Goal: Task Accomplishment & Management: Complete application form

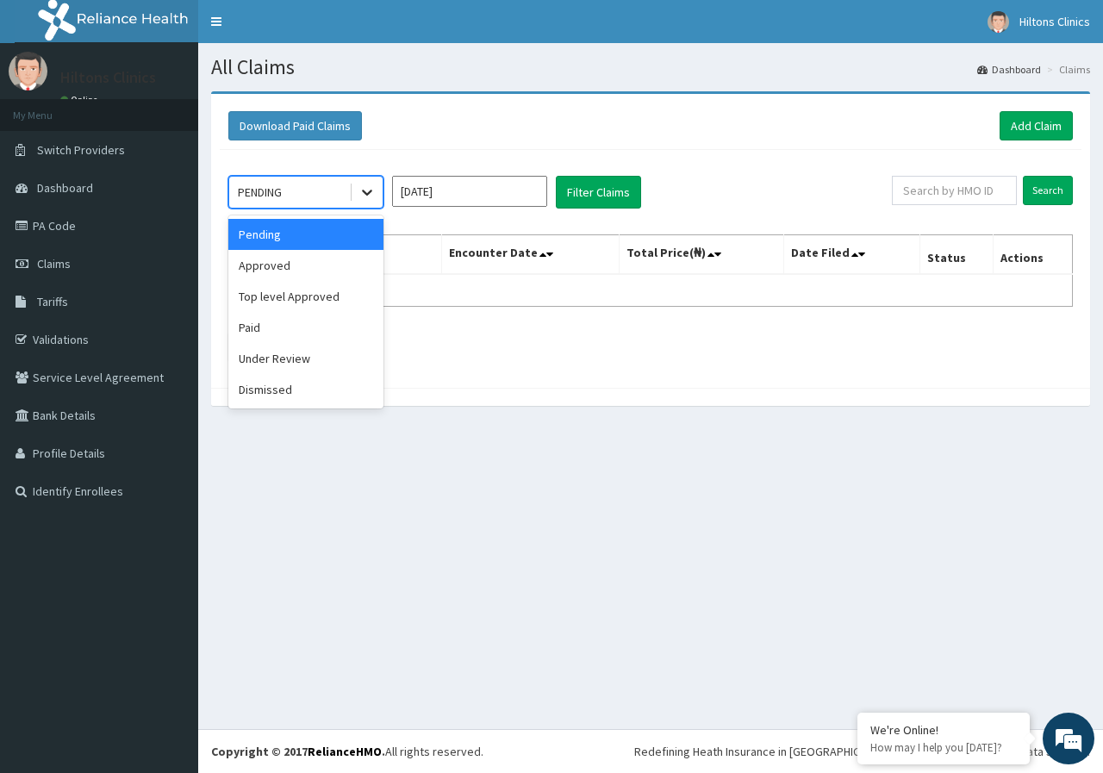
click at [365, 197] on icon at bounding box center [367, 192] width 17 height 17
click at [323, 240] on div "Pending" at bounding box center [305, 234] width 155 height 31
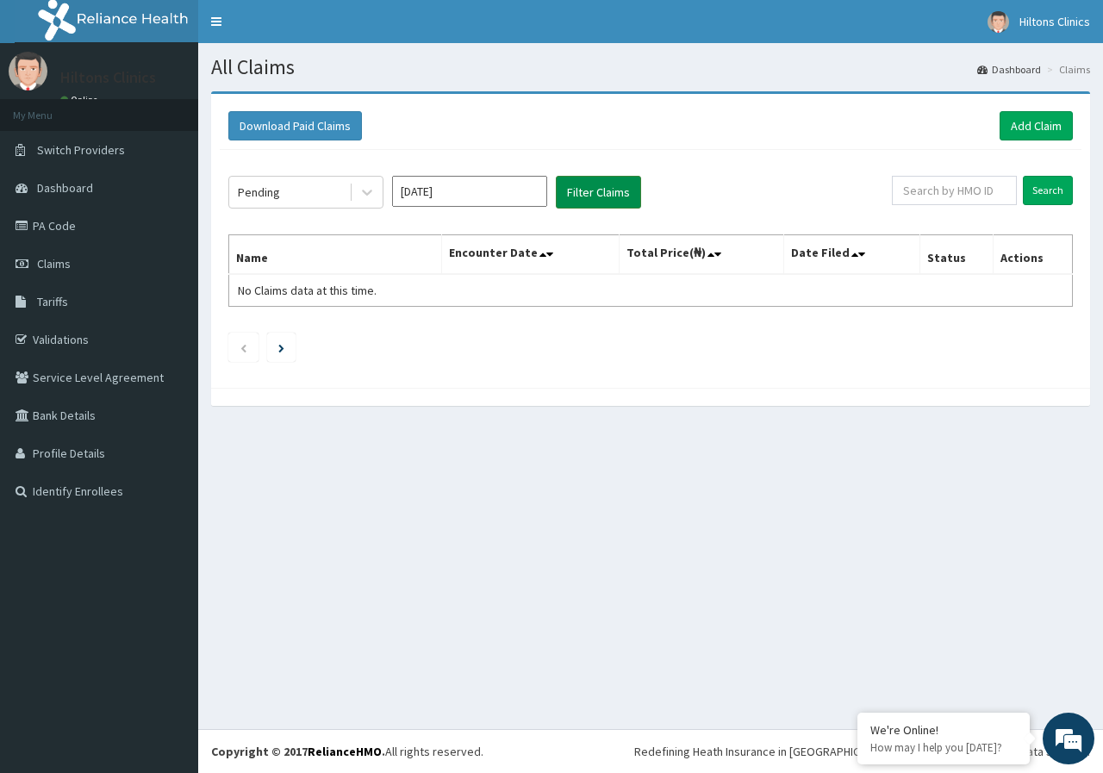
click at [577, 190] on button "Filter Claims" at bounding box center [598, 192] width 85 height 33
click at [459, 191] on input "Sep 2025" at bounding box center [469, 191] width 155 height 31
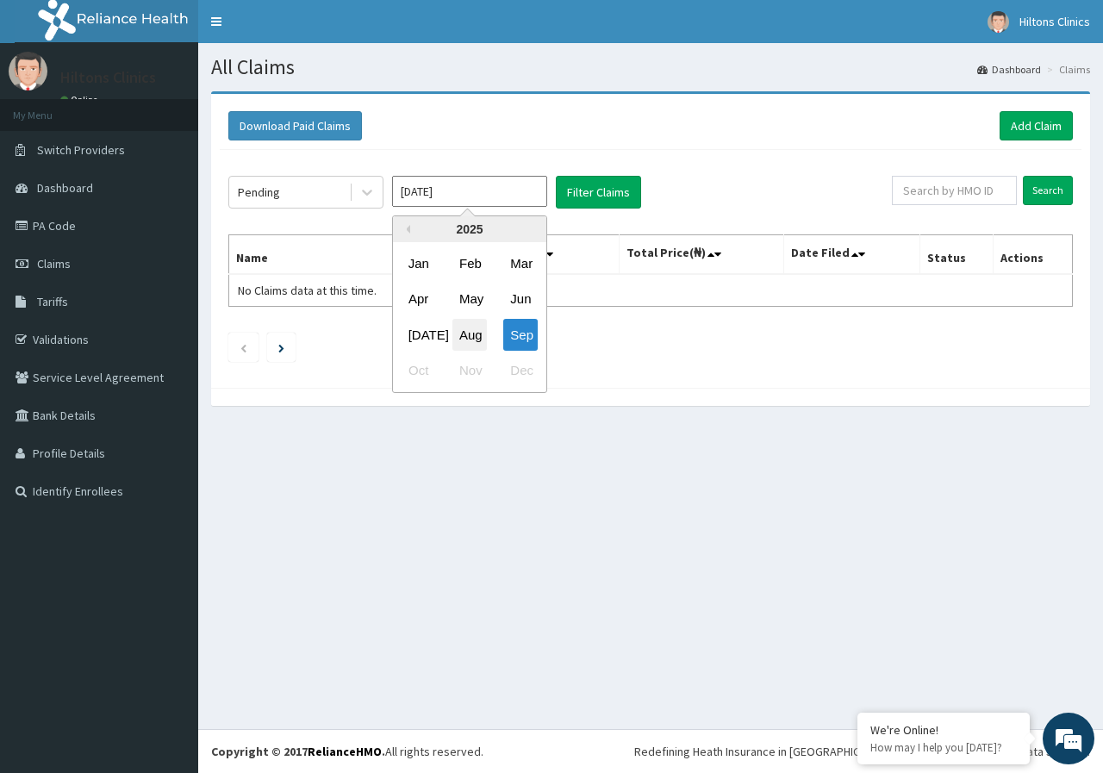
click at [472, 342] on div "Aug" at bounding box center [469, 335] width 34 height 32
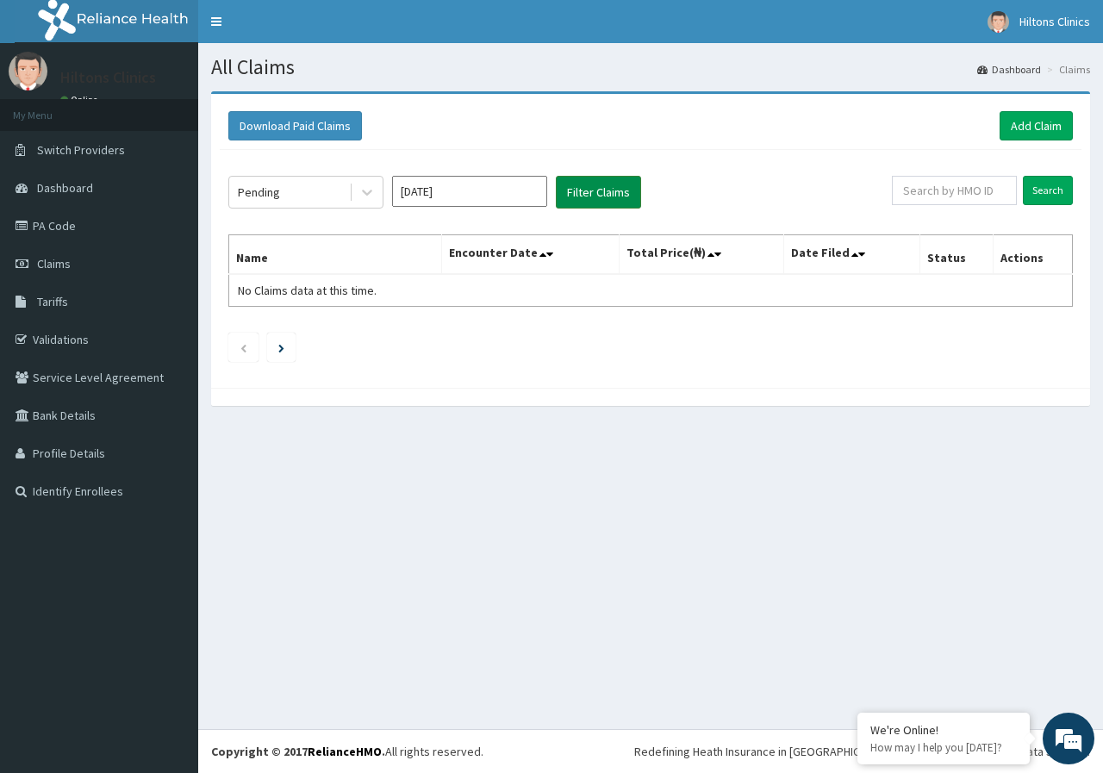
drag, startPoint x: 609, startPoint y: 191, endPoint x: 597, endPoint y: 190, distance: 12.1
click at [600, 191] on button "Filter Claims" at bounding box center [598, 192] width 85 height 33
click at [590, 188] on button "Filter Claims" at bounding box center [598, 192] width 85 height 33
click at [365, 193] on icon at bounding box center [367, 193] width 10 height 6
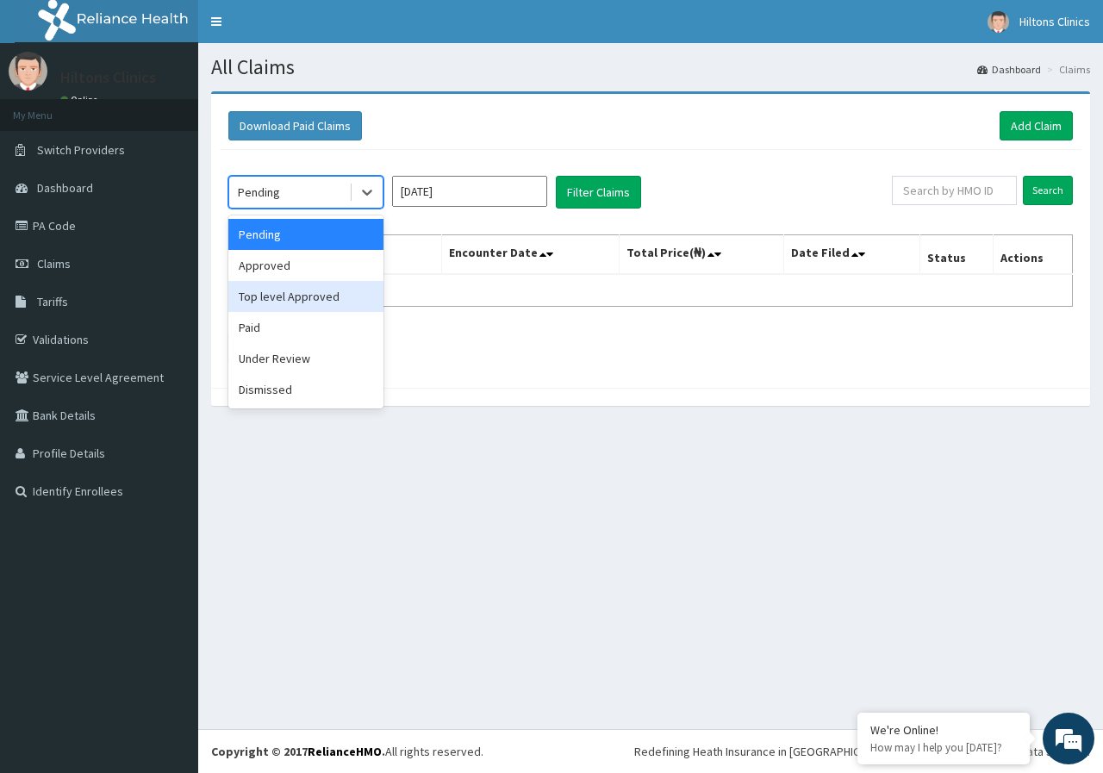
click at [339, 303] on div "Top level Approved" at bounding box center [305, 296] width 155 height 31
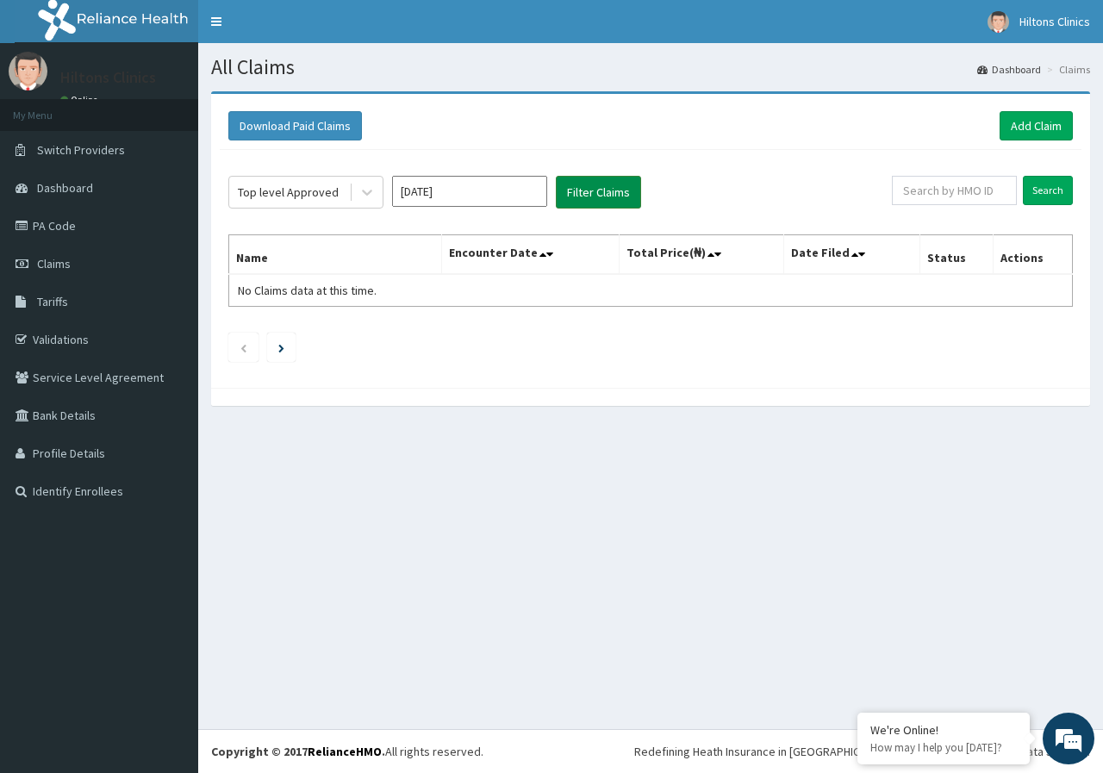
click at [602, 190] on button "Filter Claims" at bounding box center [598, 192] width 85 height 33
click at [596, 188] on button "Filter Claims" at bounding box center [598, 192] width 85 height 33
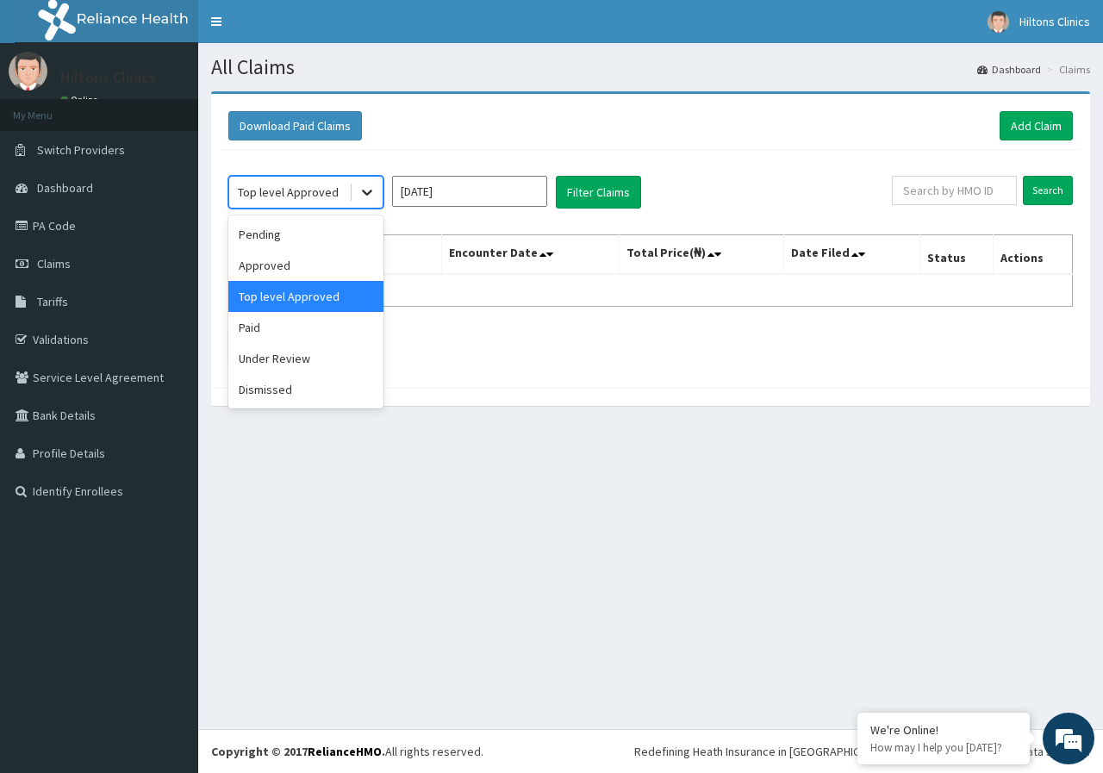
click at [365, 196] on icon at bounding box center [367, 192] width 17 height 17
click at [311, 363] on div "Under Review" at bounding box center [305, 358] width 155 height 31
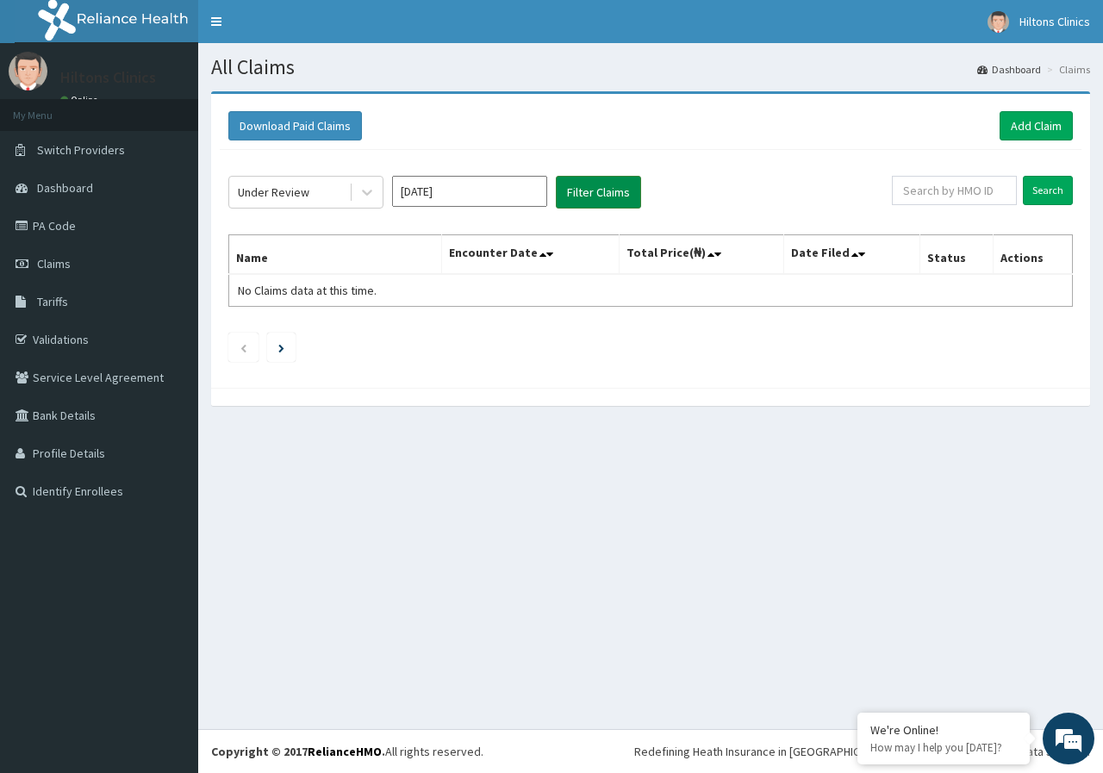
click at [583, 194] on button "Filter Claims" at bounding box center [598, 192] width 85 height 33
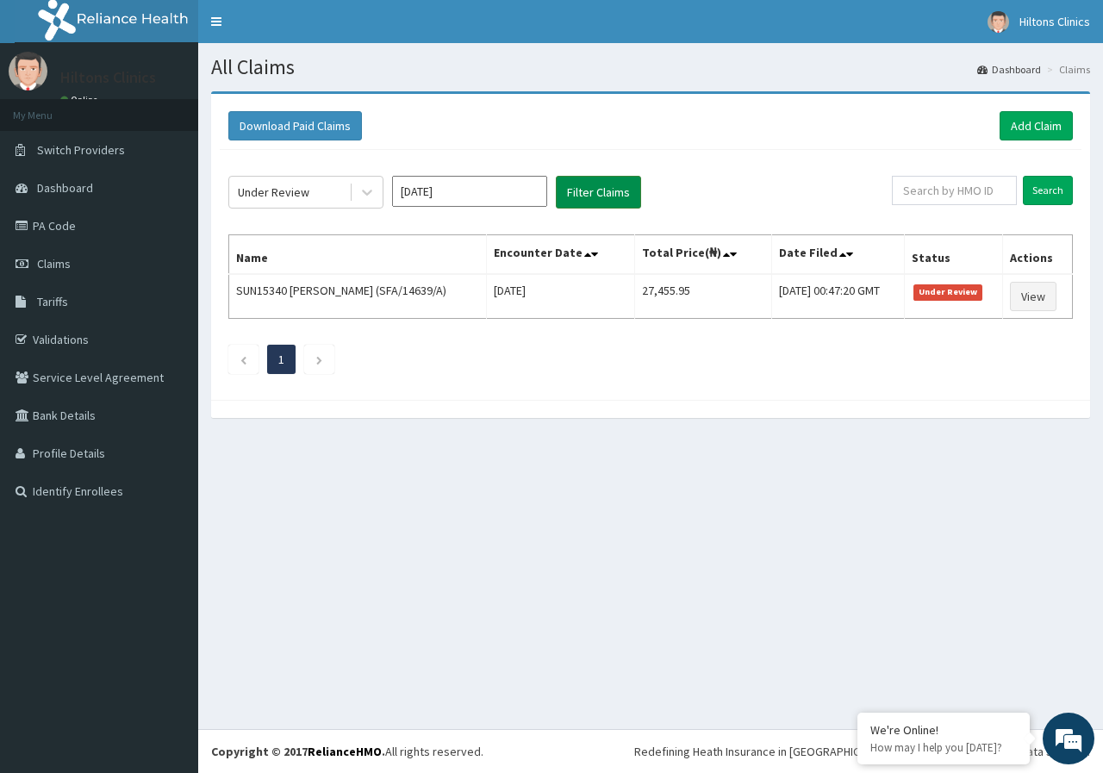
click at [581, 194] on button "Filter Claims" at bounding box center [598, 192] width 85 height 33
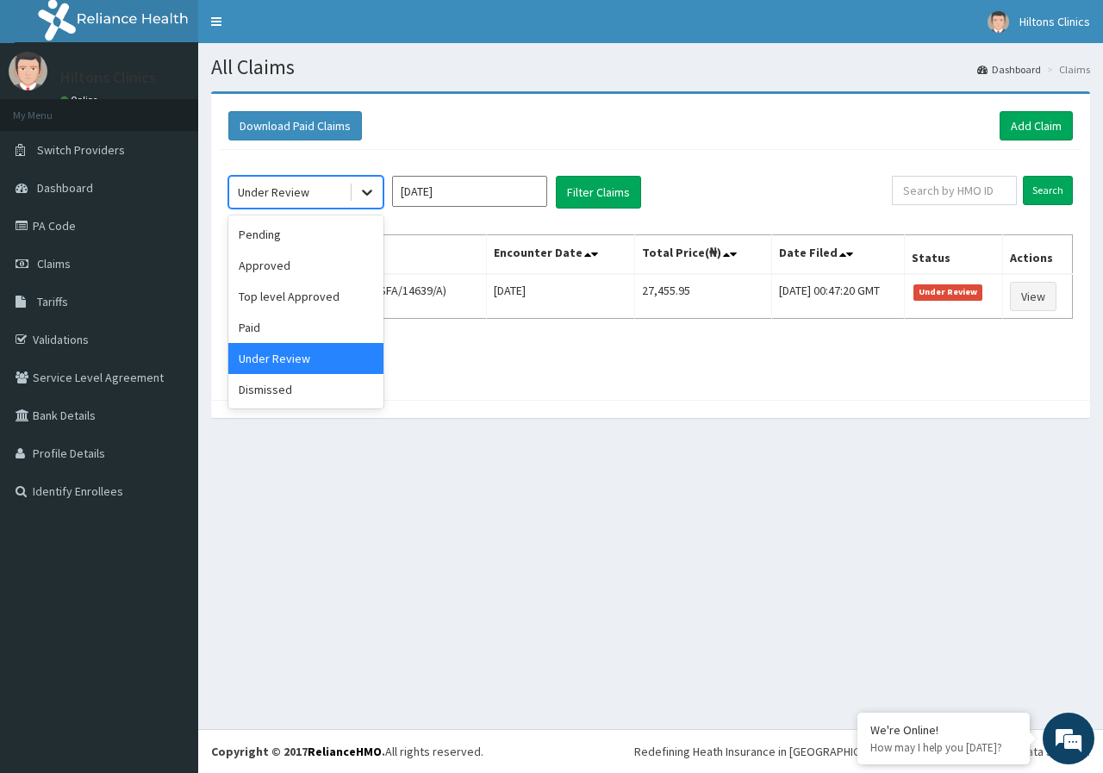
click at [371, 193] on icon at bounding box center [367, 192] width 17 height 17
click at [329, 268] on div "Approved" at bounding box center [305, 265] width 155 height 31
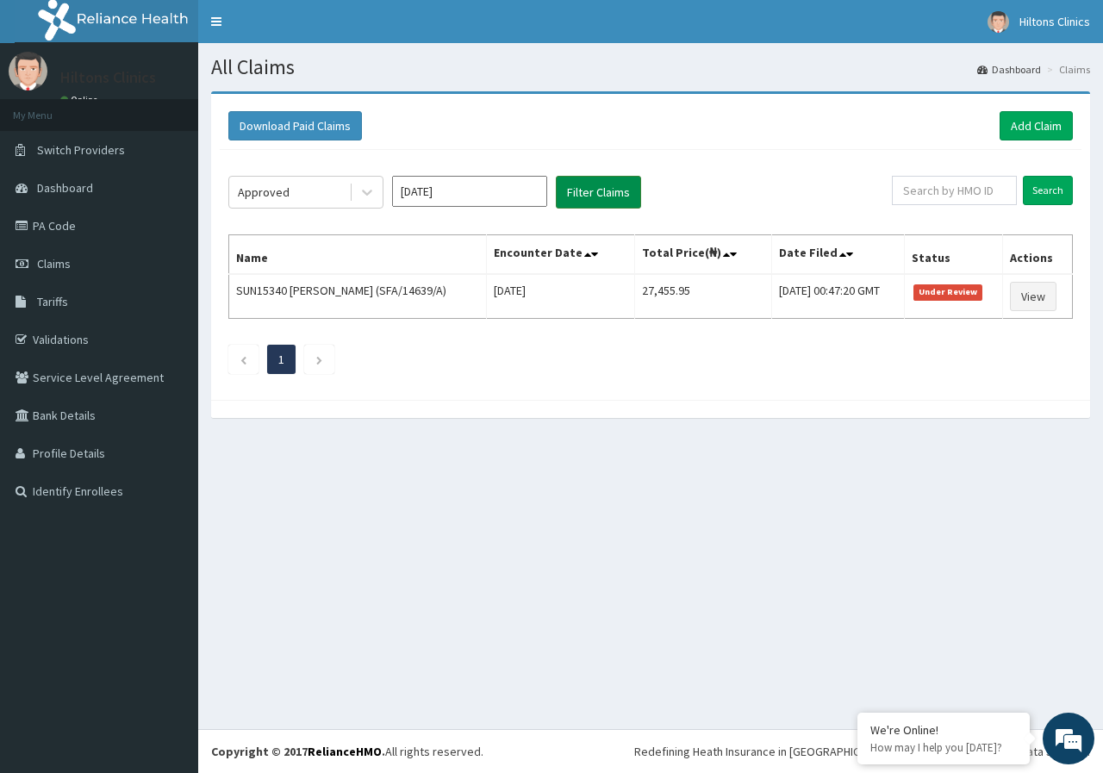
click at [610, 194] on button "Filter Claims" at bounding box center [598, 192] width 85 height 33
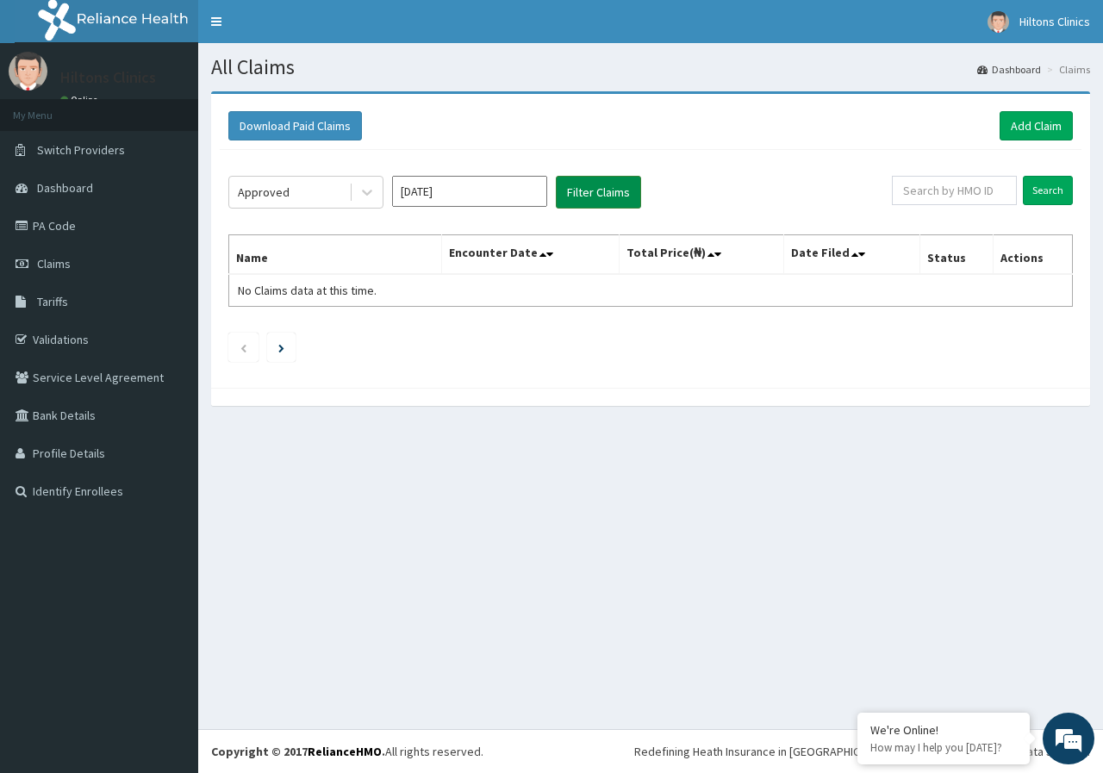
click at [606, 195] on button "Filter Claims" at bounding box center [598, 192] width 85 height 33
click at [608, 190] on button "Filter Claims" at bounding box center [598, 192] width 85 height 33
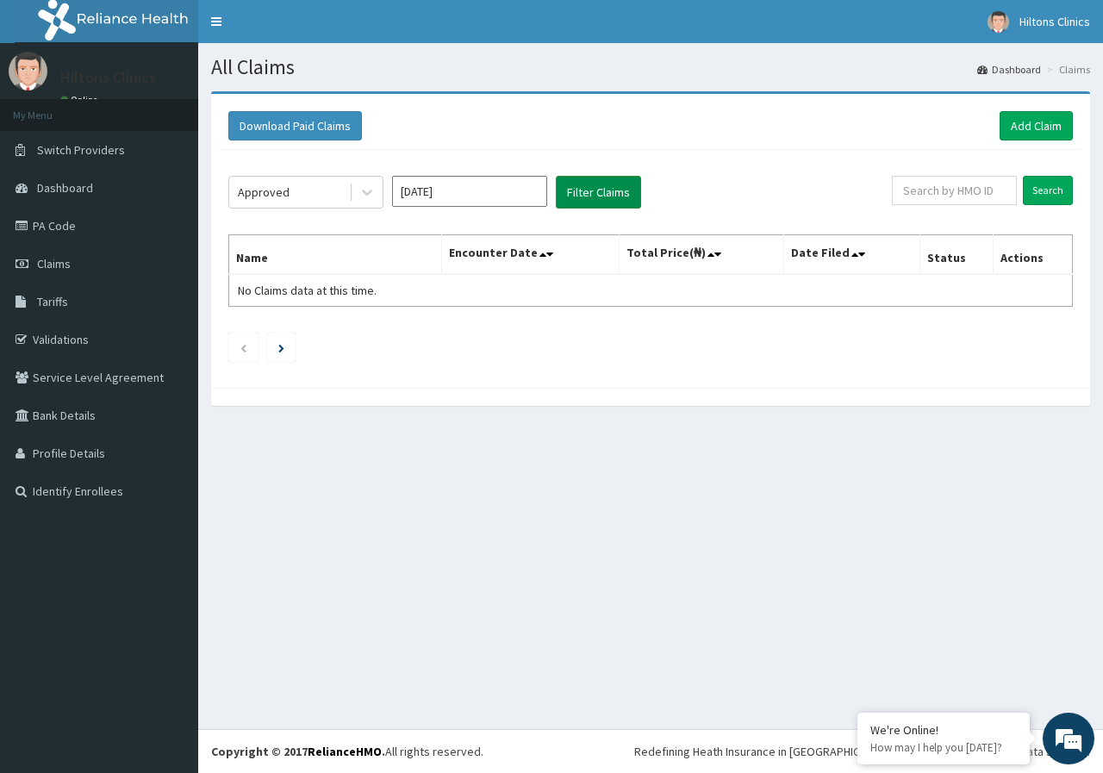
click at [608, 190] on button "Filter Claims" at bounding box center [598, 192] width 85 height 33
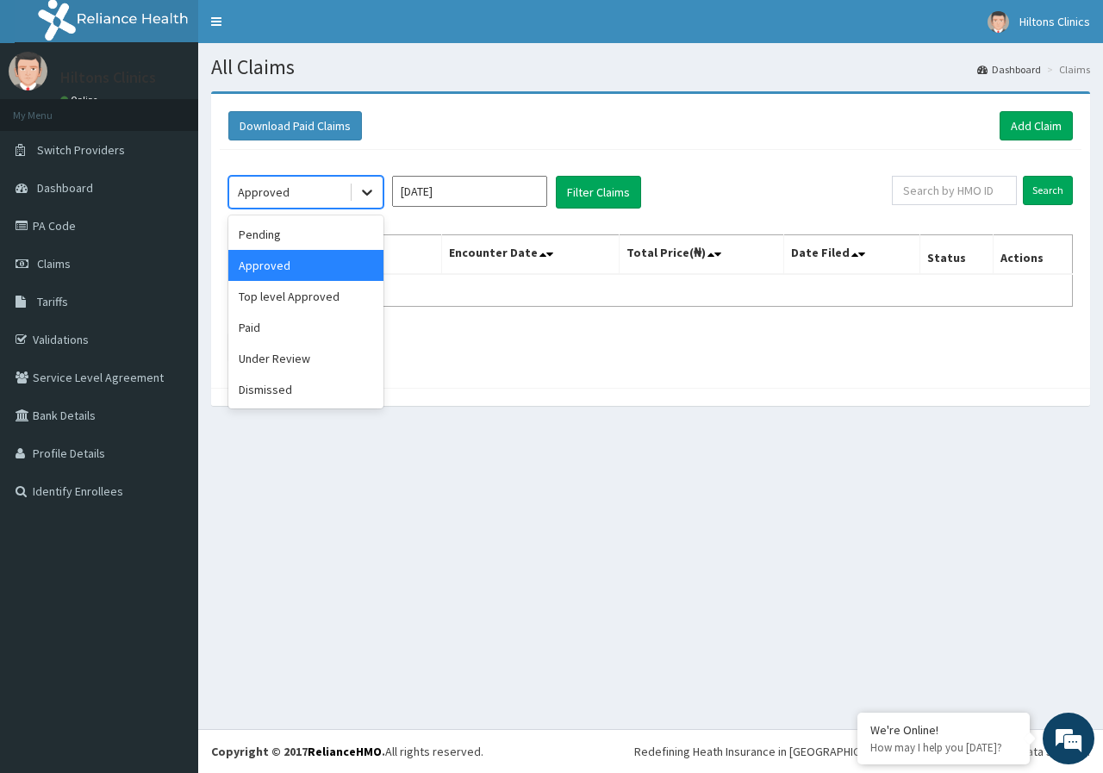
click at [374, 193] on icon at bounding box center [367, 192] width 17 height 17
click at [359, 244] on div "Pending" at bounding box center [305, 234] width 155 height 31
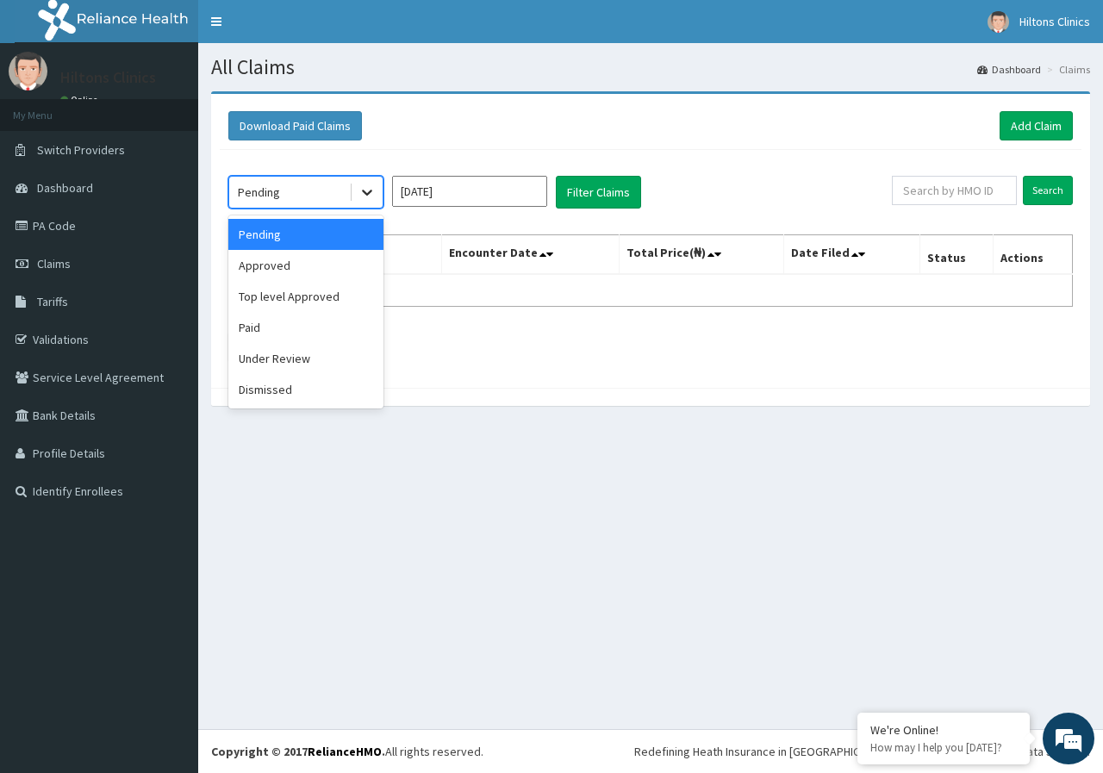
click at [374, 191] on icon at bounding box center [367, 192] width 17 height 17
click at [334, 327] on div "Paid" at bounding box center [305, 327] width 155 height 31
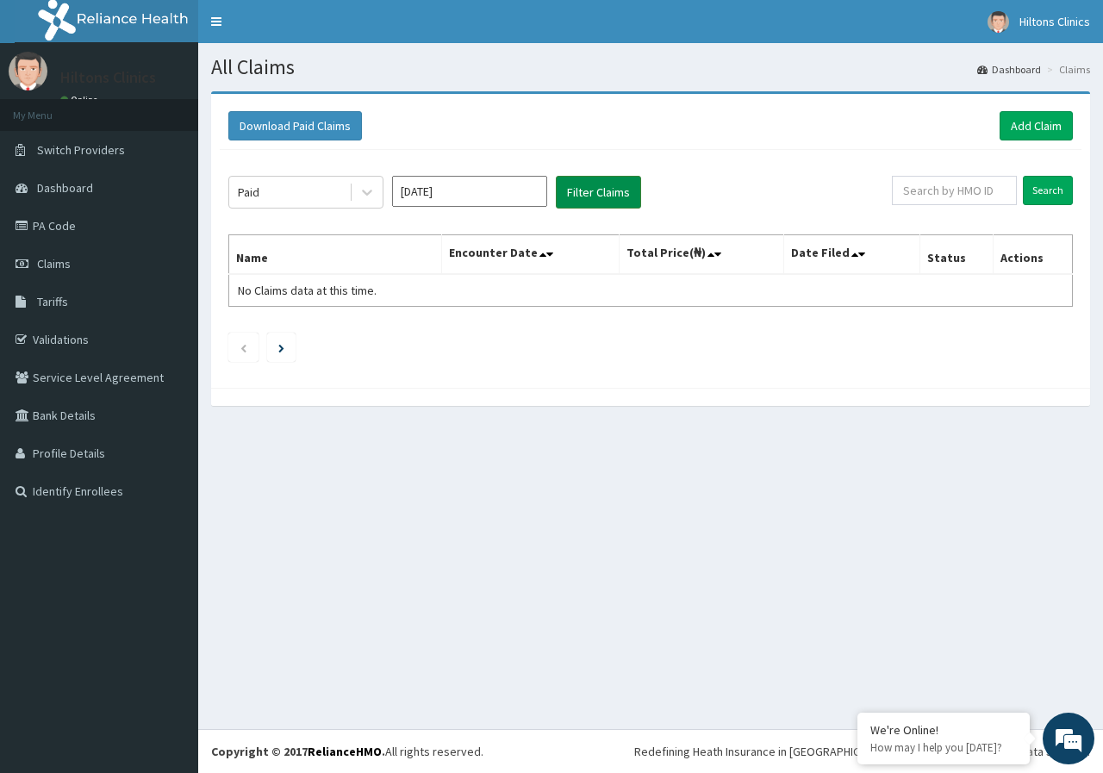
click at [592, 188] on button "Filter Claims" at bounding box center [598, 192] width 85 height 33
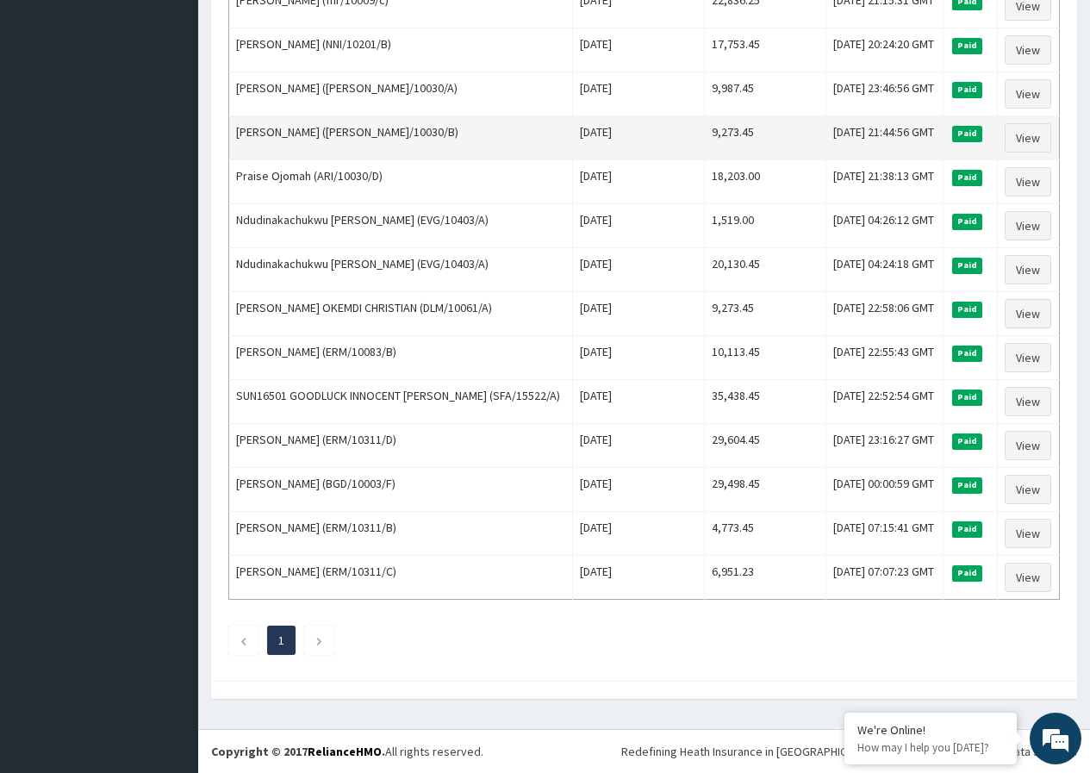
scroll to position [1634, 0]
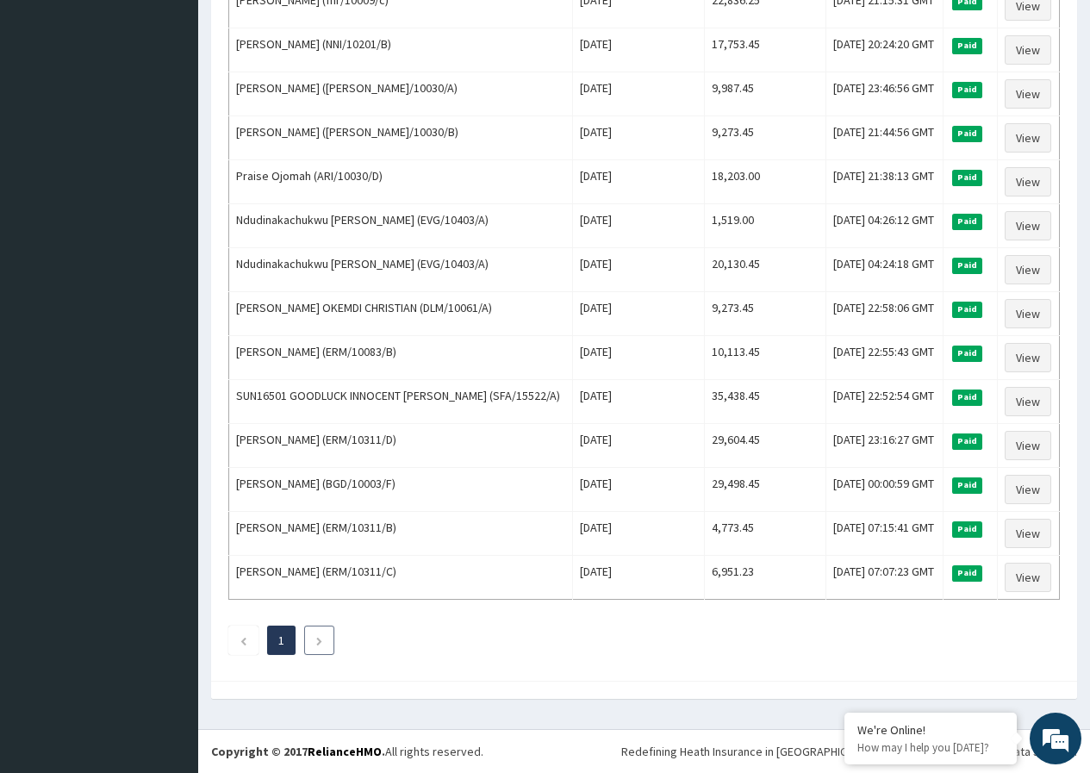
click at [312, 646] on li at bounding box center [319, 640] width 30 height 29
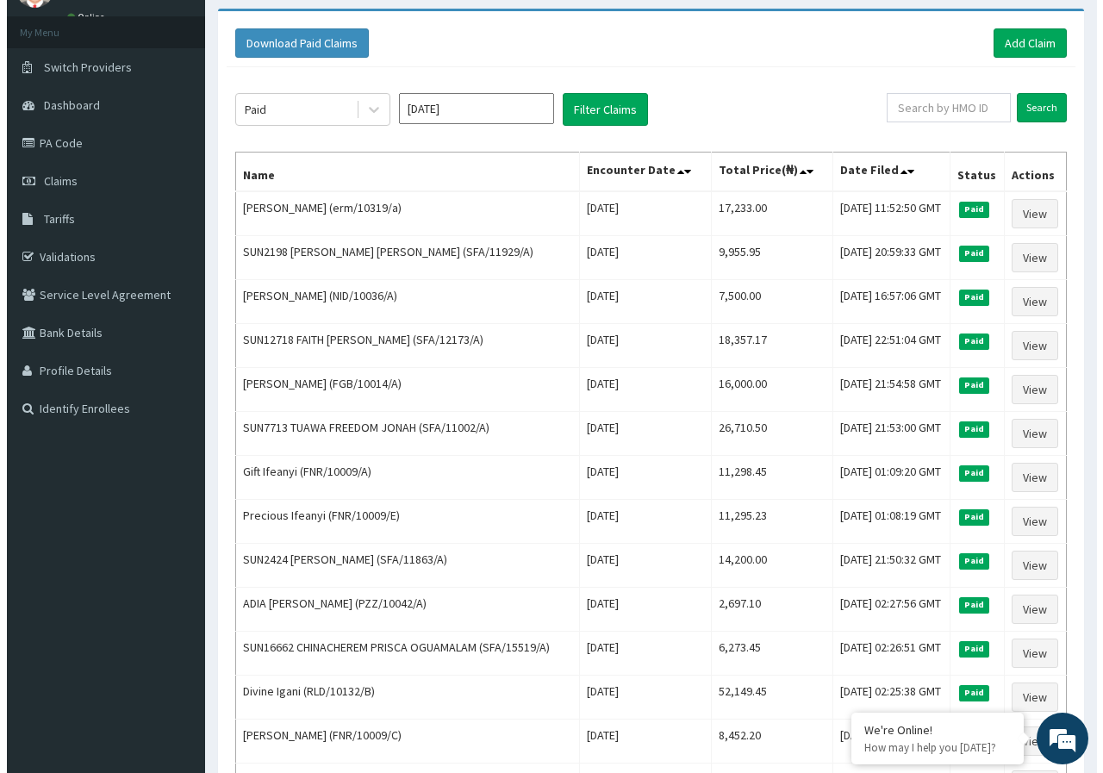
scroll to position [0, 0]
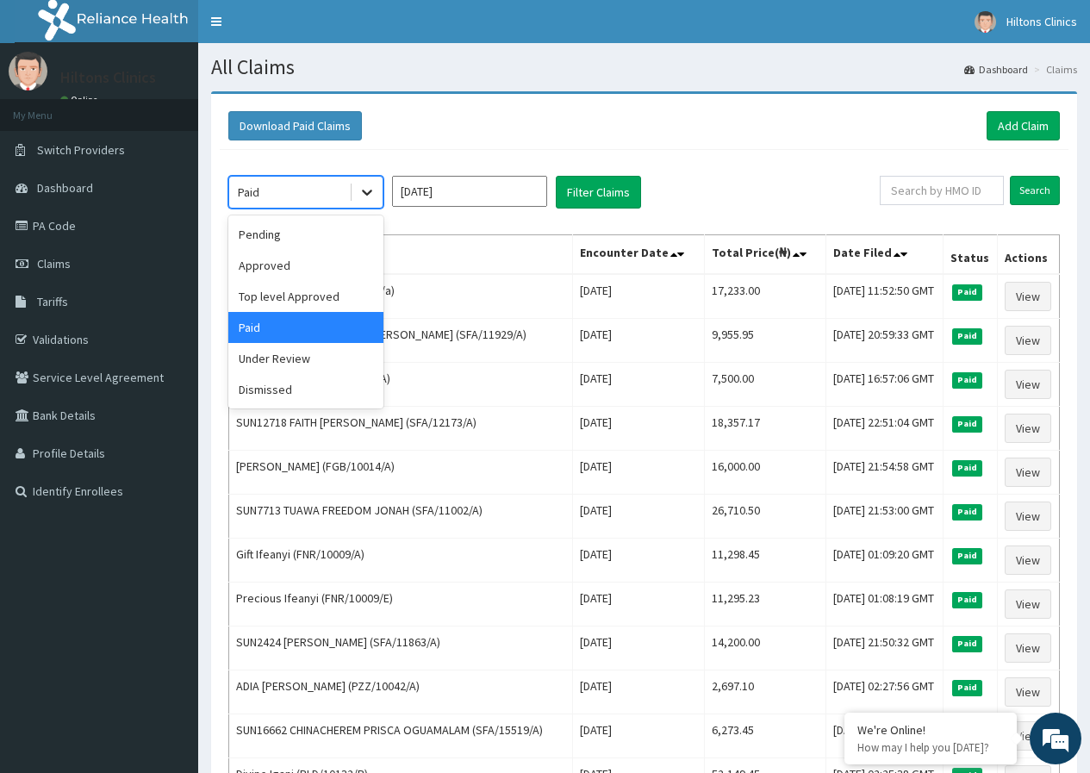
click at [365, 192] on icon at bounding box center [367, 193] width 10 height 6
click at [344, 228] on div "Pending" at bounding box center [305, 234] width 155 height 31
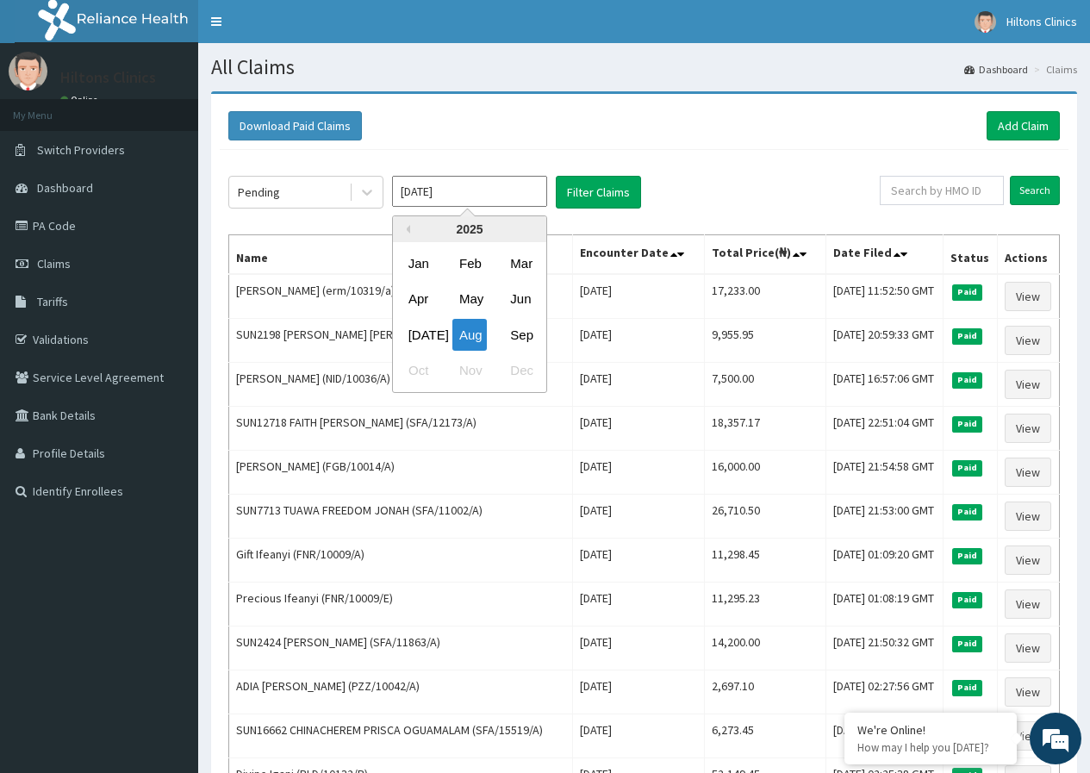
click at [521, 188] on input "Aug 2025" at bounding box center [469, 191] width 155 height 31
click at [521, 339] on div "Sep" at bounding box center [520, 335] width 34 height 32
type input "[DATE]"
click at [957, 192] on input "text" at bounding box center [942, 190] width 124 height 29
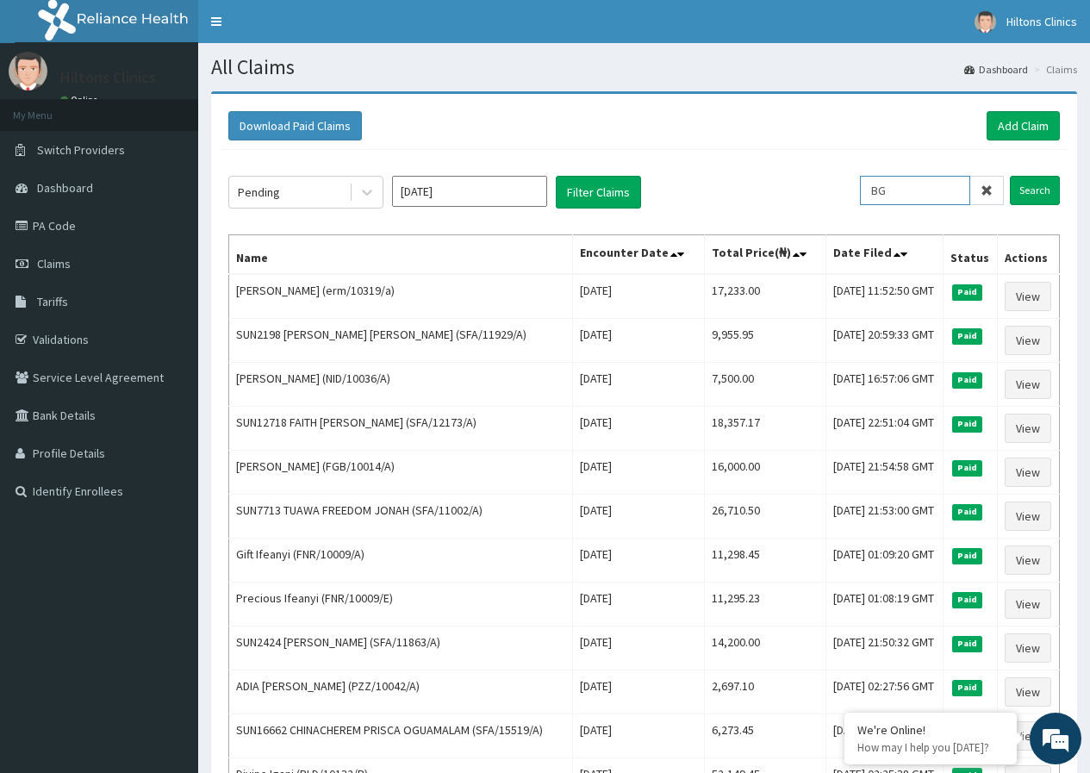
type input "B"
type input "BGD/10003/F"
click at [1044, 185] on input "Search" at bounding box center [1035, 190] width 50 height 29
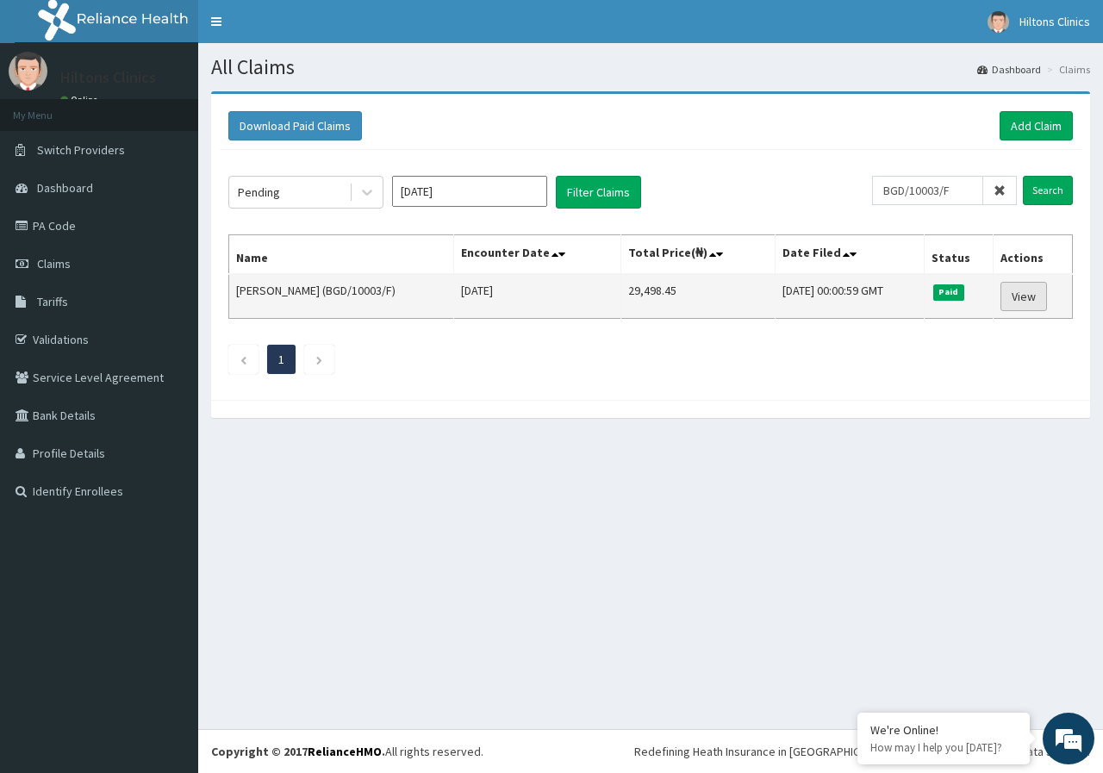
click at [1039, 301] on link "View" at bounding box center [1024, 296] width 47 height 29
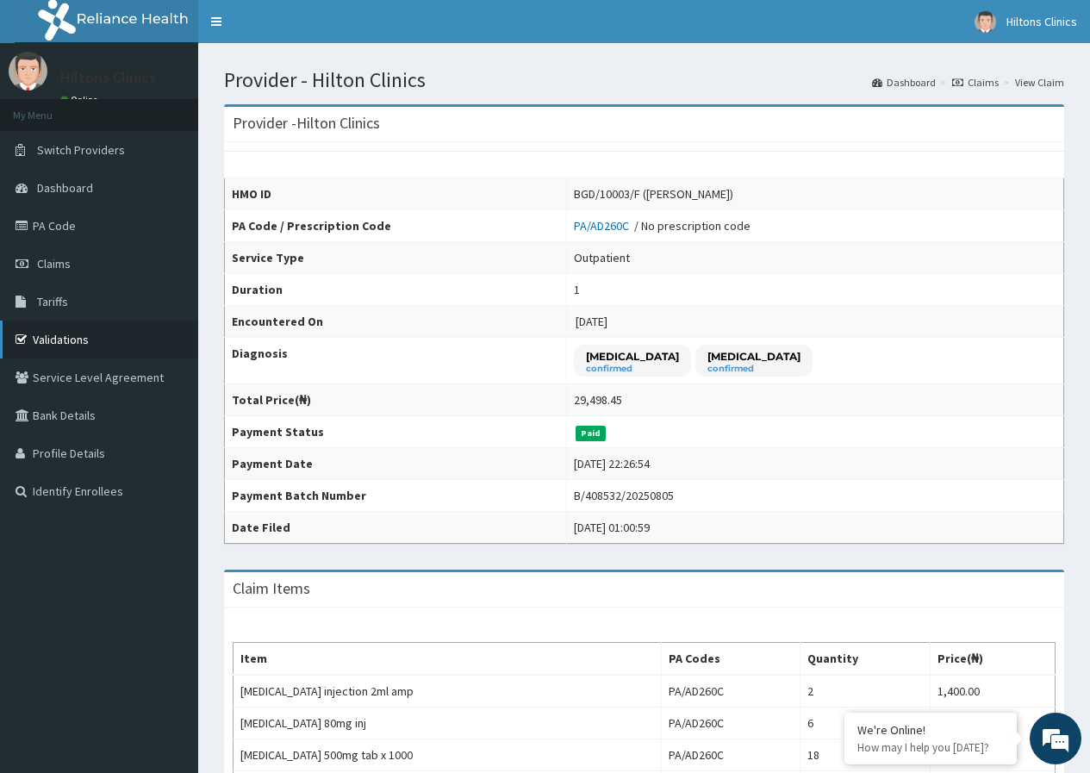
click at [70, 340] on link "Validations" at bounding box center [99, 340] width 198 height 38
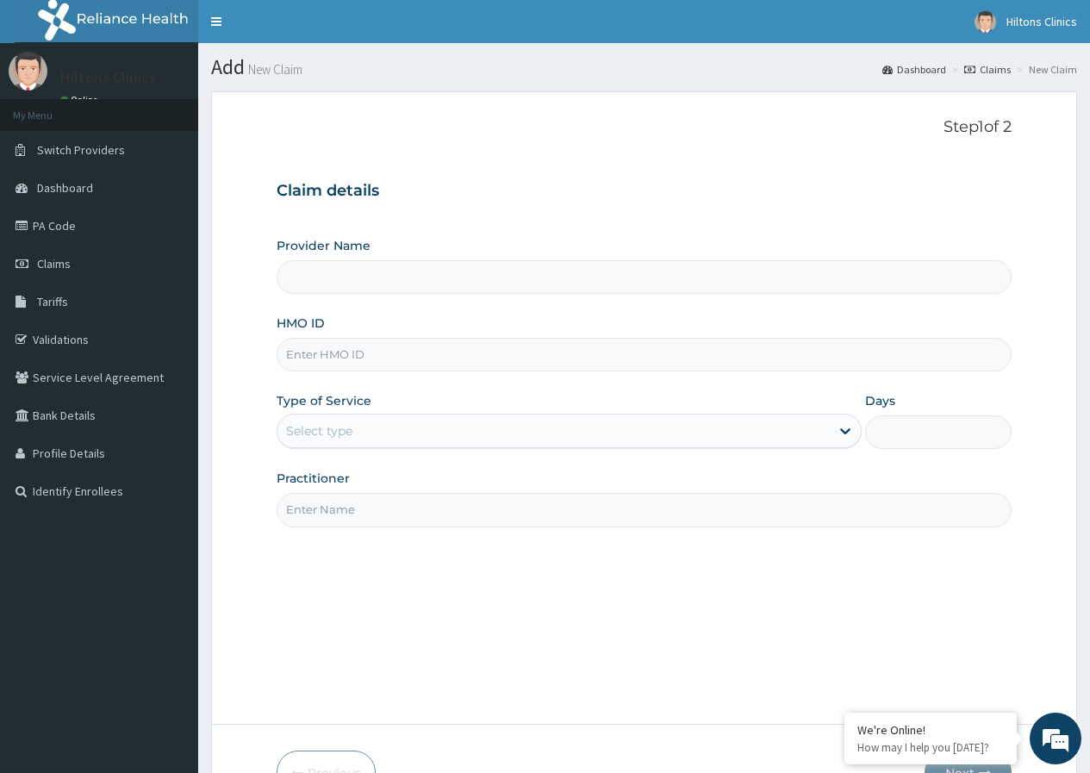
type input "B"
type input "Hilton Clinics"
type input "BGD/10003/F"
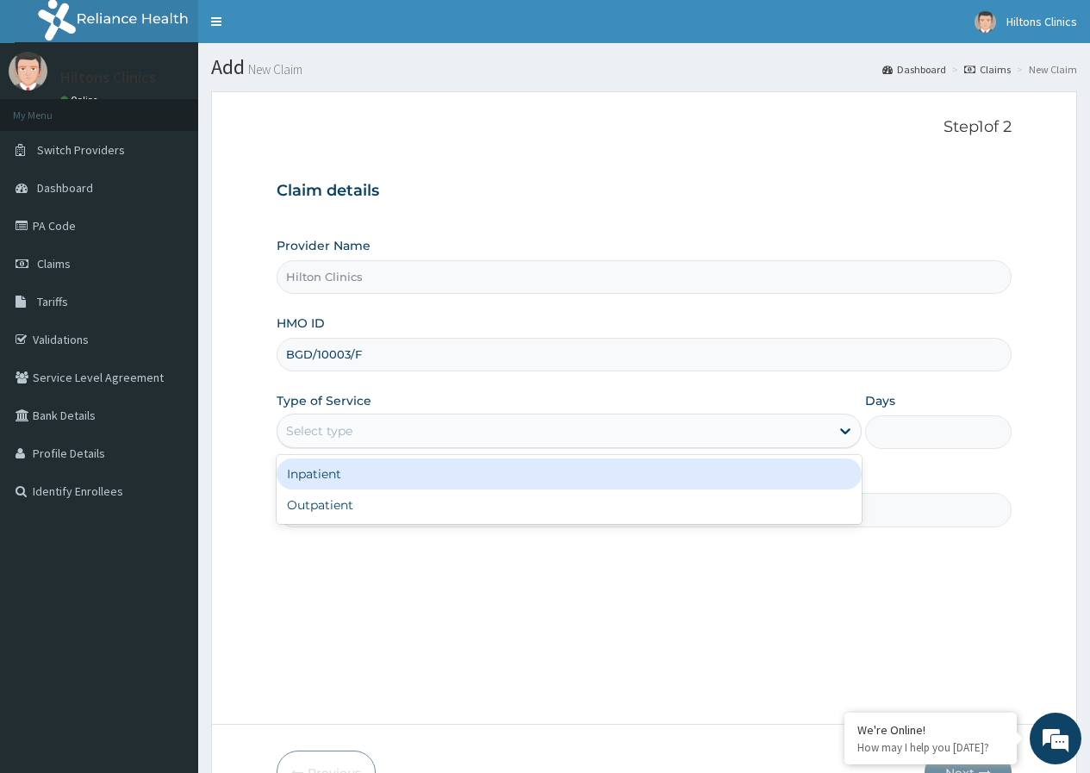
drag, startPoint x: 396, startPoint y: 434, endPoint x: 527, endPoint y: 462, distance: 133.2
click at [403, 434] on div "Select type" at bounding box center [554, 431] width 552 height 28
click at [563, 484] on div "Inpatient" at bounding box center [569, 474] width 585 height 31
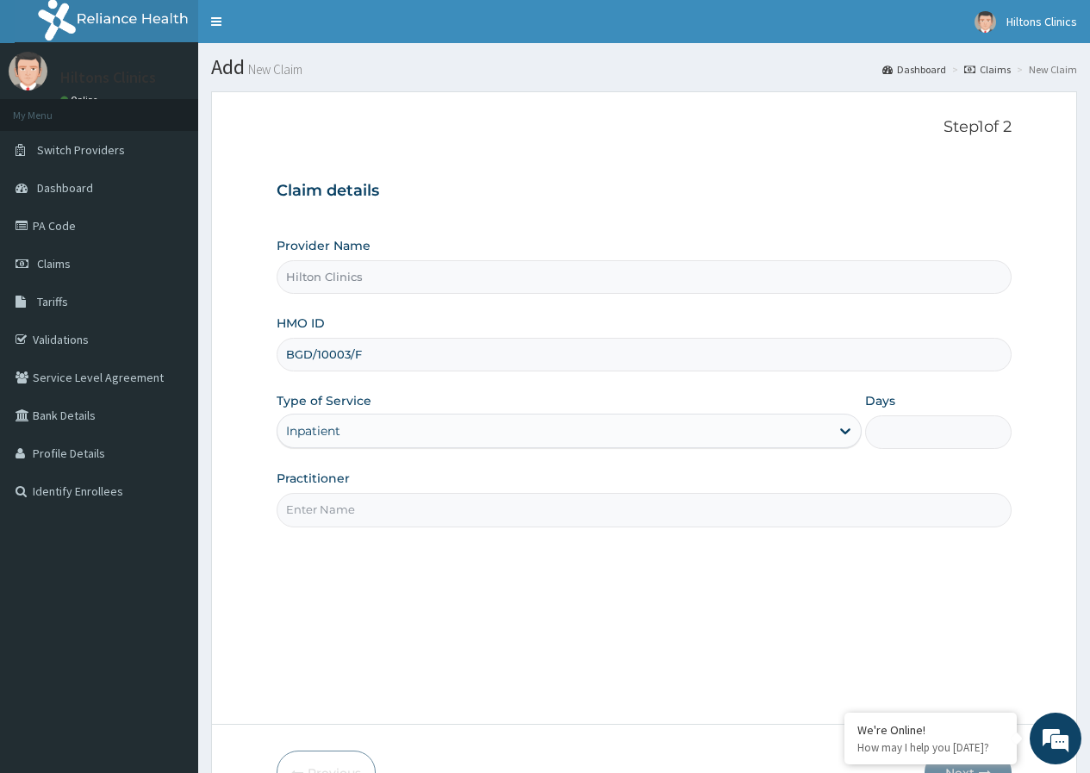
click at [914, 428] on input "Days" at bounding box center [938, 432] width 147 height 34
type input "2"
click at [394, 501] on input "Practitioner" at bounding box center [644, 510] width 735 height 34
type input "DR FIDELIS"
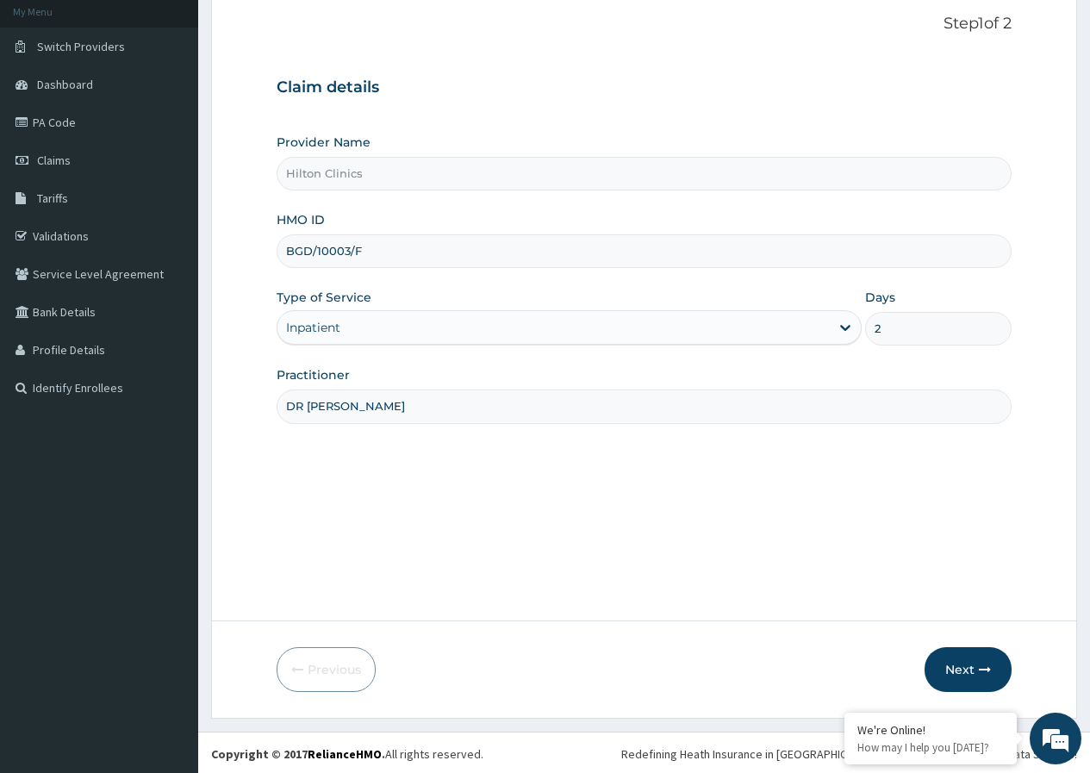
scroll to position [106, 0]
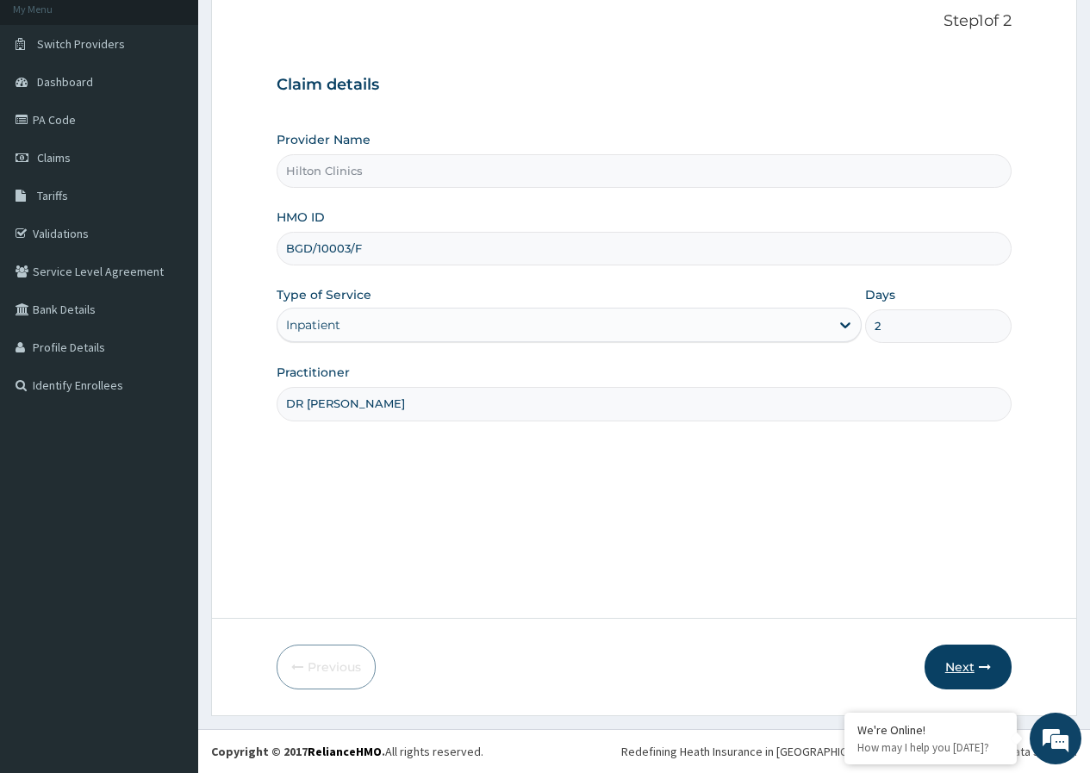
click at [971, 665] on button "Next" at bounding box center [968, 667] width 87 height 45
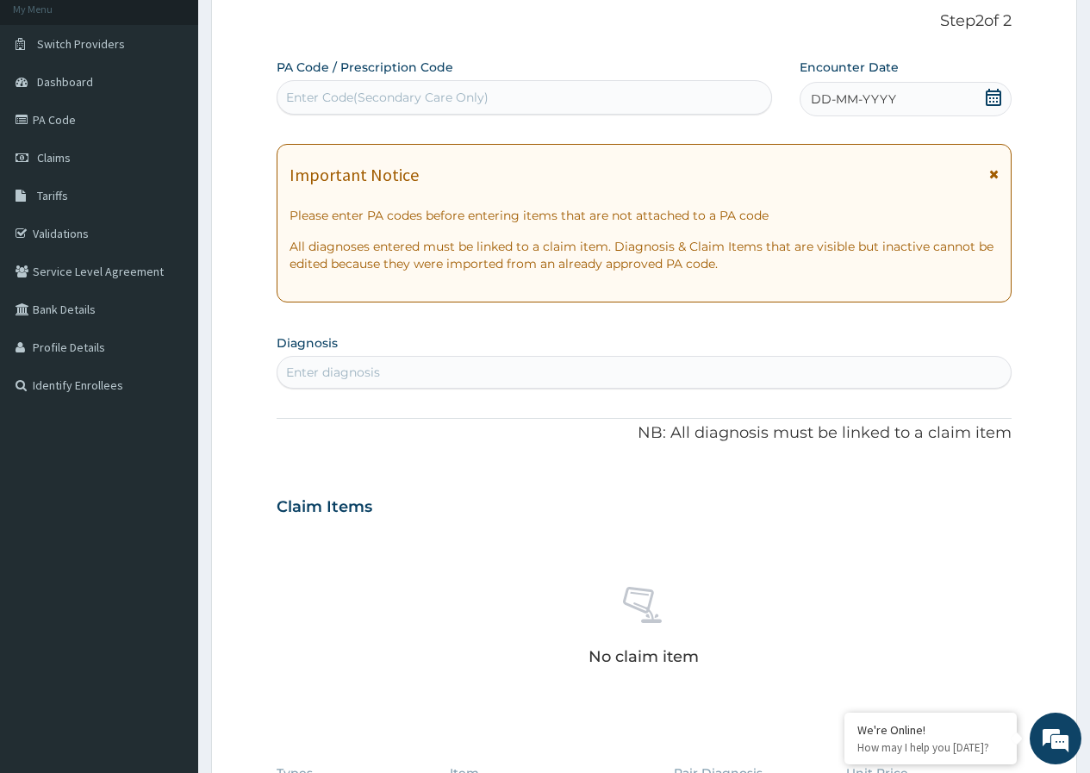
click at [989, 103] on icon at bounding box center [993, 97] width 17 height 17
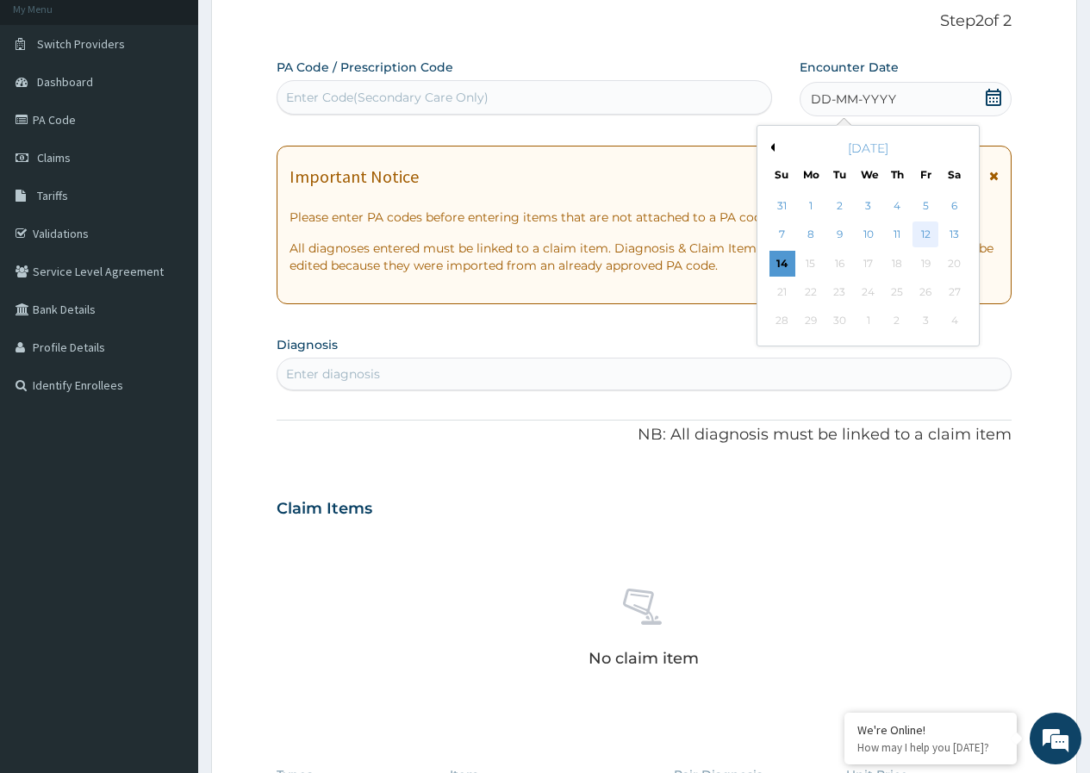
click at [926, 231] on div "12" at bounding box center [926, 235] width 26 height 26
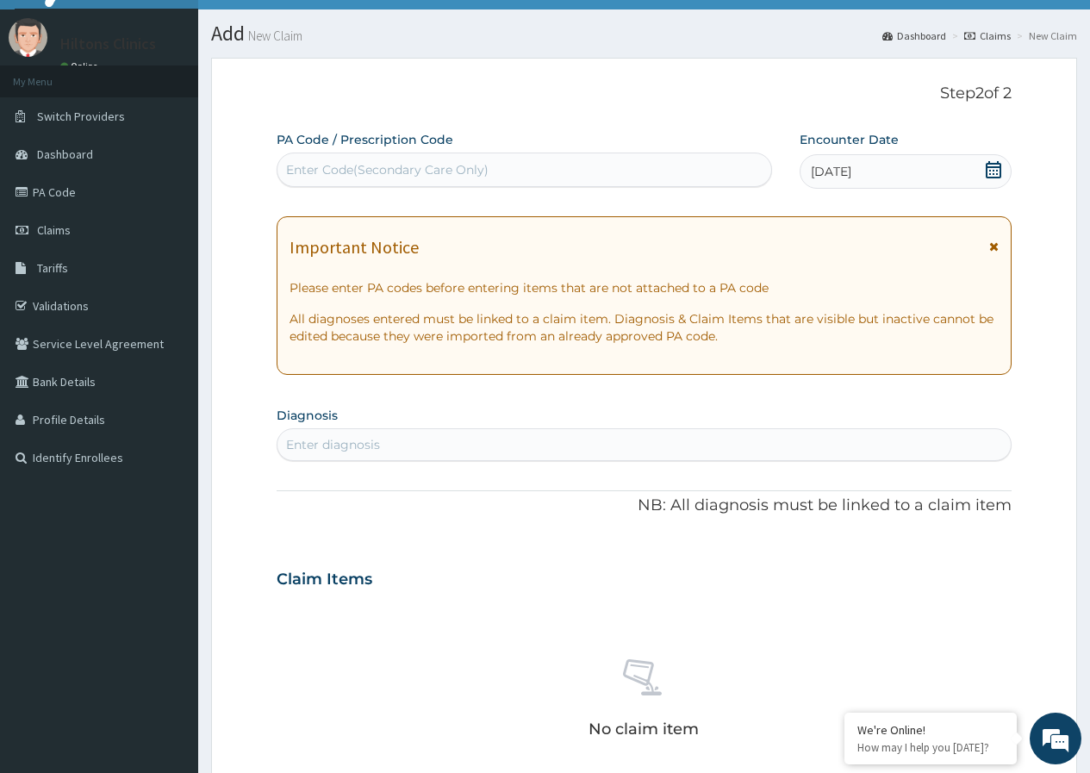
scroll to position [86, 0]
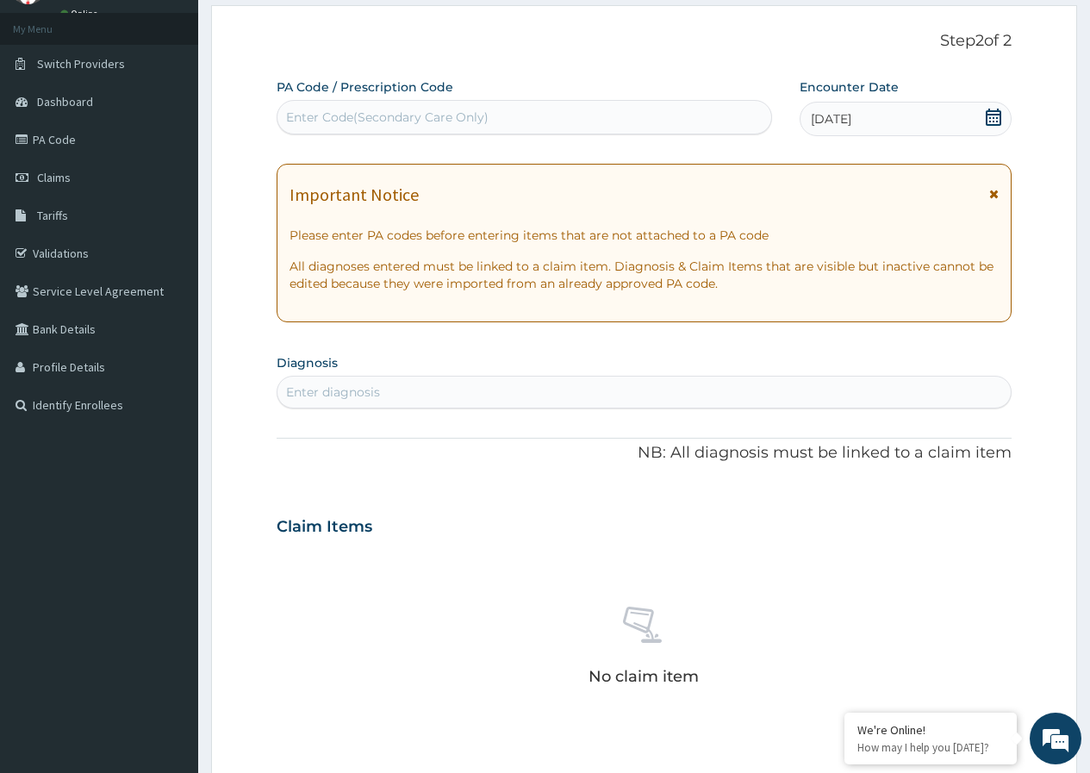
click at [346, 390] on div "Enter diagnosis" at bounding box center [333, 392] width 94 height 17
click at [415, 393] on div "Enter diagnosis" at bounding box center [644, 392] width 733 height 28
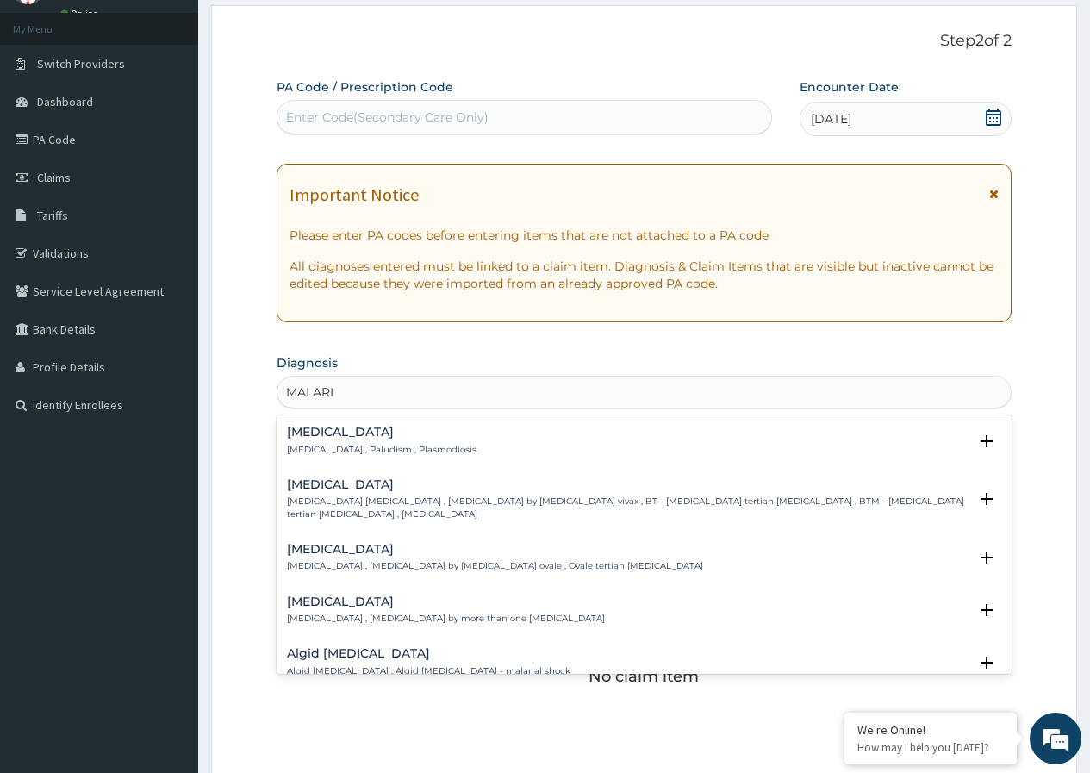
type input "[MEDICAL_DATA]"
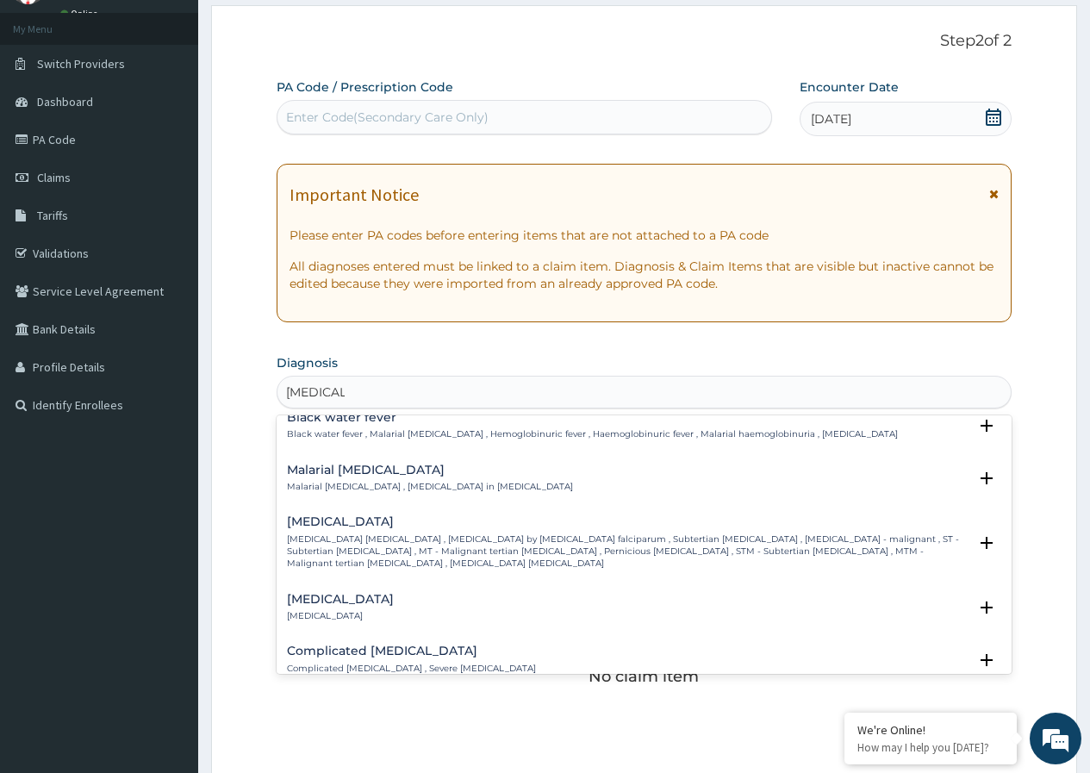
scroll to position [603, 0]
click at [395, 526] on h4 "[MEDICAL_DATA]" at bounding box center [627, 521] width 681 height 13
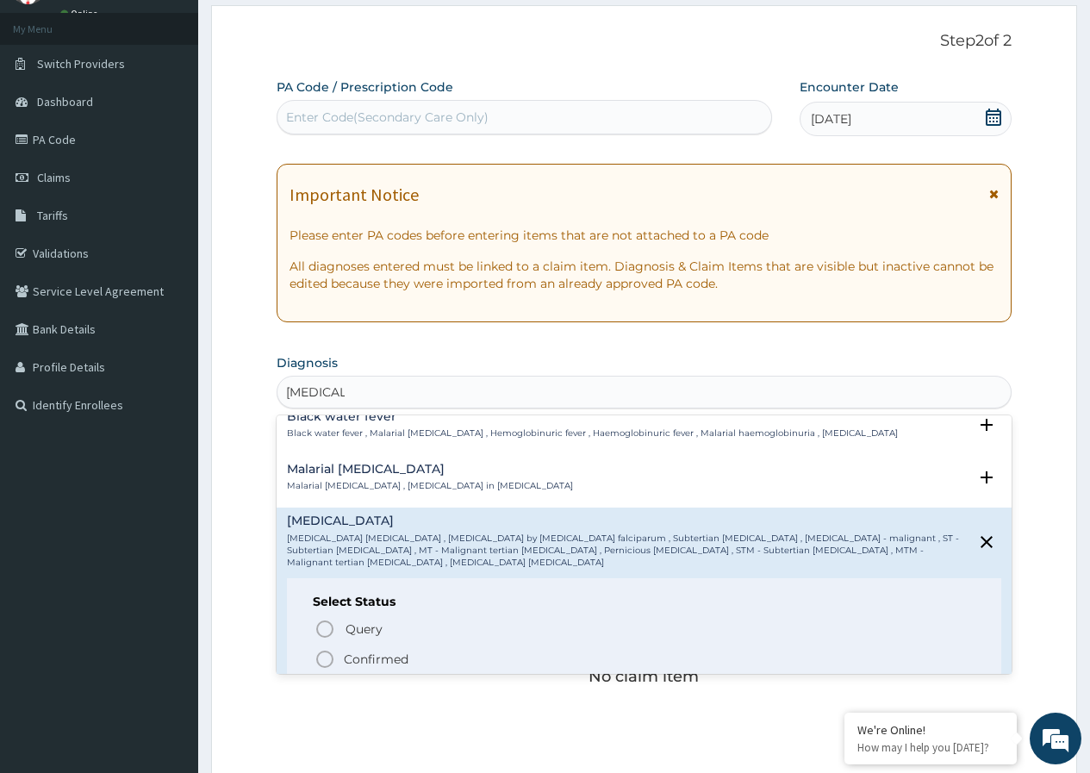
click at [324, 649] on icon "status option filled" at bounding box center [325, 659] width 21 height 21
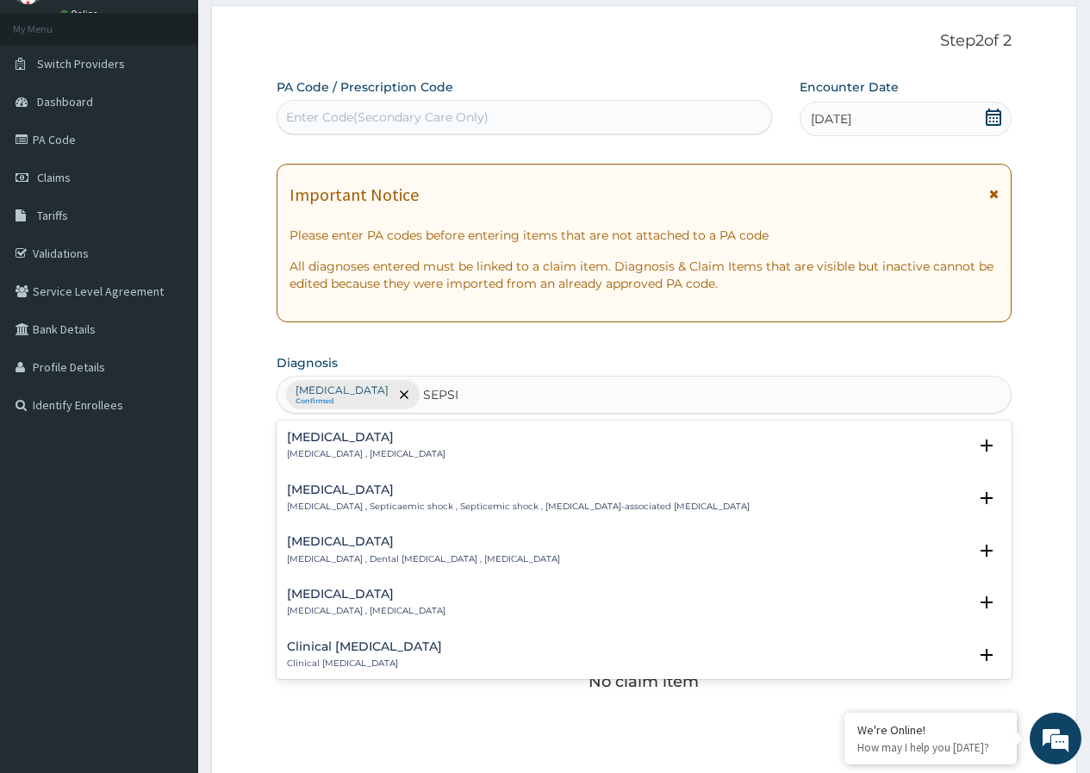
type input "[MEDICAL_DATA]"
click at [373, 455] on p "[MEDICAL_DATA] , [MEDICAL_DATA]" at bounding box center [366, 454] width 159 height 12
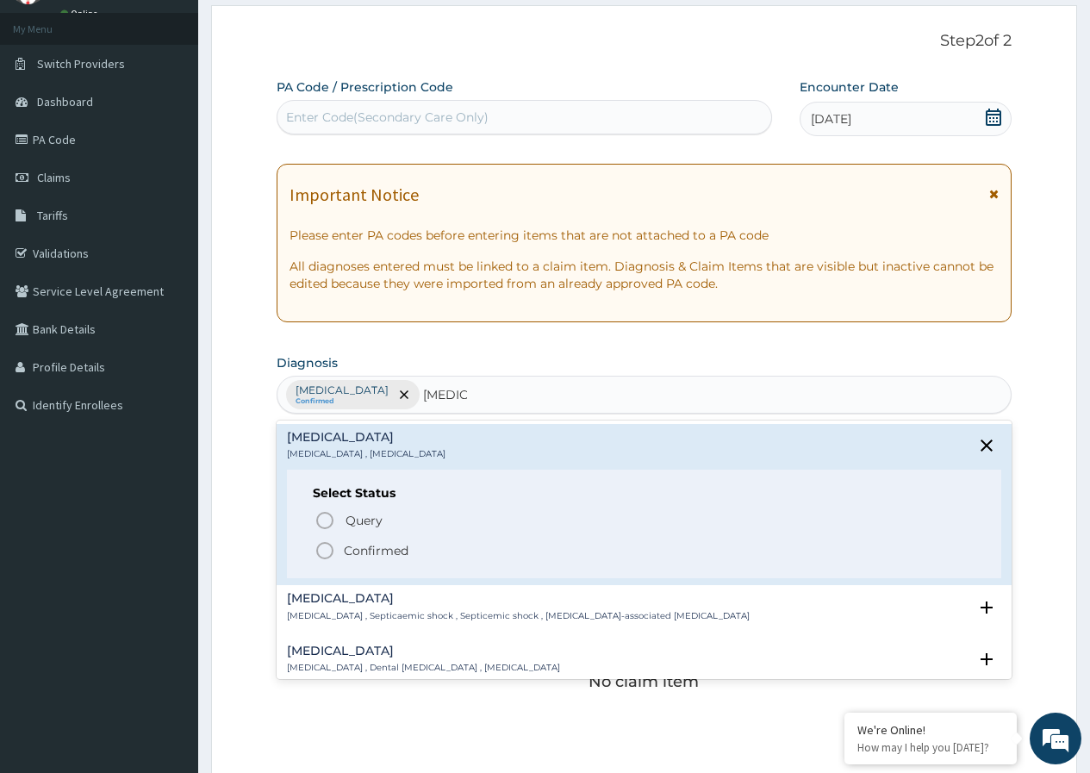
click at [323, 550] on icon "status option filled" at bounding box center [325, 550] width 21 height 21
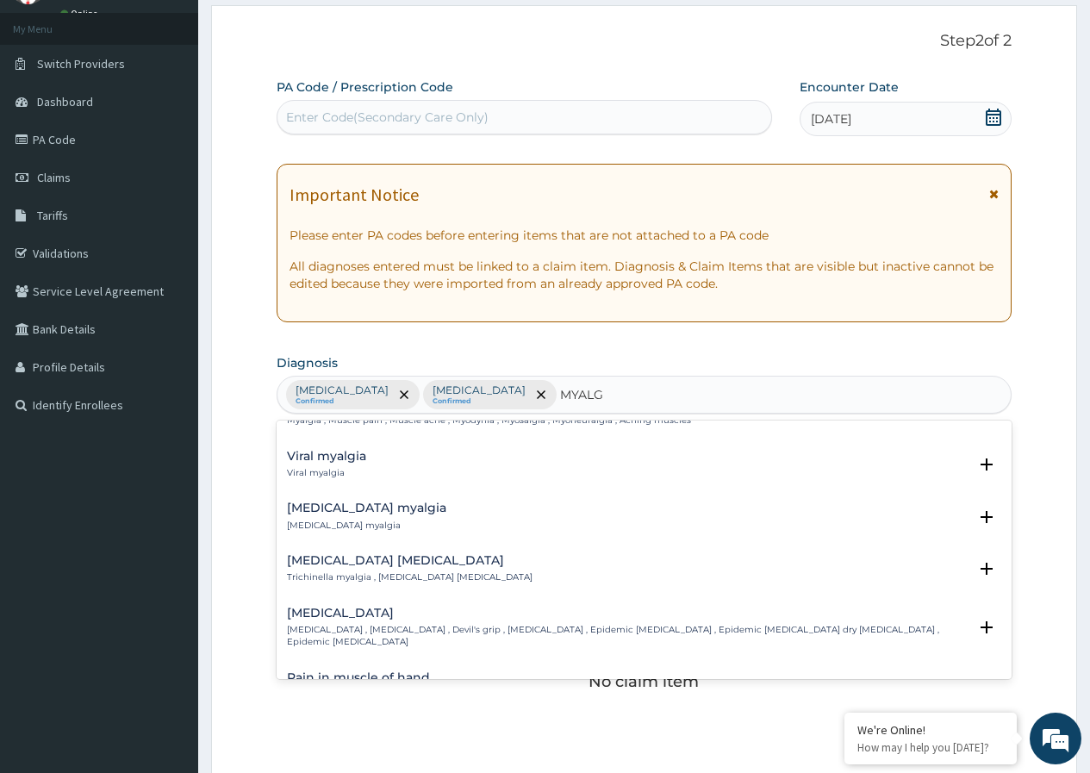
scroll to position [0, 0]
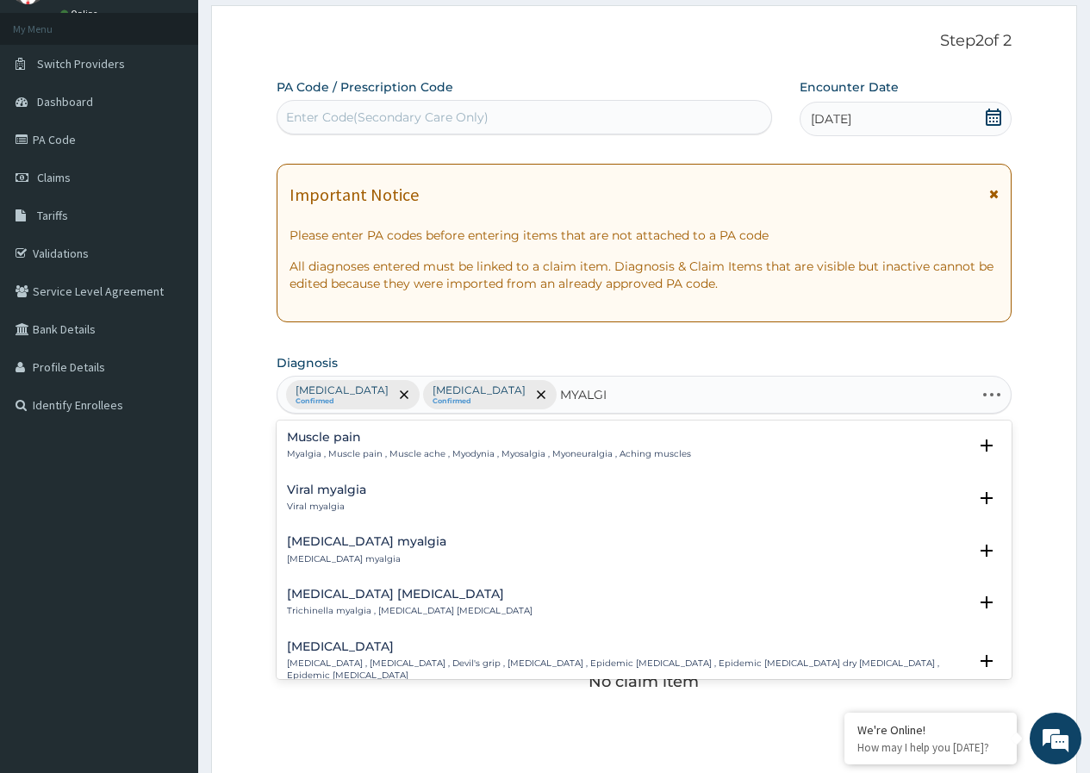
type input "MYALGIA"
click at [342, 444] on h4 "Muscle pain" at bounding box center [489, 437] width 404 height 13
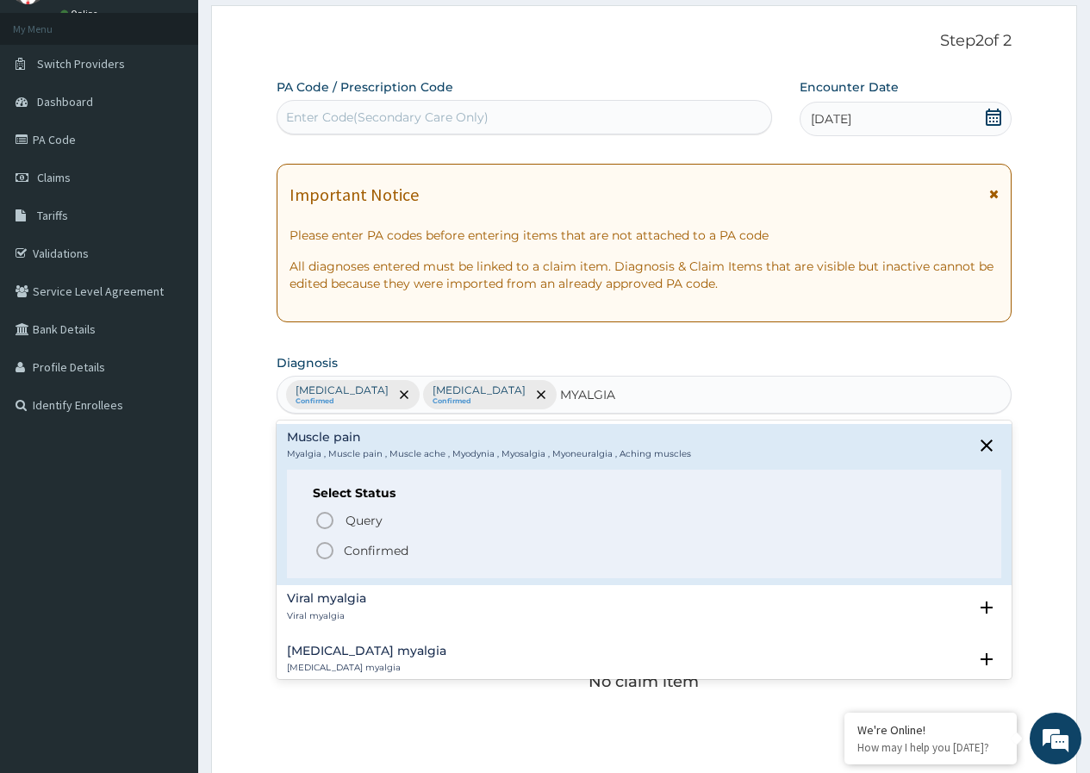
click at [320, 557] on circle "status option filled" at bounding box center [325, 551] width 16 height 16
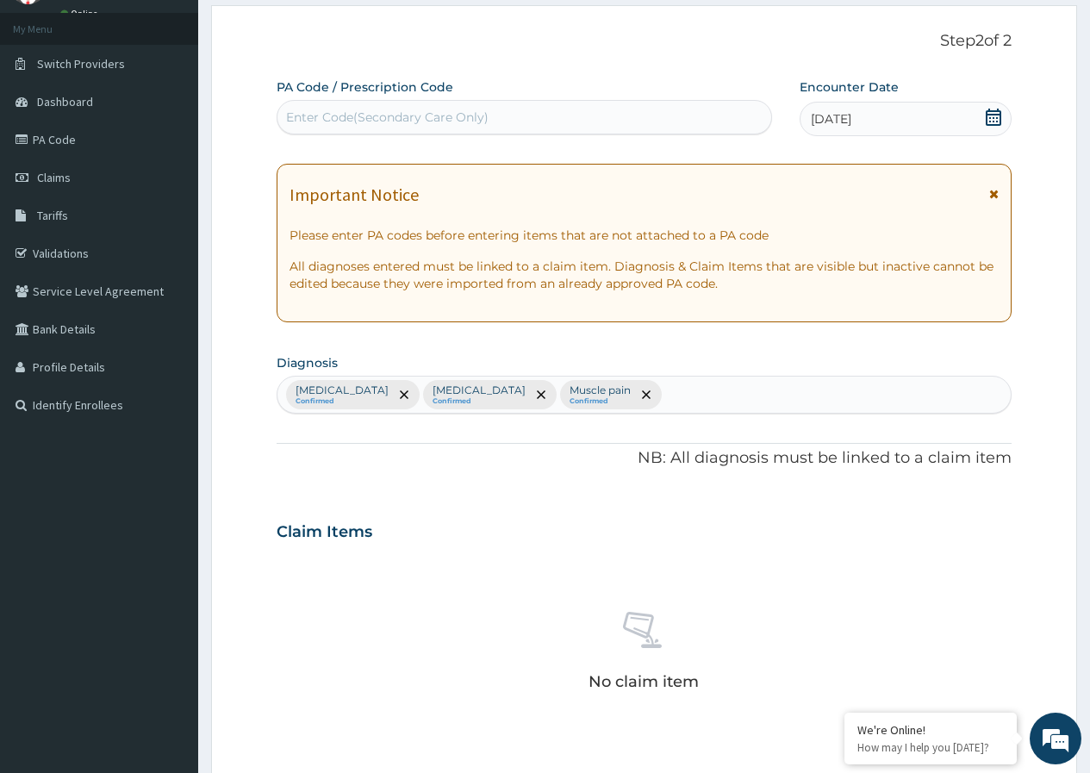
scroll to position [172, 0]
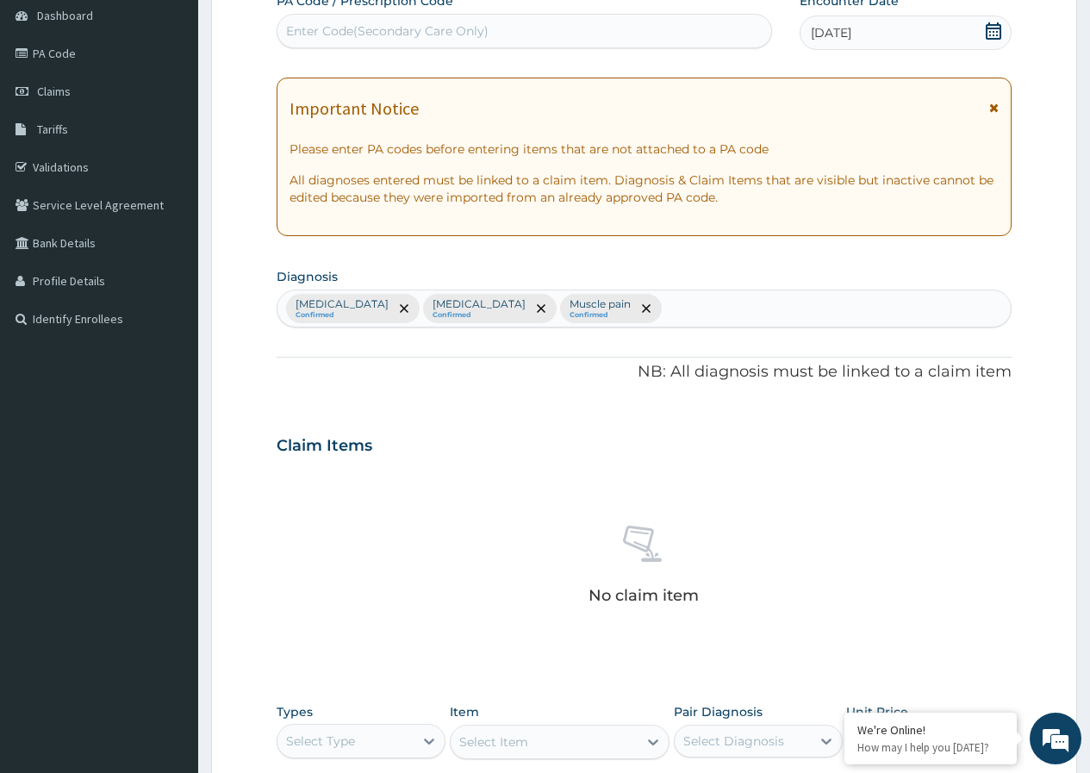
click at [633, 309] on div "[MEDICAL_DATA] Confirmed [MEDICAL_DATA] Confirmed Muscle pain Confirmed" at bounding box center [644, 308] width 733 height 36
type input "PAIN"
click at [664, 306] on div "Falciparum malaria Confirmed Sepsis Confirmed Muscle pain Confirmed" at bounding box center [644, 308] width 733 height 36
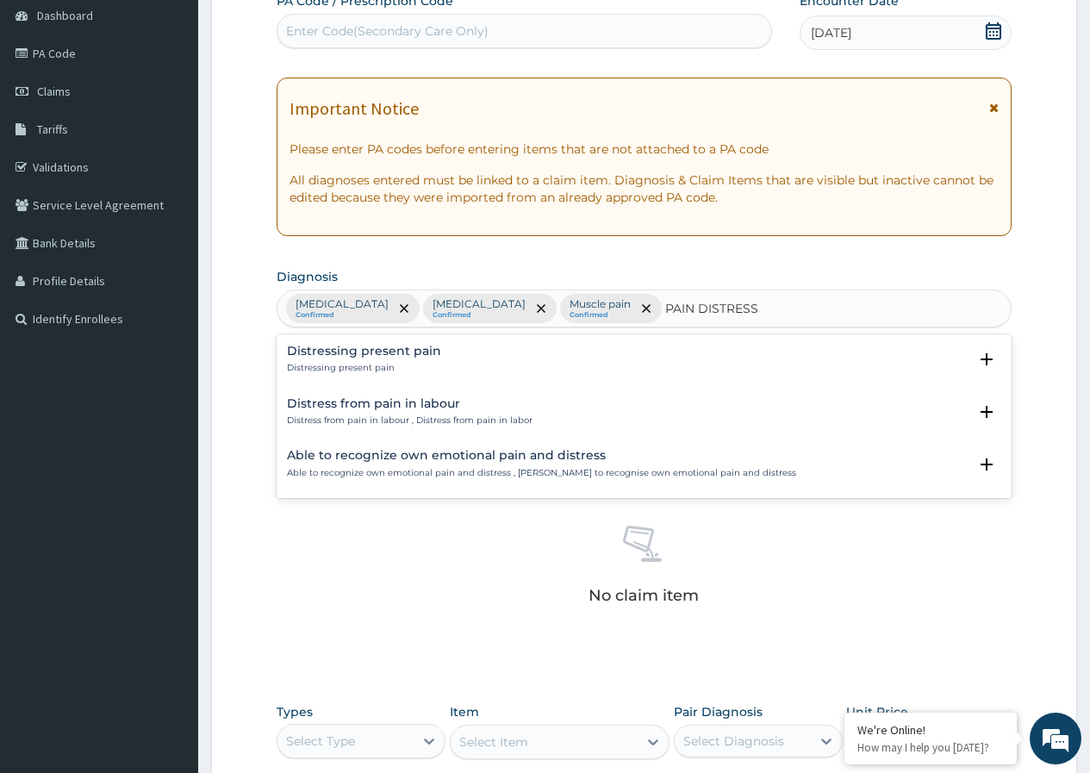
click at [665, 309] on input "PAIN DISTRESS" at bounding box center [712, 308] width 95 height 17
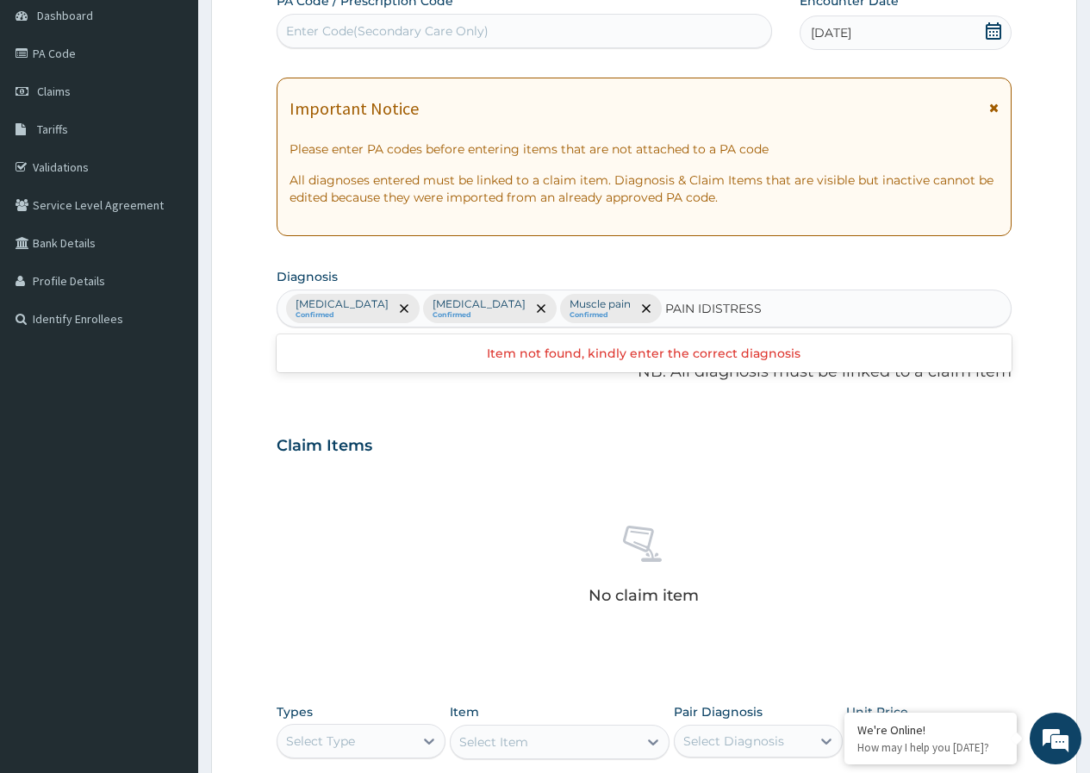
type input "PAIN DISTRESS"
click at [733, 292] on div "Falciparum malaria Confirmed Sepsis Confirmed Muscle pain Confirmed" at bounding box center [644, 308] width 733 height 36
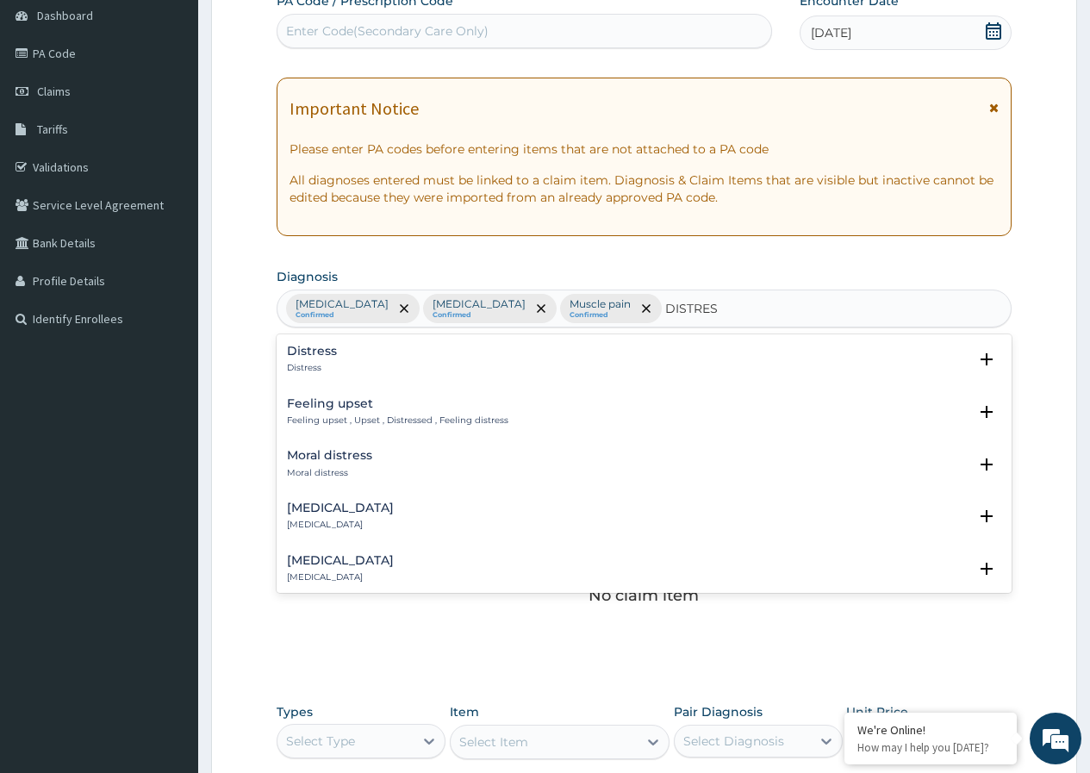
type input "DISTRESS"
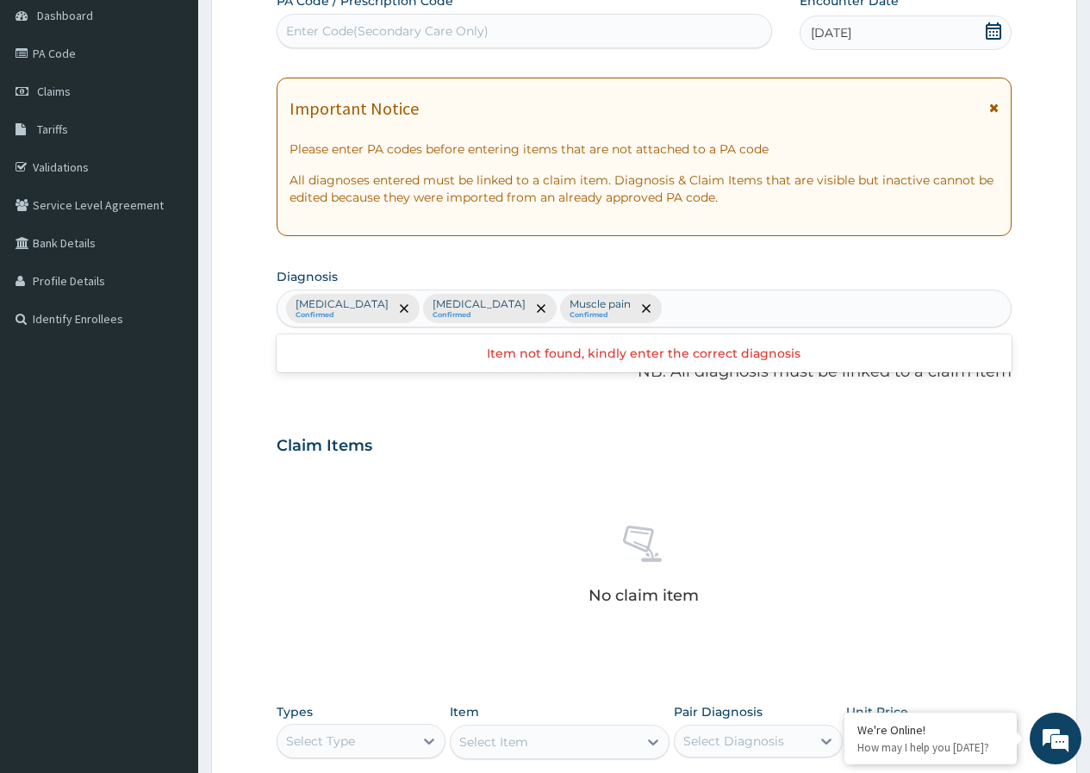
click at [689, 308] on div "Falciparum malaria Confirmed Sepsis Confirmed Muscle pain Confirmed" at bounding box center [644, 308] width 733 height 36
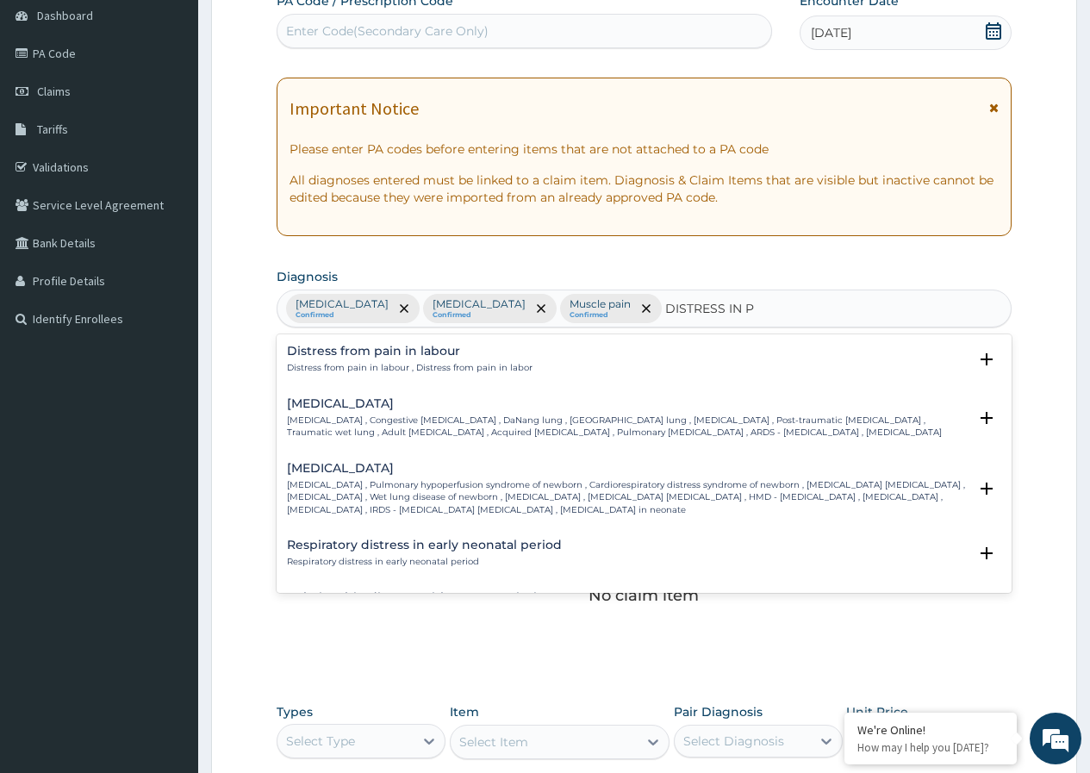
scroll to position [72, 0]
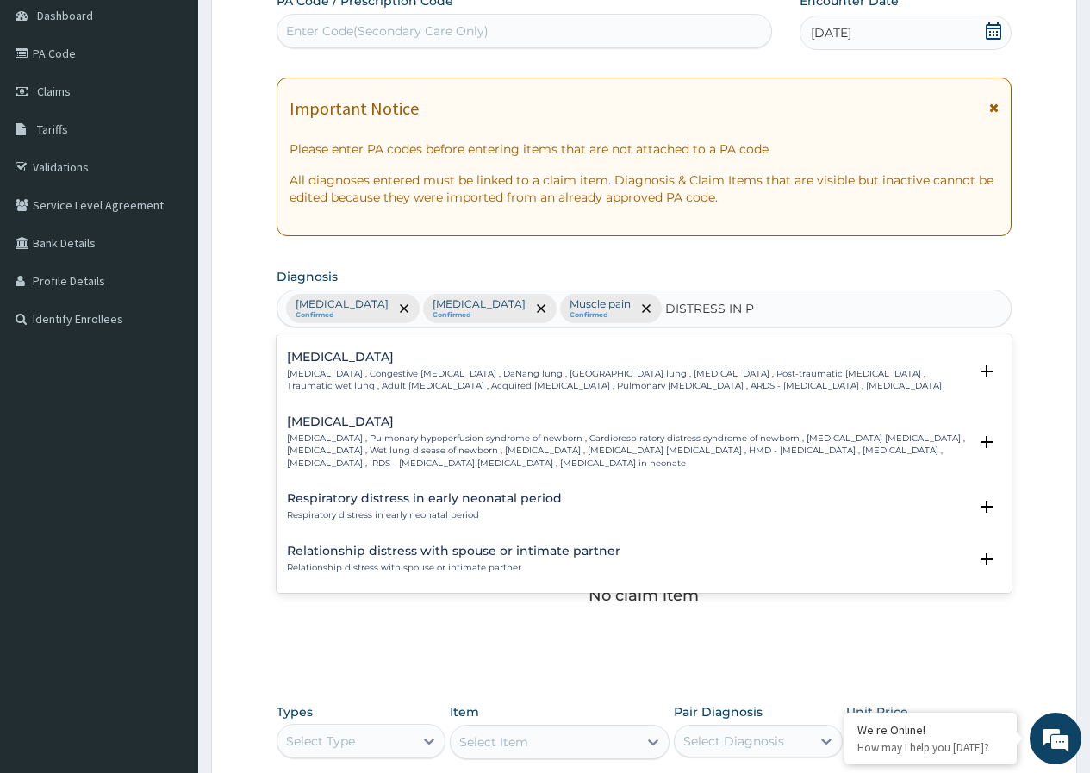
click at [707, 309] on input "DISTRESS IN P" at bounding box center [710, 308] width 90 height 17
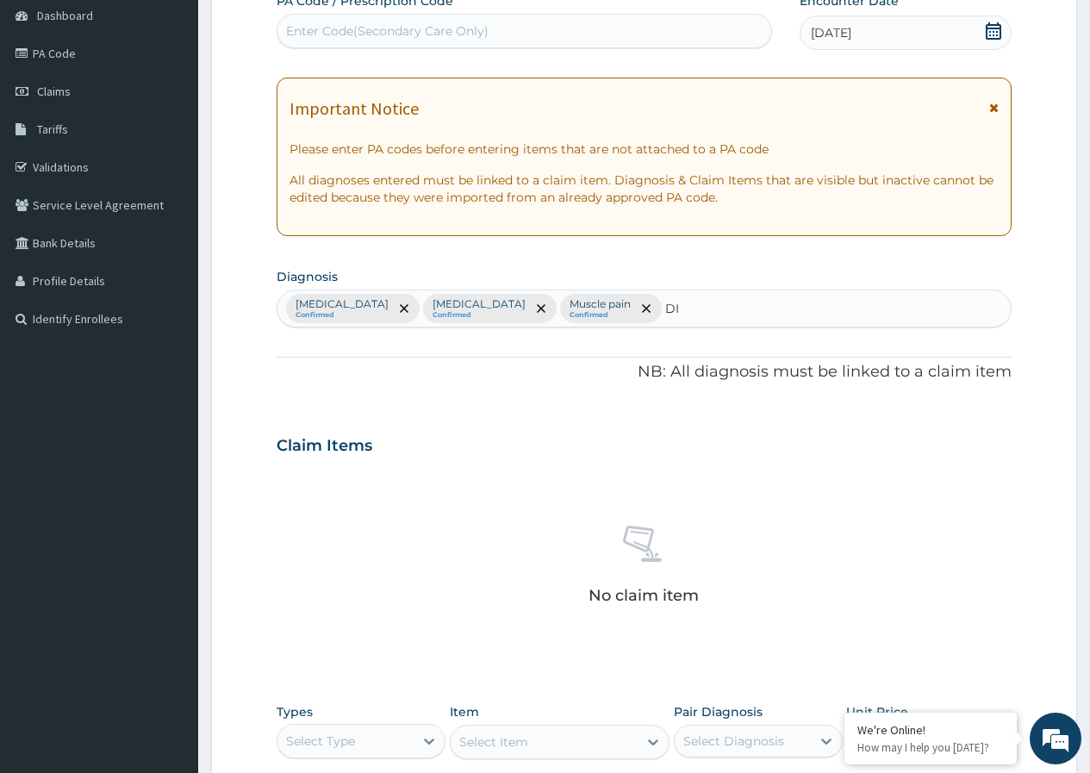
type input "D"
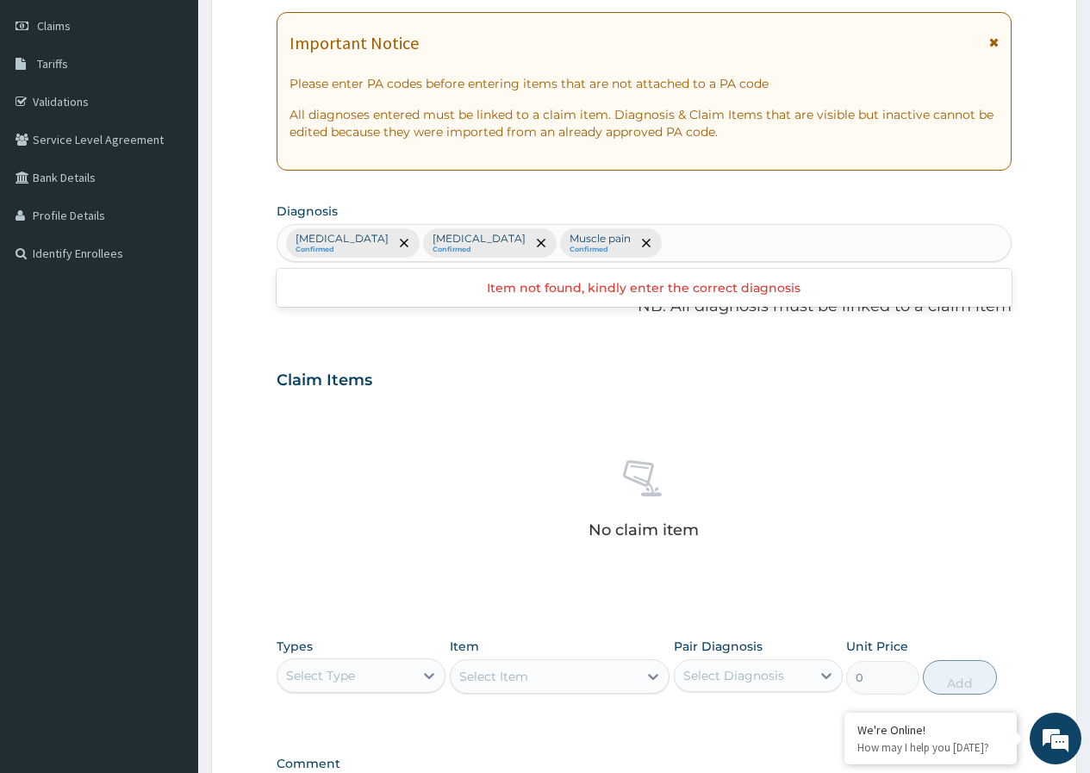
scroll to position [431, 0]
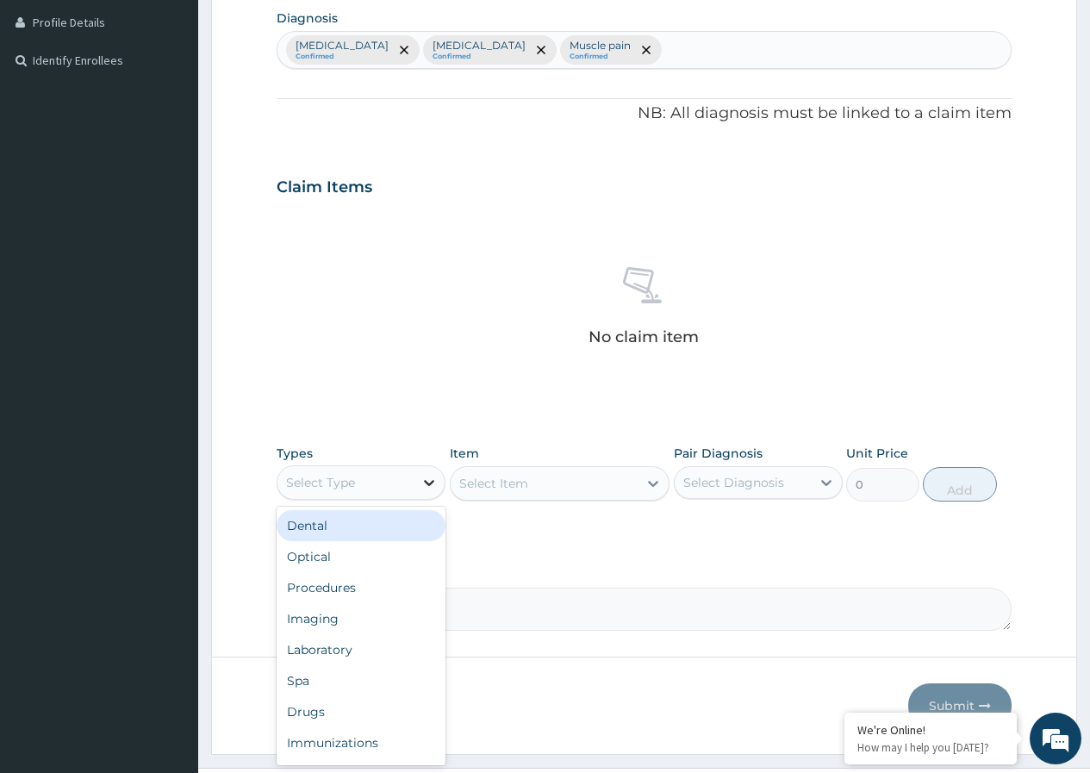
click at [425, 484] on icon at bounding box center [429, 482] width 17 height 17
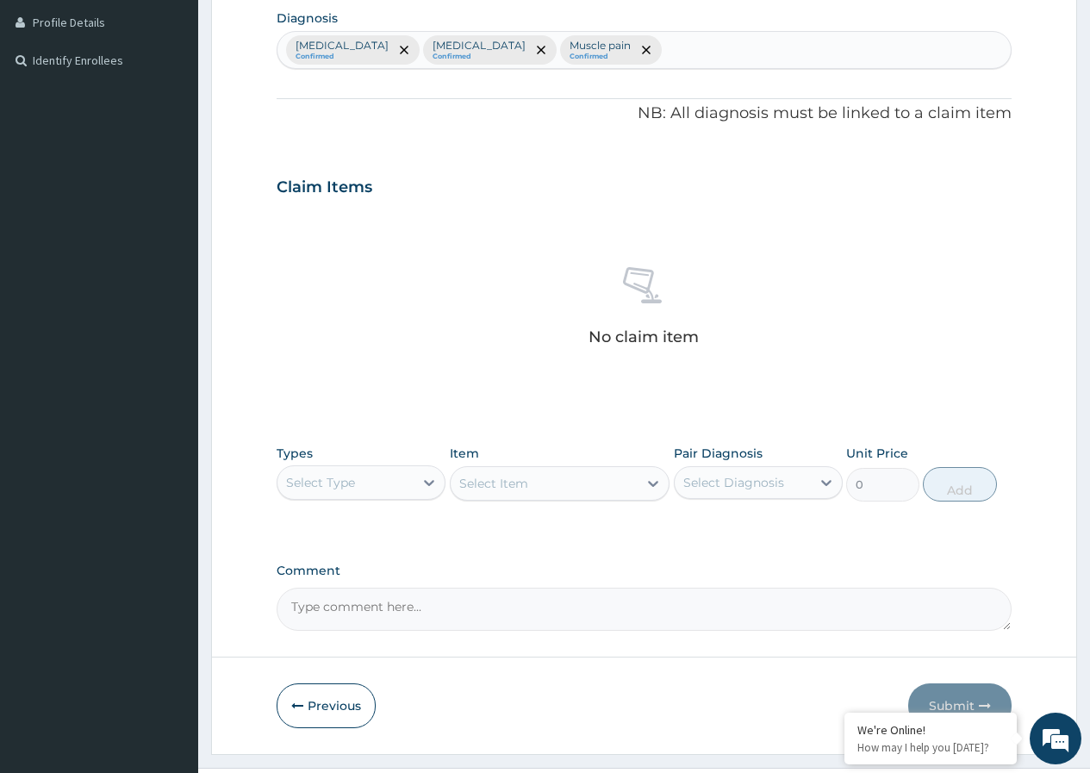
scroll to position [172, 0]
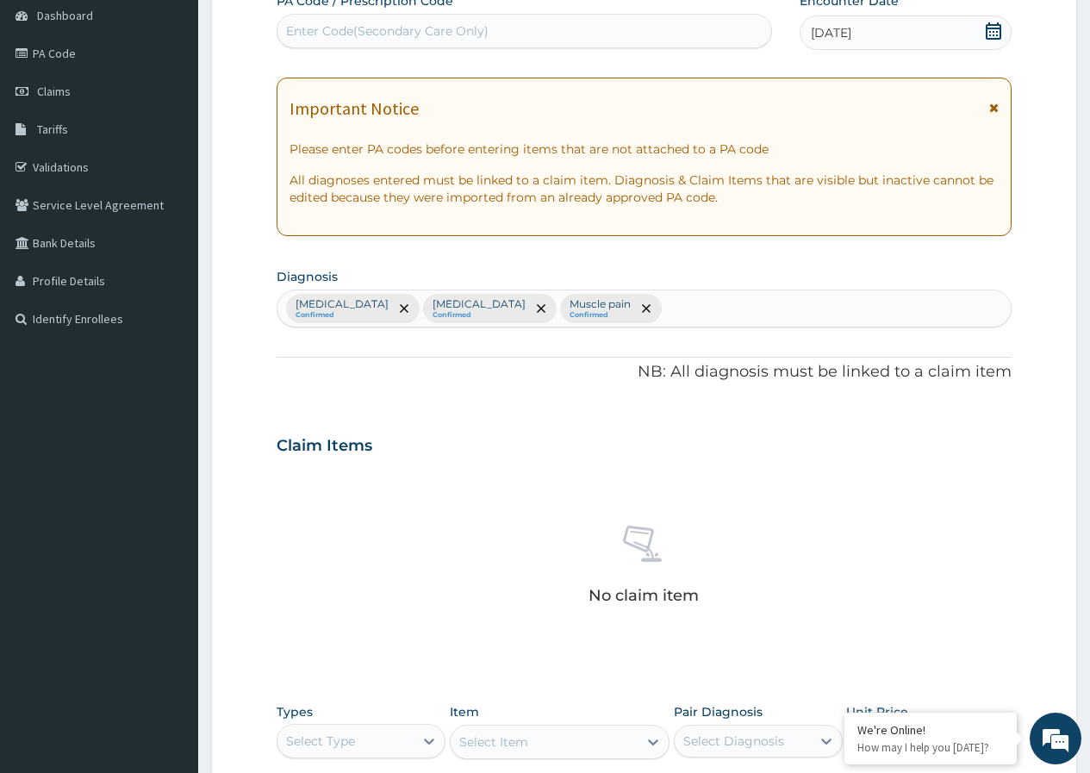
click at [639, 315] on div "Falciparum malaria Confirmed Sepsis Confirmed Muscle pain Confirmed" at bounding box center [644, 308] width 733 height 36
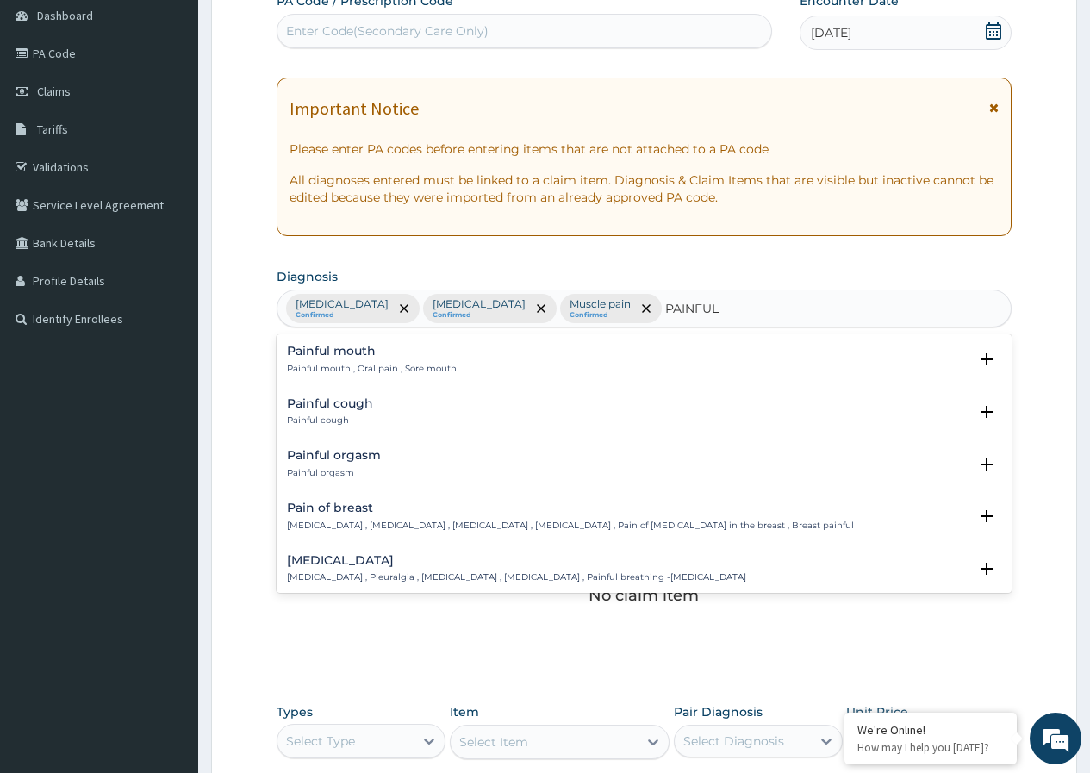
scroll to position [750, 0]
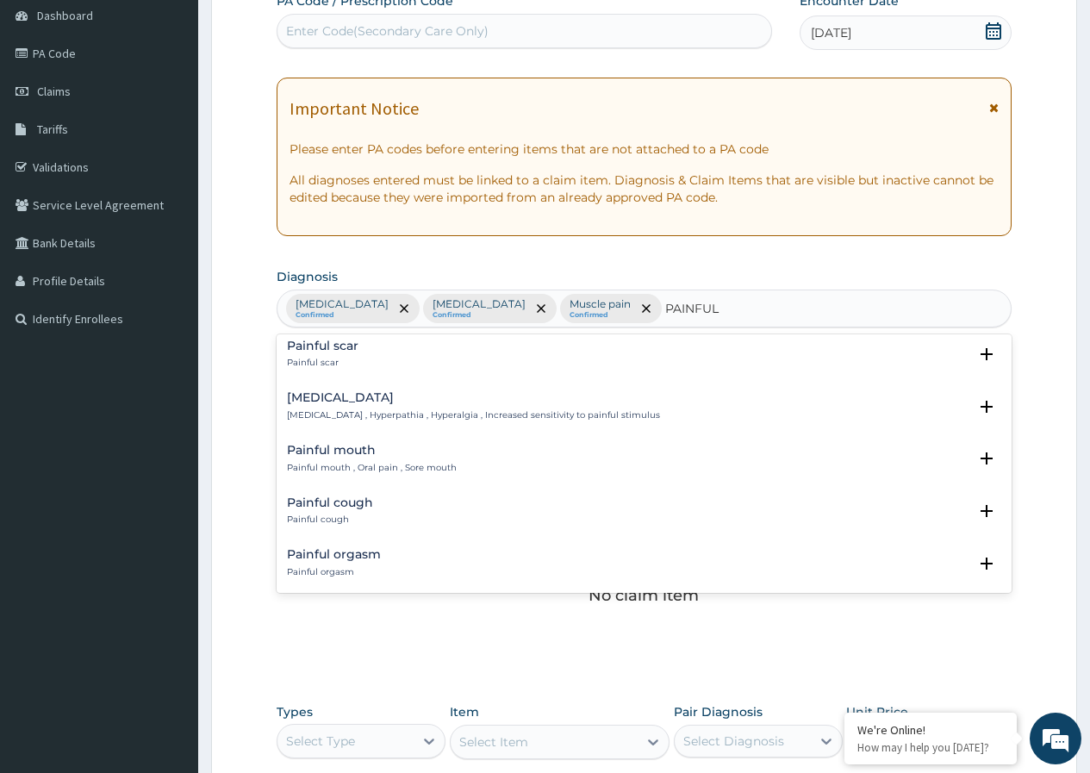
type input "PAINFUL"
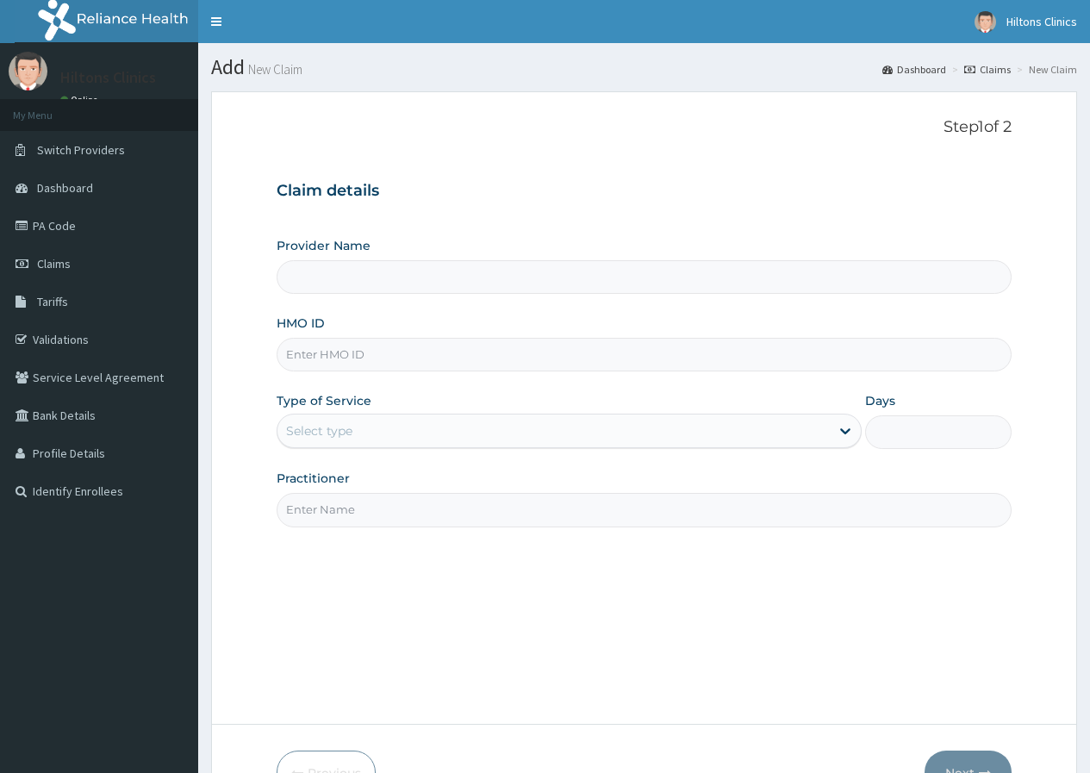
click at [398, 363] on input "HMO ID" at bounding box center [644, 355] width 735 height 34
type input "Hilton Clinics"
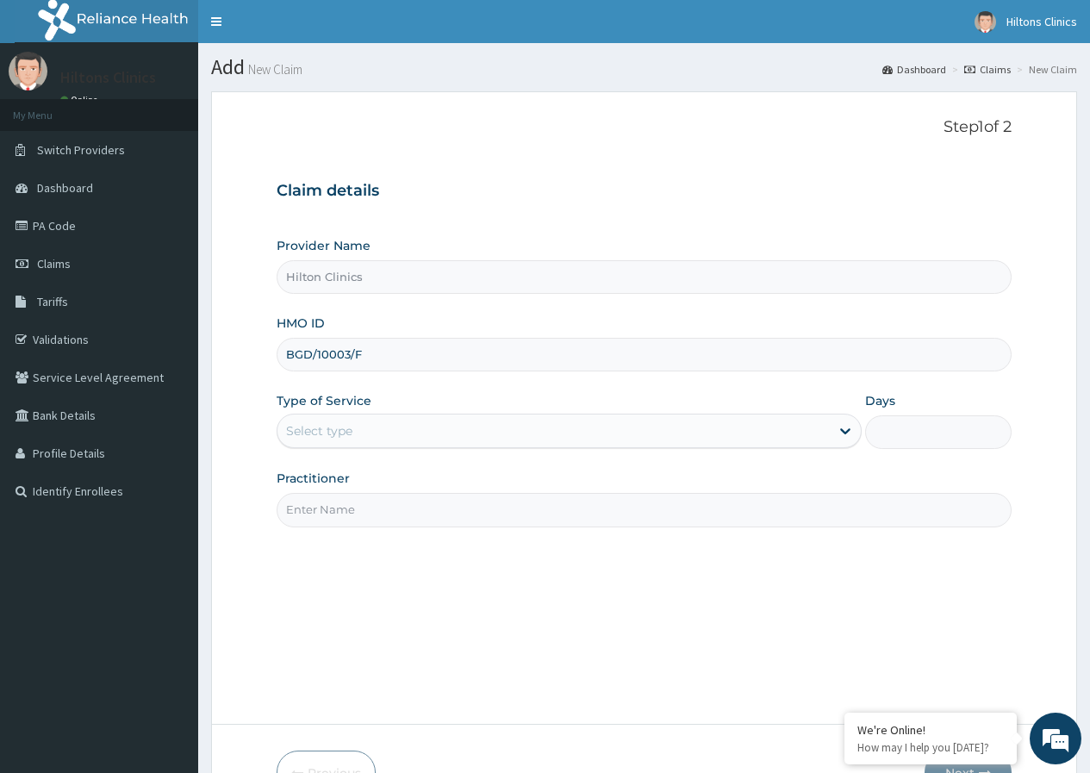
type input "BGD/10003/F"
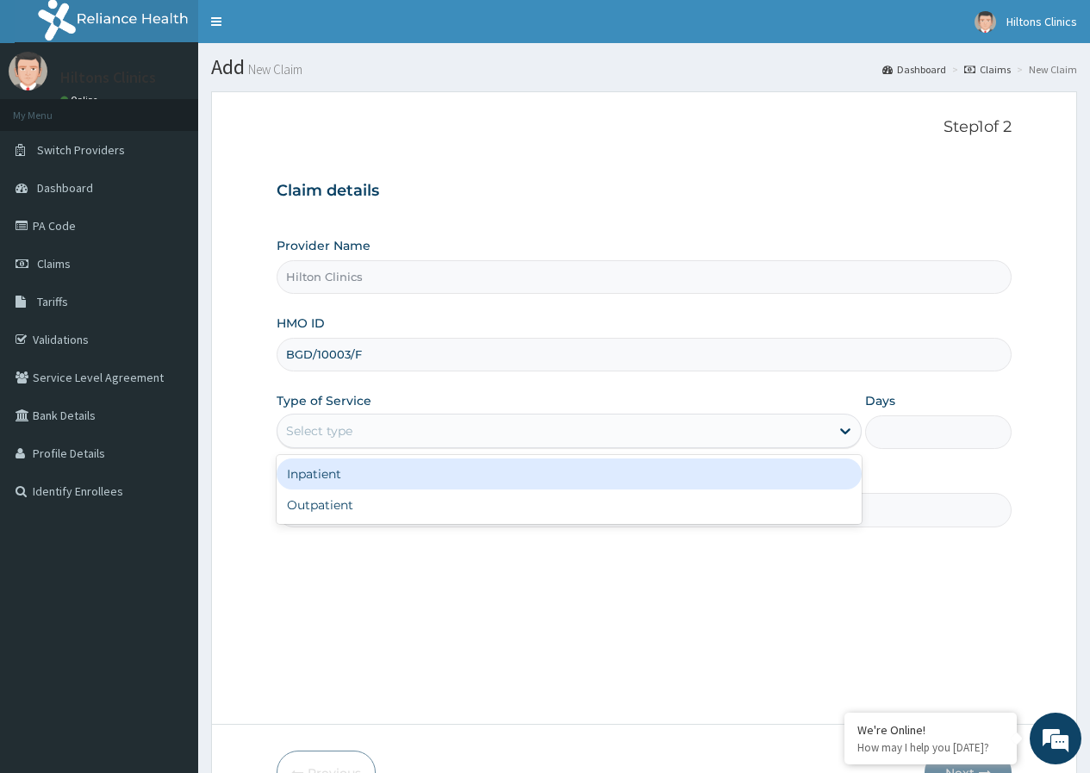
click at [446, 422] on div "Select type" at bounding box center [554, 431] width 552 height 28
click at [430, 478] on div "Inpatient" at bounding box center [569, 474] width 585 height 31
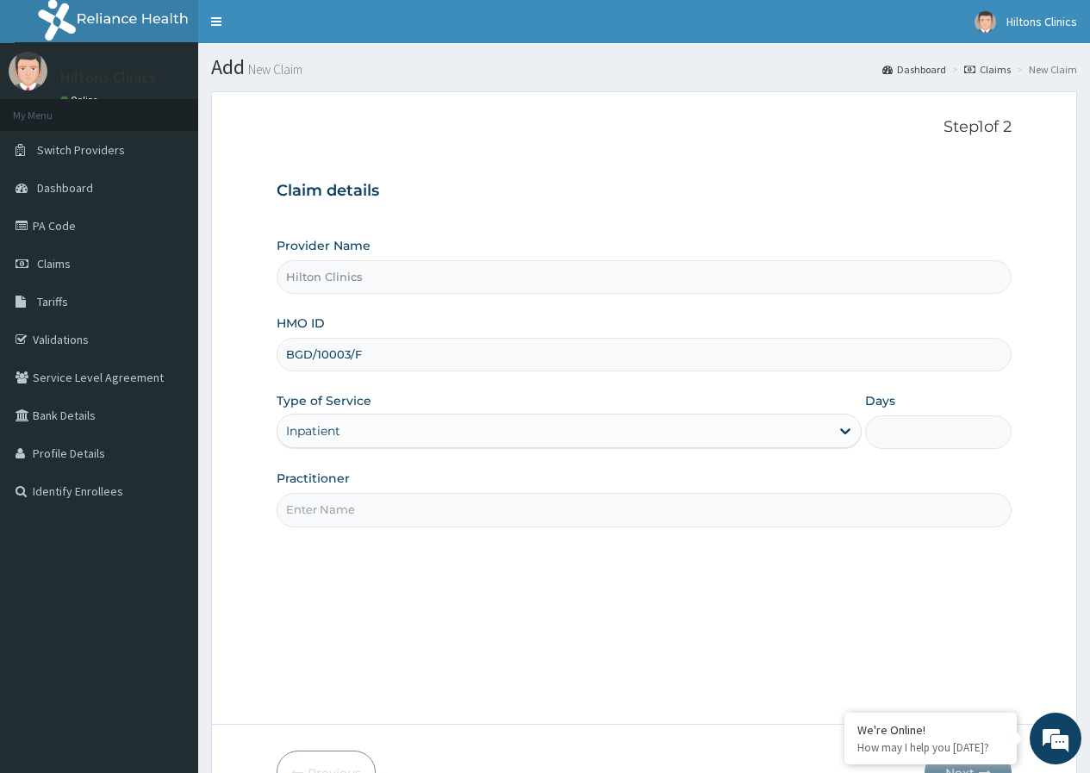
click at [421, 507] on input "Practitioner" at bounding box center [644, 510] width 735 height 34
type input "DR [PERSON_NAME]"
click at [926, 431] on input "Days" at bounding box center [938, 432] width 147 height 34
type input "2"
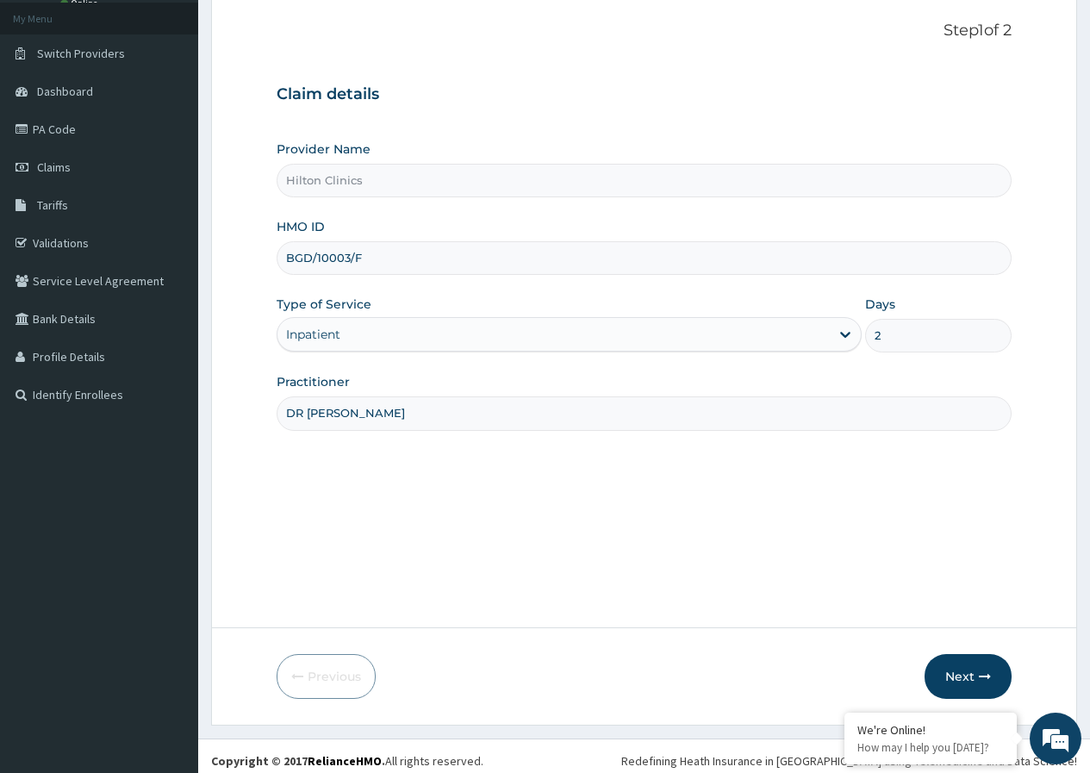
scroll to position [106, 0]
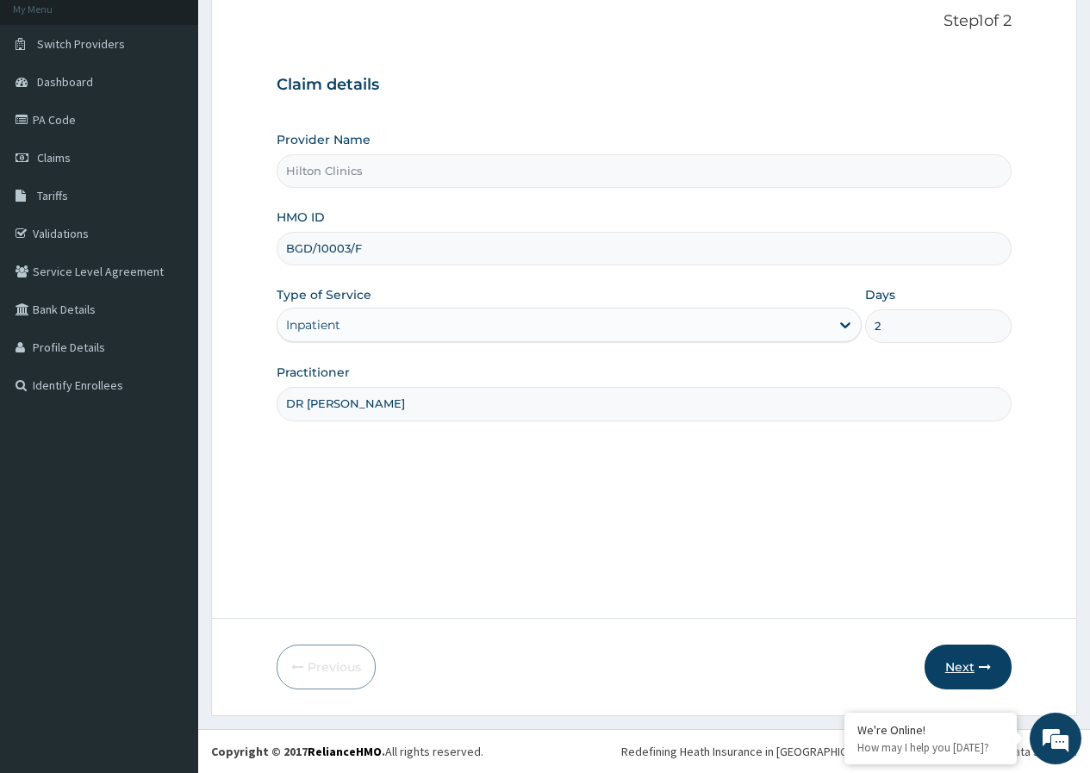
click at [967, 668] on button "Next" at bounding box center [968, 667] width 87 height 45
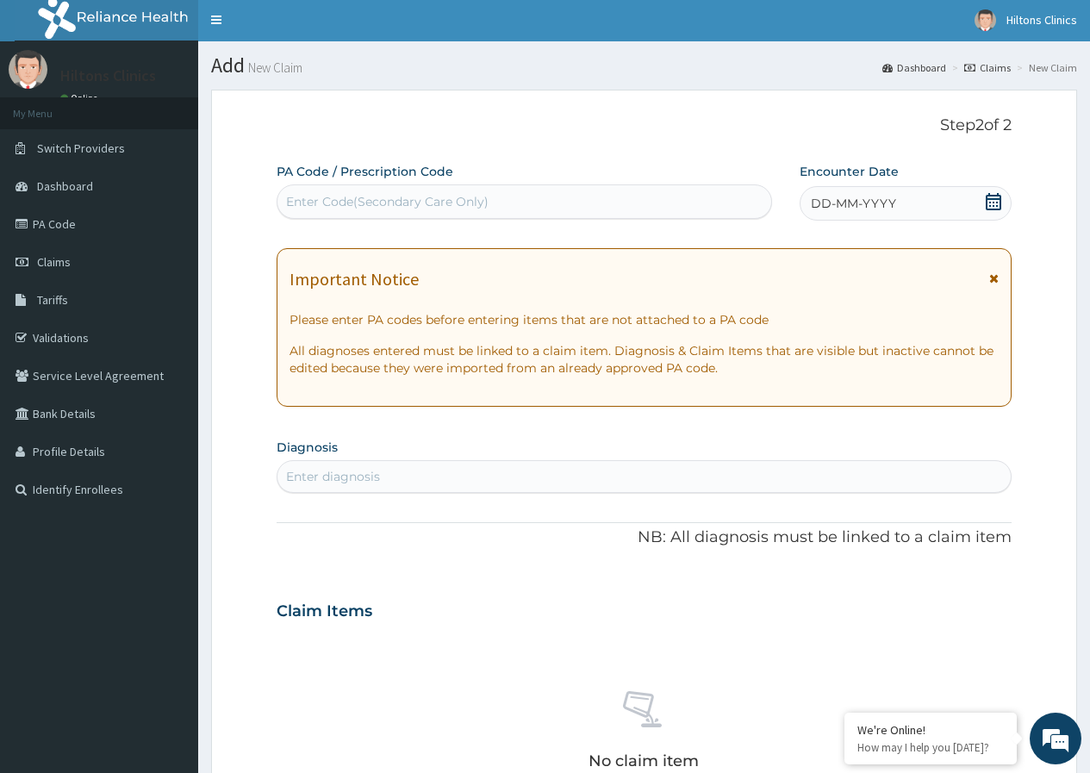
scroll to position [0, 0]
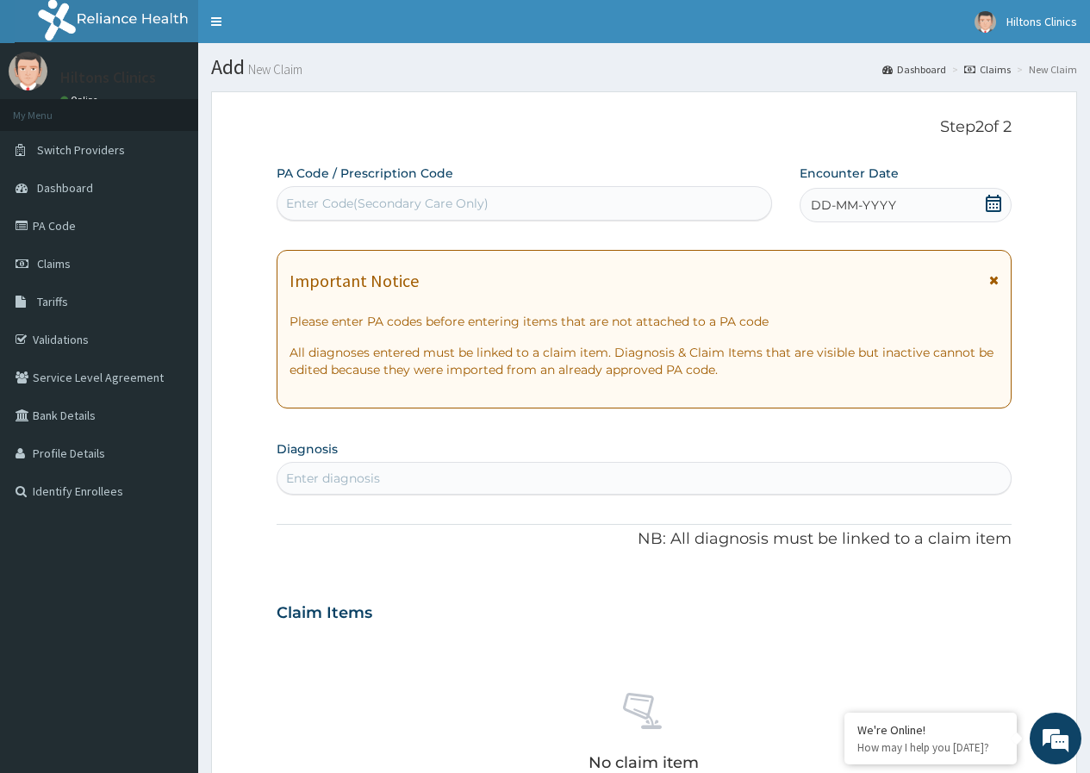
click at [994, 205] on icon at bounding box center [993, 203] width 17 height 17
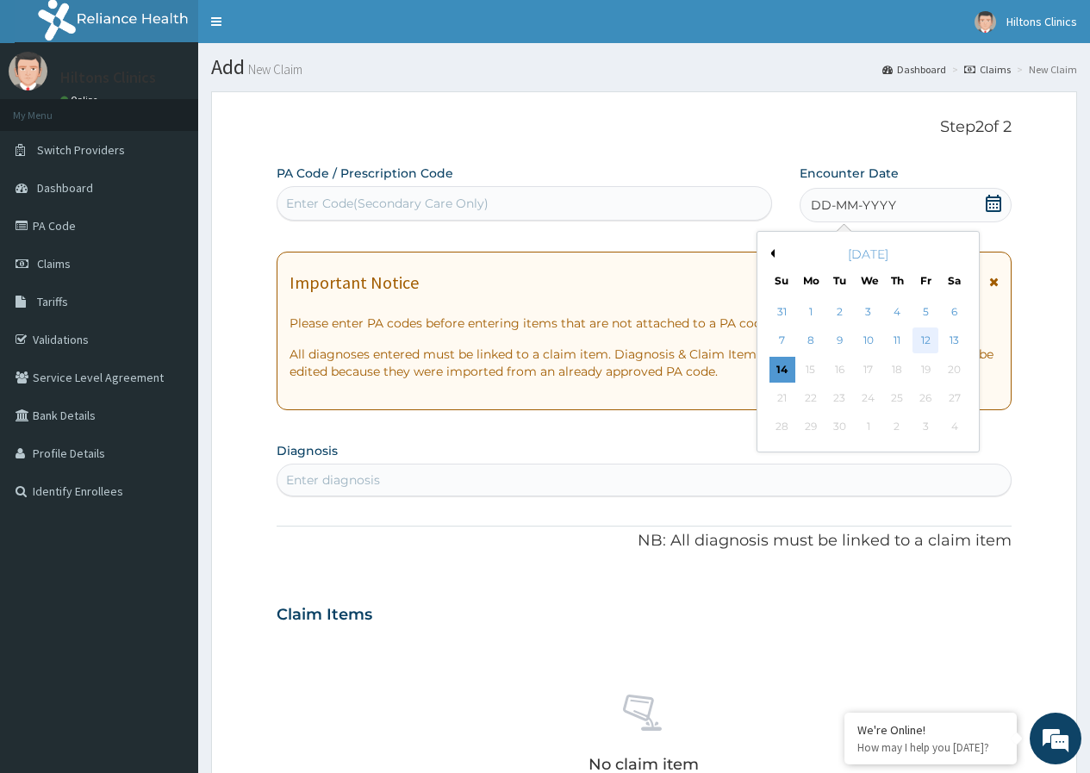
click at [929, 335] on div "12" at bounding box center [926, 341] width 26 height 26
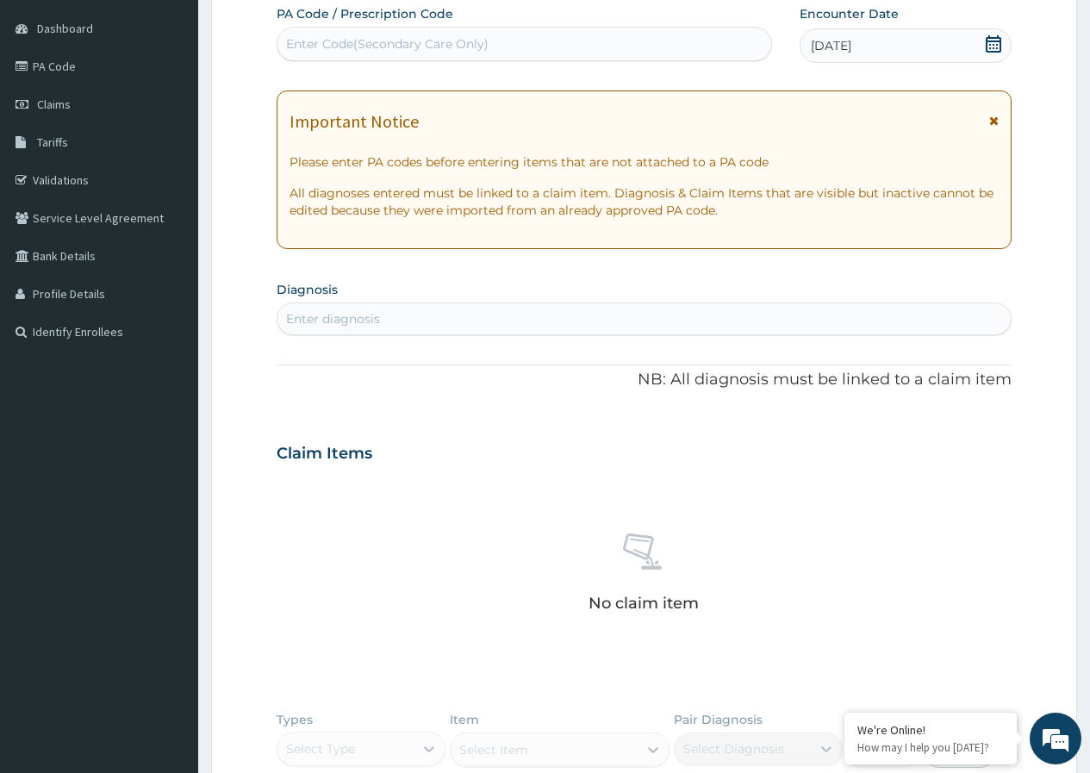
scroll to position [172, 0]
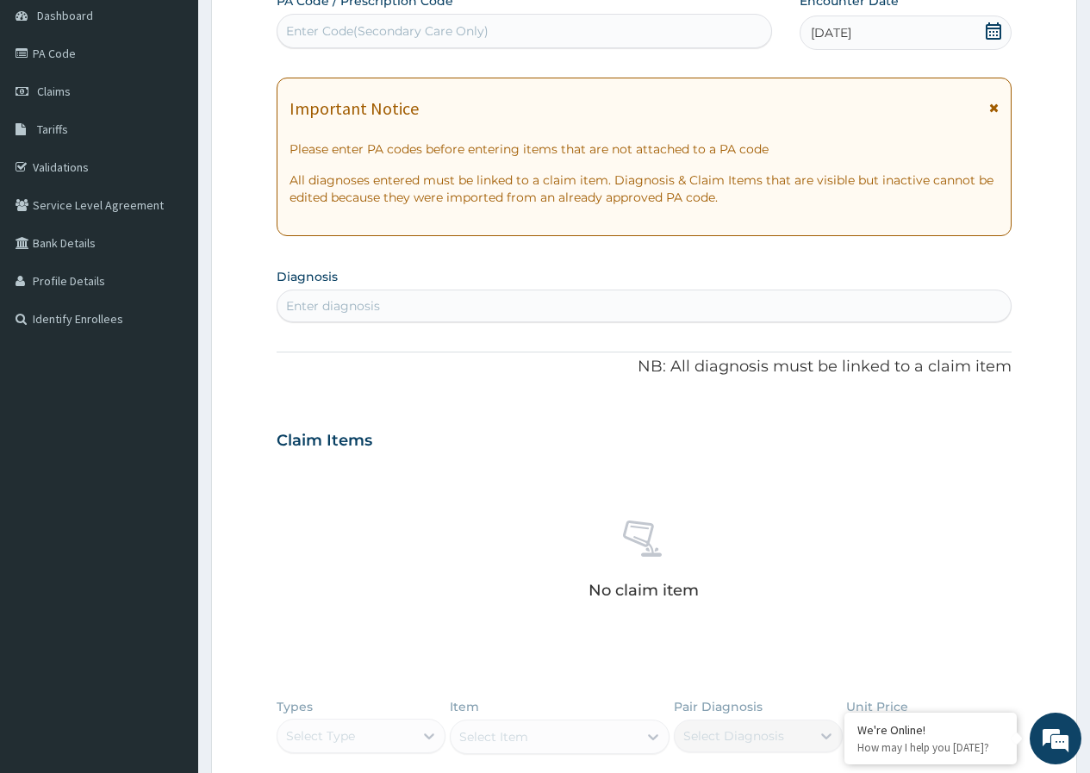
click at [324, 306] on div "Enter diagnosis" at bounding box center [333, 305] width 94 height 17
type input "MALARIA"
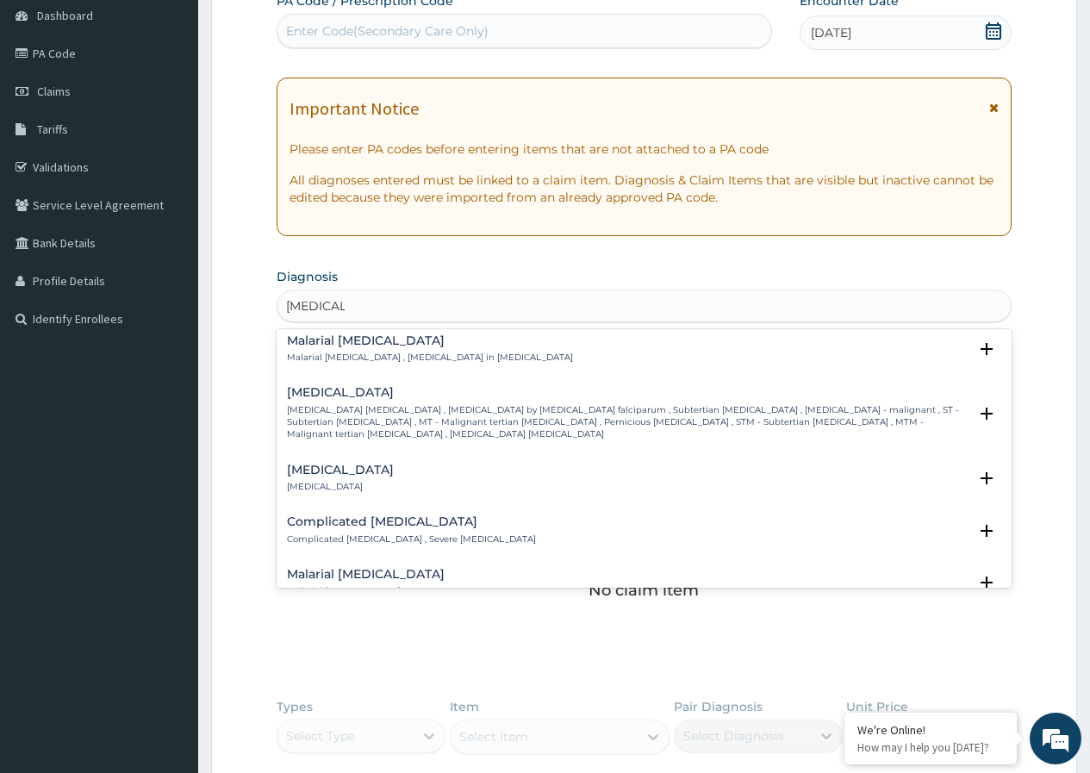
scroll to position [615, 0]
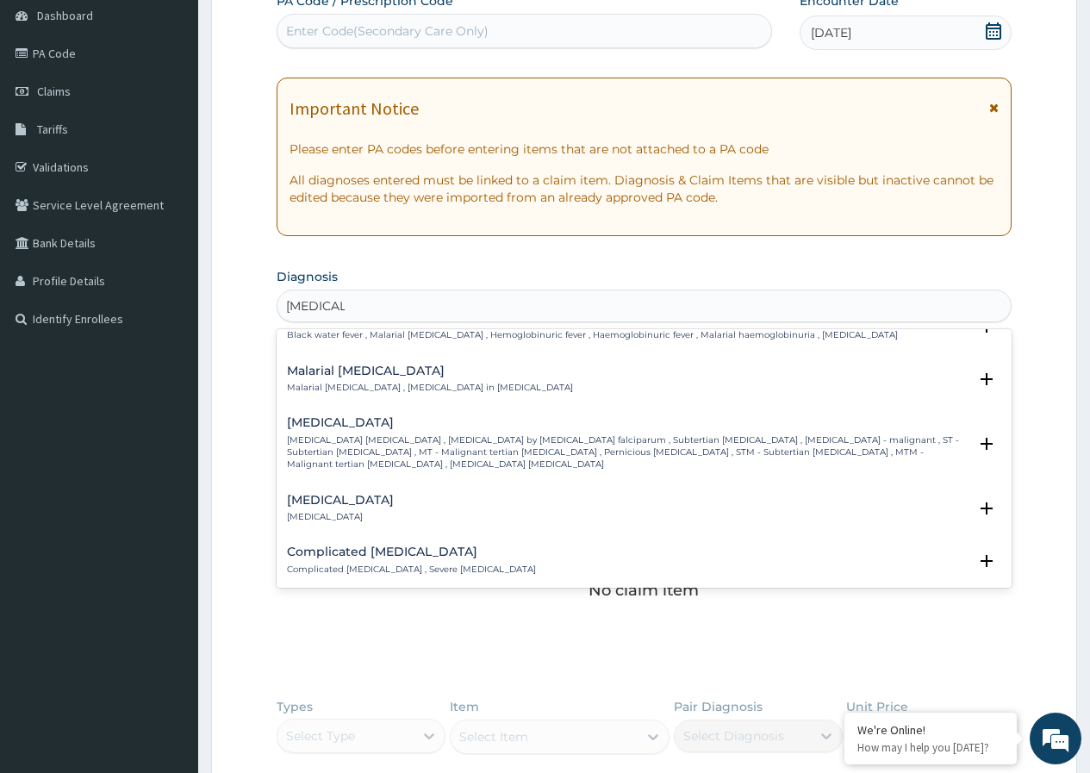
click at [376, 419] on h4 "Falciparum malaria" at bounding box center [627, 422] width 681 height 13
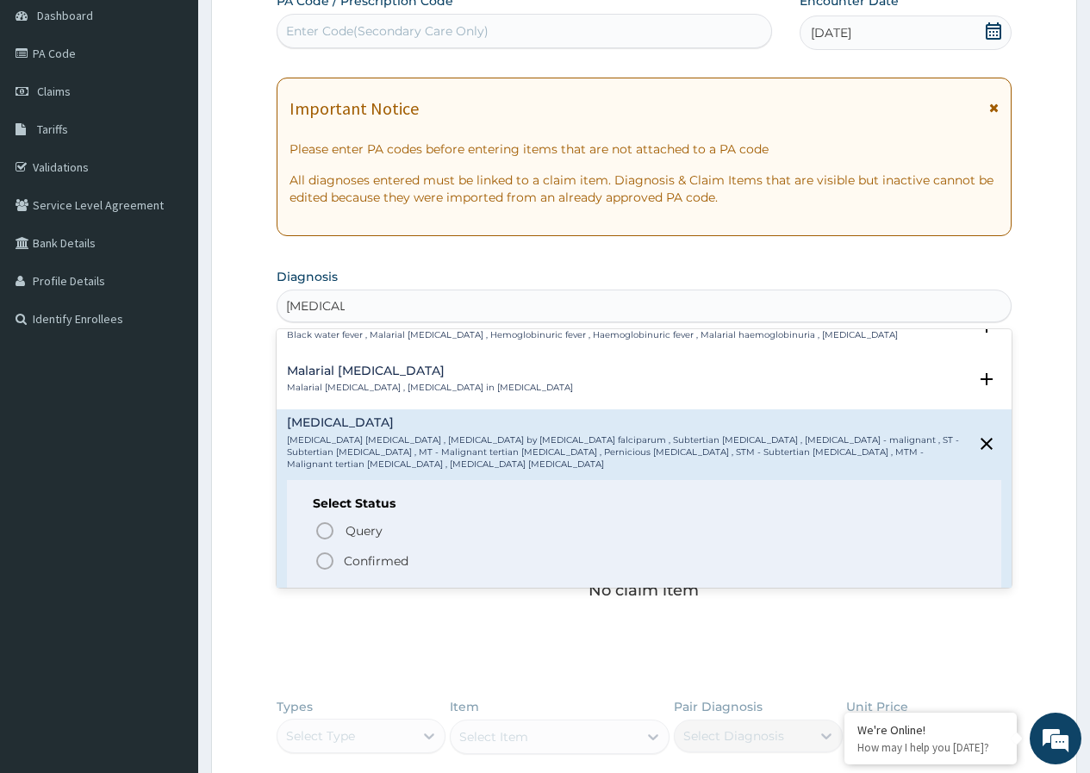
click at [317, 553] on circle "status option filled" at bounding box center [325, 561] width 16 height 16
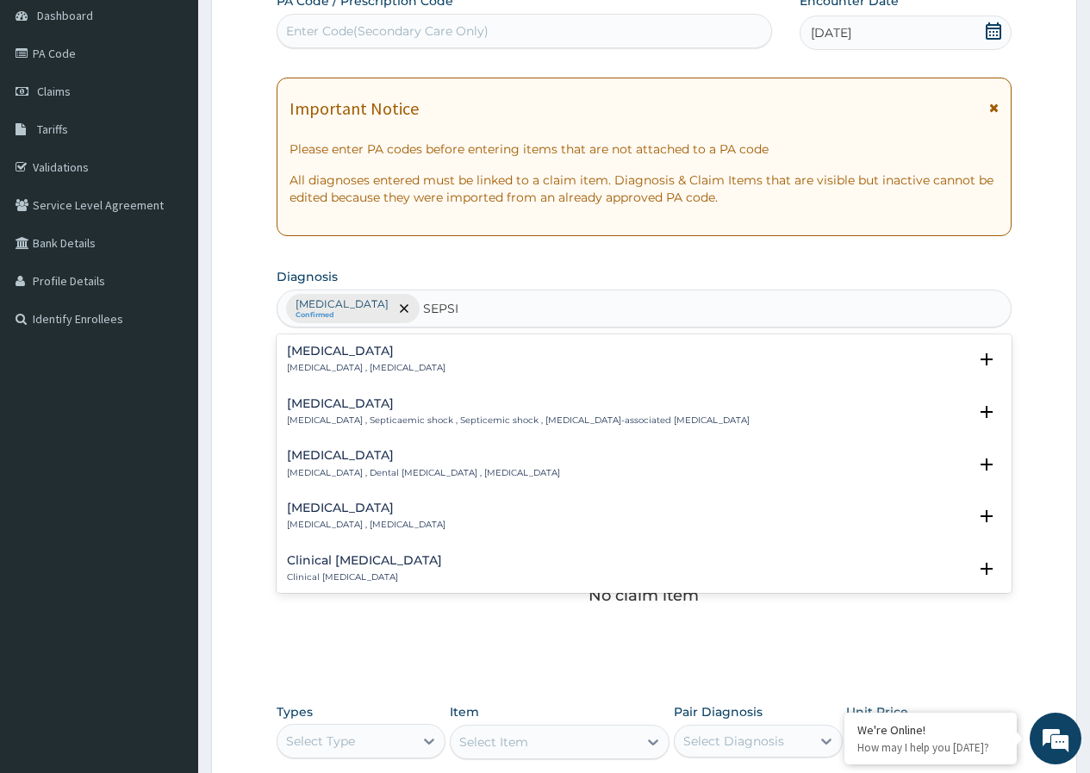
type input "SEPSIS"
click at [343, 371] on p "[MEDICAL_DATA] , [MEDICAL_DATA]" at bounding box center [366, 368] width 159 height 12
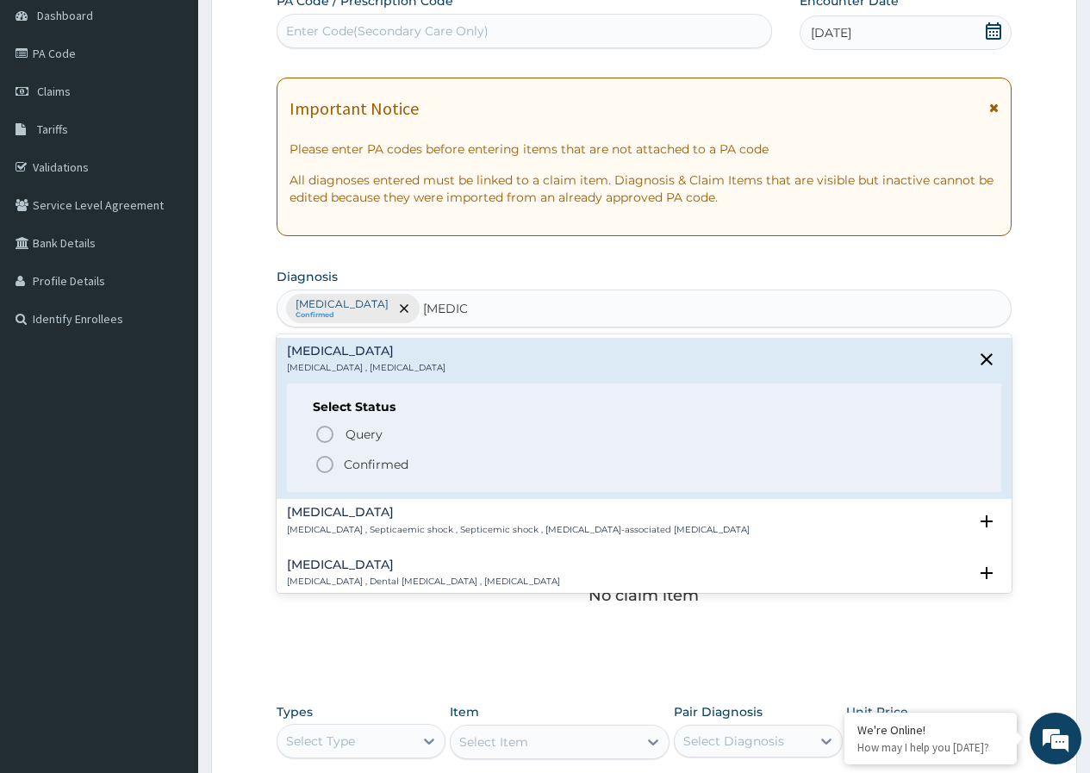
click at [322, 465] on icon "status option filled" at bounding box center [325, 464] width 21 height 21
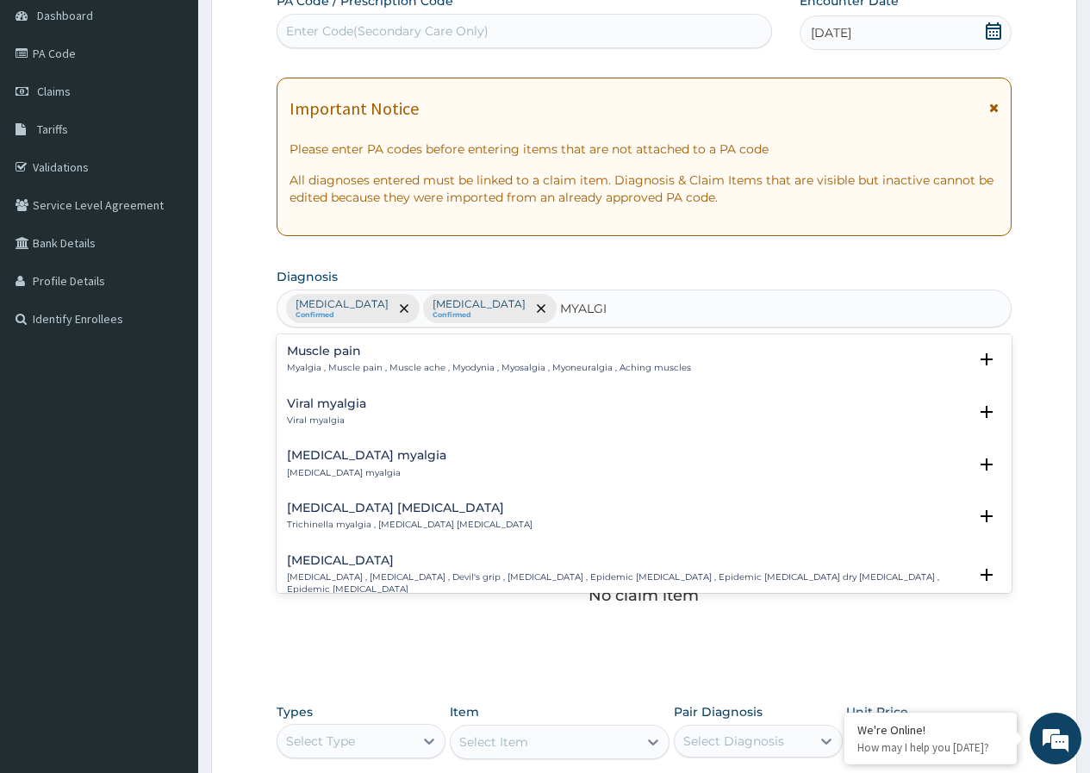
type input "MYALGIA"
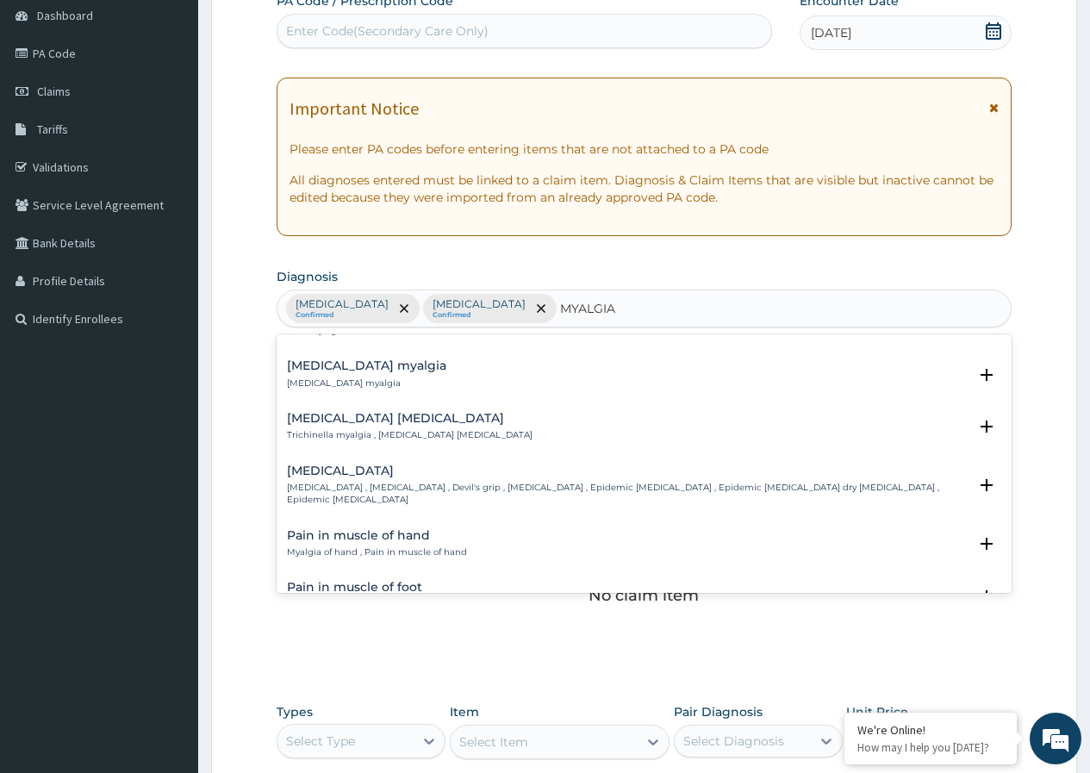
scroll to position [0, 0]
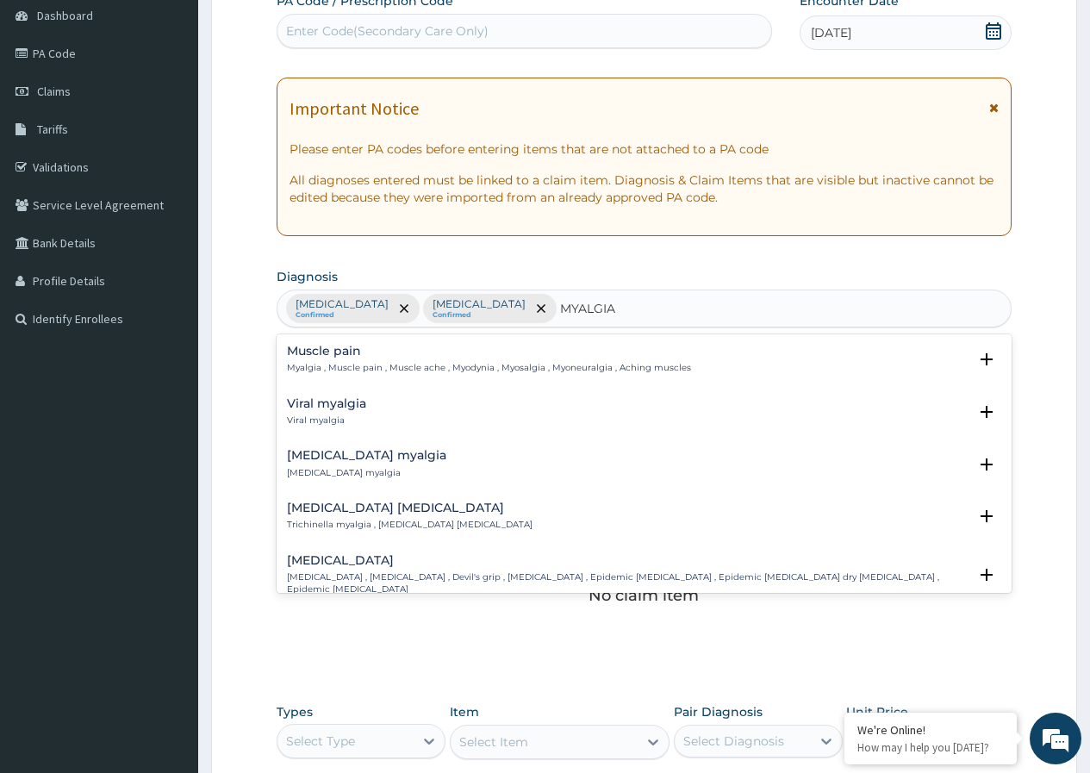
click at [352, 354] on h4 "Muscle pain" at bounding box center [489, 351] width 404 height 13
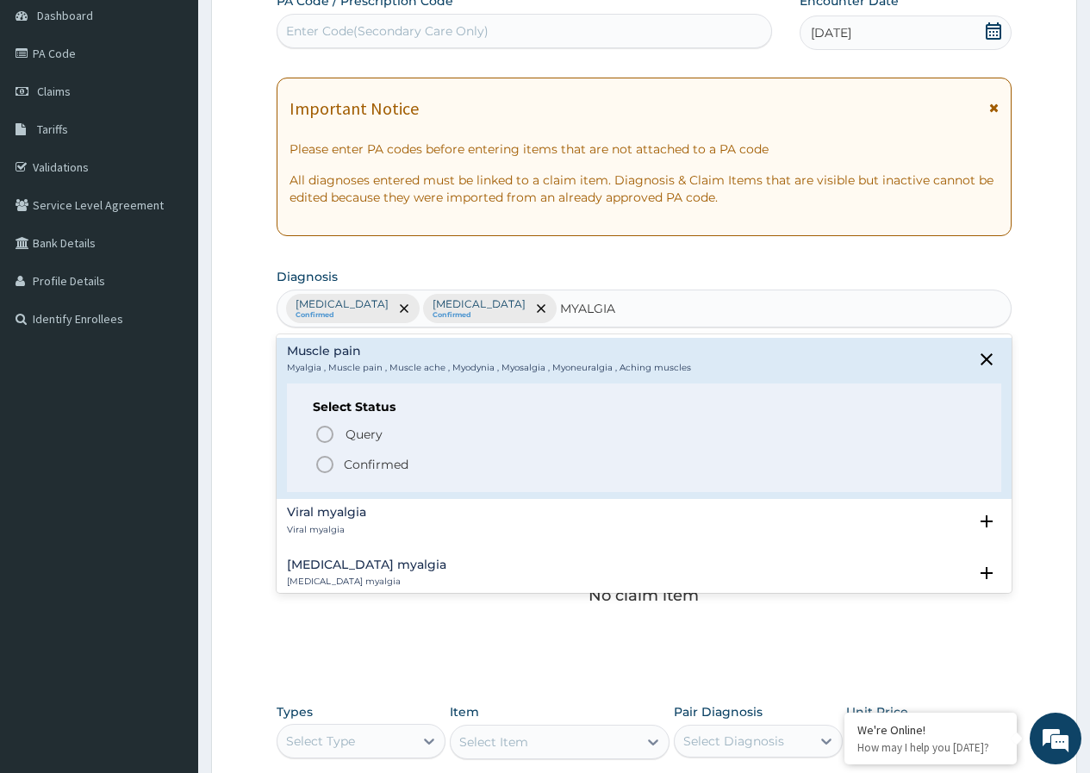
click at [326, 466] on icon "status option filled" at bounding box center [325, 464] width 21 height 21
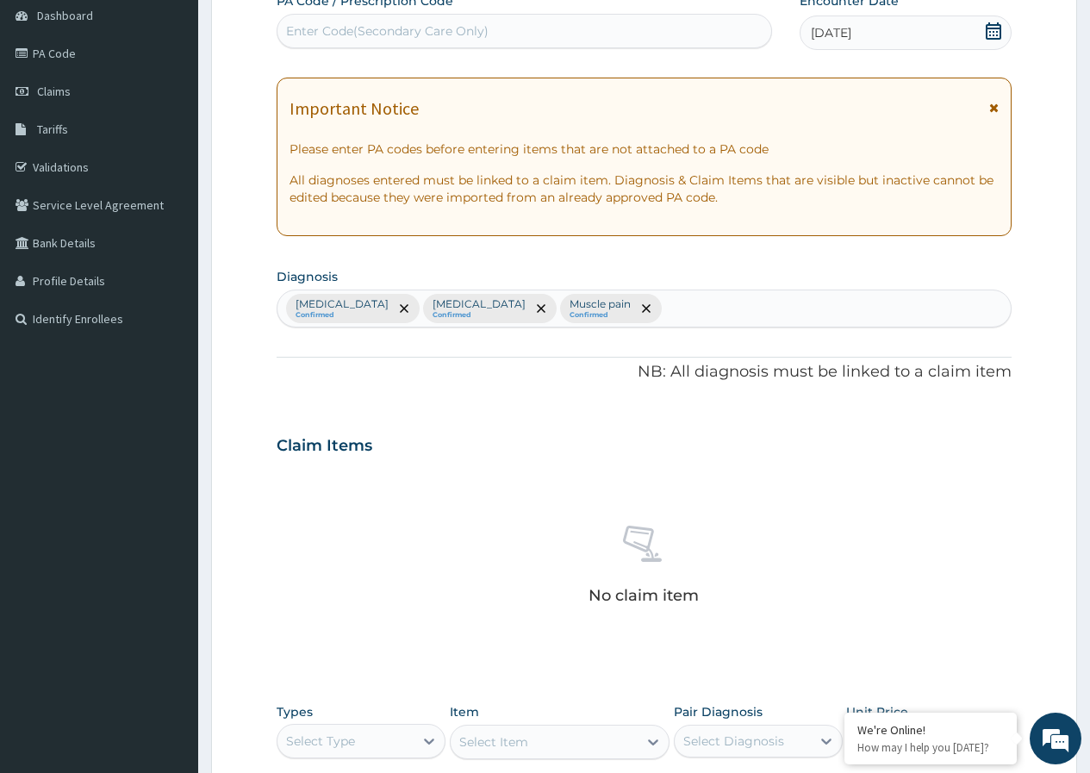
click at [641, 303] on div "Falciparum malaria Confirmed Sepsis Confirmed Muscle pain Confirmed" at bounding box center [644, 308] width 733 height 36
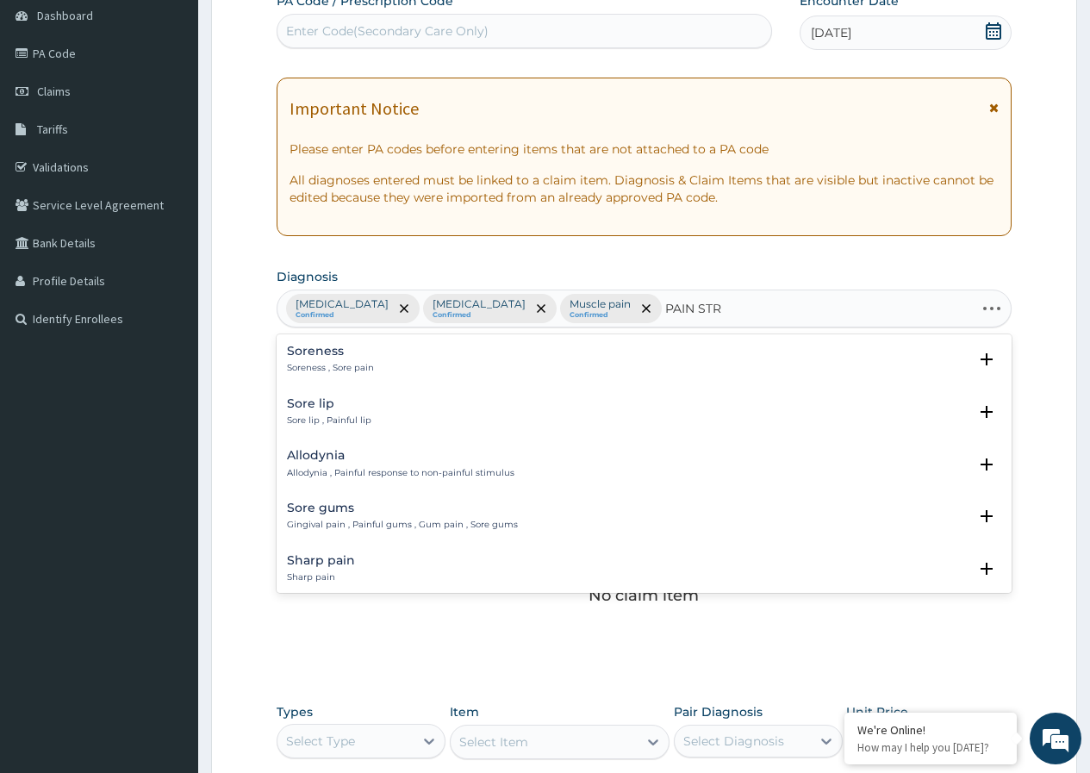
type input "PAIN STRE"
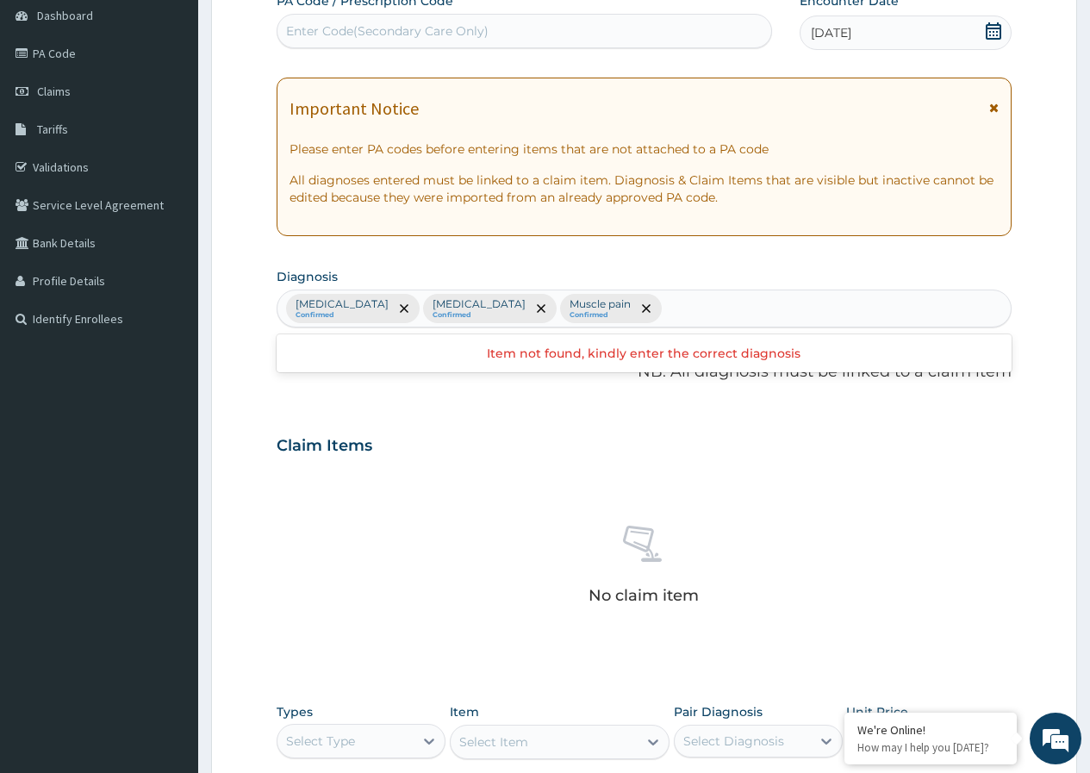
click at [690, 306] on div "Falciparum malaria Confirmed Sepsis Confirmed Muscle pain Confirmed" at bounding box center [644, 308] width 733 height 36
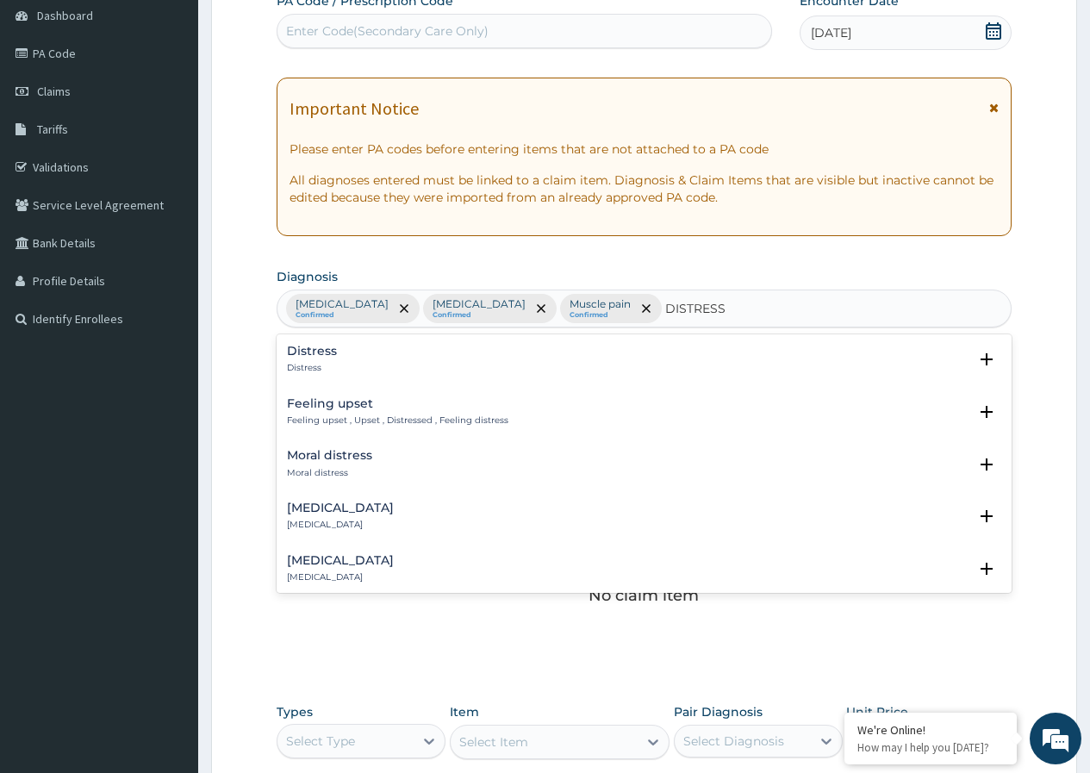
type input "DISTRESS"
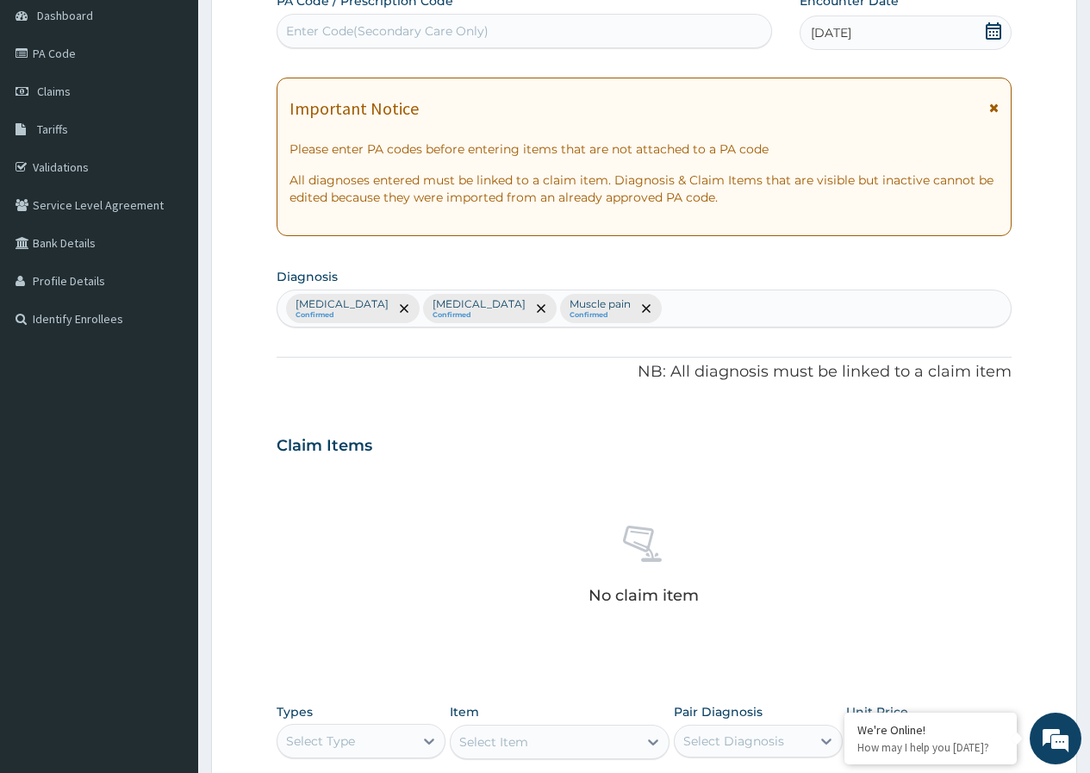
click at [626, 309] on div "Falciparum malaria Confirmed Sepsis Confirmed Muscle pain Confirmed" at bounding box center [644, 308] width 733 height 36
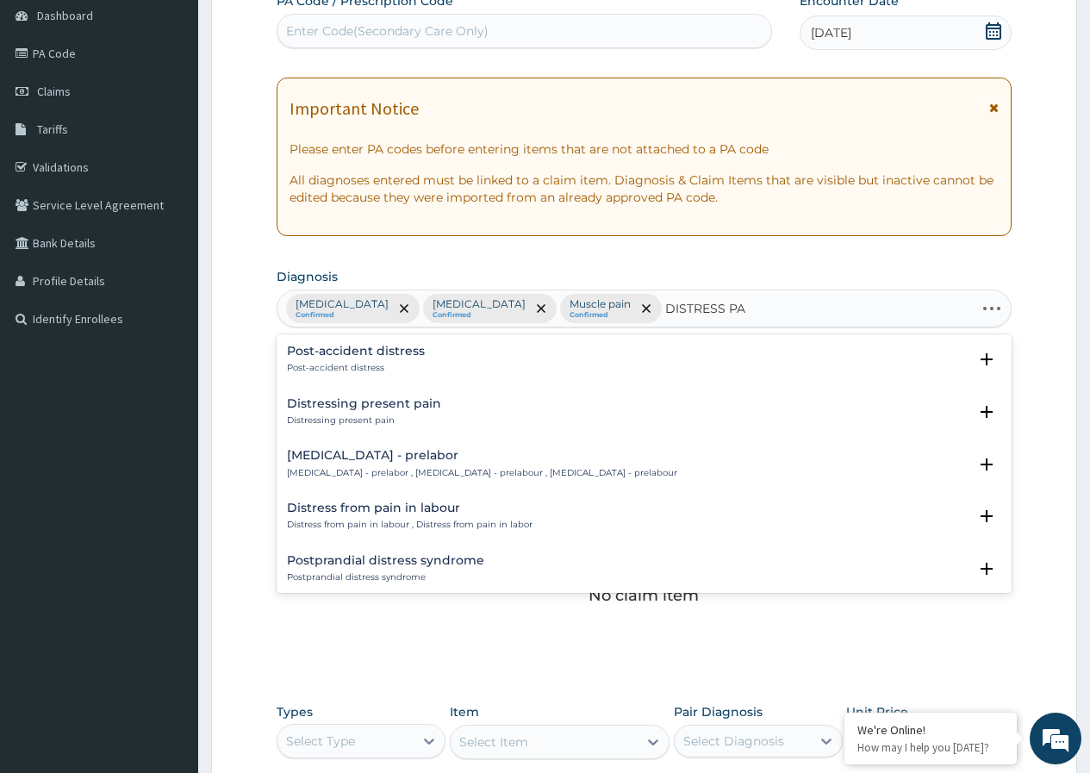
type input "DISTRESS PAI"
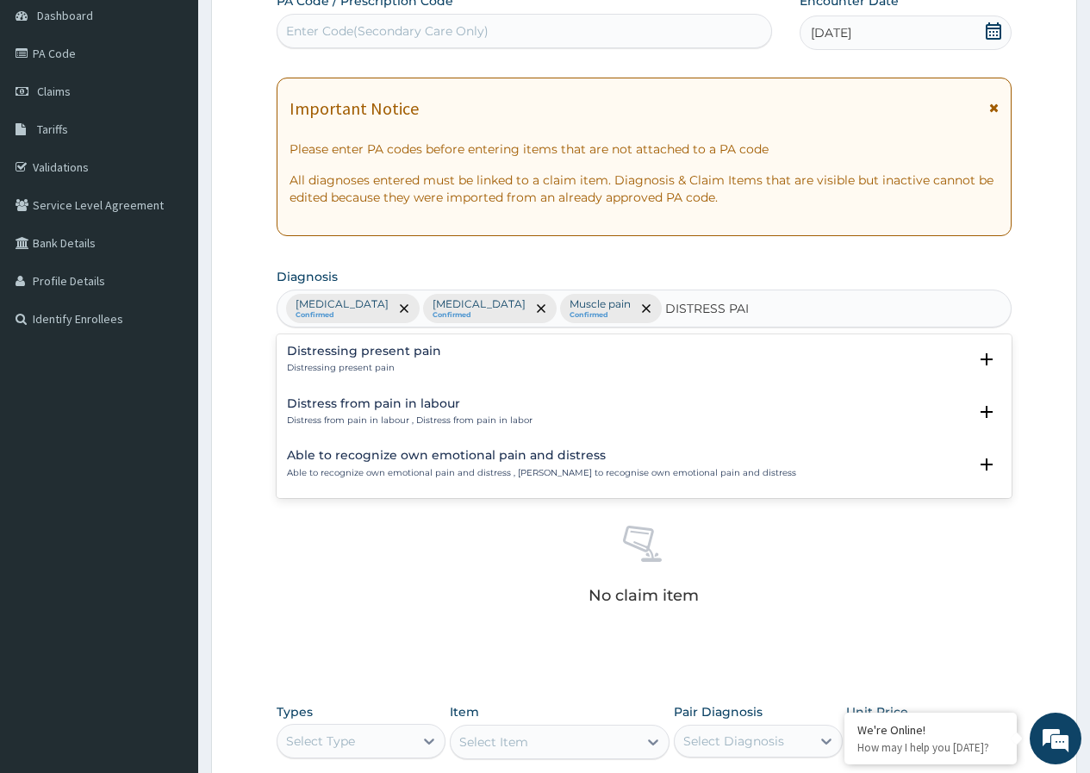
click at [420, 354] on h4 "Distressing present pain" at bounding box center [364, 351] width 154 height 13
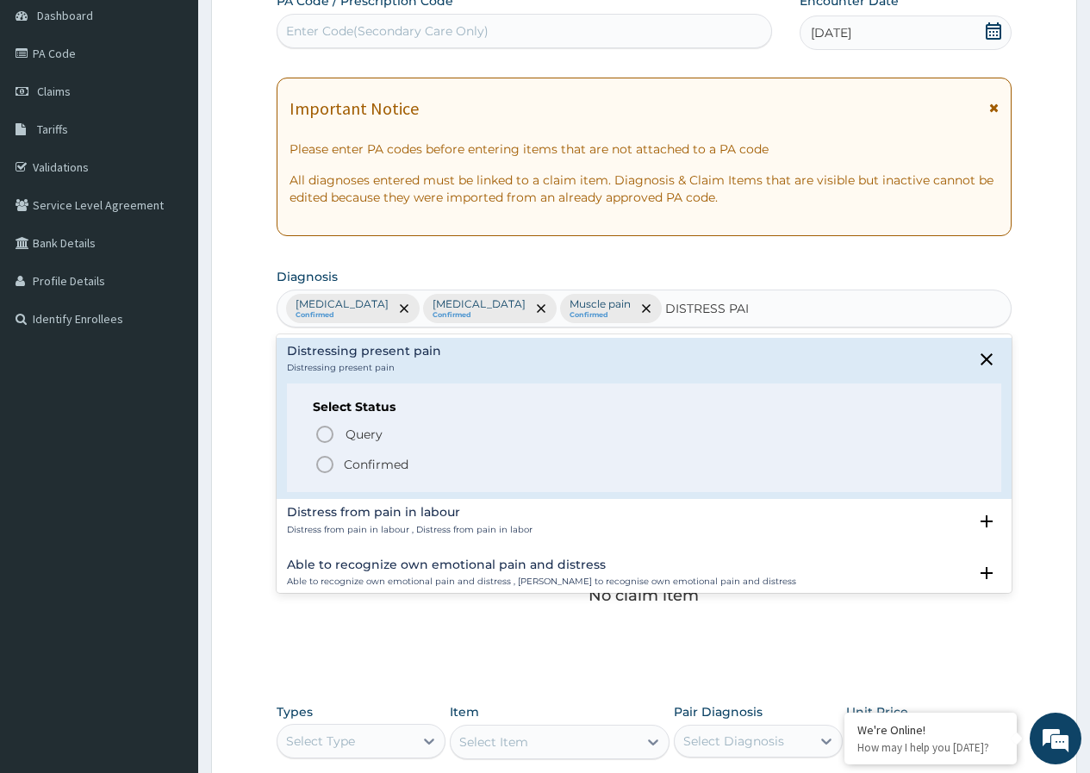
click at [325, 465] on icon "status option filled" at bounding box center [325, 464] width 21 height 21
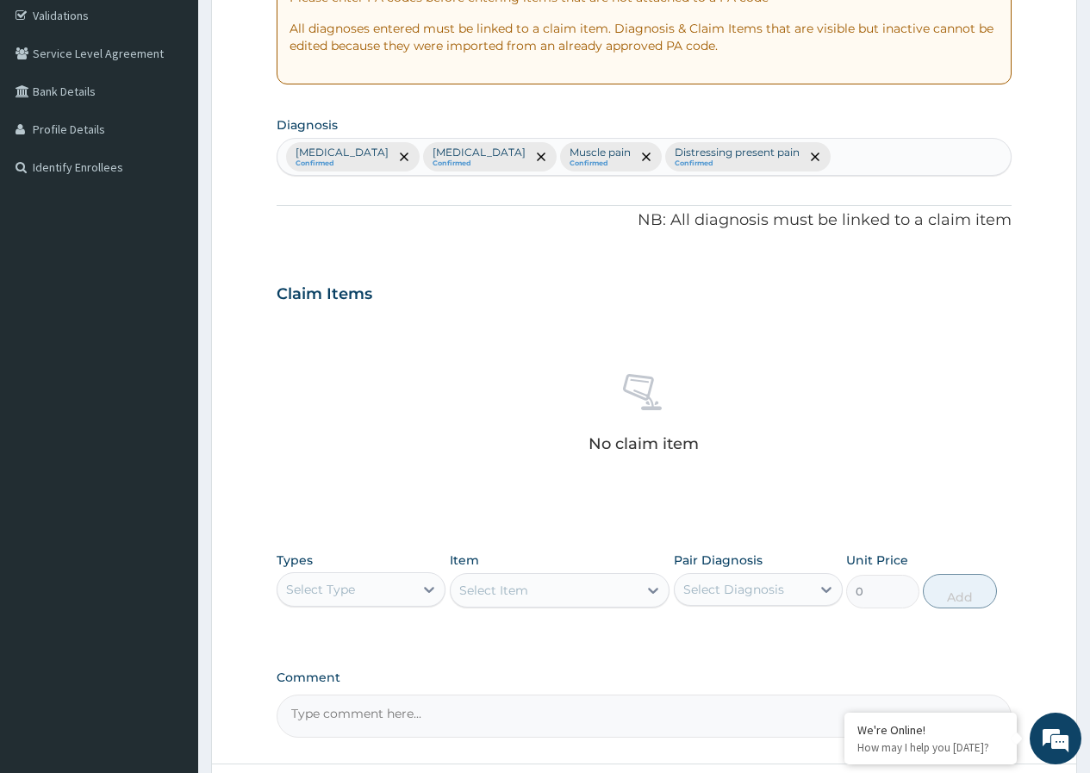
scroll to position [431, 0]
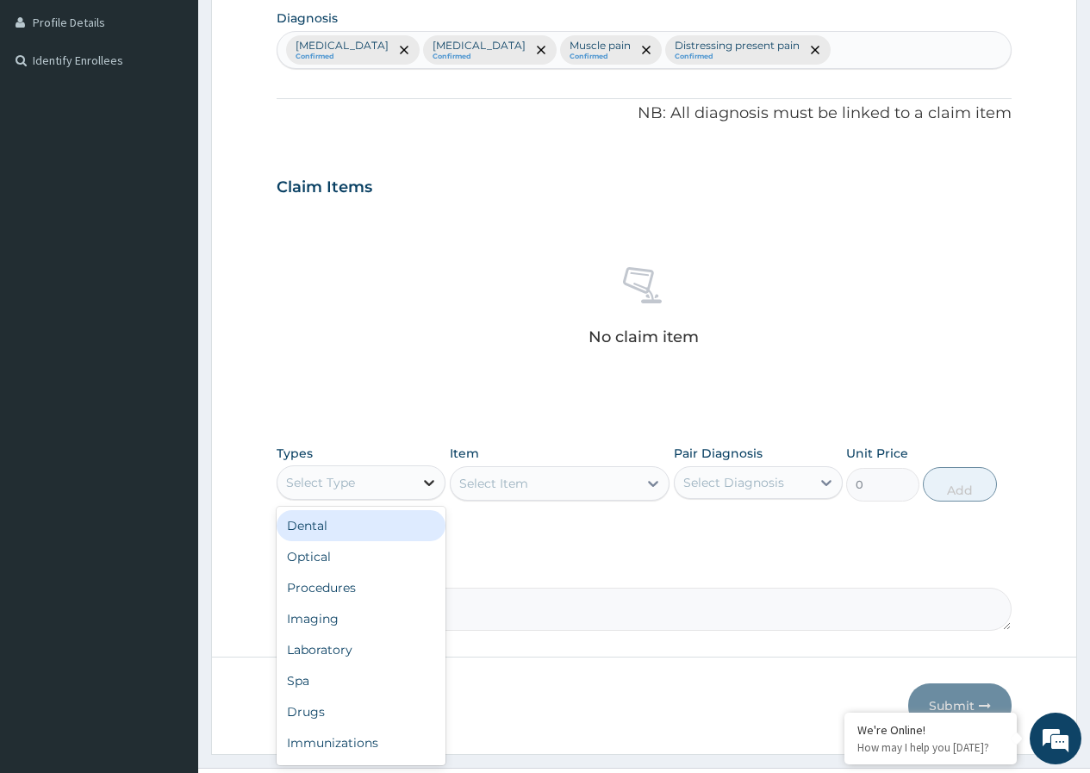
click at [428, 479] on icon at bounding box center [429, 482] width 17 height 17
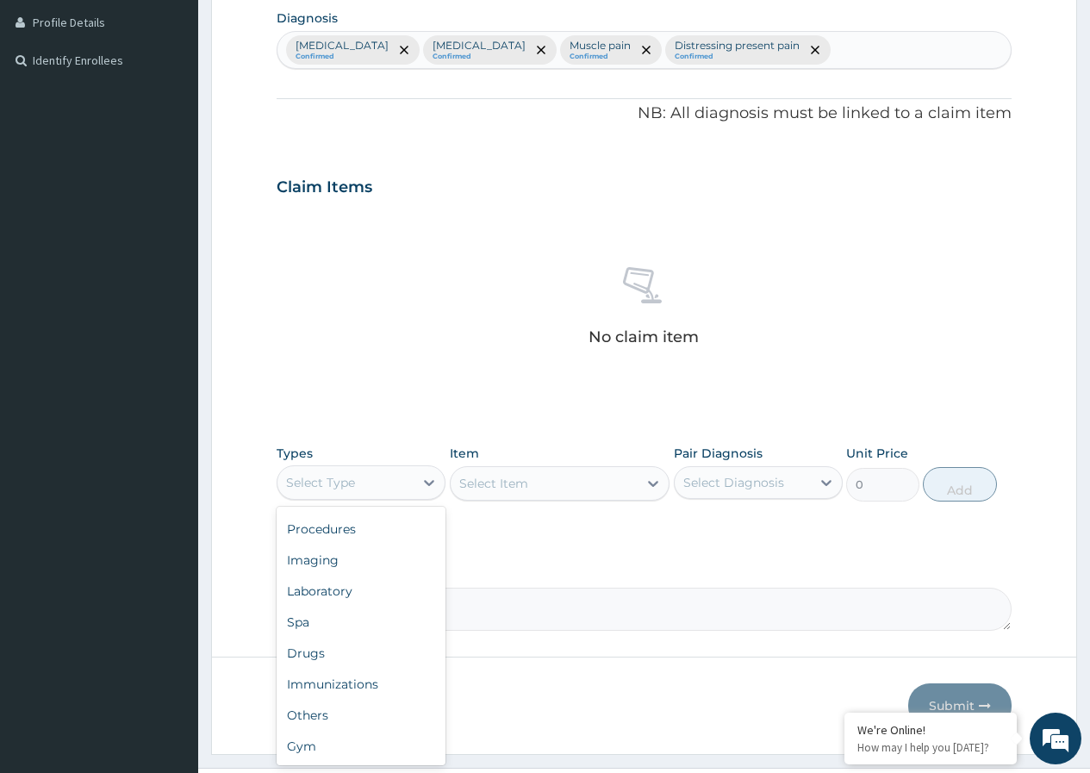
scroll to position [0, 0]
click at [344, 492] on div "Select Type" at bounding box center [346, 483] width 136 height 28
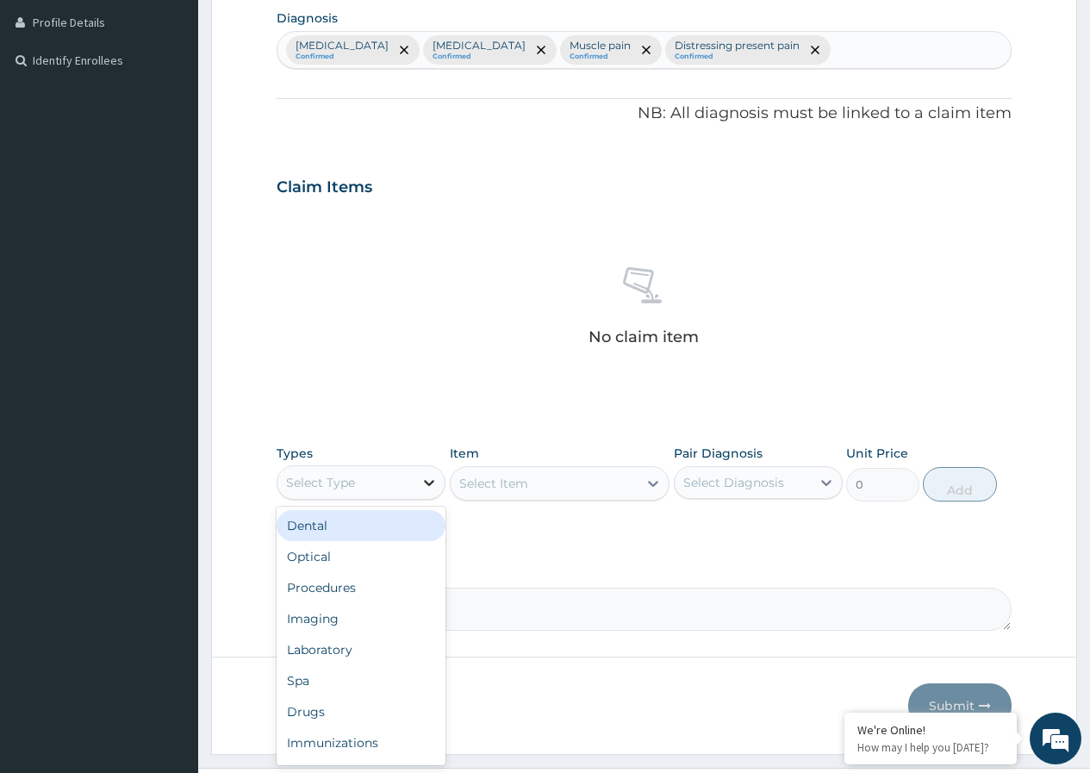
click at [425, 484] on icon at bounding box center [429, 482] width 17 height 17
click at [371, 591] on div "Procedures" at bounding box center [361, 587] width 169 height 31
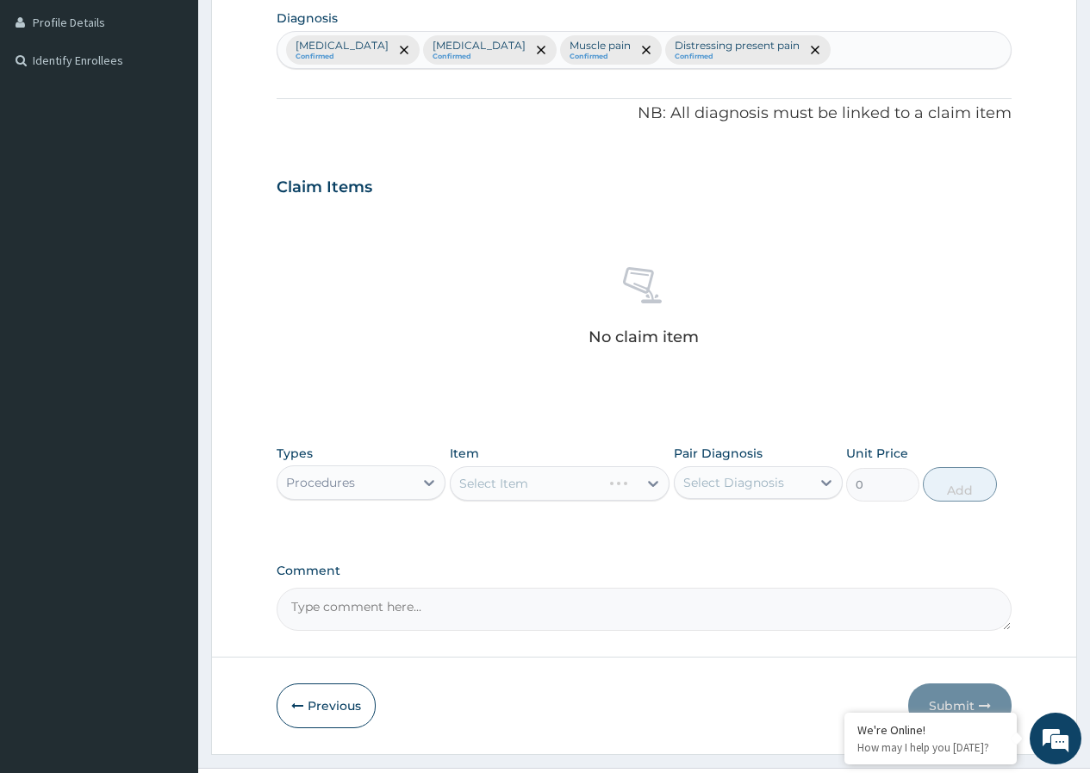
click at [649, 482] on div "Select Item" at bounding box center [560, 483] width 221 height 34
click at [652, 482] on div "Select Item" at bounding box center [560, 483] width 221 height 34
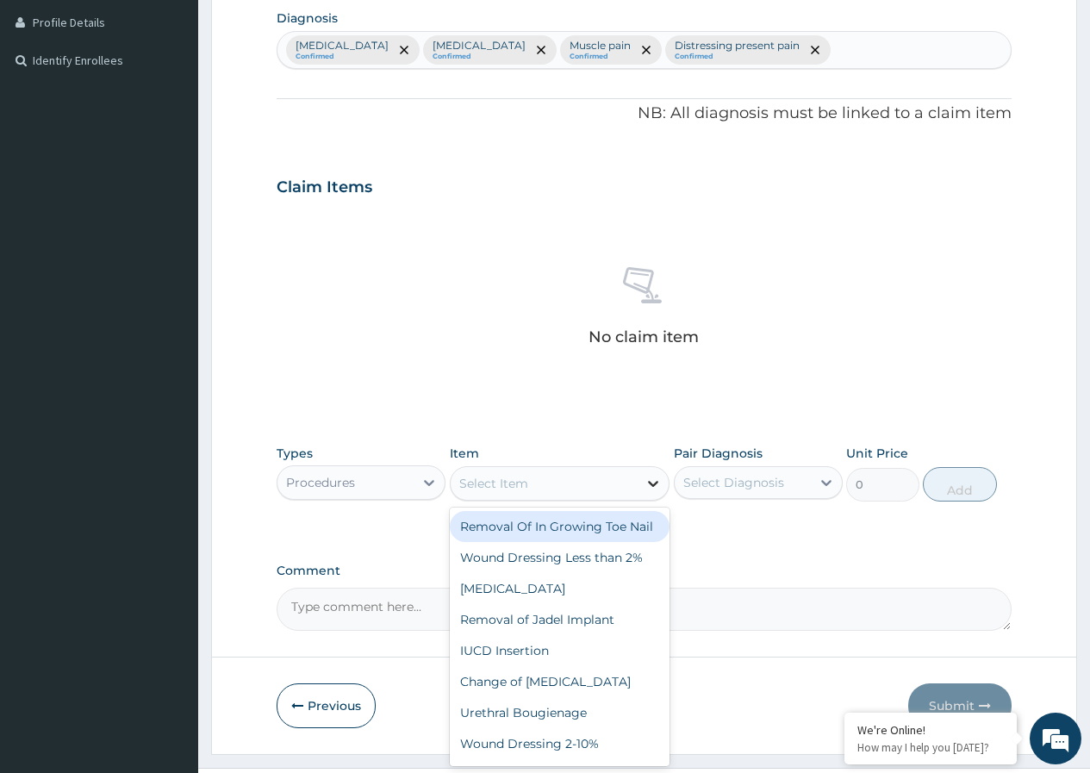
click at [652, 480] on icon at bounding box center [653, 483] width 17 height 17
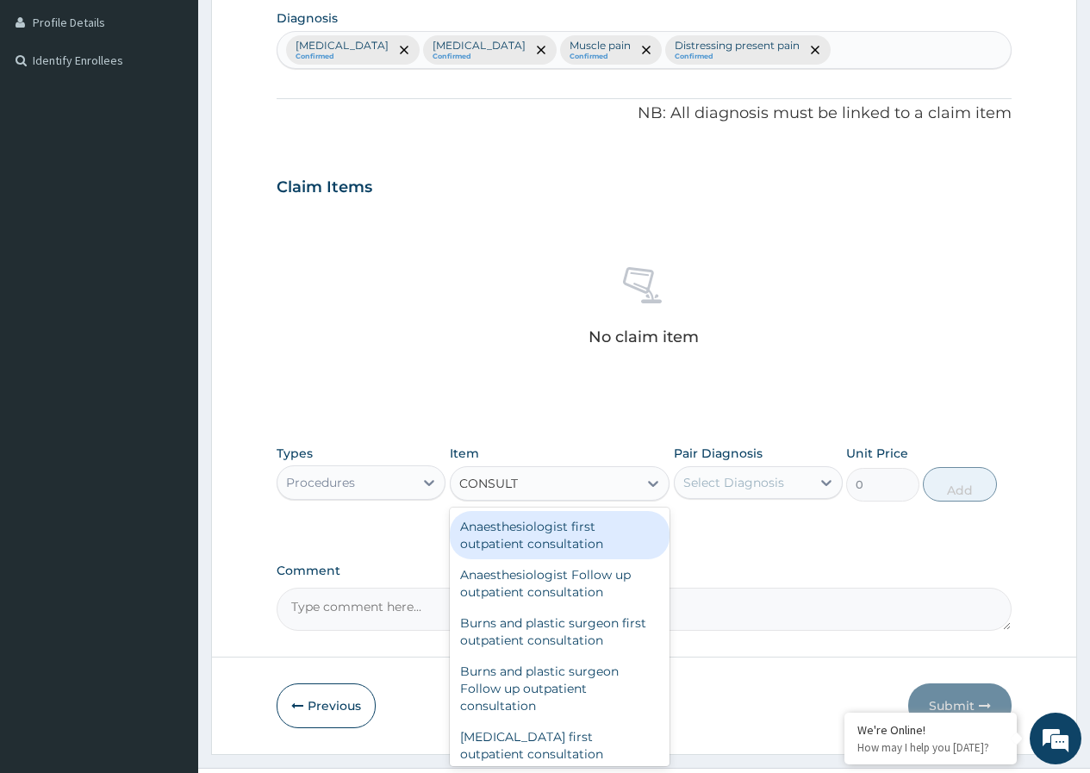
type input "CONSULTA"
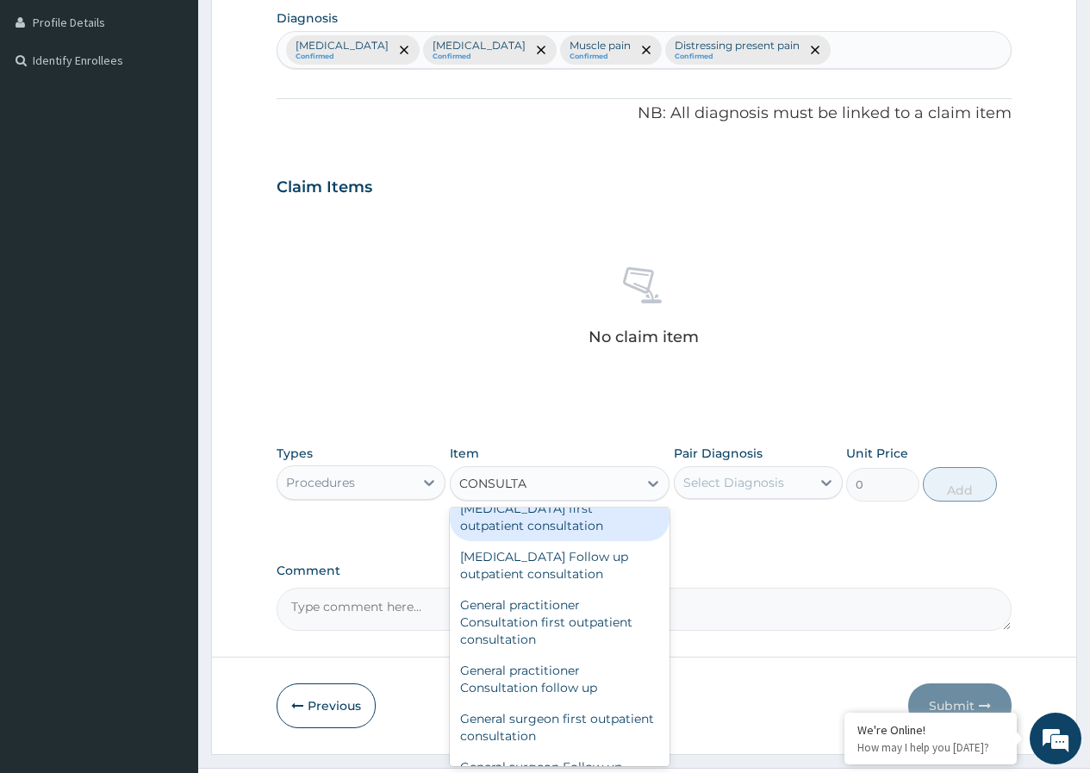
scroll to position [948, 0]
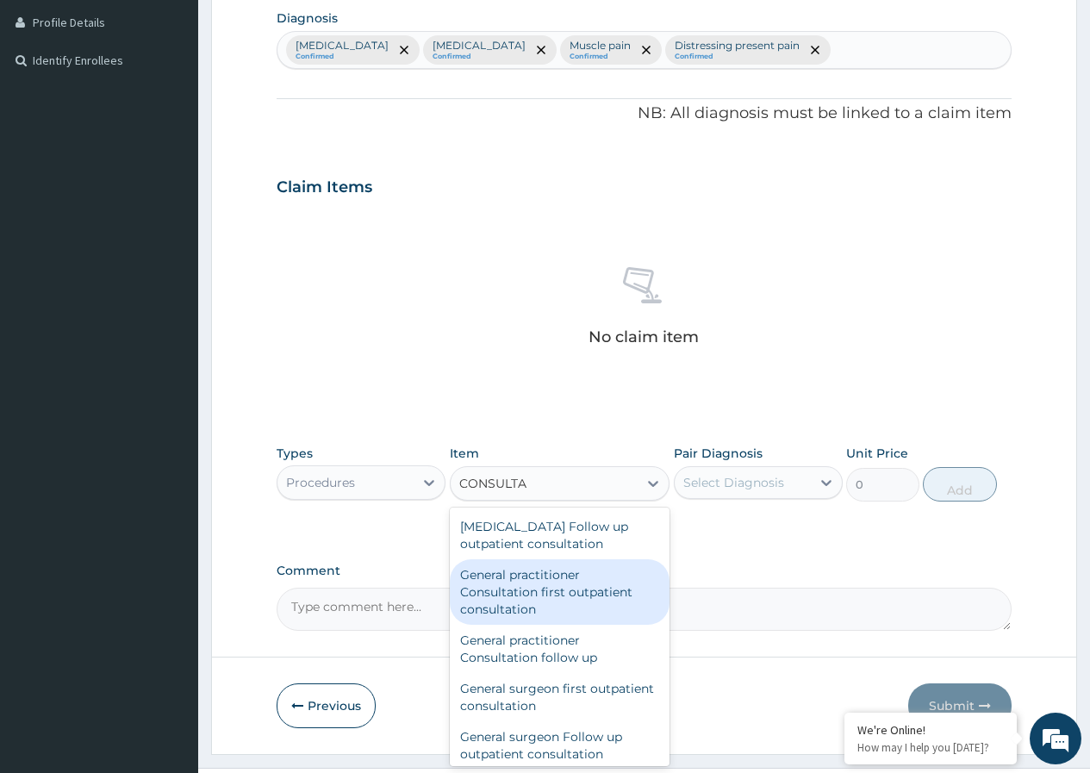
click at [614, 611] on div "General practitioner Consultation first outpatient consultation" at bounding box center [560, 592] width 221 height 66
type input "3000"
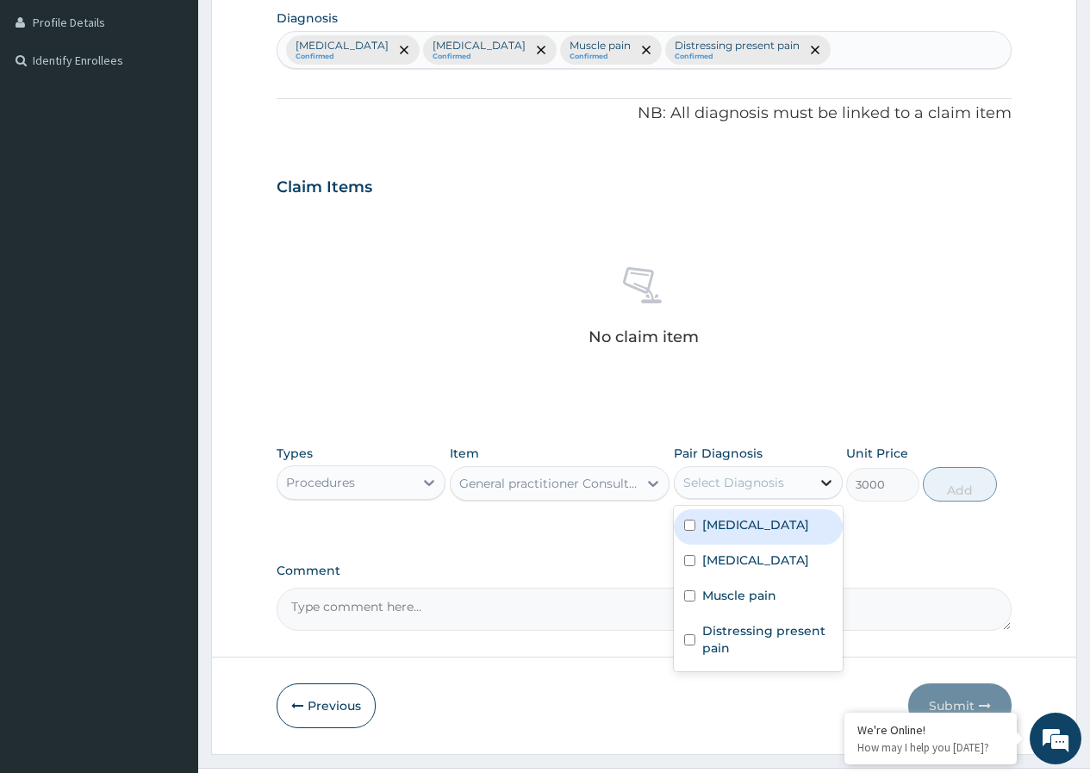
click at [829, 486] on icon at bounding box center [826, 482] width 17 height 17
click at [826, 481] on icon at bounding box center [826, 482] width 17 height 17
click at [690, 525] on input "checkbox" at bounding box center [689, 525] width 11 height 11
checkbox input "true"
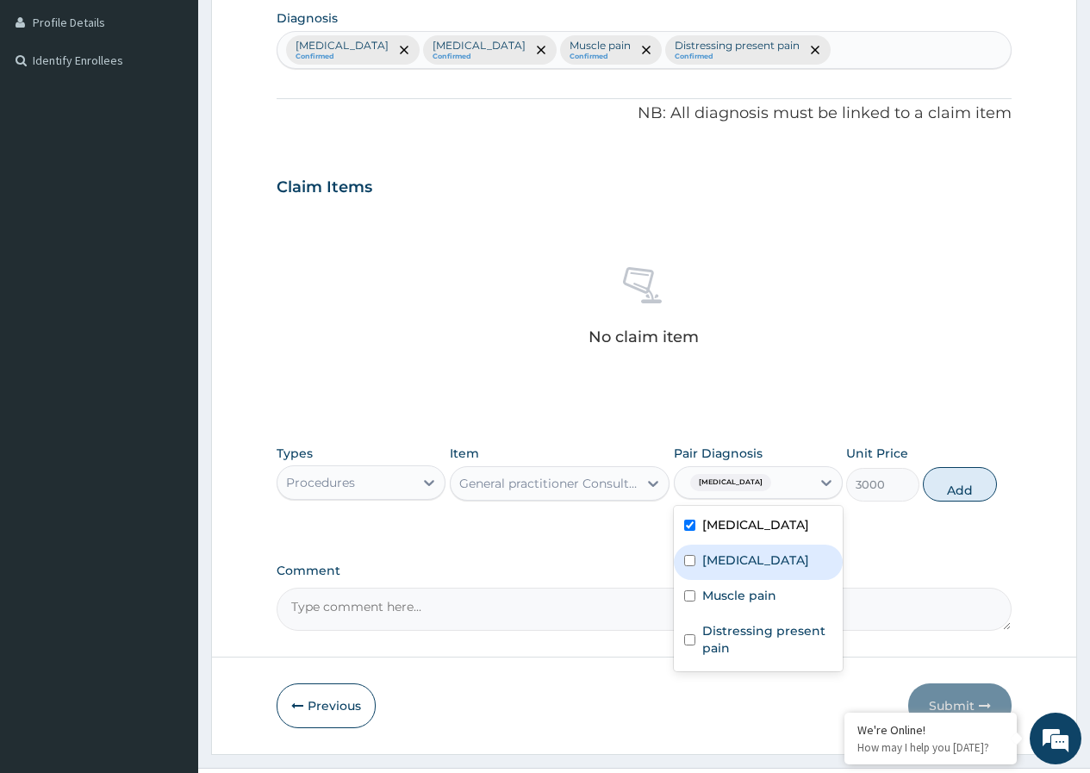
click at [687, 557] on input "checkbox" at bounding box center [689, 560] width 11 height 11
checkbox input "true"
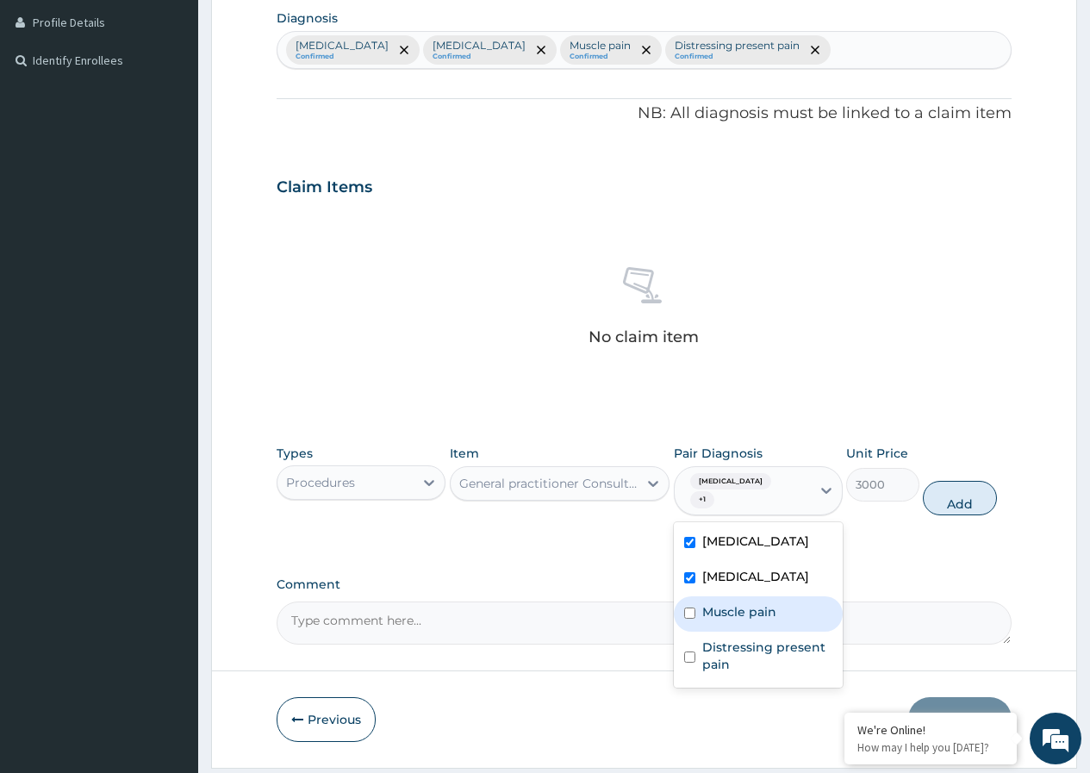
click at [691, 615] on input "checkbox" at bounding box center [689, 613] width 11 height 11
checkbox input "true"
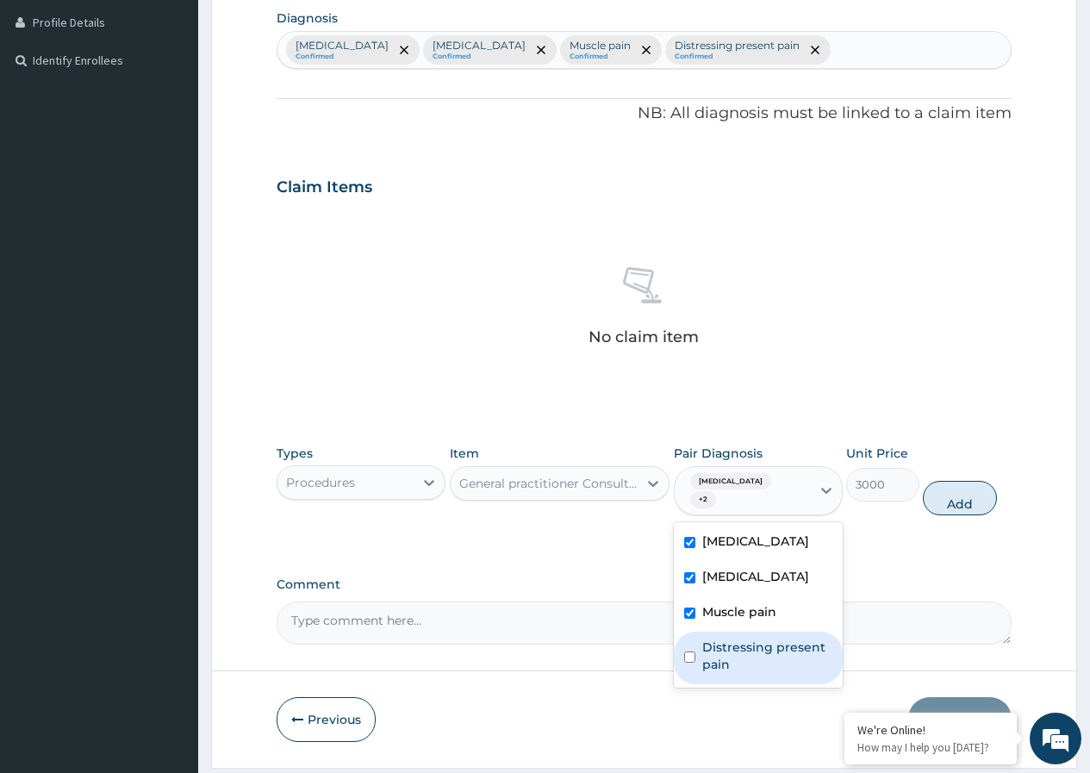
click at [691, 665] on div "Distressing present pain" at bounding box center [758, 658] width 169 height 53
checkbox input "true"
click at [961, 496] on button "Add" at bounding box center [959, 498] width 73 height 34
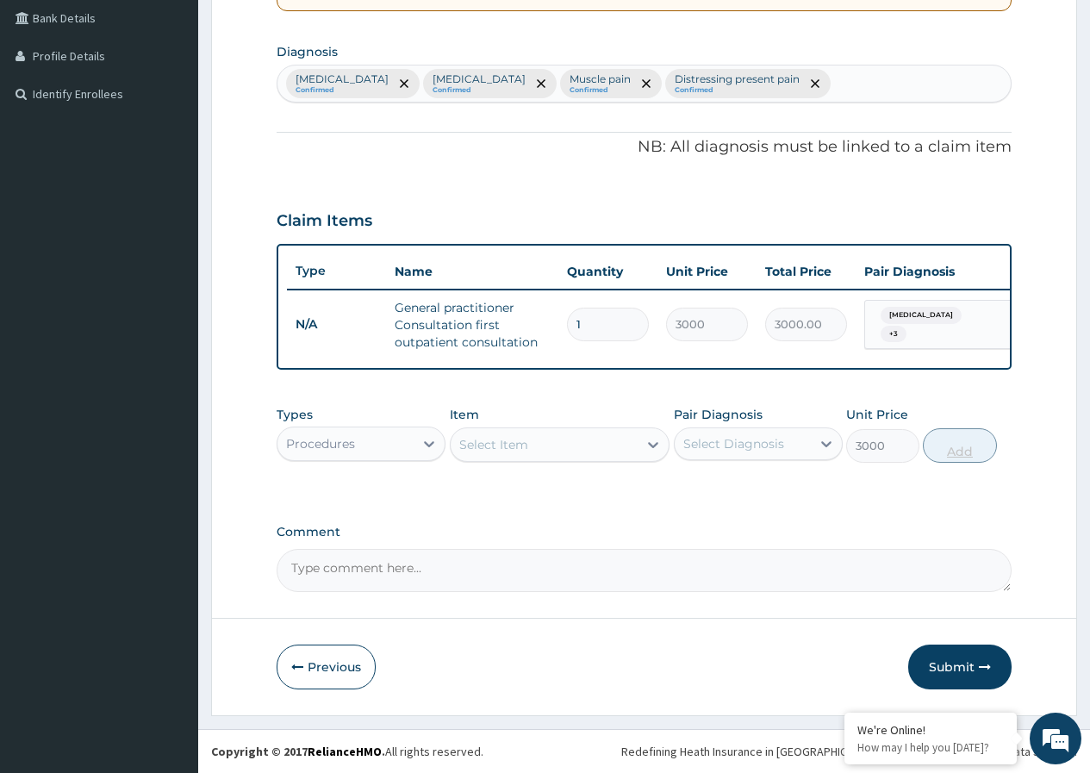
type input "0"
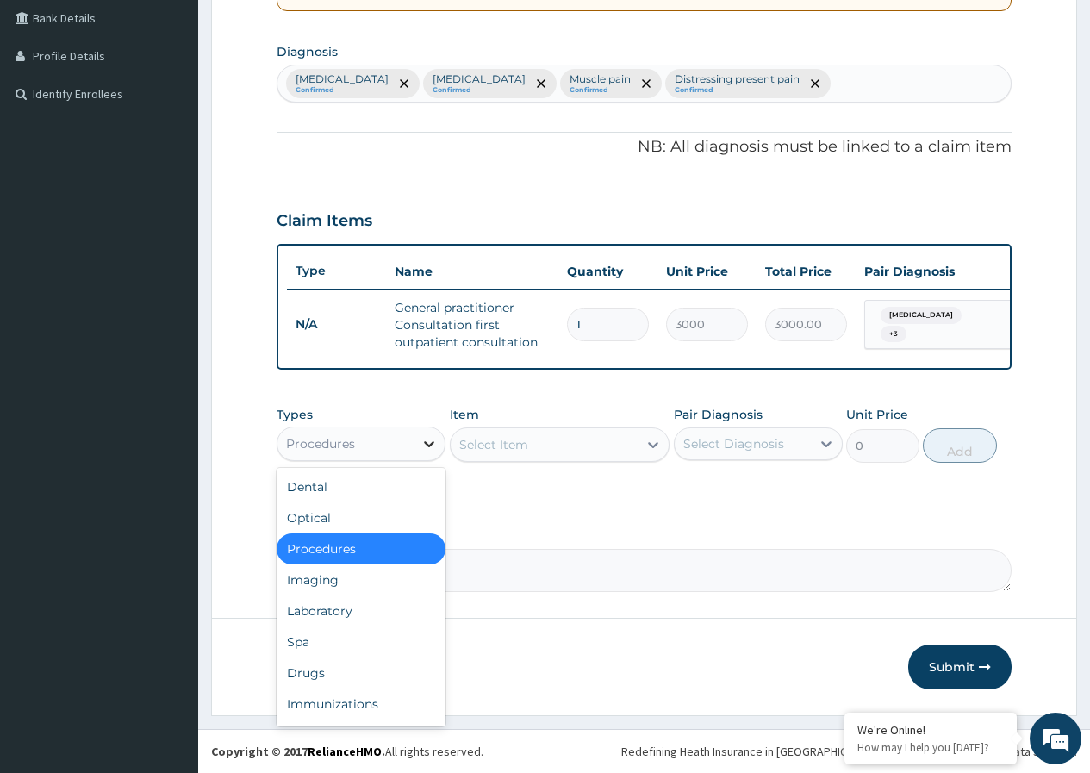
click at [430, 446] on icon at bounding box center [429, 444] width 10 height 6
click at [332, 615] on div "Laboratory" at bounding box center [361, 611] width 169 height 31
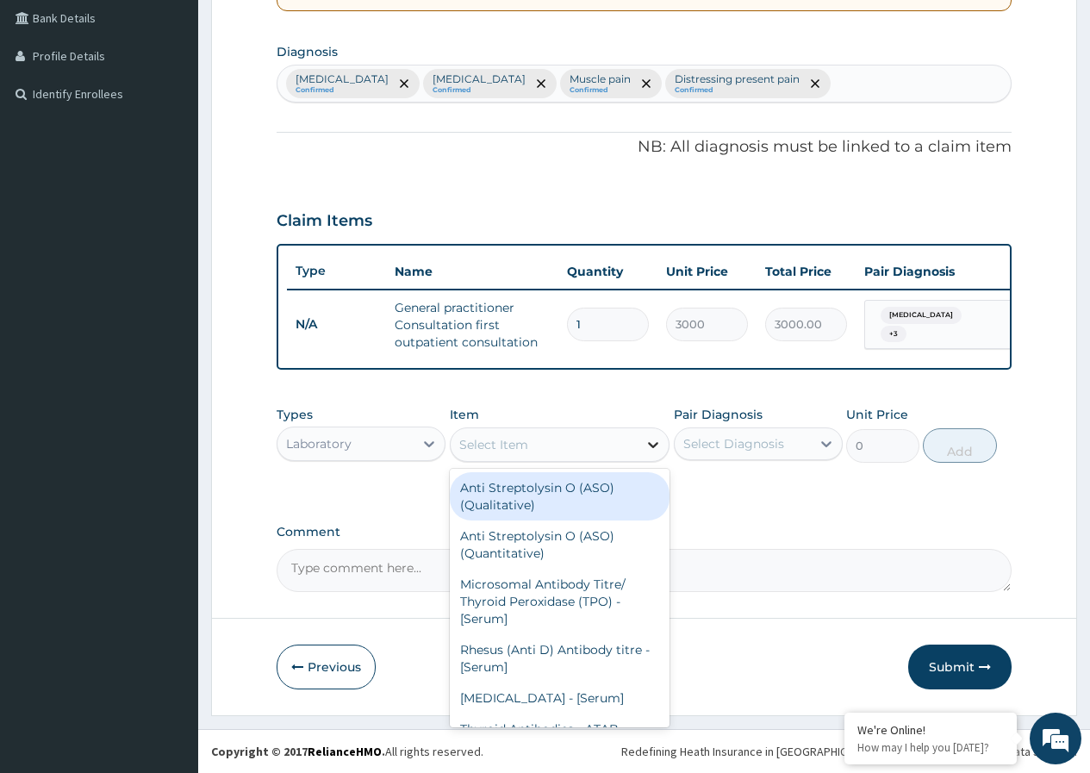
click at [651, 446] on icon at bounding box center [653, 444] width 17 height 17
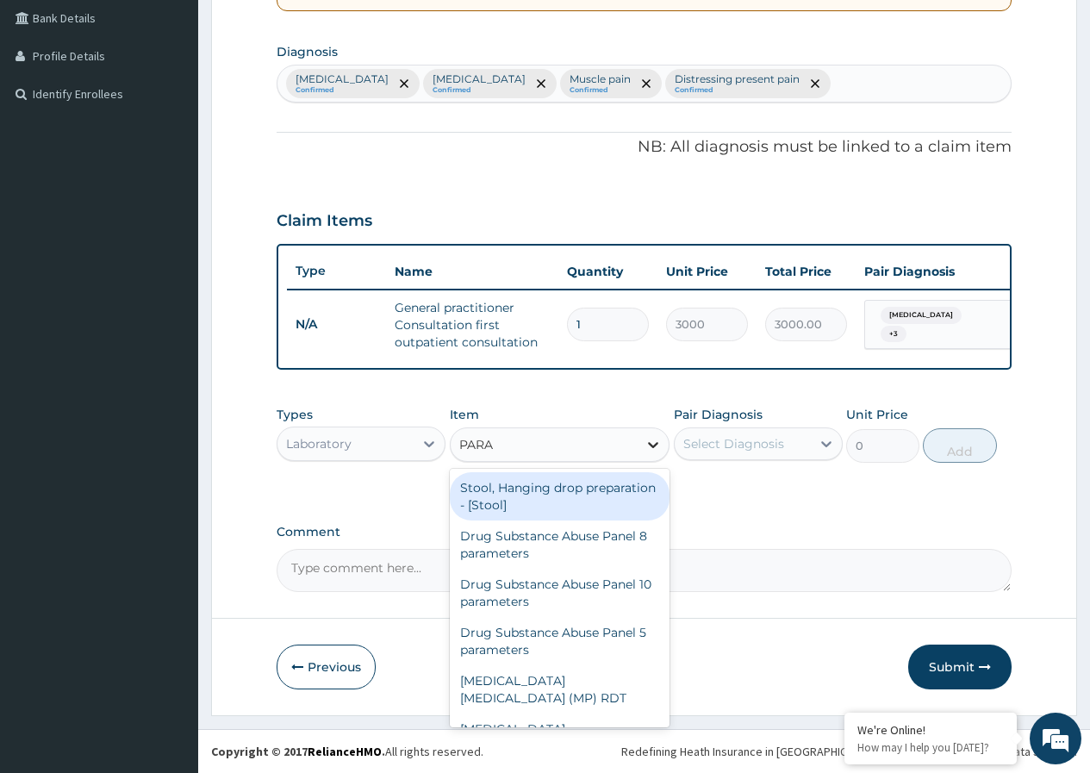
type input "PARAS"
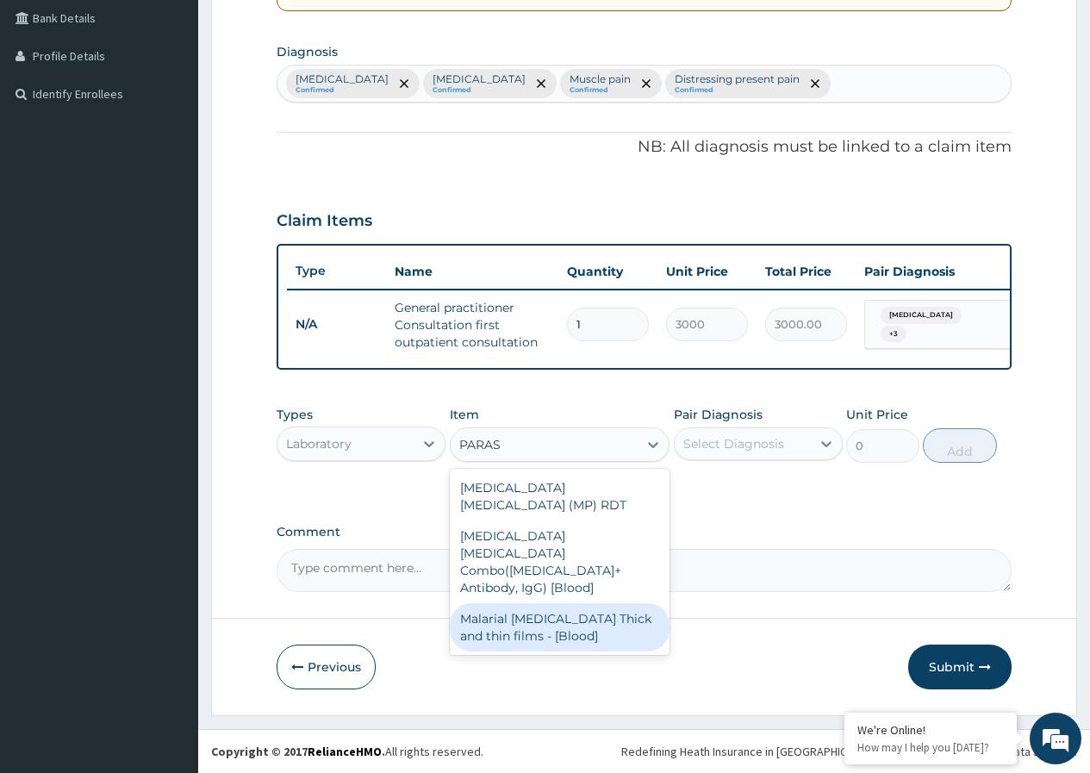
click at [581, 603] on div "Malarial Parasite Thick and thin films - [Blood]" at bounding box center [560, 627] width 221 height 48
type input "1500"
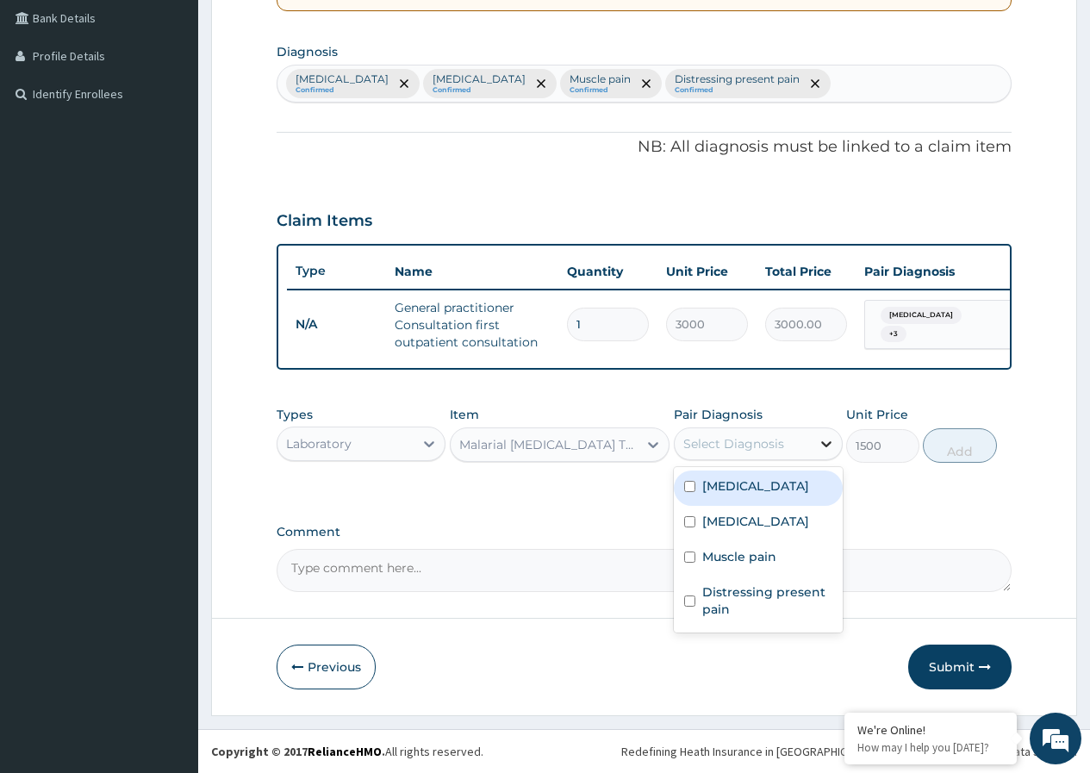
click at [819, 443] on icon at bounding box center [826, 443] width 17 height 17
click at [689, 488] on input "checkbox" at bounding box center [689, 486] width 11 height 11
checkbox input "true"
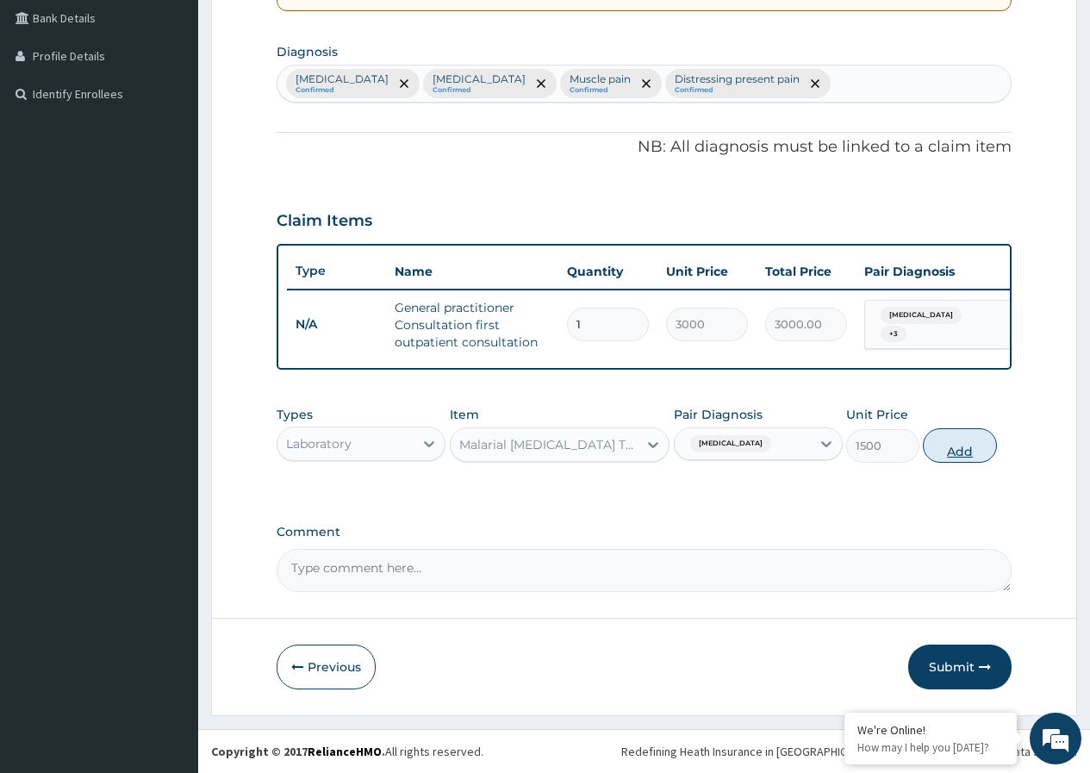
click at [964, 449] on button "Add" at bounding box center [959, 445] width 73 height 34
type input "0"
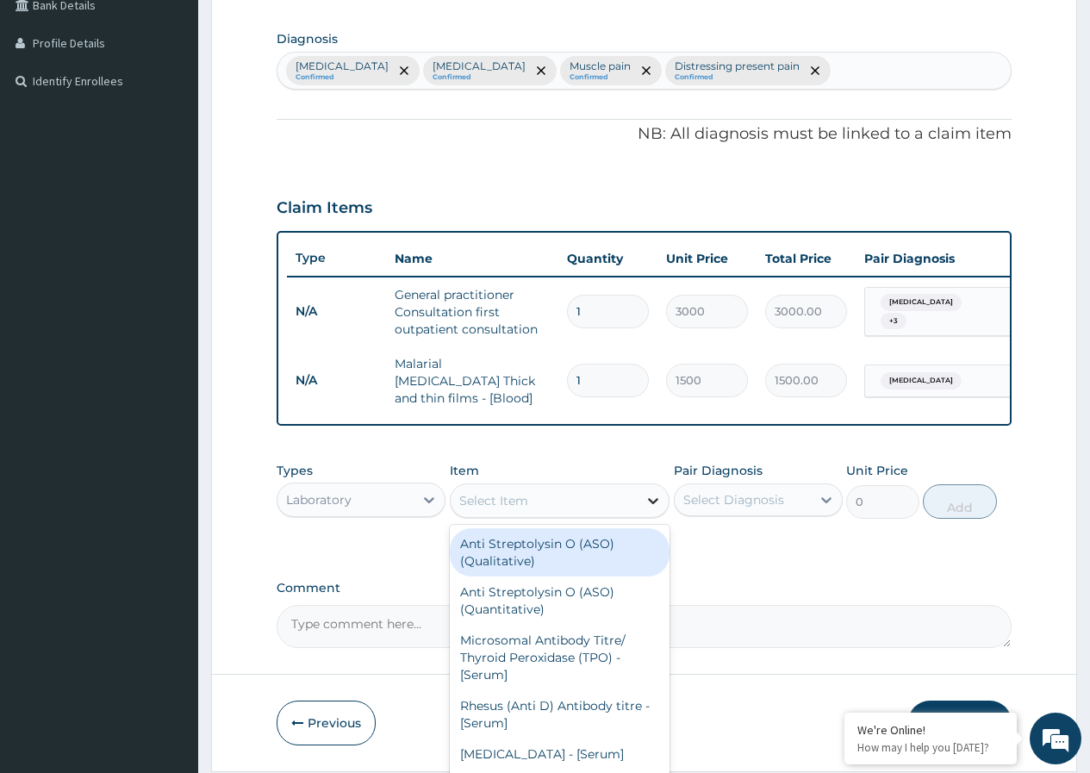
click at [656, 504] on icon at bounding box center [653, 501] width 10 height 6
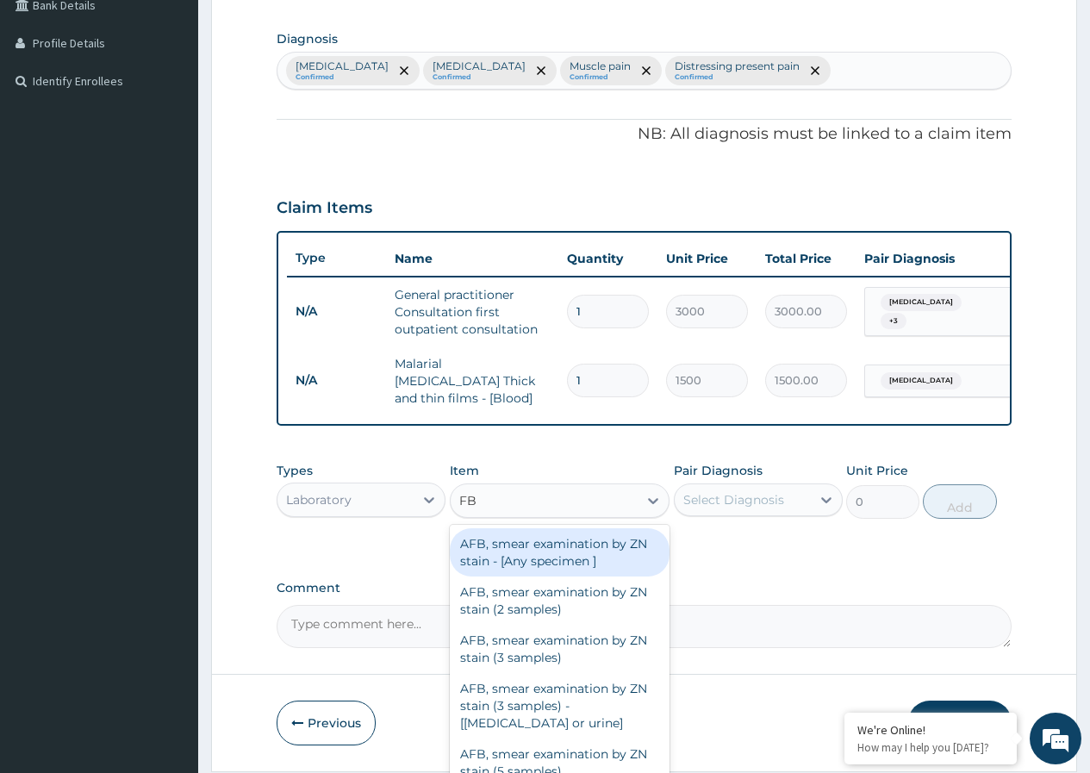
type input "FBC"
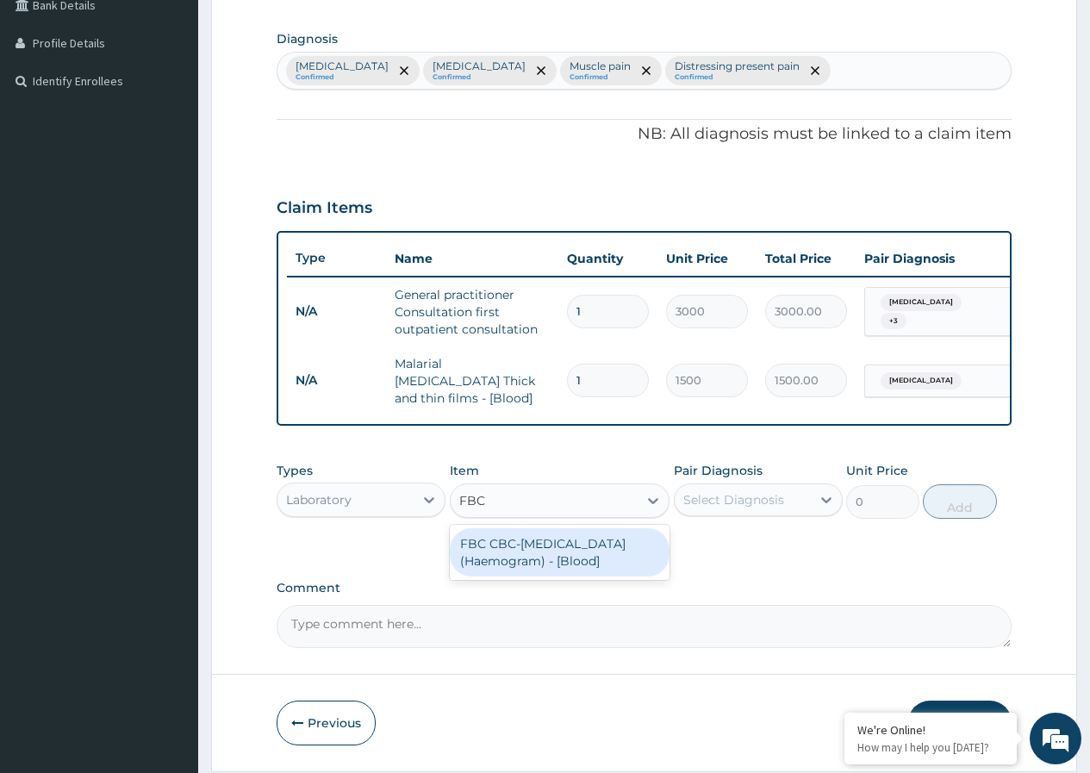
click at [562, 556] on div "FBC CBC-Complete Blood Count (Haemogram) - [Blood]" at bounding box center [560, 552] width 221 height 48
type input "3000"
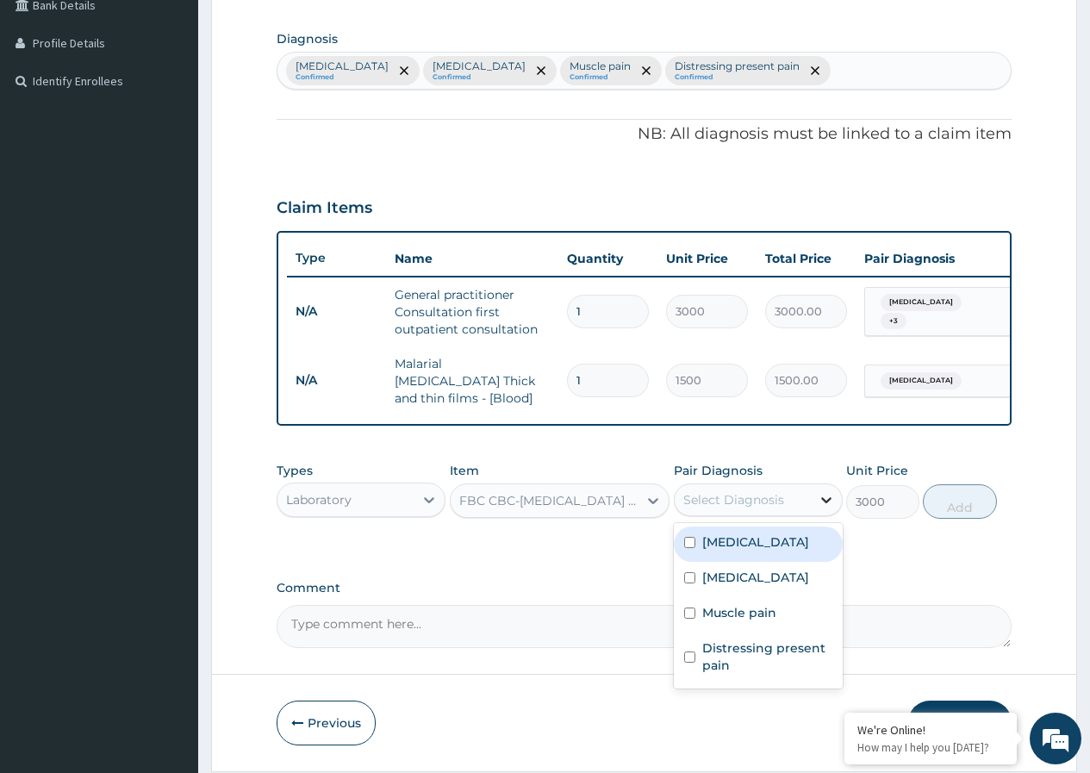
click at [824, 502] on icon at bounding box center [826, 499] width 17 height 17
click at [690, 577] on input "checkbox" at bounding box center [689, 577] width 11 height 11
checkbox input "true"
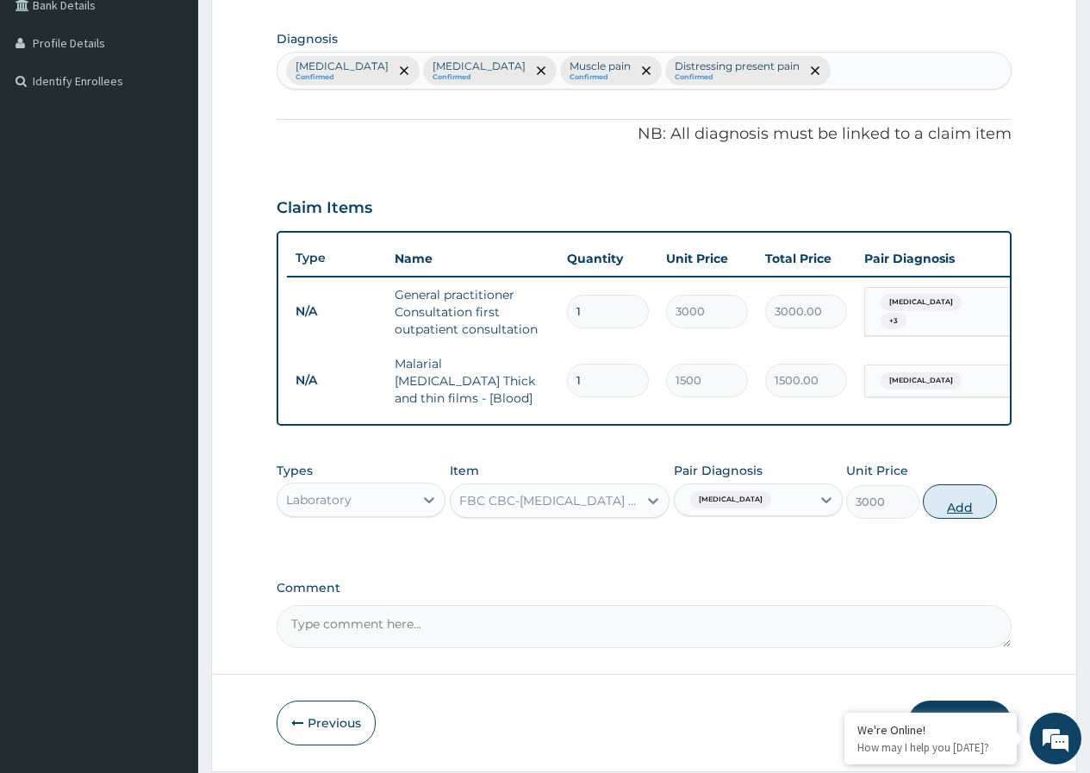
click at [968, 508] on button "Add" at bounding box center [959, 501] width 73 height 34
type input "0"
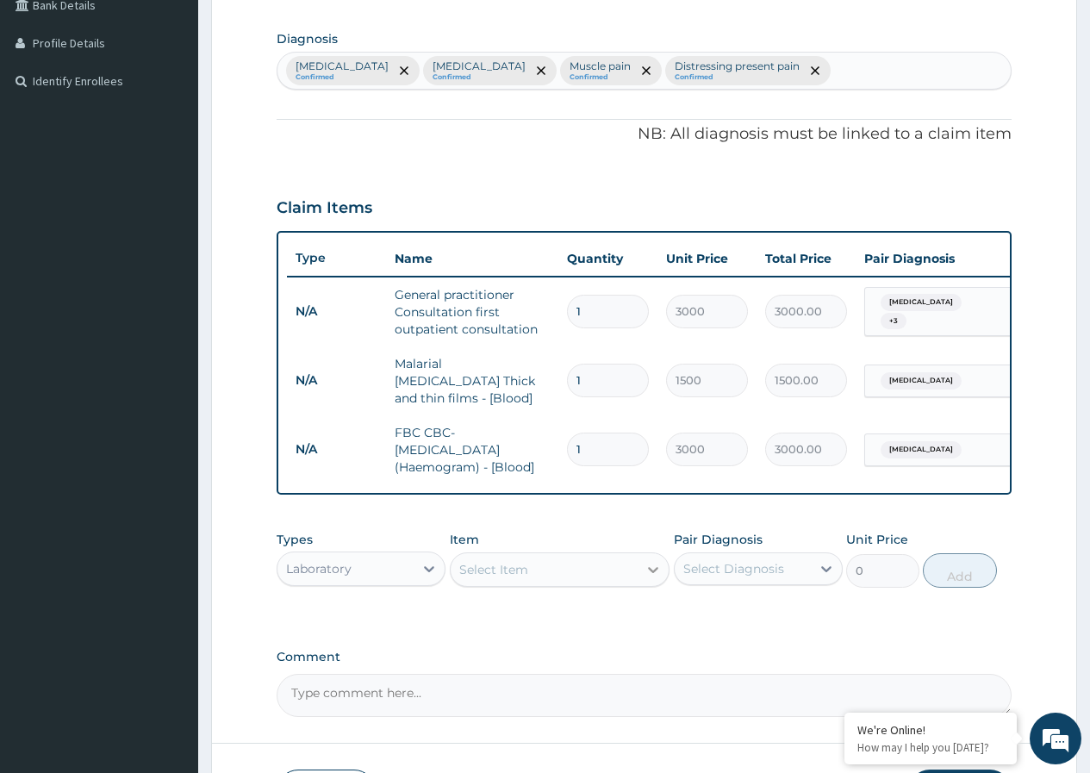
click at [652, 568] on icon at bounding box center [653, 569] width 17 height 17
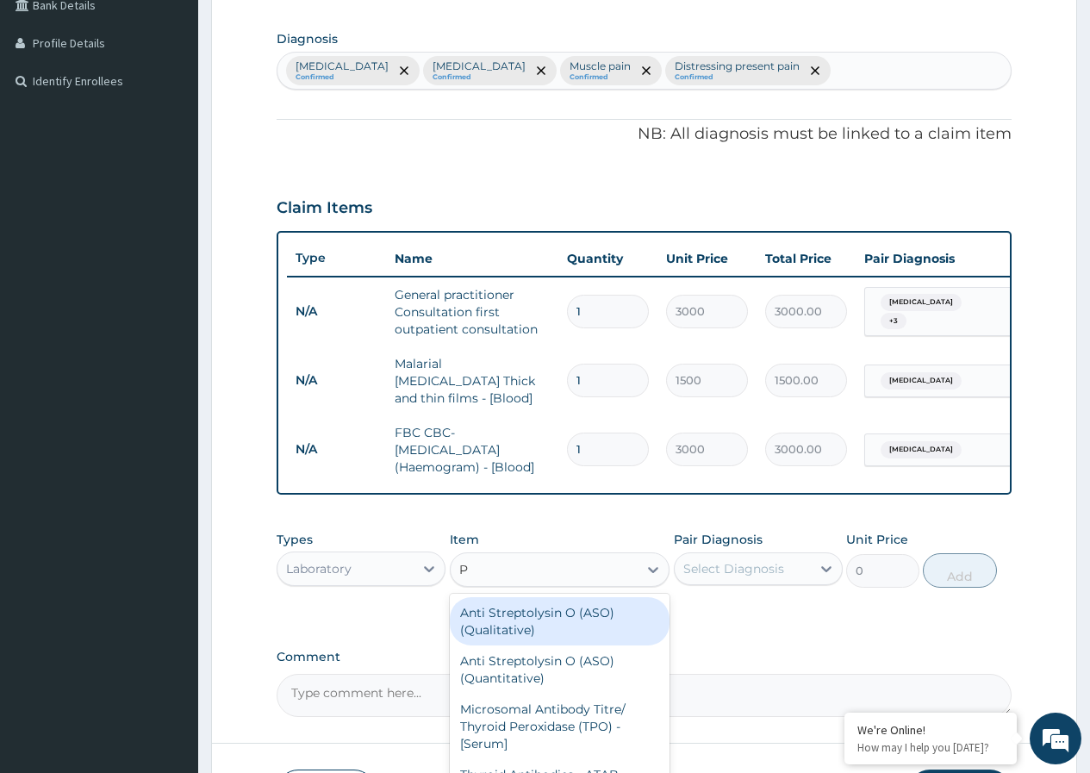
type input "PC"
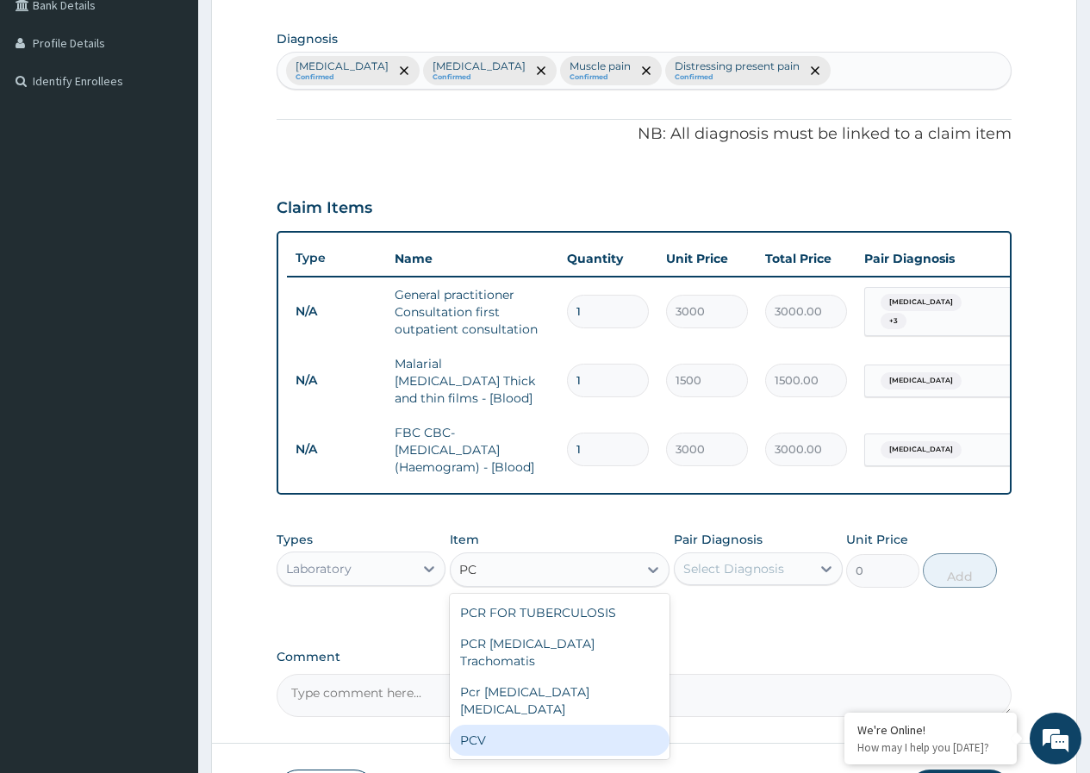
click at [558, 725] on div "PCV" at bounding box center [560, 740] width 221 height 31
type input "1500"
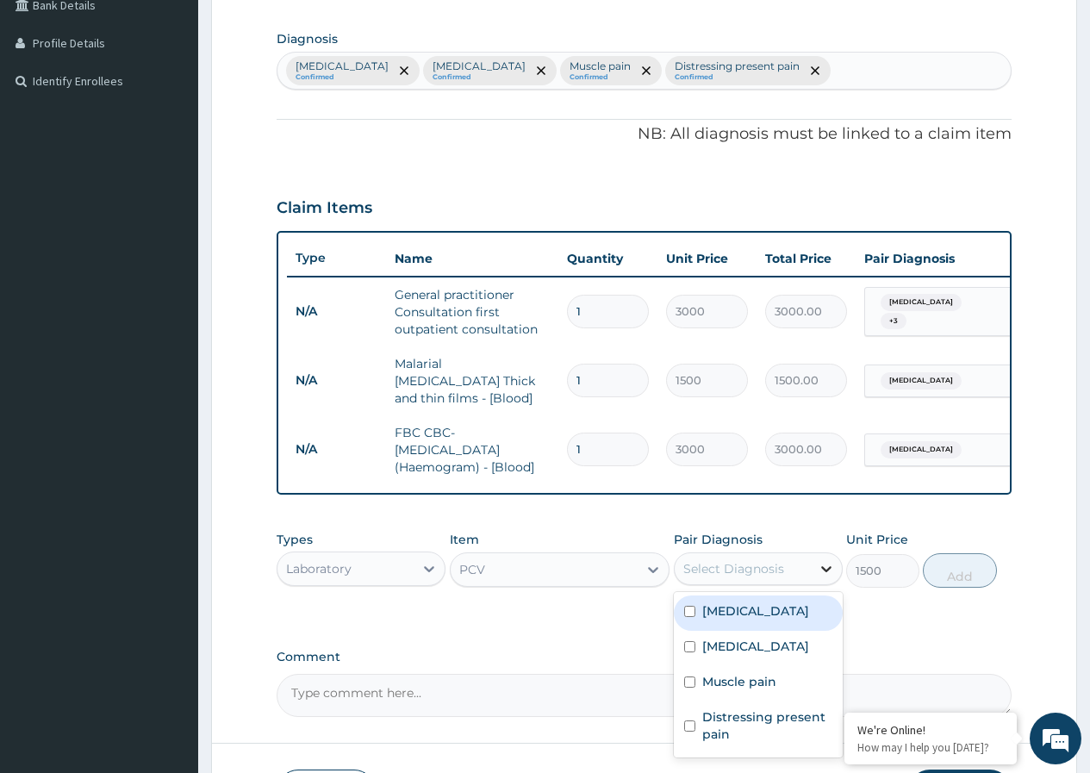
click at [826, 572] on icon at bounding box center [826, 568] width 17 height 17
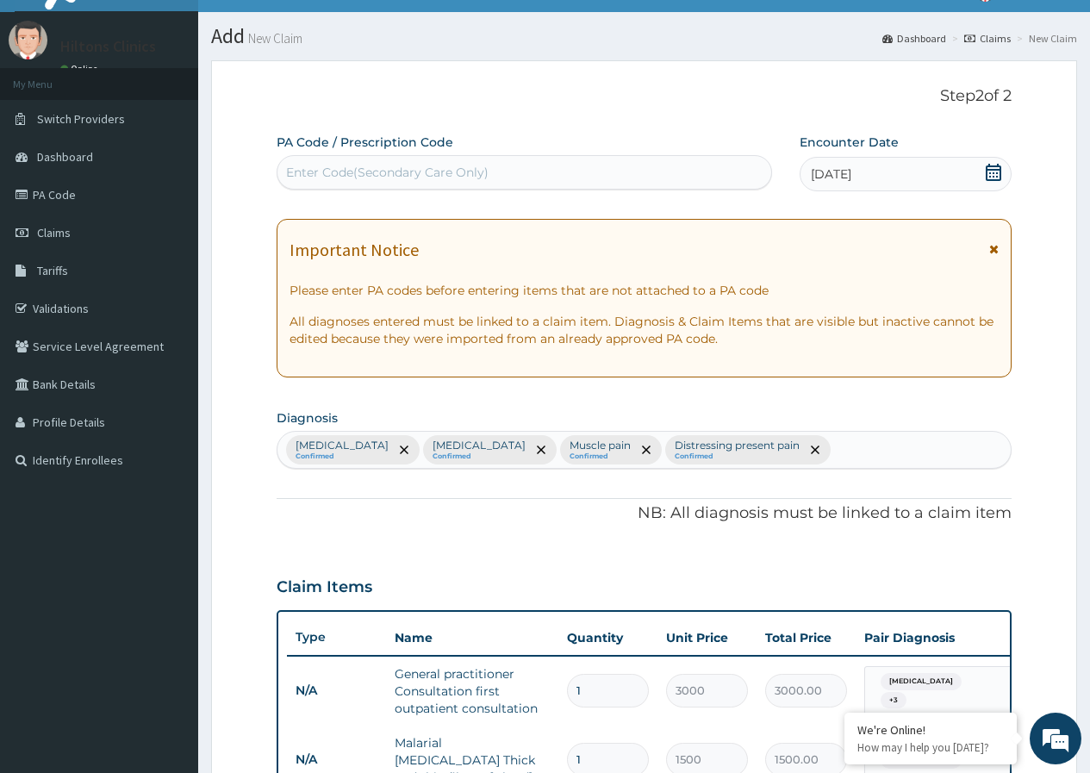
scroll to position [0, 0]
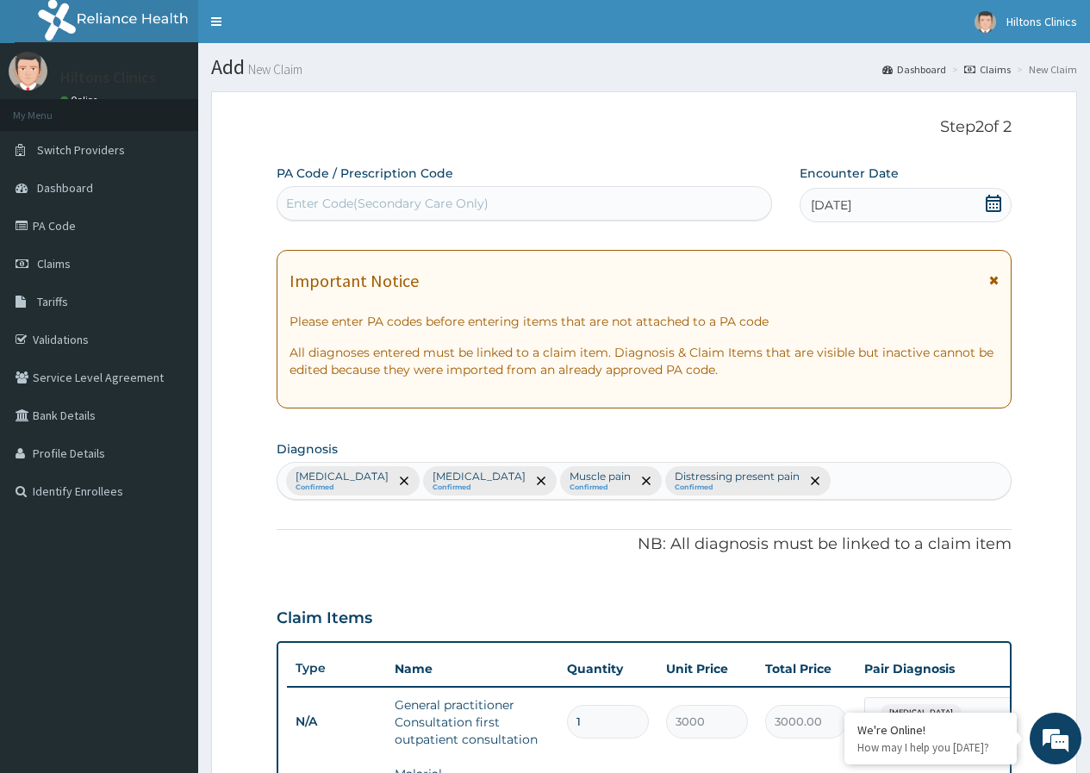
click at [796, 483] on div "Falciparum malaria Confirmed Sepsis Confirmed Muscle pain Confirmed Distressing…" at bounding box center [644, 481] width 733 height 36
click at [795, 479] on div "Falciparum malaria Confirmed Sepsis Confirmed Muscle pain Confirmed Distressing…" at bounding box center [644, 481] width 733 height 36
type input "I"
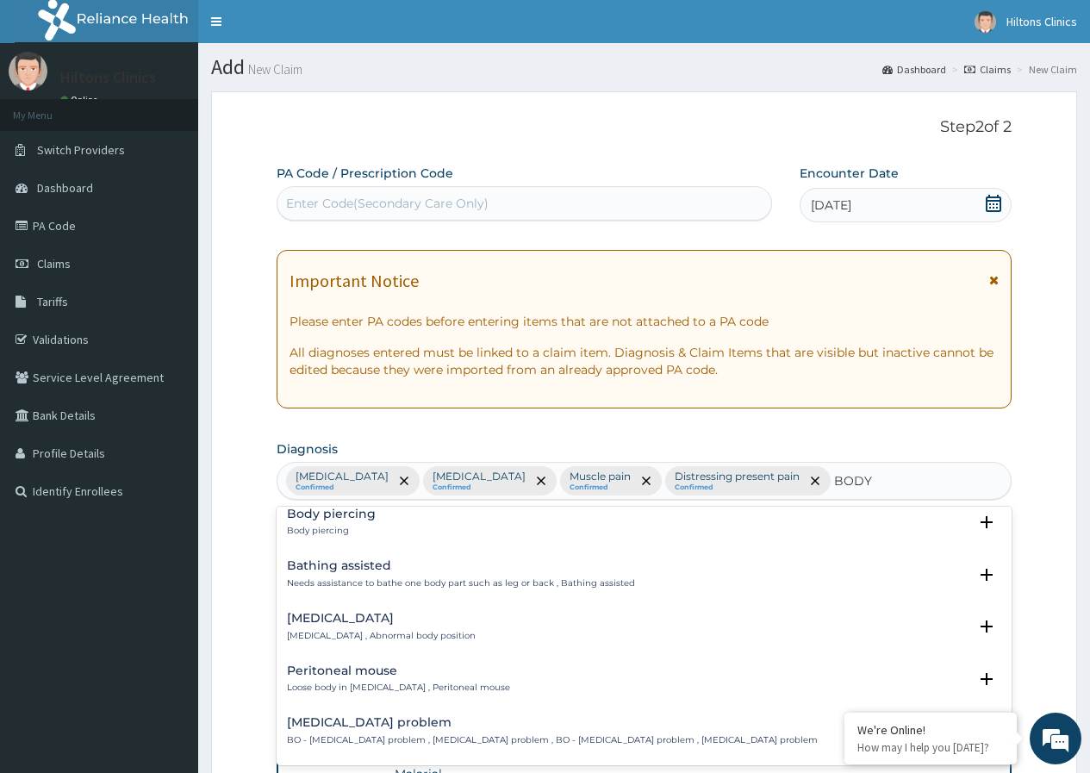
scroll to position [259, 0]
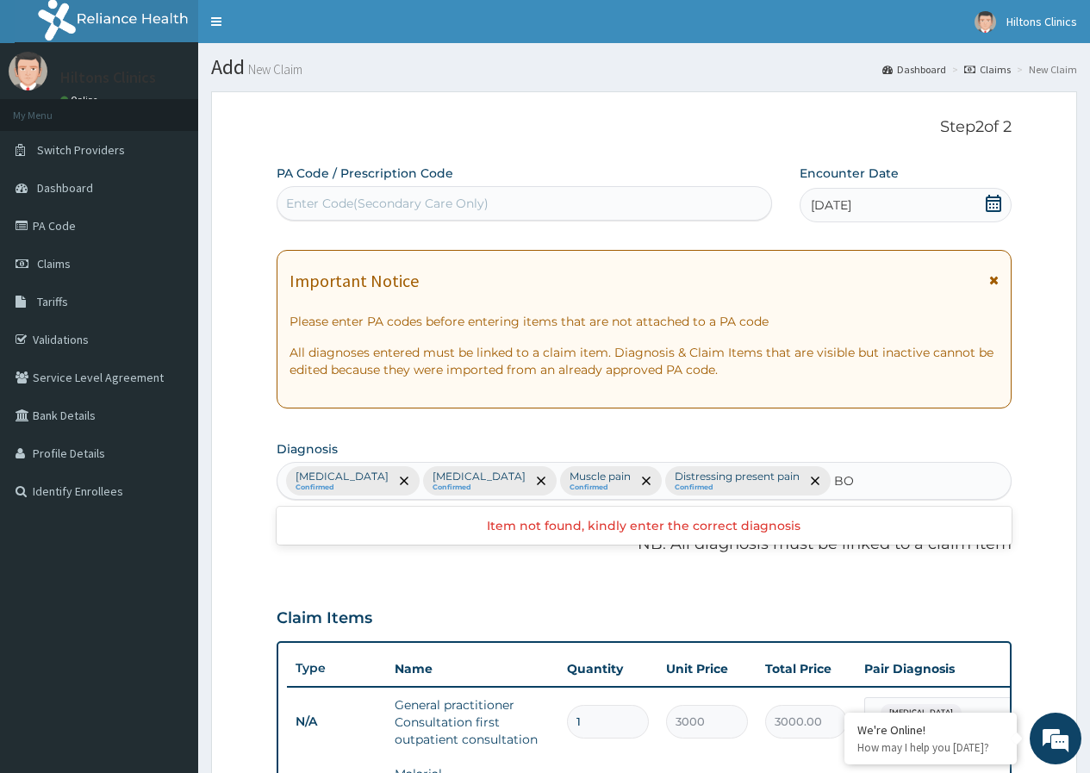
type input "B"
click at [811, 482] on icon "remove selection option" at bounding box center [815, 481] width 9 height 9
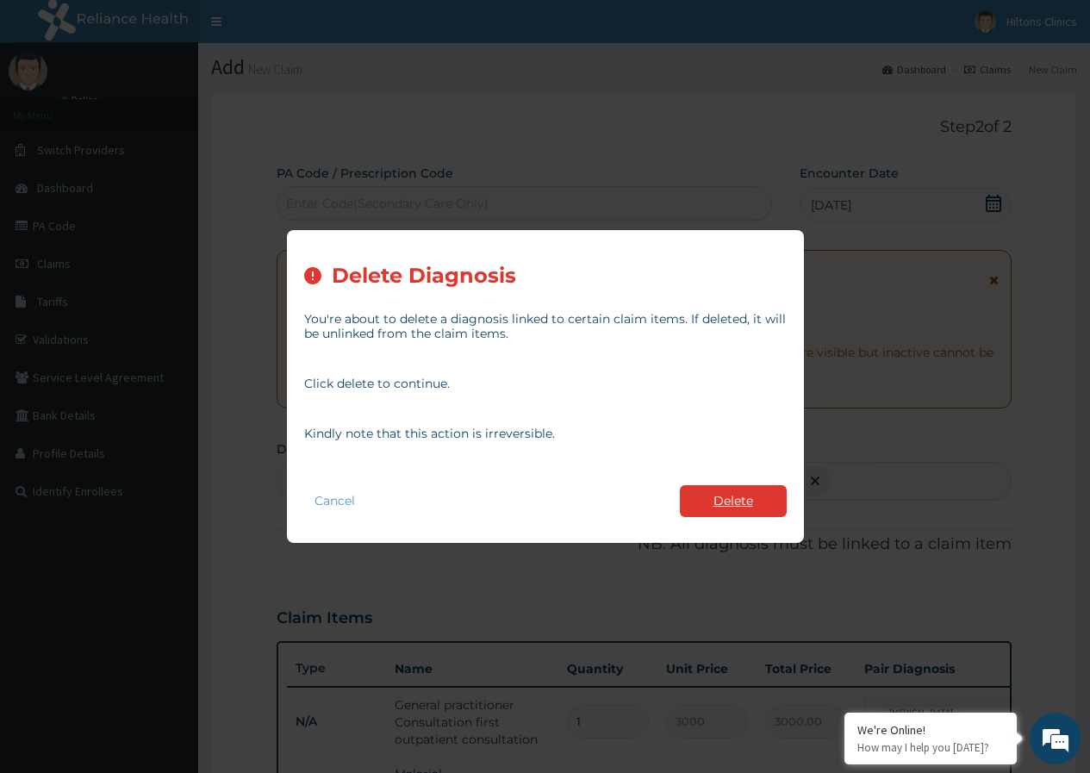
click at [754, 501] on button "Delete" at bounding box center [733, 501] width 107 height 32
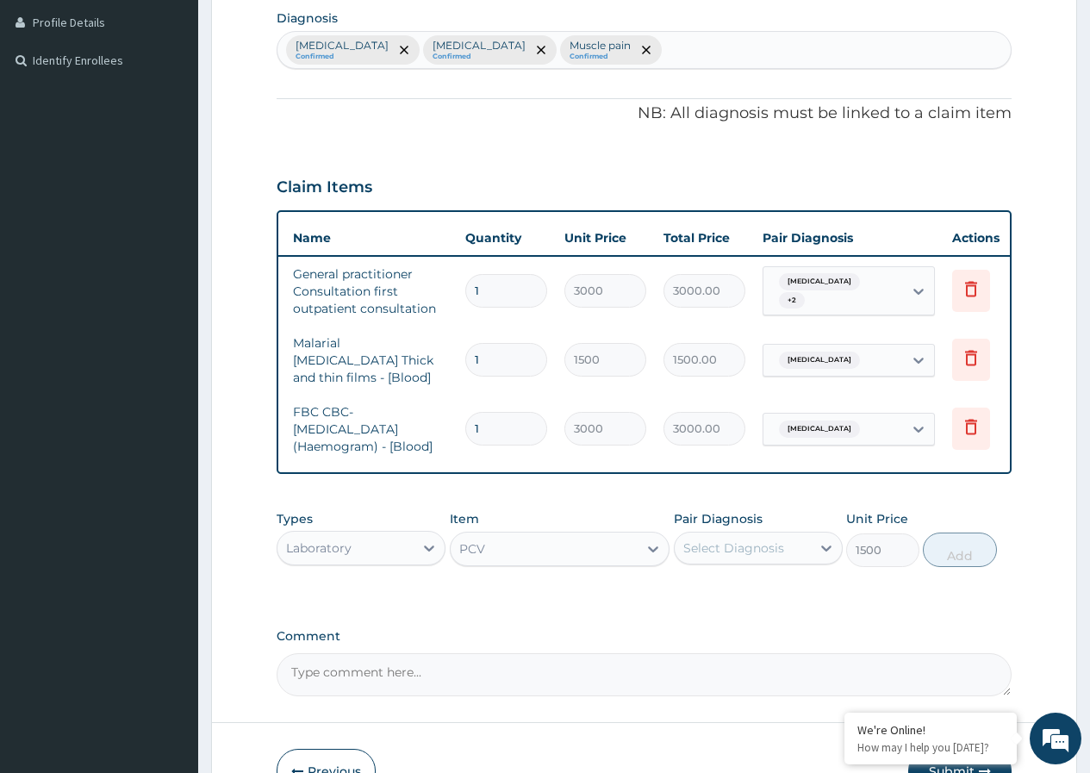
scroll to position [0, 130]
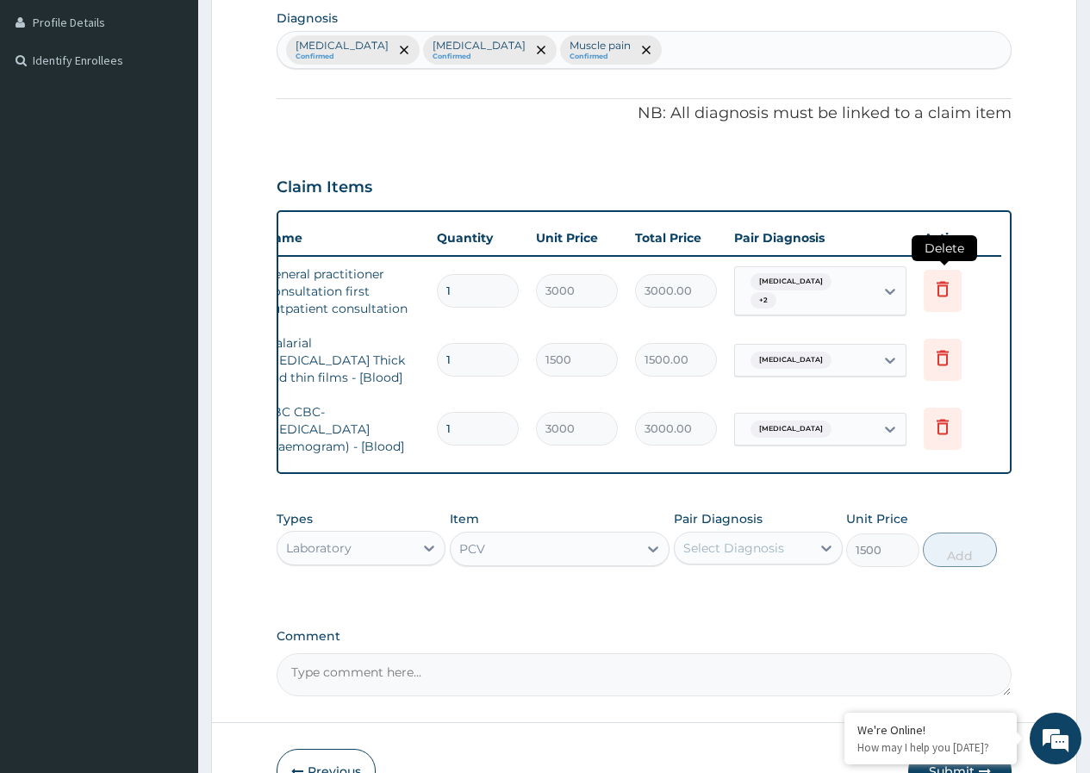
click at [944, 295] on icon at bounding box center [943, 288] width 21 height 21
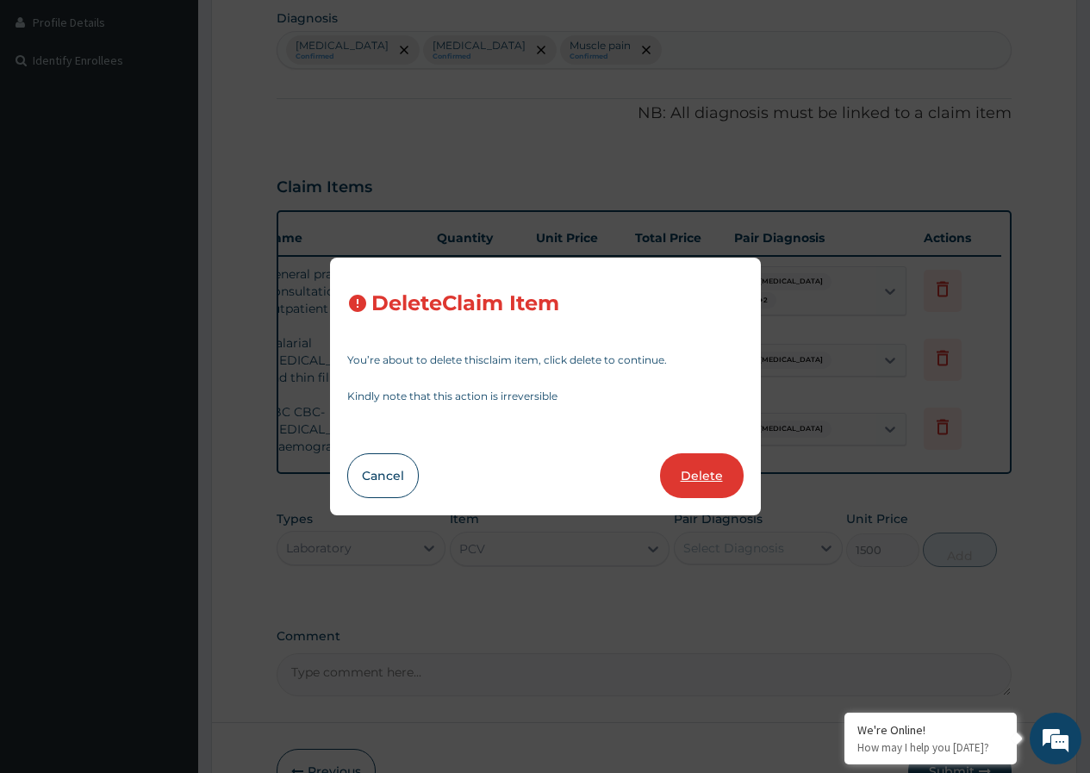
click at [715, 473] on button "Delete" at bounding box center [702, 475] width 84 height 45
type input "1500"
type input "1500.00"
type input "3000"
type input "3000.00"
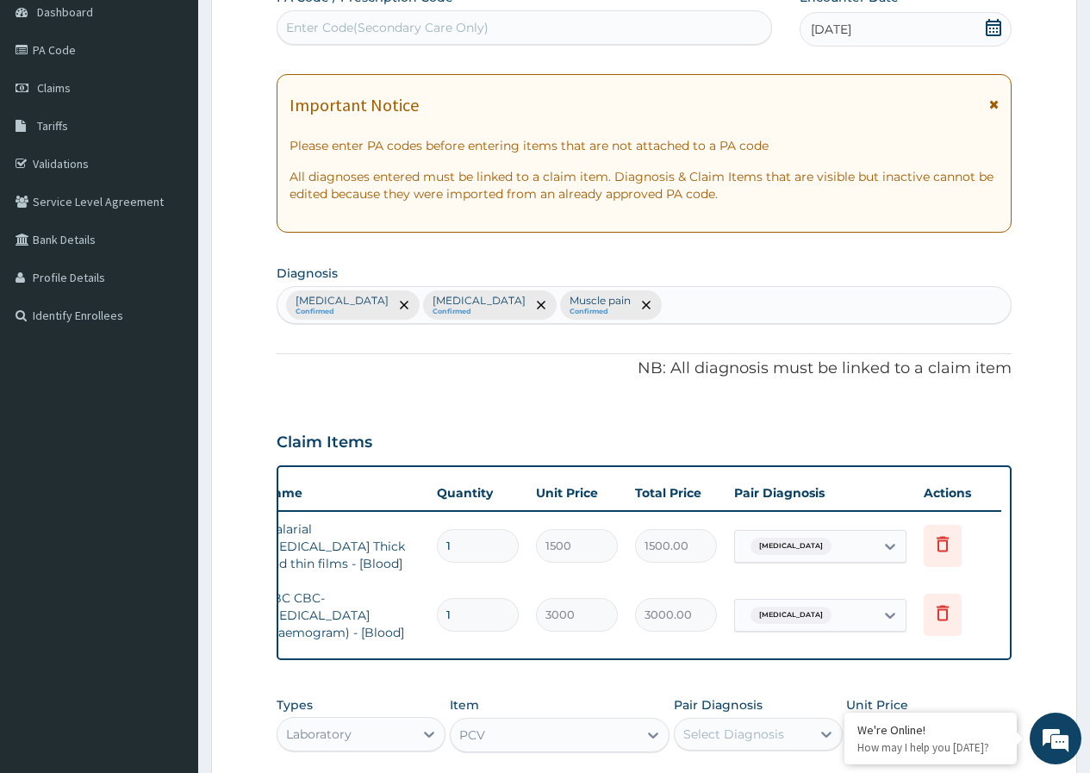
scroll to position [172, 0]
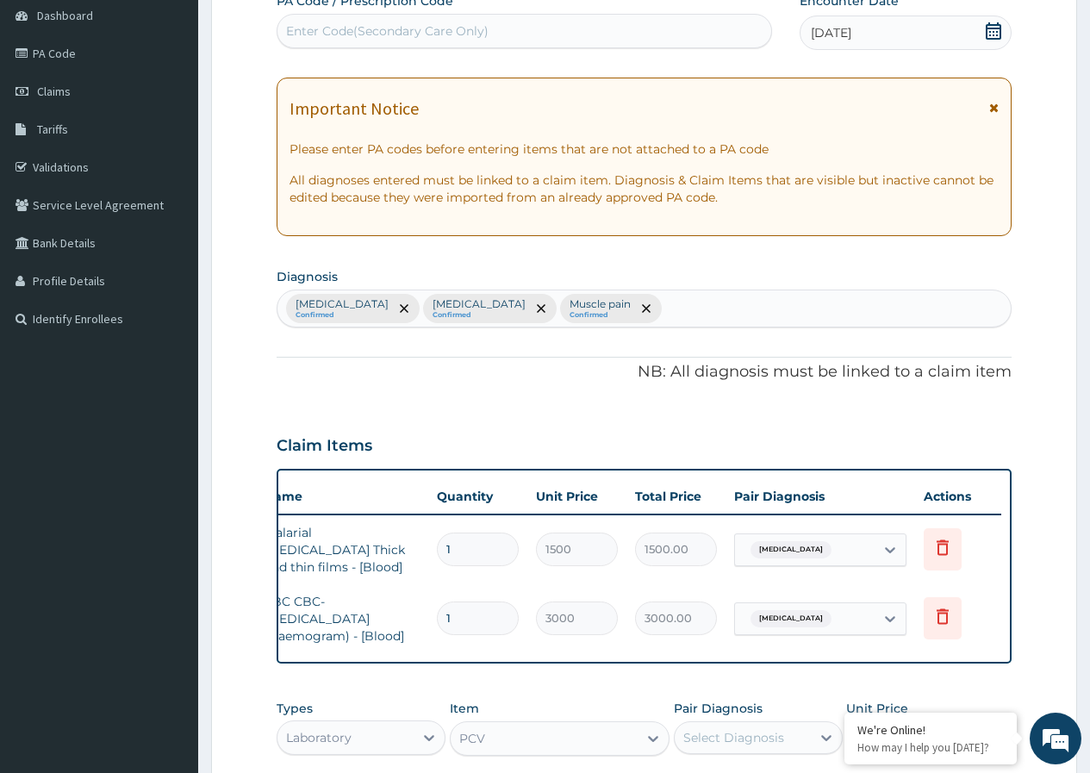
click at [626, 309] on div "Falciparum malaria Confirmed Sepsis Confirmed Muscle pain Confirmed" at bounding box center [644, 308] width 733 height 36
type input "R"
click at [622, 305] on div "Falciparum malaria Confirmed Sepsis Confirmed Muscle pain Confirmed" at bounding box center [644, 308] width 733 height 36
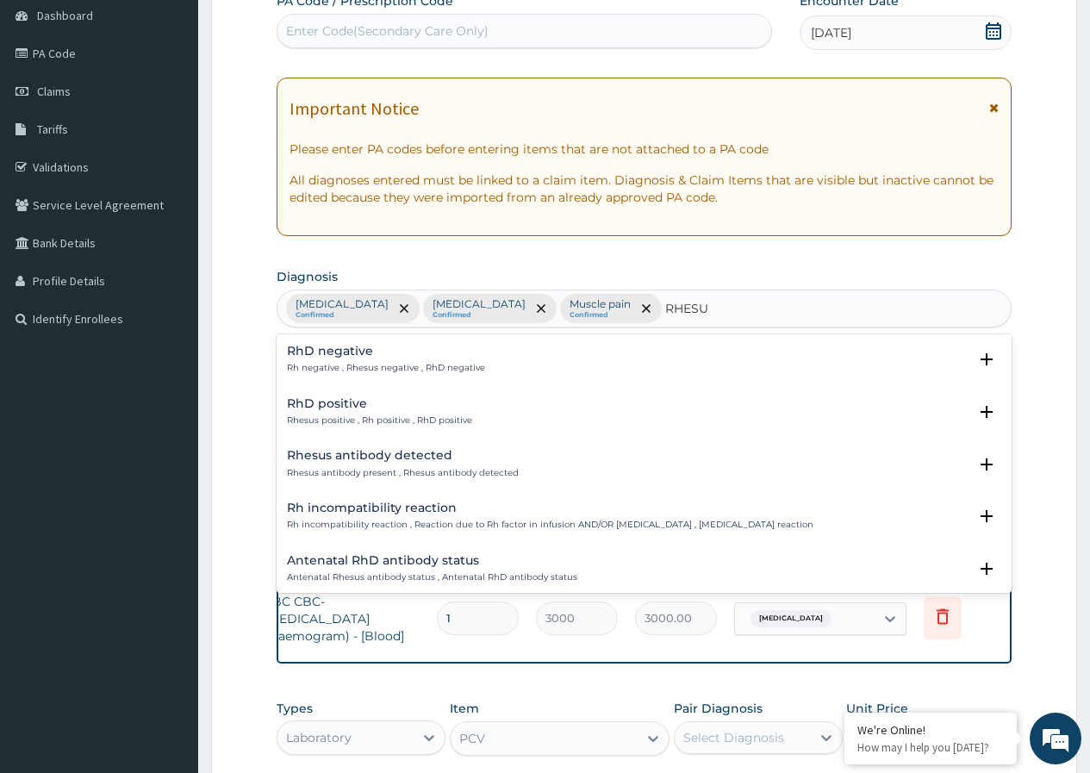
type input "RHESUS"
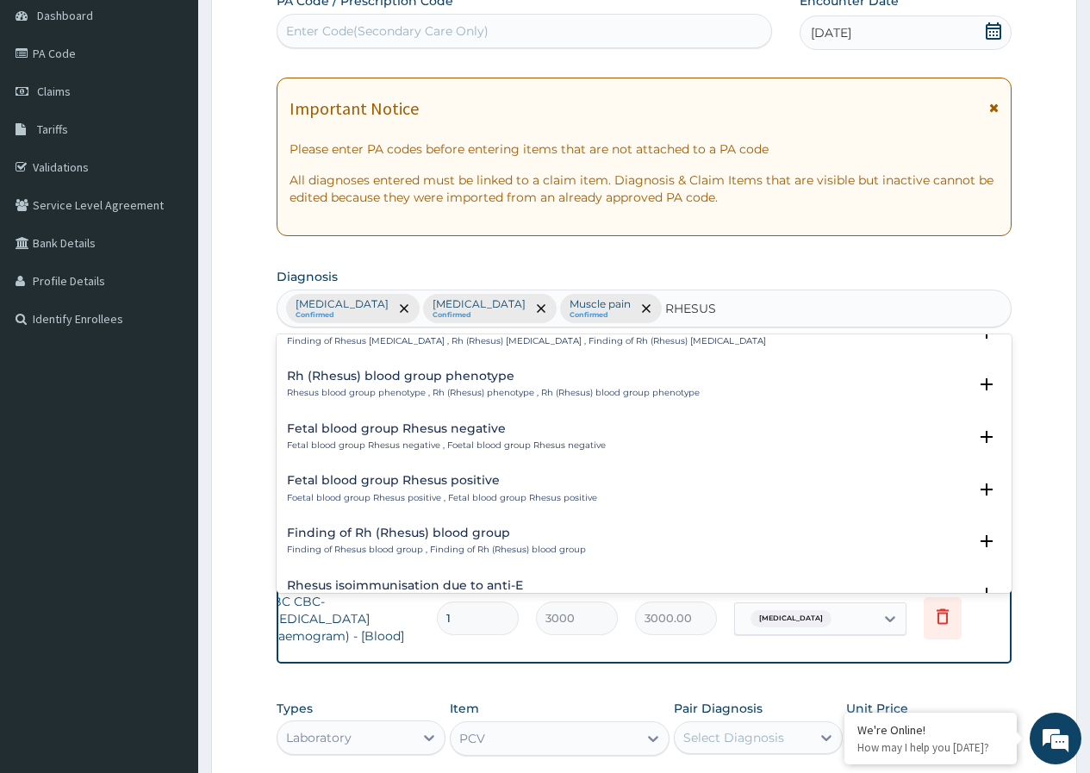
scroll to position [382, 0]
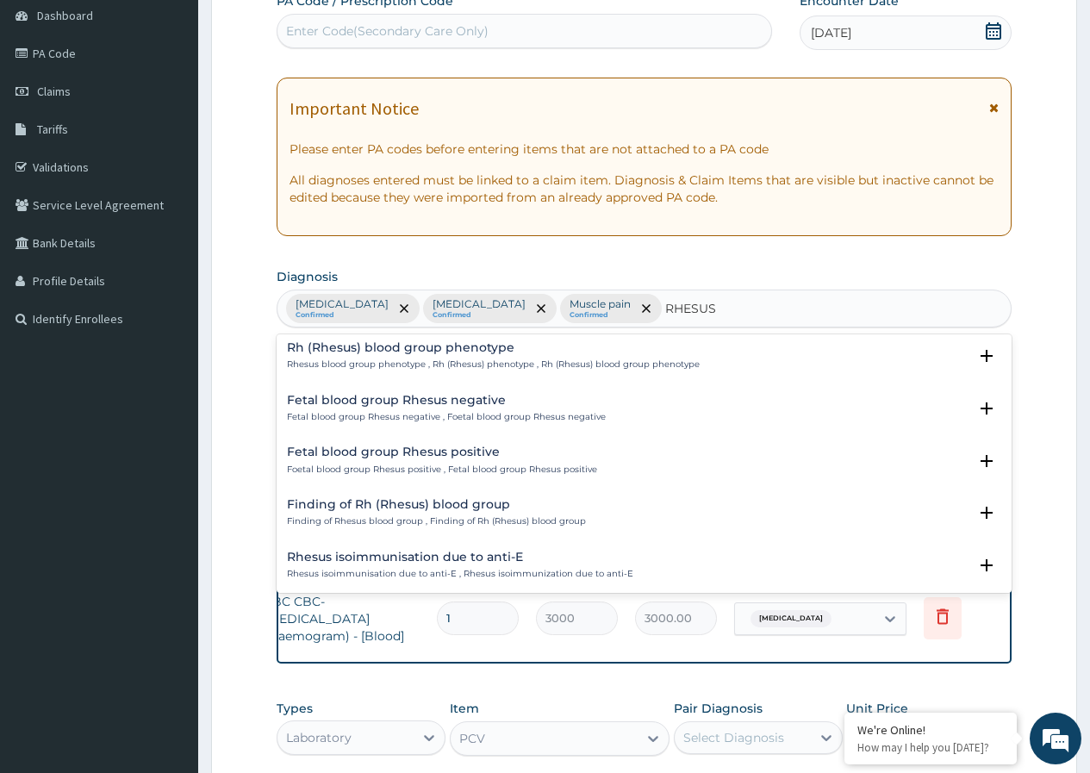
click at [405, 510] on h4 "Finding of Rh (Rhesus) blood group" at bounding box center [436, 504] width 299 height 13
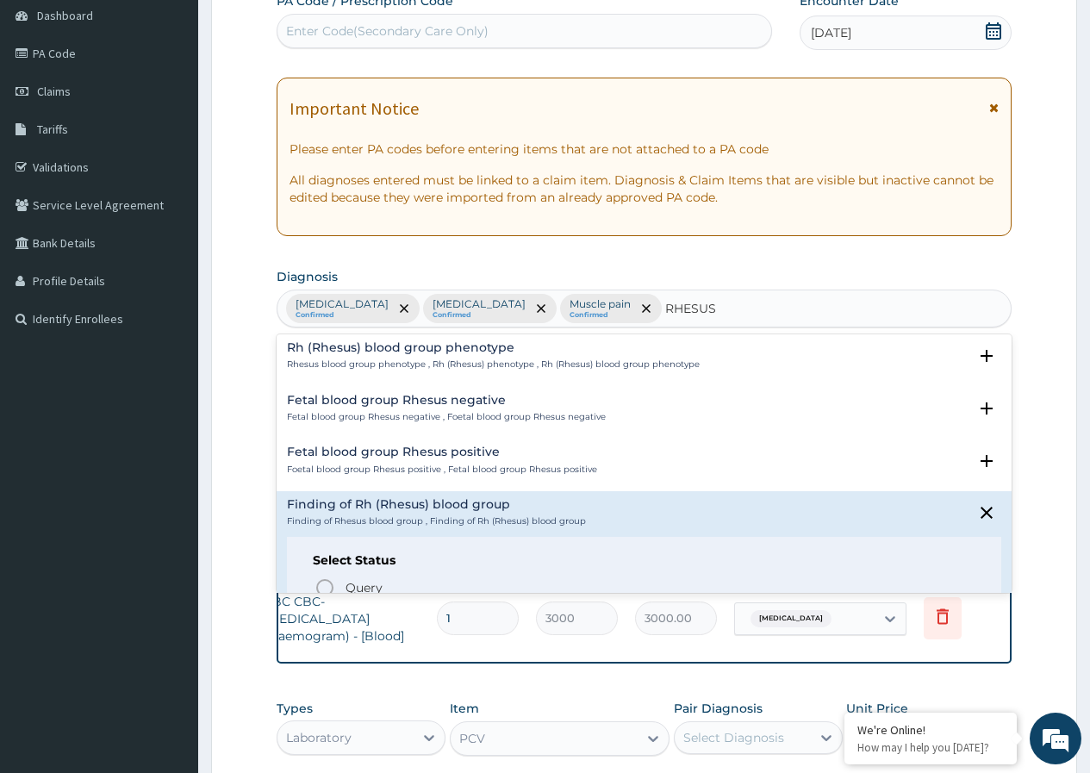
scroll to position [468, 0]
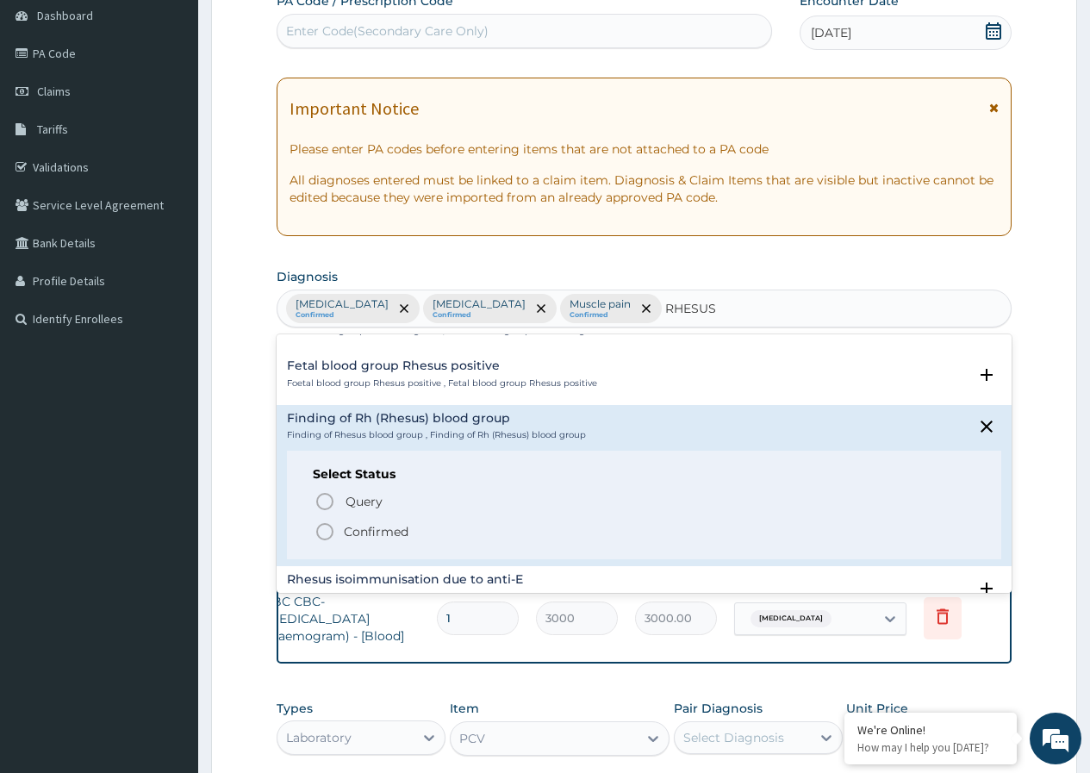
click at [324, 528] on icon "status option filled" at bounding box center [325, 531] width 21 height 21
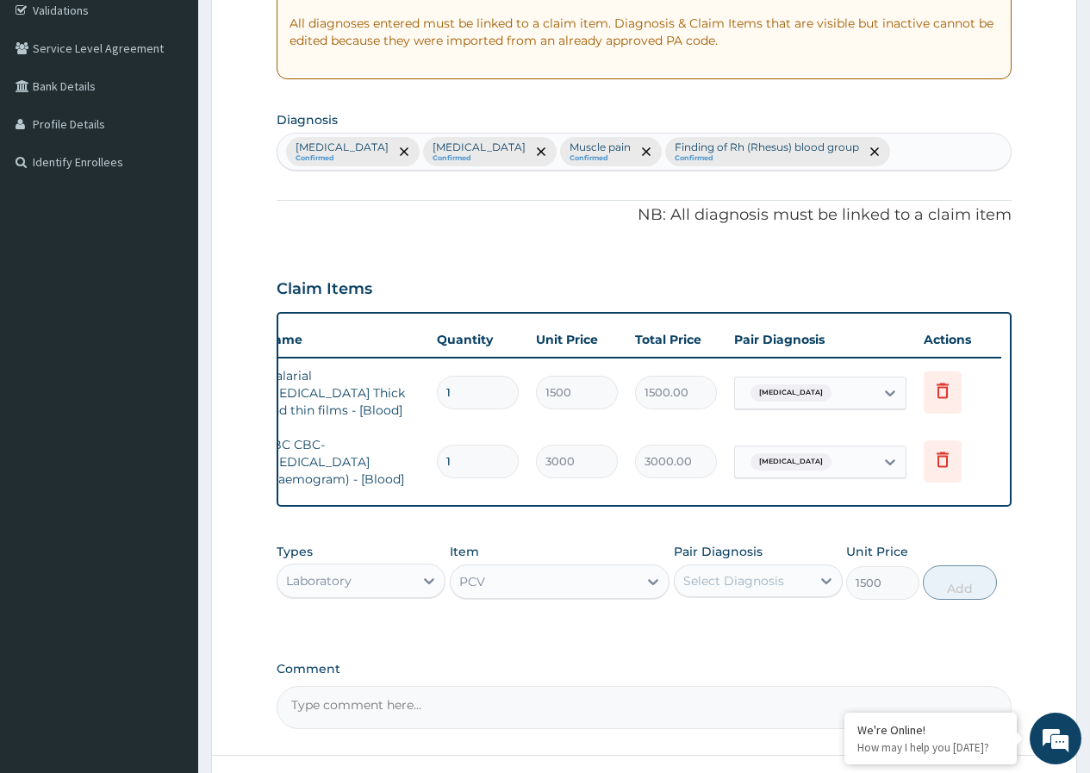
scroll to position [345, 0]
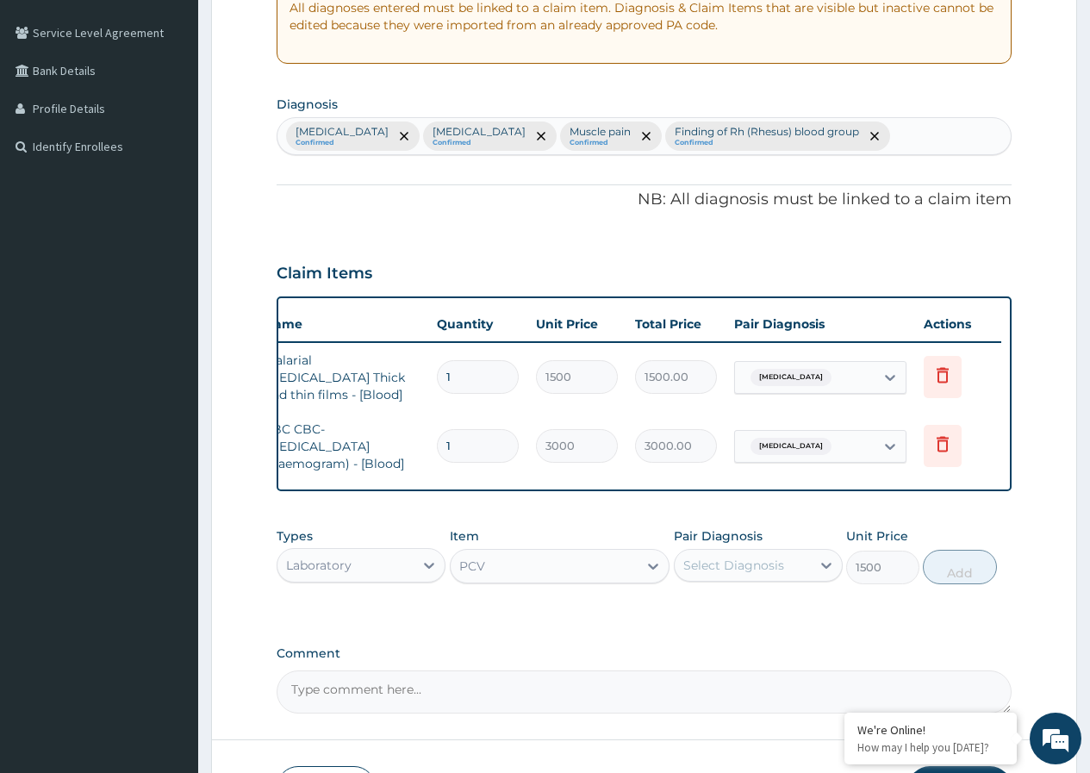
click at [860, 133] on div "Falciparum malaria Confirmed Sepsis Confirmed Muscle pain Confirmed Finding of …" at bounding box center [644, 136] width 733 height 36
click at [858, 134] on div "Falciparum malaria Confirmed Sepsis Confirmed Muscle pain Confirmed Finding of …" at bounding box center [644, 136] width 733 height 36
type input "ANAEMIA"
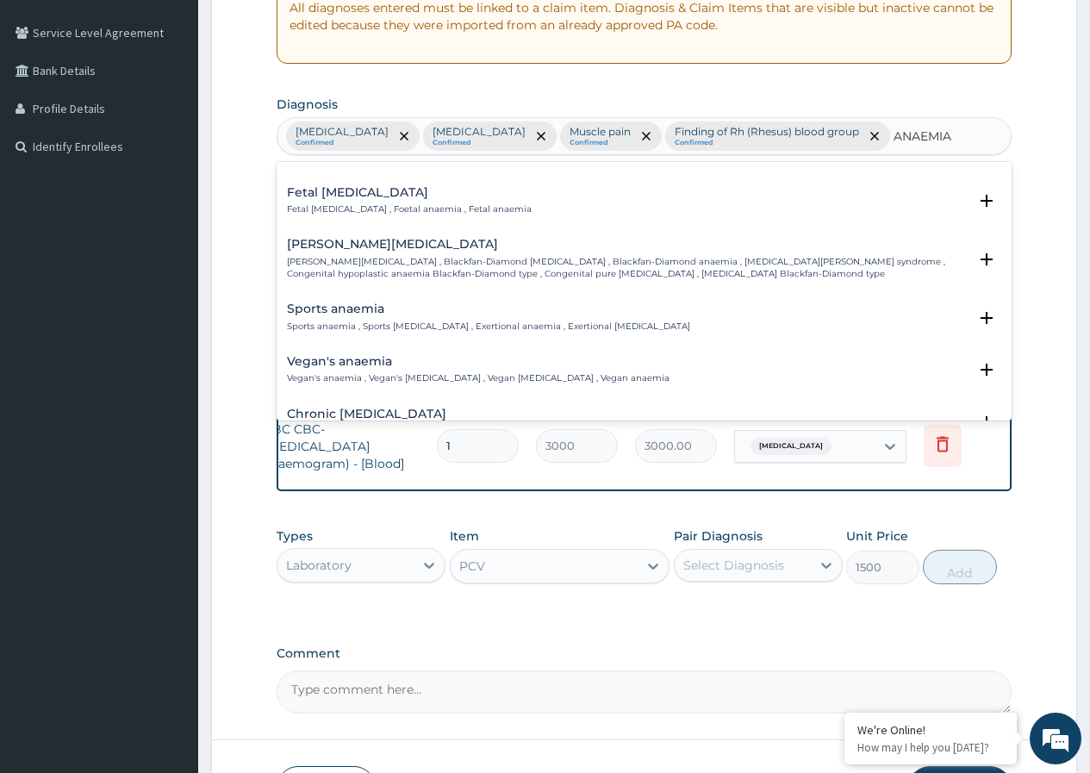
scroll to position [0, 0]
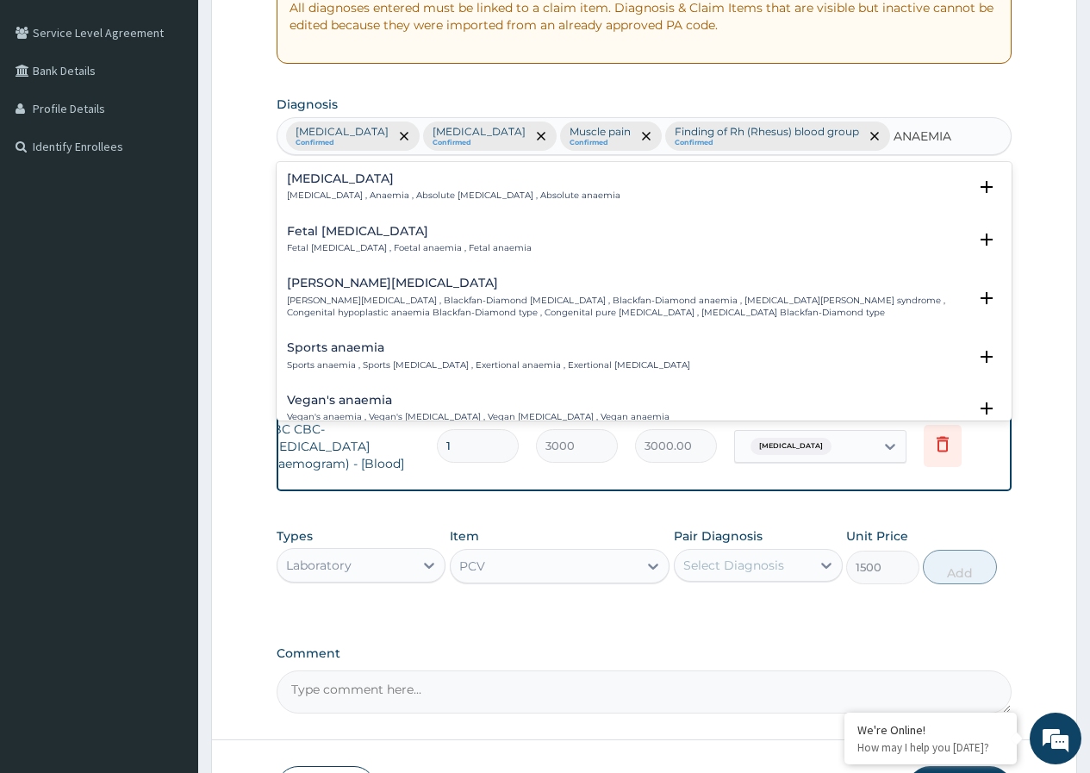
click at [327, 184] on h4 "Anemia" at bounding box center [454, 178] width 334 height 13
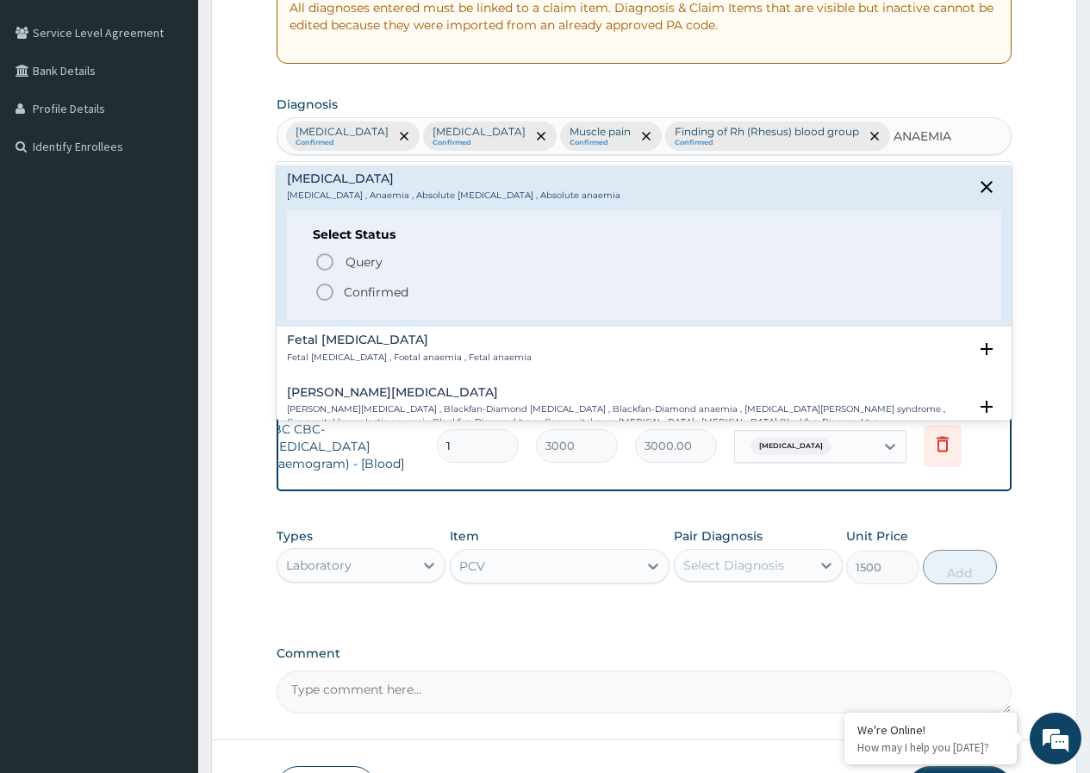
click at [323, 290] on icon "status option filled" at bounding box center [325, 292] width 21 height 21
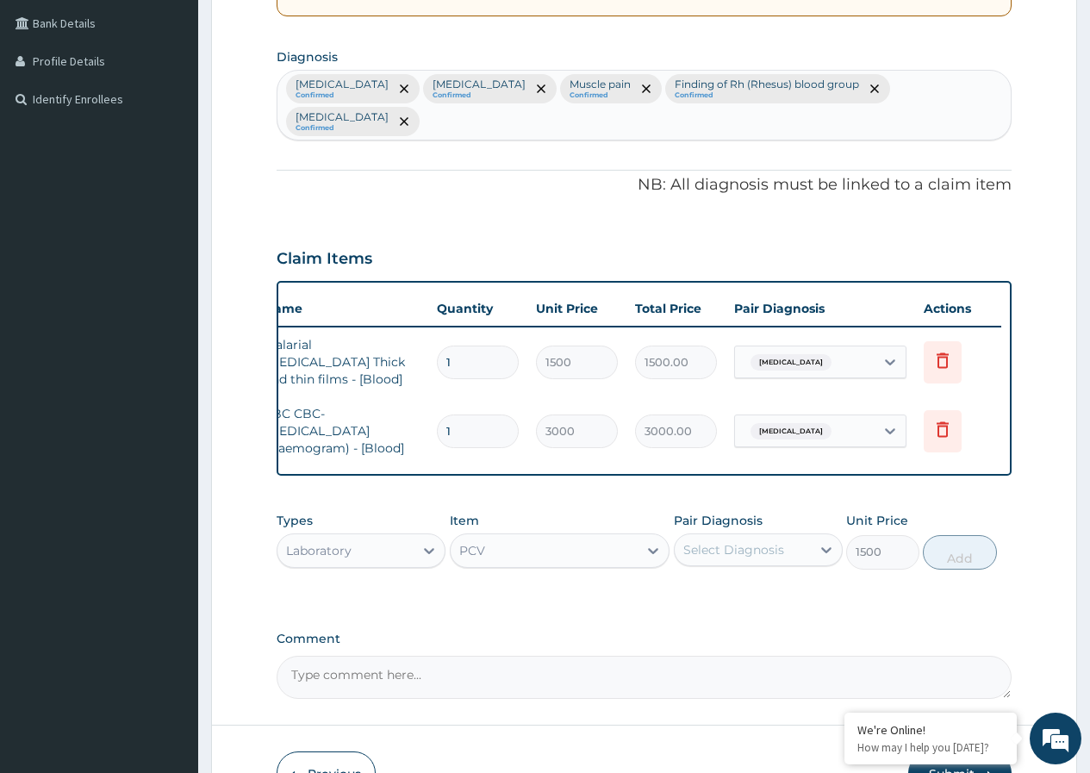
scroll to position [431, 0]
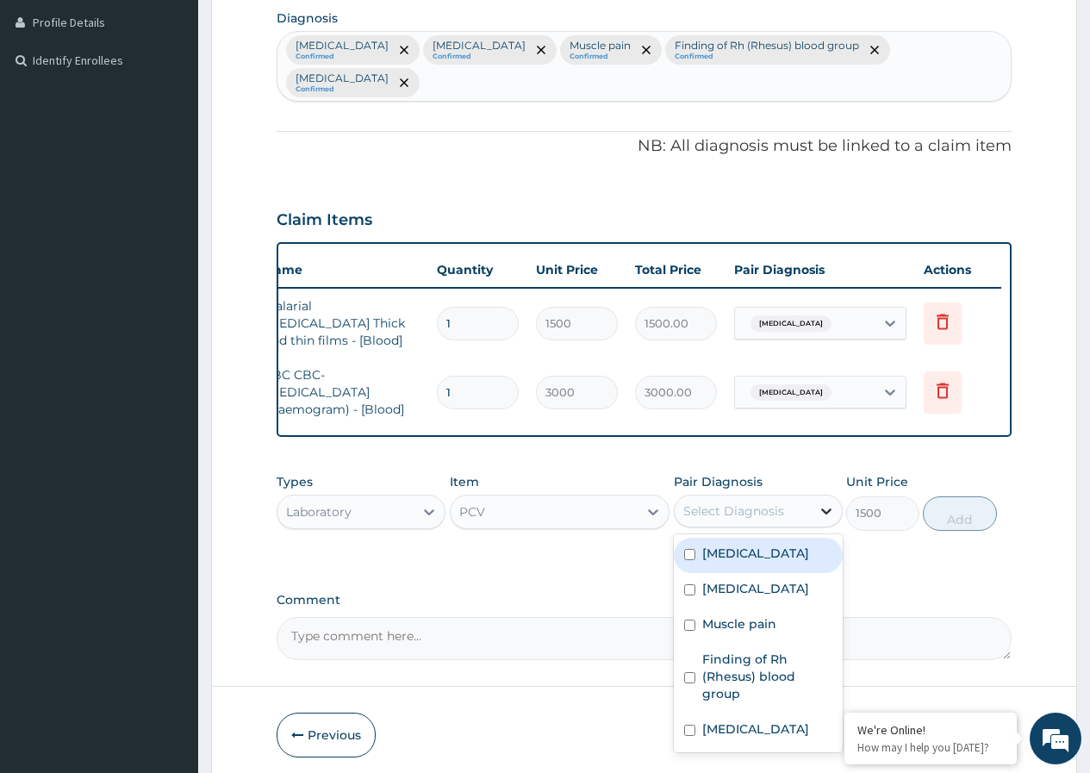
drag, startPoint x: 823, startPoint y: 484, endPoint x: 816, endPoint y: 490, distance: 9.8
click at [822, 502] on icon at bounding box center [826, 510] width 17 height 17
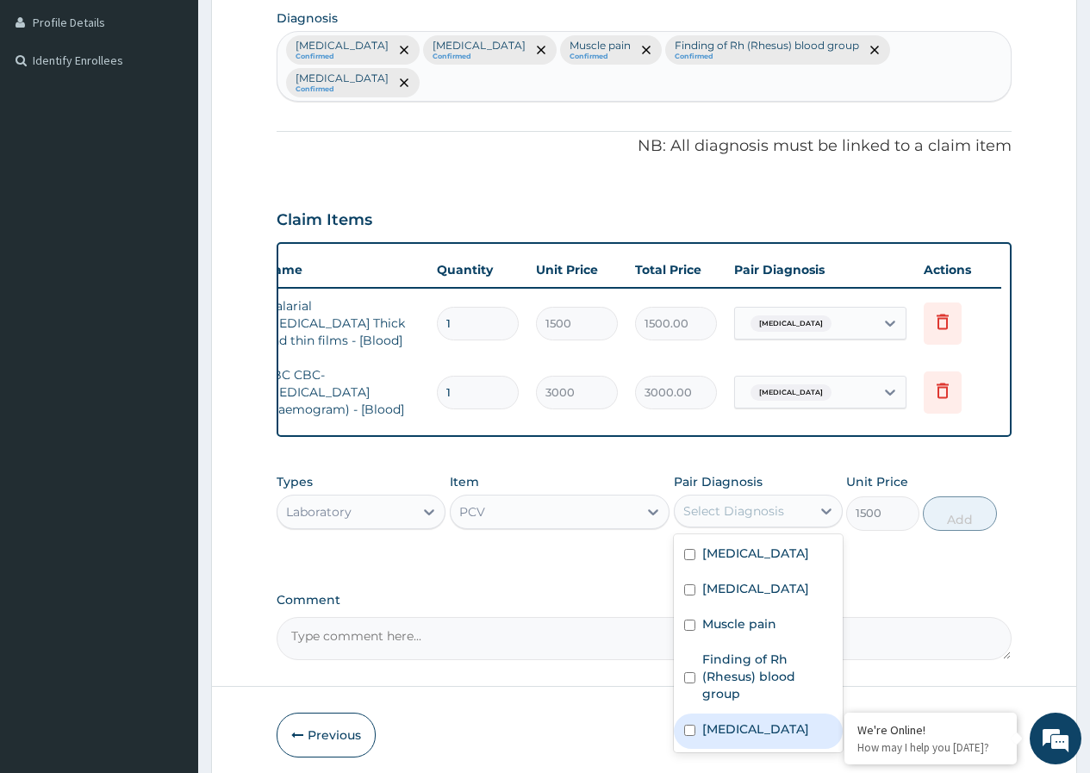
click at [690, 725] on input "checkbox" at bounding box center [689, 730] width 11 height 11
checkbox input "true"
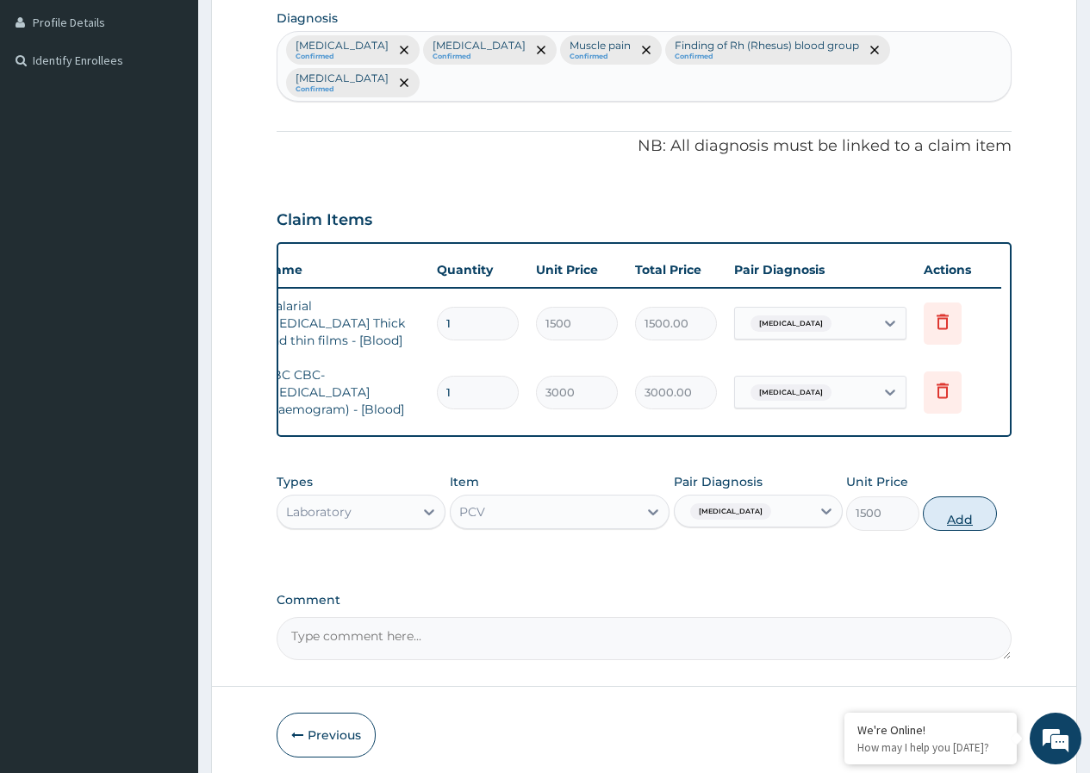
click at [969, 496] on button "Add" at bounding box center [959, 513] width 73 height 34
type input "0"
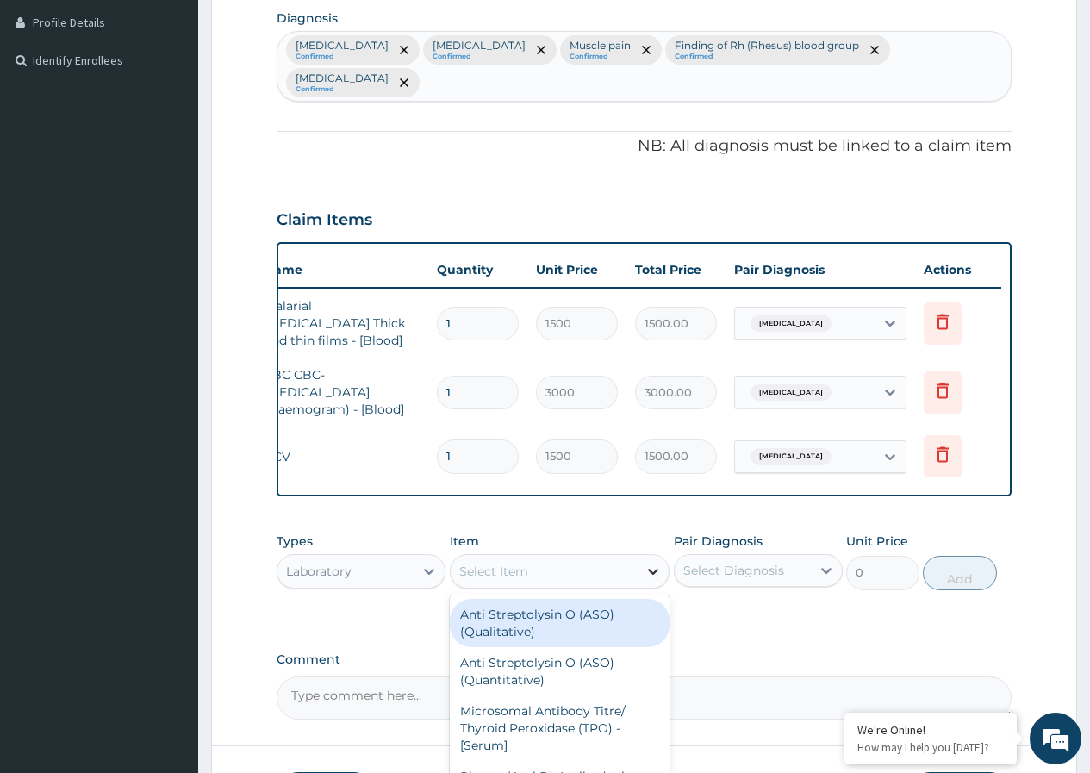
click at [650, 563] on icon at bounding box center [653, 571] width 17 height 17
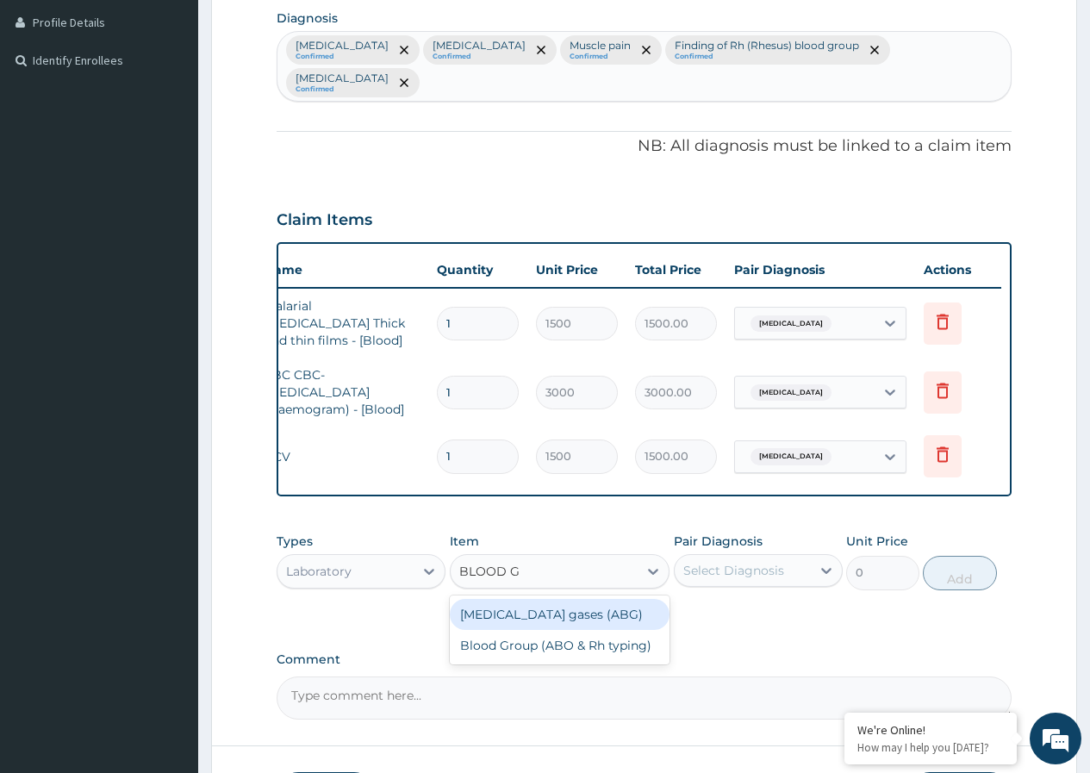
type input "BLOOD GR"
click at [589, 599] on div "Blood Group (ABO & Rh typing)" at bounding box center [560, 614] width 221 height 31
type input "2000"
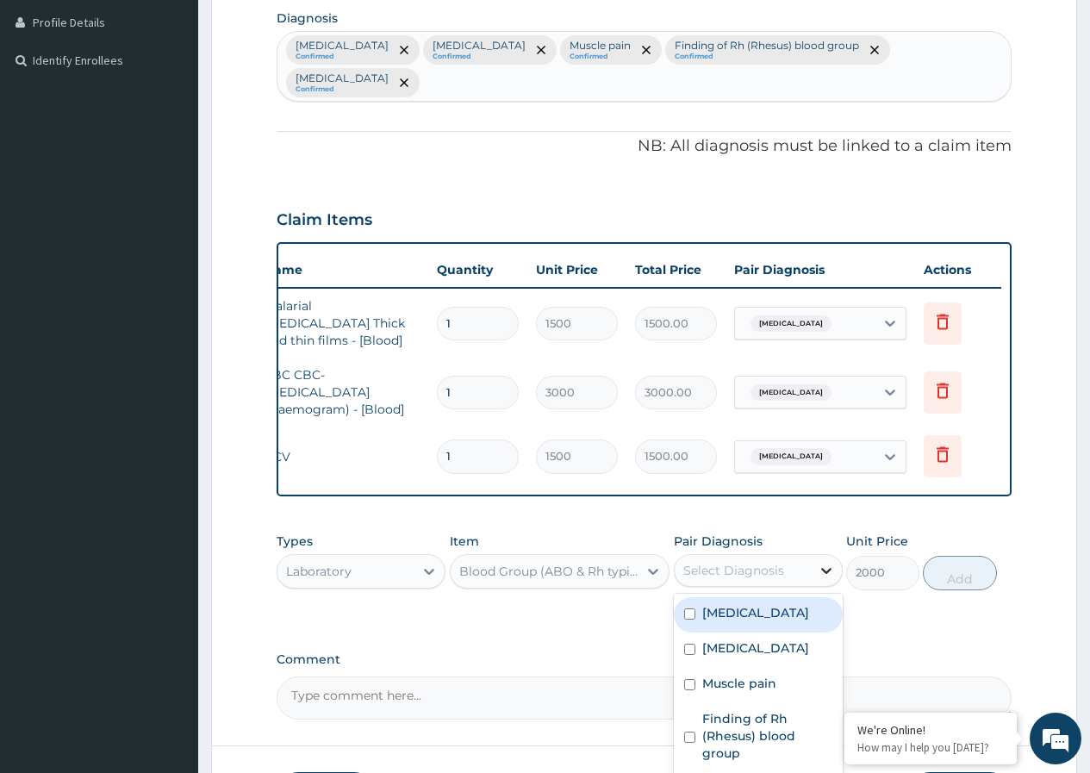
click at [821, 562] on icon at bounding box center [826, 570] width 17 height 17
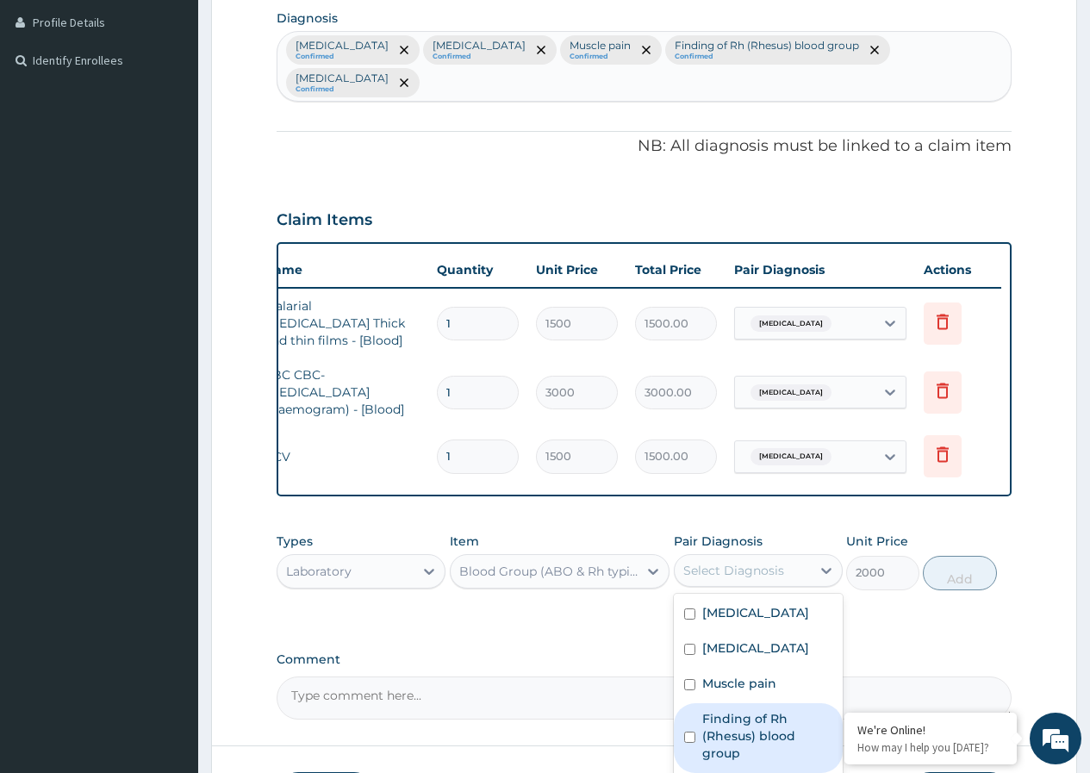
click at [691, 732] on input "checkbox" at bounding box center [689, 737] width 11 height 11
checkbox input "true"
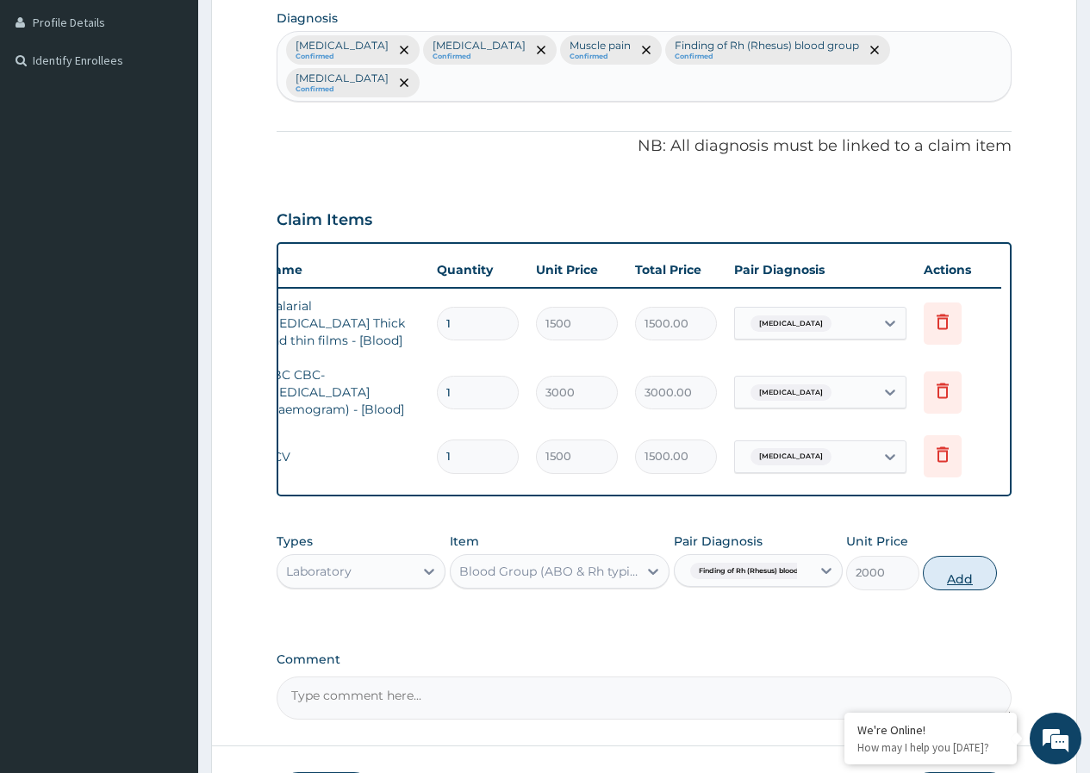
click at [962, 556] on button "Add" at bounding box center [959, 573] width 73 height 34
type input "0"
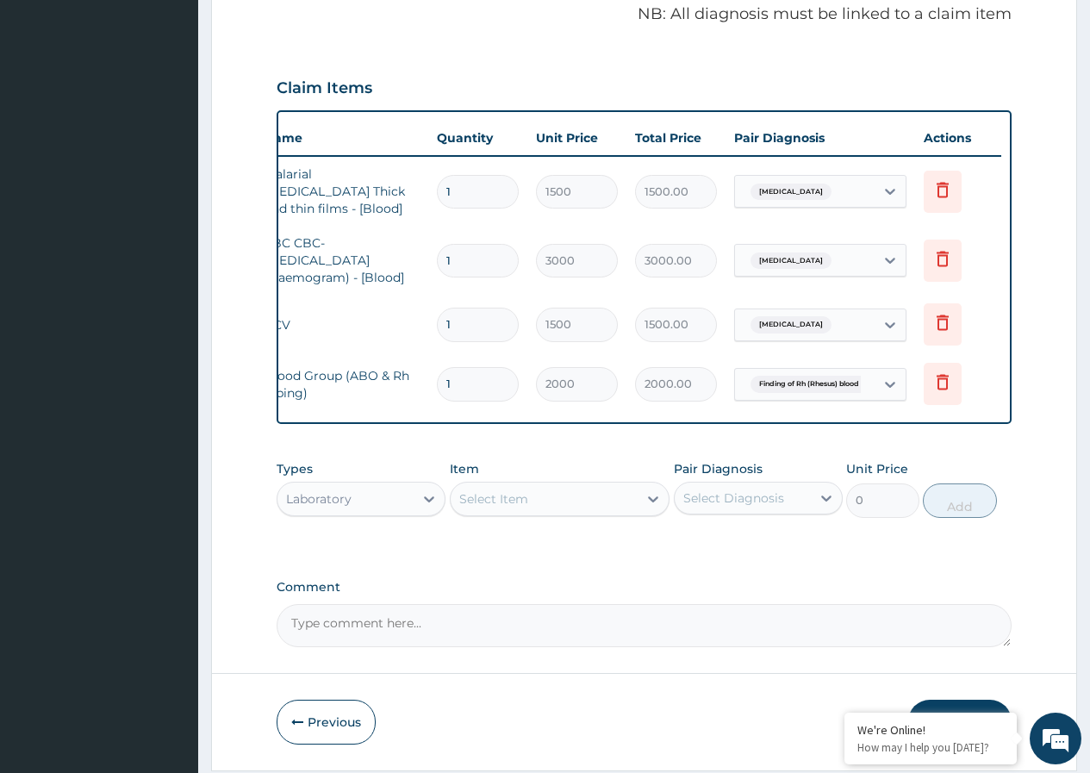
scroll to position [589, 0]
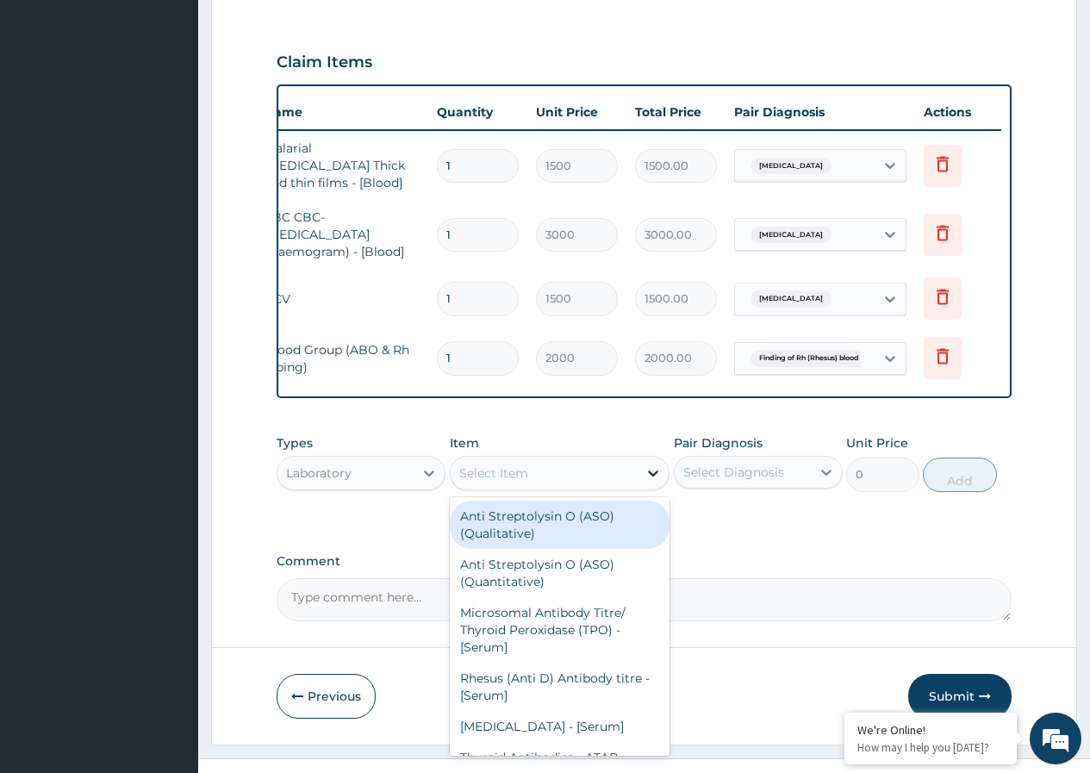
click at [651, 465] on icon at bounding box center [653, 473] width 17 height 17
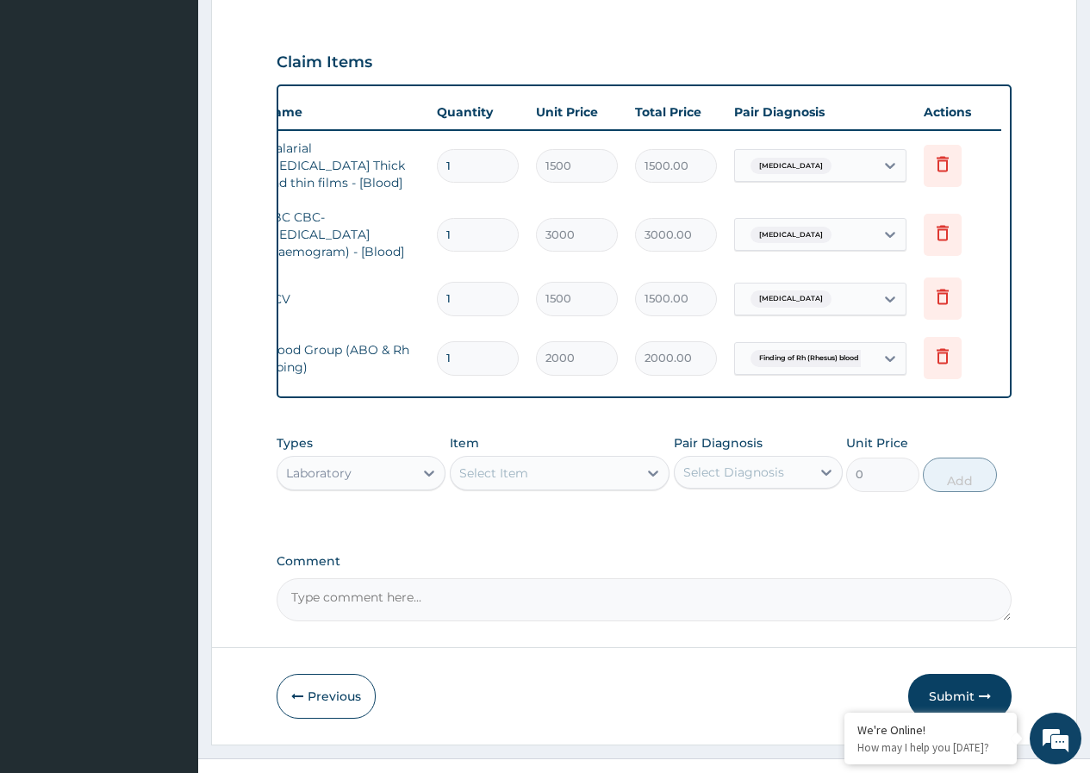
click at [735, 554] on label "Comment" at bounding box center [644, 561] width 735 height 15
click at [735, 578] on textarea "Comment" at bounding box center [644, 599] width 735 height 43
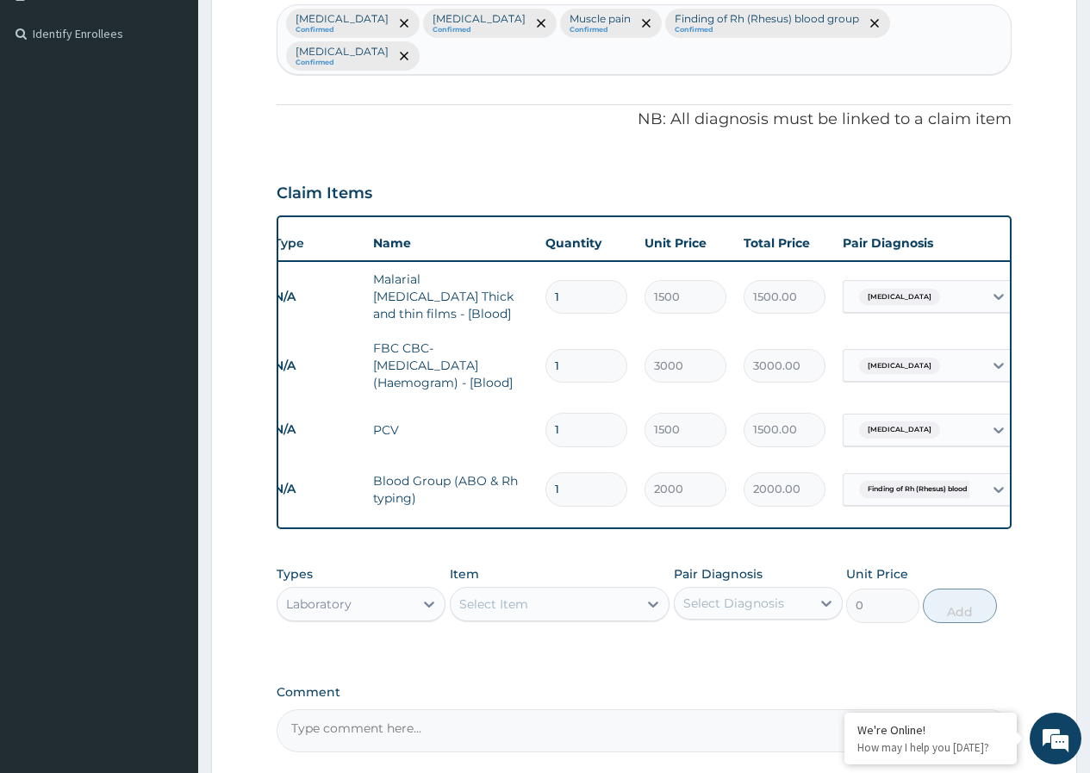
scroll to position [416, 0]
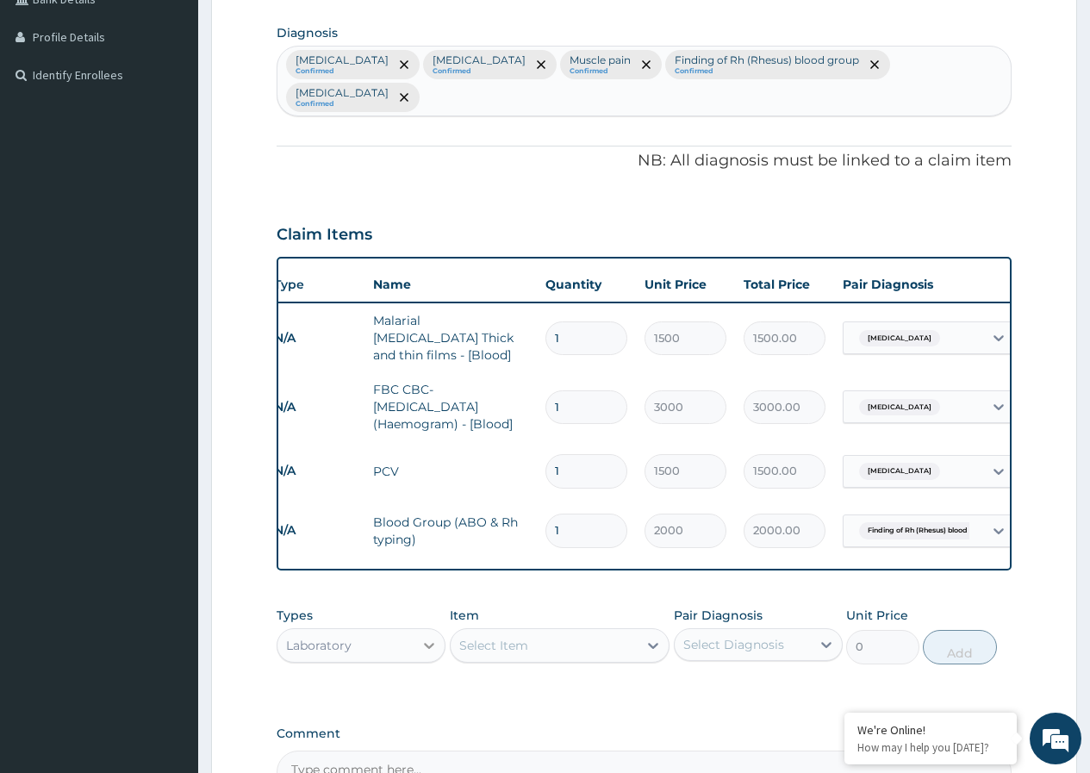
click at [425, 637] on icon at bounding box center [429, 645] width 17 height 17
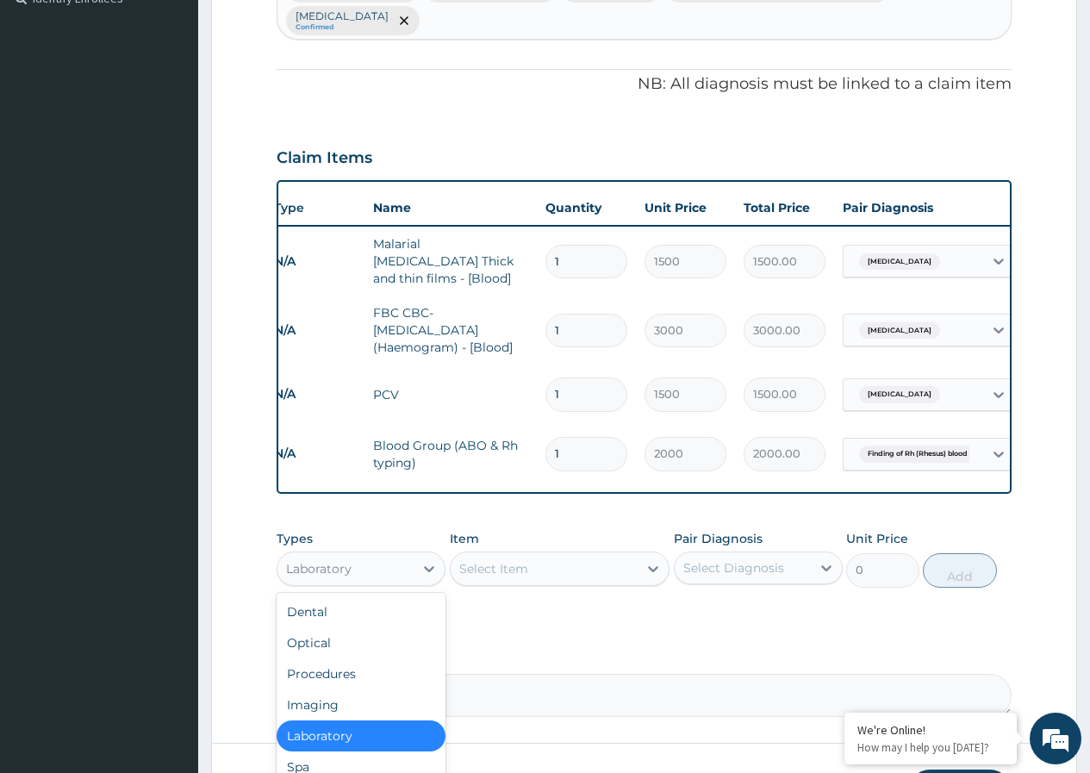
scroll to position [589, 0]
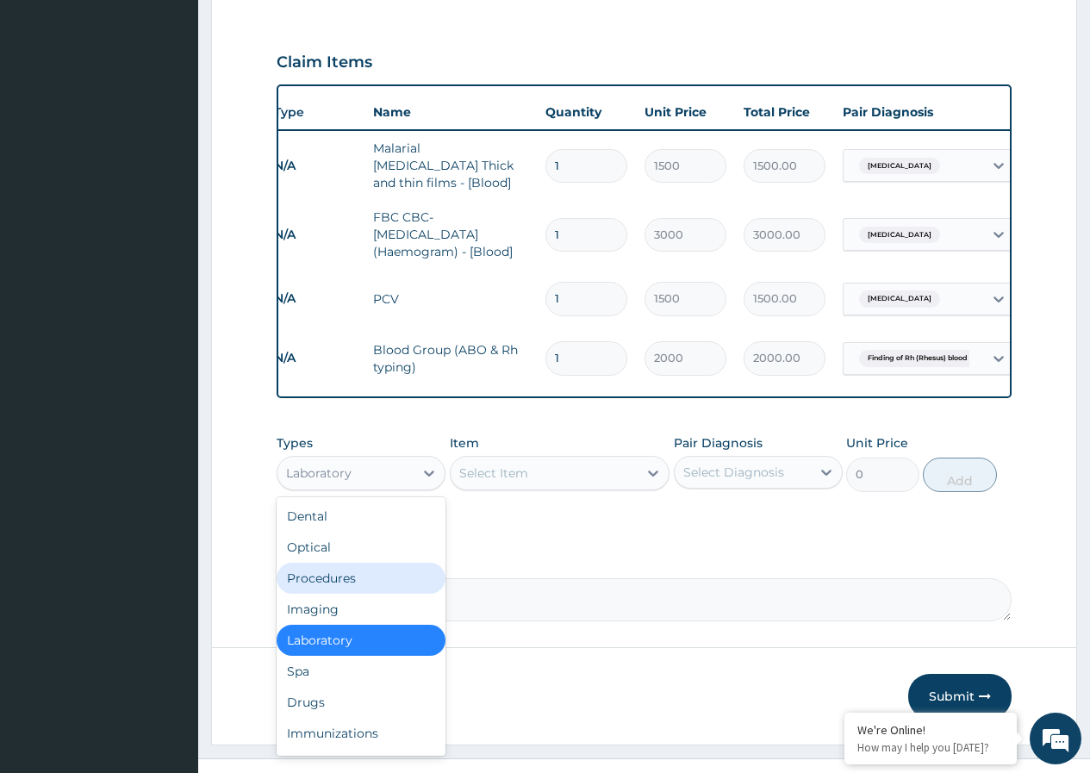
click at [376, 563] on div "Procedures" at bounding box center [361, 578] width 169 height 31
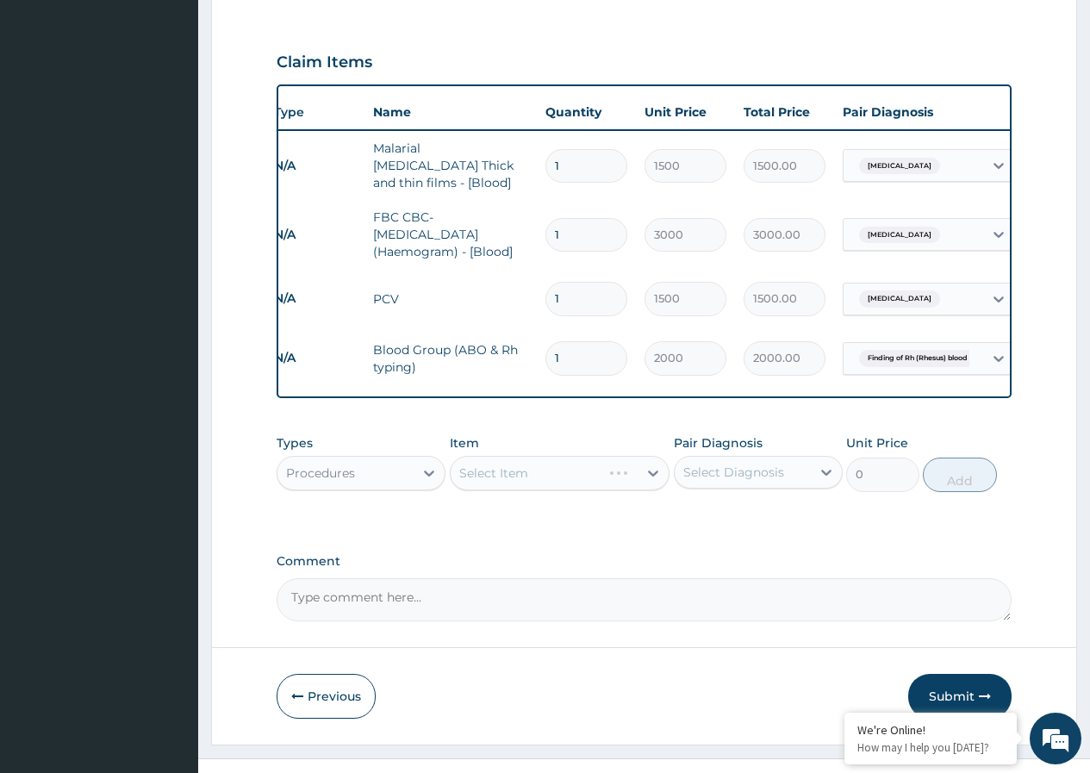
click at [655, 456] on div "Select Item" at bounding box center [560, 473] width 221 height 34
click at [650, 456] on div "Select Item" at bounding box center [560, 473] width 221 height 34
click at [653, 471] on icon at bounding box center [653, 474] width 10 height 6
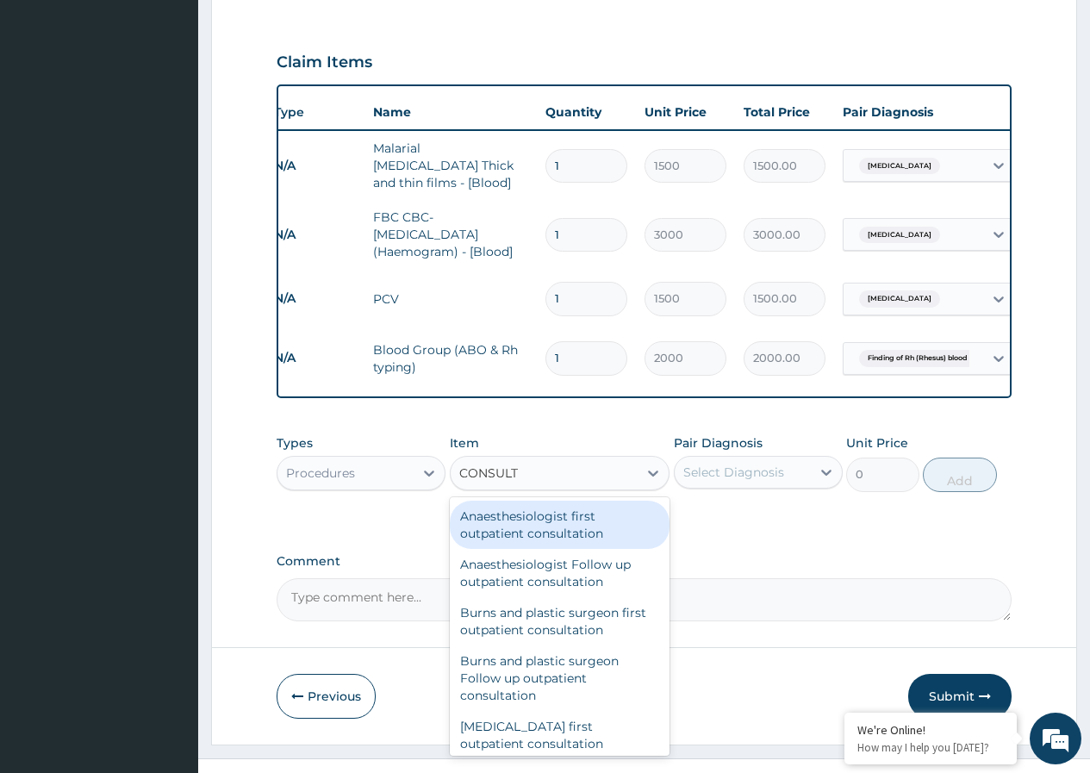
type input "CONSULTA"
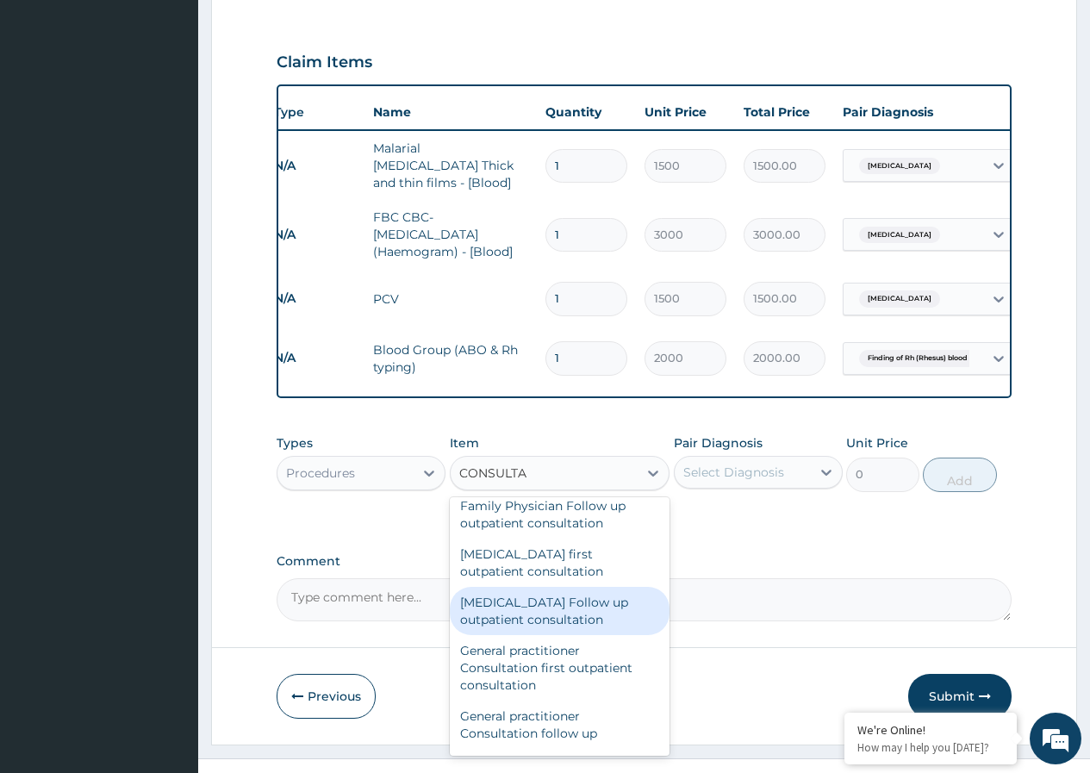
scroll to position [948, 0]
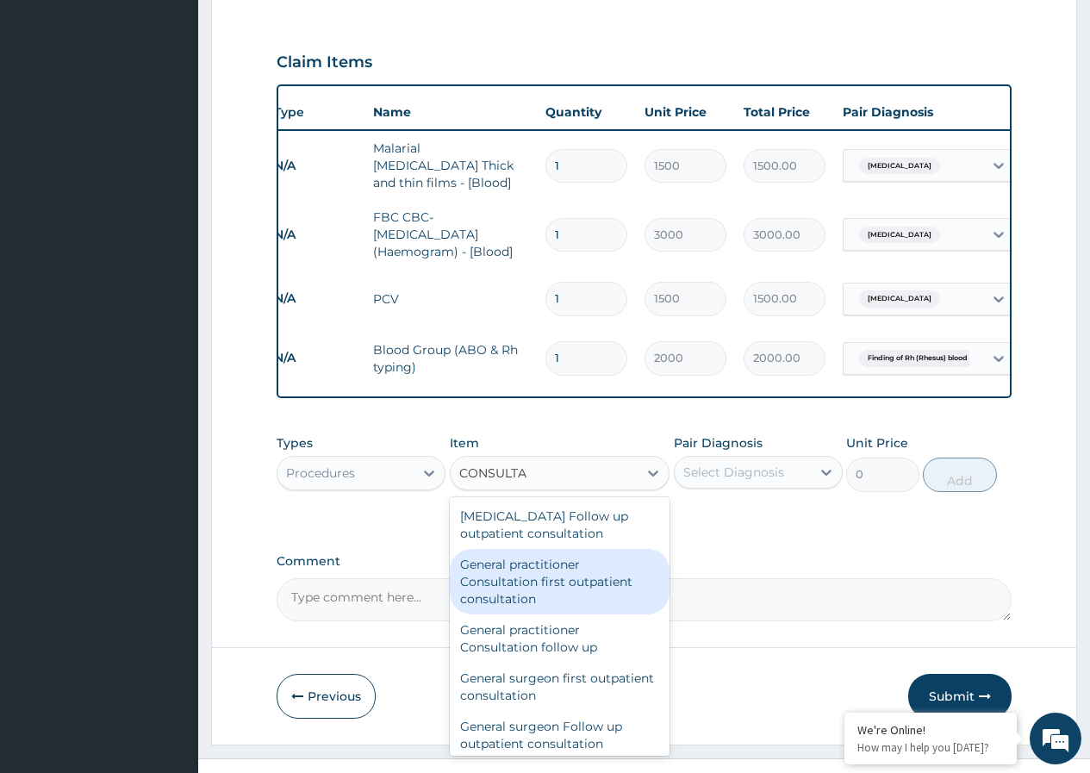
click at [609, 567] on div "General practitioner Consultation first outpatient consultation" at bounding box center [560, 582] width 221 height 66
type input "3000"
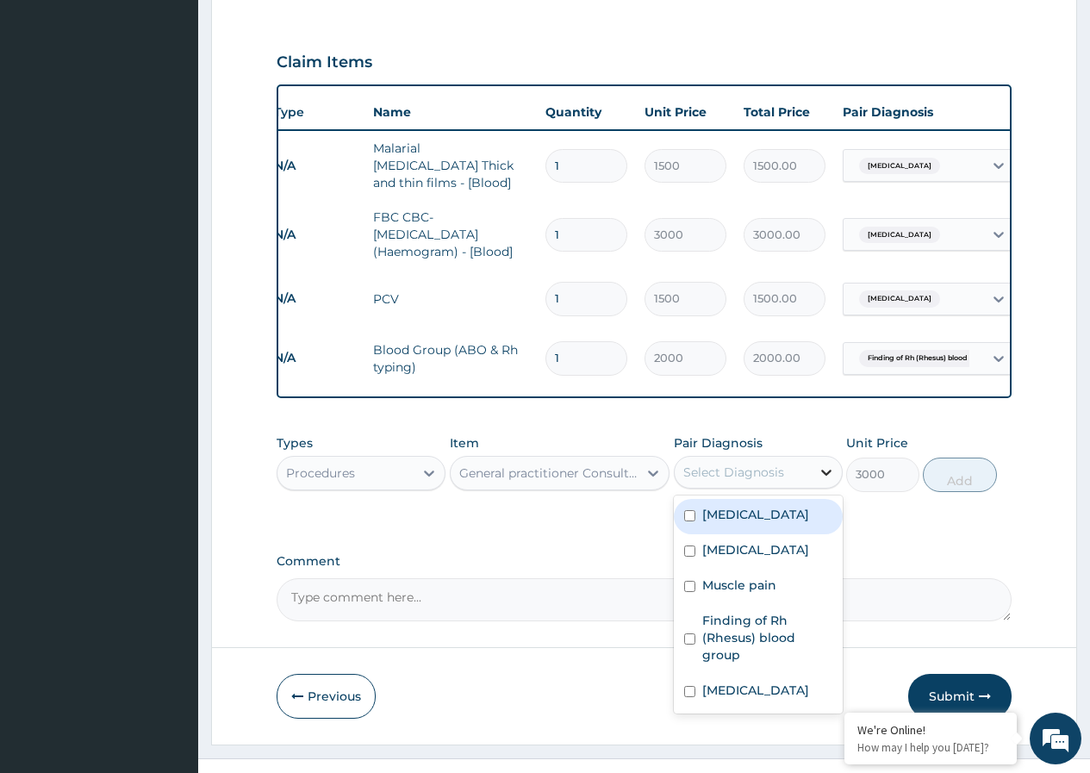
click at [827, 464] on icon at bounding box center [826, 472] width 17 height 17
click at [694, 510] on input "checkbox" at bounding box center [689, 515] width 11 height 11
checkbox input "true"
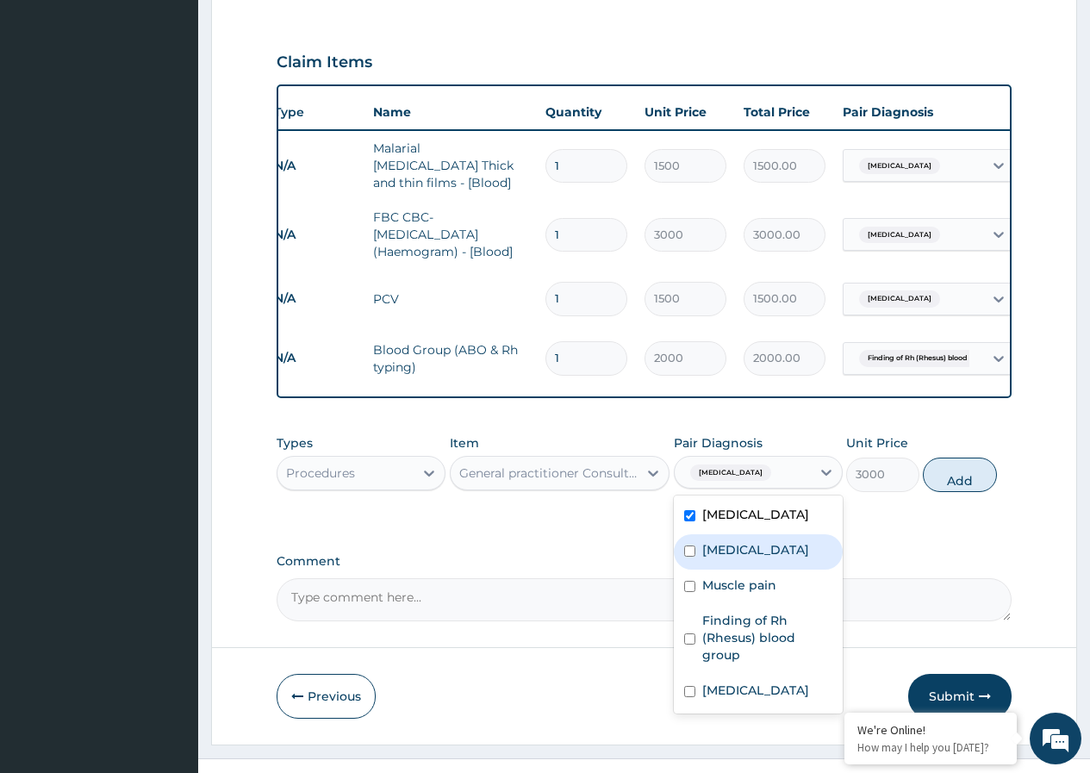
drag, startPoint x: 686, startPoint y: 518, endPoint x: 685, endPoint y: 536, distance: 18.1
click at [686, 546] on input "checkbox" at bounding box center [689, 551] width 11 height 11
checkbox input "true"
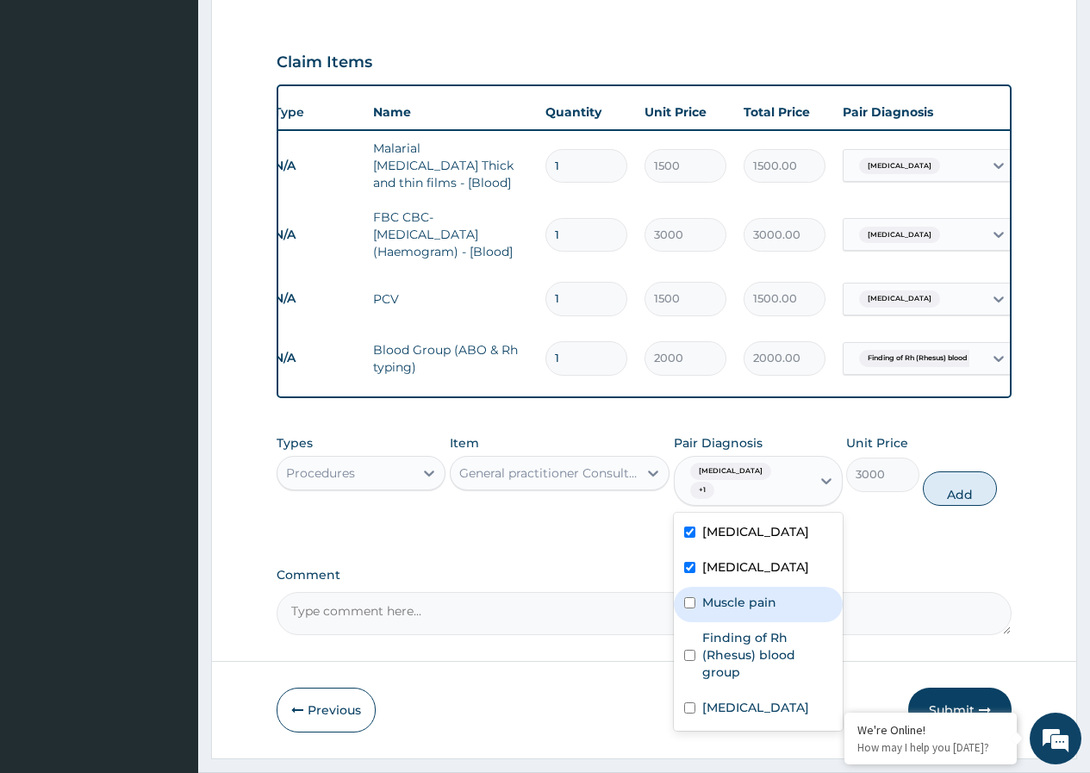
click at [683, 587] on div "Muscle pain" at bounding box center [758, 604] width 169 height 35
checkbox input "true"
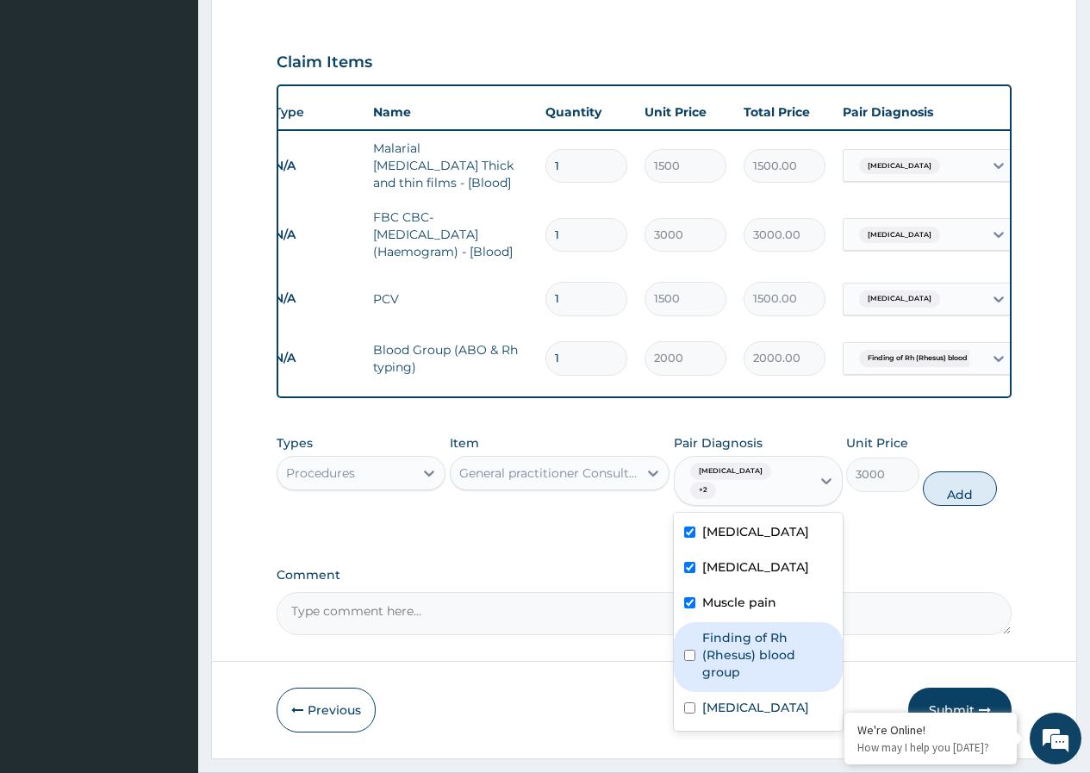
click at [691, 650] on input "checkbox" at bounding box center [689, 655] width 11 height 11
checkbox input "true"
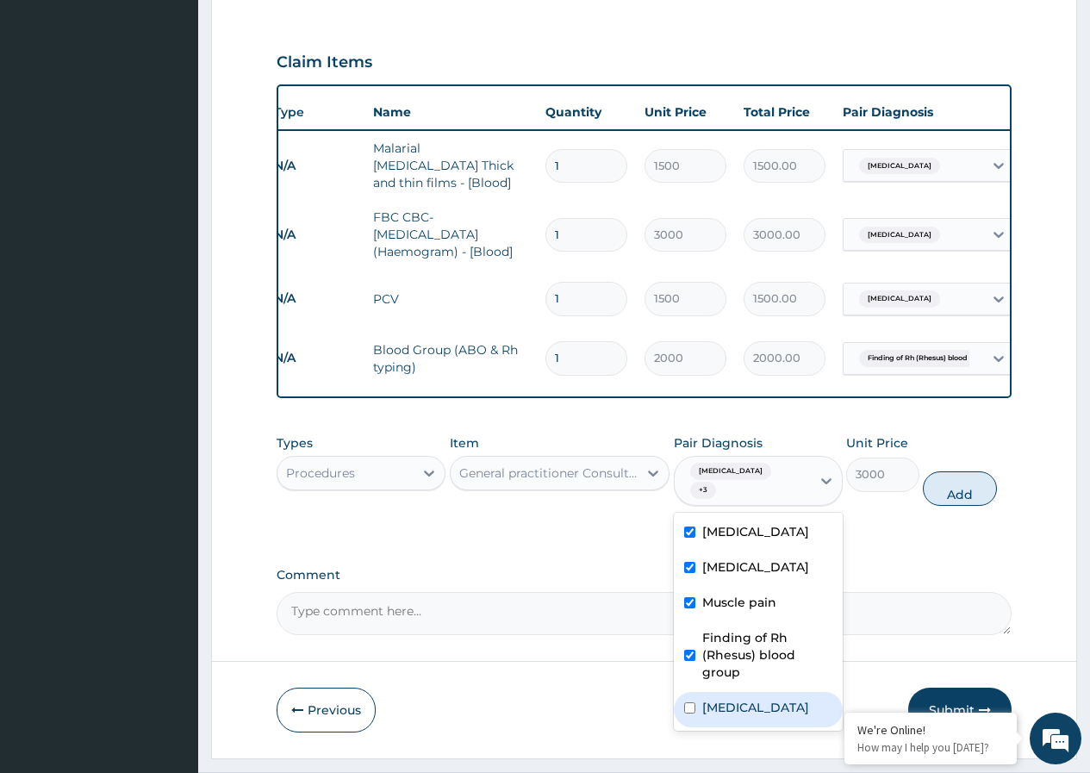
click at [692, 702] on input "checkbox" at bounding box center [689, 707] width 11 height 11
checkbox input "true"
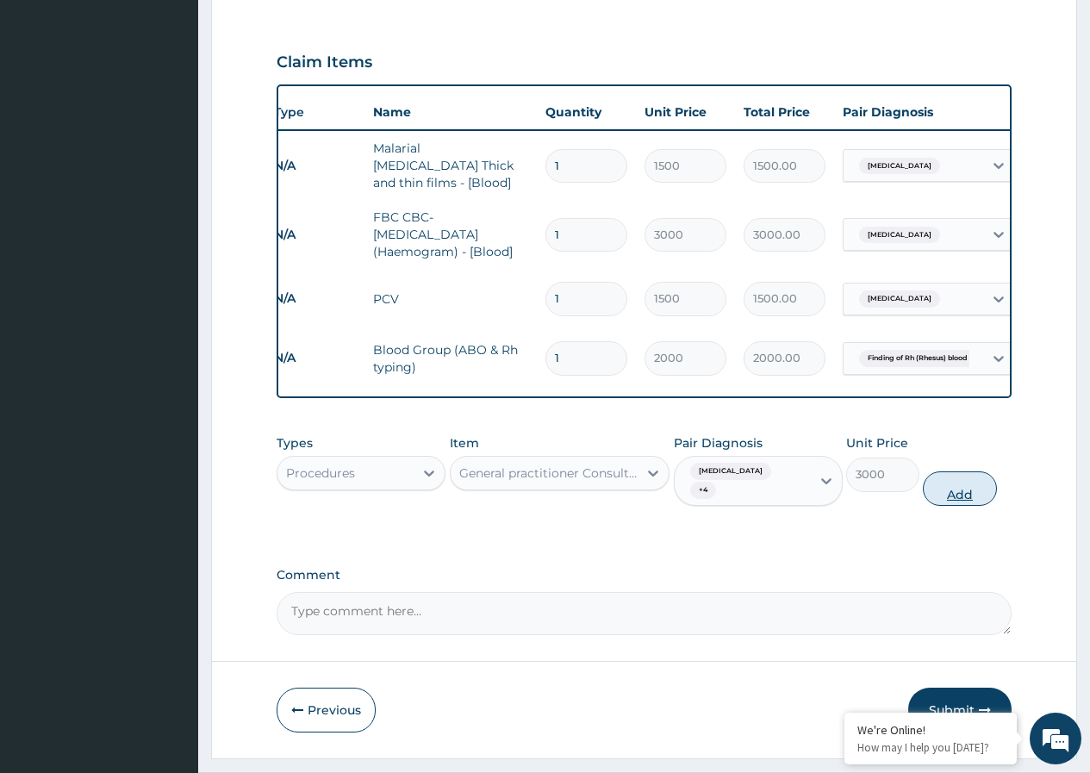
click at [961, 471] on button "Add" at bounding box center [959, 488] width 73 height 34
type input "0"
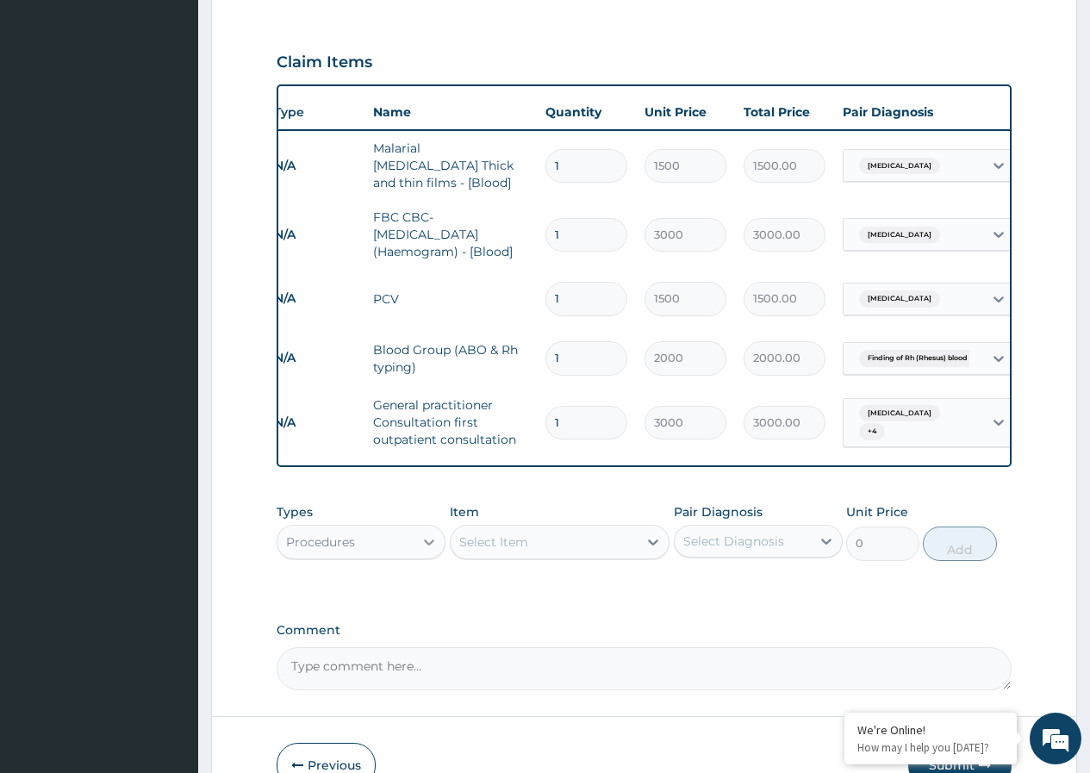
click at [431, 534] on icon at bounding box center [429, 542] width 17 height 17
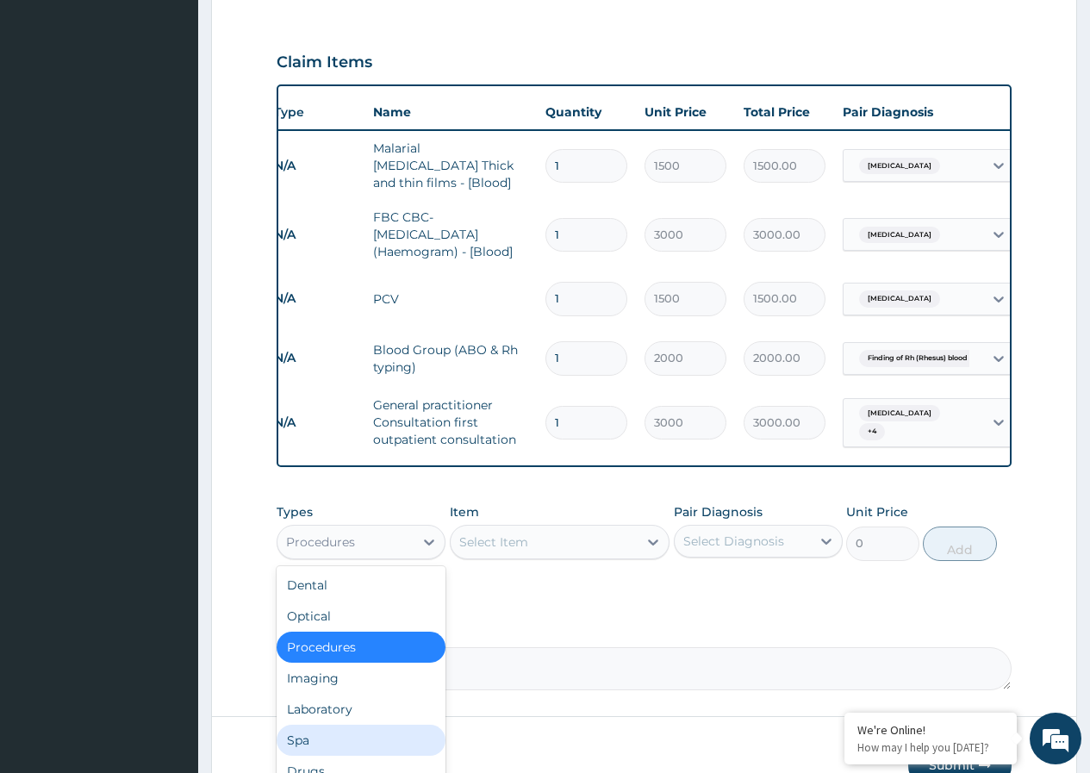
scroll to position [59, 0]
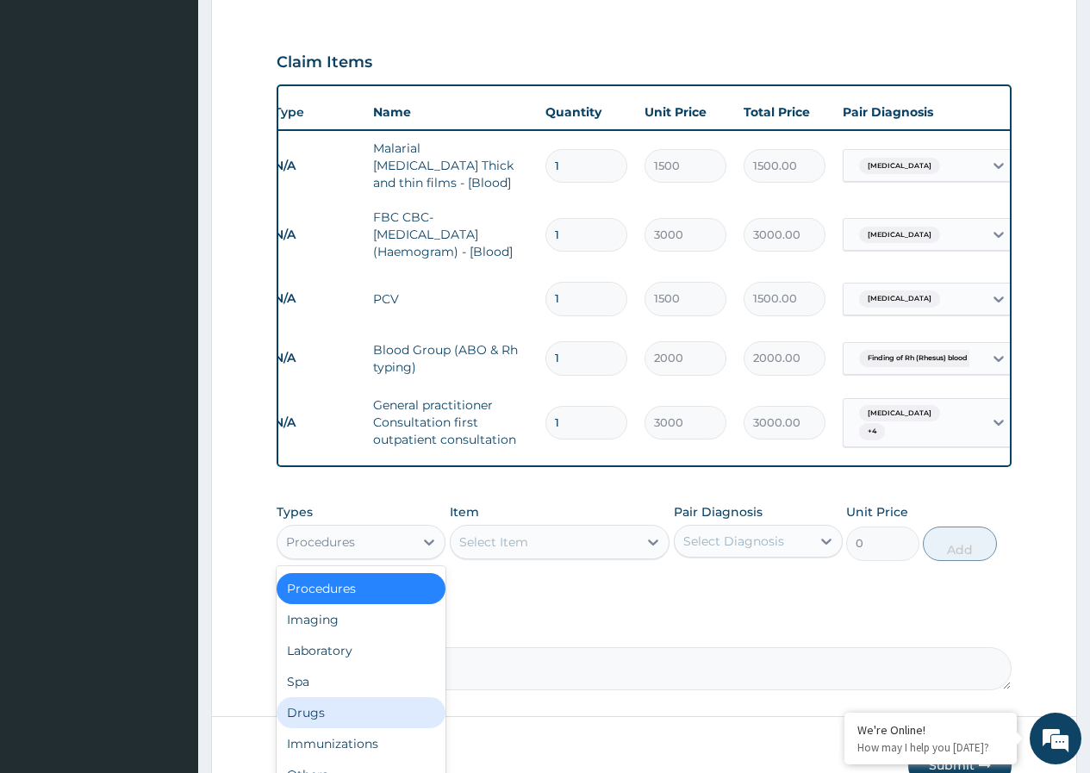
click at [371, 697] on div "Drugs" at bounding box center [361, 712] width 169 height 31
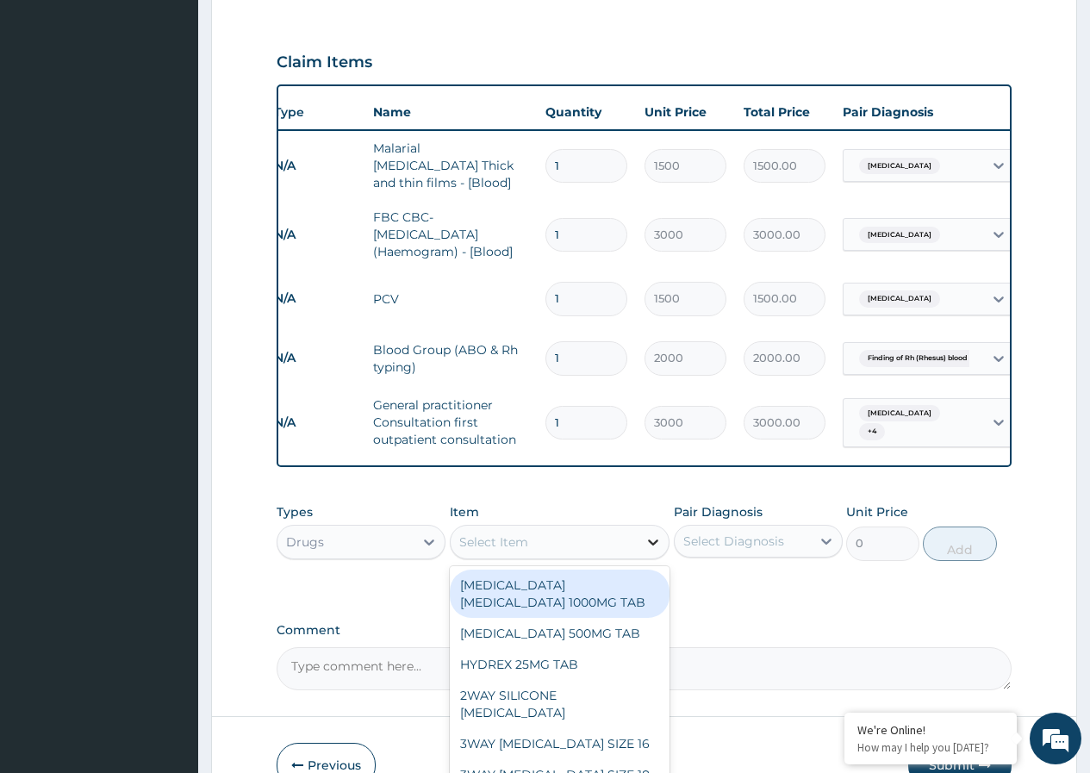
click at [650, 534] on icon at bounding box center [653, 542] width 17 height 17
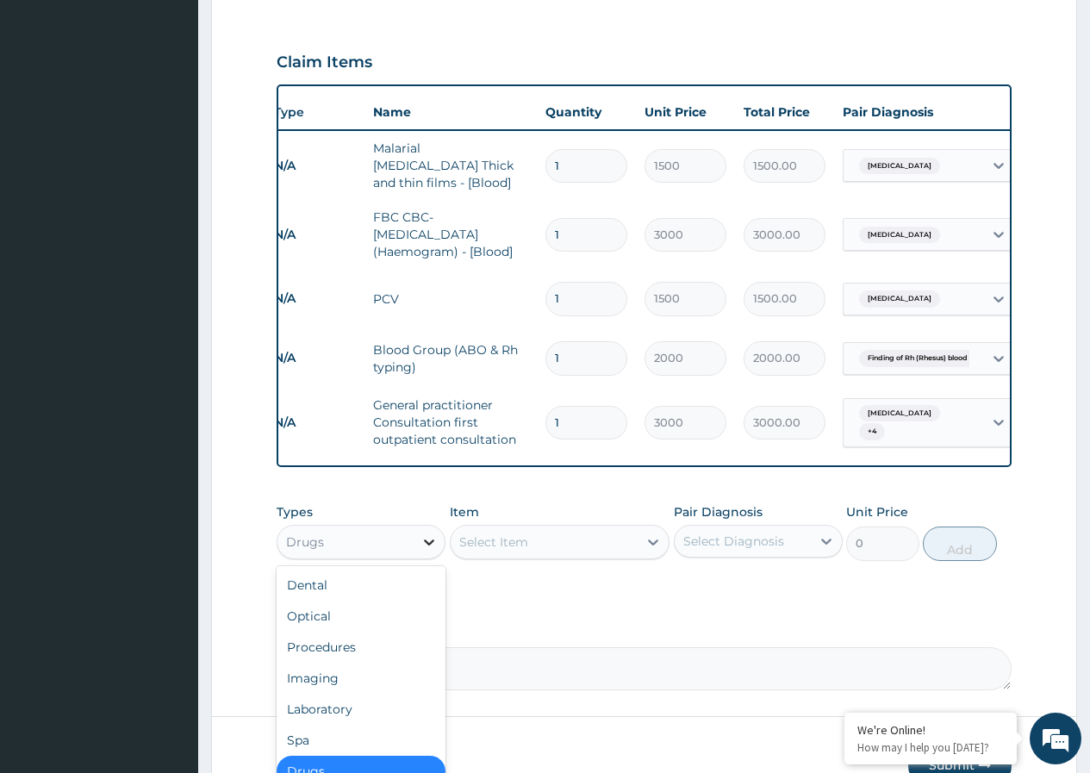
click at [431, 534] on icon at bounding box center [429, 542] width 17 height 17
drag, startPoint x: 364, startPoint y: 682, endPoint x: 505, endPoint y: 587, distance: 170.2
click at [363, 694] on div "Laboratory" at bounding box center [361, 709] width 169 height 31
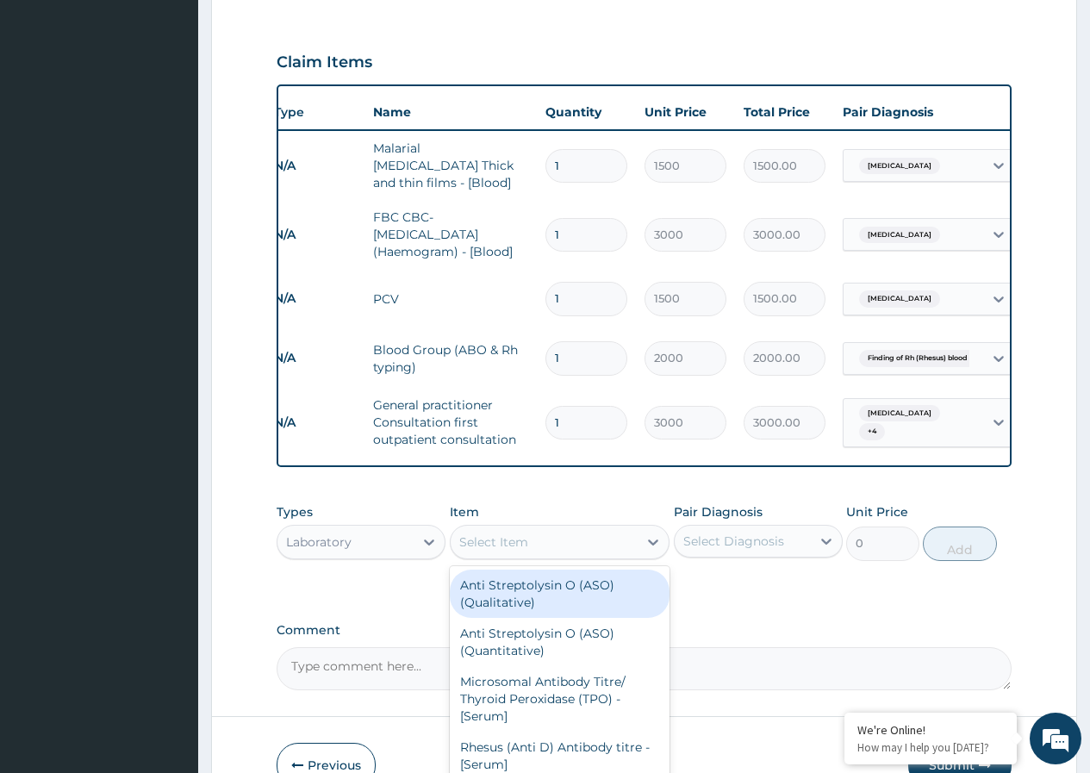
click at [652, 534] on icon at bounding box center [653, 542] width 17 height 17
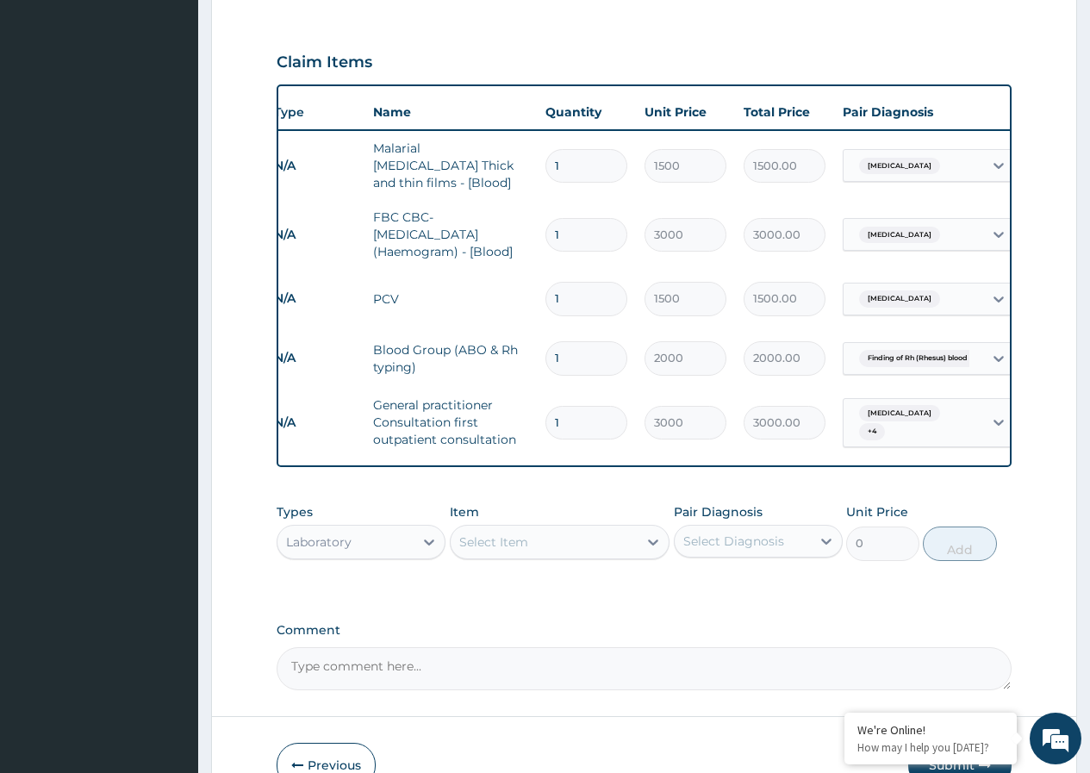
click at [562, 528] on div "Select Item" at bounding box center [545, 542] width 188 height 28
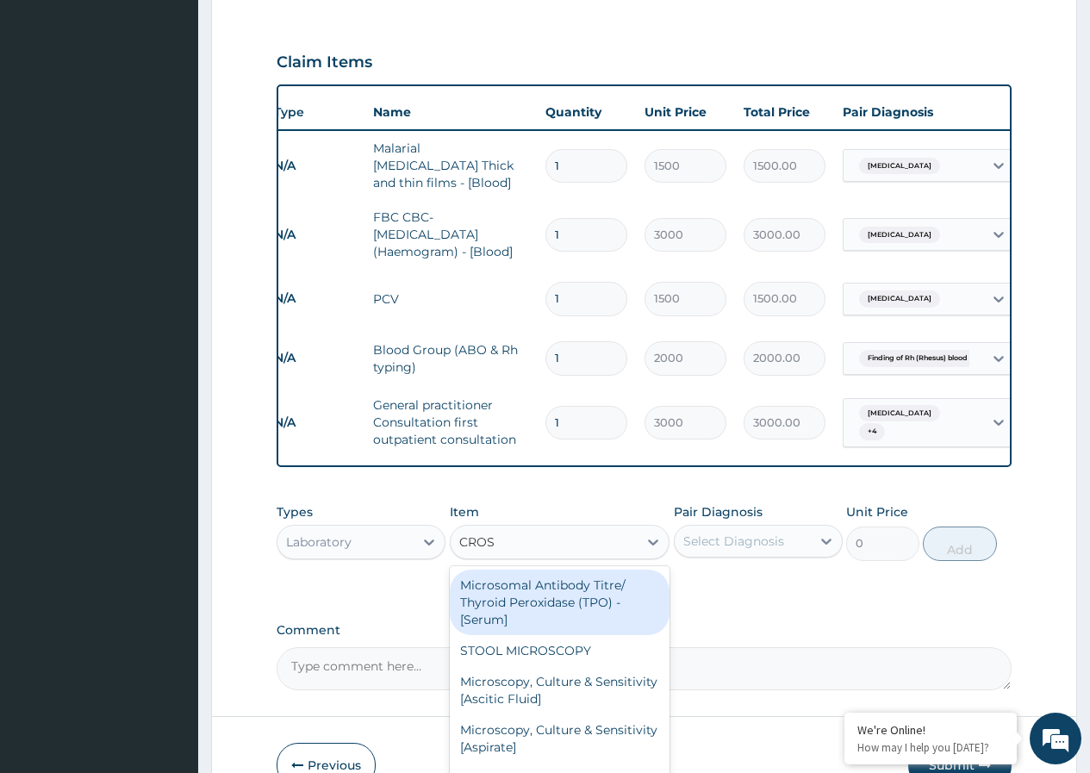
type input "CROSS"
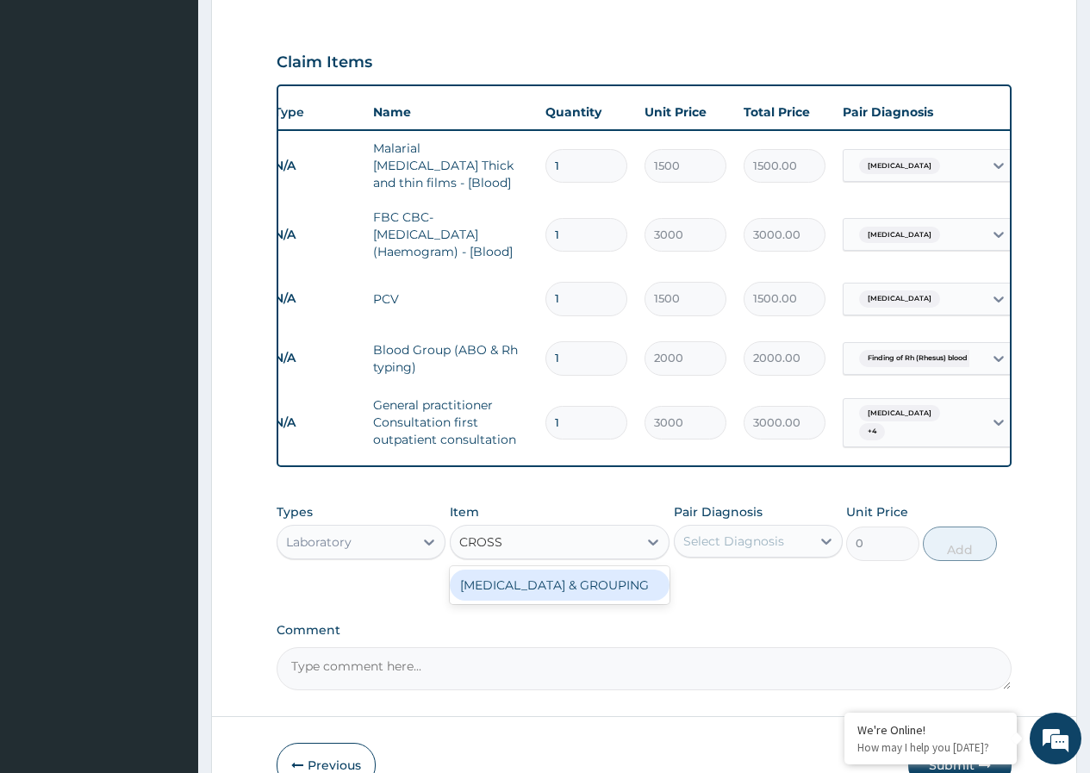
click at [608, 570] on div "CROSS MATCHING & GROUPING" at bounding box center [560, 585] width 221 height 31
type input "2000"
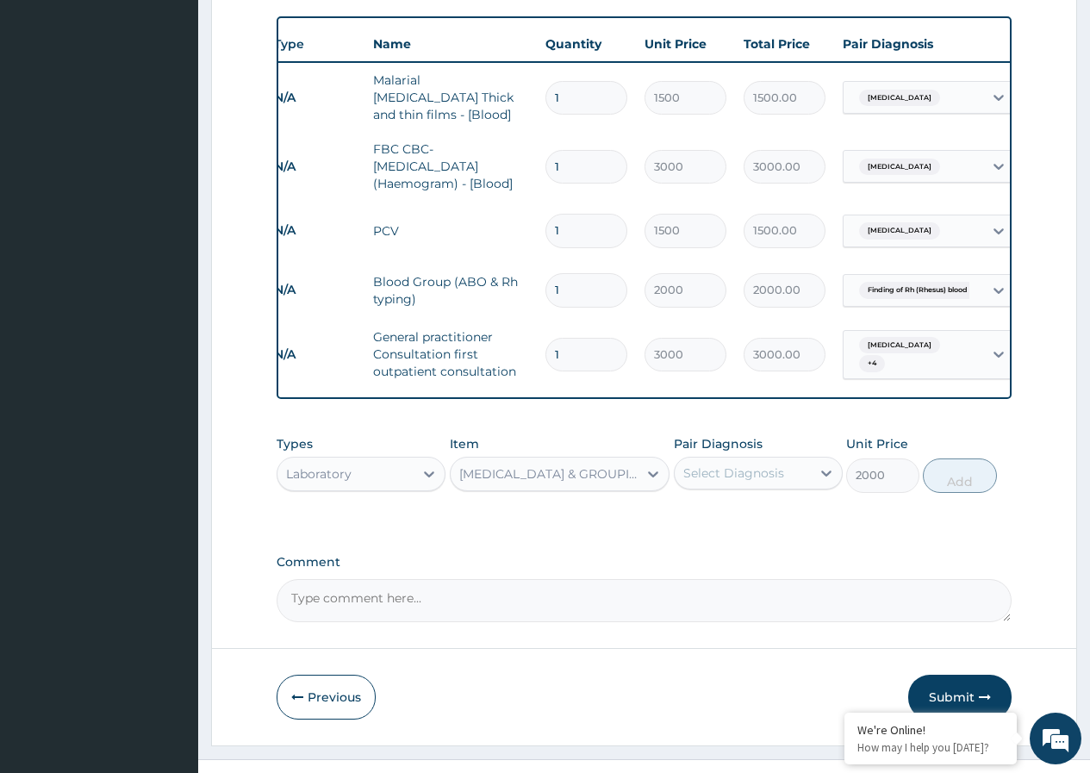
scroll to position [658, 0]
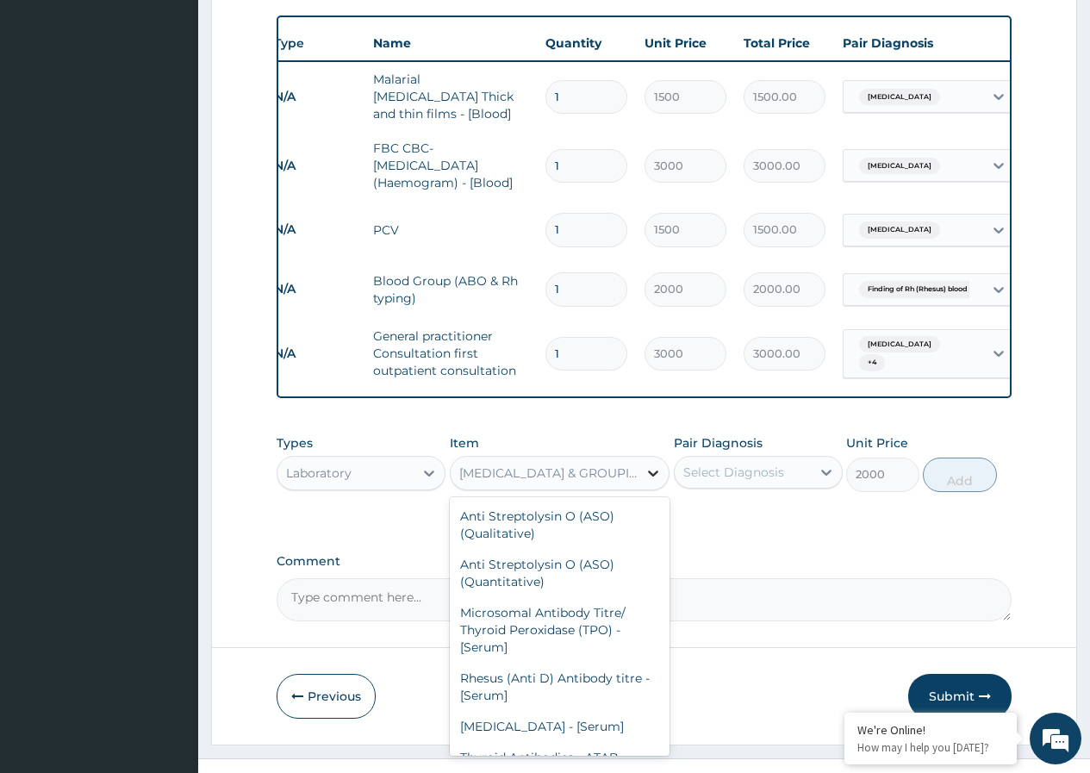
click at [652, 471] on icon at bounding box center [653, 474] width 10 height 6
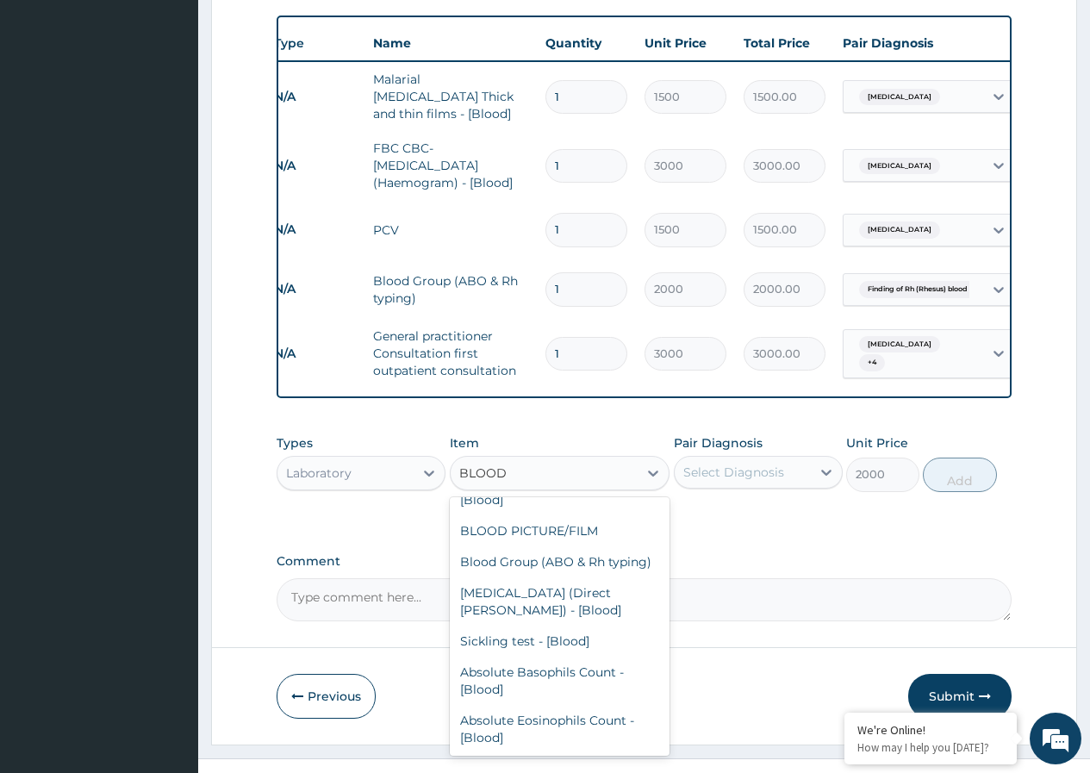
scroll to position [0, 0]
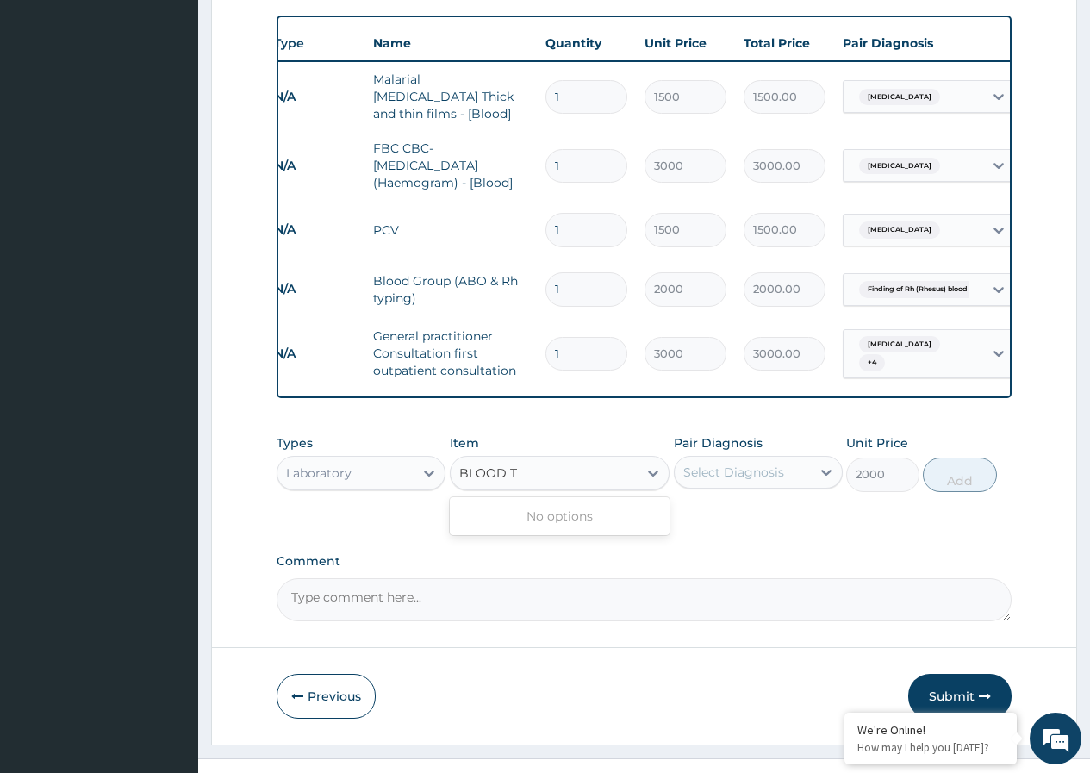
type input "BLOOD"
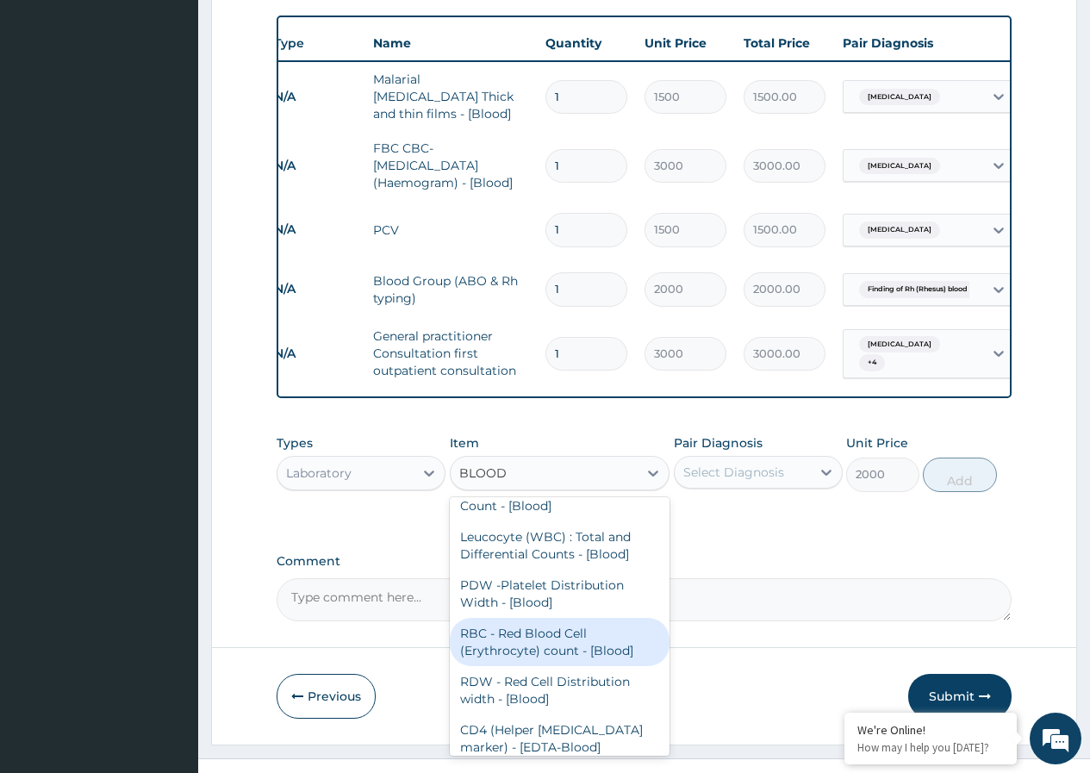
scroll to position [1120, 0]
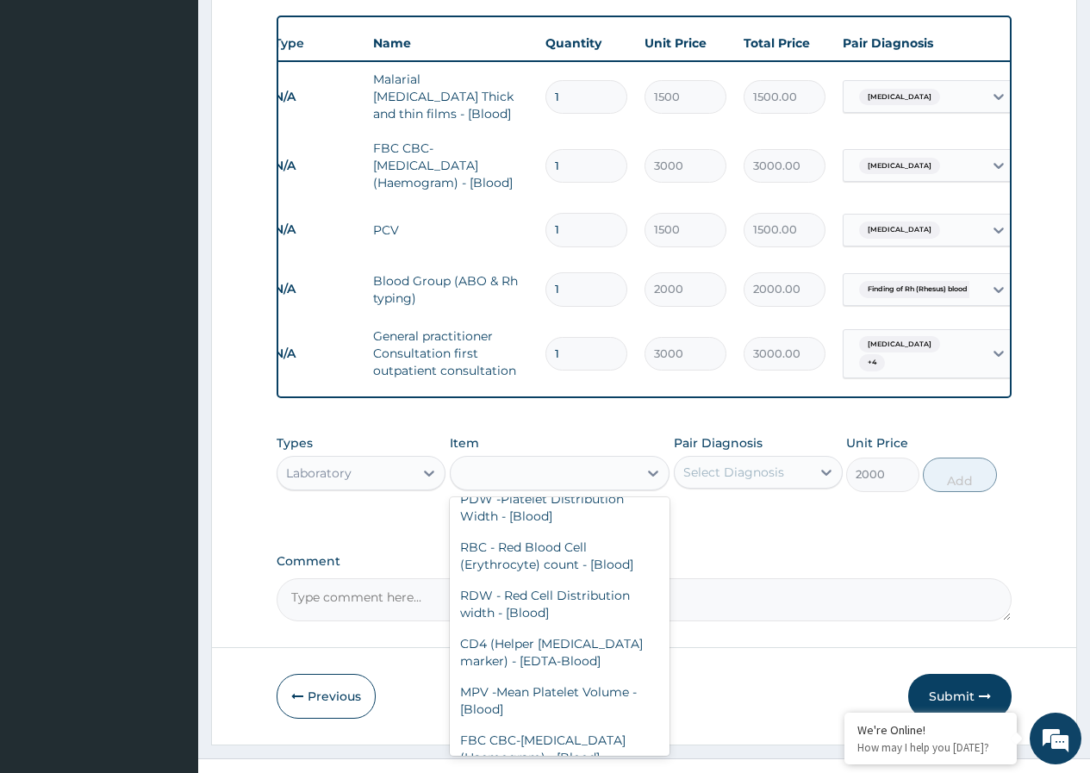
click at [516, 459] on div "BLOOD" at bounding box center [545, 473] width 188 height 28
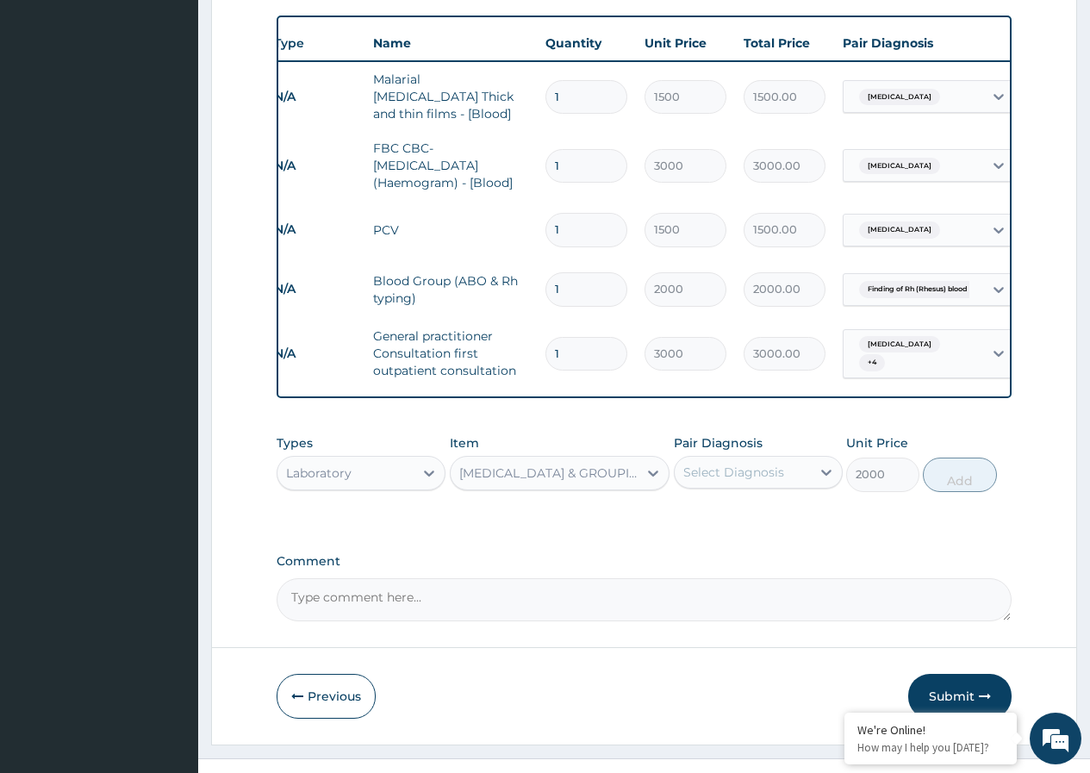
type input "Y"
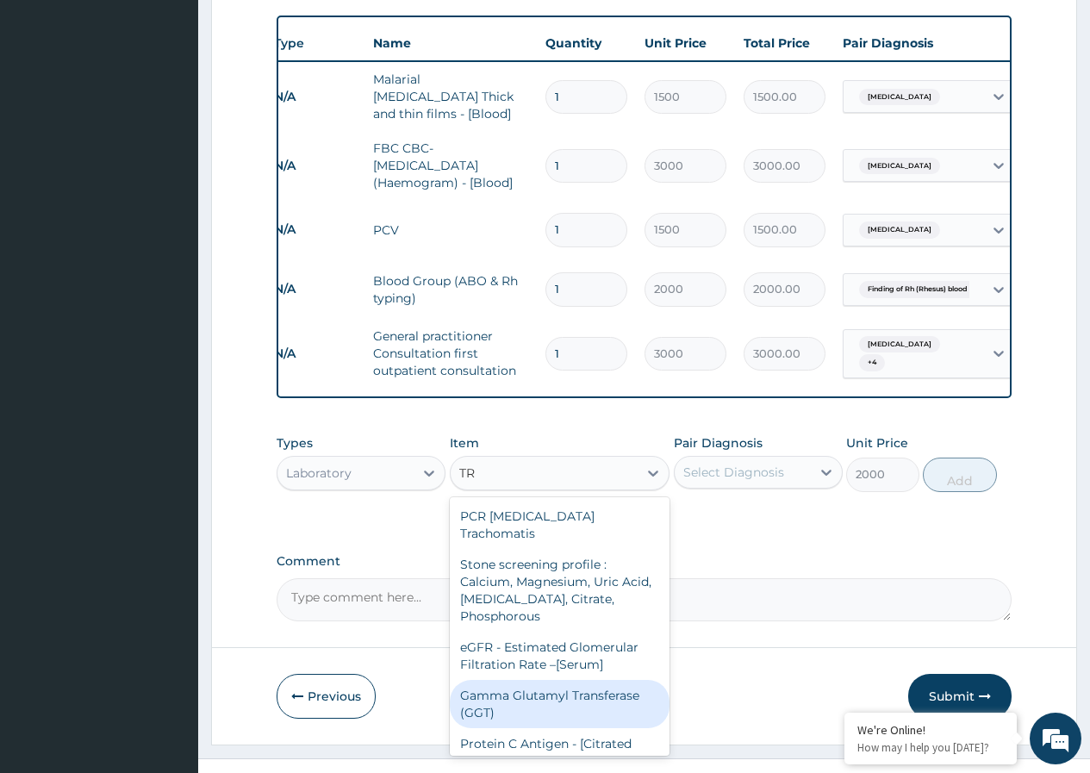
type input "T"
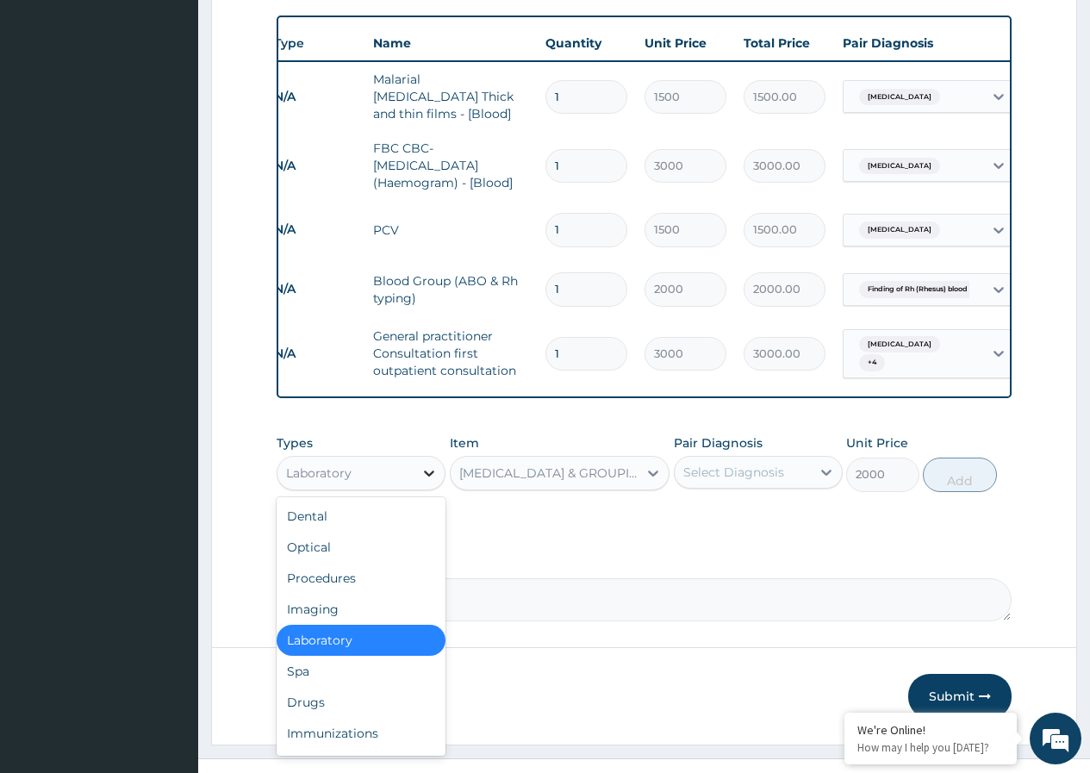
click at [426, 471] on icon at bounding box center [429, 474] width 10 height 6
drag, startPoint x: 365, startPoint y: 553, endPoint x: 479, endPoint y: 496, distance: 127.6
click at [366, 563] on div "Procedures" at bounding box center [361, 578] width 169 height 31
type input "0"
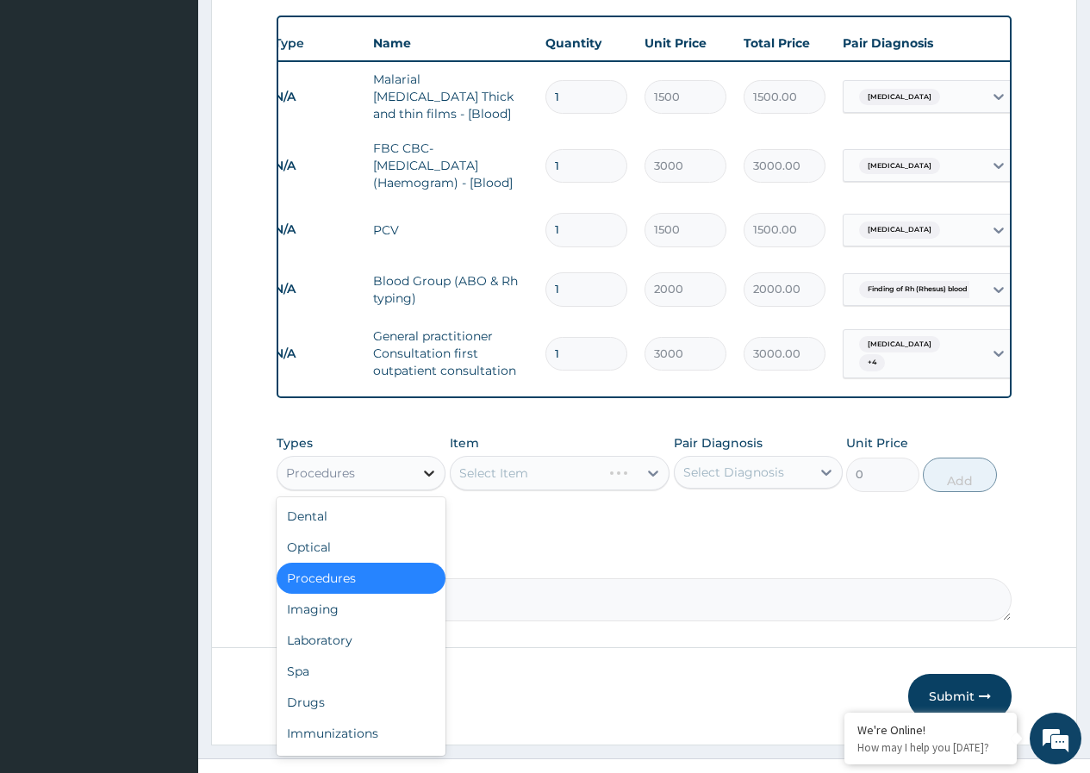
click at [431, 471] on icon at bounding box center [429, 474] width 10 height 6
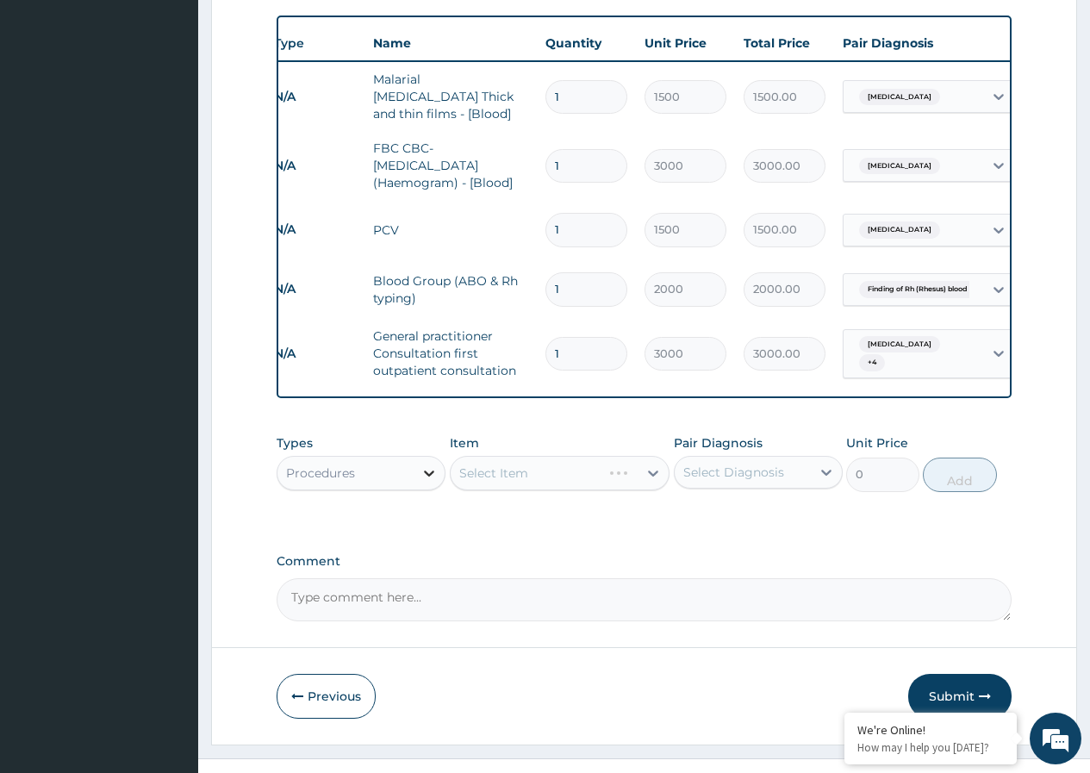
click at [431, 471] on icon at bounding box center [429, 474] width 10 height 6
click at [648, 456] on div "Select Item" at bounding box center [560, 473] width 221 height 34
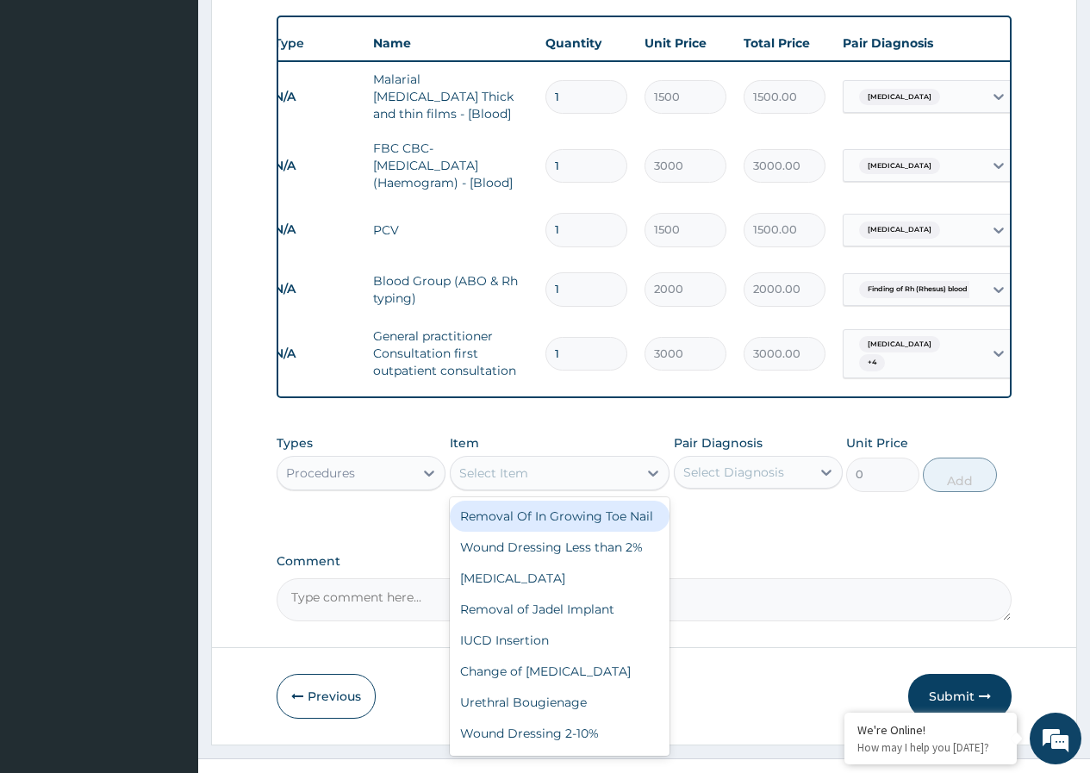
click at [653, 465] on icon at bounding box center [653, 473] width 17 height 17
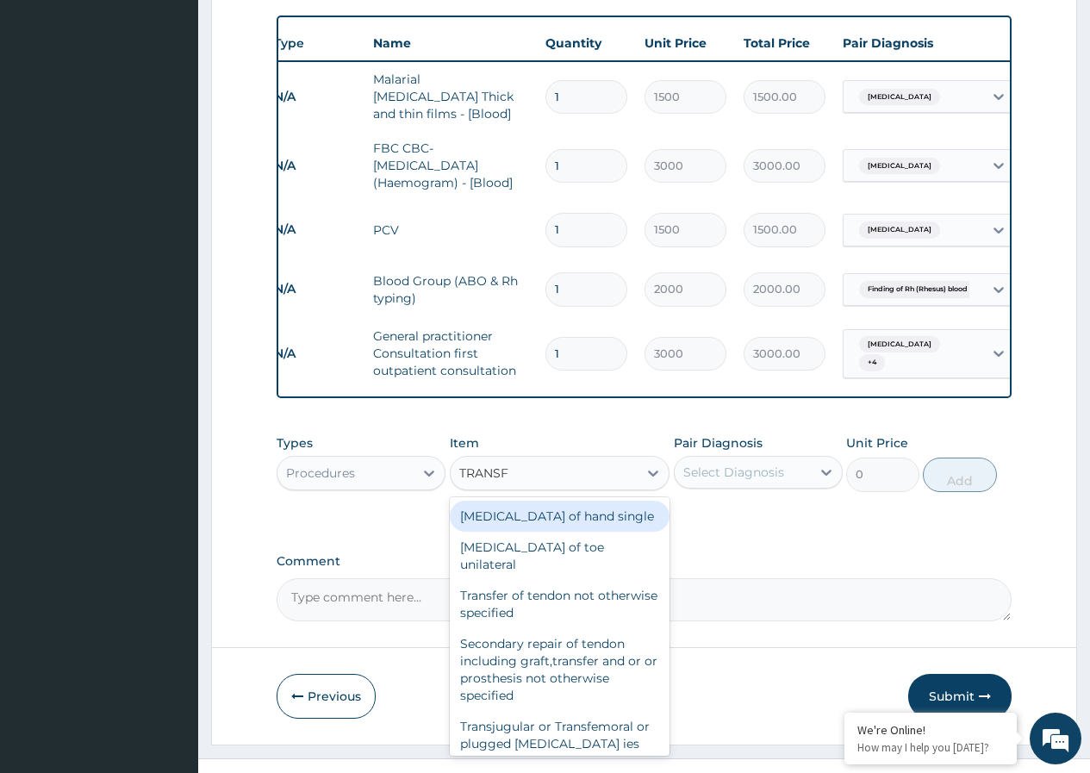
type input "TRANSFU"
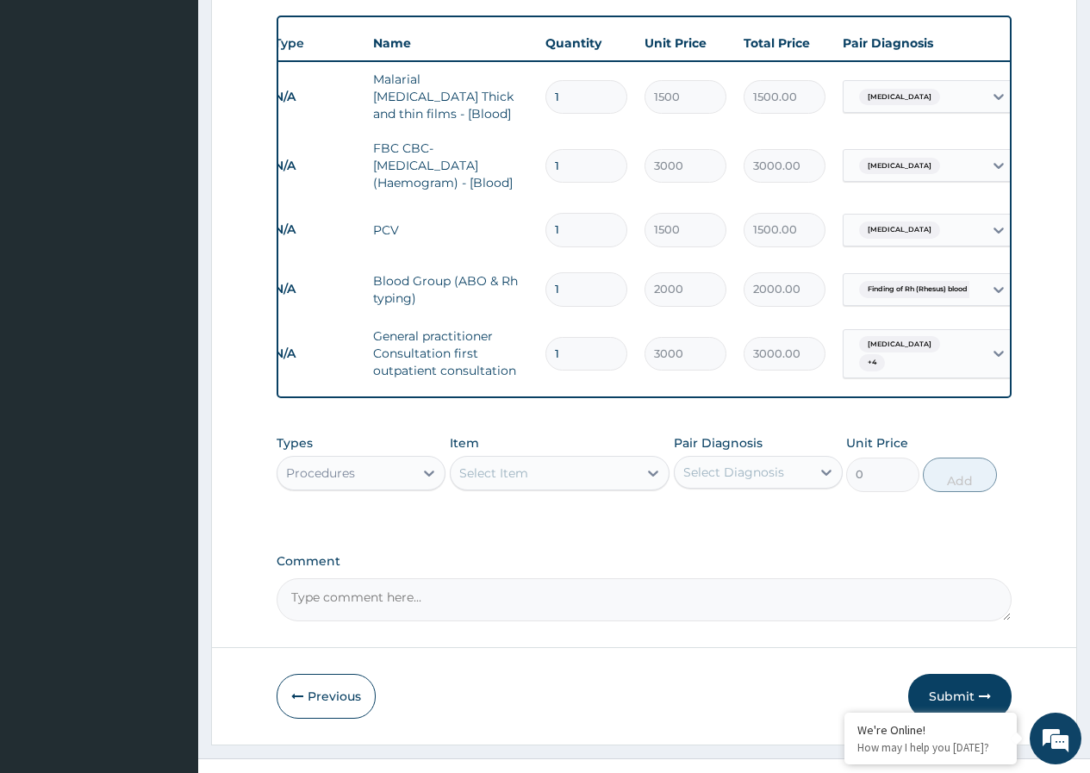
click at [566, 459] on div "Select Item" at bounding box center [545, 473] width 188 height 28
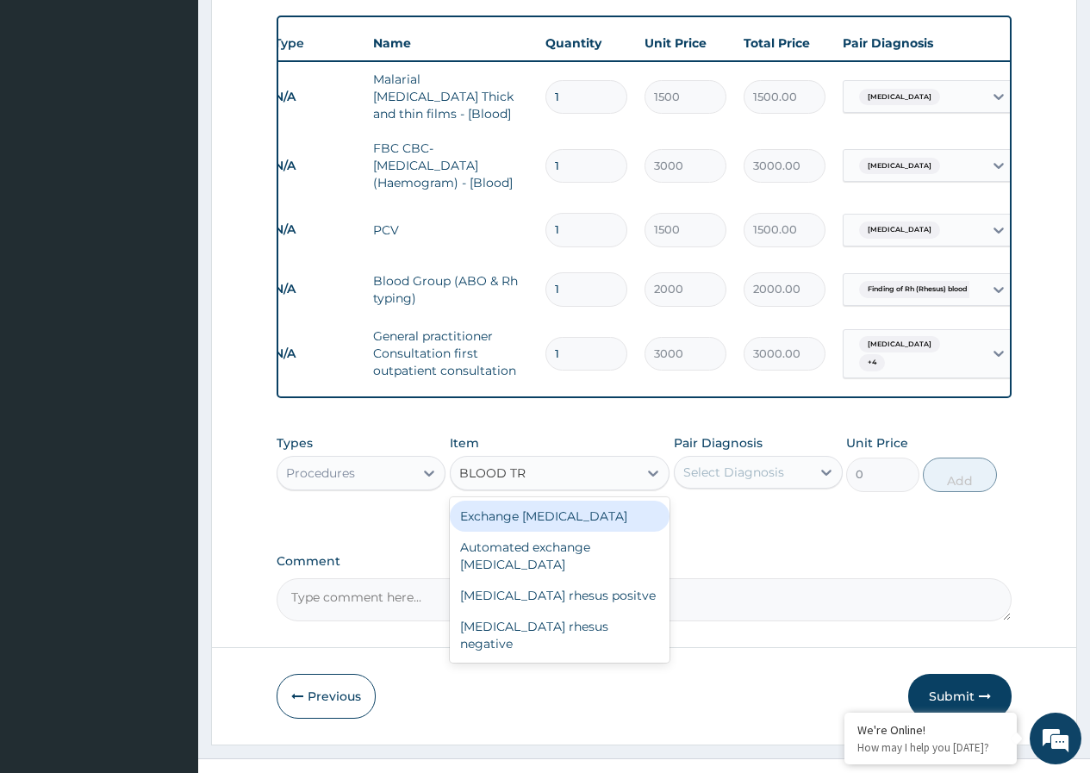
type input "BLOOD TRA"
click at [571, 501] on div "Exchange blood transfusion" at bounding box center [560, 516] width 221 height 31
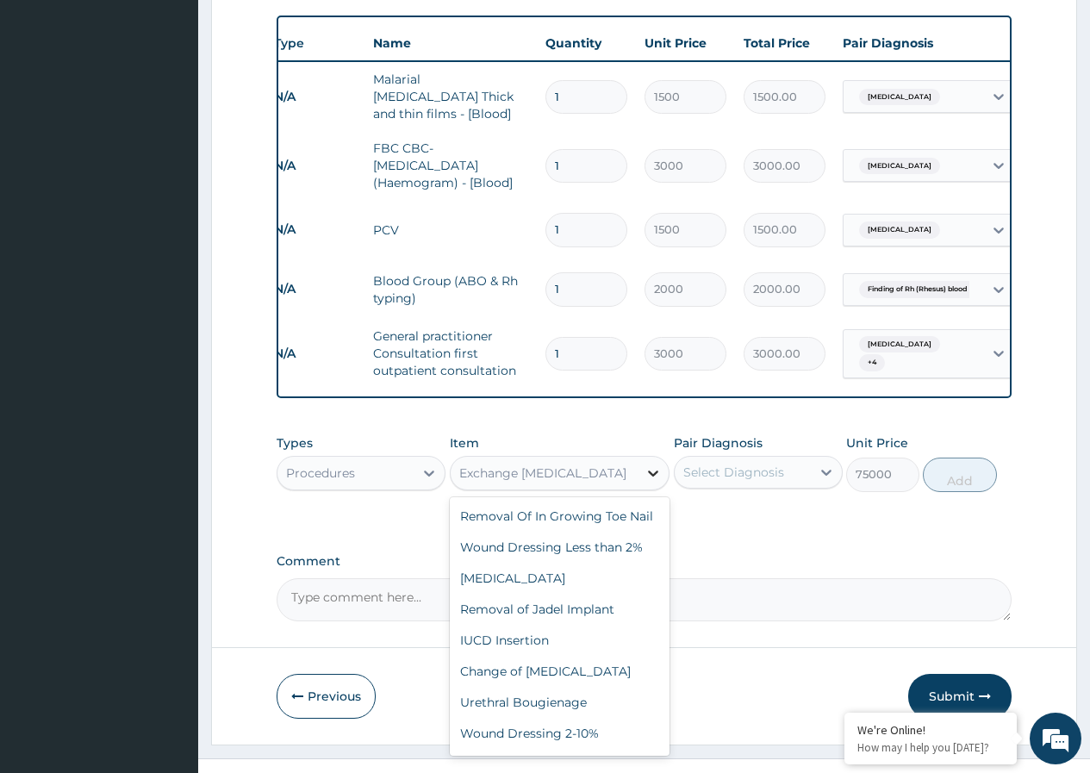
click at [655, 471] on icon at bounding box center [653, 474] width 10 height 6
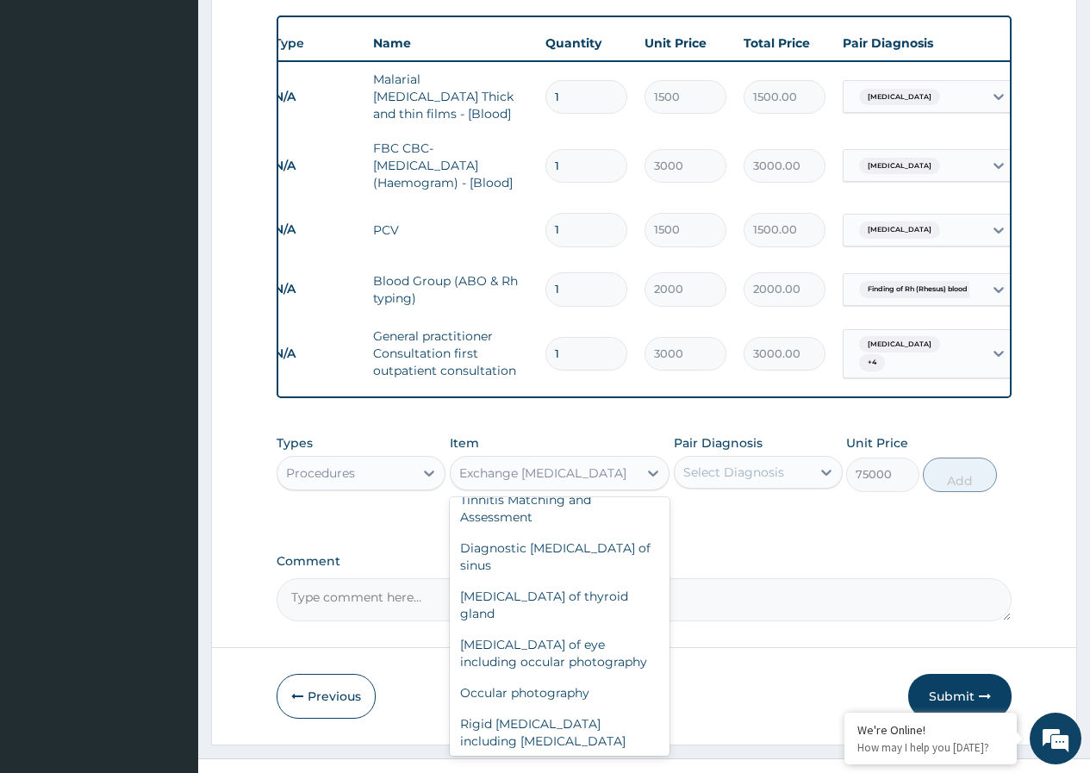
scroll to position [77329, 0]
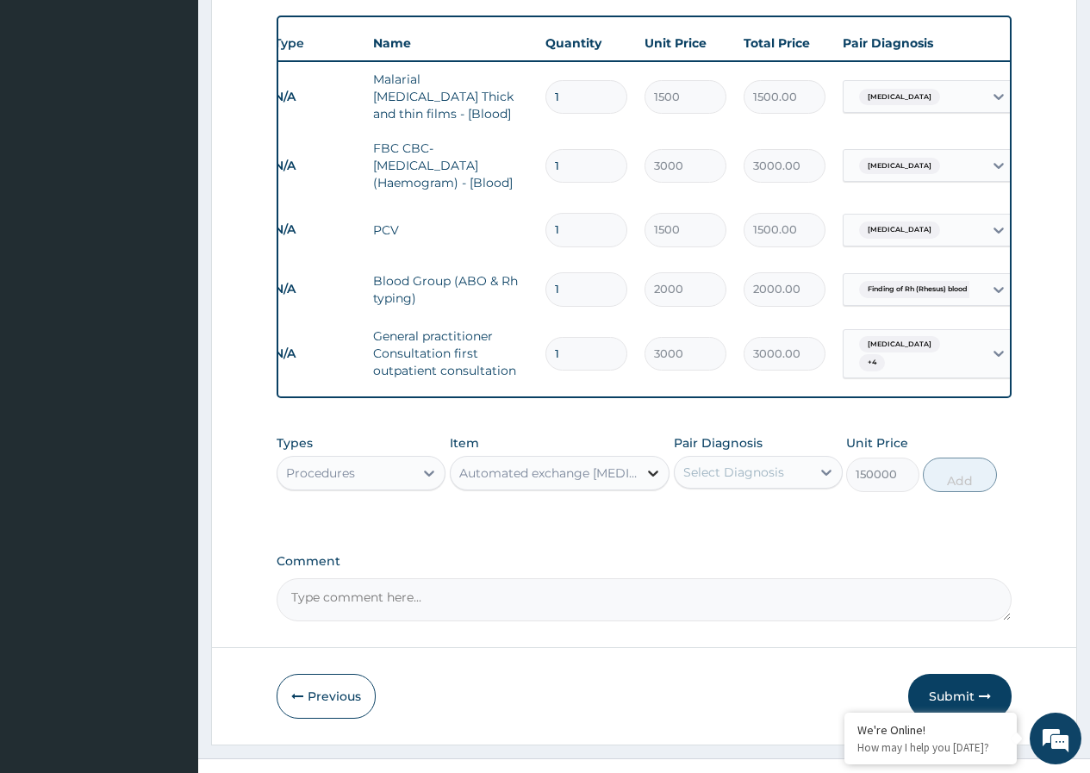
click at [646, 465] on icon at bounding box center [653, 473] width 17 height 17
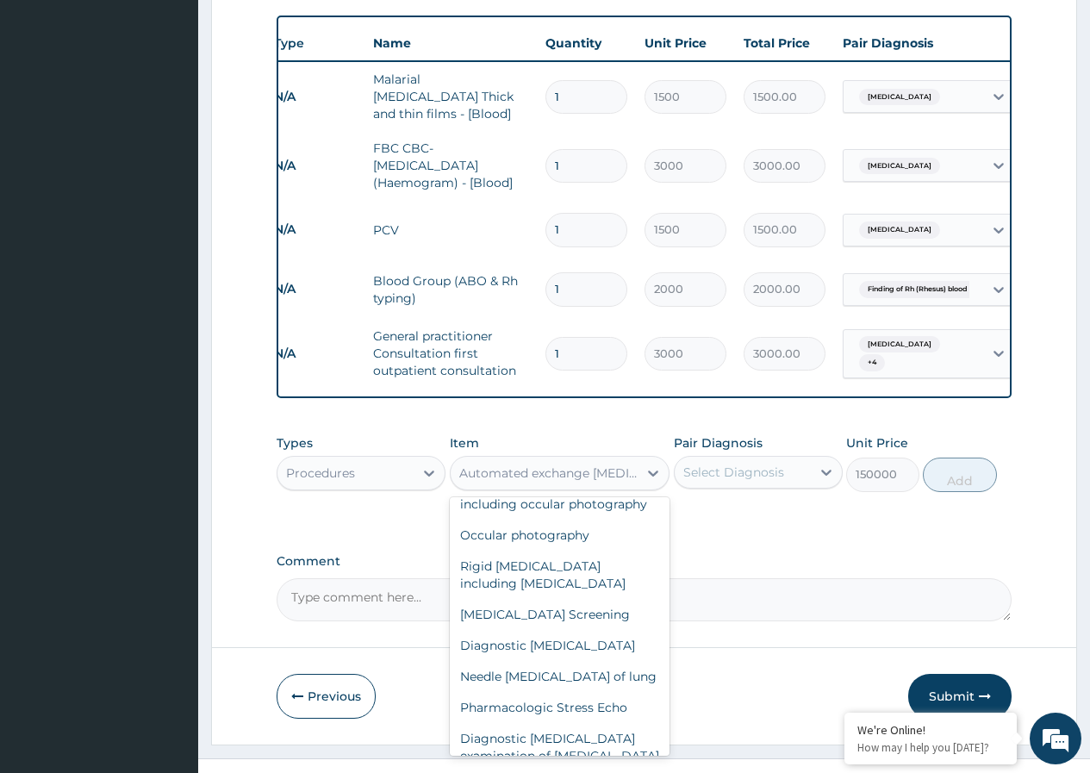
scroll to position [77487, 0]
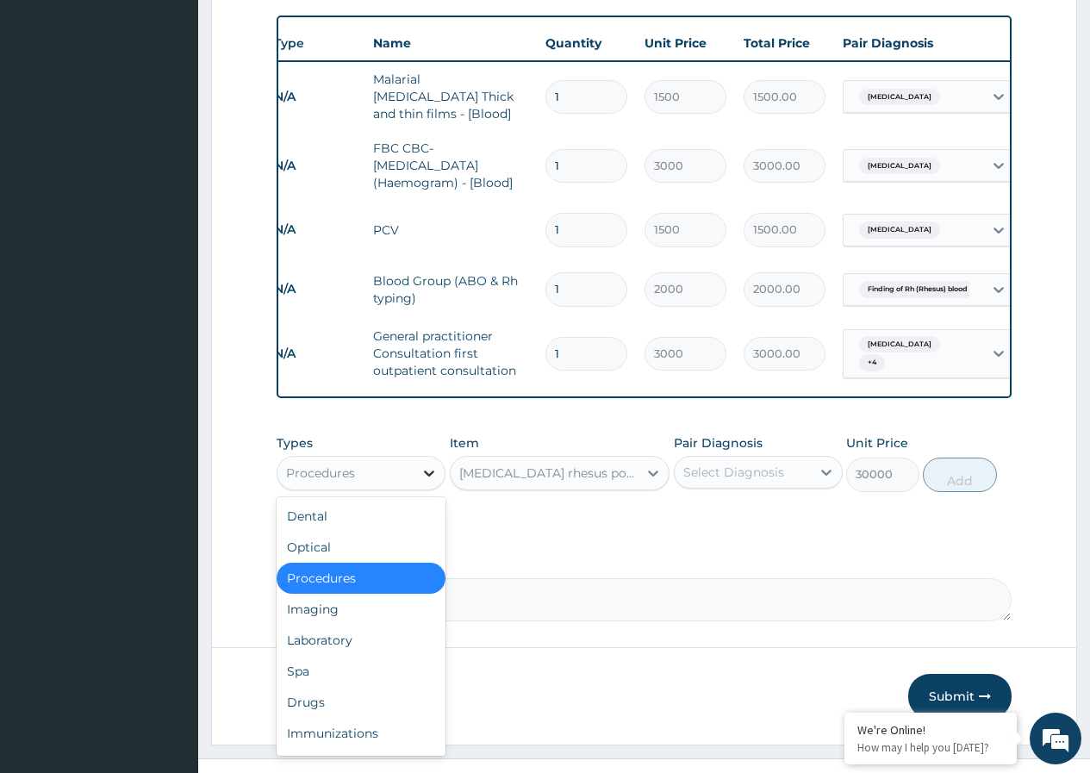
click at [426, 465] on icon at bounding box center [429, 473] width 17 height 17
click at [658, 465] on icon at bounding box center [653, 473] width 17 height 17
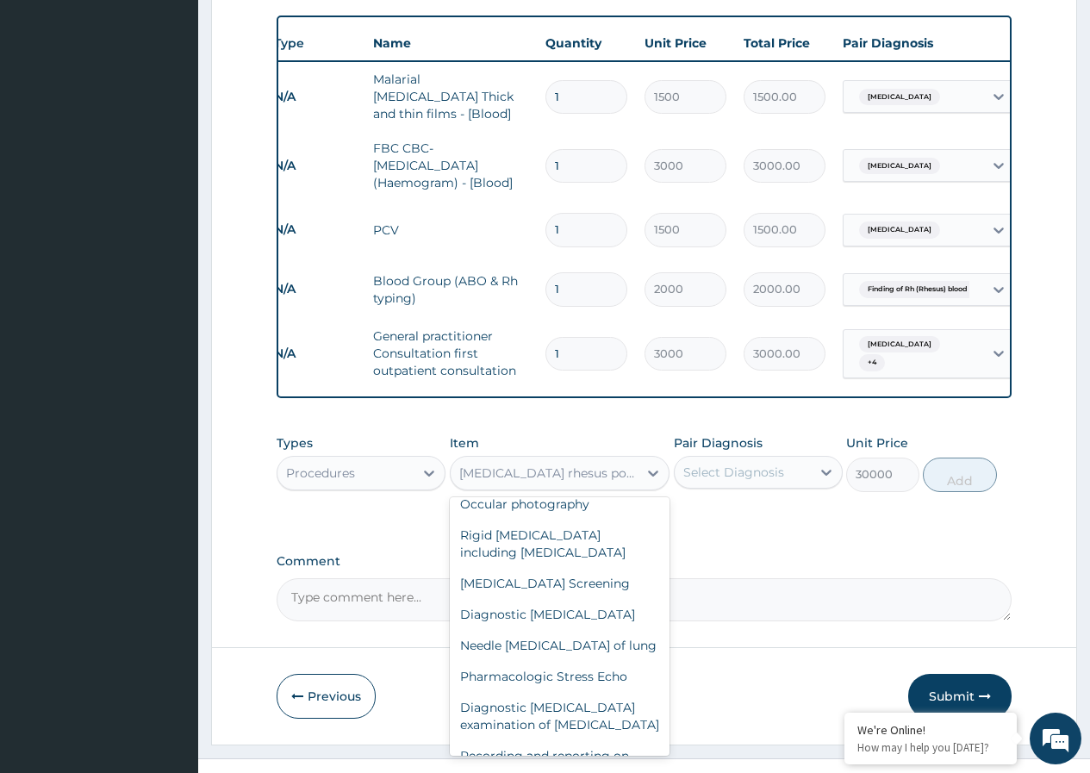
scroll to position [77519, 0]
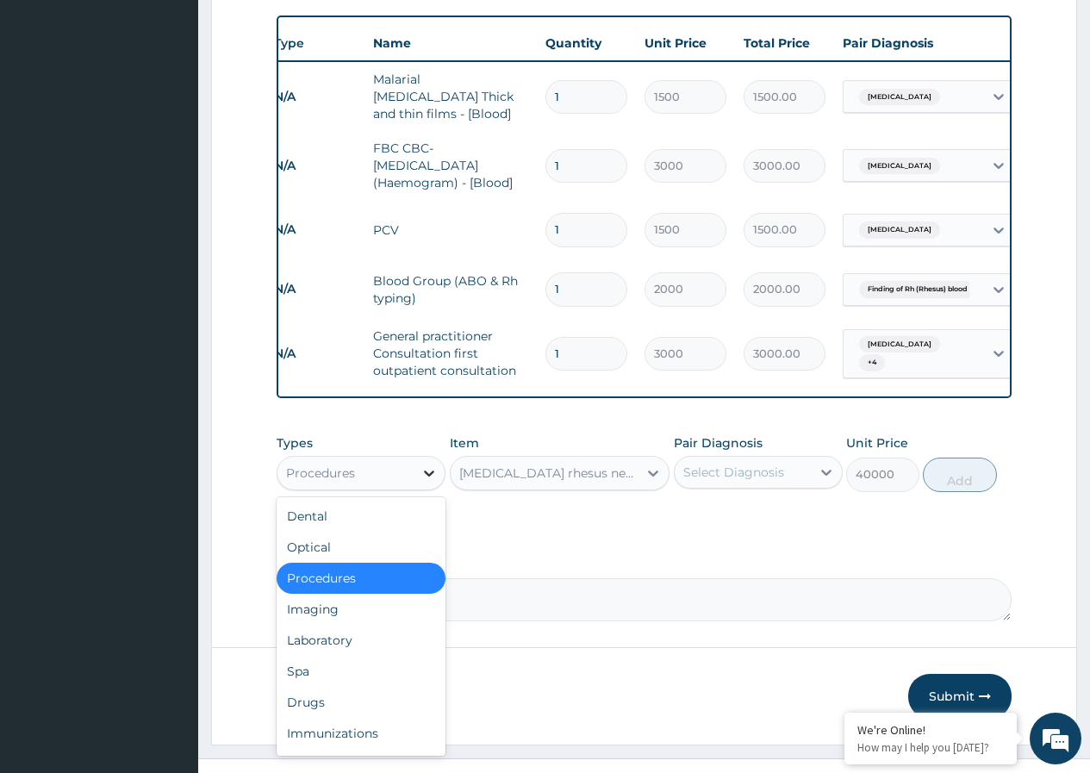
click at [430, 465] on icon at bounding box center [429, 473] width 17 height 17
drag, startPoint x: 393, startPoint y: 608, endPoint x: 415, endPoint y: 606, distance: 22.6
click at [394, 625] on div "Laboratory" at bounding box center [361, 640] width 169 height 31
type input "0"
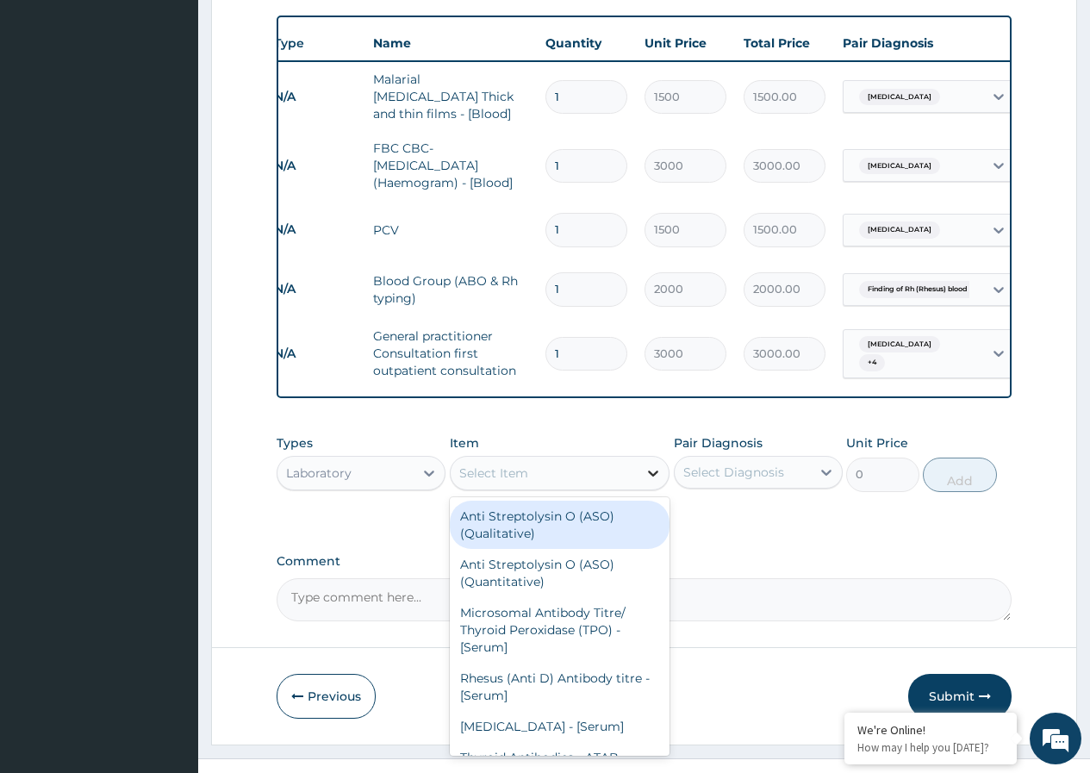
click at [653, 471] on icon at bounding box center [653, 474] width 10 height 6
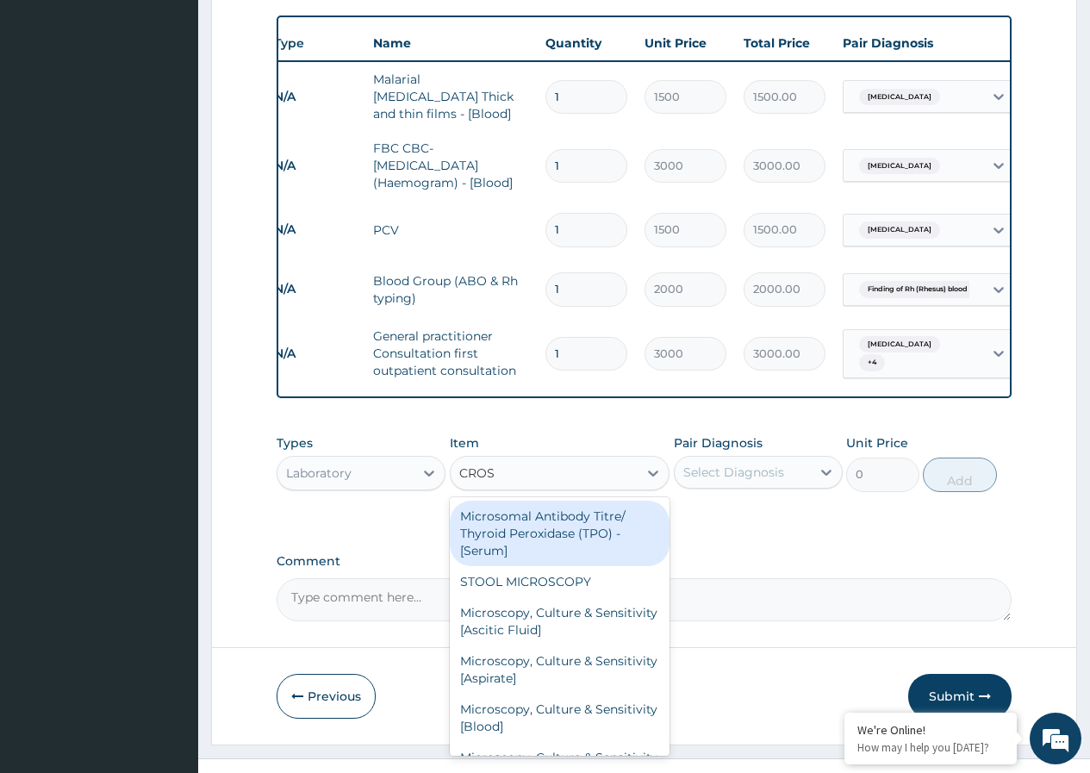
type input "CROSS"
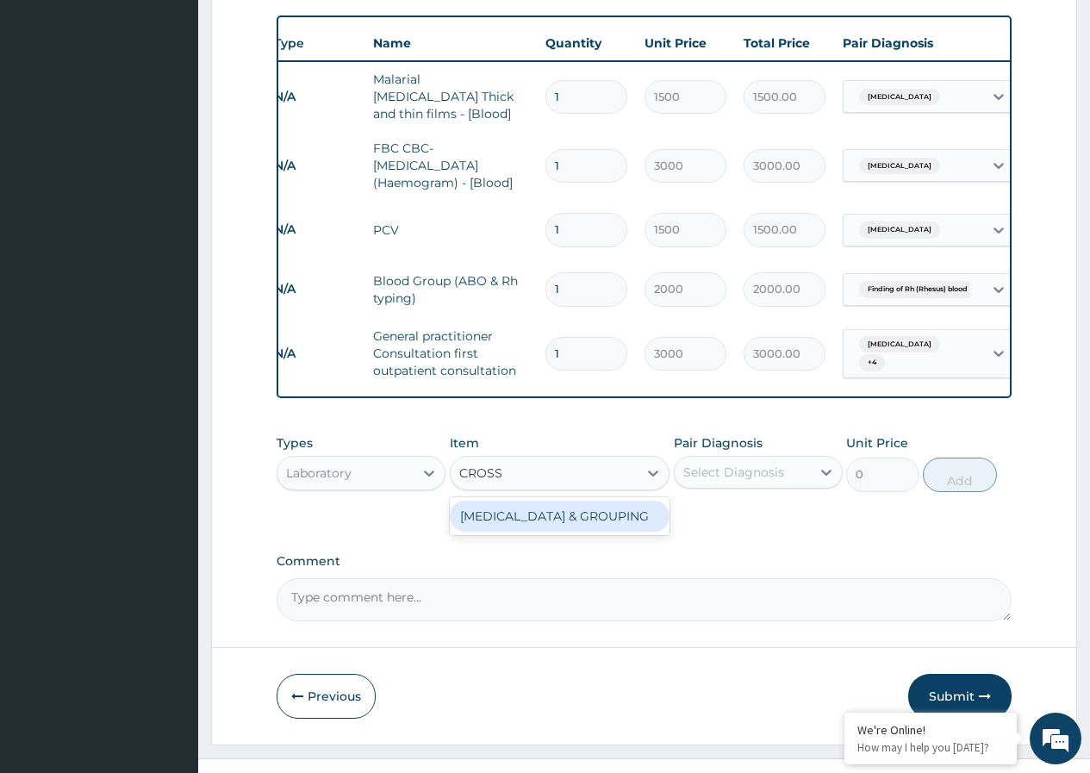
click at [597, 501] on div "CROSS MATCHING & GROUPING" at bounding box center [560, 516] width 221 height 31
type input "2000"
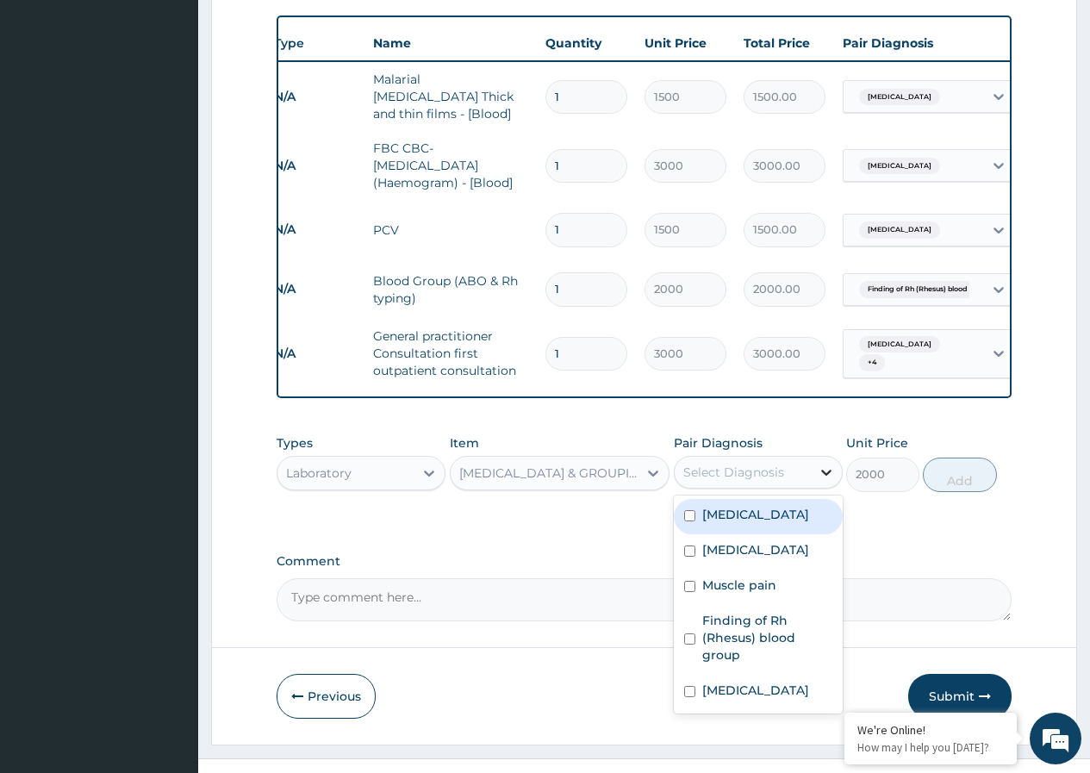
click at [827, 464] on icon at bounding box center [826, 472] width 17 height 17
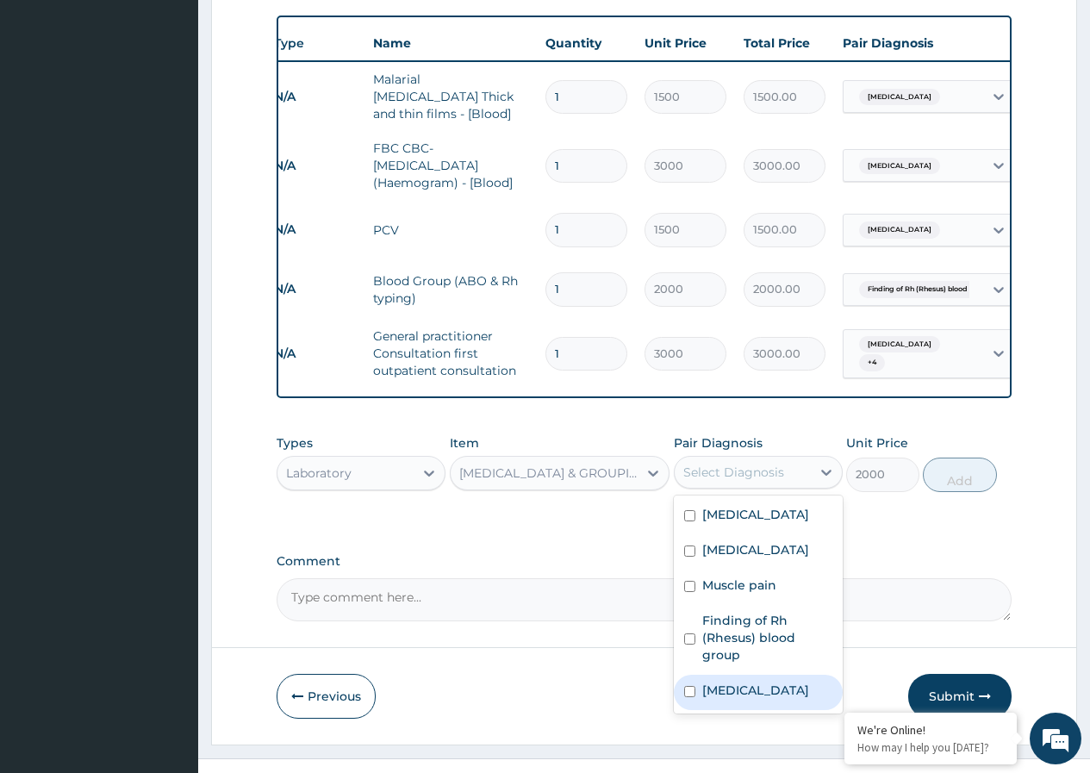
click at [690, 675] on div "Anemia" at bounding box center [758, 692] width 169 height 35
checkbox input "true"
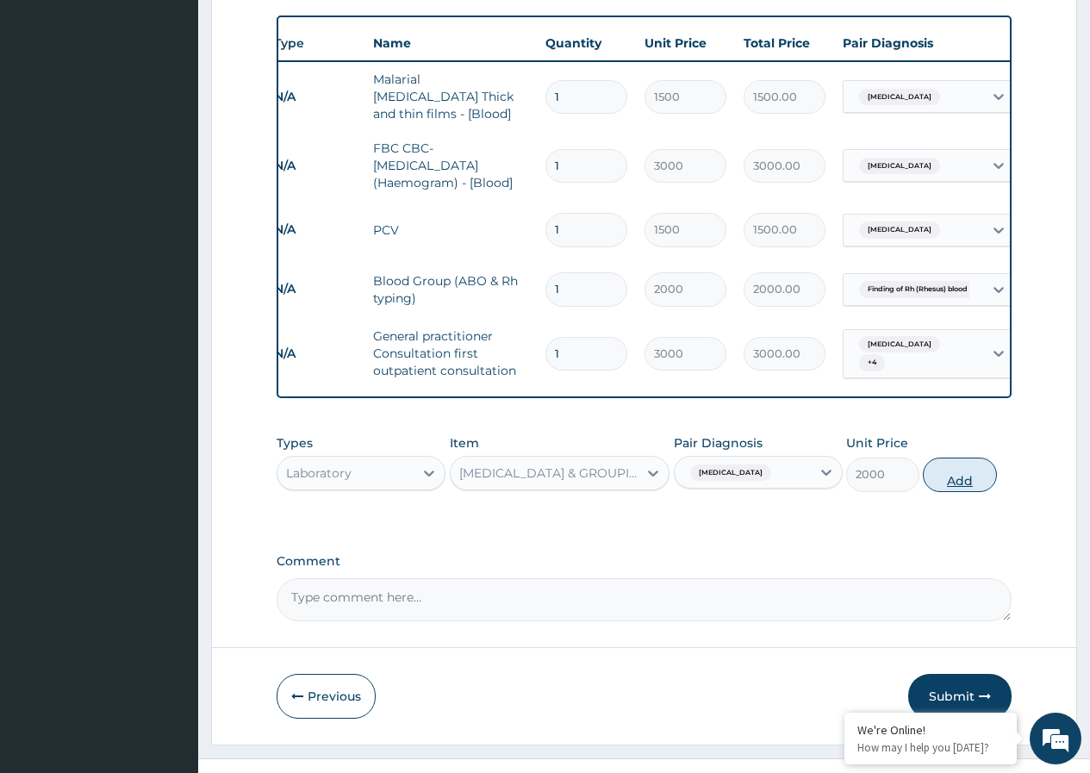
click at [968, 458] on button "Add" at bounding box center [959, 475] width 73 height 34
type input "0"
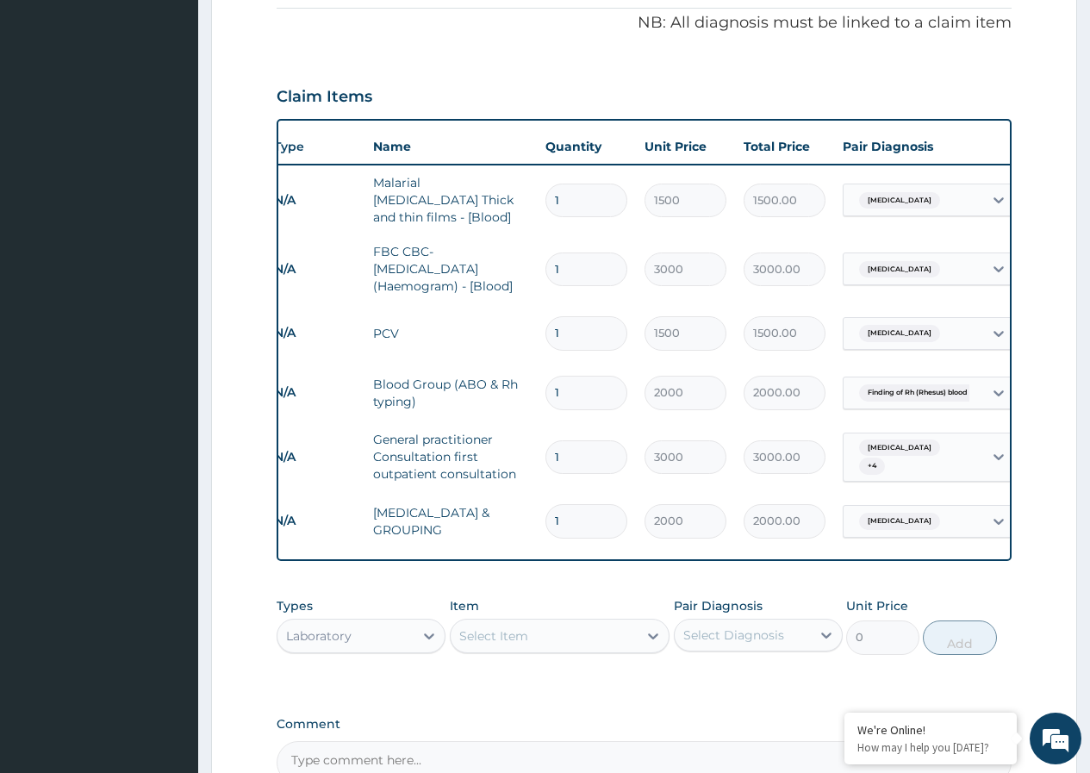
scroll to position [545, 0]
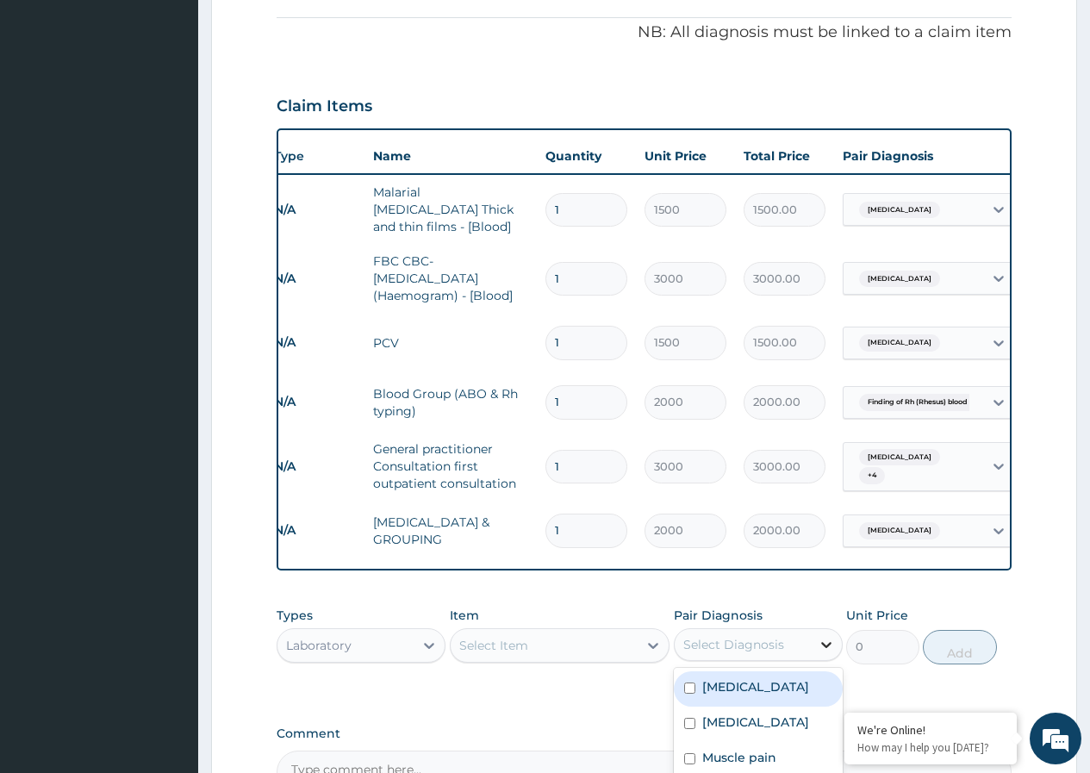
click at [833, 636] on icon at bounding box center [826, 644] width 17 height 17
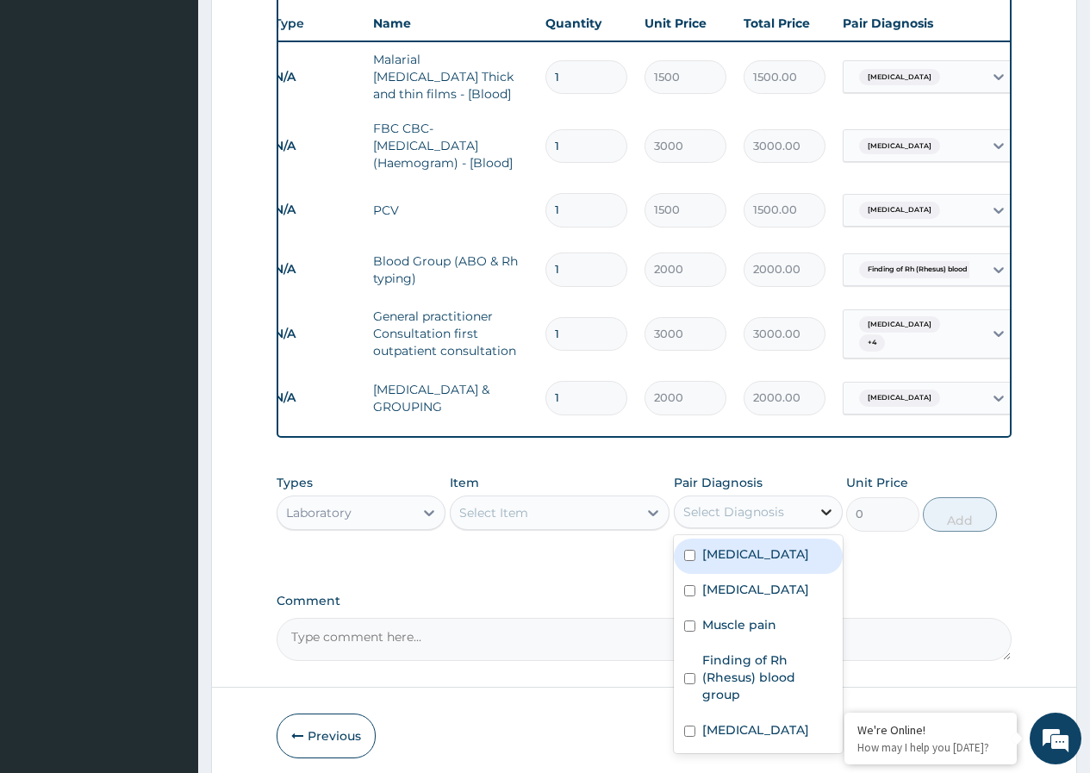
scroll to position [717, 0]
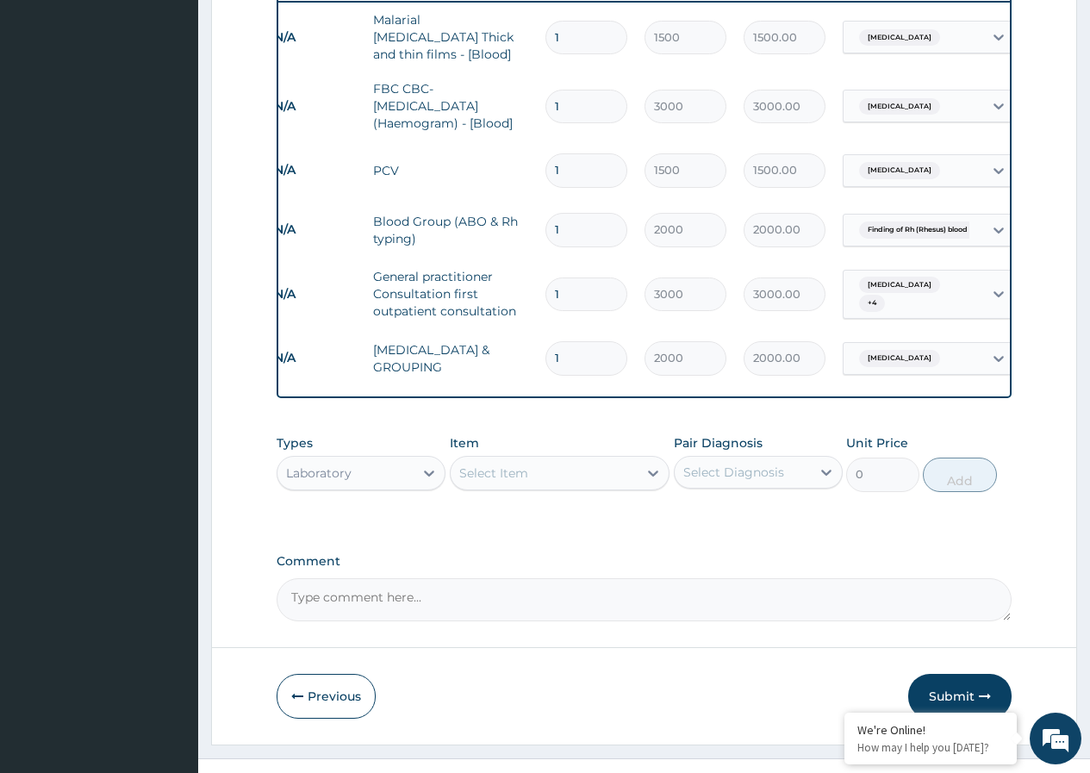
click at [906, 496] on div "Types Laboratory Item Select Item Pair Diagnosis Select Diagnosis Unit Price 0 …" at bounding box center [644, 476] width 735 height 100
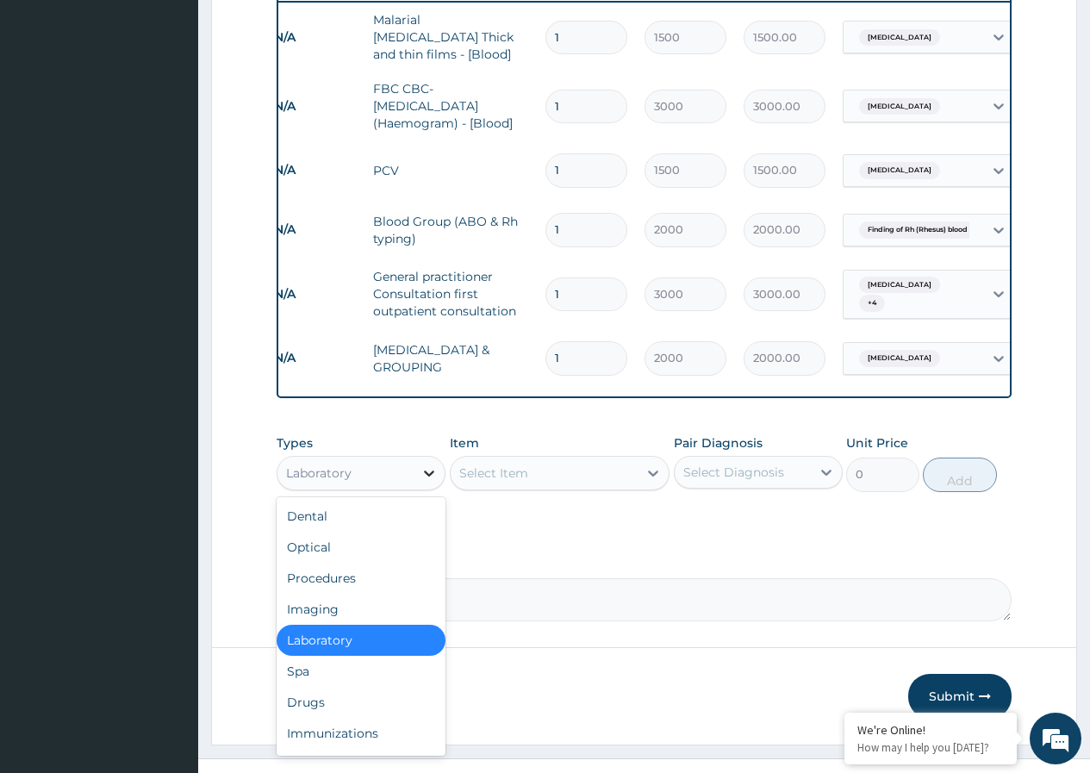
click at [426, 471] on icon at bounding box center [429, 474] width 10 height 6
click at [390, 687] on div "Drugs" at bounding box center [361, 702] width 169 height 31
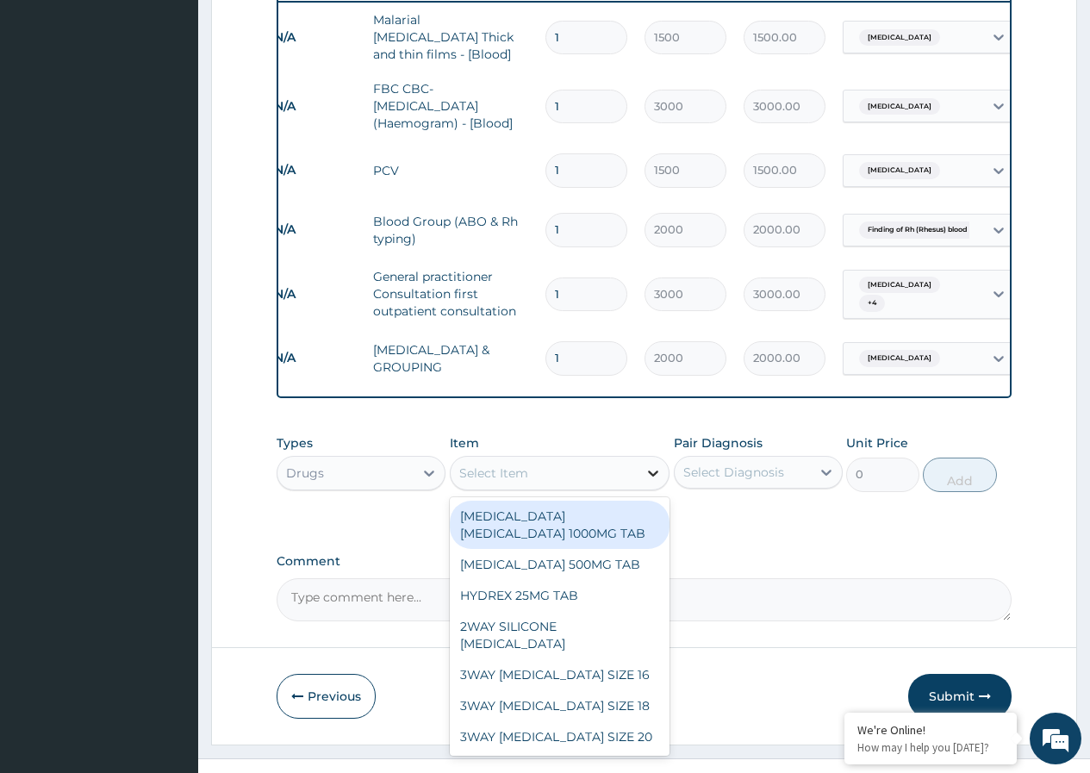
click at [656, 465] on icon at bounding box center [653, 473] width 17 height 17
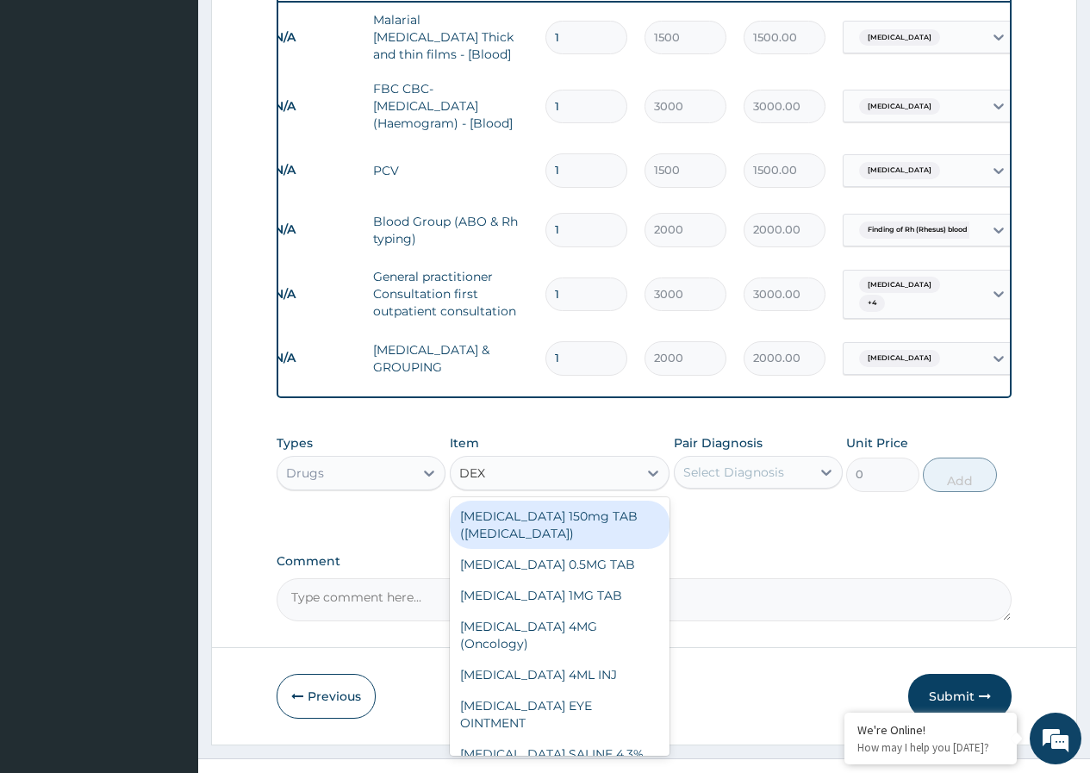
type input "DEXT"
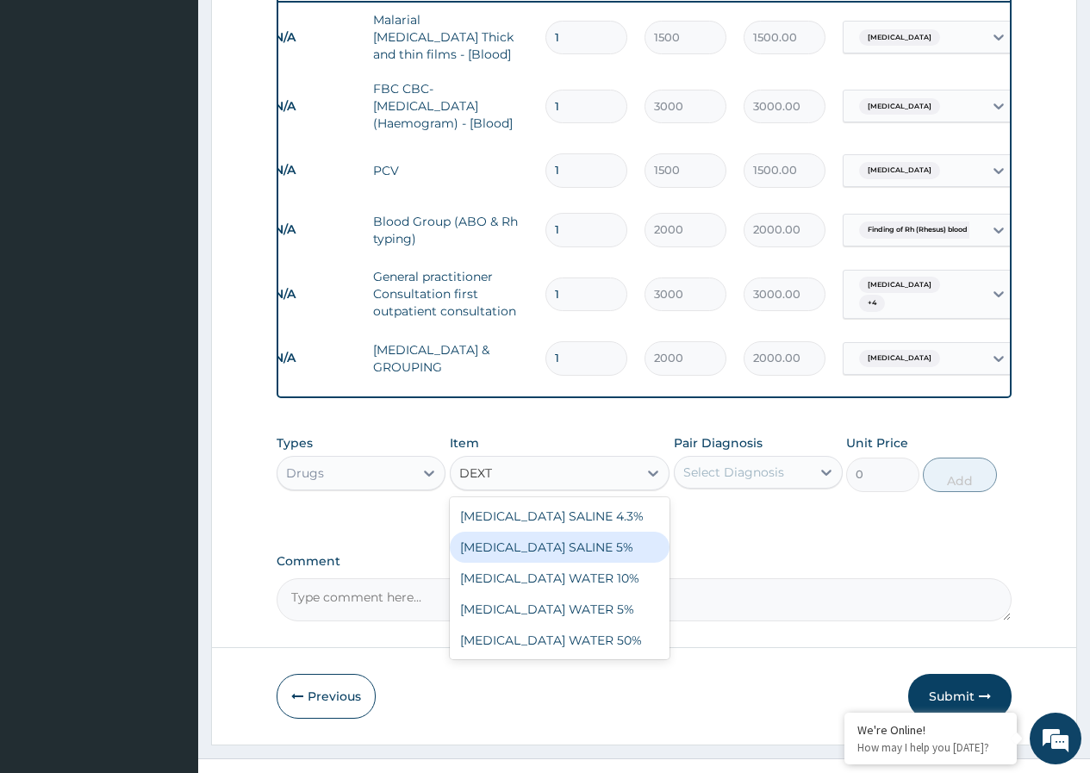
click at [541, 532] on div "DEXTROSE SALINE 5%" at bounding box center [560, 547] width 221 height 31
type input "1312.5"
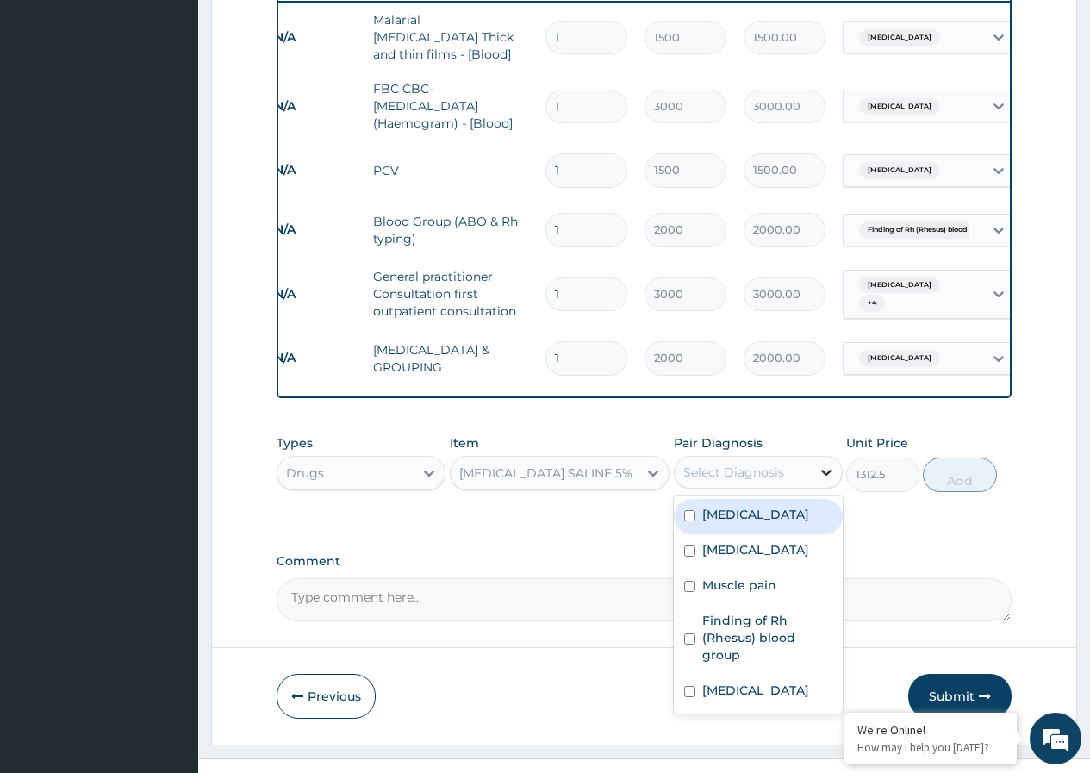
click at [825, 464] on icon at bounding box center [826, 472] width 17 height 17
click at [691, 510] on input "checkbox" at bounding box center [689, 515] width 11 height 11
checkbox input "true"
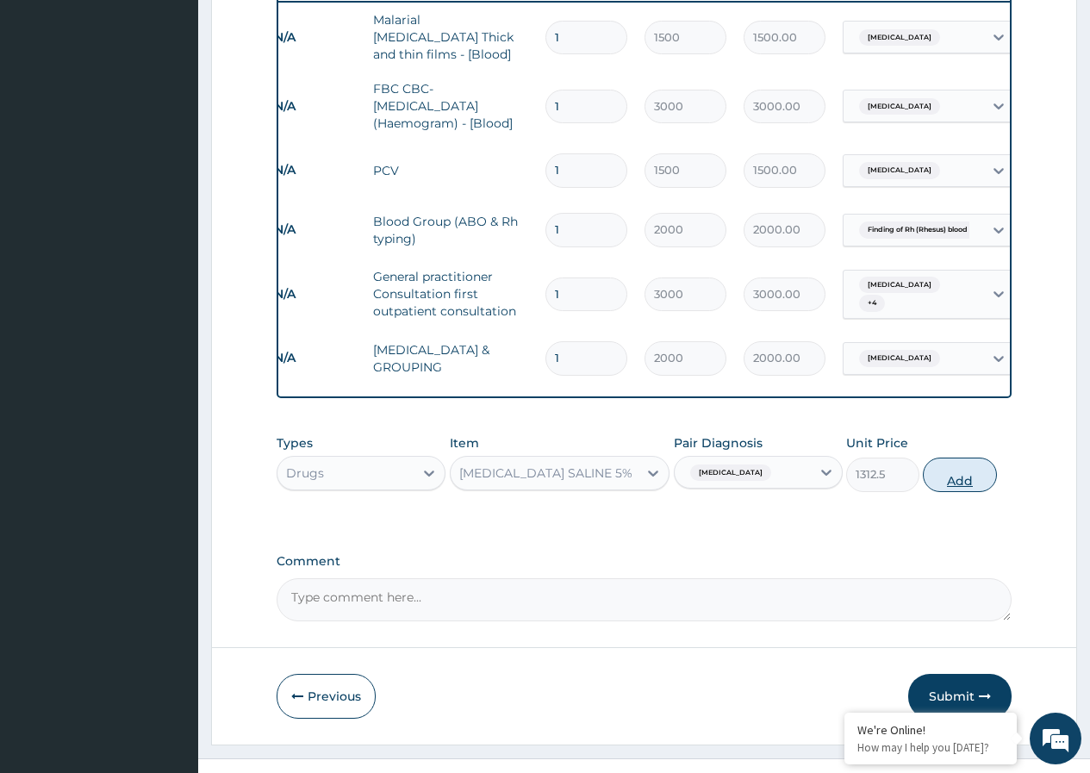
click at [966, 458] on button "Add" at bounding box center [959, 475] width 73 height 34
type input "0"
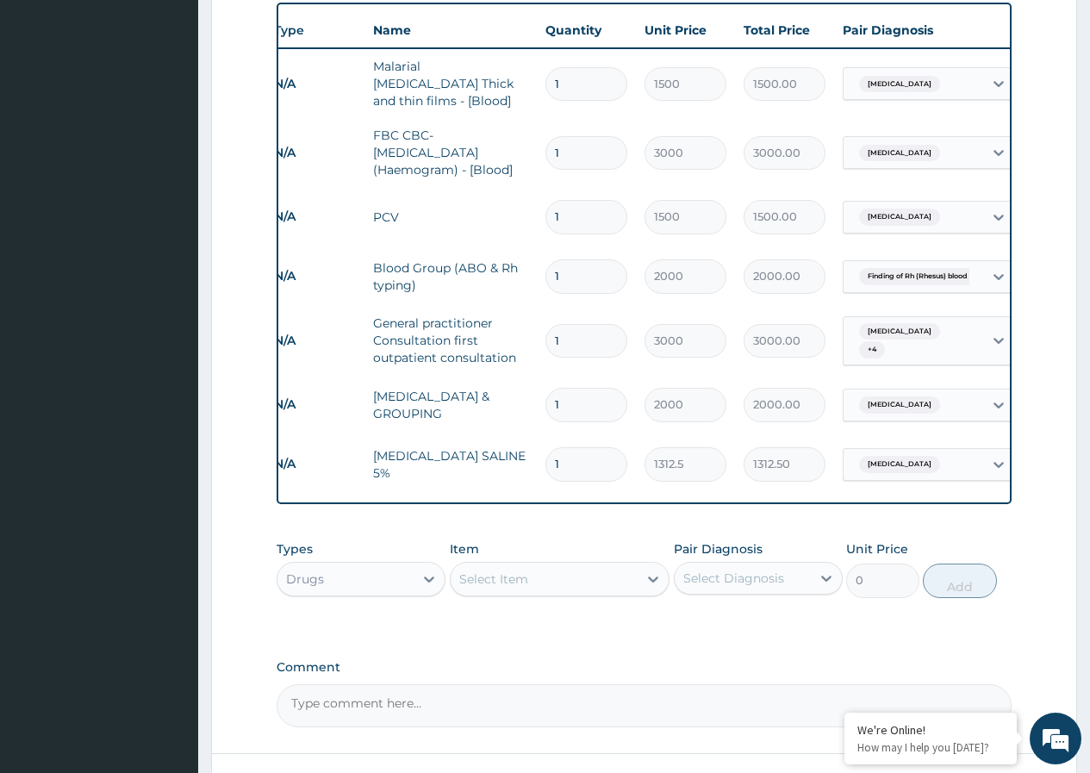
scroll to position [545, 0]
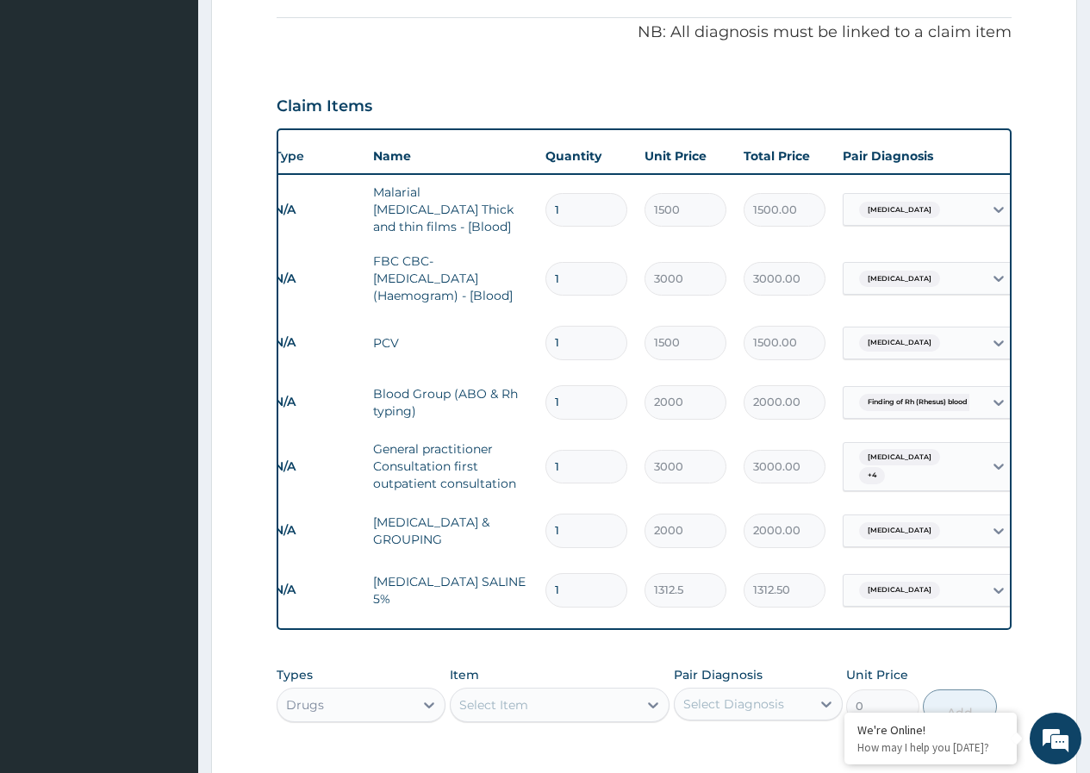
click at [582, 573] on input "1" at bounding box center [587, 590] width 82 height 34
type input "0.00"
type input "5"
type input "6562.50"
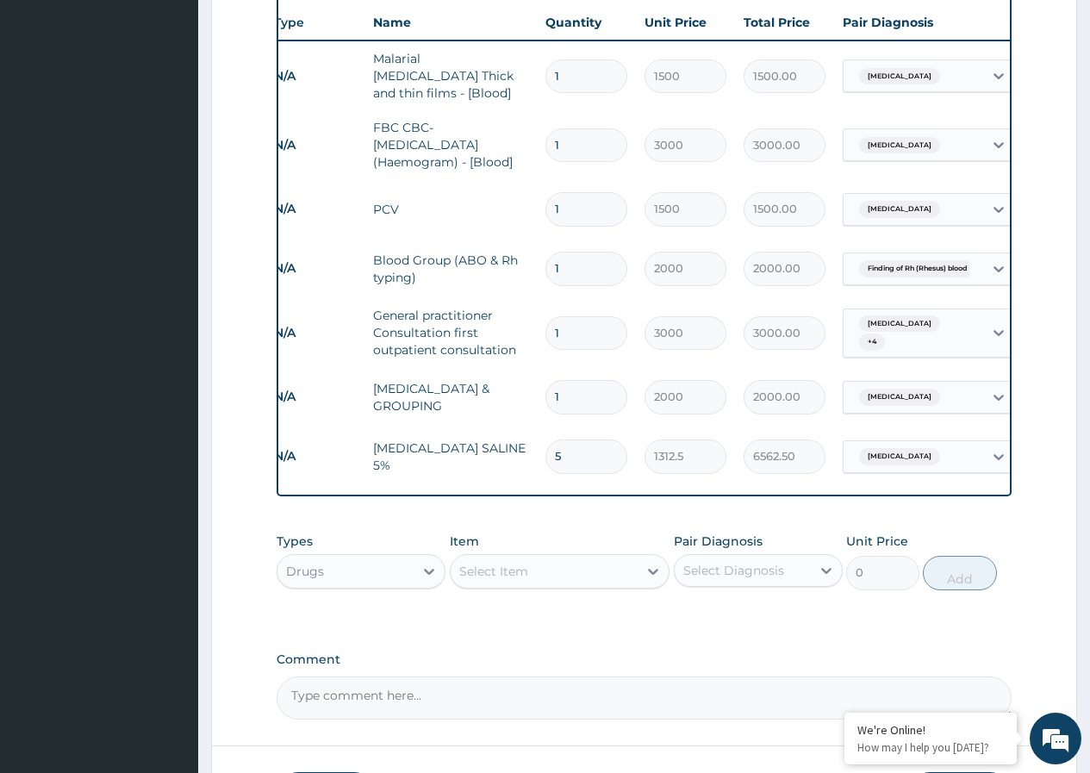
scroll to position [717, 0]
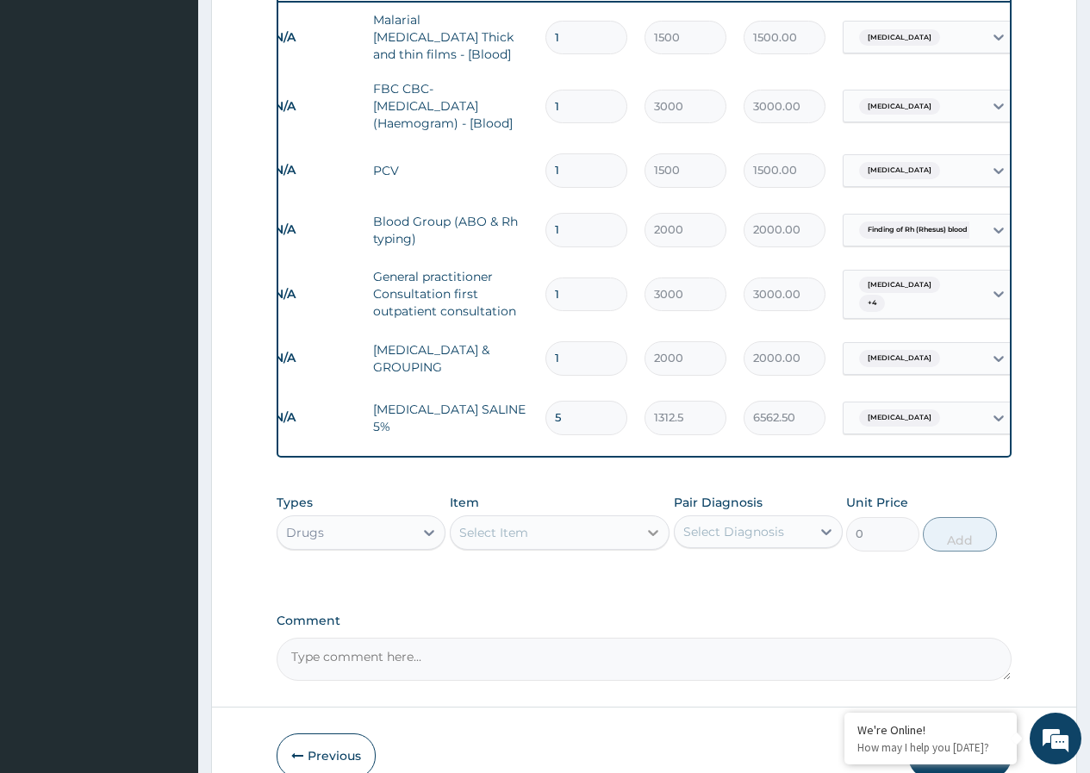
type input "5"
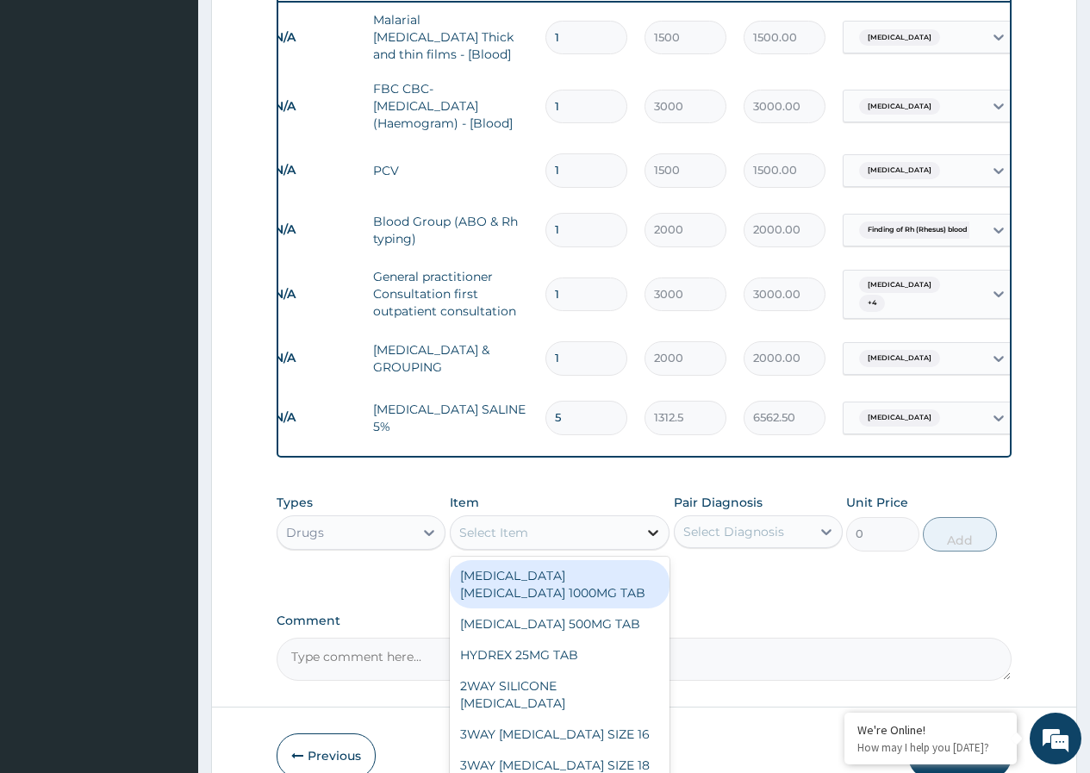
click at [655, 524] on icon at bounding box center [653, 532] width 17 height 17
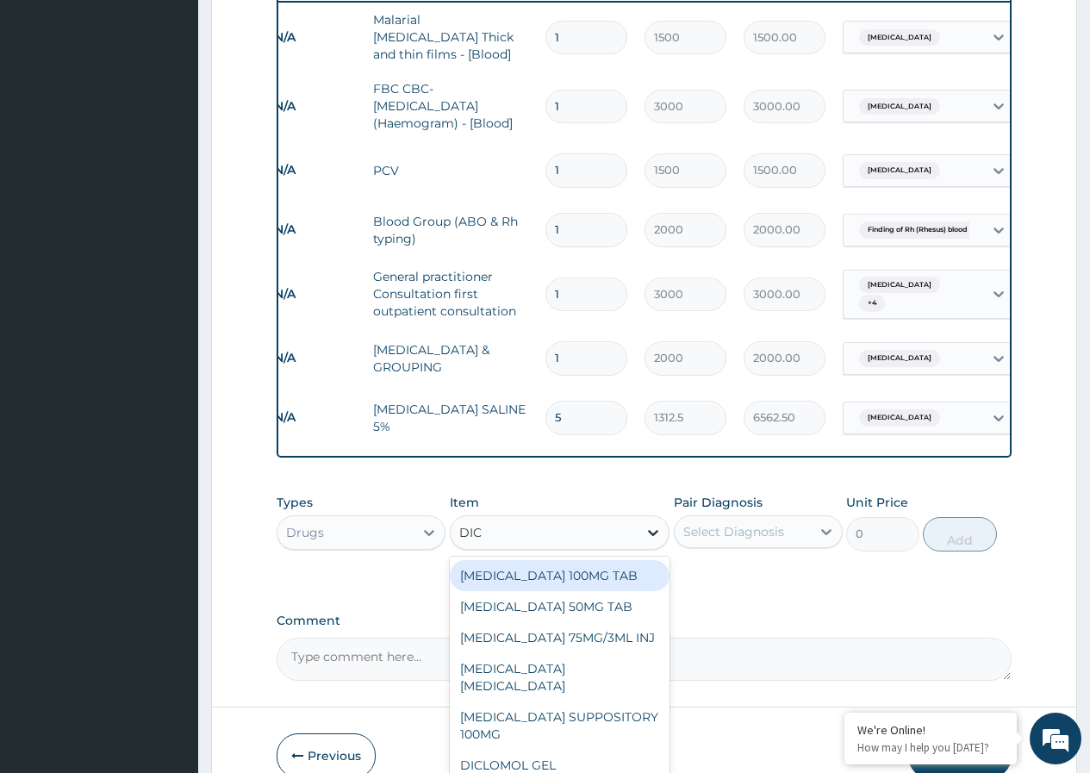
type input "DICL"
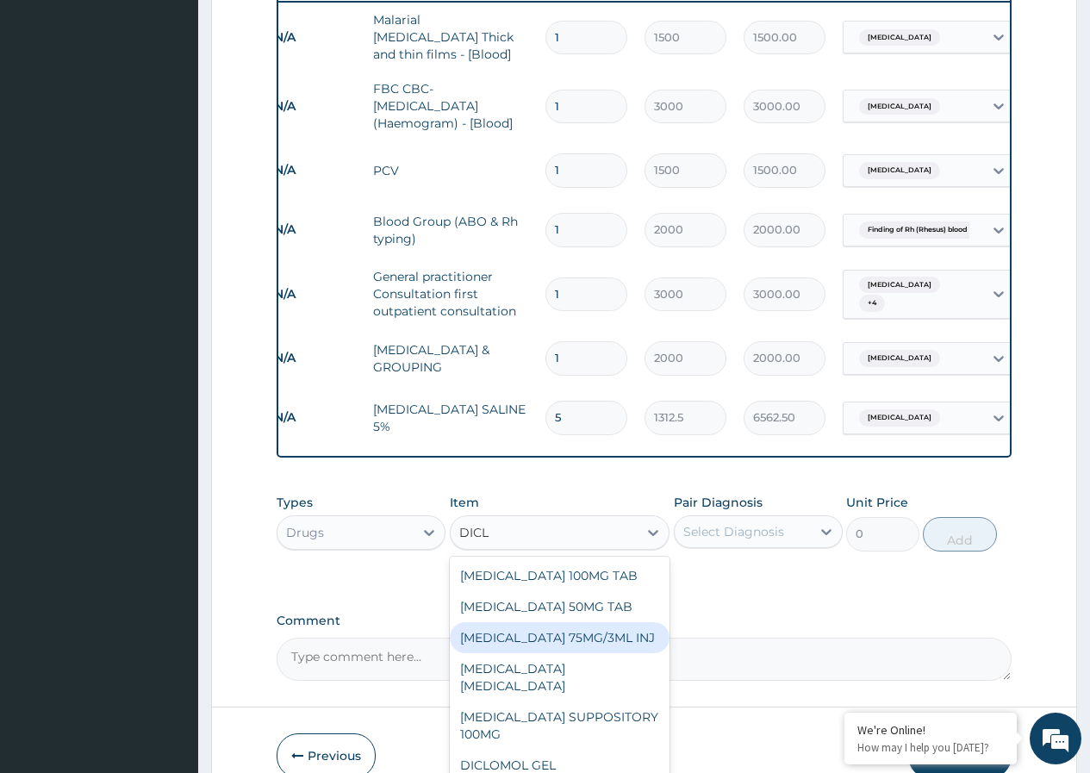
click at [615, 622] on div "DICLOFENAC 75MG/3ML INJ" at bounding box center [560, 637] width 221 height 31
type input "700"
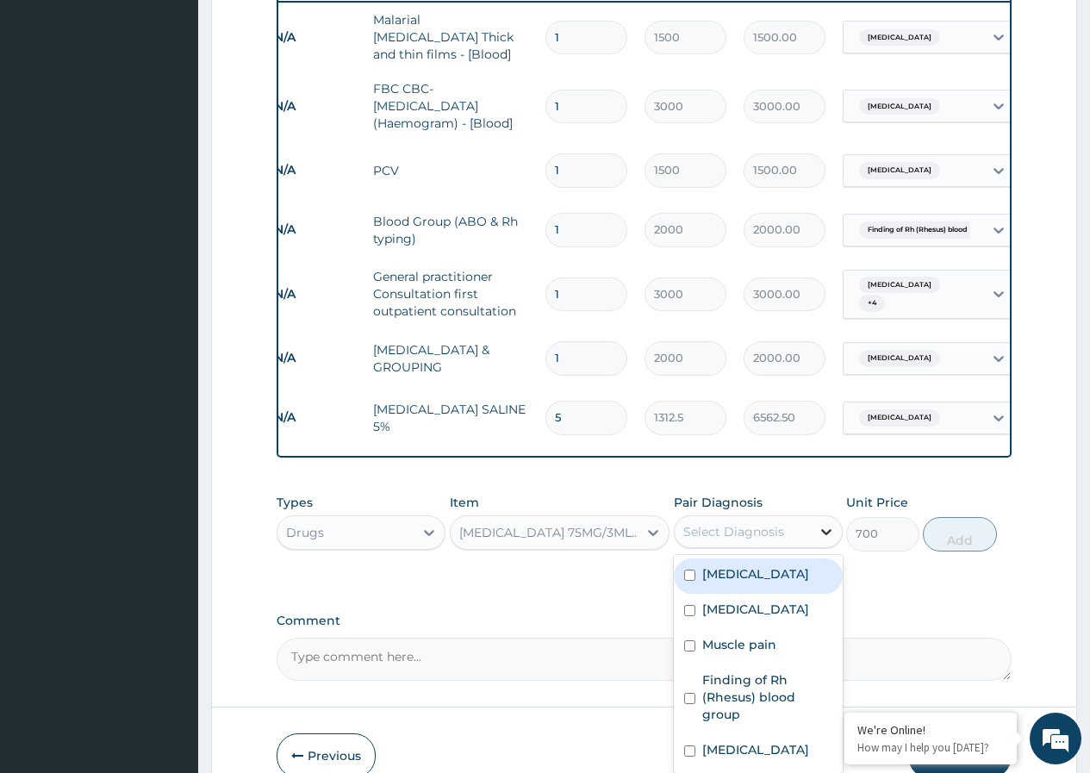
click at [832, 523] on icon at bounding box center [826, 531] width 17 height 17
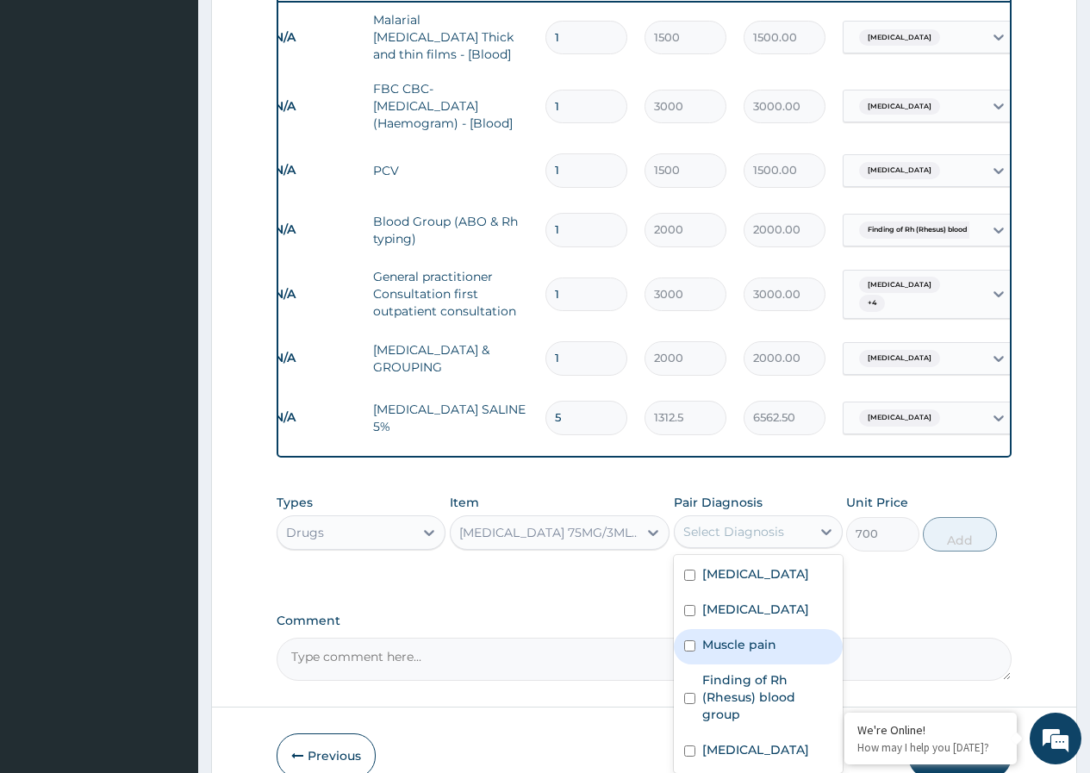
click at [695, 640] on input "checkbox" at bounding box center [689, 645] width 11 height 11
checkbox input "true"
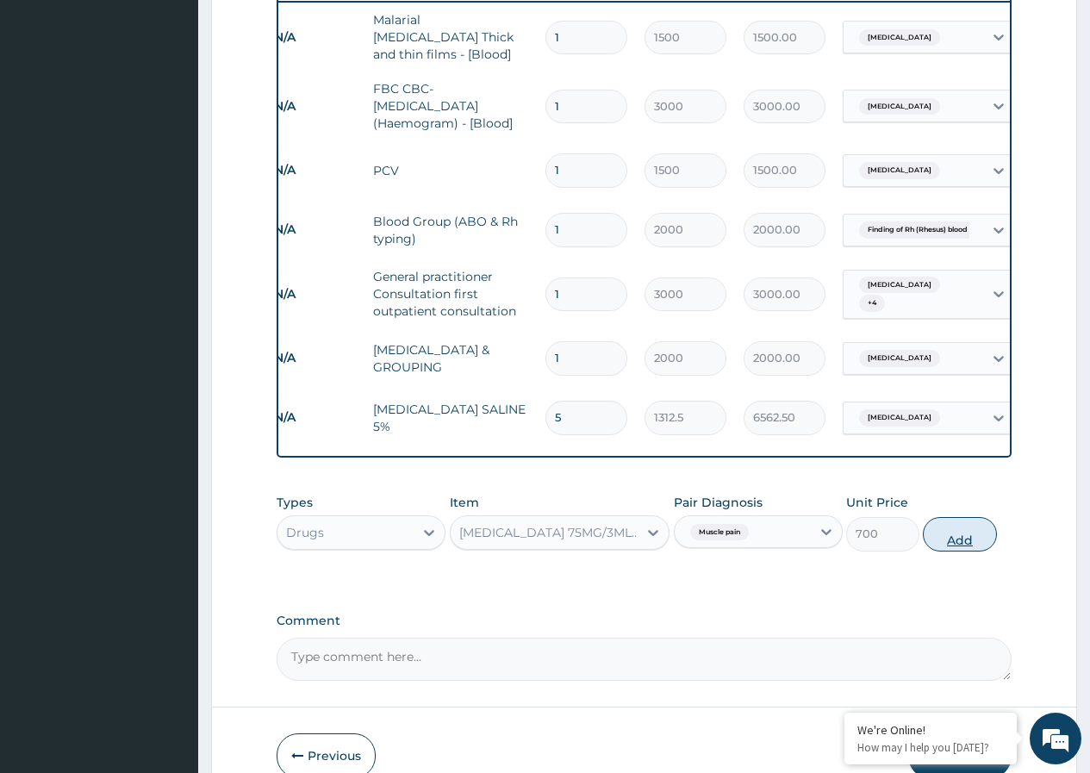
click at [947, 517] on button "Add" at bounding box center [959, 534] width 73 height 34
type input "0"
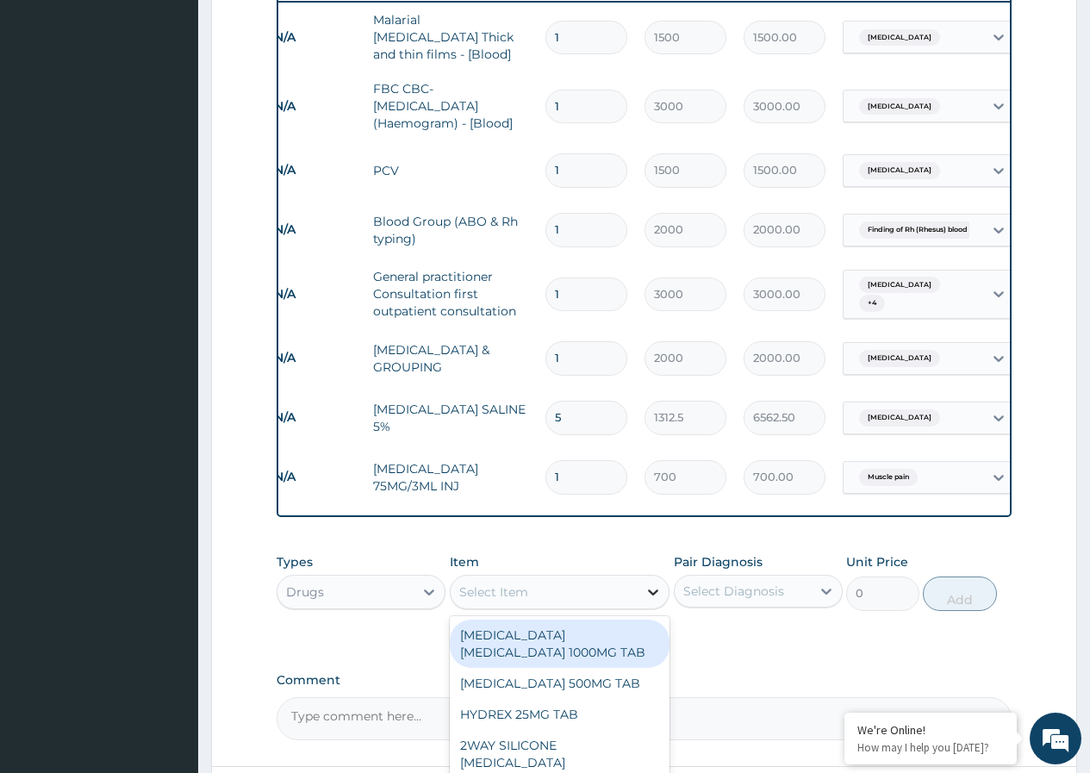
click at [658, 584] on icon at bounding box center [653, 592] width 17 height 17
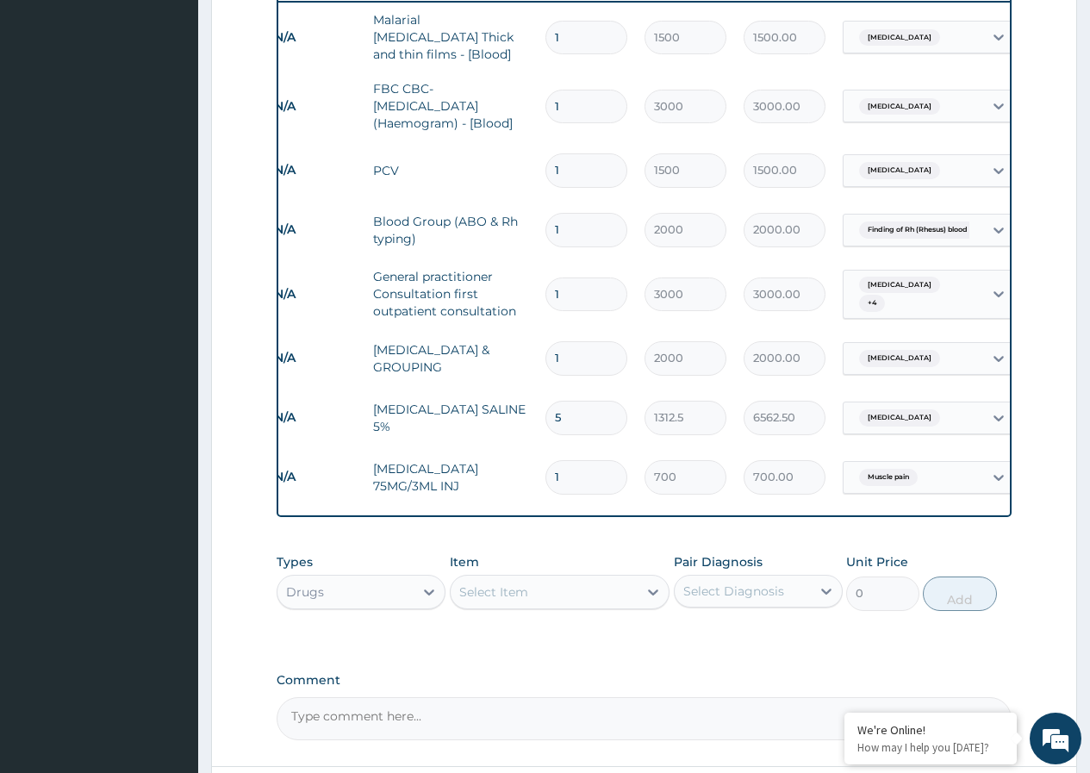
click at [583, 578] on div "Select Item" at bounding box center [545, 592] width 188 height 28
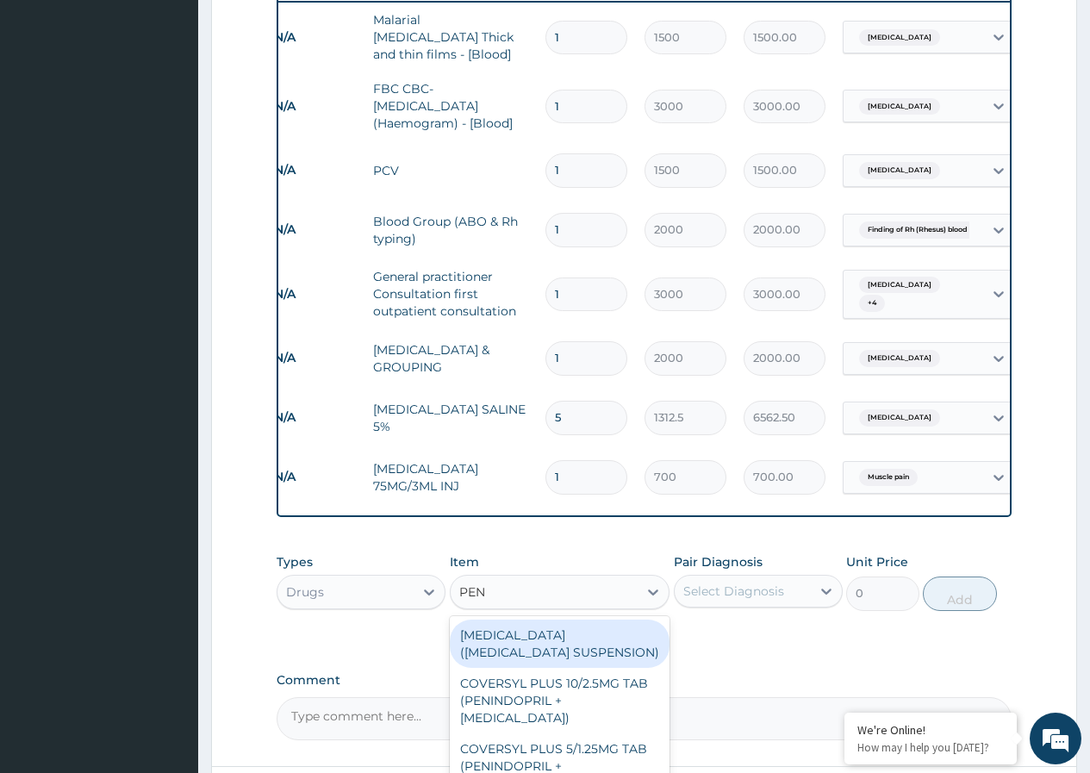
type input "PENT"
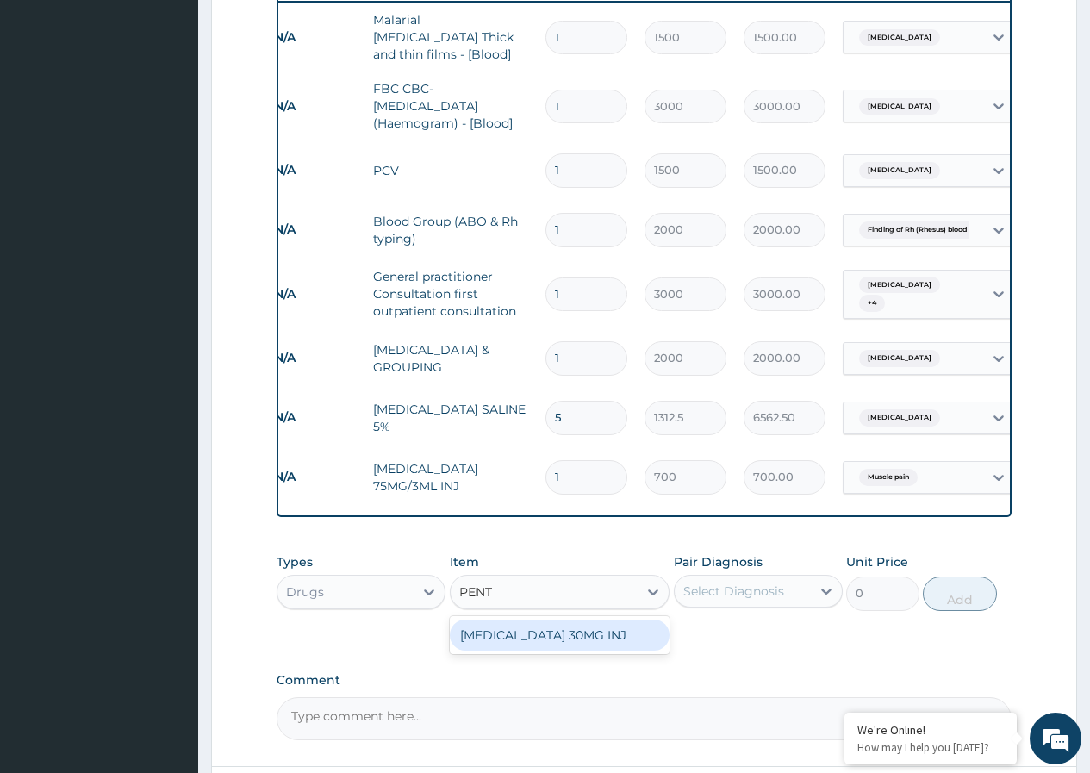
click at [548, 620] on div "PENTAZOCINE 30MG INJ" at bounding box center [560, 635] width 221 height 31
type input "1750"
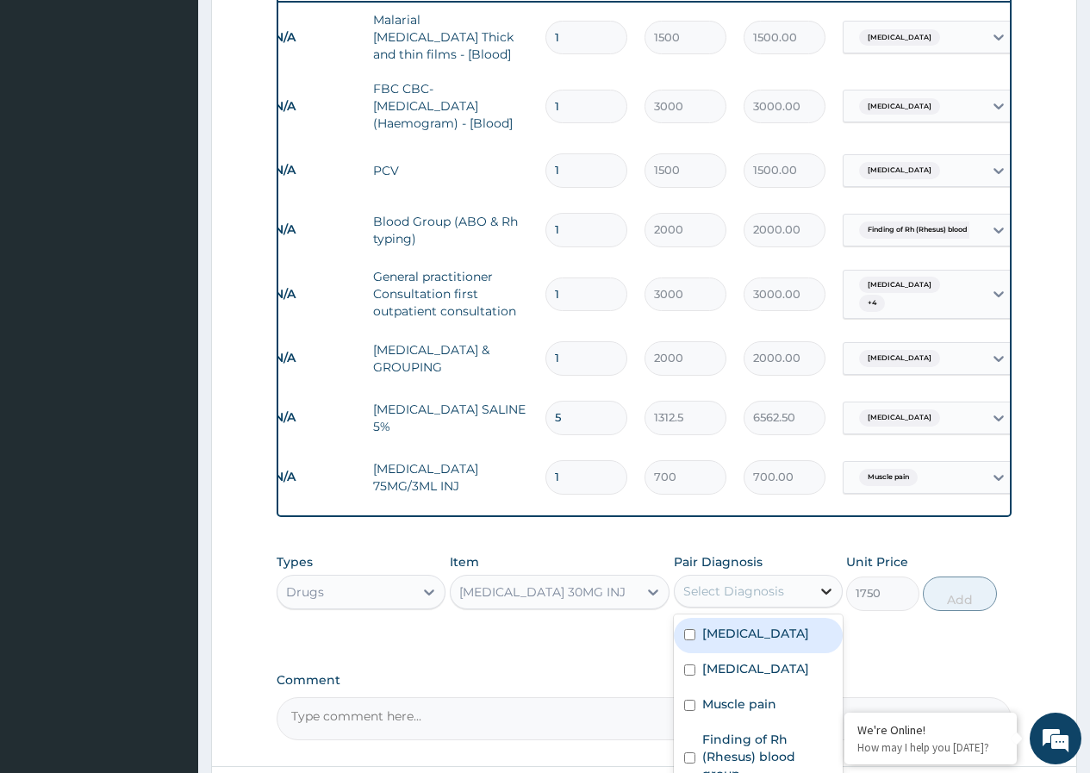
click at [818, 583] on icon at bounding box center [826, 591] width 17 height 17
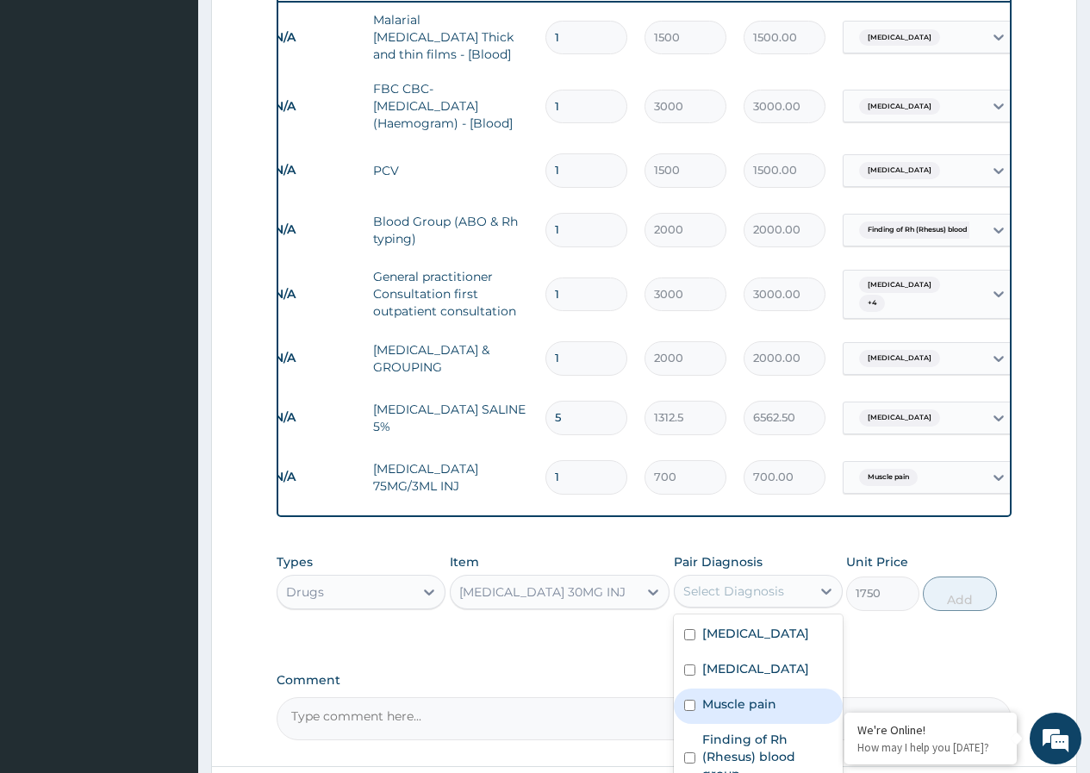
click at [693, 689] on div "Muscle pain" at bounding box center [758, 706] width 169 height 35
click at [690, 700] on input "checkbox" at bounding box center [689, 705] width 11 height 11
checkbox input "true"
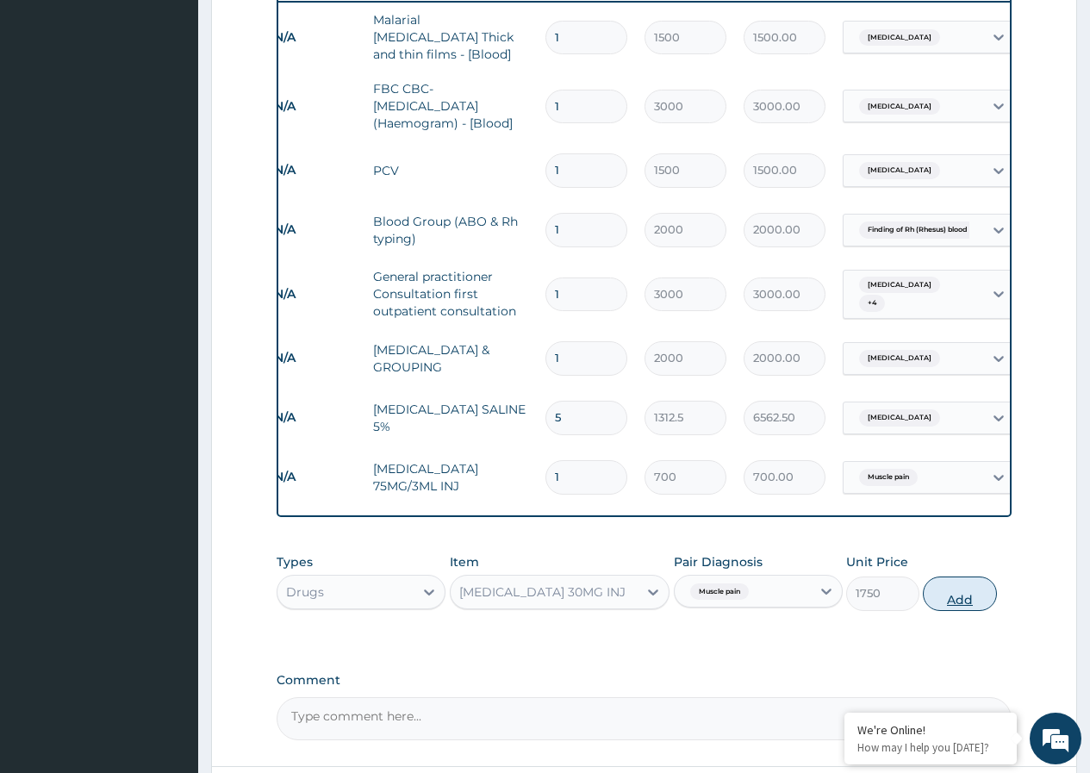
click at [945, 577] on button "Add" at bounding box center [959, 594] width 73 height 34
type input "0"
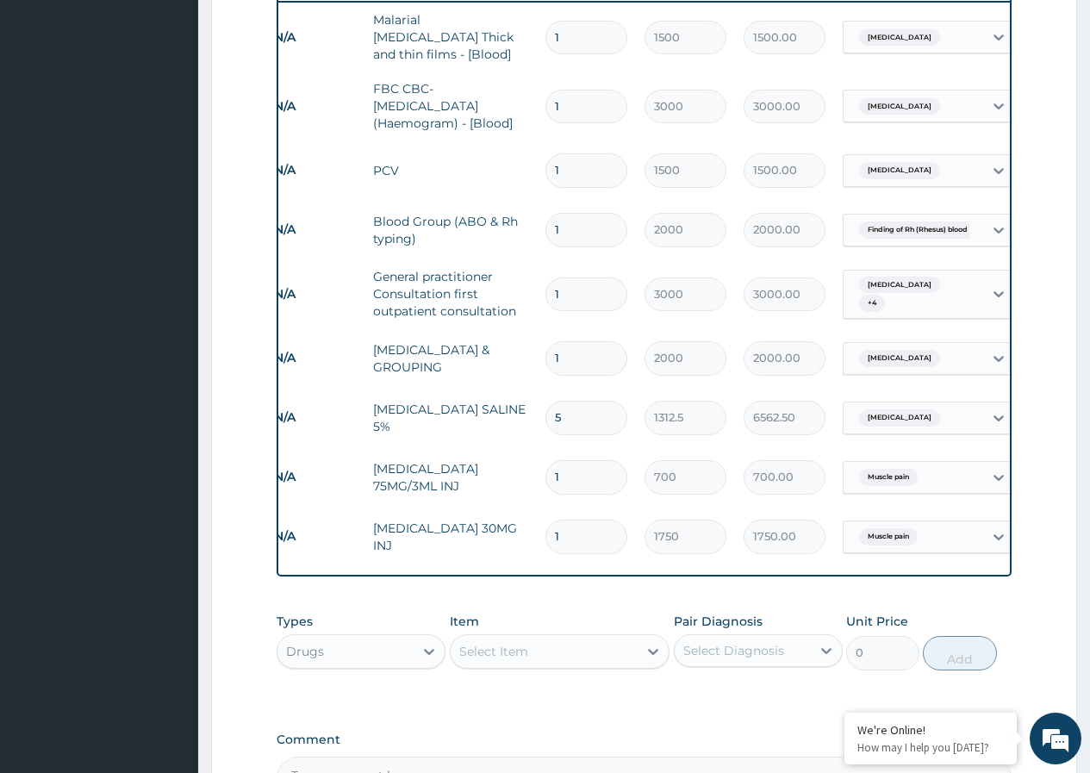
click at [600, 520] on input "1" at bounding box center [587, 537] width 82 height 34
type input "0.00"
type input "3"
type input "5250.00"
type input "0.00"
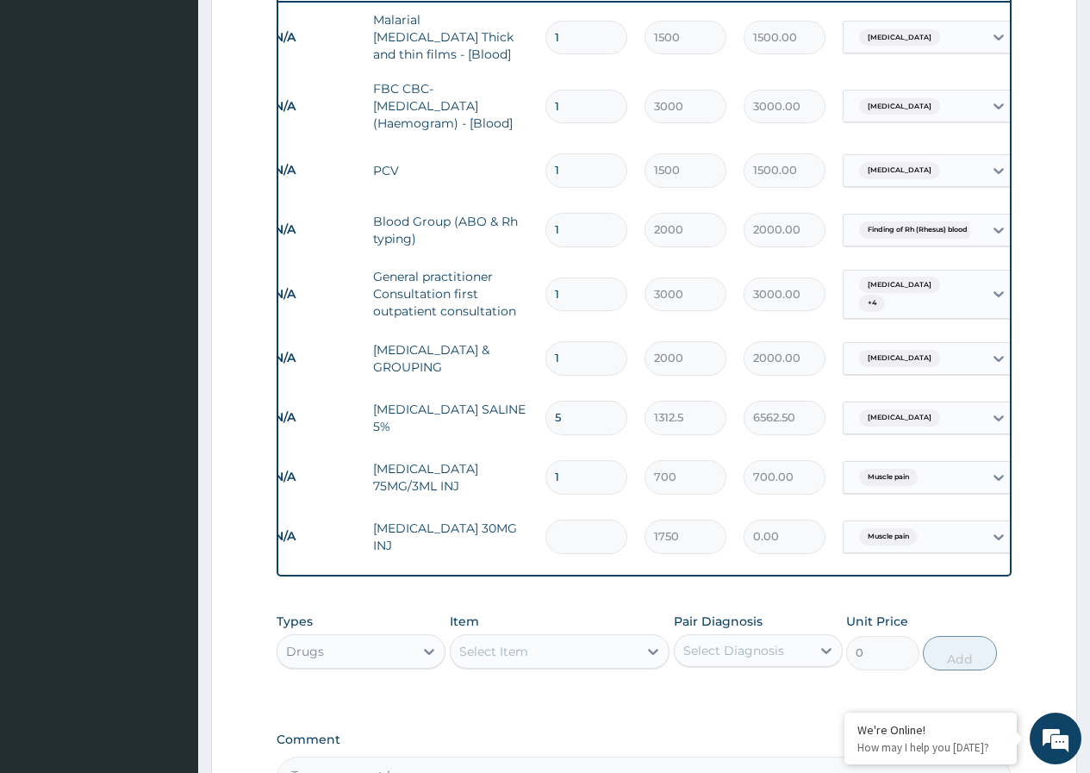
type input "2"
type input "3500.00"
type input "1"
type input "1750.00"
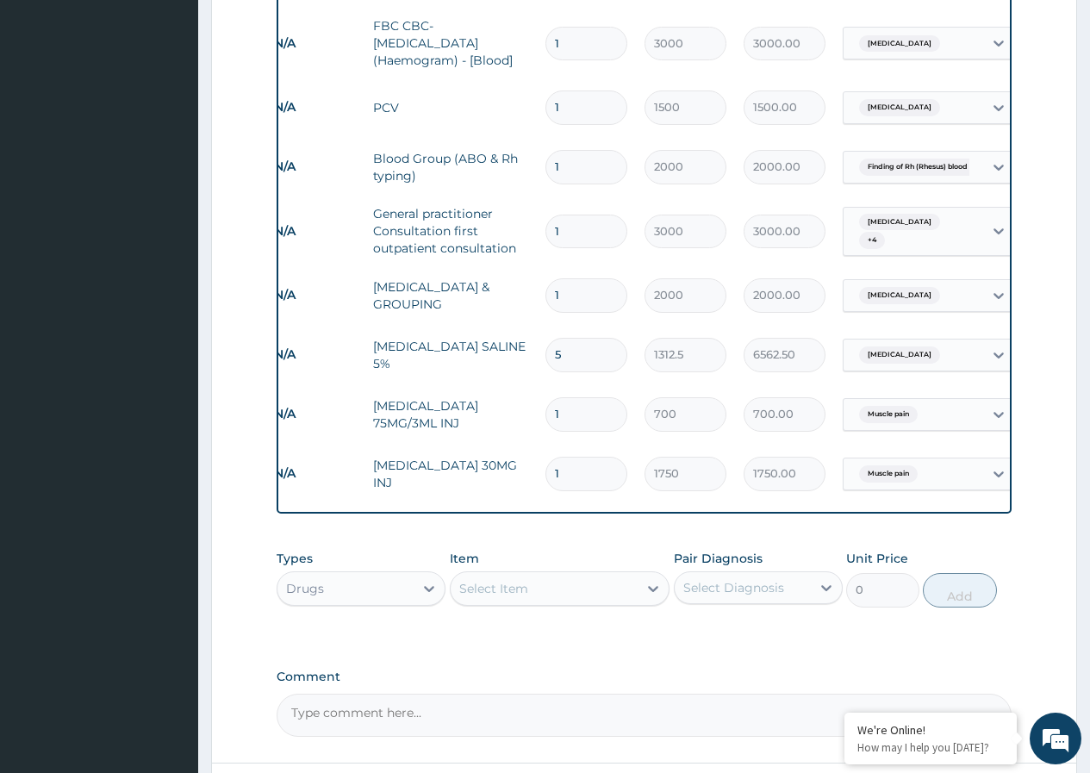
scroll to position [803, 0]
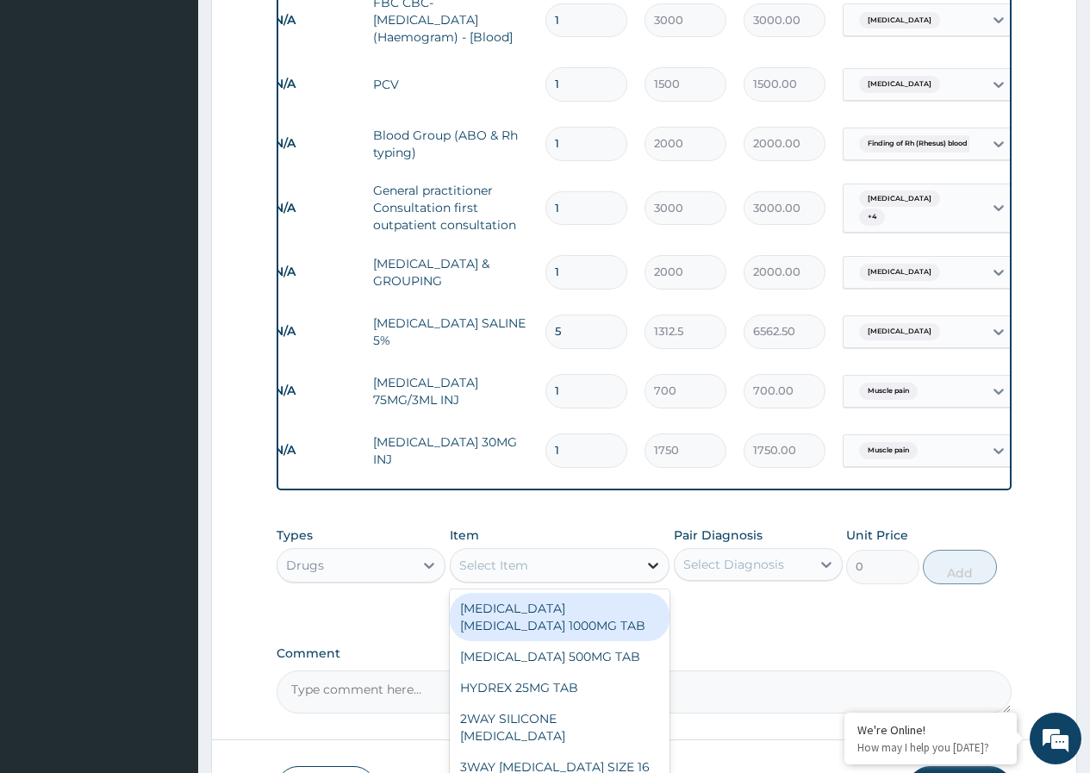
click at [650, 557] on icon at bounding box center [653, 565] width 17 height 17
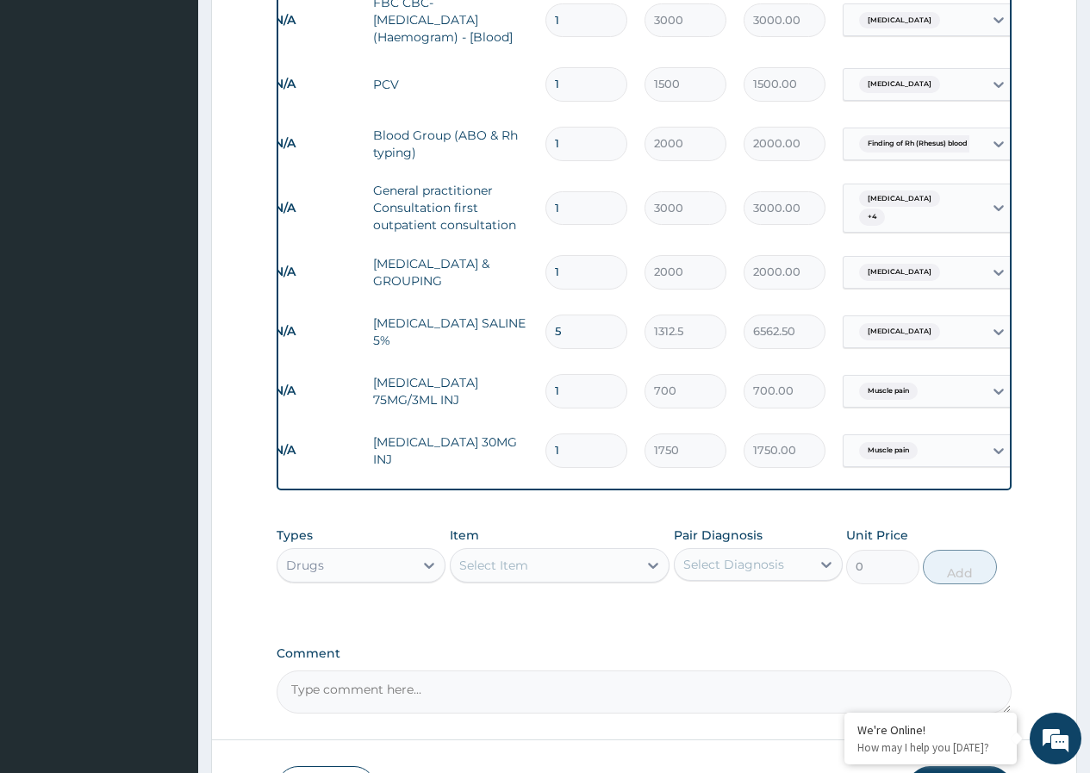
click at [596, 434] on input "1" at bounding box center [587, 451] width 82 height 34
type input "0.00"
type input "2"
type input "3500.00"
type input "2"
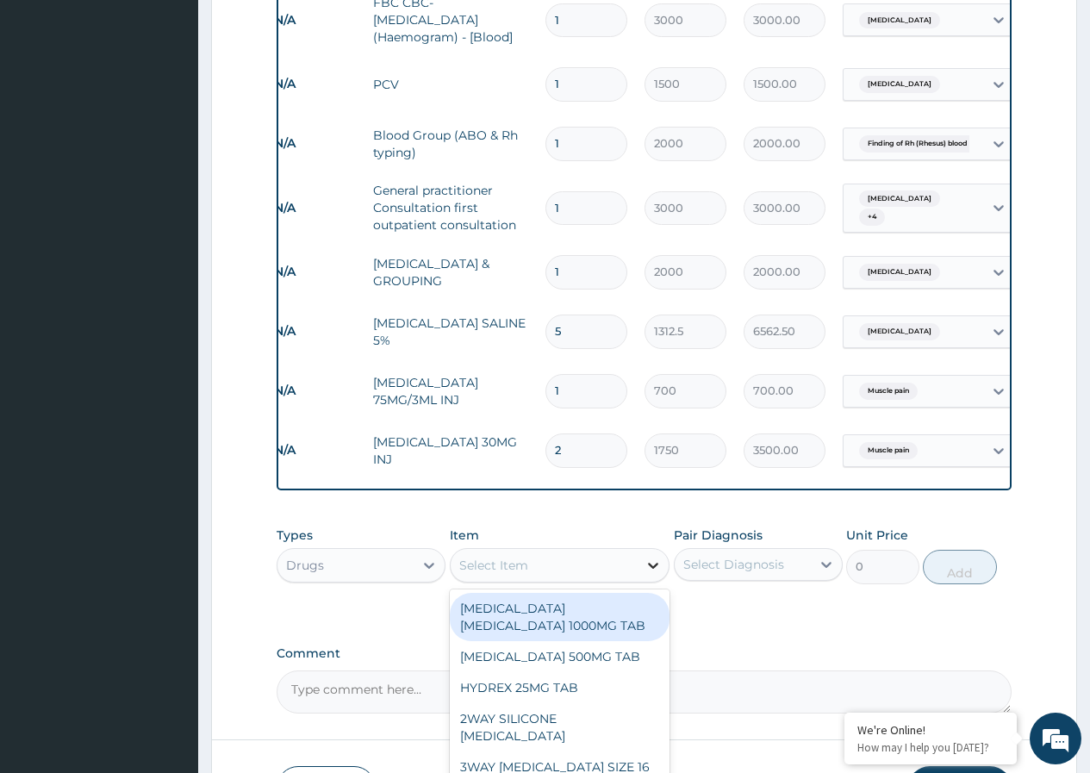
click at [646, 557] on icon at bounding box center [653, 565] width 17 height 17
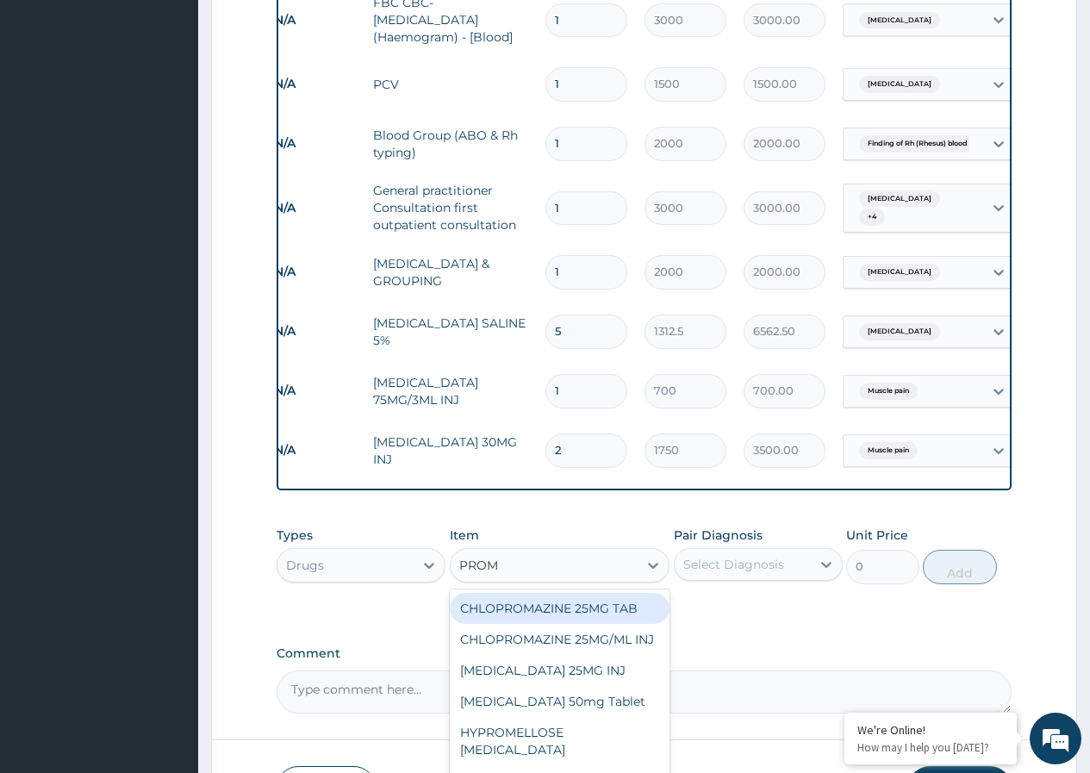
type input "PROME"
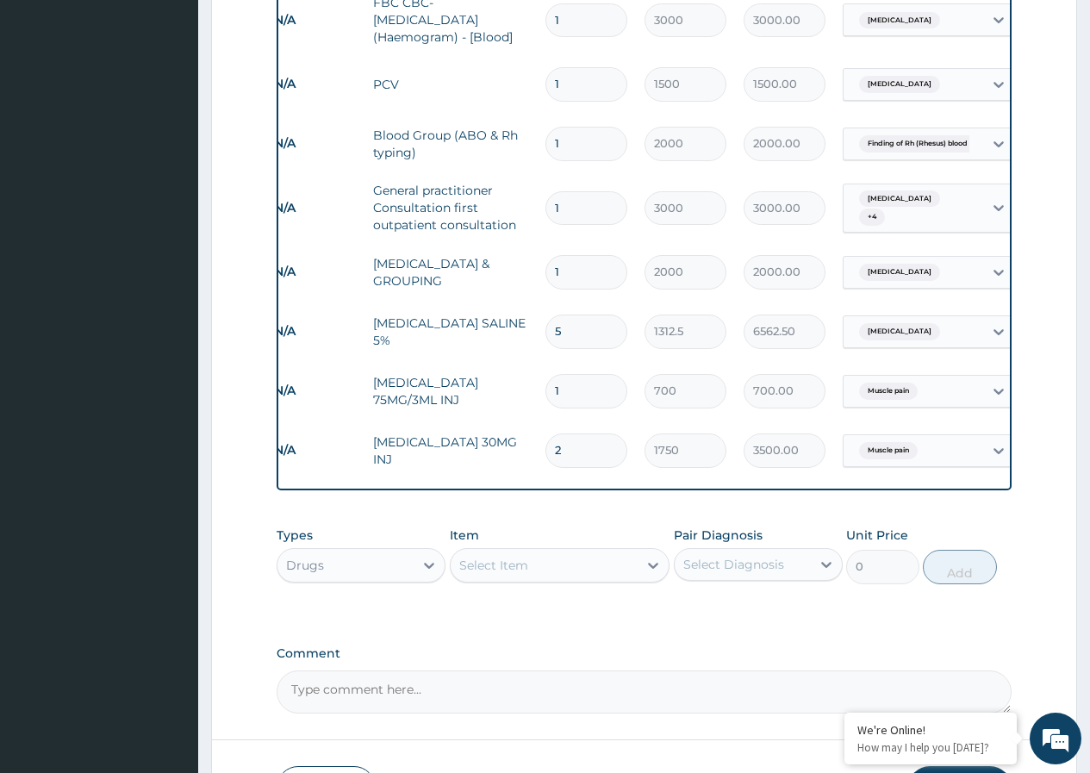
click at [540, 552] on div "Select Item" at bounding box center [545, 566] width 188 height 28
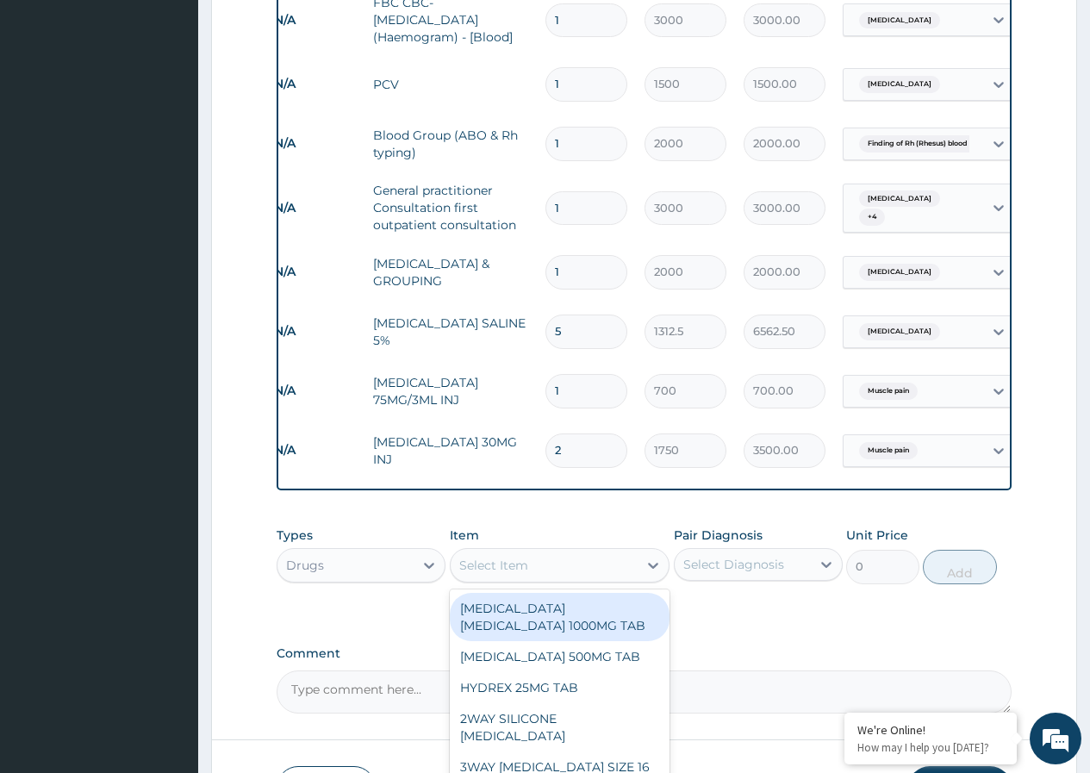
click at [538, 552] on div "Select Item" at bounding box center [545, 566] width 188 height 28
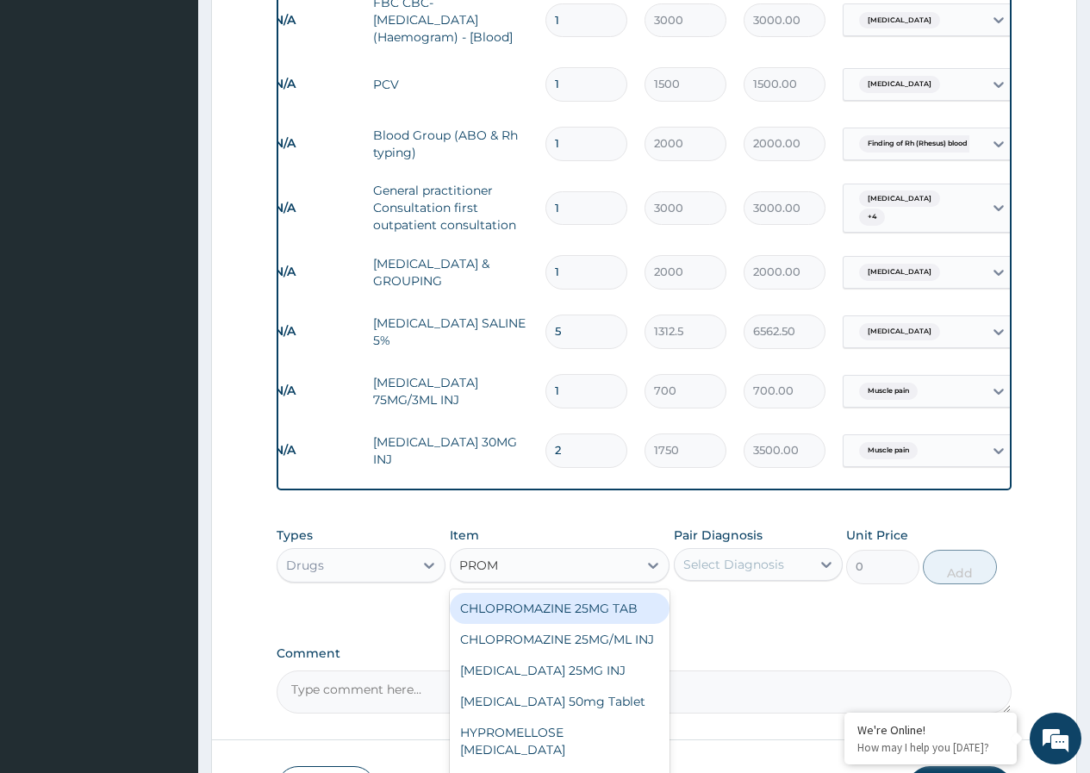
type input "PROME"
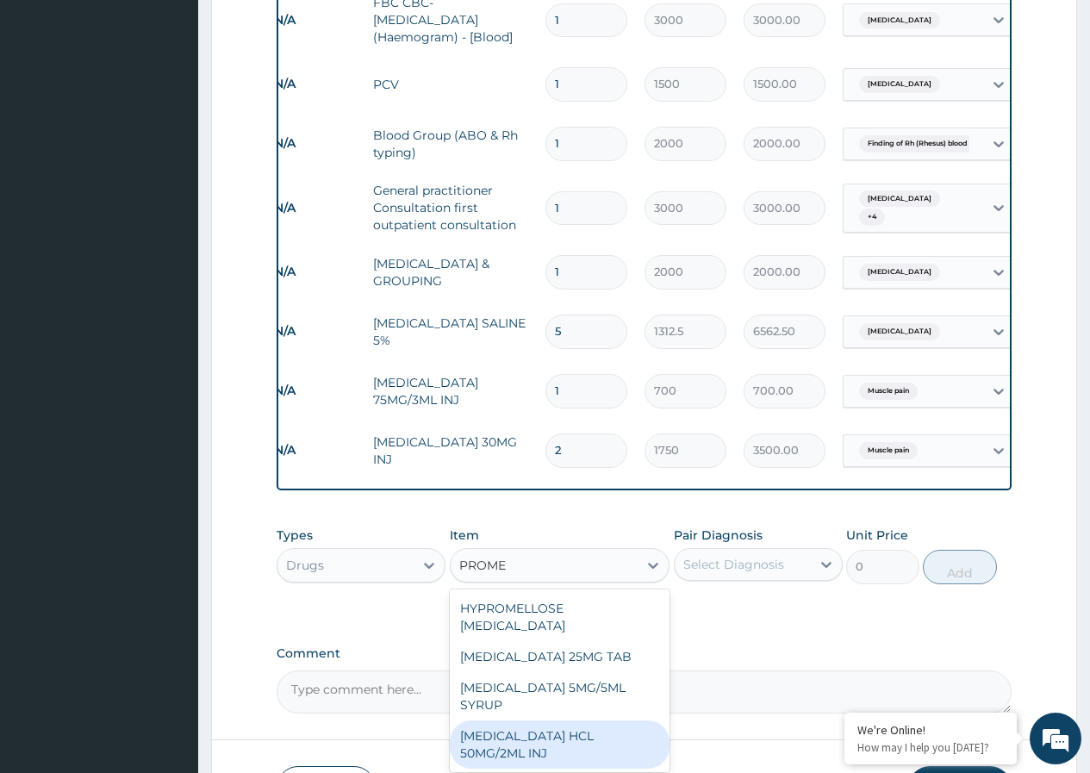
click at [568, 721] on div "PROMETHAZINE HCL 50MG/2ML INJ" at bounding box center [560, 745] width 221 height 48
type input "700"
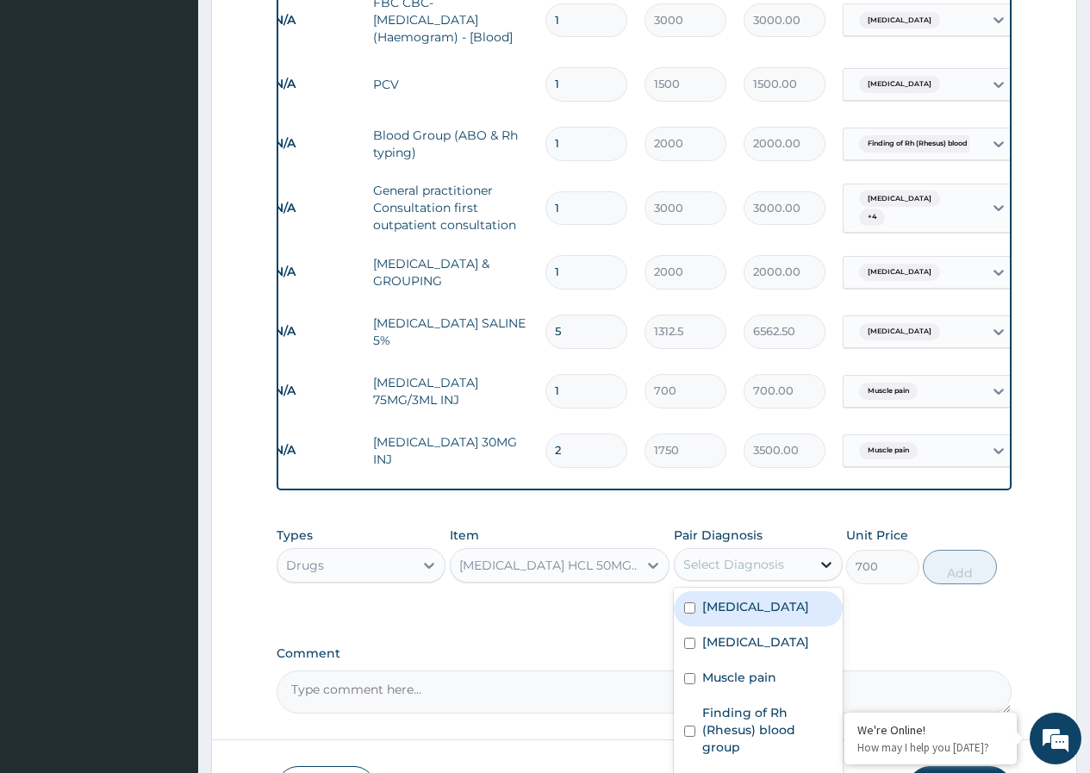
click at [823, 556] on icon at bounding box center [826, 564] width 17 height 17
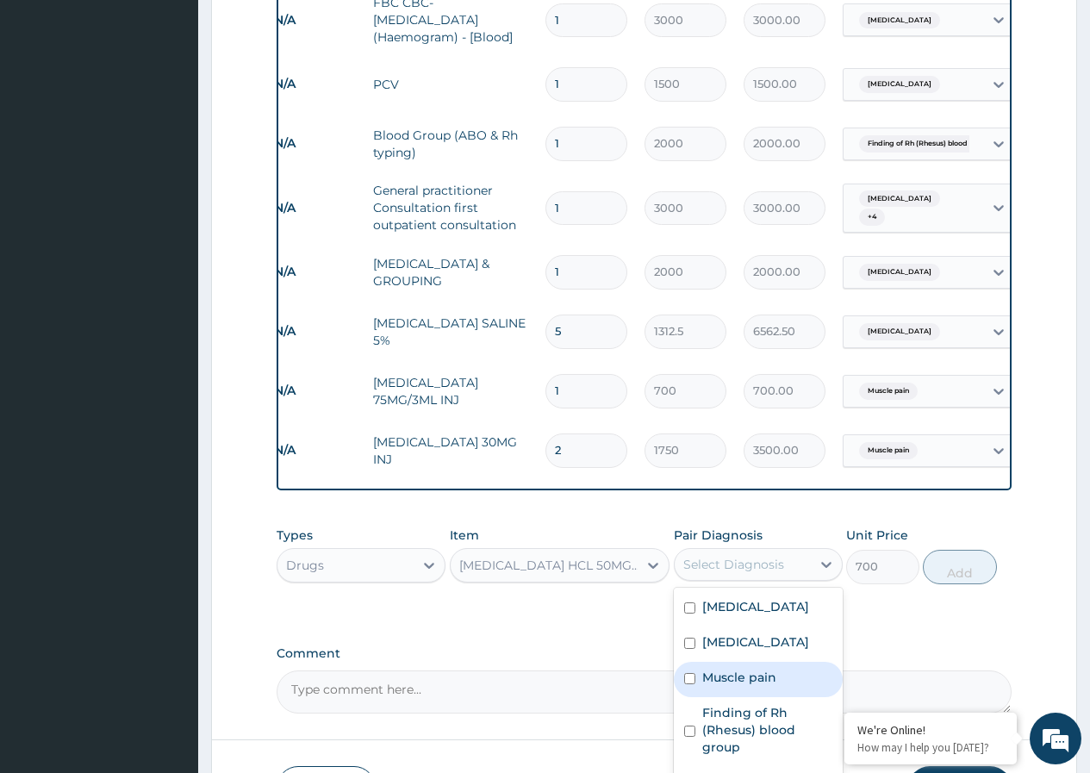
click at [690, 673] on input "checkbox" at bounding box center [689, 678] width 11 height 11
checkbox input "true"
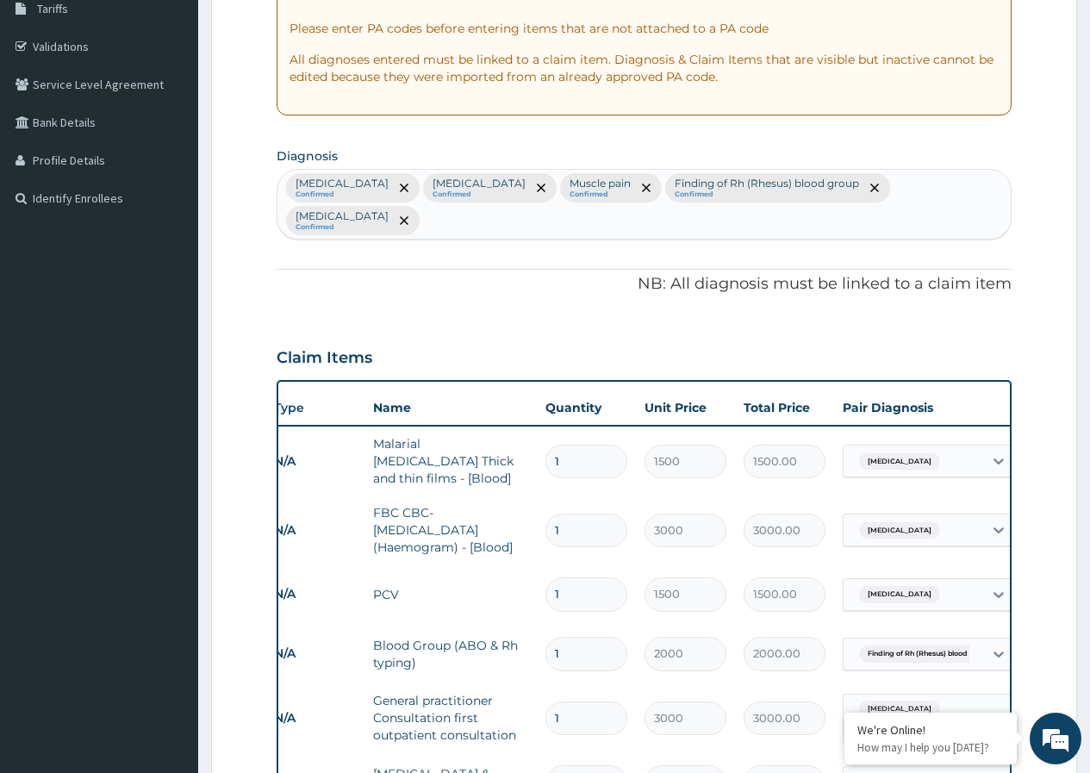
scroll to position [286, 0]
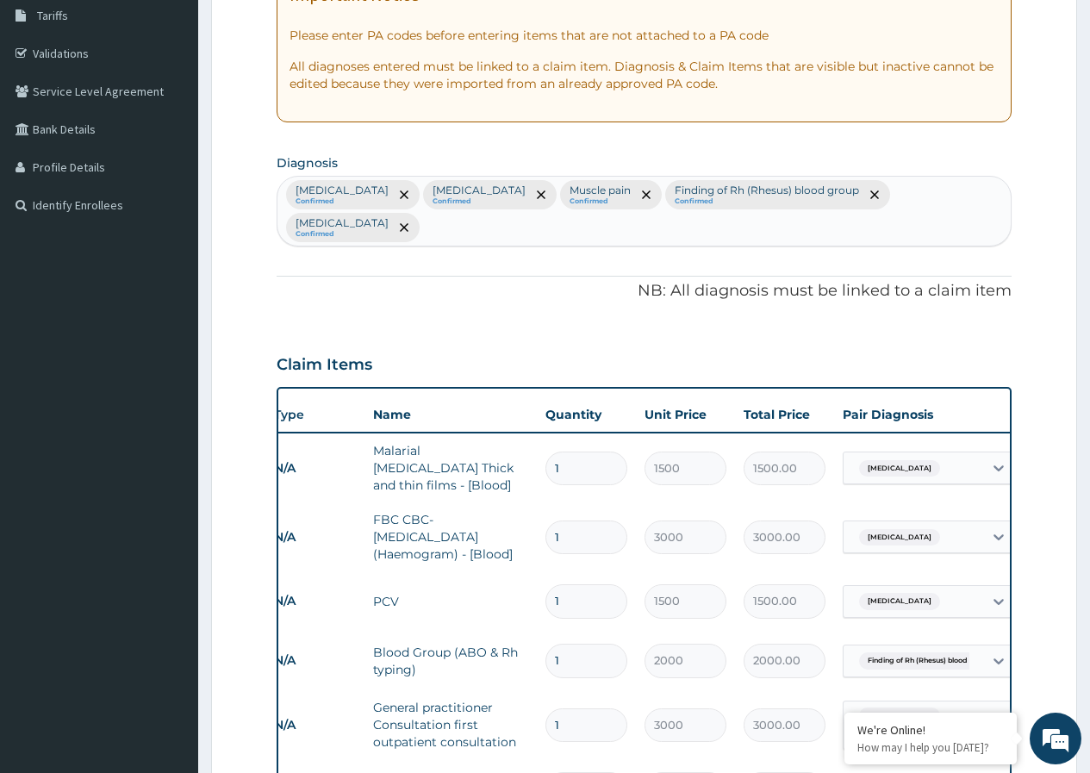
click at [953, 194] on div "Falciparum malaria Confirmed Sepsis Confirmed Muscle pain Confirmed Finding of …" at bounding box center [644, 211] width 733 height 69
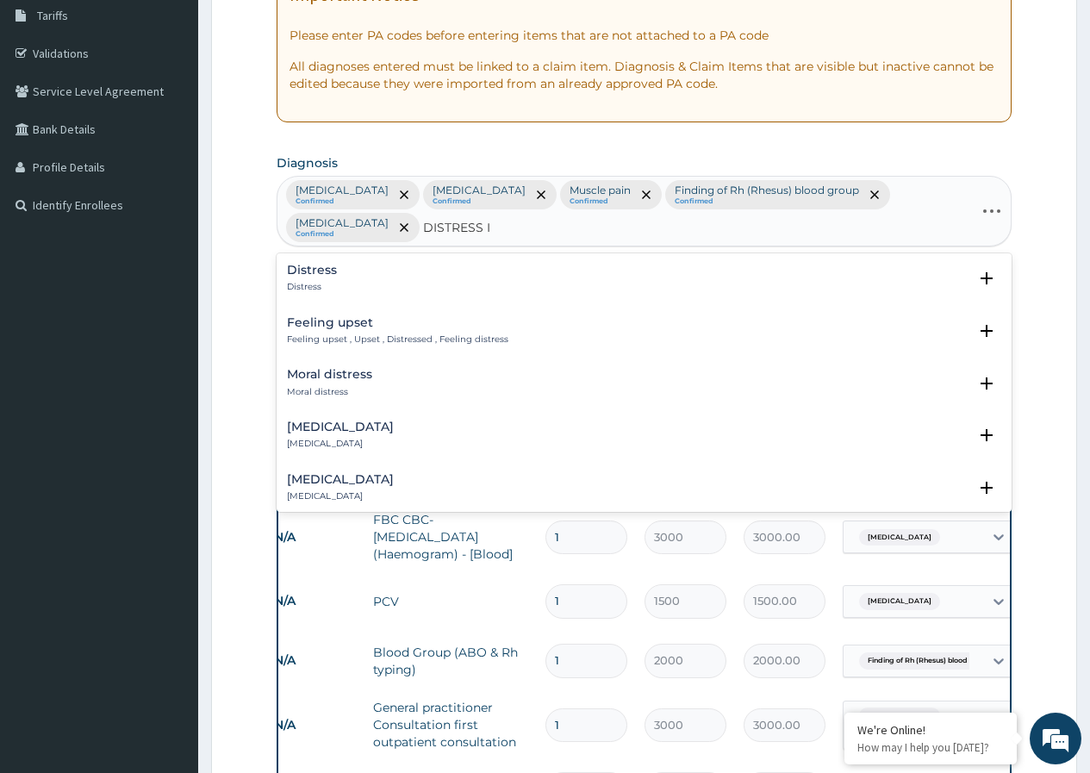
type input "DISTRESS IN"
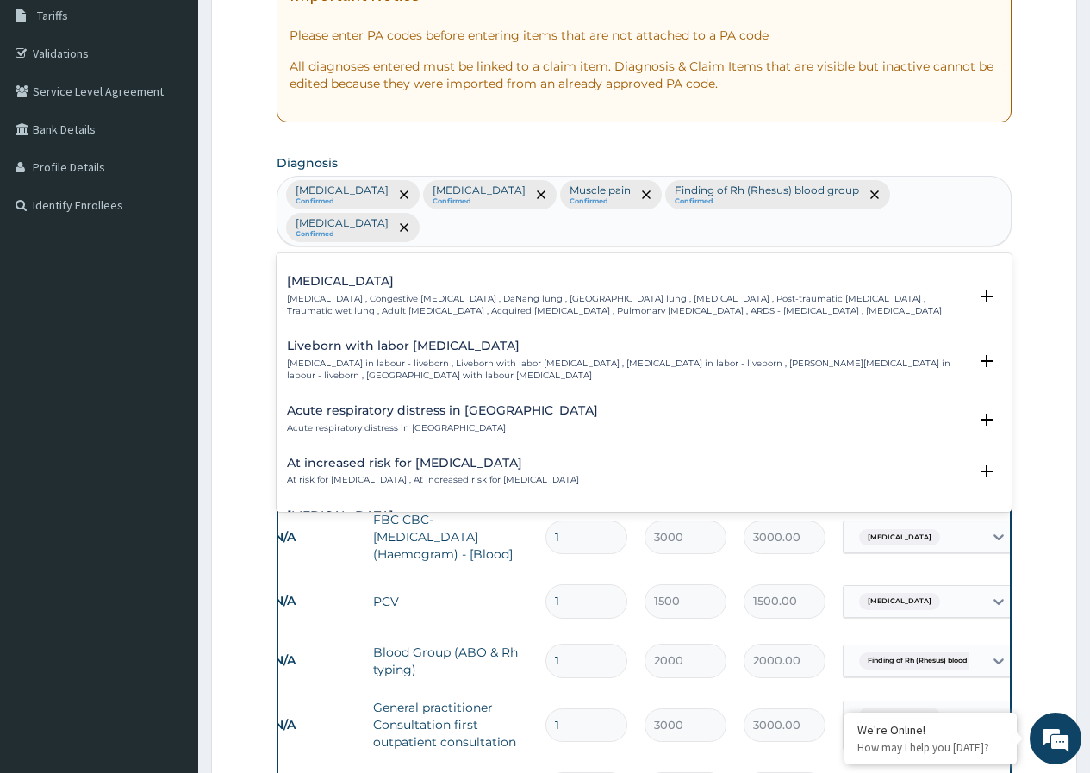
scroll to position [0, 0]
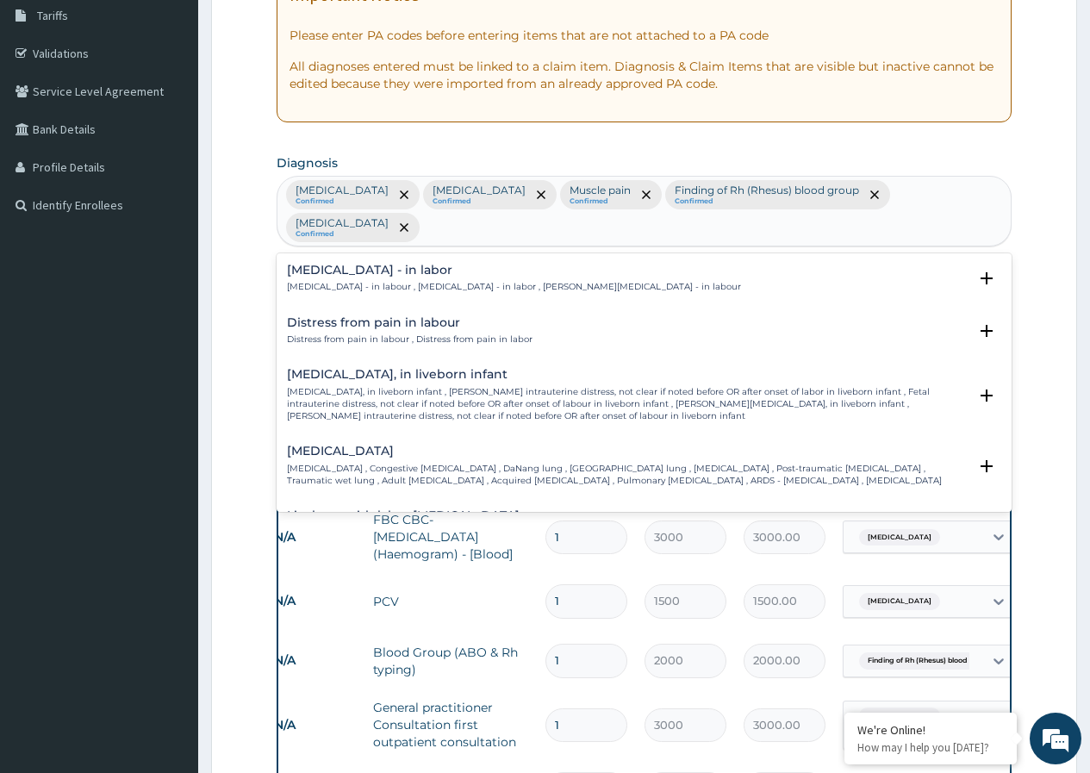
click at [407, 223] on div "option Anemia, selected. option Fetal distress, in liveborn infant focused, 3 o…" at bounding box center [644, 211] width 735 height 71
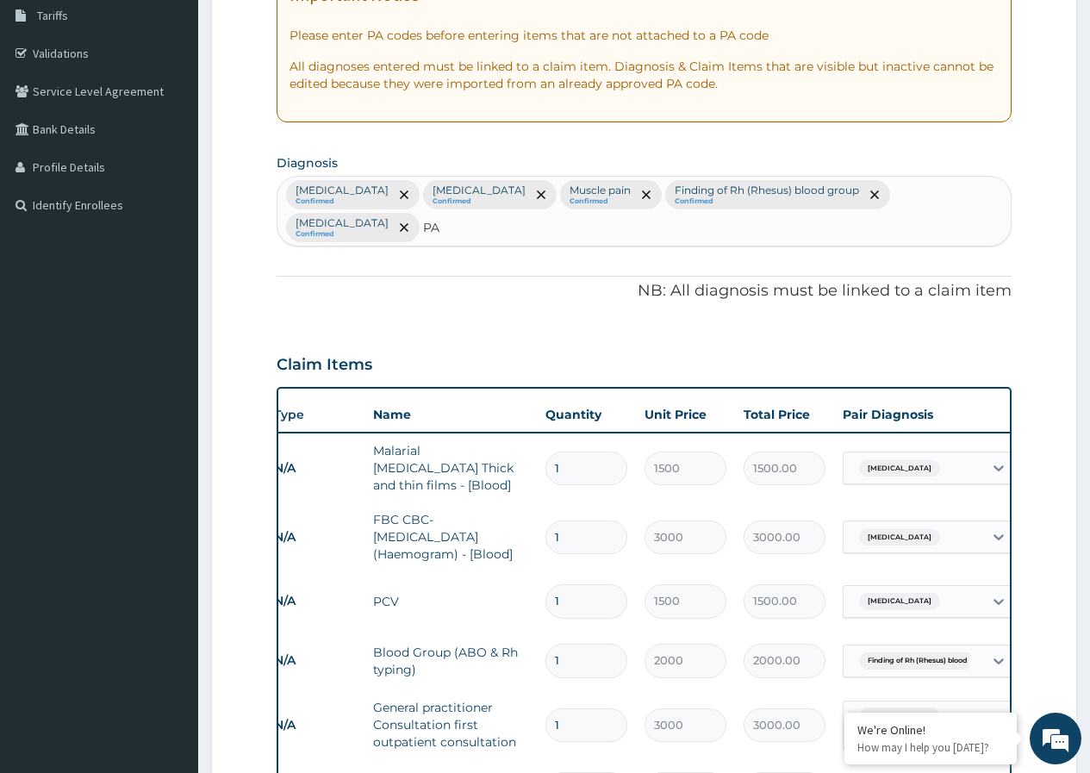
type input "P"
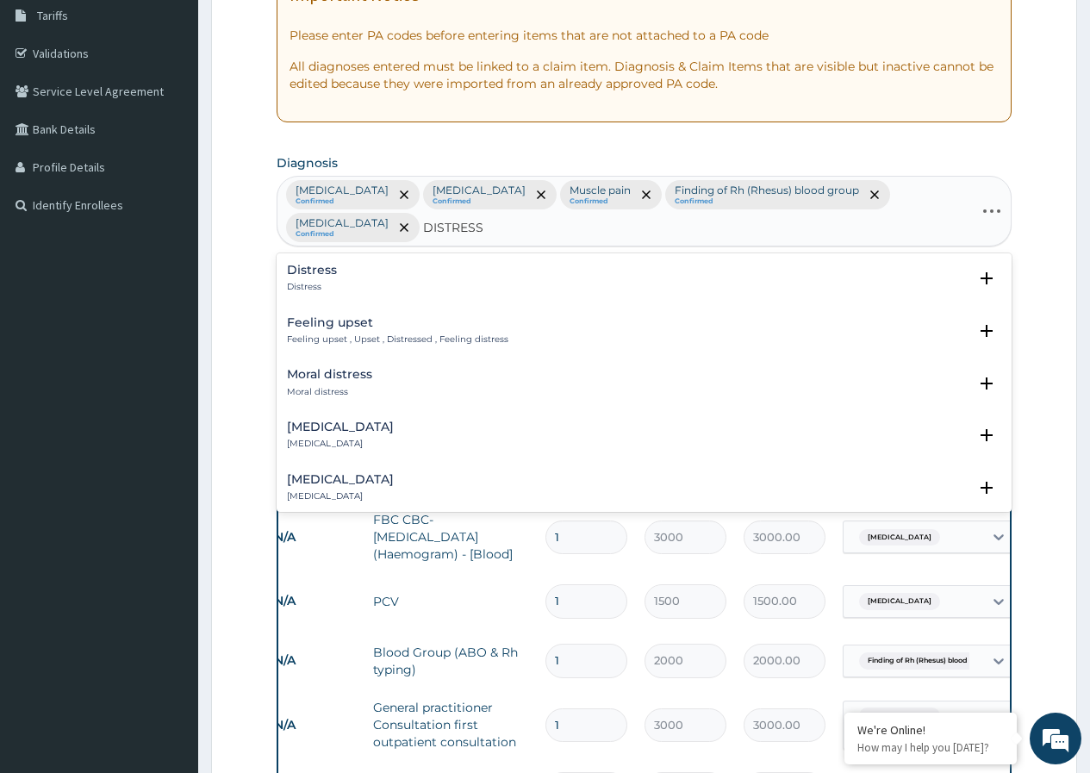
type input "DISTRESS P"
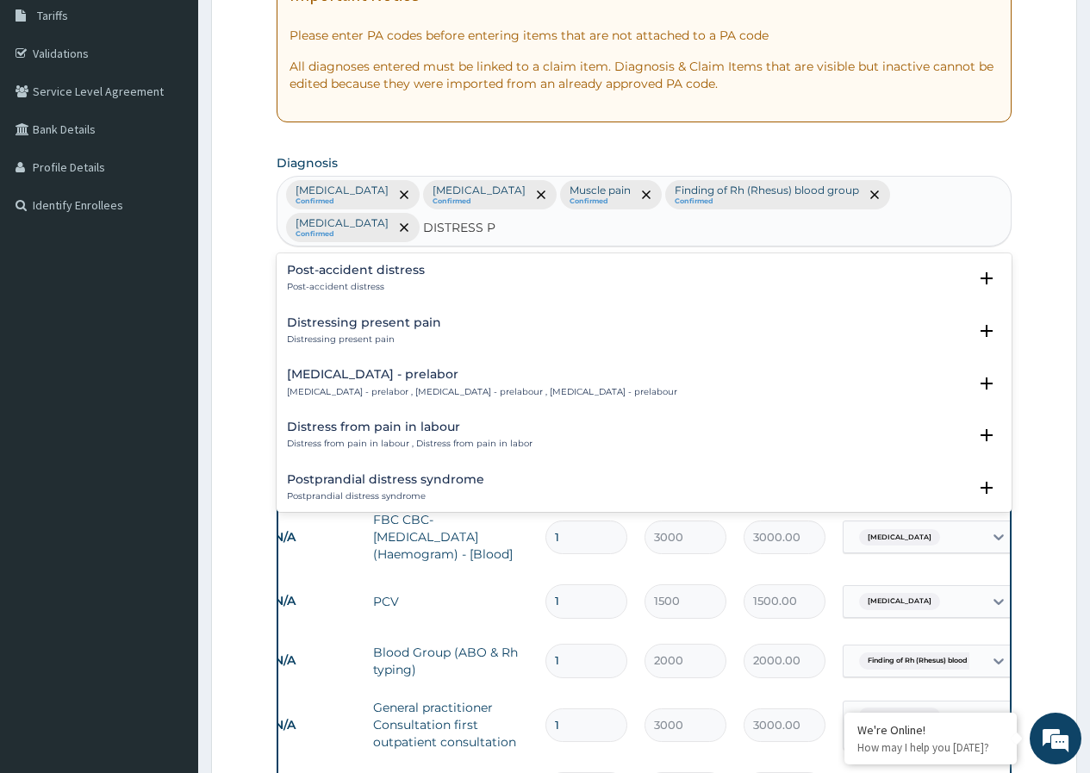
click at [378, 318] on h4 "Distressing present pain" at bounding box center [364, 322] width 154 height 13
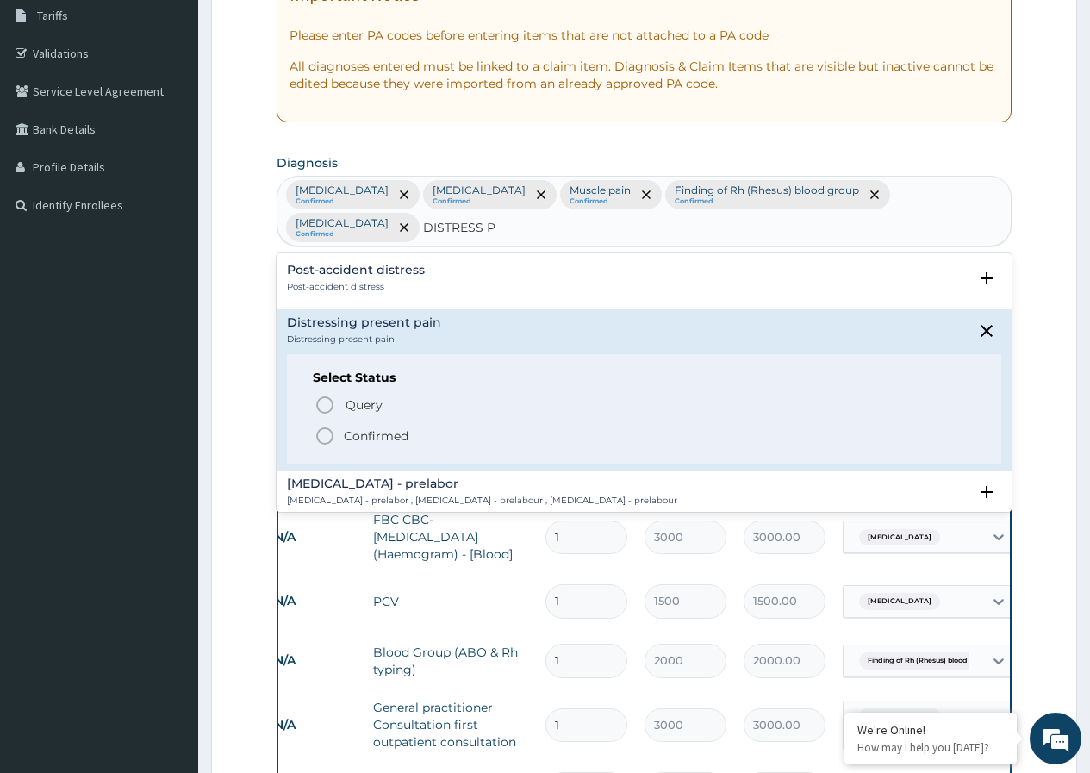
click at [319, 432] on circle "status option filled" at bounding box center [325, 436] width 16 height 16
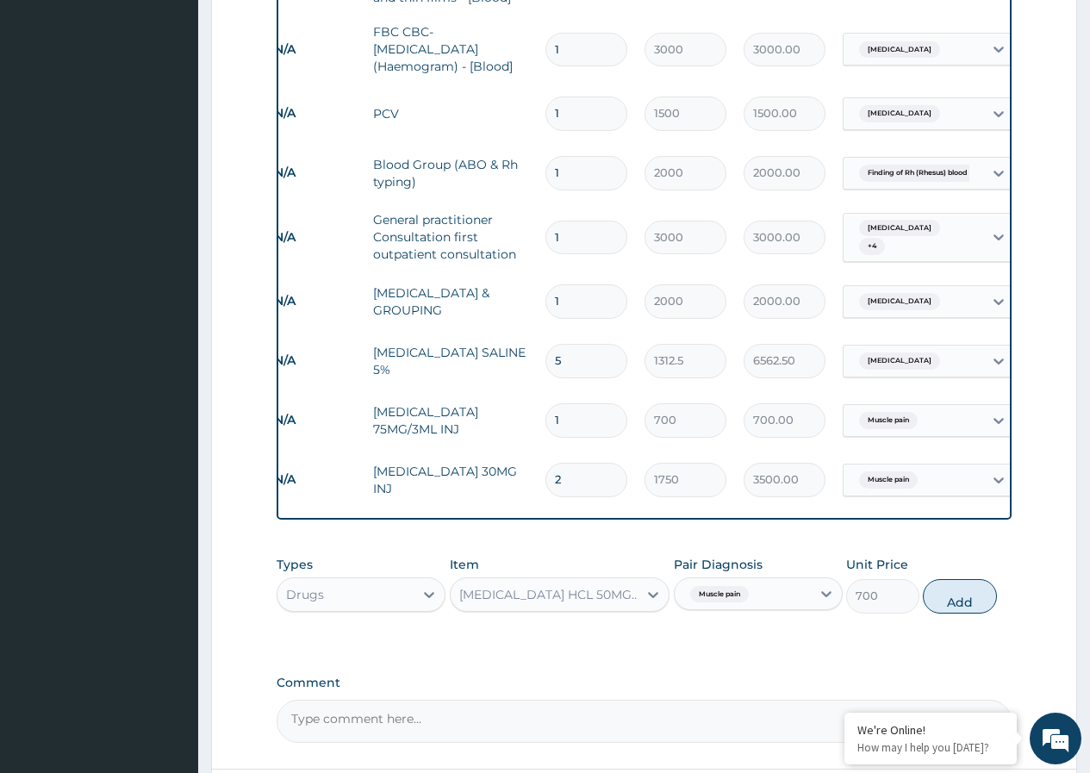
scroll to position [889, 0]
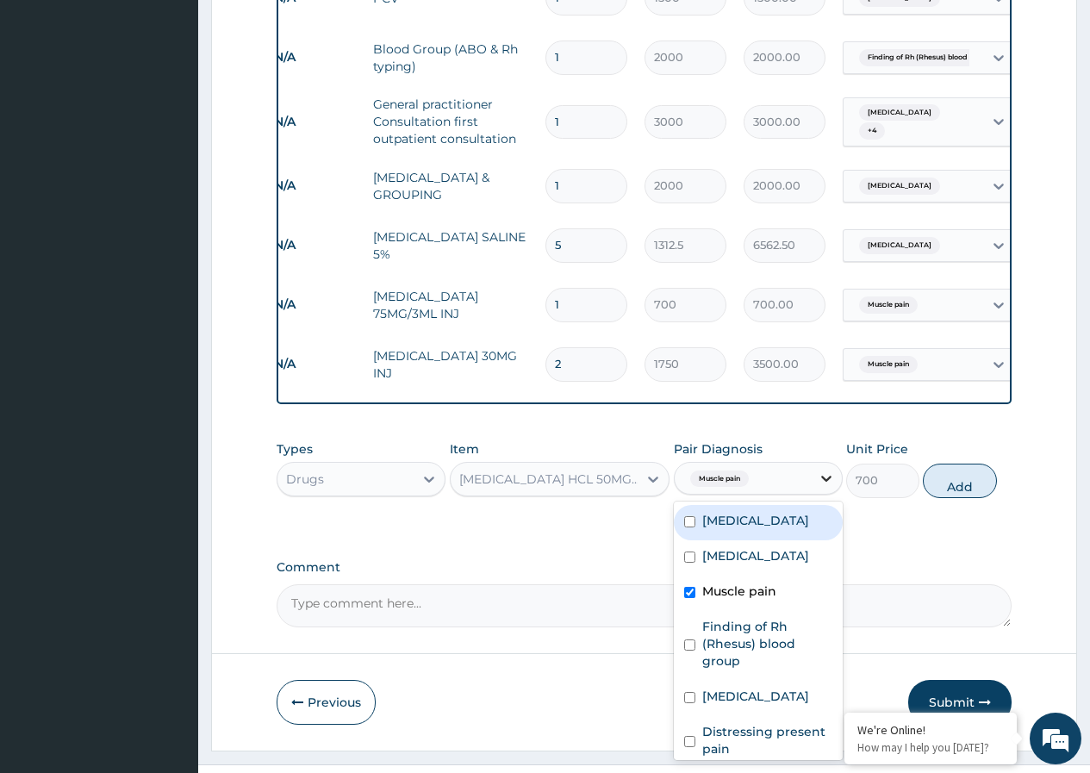
click at [824, 480] on icon at bounding box center [826, 478] width 17 height 17
click at [691, 598] on input "checkbox" at bounding box center [689, 592] width 11 height 11
checkbox input "false"
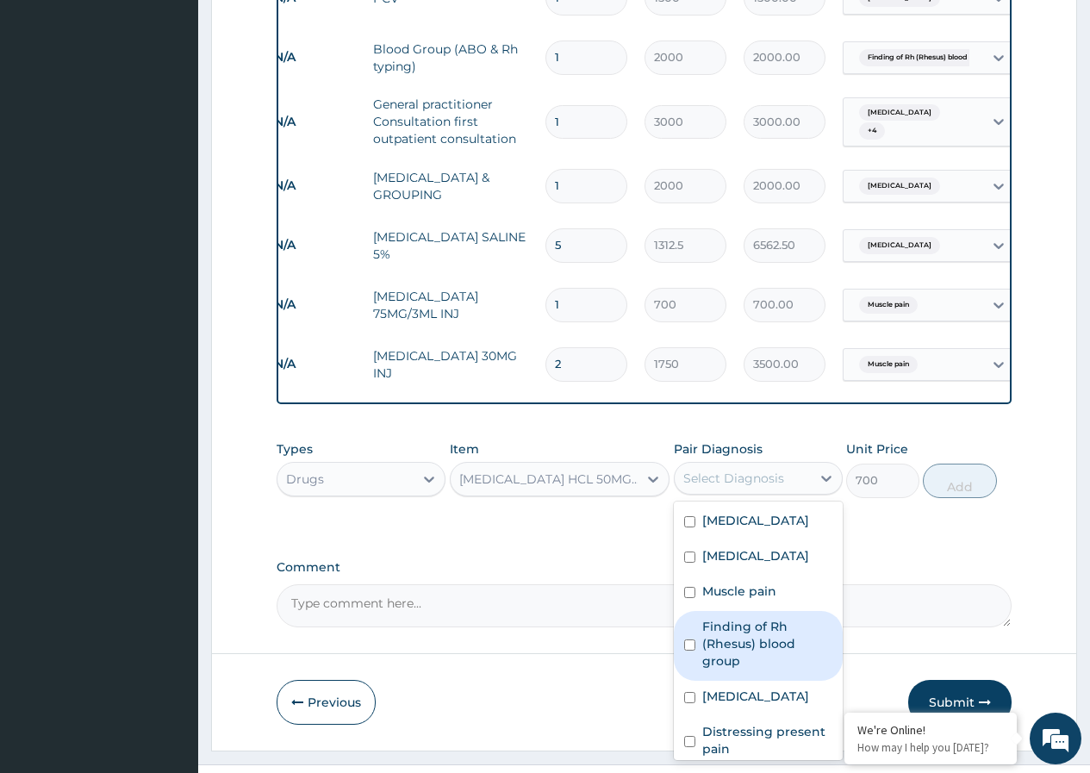
scroll to position [29, 0]
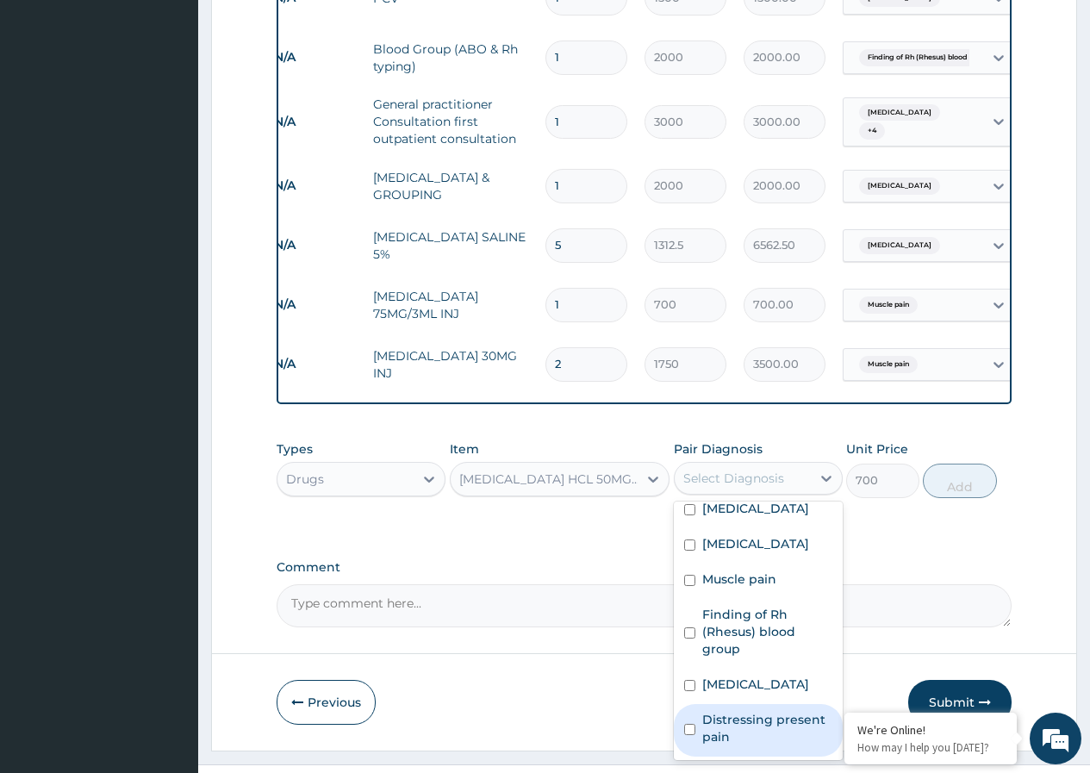
click at [694, 730] on input "checkbox" at bounding box center [689, 729] width 11 height 11
checkbox input "true"
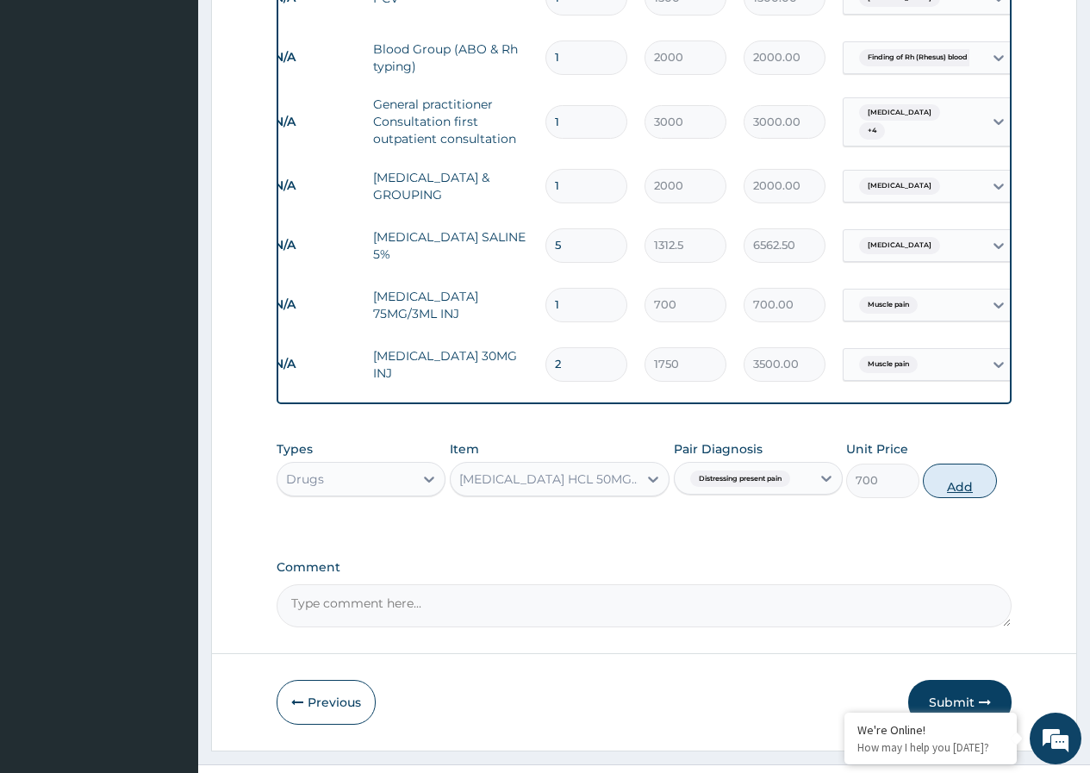
click at [952, 492] on button "Add" at bounding box center [959, 481] width 73 height 34
type input "0"
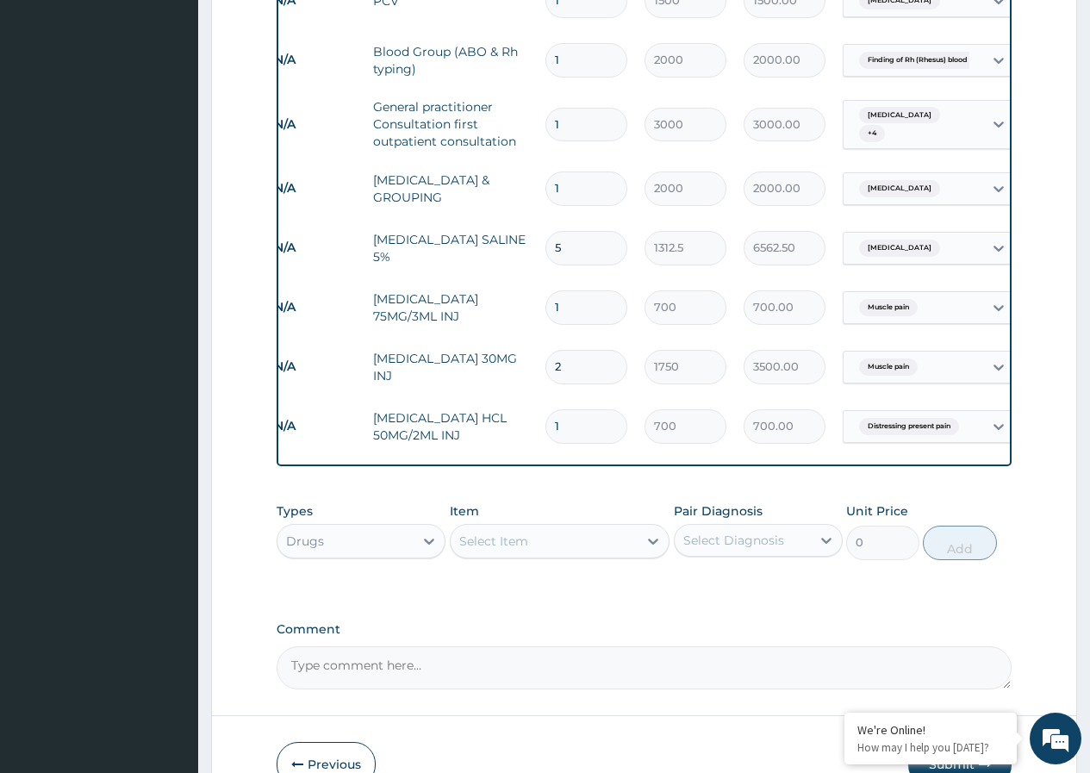
scroll to position [815, 0]
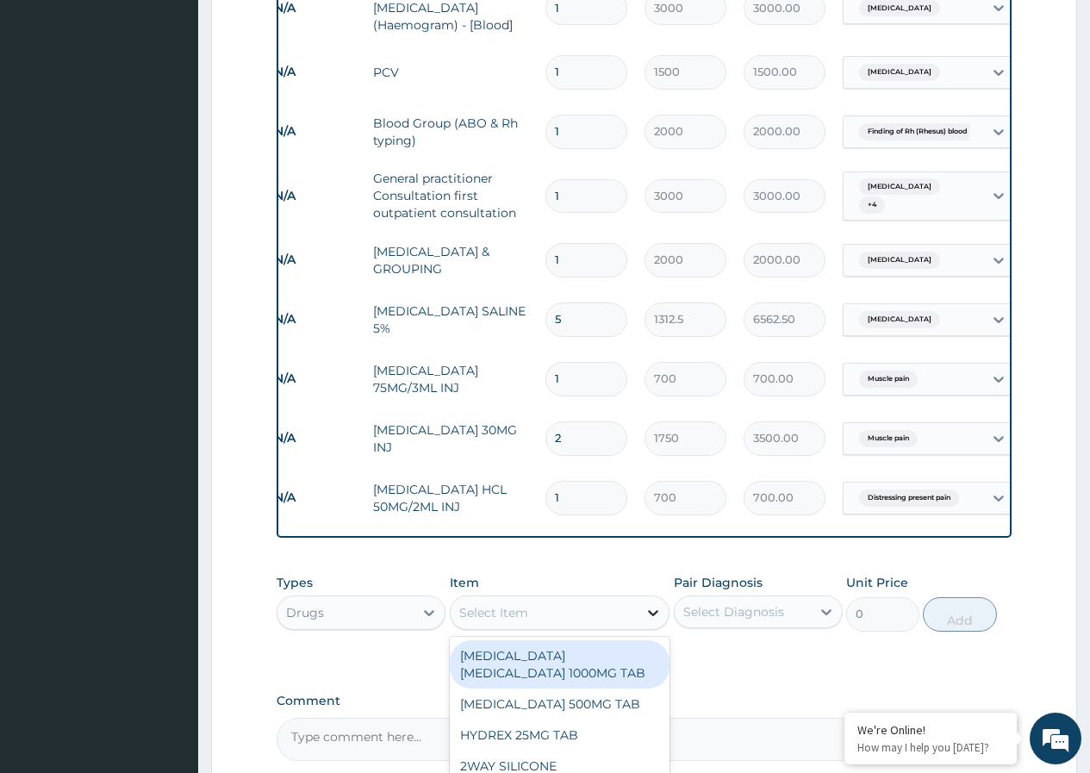
click at [653, 614] on icon at bounding box center [653, 612] width 17 height 17
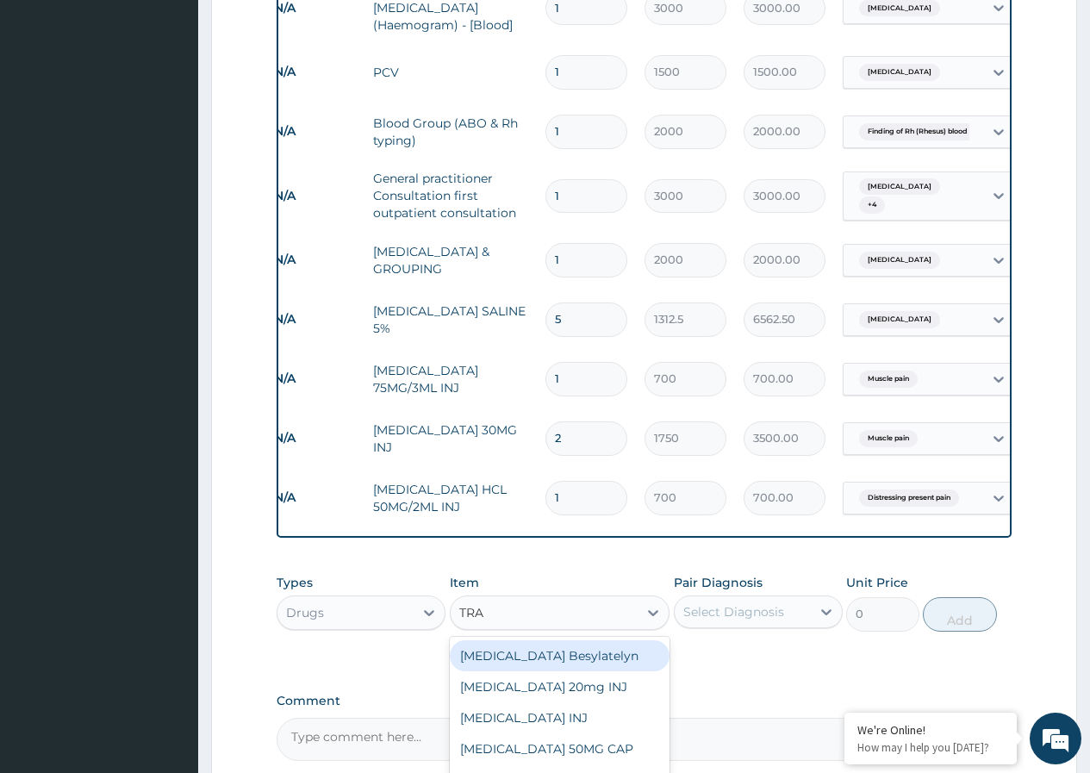
type input "TRAM"
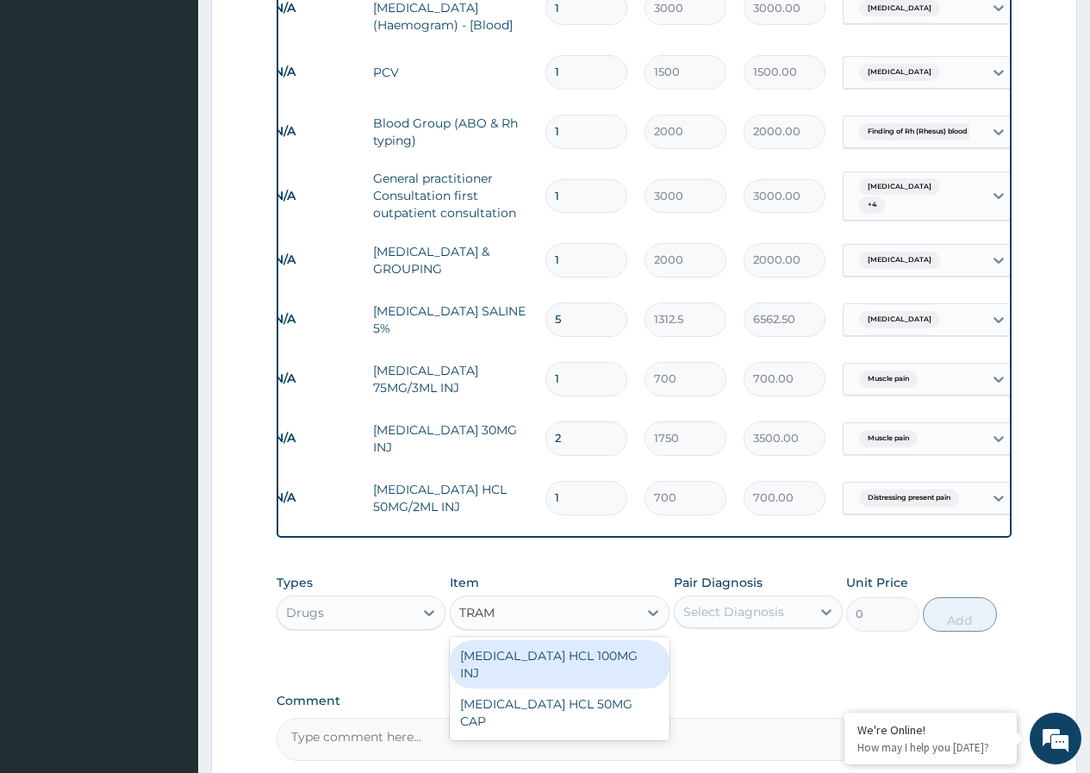
click at [596, 663] on div "TRAMADOL HCL 100MG INJ" at bounding box center [560, 664] width 221 height 48
type input "1750"
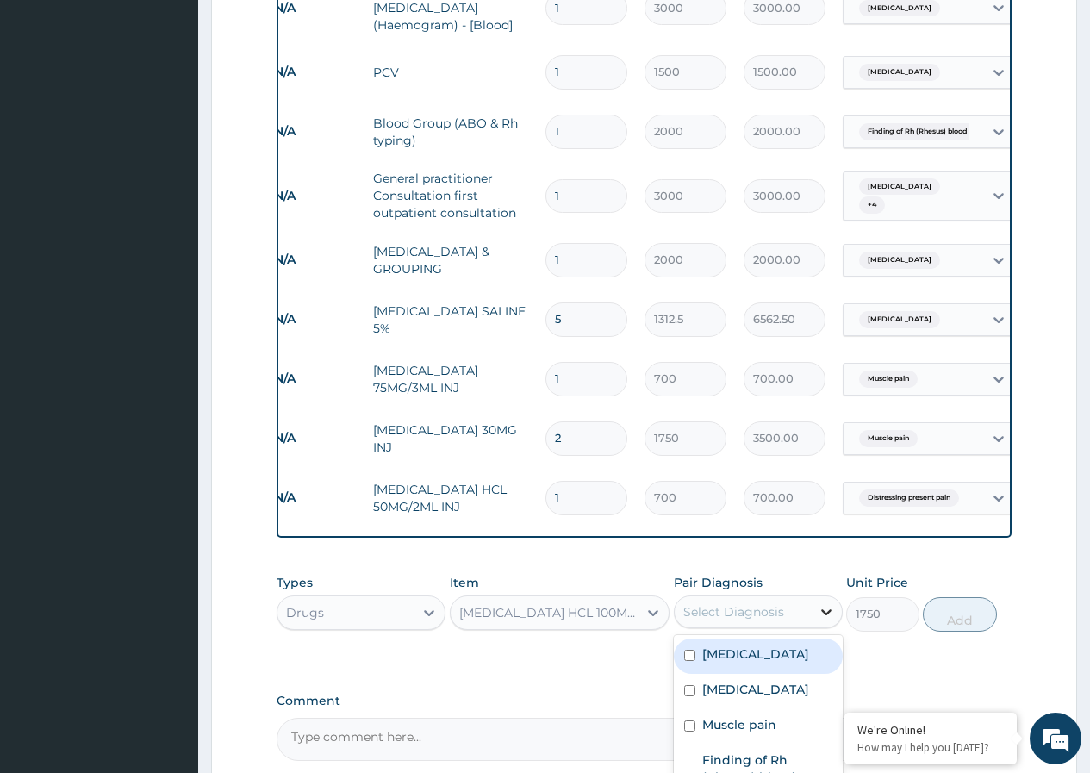
click at [830, 614] on icon at bounding box center [826, 613] width 10 height 6
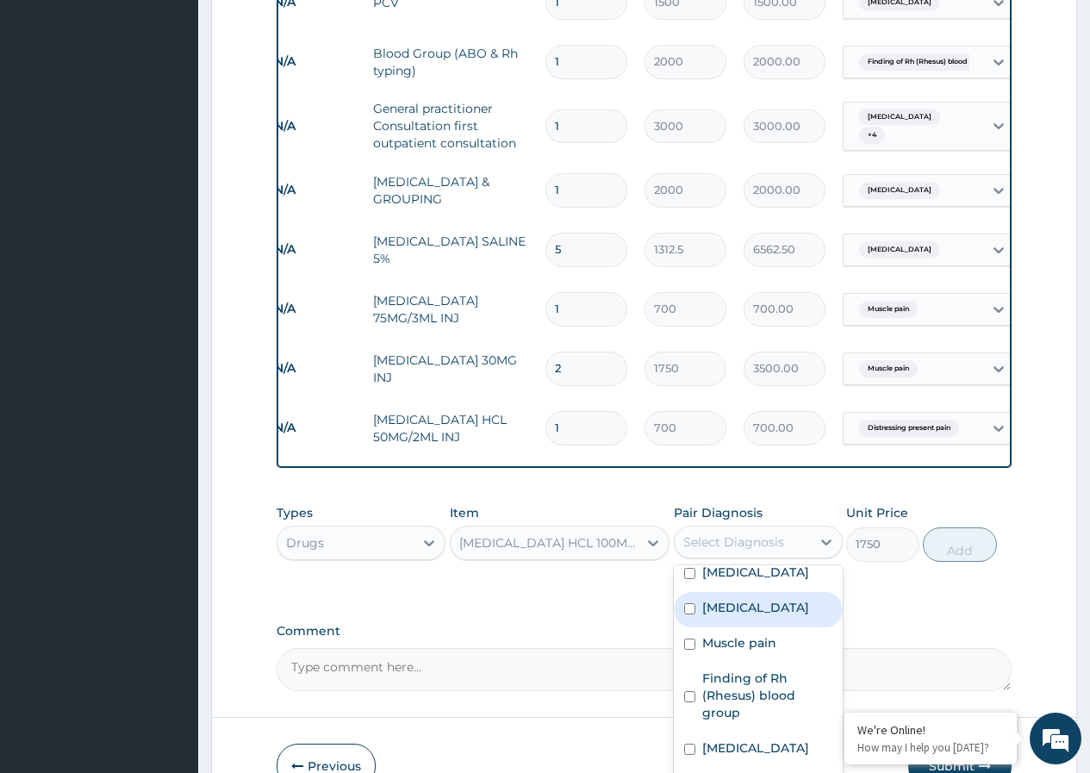
scroll to position [988, 0]
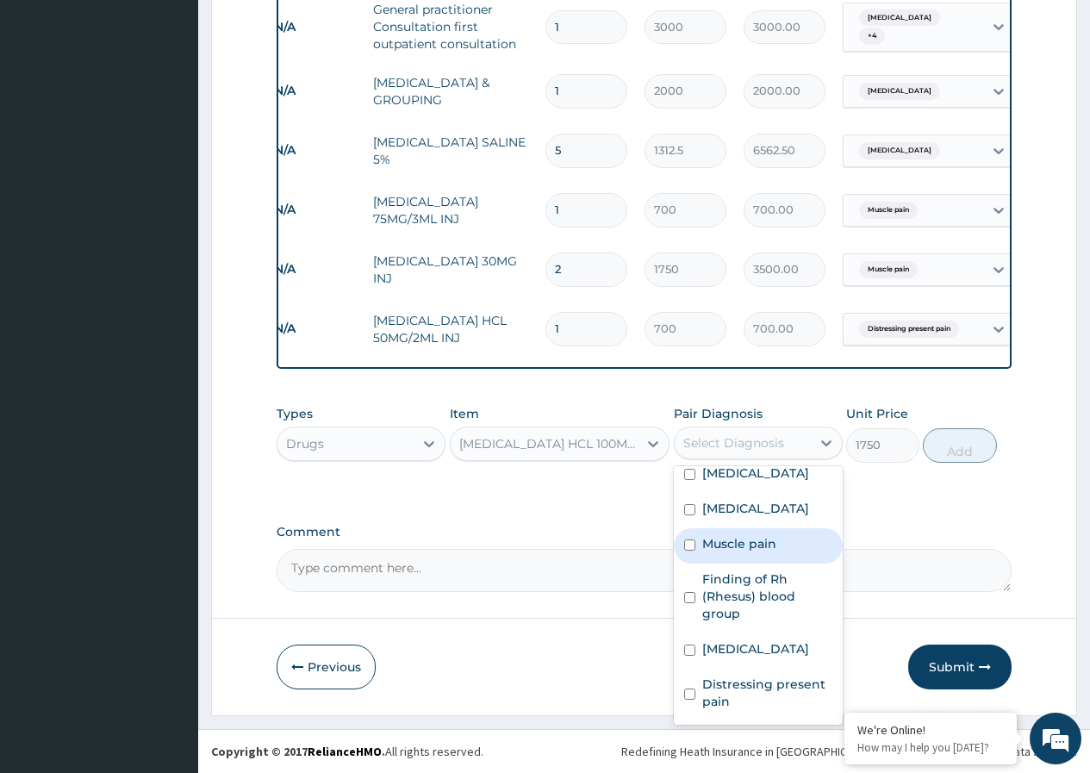
click at [687, 546] on input "checkbox" at bounding box center [689, 545] width 11 height 11
checkbox input "true"
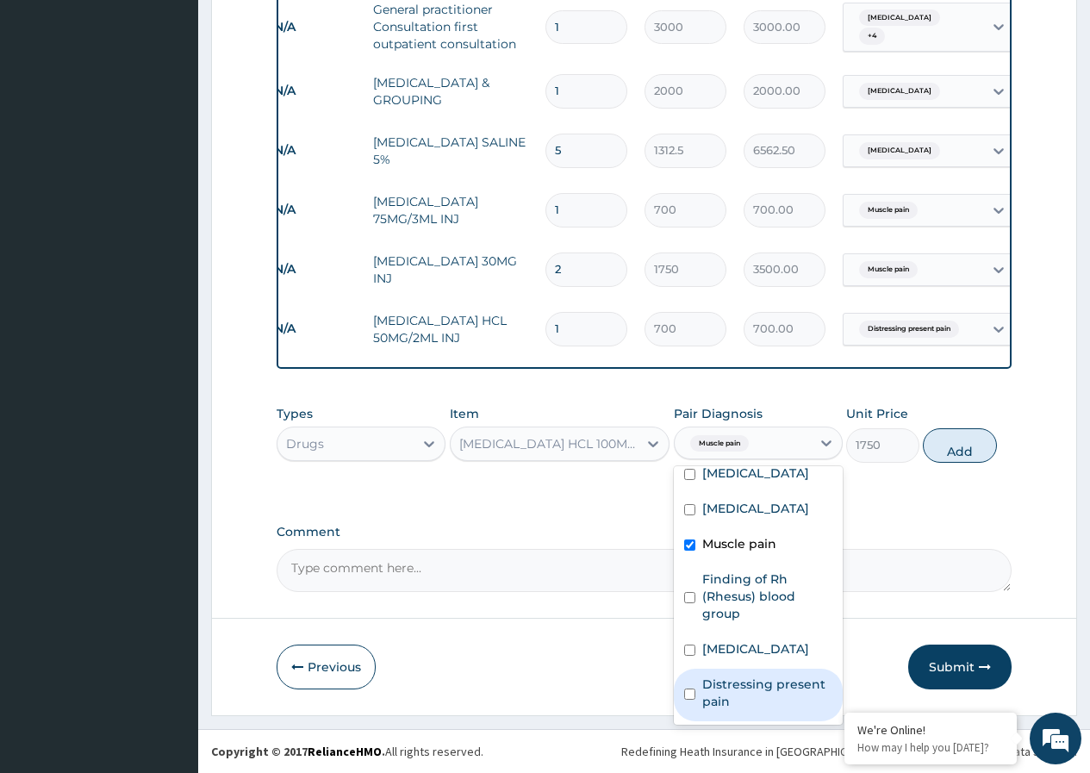
click at [690, 694] on input "checkbox" at bounding box center [689, 694] width 11 height 11
checkbox input "true"
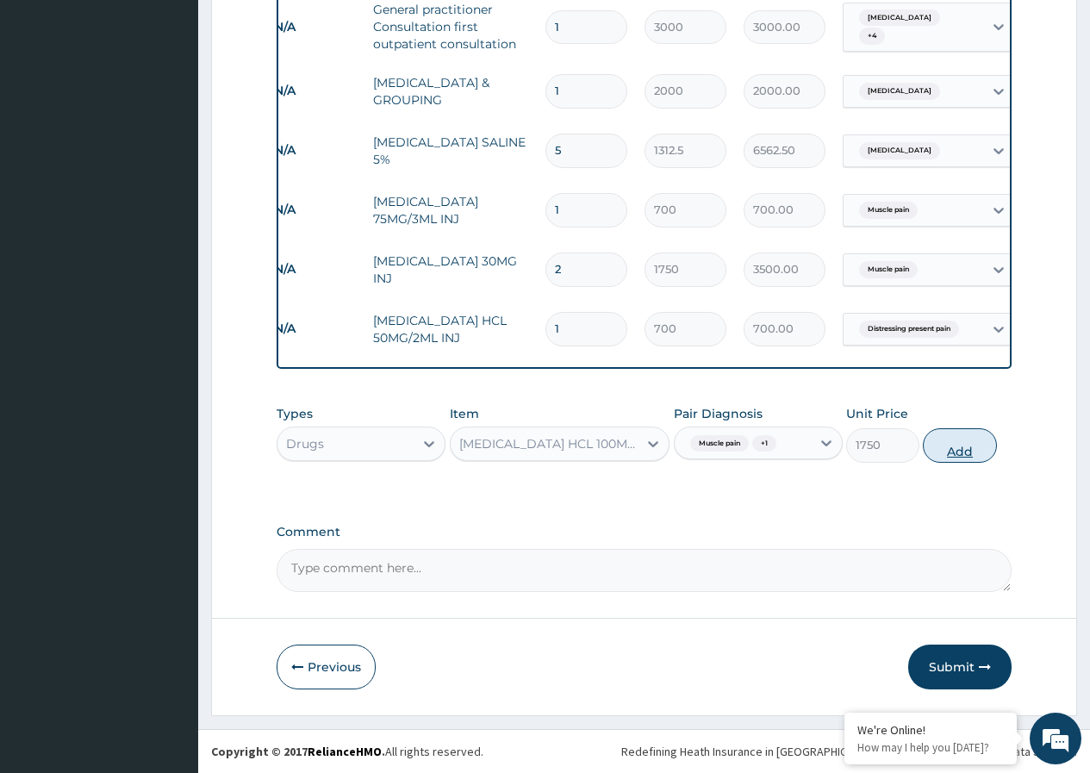
click at [964, 444] on button "Add" at bounding box center [959, 445] width 73 height 34
type input "0"
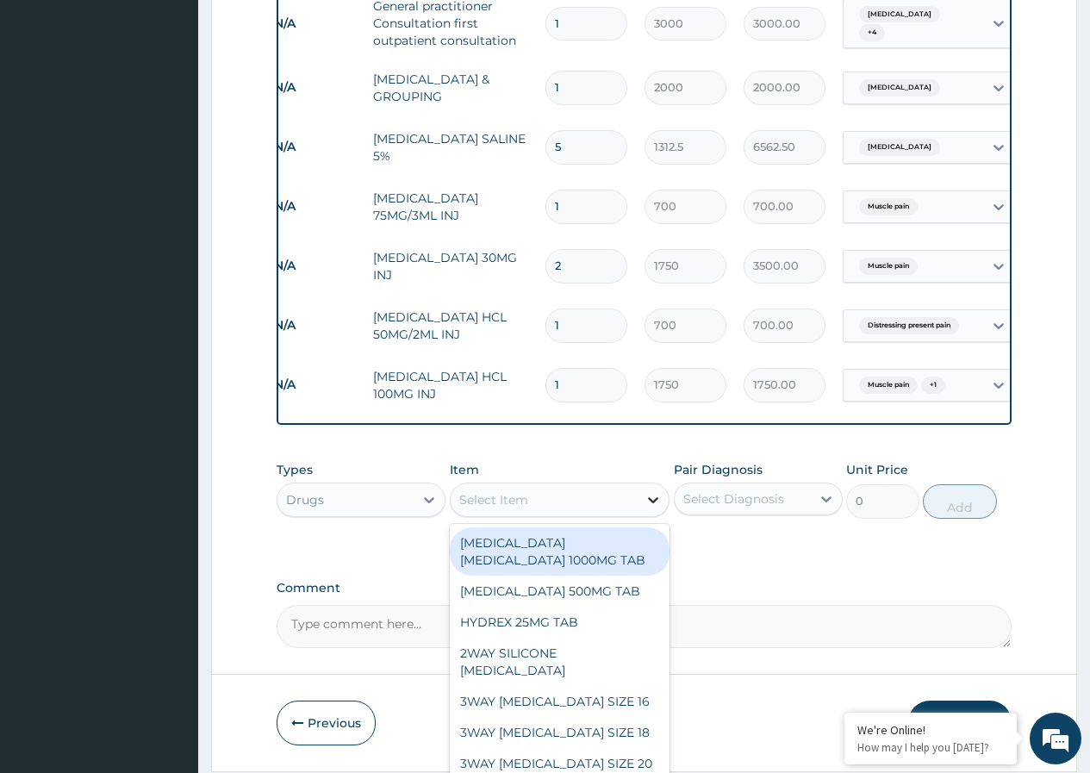
click at [654, 503] on icon at bounding box center [653, 499] width 17 height 17
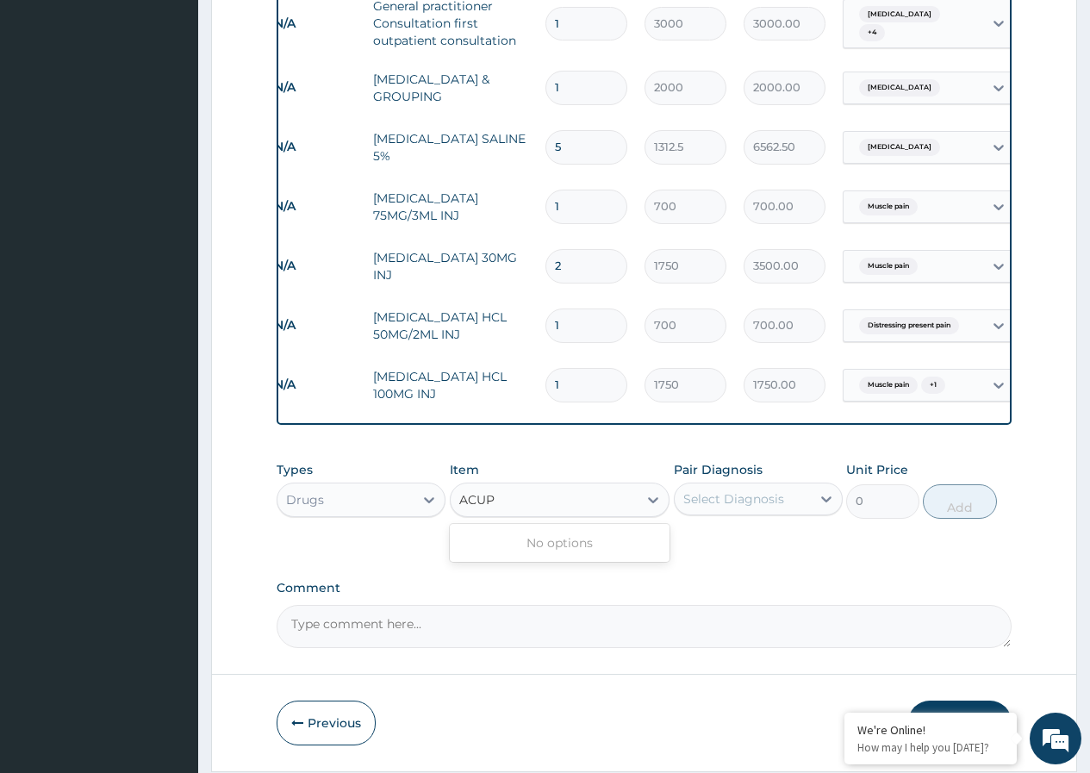
type input "ACUP"
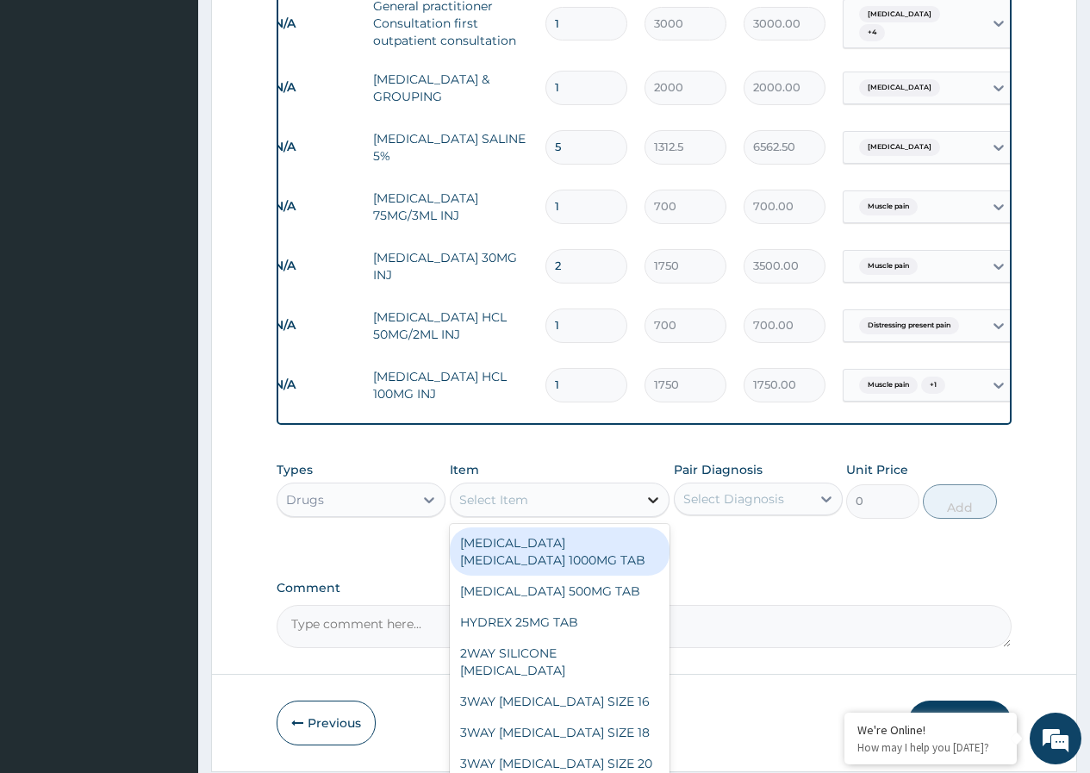
click at [657, 500] on icon at bounding box center [653, 499] width 17 height 17
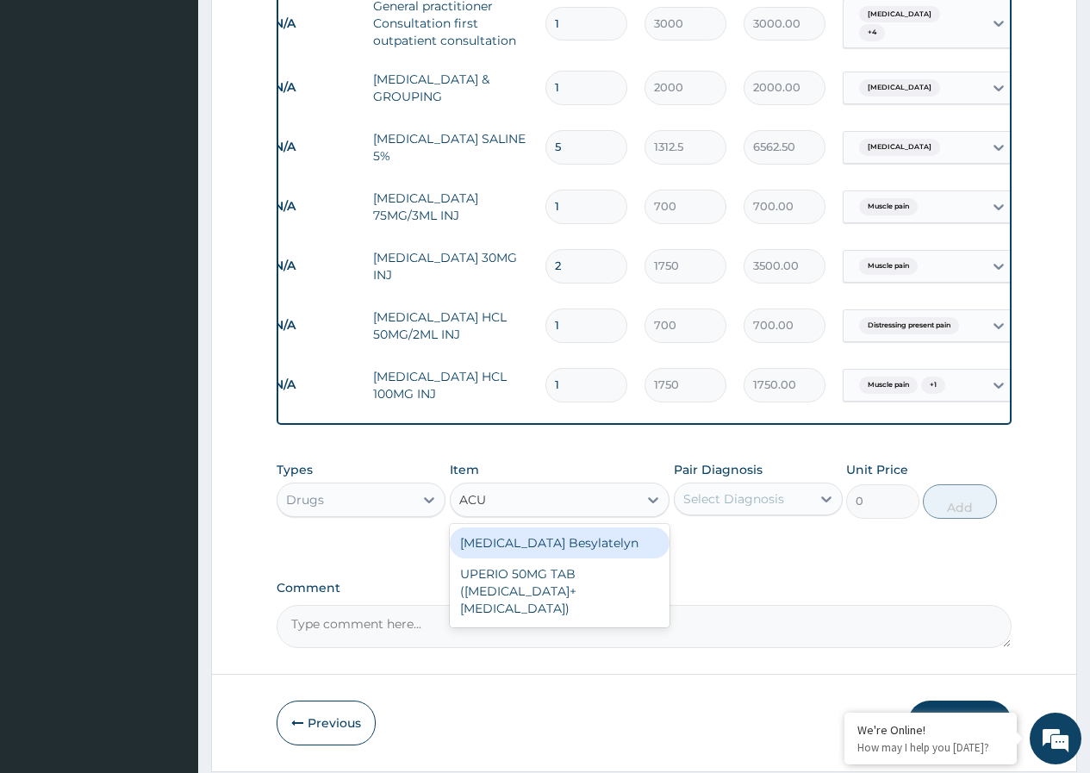
scroll to position [0, 0]
type input "AC"
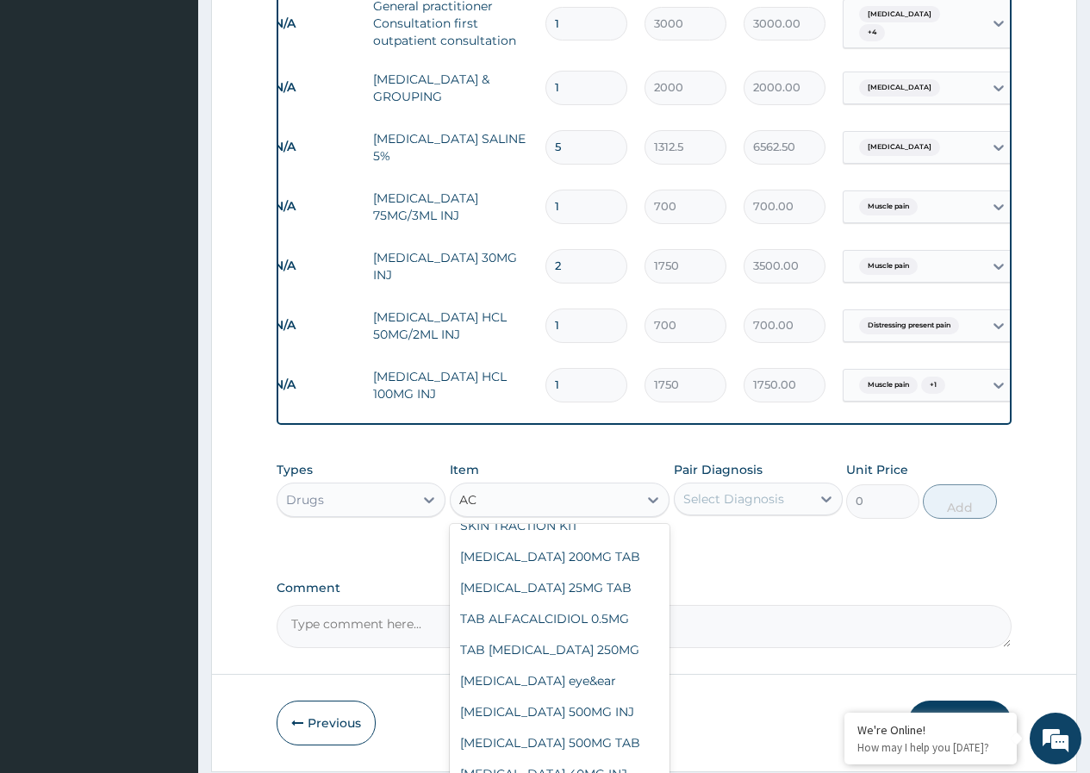
scroll to position [3950, 0]
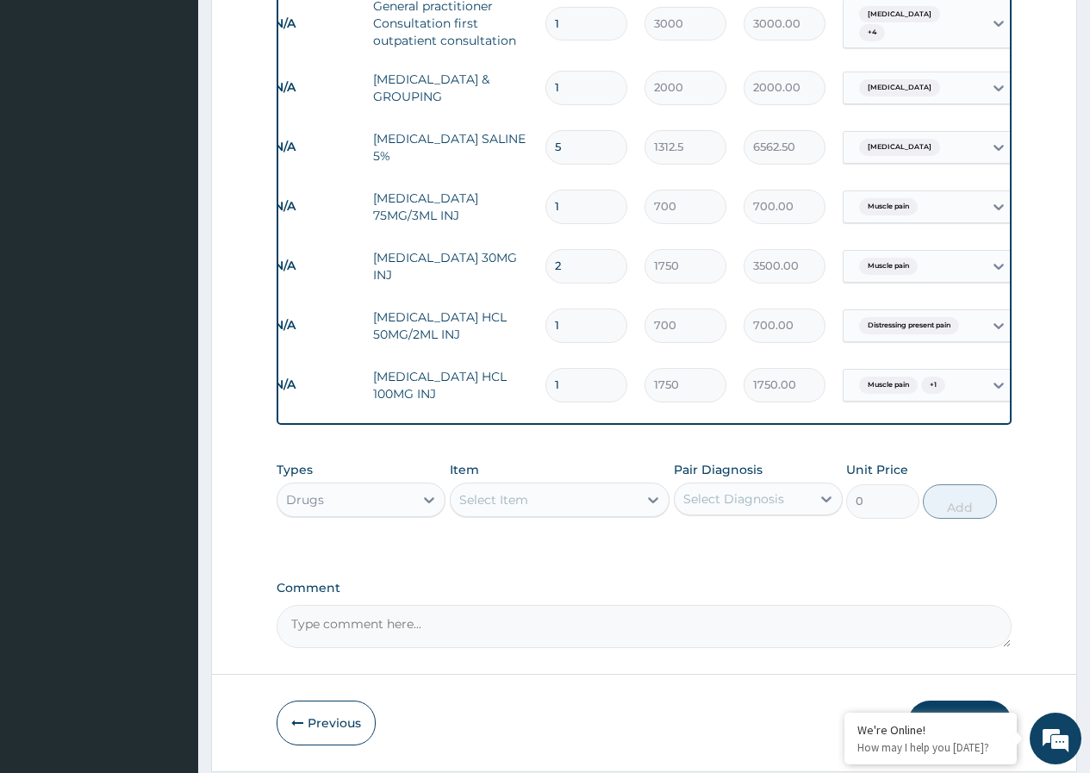
click at [512, 501] on div "Select Item" at bounding box center [545, 500] width 188 height 28
type input "N"
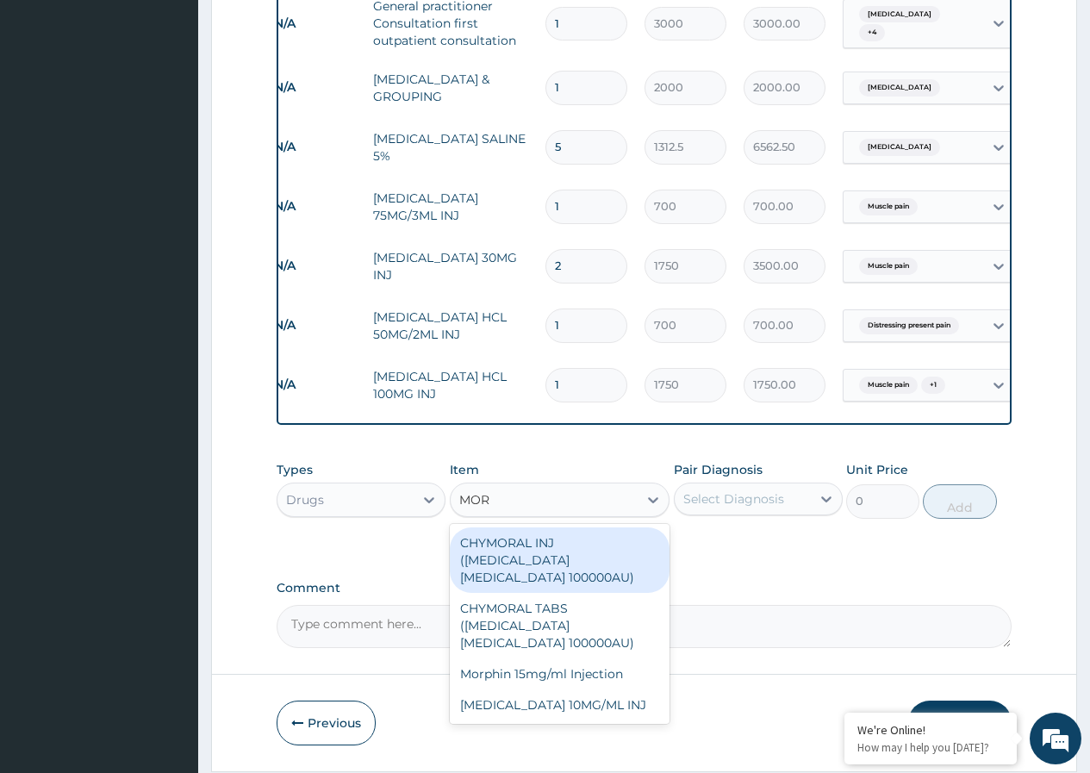
type input "MOR"
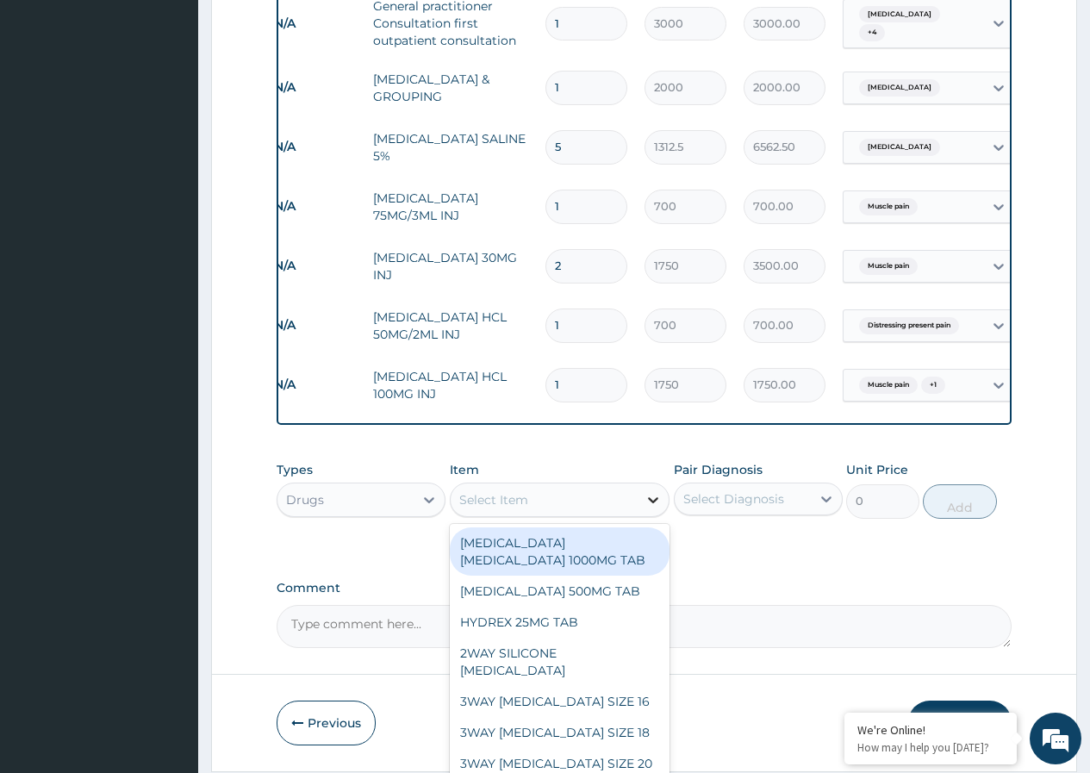
click at [656, 508] on icon at bounding box center [653, 499] width 17 height 17
type input "MOR"
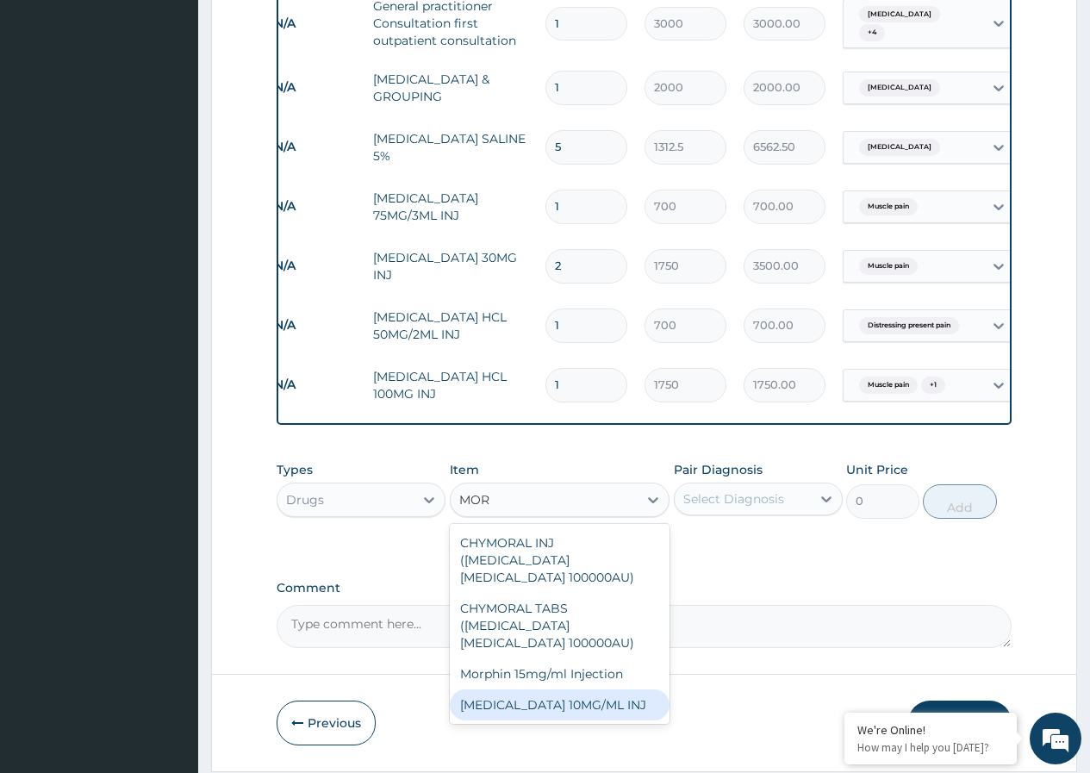
click at [578, 690] on div "MORPHINE 10MG/ML INJ" at bounding box center [560, 705] width 221 height 31
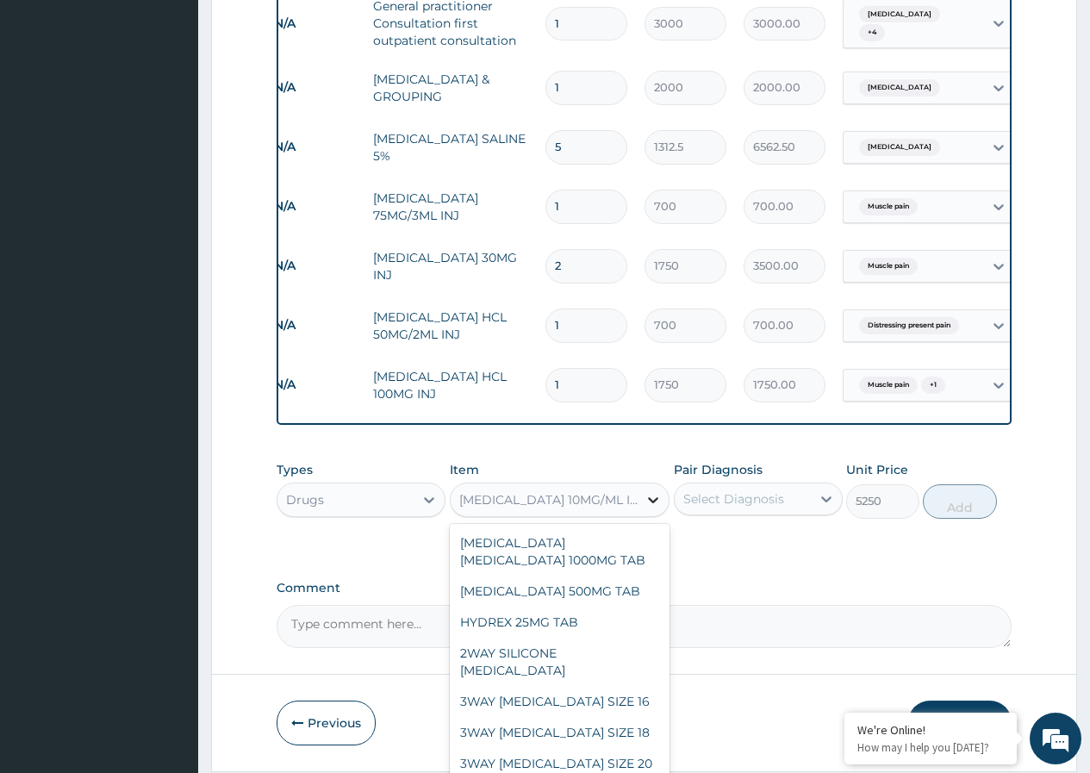
click at [651, 504] on icon at bounding box center [653, 501] width 10 height 6
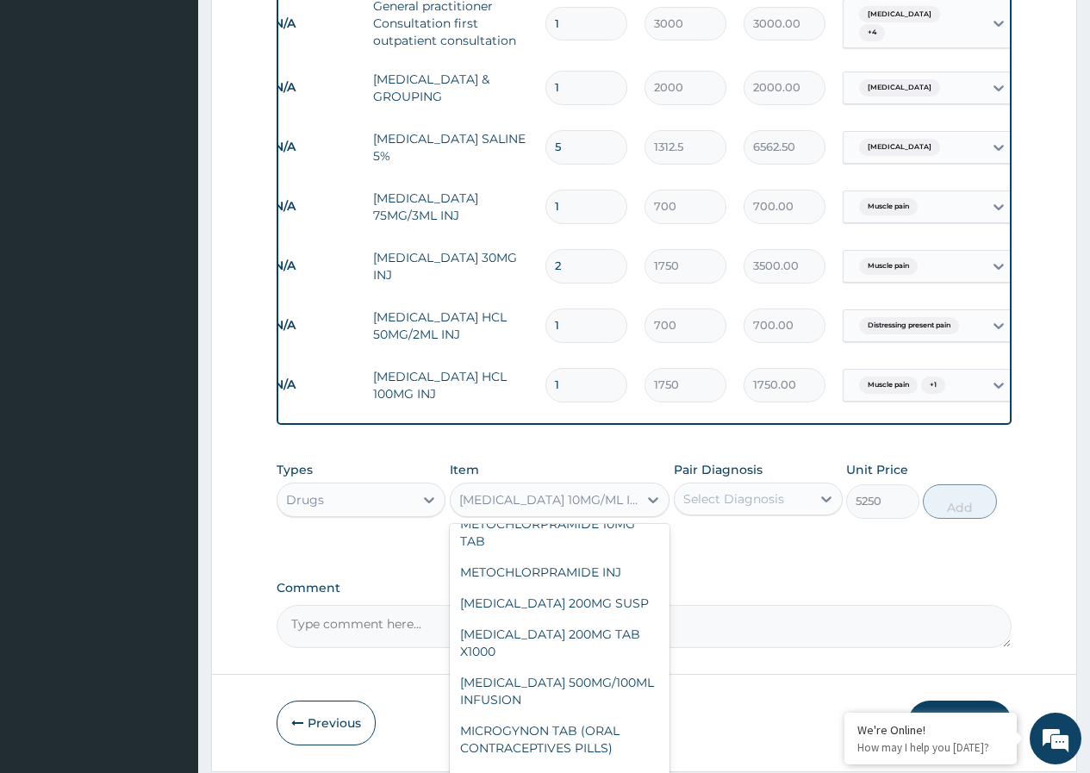
scroll to position [20137, 0]
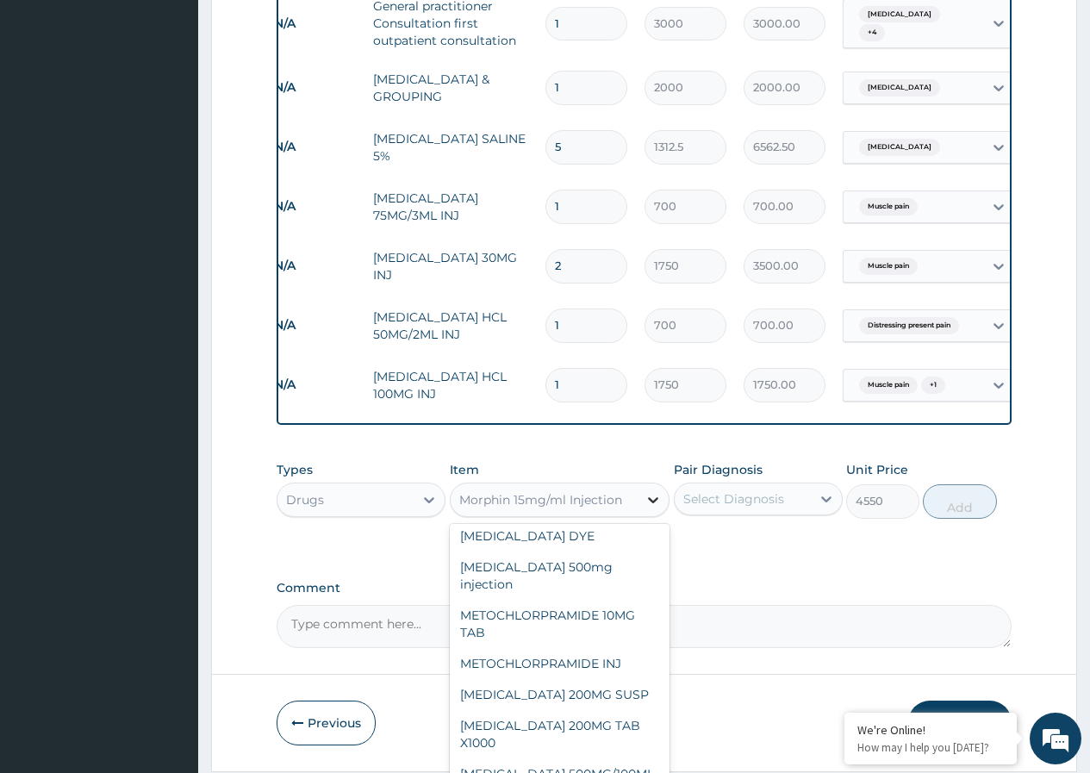
click at [653, 502] on icon at bounding box center [653, 499] width 17 height 17
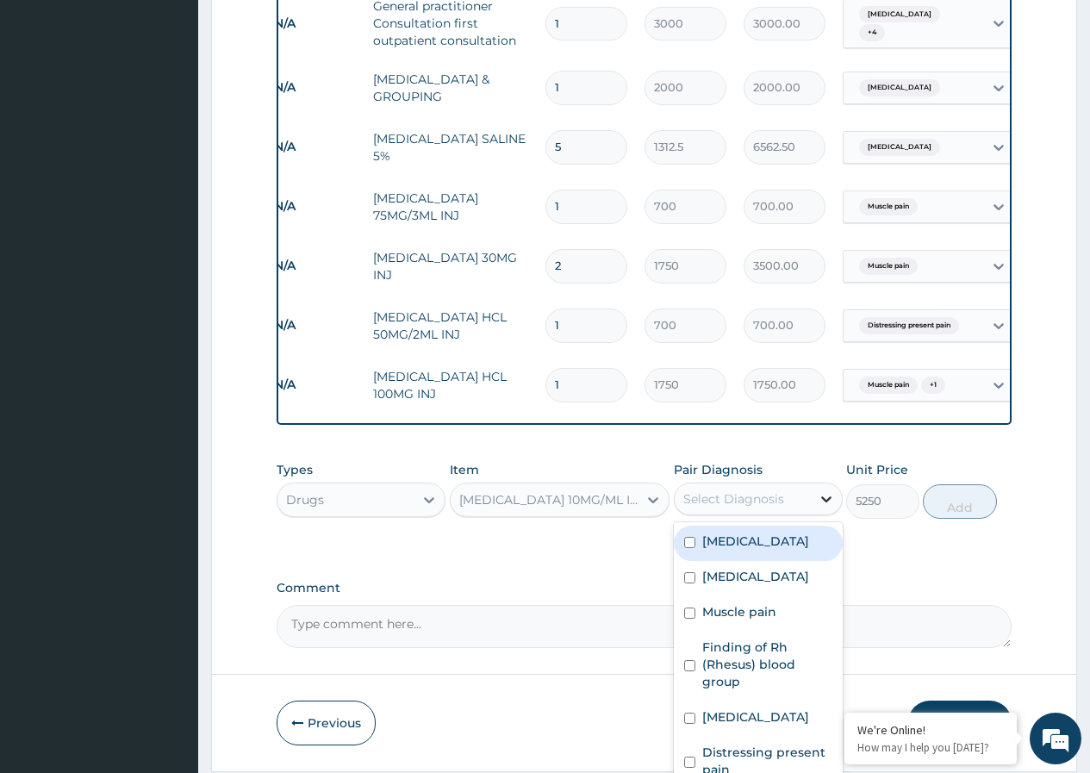
click at [827, 497] on icon at bounding box center [826, 498] width 17 height 17
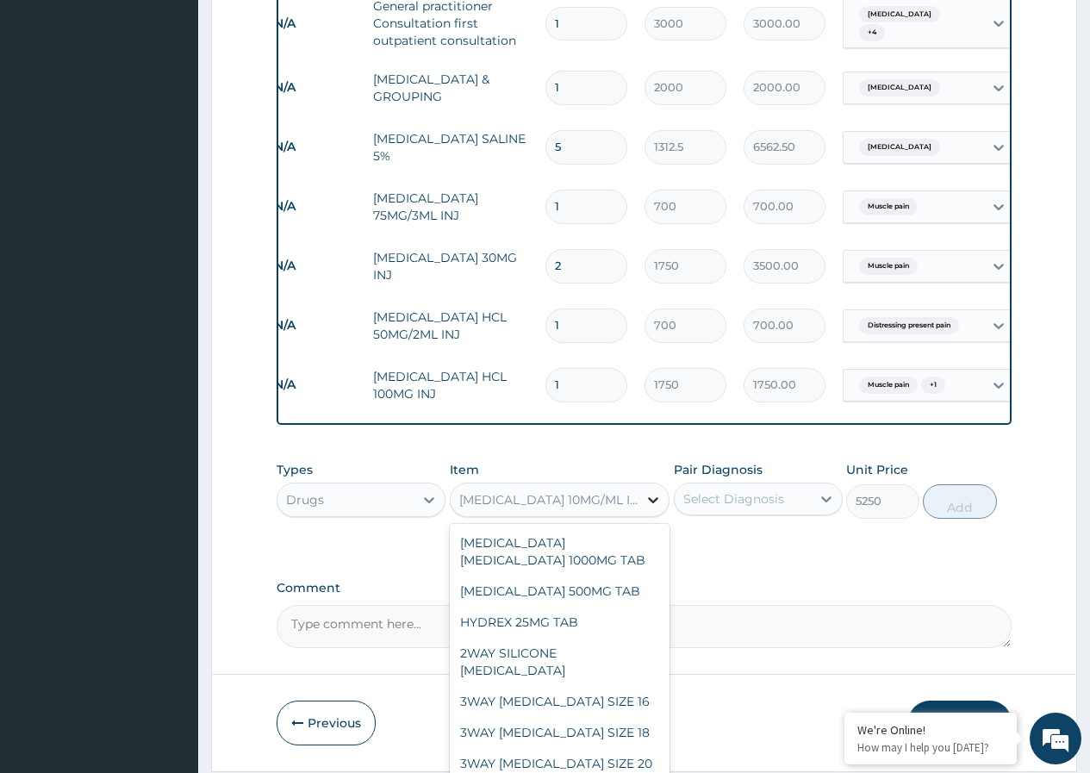
scroll to position [20051, 0]
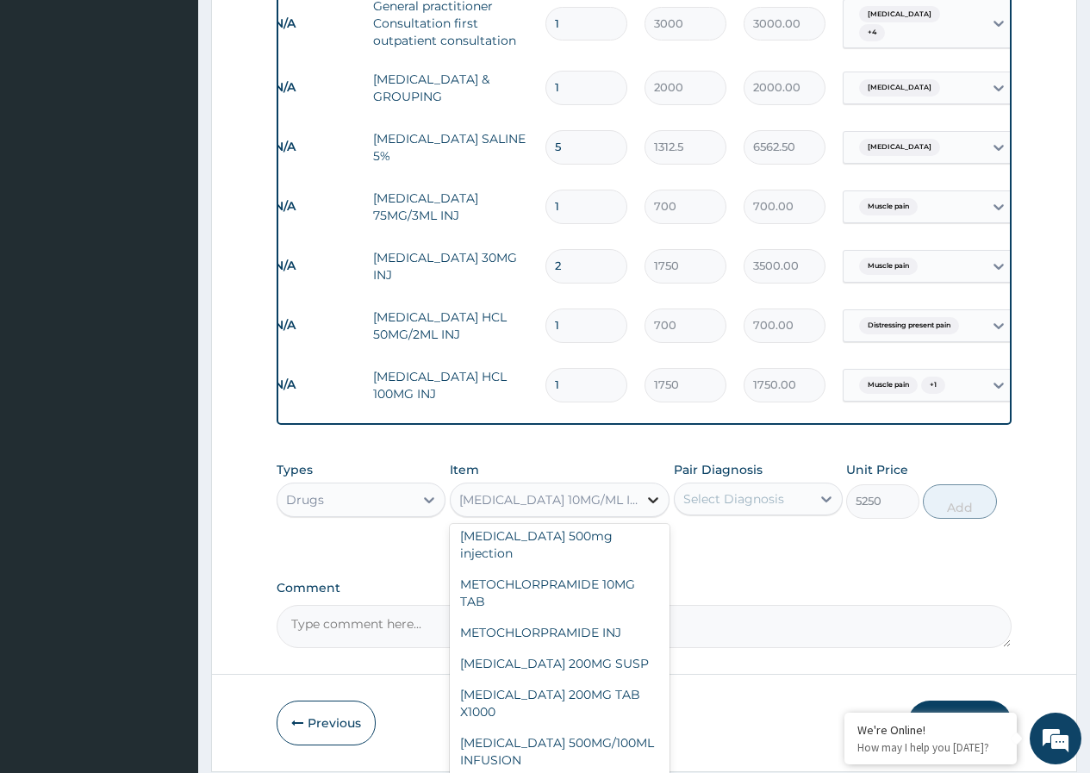
click at [658, 502] on icon at bounding box center [653, 501] width 10 height 6
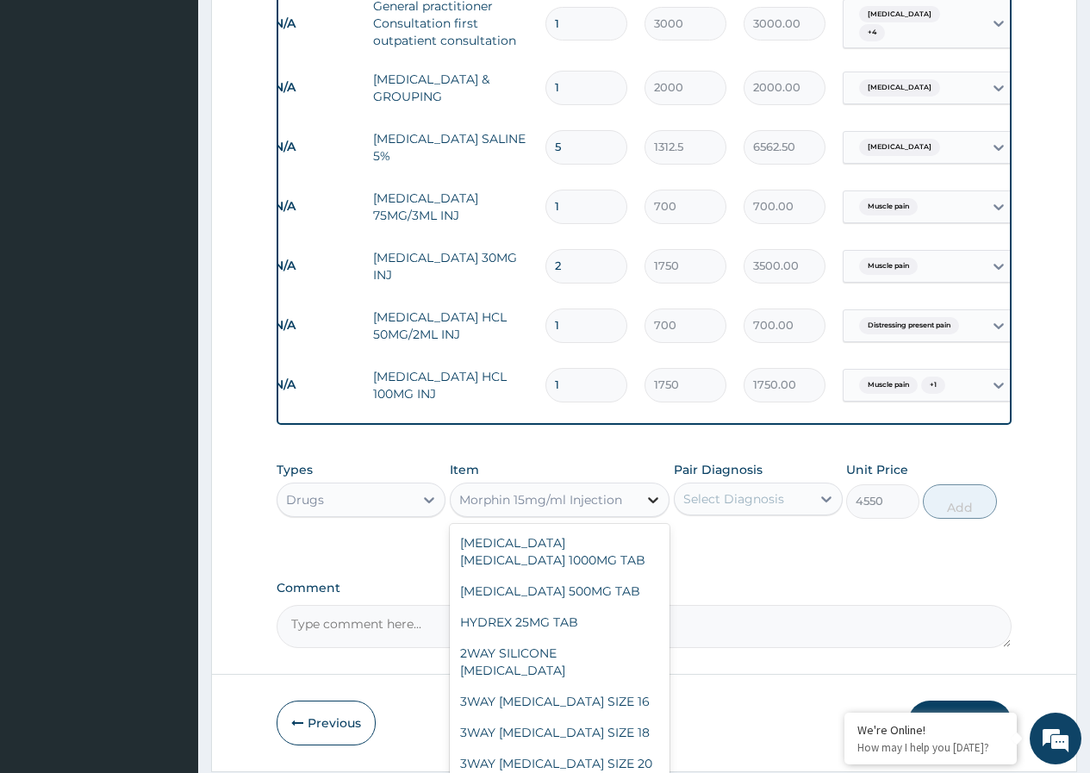
click at [652, 498] on icon at bounding box center [653, 499] width 17 height 17
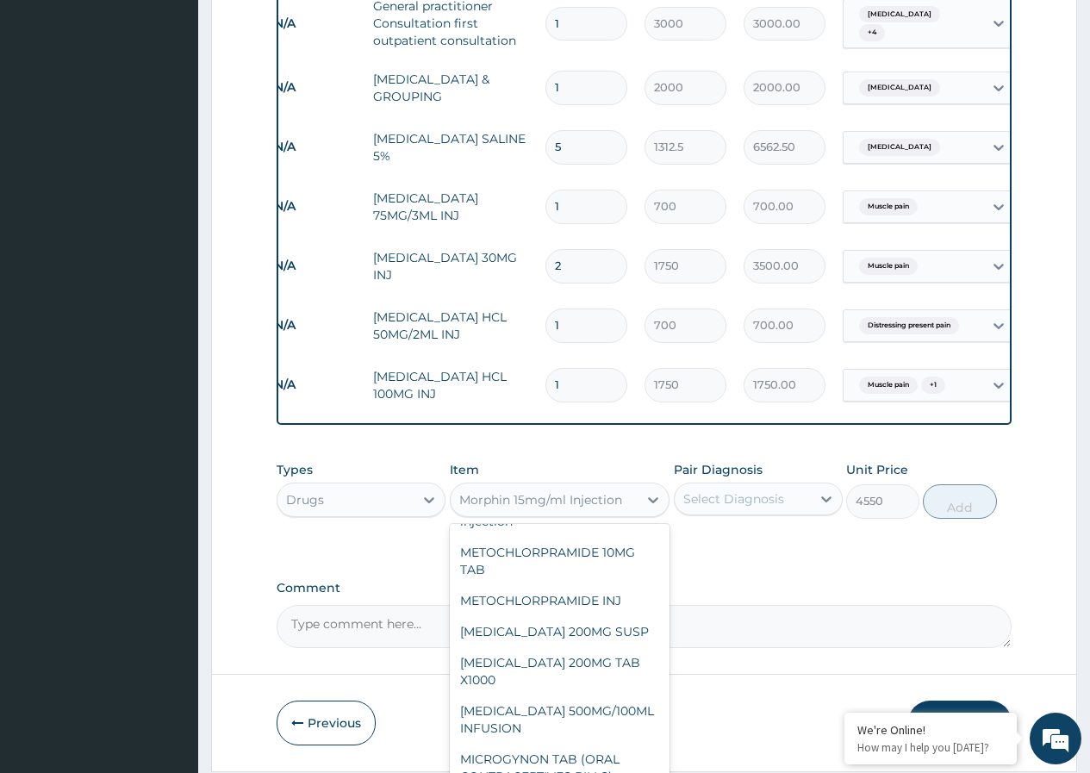
scroll to position [20106, 0]
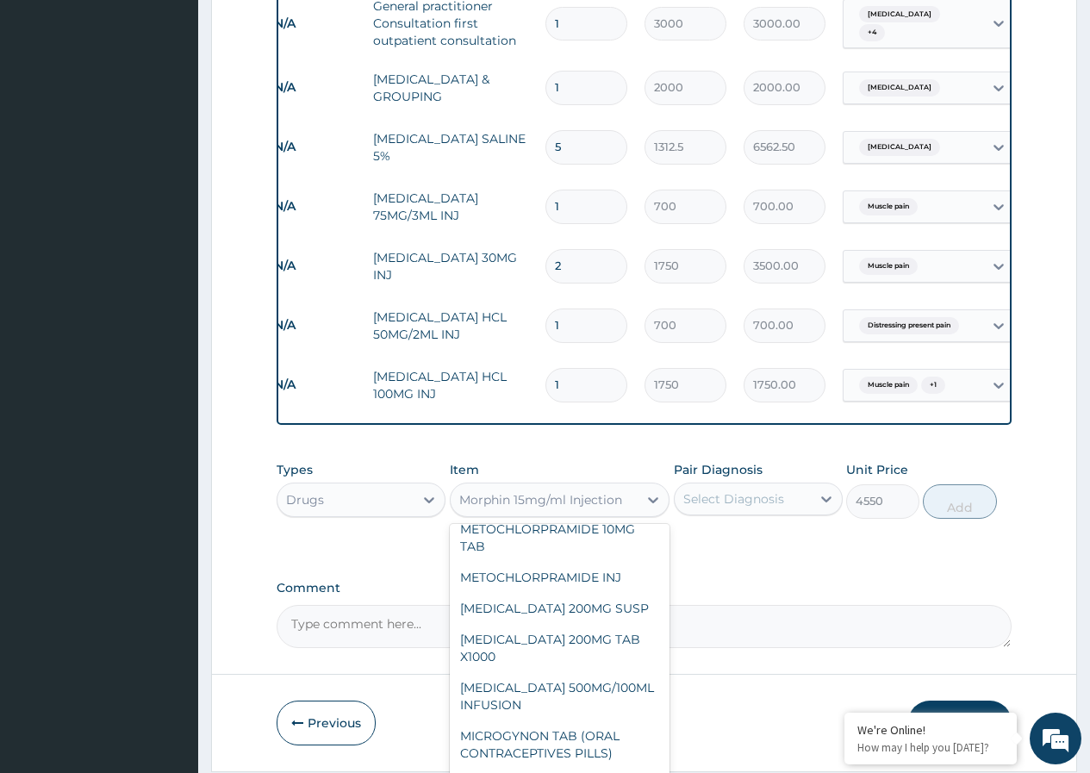
type input "5250"
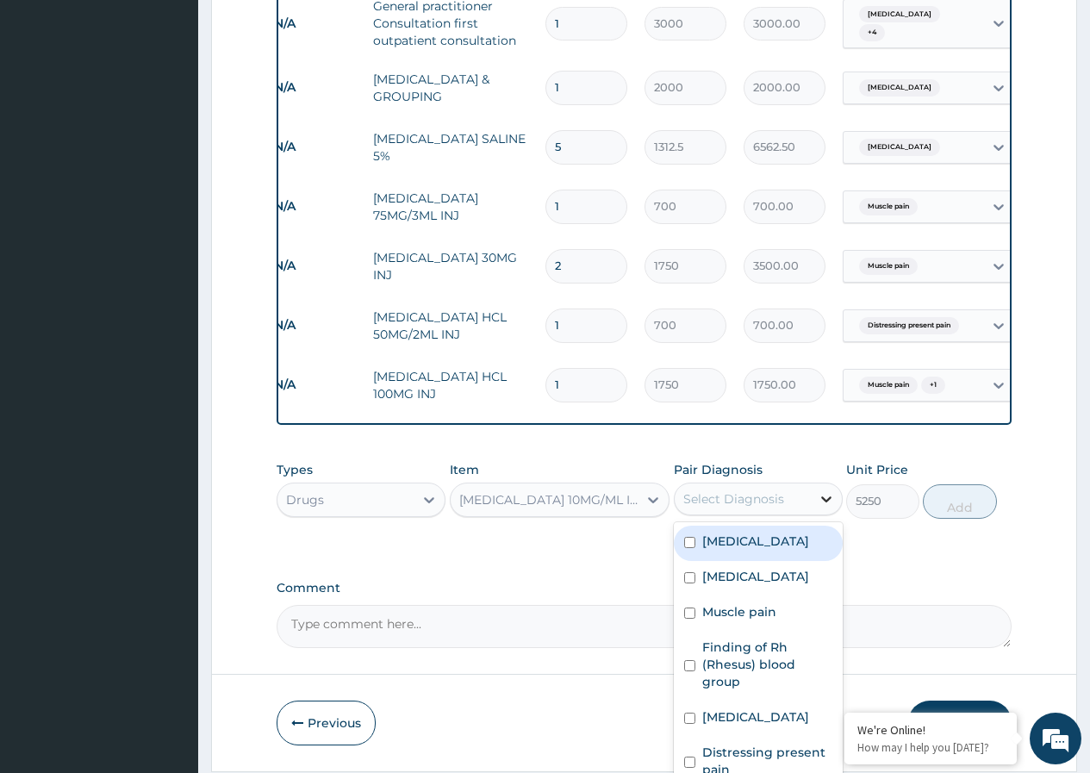
click at [830, 498] on icon at bounding box center [826, 498] width 17 height 17
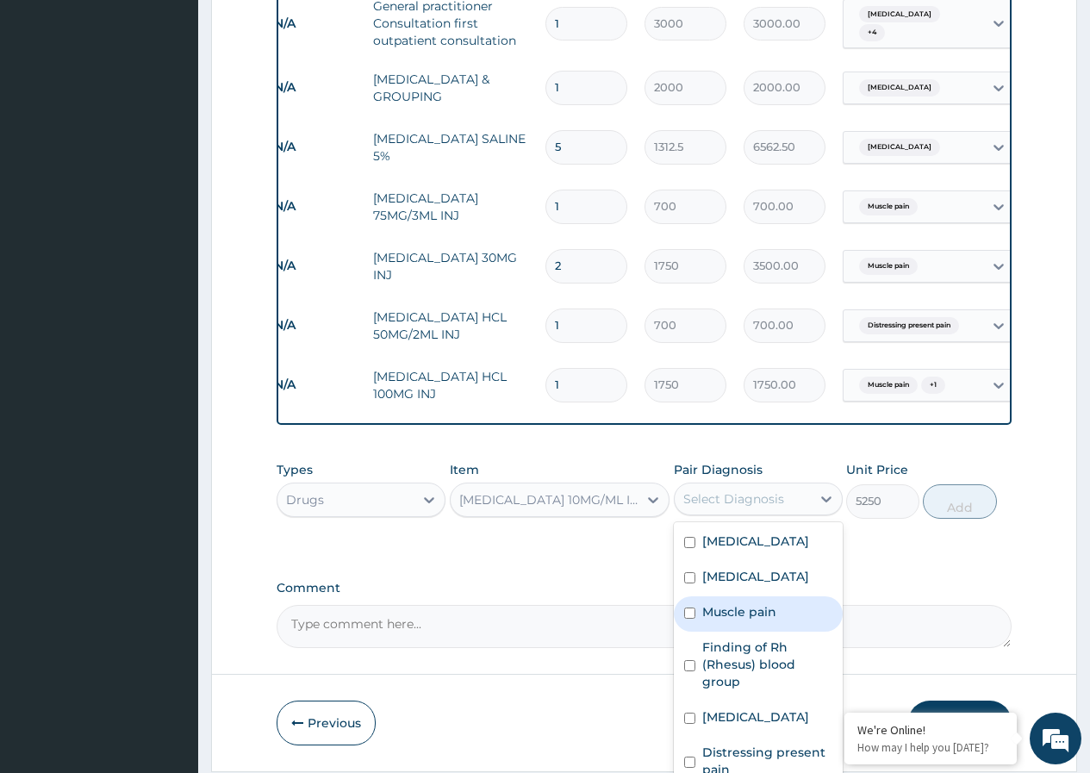
click at [690, 619] on input "checkbox" at bounding box center [689, 613] width 11 height 11
checkbox input "true"
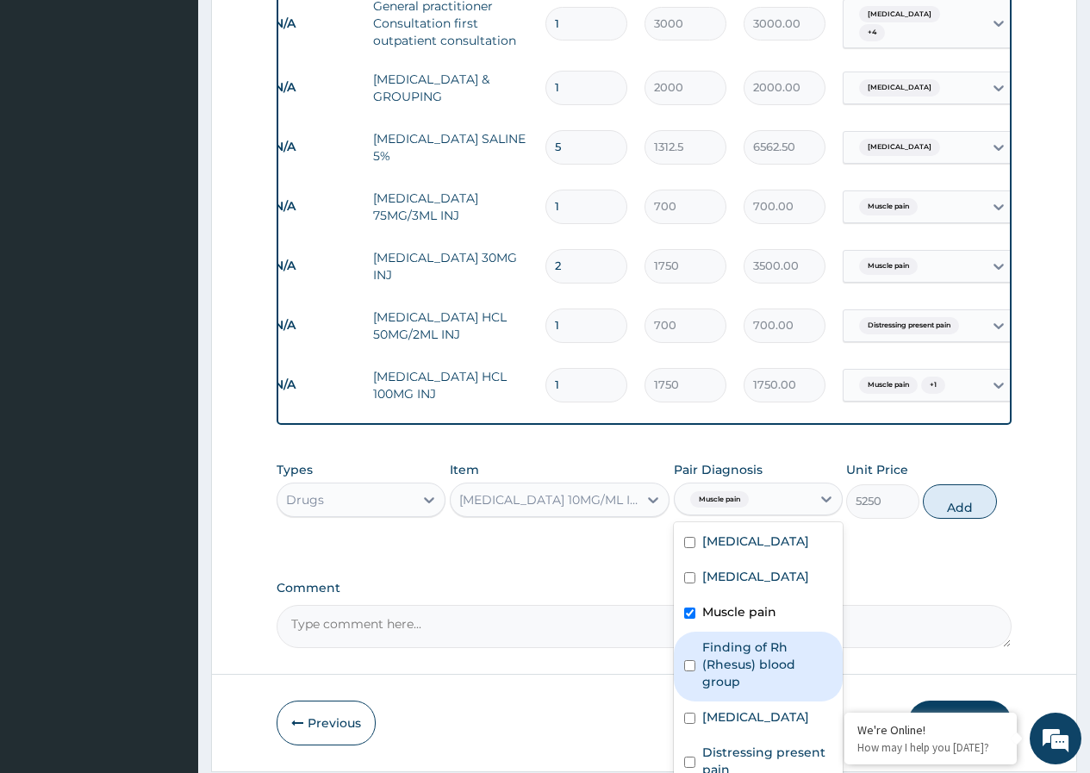
scroll to position [29, 0]
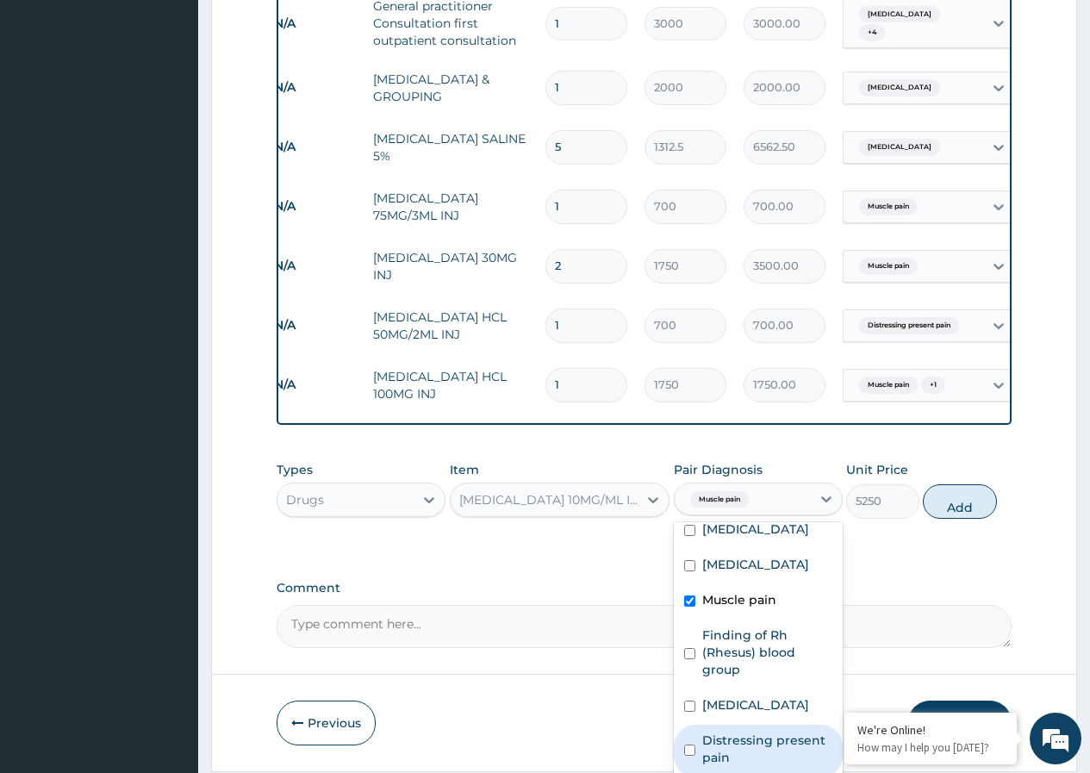
click at [695, 751] on input "checkbox" at bounding box center [689, 750] width 11 height 11
checkbox input "true"
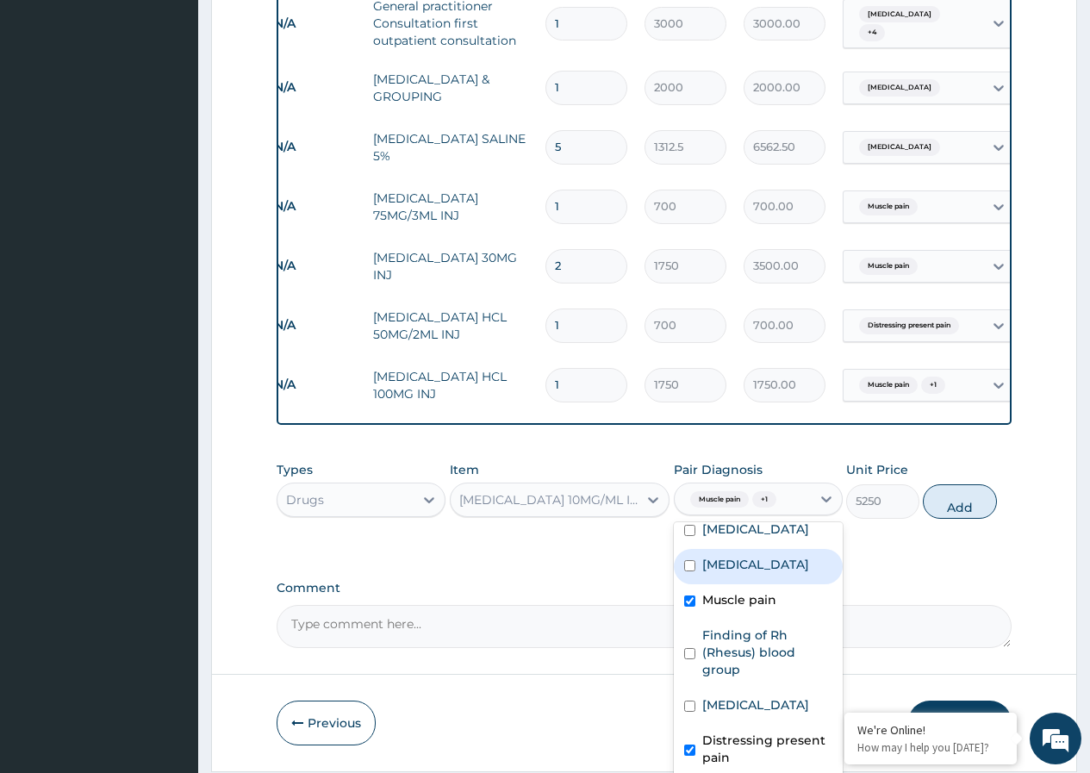
click at [690, 562] on div "Sepsis" at bounding box center [758, 566] width 169 height 35
checkbox input "true"
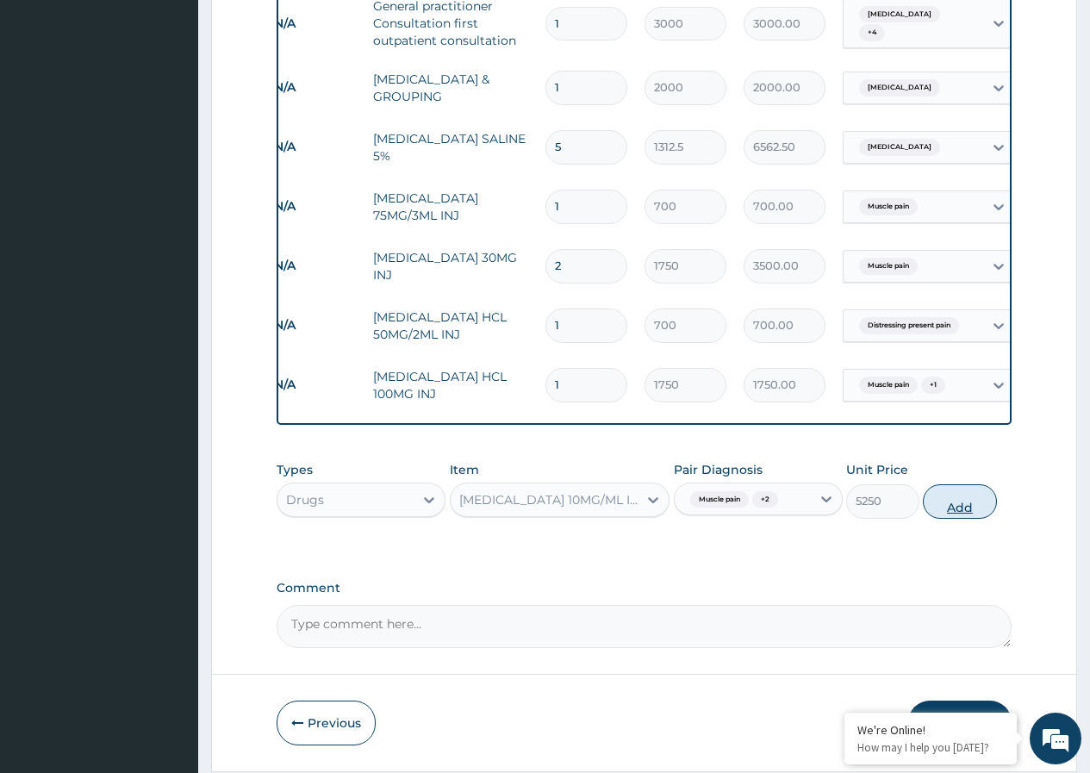
click at [968, 510] on button "Add" at bounding box center [959, 501] width 73 height 34
type input "0"
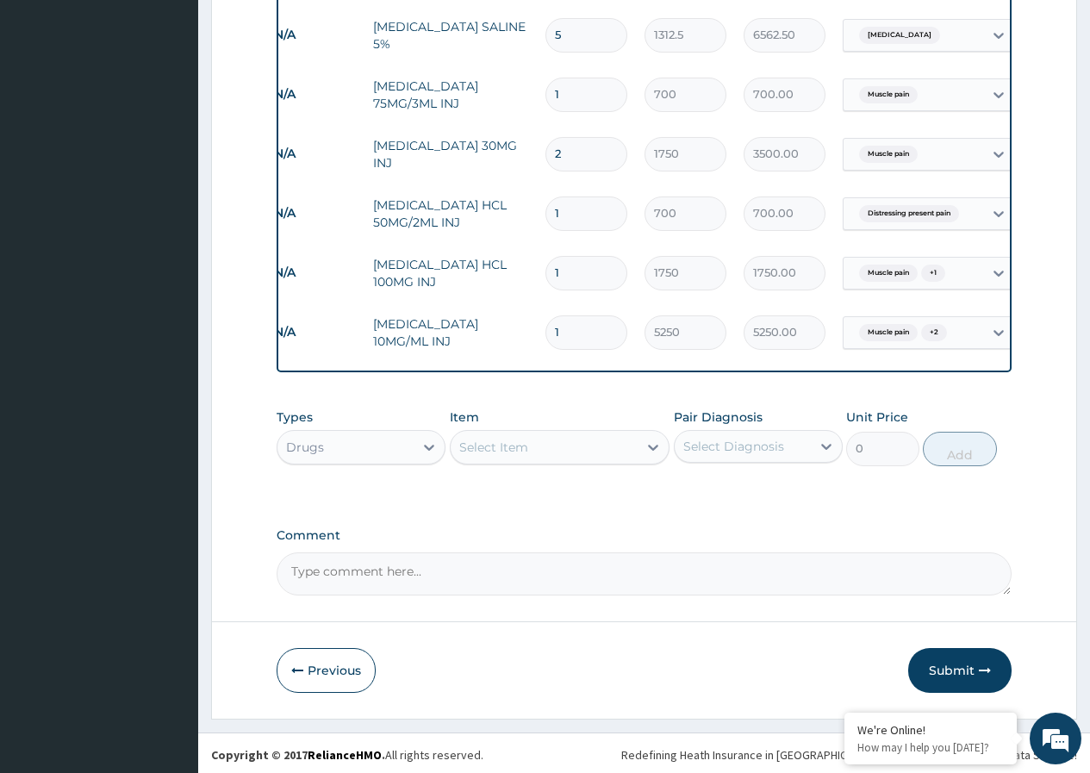
scroll to position [1107, 0]
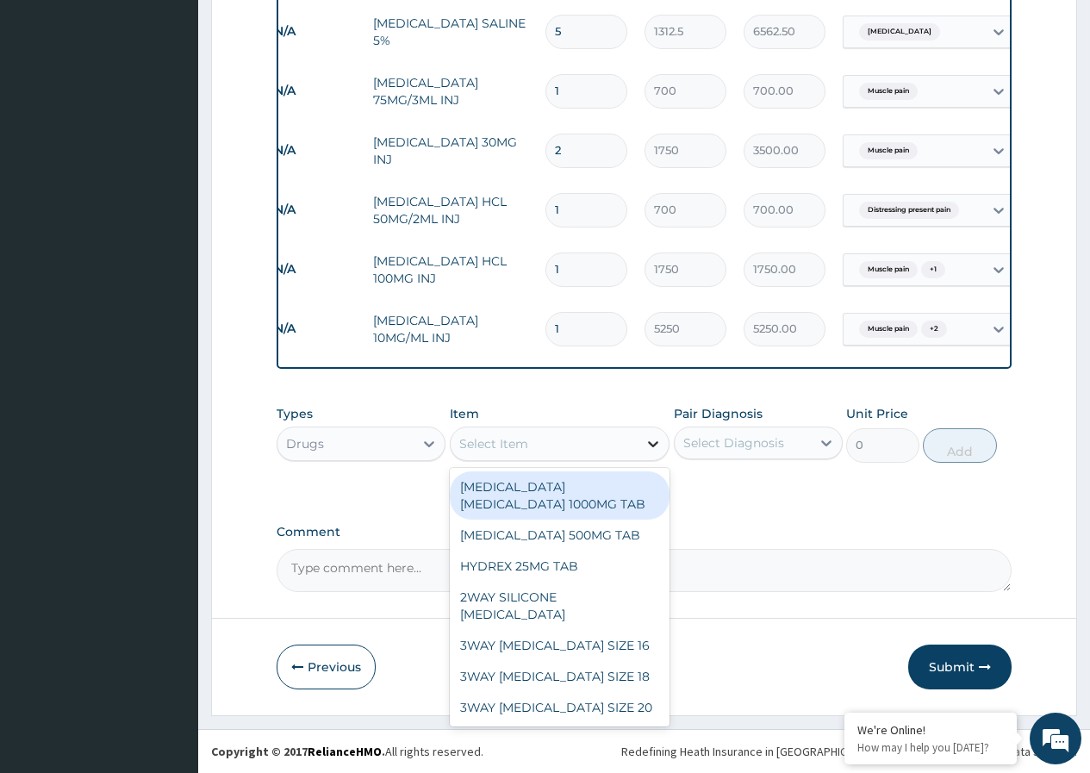
click at [652, 444] on icon at bounding box center [653, 445] width 10 height 6
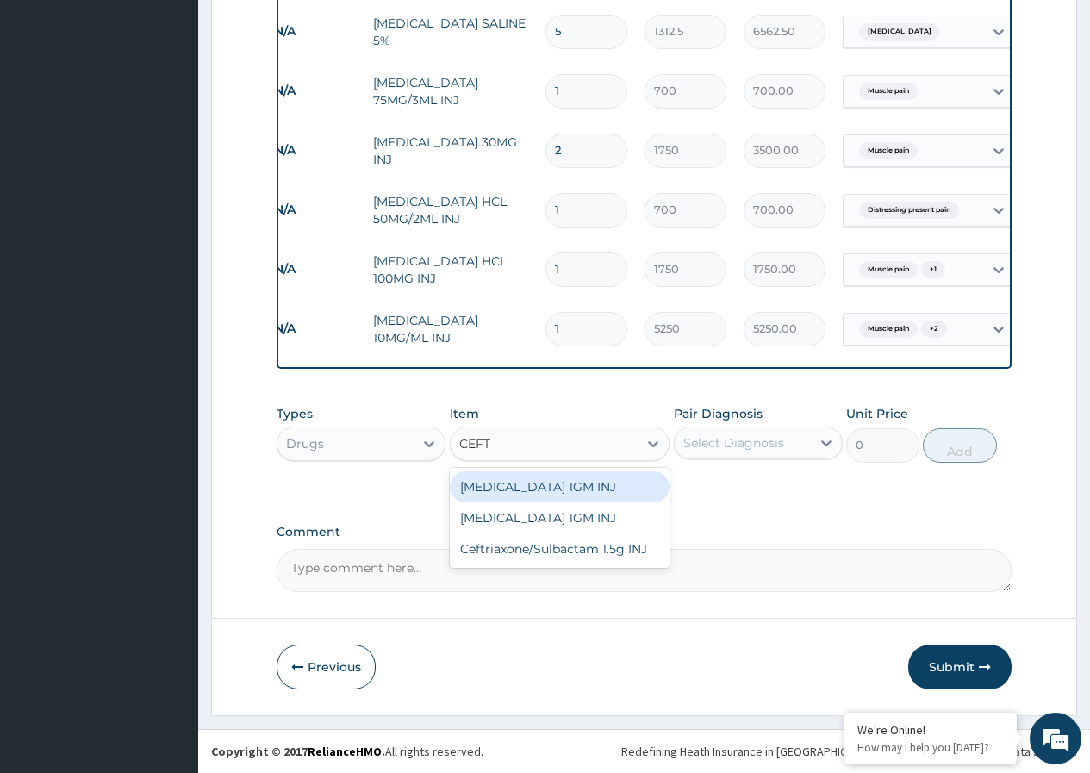
type input "CEFTR"
click at [534, 492] on div "CEFTRIAXONE 1GM INJ" at bounding box center [560, 486] width 221 height 31
type input "1400"
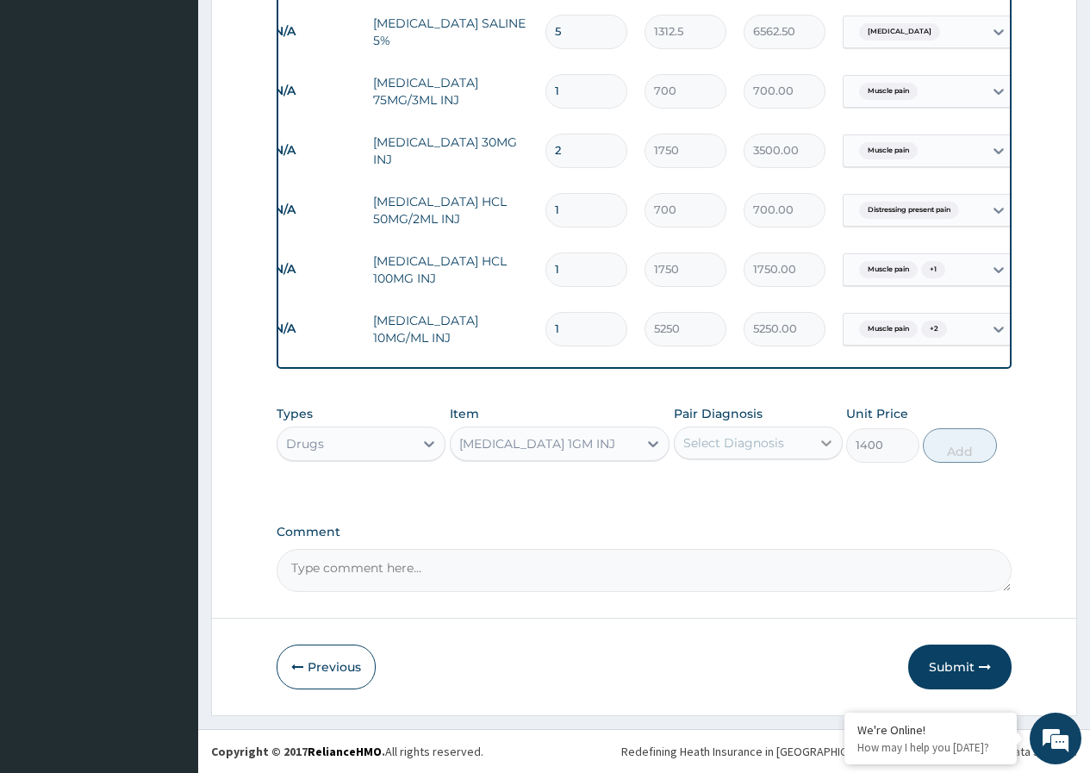
click at [829, 442] on icon at bounding box center [826, 444] width 10 height 6
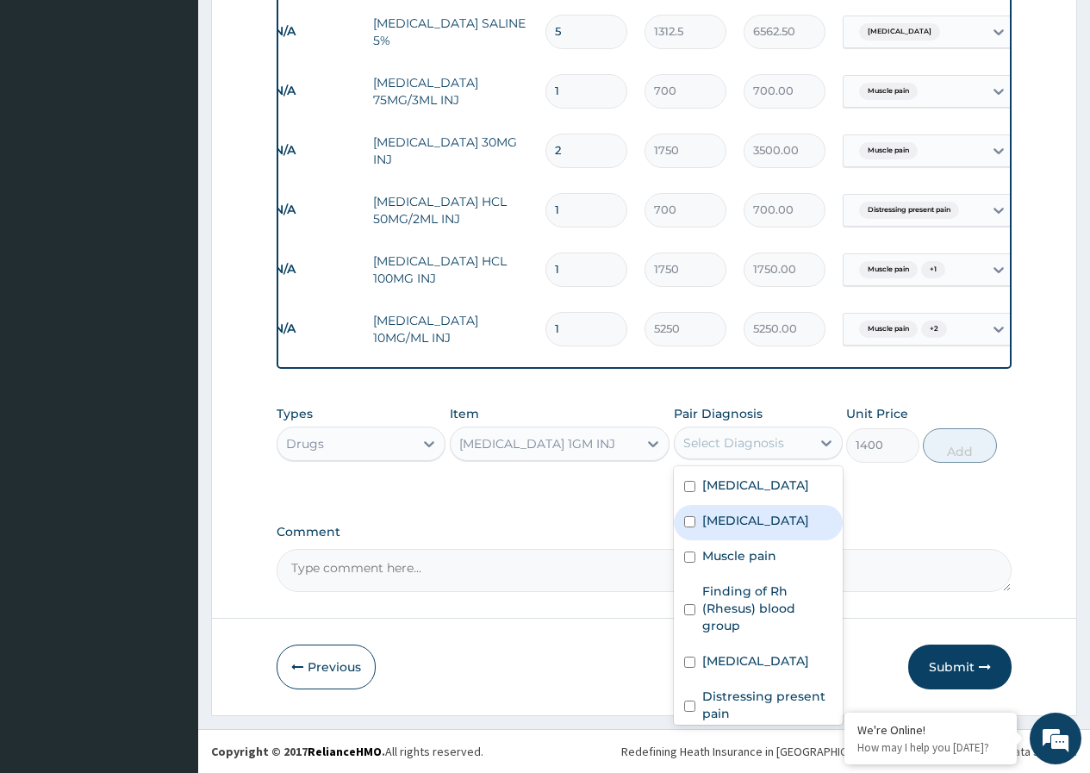
click at [690, 527] on input "checkbox" at bounding box center [689, 521] width 11 height 11
checkbox input "true"
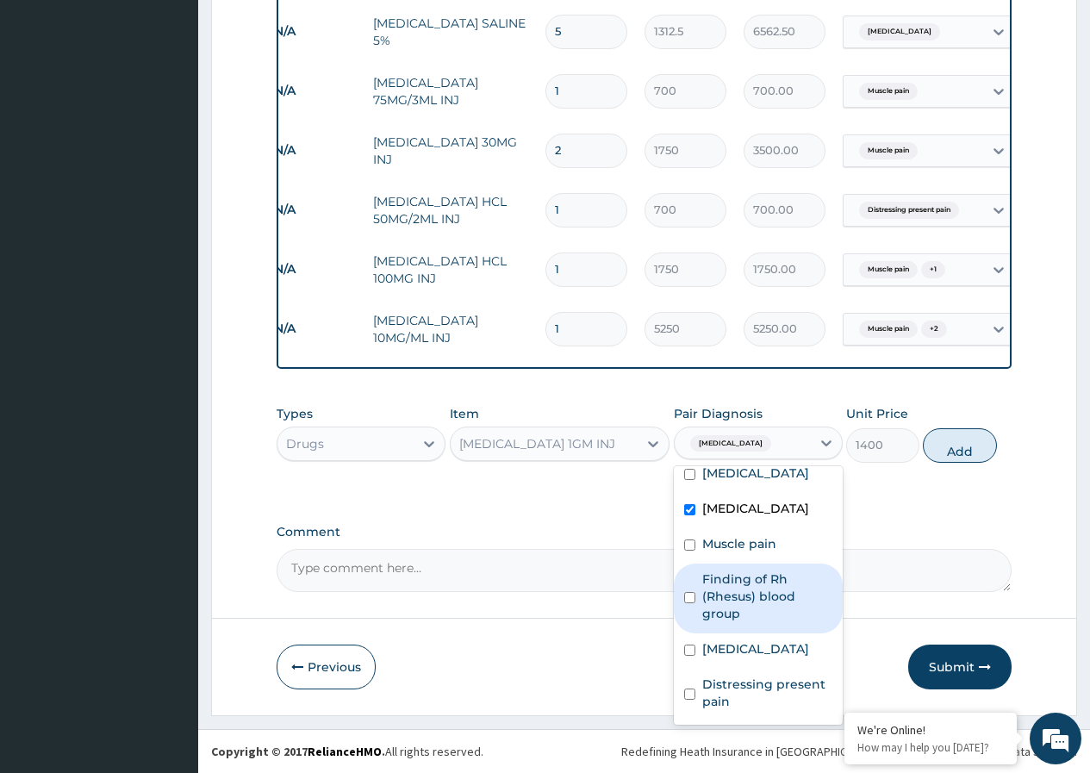
scroll to position [0, 0]
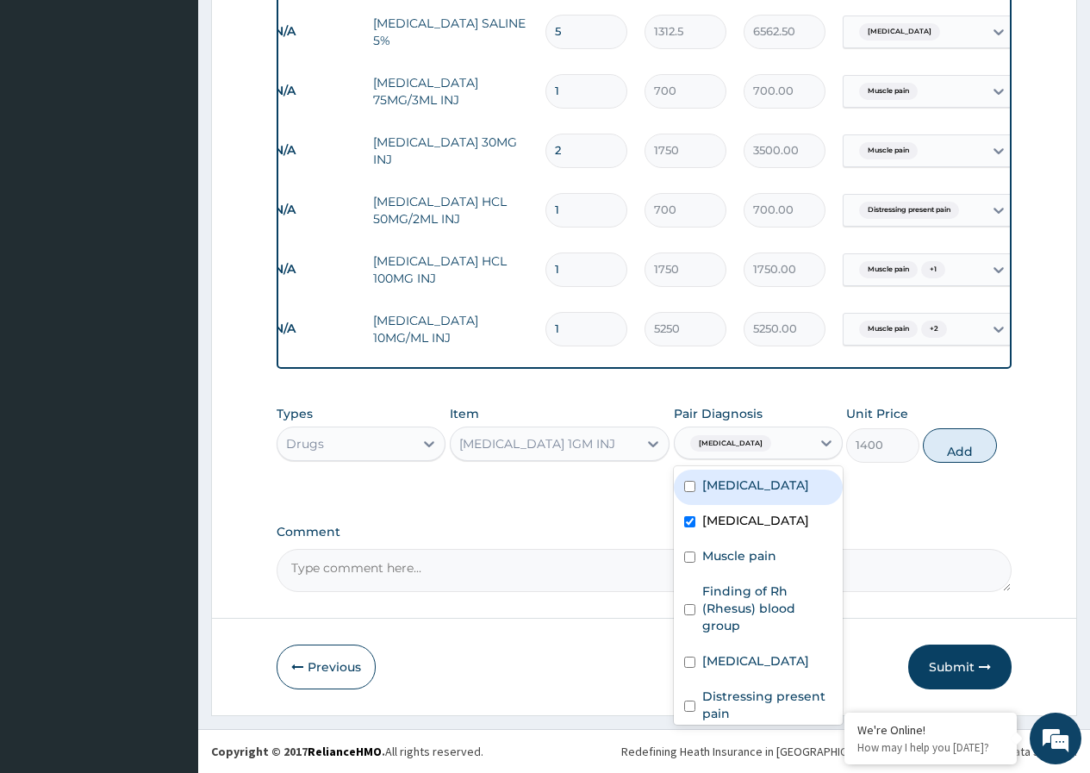
click at [691, 492] on input "checkbox" at bounding box center [689, 486] width 11 height 11
checkbox input "true"
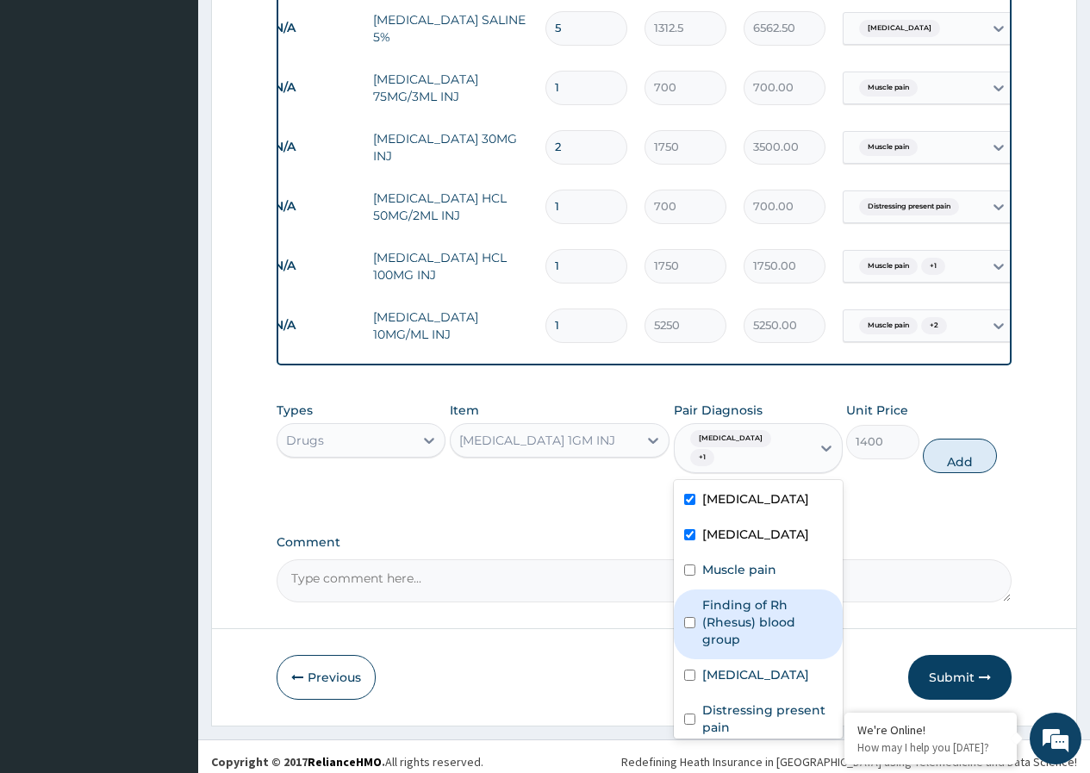
scroll to position [29, 0]
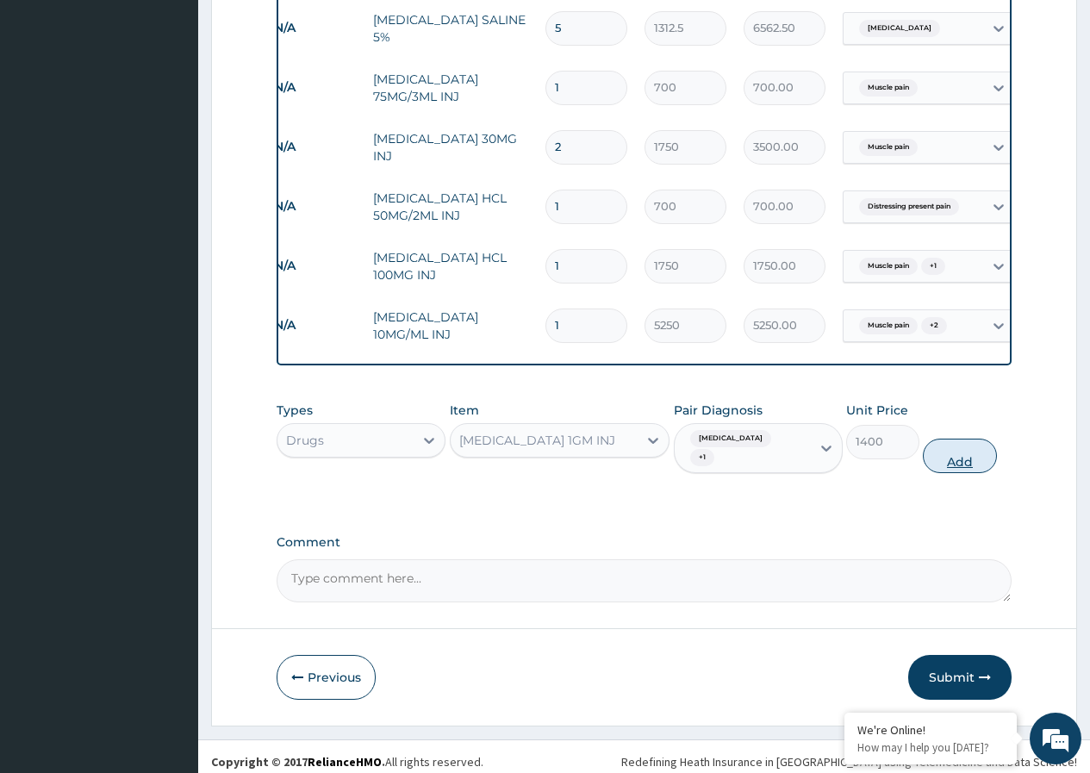
click at [958, 446] on button "Add" at bounding box center [959, 456] width 73 height 34
type input "0"
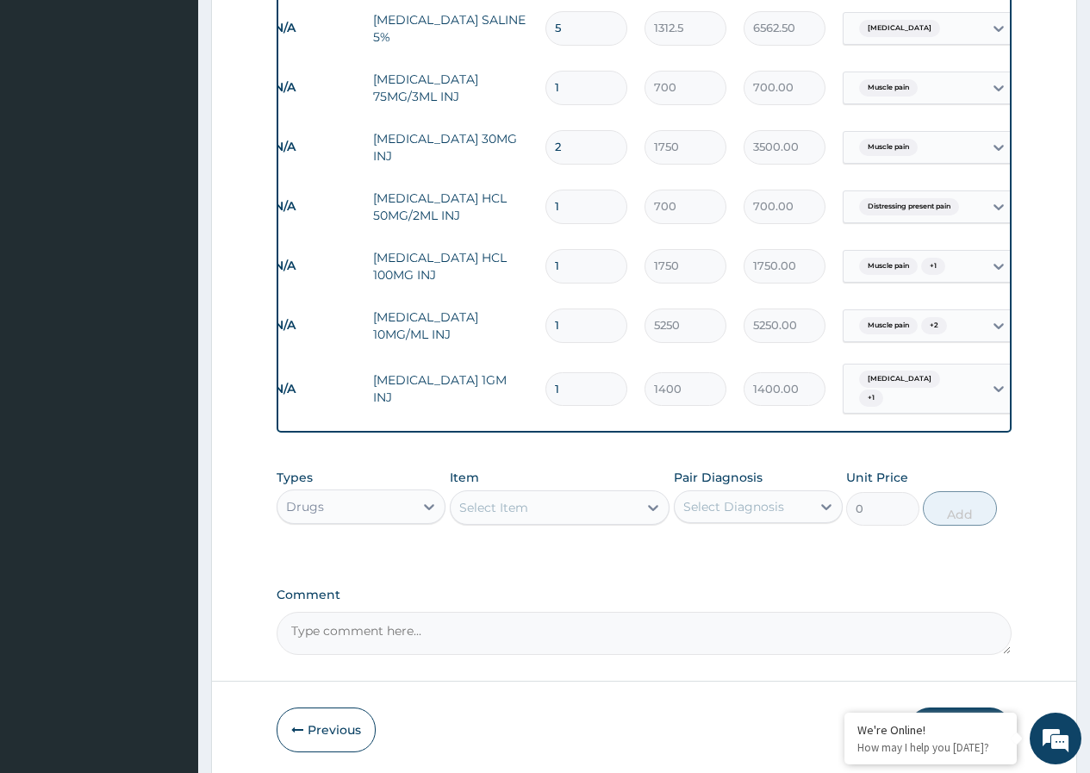
click at [582, 378] on input "1" at bounding box center [587, 389] width 82 height 34
type input "0.00"
type input "3"
type input "4200.00"
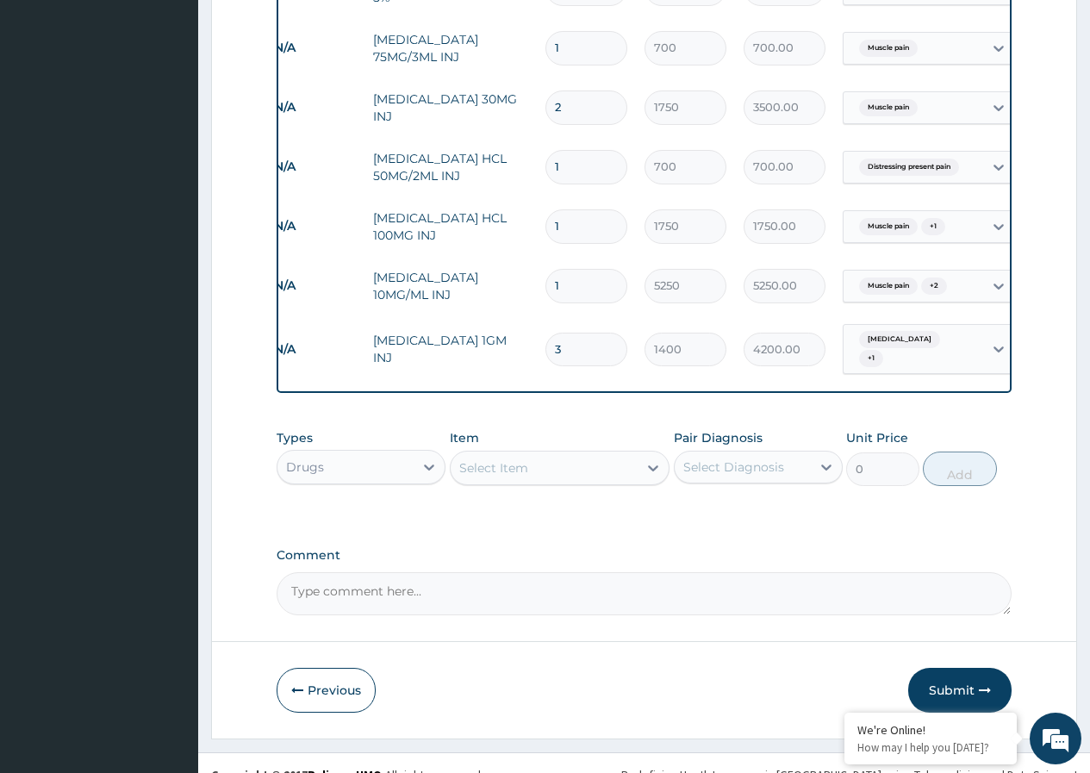
scroll to position [1166, 0]
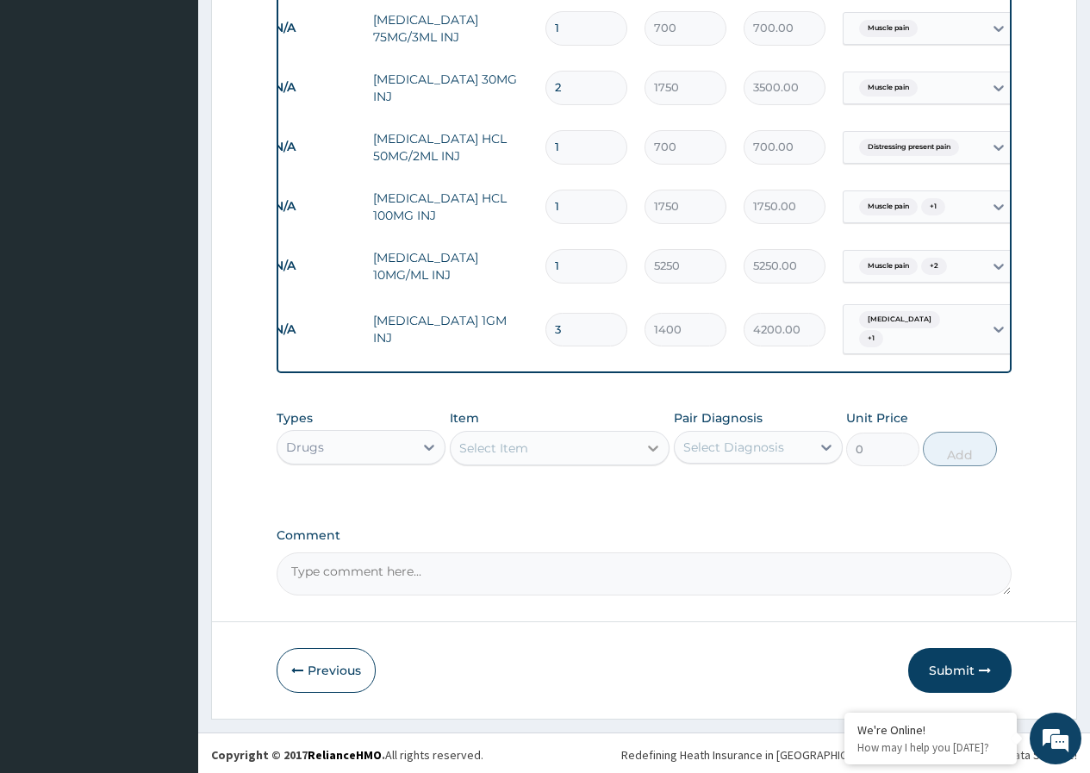
type input "3"
click at [658, 446] on icon at bounding box center [653, 448] width 17 height 17
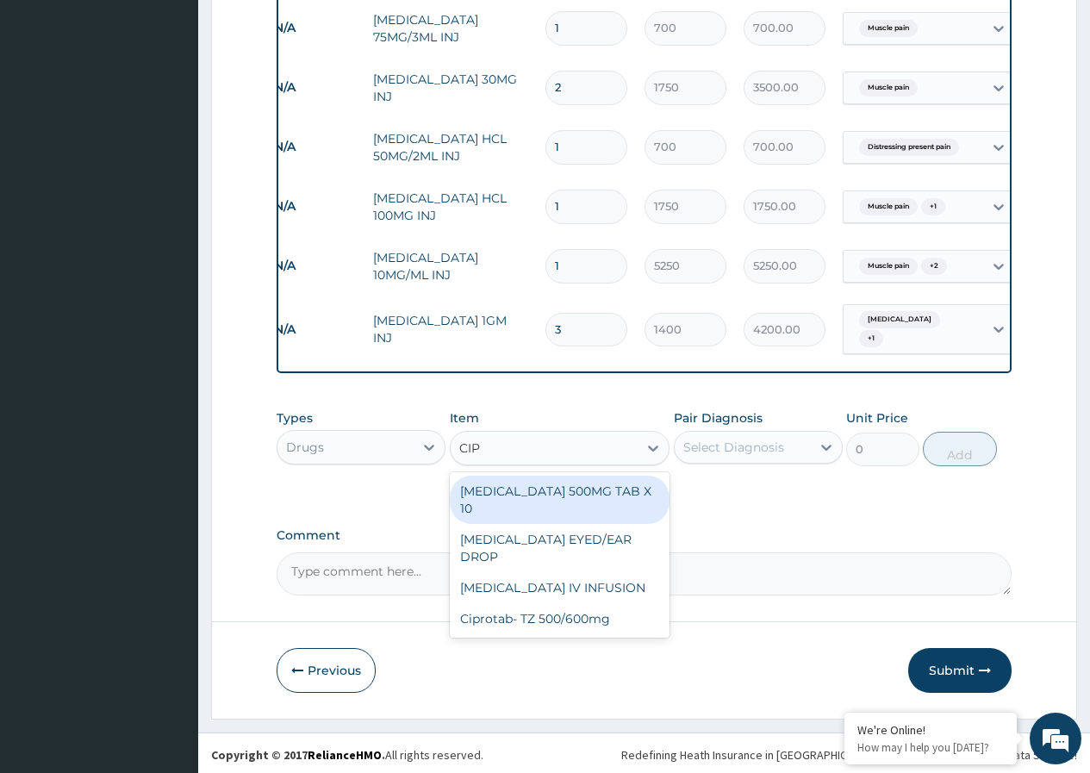
type input "CIPR"
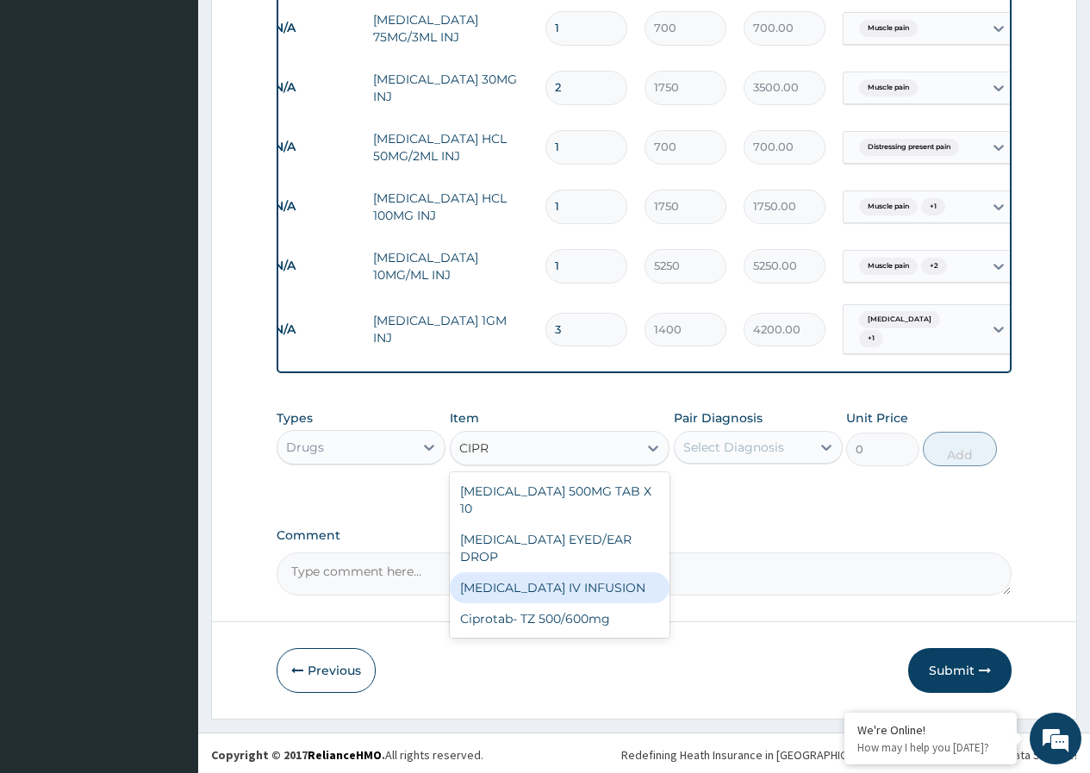
click at [601, 584] on div "CIPROFLOXACIN IV INFUSION" at bounding box center [560, 587] width 221 height 31
type input "1575"
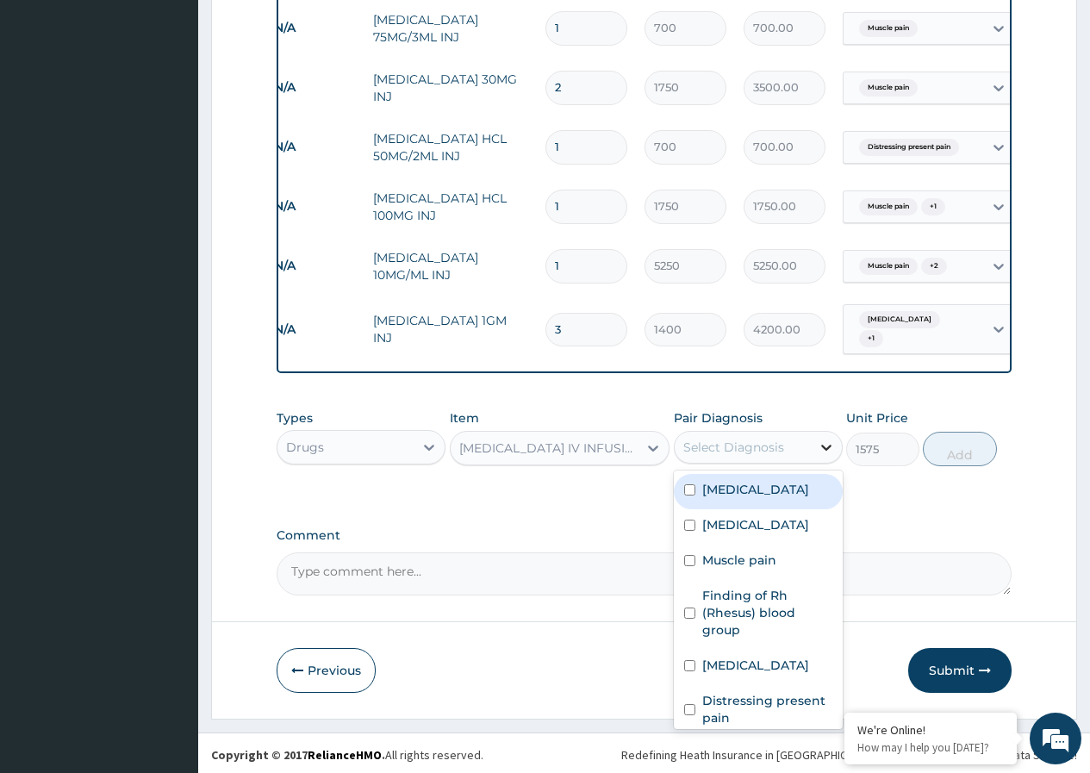
click at [828, 439] on icon at bounding box center [826, 447] width 17 height 17
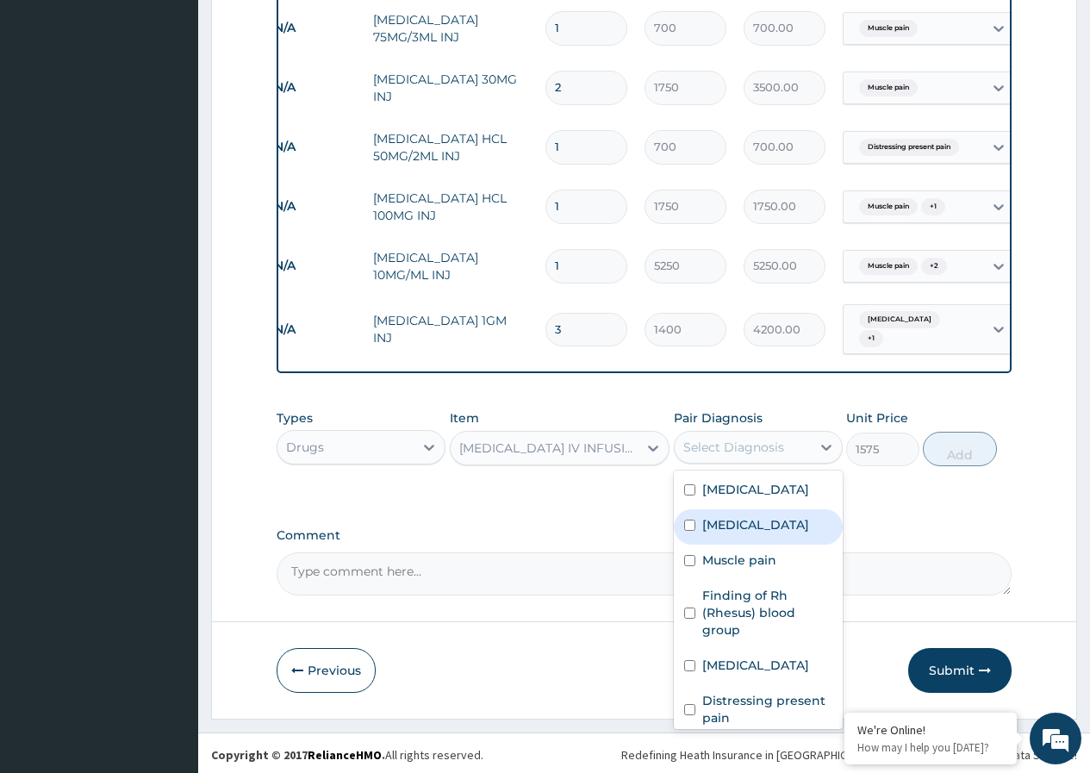
click at [688, 531] on input "checkbox" at bounding box center [689, 525] width 11 height 11
checkbox input "true"
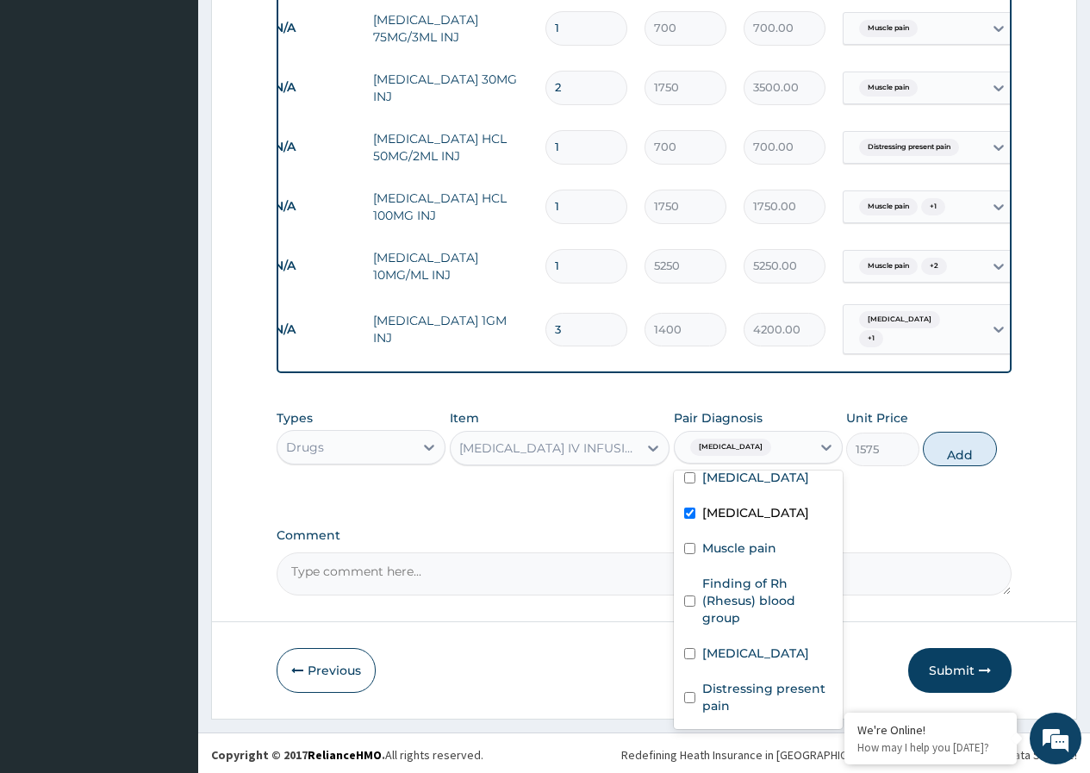
scroll to position [0, 0]
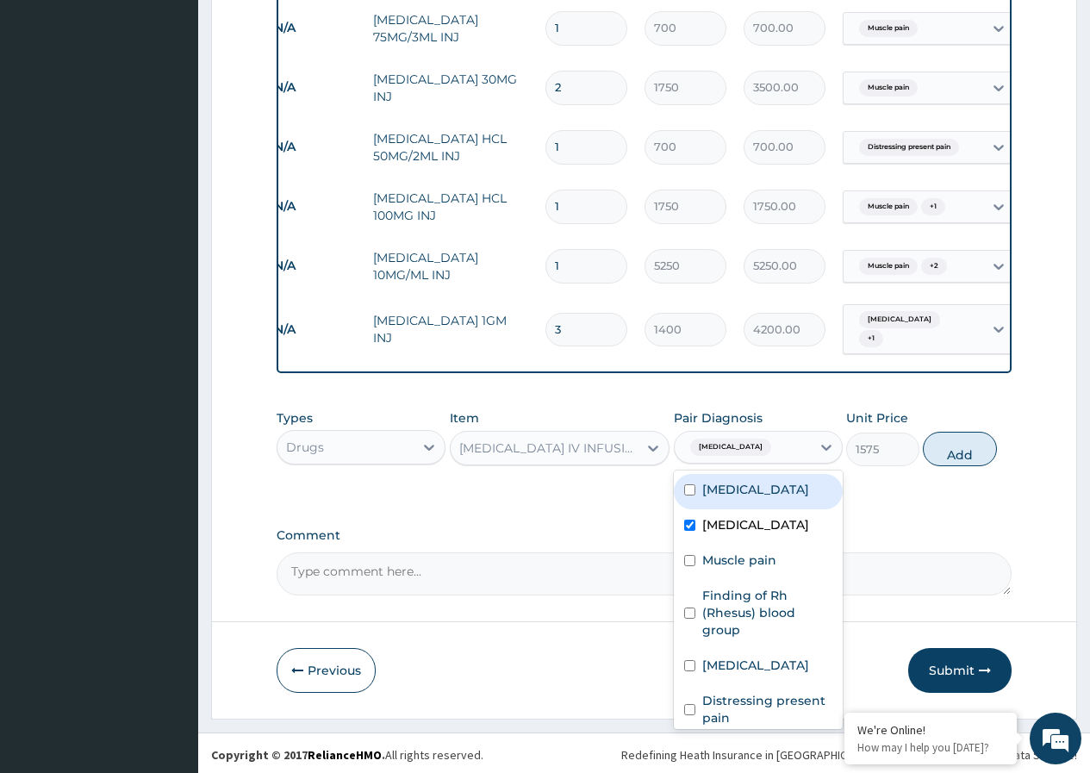
click at [688, 492] on input "checkbox" at bounding box center [689, 489] width 11 height 11
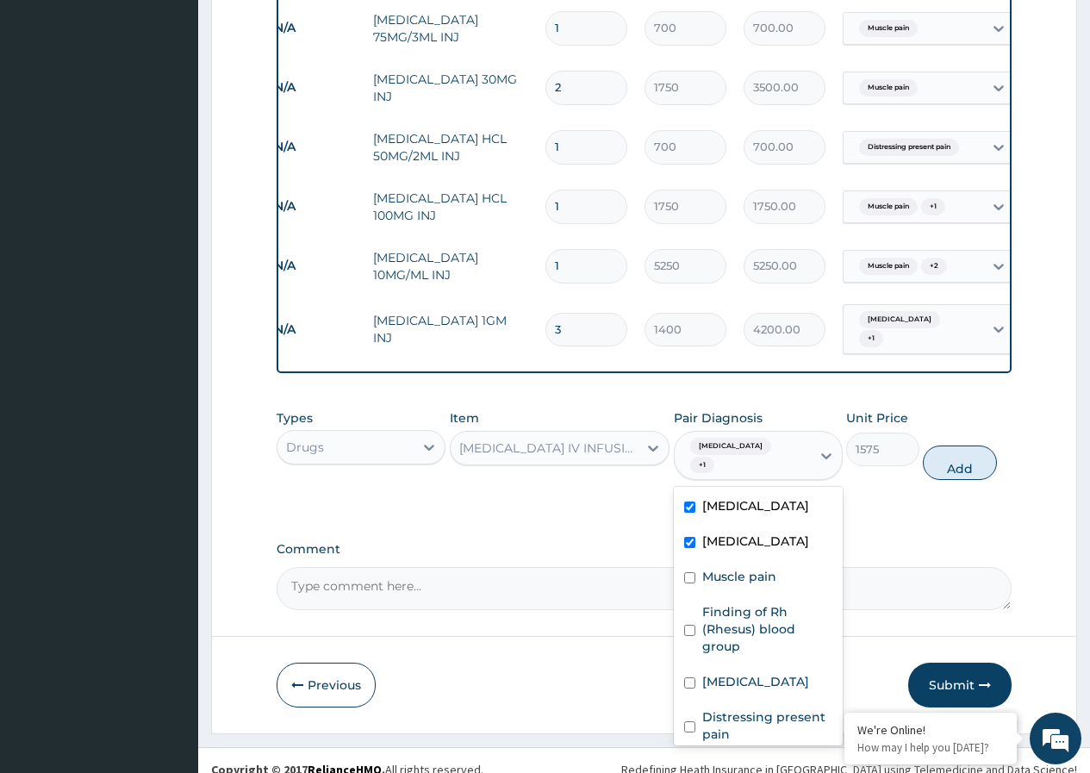
click at [690, 502] on input "checkbox" at bounding box center [689, 507] width 11 height 11
checkbox input "false"
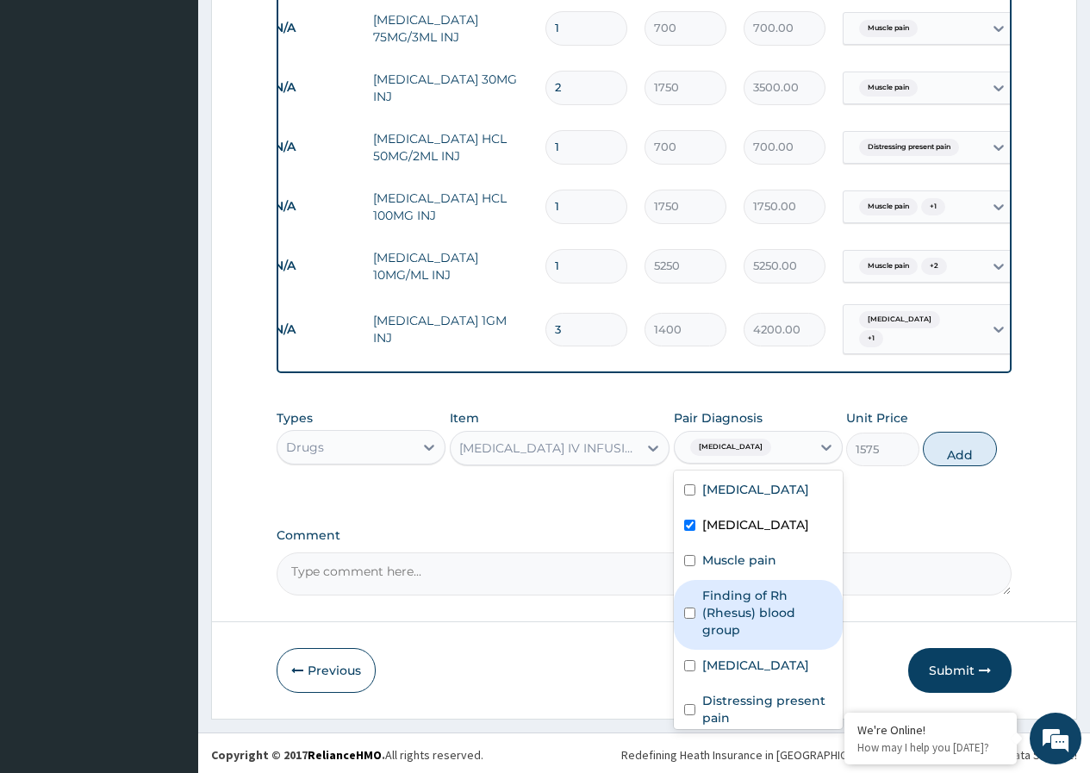
scroll to position [29, 0]
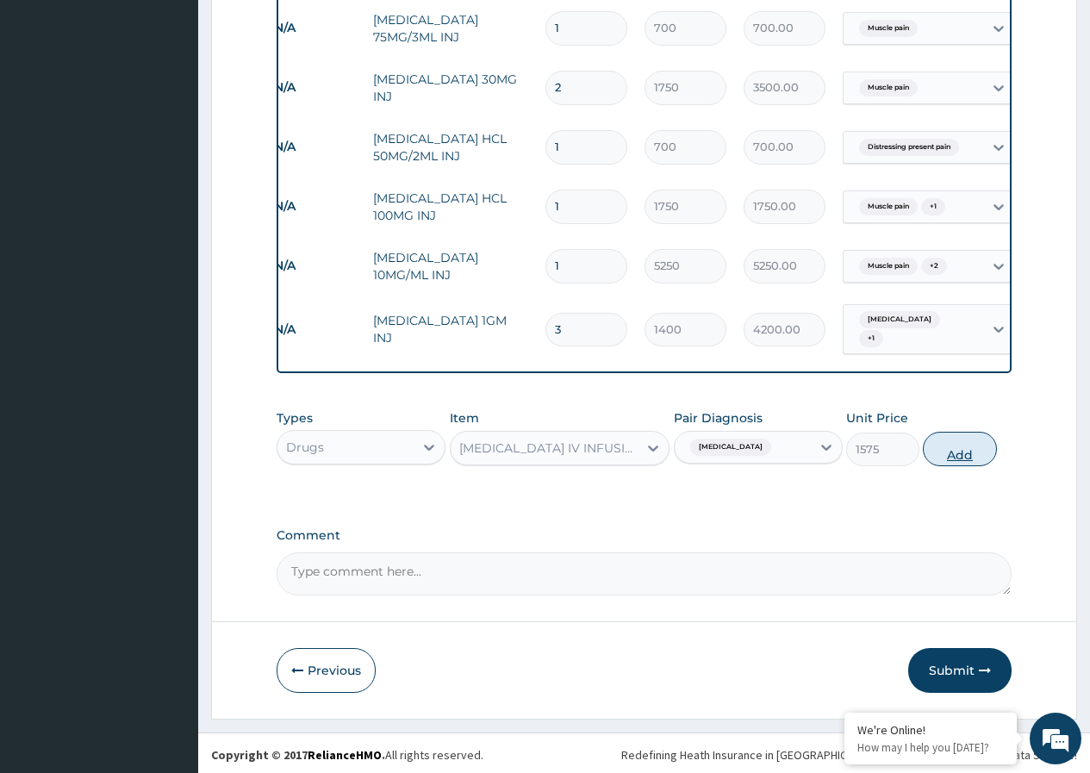
click at [949, 449] on button "Add" at bounding box center [959, 449] width 73 height 34
type input "0"
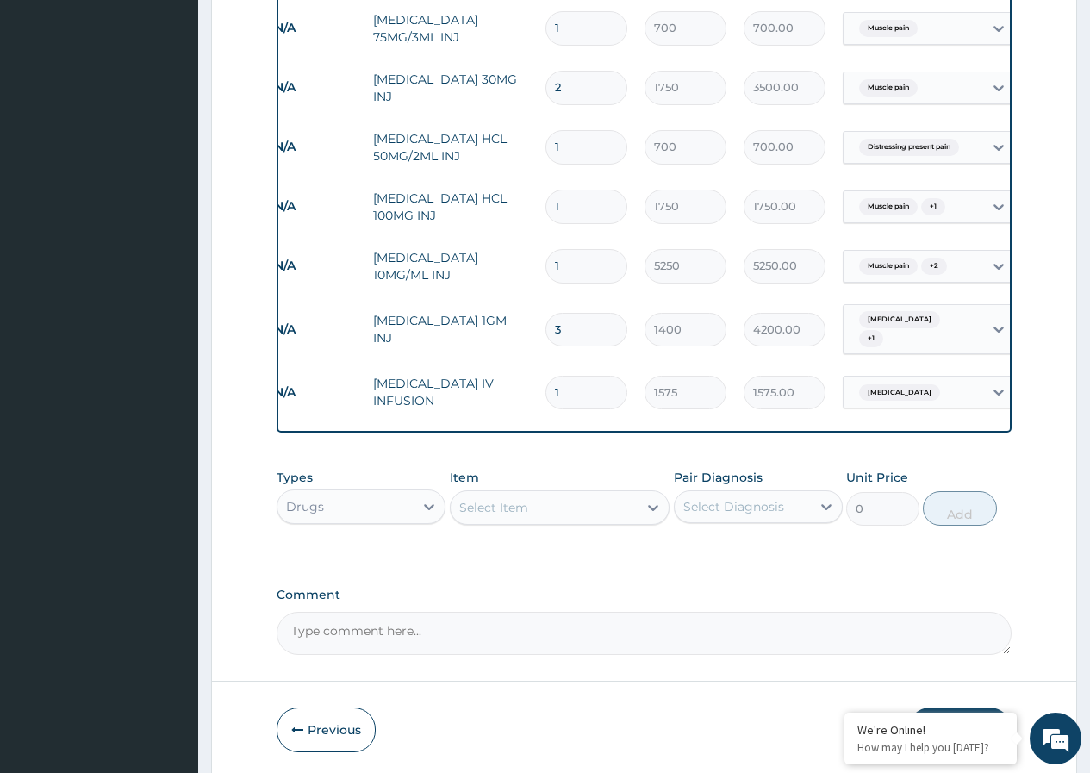
click at [569, 376] on input "1" at bounding box center [587, 393] width 82 height 34
type input "0.00"
type input "5"
type input "7875.00"
type input "5"
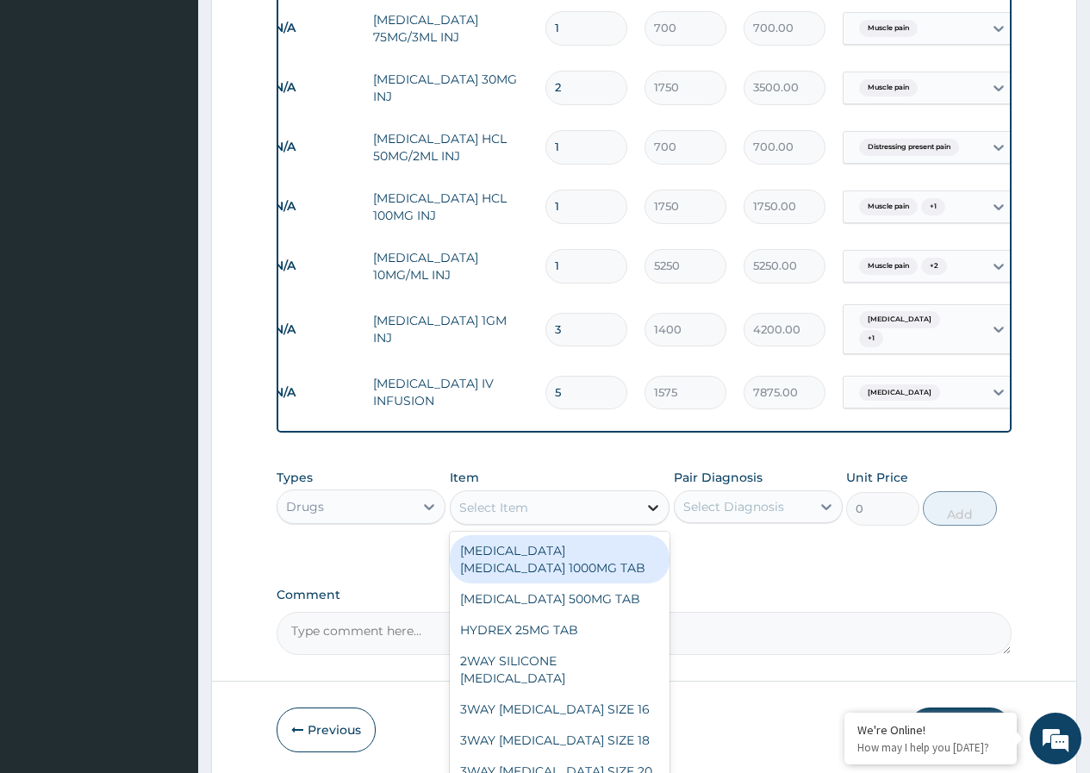
click at [652, 507] on icon at bounding box center [653, 507] width 17 height 17
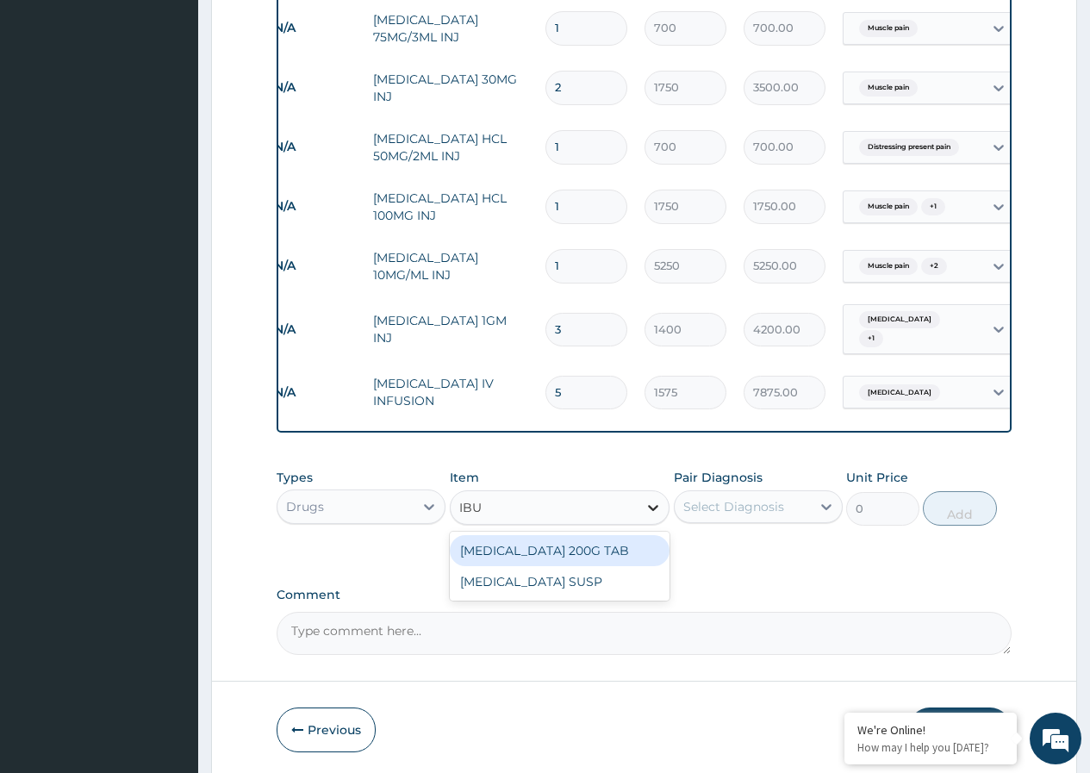
type input "IBUP"
click at [606, 541] on div "IBUPROFEN 200G TAB" at bounding box center [560, 550] width 221 height 31
type input "52.5"
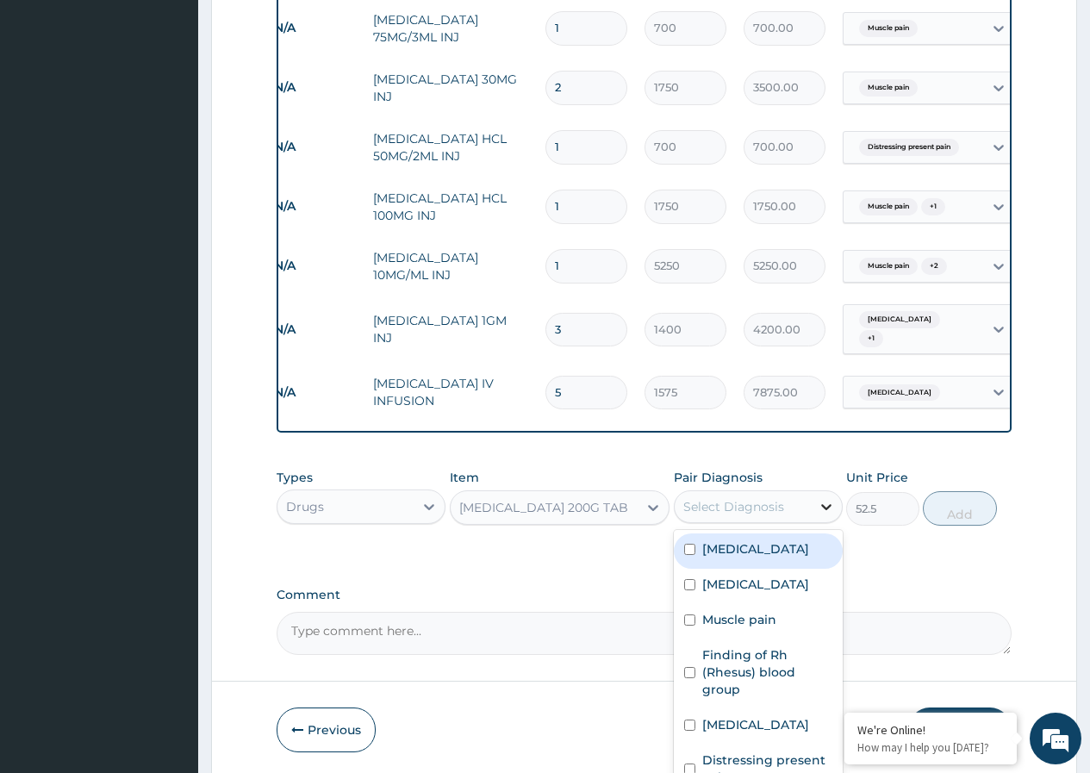
click at [826, 502] on icon at bounding box center [826, 506] width 17 height 17
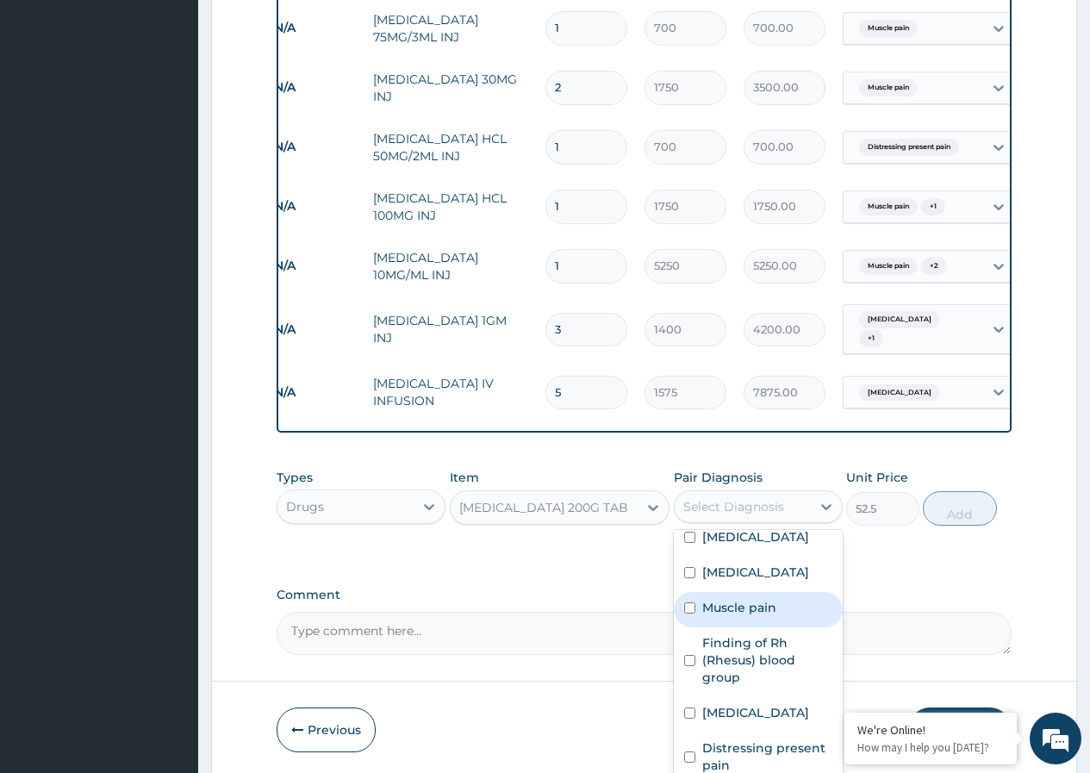
click at [693, 605] on input "checkbox" at bounding box center [689, 607] width 11 height 11
checkbox input "true"
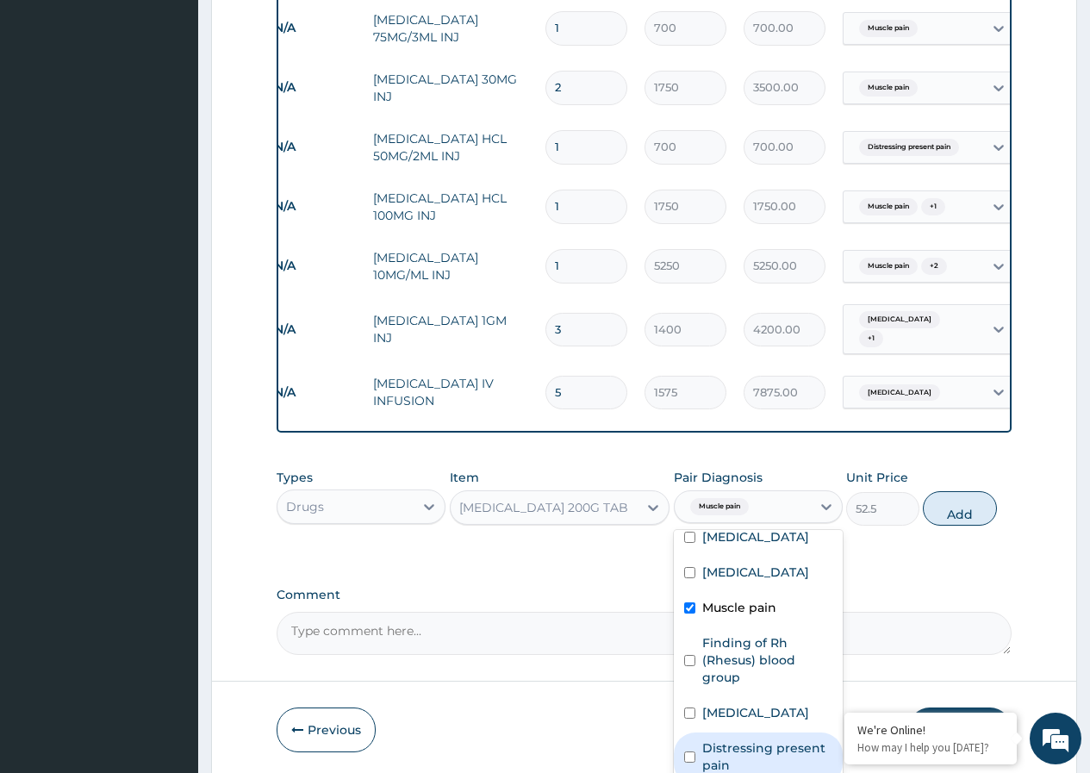
click at [692, 752] on input "checkbox" at bounding box center [689, 757] width 11 height 11
checkbox input "true"
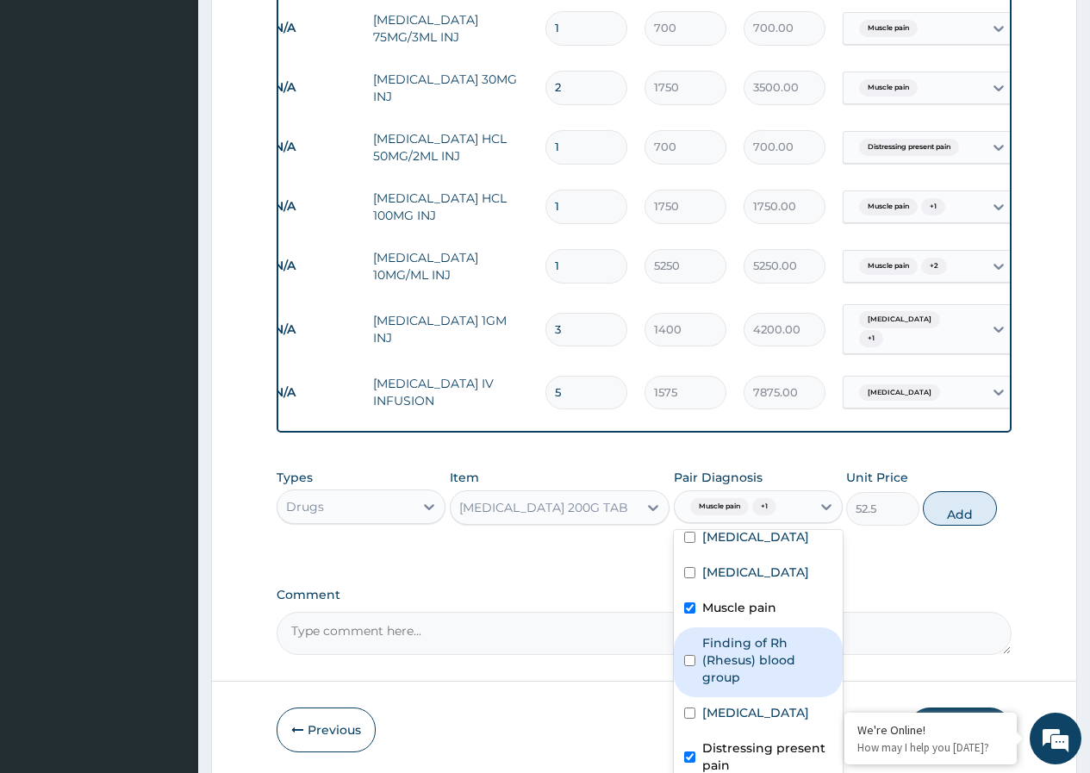
scroll to position [0, 0]
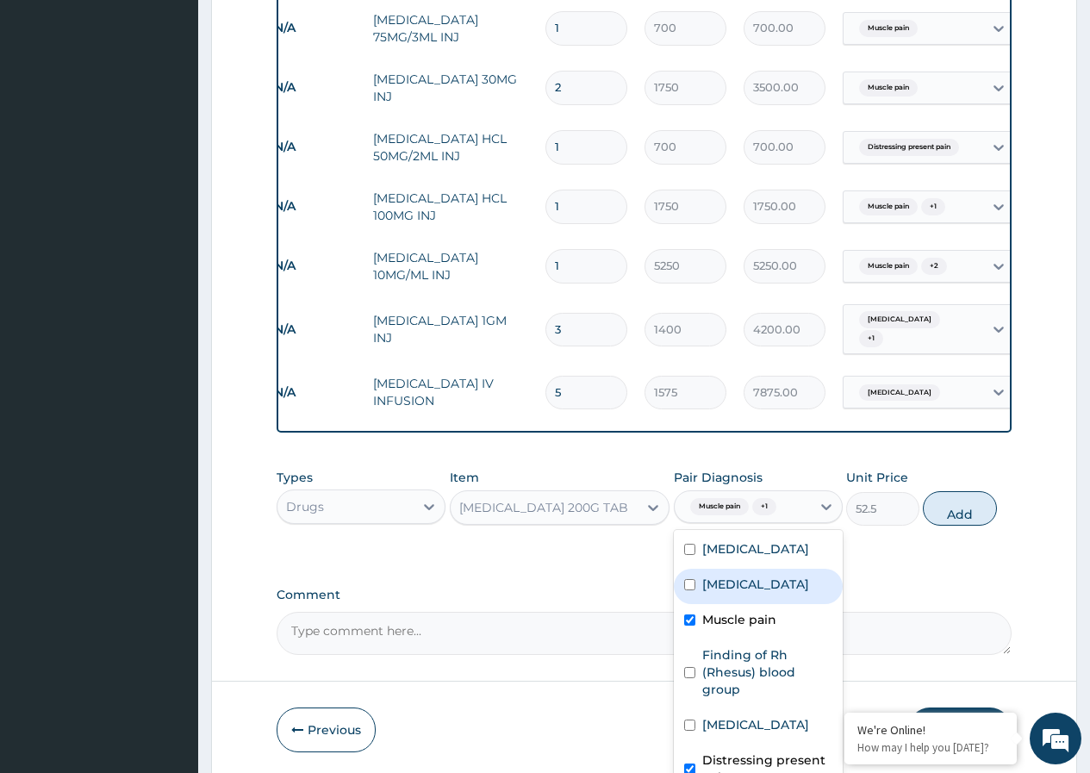
click at [693, 590] on input "checkbox" at bounding box center [689, 584] width 11 height 11
checkbox input "true"
click at [948, 506] on button "Add" at bounding box center [959, 508] width 73 height 34
type input "0"
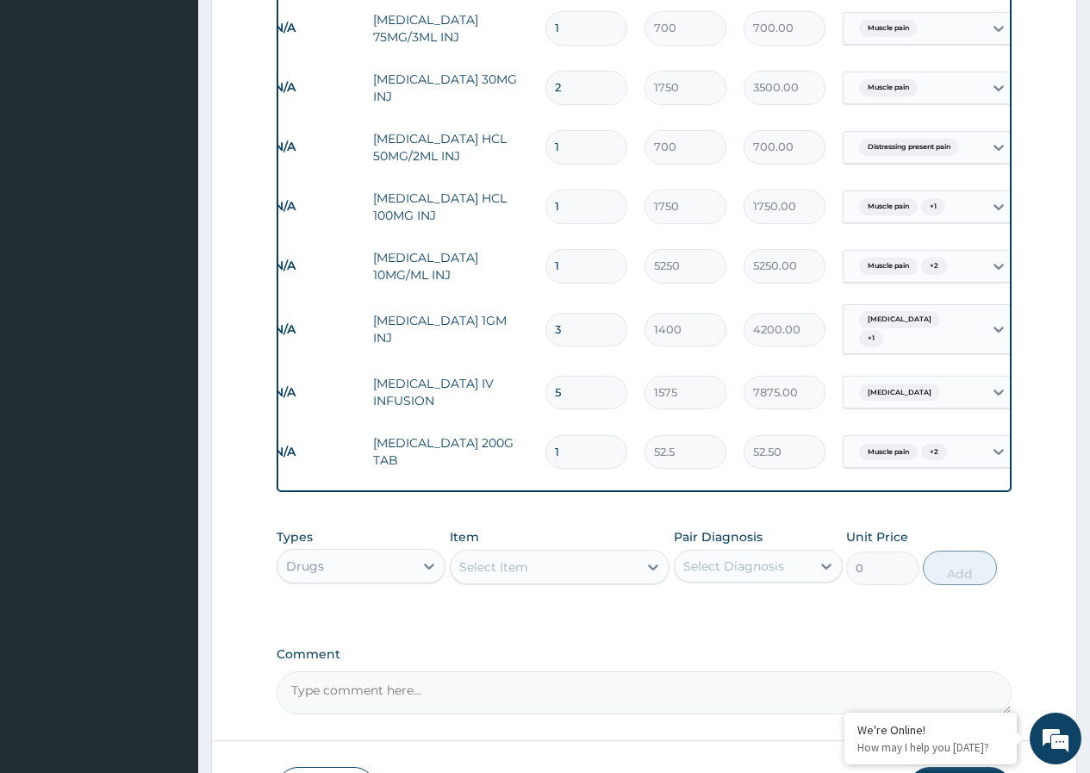
click at [589, 435] on input "1" at bounding box center [587, 452] width 82 height 34
type input "0.00"
type input "8"
type input "420.00"
type input "7"
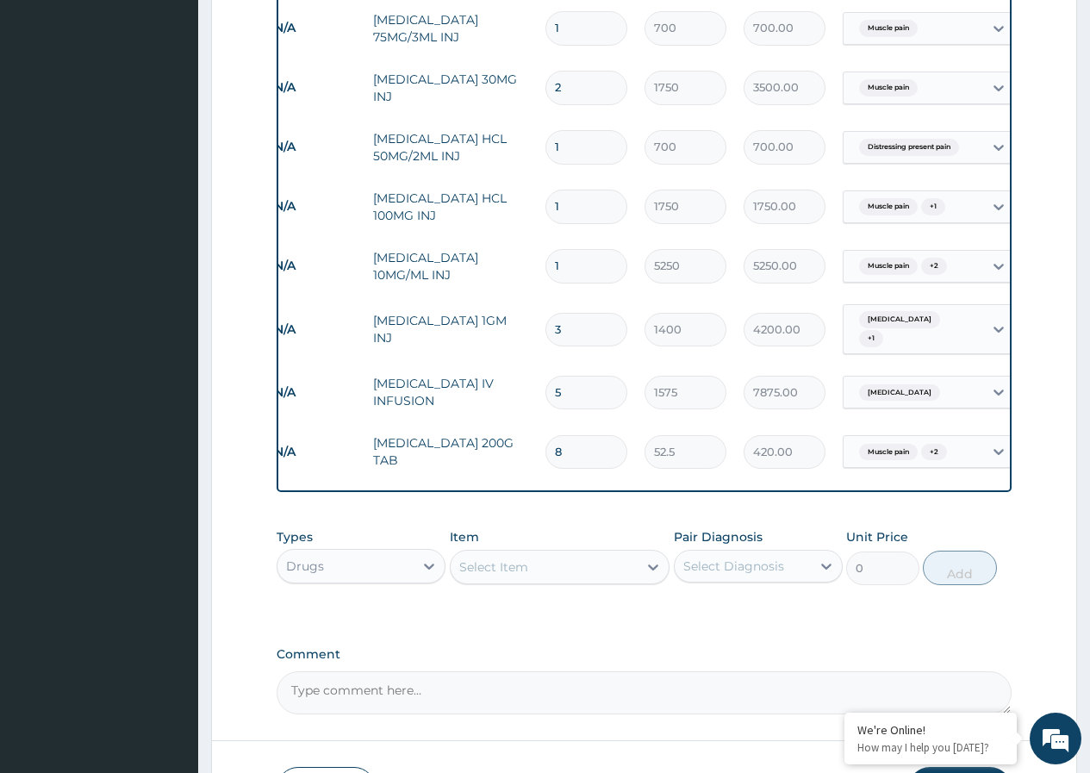
type input "367.50"
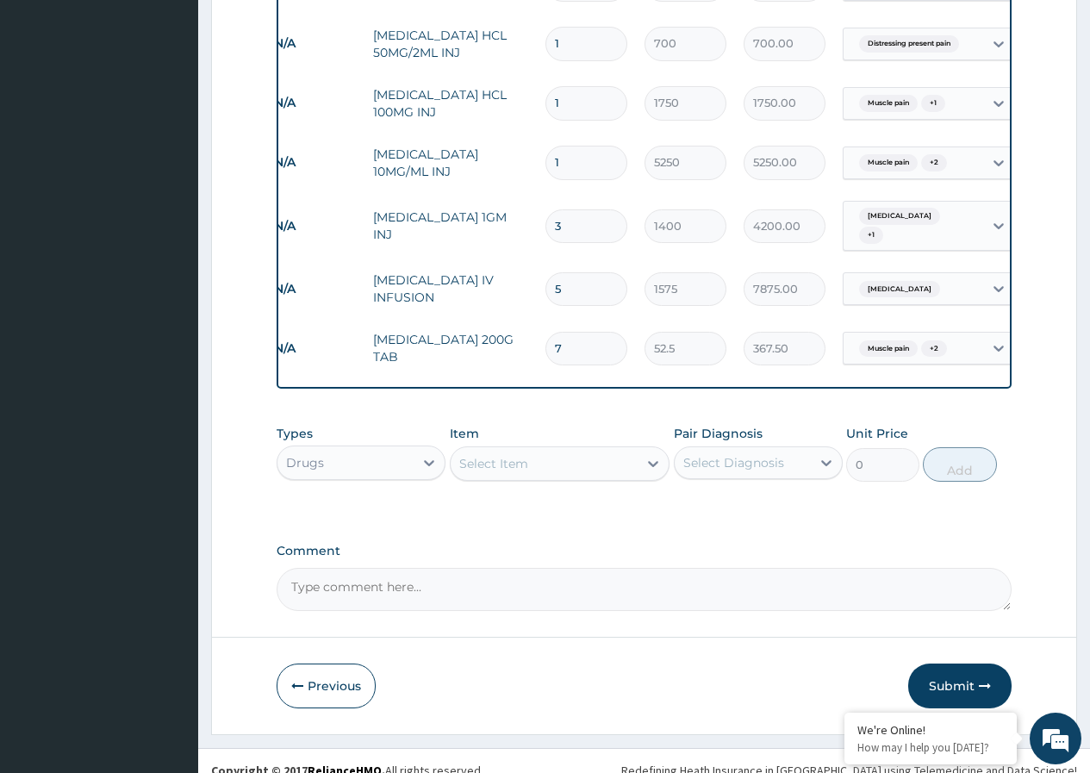
scroll to position [1285, 0]
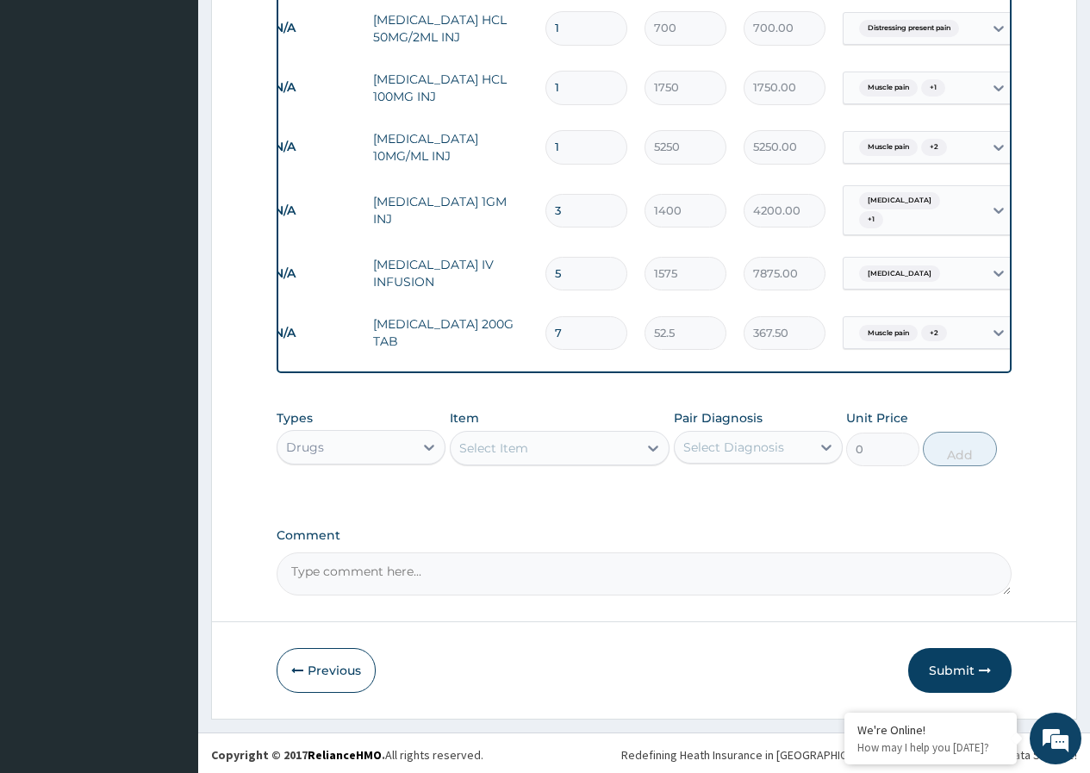
click at [582, 318] on input "7" at bounding box center [587, 333] width 82 height 34
type input "0.00"
type input "8"
type input "420.00"
type input "8"
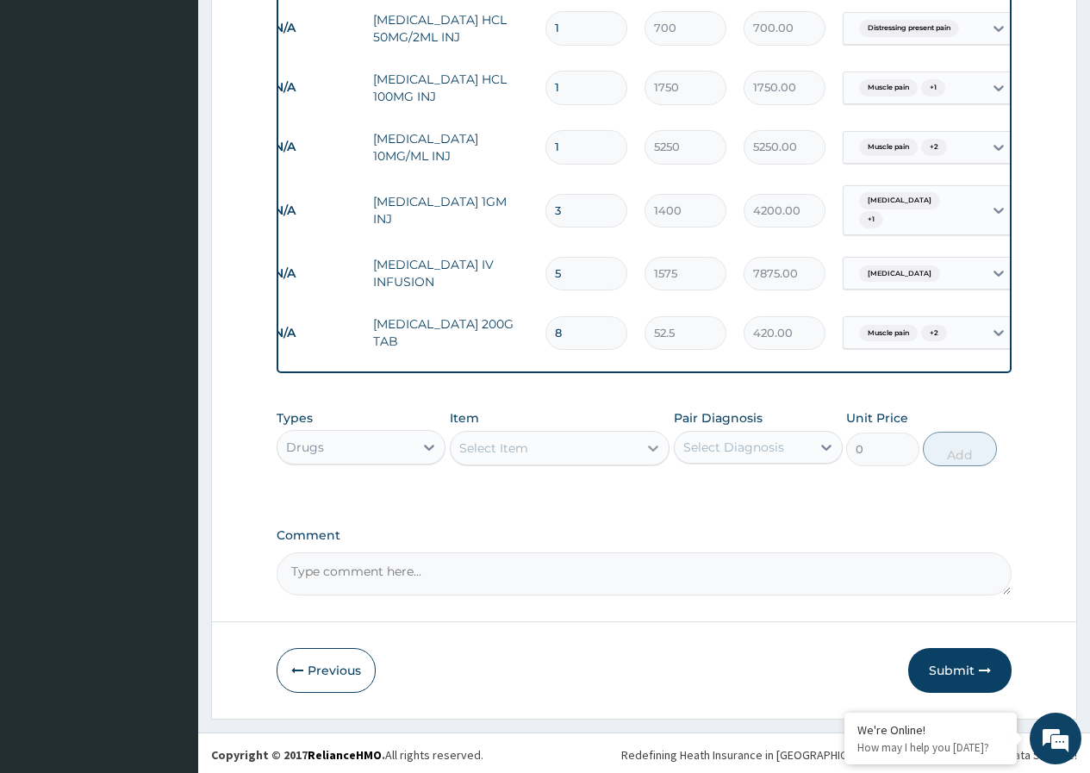
click at [649, 448] on icon at bounding box center [653, 448] width 17 height 17
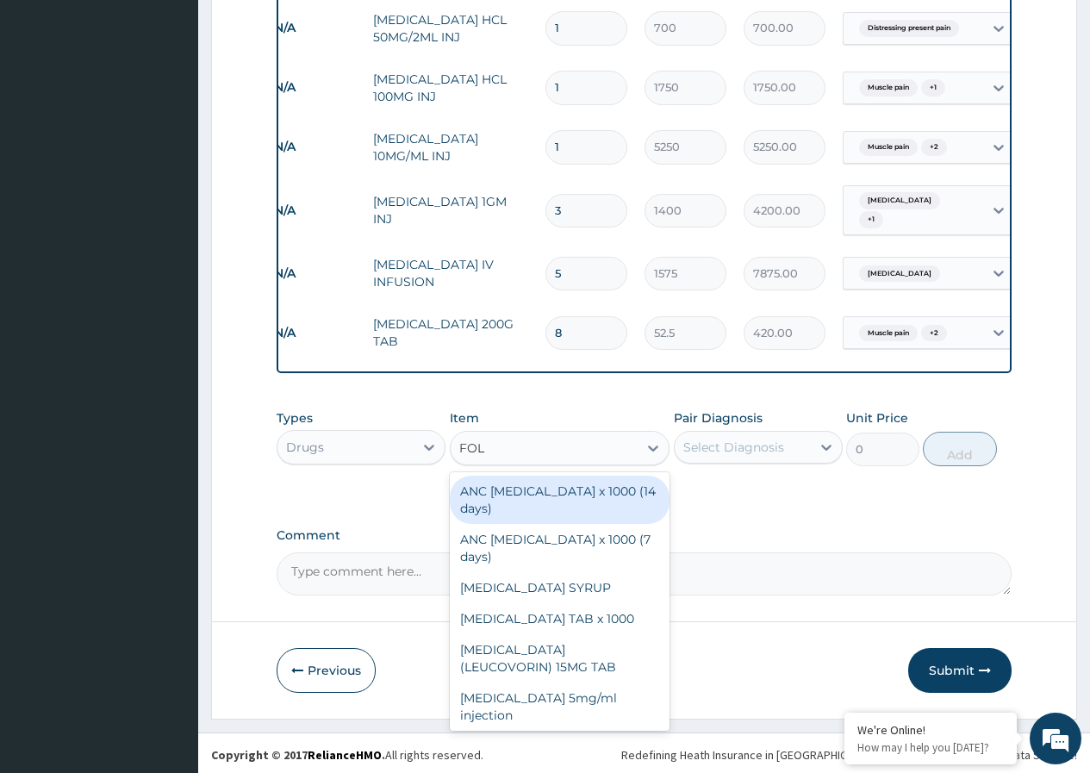
type input "FOLI"
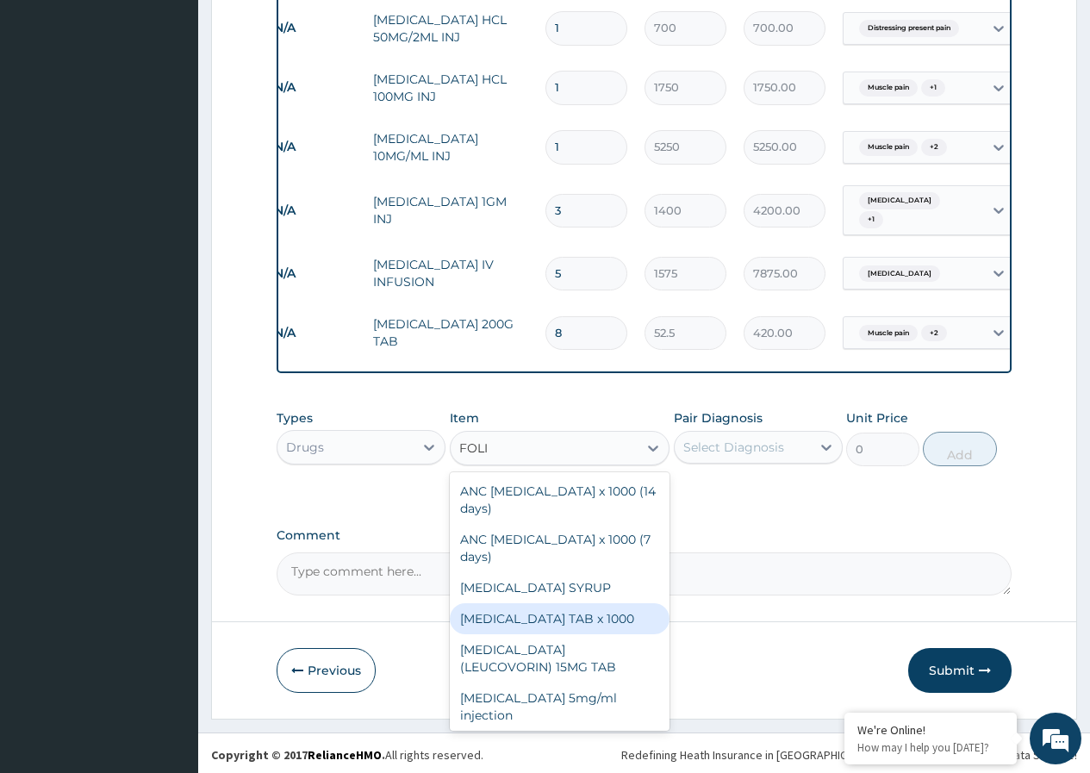
click at [575, 603] on div "FOLIC ACID TAB x 1000" at bounding box center [560, 618] width 221 height 31
type input "31.5"
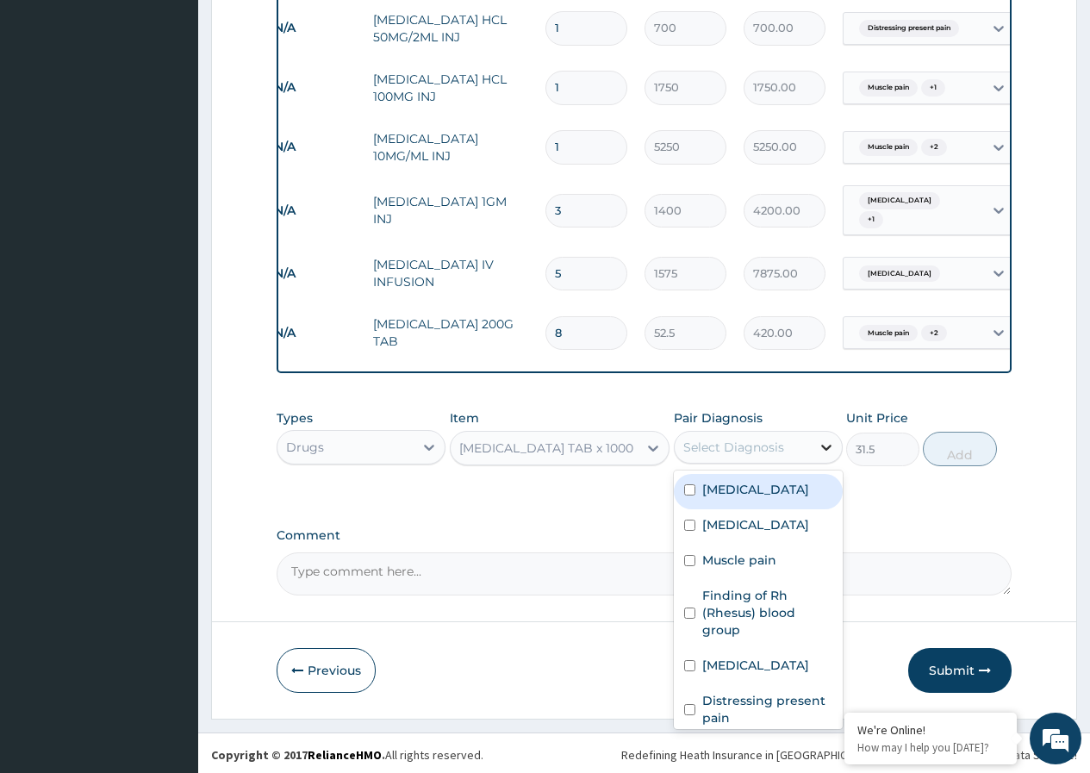
click at [827, 439] on icon at bounding box center [826, 447] width 17 height 17
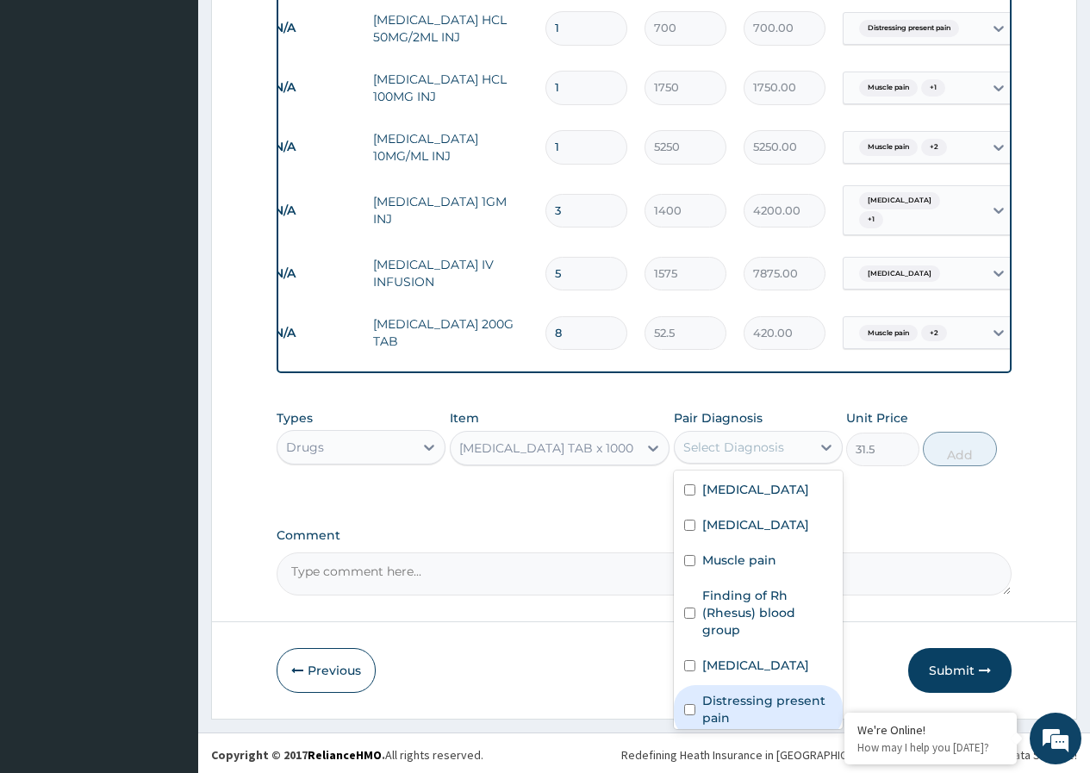
scroll to position [29, 0]
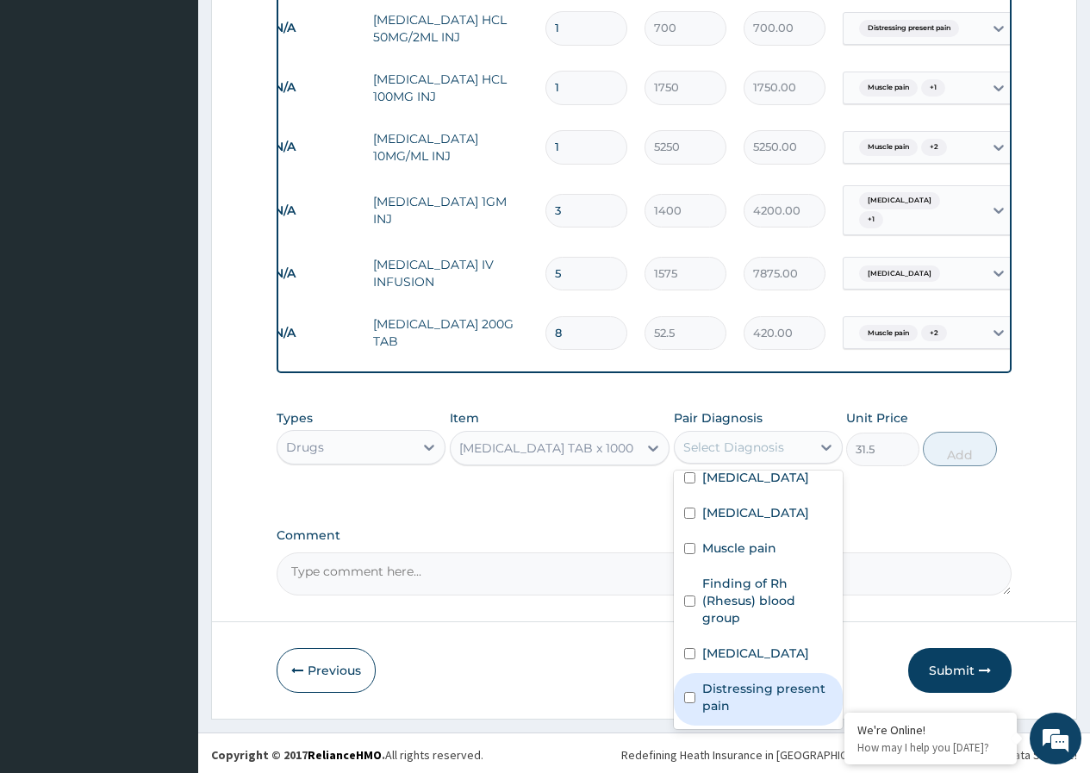
click at [690, 695] on input "checkbox" at bounding box center [689, 697] width 11 height 11
checkbox input "true"
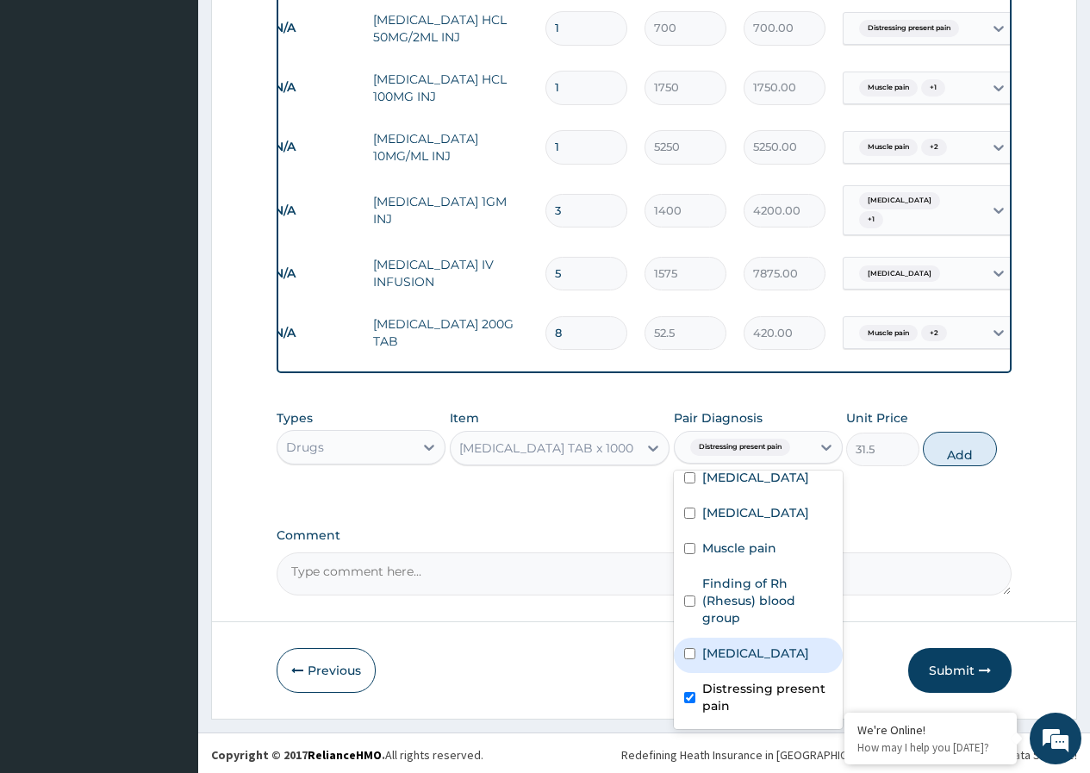
click at [694, 652] on input "checkbox" at bounding box center [689, 653] width 11 height 11
checkbox input "true"
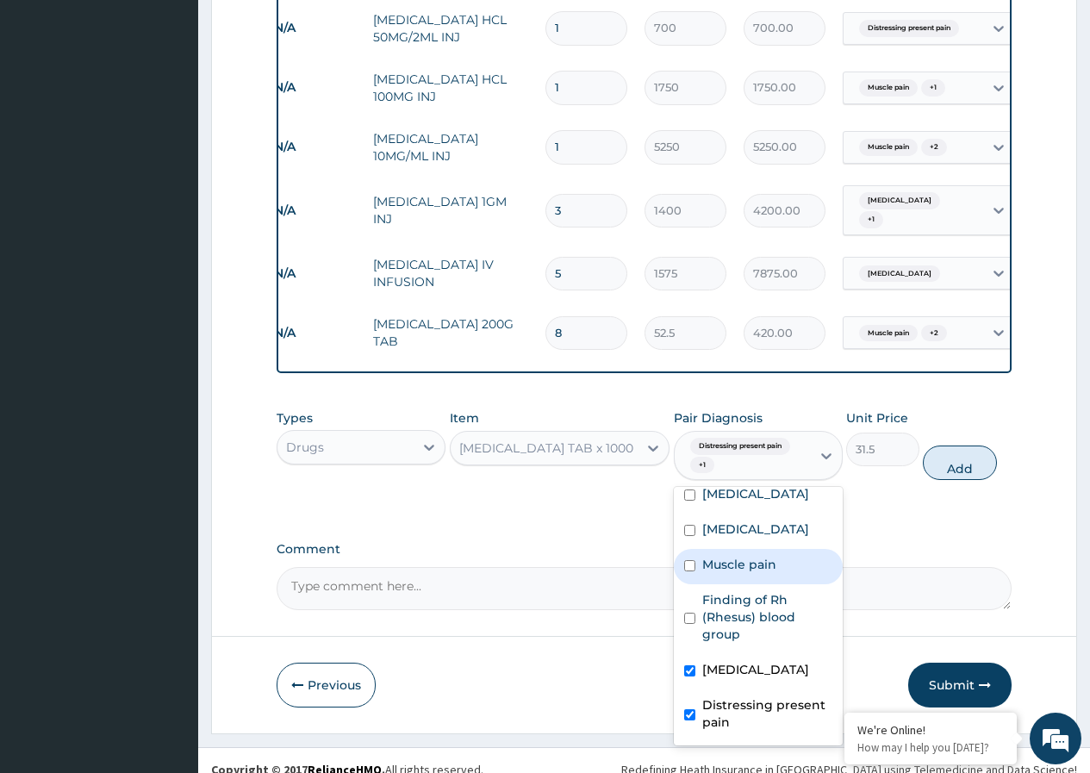
click at [684, 562] on input "checkbox" at bounding box center [689, 565] width 11 height 11
checkbox input "true"
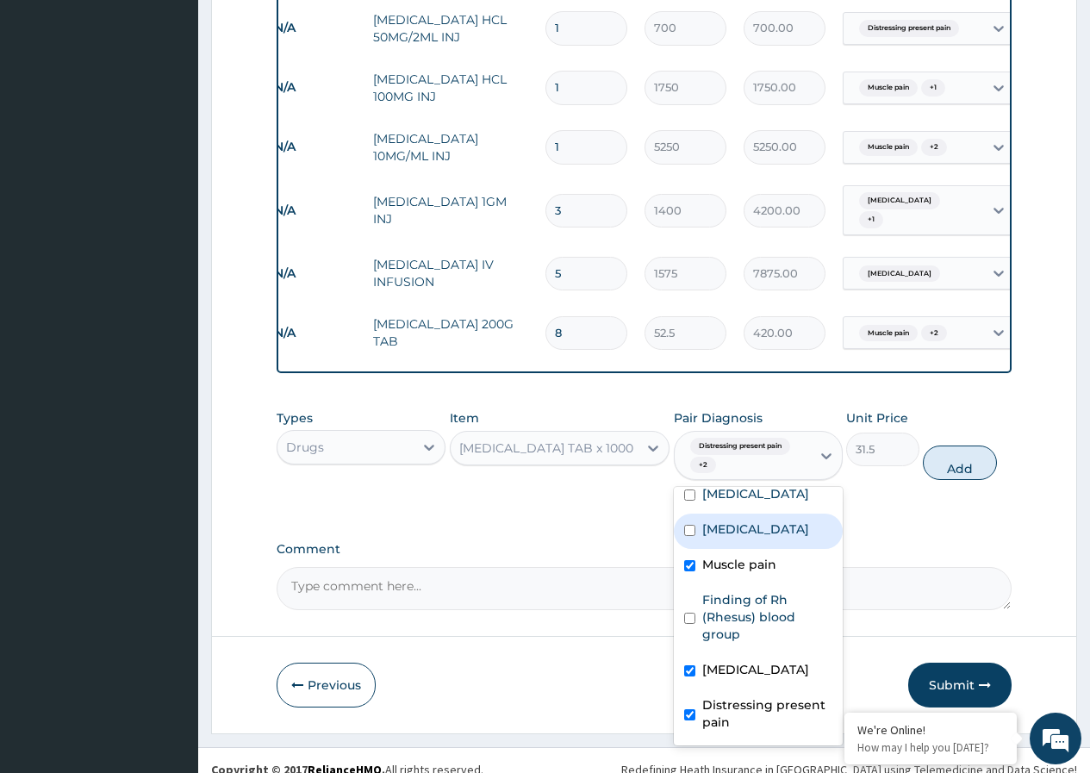
click at [691, 526] on input "checkbox" at bounding box center [689, 530] width 11 height 11
checkbox input "true"
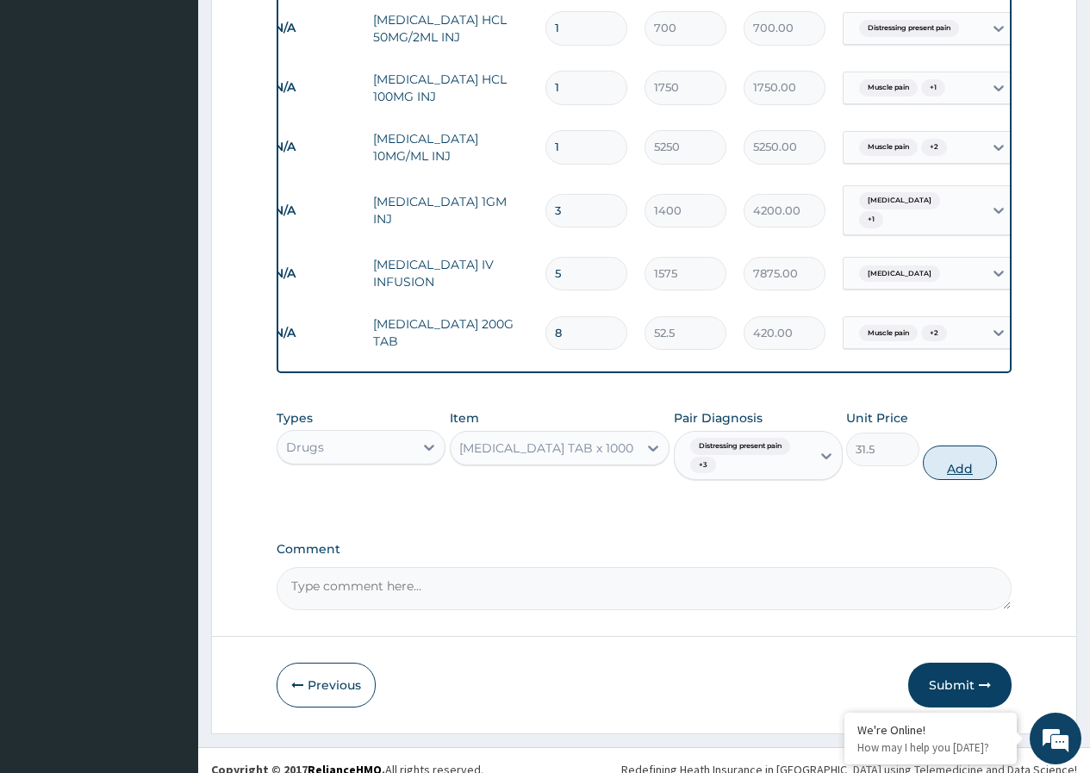
click at [959, 466] on button "Add" at bounding box center [959, 463] width 73 height 34
type input "0"
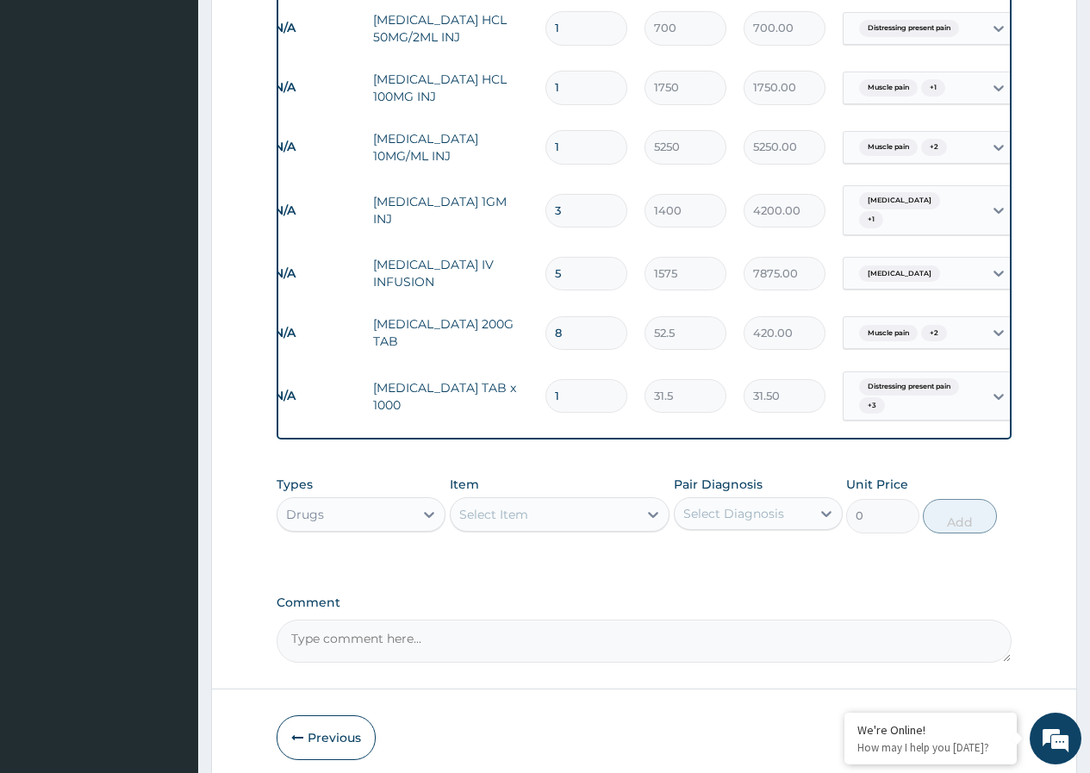
click at [586, 379] on input "1" at bounding box center [587, 396] width 82 height 34
type input "13"
type input "409.50"
type input "1"
type input "31.50"
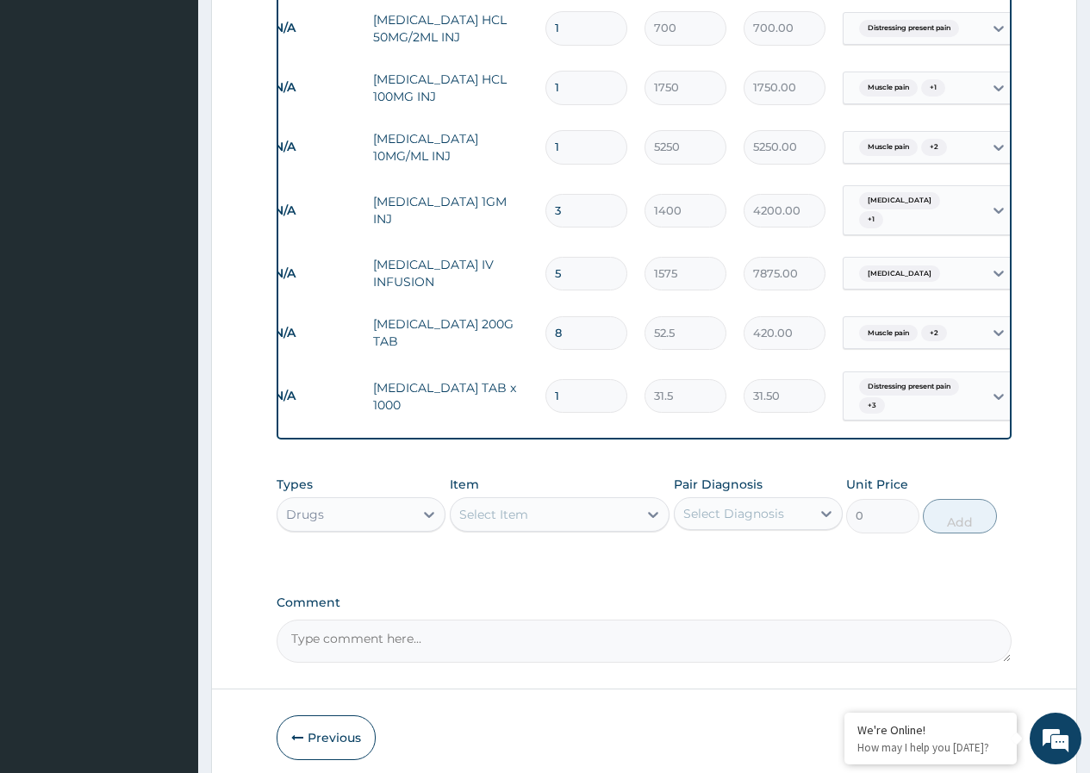
type input "0.00"
type input "3"
type input "94.50"
type input "3"
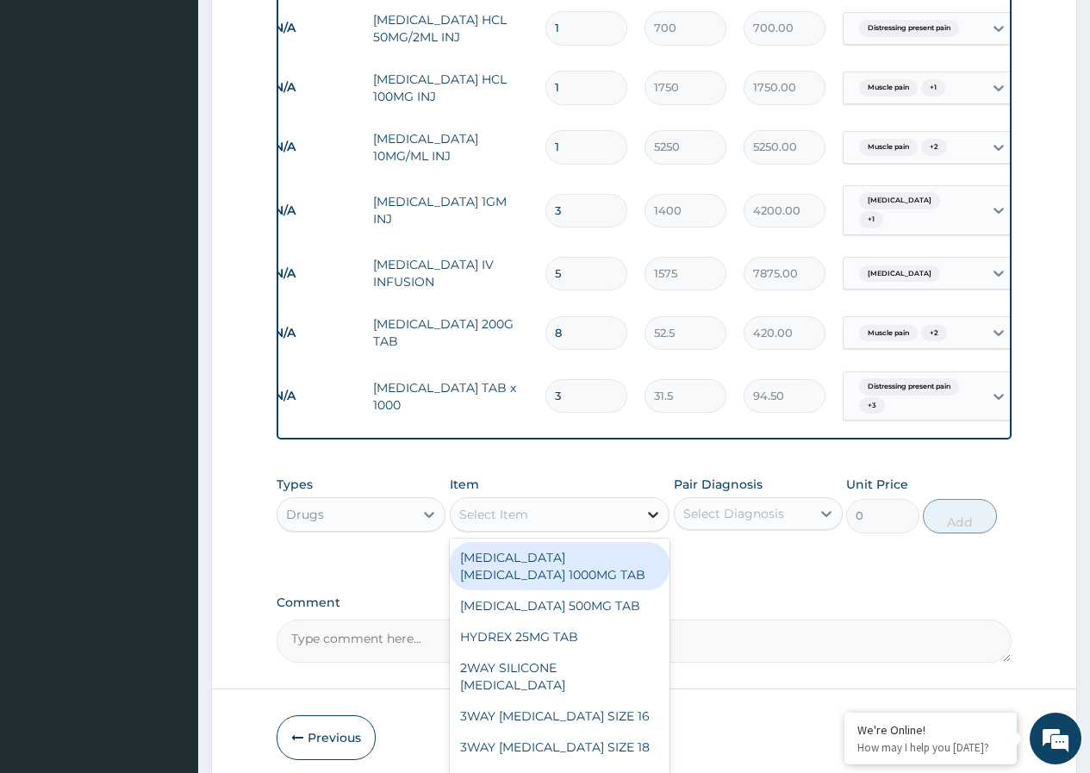
click at [657, 508] on icon at bounding box center [653, 514] width 17 height 17
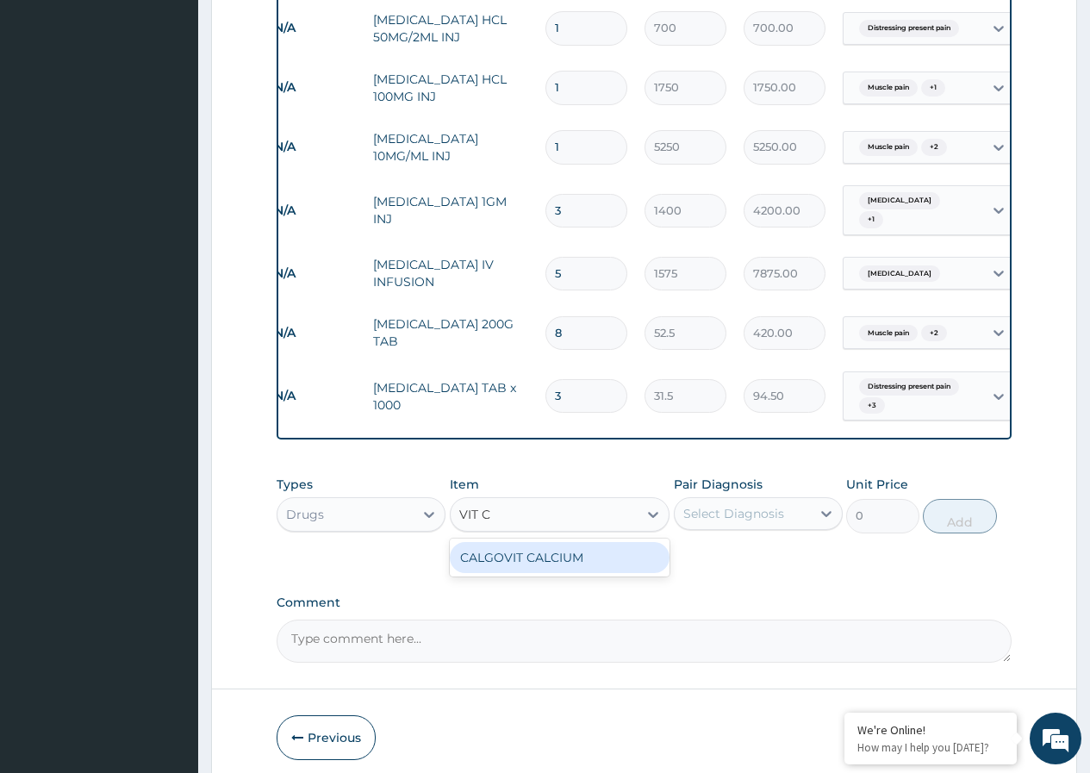
type input "VIT"
click at [488, 515] on div "Select Item" at bounding box center [545, 515] width 188 height 28
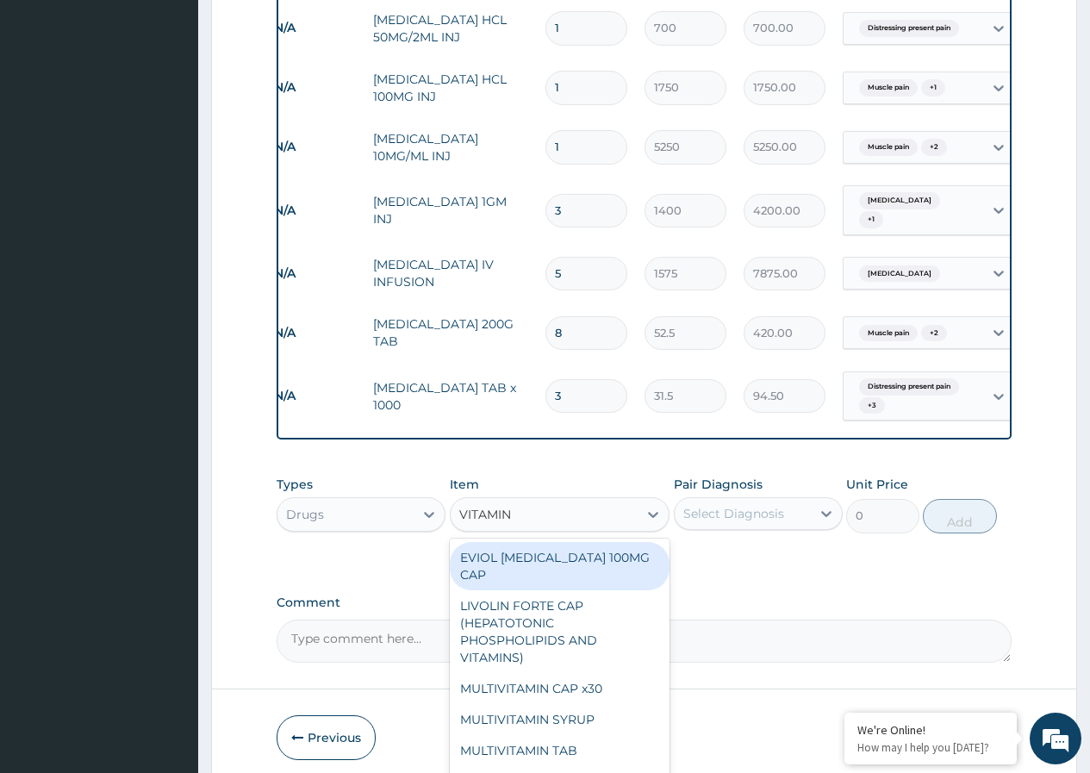
type input "VITAMIN C"
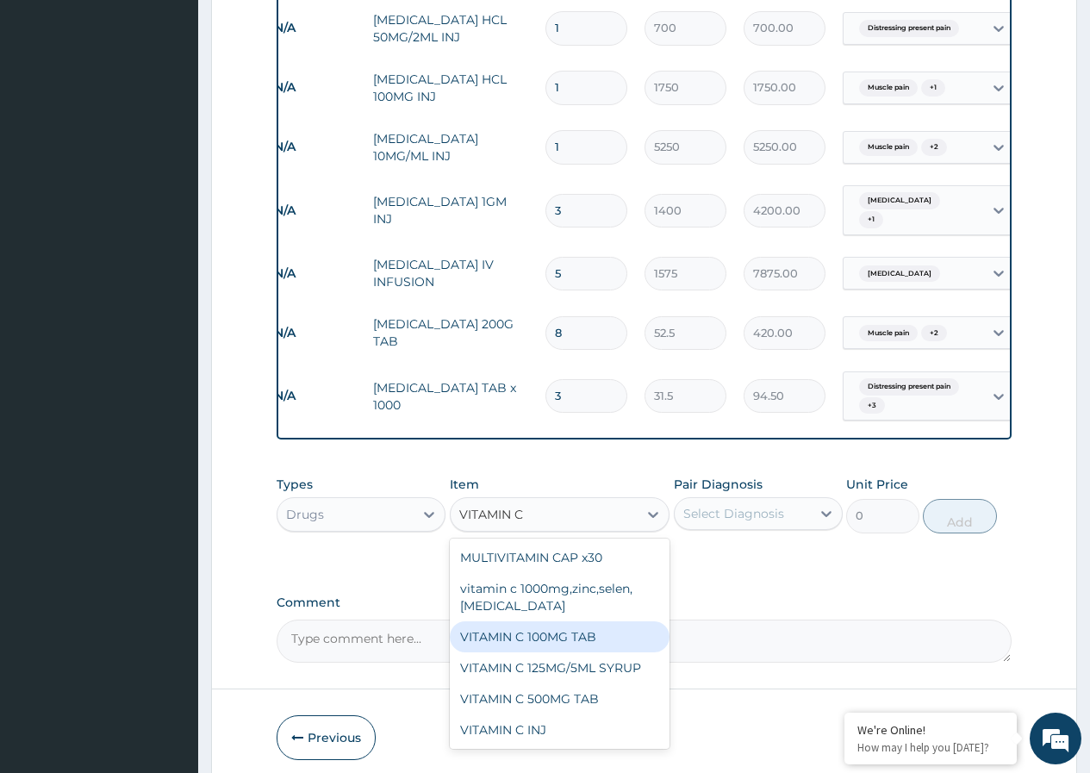
click at [563, 633] on div "VITAMIN C 100MG TAB" at bounding box center [560, 636] width 221 height 31
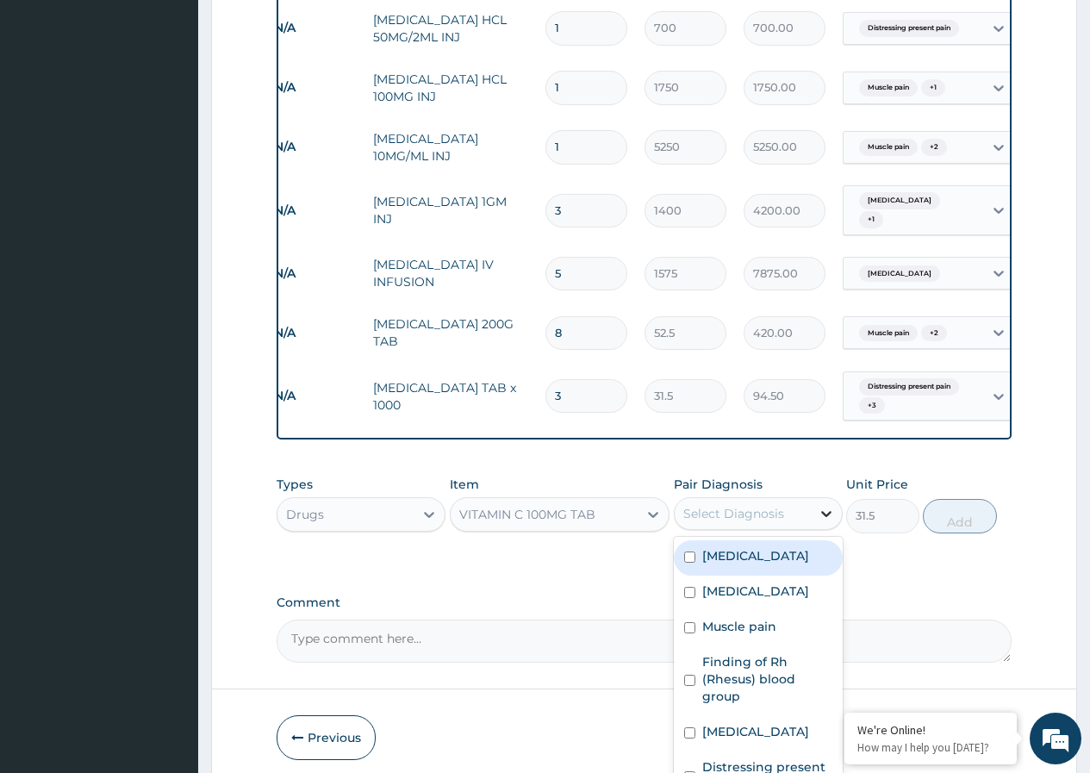
click at [819, 509] on icon at bounding box center [826, 513] width 17 height 17
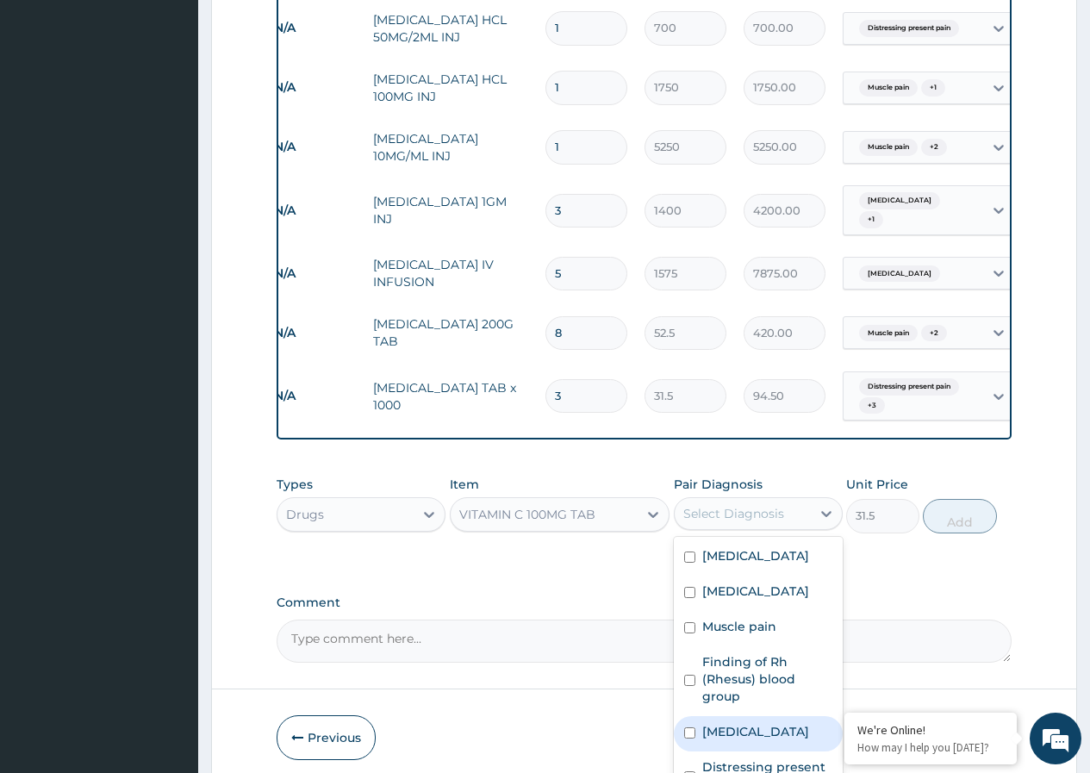
click at [689, 739] on input "checkbox" at bounding box center [689, 732] width 11 height 11
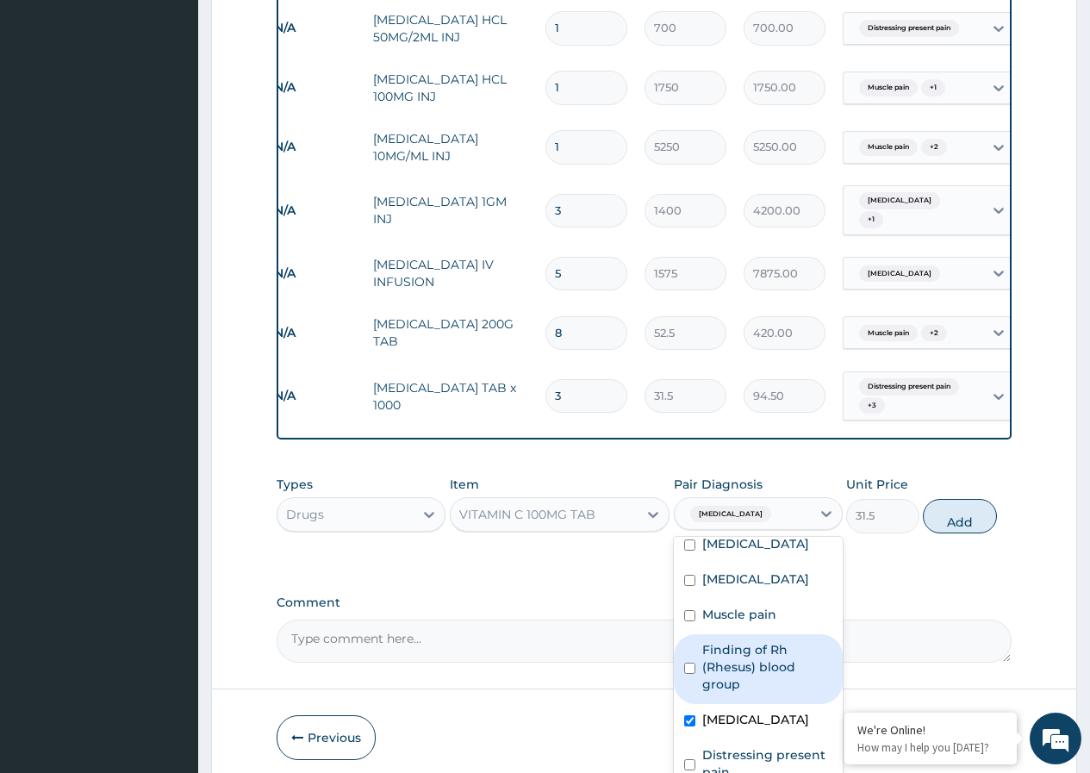
scroll to position [0, 0]
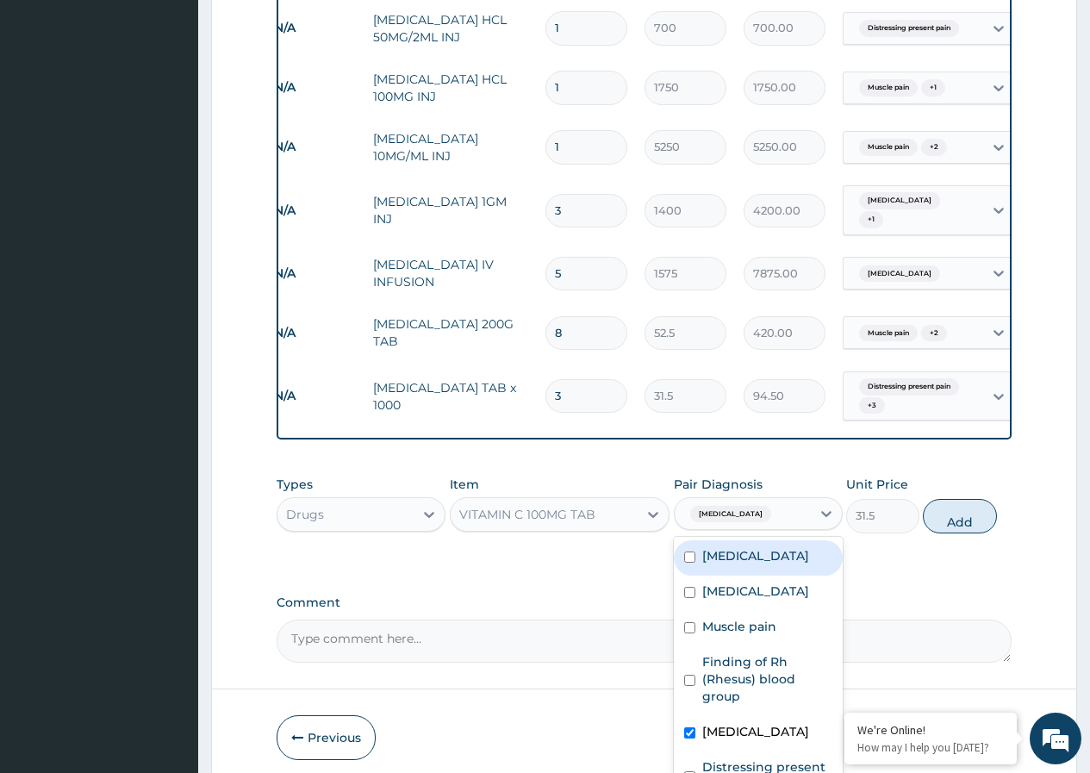
click at [690, 563] on input "checkbox" at bounding box center [689, 557] width 11 height 11
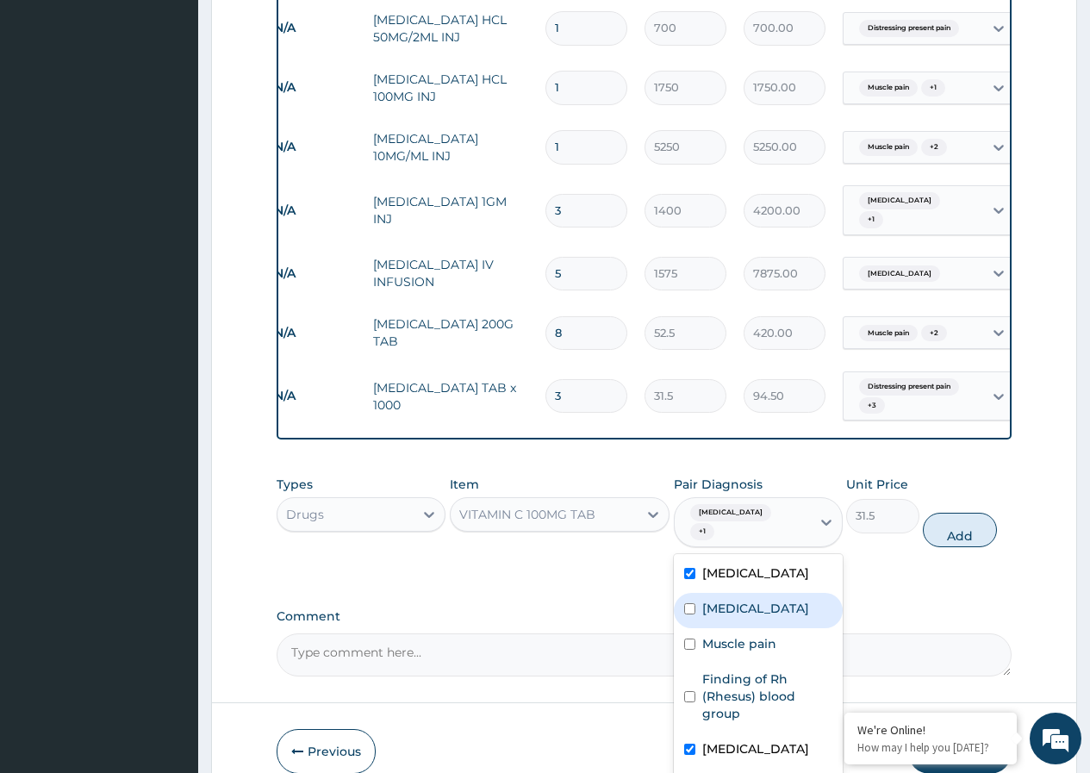
click at [690, 606] on input "checkbox" at bounding box center [689, 608] width 11 height 11
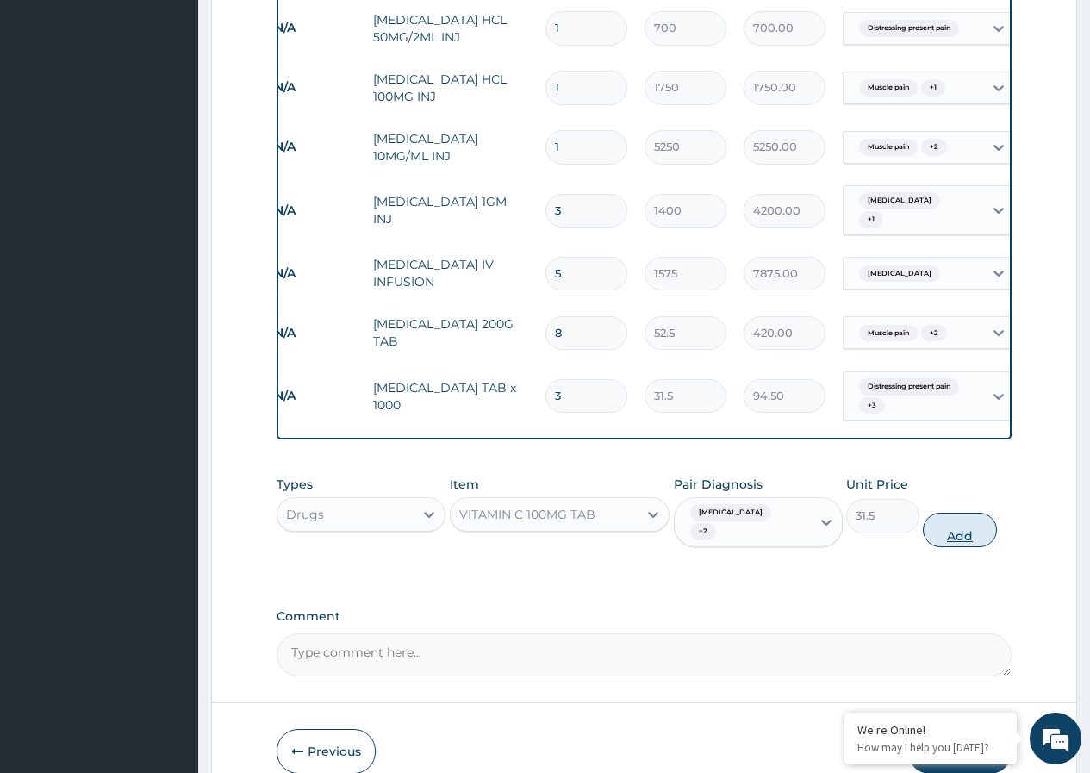
click at [961, 514] on button "Add" at bounding box center [959, 530] width 73 height 34
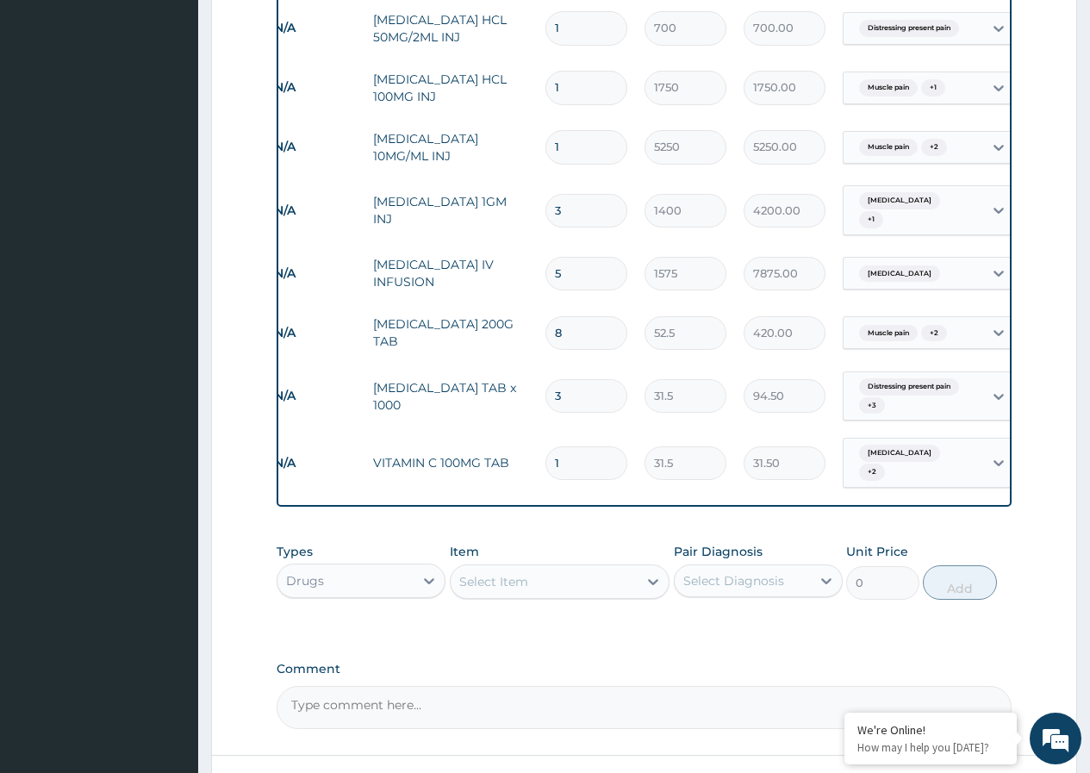
click at [596, 446] on input "1" at bounding box center [587, 463] width 82 height 34
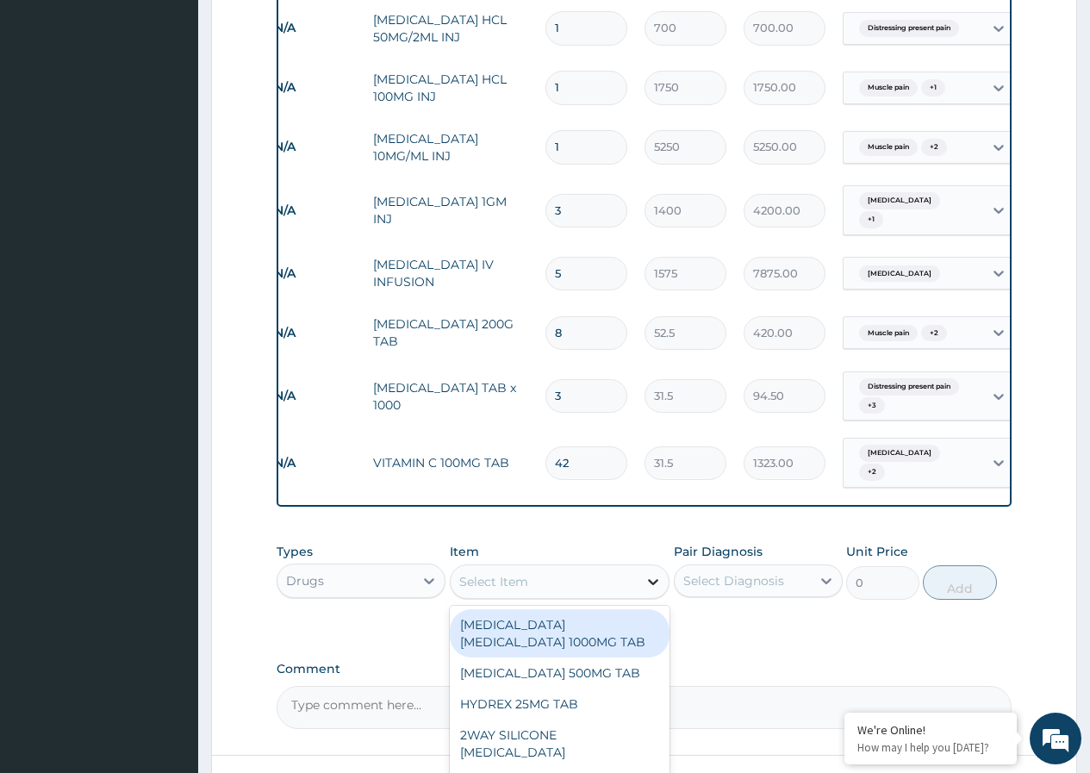
click at [652, 575] on icon at bounding box center [653, 581] width 17 height 17
click at [619, 620] on div "Paludrine(Proguanil) 100mg Tablets" at bounding box center [560, 633] width 221 height 48
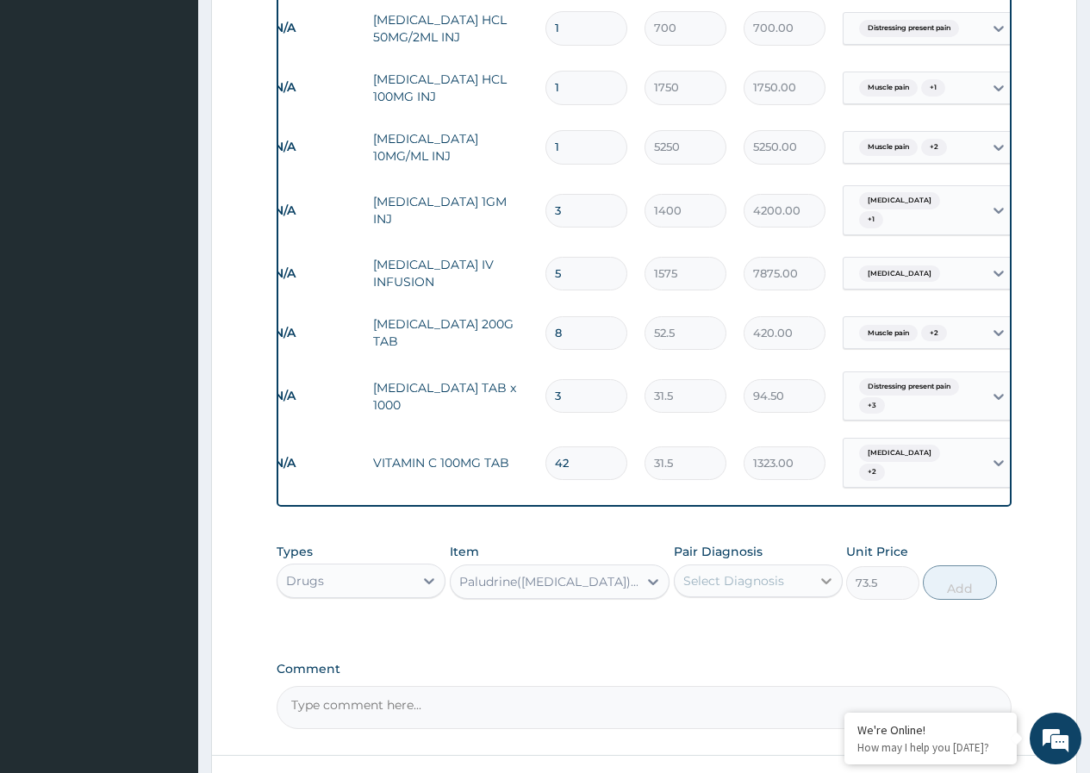
click at [819, 572] on icon at bounding box center [826, 580] width 17 height 17
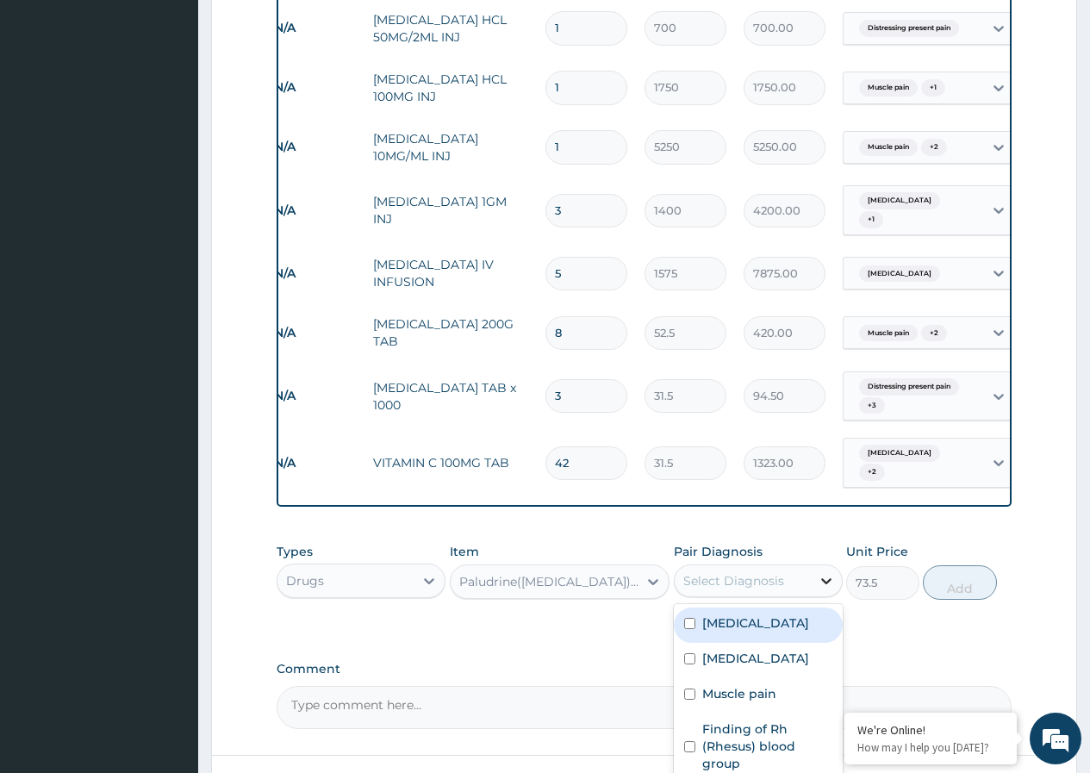
click at [819, 572] on icon at bounding box center [826, 580] width 17 height 17
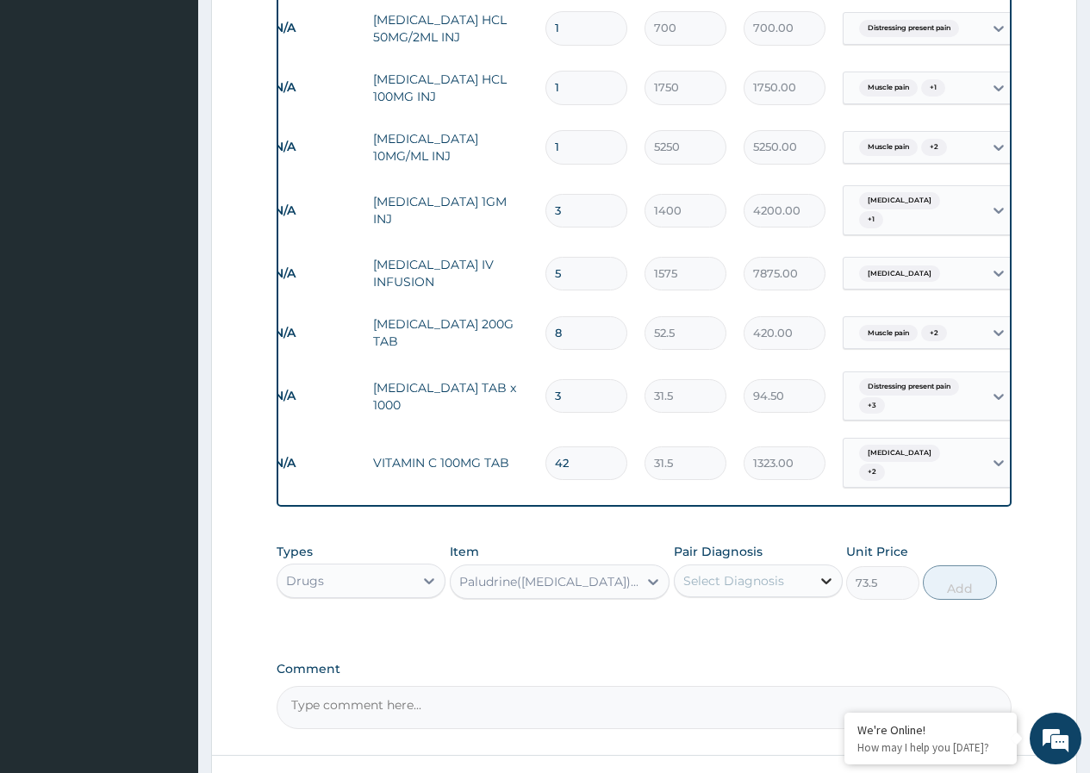
click at [825, 572] on icon at bounding box center [826, 580] width 17 height 17
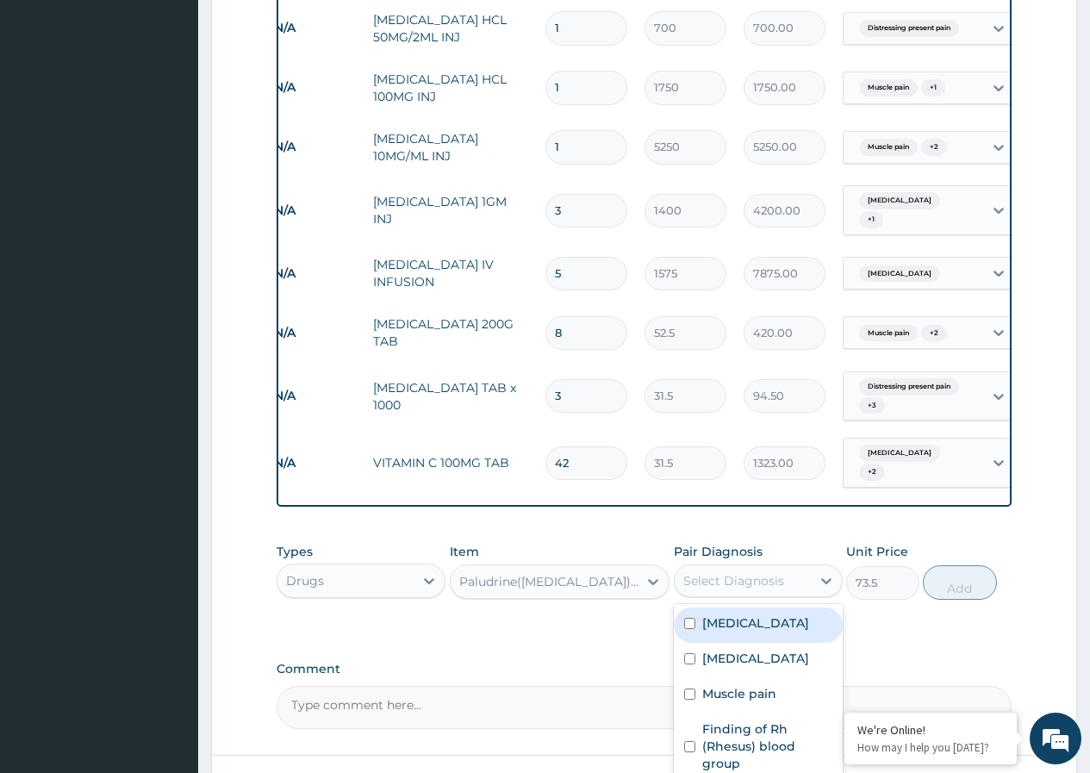
click at [691, 622] on input "checkbox" at bounding box center [689, 623] width 11 height 11
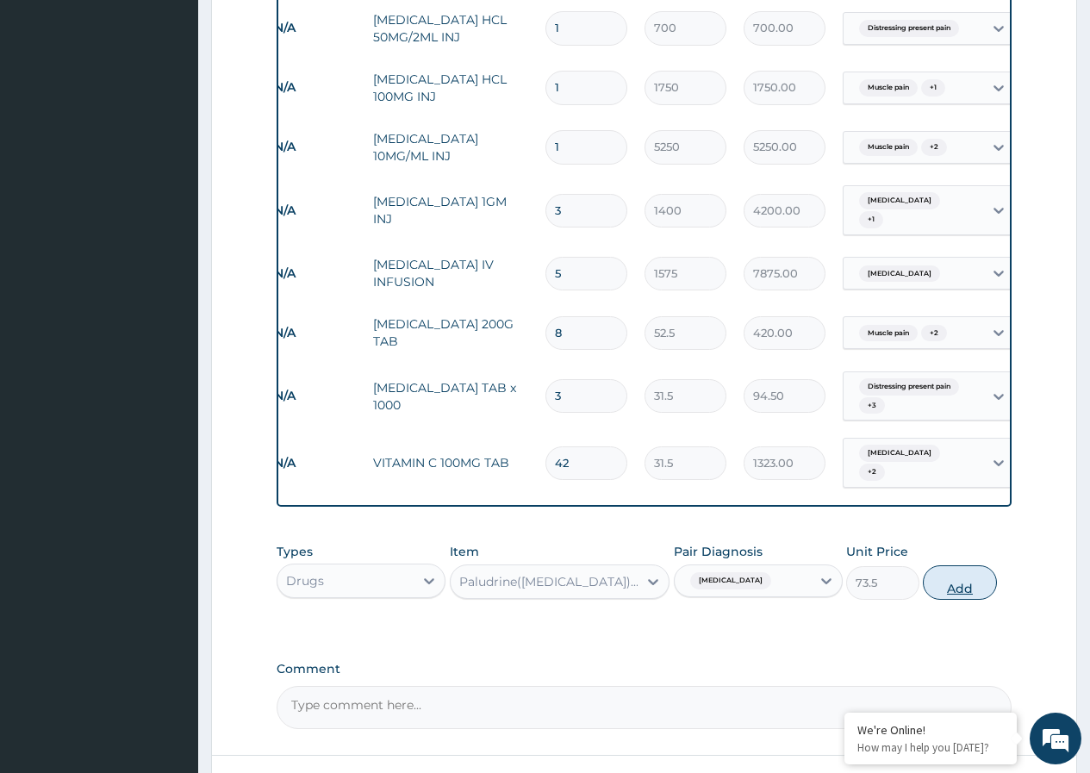
click at [963, 580] on button "Add" at bounding box center [959, 582] width 73 height 34
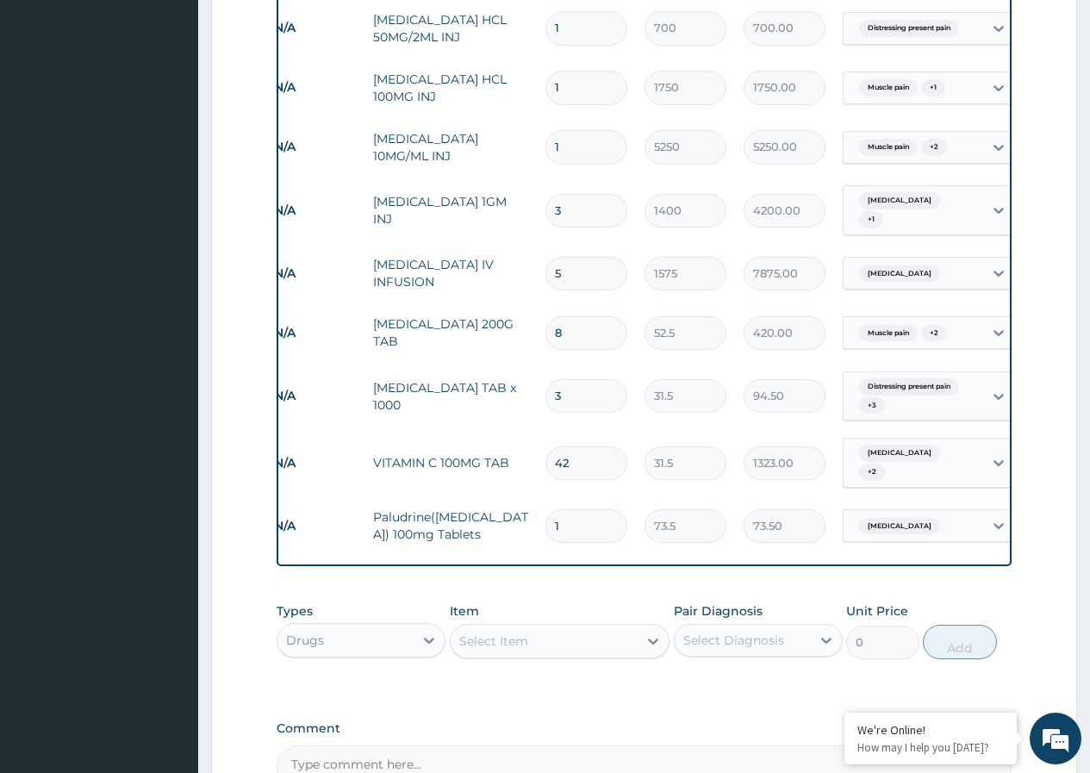
click at [604, 509] on input "1" at bounding box center [587, 526] width 82 height 34
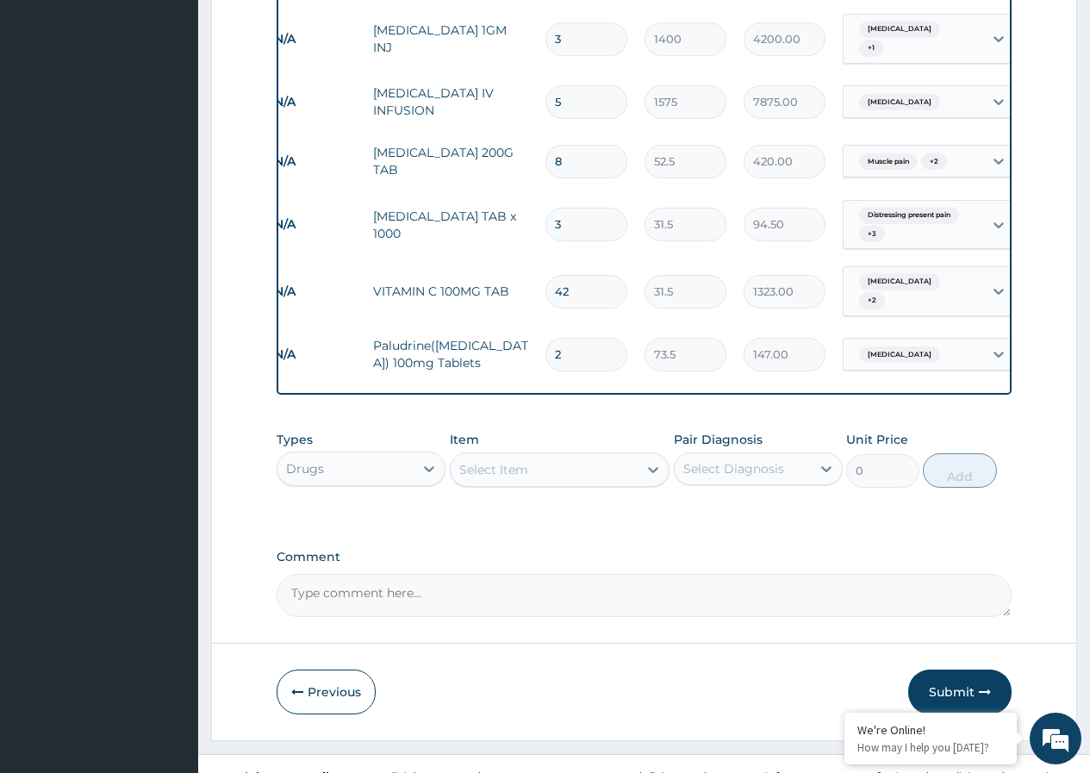
scroll to position [1457, 0]
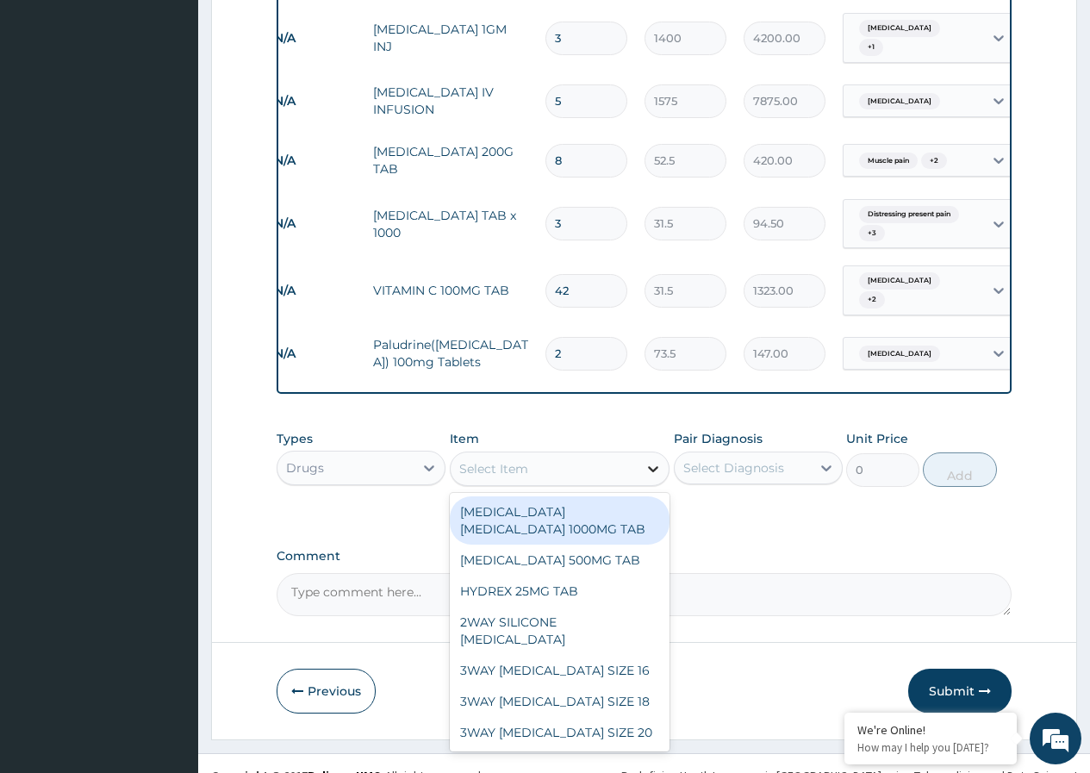
click at [660, 464] on icon at bounding box center [653, 468] width 17 height 17
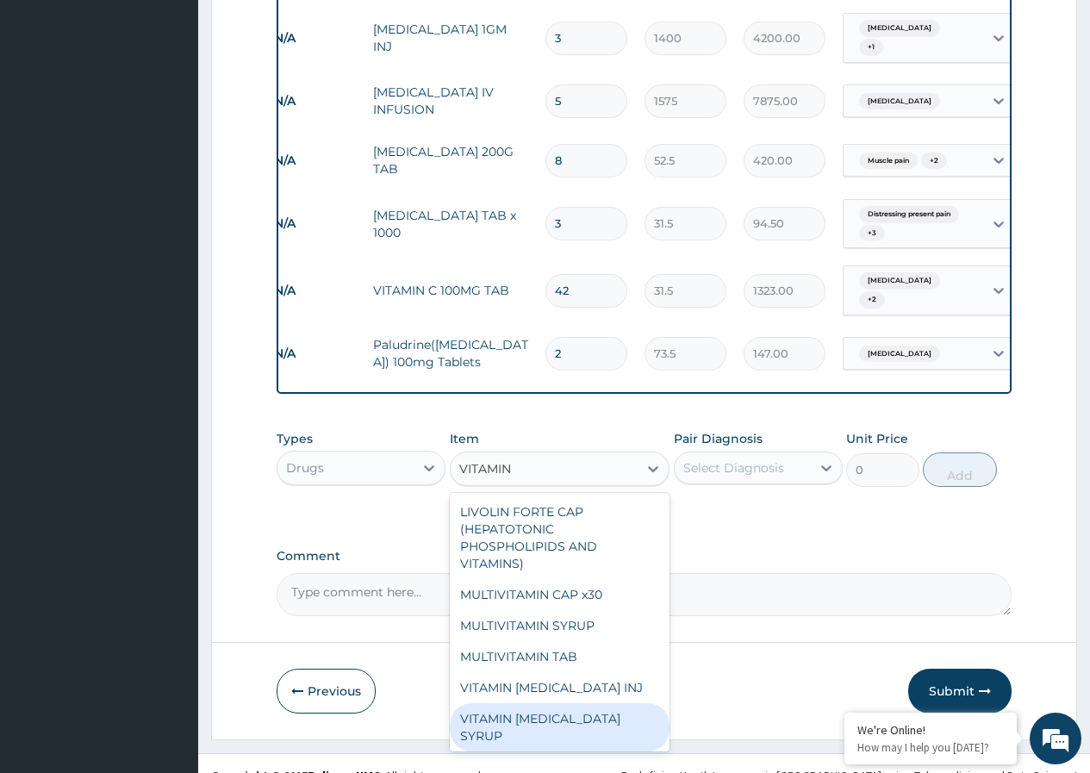
scroll to position [134, 0]
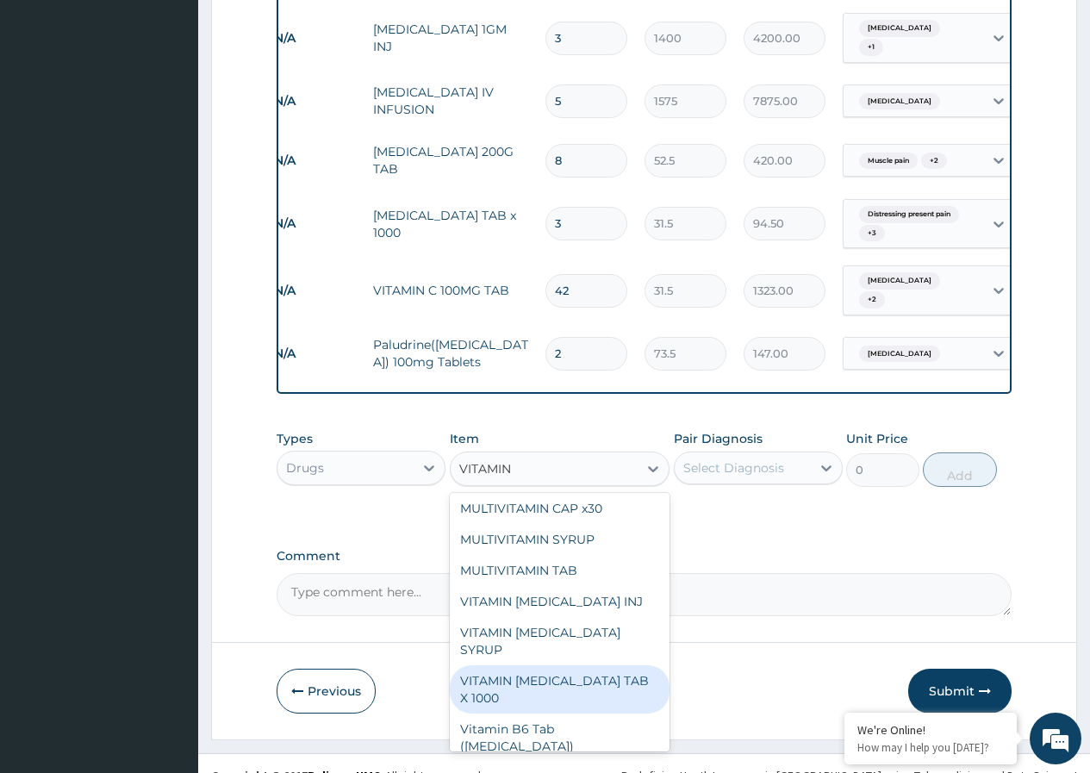
click at [608, 665] on div "VITAMIN B COMPLEX TAB X 1000" at bounding box center [560, 689] width 221 height 48
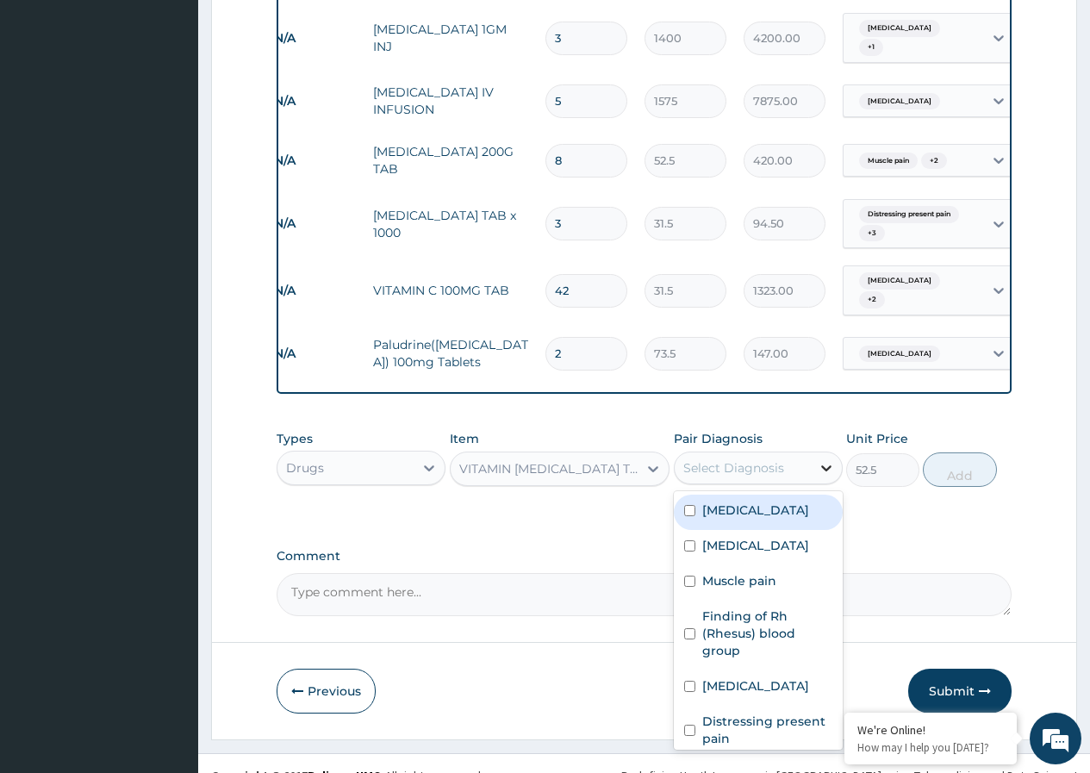
click at [819, 459] on icon at bounding box center [826, 467] width 17 height 17
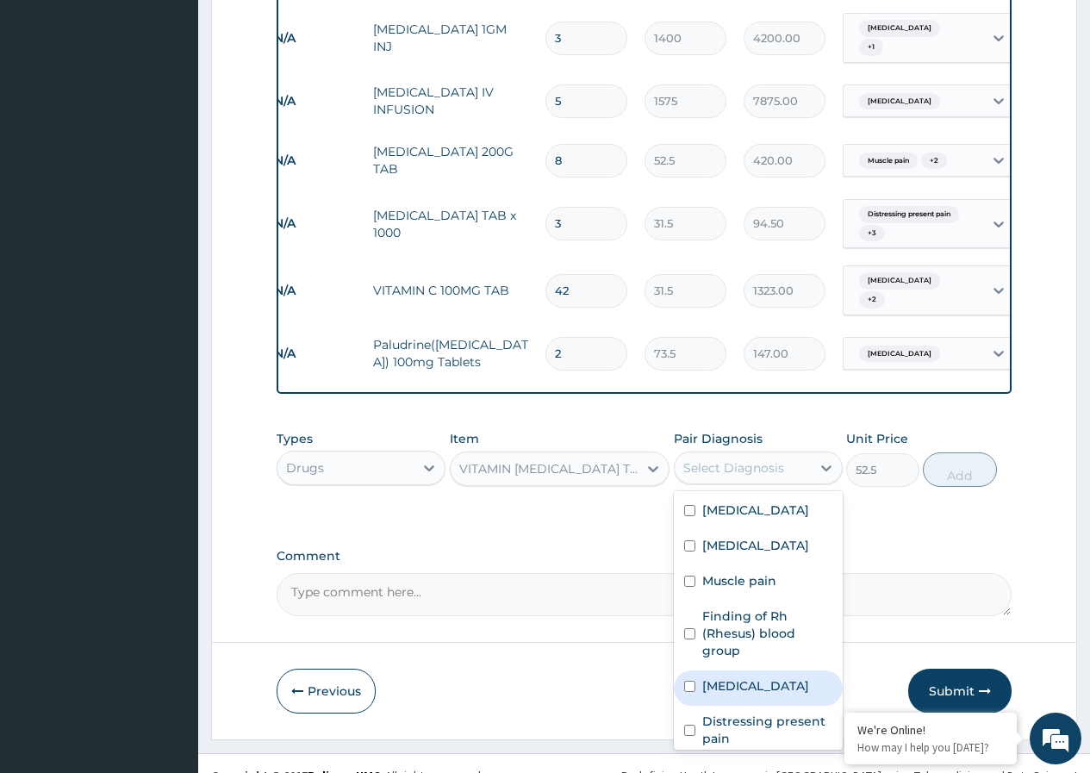
click at [688, 692] on input "checkbox" at bounding box center [689, 686] width 11 height 11
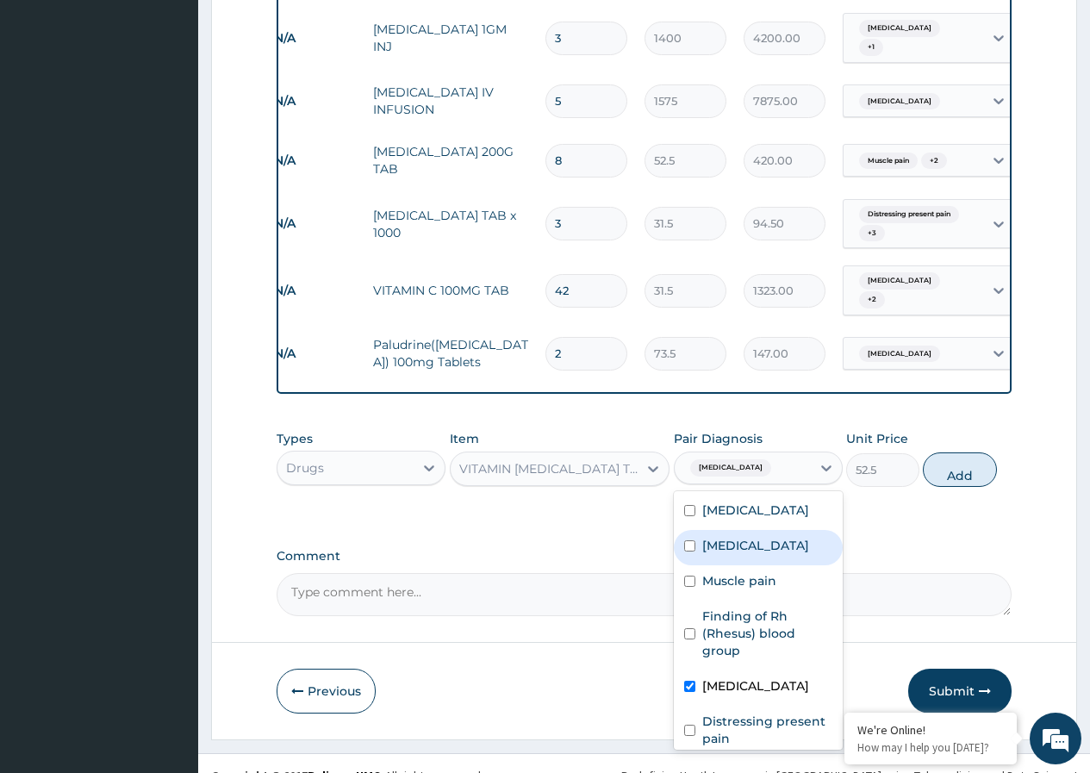
click at [689, 545] on div "Sepsis" at bounding box center [758, 547] width 169 height 35
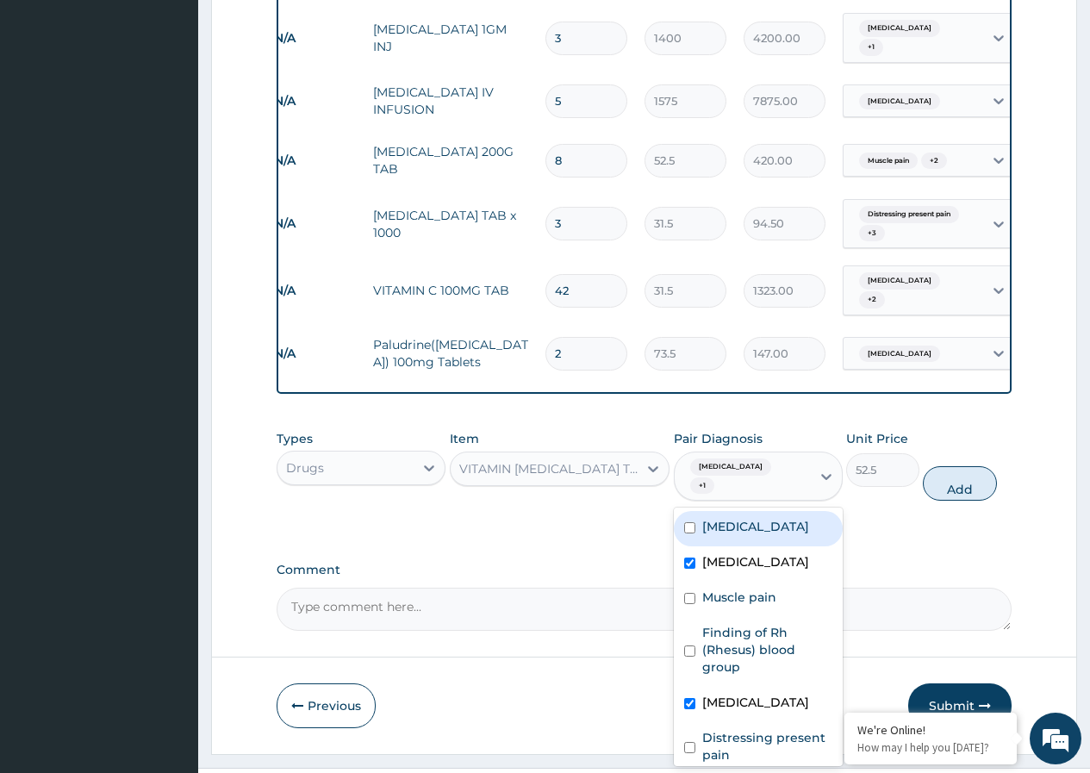
click at [695, 522] on input "checkbox" at bounding box center [689, 527] width 11 height 11
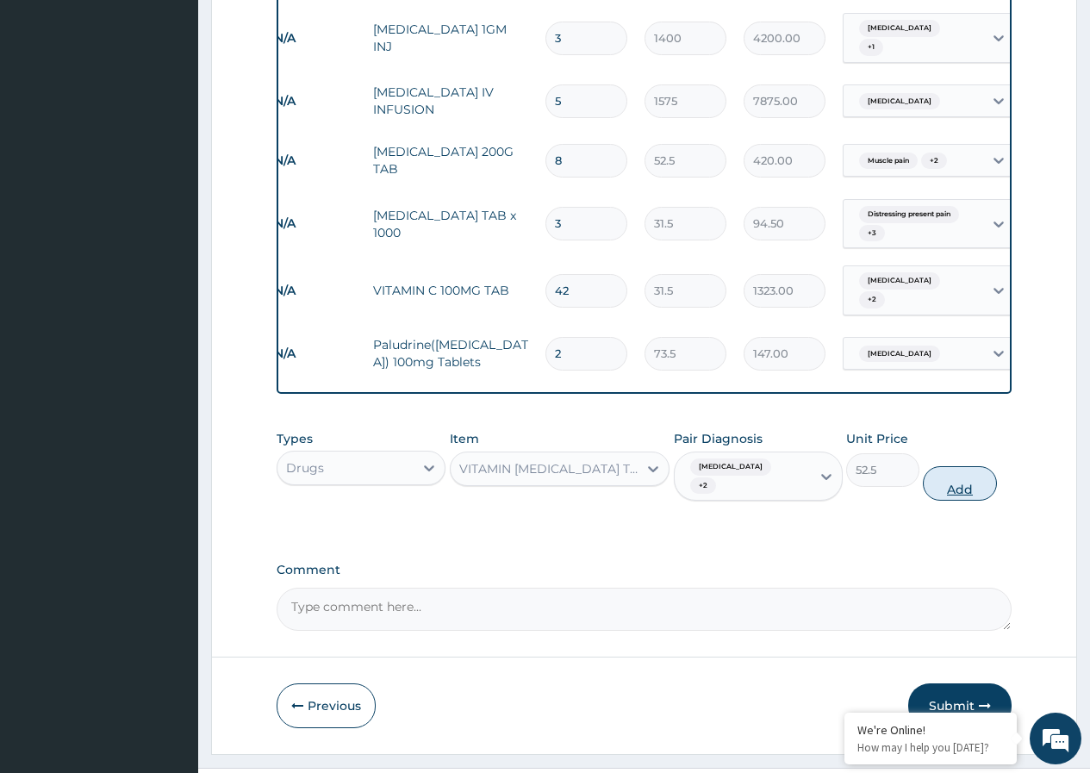
click at [941, 466] on button "Add" at bounding box center [959, 483] width 73 height 34
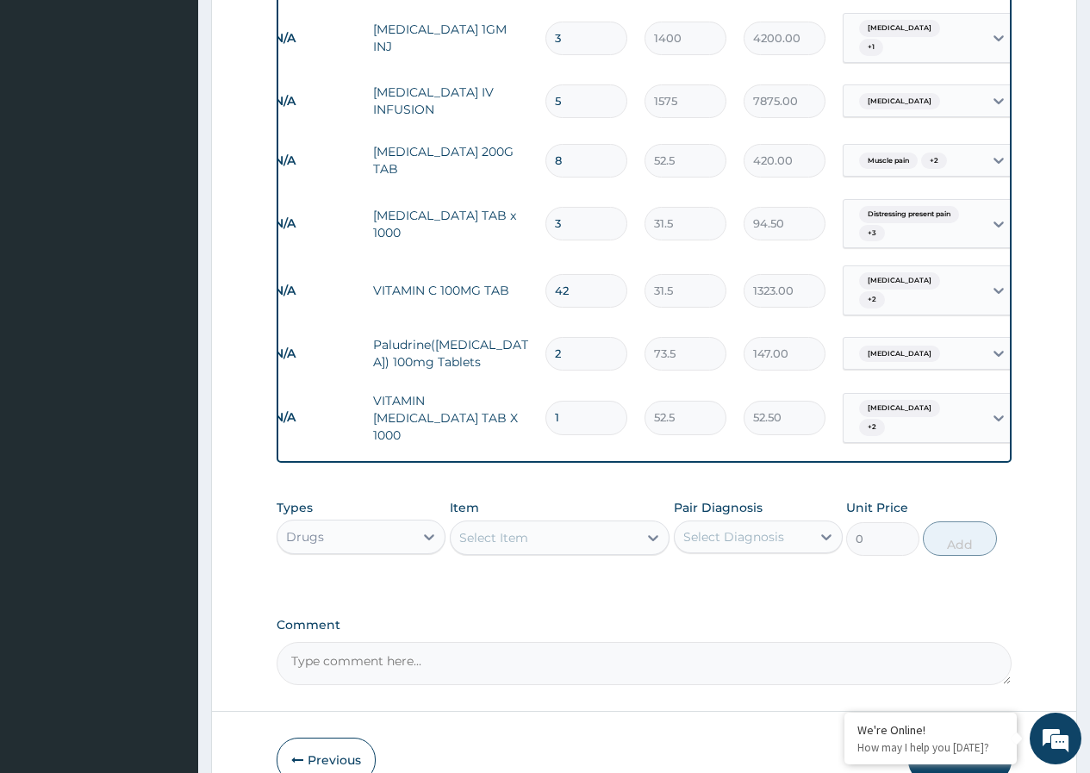
click at [592, 401] on input "1" at bounding box center [587, 418] width 82 height 34
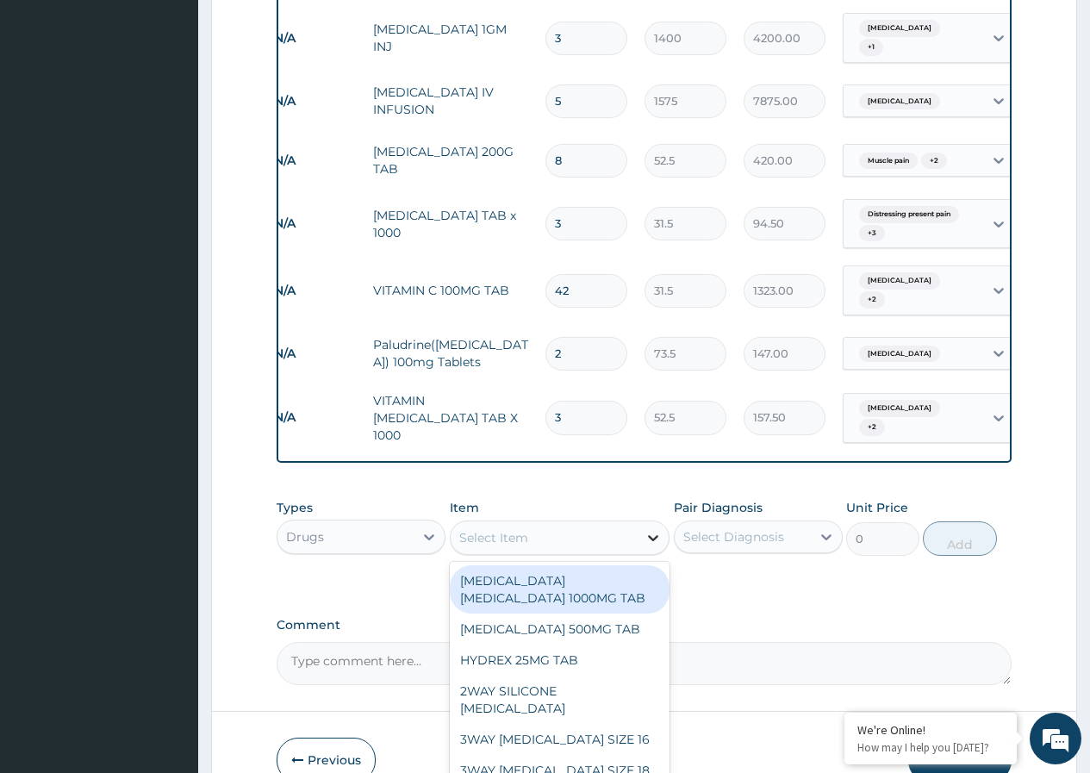
click at [661, 529] on icon at bounding box center [653, 537] width 17 height 17
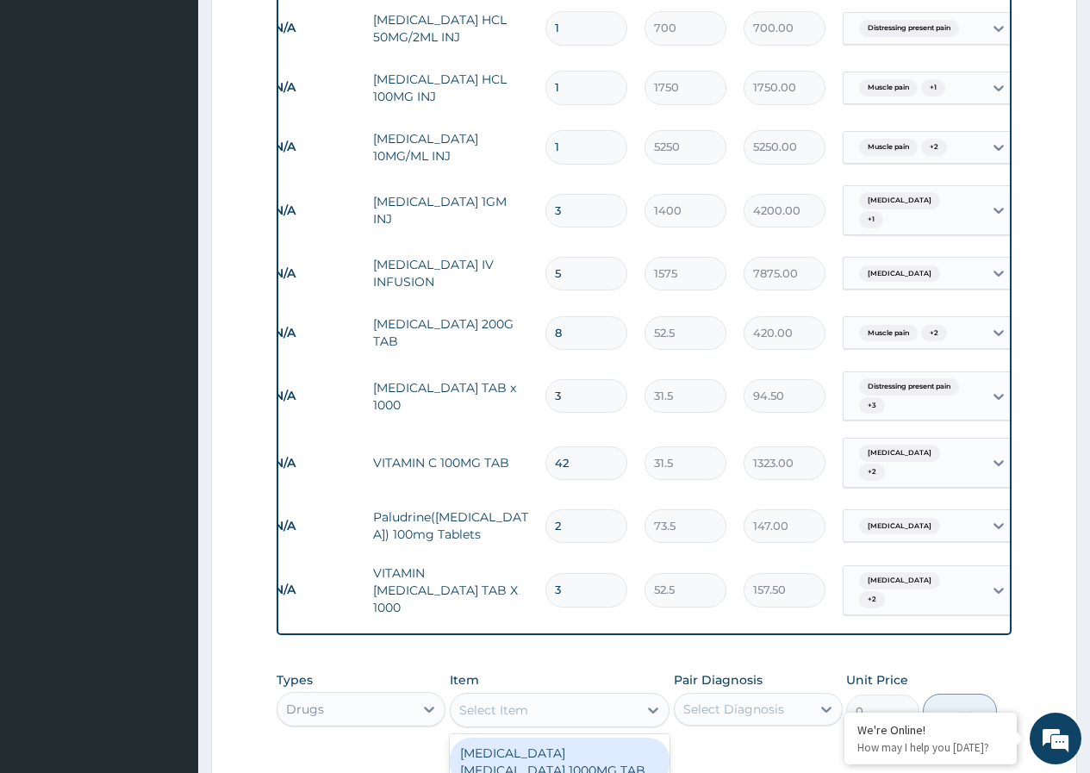
scroll to position [1199, 0]
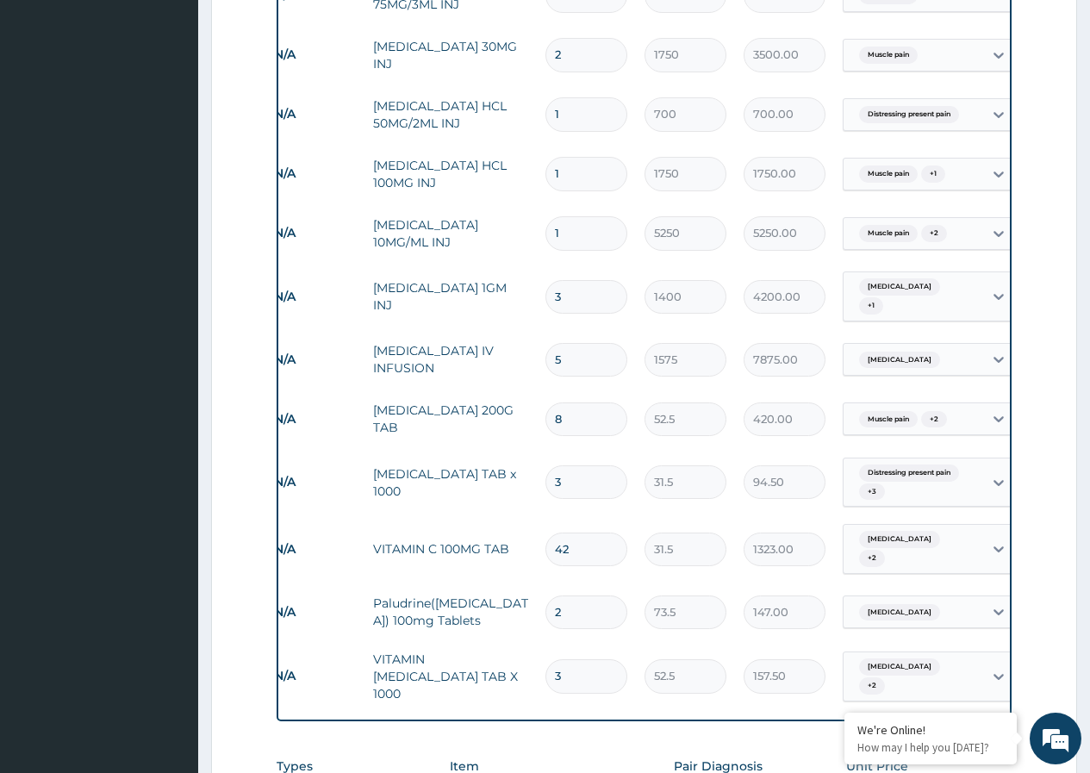
click at [605, 165] on input "1" at bounding box center [587, 174] width 82 height 34
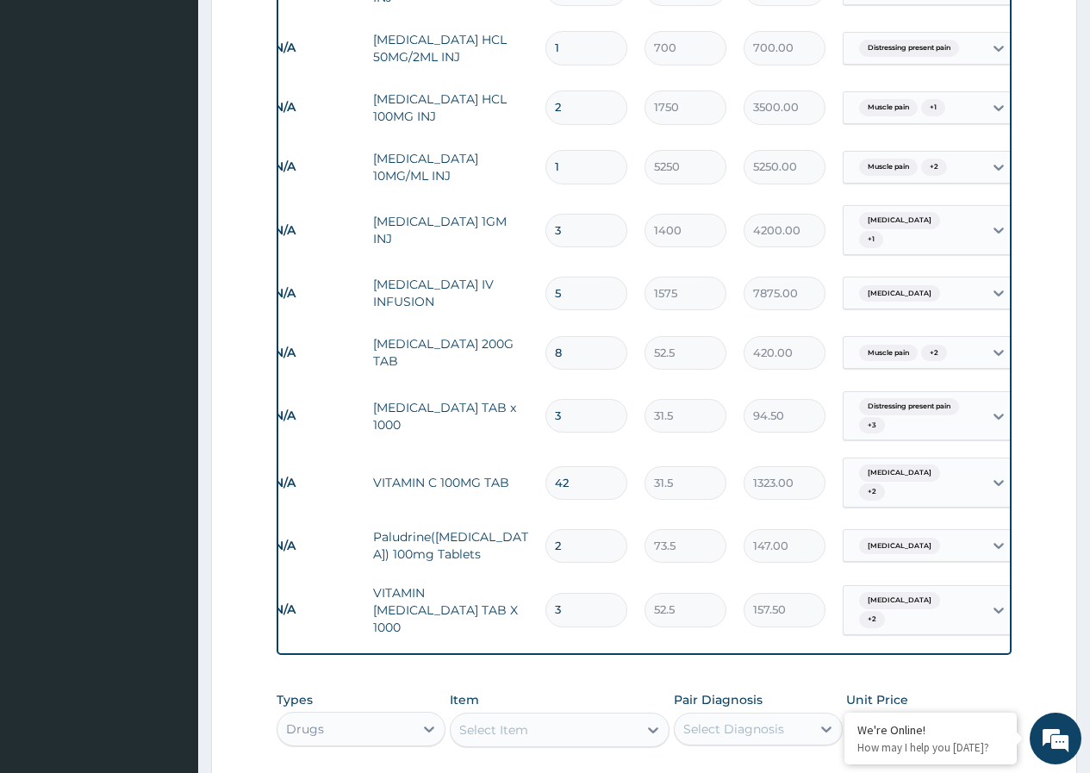
scroll to position [1285, 0]
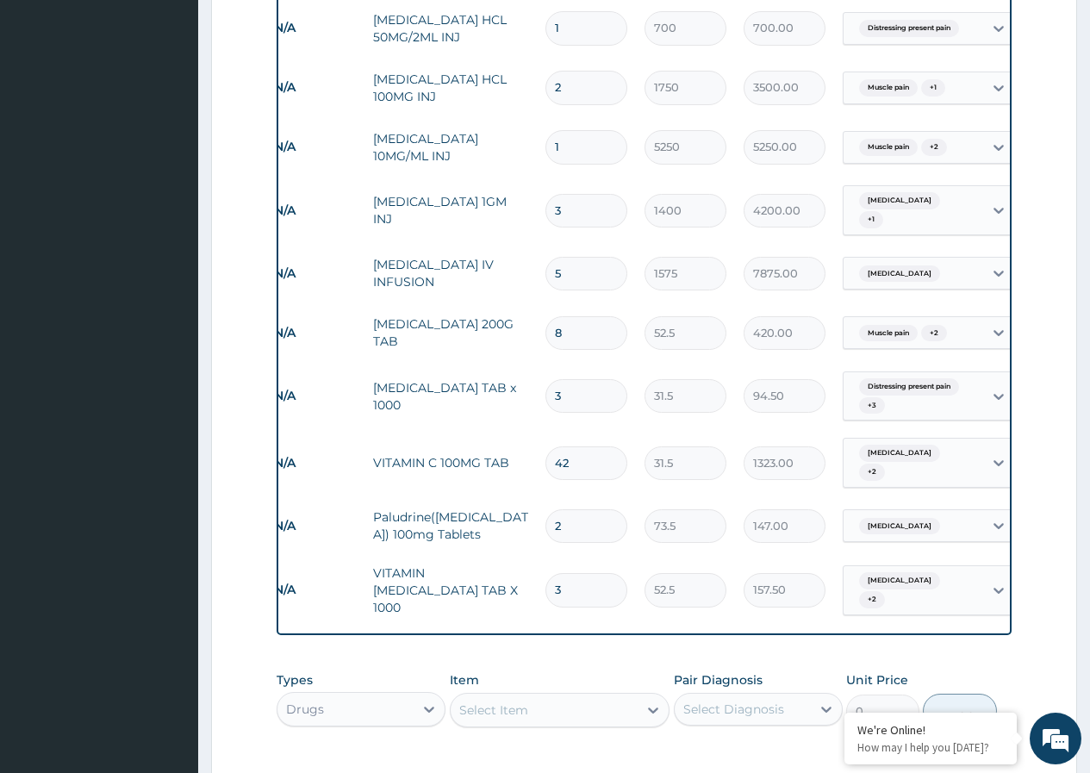
click at [587, 78] on input "2" at bounding box center [587, 88] width 82 height 34
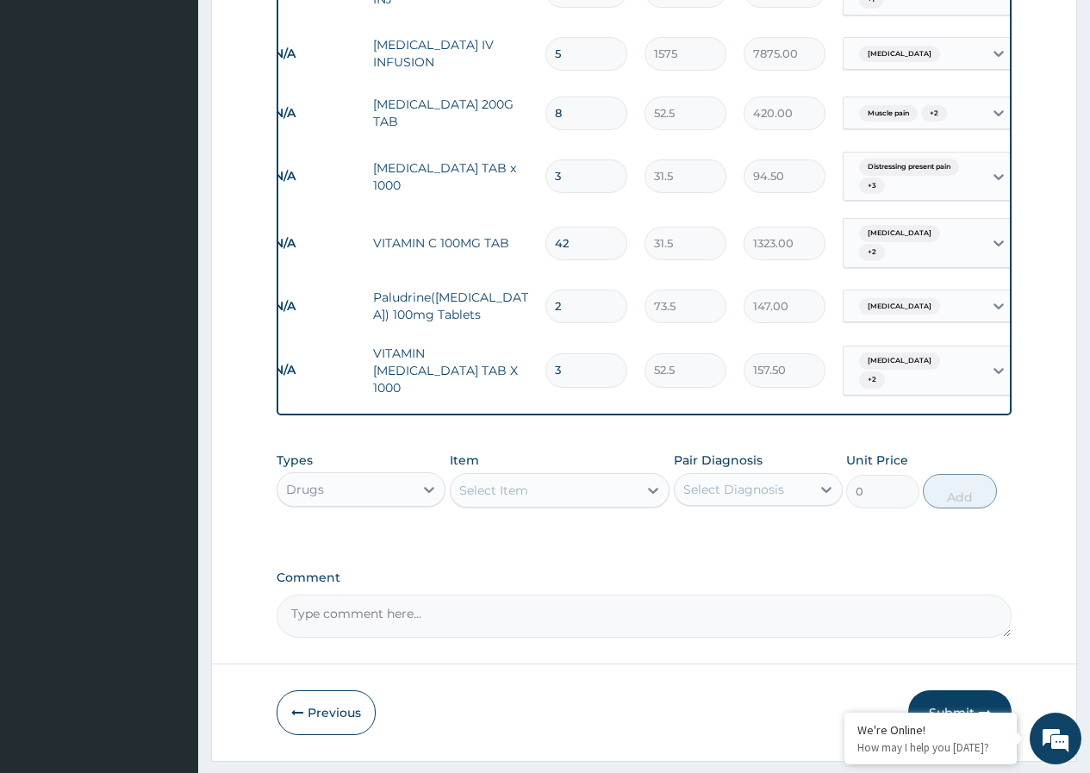
scroll to position [1530, 0]
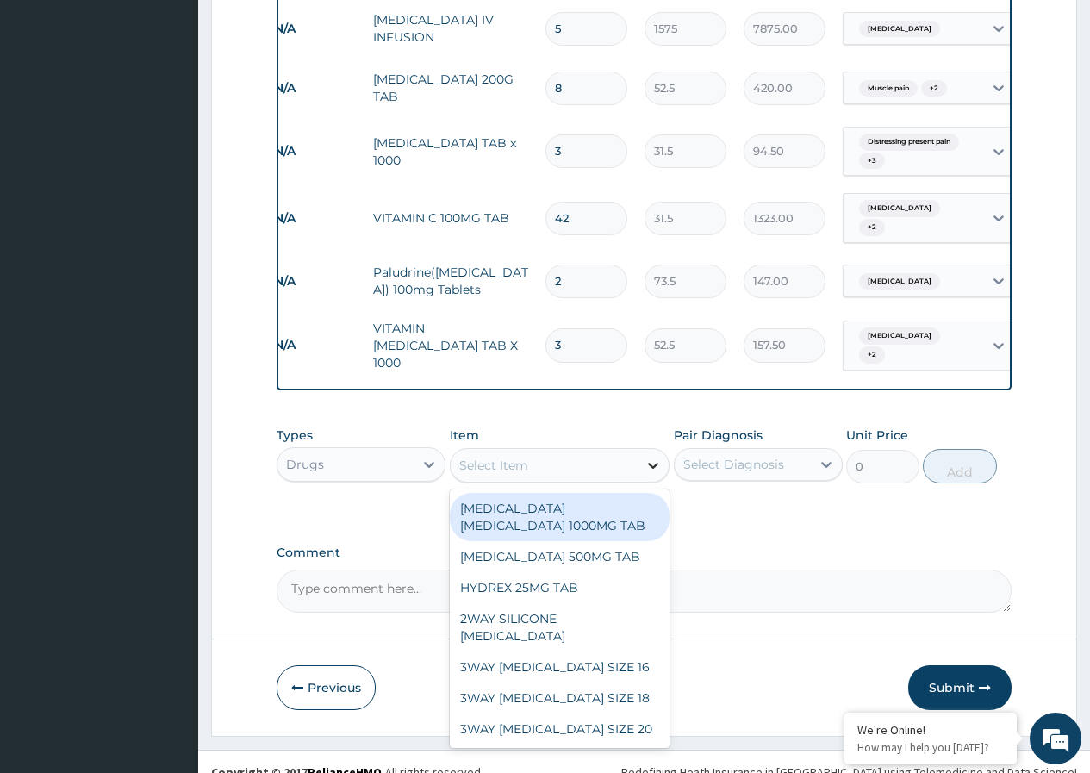
click at [652, 463] on icon at bounding box center [653, 466] width 10 height 6
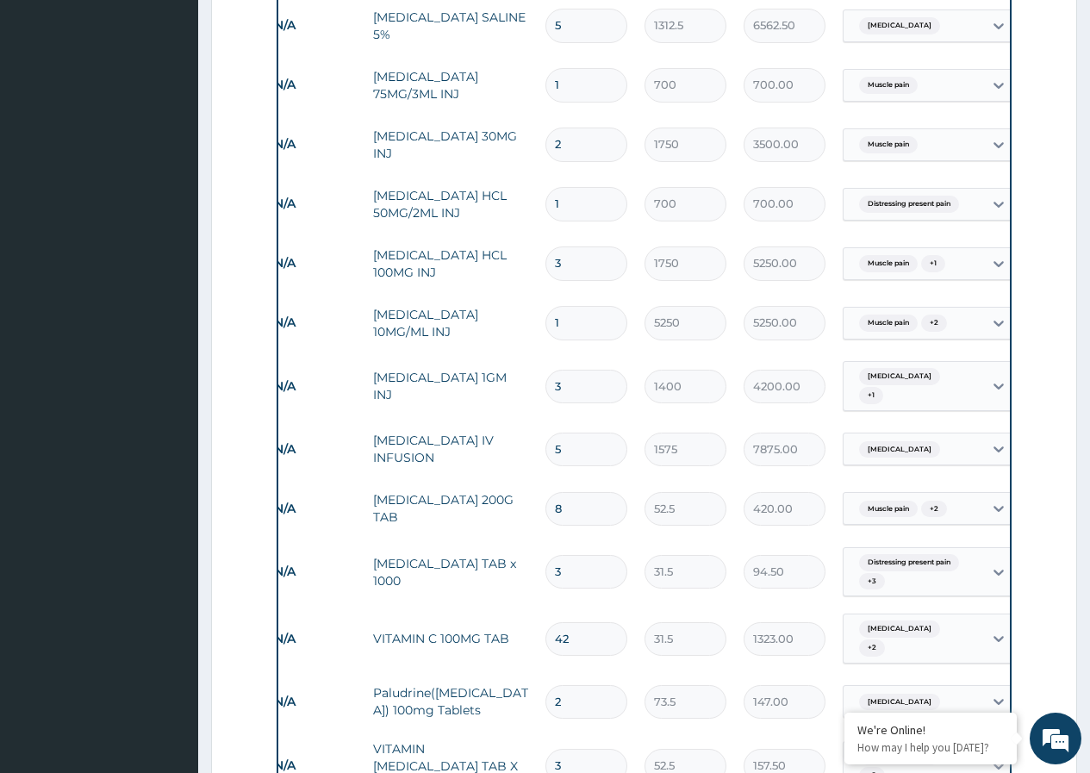
scroll to position [1099, 0]
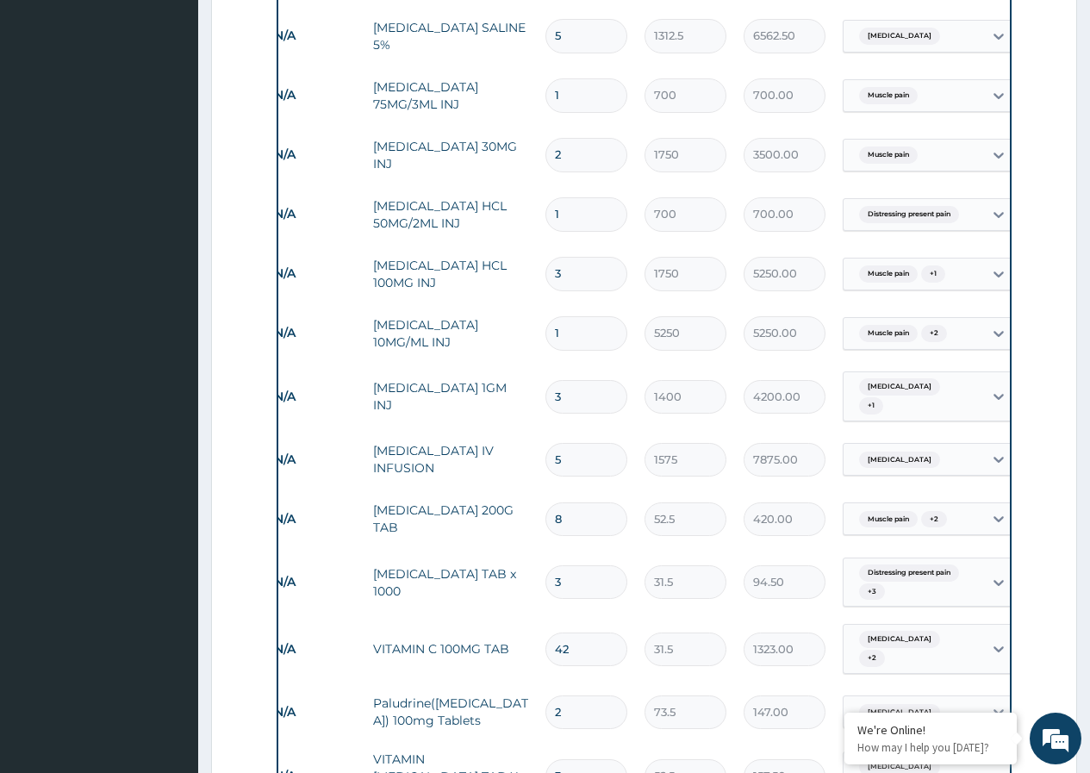
click at [595, 207] on input "1" at bounding box center [587, 214] width 82 height 34
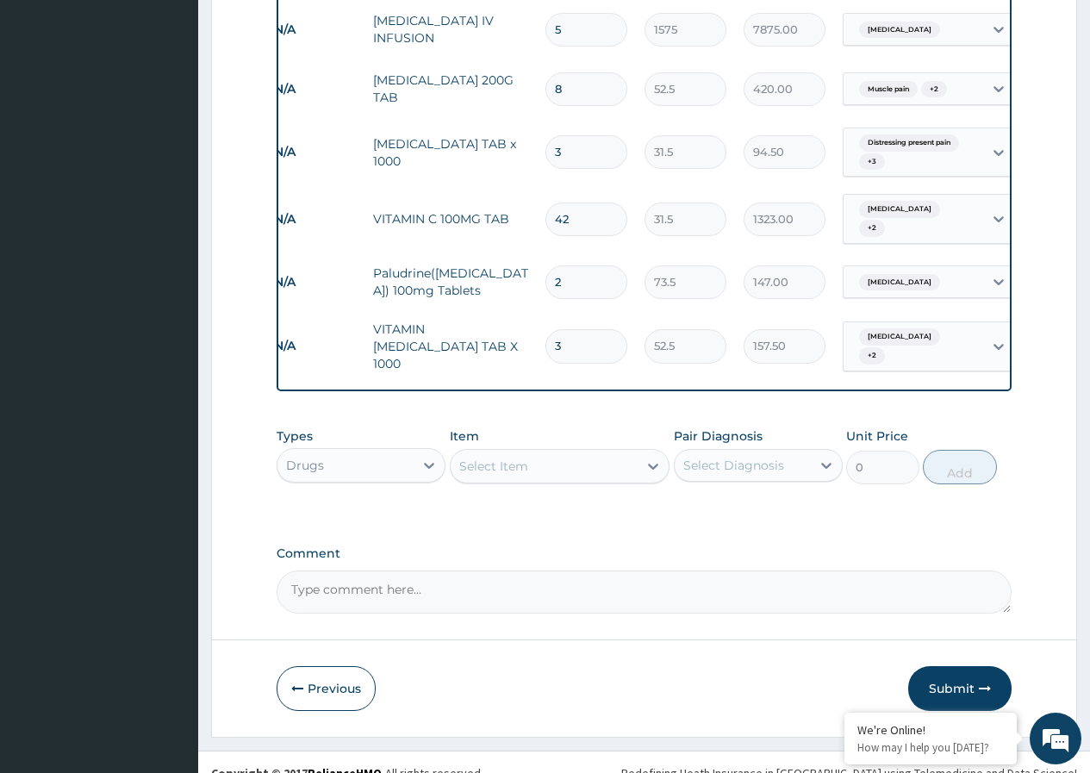
scroll to position [1530, 0]
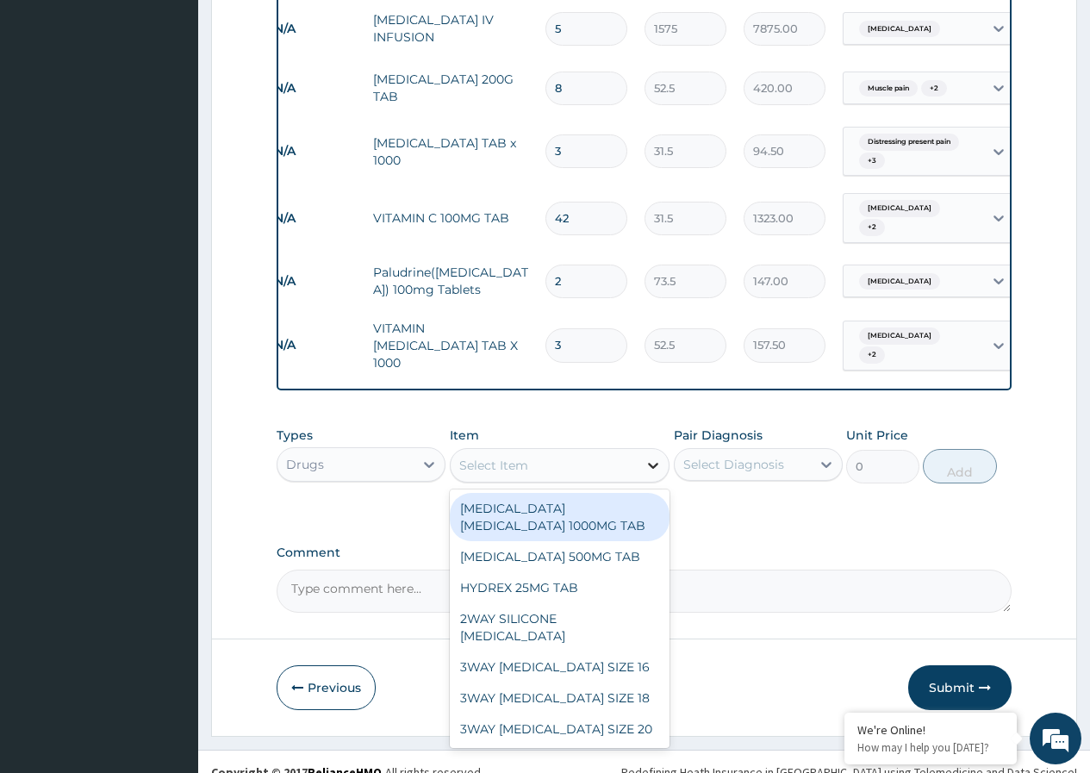
click at [649, 457] on icon at bounding box center [653, 465] width 17 height 17
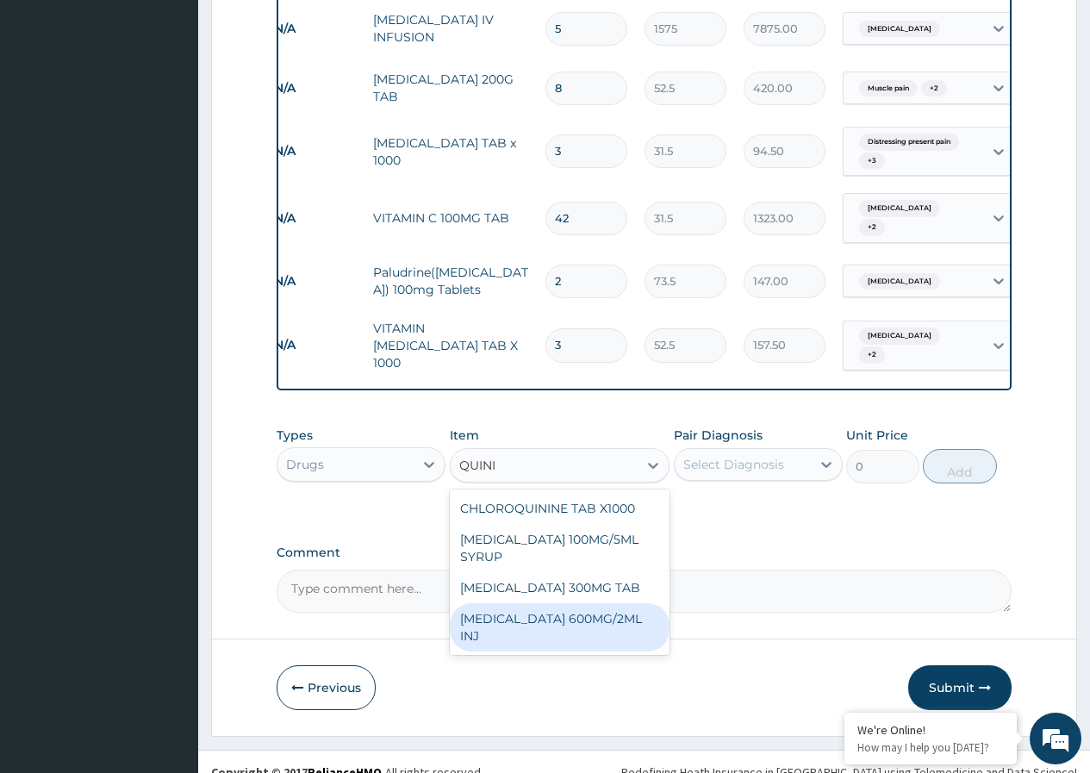
click at [630, 603] on div "QUININE 600MG/2ML INJ" at bounding box center [560, 627] width 221 height 48
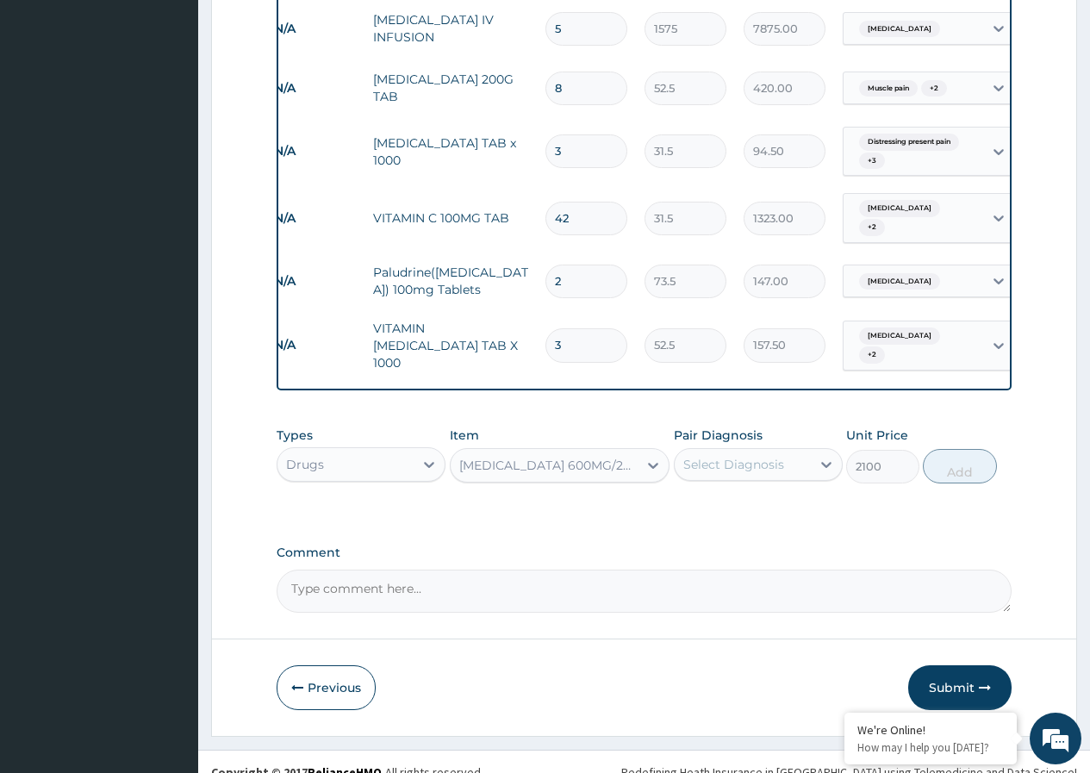
click at [630, 588] on textarea "Comment" at bounding box center [644, 591] width 735 height 43
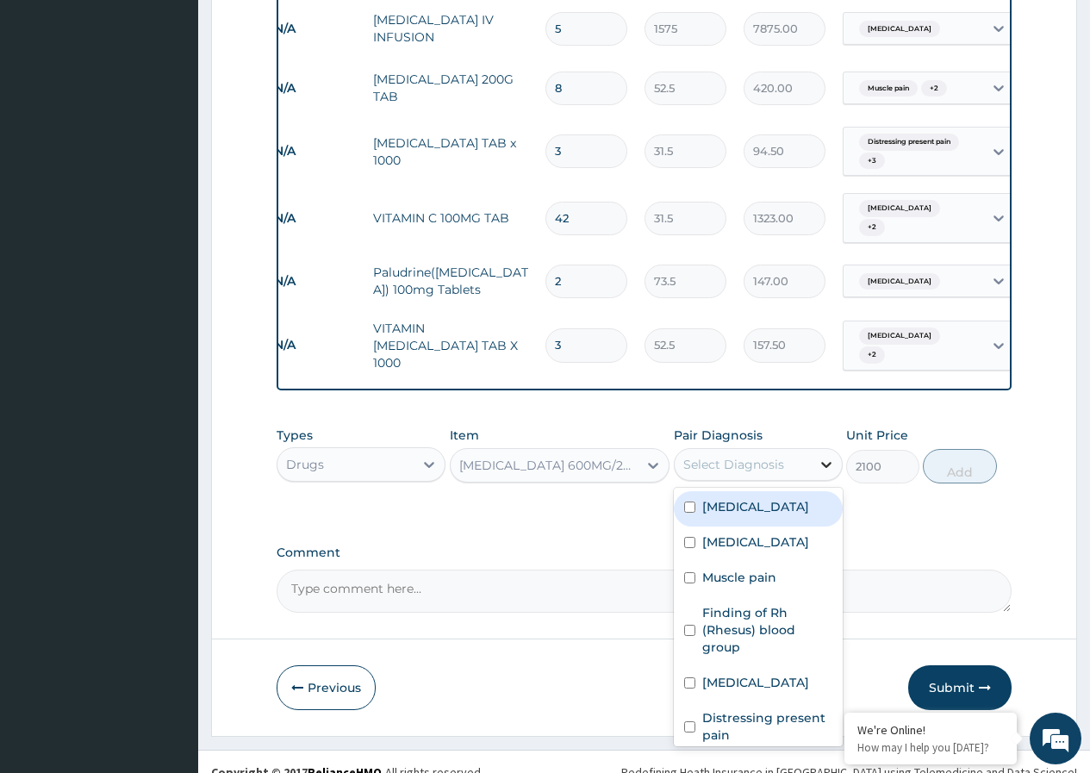
click at [830, 456] on icon at bounding box center [826, 464] width 17 height 17
click at [689, 502] on input "checkbox" at bounding box center [689, 507] width 11 height 11
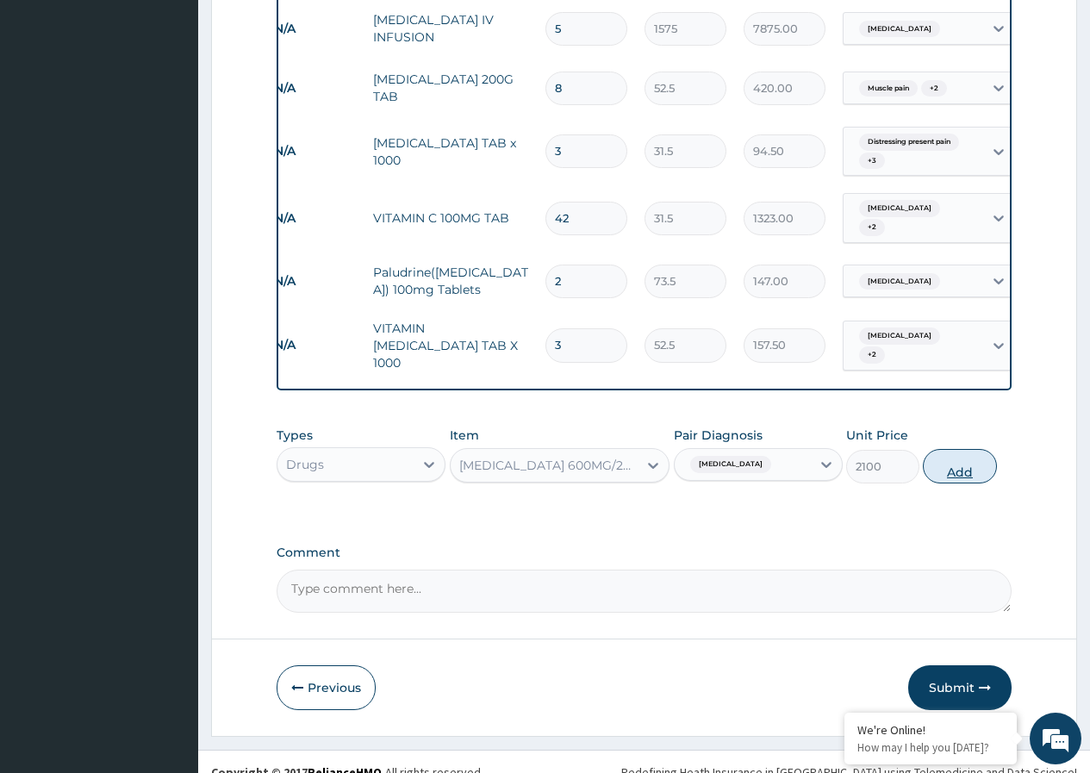
click at [969, 449] on button "Add" at bounding box center [959, 466] width 73 height 34
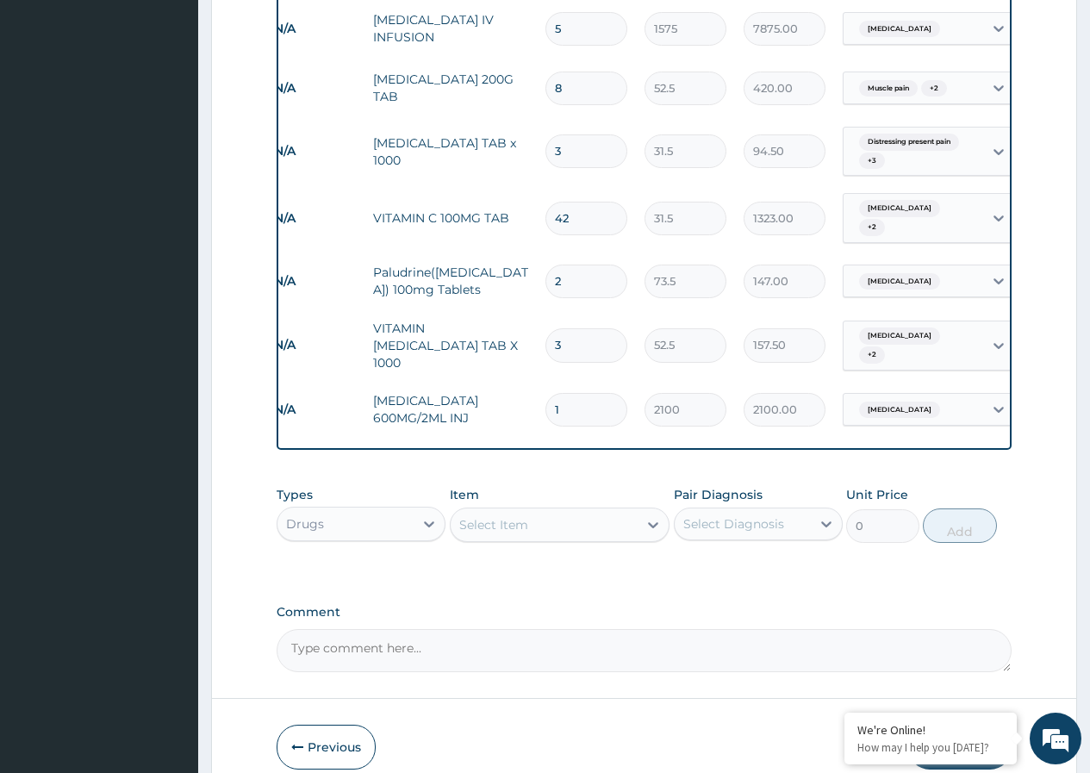
click at [574, 393] on input "1" at bounding box center [587, 410] width 82 height 34
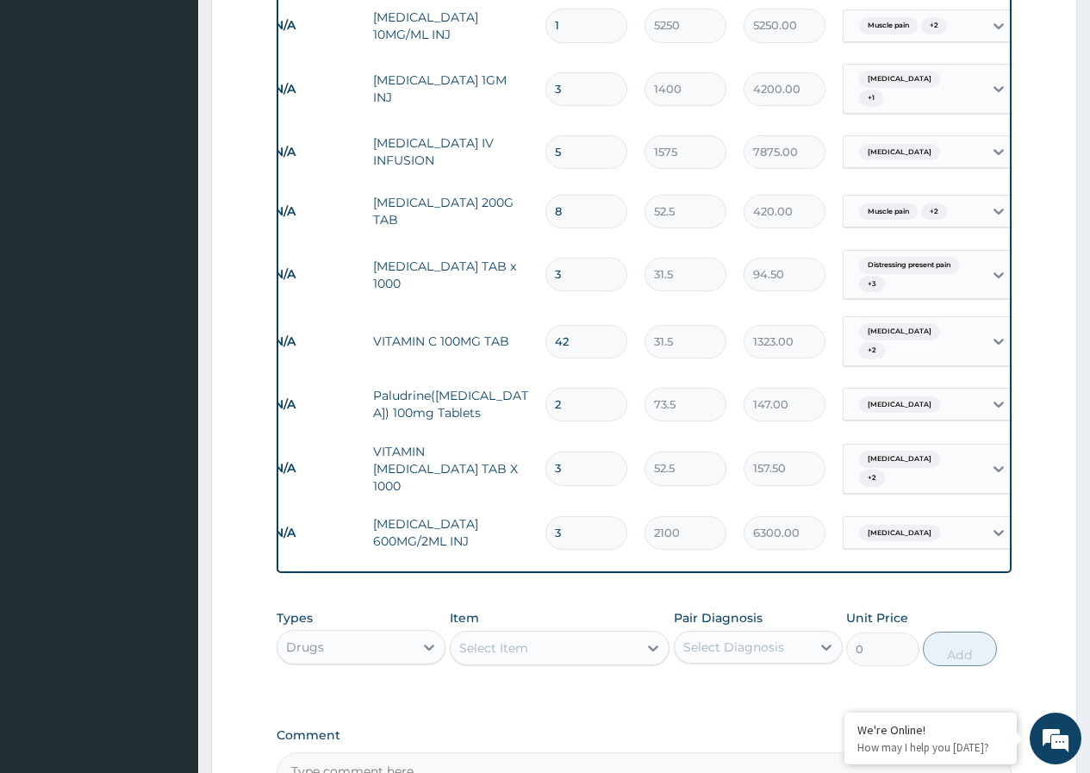
scroll to position [1503, 0]
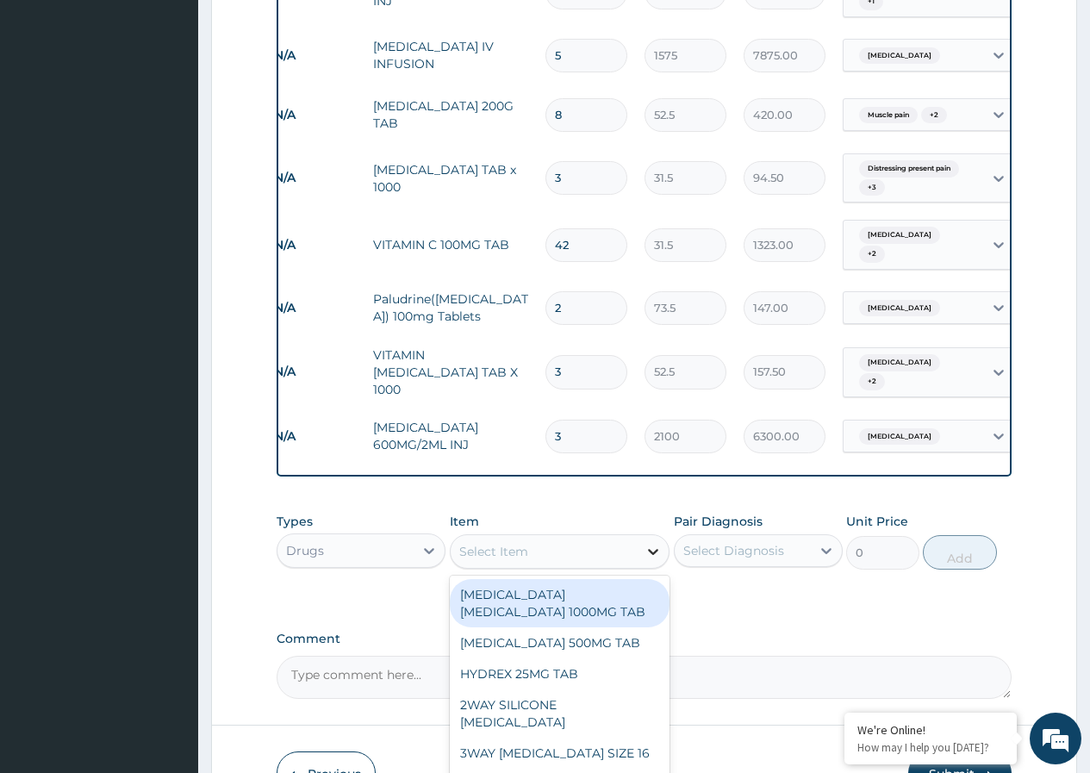
click at [660, 543] on icon at bounding box center [653, 551] width 17 height 17
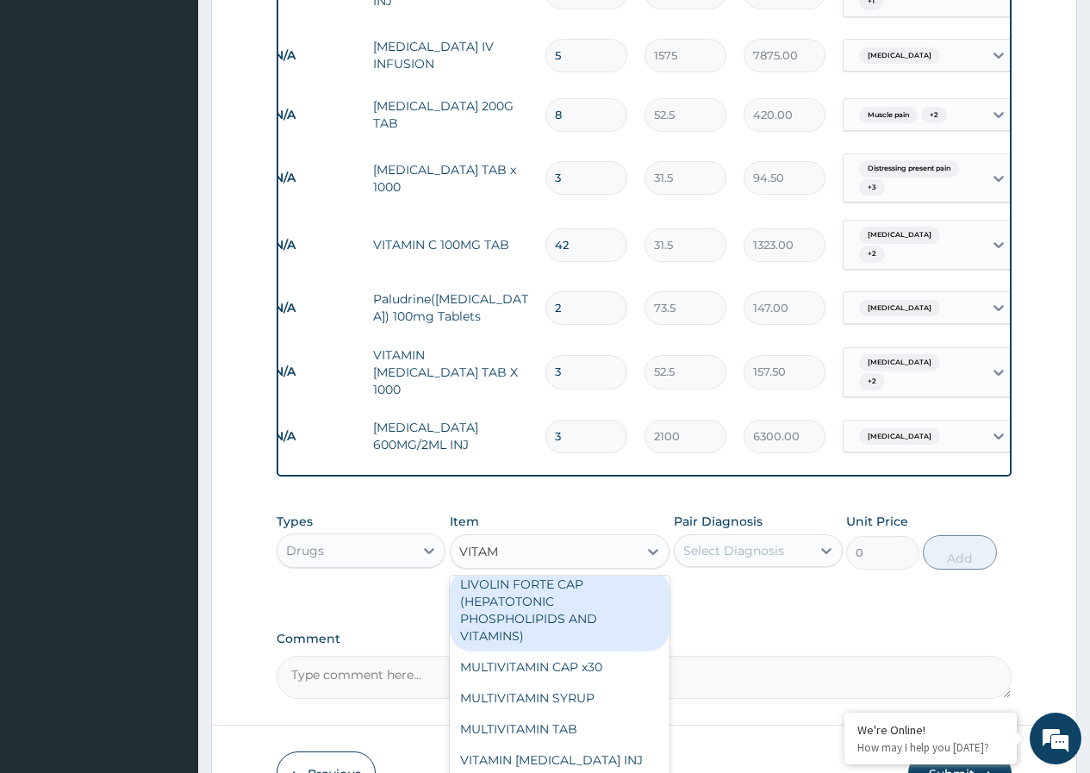
scroll to position [172, 0]
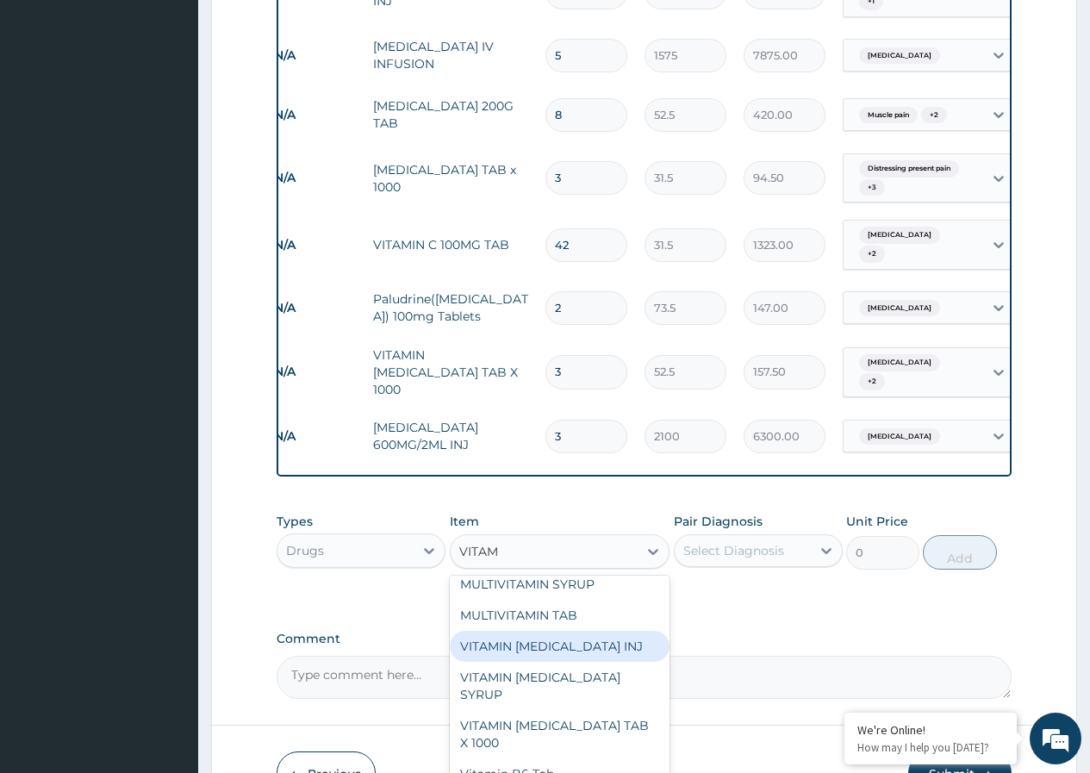
click at [554, 631] on div "VITAMIN B COMPLEX INJ" at bounding box center [560, 646] width 221 height 31
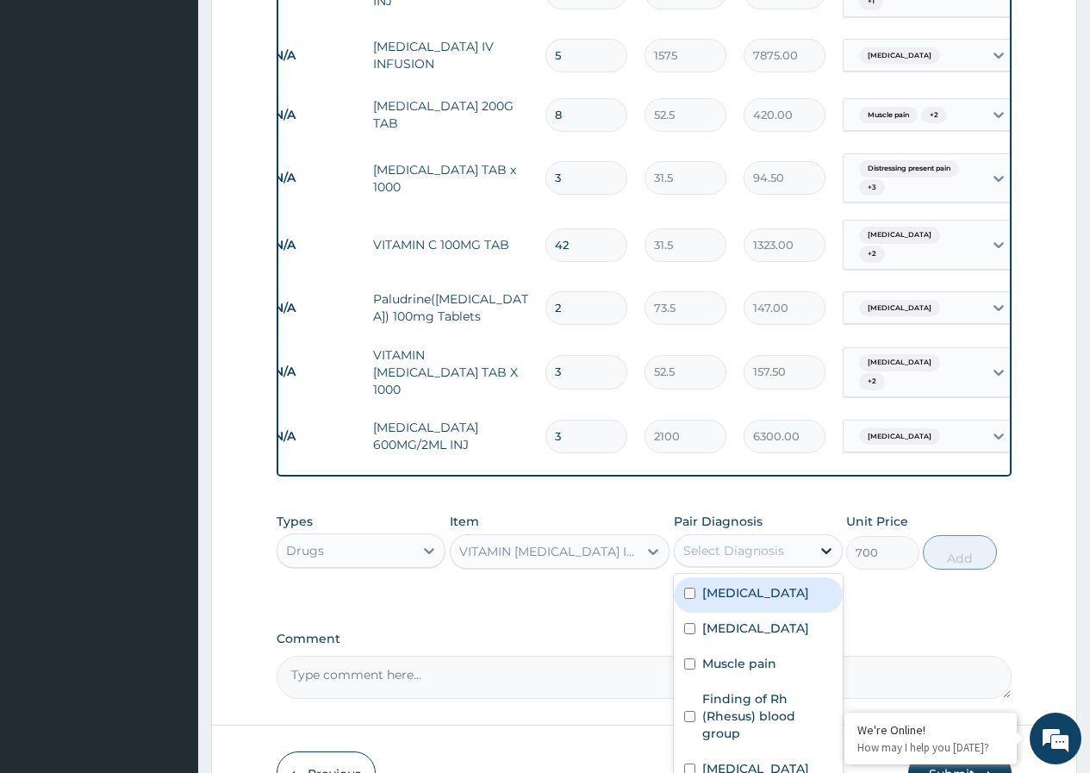
click at [822, 548] on icon at bounding box center [826, 551] width 10 height 6
drag, startPoint x: 695, startPoint y: 582, endPoint x: 893, endPoint y: 577, distance: 198.3
click at [696, 580] on div "Falciparum malaria" at bounding box center [758, 594] width 169 height 35
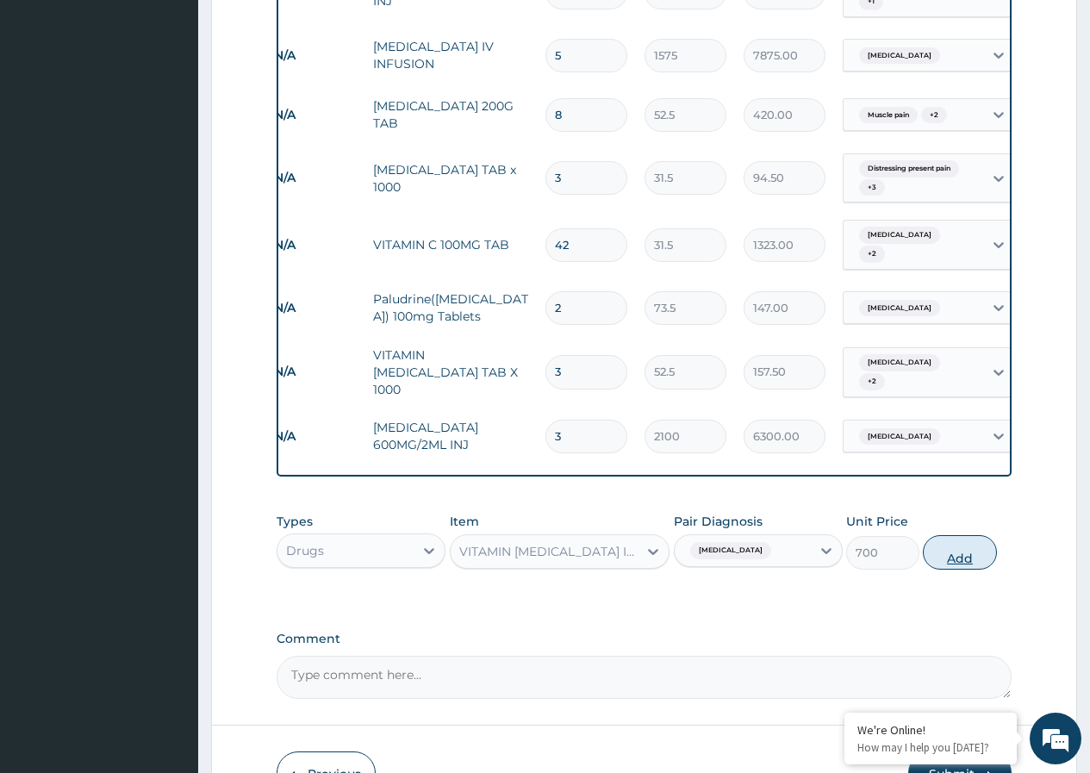
click at [960, 535] on button "Add" at bounding box center [959, 552] width 73 height 34
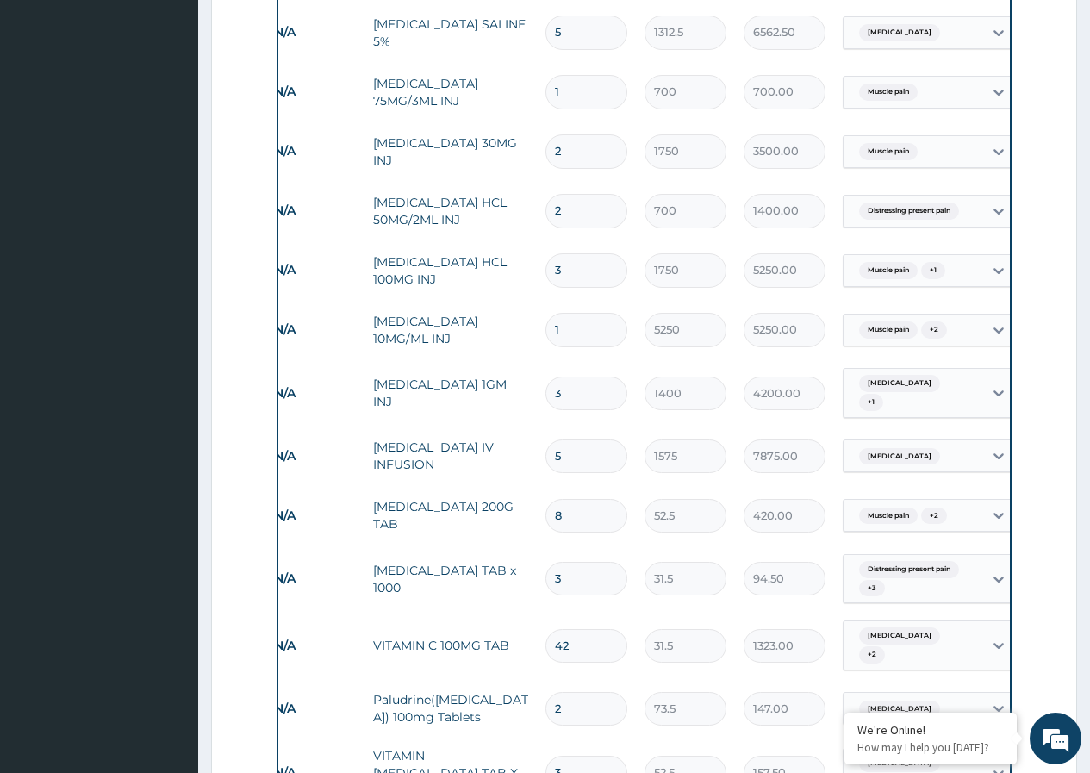
scroll to position [1072, 0]
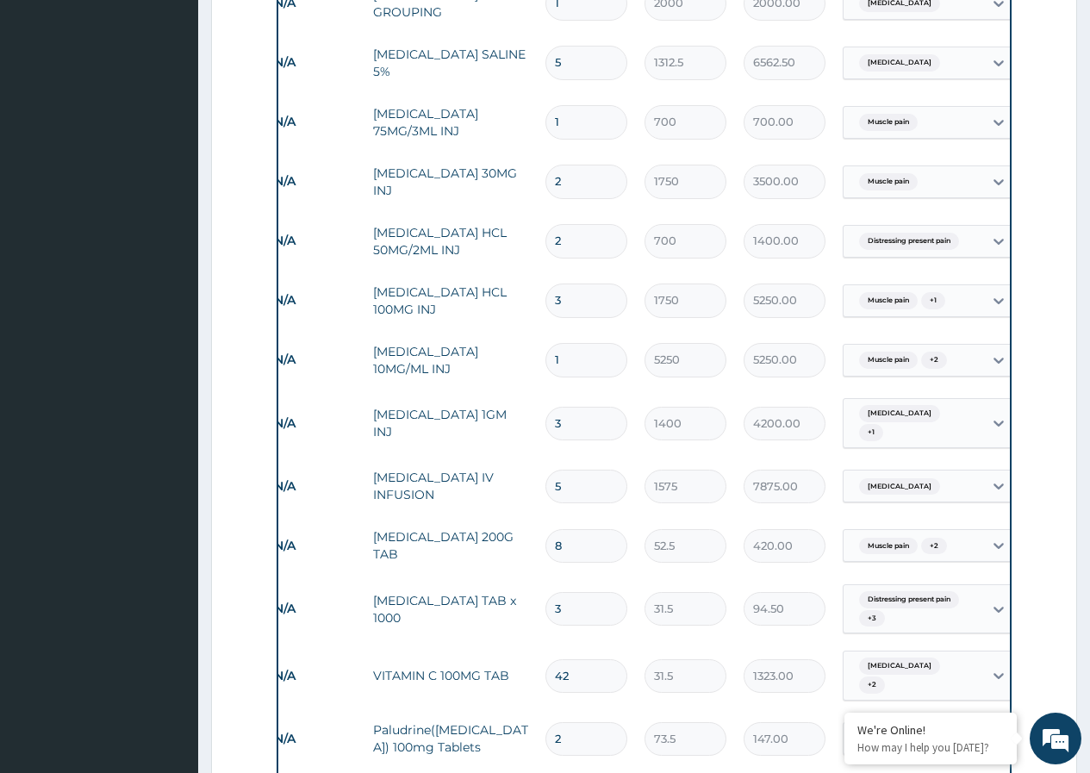
click at [613, 176] on input "2" at bounding box center [587, 182] width 82 height 34
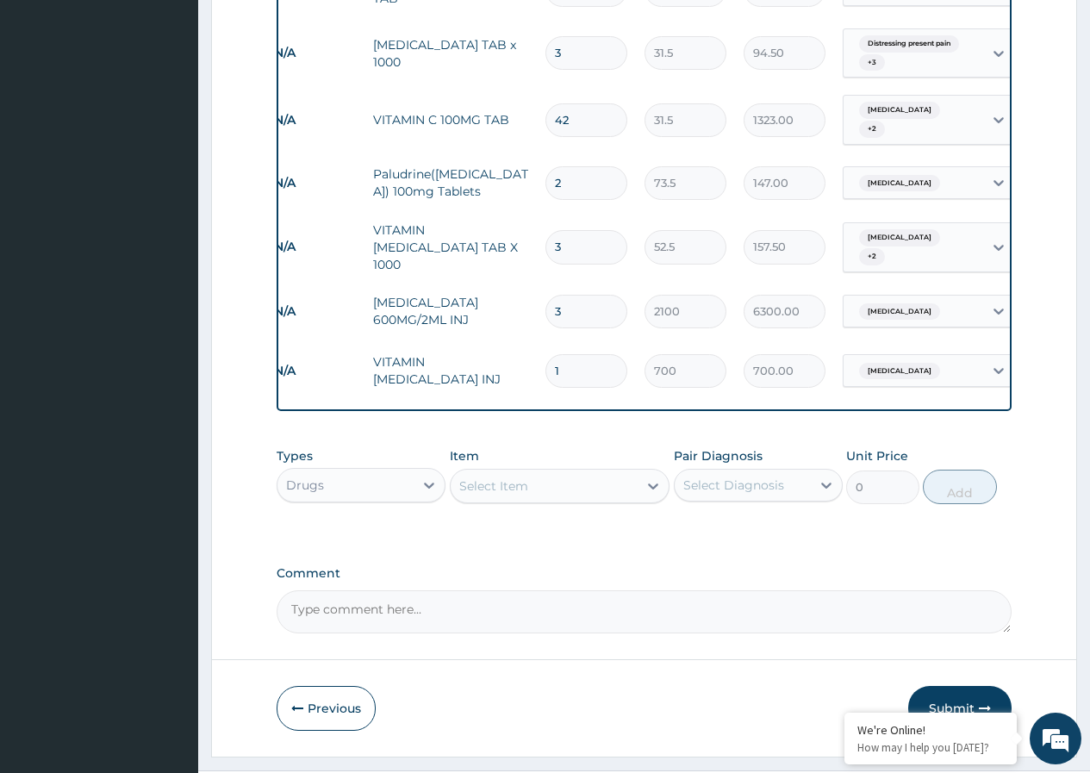
scroll to position [1649, 0]
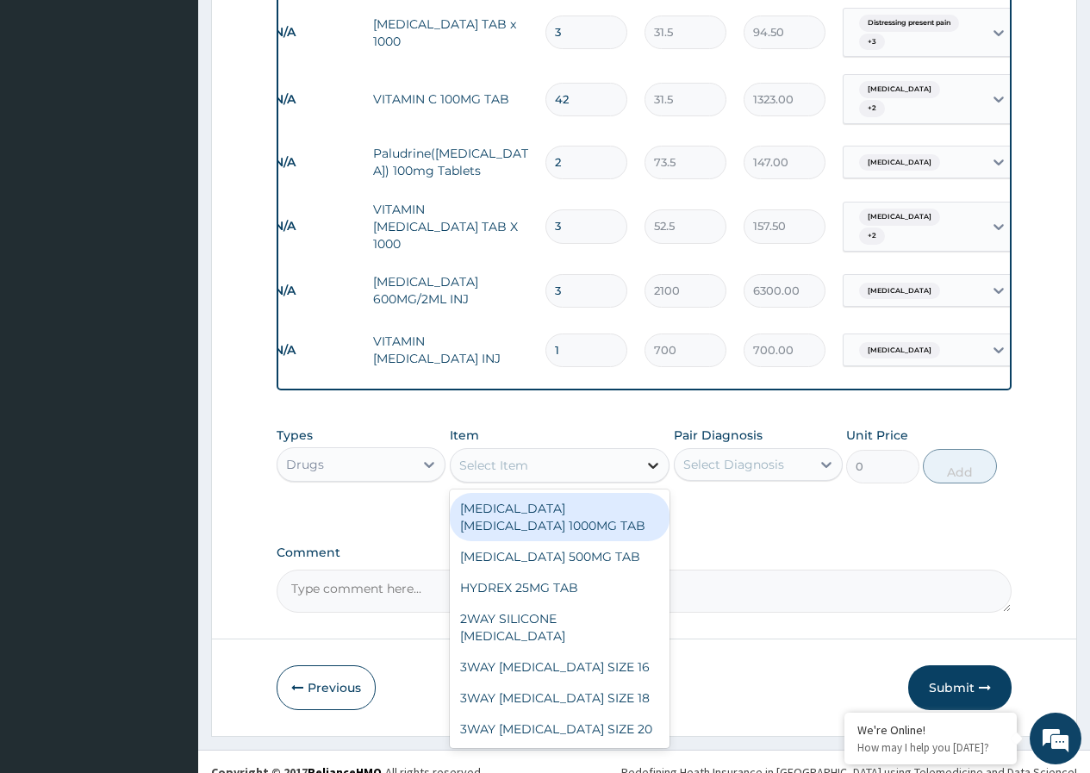
click at [654, 457] on icon at bounding box center [653, 465] width 17 height 17
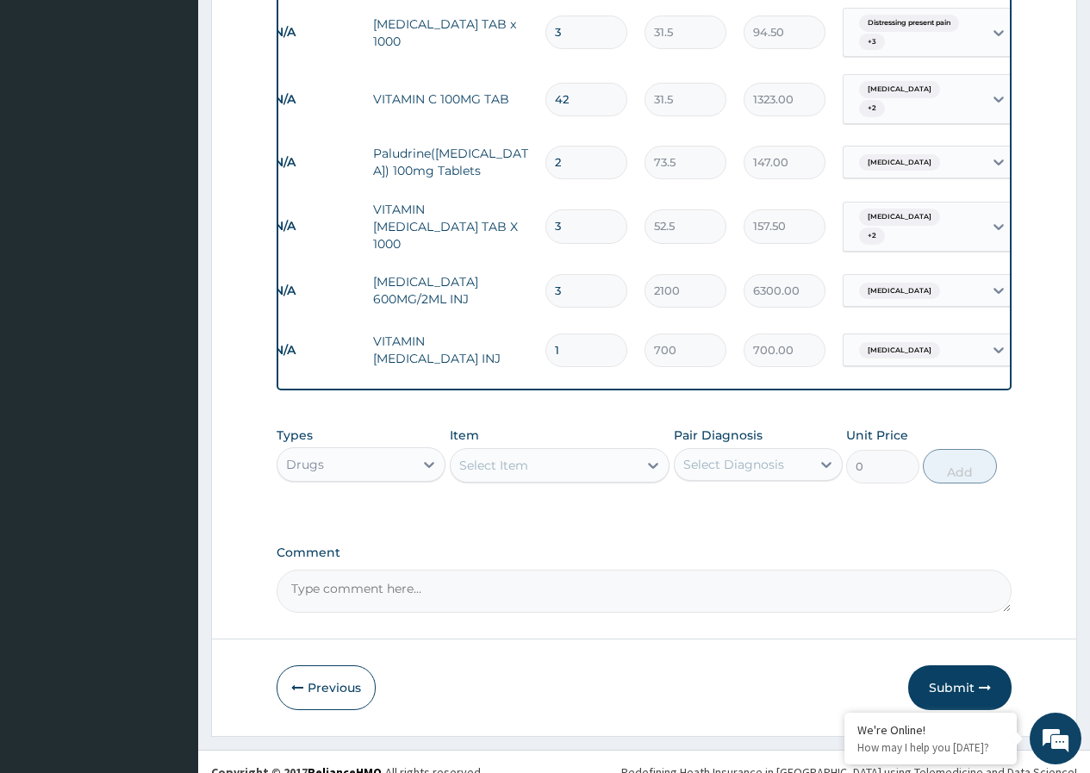
click at [596, 452] on div "Select Item" at bounding box center [545, 466] width 188 height 28
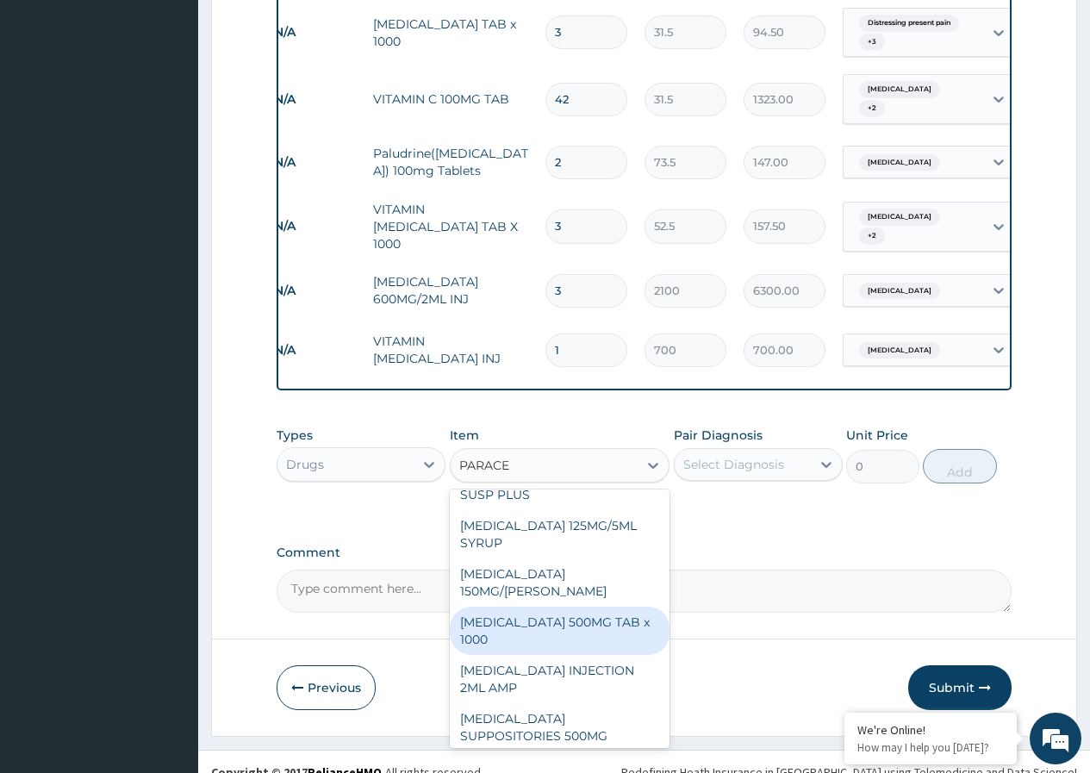
scroll to position [265, 0]
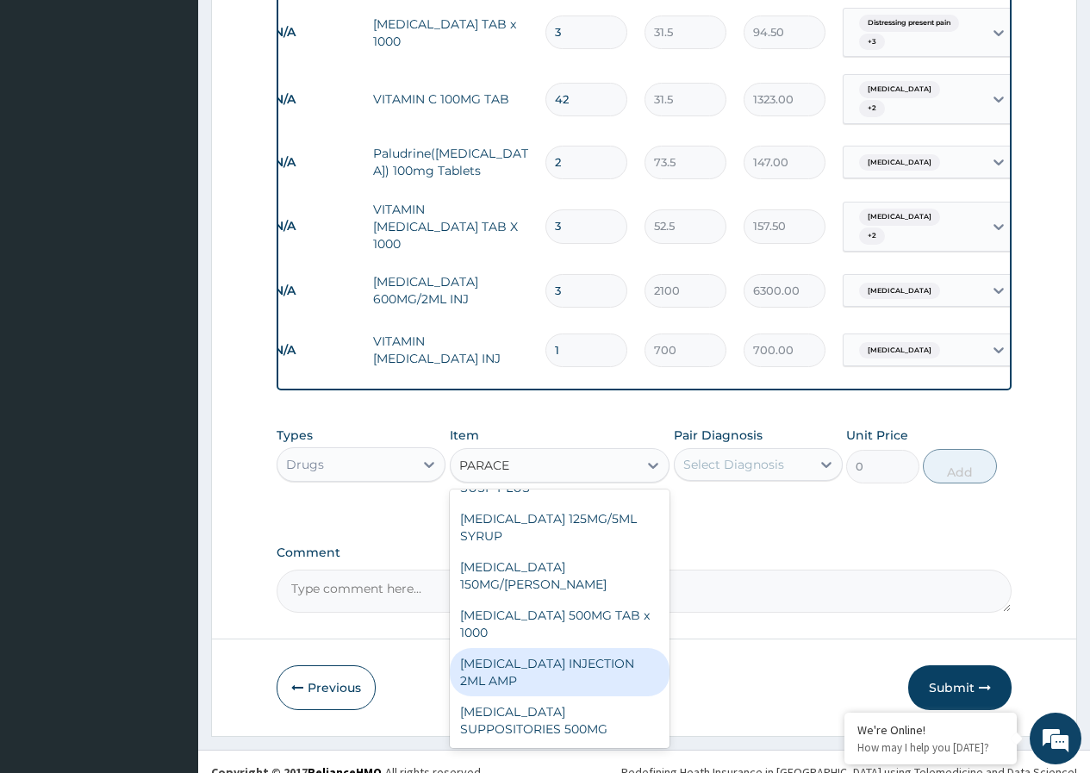
click at [597, 648] on div "PARACETAMOL INJECTION 2ML AMP" at bounding box center [560, 672] width 221 height 48
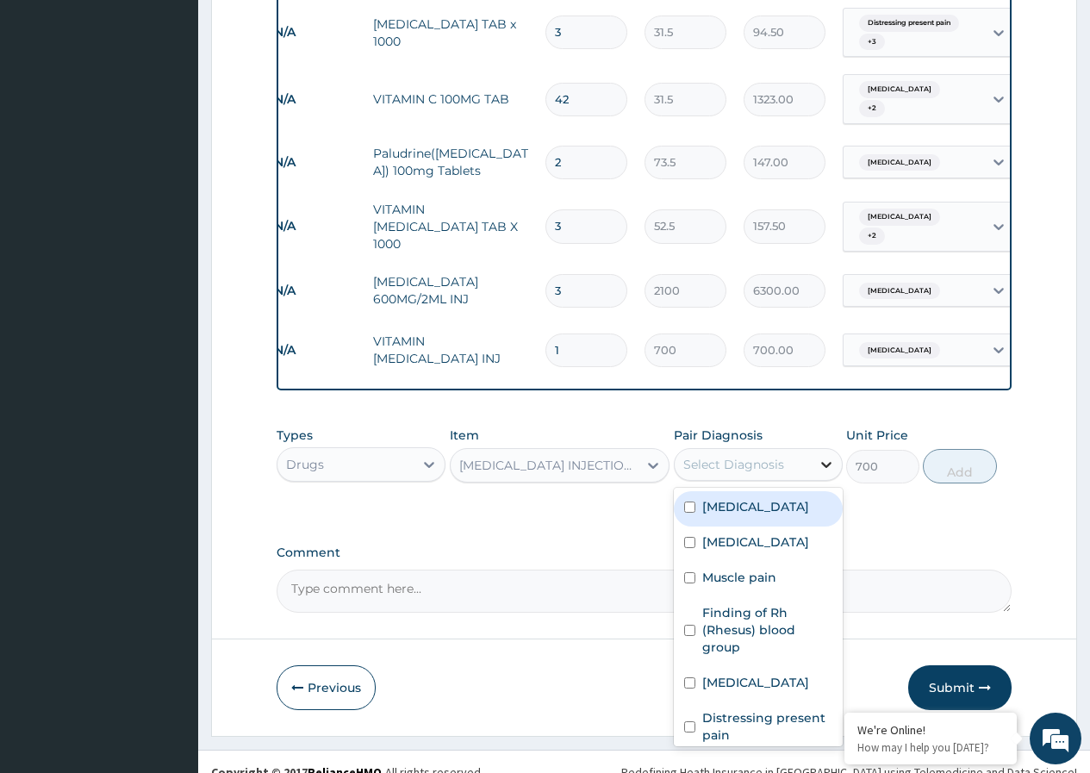
click at [829, 456] on icon at bounding box center [826, 464] width 17 height 17
click at [686, 502] on input "checkbox" at bounding box center [689, 507] width 11 height 11
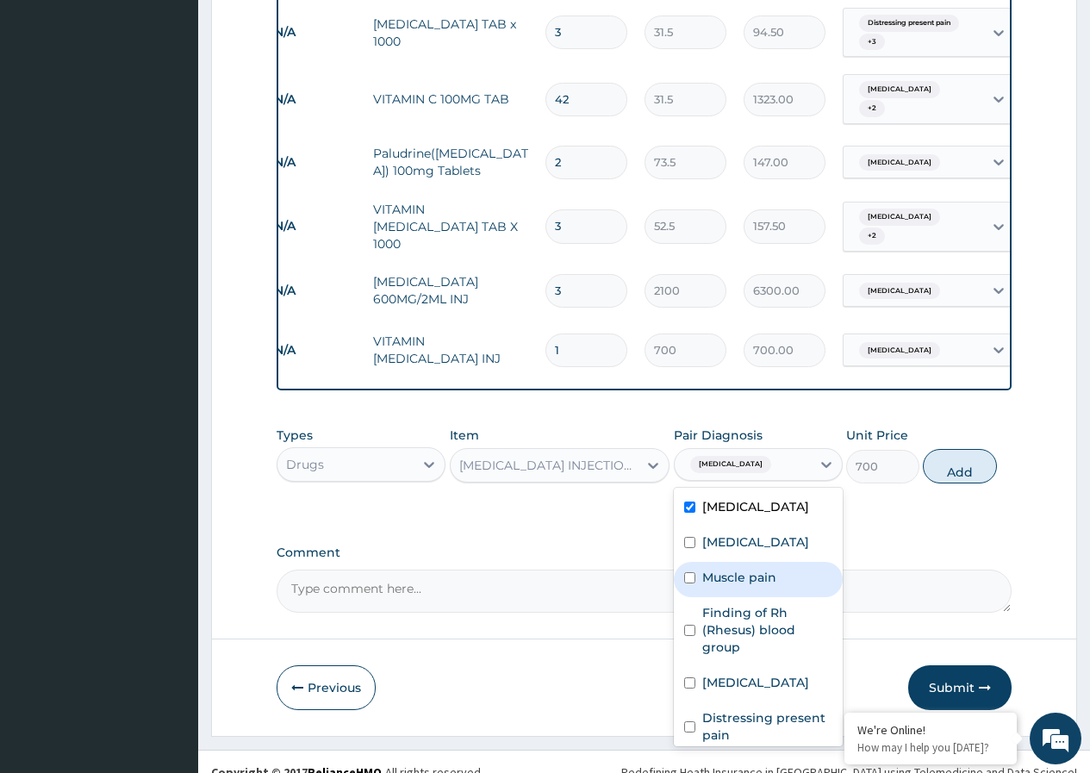
click at [691, 578] on input "checkbox" at bounding box center [689, 577] width 11 height 11
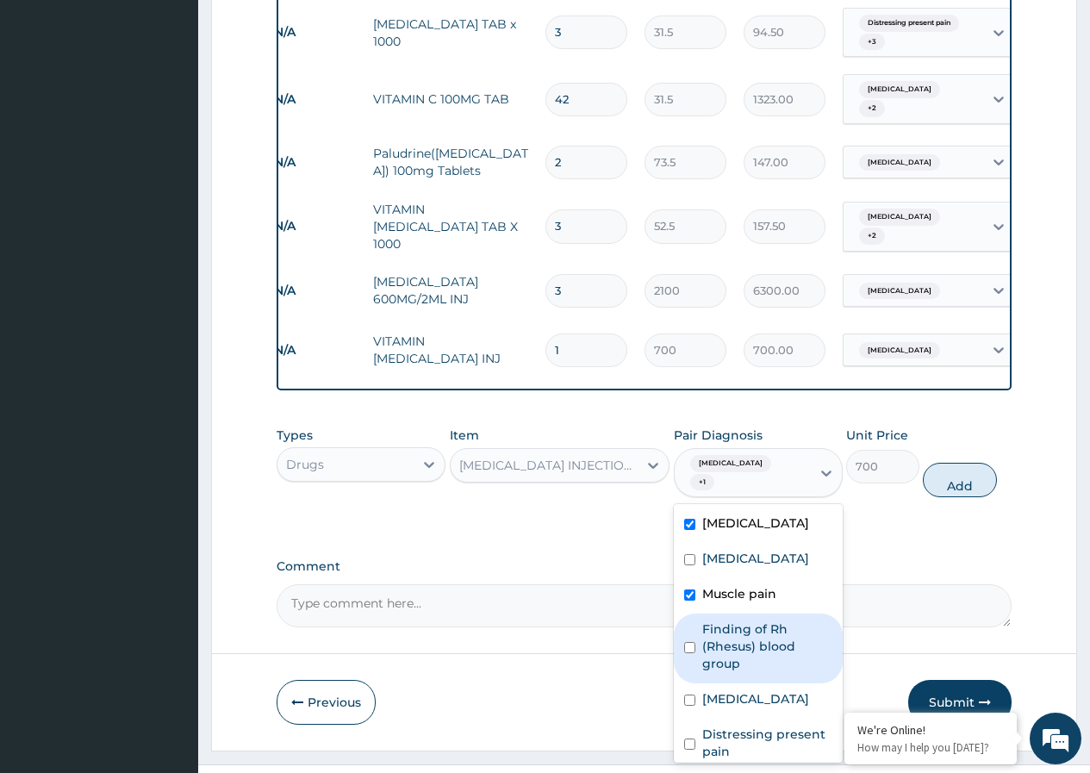
scroll to position [29, 0]
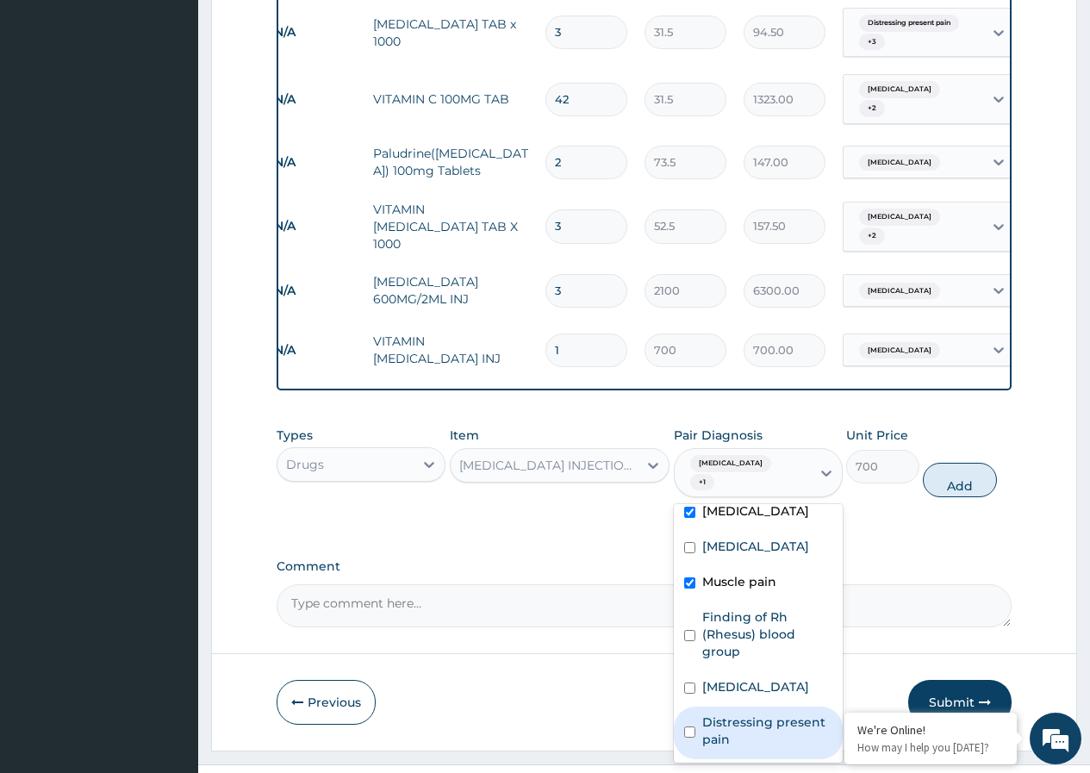
click at [691, 727] on input "checkbox" at bounding box center [689, 732] width 11 height 11
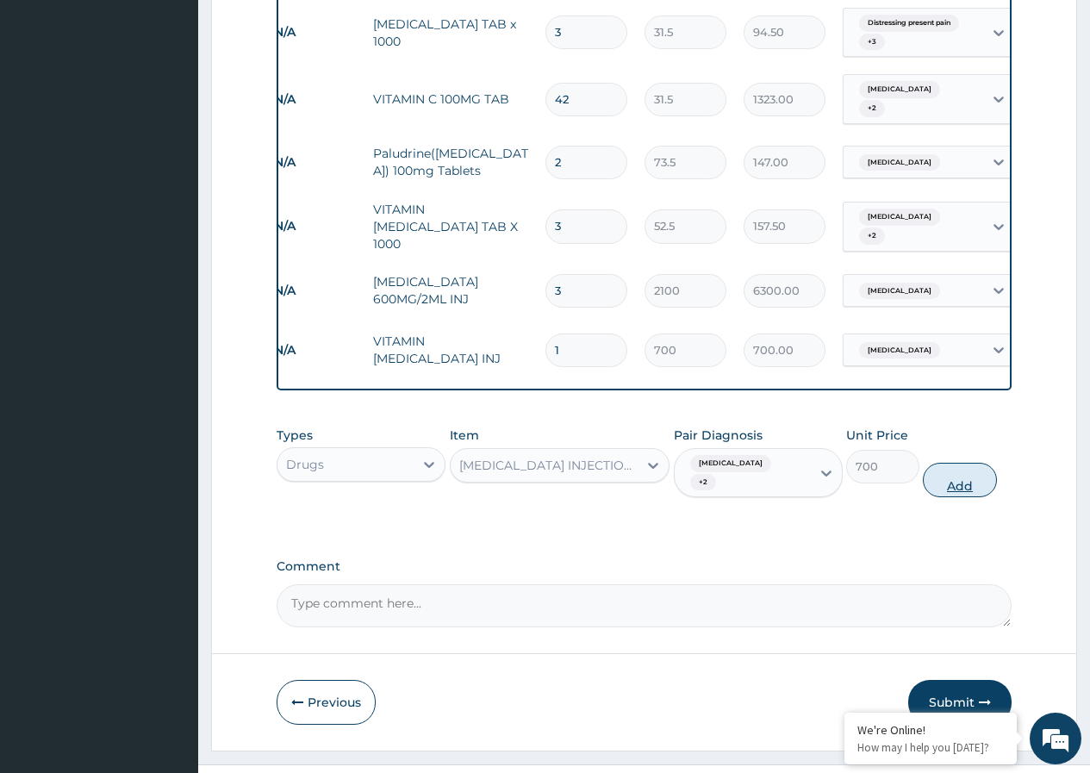
click at [973, 466] on button "Add" at bounding box center [959, 480] width 73 height 34
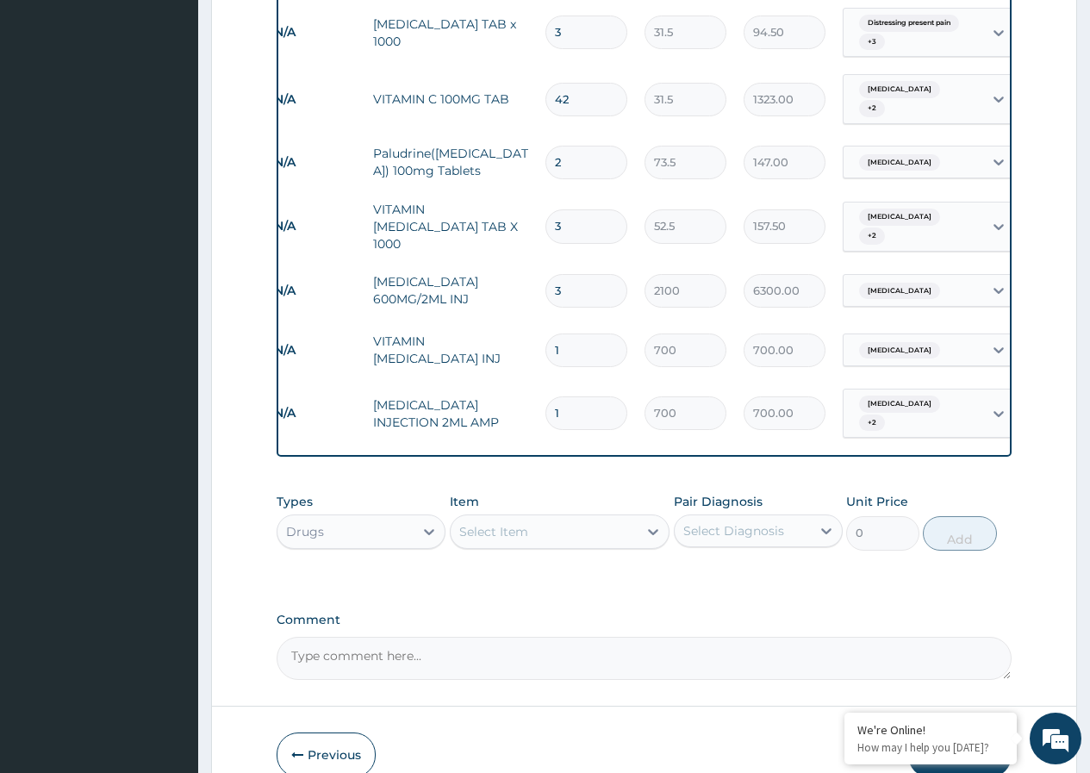
click at [577, 396] on input "1" at bounding box center [587, 413] width 82 height 34
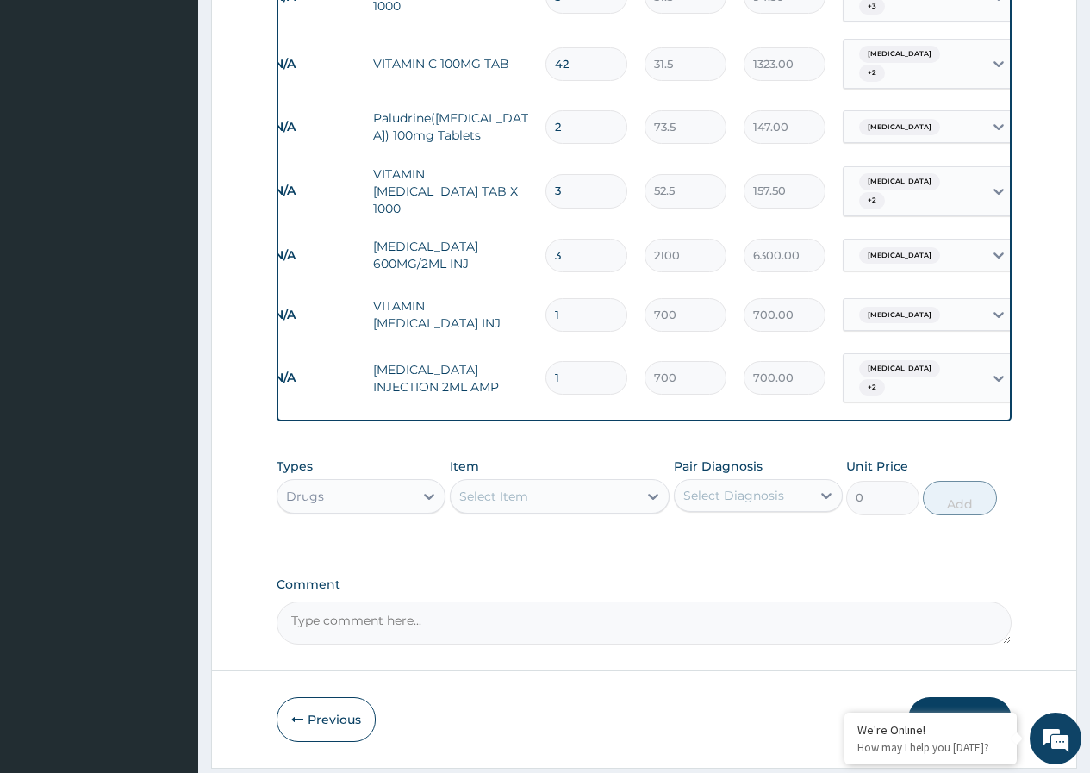
scroll to position [1716, 0]
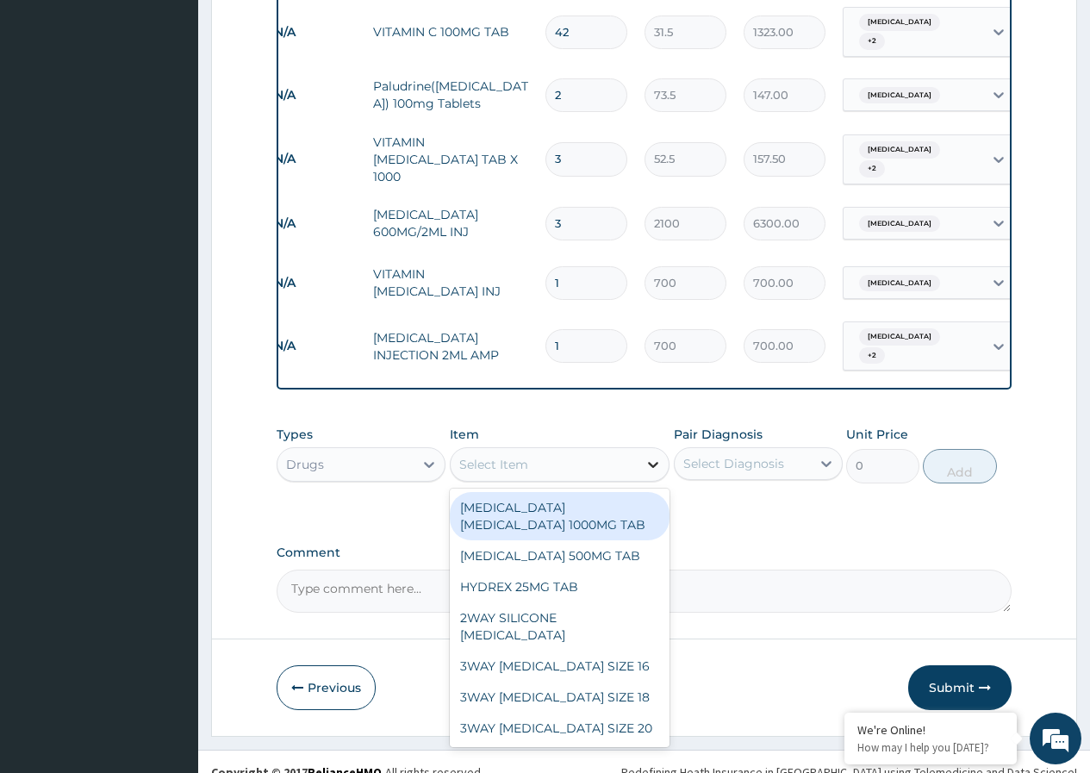
click at [657, 463] on icon at bounding box center [653, 466] width 10 height 6
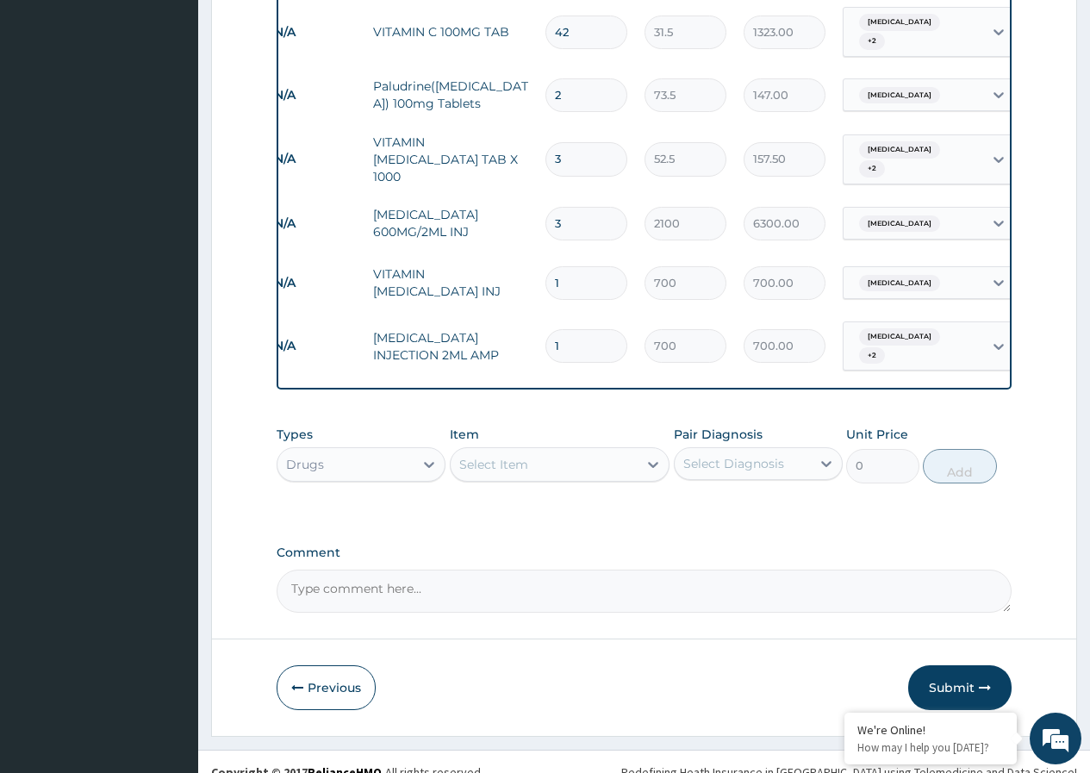
click at [560, 452] on div "Select Item" at bounding box center [545, 465] width 188 height 28
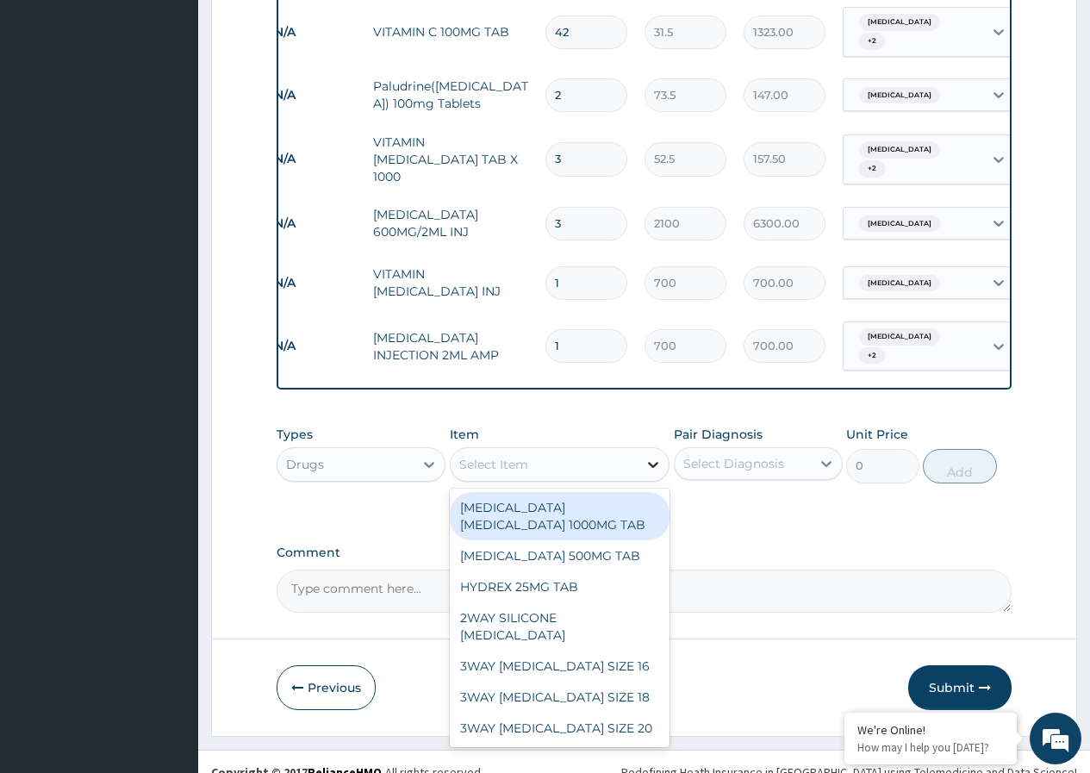
click at [658, 456] on icon at bounding box center [653, 464] width 17 height 17
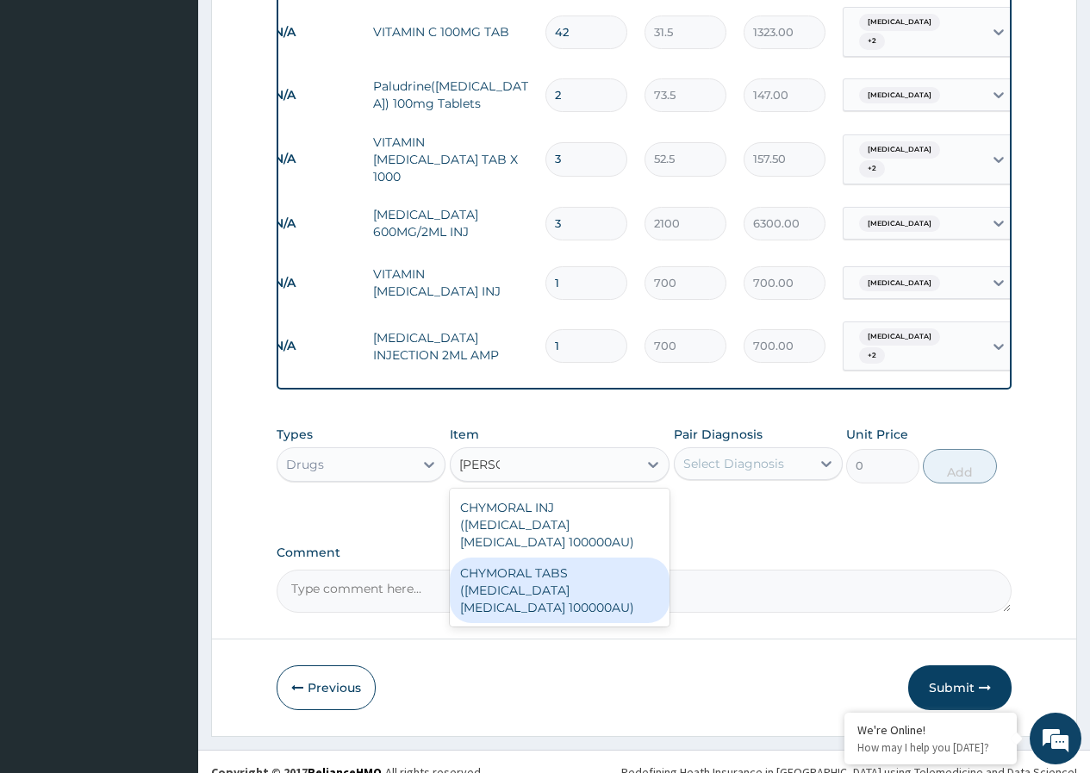
click at [565, 558] on div "CHYMORAL TABS (TRYPSIN CHYMOTRYPSIN 100000AU)" at bounding box center [560, 591] width 221 height 66
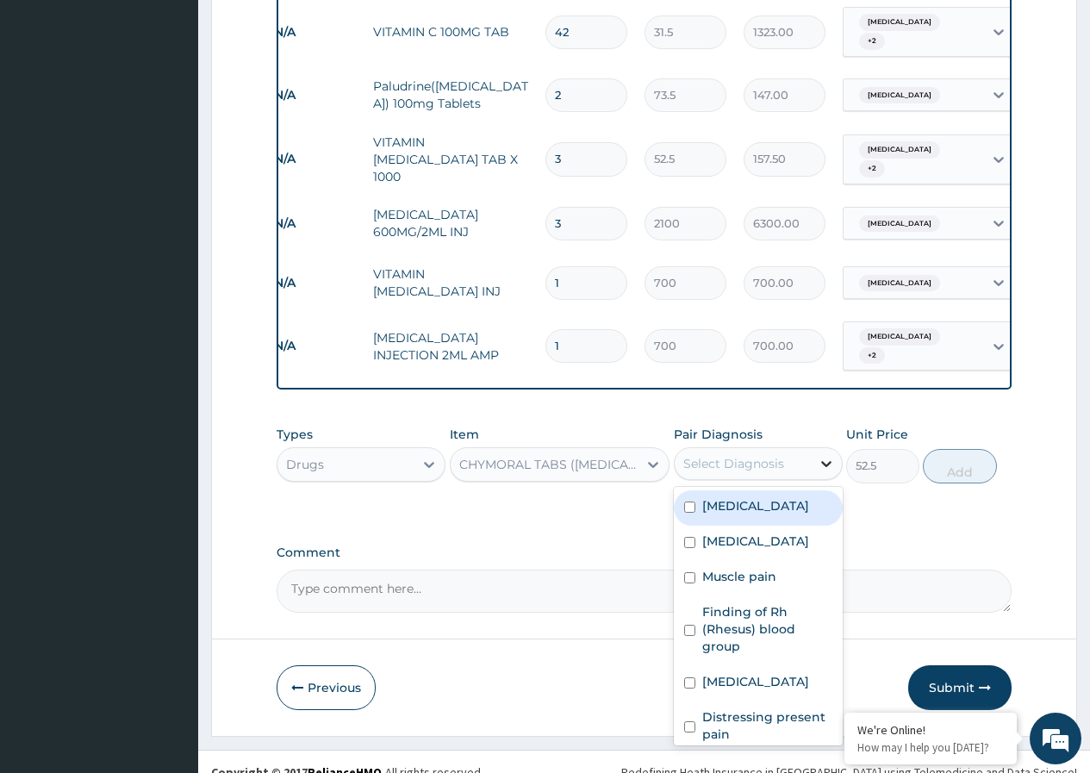
click at [826, 455] on icon at bounding box center [826, 463] width 17 height 17
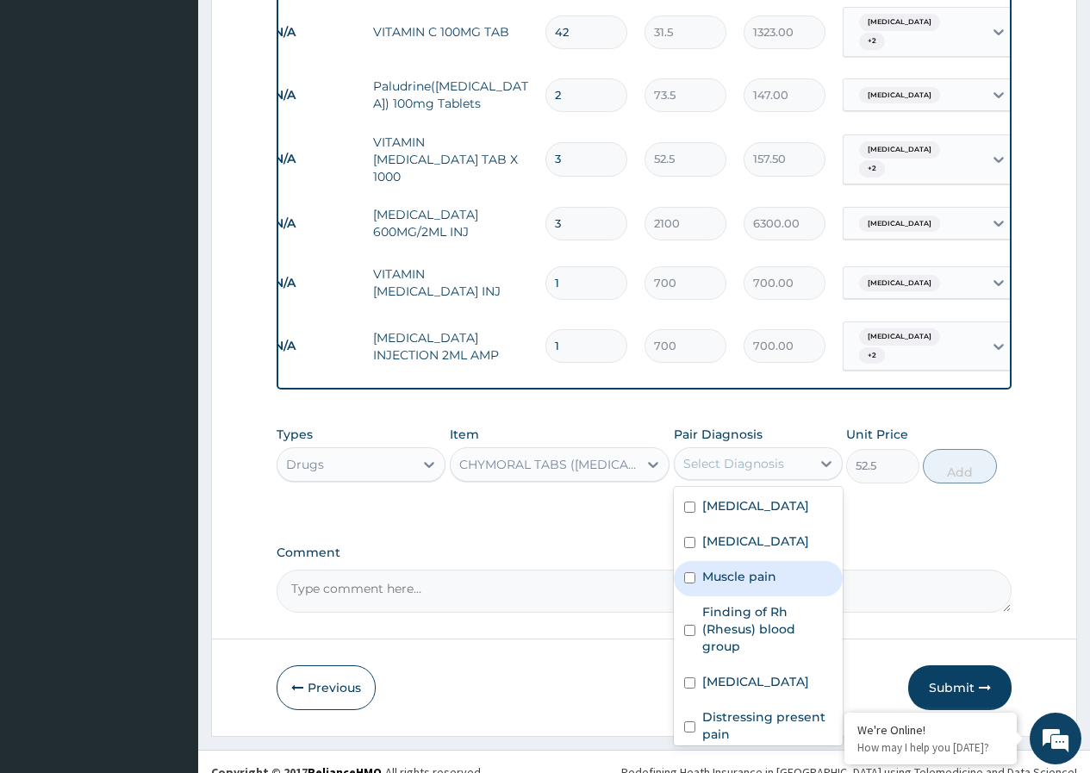
drag, startPoint x: 696, startPoint y: 577, endPoint x: 697, endPoint y: 590, distance: 13.0
click at [696, 580] on div "Muscle pain" at bounding box center [758, 578] width 169 height 35
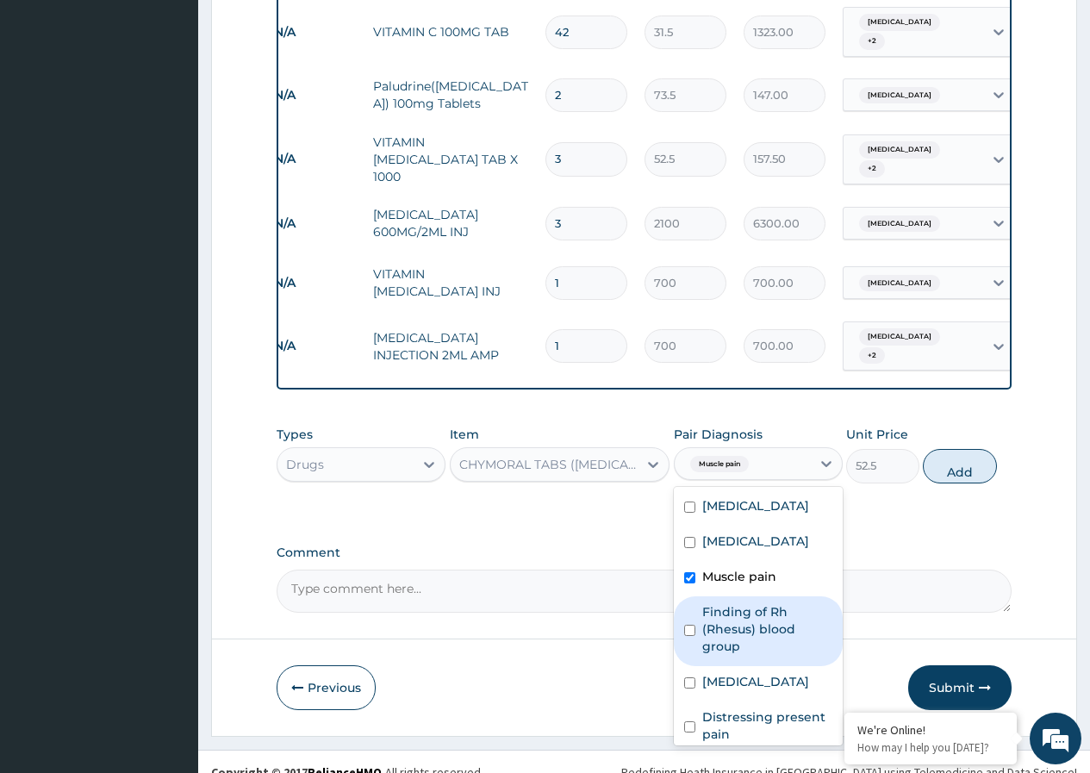
scroll to position [29, 0]
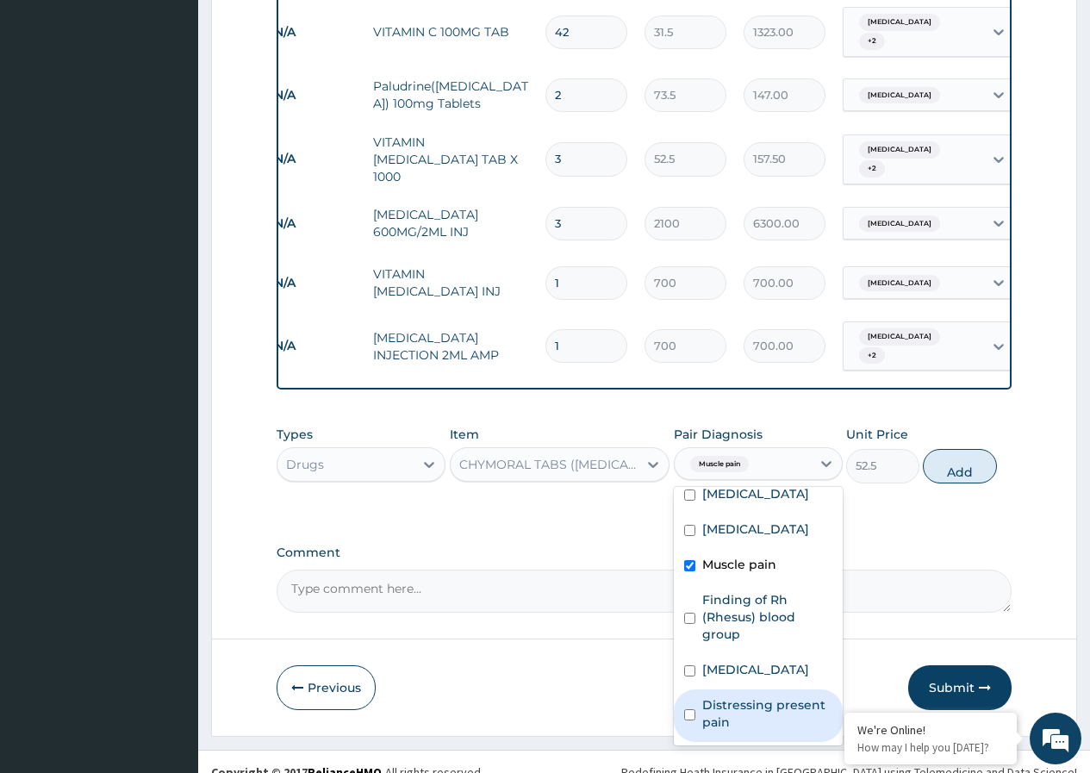
click at [689, 700] on div "Distressing present pain" at bounding box center [758, 716] width 169 height 53
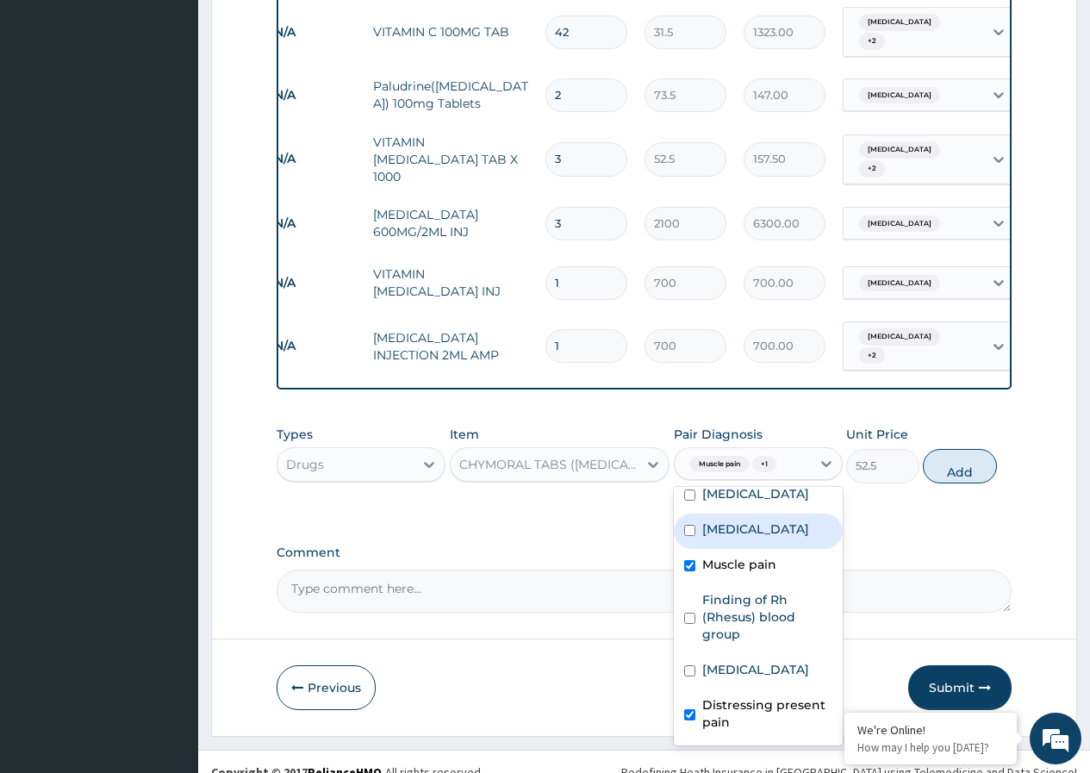
scroll to position [0, 0]
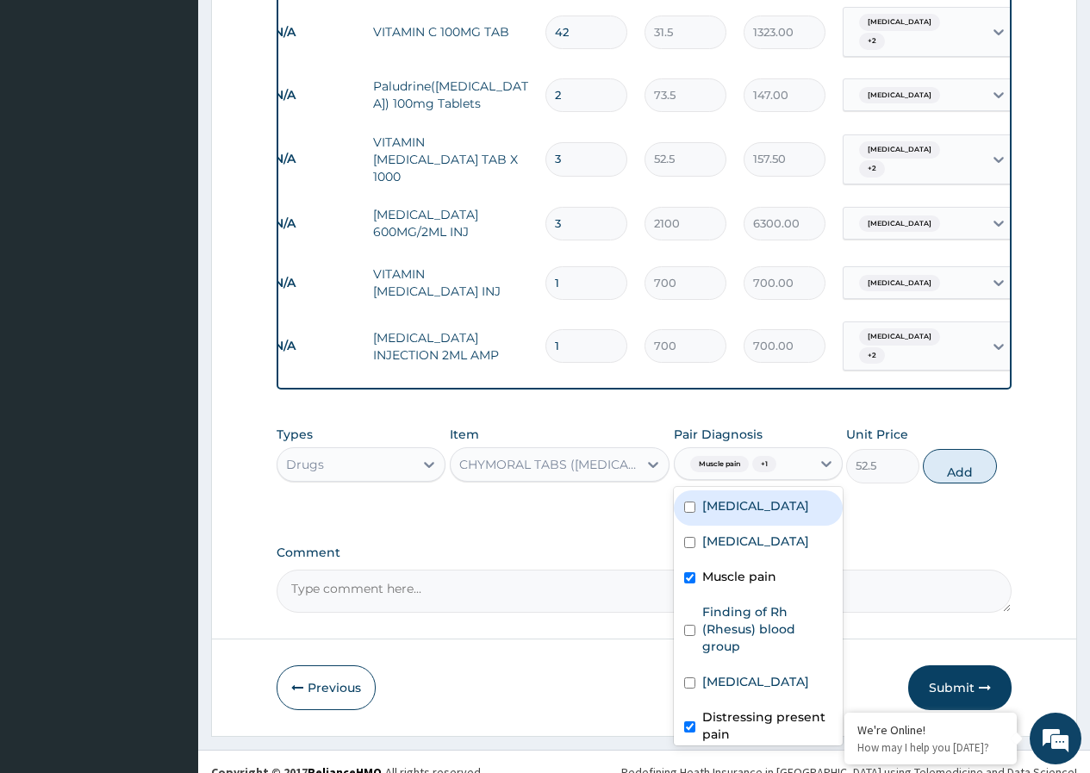
click at [688, 502] on input "checkbox" at bounding box center [689, 507] width 11 height 11
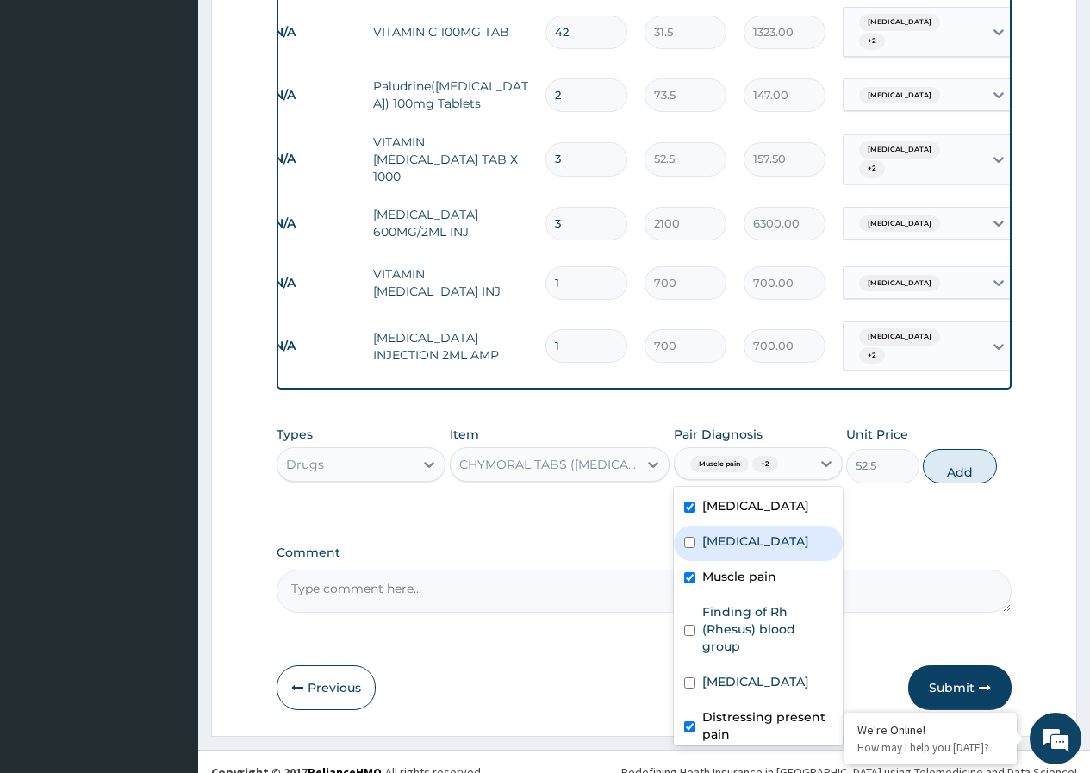
click at [687, 543] on input "checkbox" at bounding box center [689, 542] width 11 height 11
drag, startPoint x: 688, startPoint y: 540, endPoint x: 702, endPoint y: 536, distance: 14.4
click at [689, 540] on input "checkbox" at bounding box center [689, 542] width 11 height 11
click at [959, 457] on button "Add" at bounding box center [959, 466] width 73 height 34
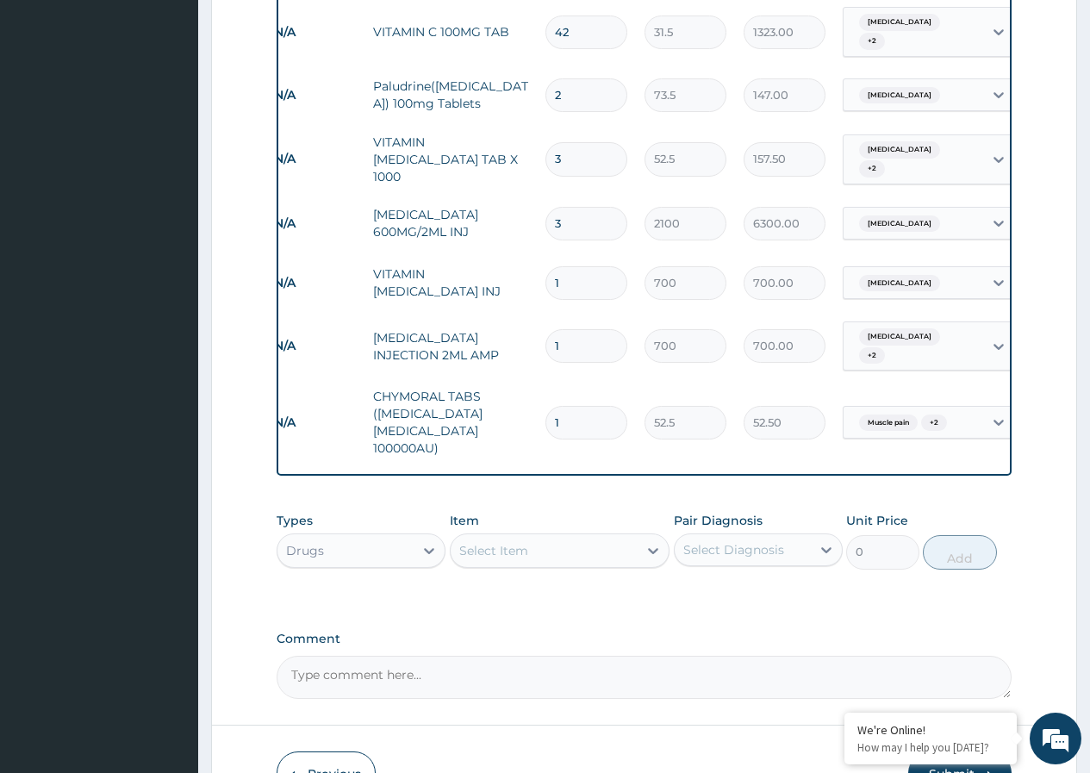
click at [615, 406] on input "1" at bounding box center [587, 423] width 82 height 34
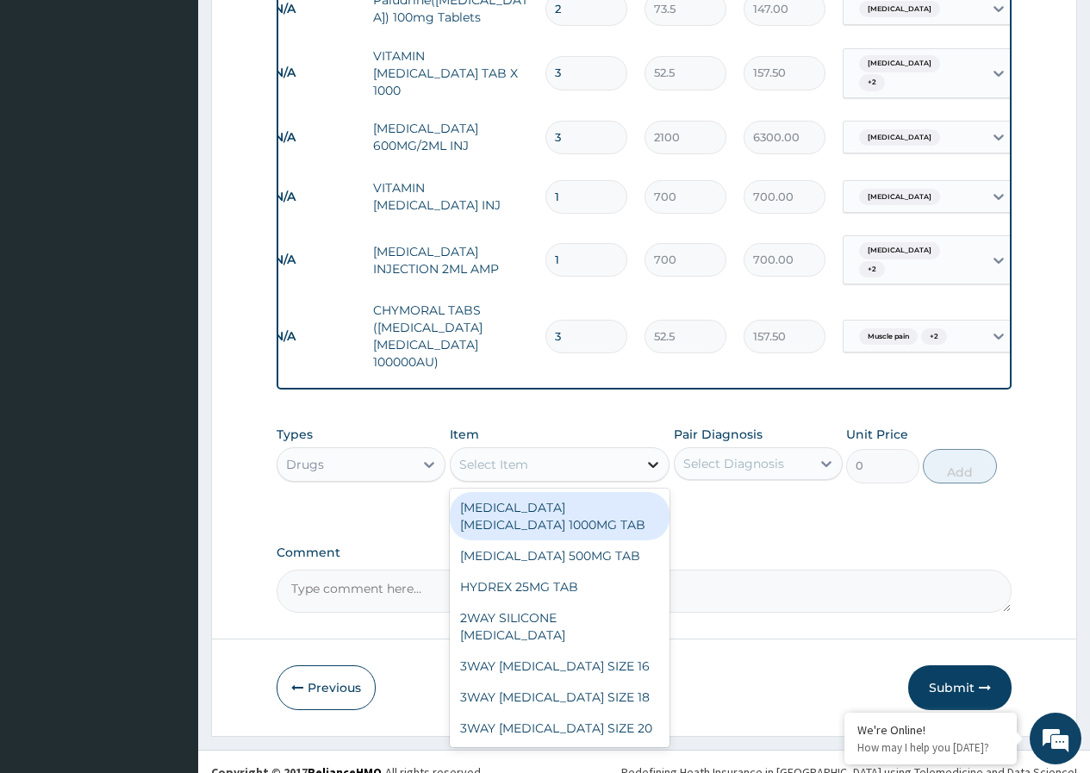
click at [649, 456] on icon at bounding box center [653, 464] width 17 height 17
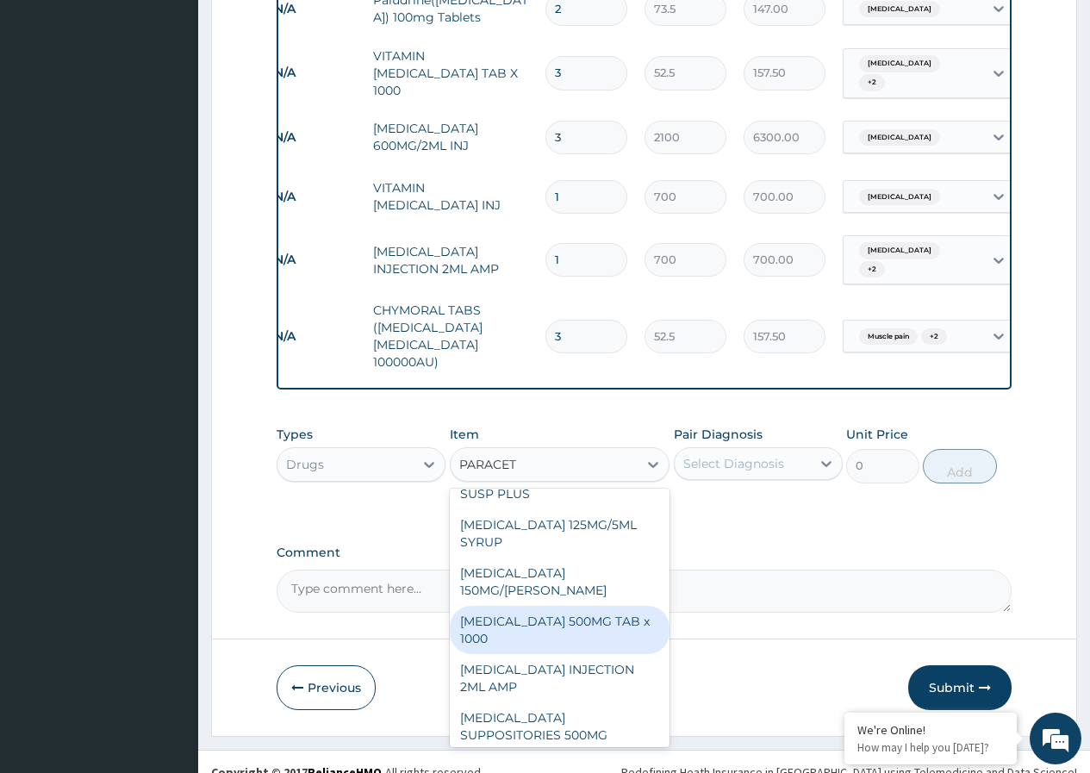
scroll to position [265, 0]
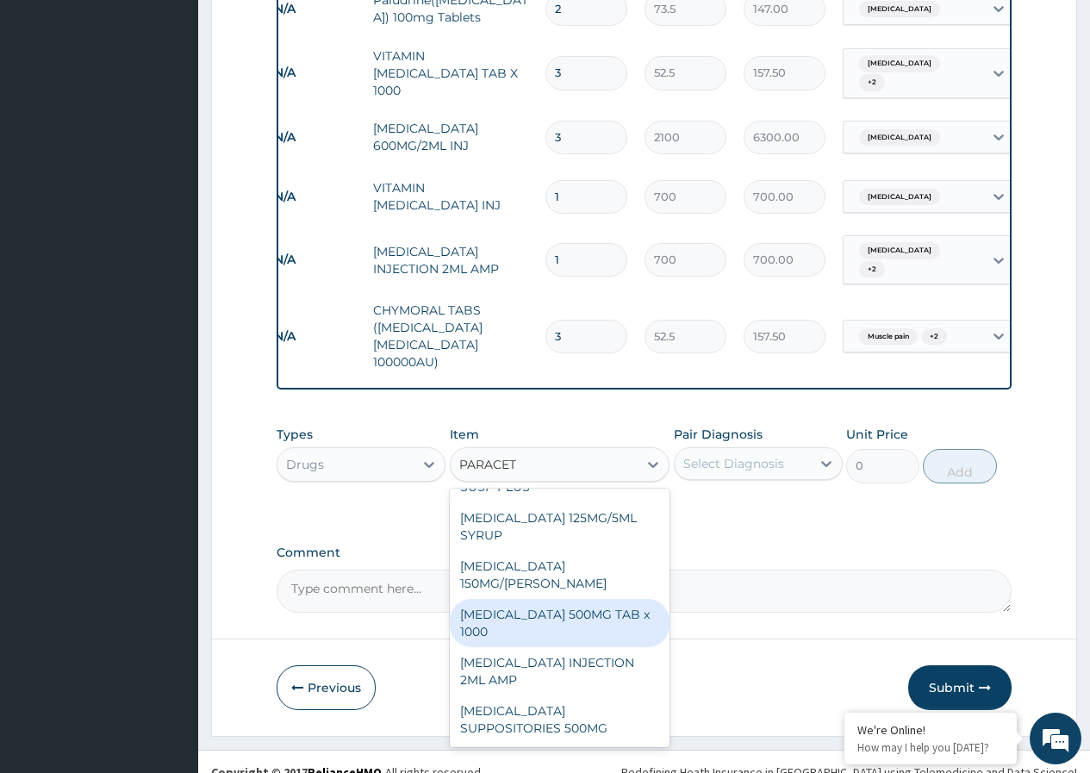
click at [605, 599] on div "PARACETAMOL 500MG TAB x 1000" at bounding box center [560, 623] width 221 height 48
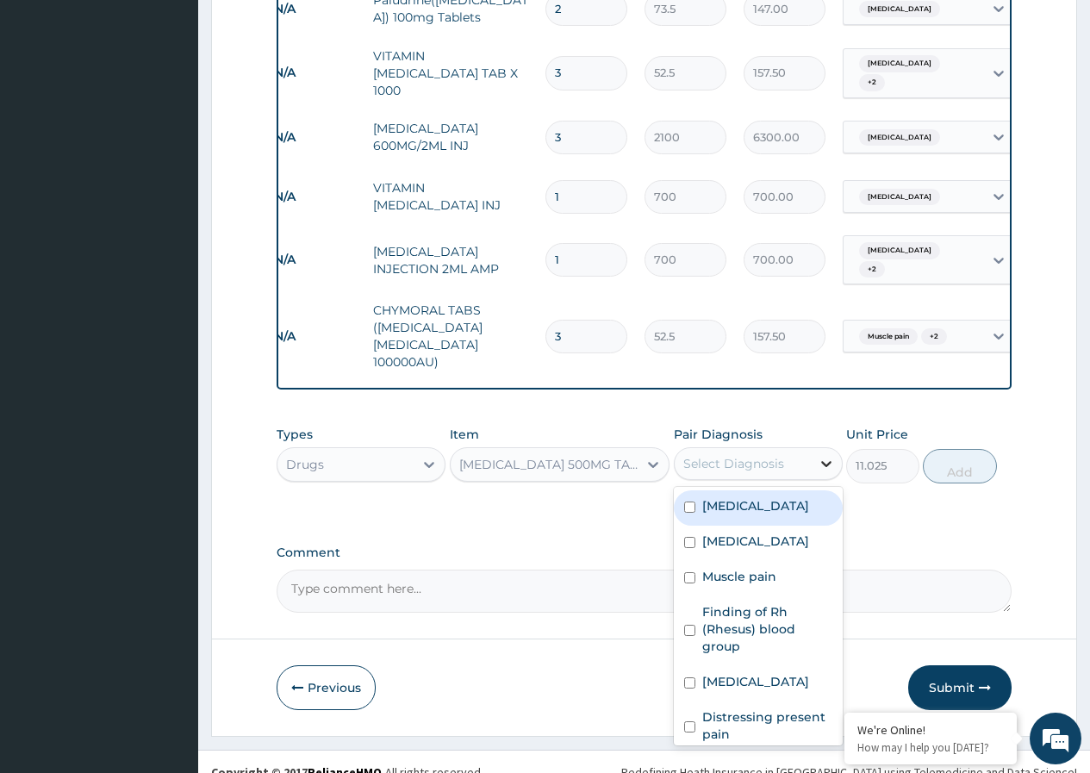
click at [825, 455] on icon at bounding box center [826, 463] width 17 height 17
click at [689, 502] on input "checkbox" at bounding box center [689, 507] width 11 height 11
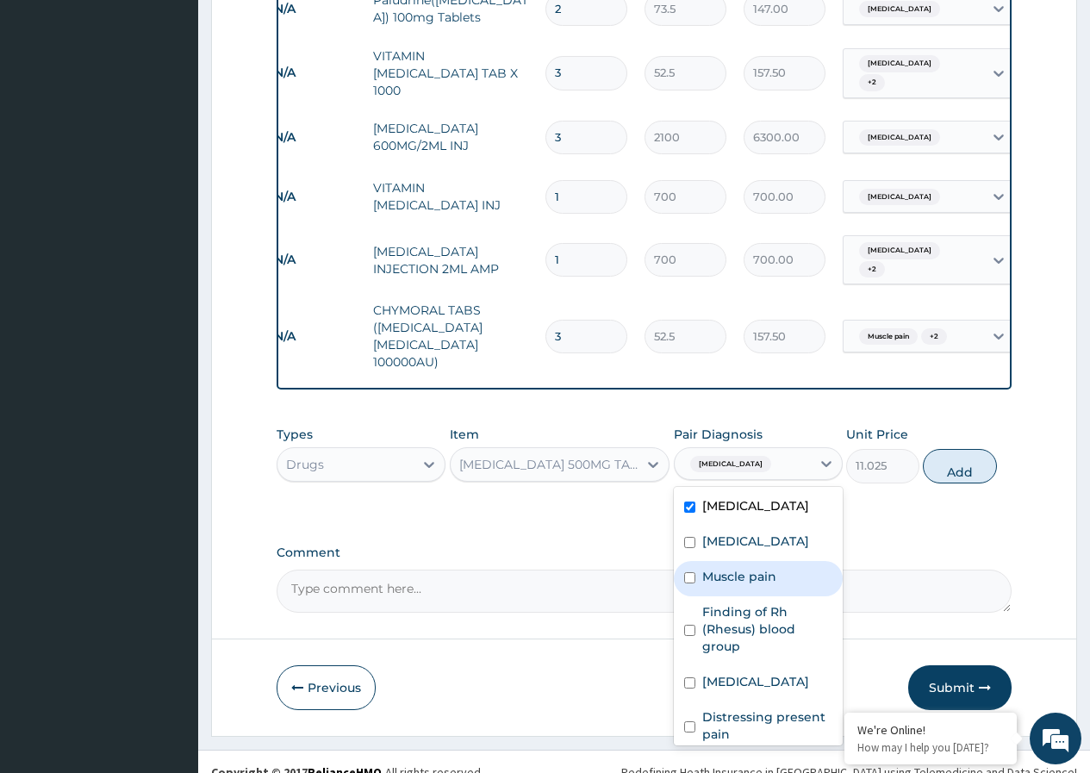
click at [690, 575] on input "checkbox" at bounding box center [689, 577] width 11 height 11
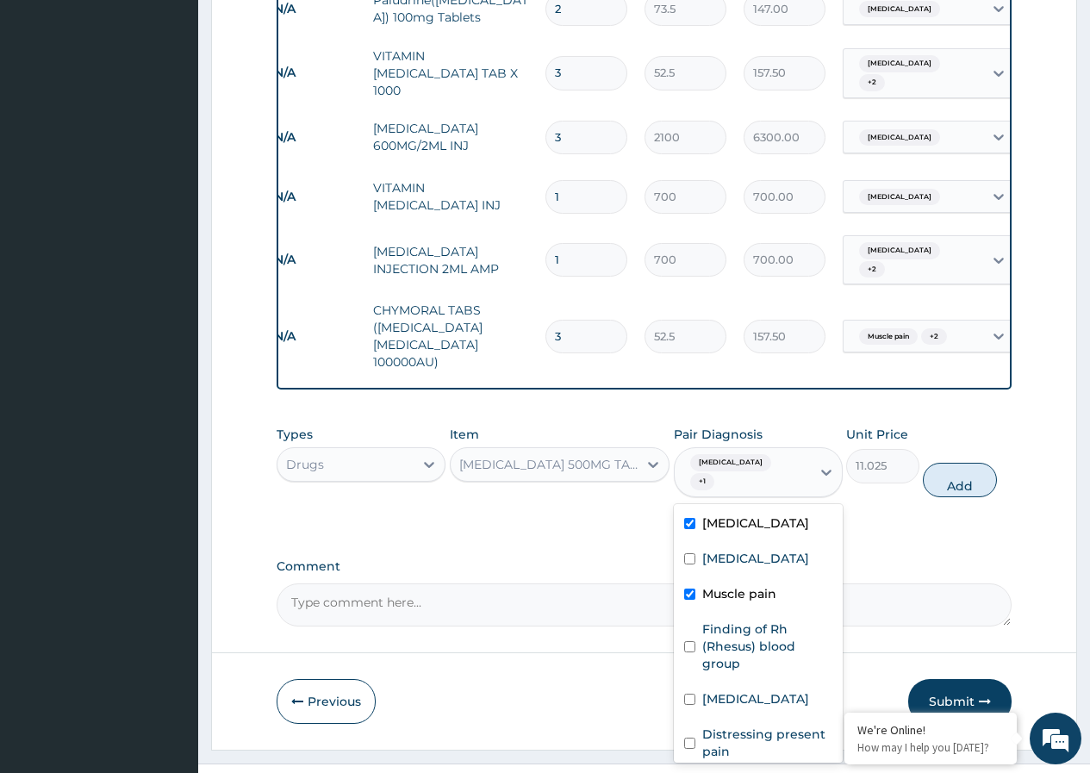
scroll to position [29, 0]
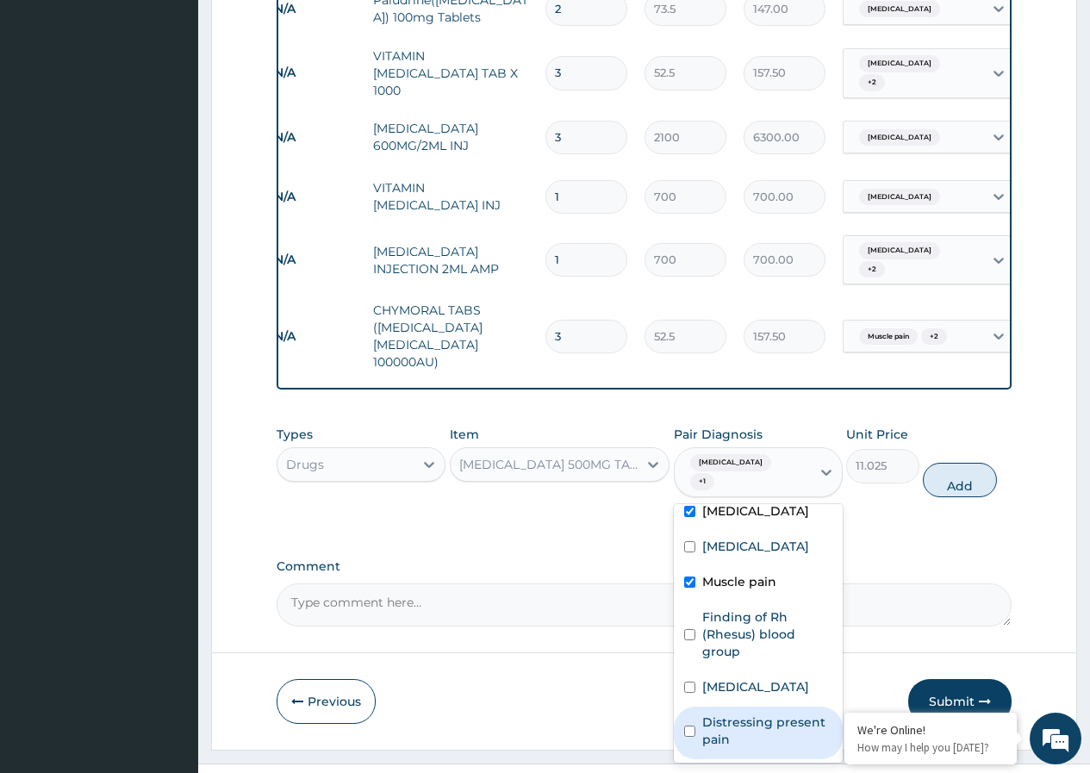
click at [690, 726] on input "checkbox" at bounding box center [689, 731] width 11 height 11
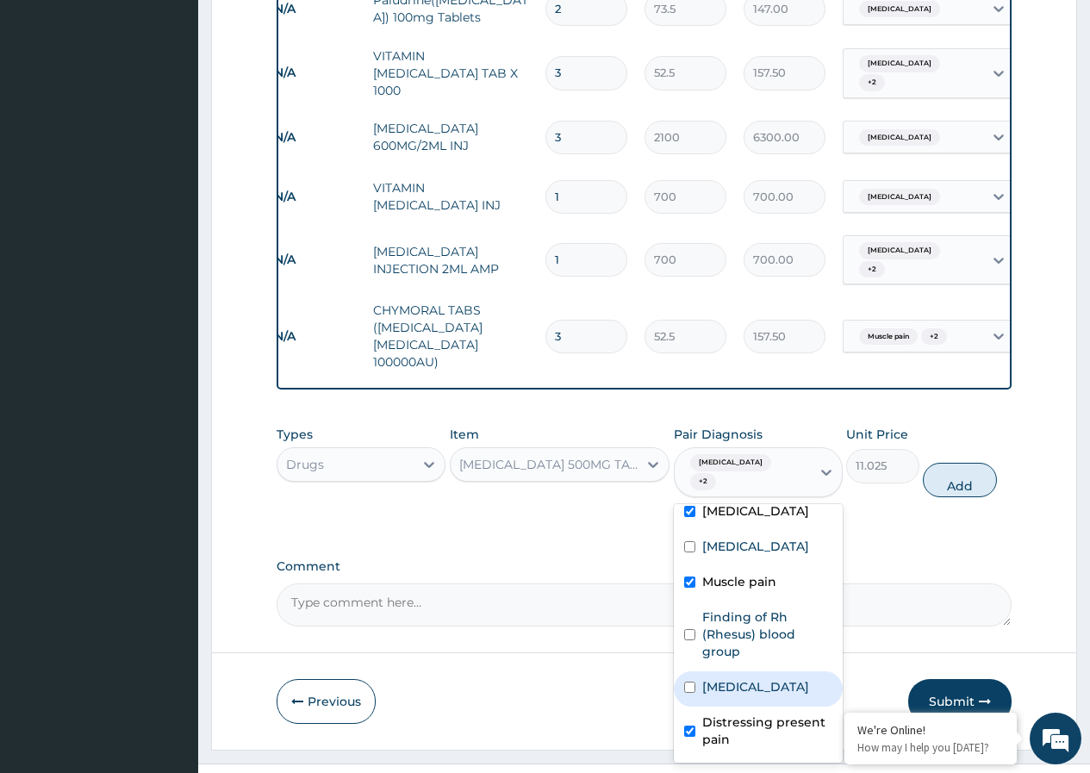
scroll to position [0, 0]
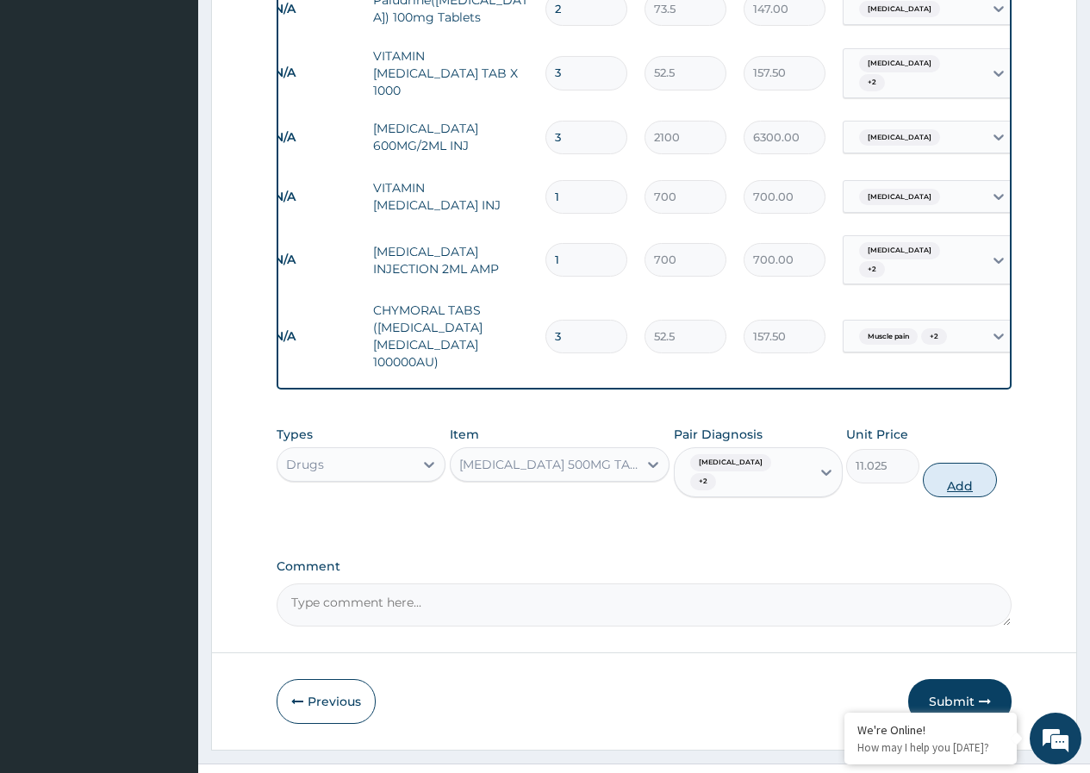
click at [956, 464] on button "Add" at bounding box center [959, 480] width 73 height 34
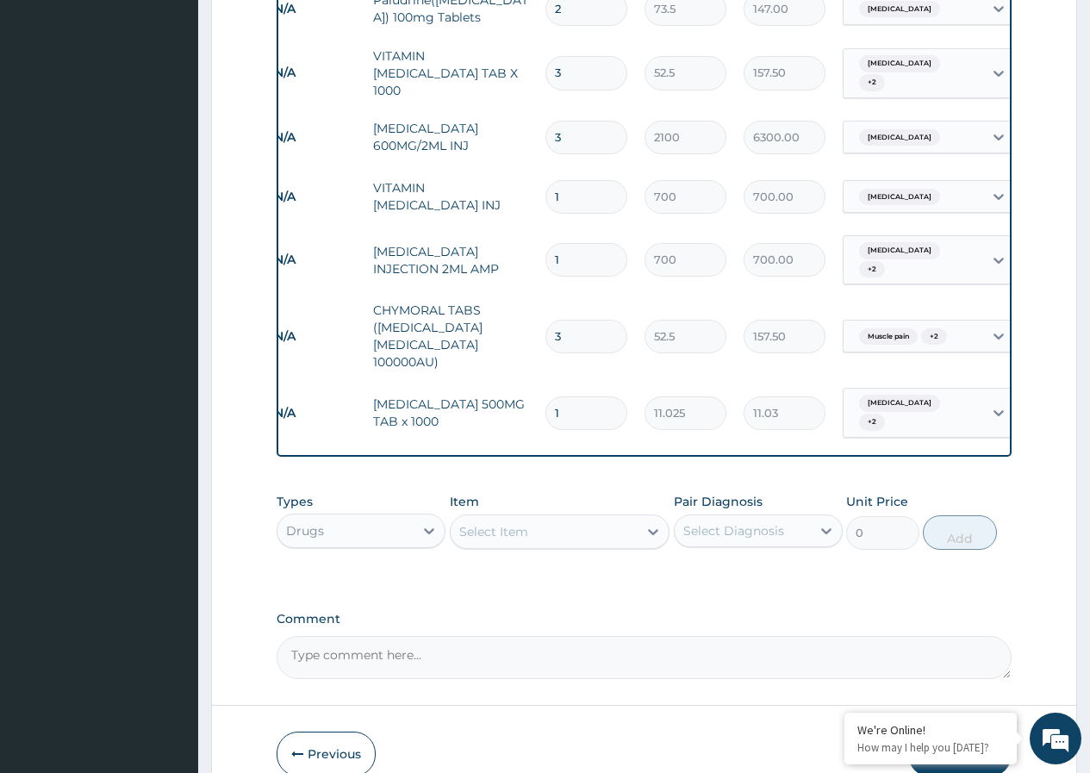
click at [568, 396] on input "1" at bounding box center [587, 413] width 82 height 34
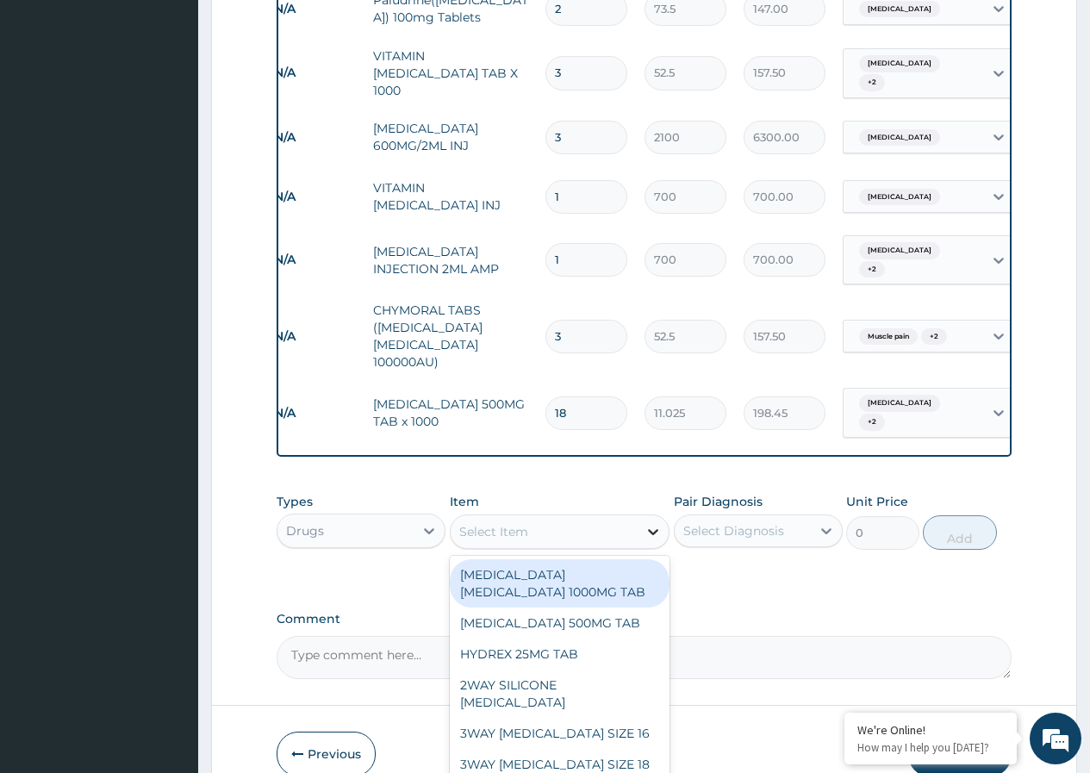
click at [653, 529] on icon at bounding box center [653, 532] width 10 height 6
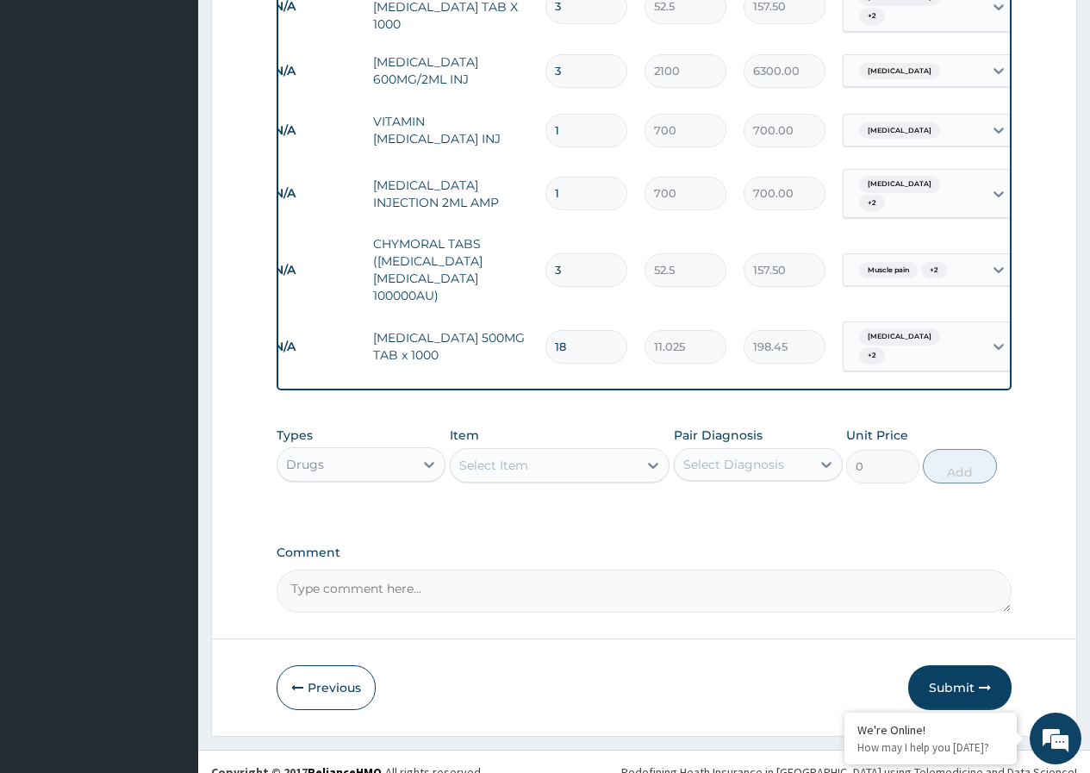
click at [559, 452] on div "Select Item" at bounding box center [545, 466] width 188 height 28
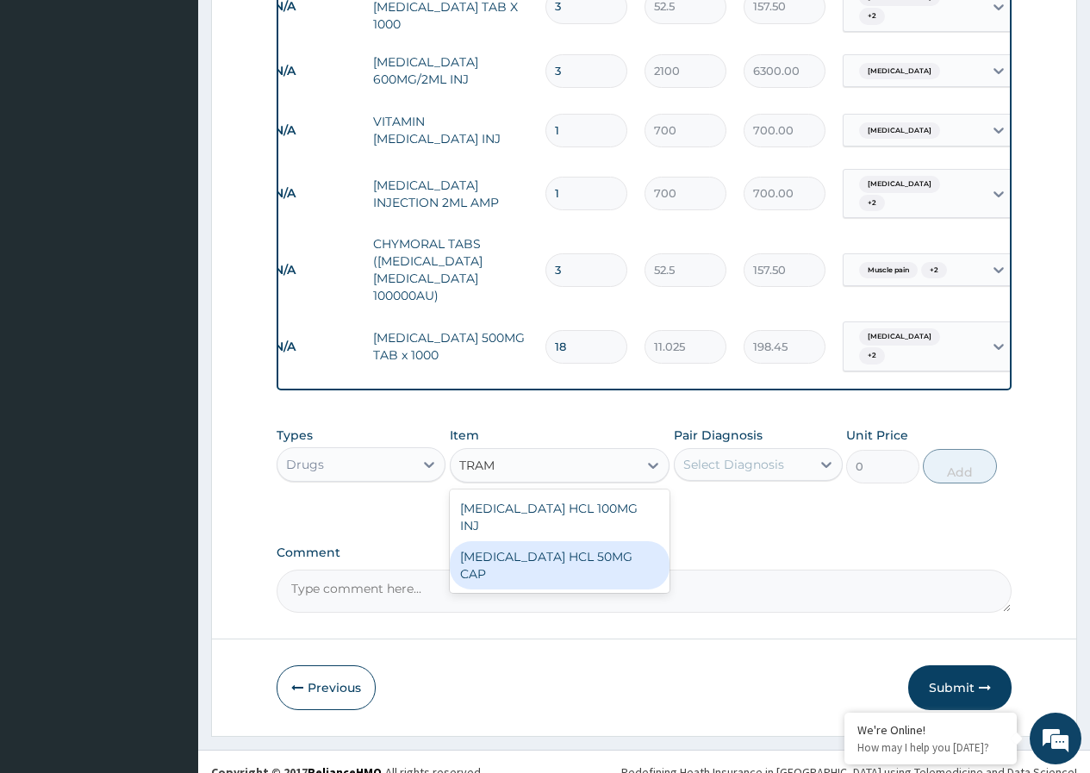
click at [571, 541] on div "TRAMADOL HCL 50MG CAP" at bounding box center [560, 565] width 221 height 48
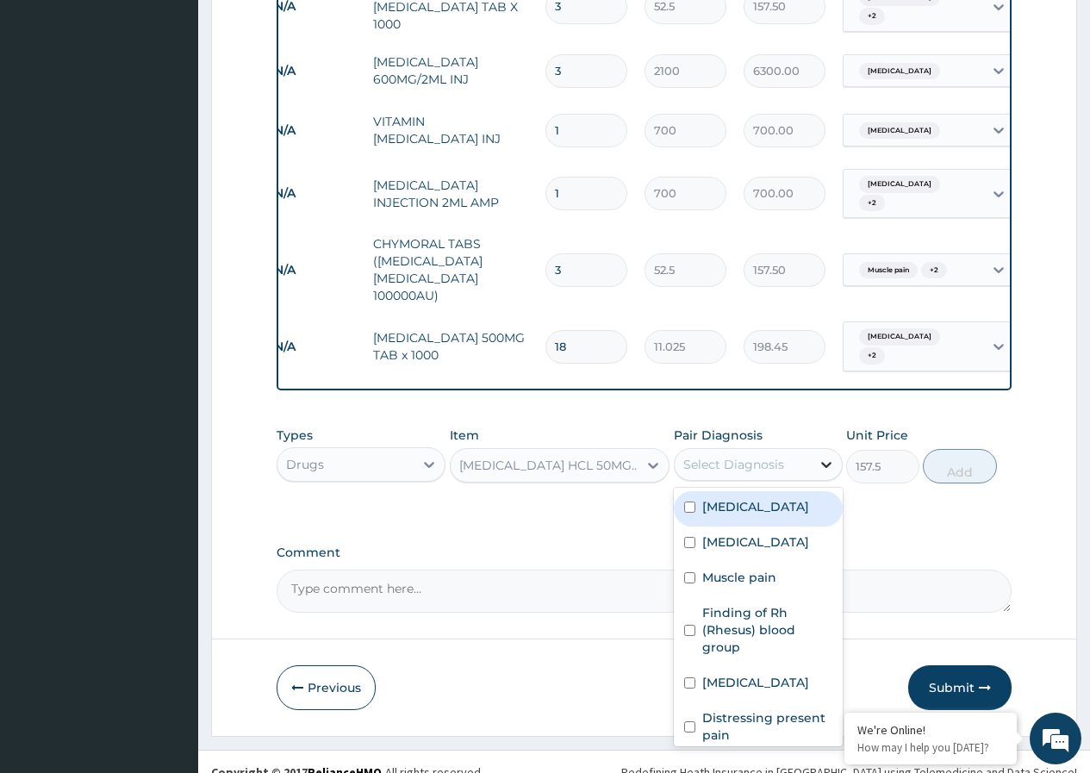
click at [821, 456] on icon at bounding box center [826, 464] width 17 height 17
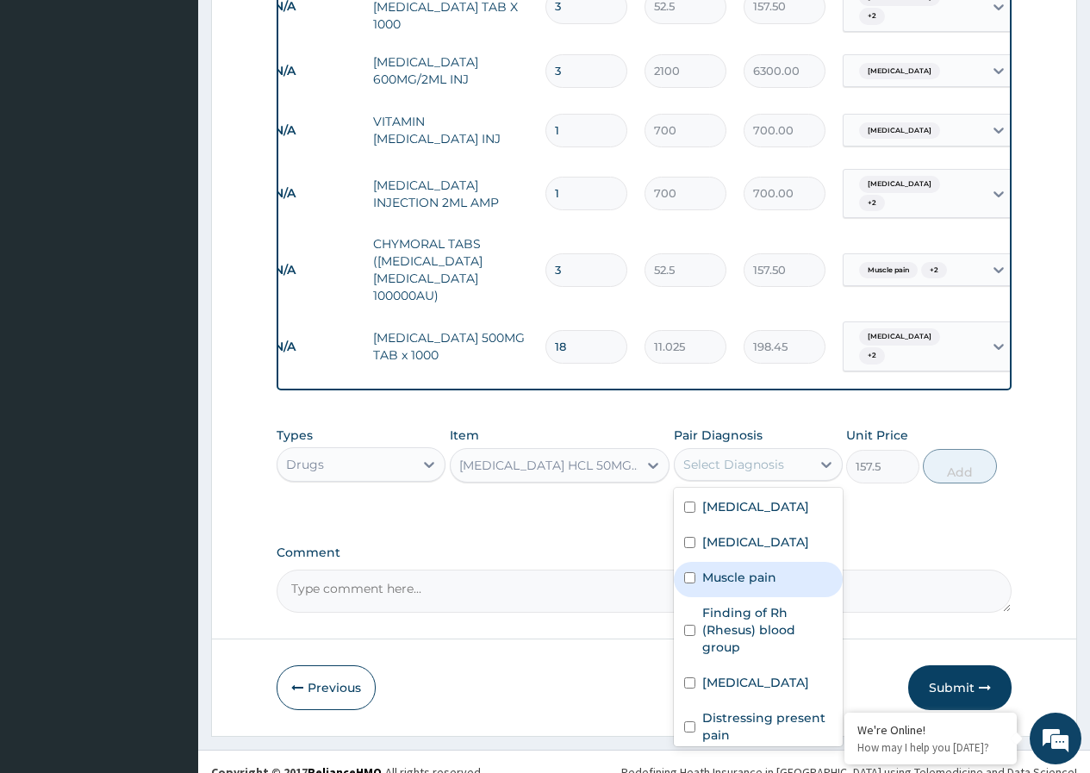
click at [691, 576] on input "checkbox" at bounding box center [689, 577] width 11 height 11
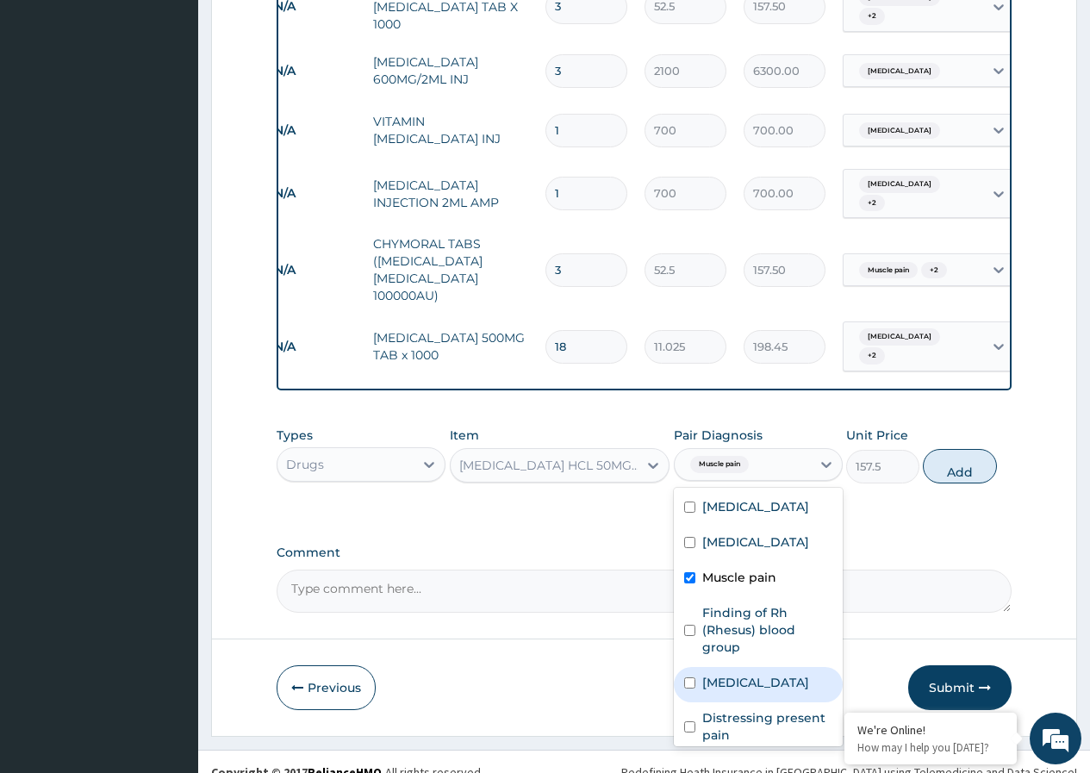
scroll to position [29, 0]
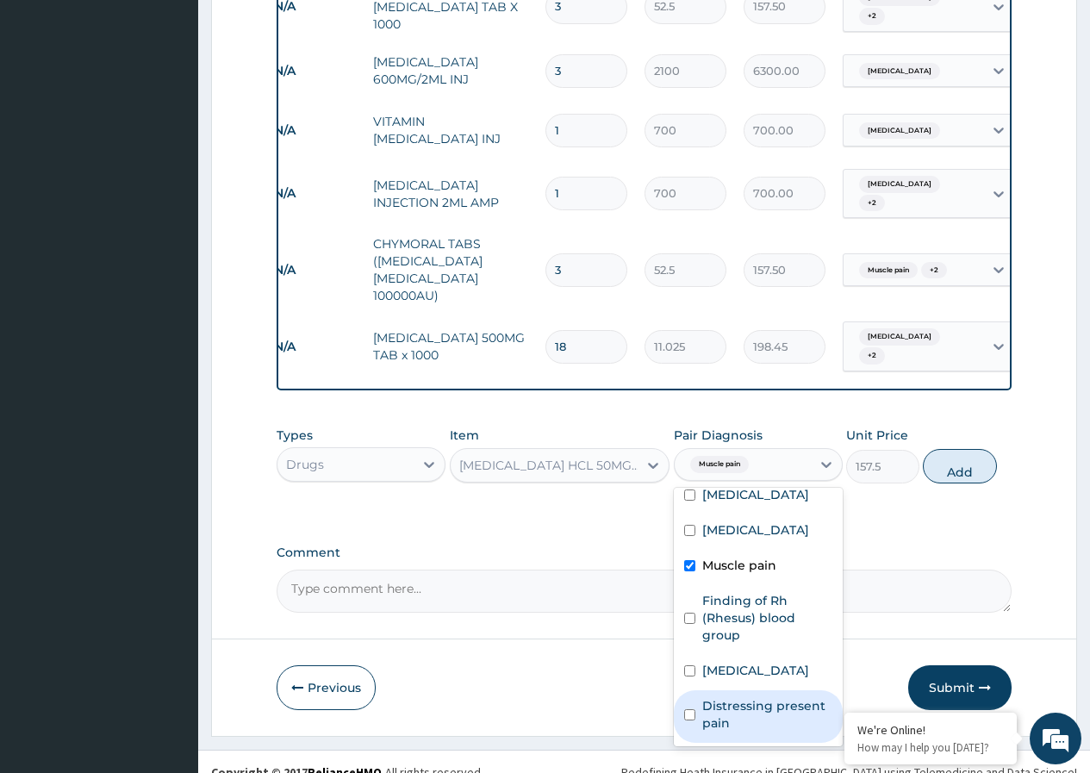
click at [687, 709] on input "checkbox" at bounding box center [689, 714] width 11 height 11
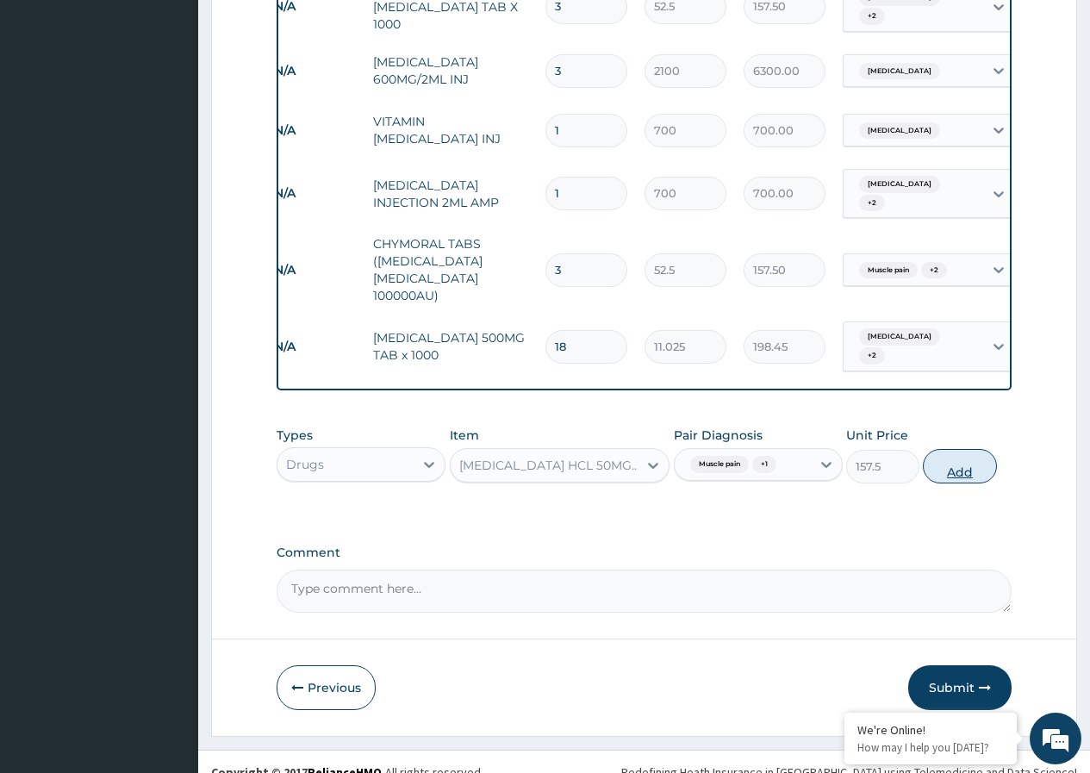
click at [959, 449] on button "Add" at bounding box center [959, 466] width 73 height 34
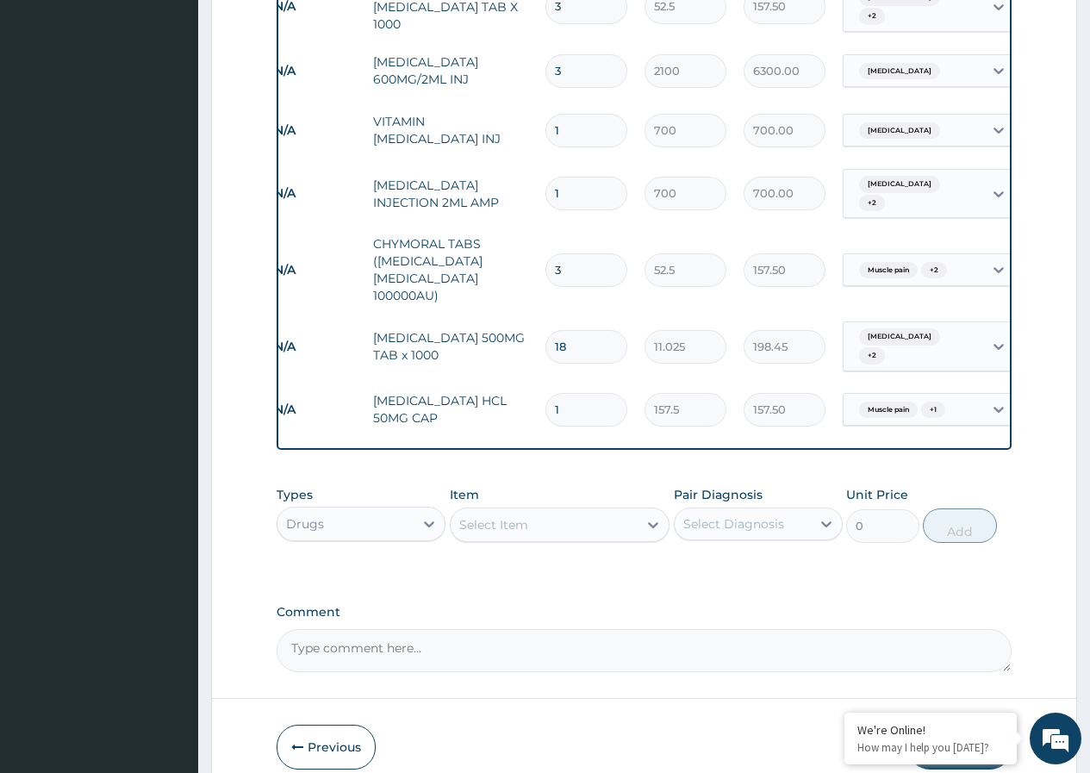
click at [598, 393] on input "1" at bounding box center [587, 410] width 82 height 34
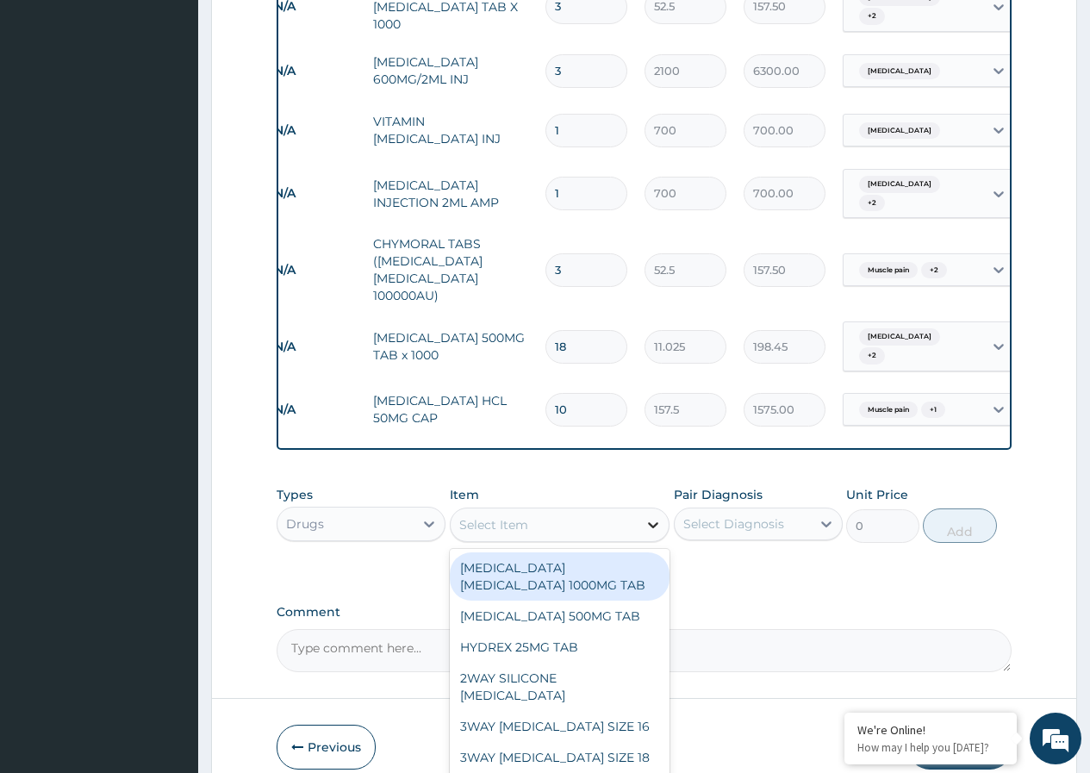
click at [648, 516] on icon at bounding box center [653, 524] width 17 height 17
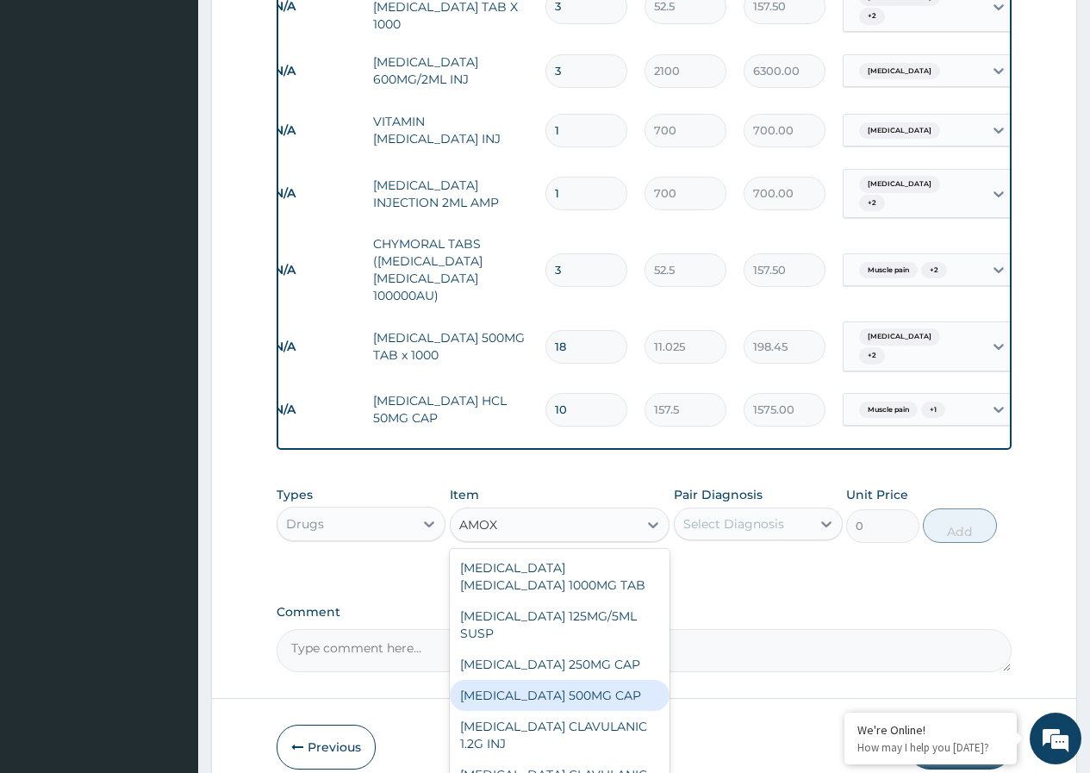
click at [584, 686] on div "AMOXICILLIN 500MG CAP" at bounding box center [560, 695] width 221 height 31
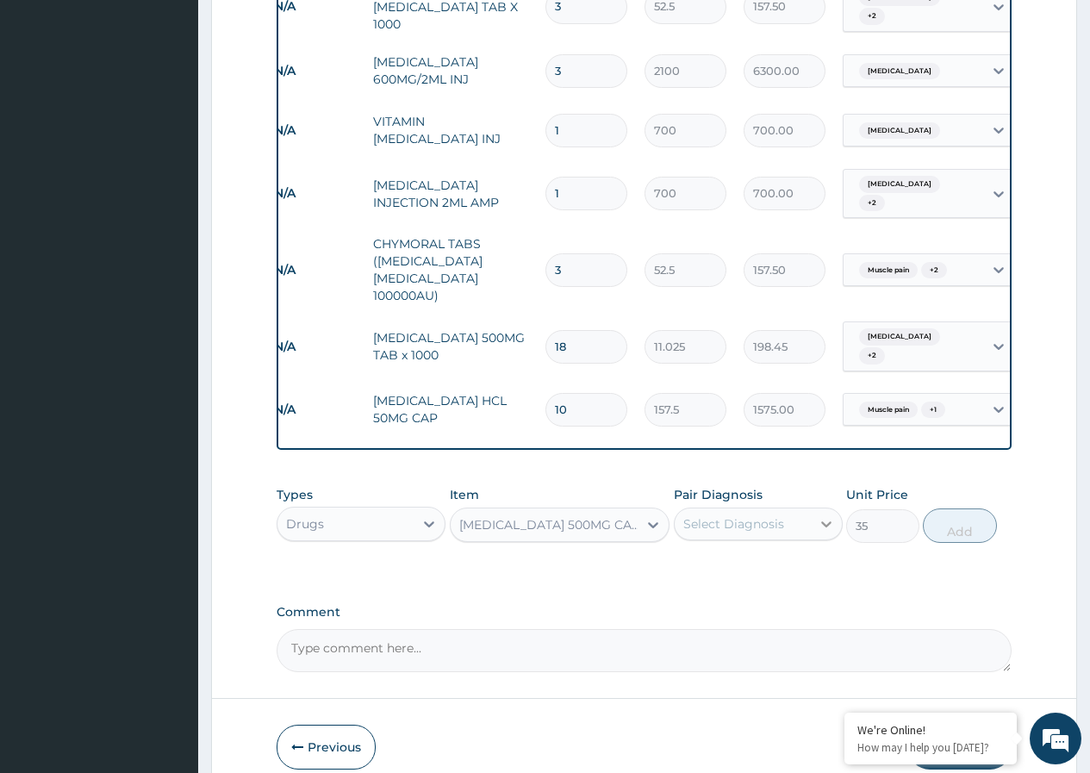
click at [827, 515] on icon at bounding box center [826, 523] width 17 height 17
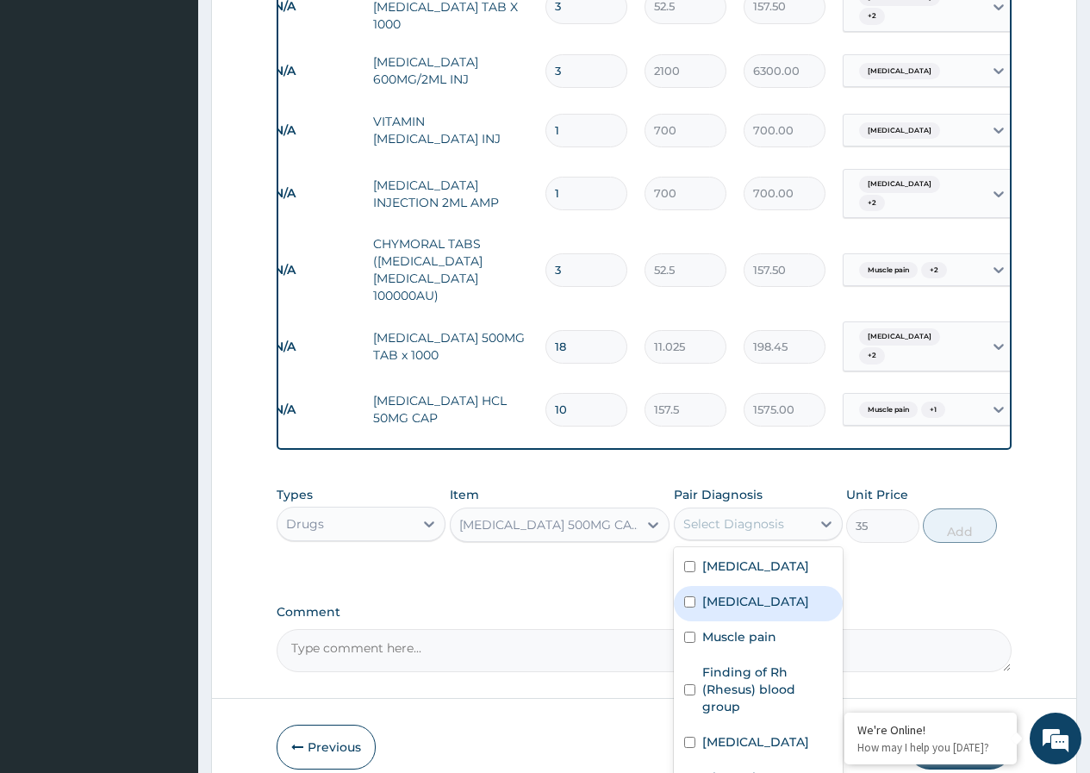
click at [685, 600] on input "checkbox" at bounding box center [689, 601] width 11 height 11
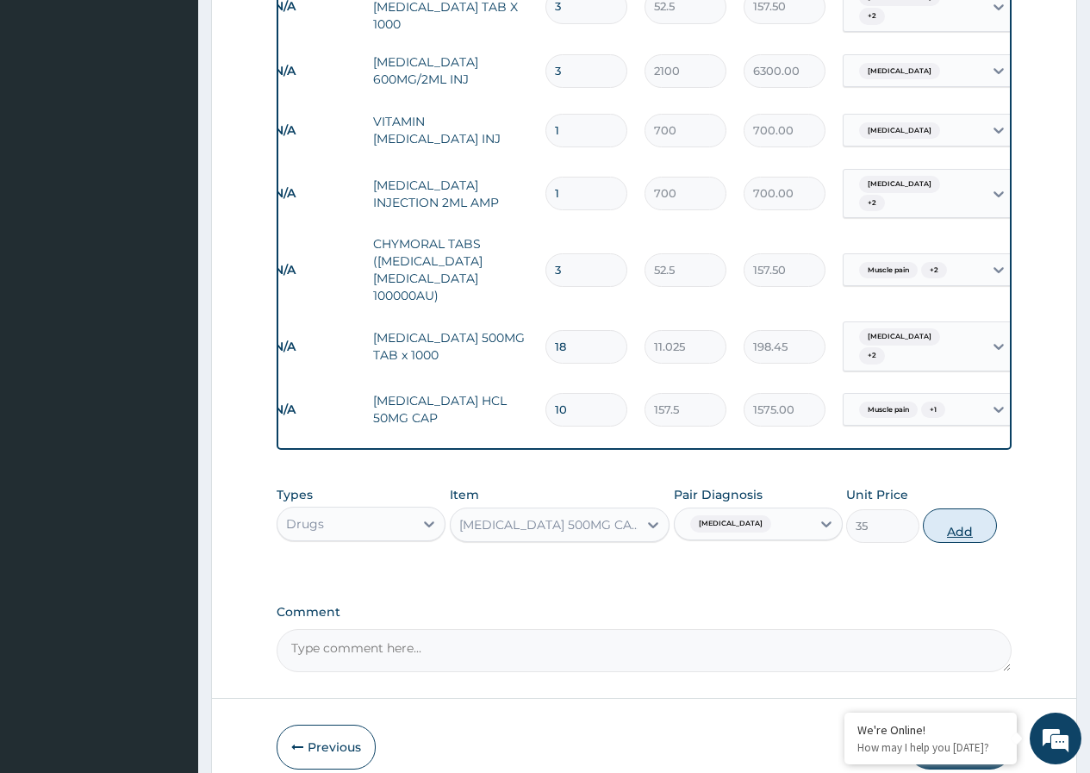
click at [951, 509] on button "Add" at bounding box center [959, 526] width 73 height 34
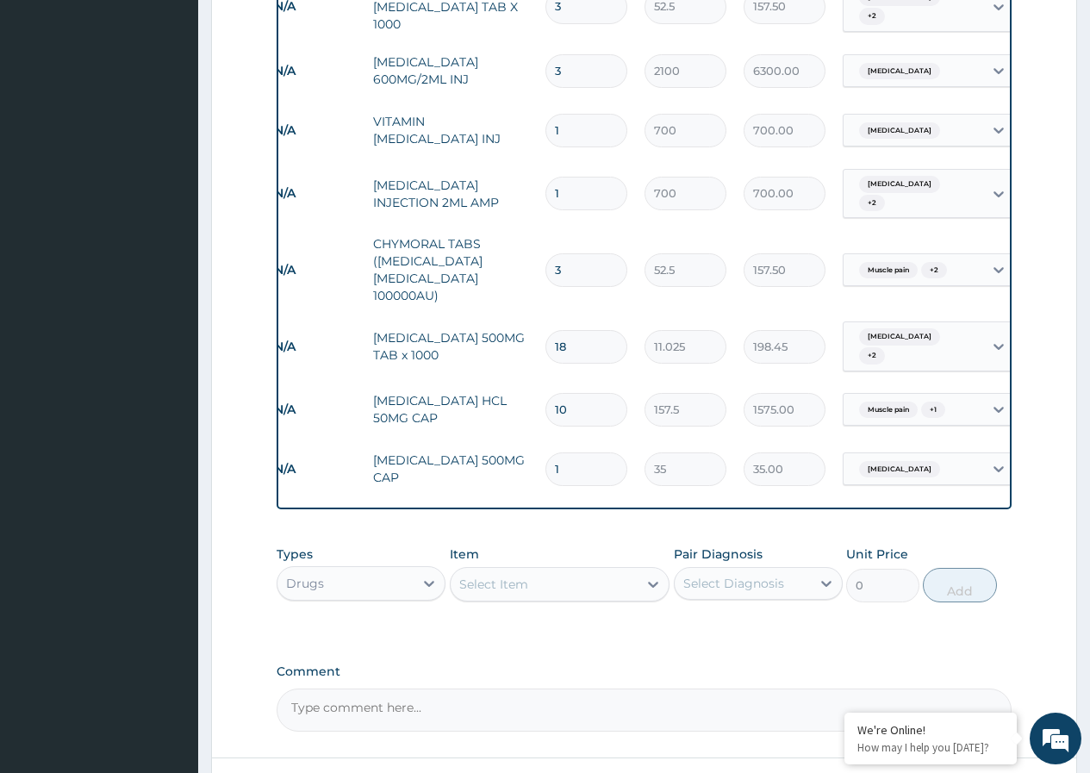
click at [584, 452] on input "1" at bounding box center [587, 469] width 82 height 34
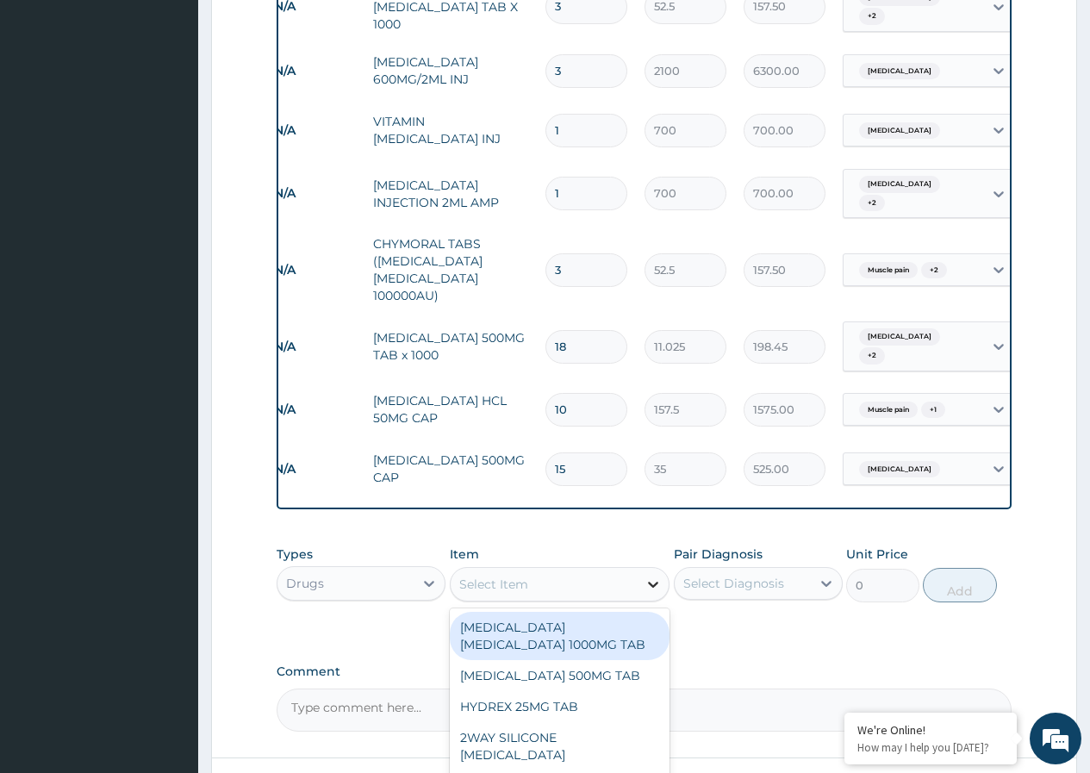
click at [650, 576] on icon at bounding box center [653, 584] width 17 height 17
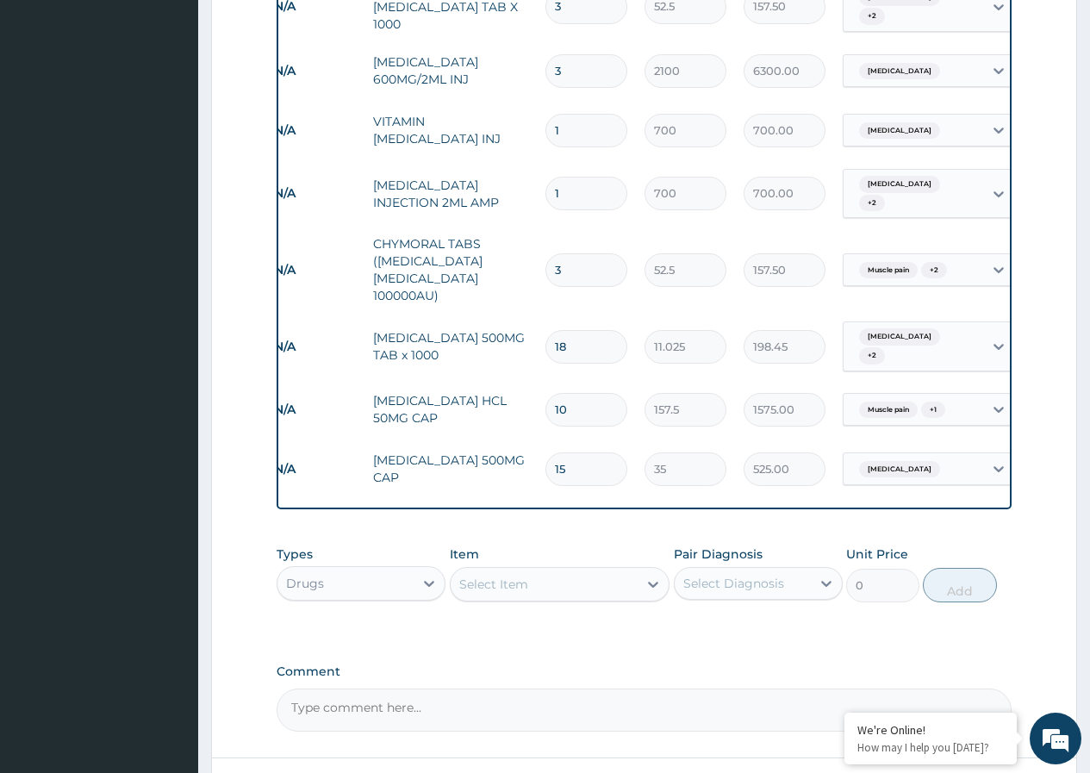
click at [523, 571] on div "Select Item" at bounding box center [545, 585] width 188 height 28
click at [523, 576] on div "Select Item" at bounding box center [493, 584] width 69 height 17
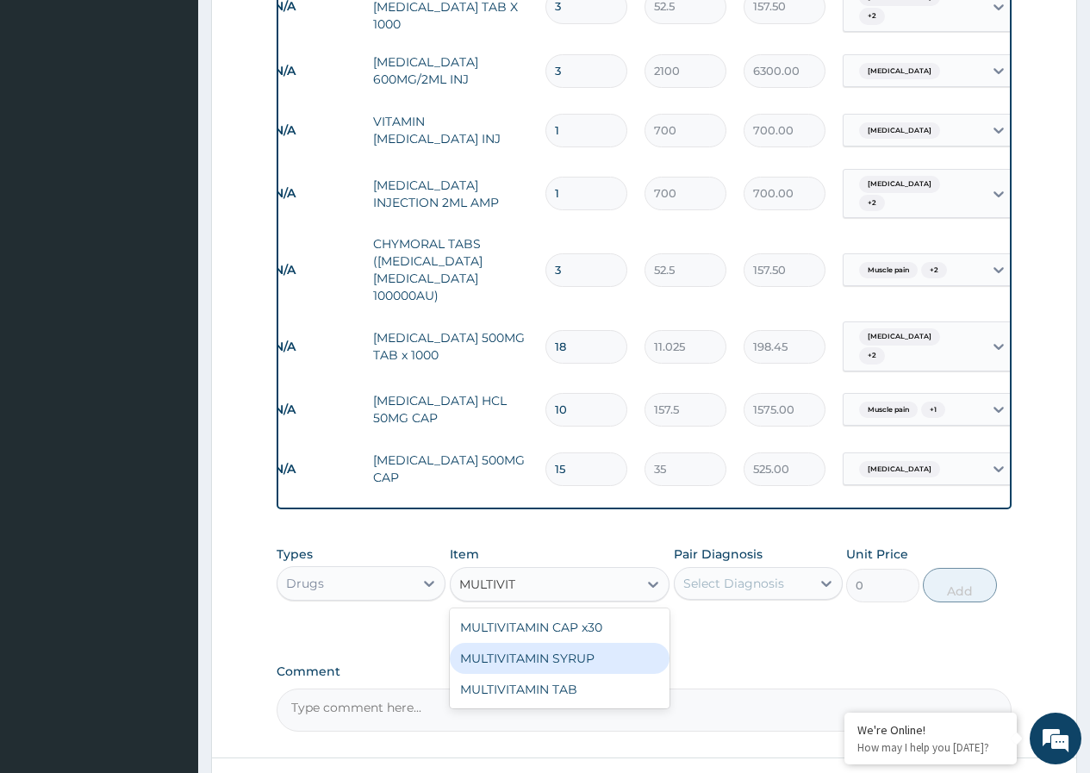
click at [618, 643] on div "MULTIVITAMIN SYRUP" at bounding box center [560, 658] width 221 height 31
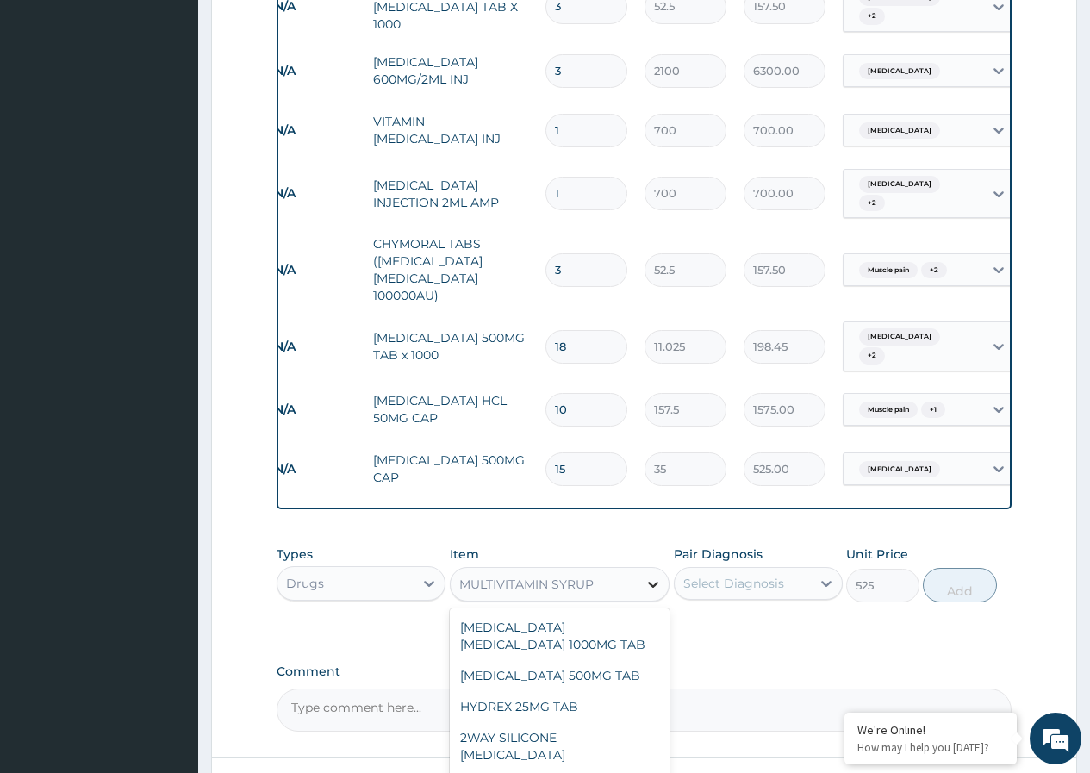
click at [658, 582] on icon at bounding box center [653, 585] width 10 height 6
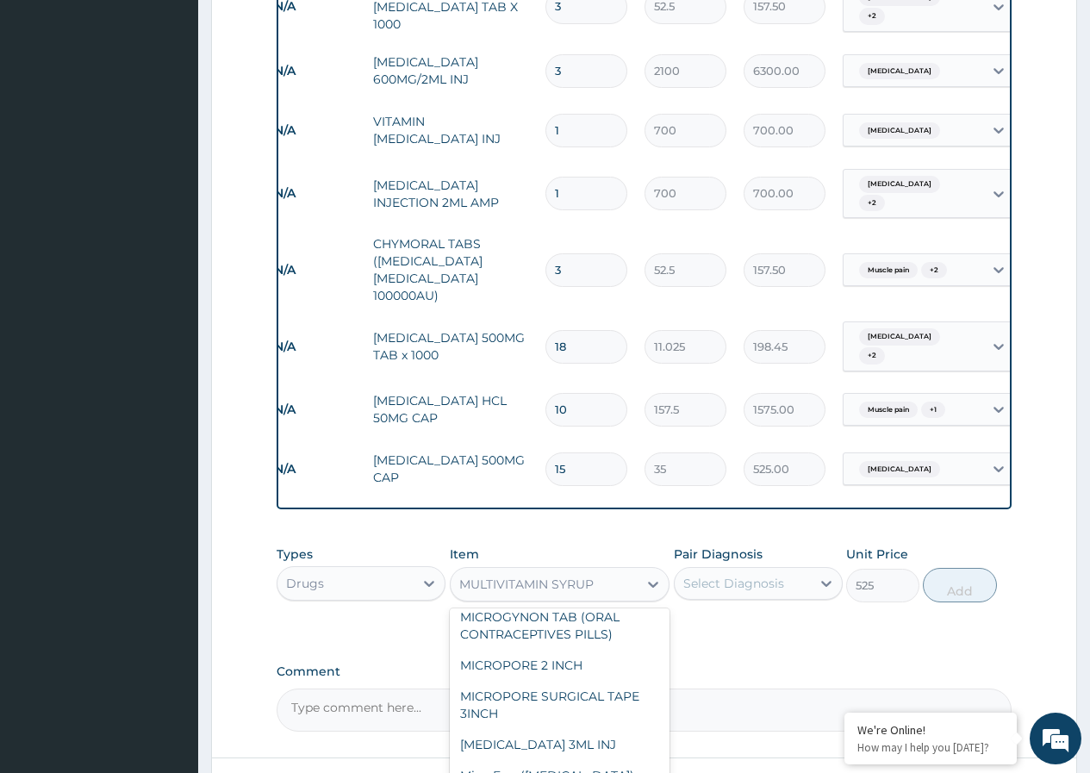
scroll to position [20365, 0]
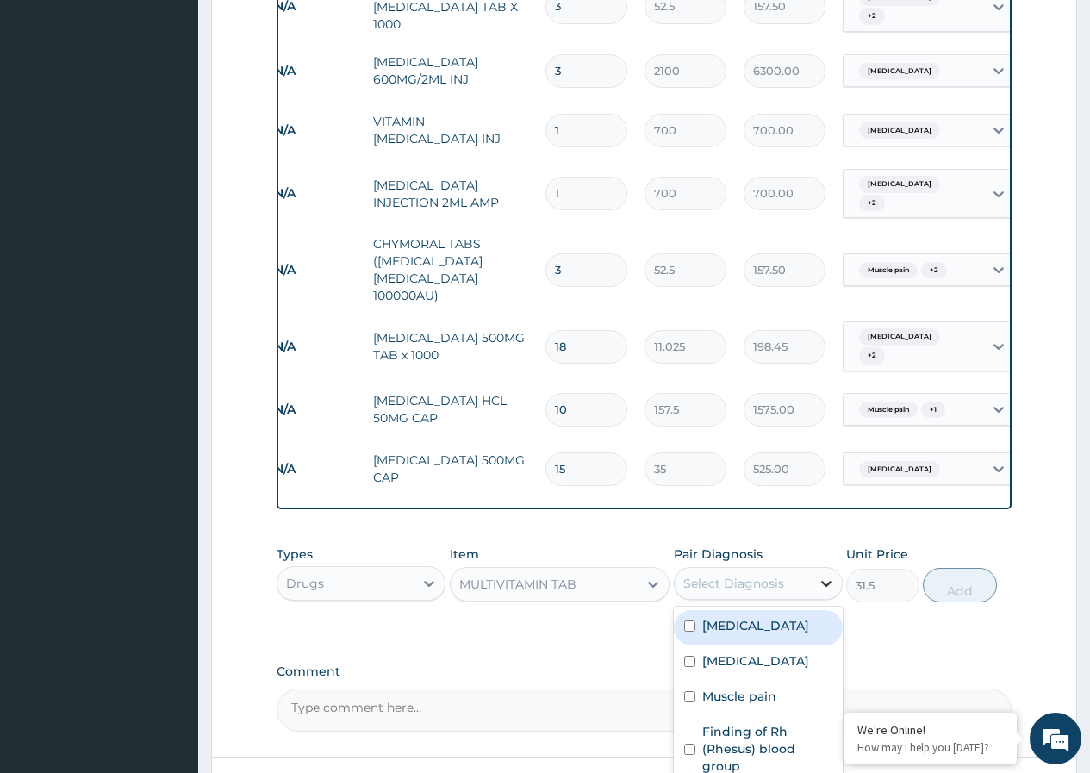
click at [827, 575] on icon at bounding box center [826, 583] width 17 height 17
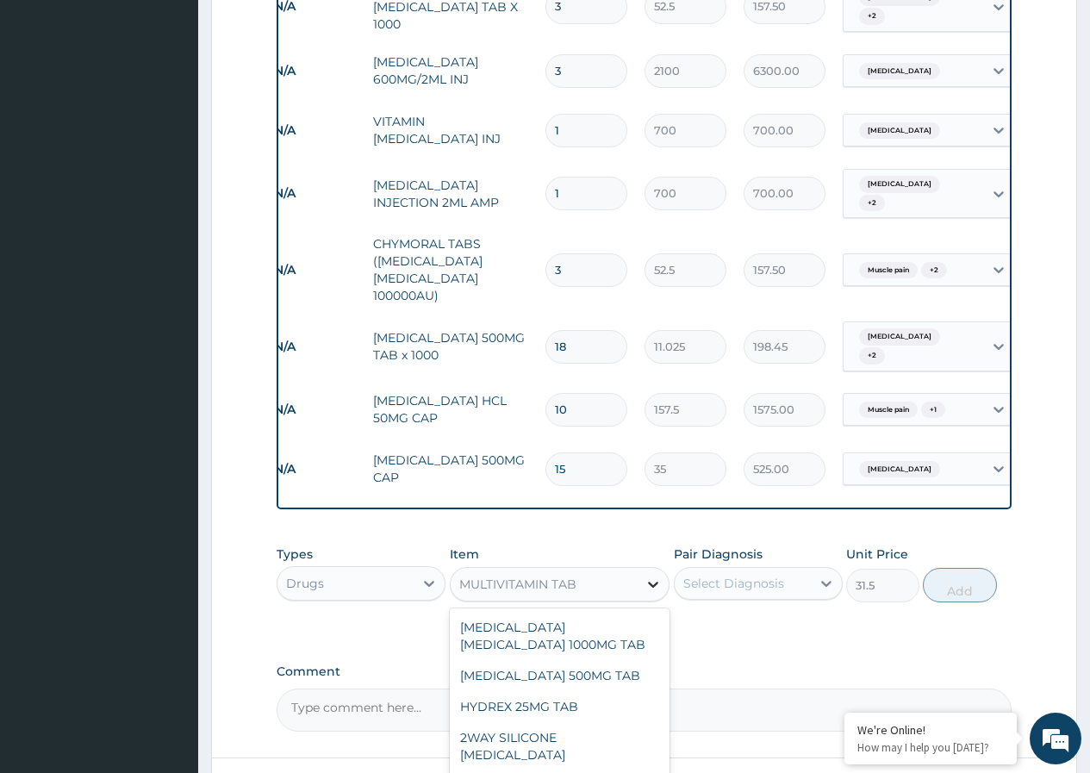
click at [658, 576] on icon at bounding box center [653, 584] width 17 height 17
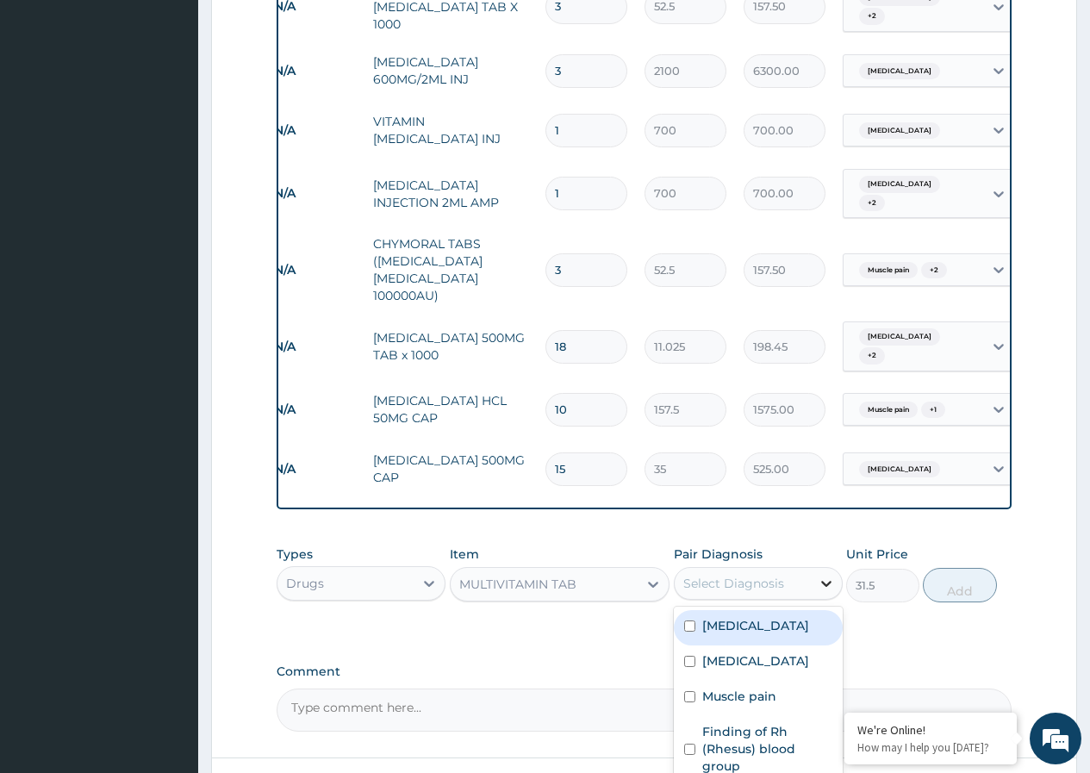
click at [824, 575] on icon at bounding box center [826, 583] width 17 height 17
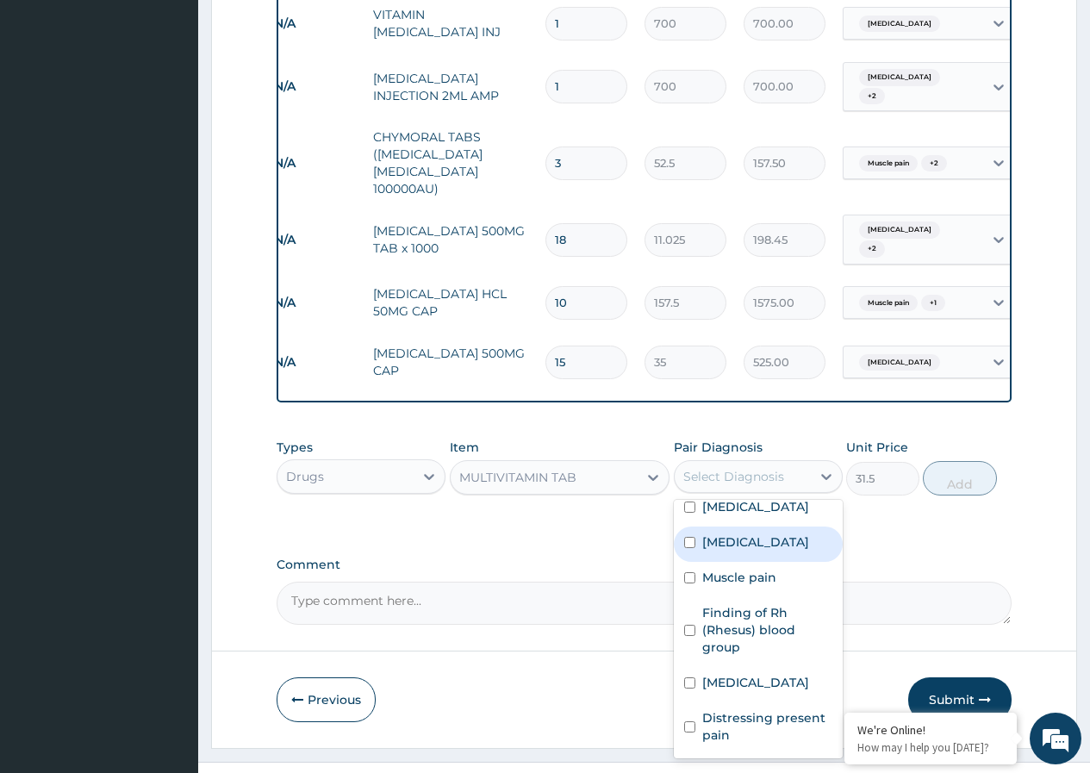
scroll to position [1988, 0]
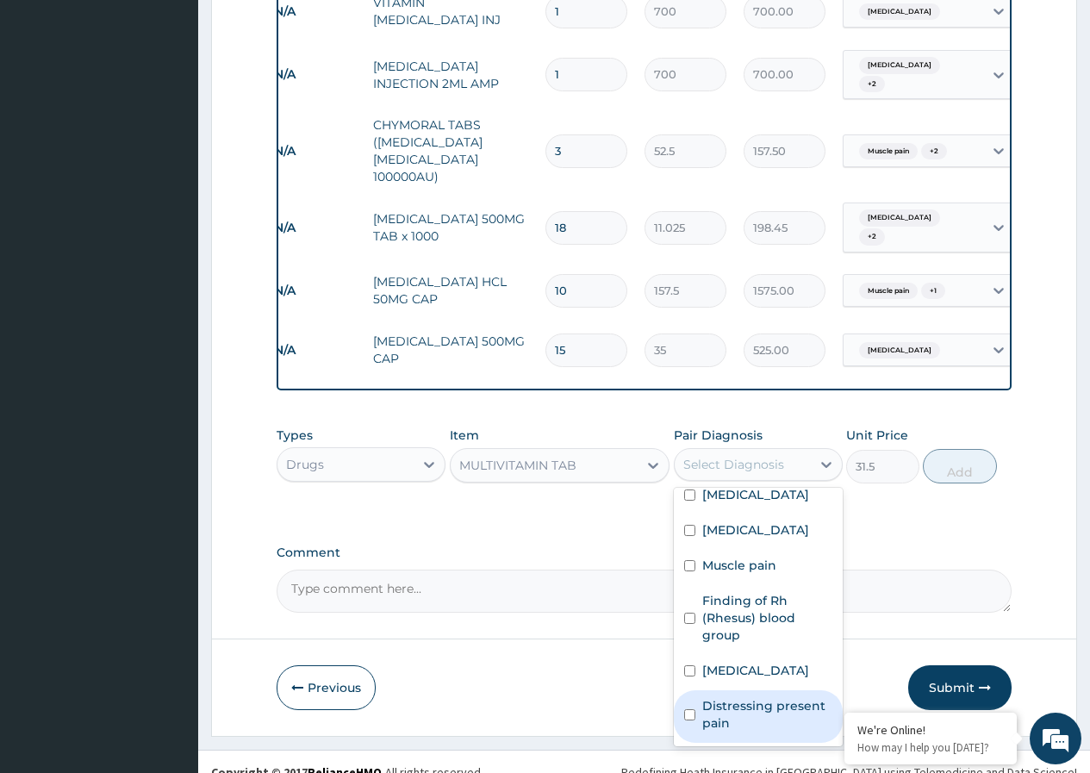
click at [685, 709] on input "checkbox" at bounding box center [689, 714] width 11 height 11
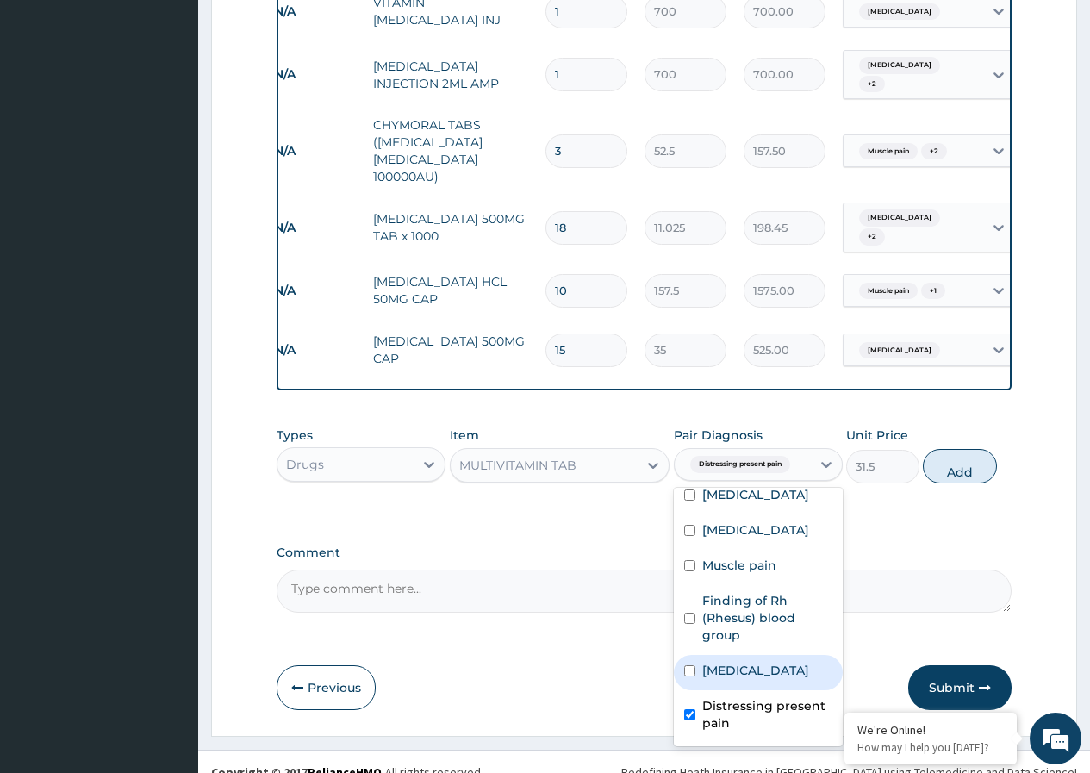
click at [692, 665] on input "checkbox" at bounding box center [689, 670] width 11 height 11
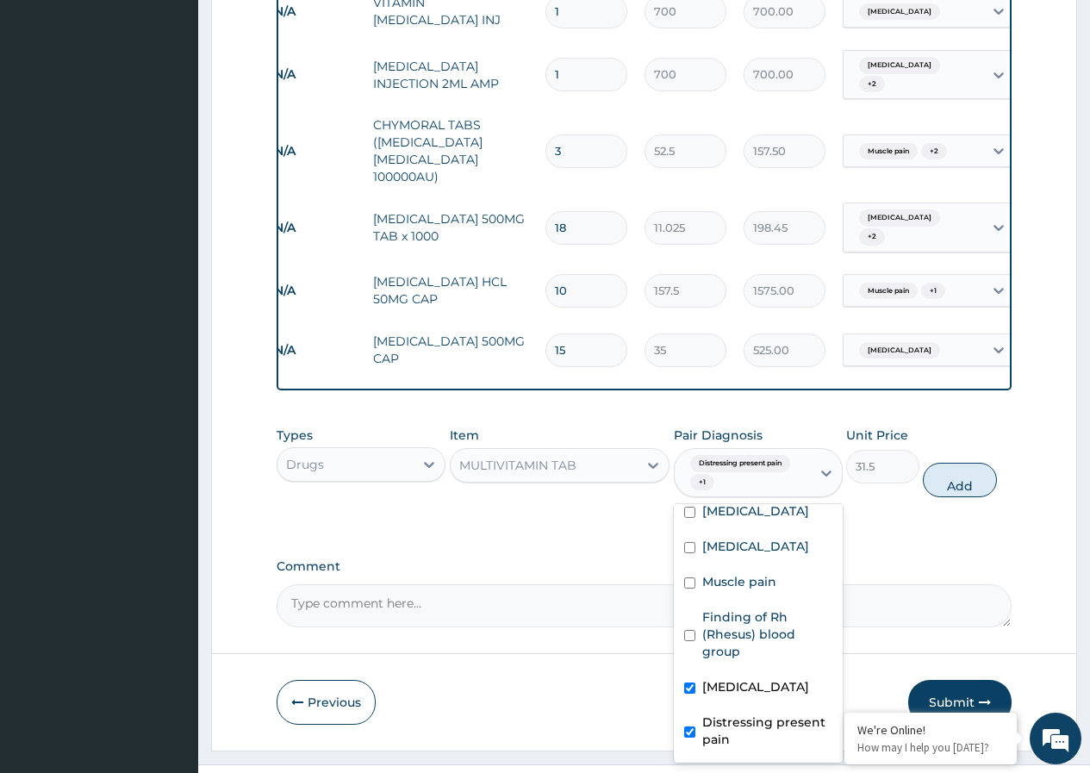
click at [689, 727] on input "checkbox" at bounding box center [689, 732] width 11 height 11
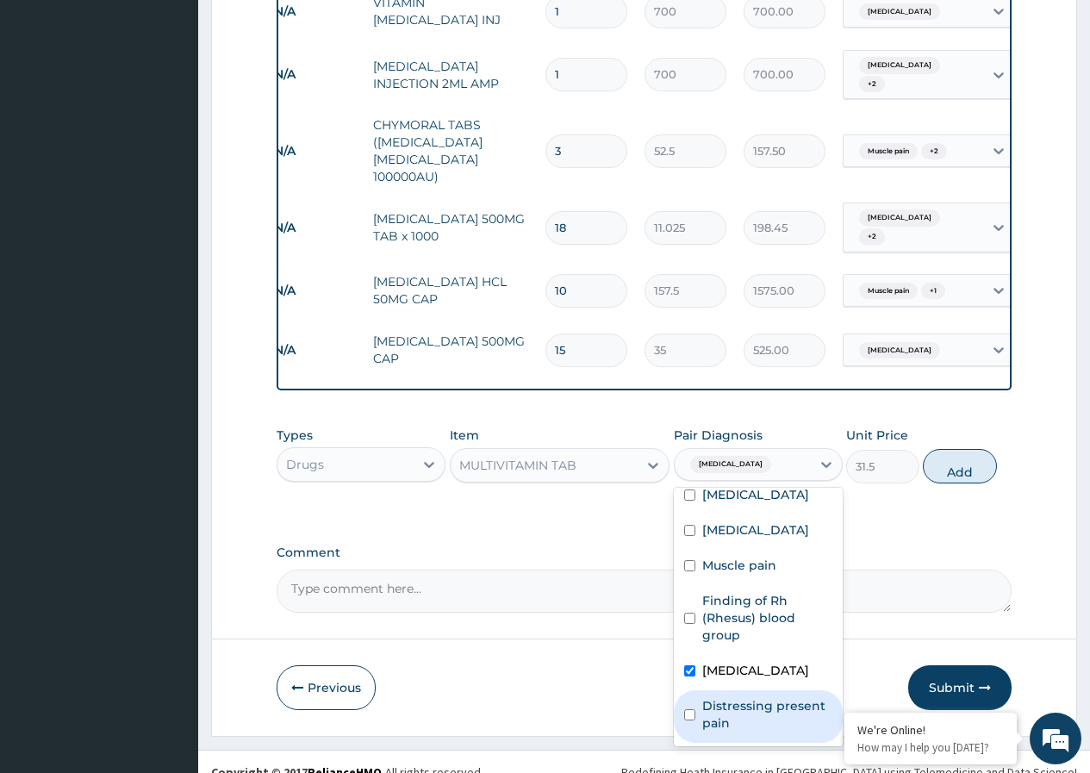
scroll to position [0, 0]
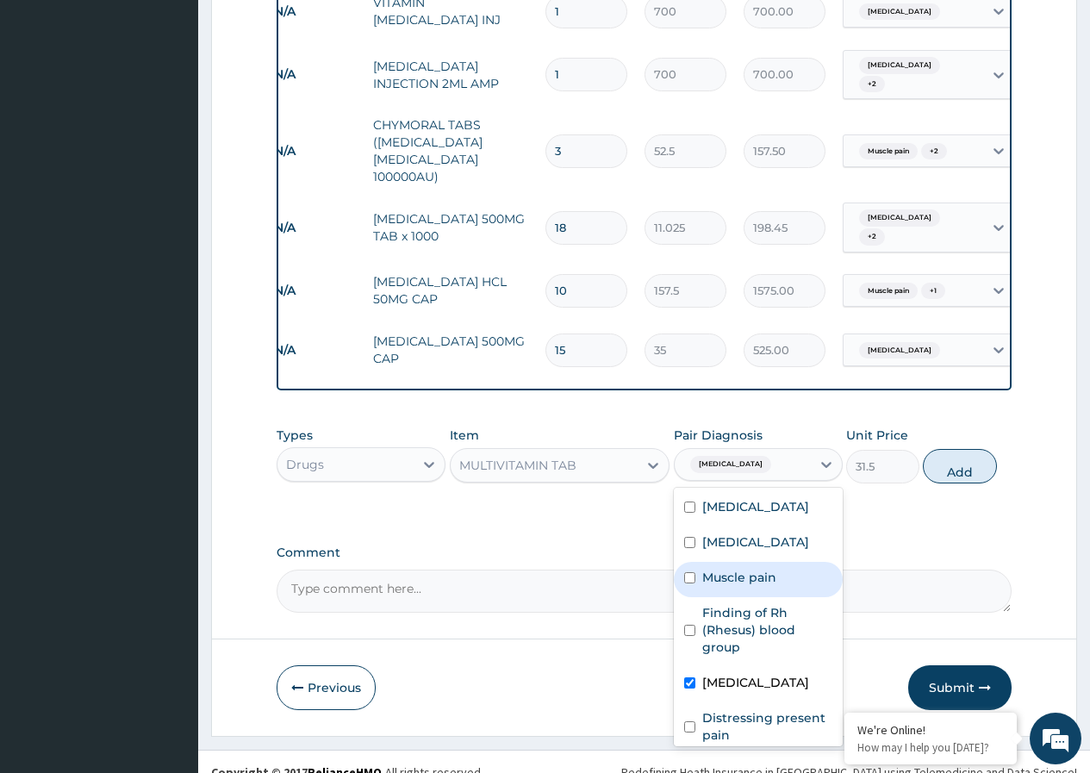
click at [694, 573] on input "checkbox" at bounding box center [689, 577] width 11 height 11
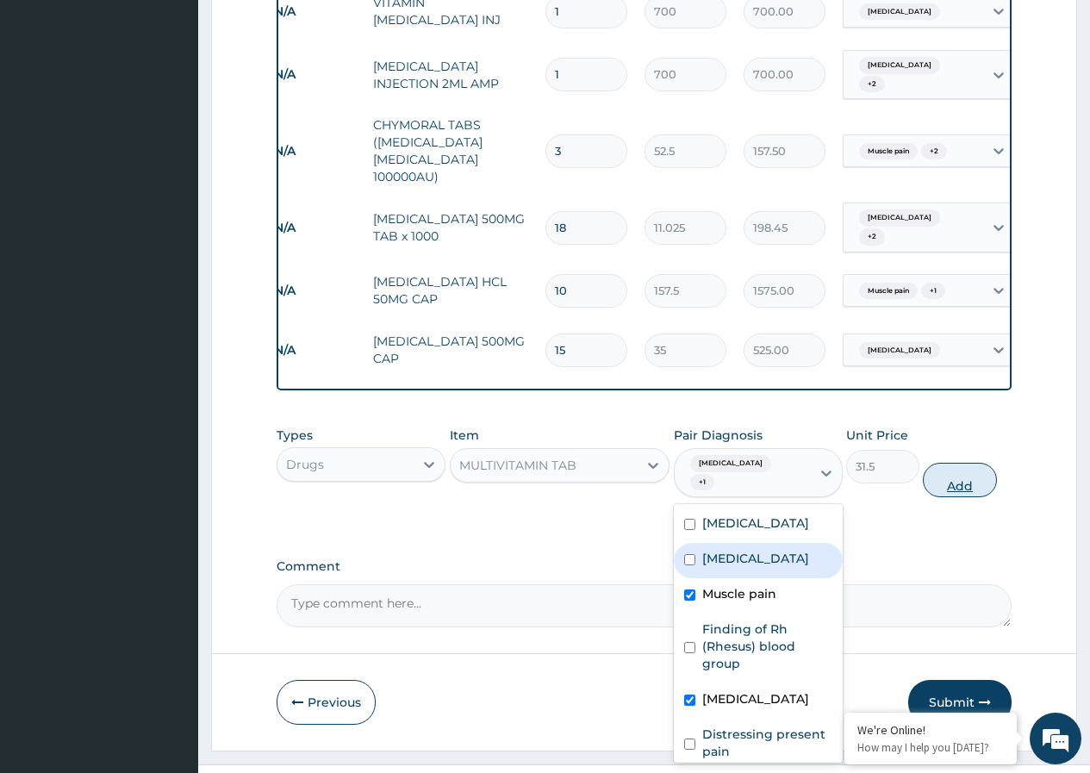
click at [964, 463] on button "Add" at bounding box center [959, 480] width 73 height 34
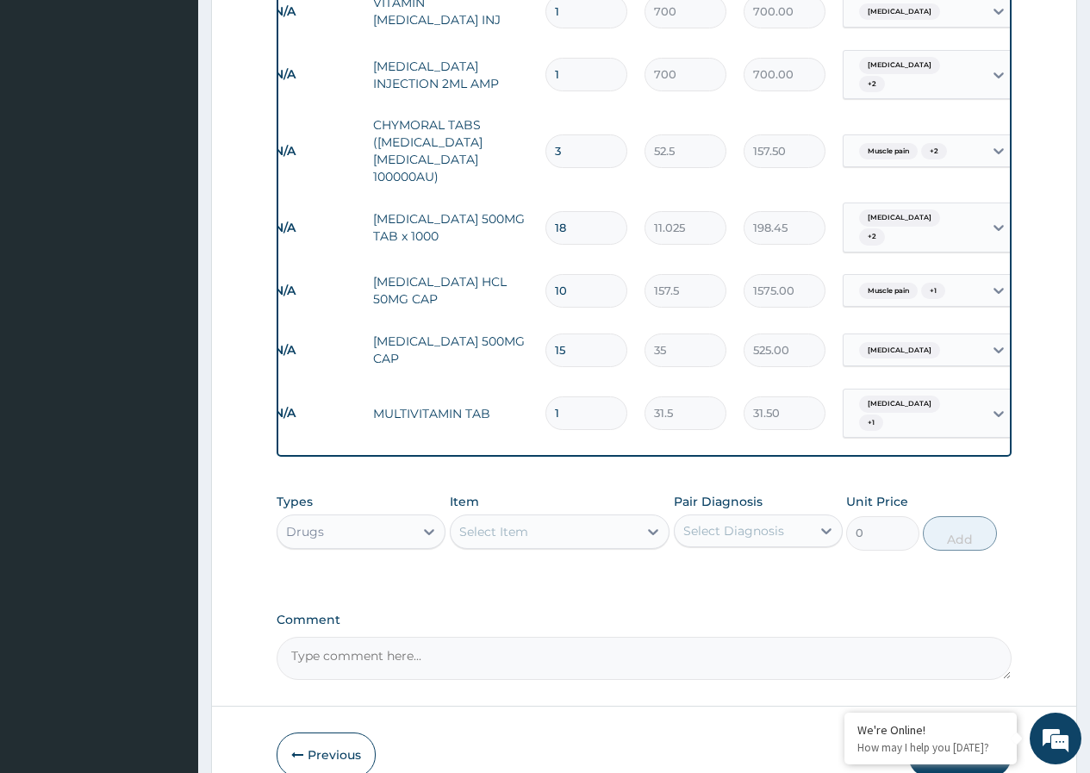
click at [571, 396] on input "1" at bounding box center [587, 413] width 82 height 34
click at [650, 523] on icon at bounding box center [653, 531] width 17 height 17
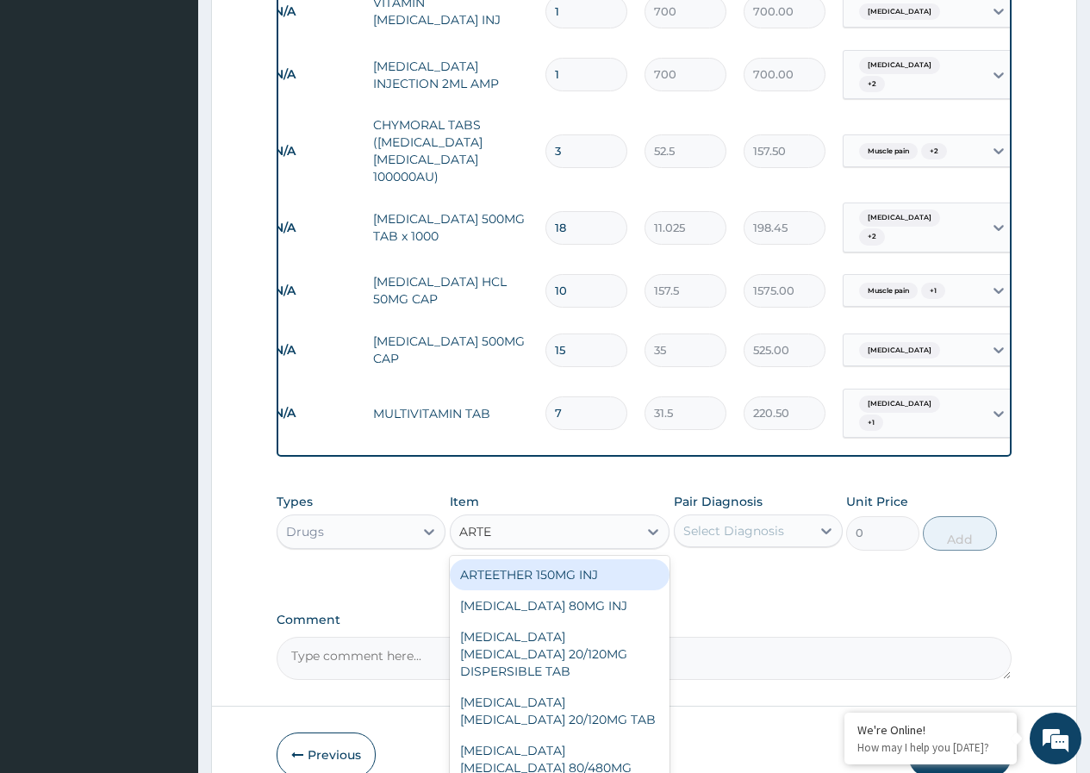
scroll to position [86, 0]
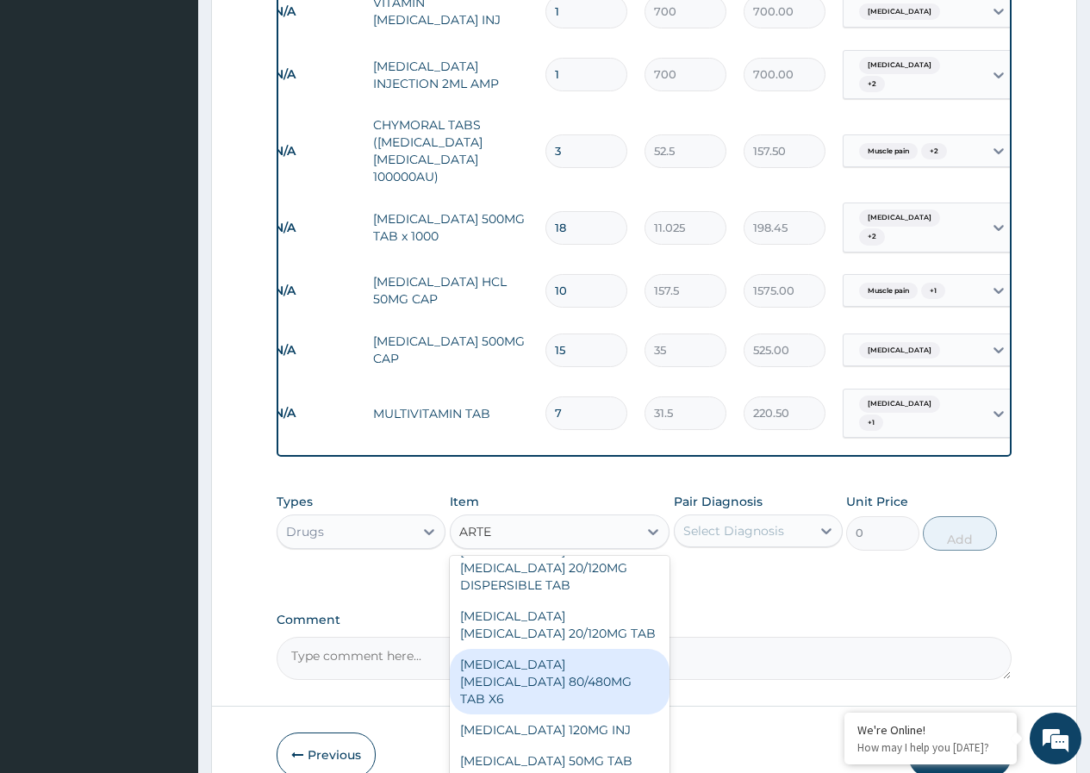
click at [591, 679] on div "ARTEMETHER LUMEFANTRINE 80/480MG TAB X6" at bounding box center [560, 682] width 221 height 66
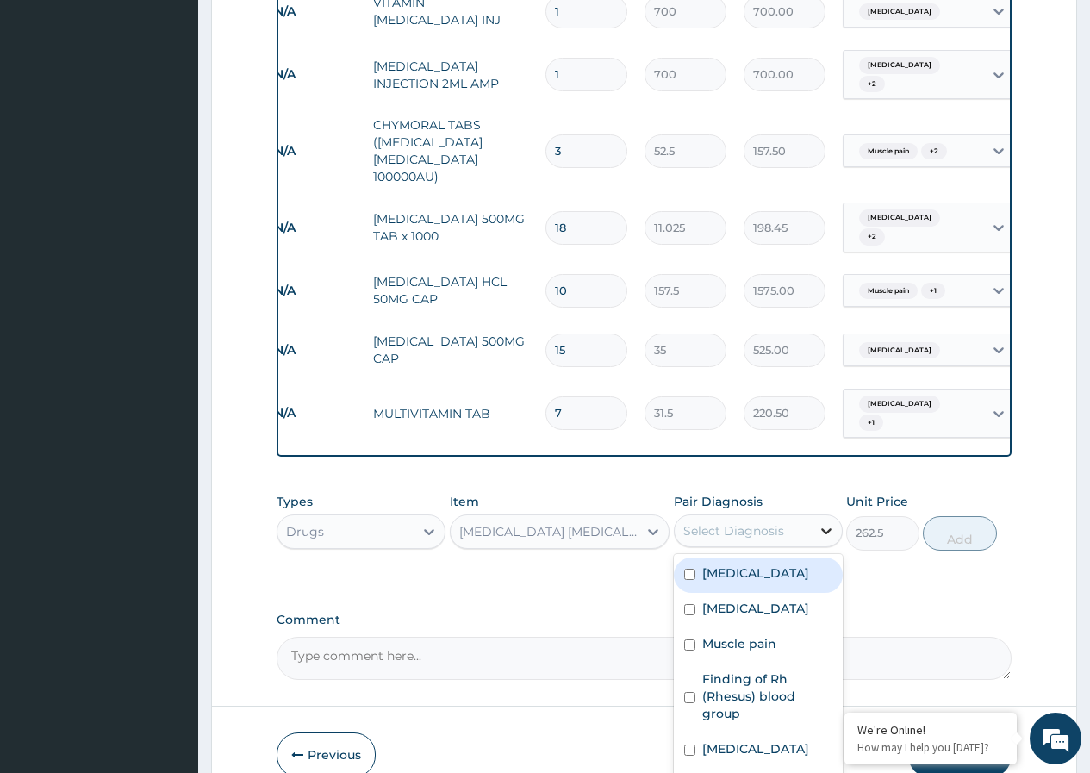
click at [818, 522] on icon at bounding box center [826, 530] width 17 height 17
click at [686, 569] on input "checkbox" at bounding box center [689, 574] width 11 height 11
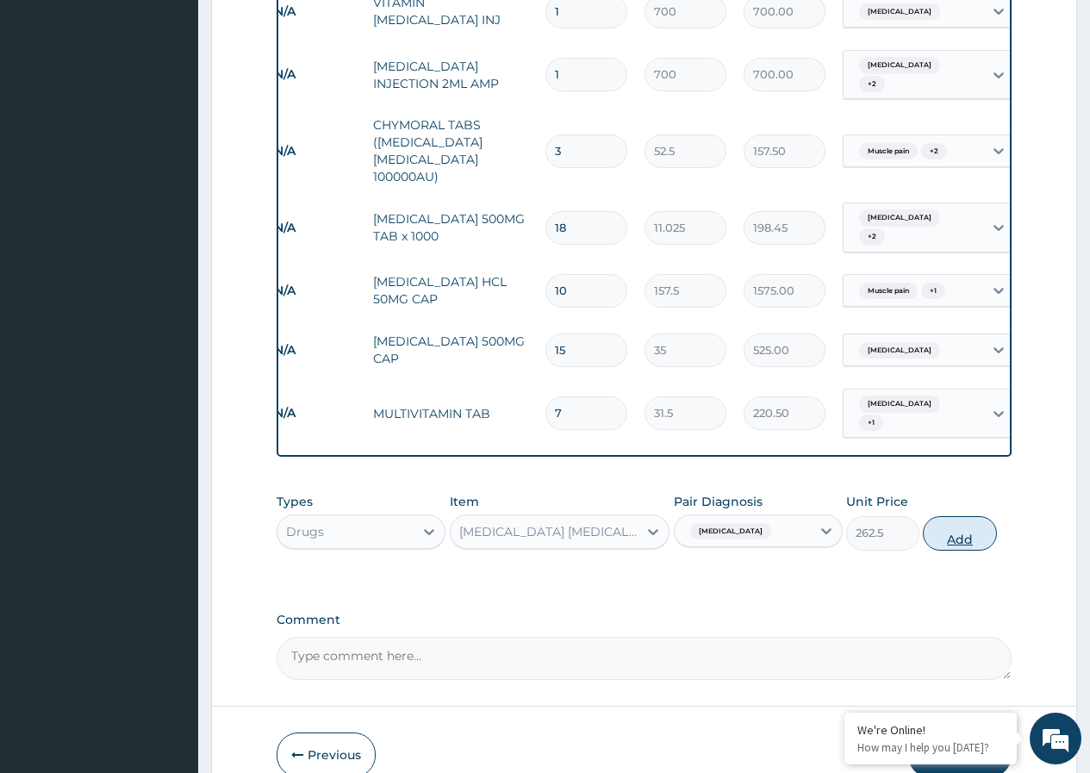
click at [970, 516] on button "Add" at bounding box center [959, 533] width 73 height 34
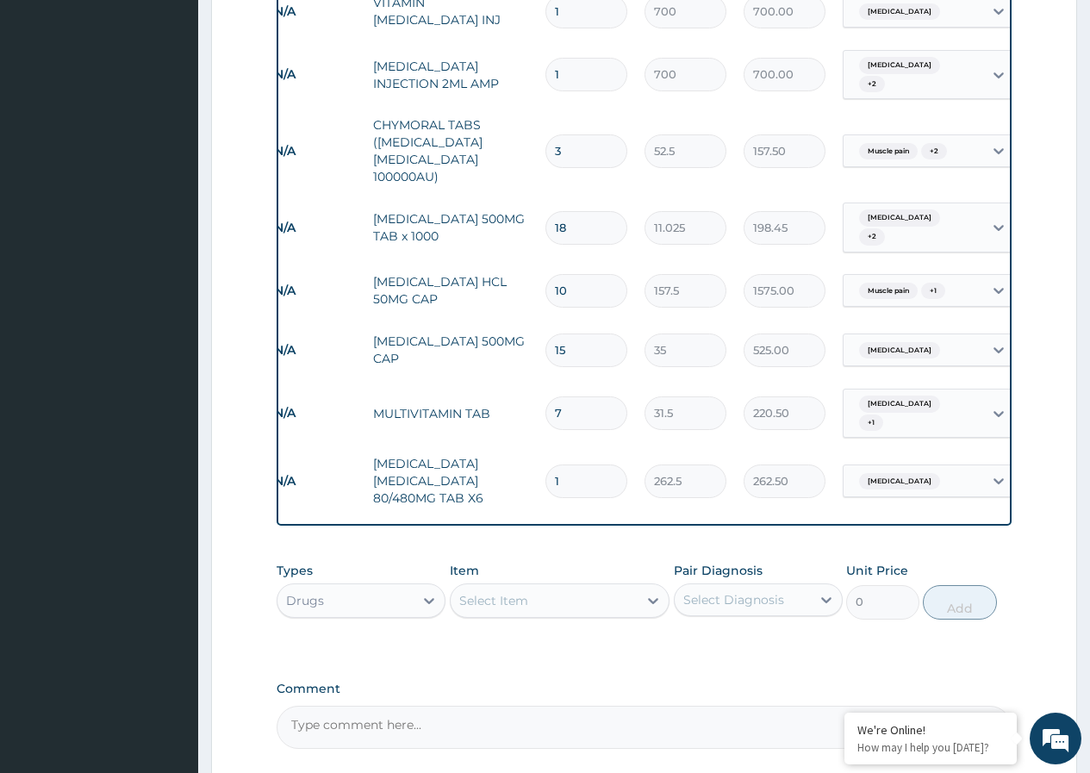
click at [591, 465] on input "1" at bounding box center [587, 482] width 82 height 34
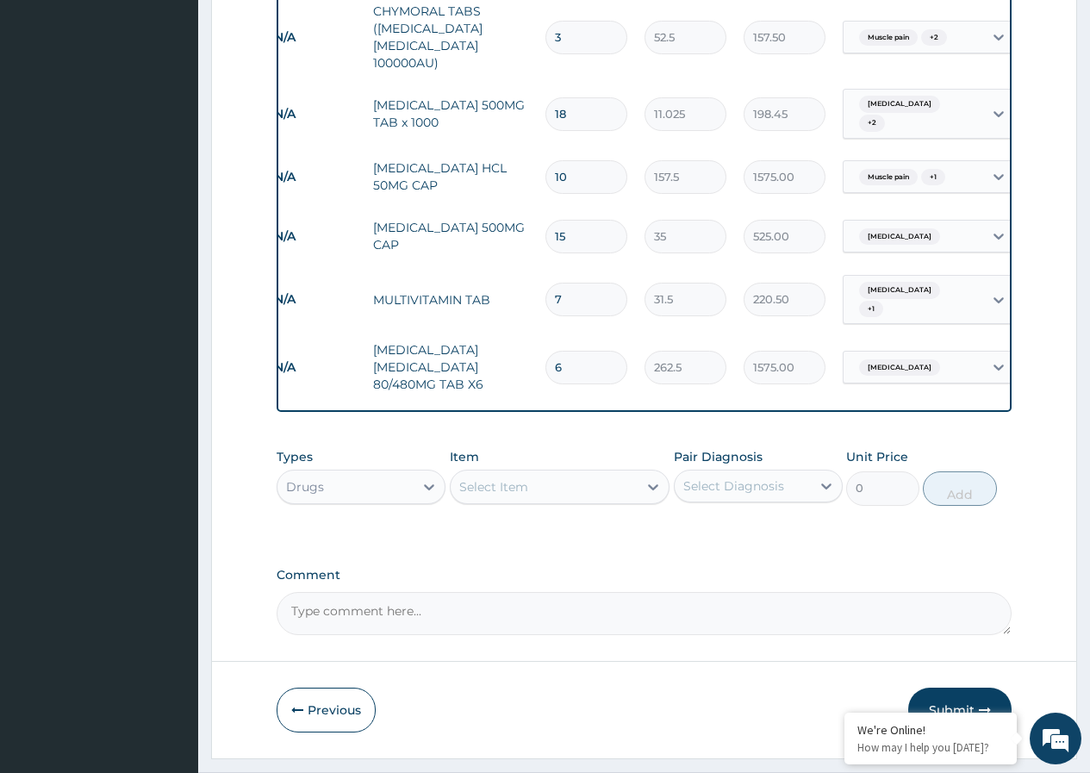
scroll to position [2116, 0]
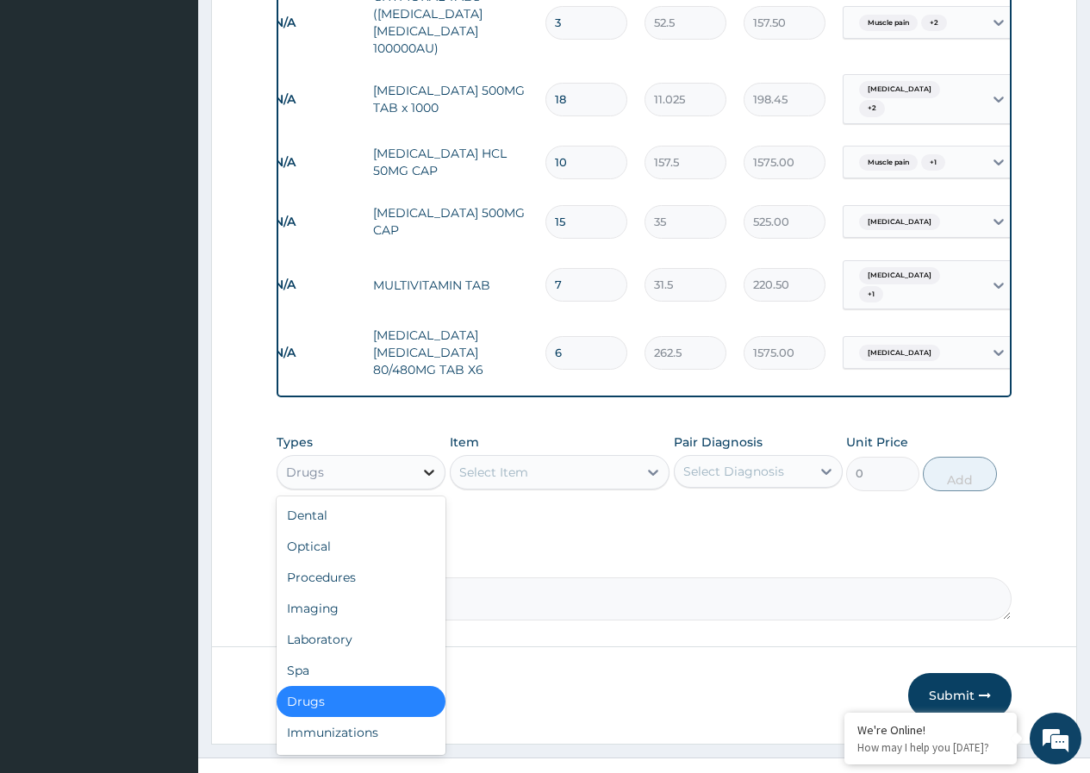
click at [424, 464] on icon at bounding box center [429, 472] width 17 height 17
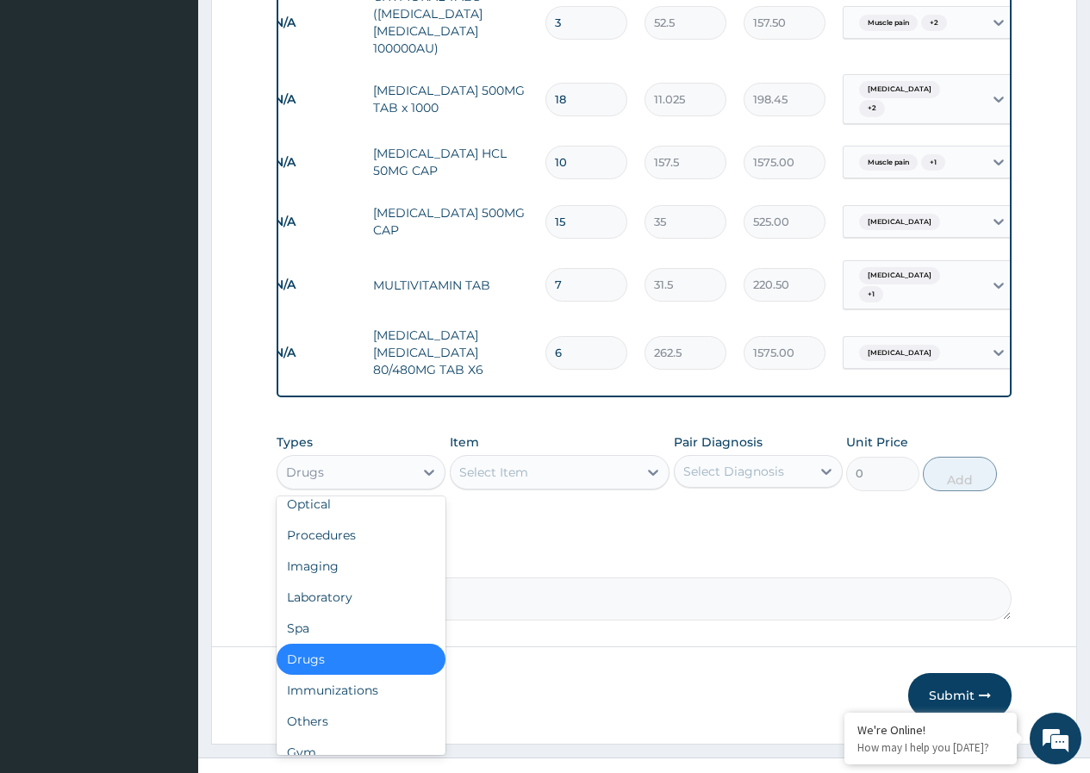
scroll to position [40, 0]
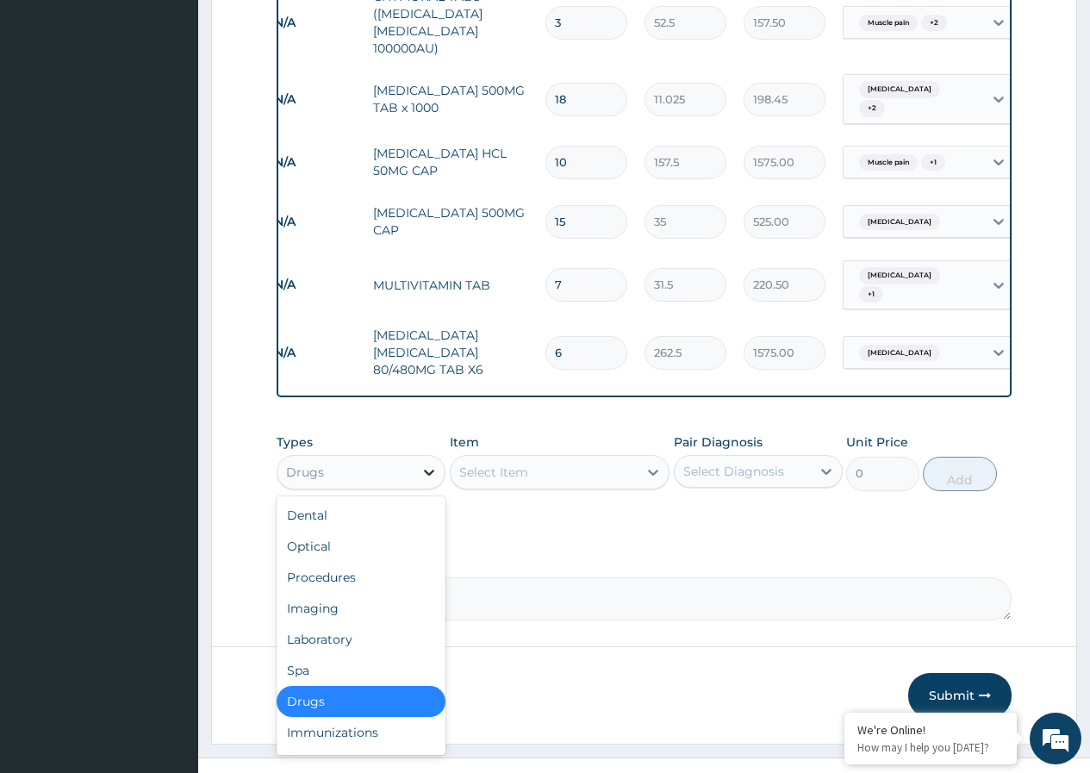
drag, startPoint x: 440, startPoint y: 606, endPoint x: 430, endPoint y: 443, distance: 163.2
click at [430, 464] on icon at bounding box center [429, 472] width 17 height 17
click at [370, 562] on div "Procedures" at bounding box center [361, 577] width 169 height 31
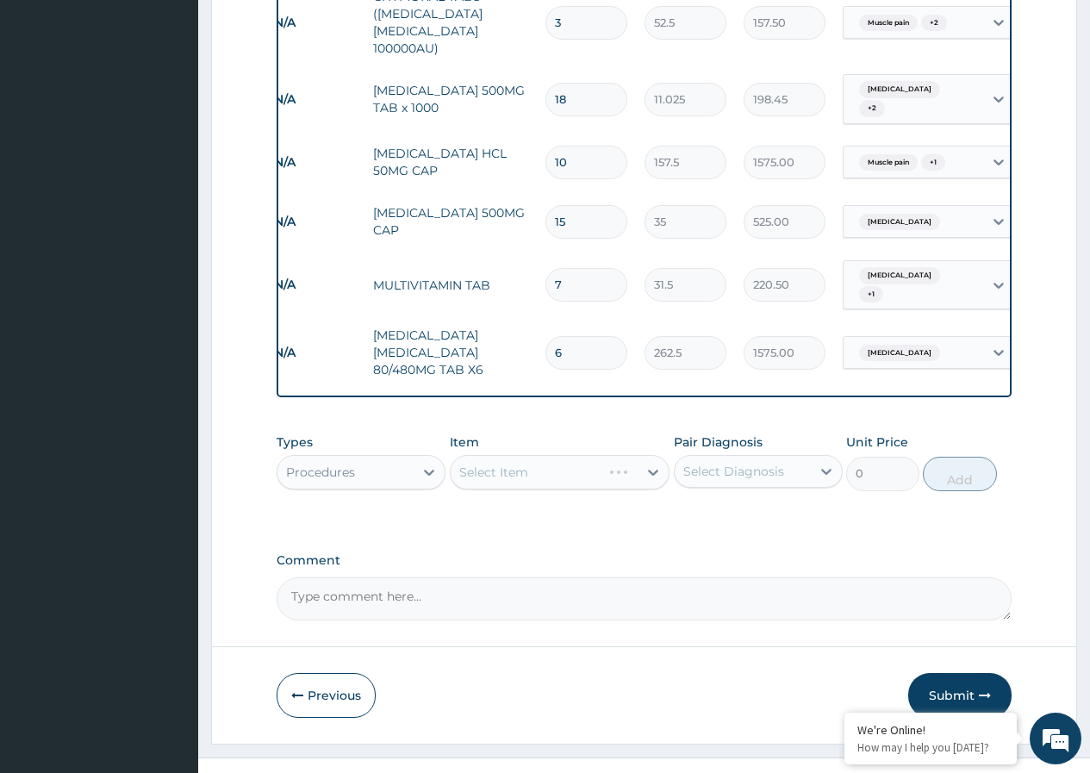
click at [654, 455] on div "Select Item" at bounding box center [560, 472] width 221 height 34
click at [658, 455] on div "Select Item" at bounding box center [560, 472] width 221 height 34
click at [653, 455] on div "Select Item" at bounding box center [560, 472] width 221 height 34
click at [655, 455] on div "Select Item" at bounding box center [560, 472] width 221 height 34
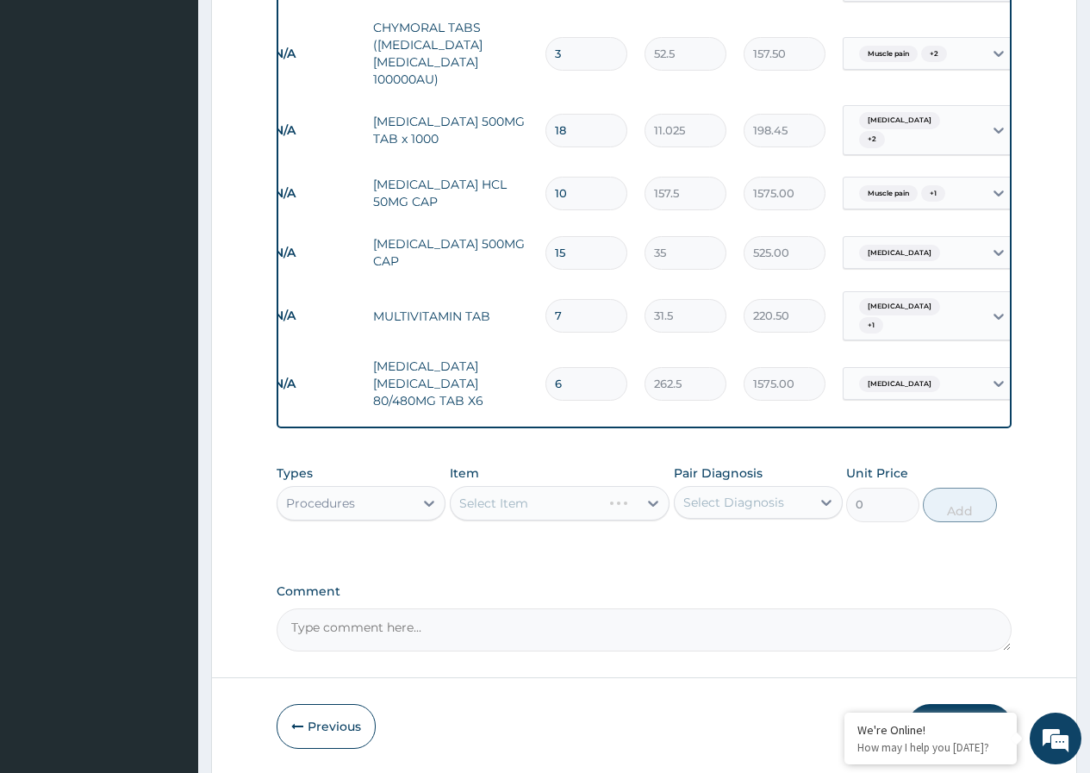
scroll to position [2116, 0]
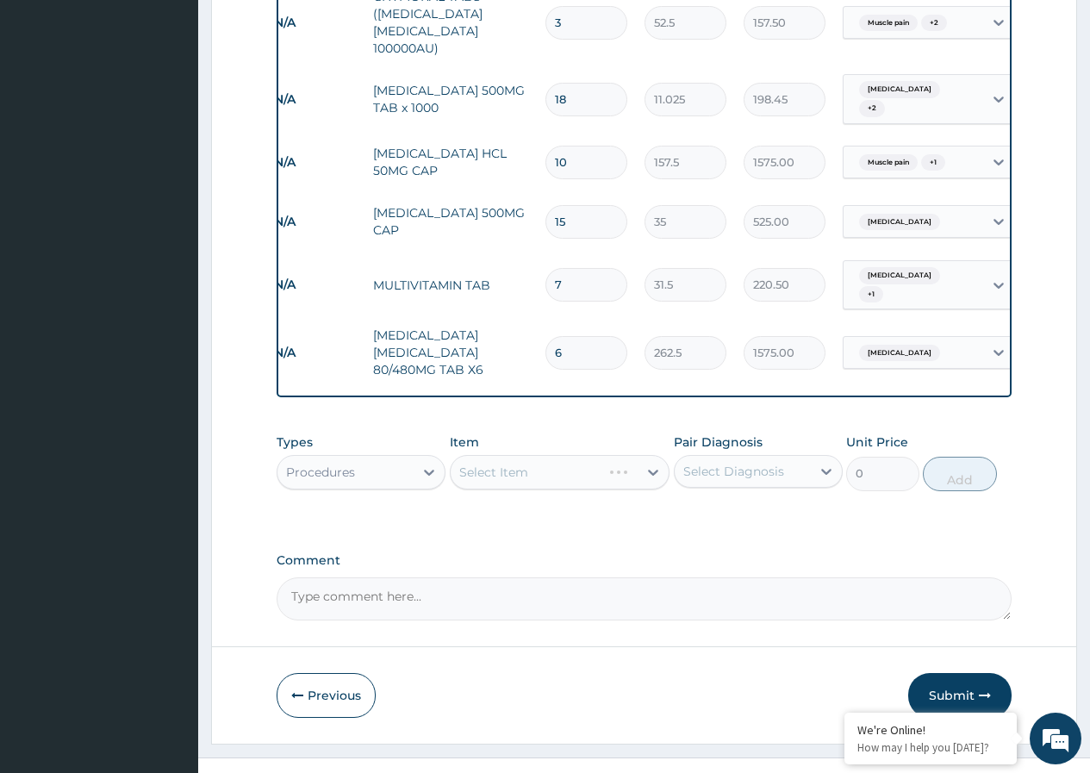
click at [653, 455] on div "Select Item" at bounding box center [560, 472] width 221 height 34
click at [649, 464] on icon at bounding box center [653, 472] width 17 height 17
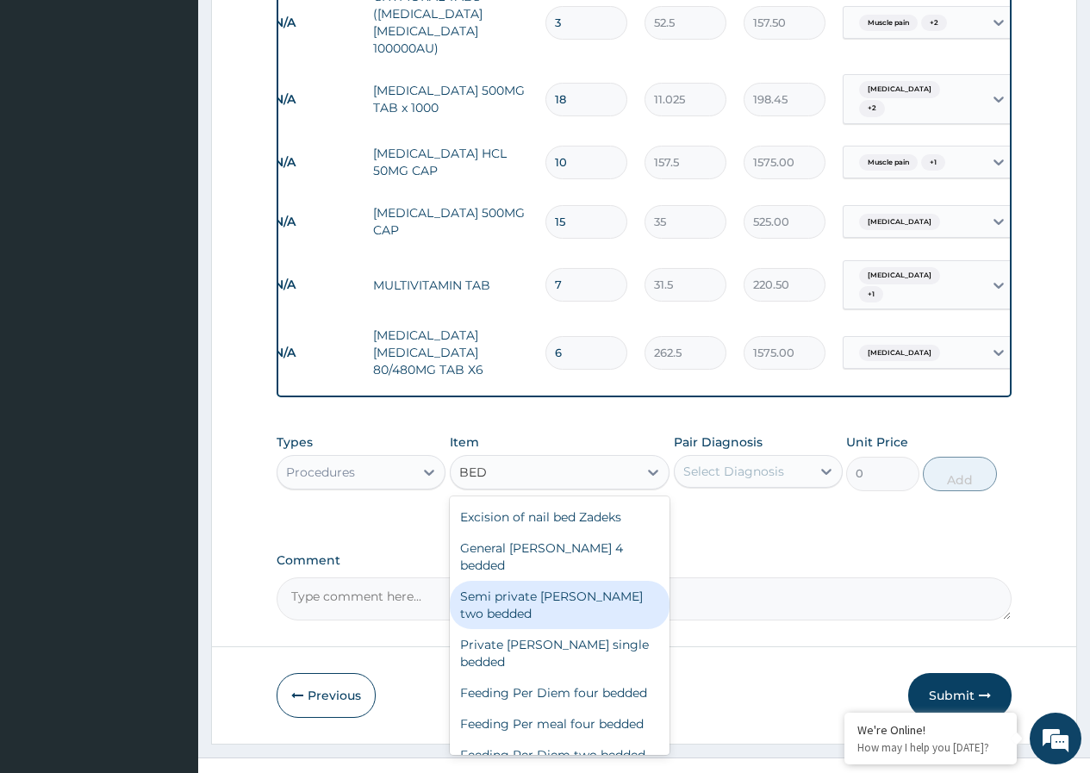
scroll to position [57, 0]
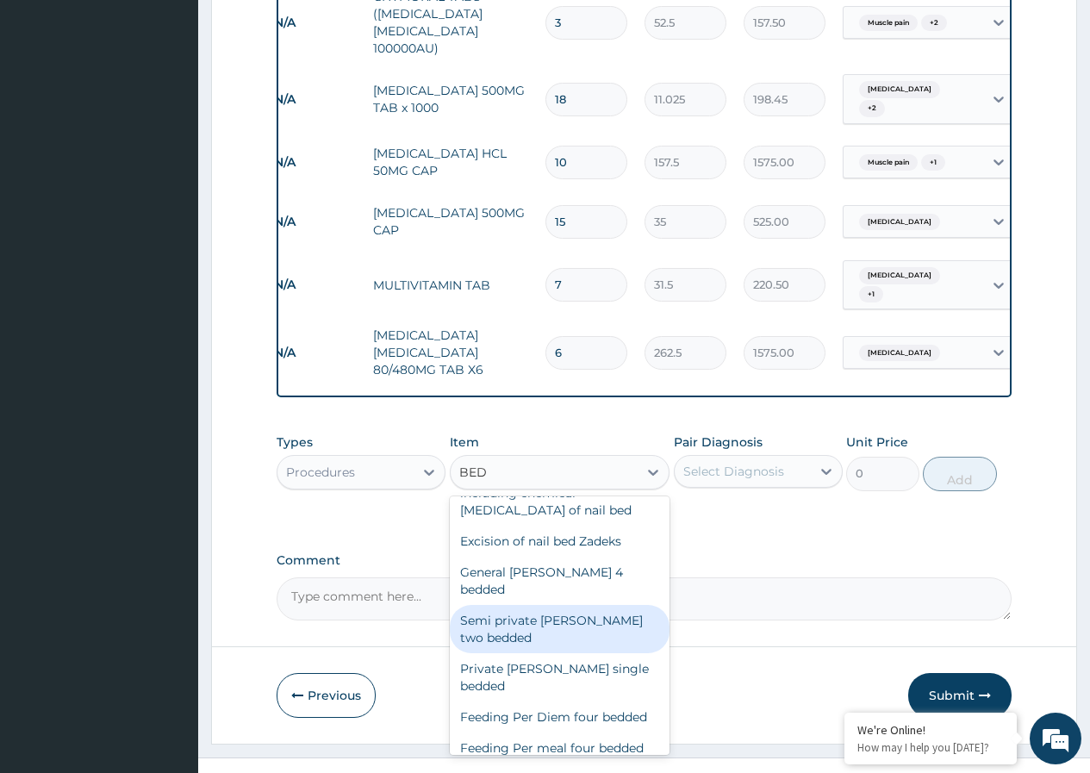
click at [579, 605] on div "Semi private ward two bedded" at bounding box center [560, 629] width 221 height 48
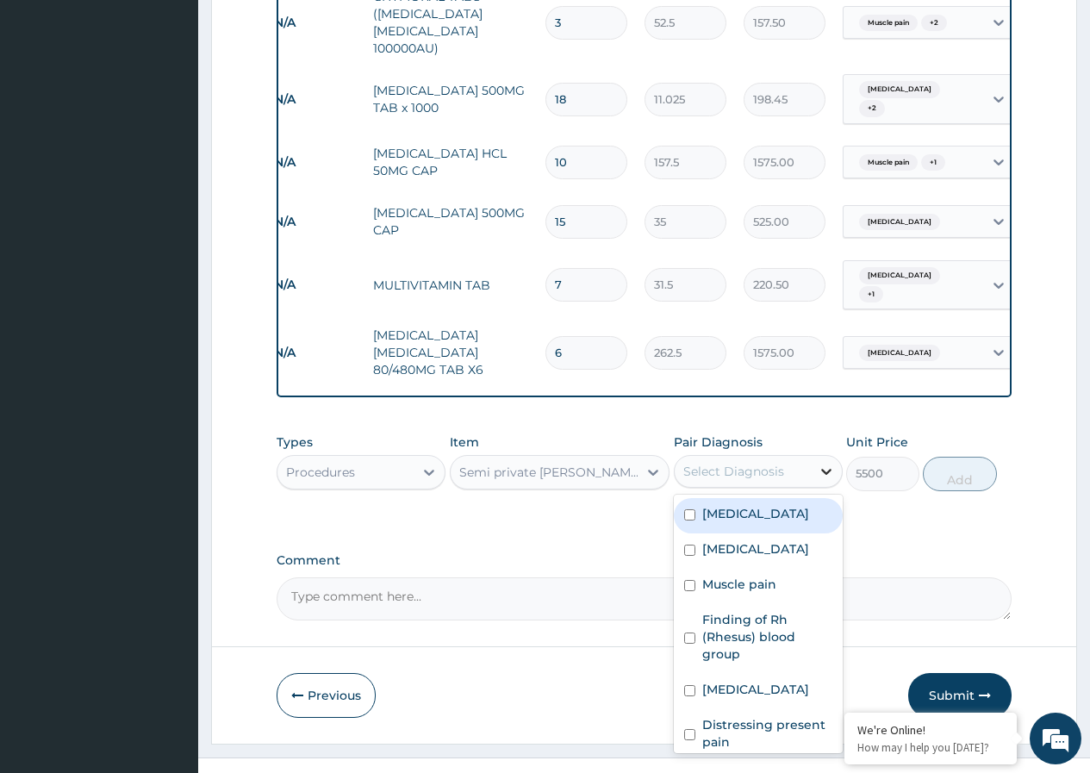
click at [829, 470] on icon at bounding box center [826, 473] width 10 height 6
click at [695, 509] on input "checkbox" at bounding box center [689, 514] width 11 height 11
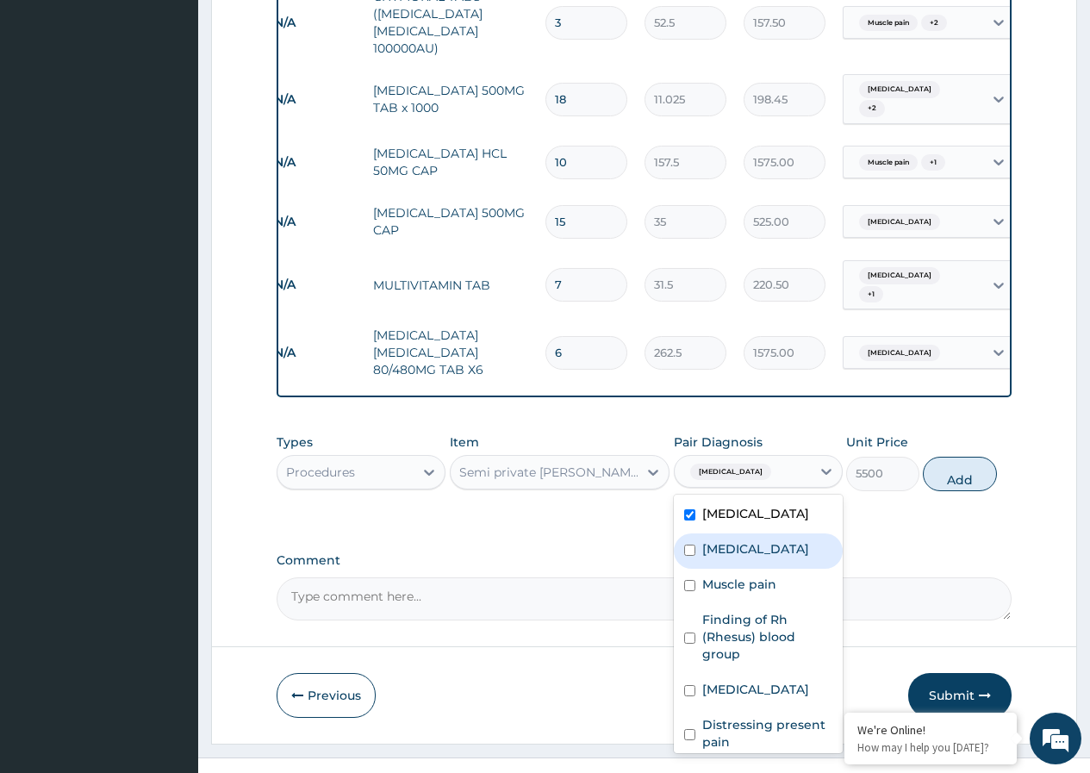
click at [689, 545] on input "checkbox" at bounding box center [689, 550] width 11 height 11
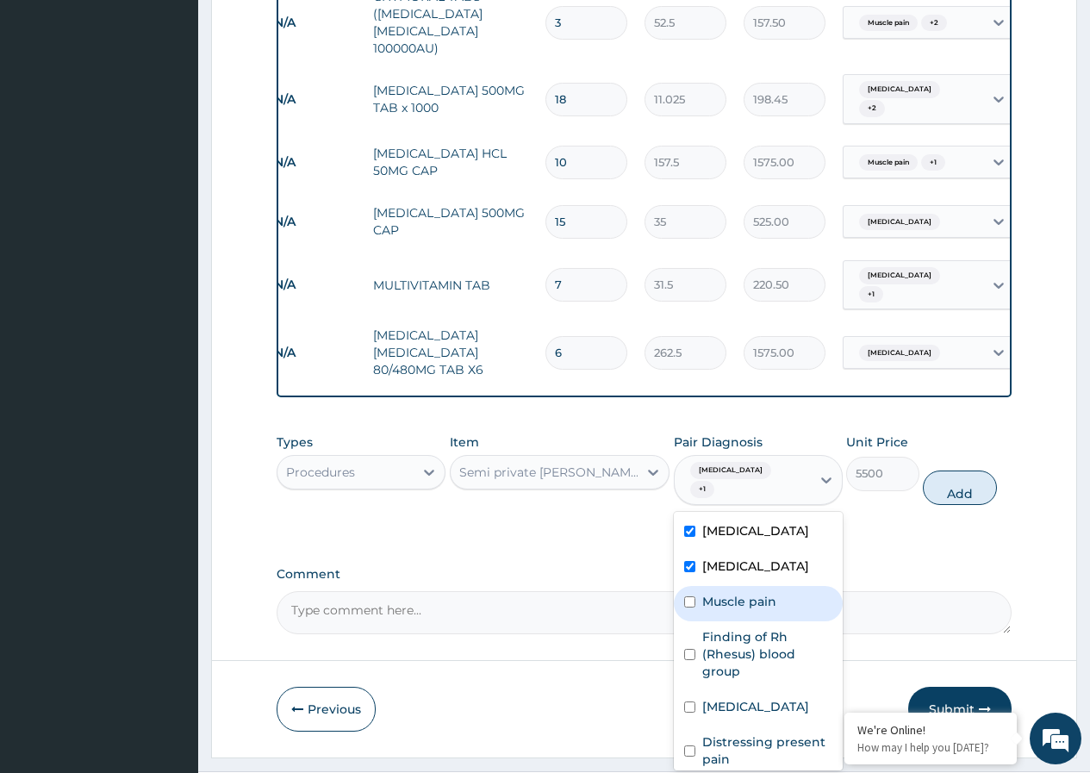
drag, startPoint x: 694, startPoint y: 589, endPoint x: 694, endPoint y: 626, distance: 37.1
click at [694, 596] on input "checkbox" at bounding box center [689, 601] width 11 height 11
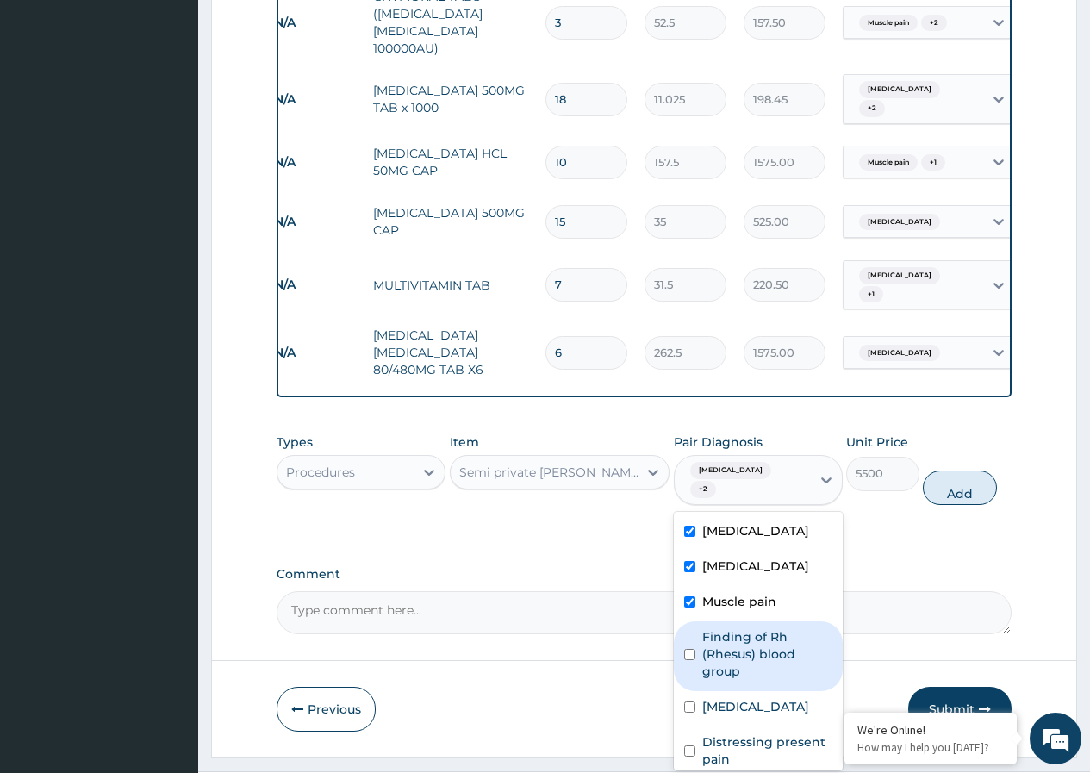
drag, startPoint x: 693, startPoint y: 642, endPoint x: 695, endPoint y: 669, distance: 26.8
click at [693, 649] on input "checkbox" at bounding box center [689, 654] width 11 height 11
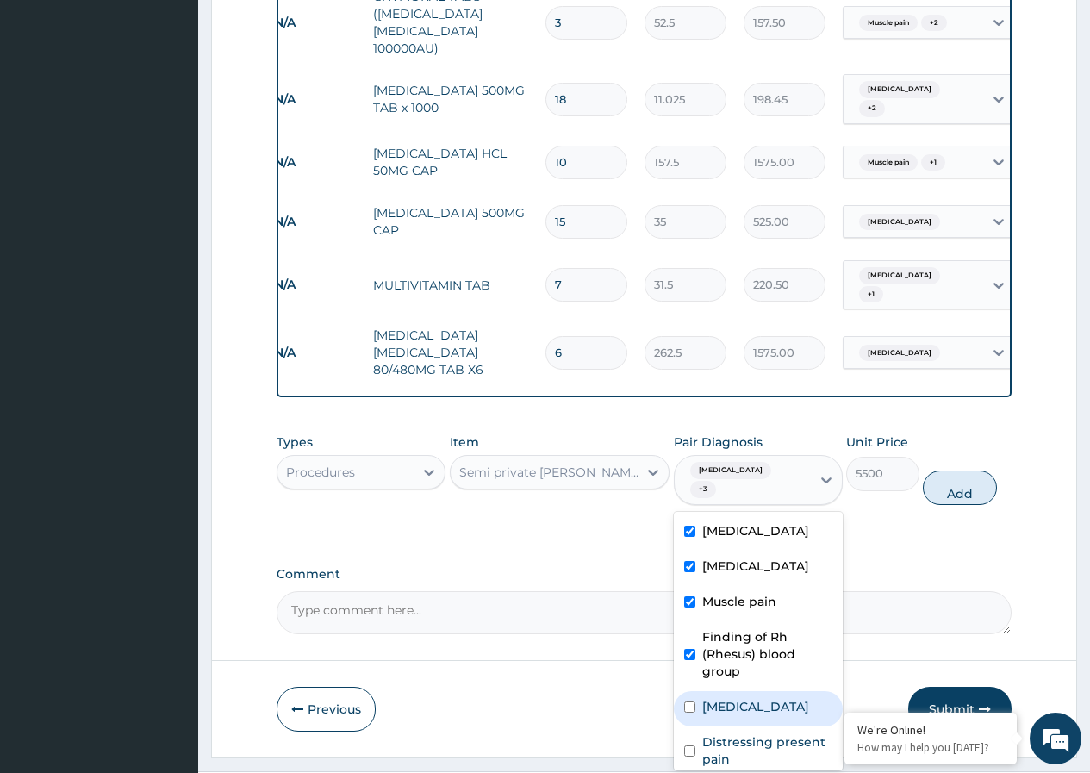
click at [687, 702] on input "checkbox" at bounding box center [689, 707] width 11 height 11
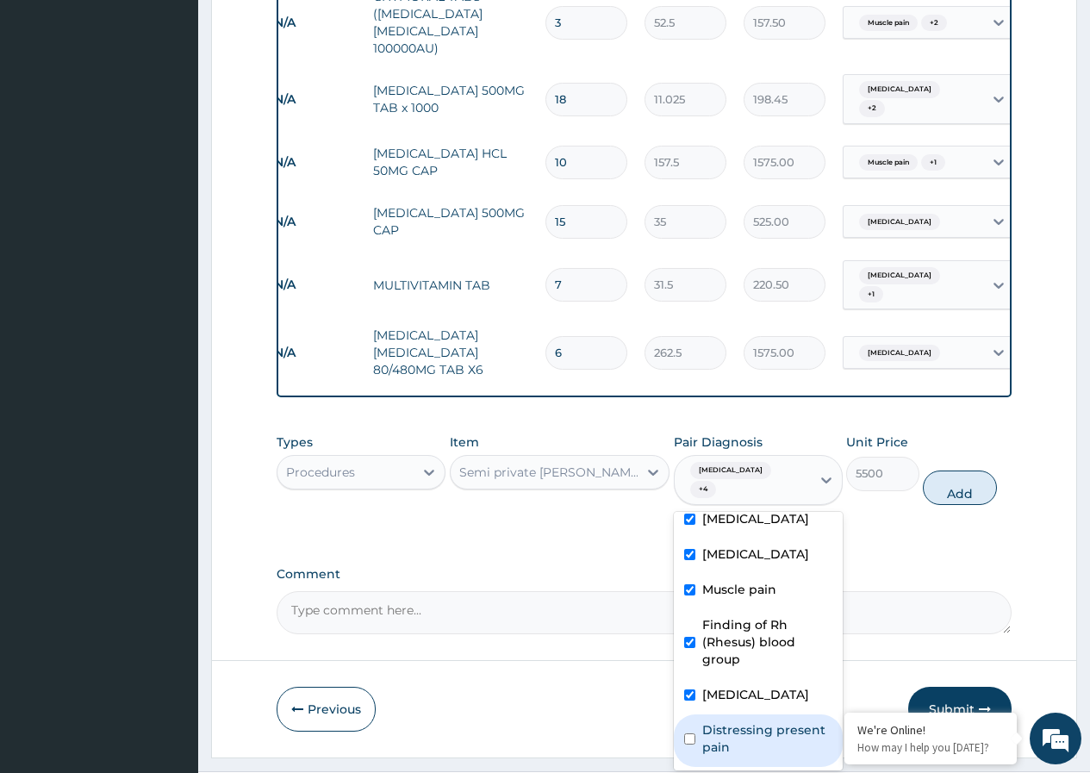
drag, startPoint x: 694, startPoint y: 712, endPoint x: 724, endPoint y: 688, distance: 38.6
click at [693, 733] on input "checkbox" at bounding box center [689, 738] width 11 height 11
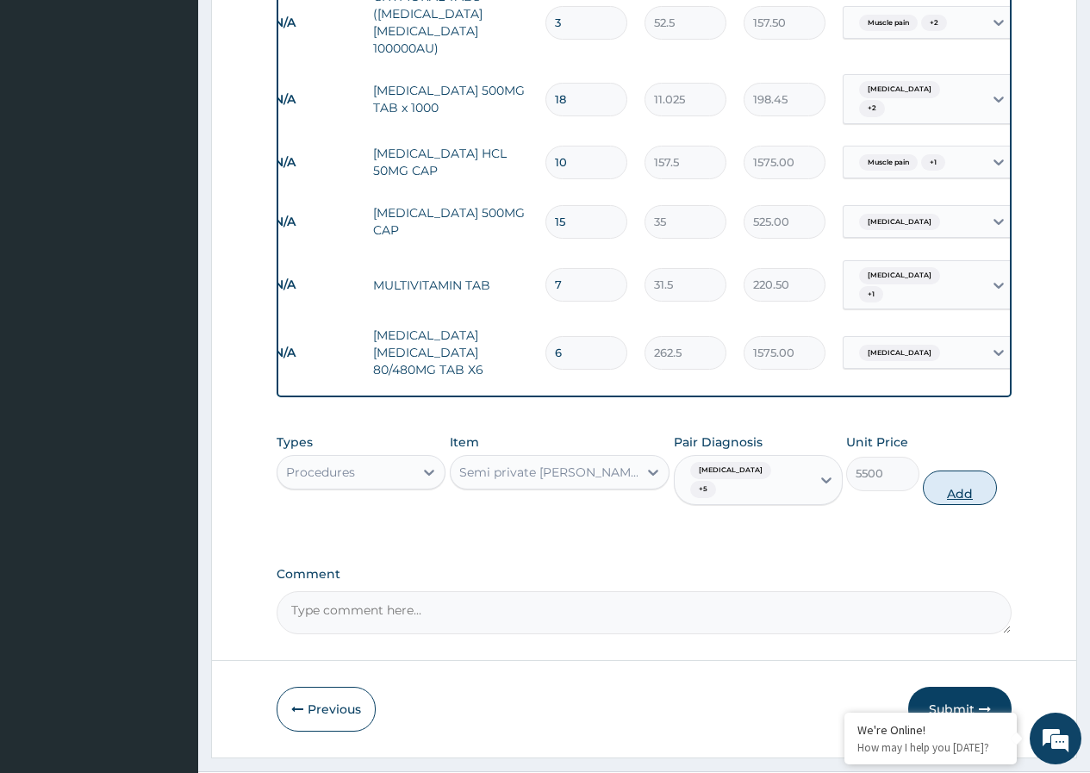
click at [971, 471] on button "Add" at bounding box center [959, 488] width 73 height 34
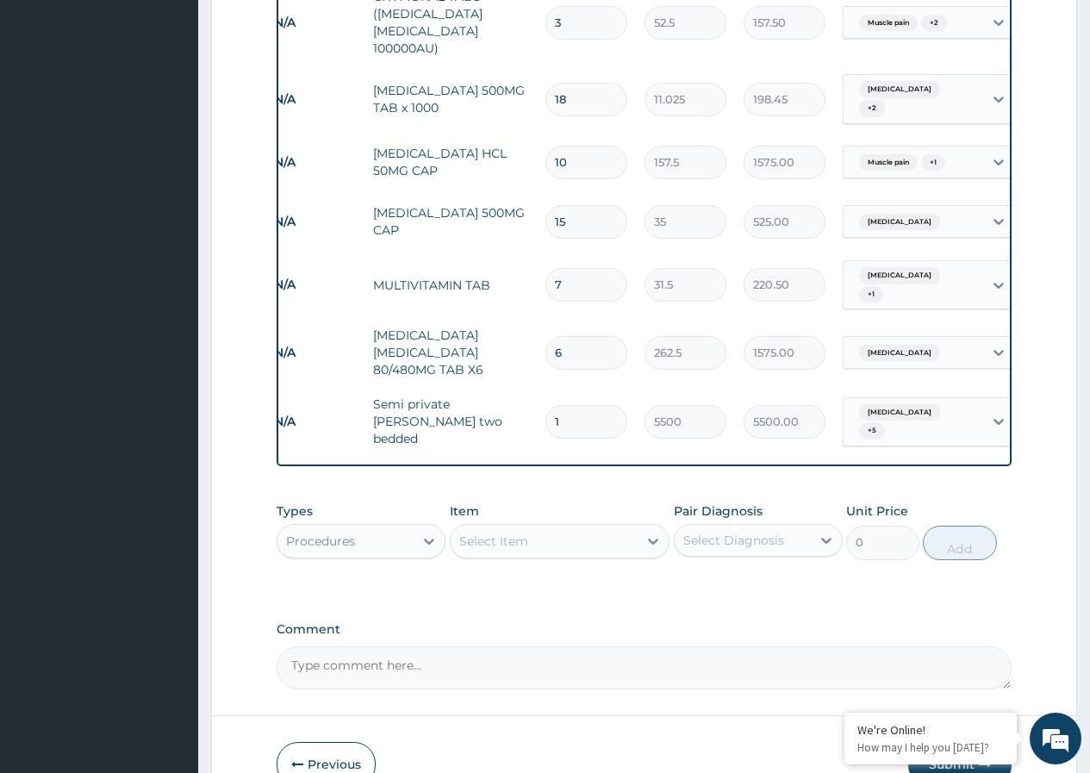
click at [565, 405] on input "1" at bounding box center [587, 422] width 82 height 34
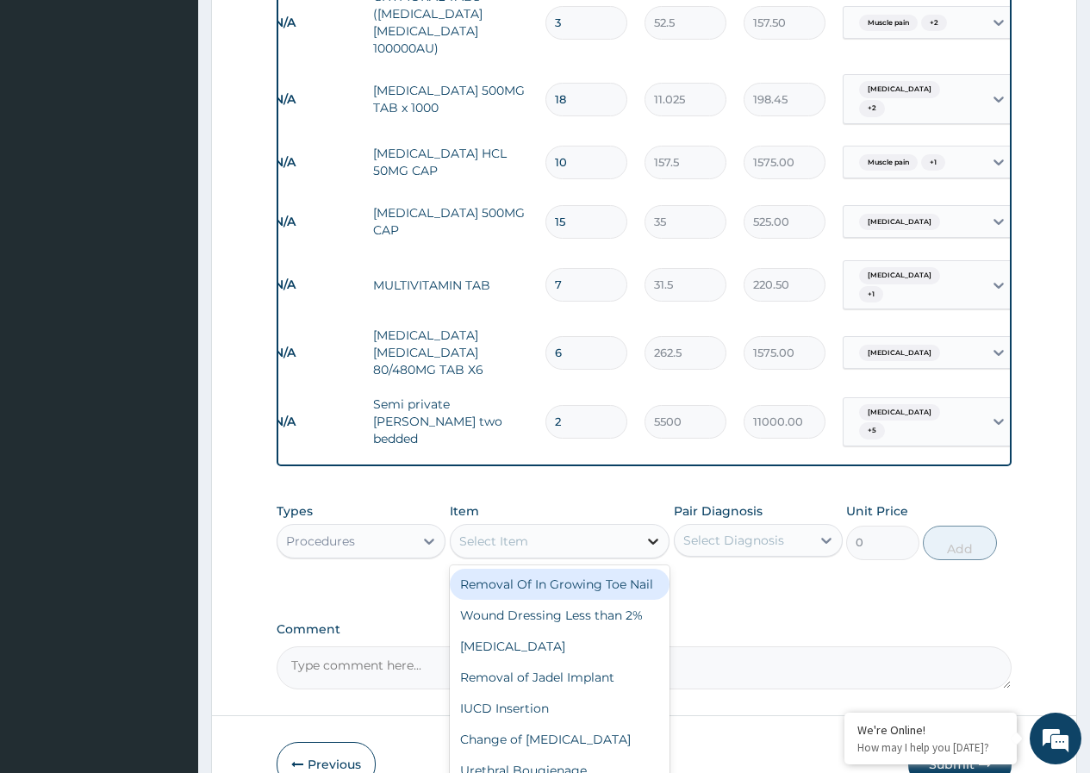
click at [651, 533] on icon at bounding box center [653, 541] width 17 height 17
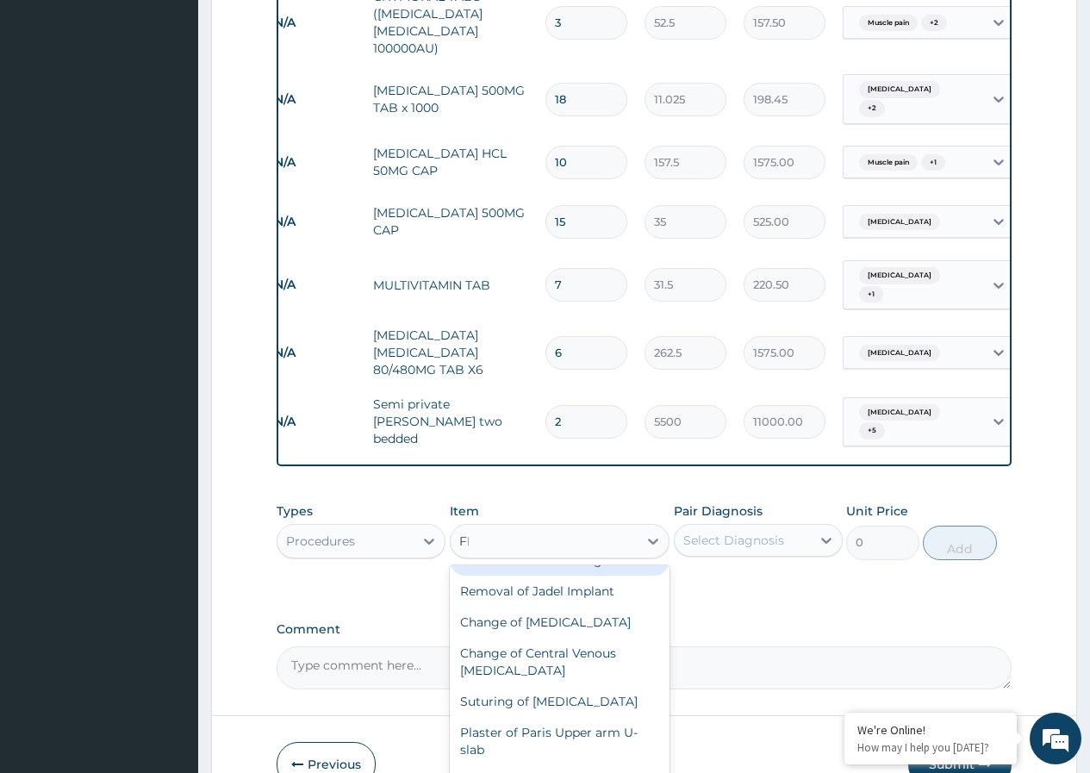
scroll to position [0, 0]
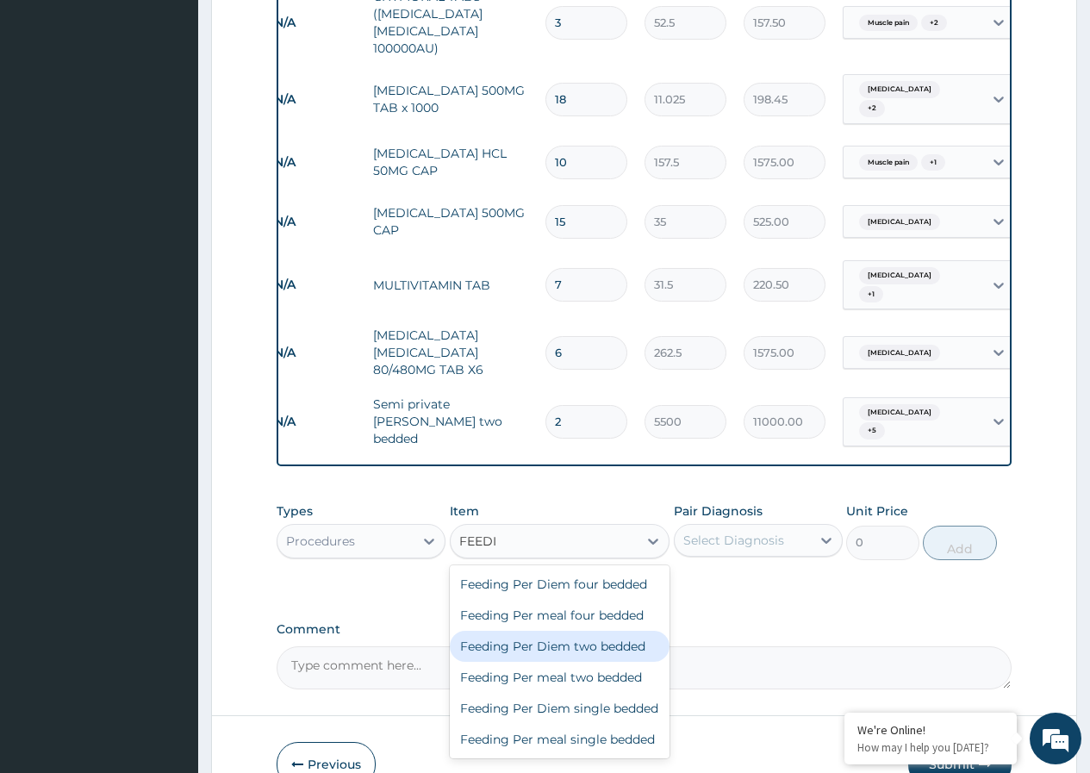
click at [577, 631] on div "Feeding Per Diem two bedded" at bounding box center [560, 646] width 221 height 31
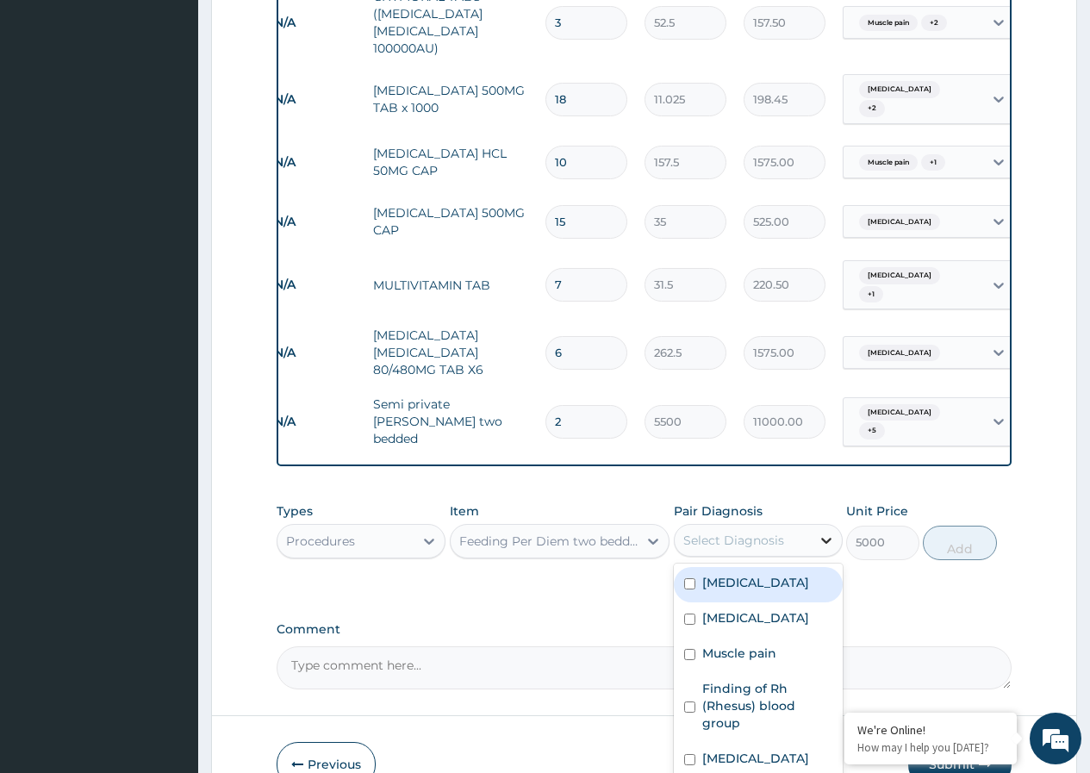
click at [827, 539] on icon at bounding box center [826, 542] width 10 height 6
click at [691, 578] on input "checkbox" at bounding box center [689, 583] width 11 height 11
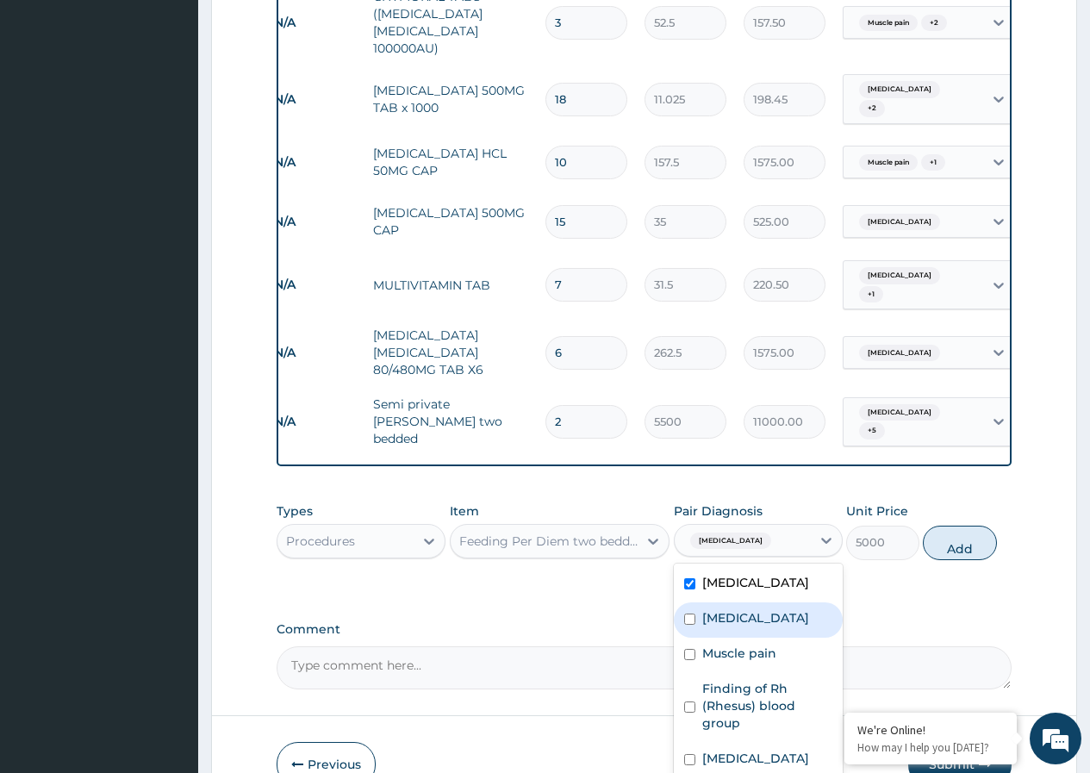
click at [695, 608] on div "Sepsis" at bounding box center [758, 619] width 169 height 35
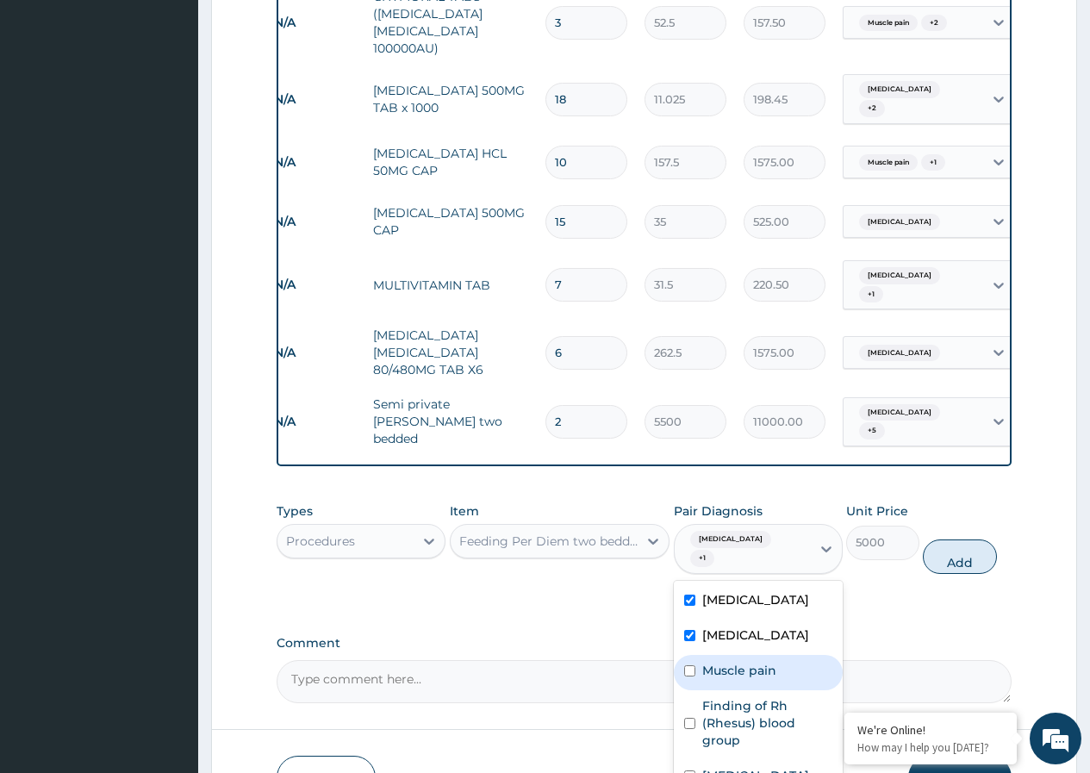
click at [691, 665] on input "checkbox" at bounding box center [689, 670] width 11 height 11
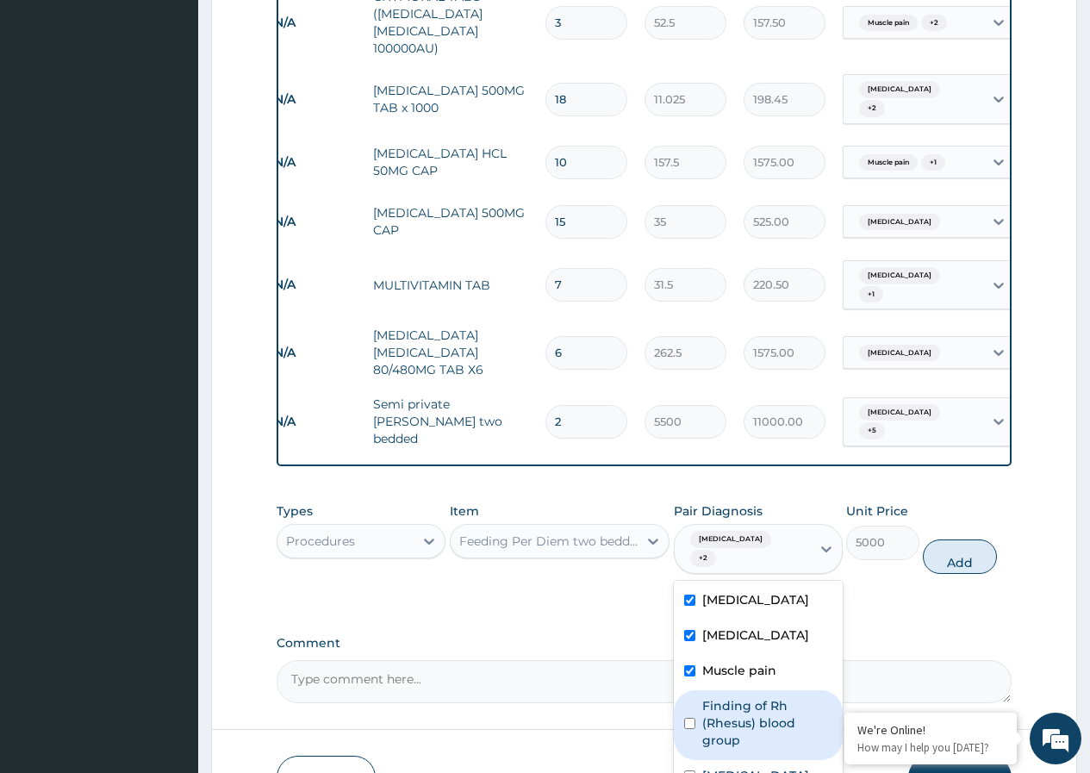
click at [692, 718] on input "checkbox" at bounding box center [689, 723] width 11 height 11
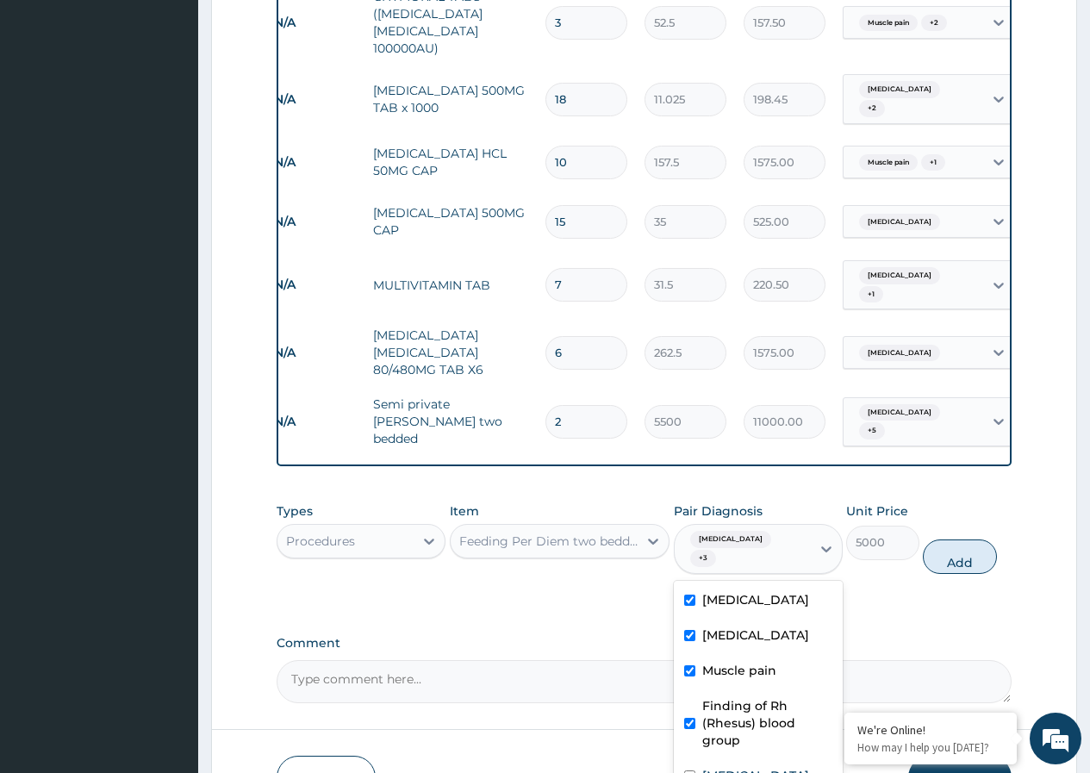
scroll to position [29, 0]
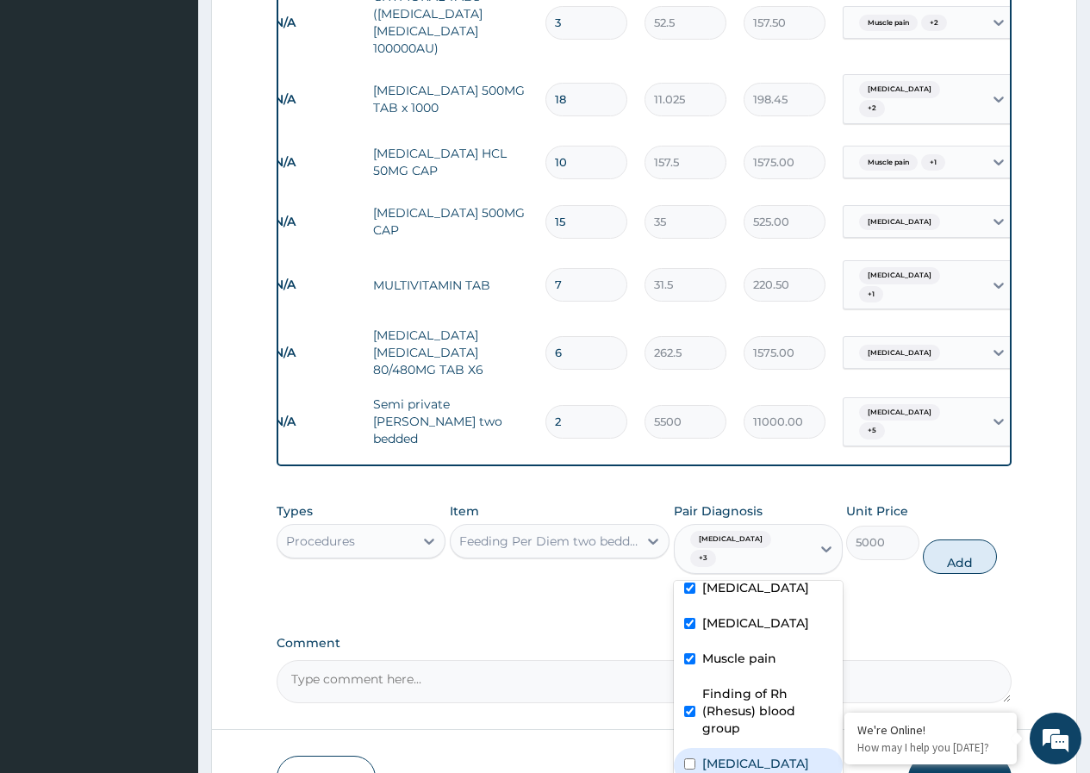
click at [690, 758] on input "checkbox" at bounding box center [689, 763] width 11 height 11
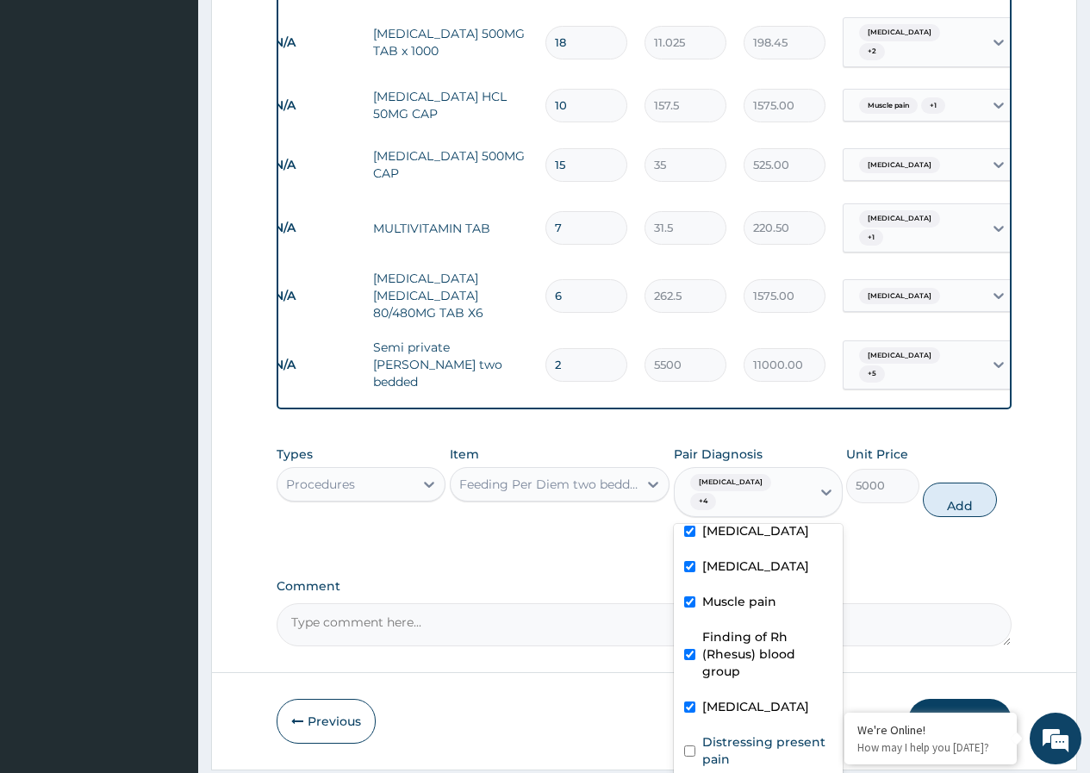
scroll to position [2185, 0]
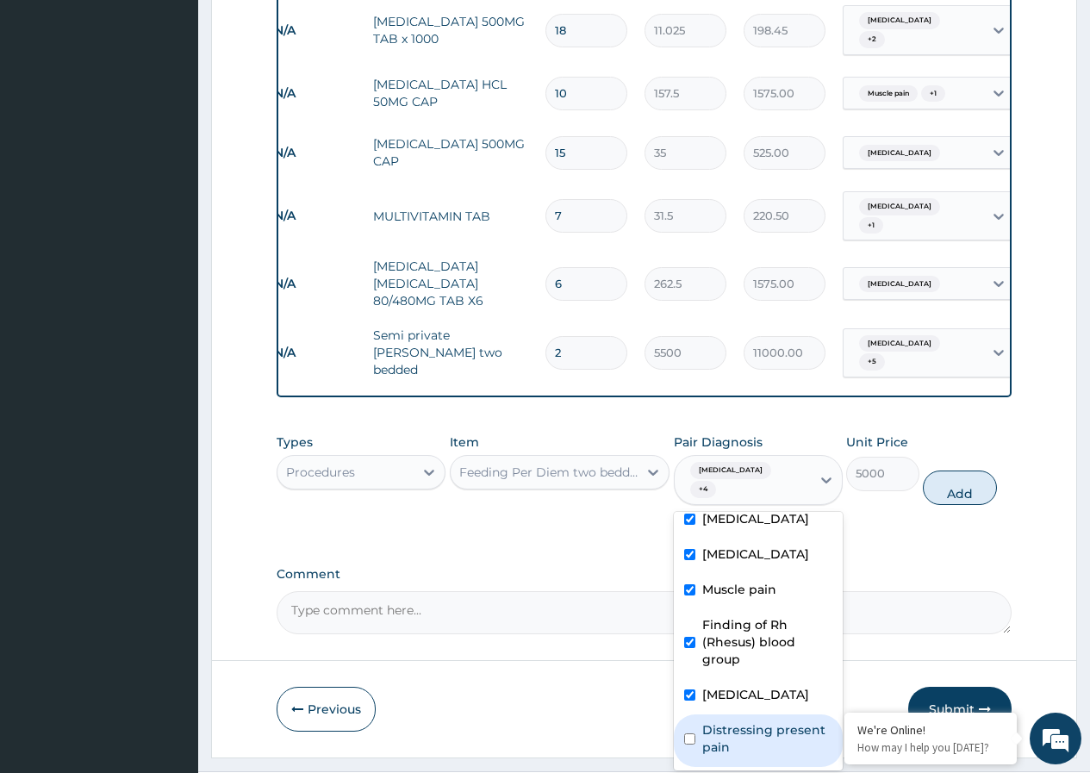
click at [692, 715] on div "Distressing present pain" at bounding box center [758, 741] width 169 height 53
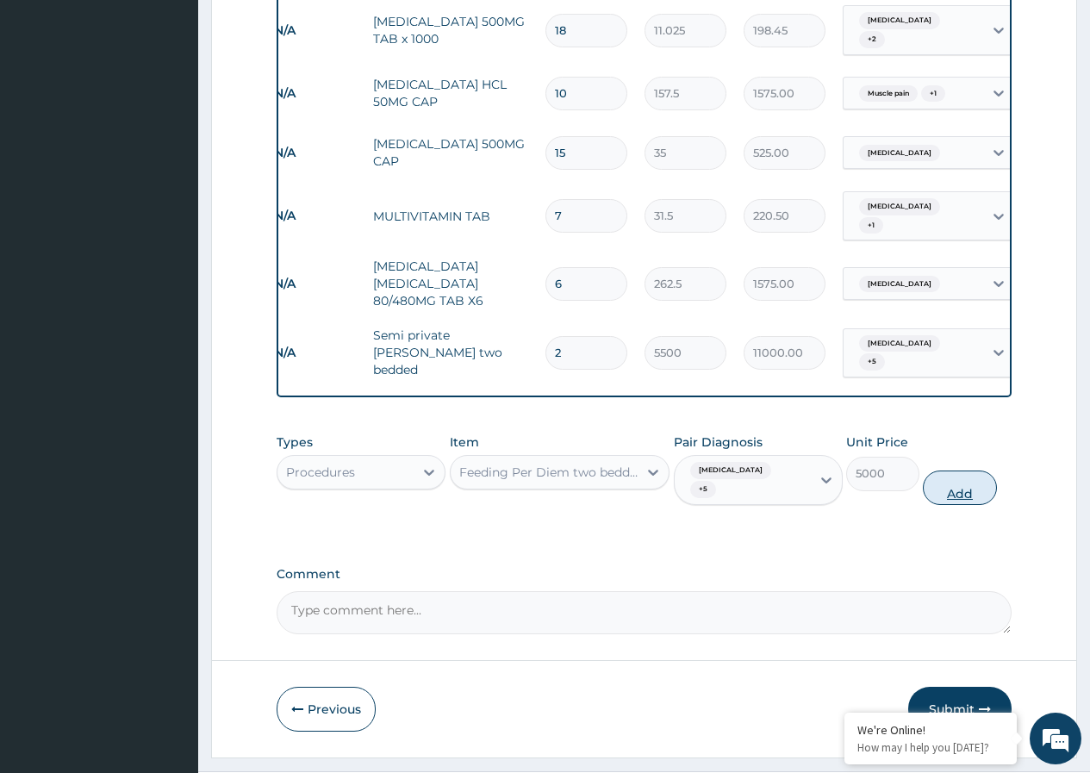
click at [963, 471] on button "Add" at bounding box center [959, 488] width 73 height 34
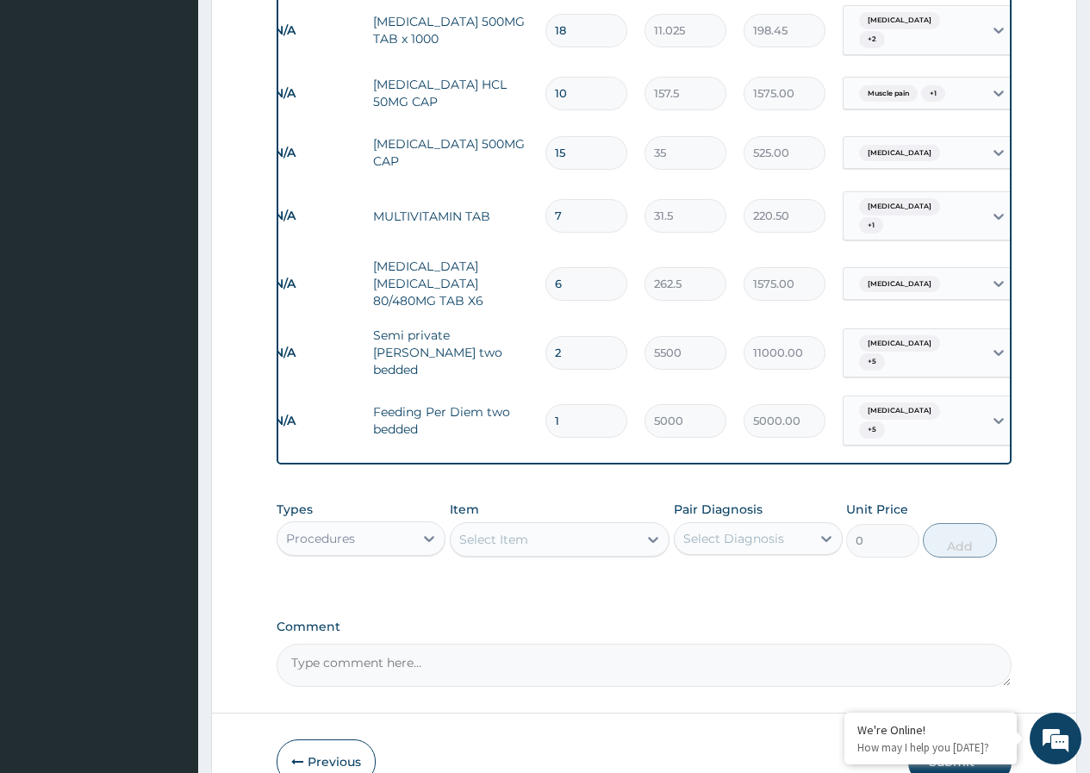
click at [568, 404] on input "1" at bounding box center [587, 421] width 82 height 34
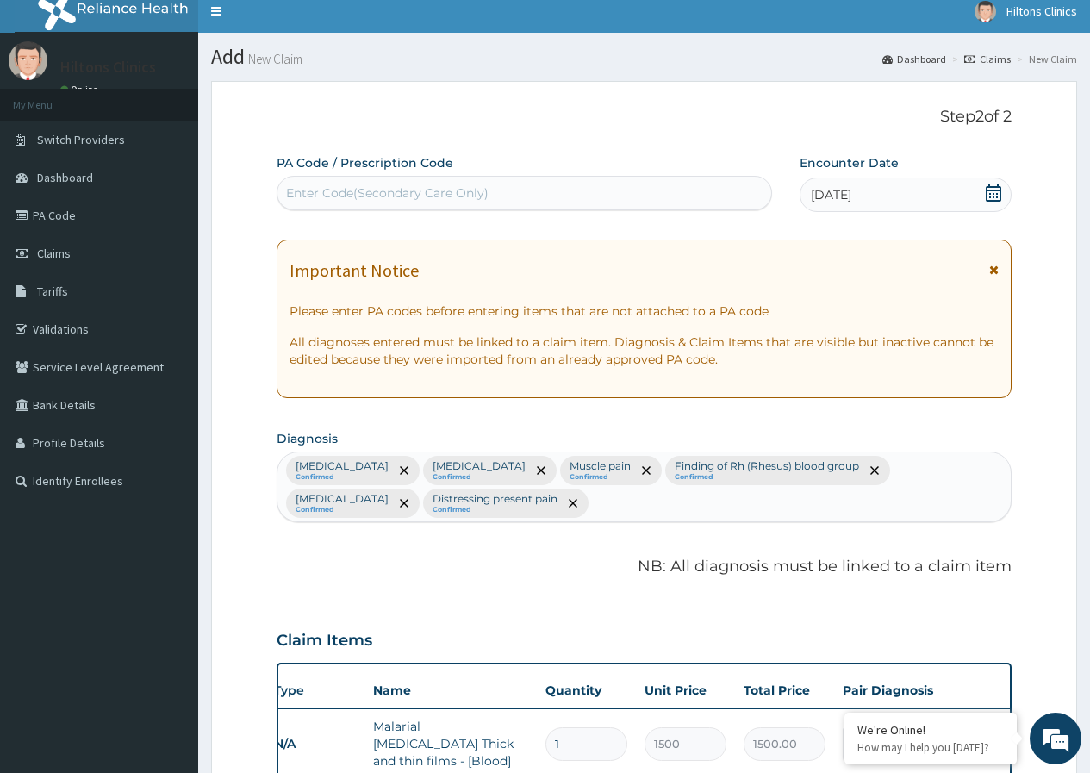
scroll to position [0, 0]
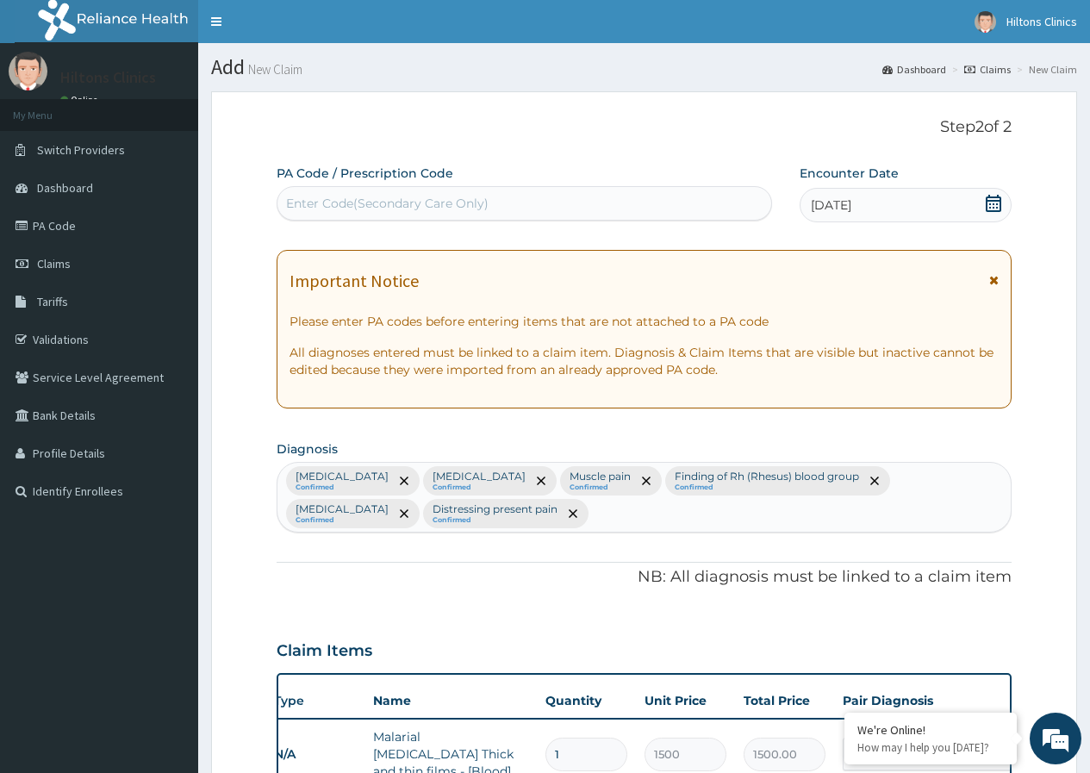
click at [998, 200] on icon at bounding box center [994, 203] width 16 height 17
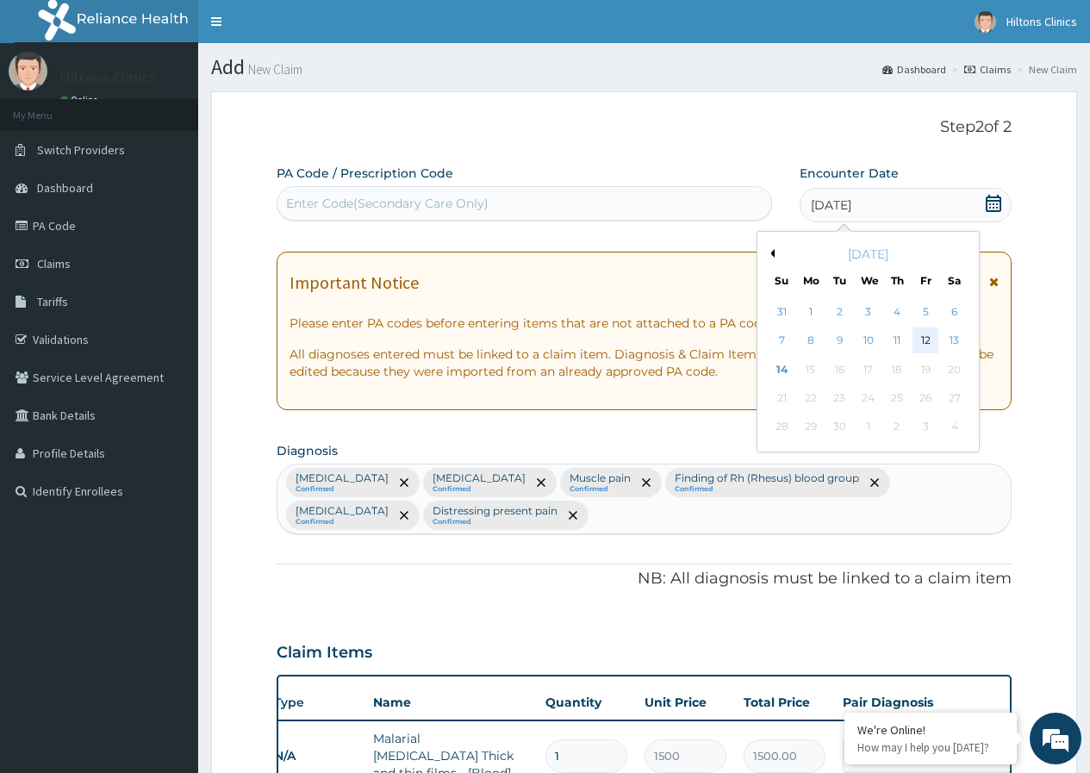
click at [929, 340] on div "12" at bounding box center [926, 341] width 26 height 26
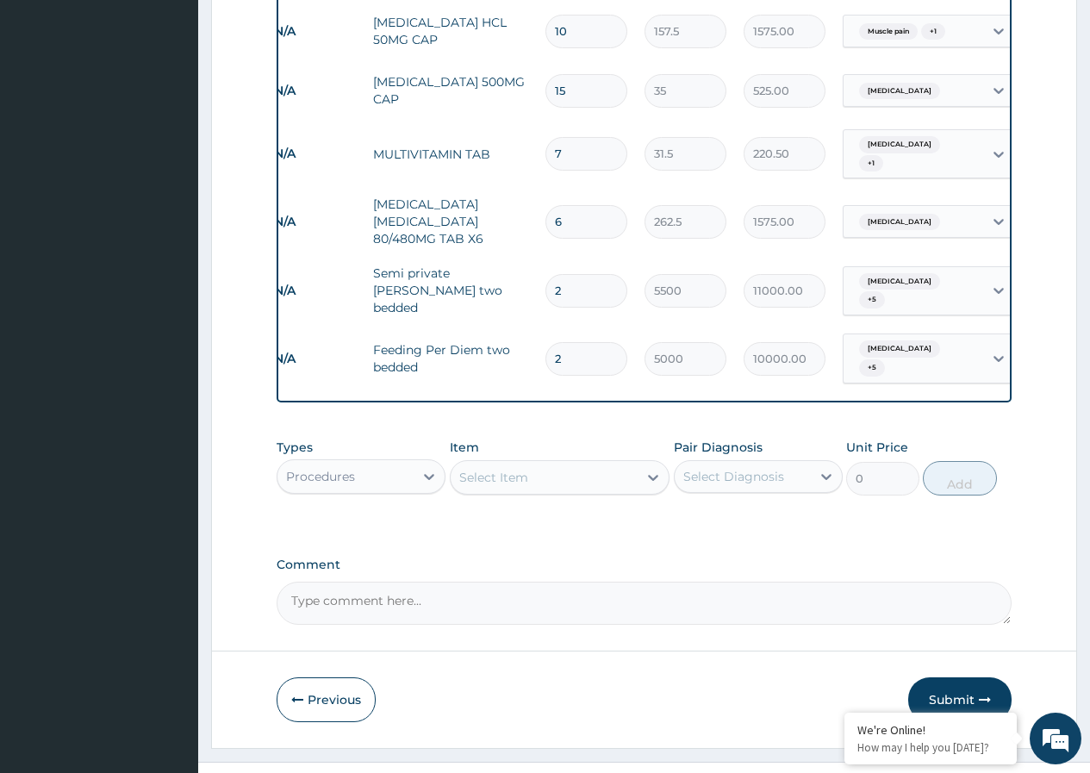
scroll to position [2250, 0]
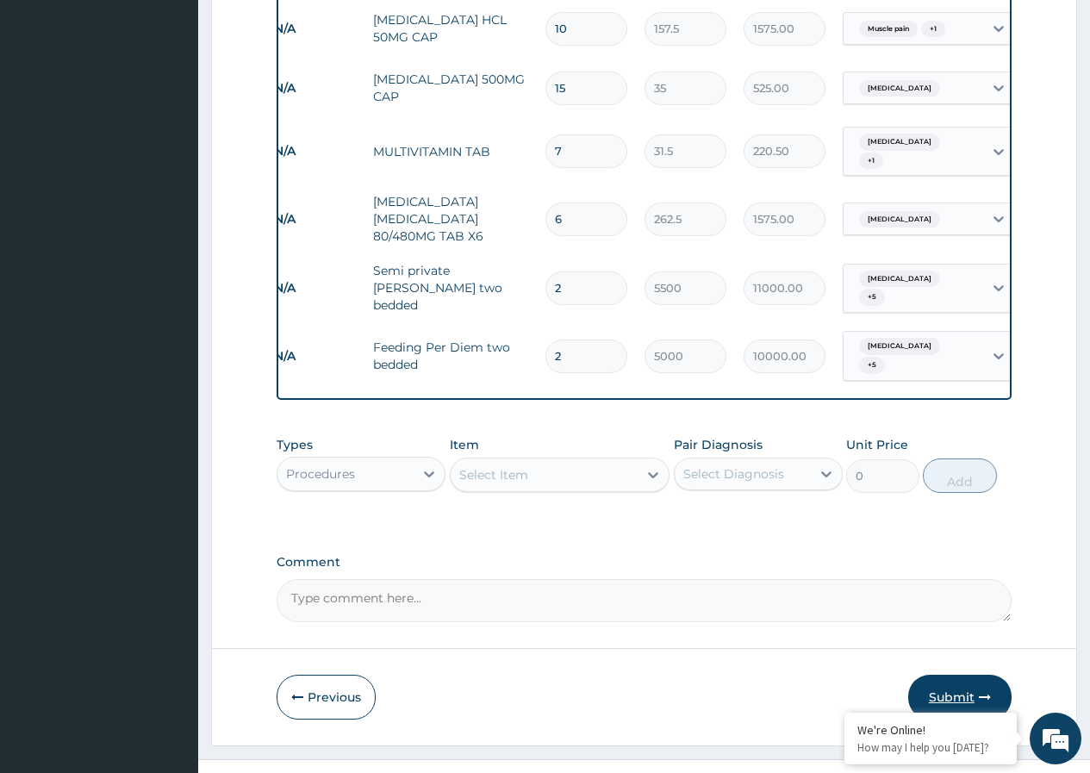
click at [947, 675] on button "Submit" at bounding box center [959, 697] width 103 height 45
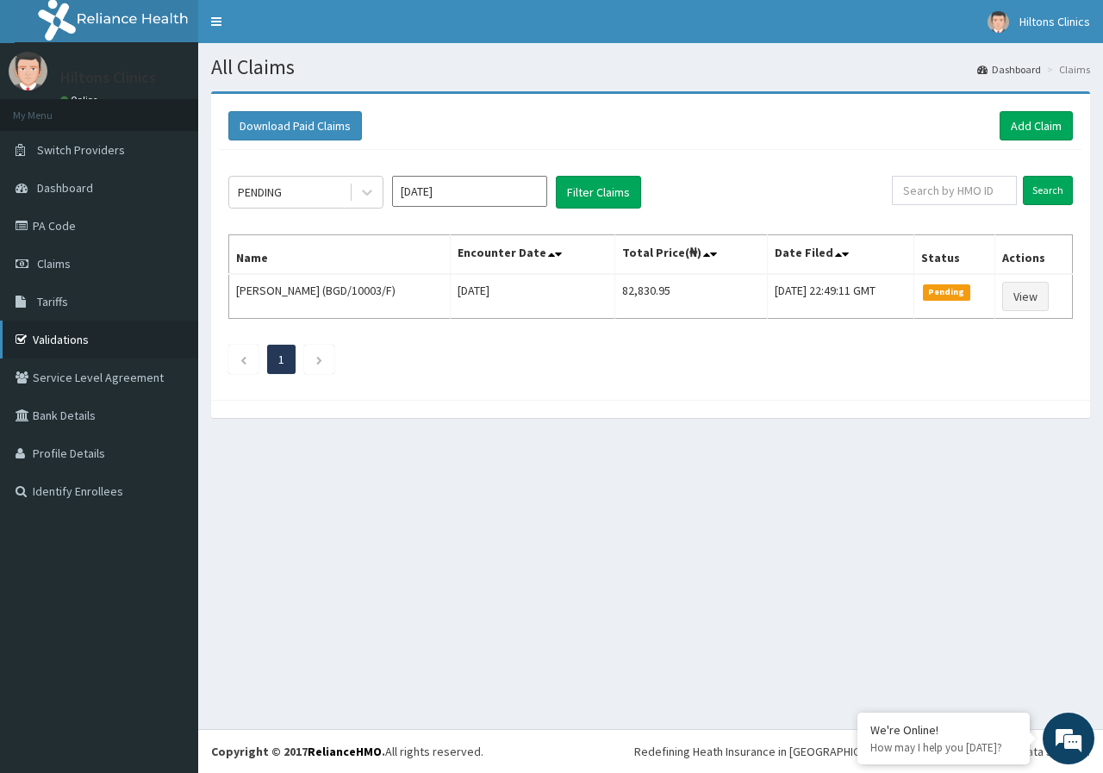
click at [77, 339] on link "Validations" at bounding box center [99, 340] width 198 height 38
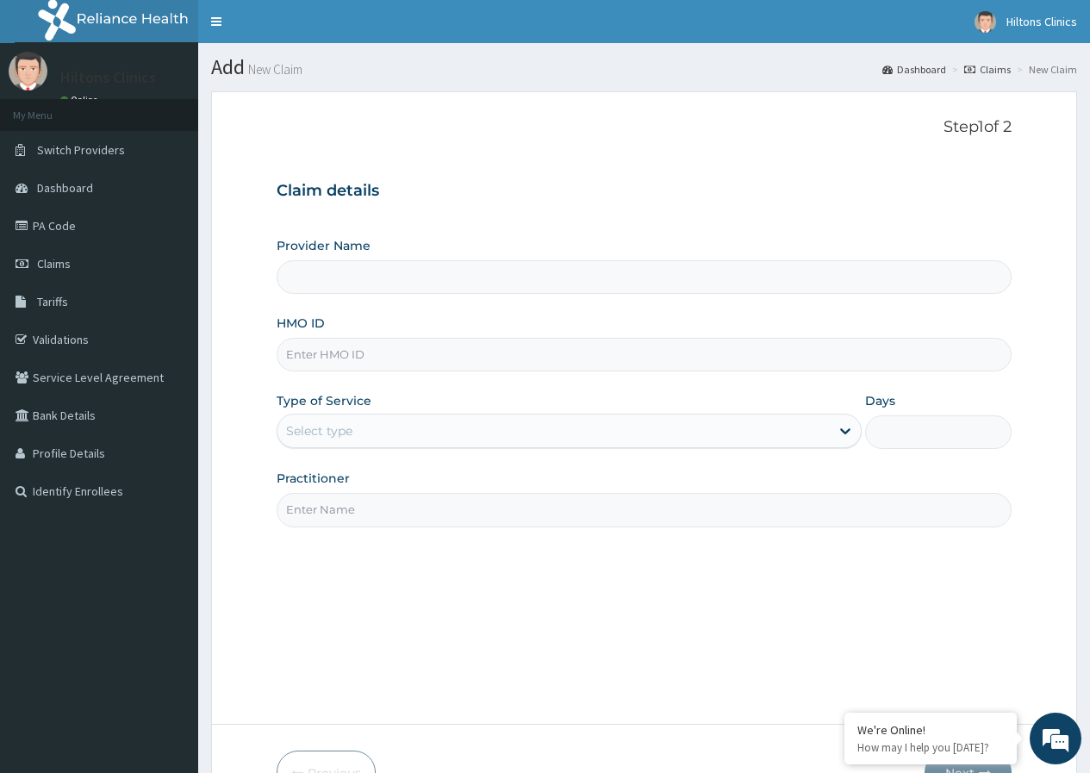
click at [372, 364] on input "HMO ID" at bounding box center [644, 355] width 735 height 34
type input "Hilton Clinics"
type input "FNR/10009/A"
click at [844, 431] on icon at bounding box center [845, 432] width 10 height 6
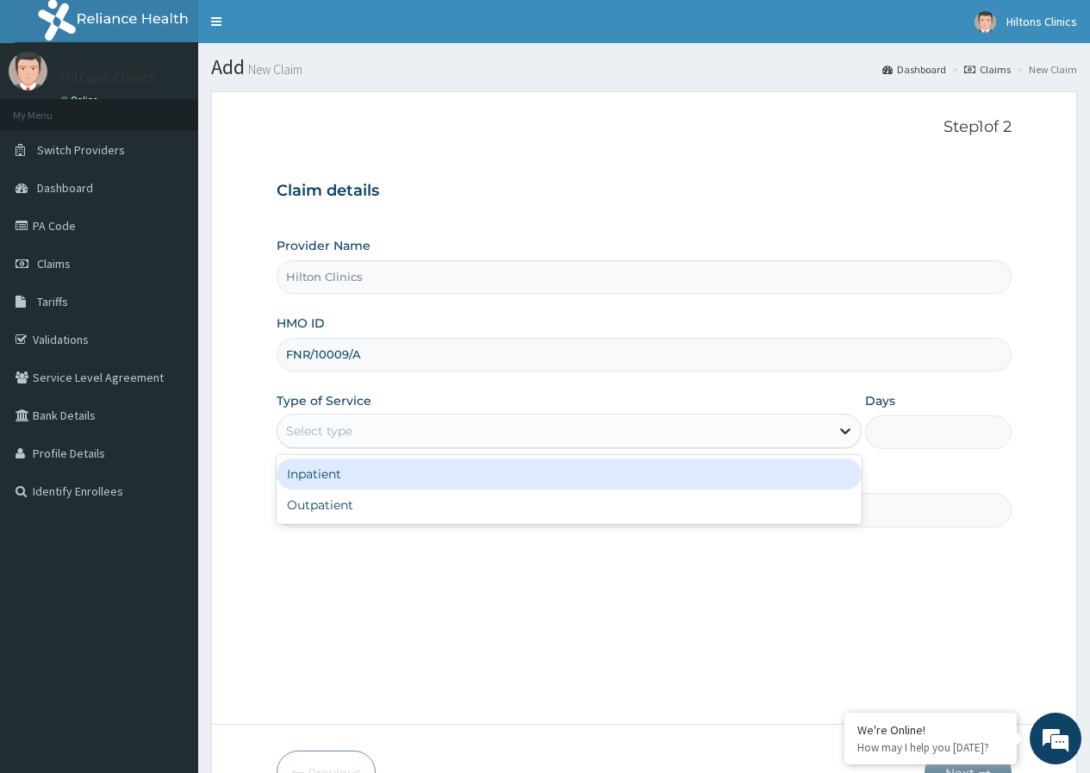
click at [843, 429] on icon at bounding box center [845, 430] width 17 height 17
click at [749, 478] on div "Inpatient" at bounding box center [569, 474] width 585 height 31
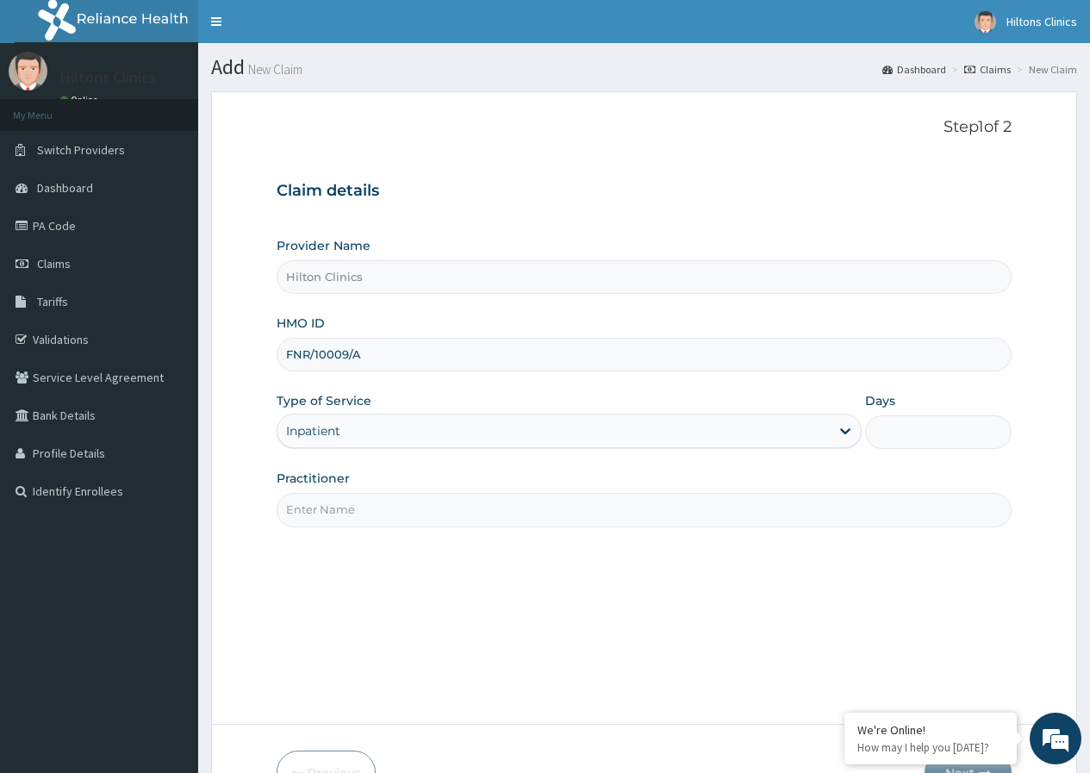
click at [911, 422] on input "Days" at bounding box center [938, 432] width 147 height 34
click at [722, 514] on input "Practitioner" at bounding box center [644, 510] width 735 height 34
type input "DR [PERSON_NAME]"
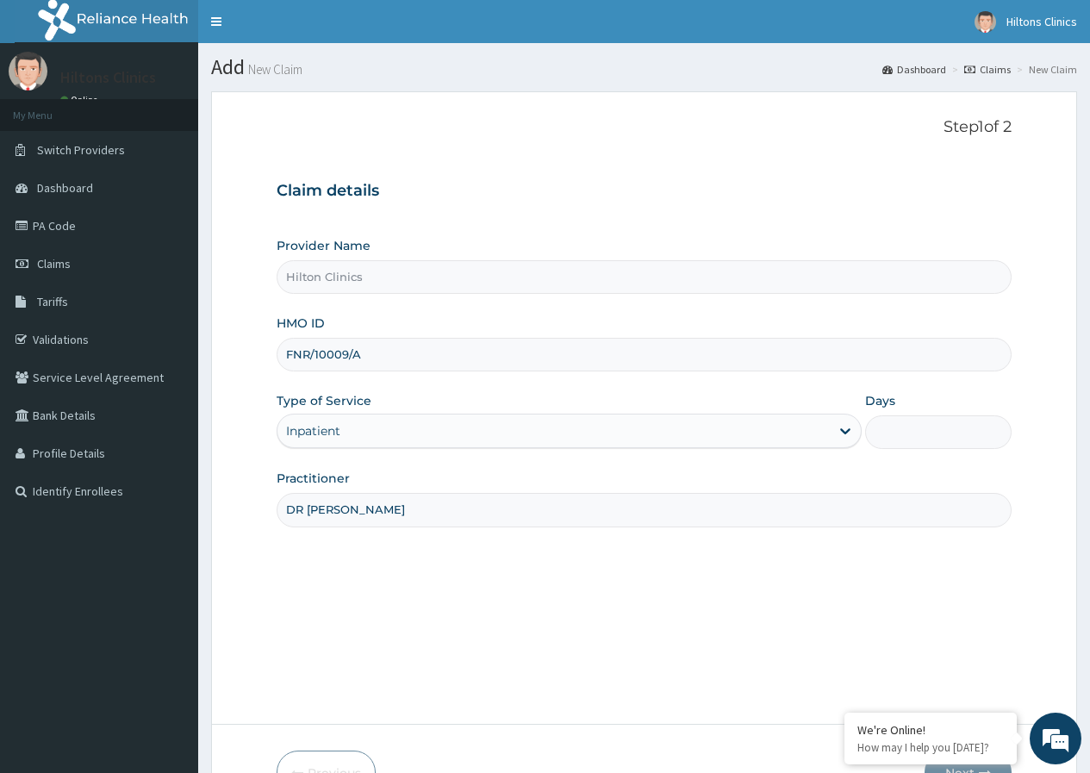
click at [928, 436] on input "Days" at bounding box center [938, 432] width 147 height 34
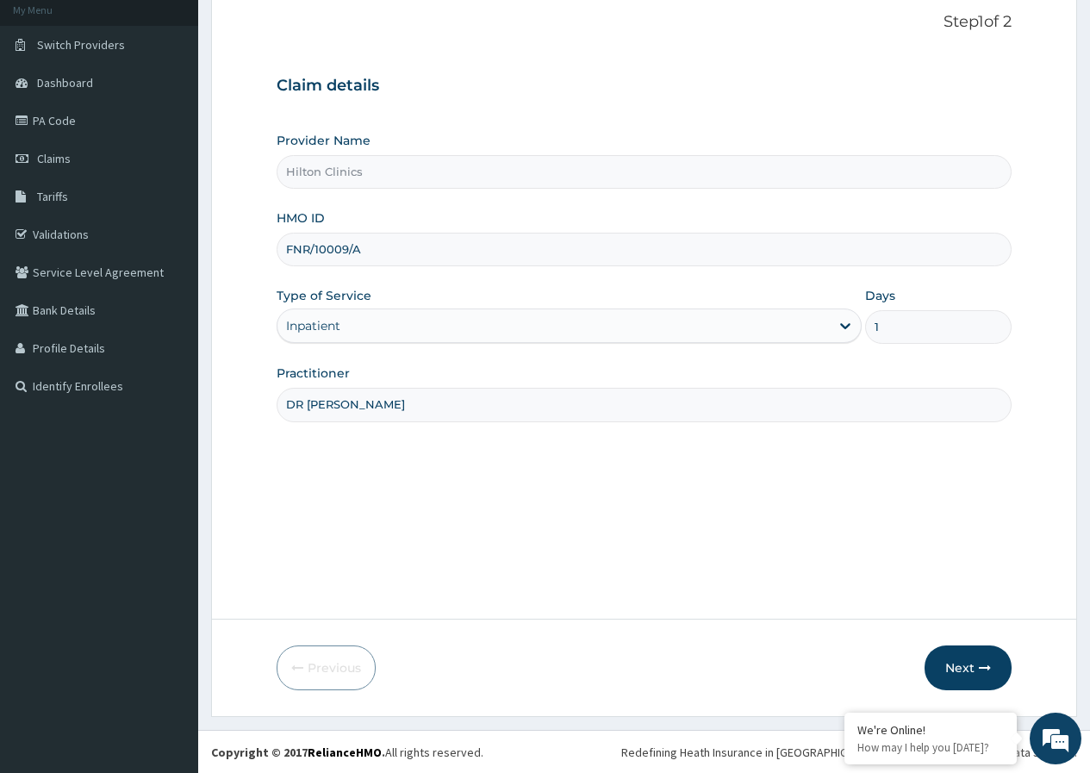
scroll to position [106, 0]
type input "1"
click at [968, 662] on button "Next" at bounding box center [968, 667] width 87 height 45
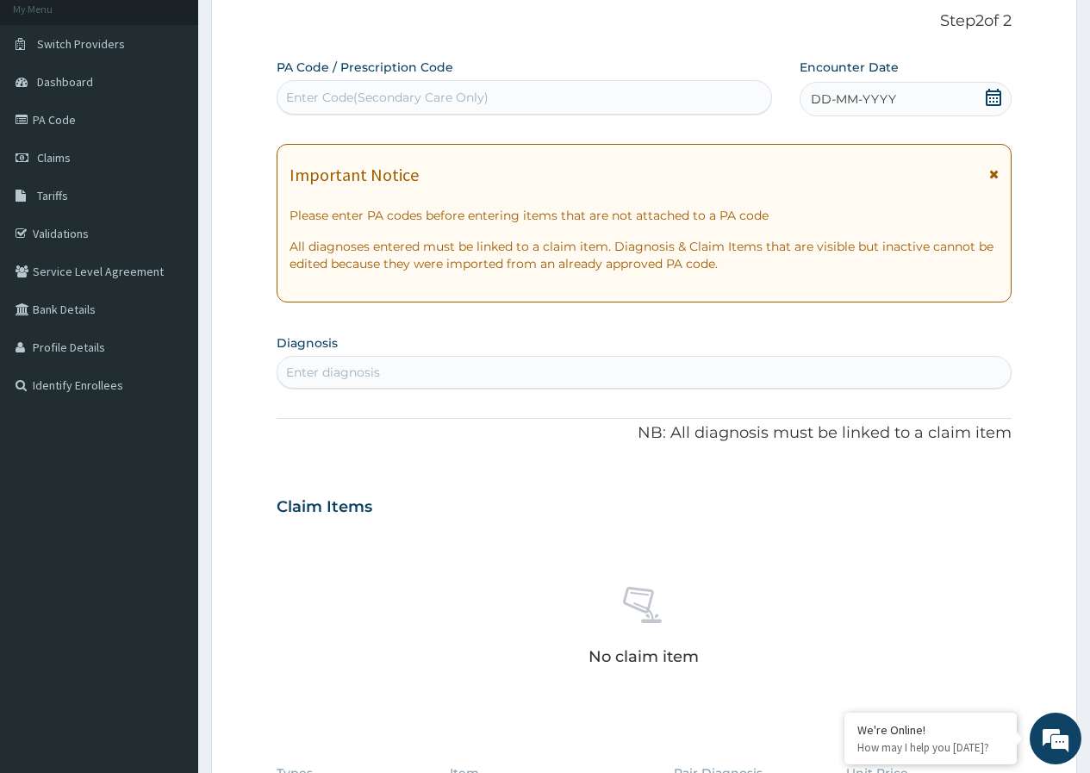
click at [992, 96] on icon at bounding box center [993, 97] width 17 height 17
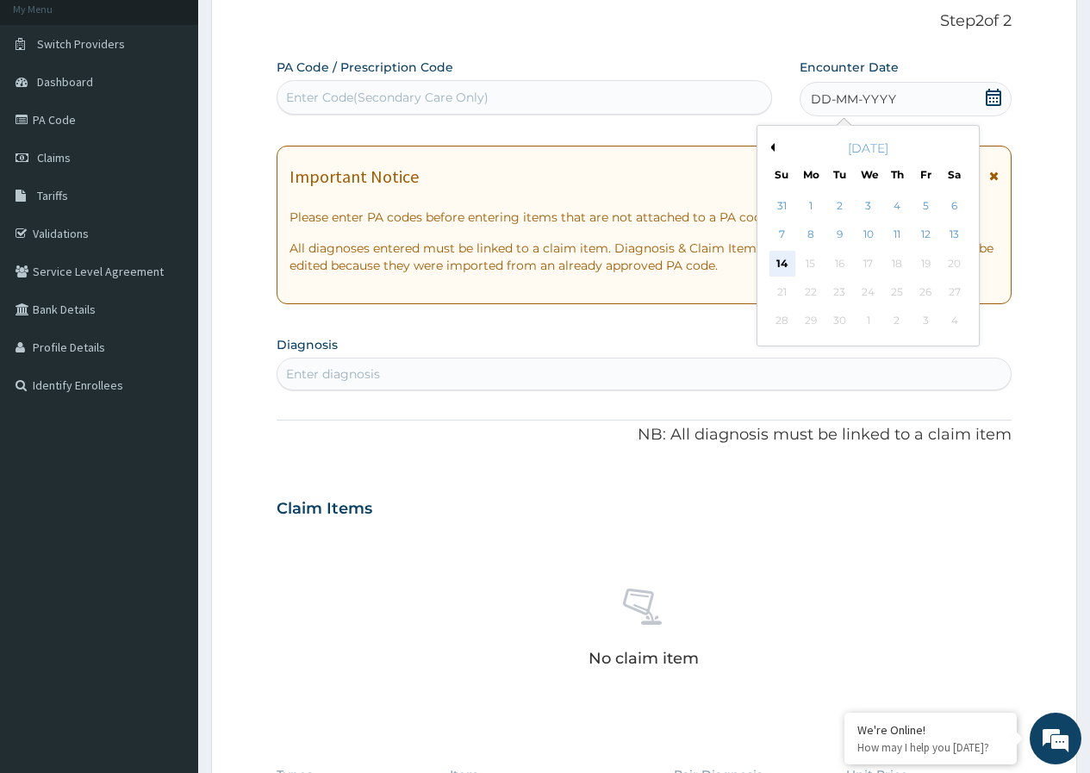
click at [777, 263] on div "14" at bounding box center [782, 264] width 26 height 26
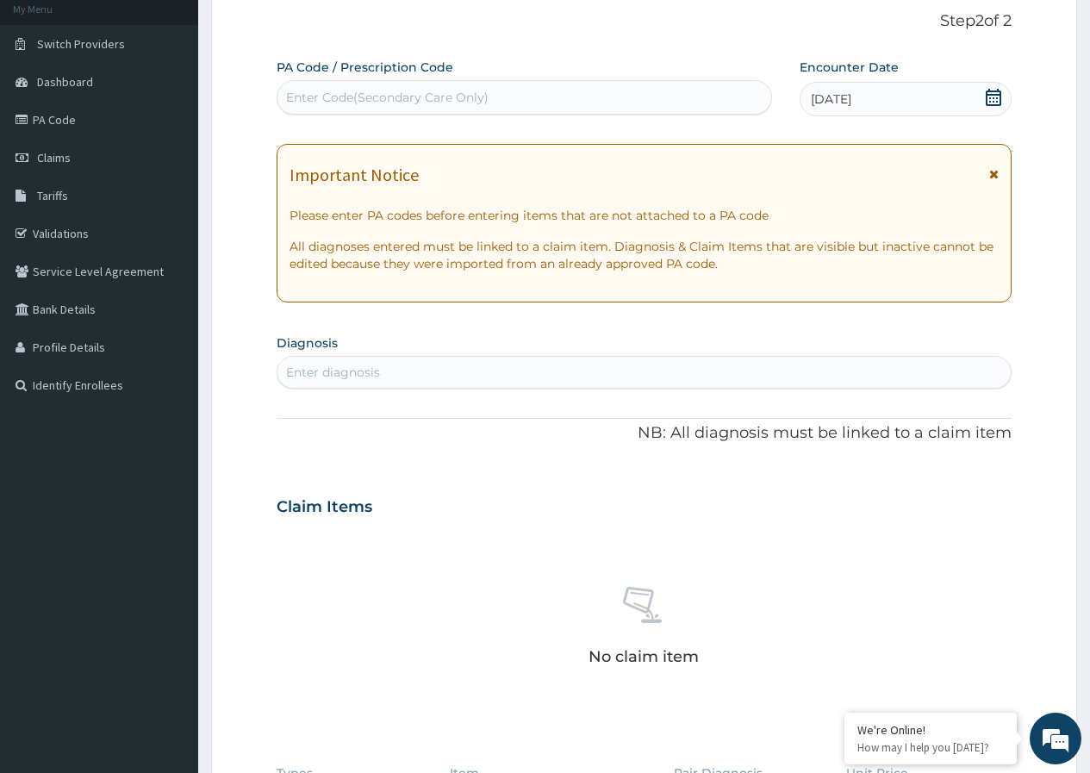
scroll to position [192, 0]
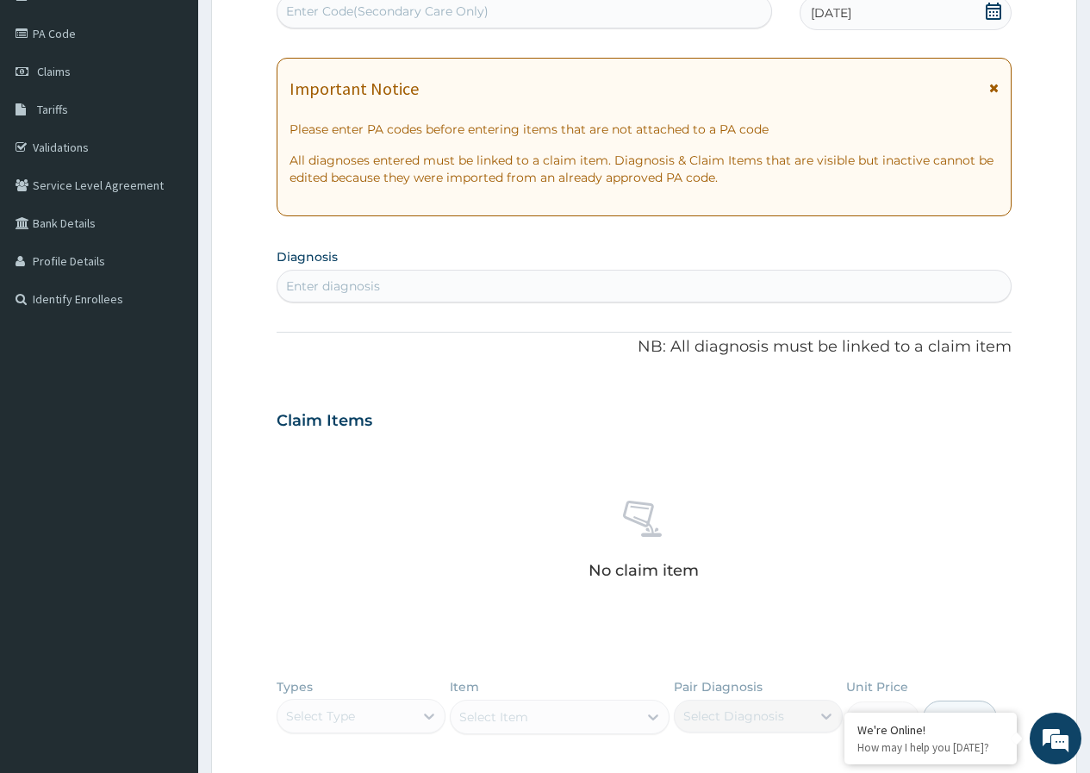
click at [393, 285] on div "Enter diagnosis" at bounding box center [644, 286] width 733 height 28
type input "PLAS"
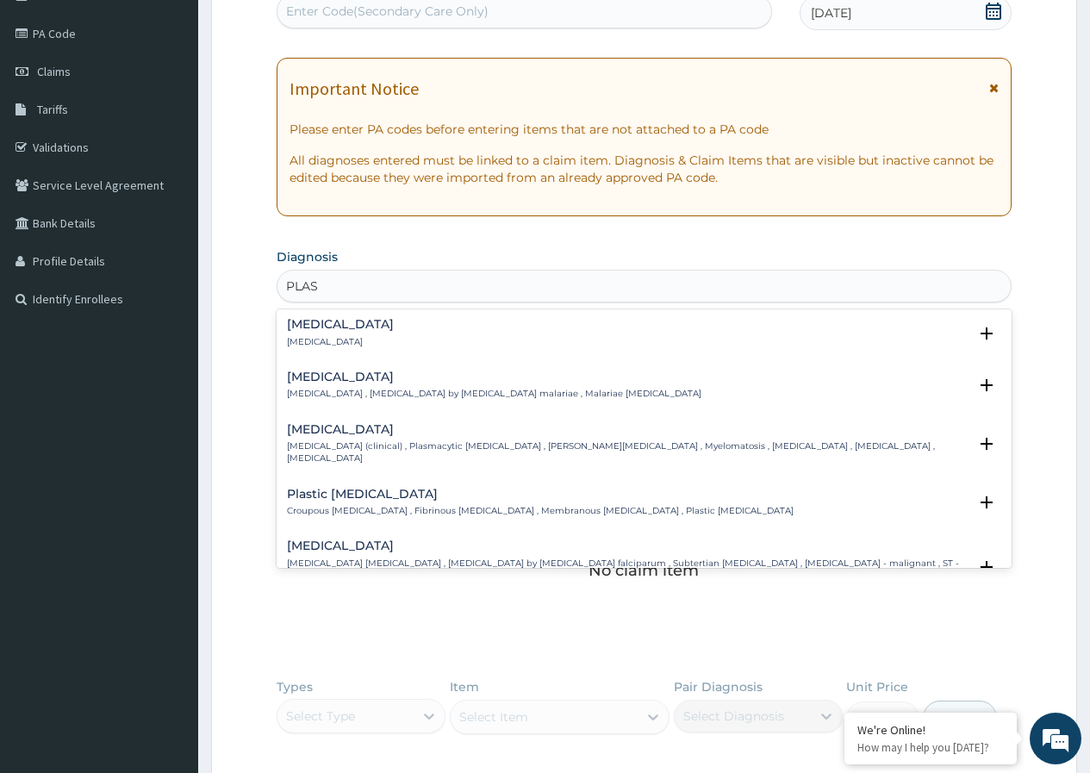
scroll to position [431, 0]
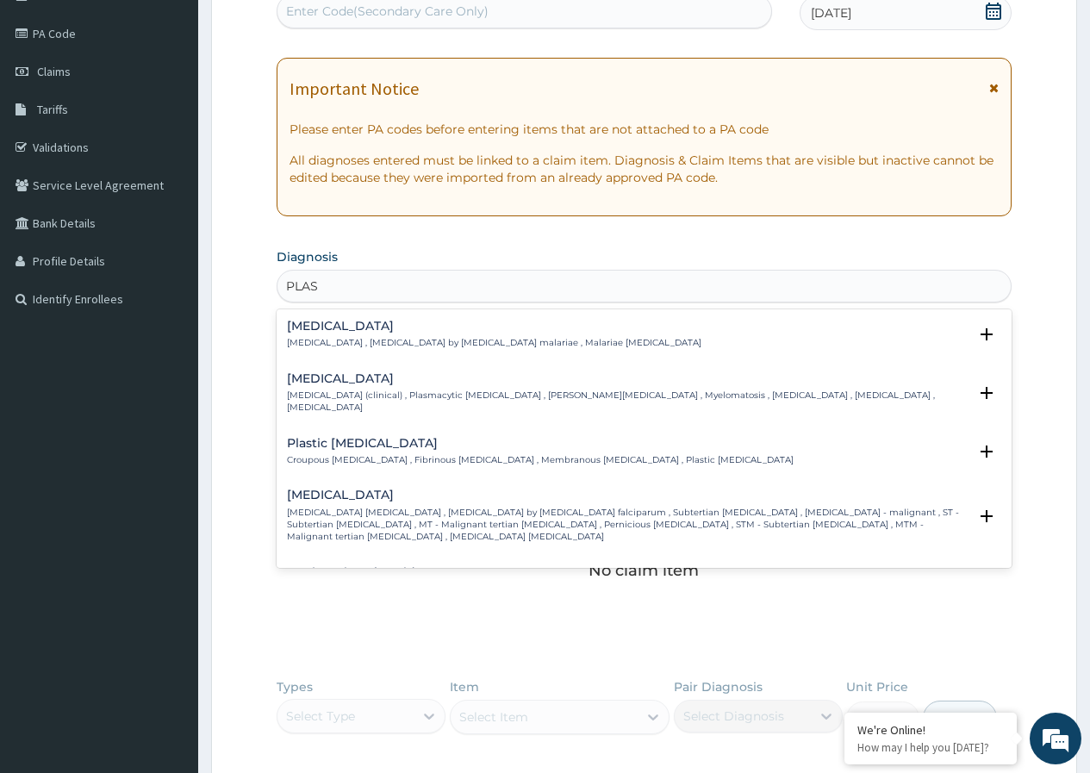
click at [406, 489] on h4 "Falciparum malaria" at bounding box center [627, 495] width 681 height 13
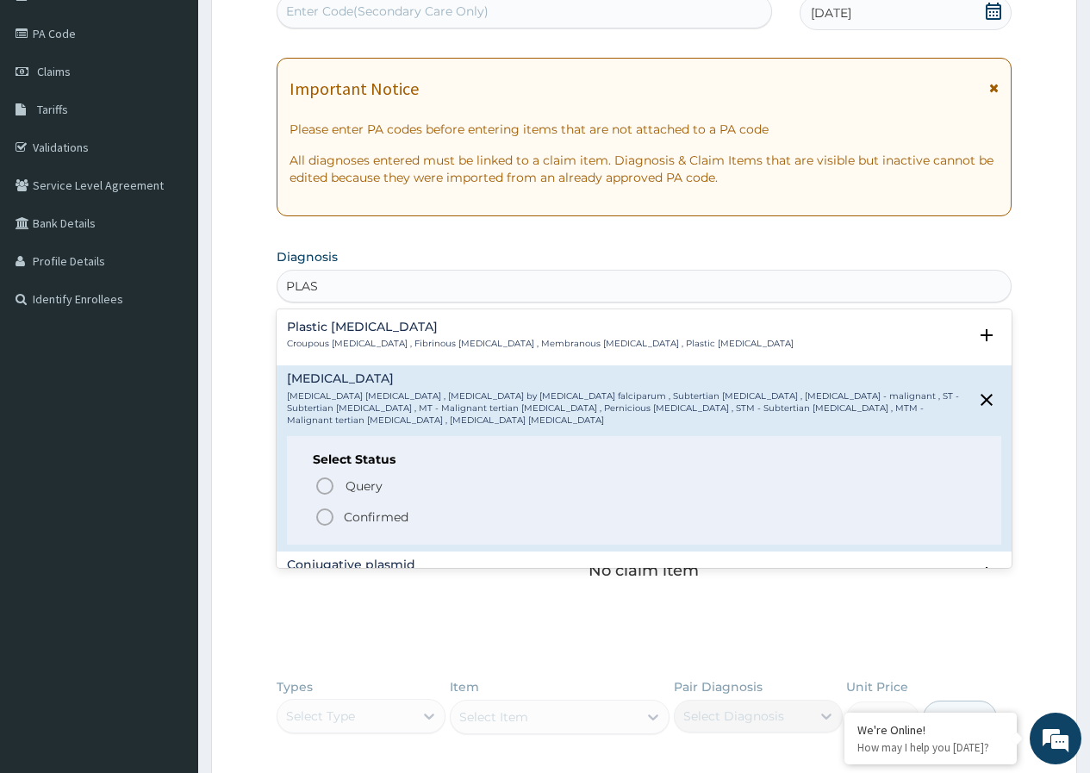
scroll to position [690, 0]
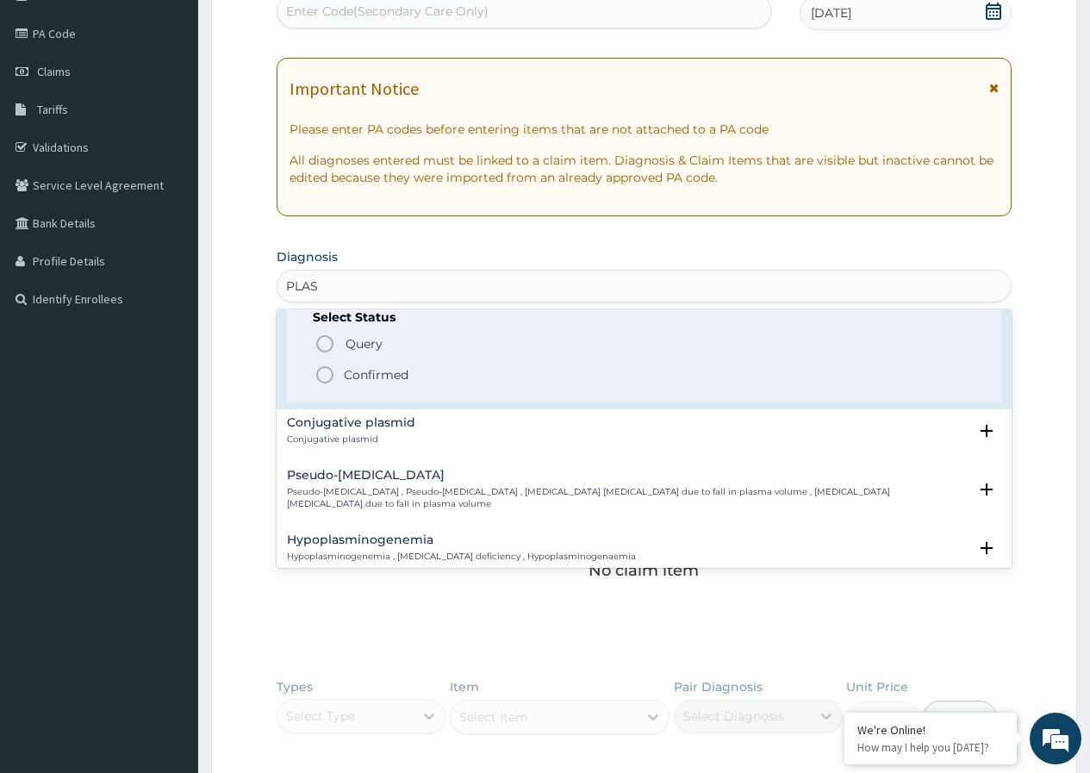
click at [323, 365] on icon "status option filled" at bounding box center [325, 375] width 21 height 21
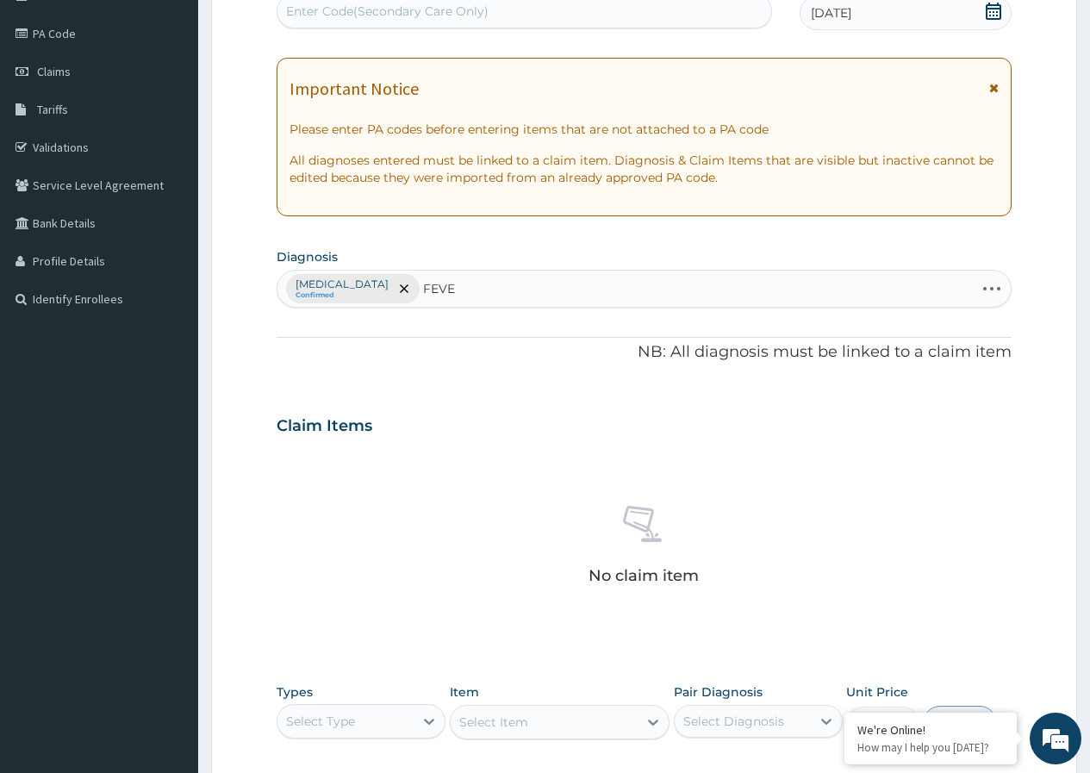
type input "FEVER"
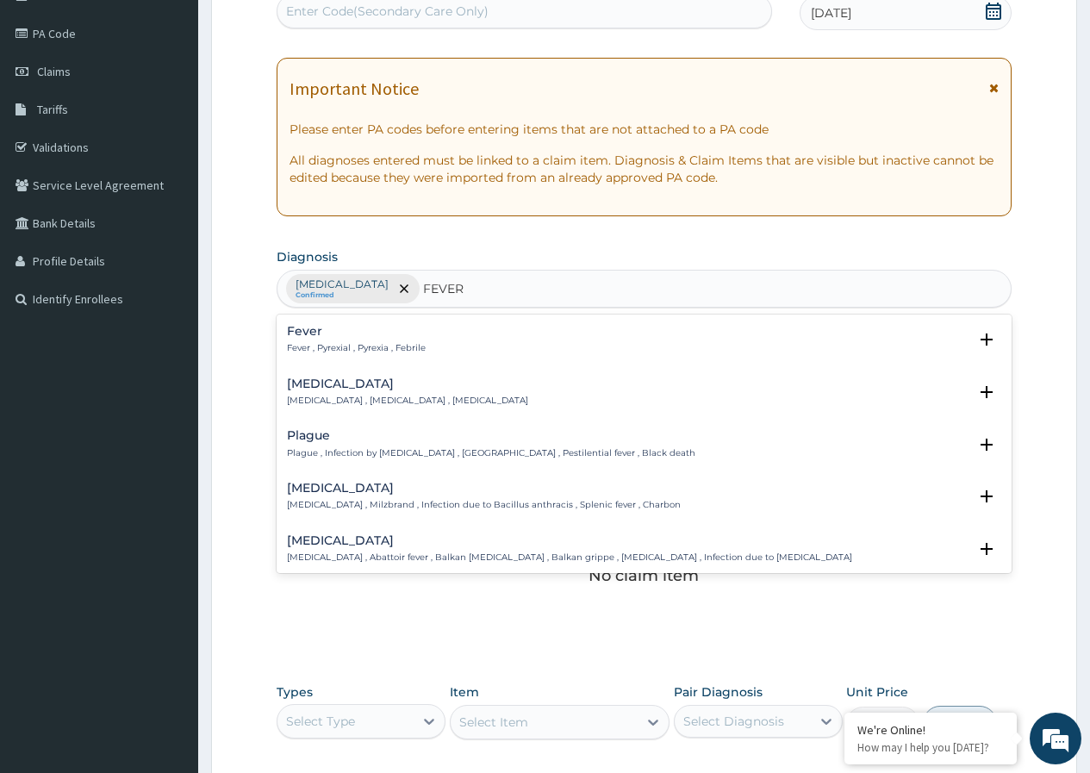
click at [369, 341] on div "Fever Fever , Pyrexial , Pyrexia , Febrile" at bounding box center [356, 340] width 139 height 30
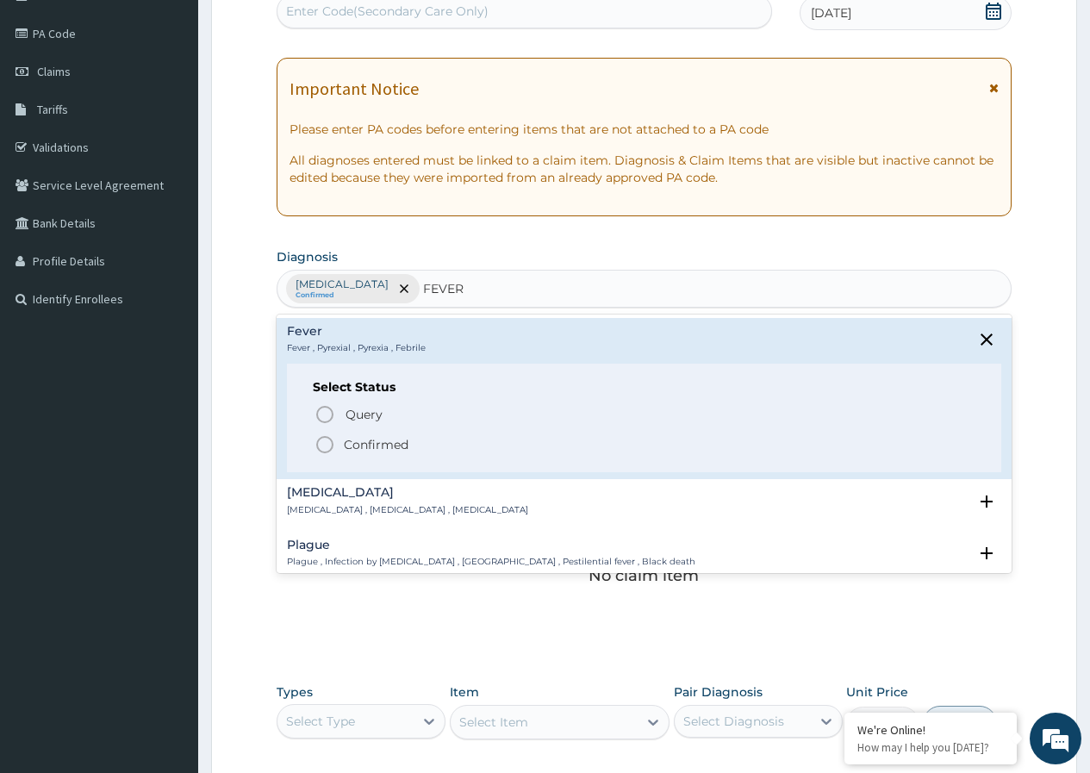
click at [315, 448] on icon "status option filled" at bounding box center [325, 444] width 21 height 21
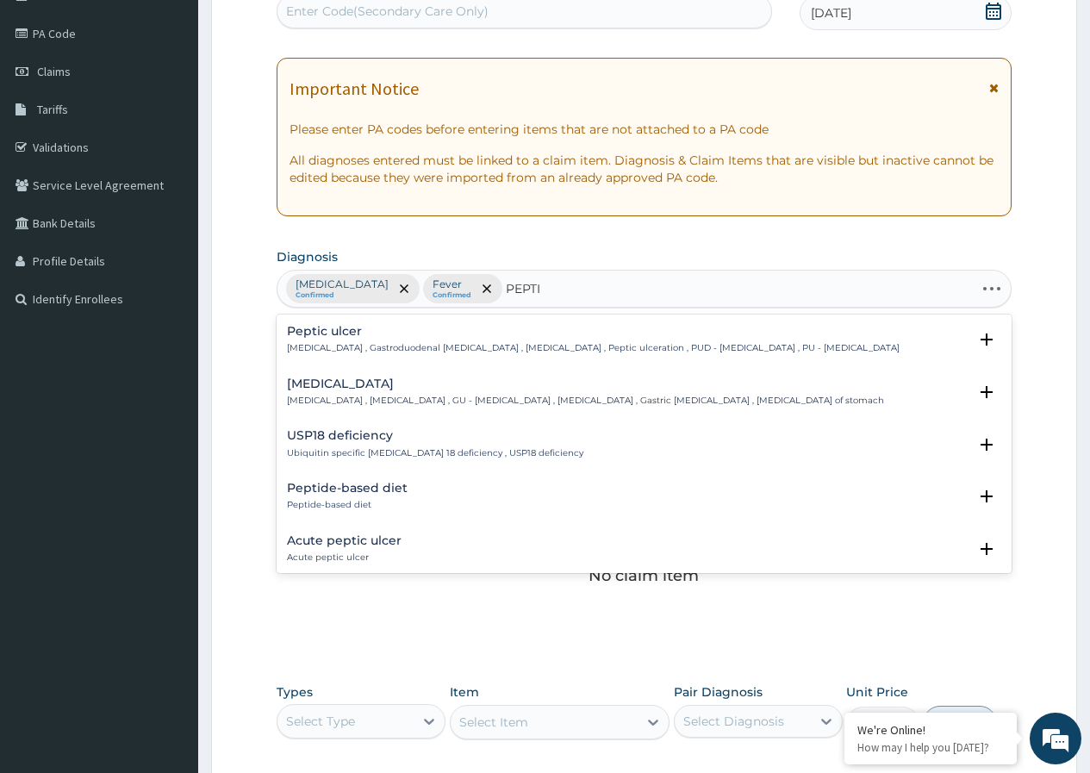
type input "PEPTIC"
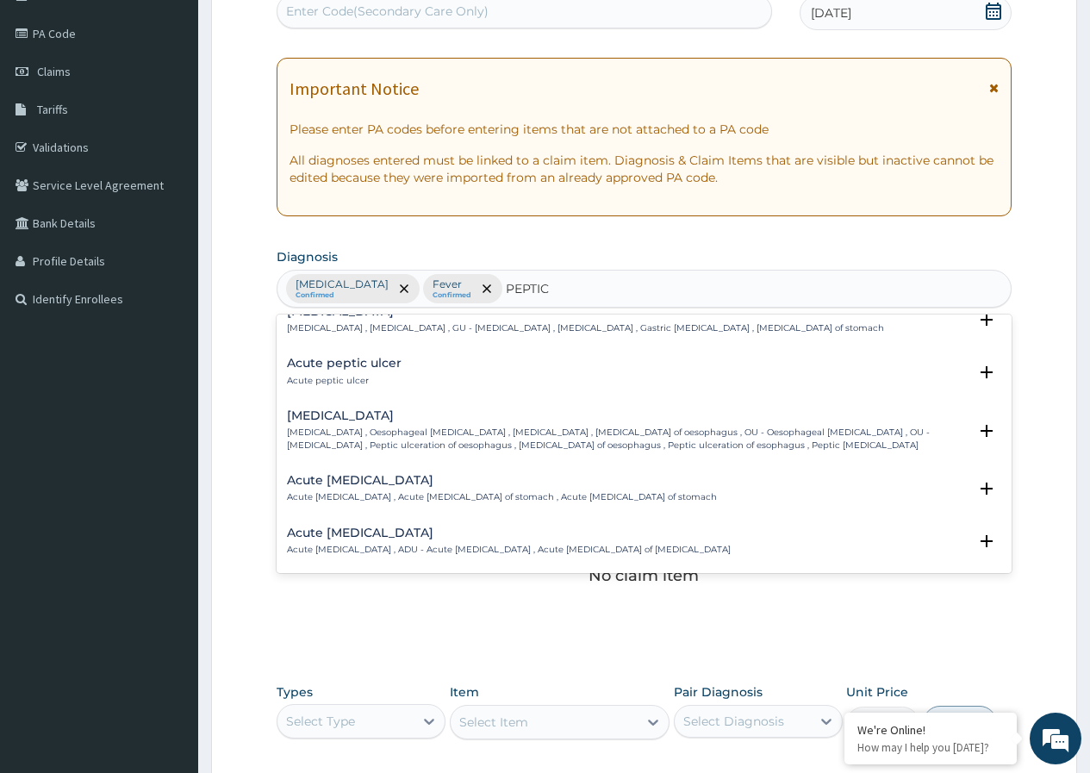
scroll to position [0, 0]
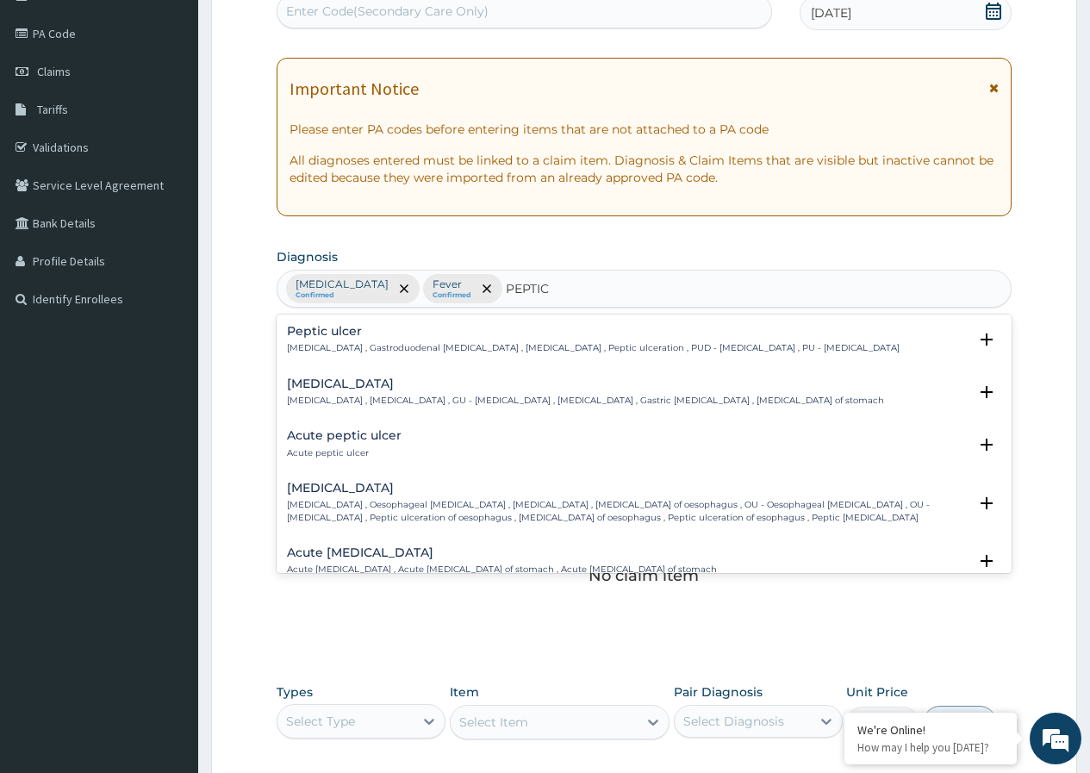
click at [374, 440] on h4 "Acute peptic ulcer" at bounding box center [344, 435] width 115 height 13
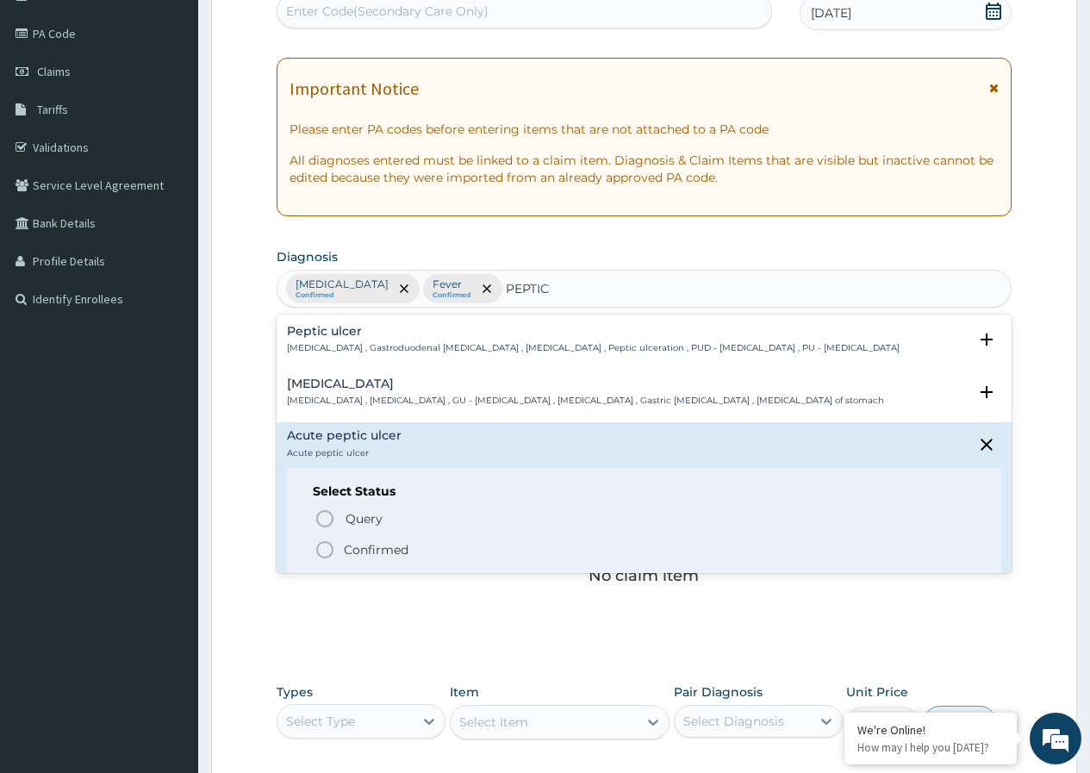
click at [325, 546] on icon "status option filled" at bounding box center [325, 550] width 21 height 21
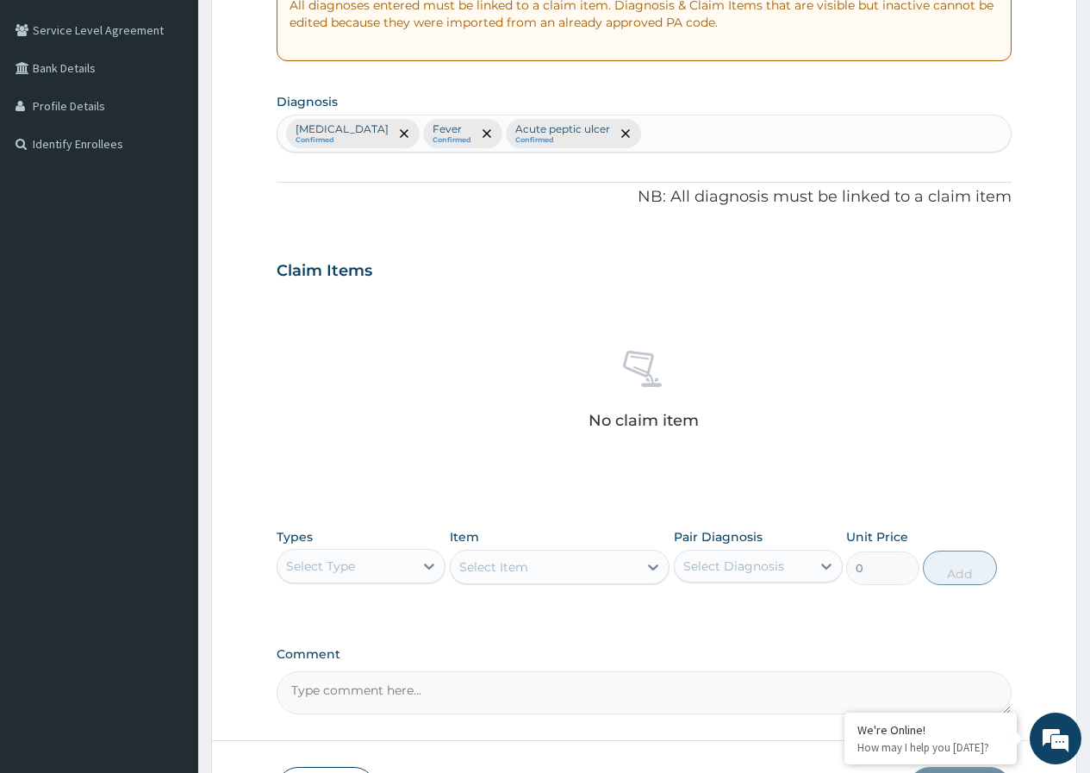
scroll to position [451, 0]
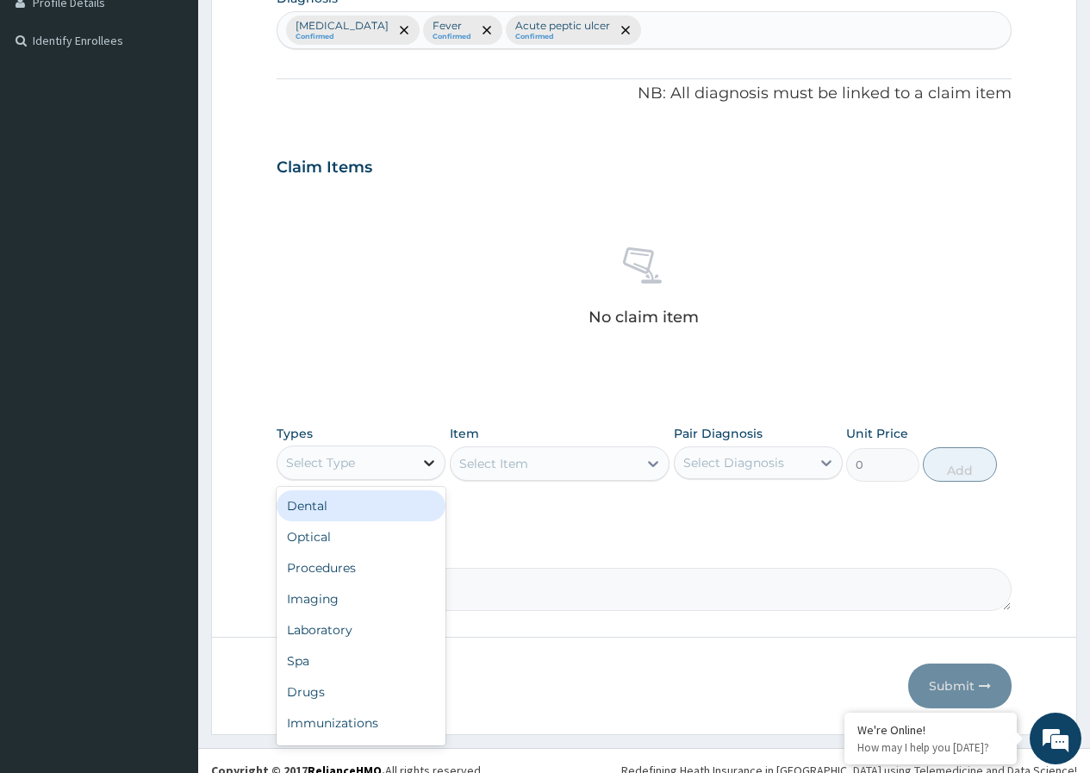
click at [427, 462] on icon at bounding box center [429, 463] width 10 height 6
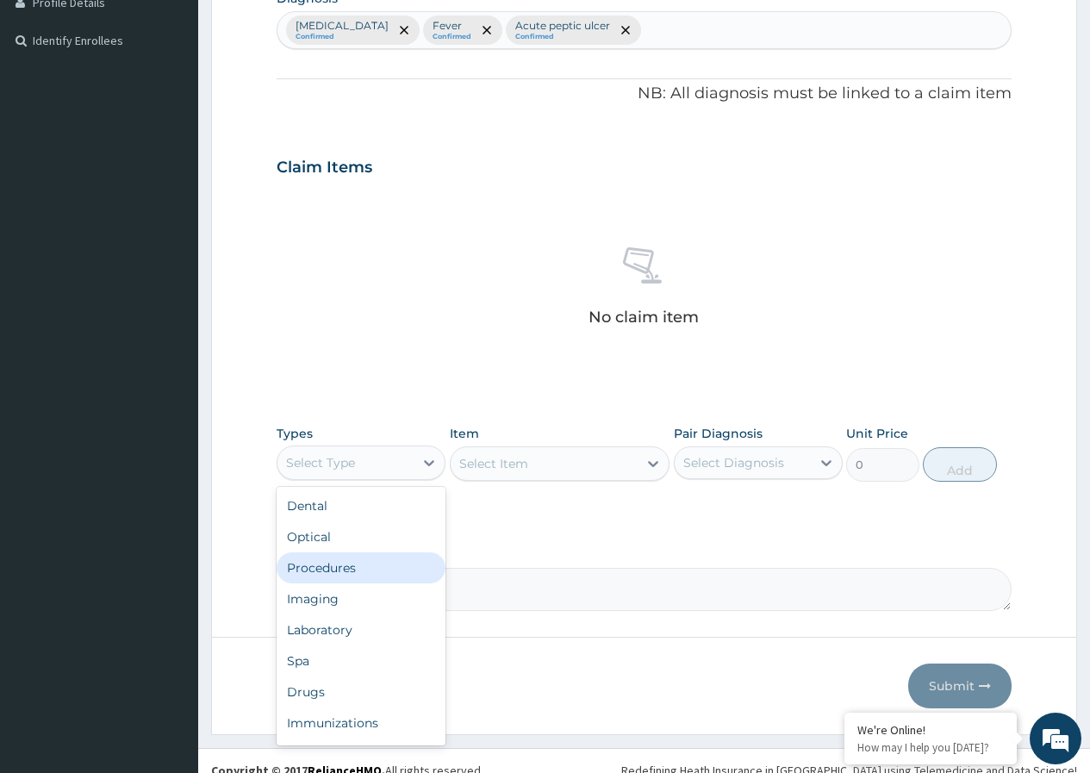
drag, startPoint x: 383, startPoint y: 571, endPoint x: 467, endPoint y: 543, distance: 88.9
click at [382, 571] on div "Procedures" at bounding box center [361, 567] width 169 height 31
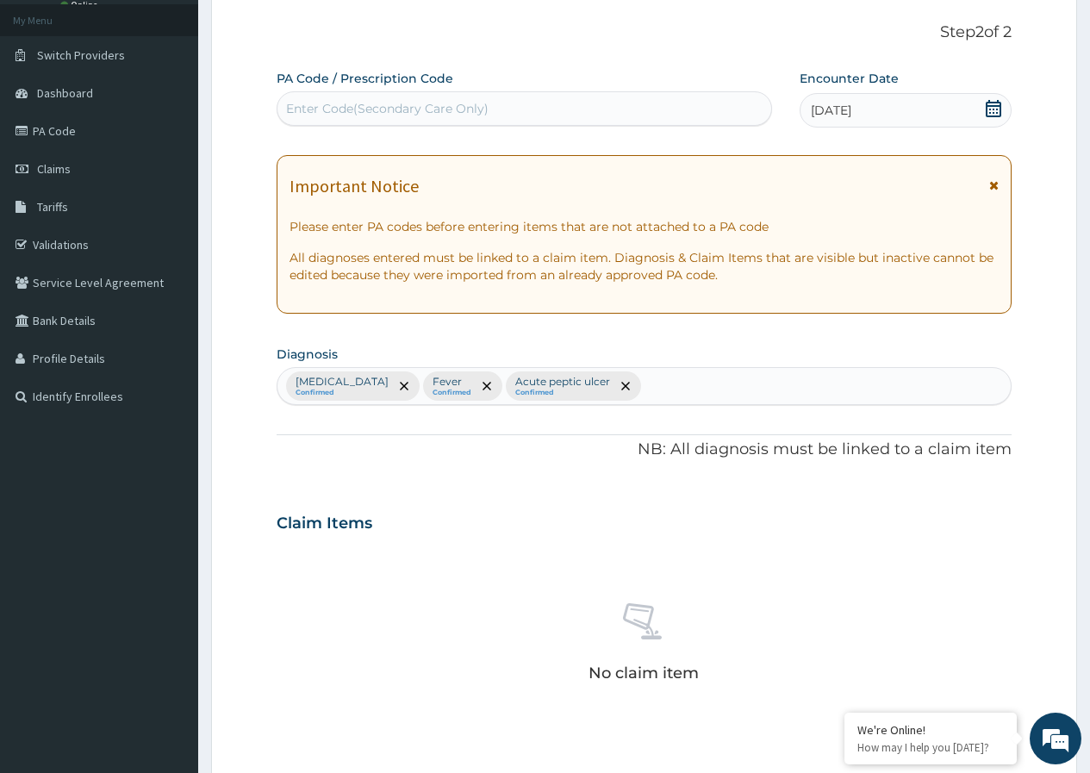
scroll to position [345, 0]
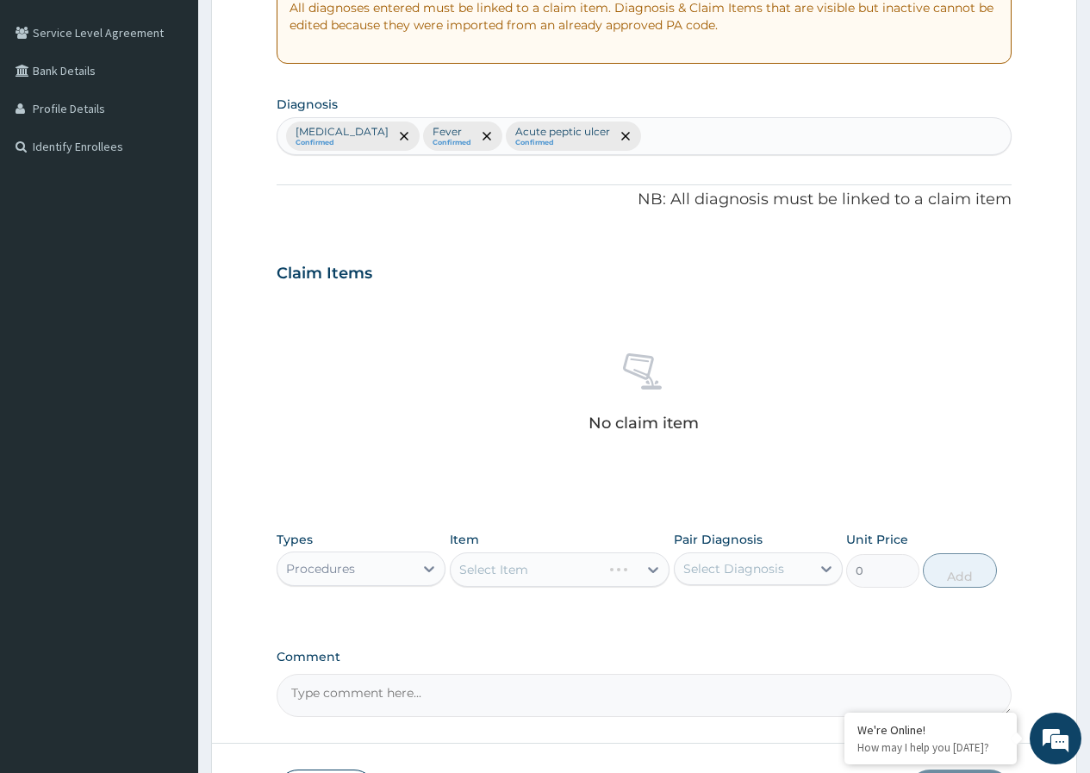
click at [650, 569] on div "Select Item" at bounding box center [560, 569] width 221 height 34
click at [656, 569] on div "Select Item" at bounding box center [560, 569] width 221 height 34
click at [651, 564] on div "Select Item" at bounding box center [560, 569] width 221 height 34
click at [697, 602] on div "Types Procedures Item Select Item Pair Diagnosis Select Diagnosis Unit Price 0 …" at bounding box center [644, 572] width 735 height 100
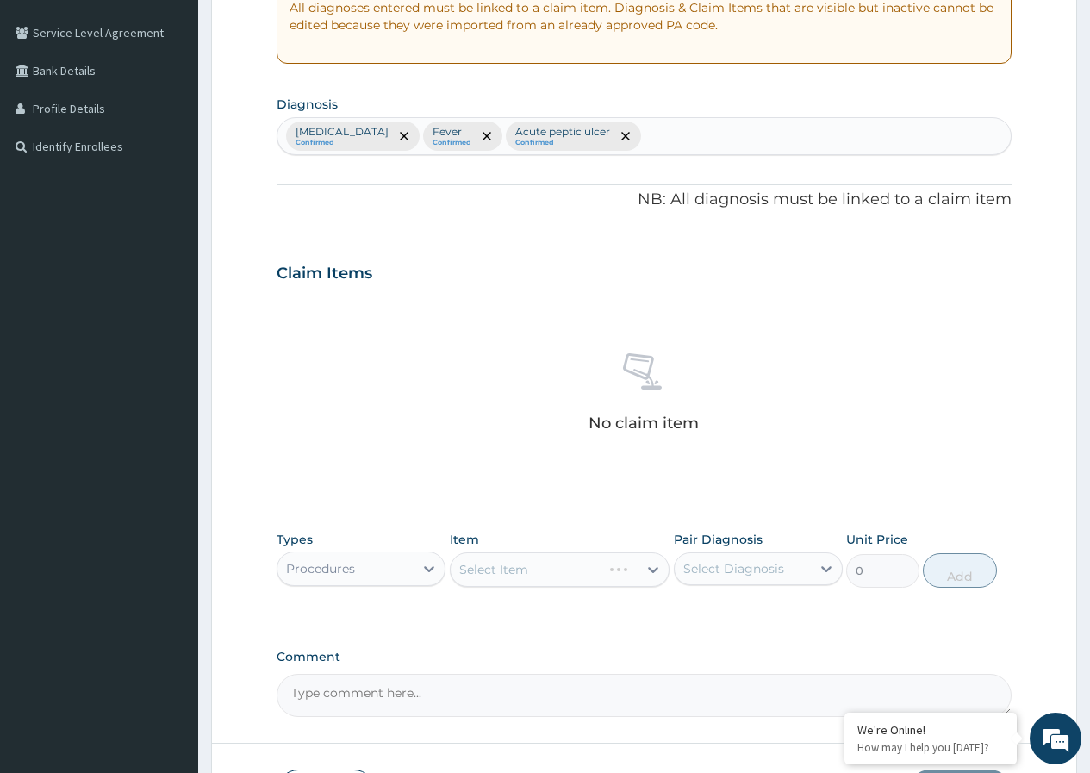
click at [652, 572] on div "Select Item" at bounding box center [560, 569] width 221 height 34
click at [653, 573] on div "Select Item" at bounding box center [560, 569] width 221 height 34
click at [654, 573] on div "Select Item" at bounding box center [560, 569] width 221 height 34
click at [747, 588] on div "Types Procedures Item Select Item Pair Diagnosis Select Diagnosis Unit Price 0 …" at bounding box center [644, 559] width 735 height 74
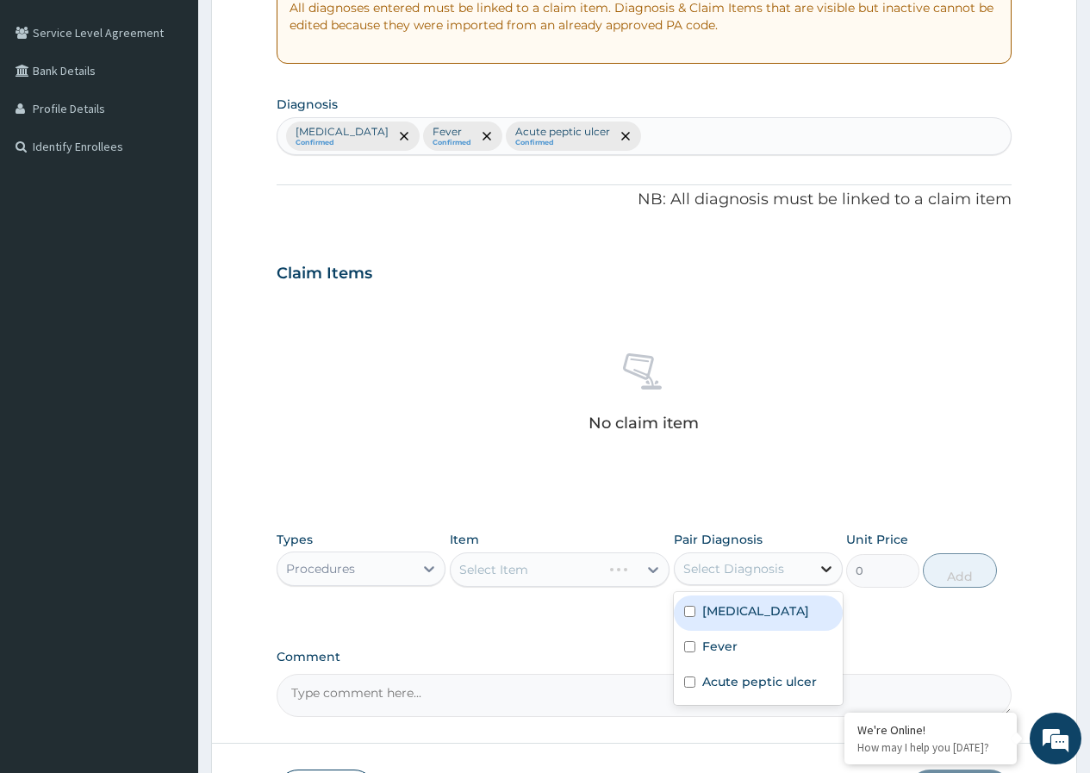
click at [828, 573] on icon at bounding box center [826, 568] width 17 height 17
drag, startPoint x: 691, startPoint y: 609, endPoint x: 683, endPoint y: 635, distance: 27.3
click at [689, 613] on input "checkbox" at bounding box center [689, 611] width 11 height 11
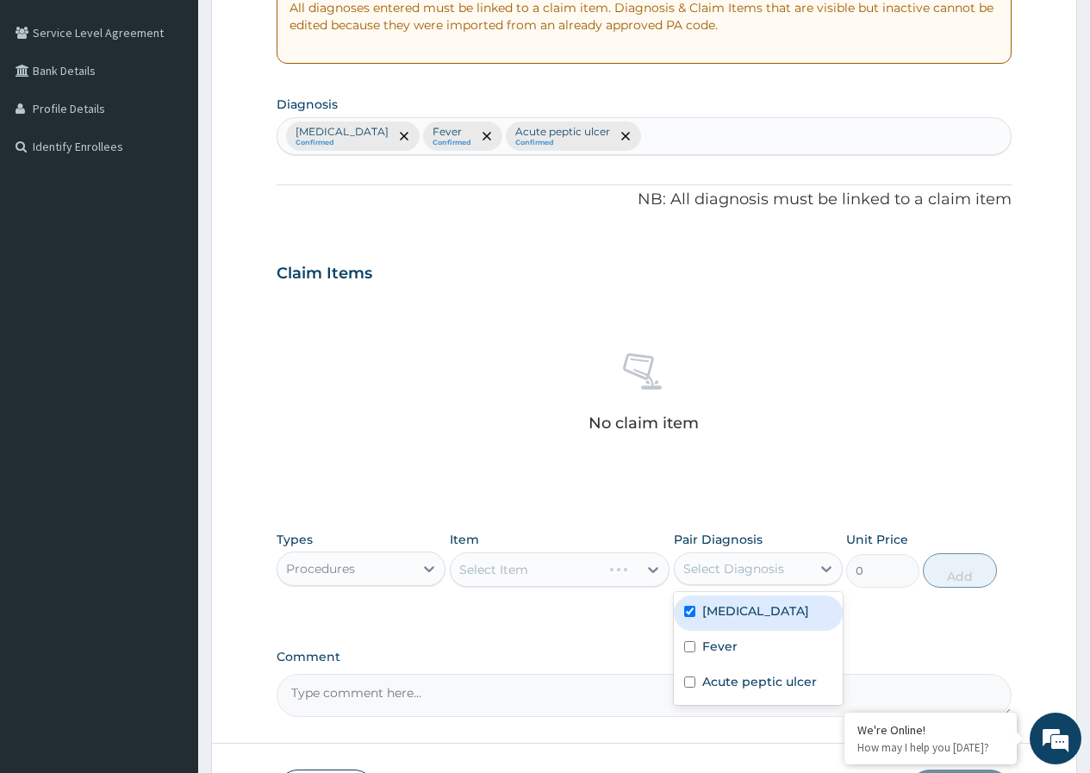
checkbox input "true"
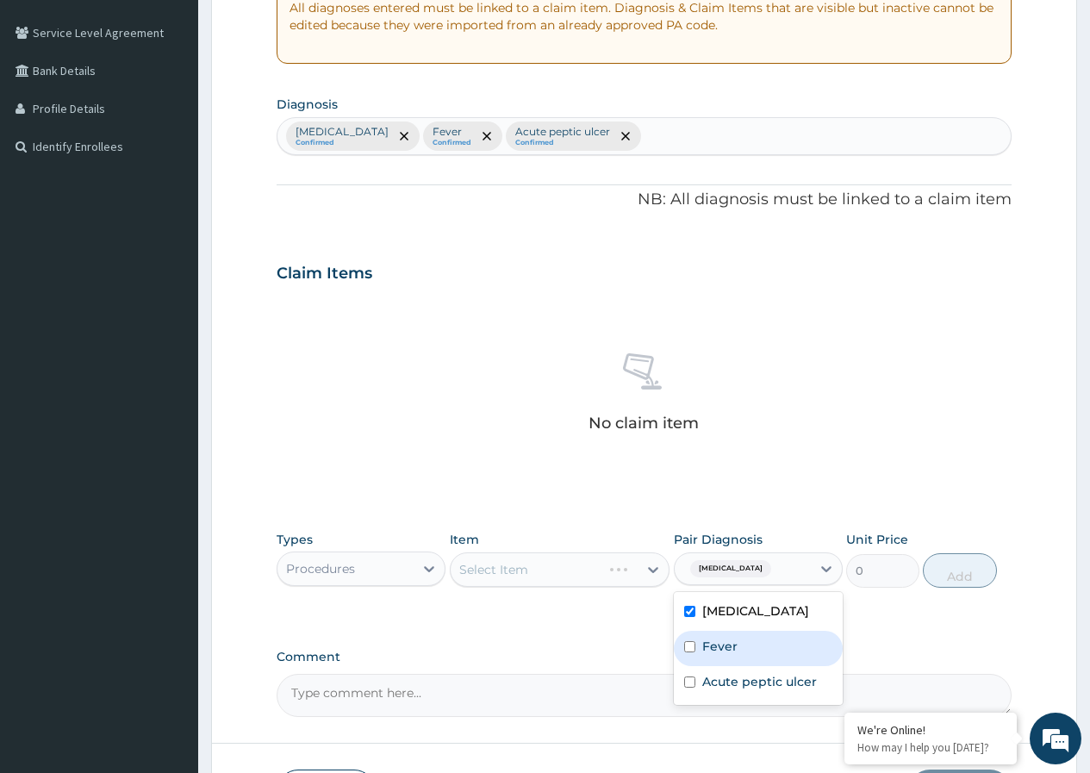
drag, startPoint x: 682, startPoint y: 640, endPoint x: 690, endPoint y: 655, distance: 17.7
click at [683, 643] on div "Fever" at bounding box center [758, 648] width 169 height 35
checkbox input "true"
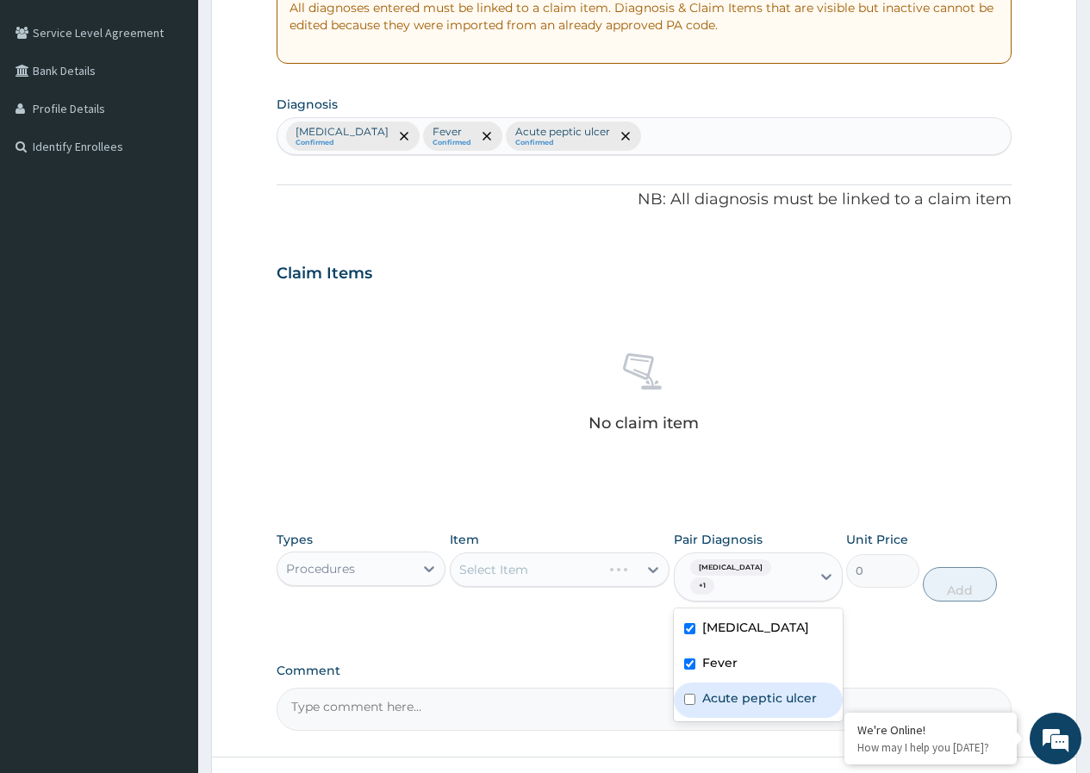
drag, startPoint x: 690, startPoint y: 700, endPoint x: 674, endPoint y: 671, distance: 33.6
click at [689, 700] on input "checkbox" at bounding box center [689, 699] width 11 height 11
checkbox input "true"
click at [655, 565] on div "Select Item" at bounding box center [560, 569] width 221 height 34
click at [653, 566] on div "Select Item" at bounding box center [560, 569] width 221 height 34
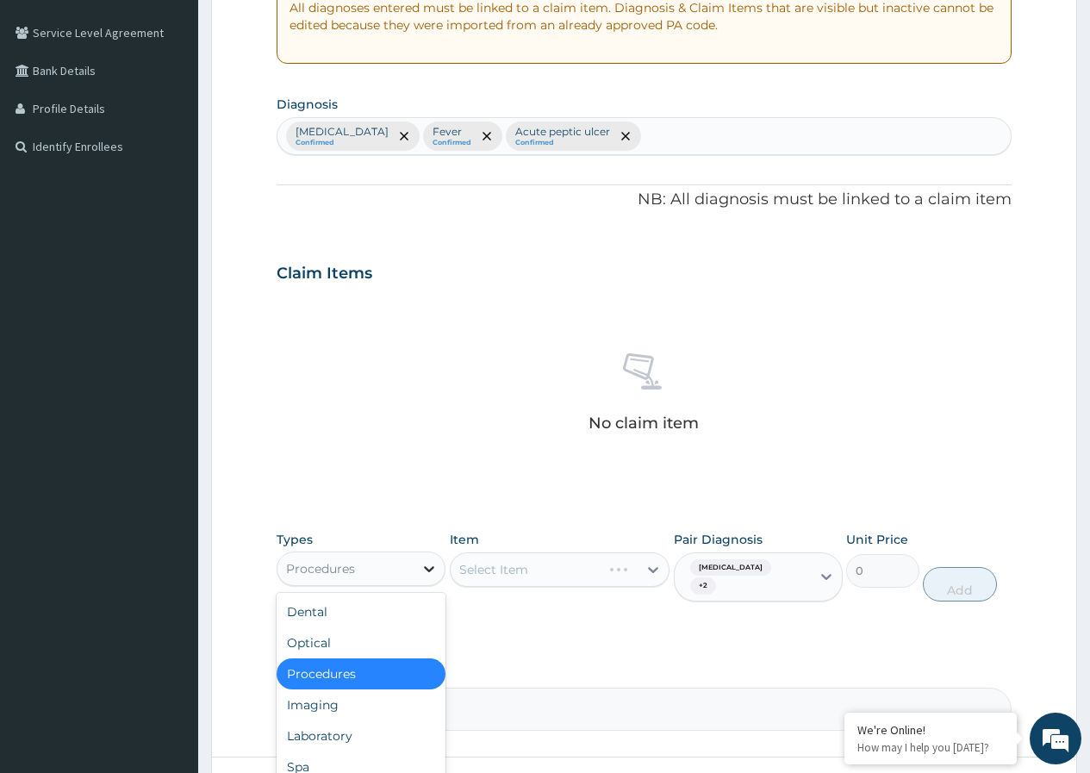
click at [433, 572] on icon at bounding box center [429, 568] width 17 height 17
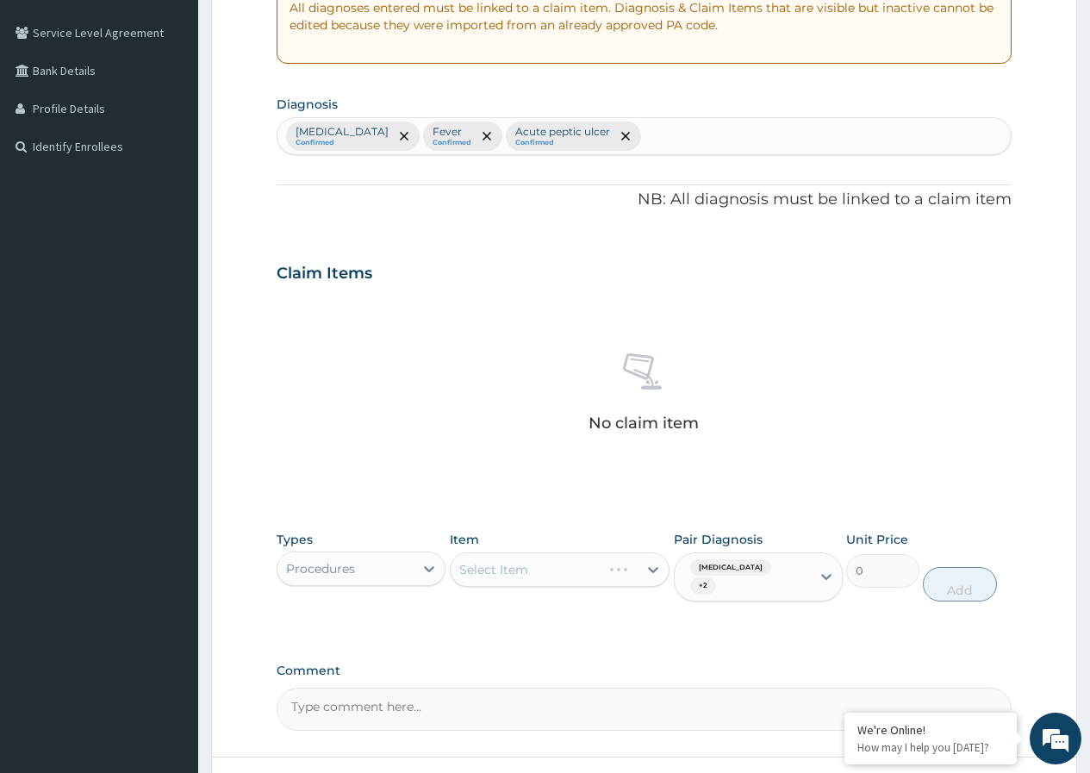
click at [655, 569] on div "Select Item" at bounding box center [560, 569] width 221 height 34
click at [826, 578] on icon at bounding box center [826, 576] width 17 height 17
click at [823, 583] on icon at bounding box center [826, 576] width 17 height 17
click at [651, 571] on div "Select Item" at bounding box center [560, 569] width 221 height 34
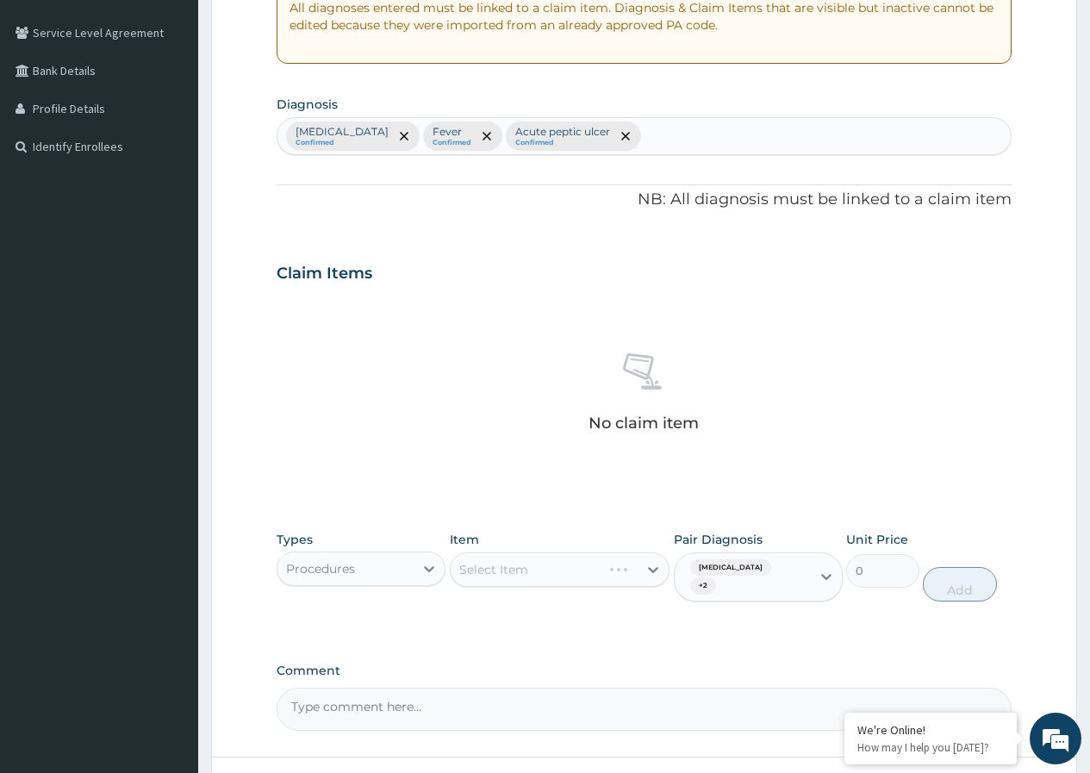
click at [651, 571] on div "Select Item" at bounding box center [560, 569] width 221 height 34
click at [652, 574] on div "Select Item" at bounding box center [560, 569] width 221 height 34
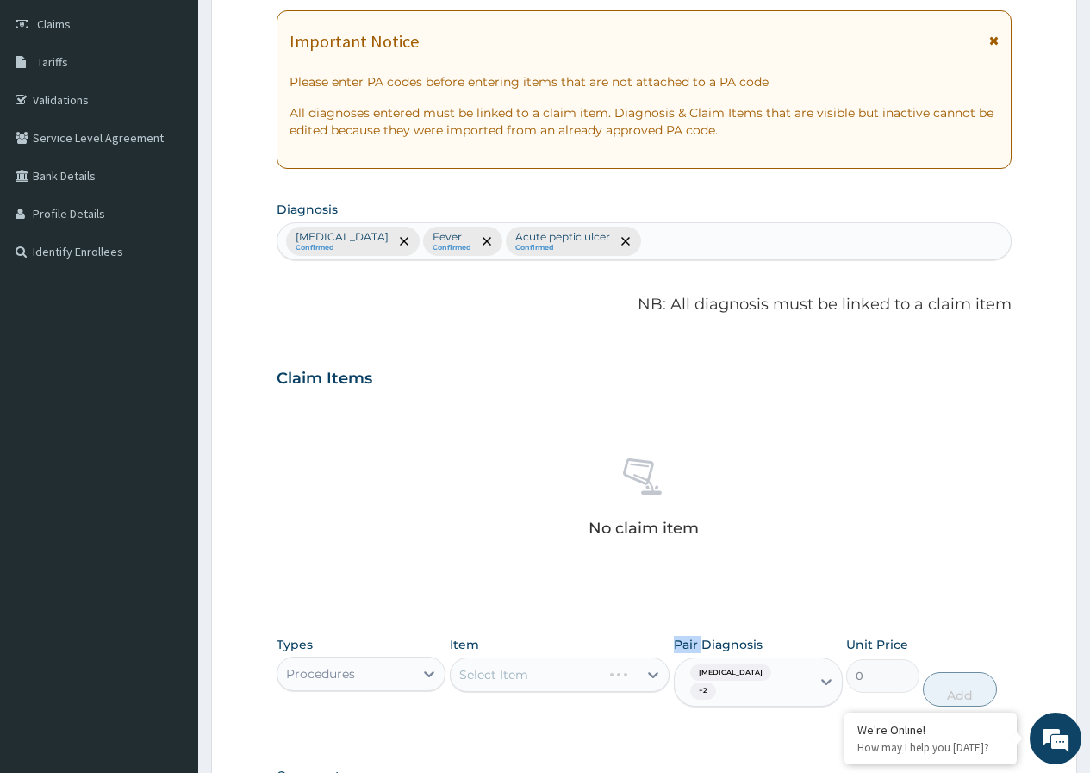
scroll to position [225, 0]
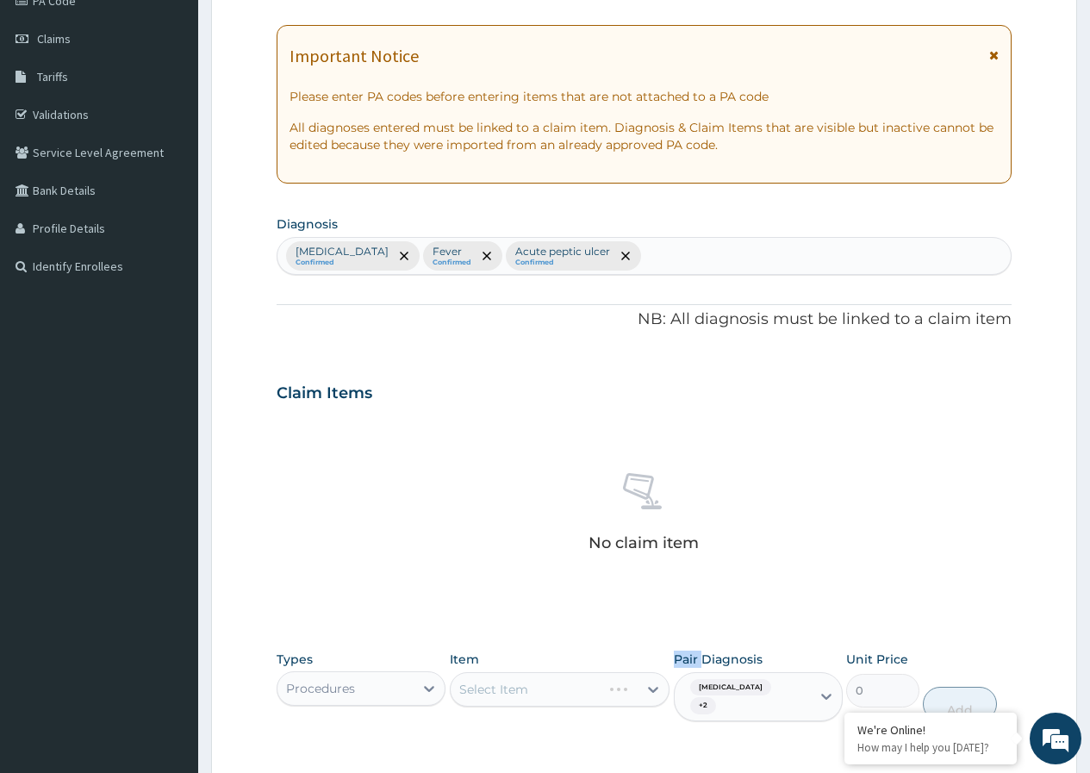
click at [680, 652] on label "Pair Diagnosis" at bounding box center [718, 659] width 89 height 17
drag, startPoint x: 707, startPoint y: 628, endPoint x: 715, endPoint y: 637, distance: 11.6
click at [708, 630] on div "PA Code / Prescription Code Enter Code(Secondary Care Only) Encounter Date 14-0…" at bounding box center [644, 395] width 735 height 911
click at [648, 687] on div "Select Item" at bounding box center [560, 689] width 221 height 34
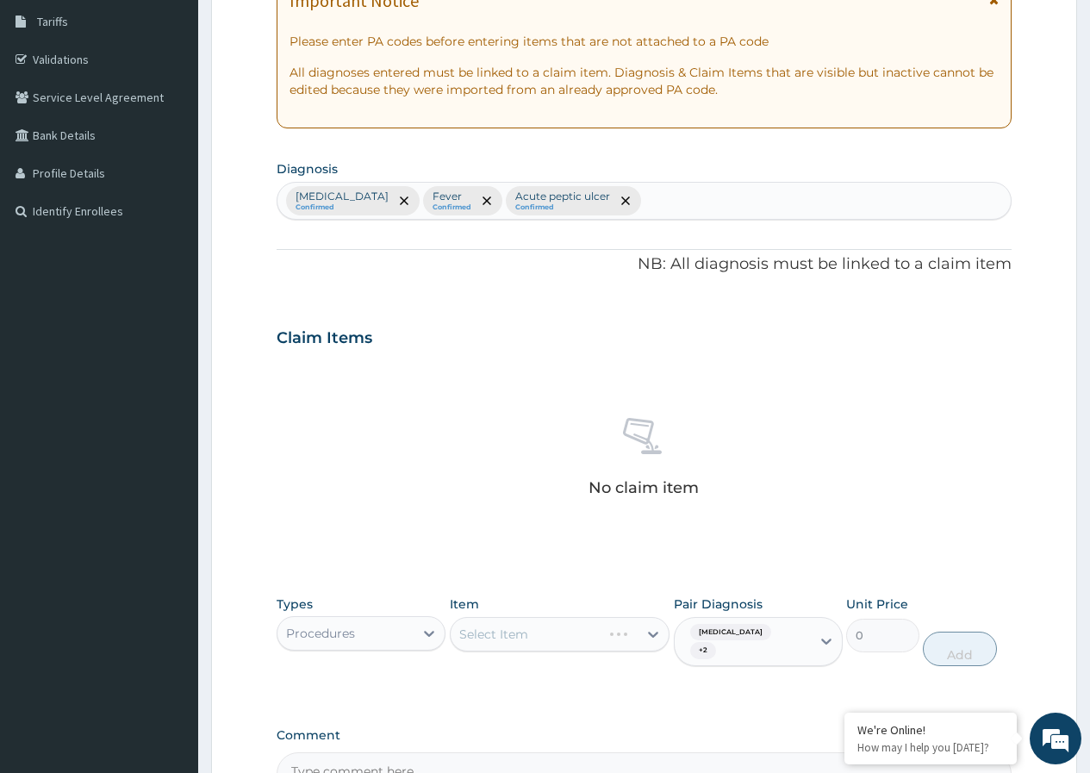
scroll to position [311, 0]
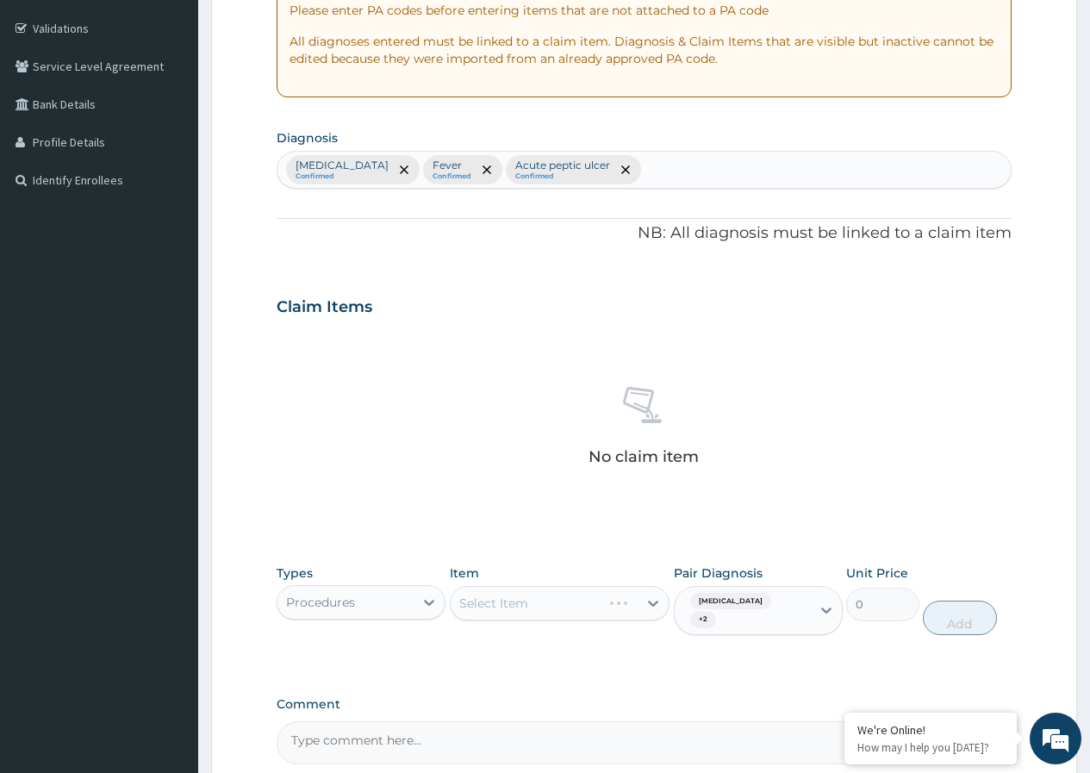
click at [652, 601] on div "Select Item" at bounding box center [560, 603] width 221 height 34
click at [633, 560] on div "Types Procedures Item Select Item Pair Diagnosis Falciparum malaria + 2 Unit Pr…" at bounding box center [644, 600] width 735 height 89
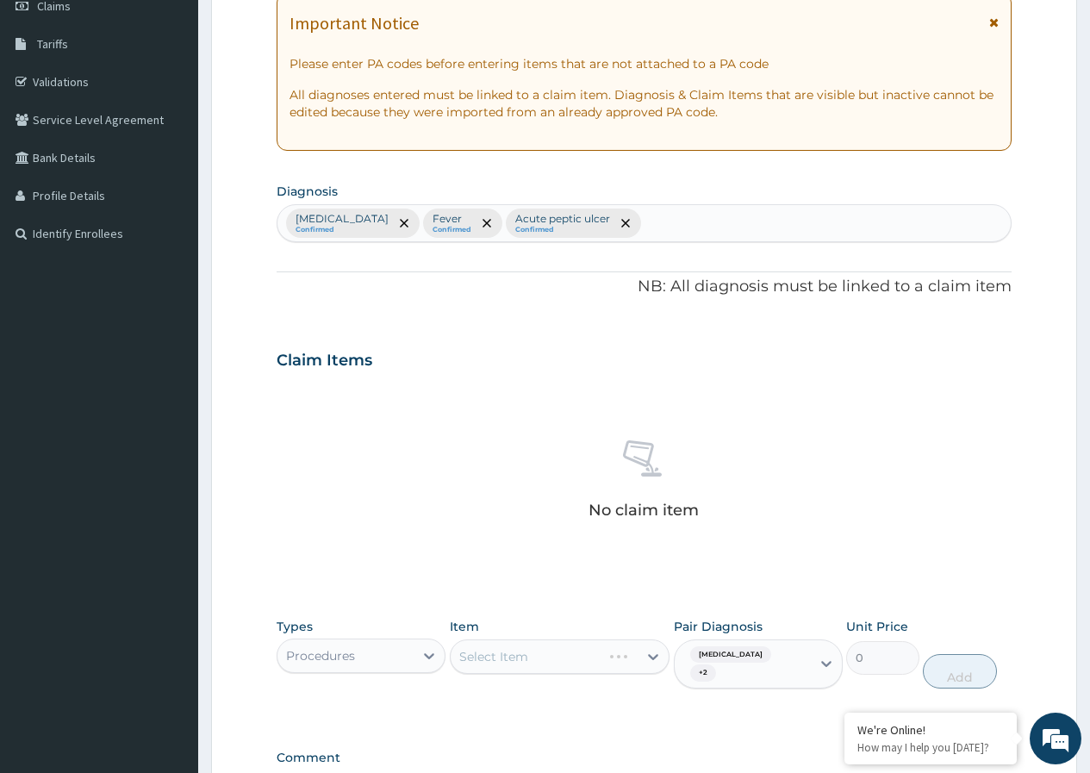
scroll to position [259, 0]
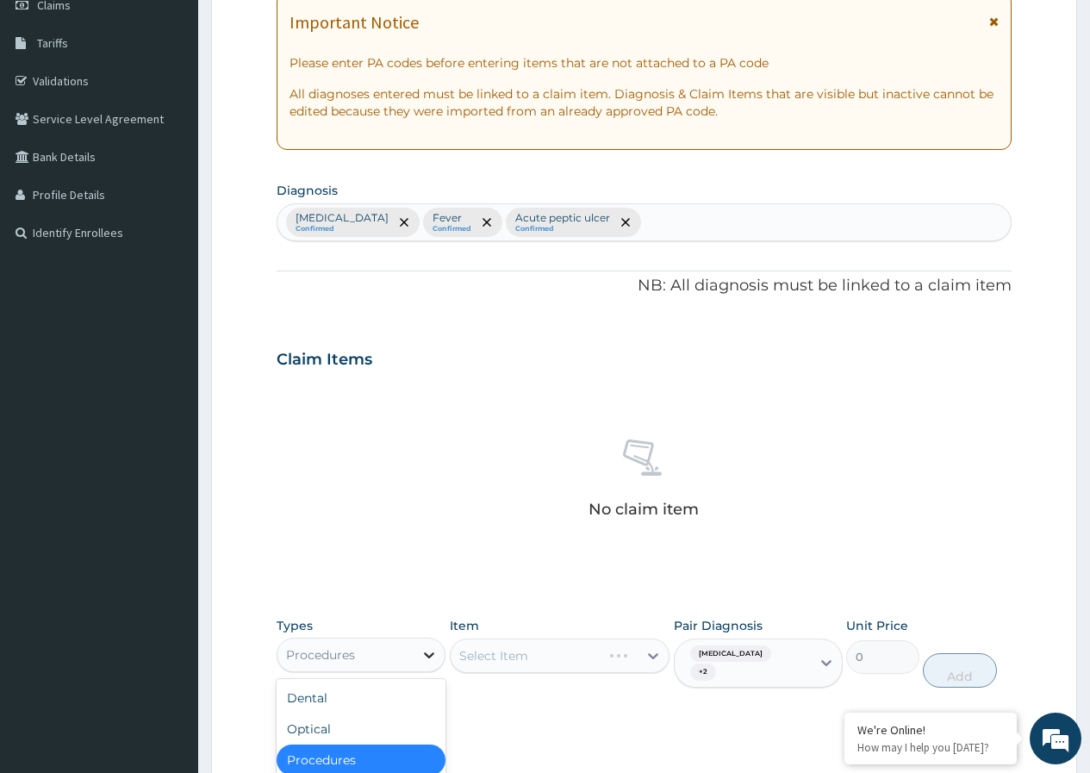
click at [423, 658] on icon at bounding box center [429, 654] width 17 height 17
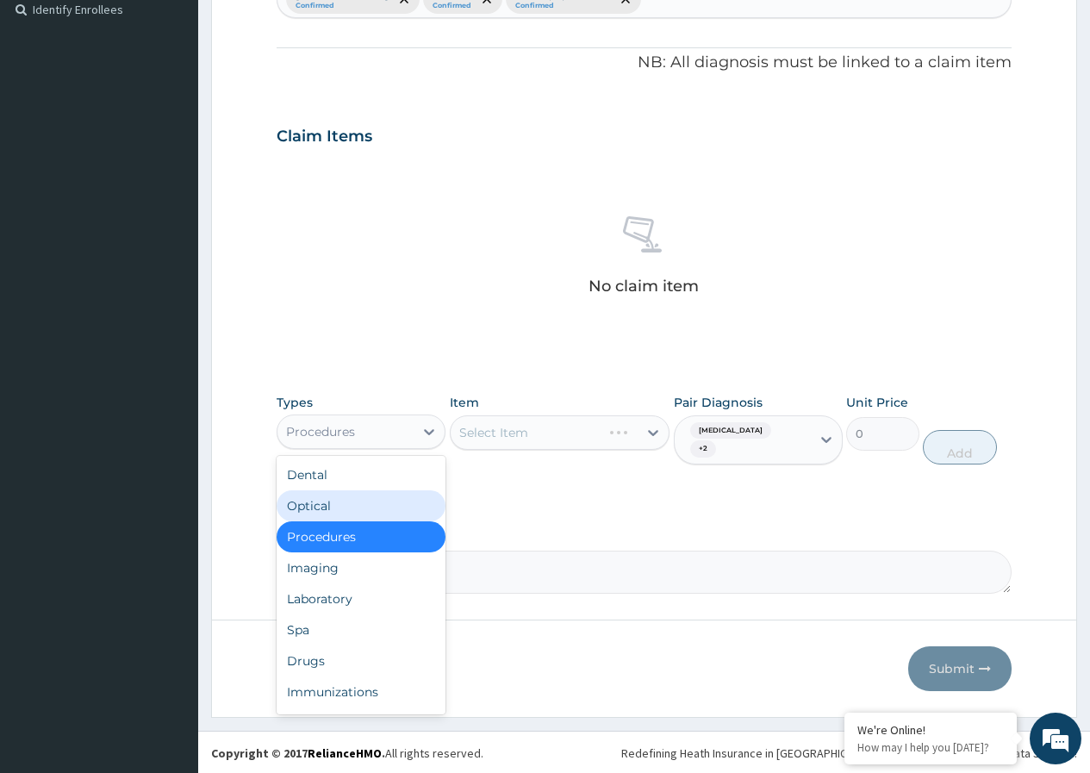
scroll to position [484, 0]
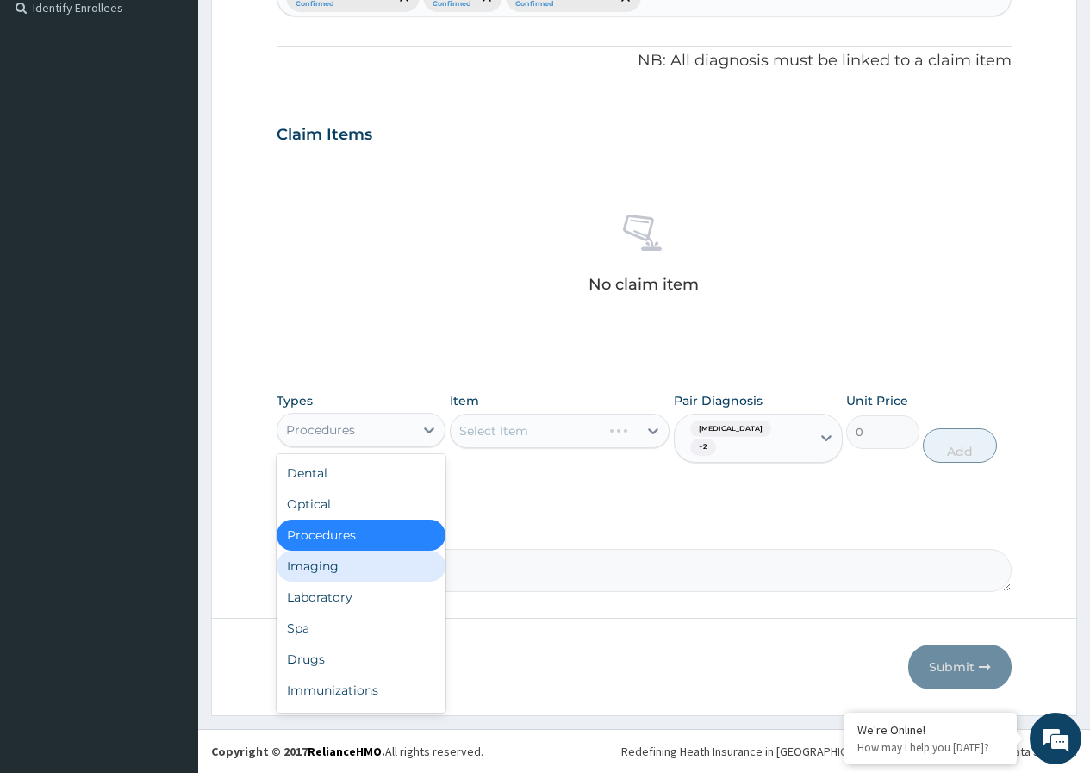
click at [359, 571] on div "Imaging" at bounding box center [361, 566] width 169 height 31
click at [420, 431] on div at bounding box center [429, 430] width 31 height 31
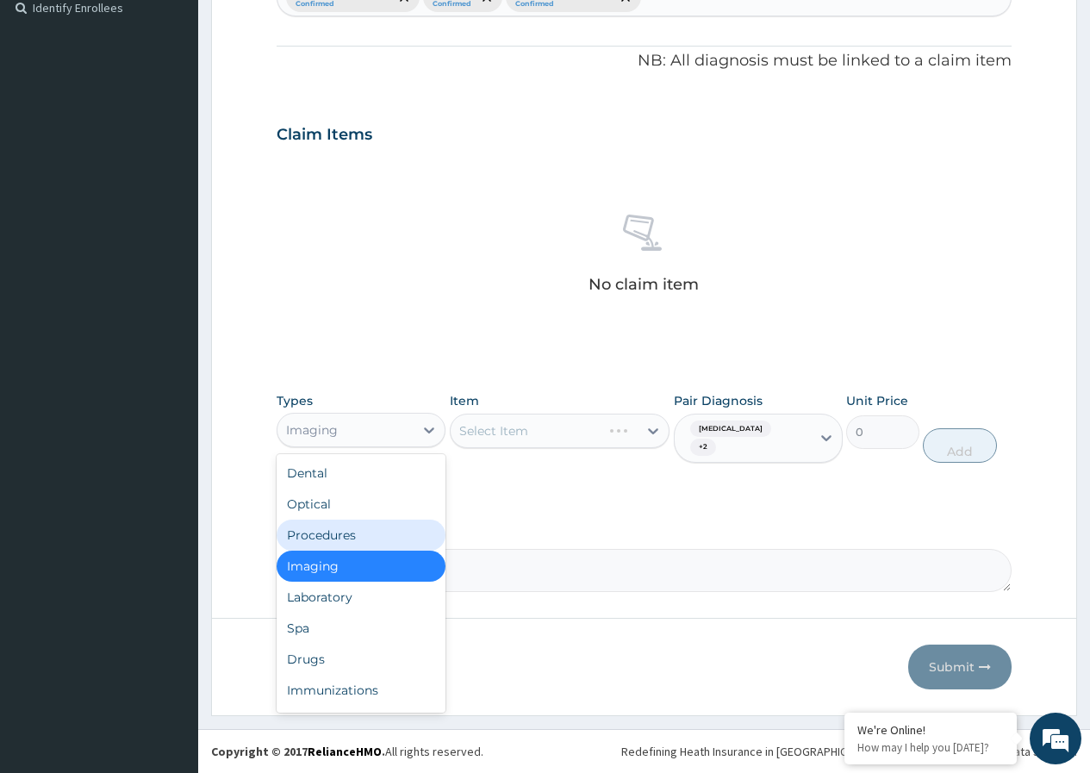
click at [394, 534] on div "Procedures" at bounding box center [361, 535] width 169 height 31
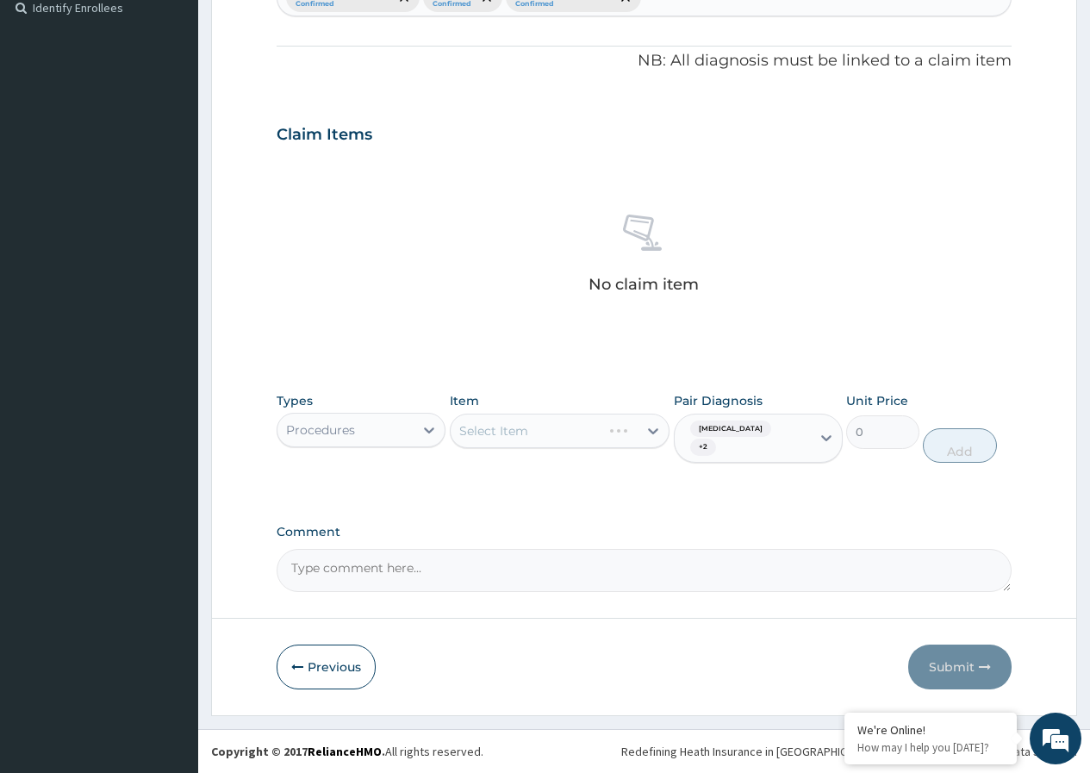
click at [652, 433] on div "Select Item" at bounding box center [560, 431] width 221 height 34
click at [657, 432] on icon at bounding box center [653, 430] width 17 height 17
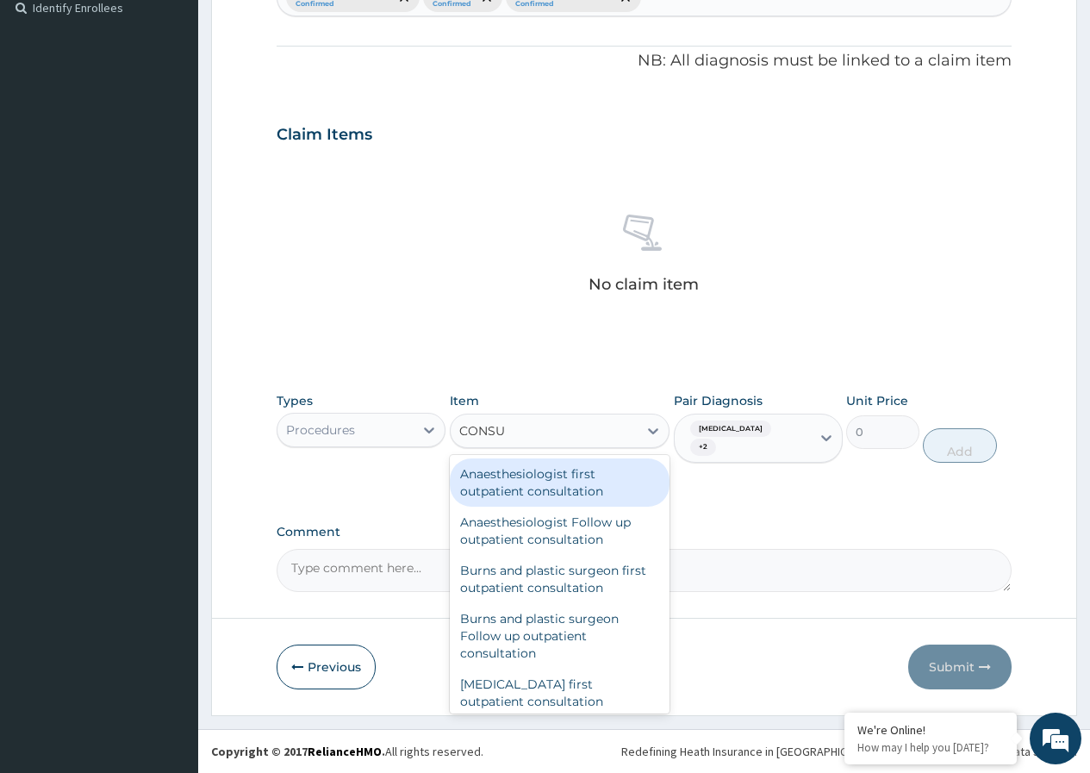
type input "CONSUL"
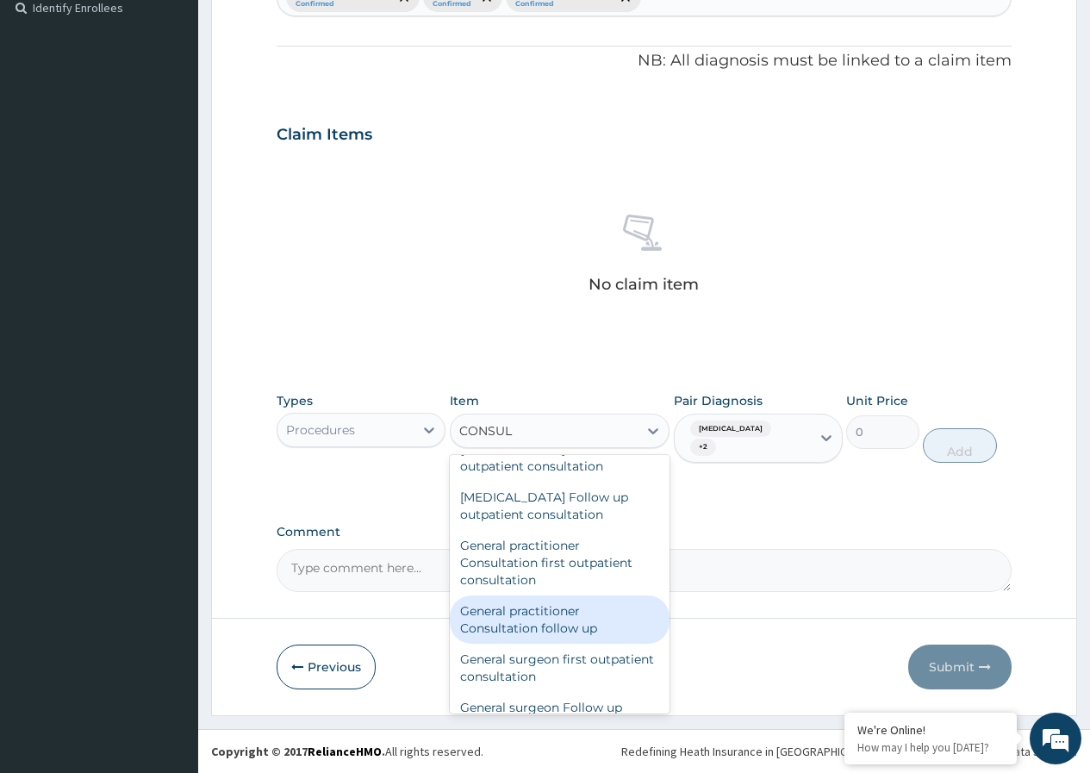
scroll to position [948, 0]
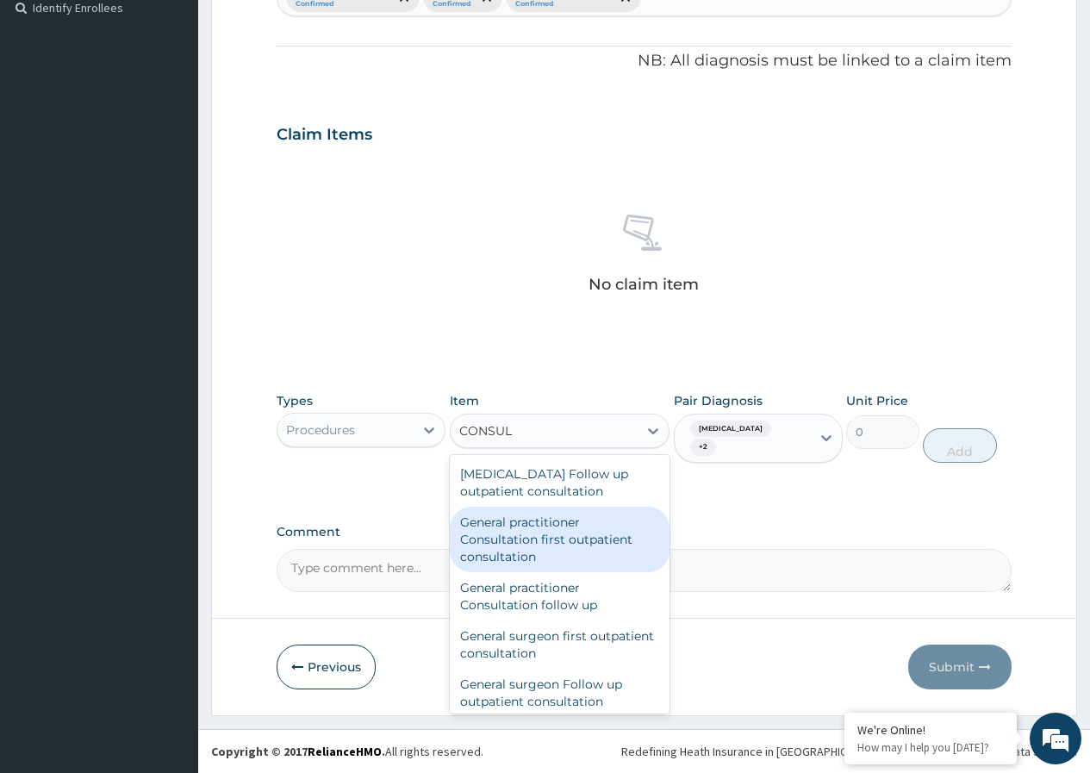
click at [582, 562] on div "General practitioner Consultation first outpatient consultation" at bounding box center [560, 540] width 221 height 66
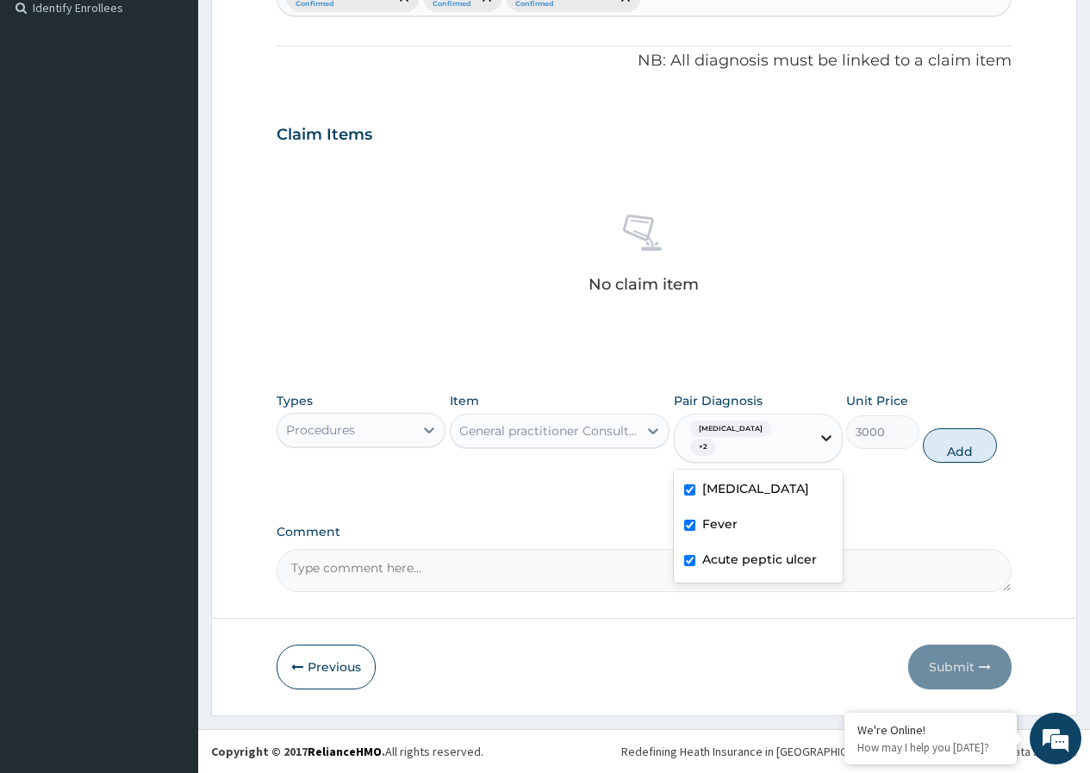
click at [822, 440] on icon at bounding box center [826, 437] width 17 height 17
click at [974, 446] on button "Add" at bounding box center [959, 445] width 73 height 34
type input "0"
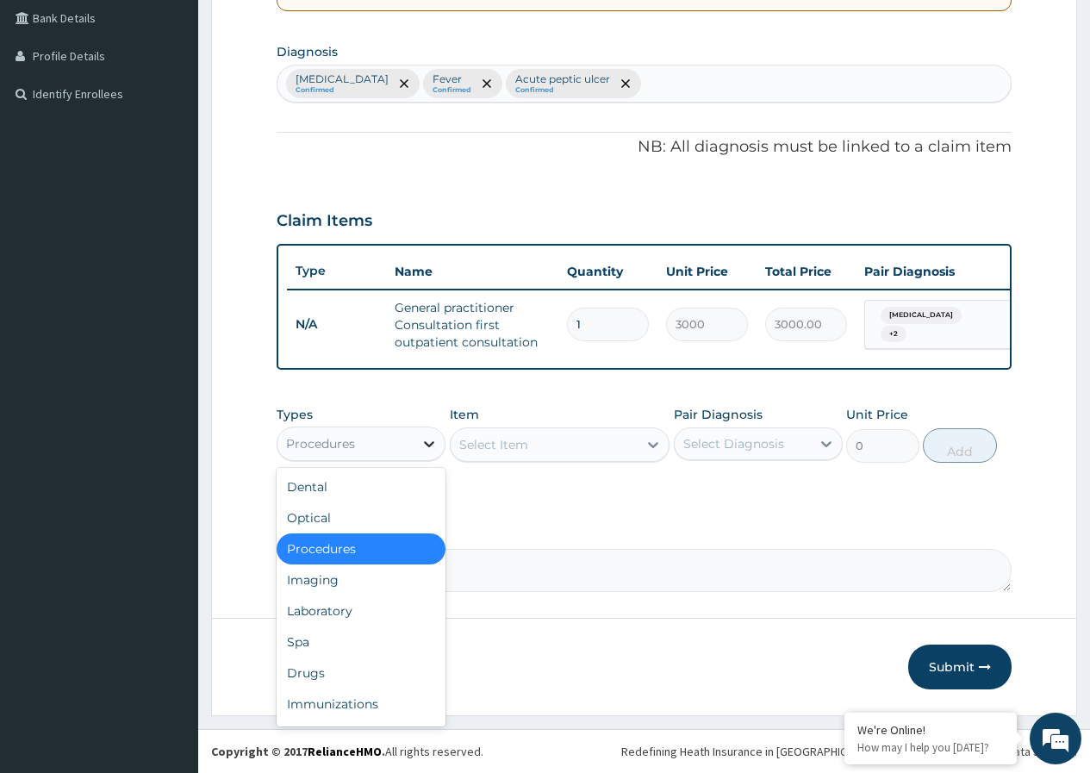
click at [428, 446] on icon at bounding box center [429, 443] width 17 height 17
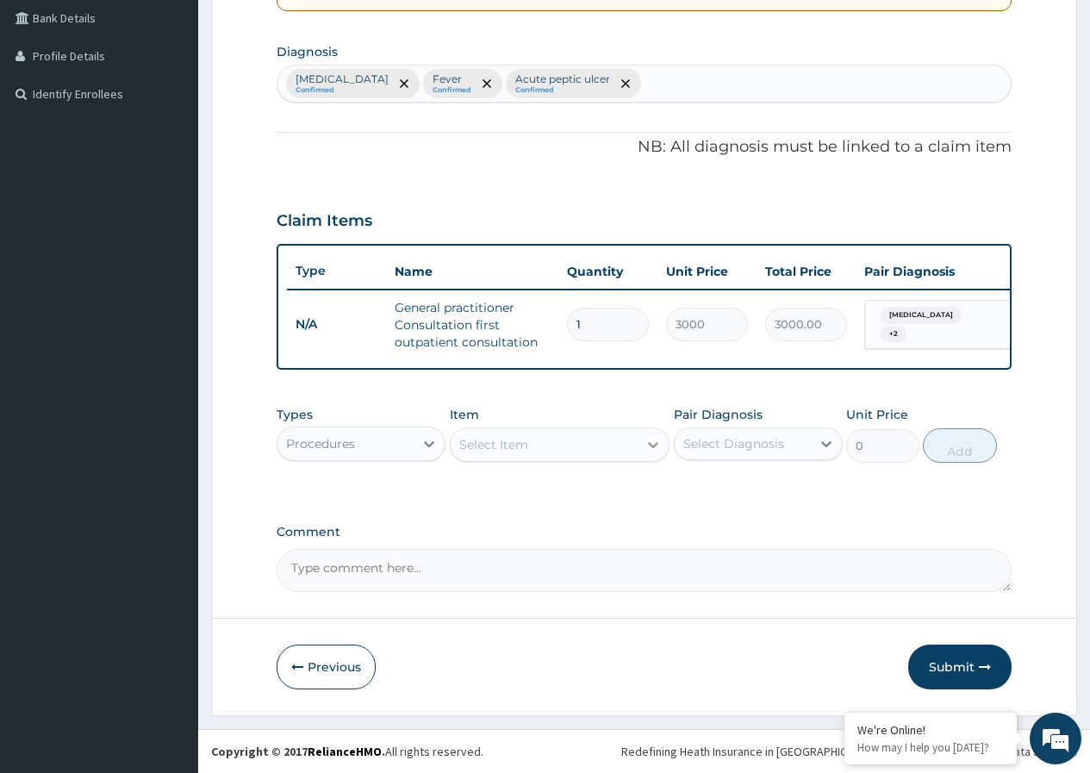
click at [653, 447] on icon at bounding box center [653, 445] width 10 height 6
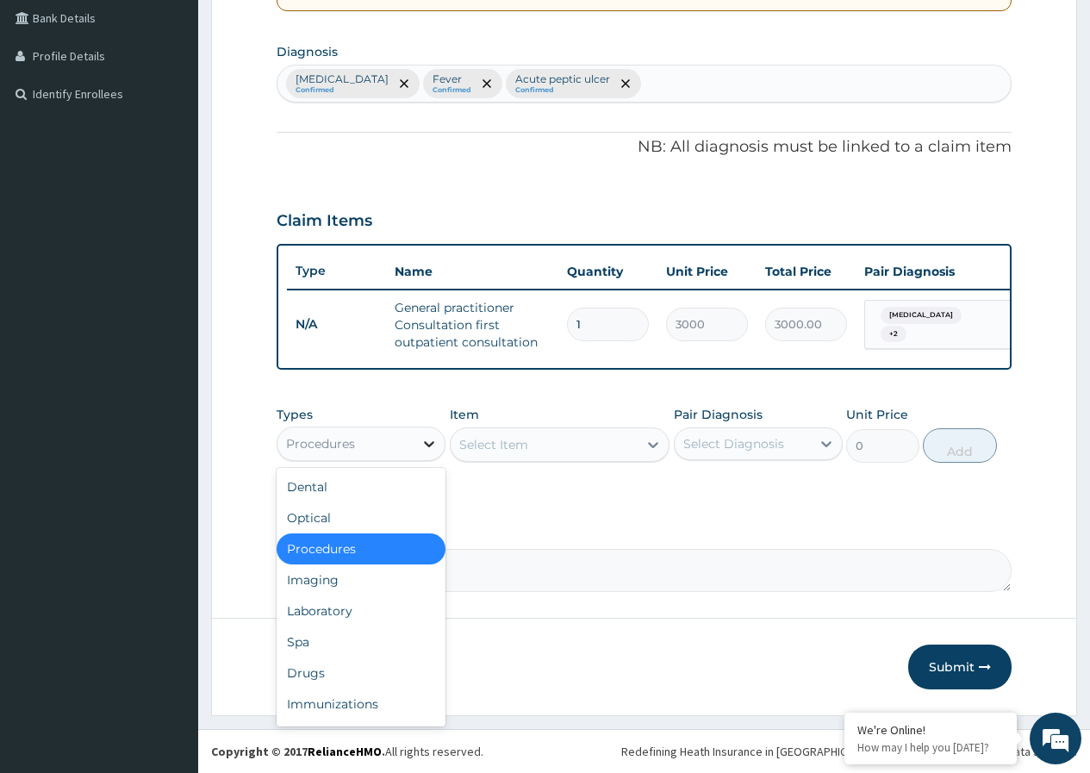
click at [432, 444] on icon at bounding box center [429, 444] width 10 height 6
drag, startPoint x: 389, startPoint y: 608, endPoint x: 480, endPoint y: 544, distance: 111.4
click at [389, 602] on div "Laboratory" at bounding box center [361, 611] width 169 height 31
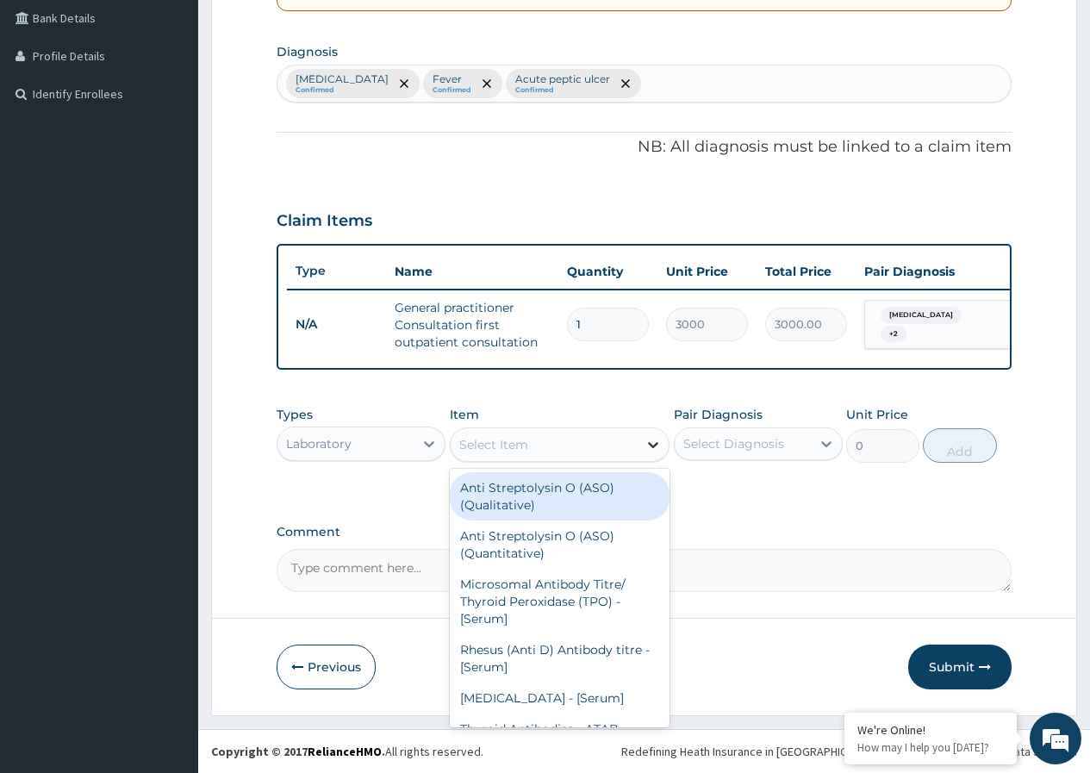
click at [658, 440] on icon at bounding box center [653, 444] width 17 height 17
click at [658, 443] on icon at bounding box center [653, 445] width 10 height 6
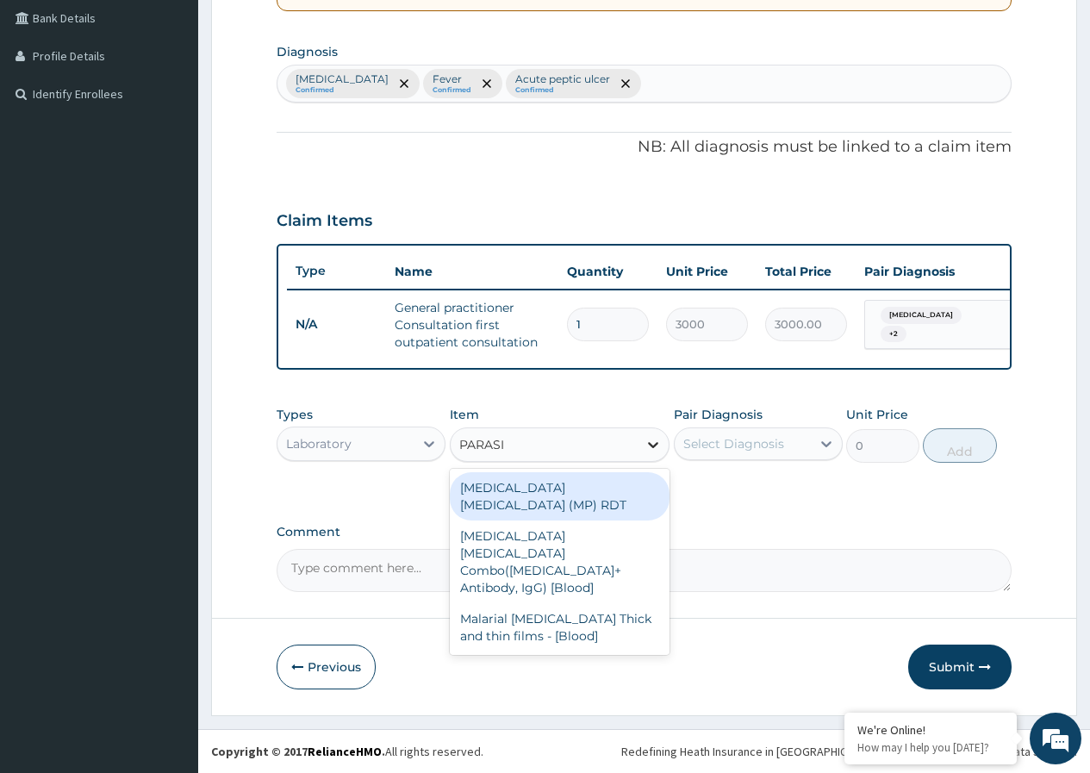
type input "PARASIT"
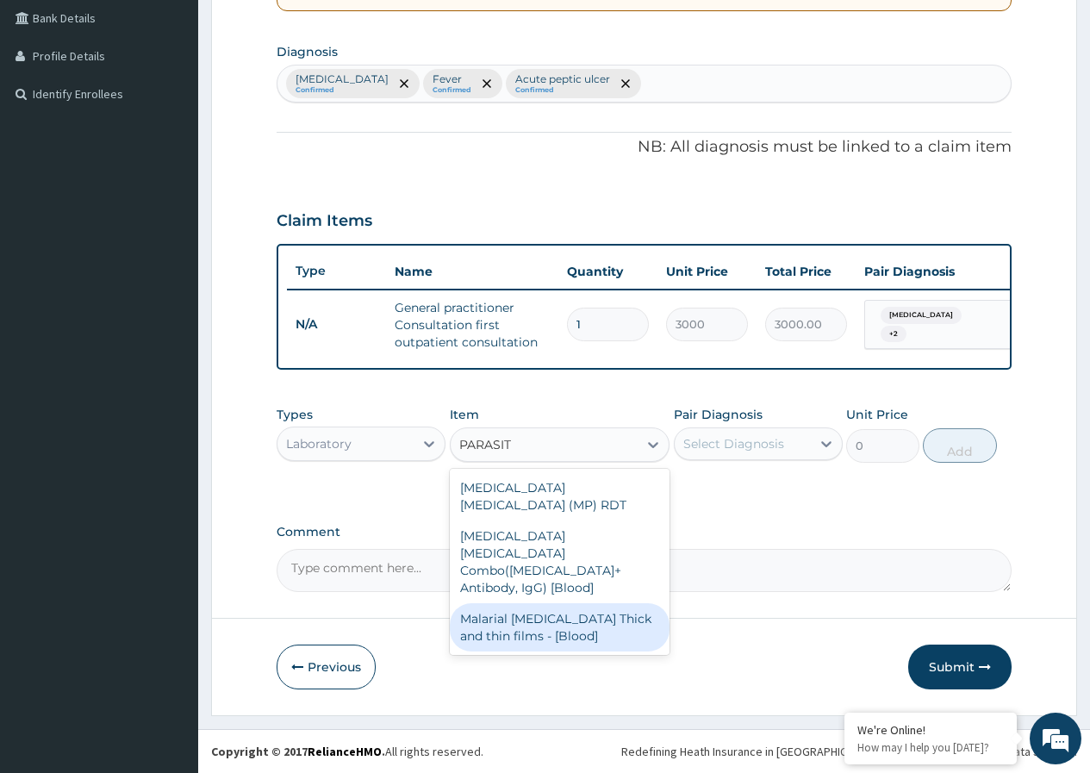
click at [525, 603] on div "Malarial Parasite Thick and thin films - [Blood]" at bounding box center [560, 627] width 221 height 48
type input "1500"
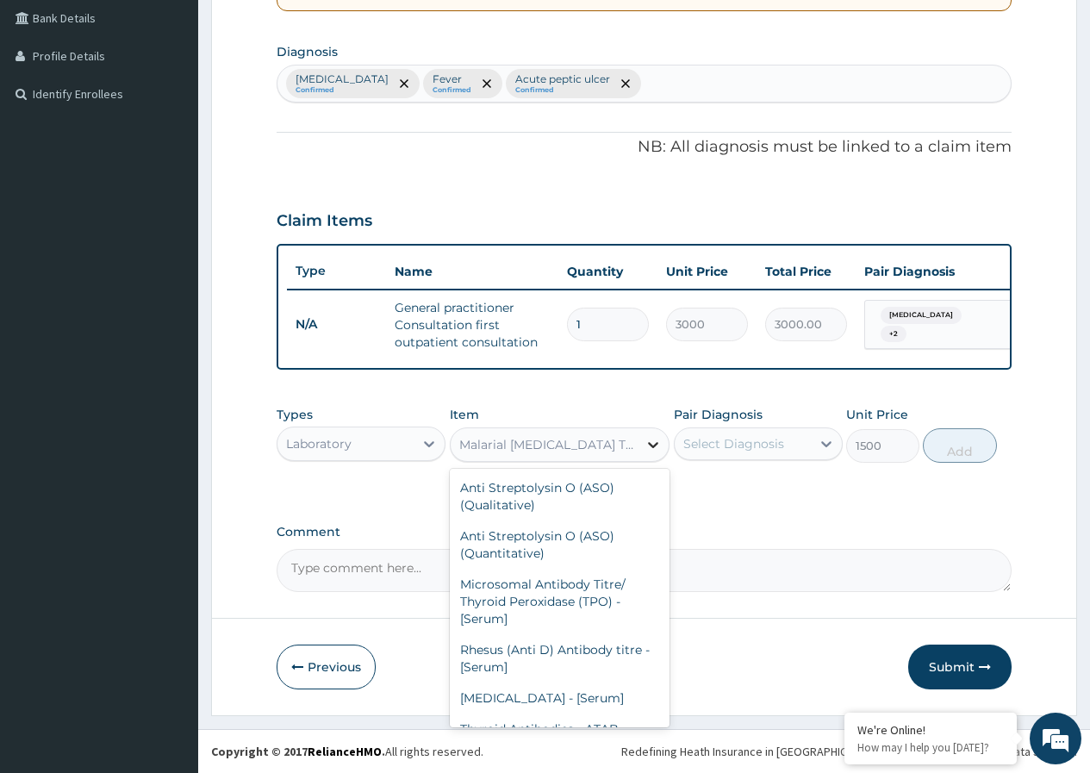
click at [651, 443] on icon at bounding box center [653, 445] width 10 height 6
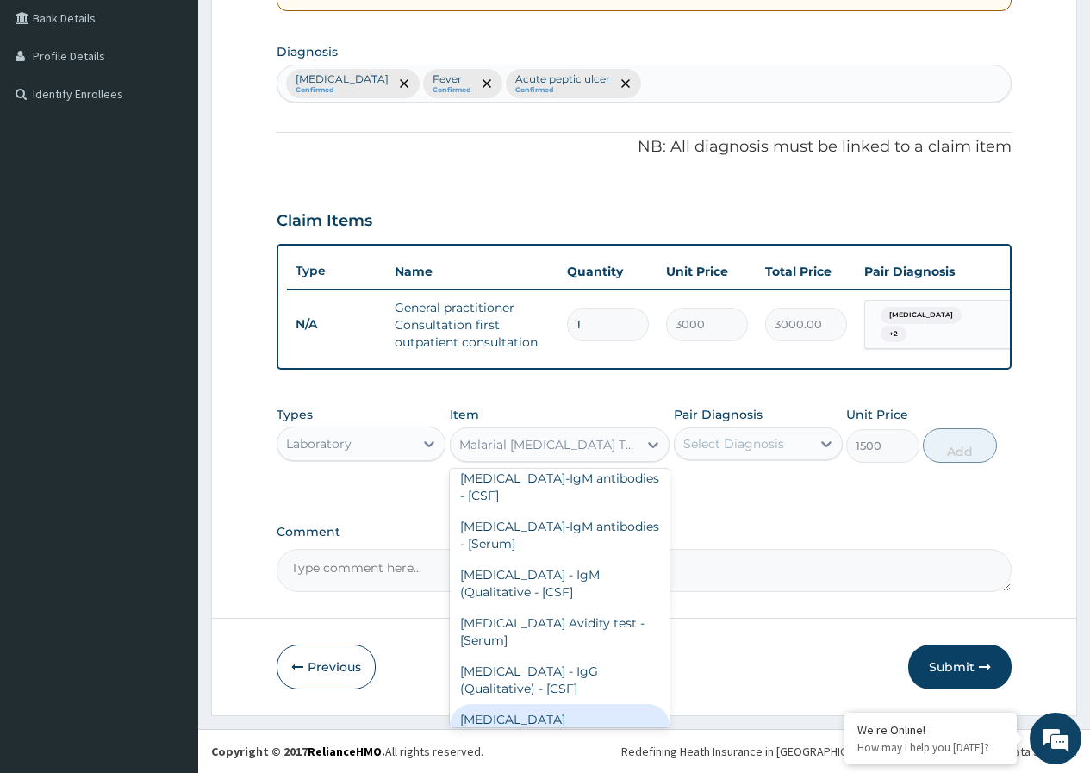
click at [607, 704] on div "MALARIA PARASITE (MP) RDT" at bounding box center [560, 728] width 221 height 48
click at [607, 597] on form "Step 2 of 2 PA Code / Prescription Code Enter Code(Secondary Care Only) Encount…" at bounding box center [644, 204] width 866 height 1021
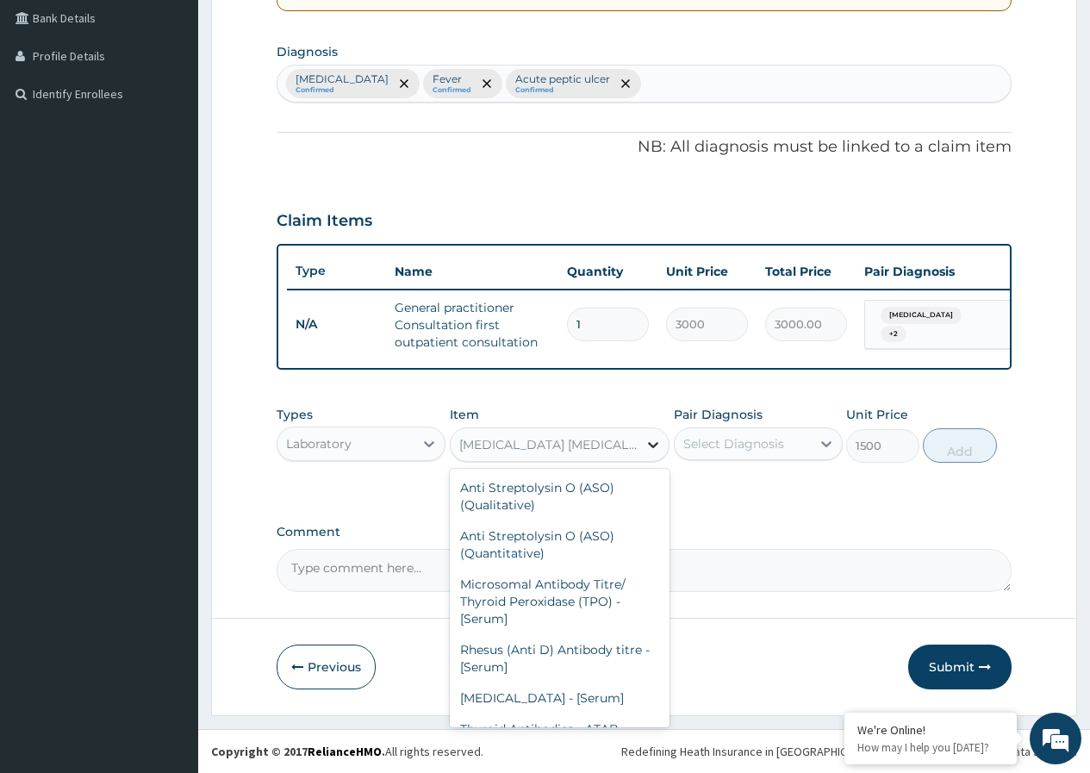
click at [655, 440] on icon at bounding box center [653, 444] width 17 height 17
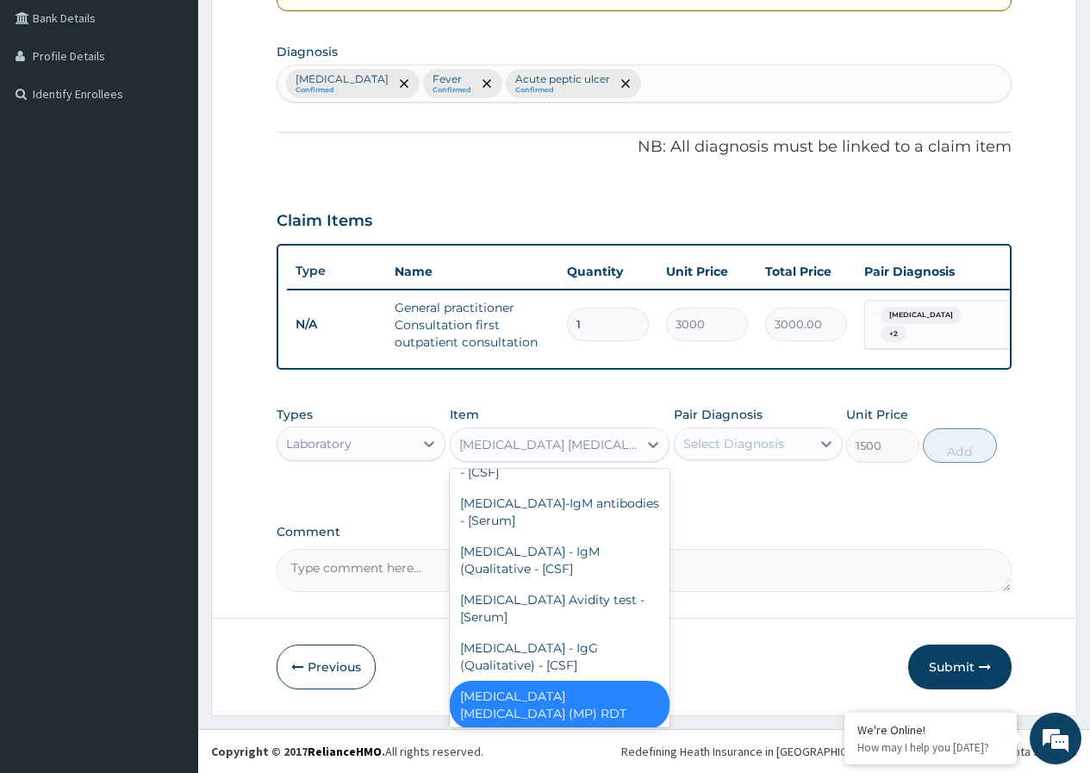
scroll to position [13163, 0]
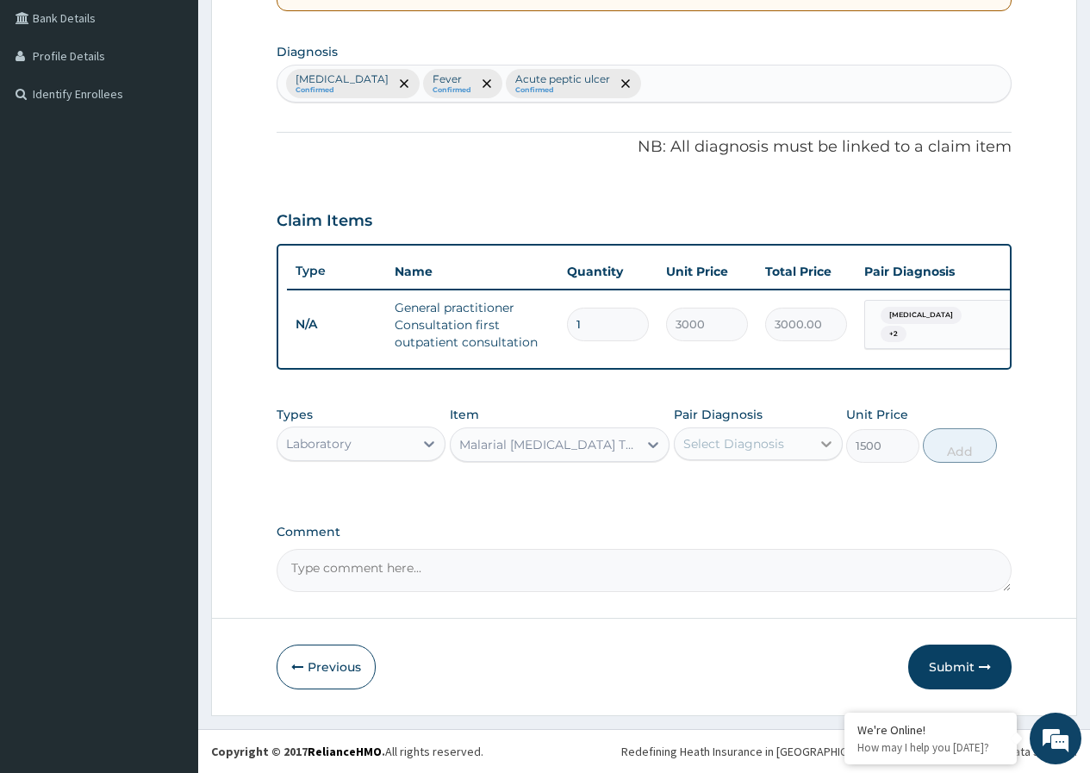
click at [825, 444] on icon at bounding box center [826, 444] width 10 height 6
click at [685, 488] on input "checkbox" at bounding box center [689, 486] width 11 height 11
checkbox input "true"
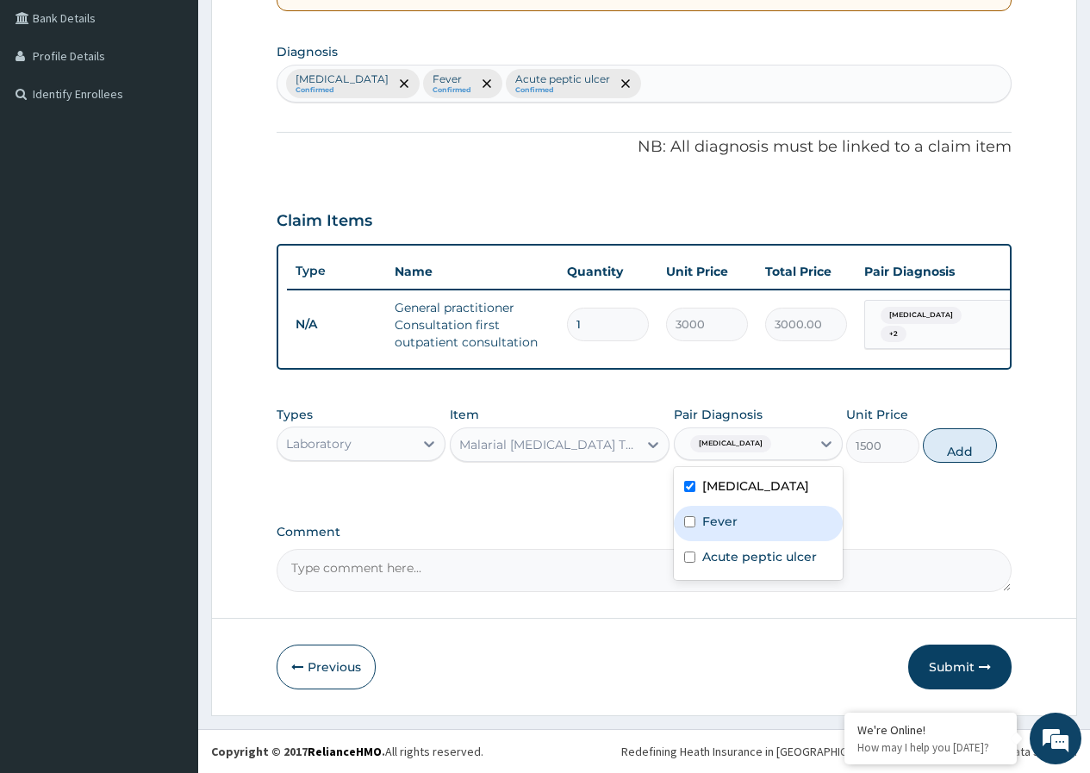
click at [688, 529] on div "Fever" at bounding box center [758, 523] width 169 height 35
checkbox input "true"
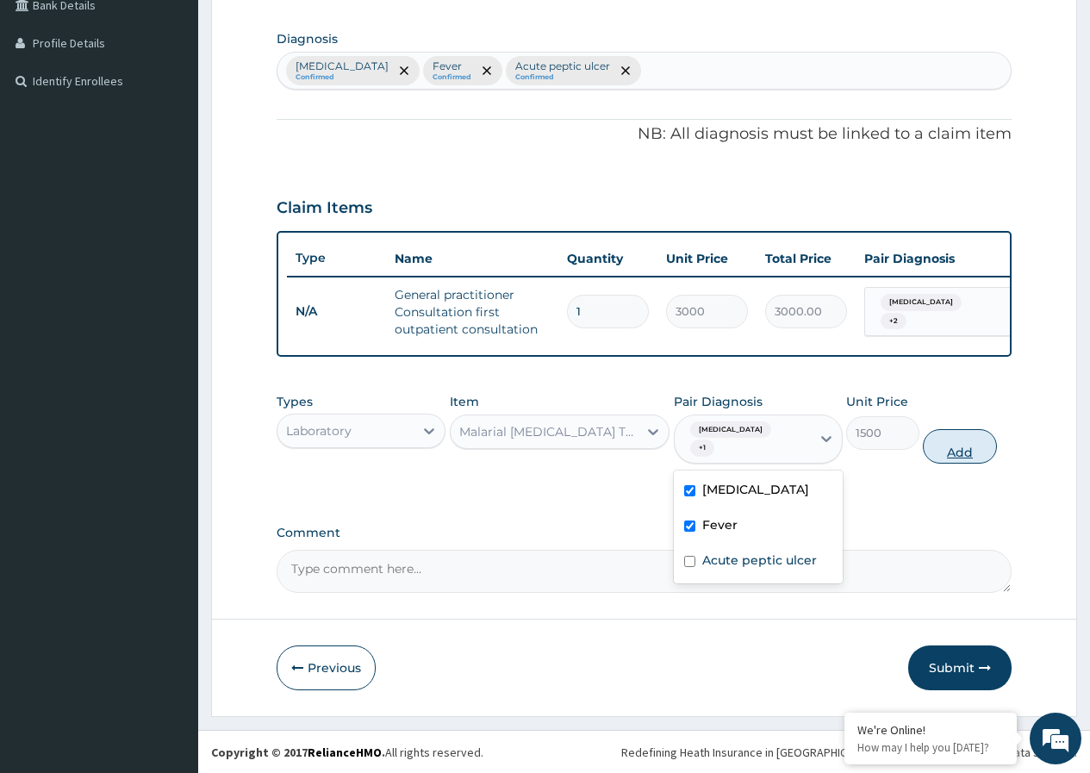
click at [962, 464] on button "Add" at bounding box center [959, 446] width 73 height 34
type input "0"
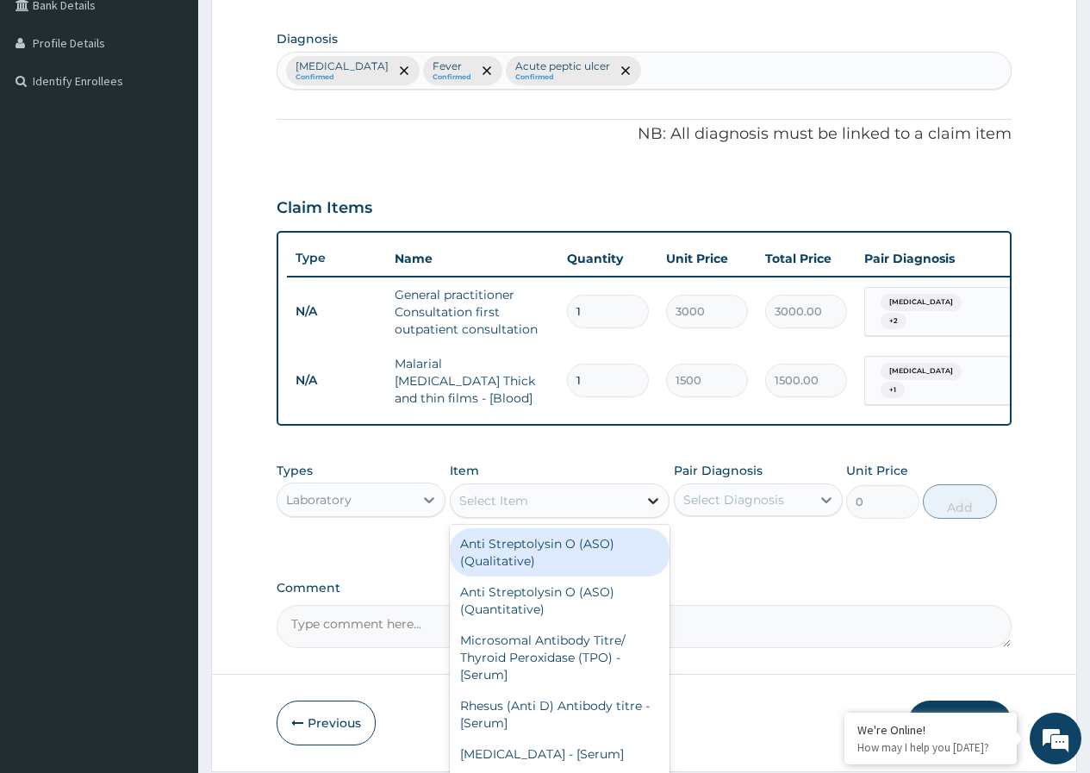
click at [656, 504] on icon at bounding box center [653, 501] width 10 height 6
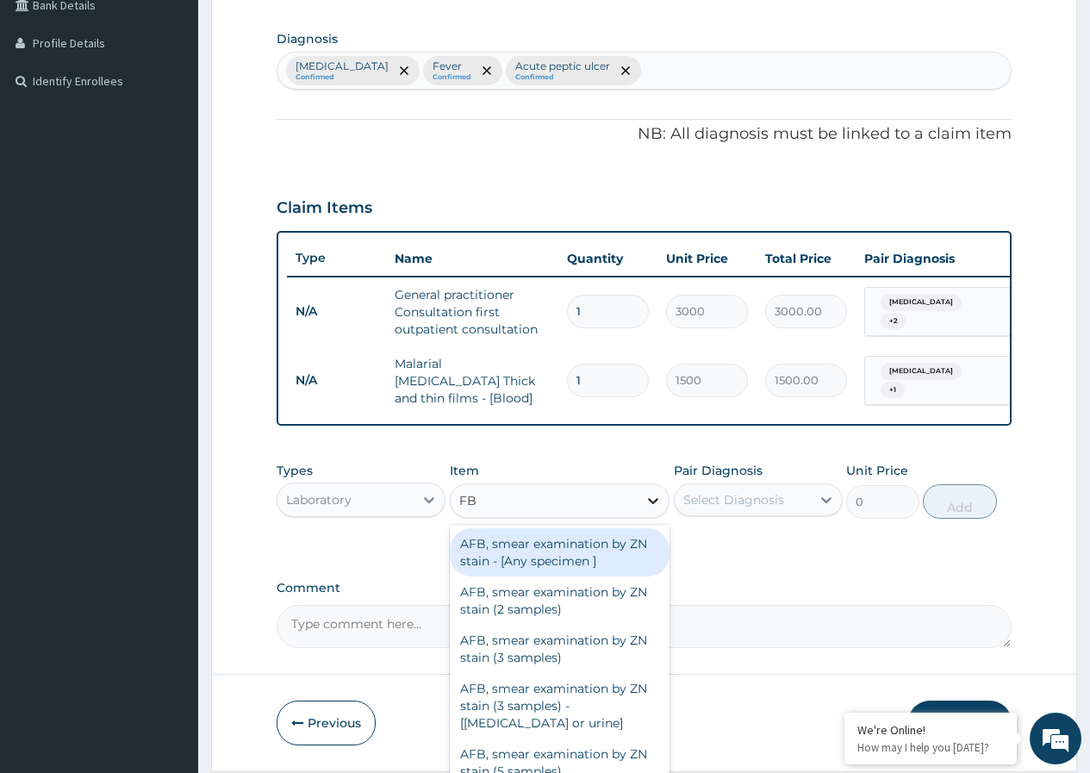
type input "FBC"
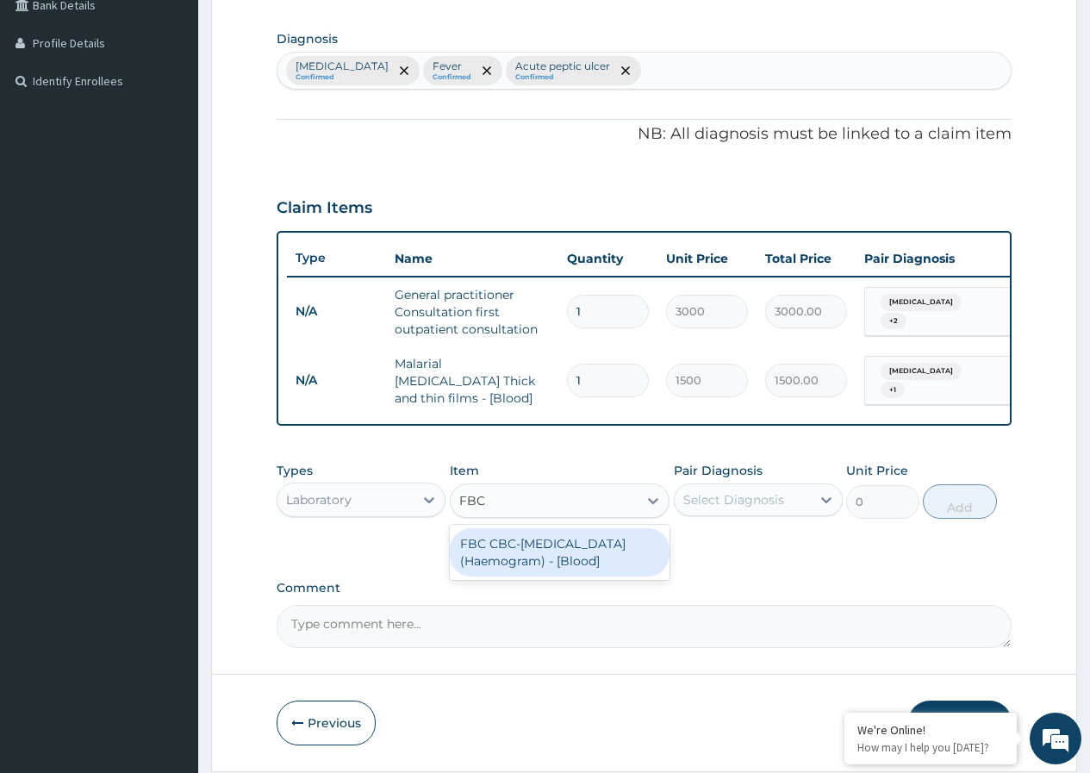
click at [571, 560] on div "FBC CBC-Complete Blood Count (Haemogram) - [Blood]" at bounding box center [560, 552] width 221 height 48
type input "3000"
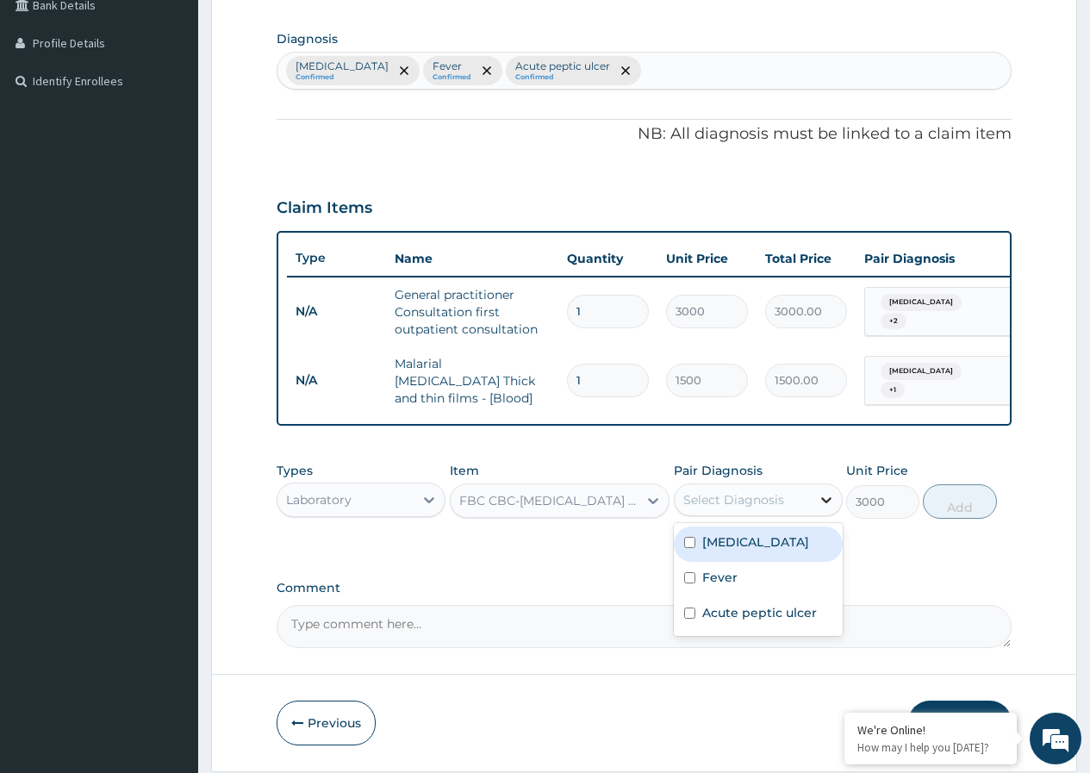
click at [826, 503] on icon at bounding box center [826, 500] width 10 height 6
click at [677, 74] on div "Falciparum malaria Confirmed Fever Confirmed Acute peptic ulcer Confirmed" at bounding box center [644, 71] width 733 height 36
type input "SEPSIS"
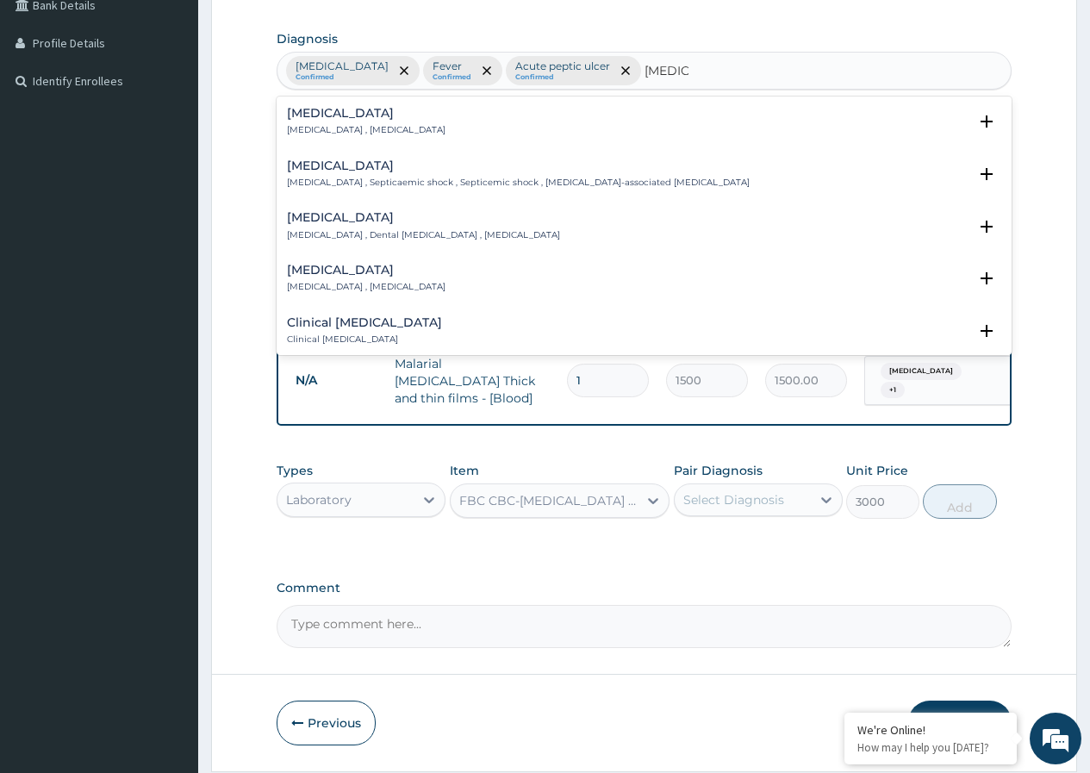
click at [351, 121] on div "Sepsis Systemic infection , Sepsis" at bounding box center [366, 122] width 159 height 30
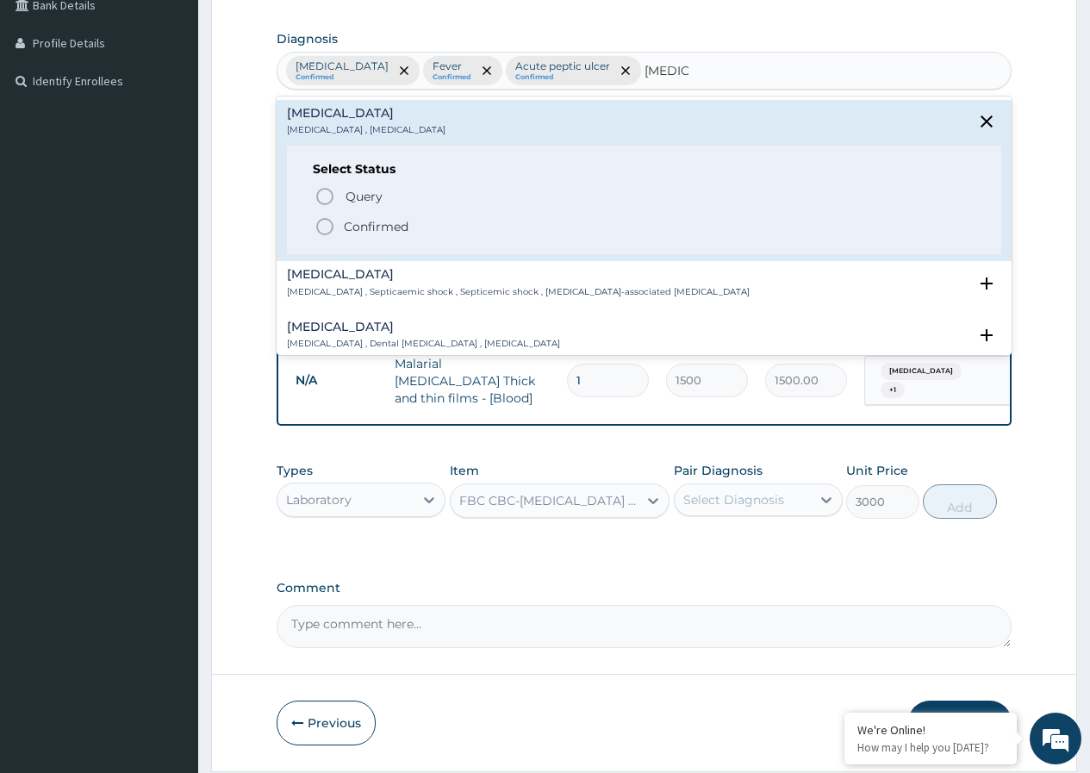
click at [330, 225] on icon "status option filled" at bounding box center [325, 226] width 21 height 21
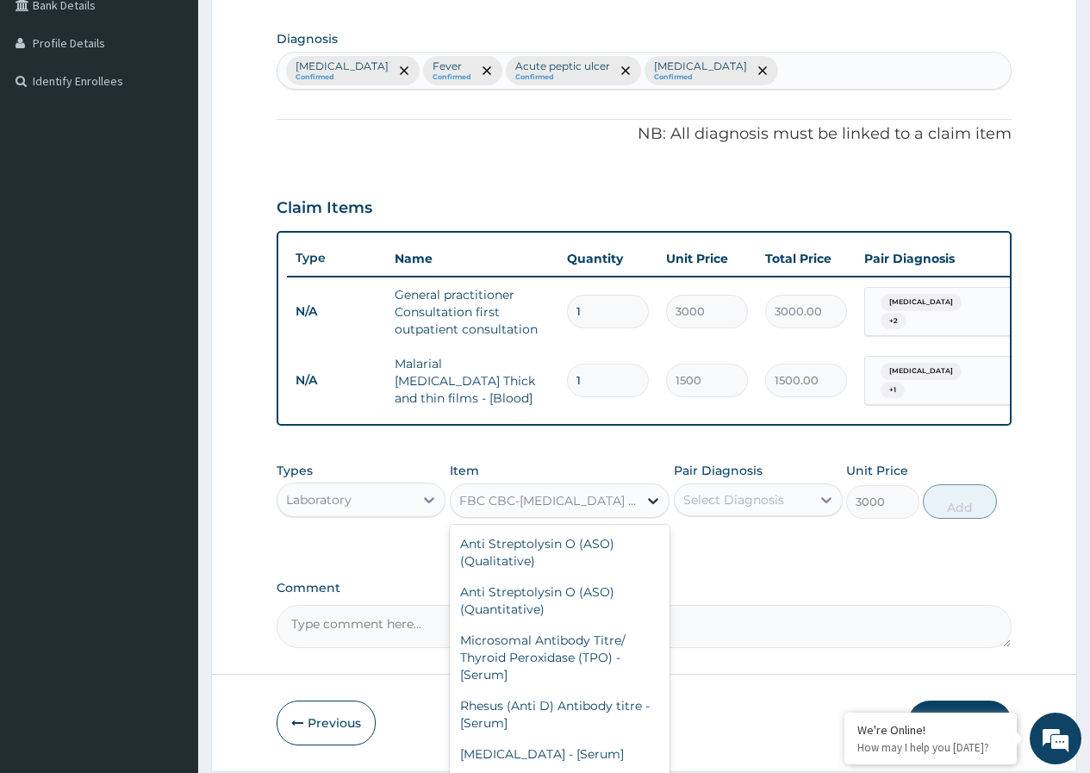
click at [656, 509] on icon at bounding box center [653, 500] width 17 height 17
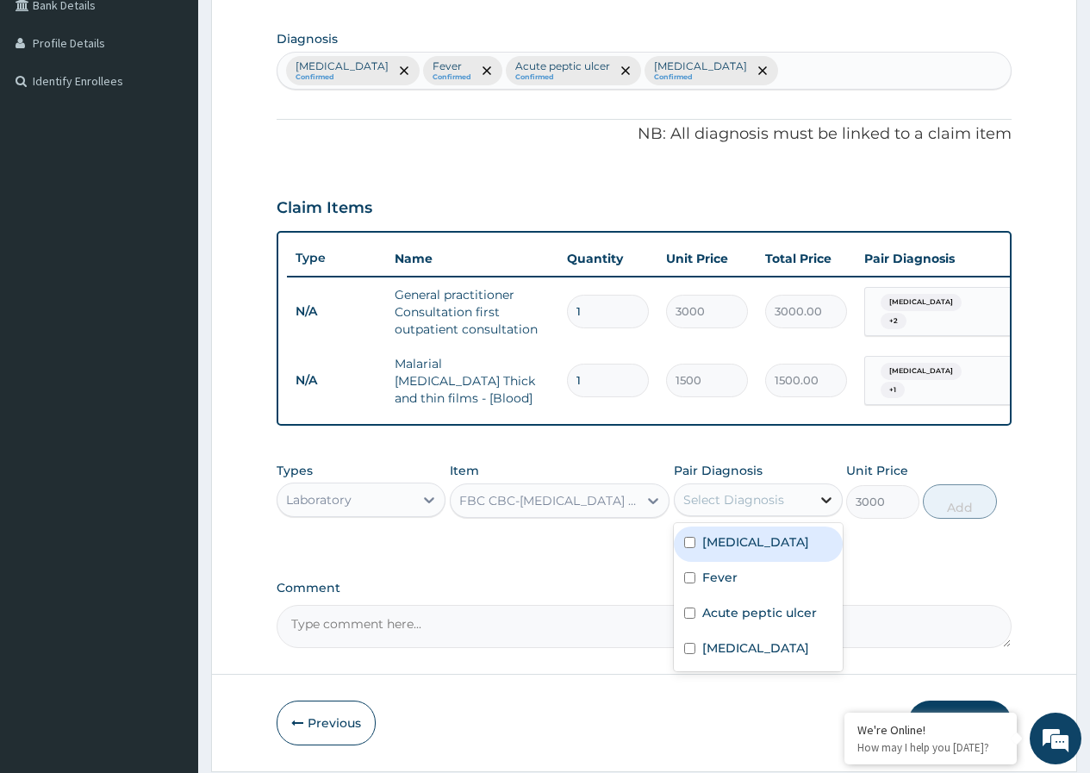
click at [821, 509] on icon at bounding box center [826, 499] width 17 height 17
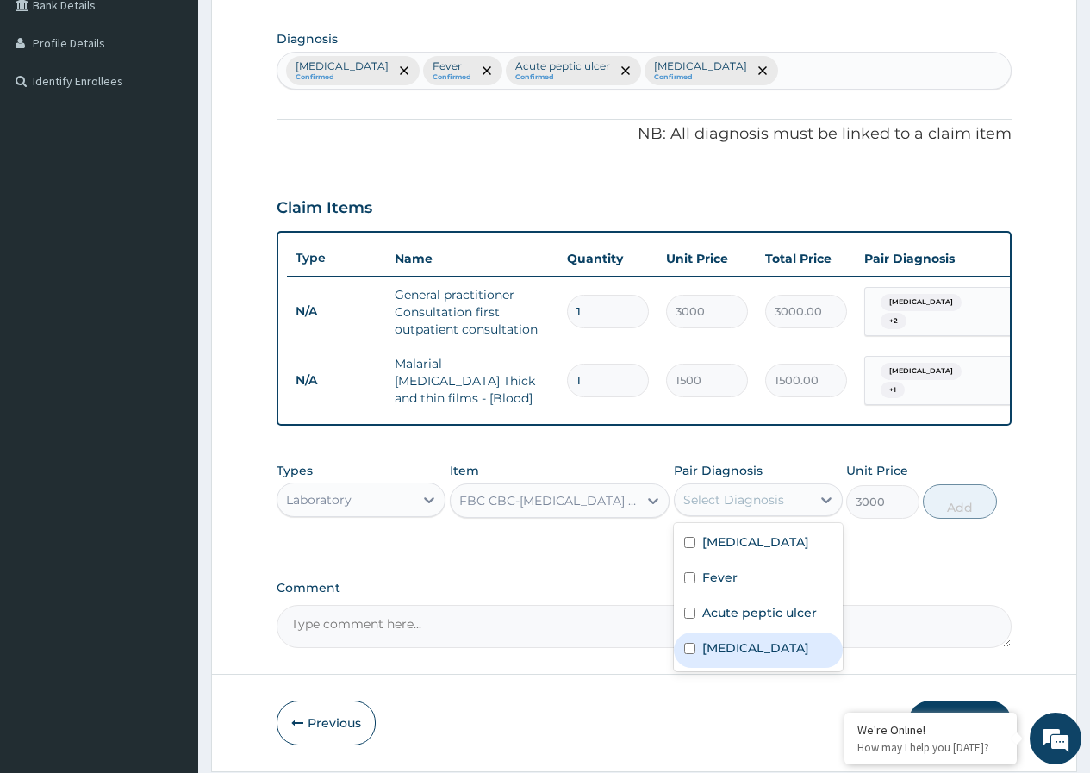
click at [697, 660] on div "Sepsis" at bounding box center [758, 650] width 169 height 35
checkbox input "true"
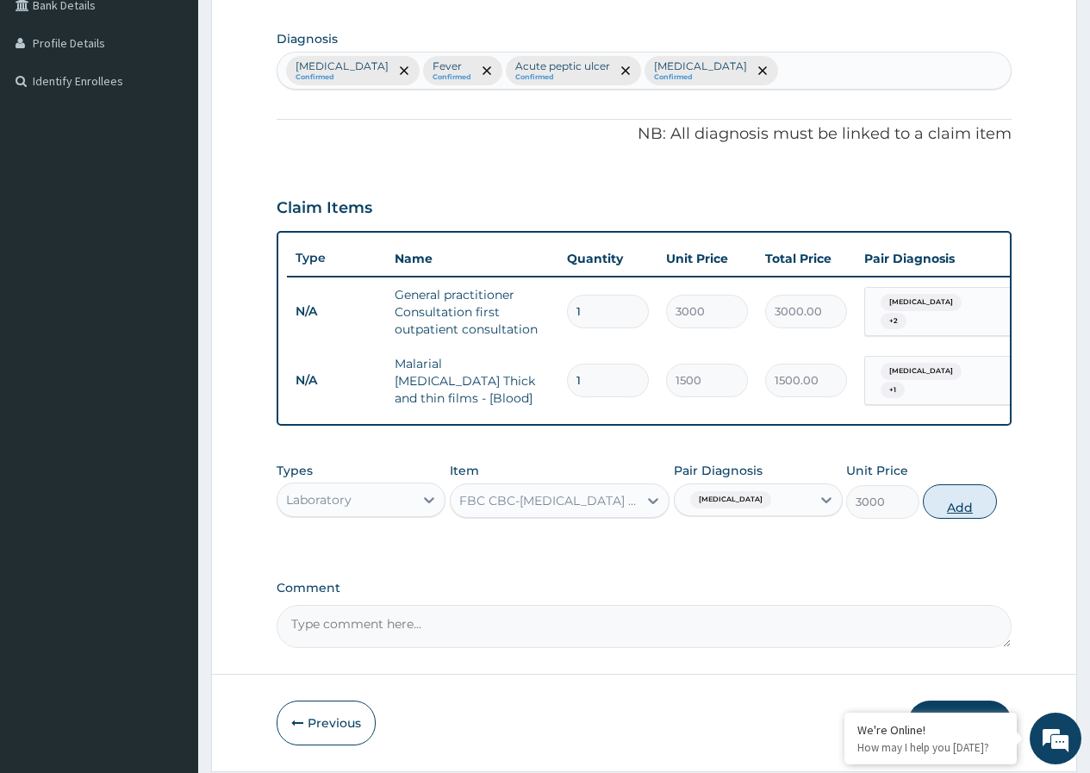
click at [959, 515] on button "Add" at bounding box center [959, 501] width 73 height 34
type input "0"
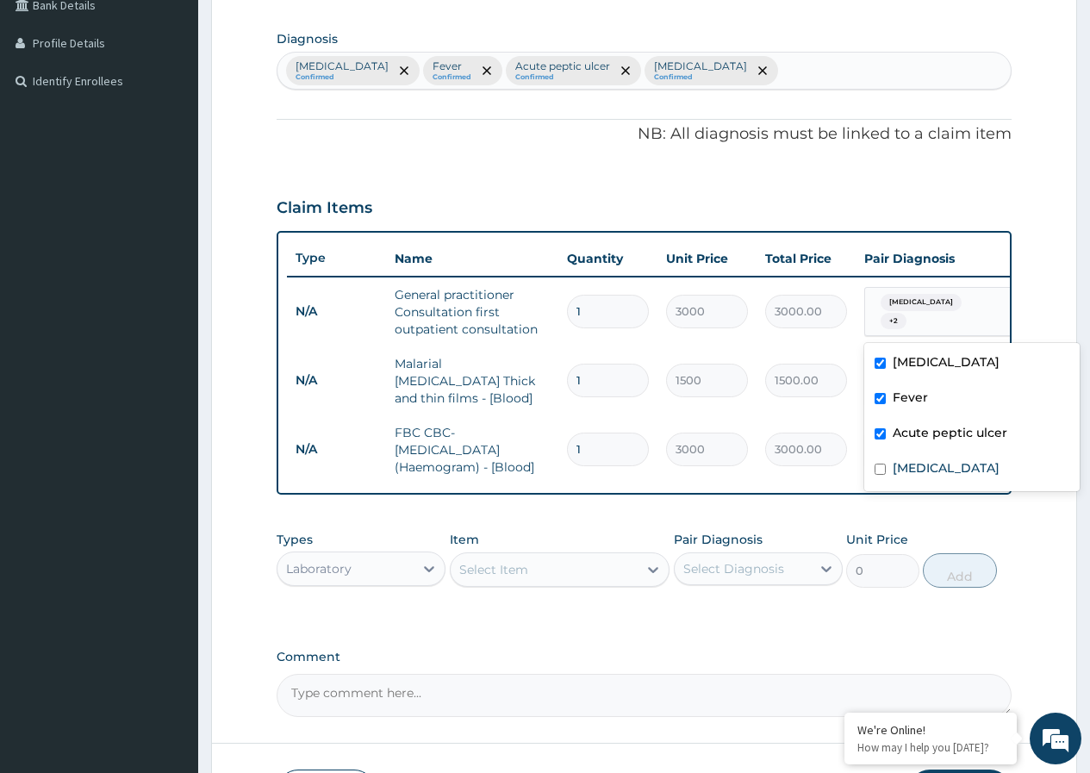
click at [915, 303] on span "Falciparum malaria" at bounding box center [921, 302] width 81 height 17
click at [877, 471] on input "checkbox" at bounding box center [880, 469] width 11 height 11
checkbox input "true"
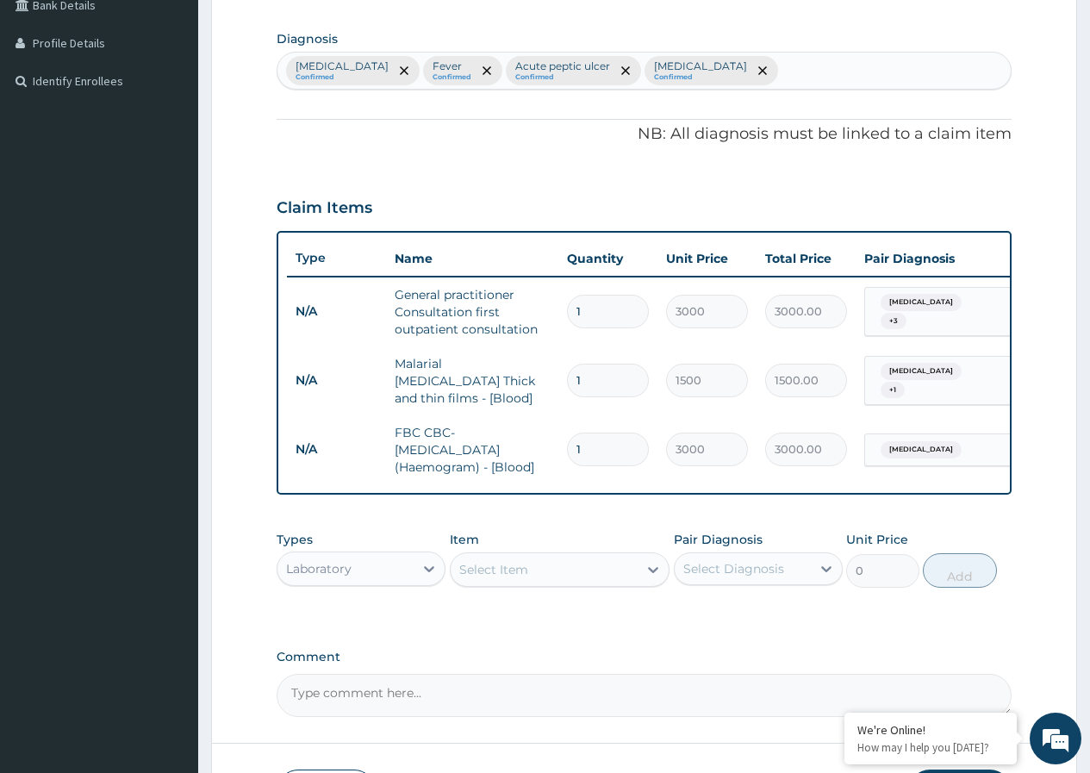
click at [938, 521] on div "PA Code / Prescription Code Enter Code(Secondary Care Only) Encounter Date 14-0…" at bounding box center [644, 235] width 735 height 963
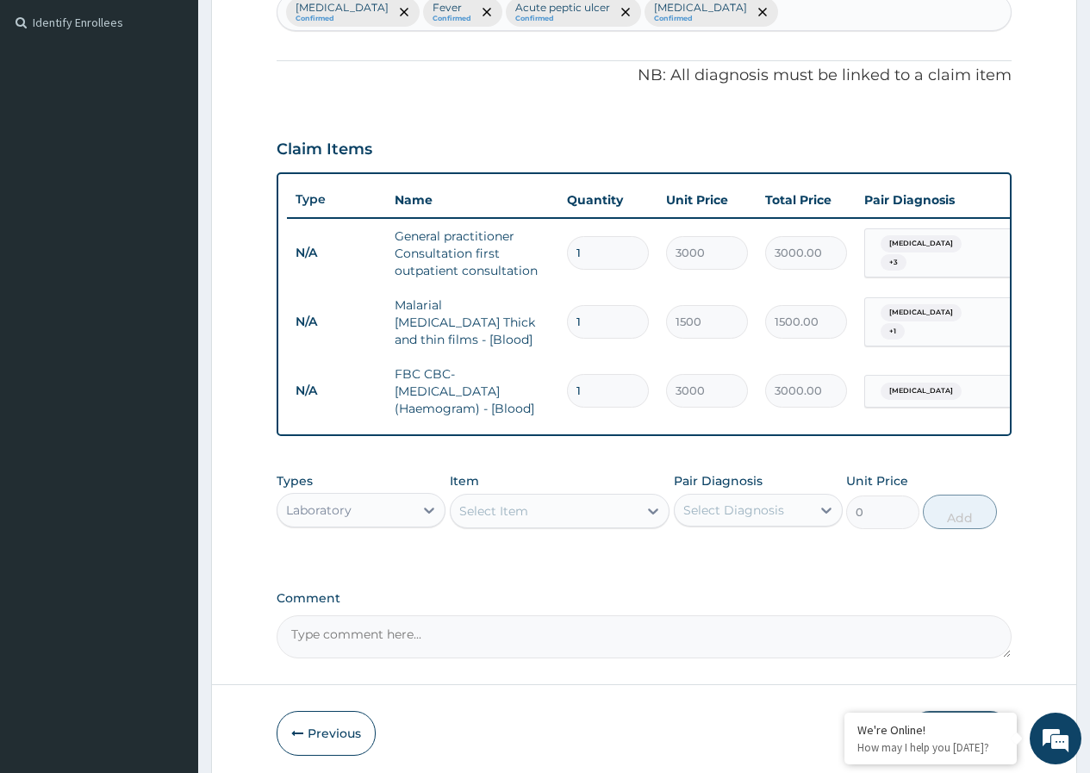
scroll to position [546, 0]
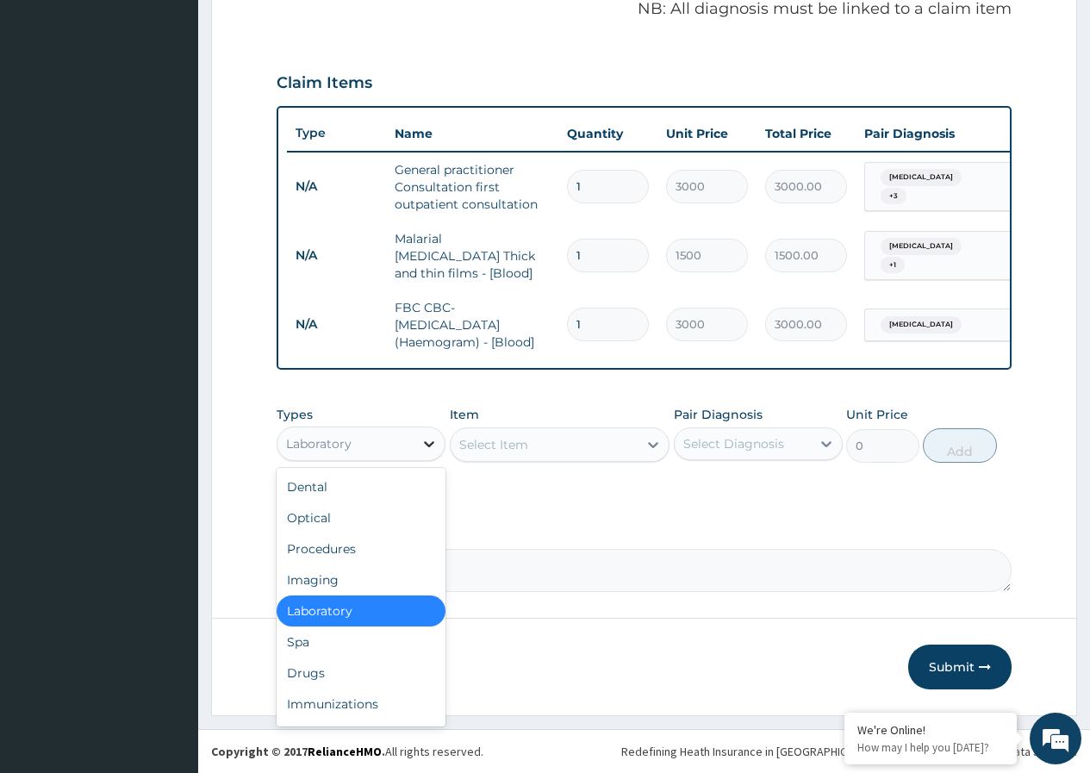
click at [427, 446] on icon at bounding box center [429, 444] width 10 height 6
click at [350, 675] on div "Drugs" at bounding box center [361, 673] width 169 height 31
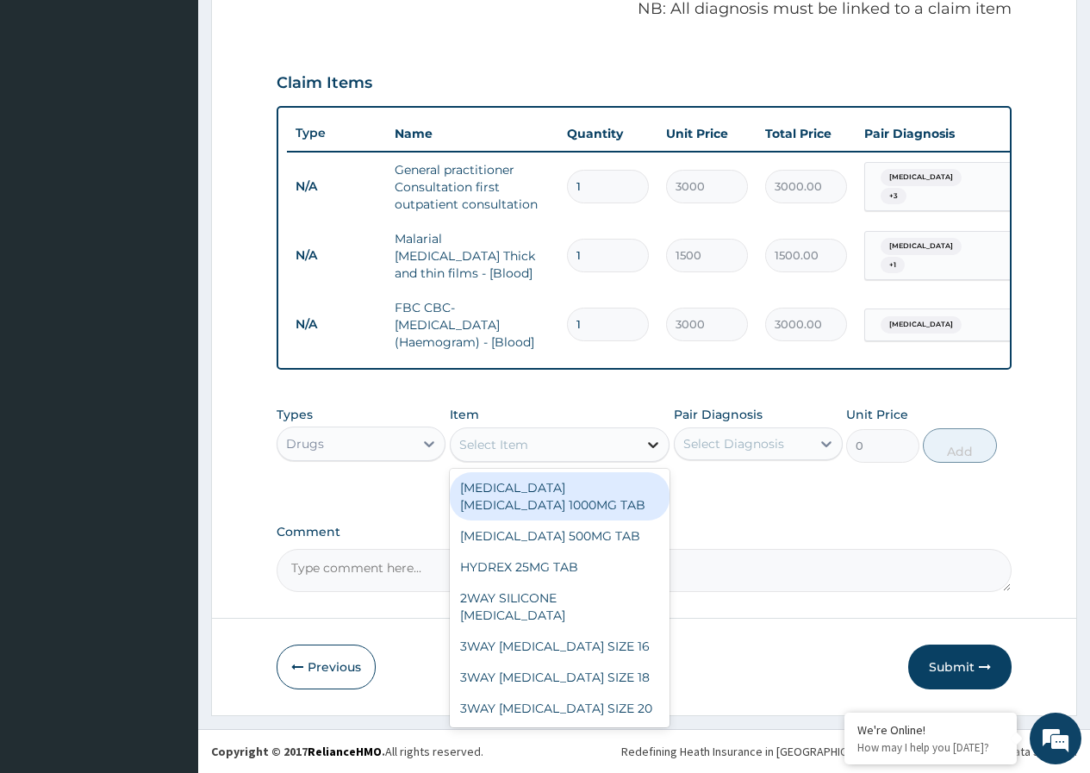
click at [648, 440] on icon at bounding box center [653, 444] width 17 height 17
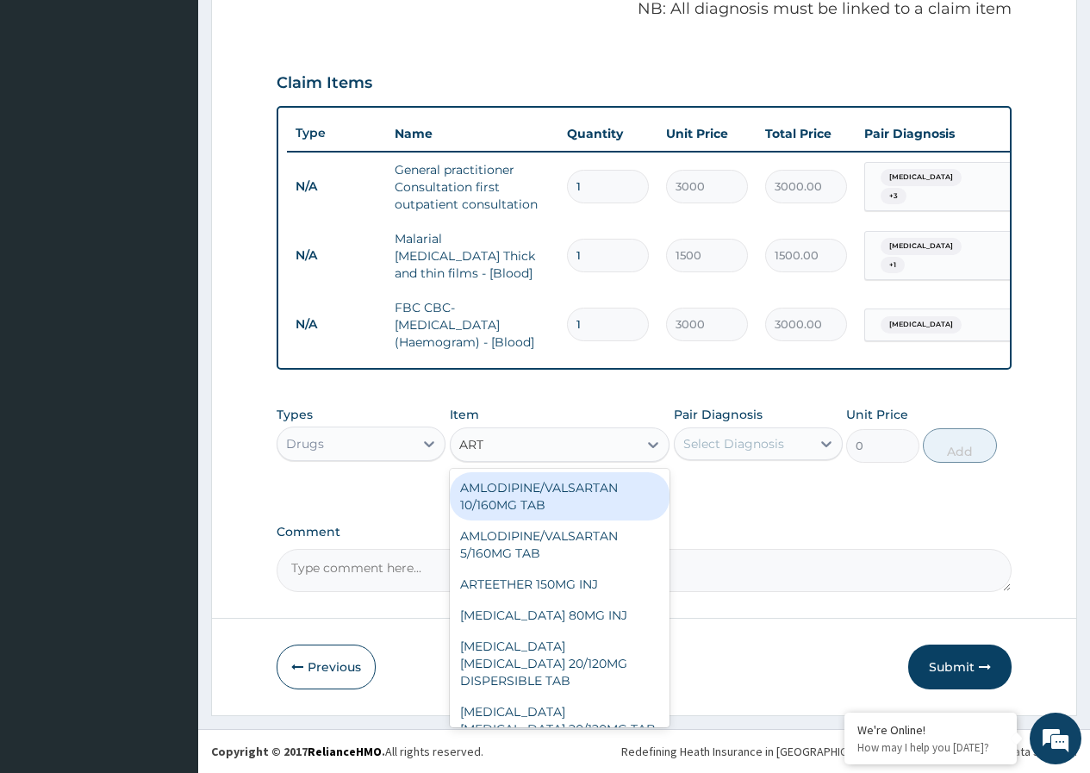
type input "ARTE"
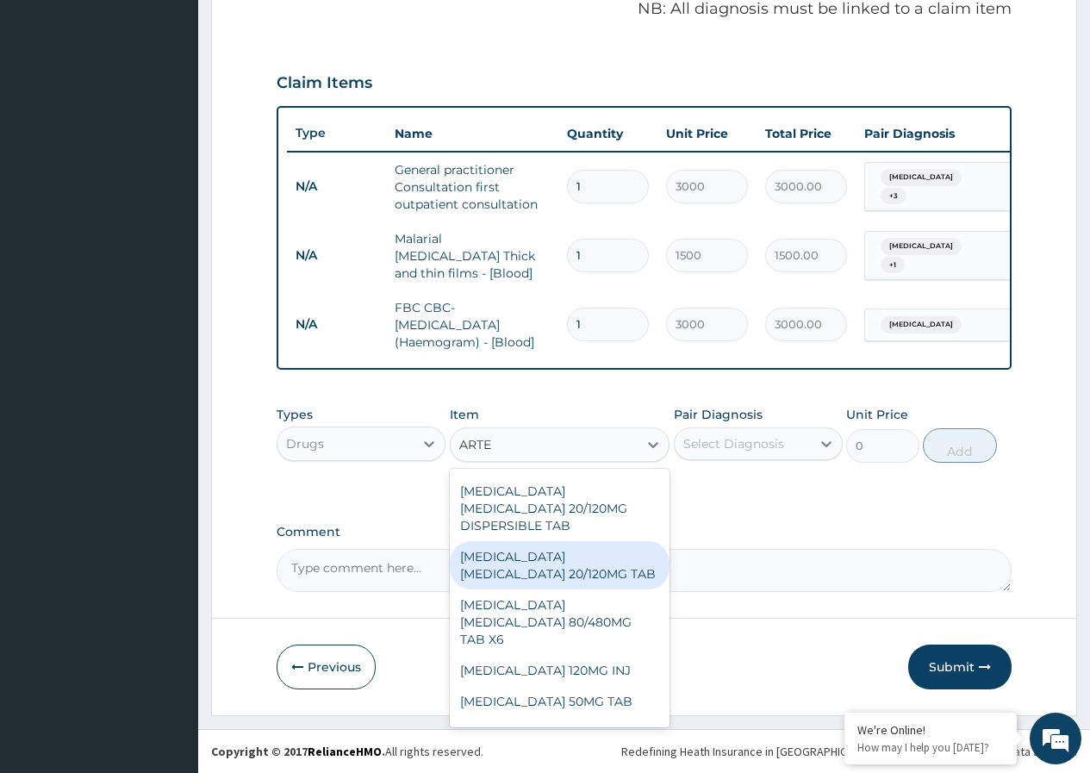
scroll to position [86, 0]
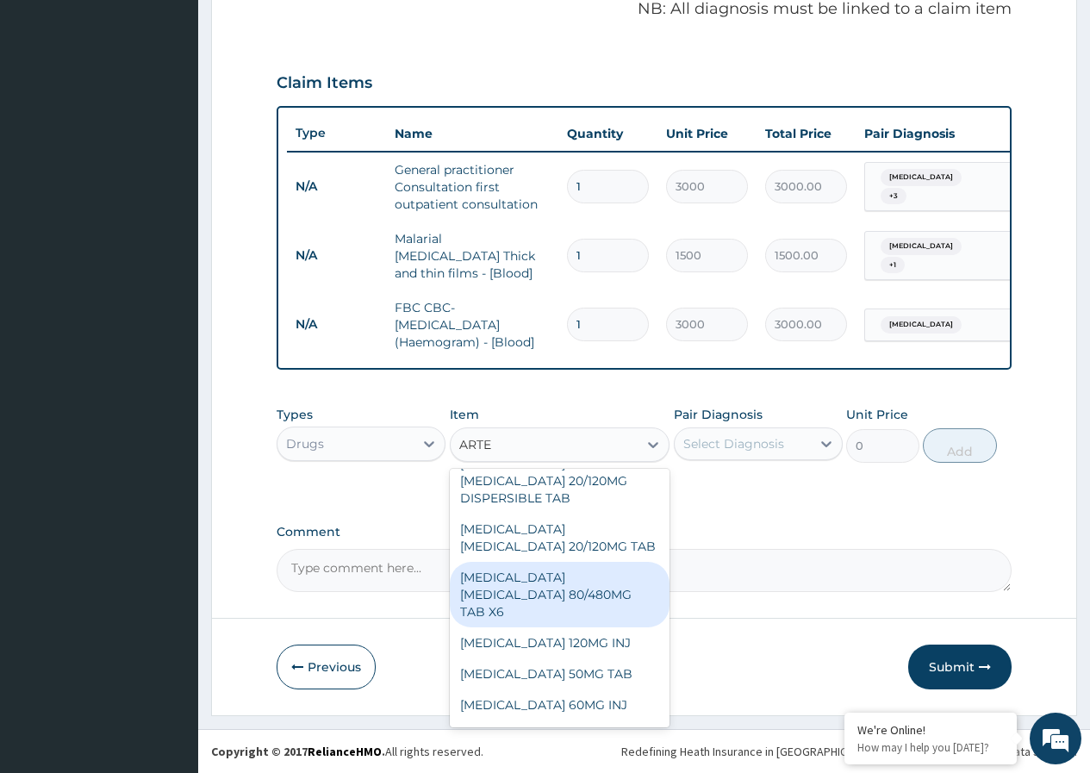
click at [633, 604] on div "ARTEMETHER LUMEFANTRINE 80/480MG TAB X6" at bounding box center [560, 595] width 221 height 66
type input "262.5"
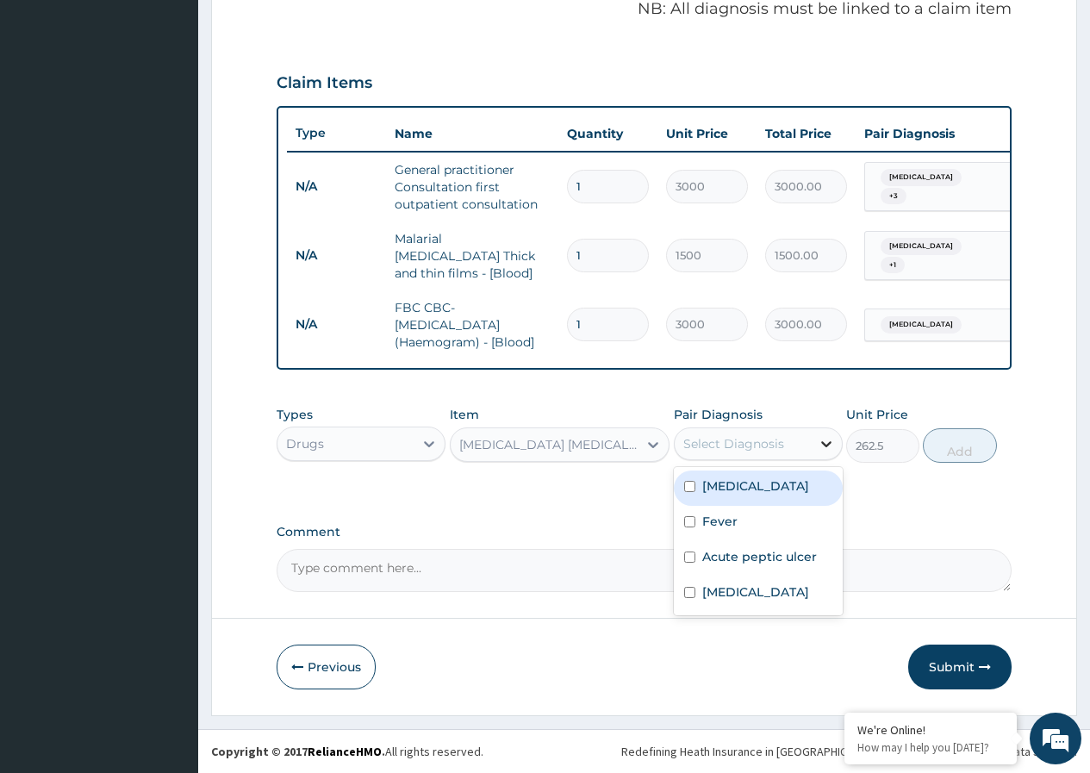
click at [822, 441] on icon at bounding box center [826, 443] width 17 height 17
click at [690, 489] on input "checkbox" at bounding box center [689, 486] width 11 height 11
checkbox input "true"
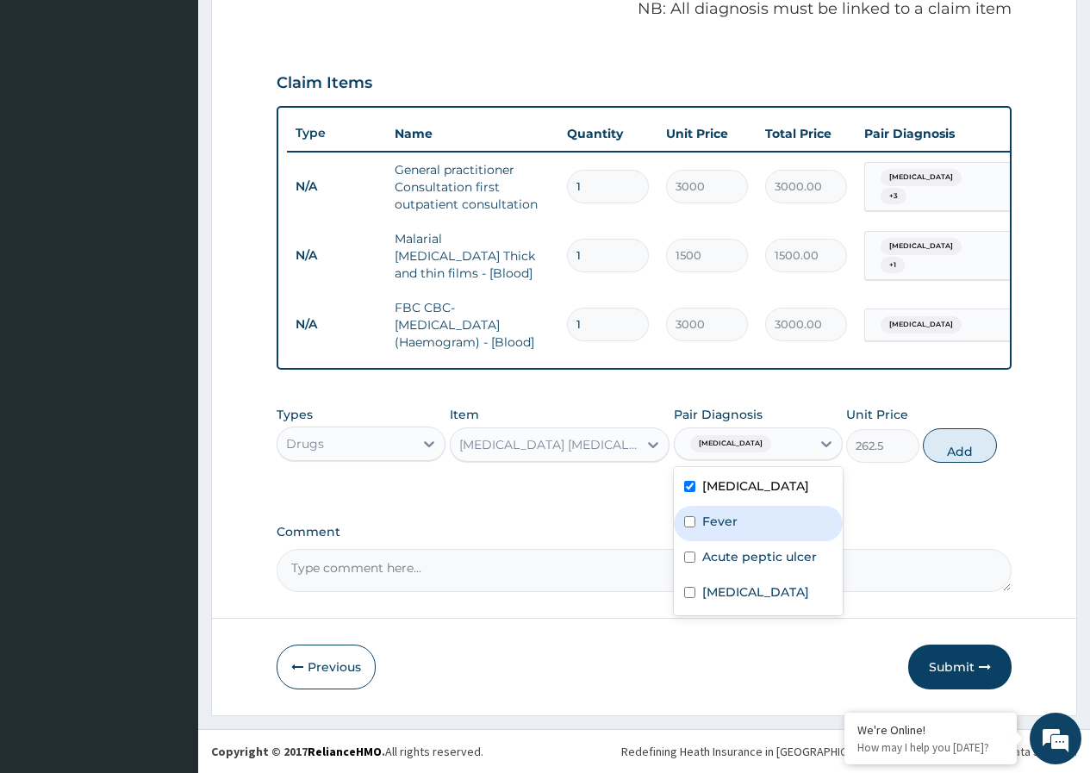
click at [687, 527] on input "checkbox" at bounding box center [689, 521] width 11 height 11
checkbox input "true"
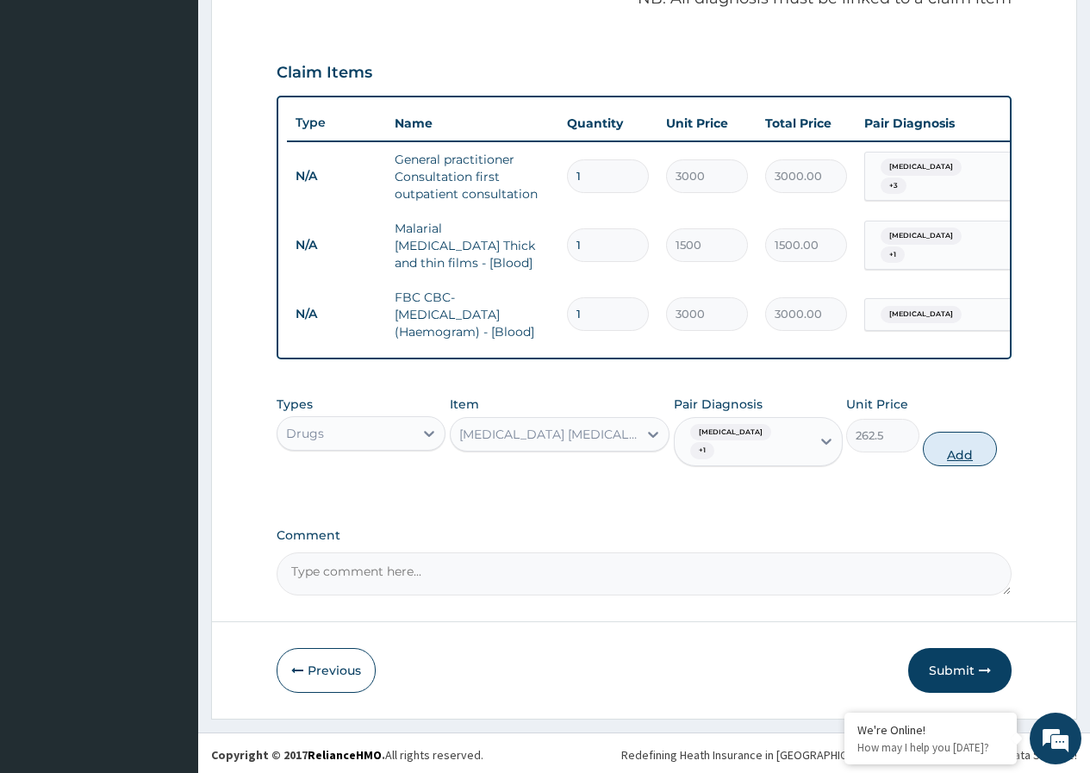
click at [965, 464] on button "Add" at bounding box center [959, 449] width 73 height 34
type input "0"
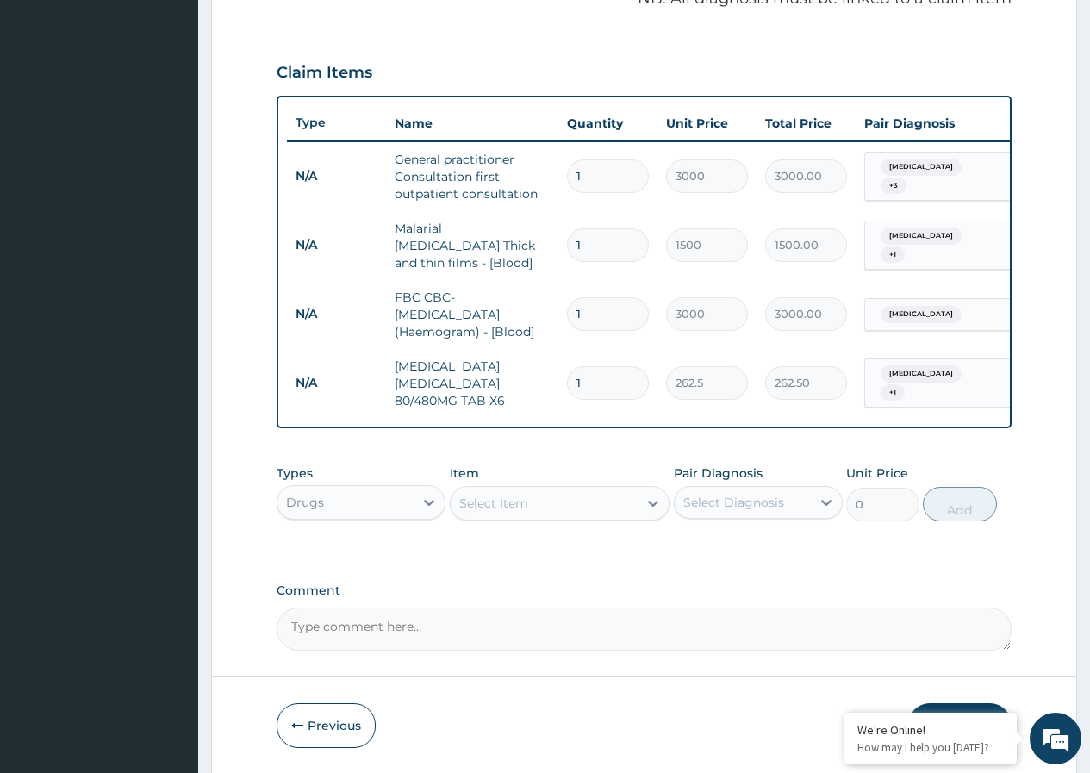
click at [598, 373] on input "1" at bounding box center [608, 383] width 82 height 34
type input "0.00"
type input "6"
type input "1575.00"
type input "6"
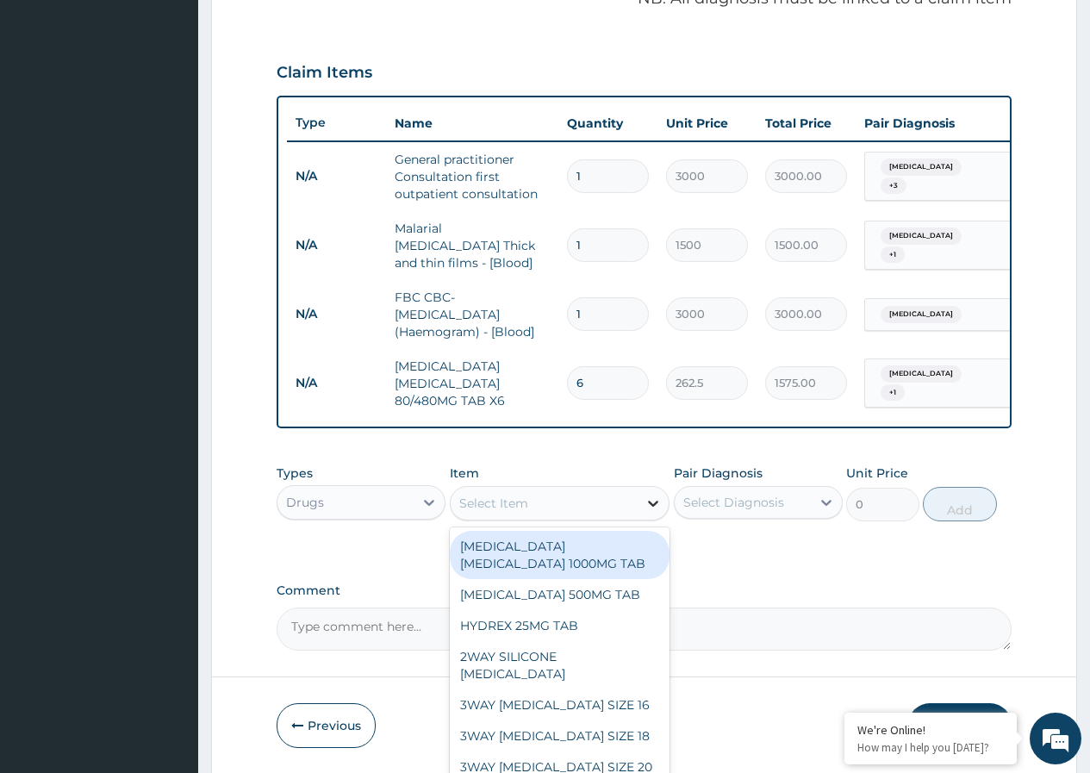
click at [650, 512] on icon at bounding box center [653, 503] width 17 height 17
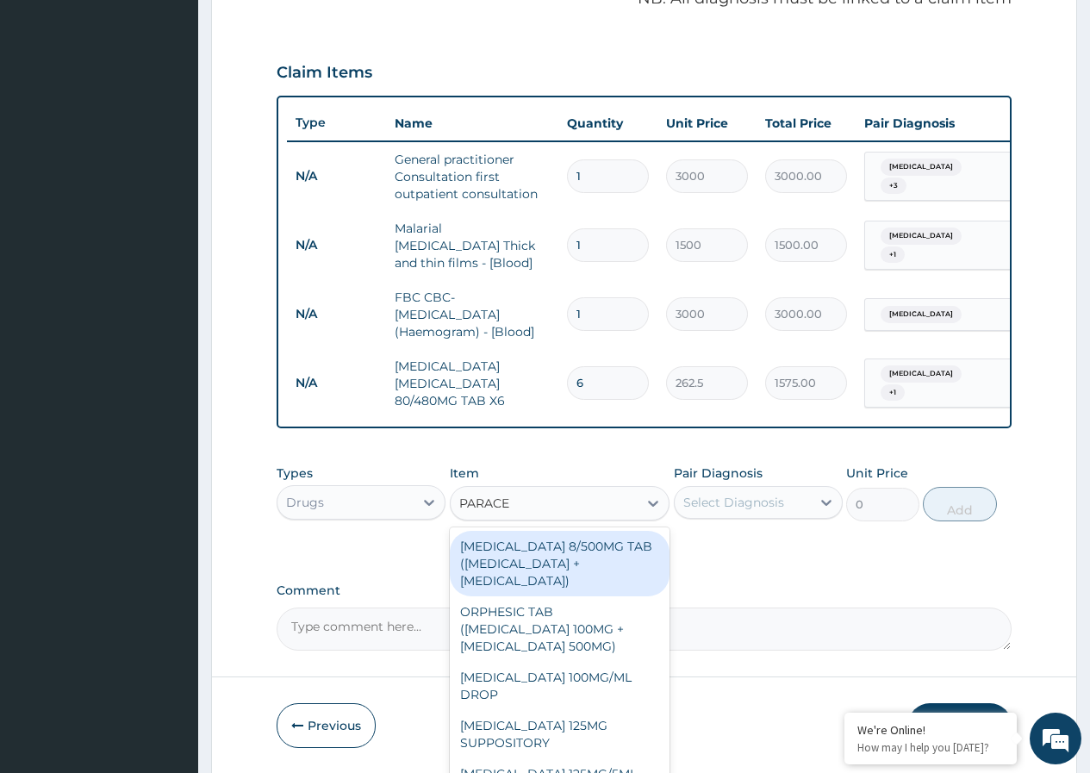
type input "PARACET"
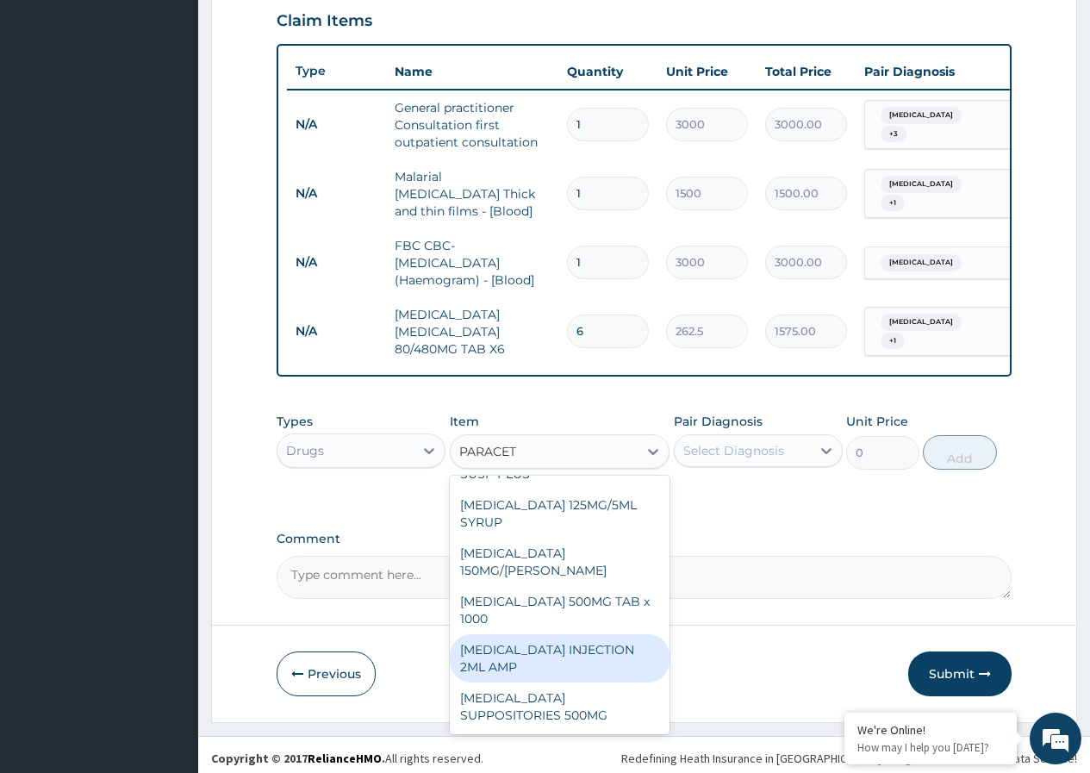
scroll to position [615, 0]
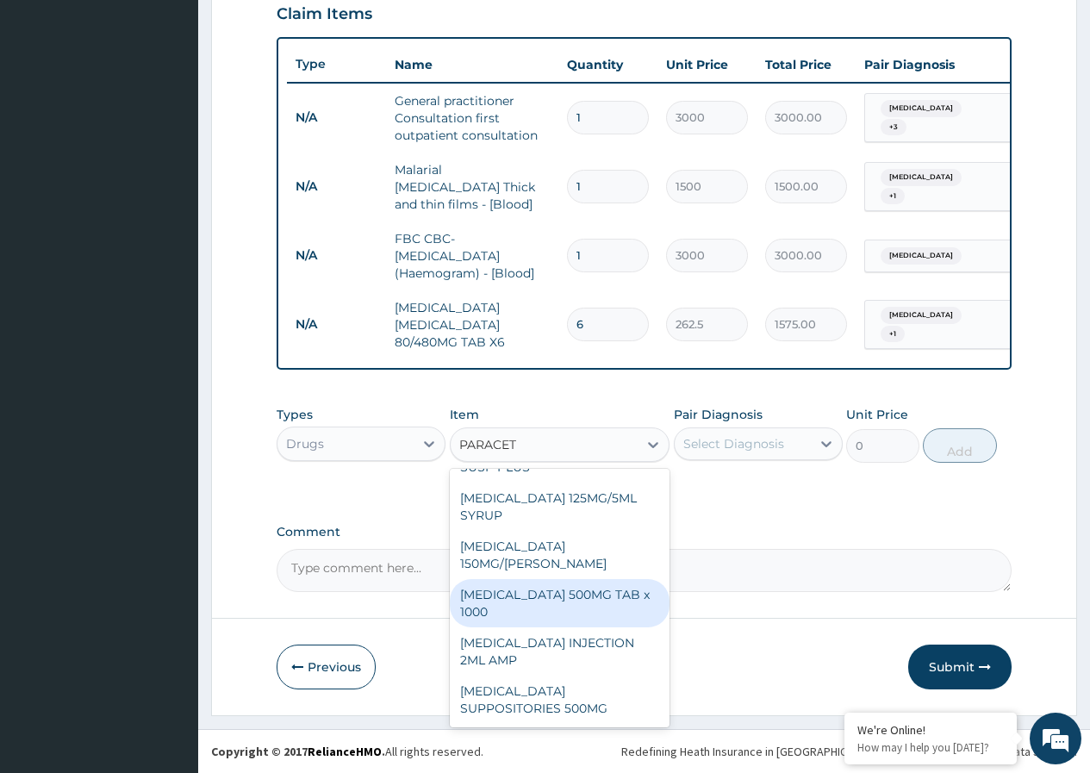
click at [540, 602] on div "PARACETAMOL 500MG TAB x 1000" at bounding box center [560, 603] width 221 height 48
type input "11.025"
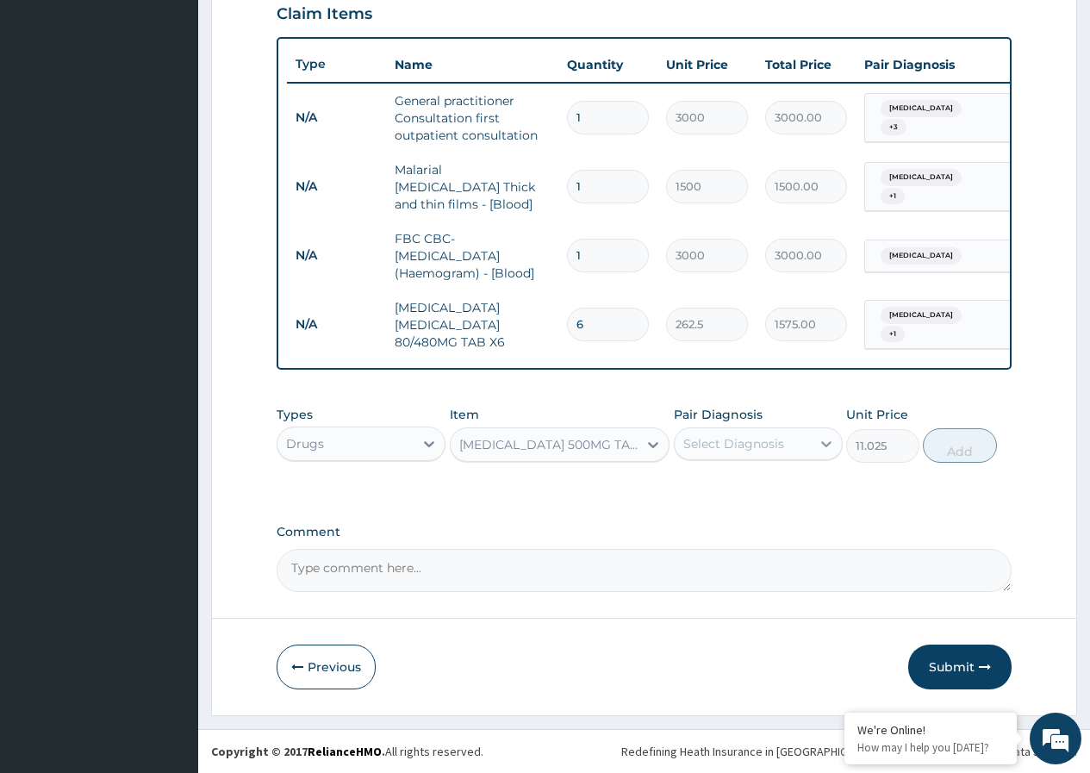
click at [822, 446] on icon at bounding box center [826, 443] width 17 height 17
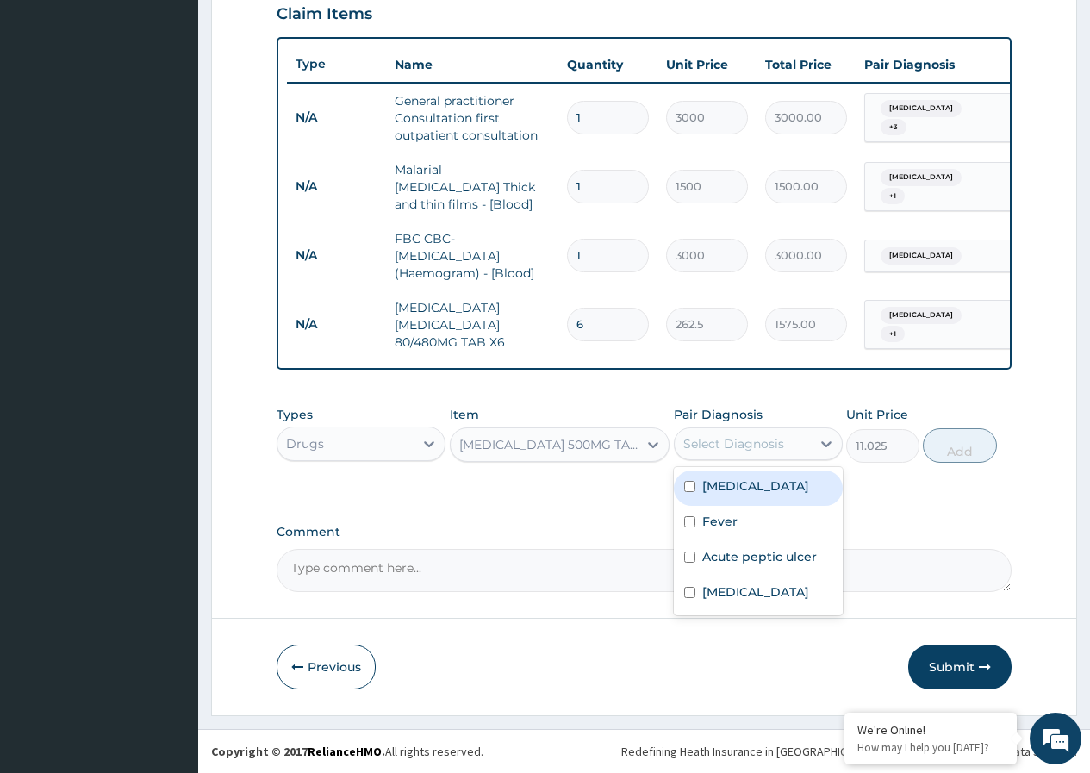
click at [693, 489] on input "checkbox" at bounding box center [689, 486] width 11 height 11
checkbox input "true"
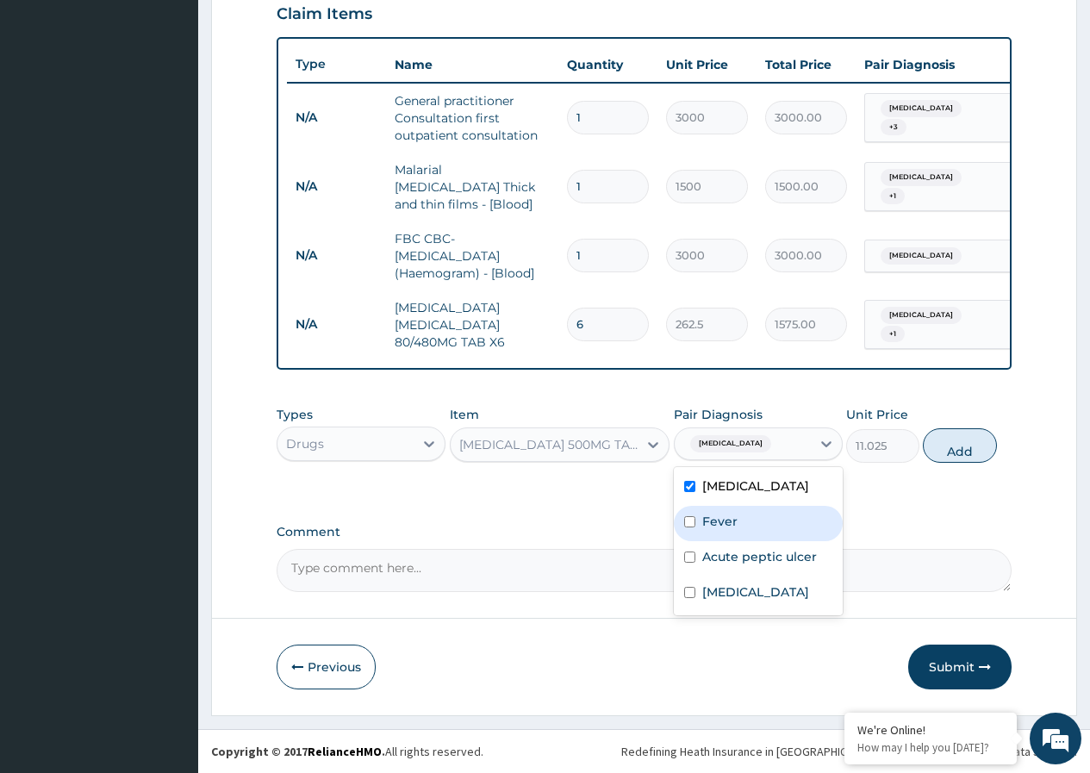
drag, startPoint x: 688, startPoint y: 524, endPoint x: 717, endPoint y: 518, distance: 29.9
click at [690, 525] on input "checkbox" at bounding box center [689, 521] width 11 height 11
checkbox input "true"
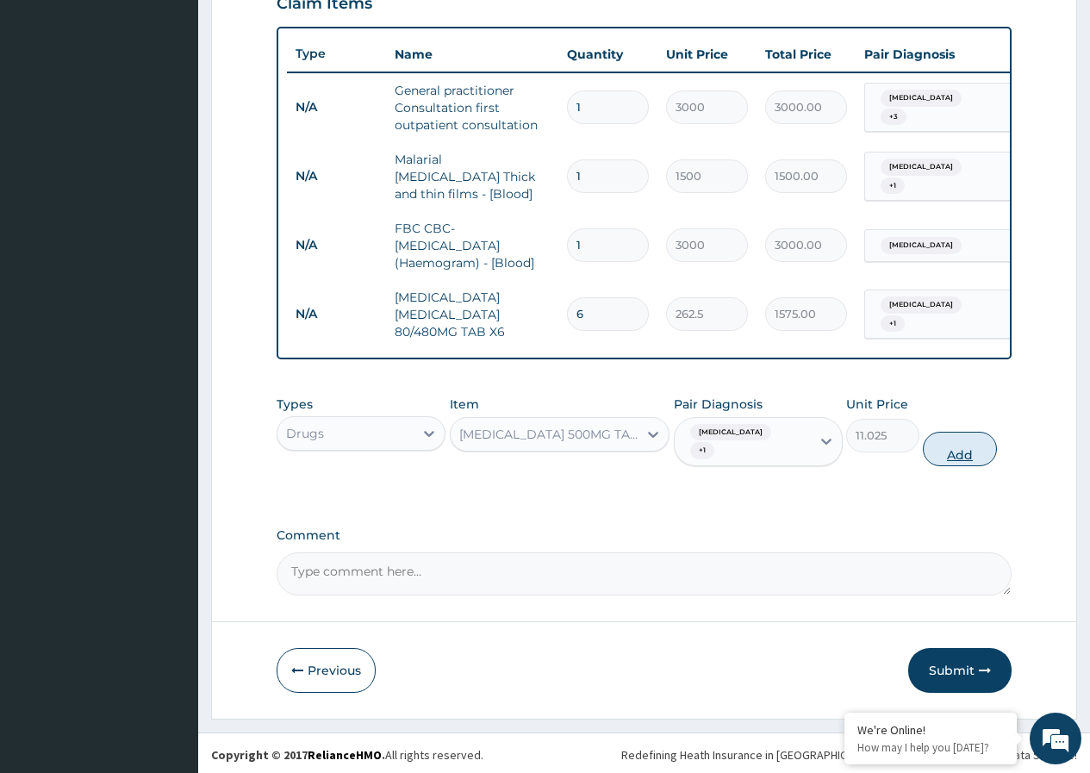
click at [964, 457] on button "Add" at bounding box center [959, 449] width 73 height 34
type input "0"
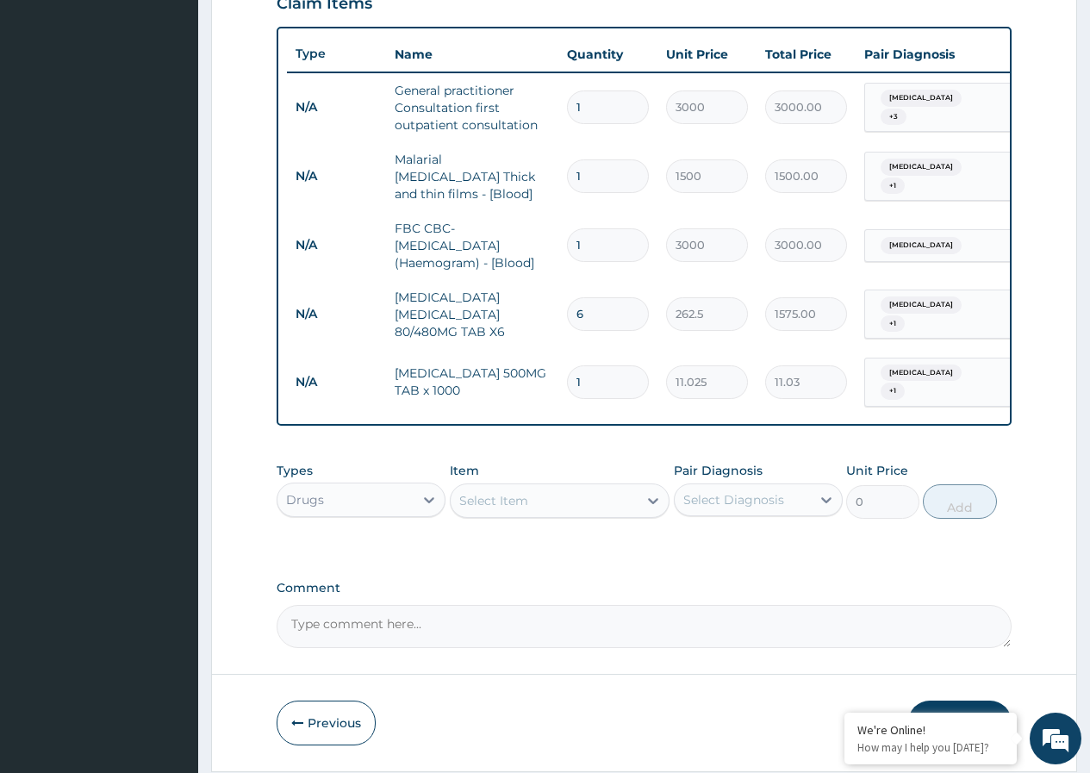
click at [596, 384] on input "1" at bounding box center [608, 382] width 82 height 34
type input "18"
type input "198.45"
type input "18"
click at [652, 509] on icon at bounding box center [653, 500] width 17 height 17
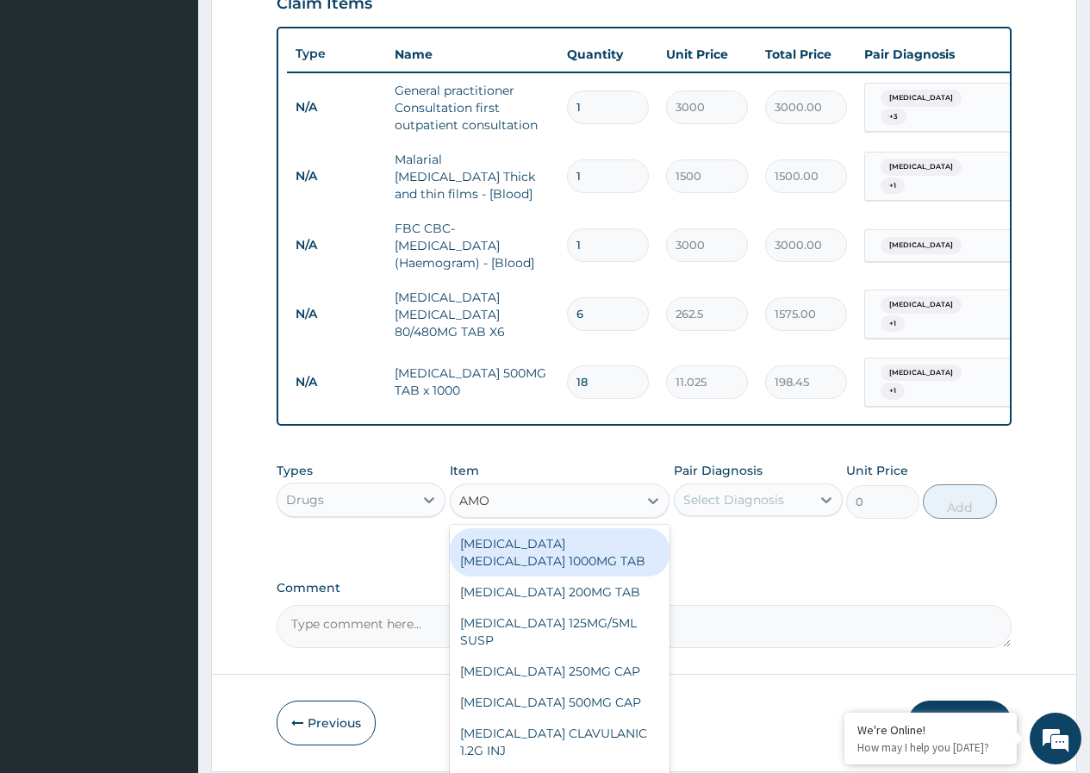
type input "AMOX"
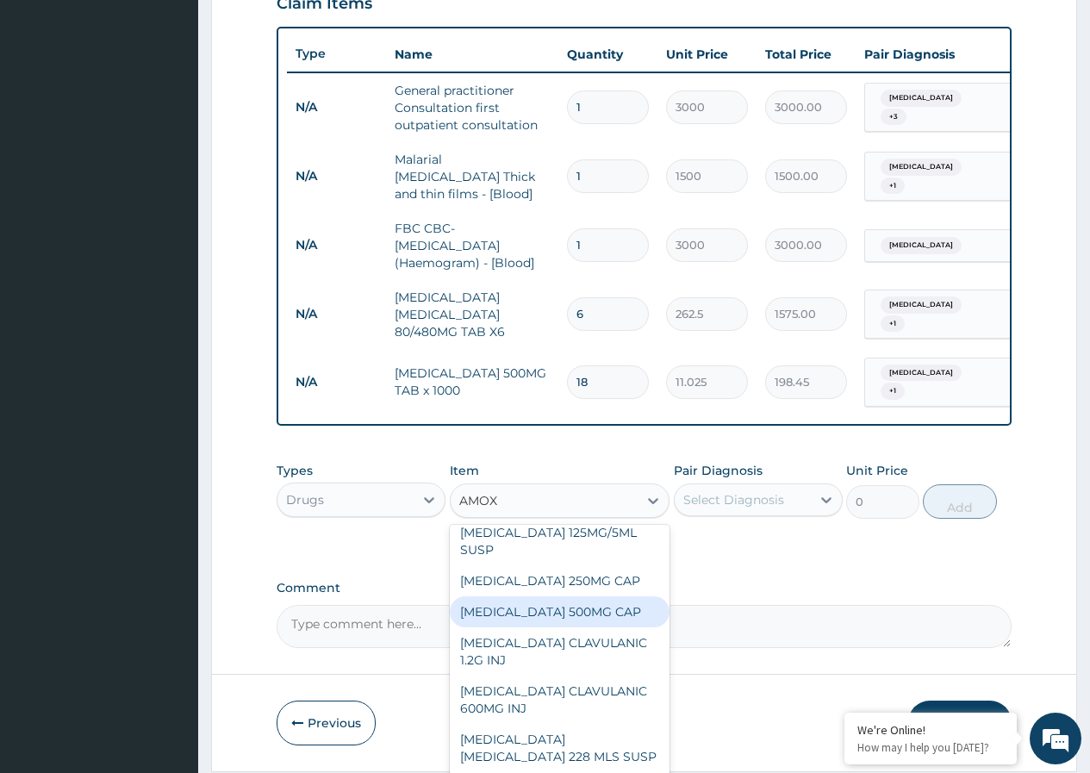
scroll to position [86, 0]
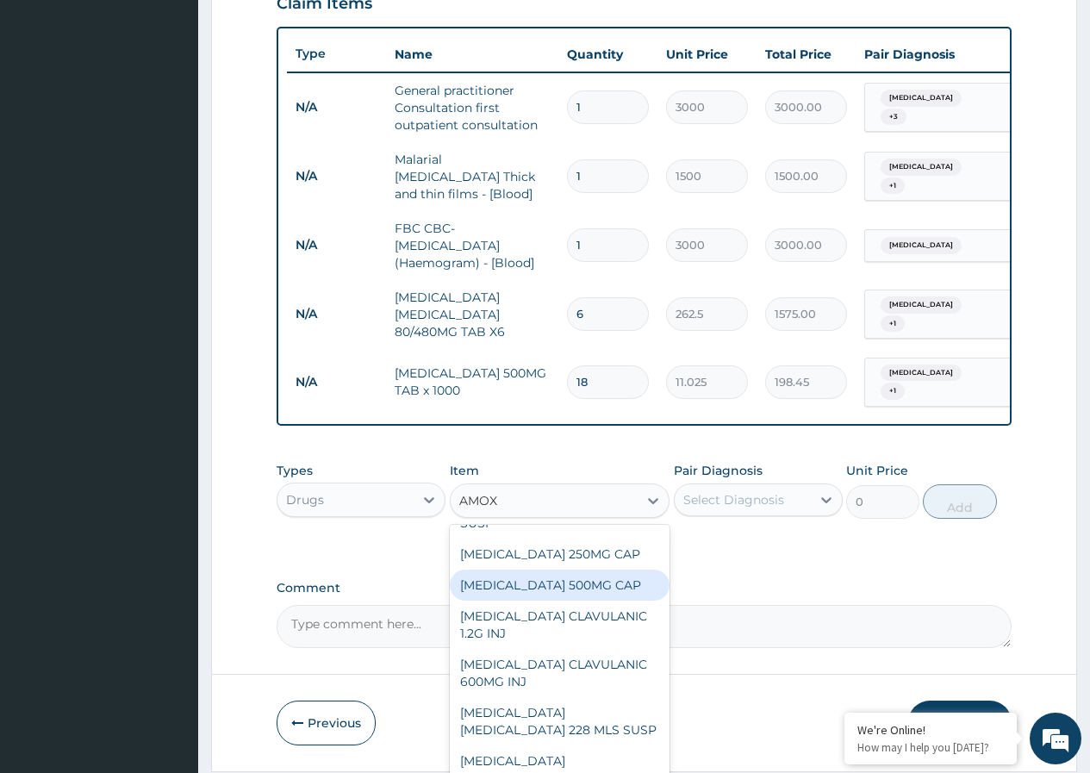
click at [610, 593] on div "AMOXICILLIN 500MG CAP" at bounding box center [560, 585] width 221 height 31
type input "35"
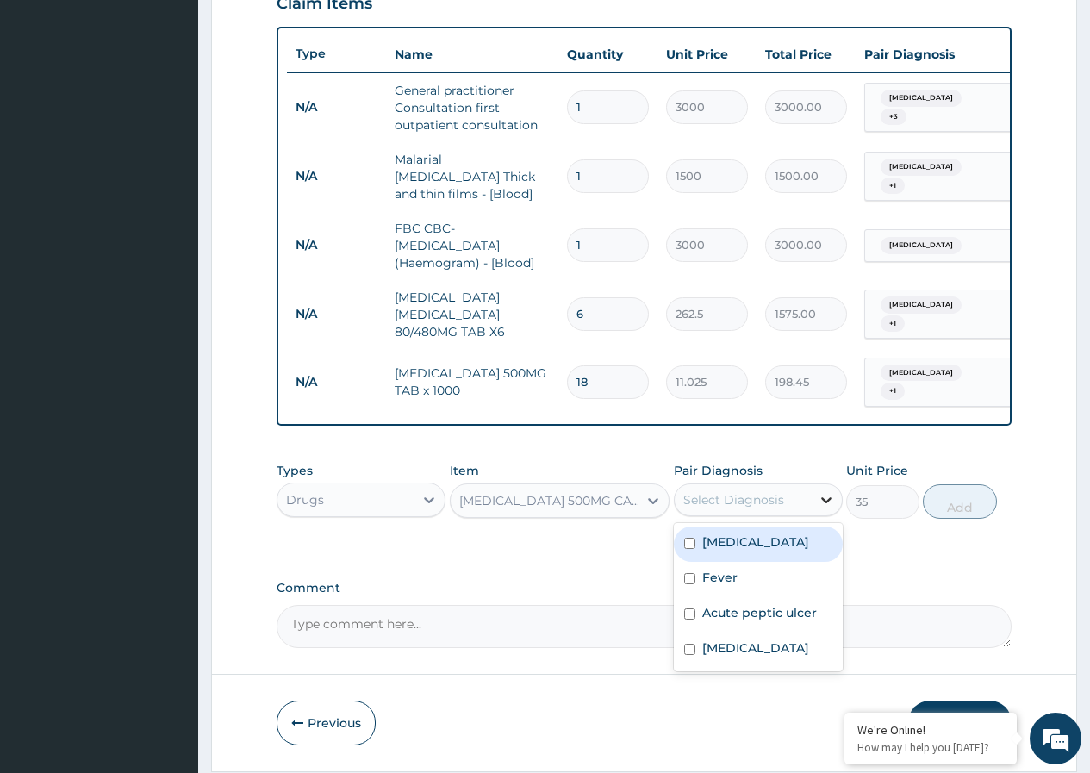
click at [824, 508] on icon at bounding box center [826, 499] width 17 height 17
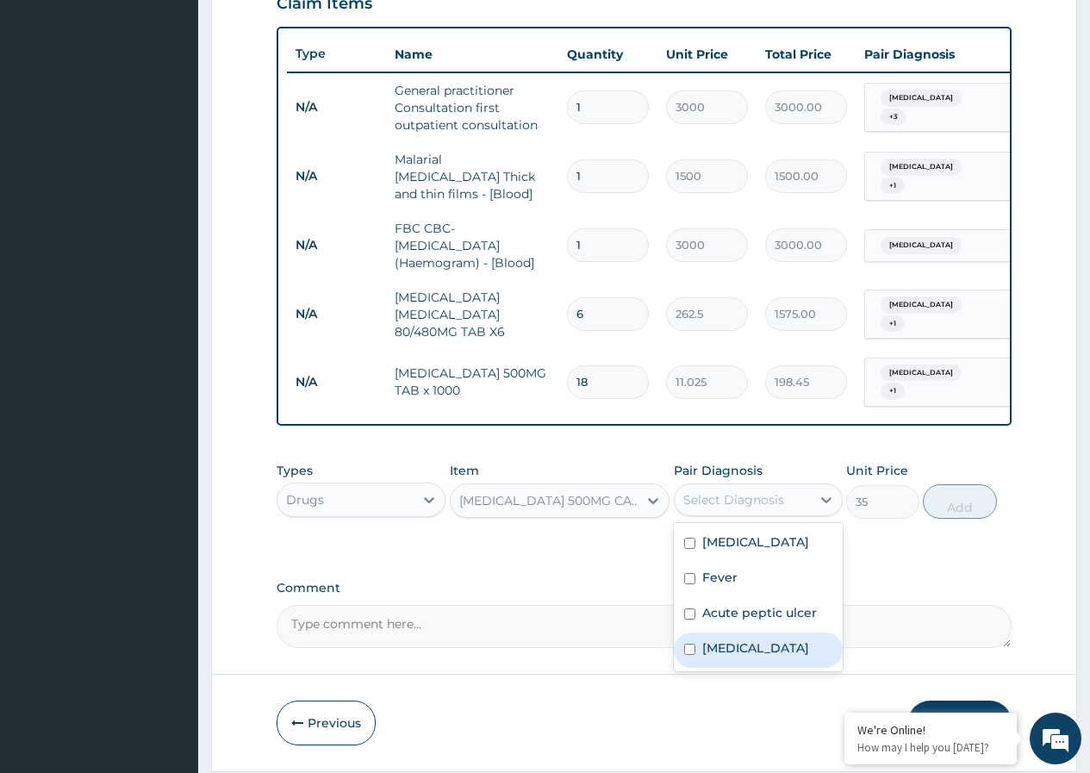
click at [688, 655] on input "checkbox" at bounding box center [689, 649] width 11 height 11
checkbox input "true"
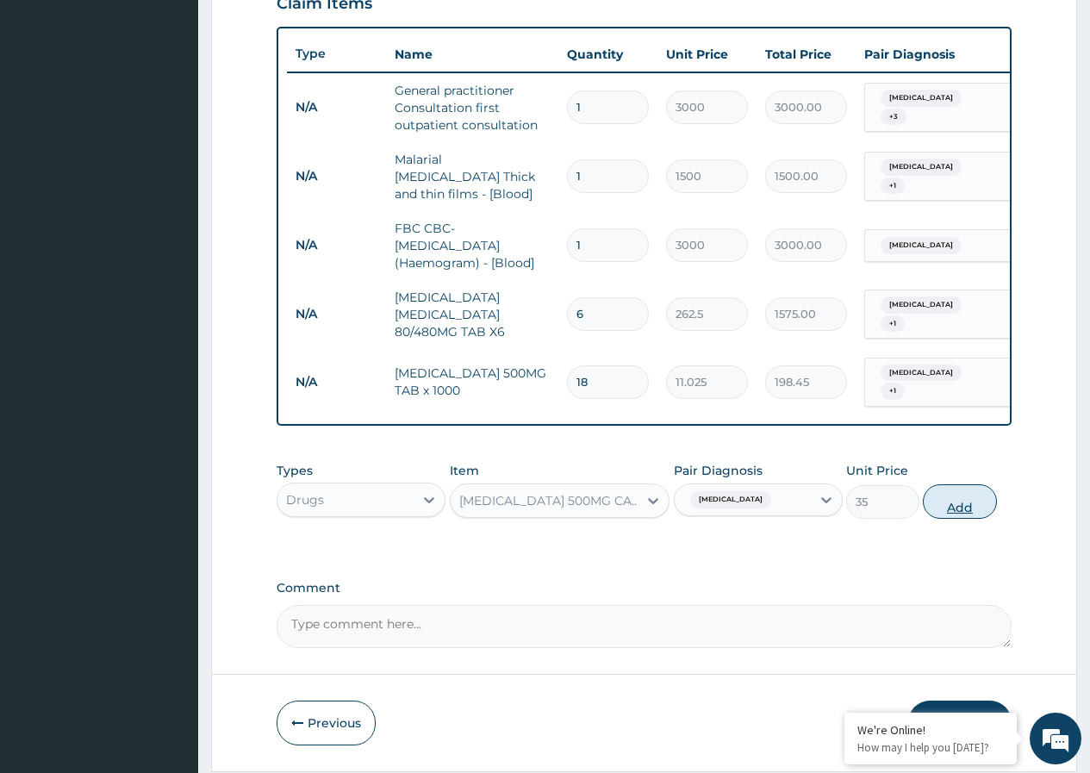
click at [978, 519] on button "Add" at bounding box center [959, 501] width 73 height 34
type input "0"
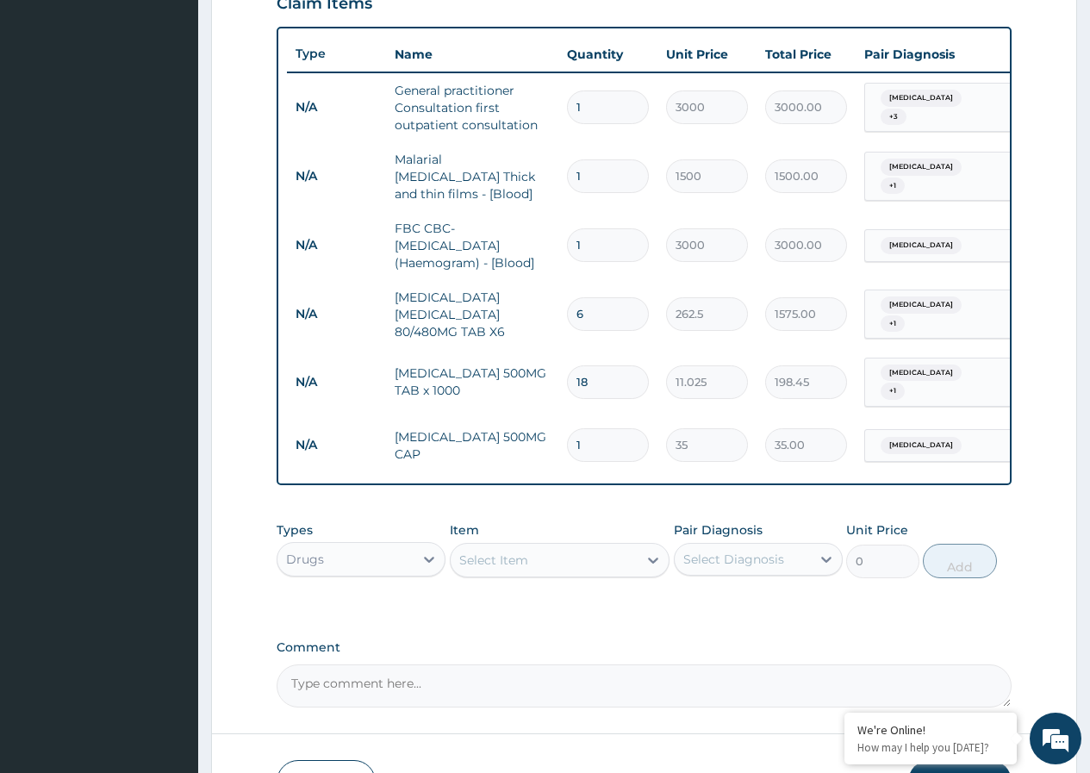
click at [595, 441] on input "1" at bounding box center [608, 445] width 82 height 34
type input "15"
type input "525.00"
type input "15"
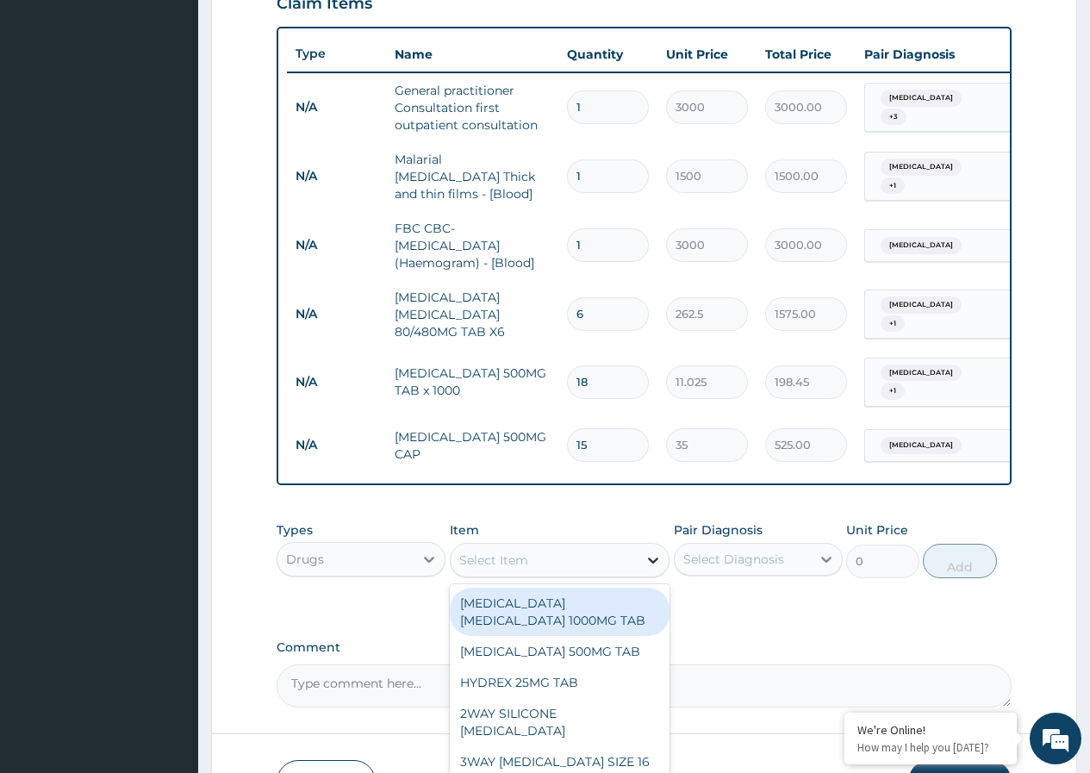
click at [646, 564] on icon at bounding box center [653, 560] width 17 height 17
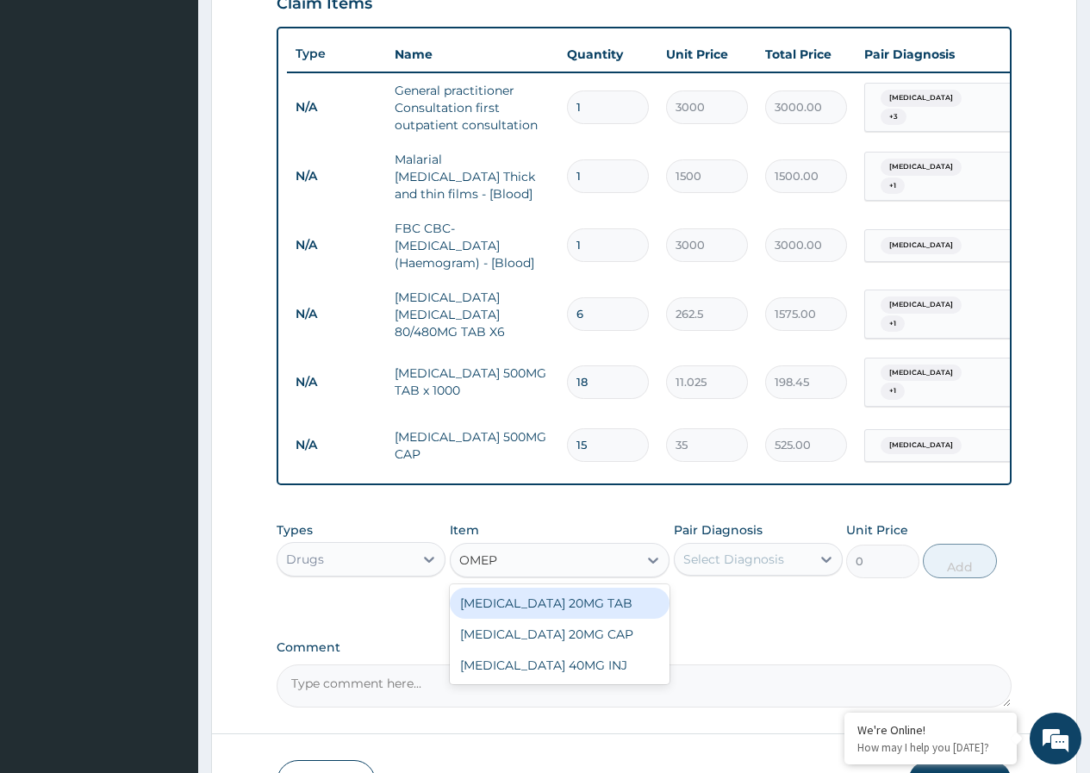
type input "OMEPR"
click at [572, 644] on div "OMEPRAZOLE 20MG CAP" at bounding box center [560, 634] width 221 height 31
type input "52.5"
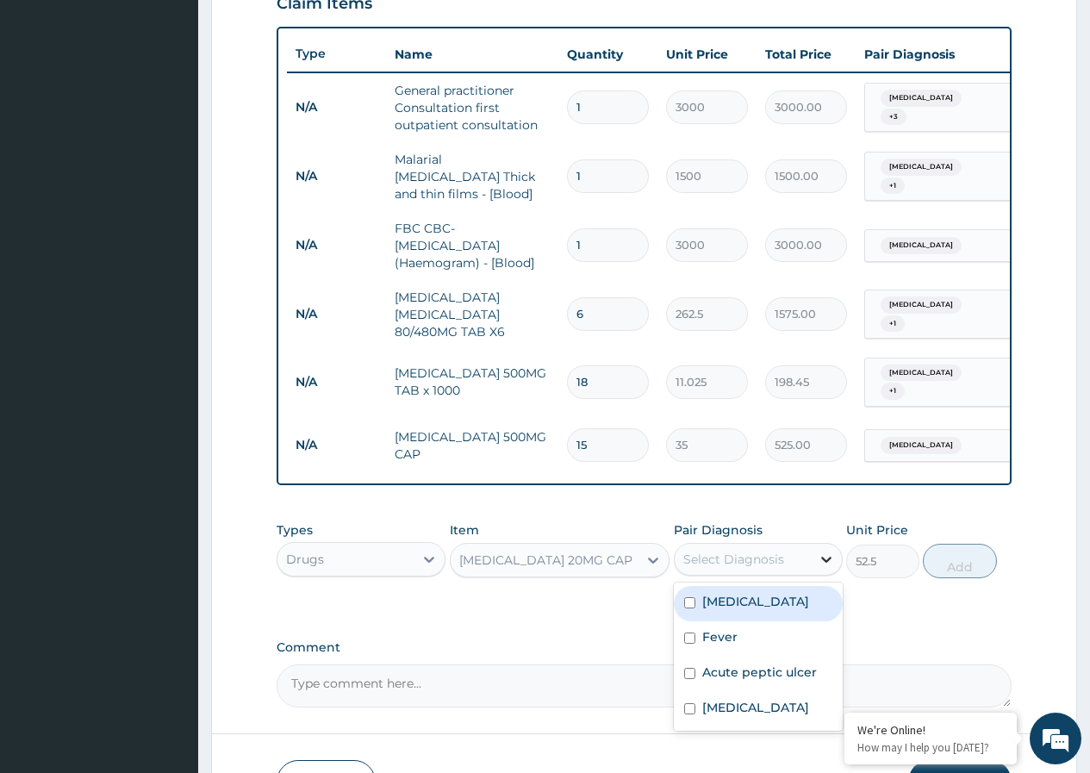
click at [826, 563] on icon at bounding box center [826, 560] width 10 height 6
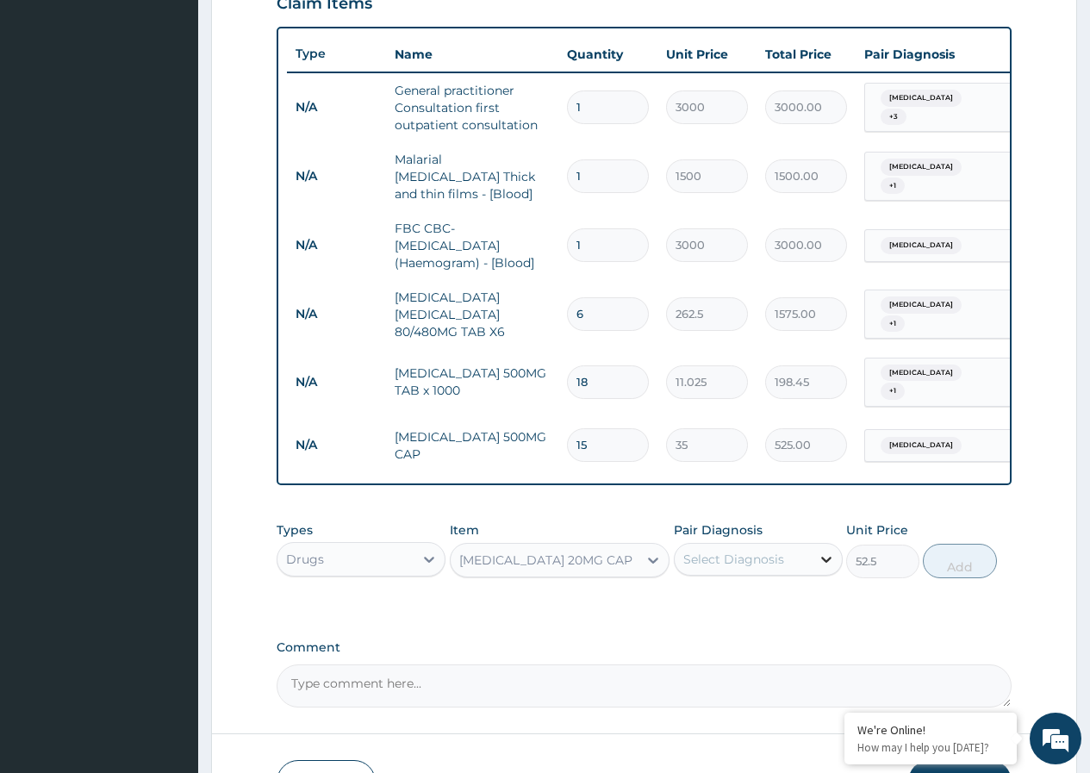
click at [826, 563] on icon at bounding box center [826, 560] width 10 height 6
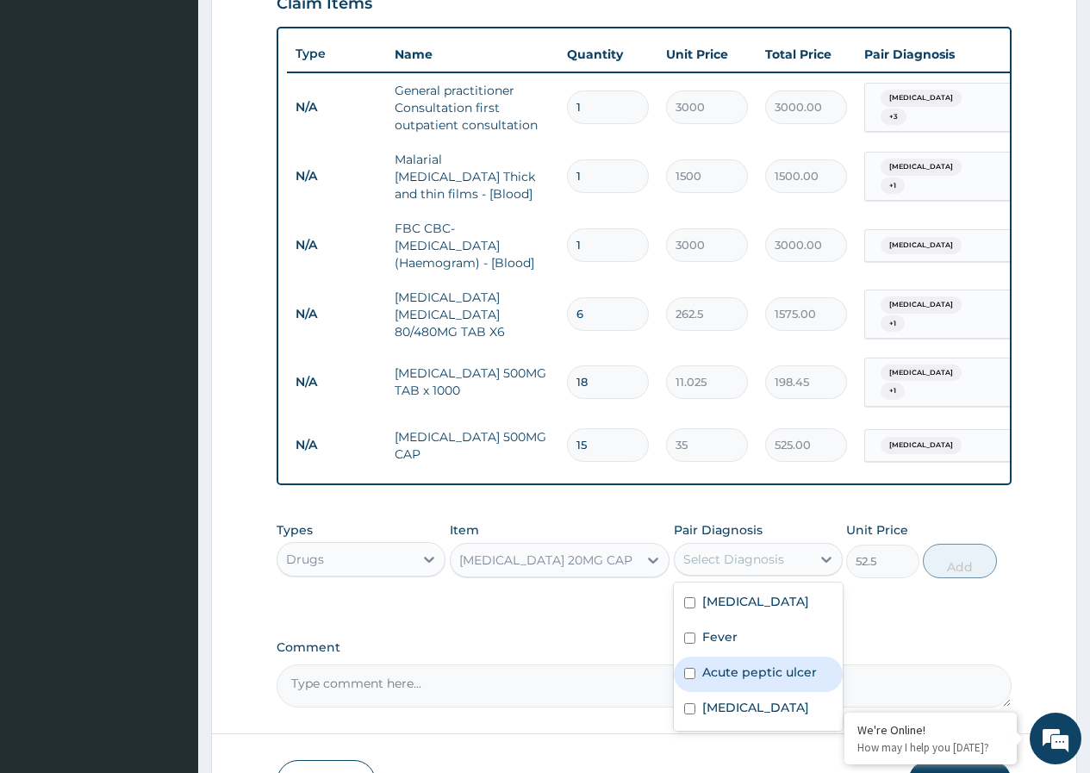
click at [689, 679] on input "checkbox" at bounding box center [689, 673] width 11 height 11
checkbox input "true"
click at [978, 577] on button "Add" at bounding box center [959, 561] width 73 height 34
type input "0"
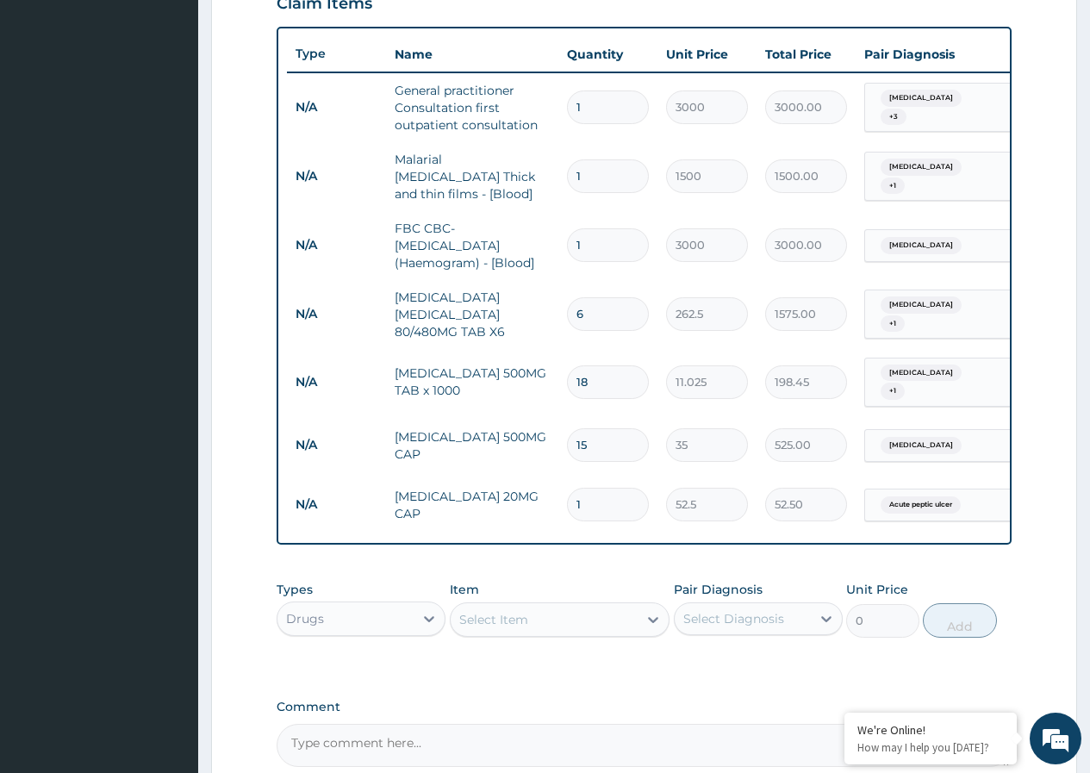
click at [608, 499] on input "1" at bounding box center [608, 505] width 82 height 34
type input "0.00"
type input "2"
type input "105.00"
type input "20"
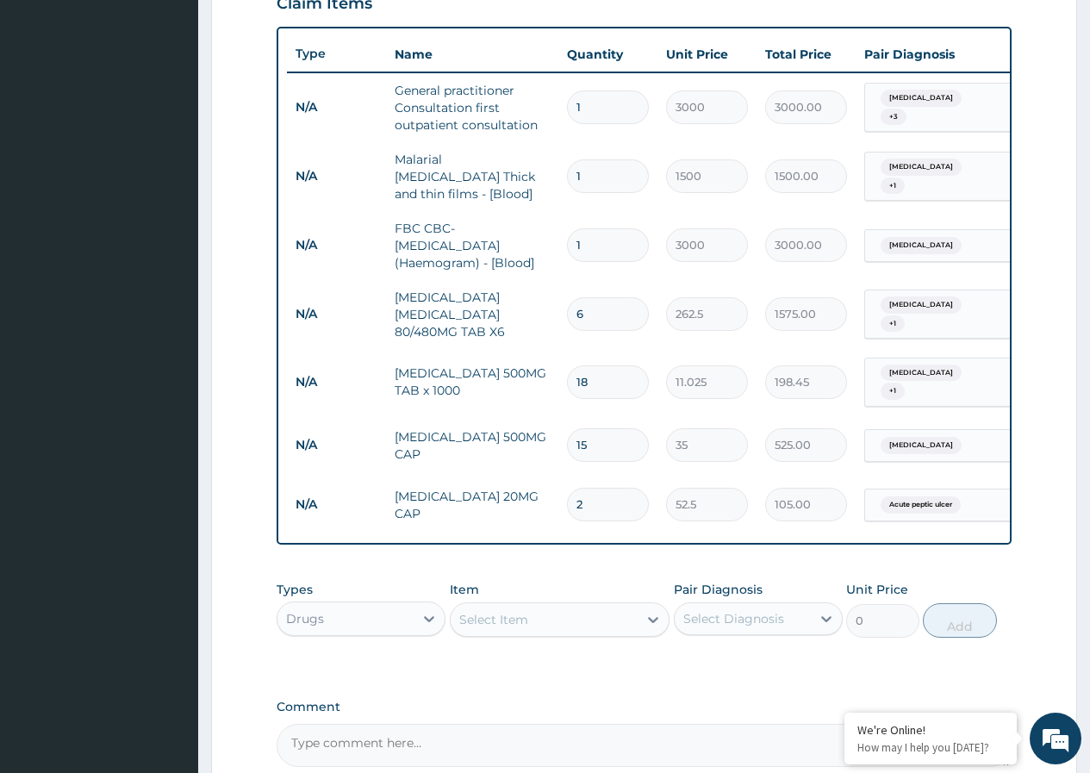
type input "1050.00"
click at [620, 499] on input "20" at bounding box center [608, 505] width 82 height 34
type input "2"
type input "105.00"
type input "0.00"
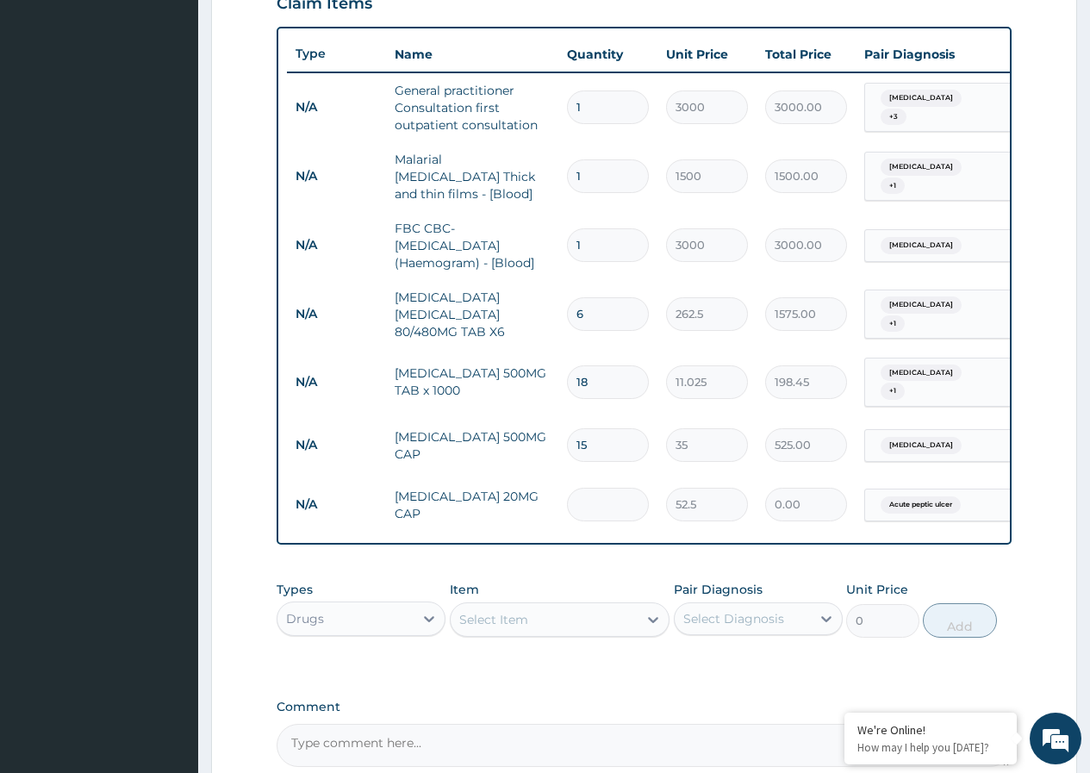
type input "1"
type input "52.50"
type input "10"
type input "525.00"
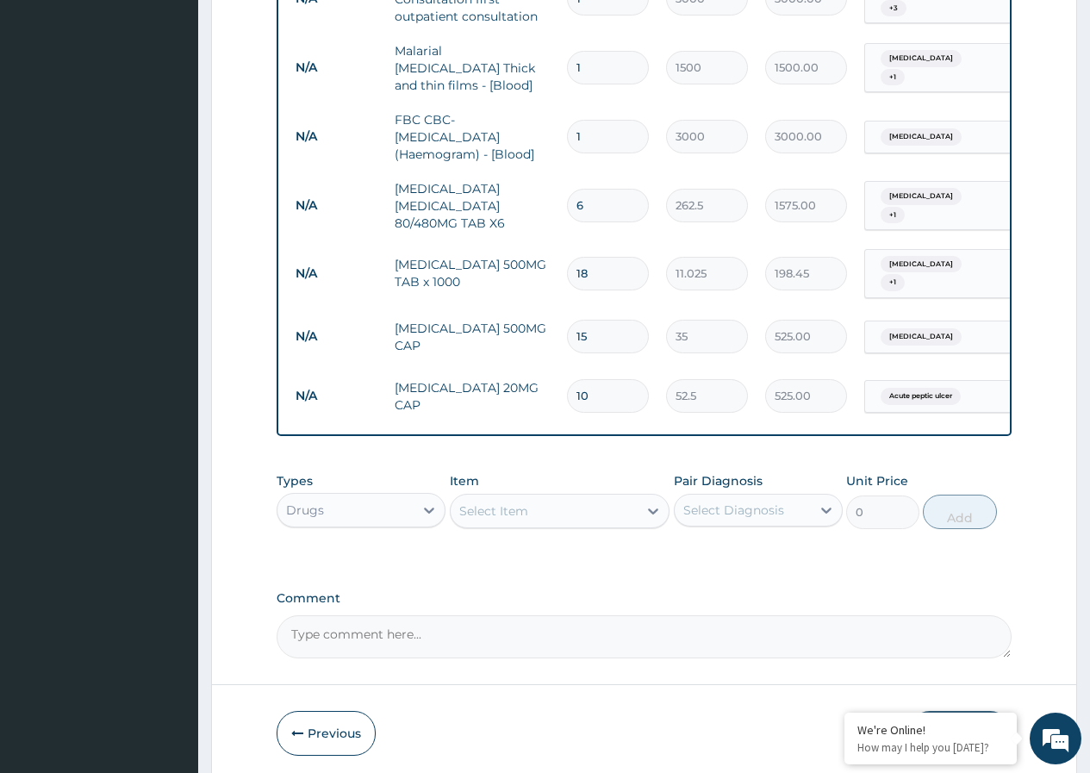
scroll to position [787, 0]
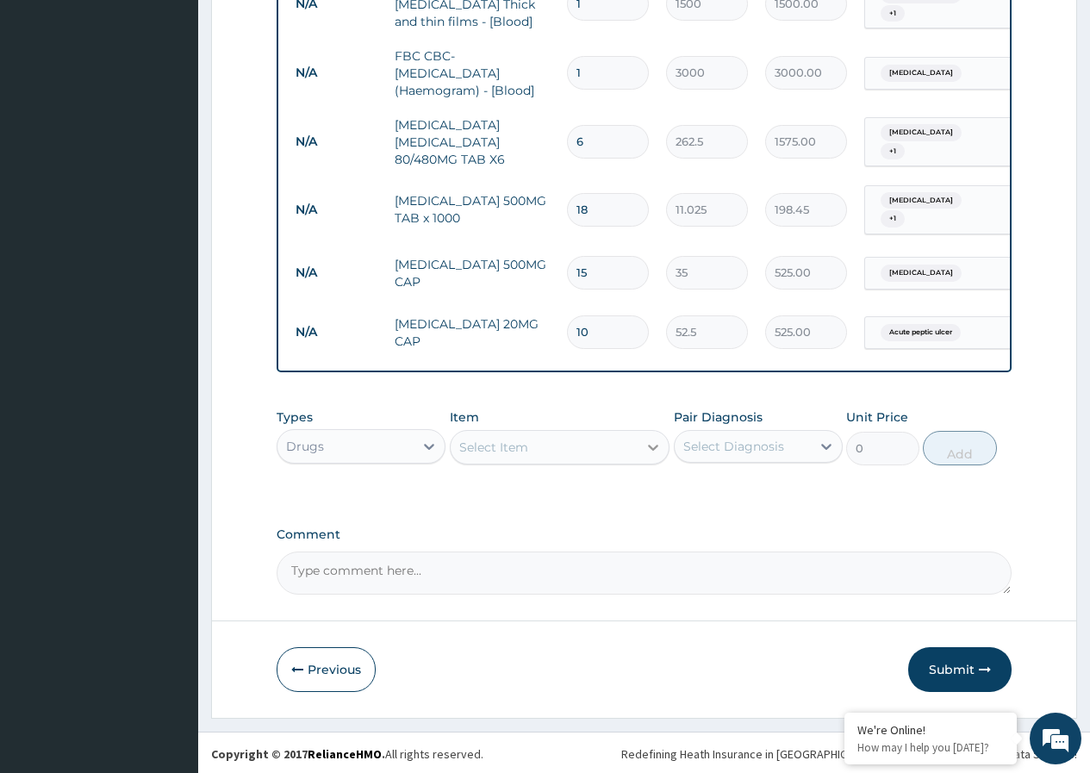
type input "10"
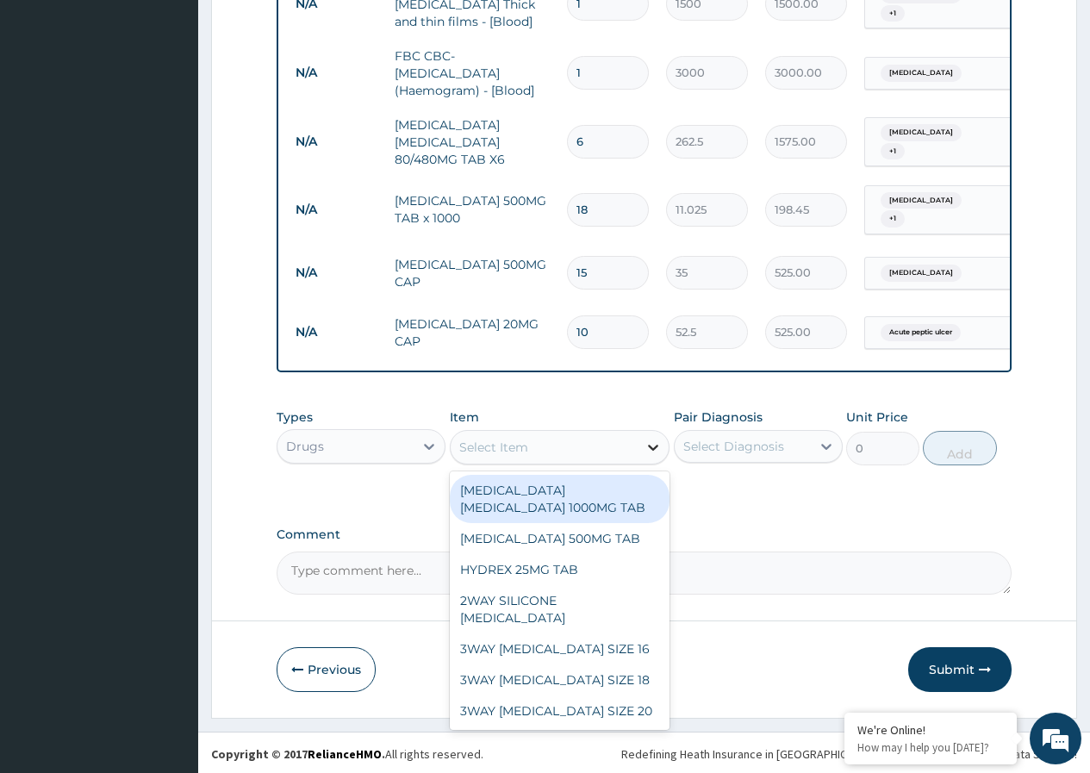
click at [650, 456] on icon at bounding box center [653, 447] width 17 height 17
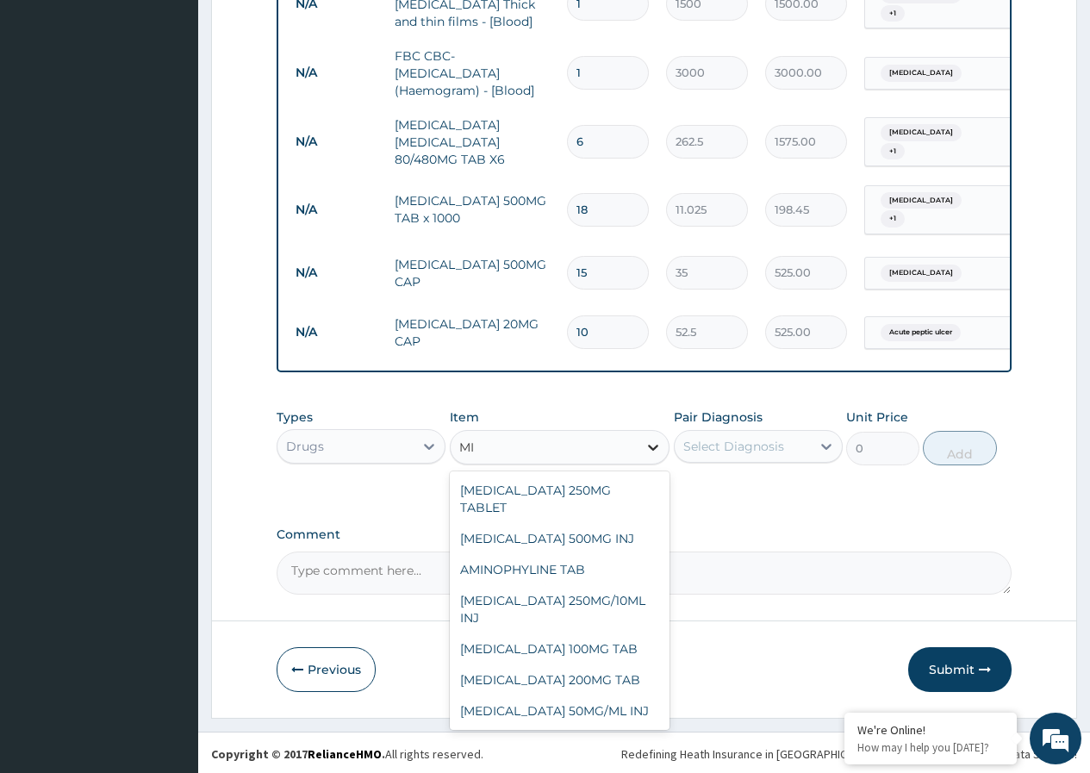
type input "M"
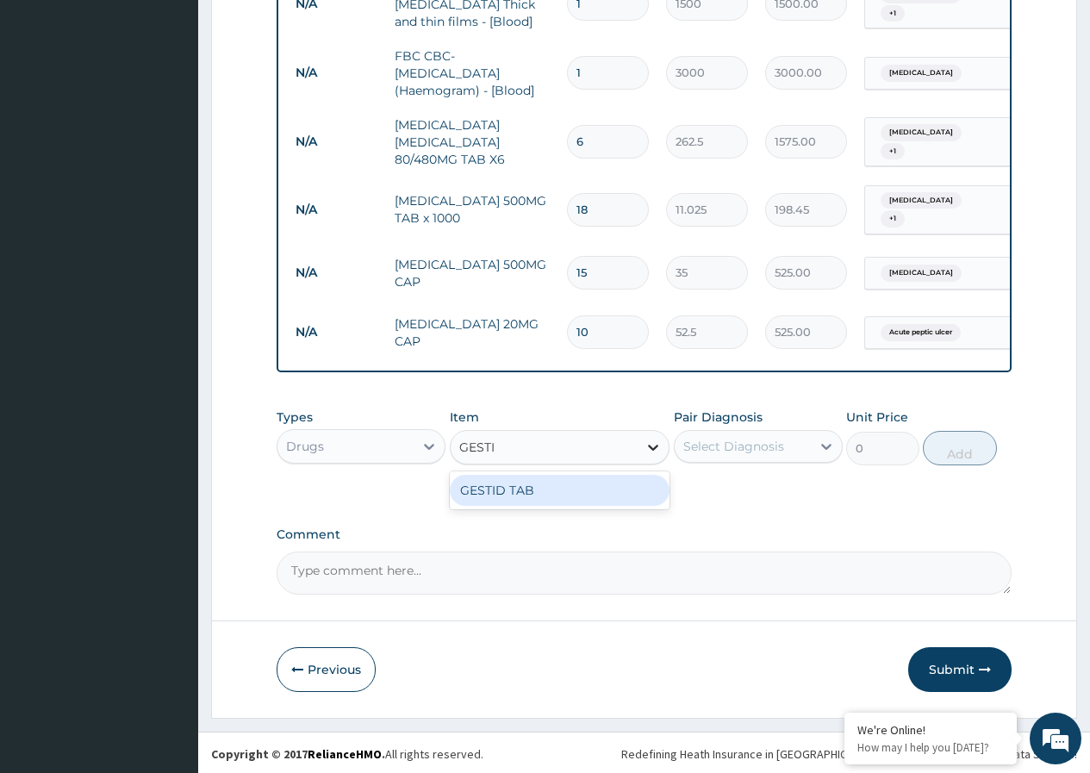
type input "GEST"
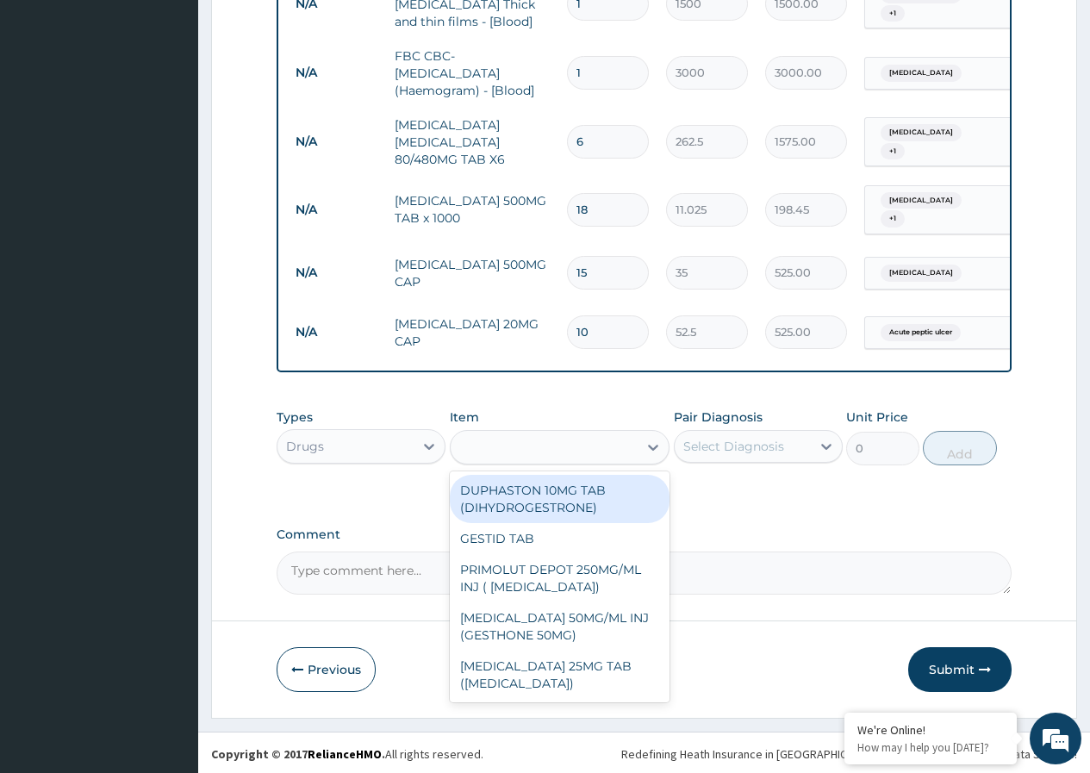
click at [506, 457] on div "GEST" at bounding box center [545, 448] width 188 height 28
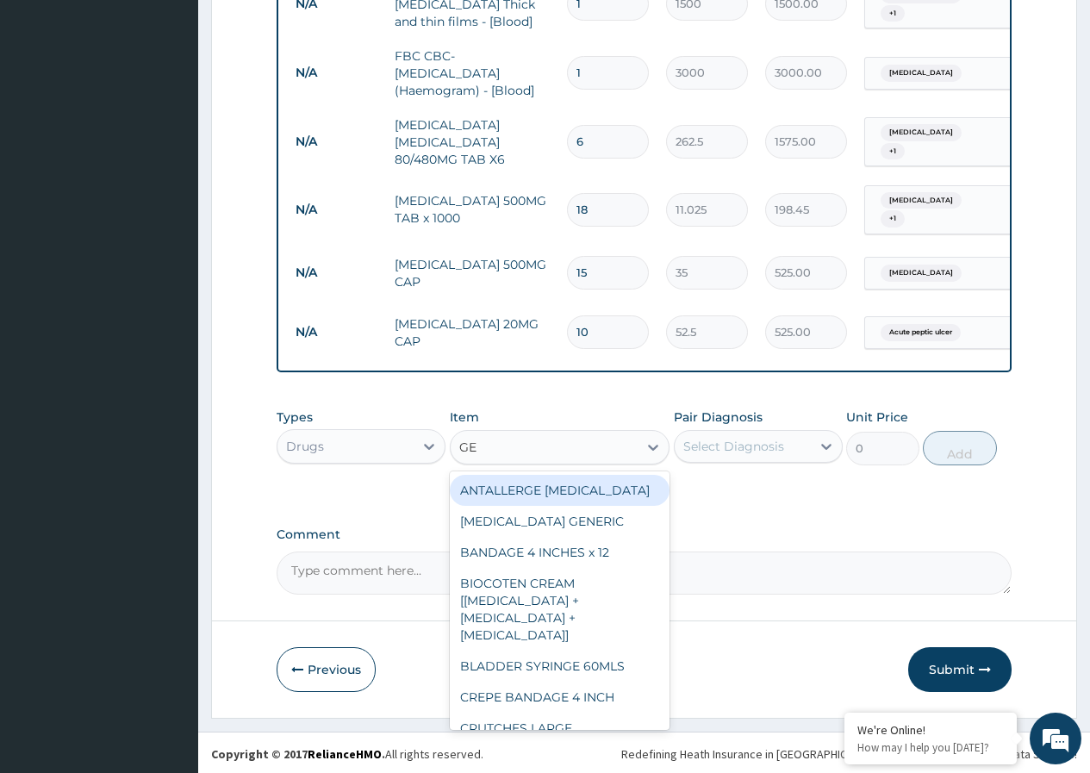
type input "GES"
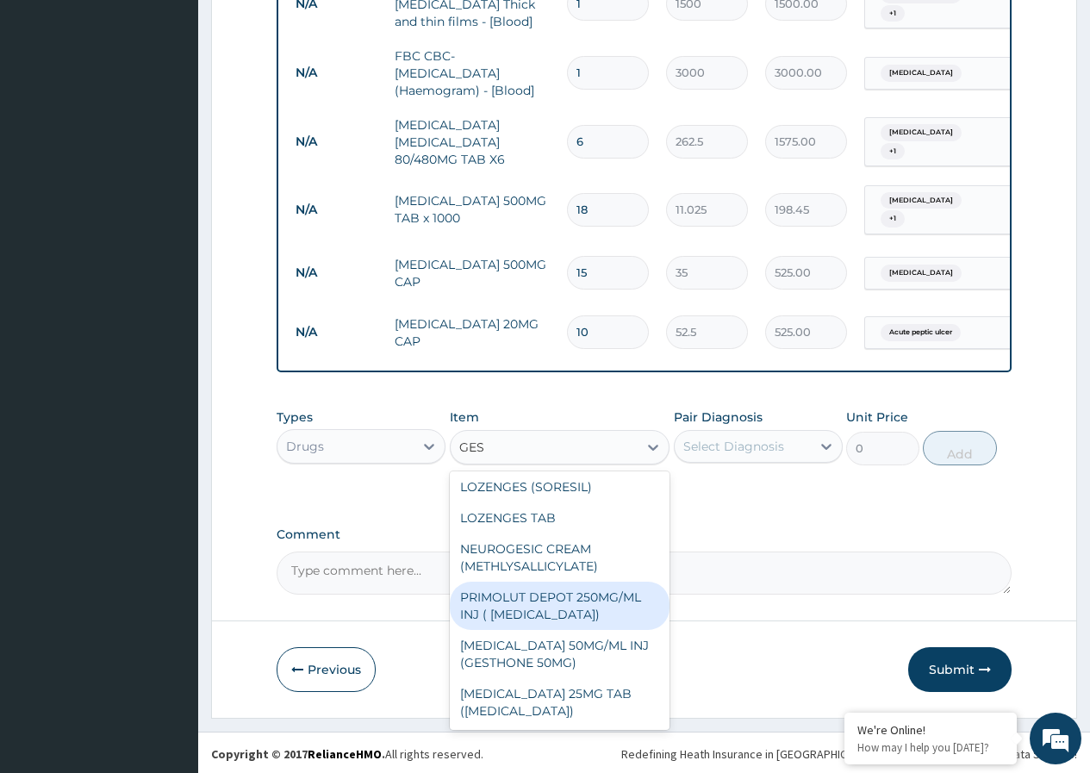
scroll to position [0, 0]
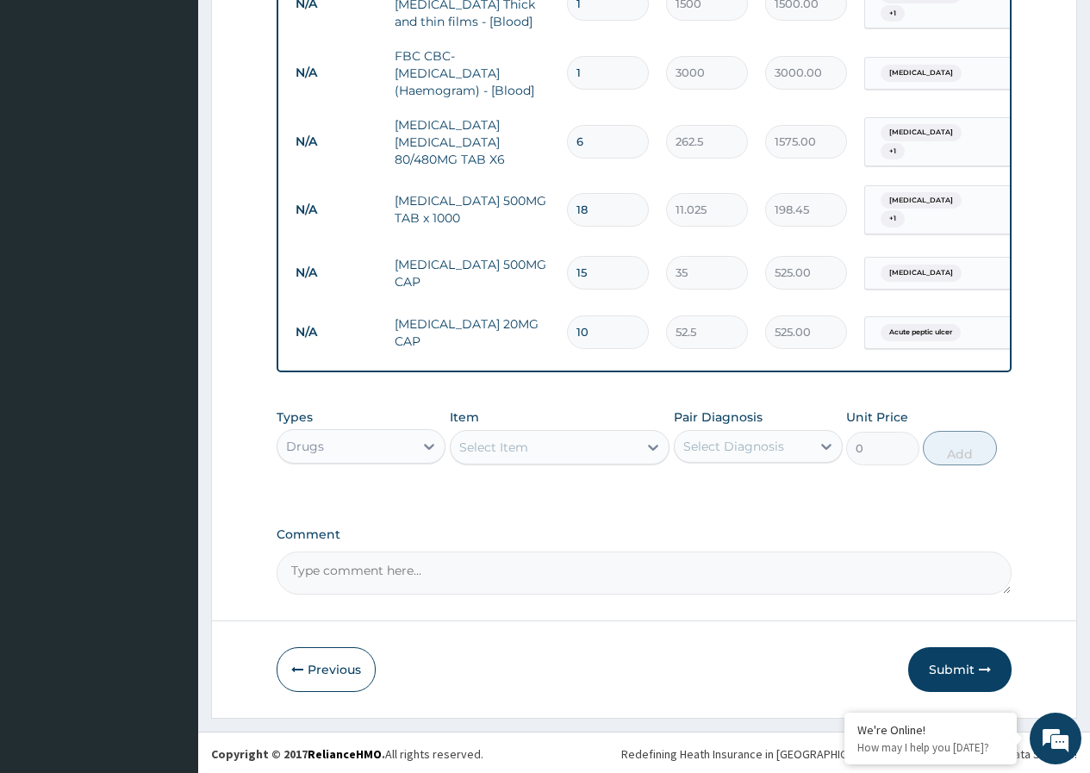
click at [535, 461] on div "Select Item" at bounding box center [545, 448] width 188 height 28
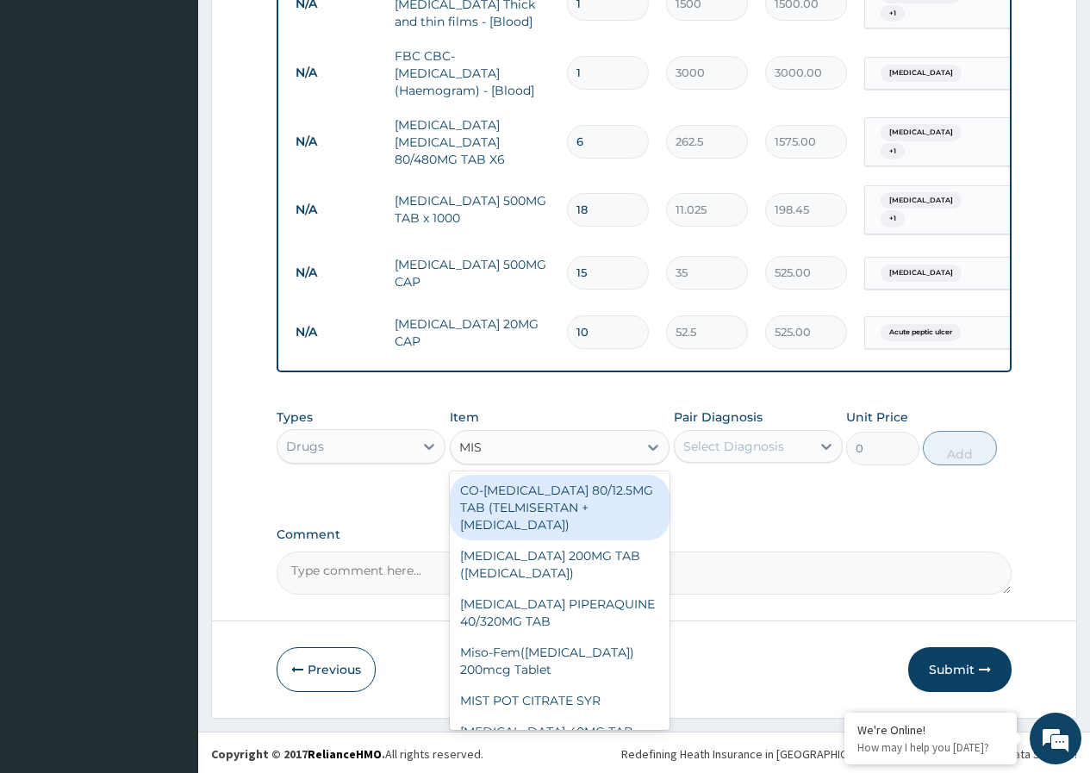
type input "MIST"
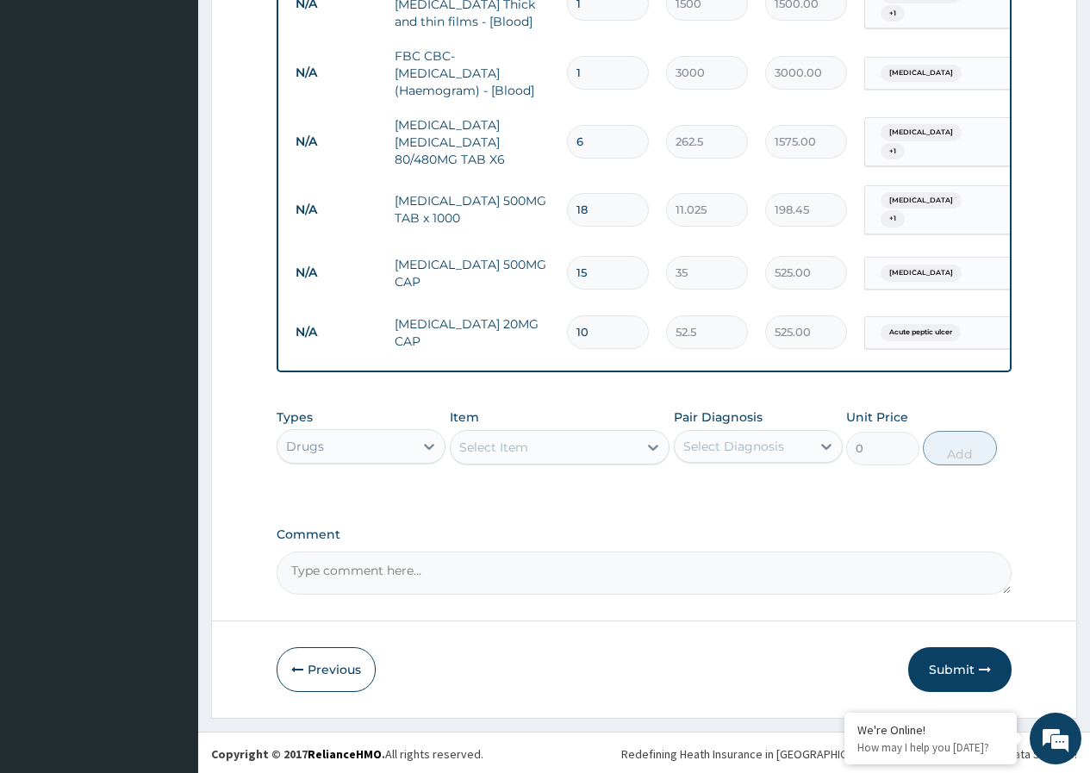
click at [573, 461] on div "Select Item" at bounding box center [545, 448] width 188 height 28
click at [656, 456] on icon at bounding box center [653, 447] width 17 height 17
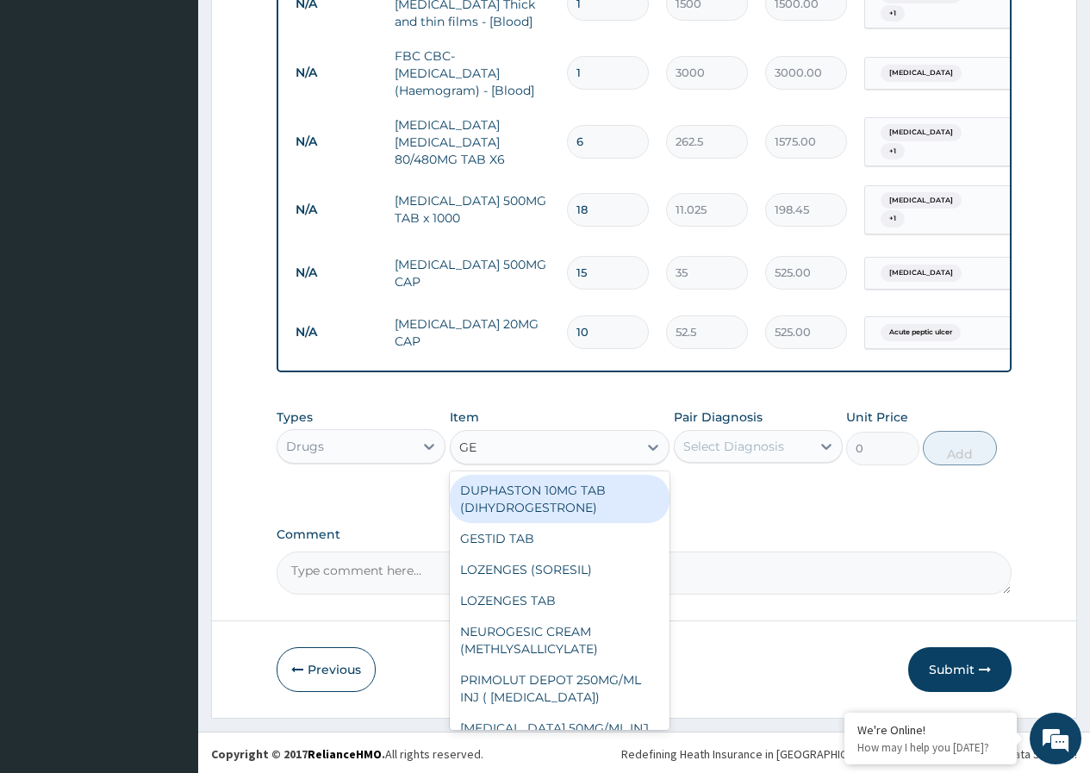
type input "G"
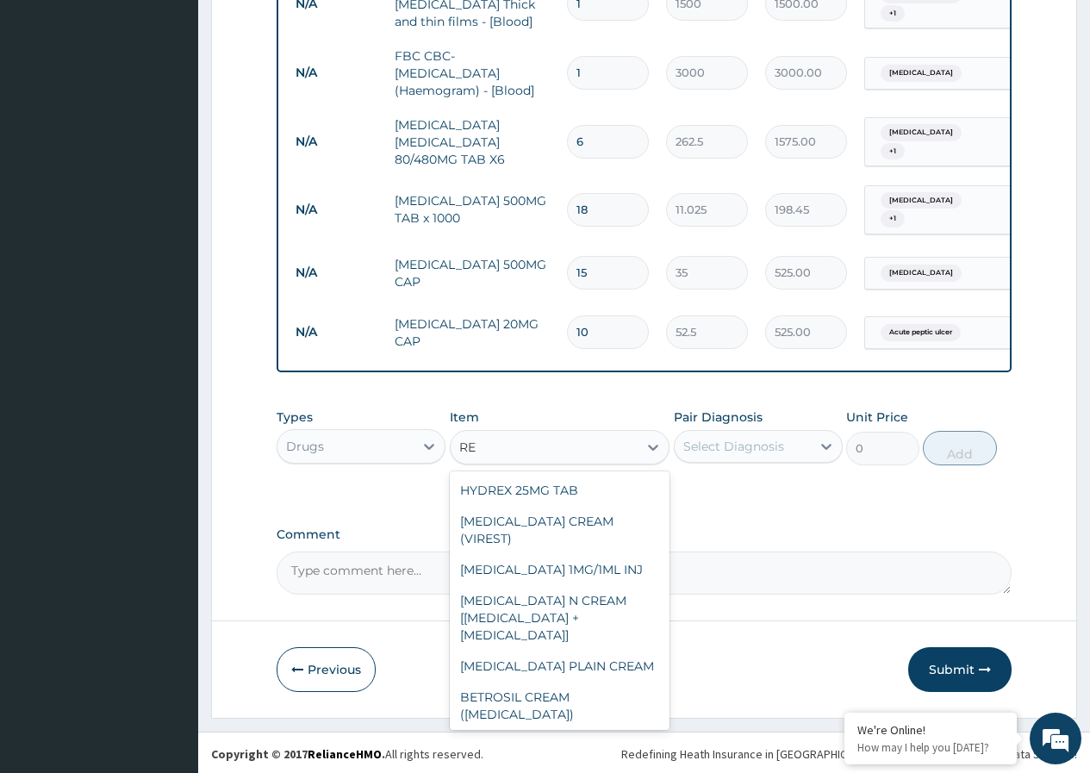
type input "R"
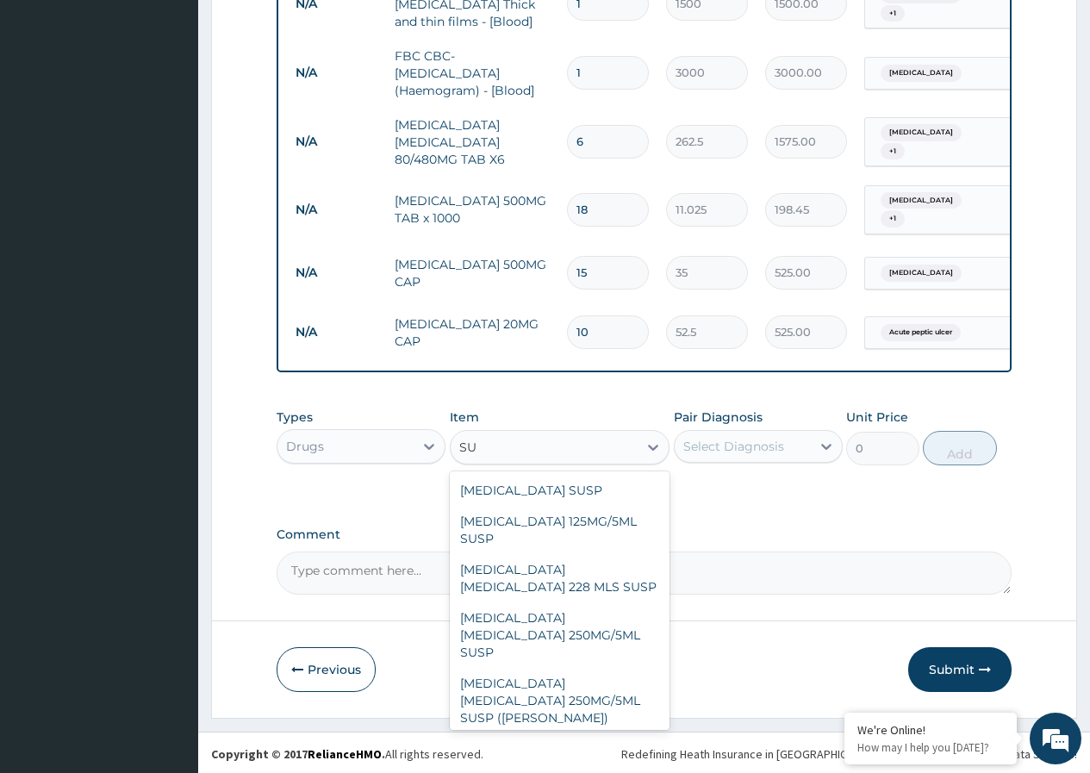
type input "S"
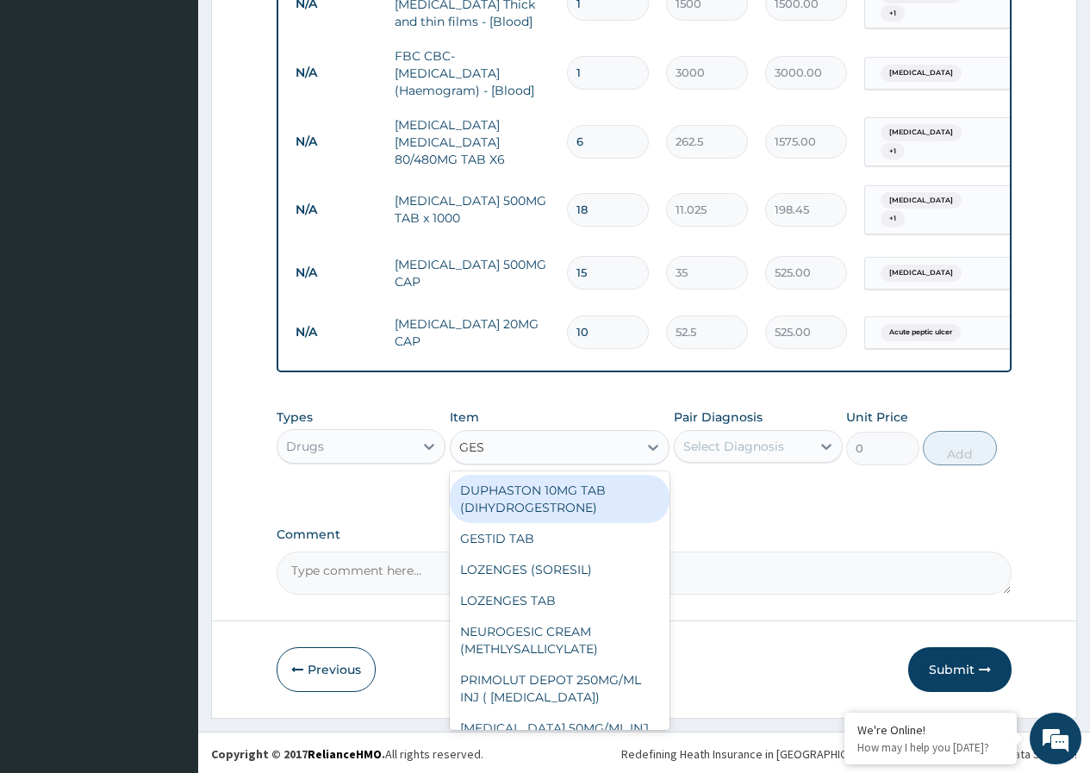
type input "GES"
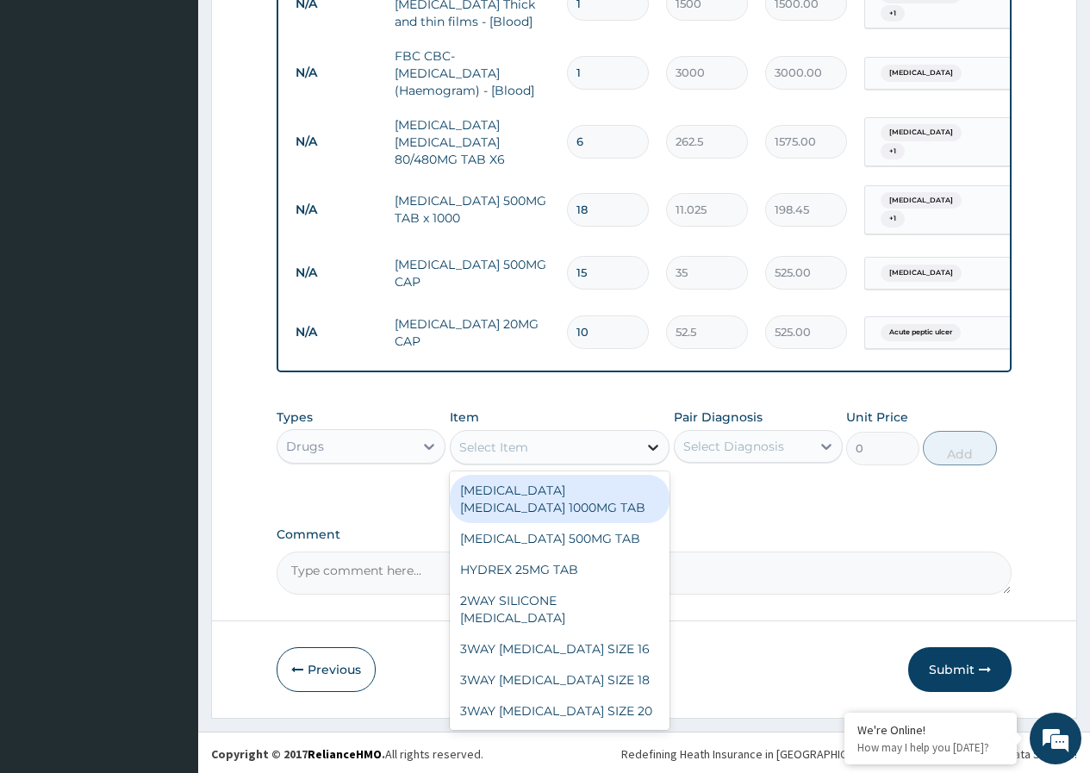
click at [651, 455] on icon at bounding box center [653, 447] width 17 height 17
click at [649, 456] on icon at bounding box center [653, 447] width 17 height 17
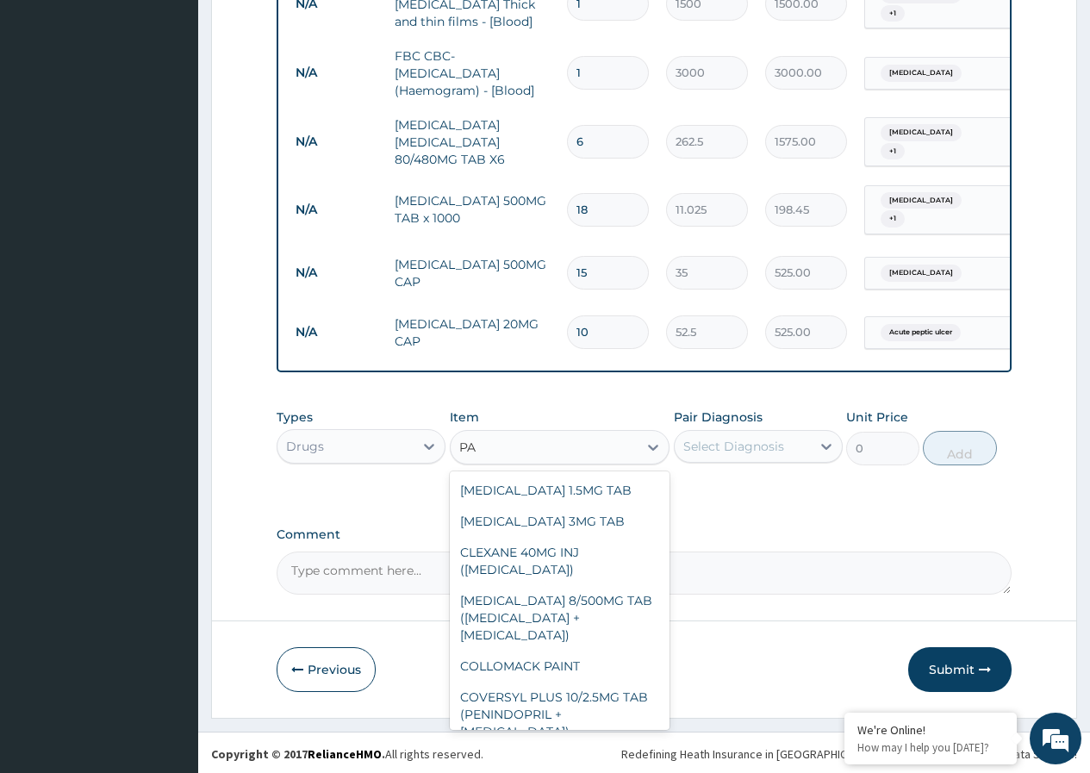
type input "P"
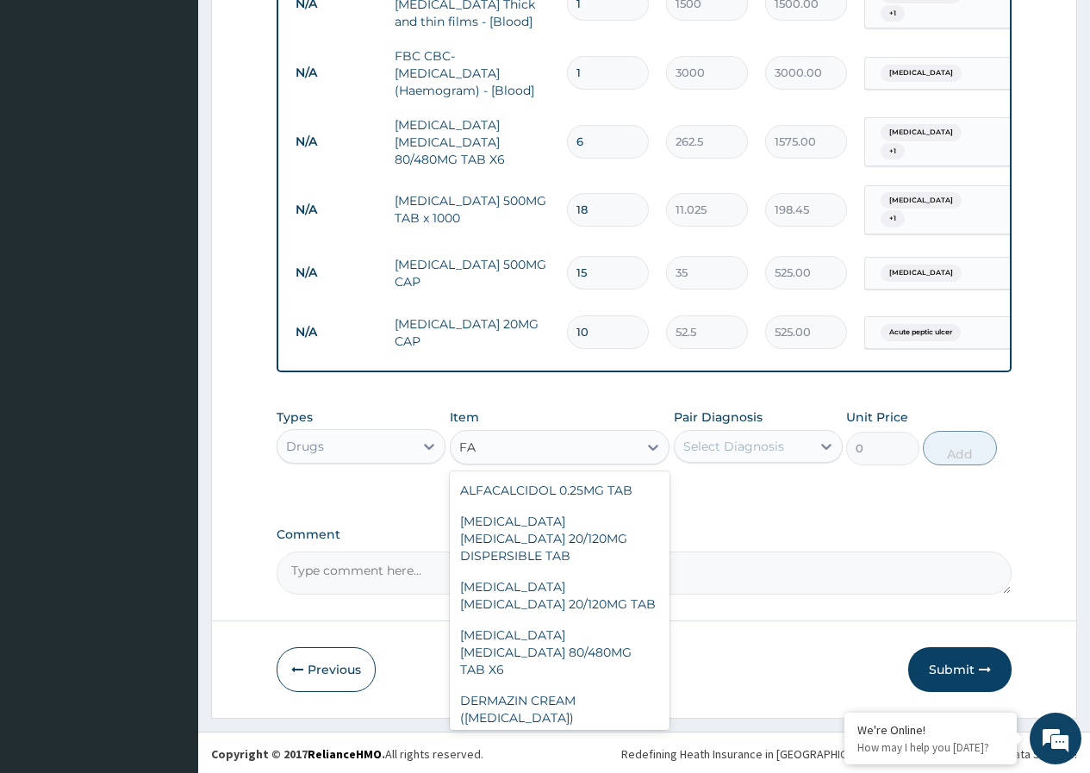
type input "F"
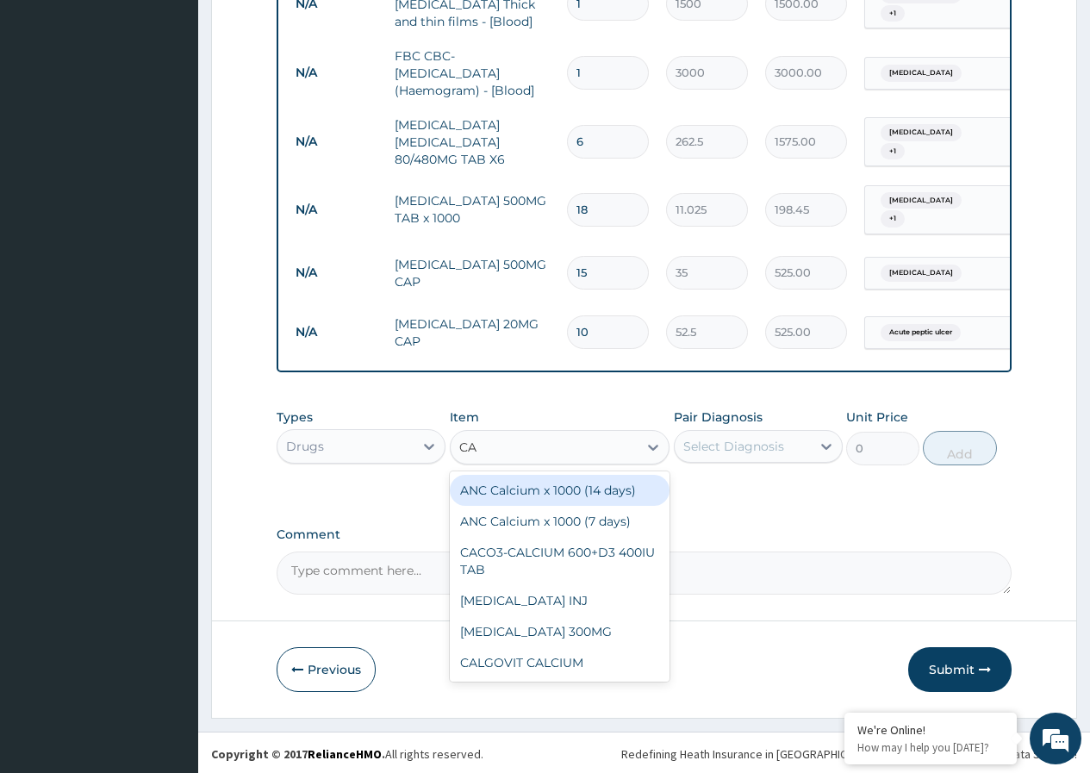
type input "C"
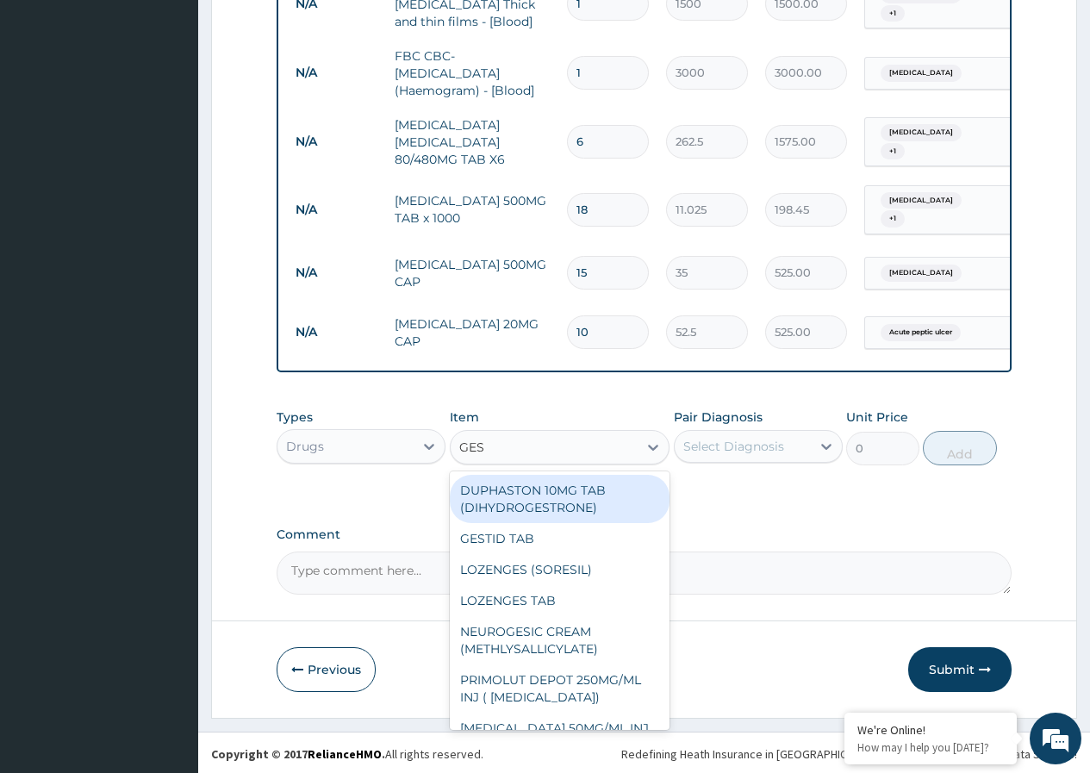
type input "GEST"
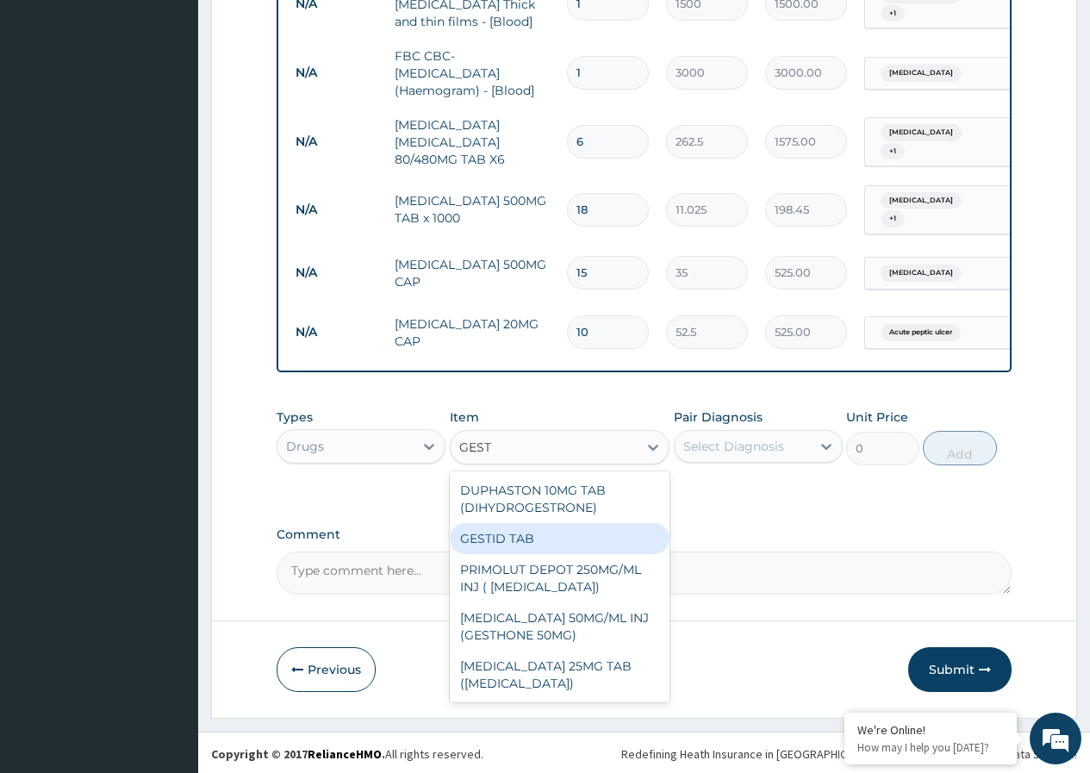
click at [545, 550] on div "GESTID TAB" at bounding box center [560, 538] width 221 height 31
type input "84"
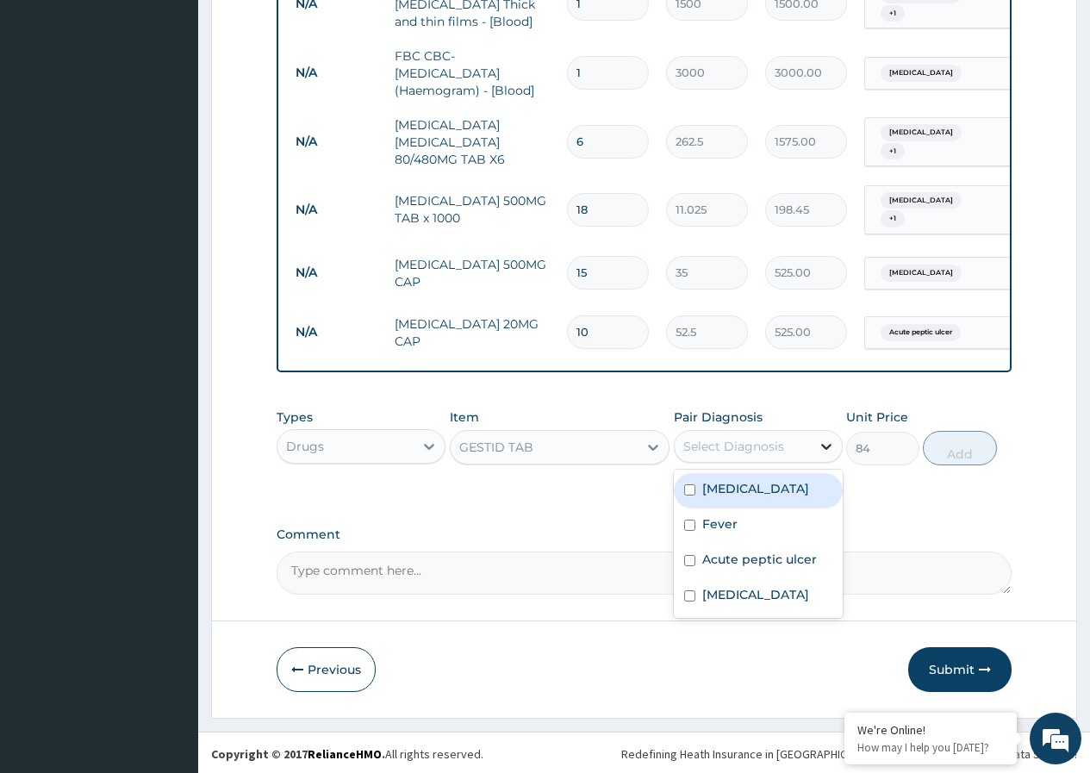
click at [824, 450] on icon at bounding box center [826, 447] width 10 height 6
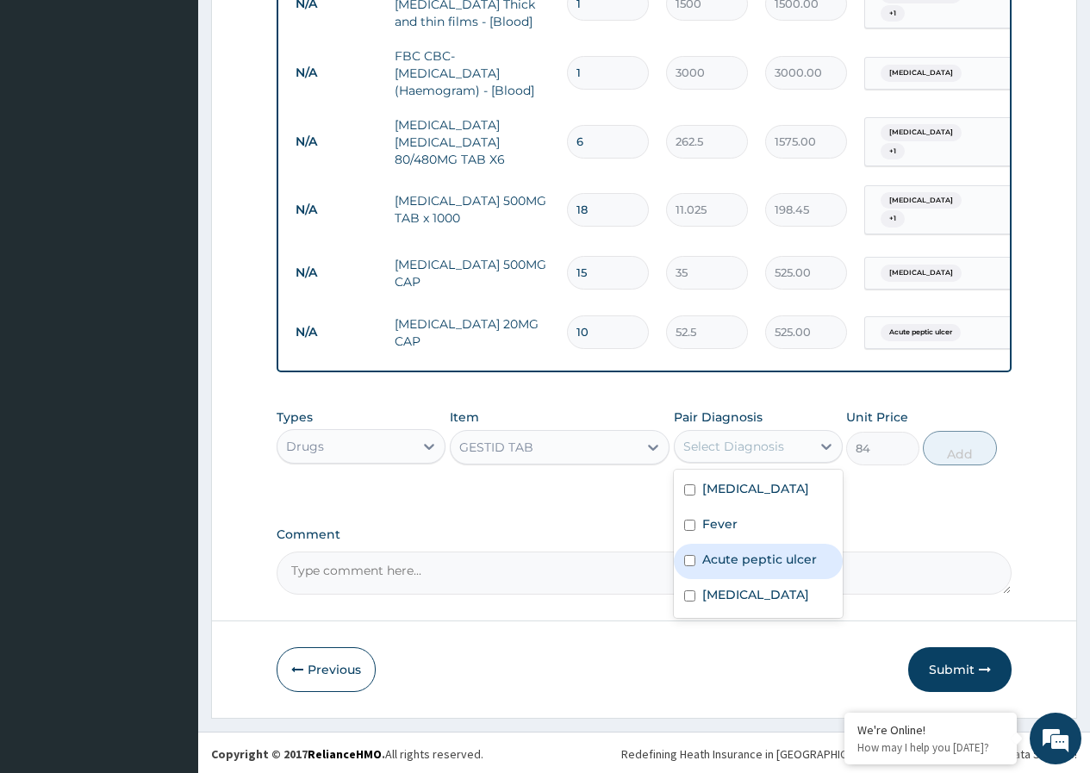
click at [695, 566] on input "checkbox" at bounding box center [689, 560] width 11 height 11
checkbox input "true"
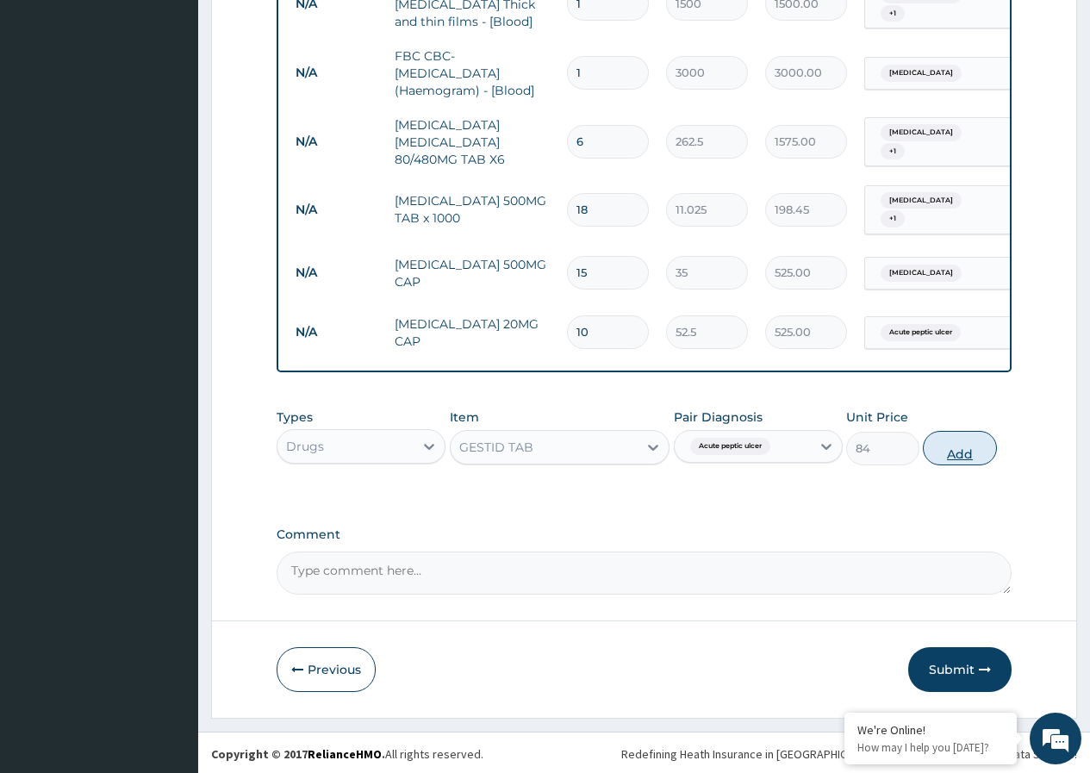
click at [959, 460] on button "Add" at bounding box center [959, 448] width 73 height 34
type input "0"
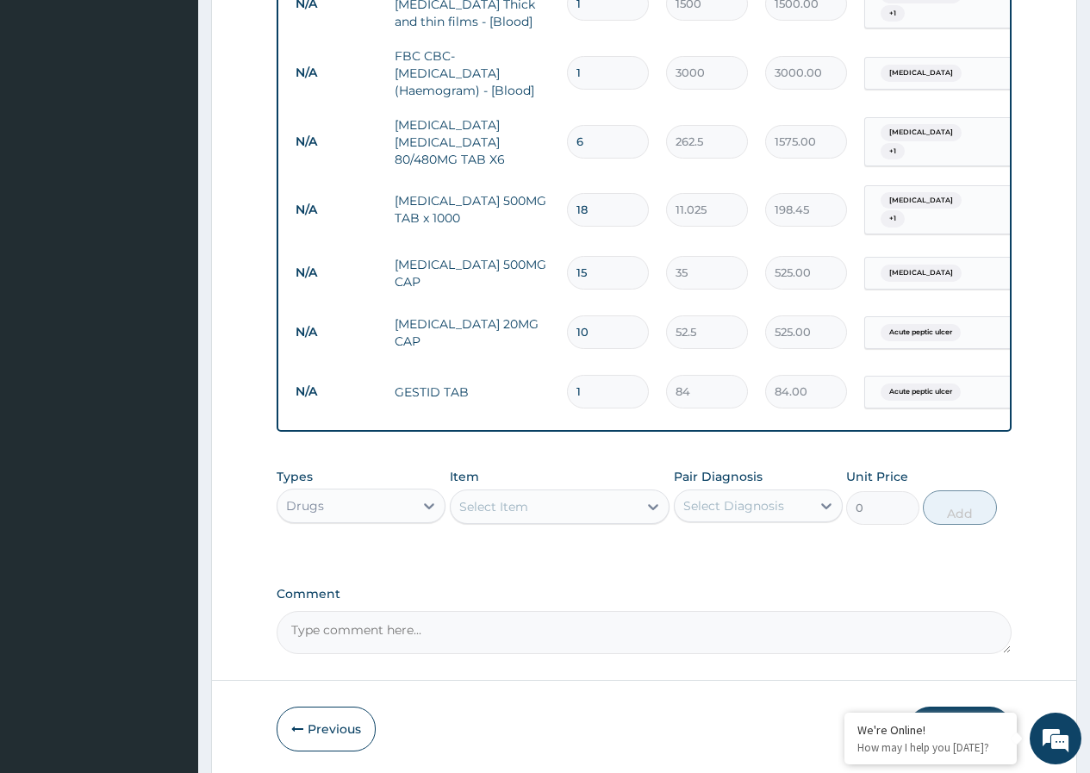
click at [617, 389] on input "1" at bounding box center [608, 392] width 82 height 34
type input "11"
type input "924.00"
type input "115"
type input "9660.00"
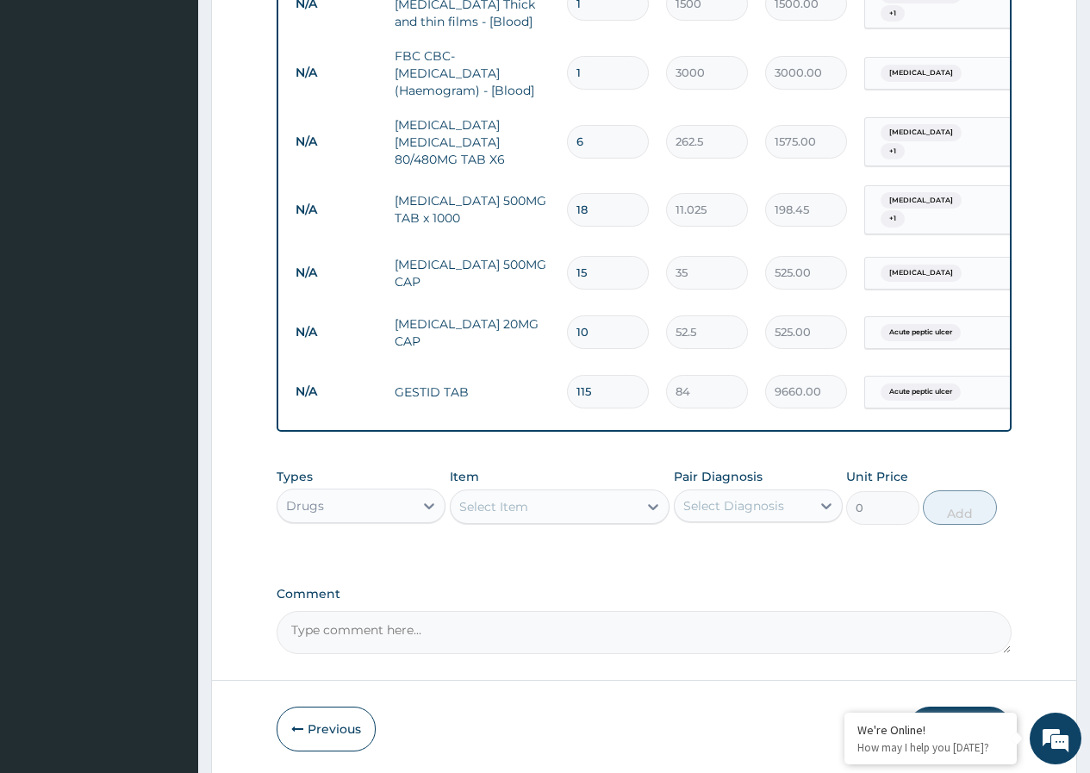
type input "11"
type input "924.00"
type input "1"
type input "84.00"
type input "15"
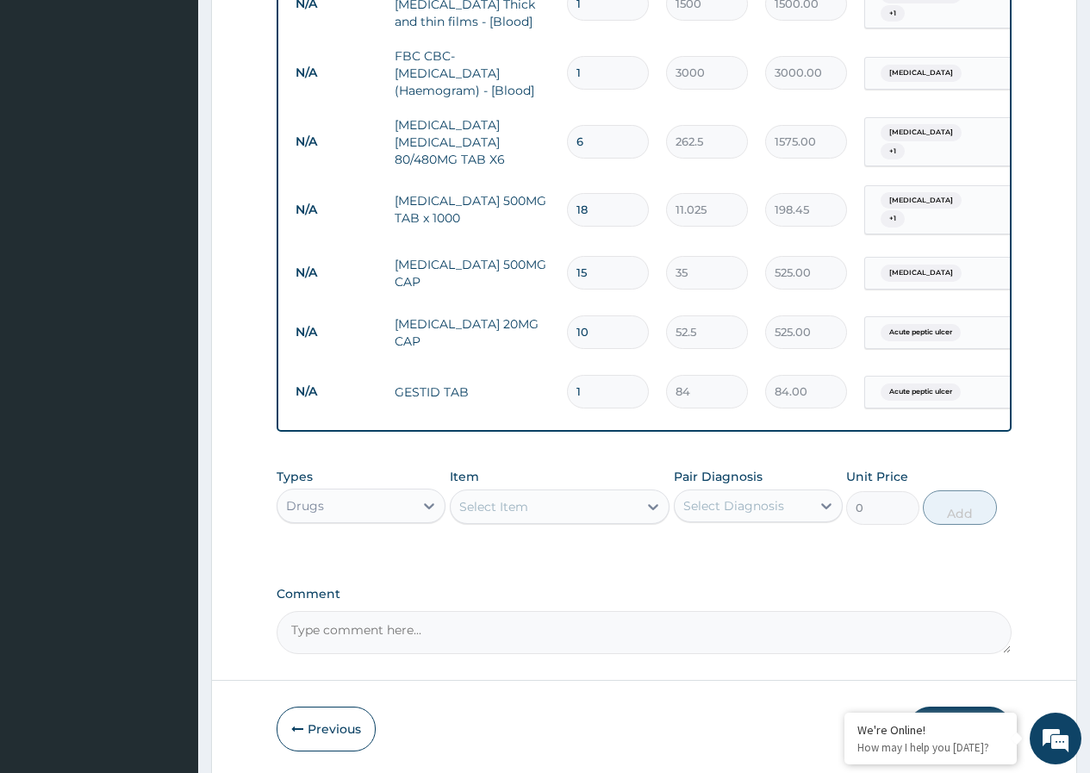
type input "1260.00"
type input "1"
type input "84.00"
type input "0.00"
type input "2"
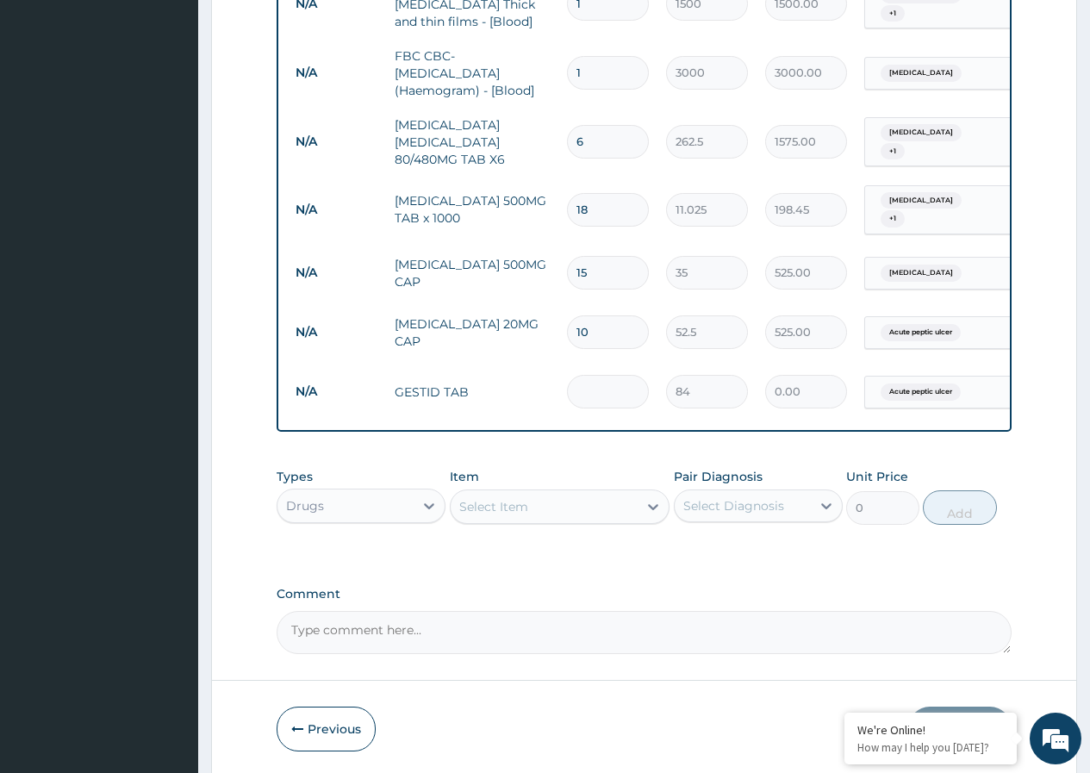
type input "168.00"
type input "20"
type input "1680.00"
type input "2"
type input "168.00"
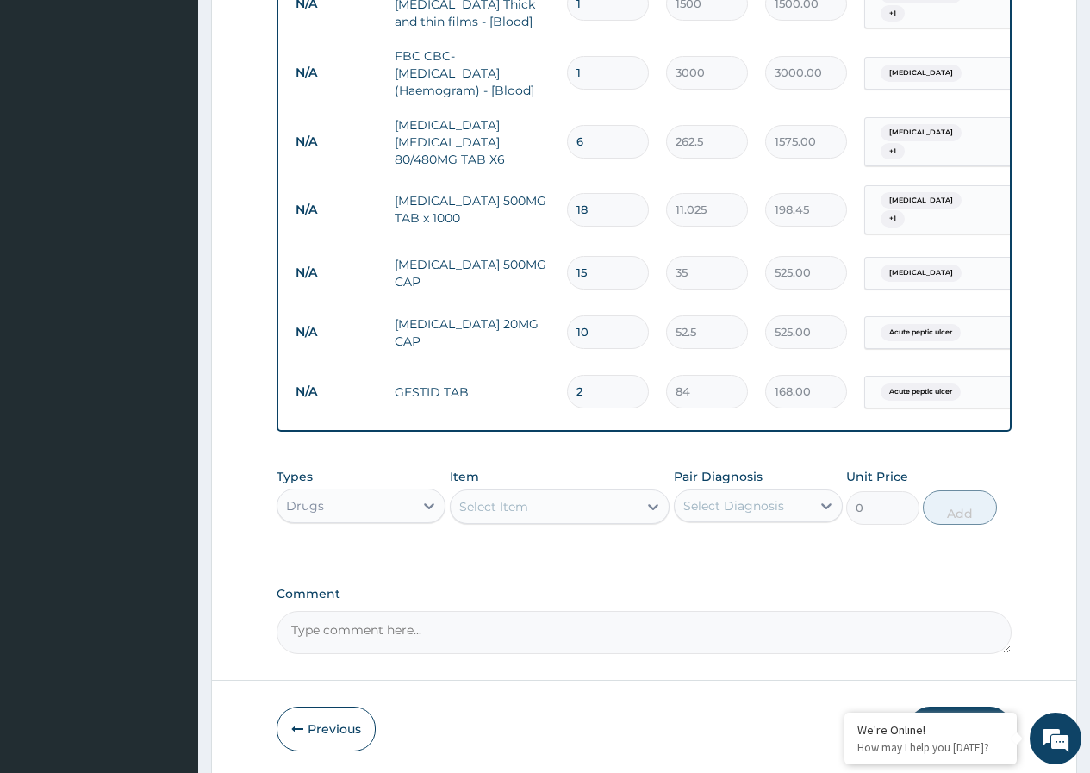
type input "0.00"
type input "1"
type input "84.00"
type input "15"
type input "1260.00"
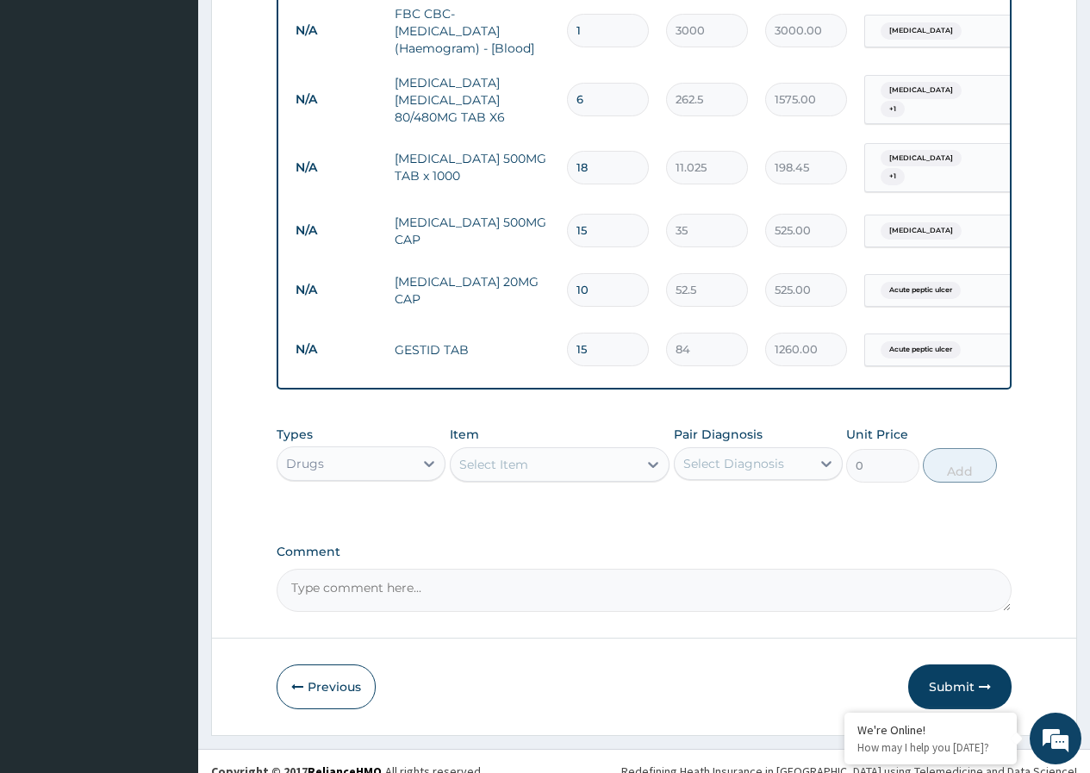
scroll to position [860, 0]
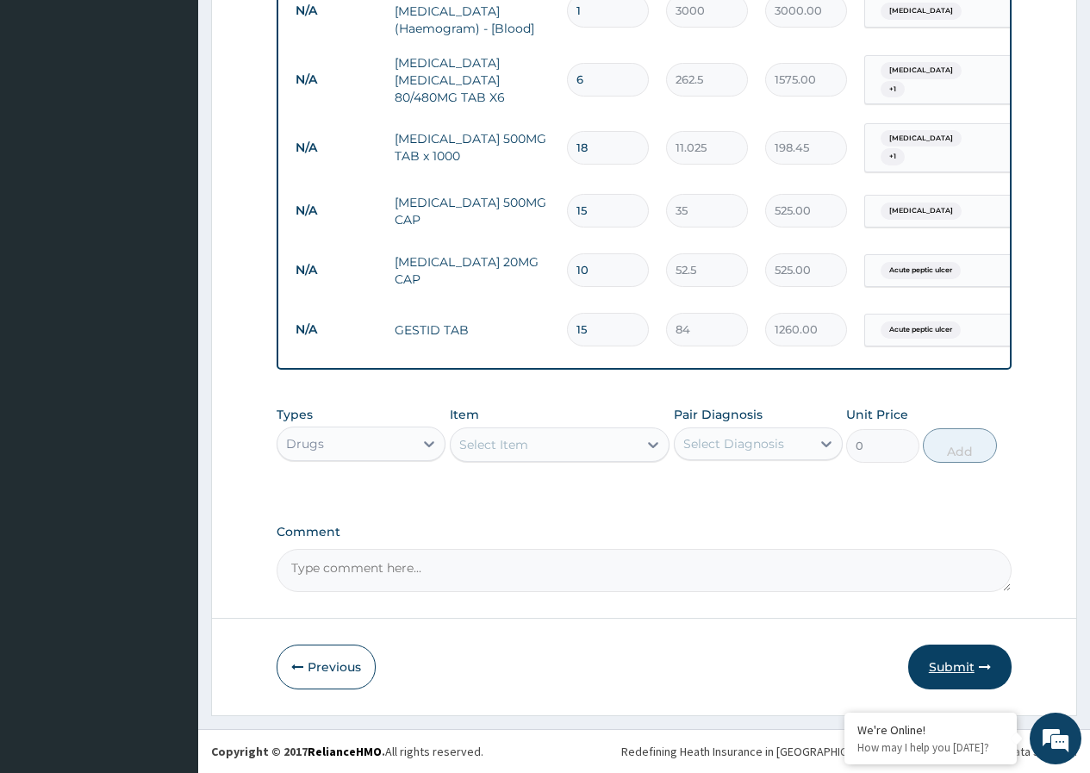
type input "15"
click at [952, 671] on button "Submit" at bounding box center [959, 667] width 103 height 45
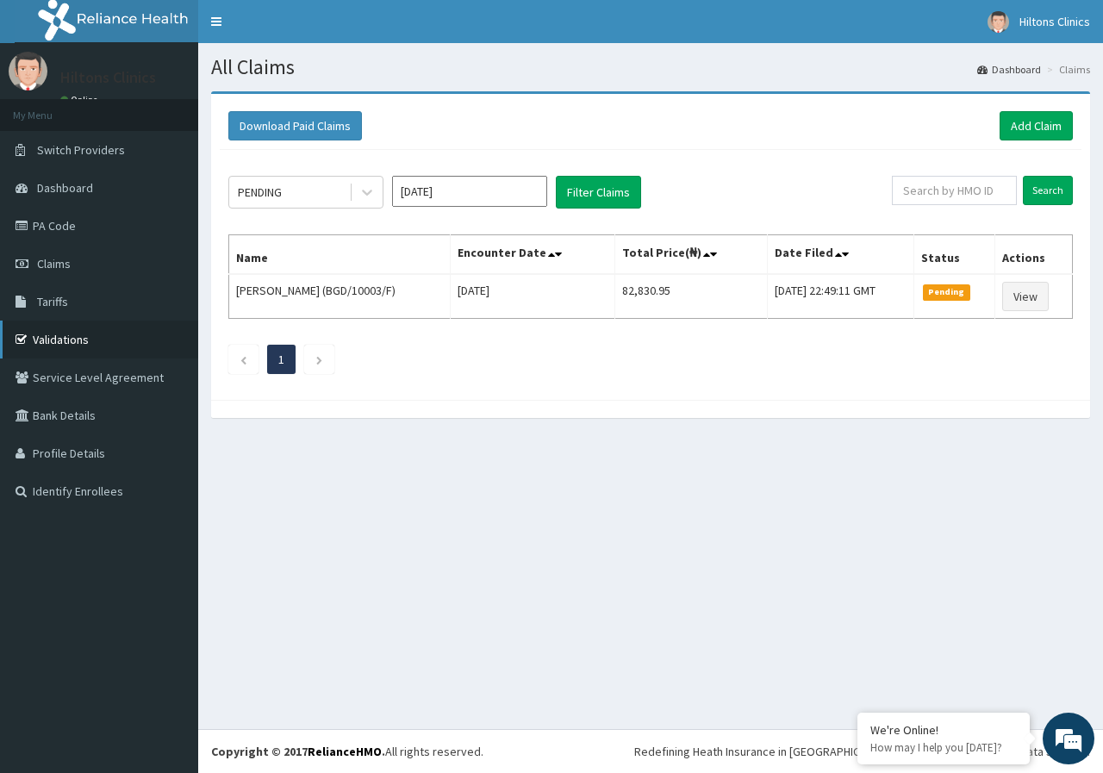
click at [98, 340] on link "Validations" at bounding box center [99, 340] width 198 height 38
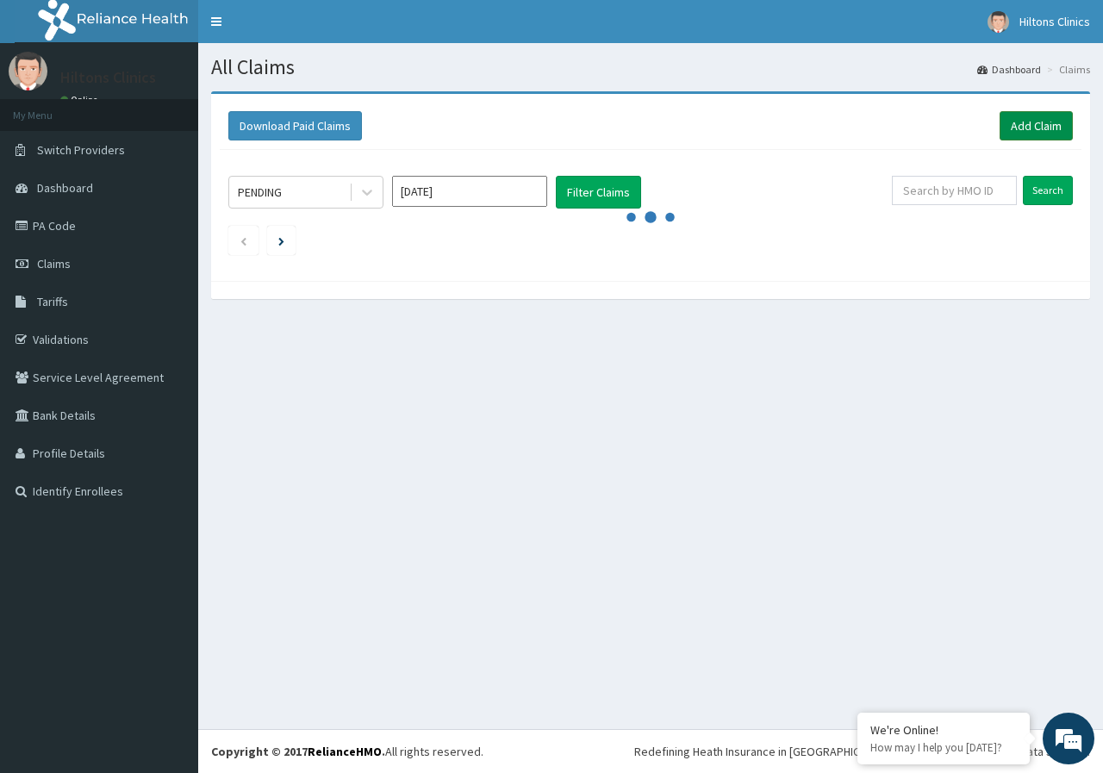
click at [1052, 129] on link "Add Claim" at bounding box center [1036, 125] width 73 height 29
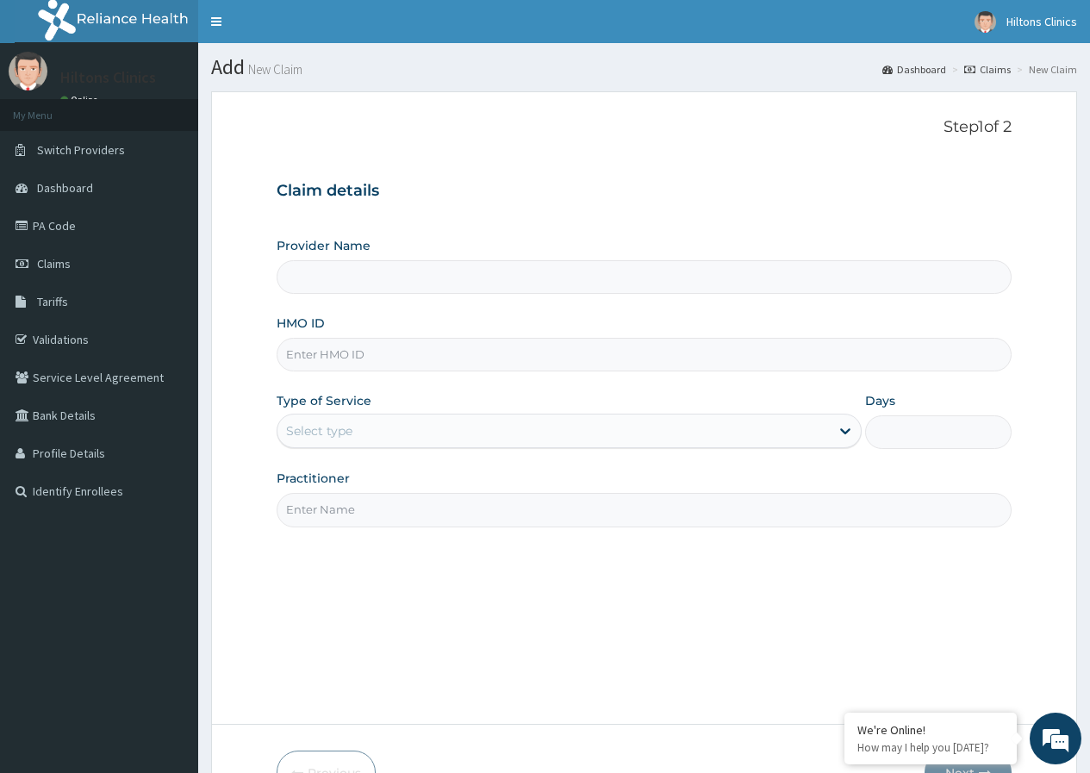
click at [377, 355] on input "HMO ID" at bounding box center [644, 355] width 735 height 34
type input "F"
type input "Hilton Clinics"
type input "FNR/1009/B"
click at [390, 427] on div "Select type" at bounding box center [554, 431] width 552 height 28
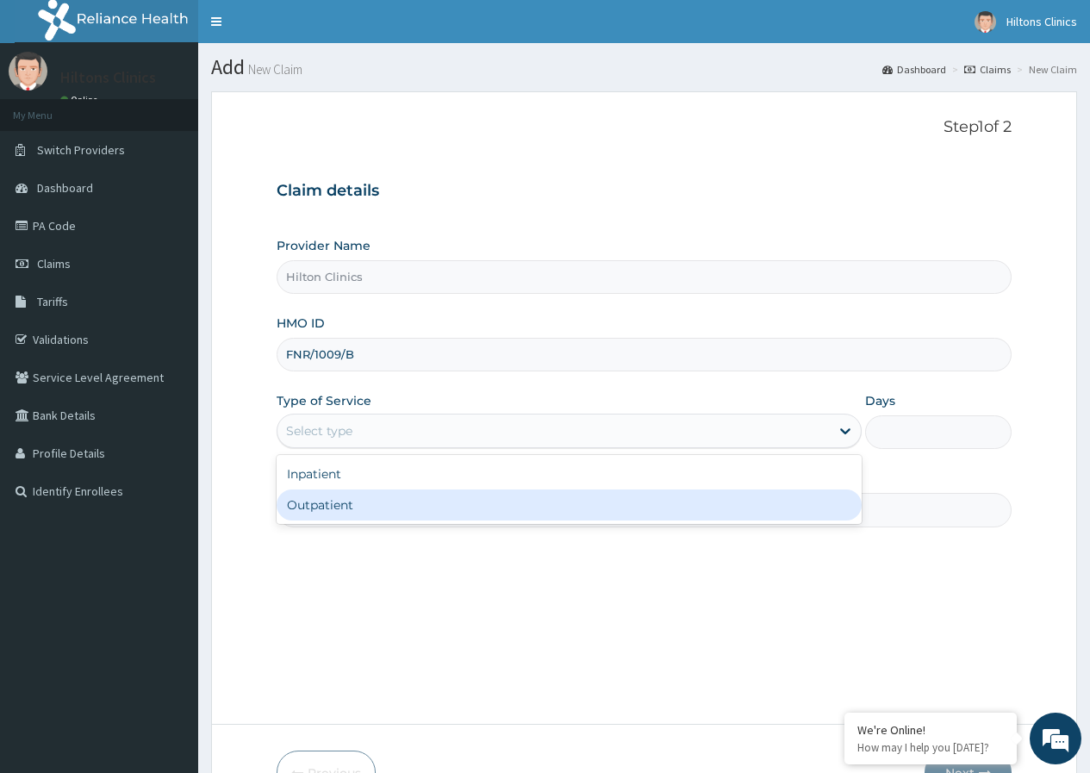
click at [406, 508] on div "Outpatient" at bounding box center [569, 505] width 585 height 31
type input "1"
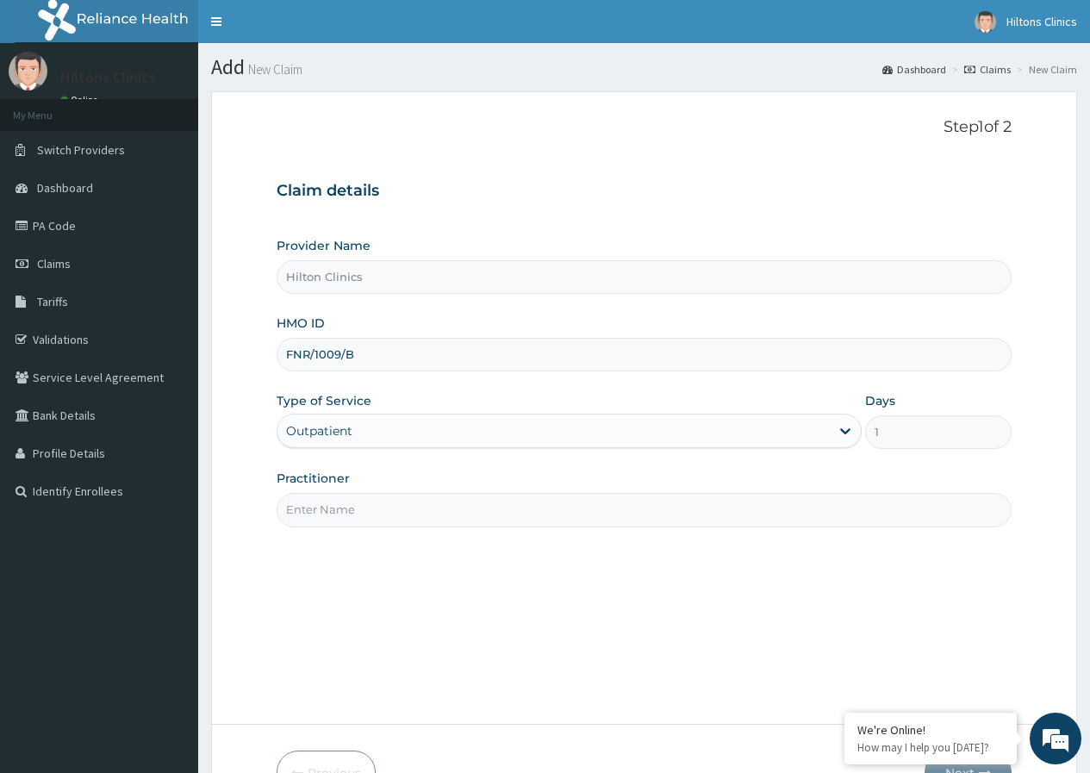
drag, startPoint x: 571, startPoint y: 515, endPoint x: 502, endPoint y: 530, distance: 69.6
click at [563, 515] on input "Practitioner" at bounding box center [644, 510] width 735 height 34
type input "DR FIDELIS"
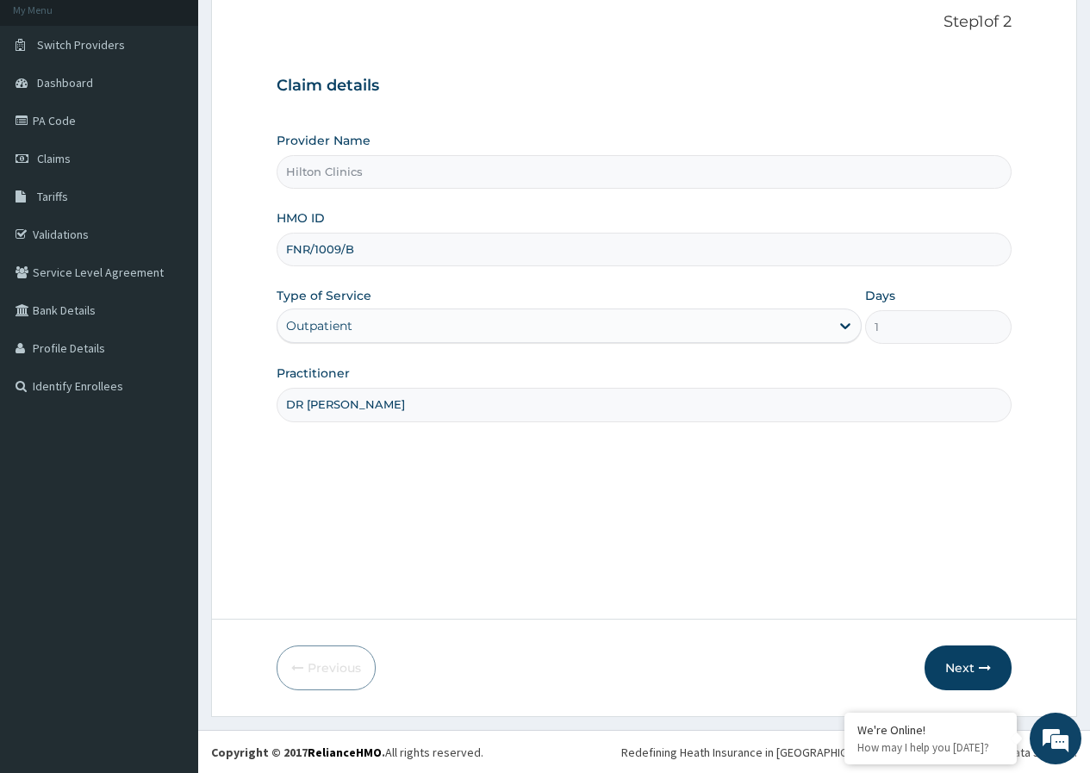
scroll to position [106, 0]
click at [954, 669] on button "Next" at bounding box center [968, 667] width 87 height 45
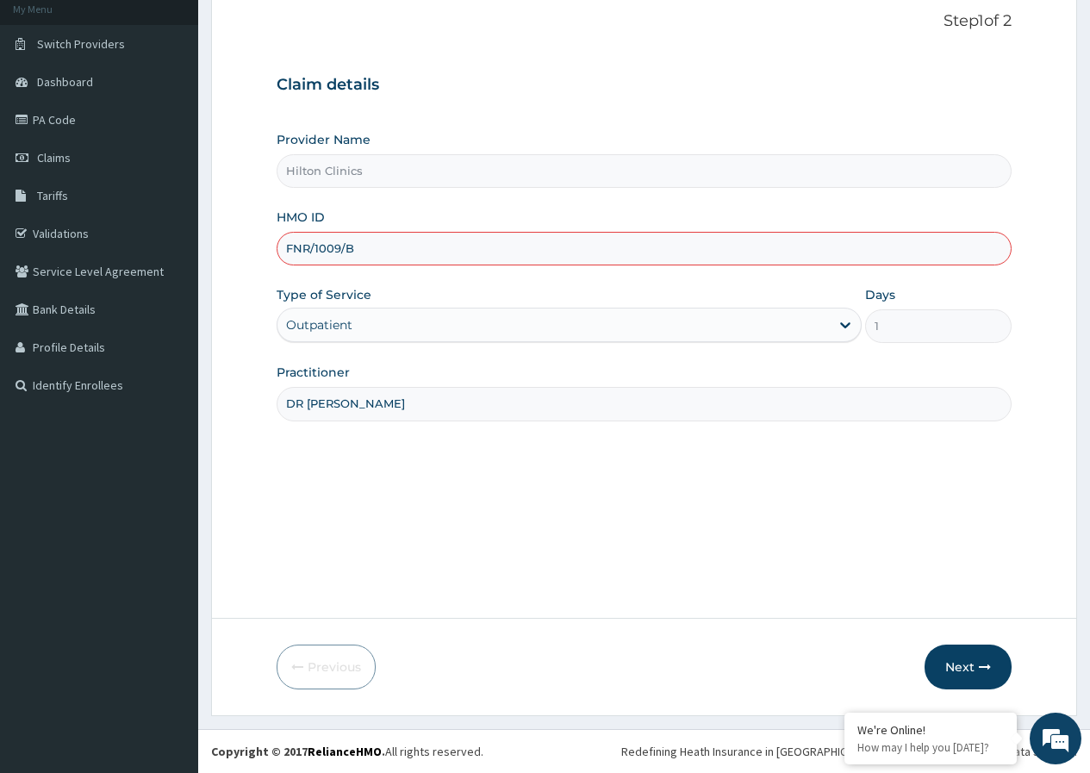
click at [331, 253] on input "FNR/1009/B" at bounding box center [644, 249] width 735 height 34
type input "FNR/10009/B"
click at [500, 306] on div "Type of Service Outpatient" at bounding box center [569, 314] width 585 height 57
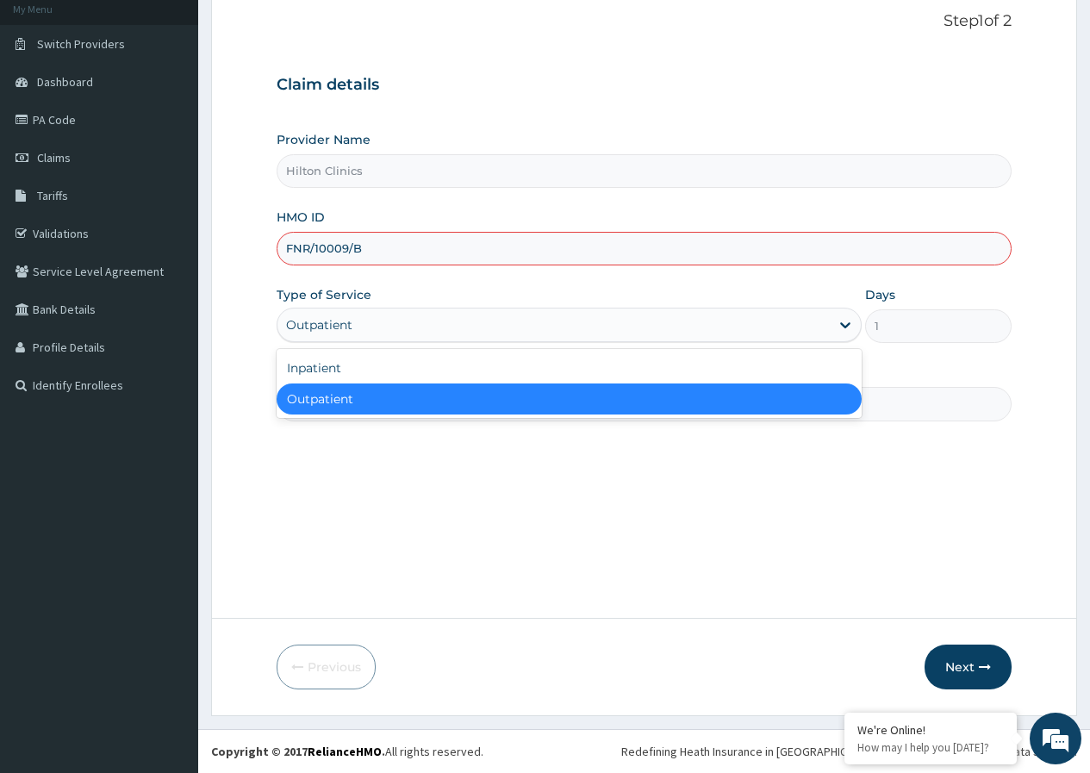
click at [527, 322] on div "Outpatient" at bounding box center [554, 325] width 552 height 28
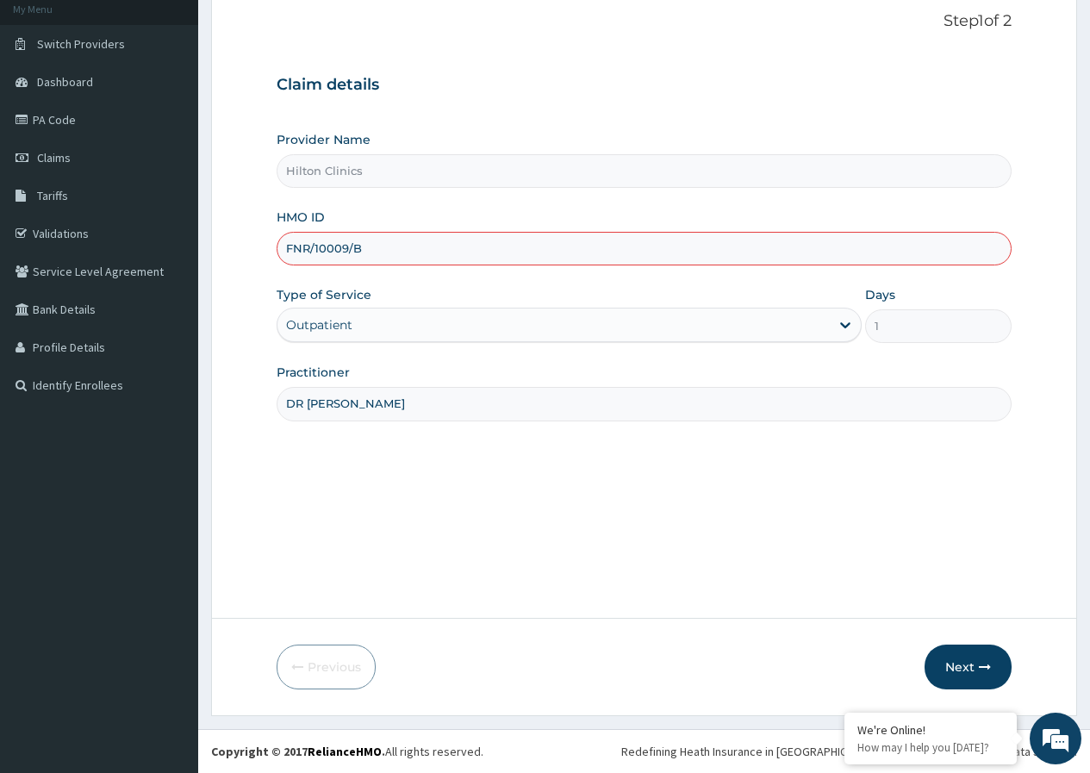
drag, startPoint x: 773, startPoint y: 447, endPoint x: 714, endPoint y: 489, distance: 72.4
click at [767, 452] on div "Step 1 of 2 Claim details Provider Name Hilton Clinics HMO ID FNR/10009/B Type …" at bounding box center [644, 302] width 735 height 580
drag, startPoint x: 714, startPoint y: 502, endPoint x: 595, endPoint y: 533, distance: 122.7
click at [708, 509] on div "Step 1 of 2 Claim details Provider Name Hilton Clinics HMO ID FNR/10009/B Type …" at bounding box center [644, 302] width 735 height 580
click at [515, 514] on div "Step 1 of 2 Claim details Provider Name Hilton Clinics HMO ID FNR/10009/B Type …" at bounding box center [644, 302] width 735 height 580
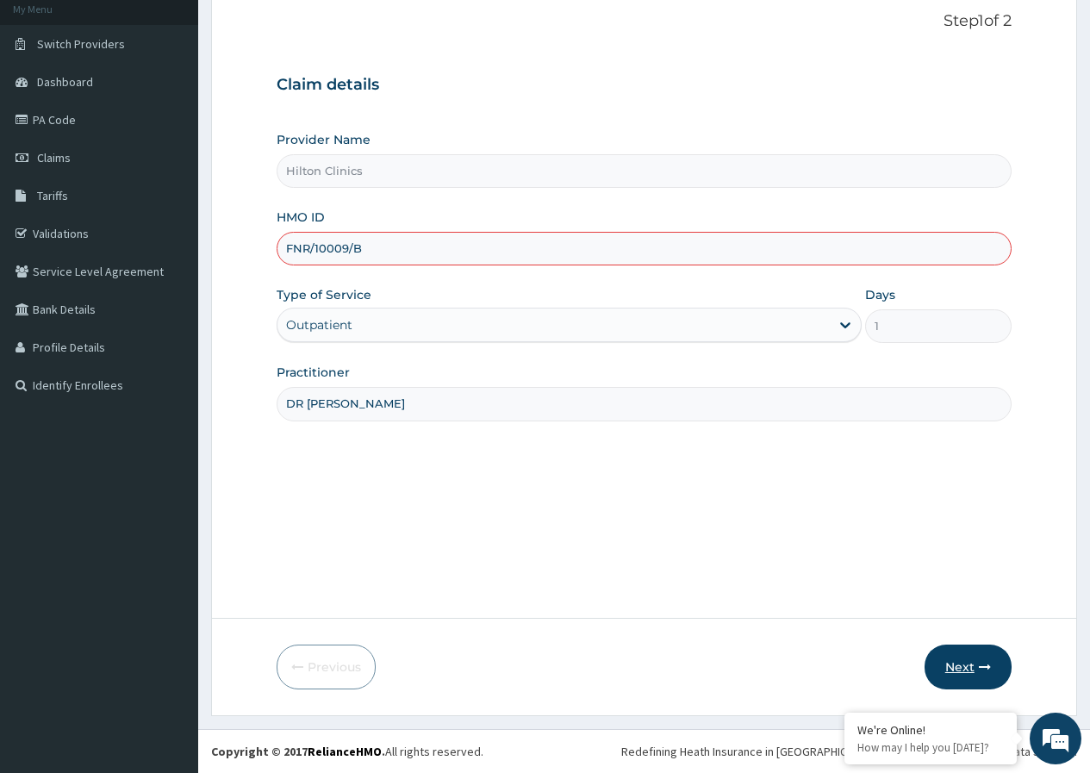
click at [958, 672] on button "Next" at bounding box center [968, 667] width 87 height 45
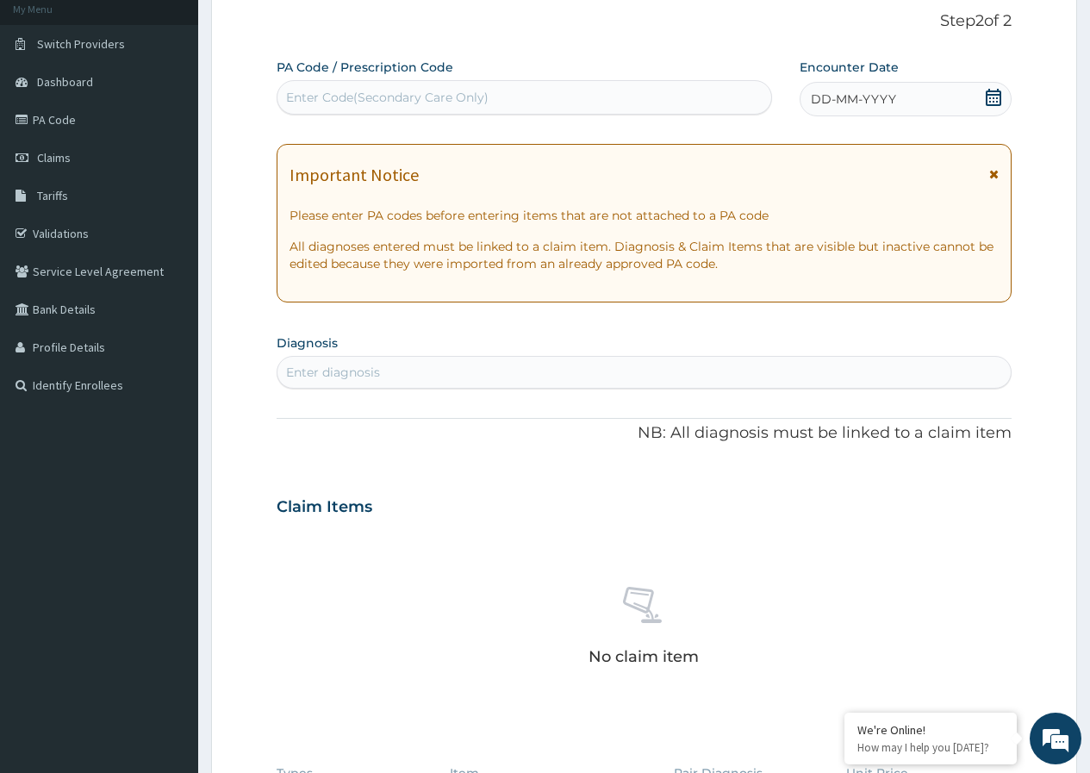
click at [994, 97] on icon at bounding box center [994, 97] width 16 height 17
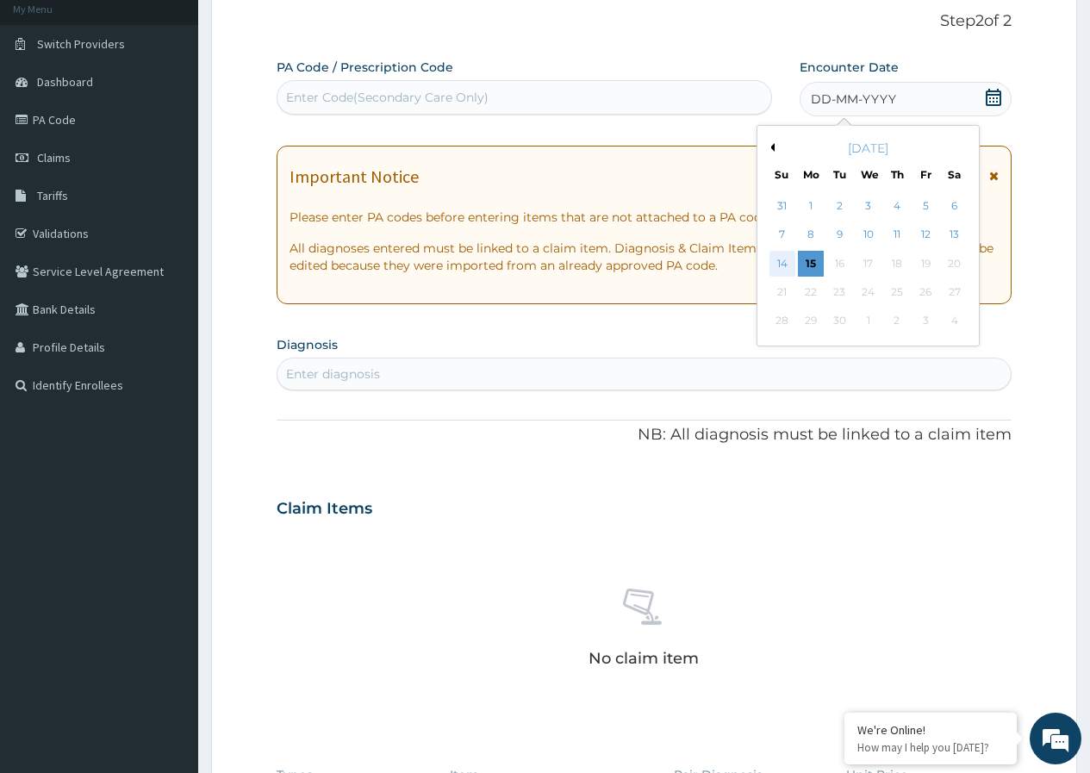
click at [780, 264] on div "14" at bounding box center [782, 264] width 26 height 26
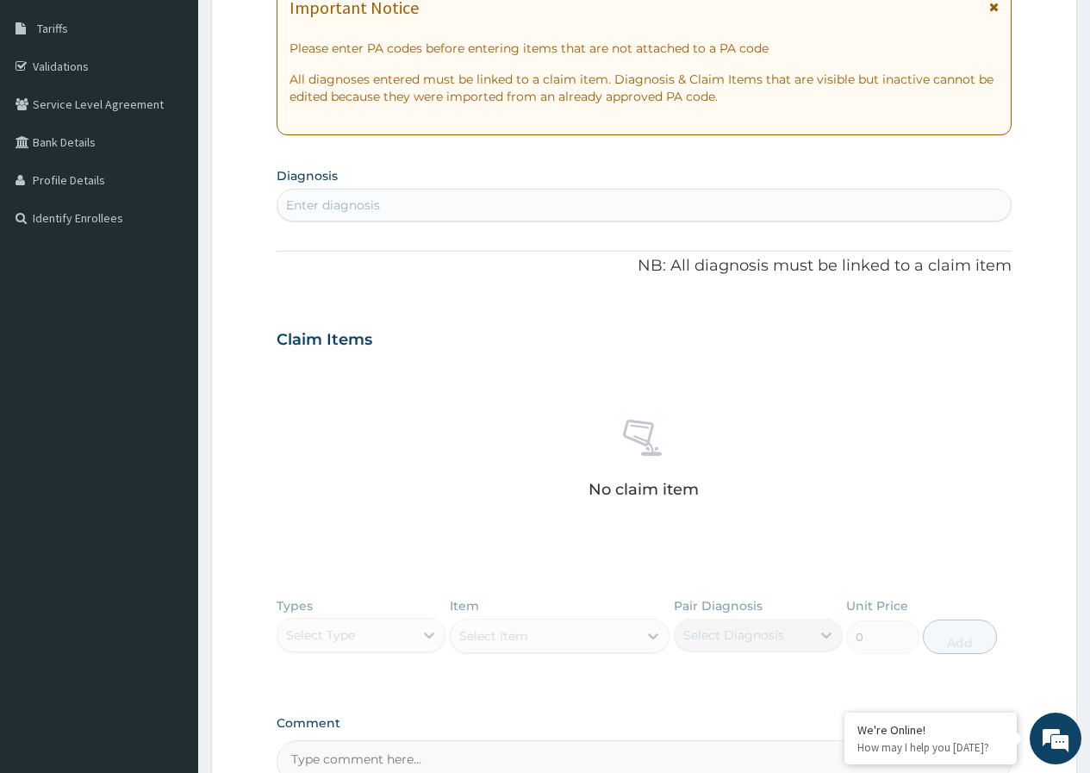
scroll to position [278, 0]
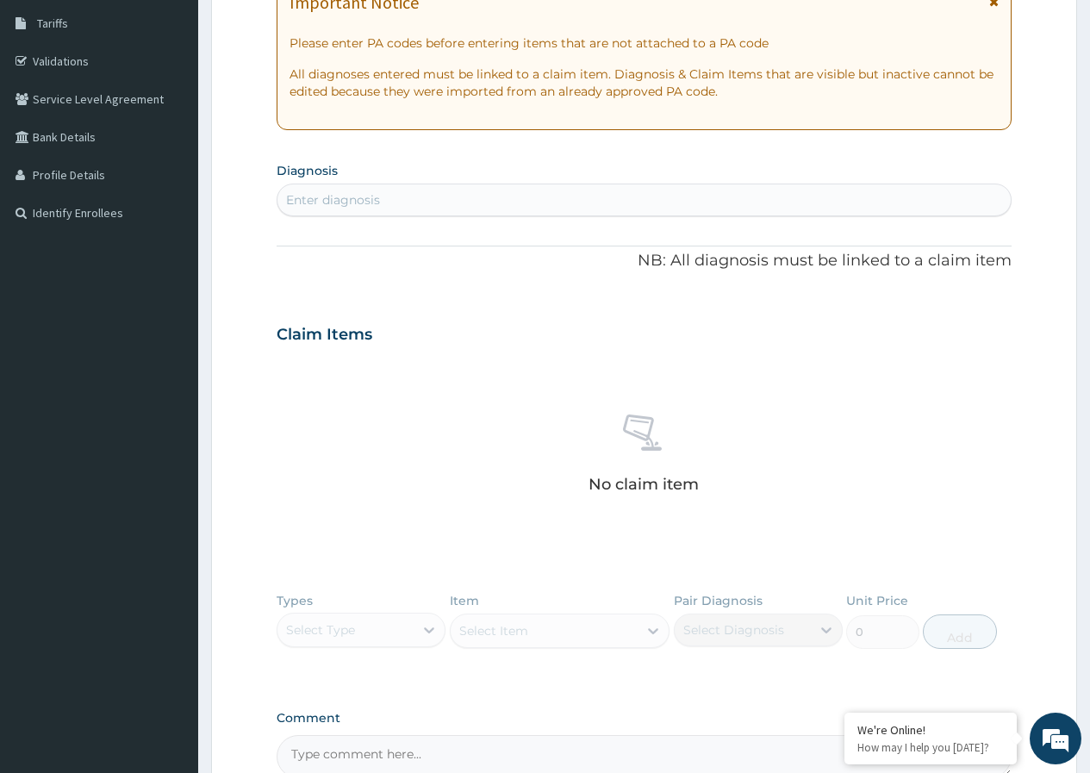
click at [367, 202] on div "Enter diagnosis" at bounding box center [333, 199] width 94 height 17
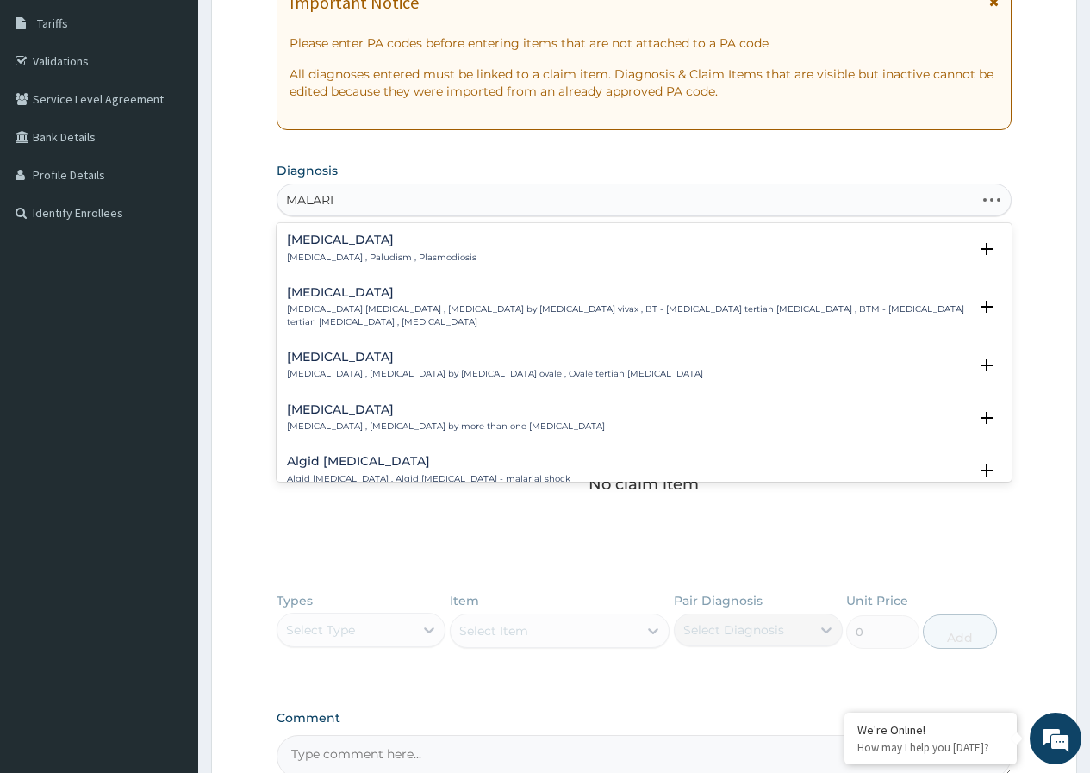
type input "MALARIA"
click at [355, 253] on p "Malaria , Paludism , Plasmodiosis" at bounding box center [382, 258] width 190 height 12
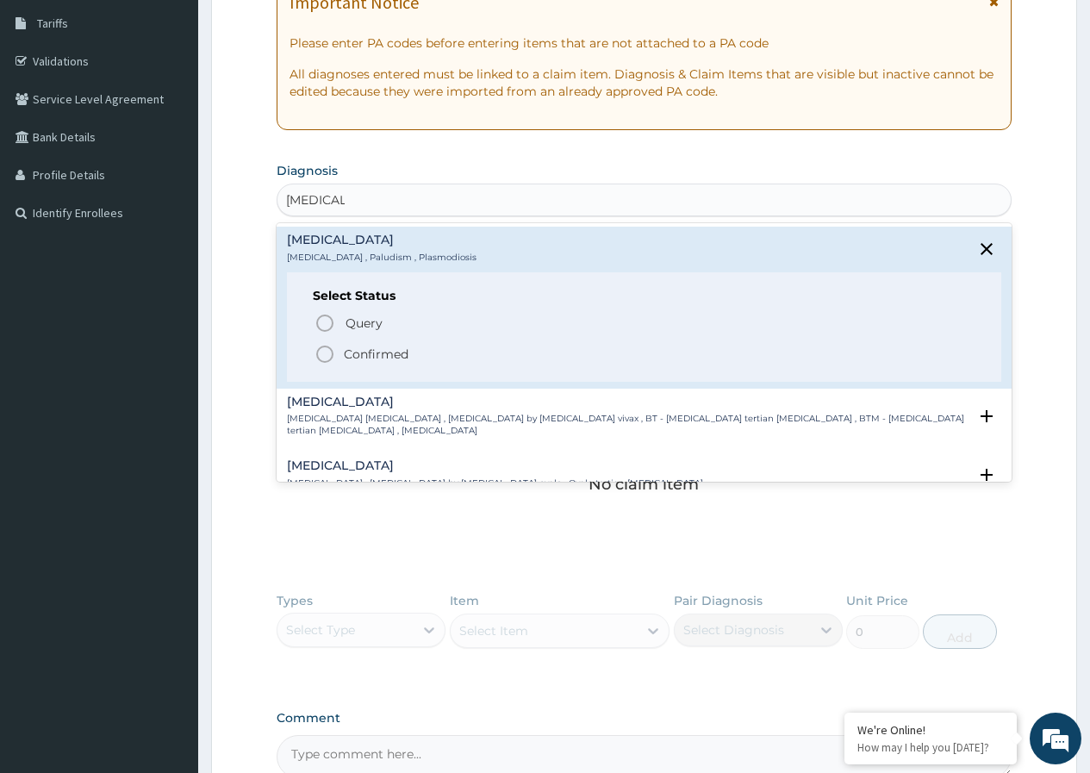
click at [324, 347] on icon "status option filled" at bounding box center [325, 354] width 21 height 21
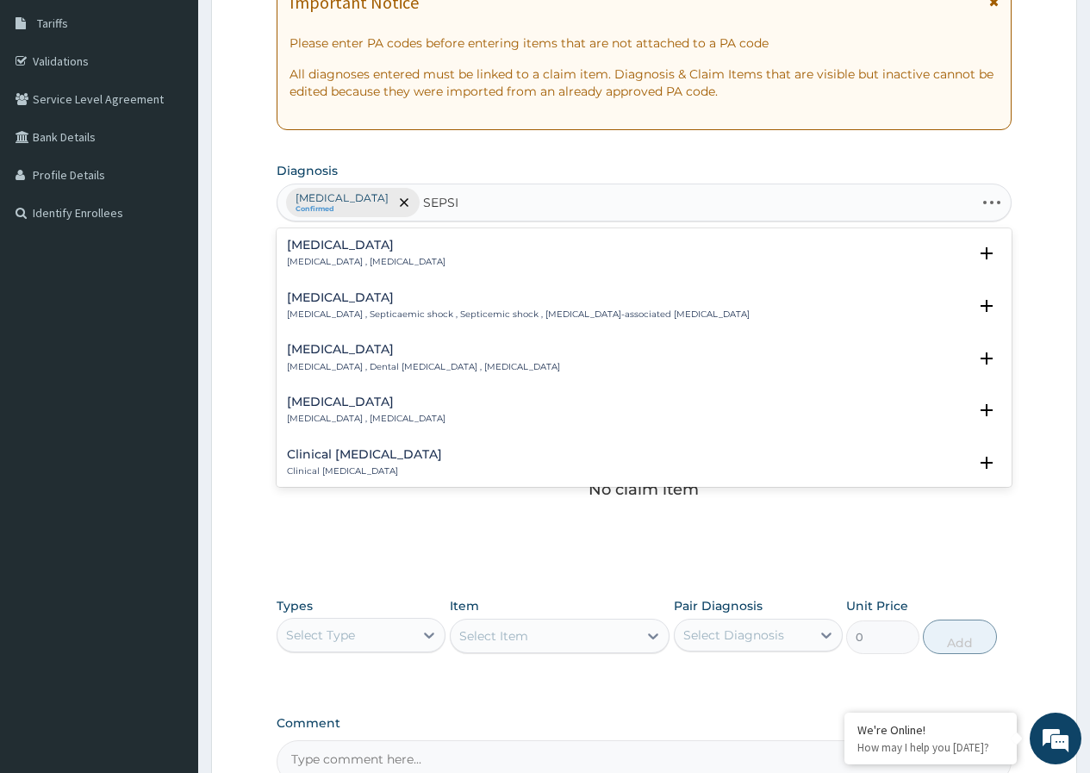
type input "SEPSIS"
click at [315, 265] on p "Systemic infection , Sepsis" at bounding box center [366, 262] width 159 height 12
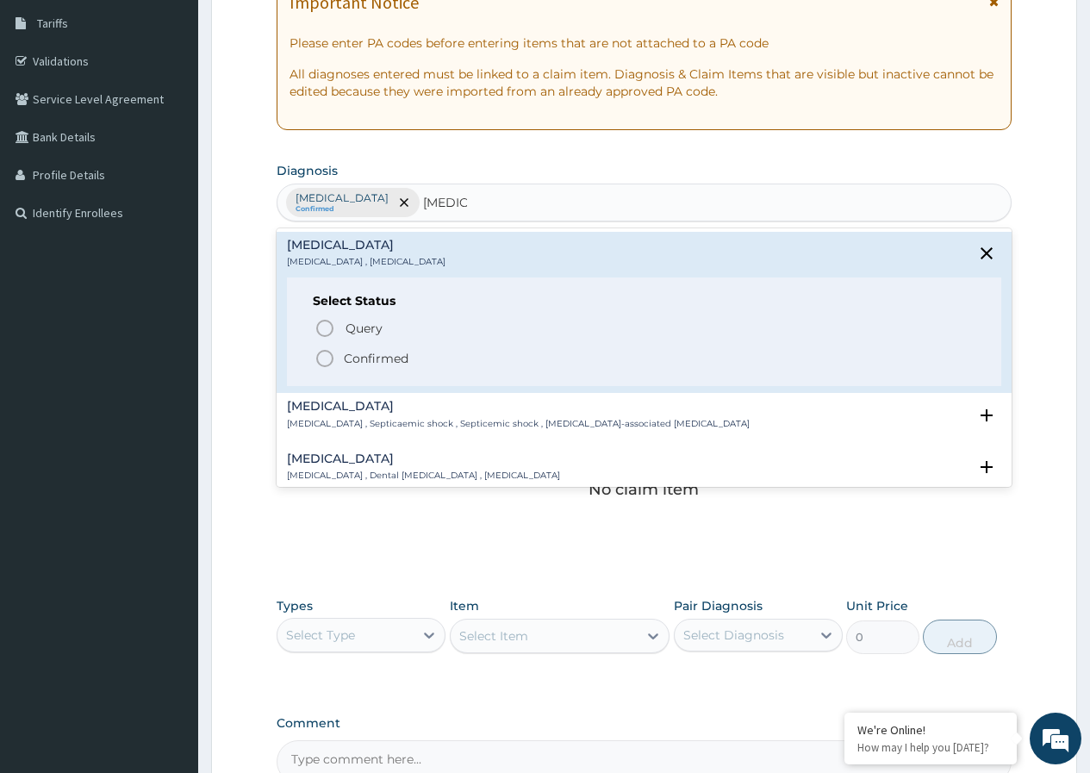
click at [328, 357] on icon "status option filled" at bounding box center [325, 358] width 21 height 21
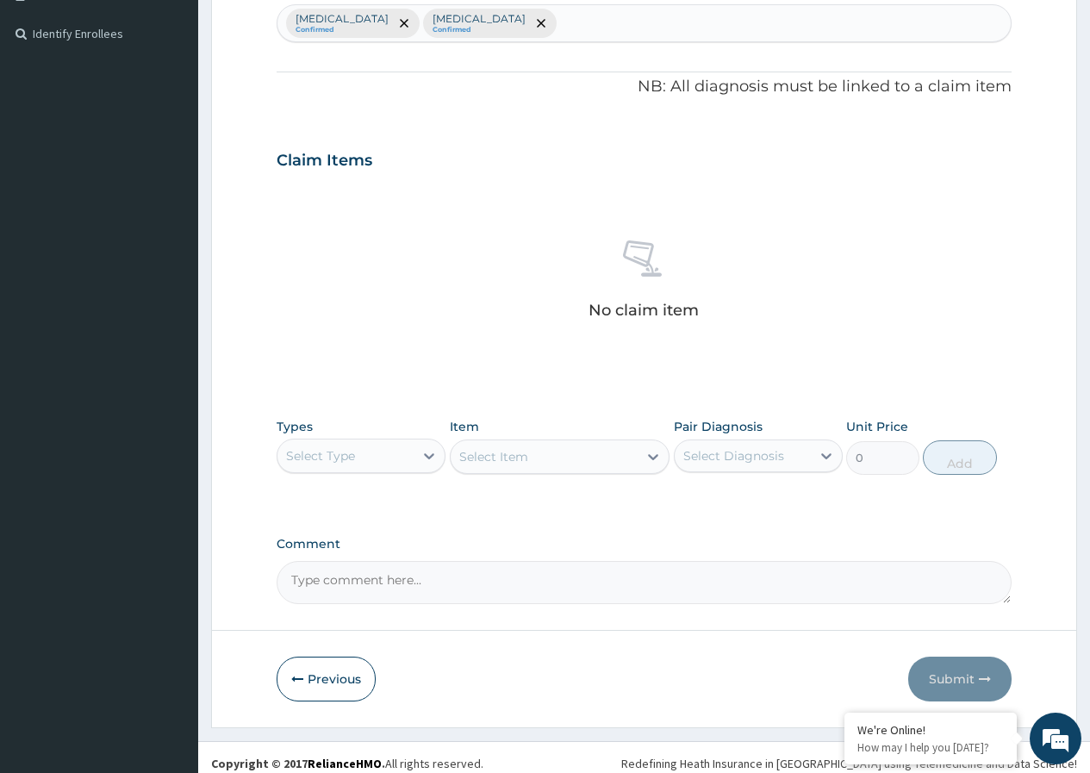
scroll to position [470, 0]
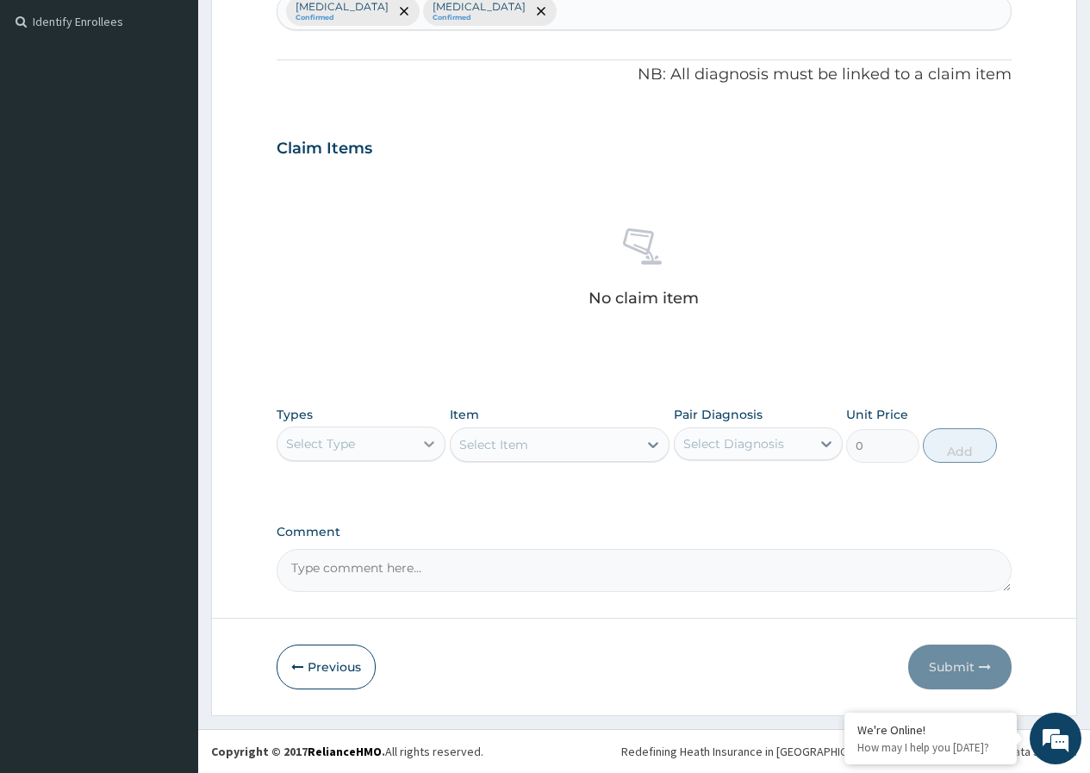
click at [428, 440] on icon at bounding box center [429, 443] width 17 height 17
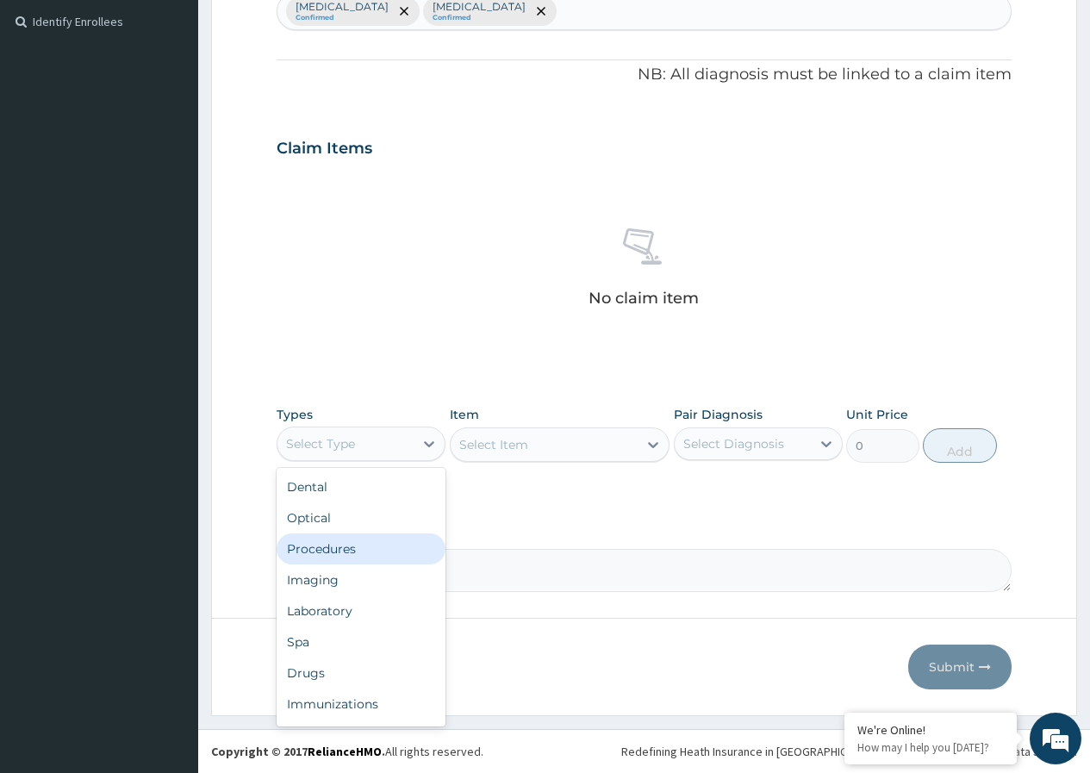
click at [341, 555] on div "Procedures" at bounding box center [361, 549] width 169 height 31
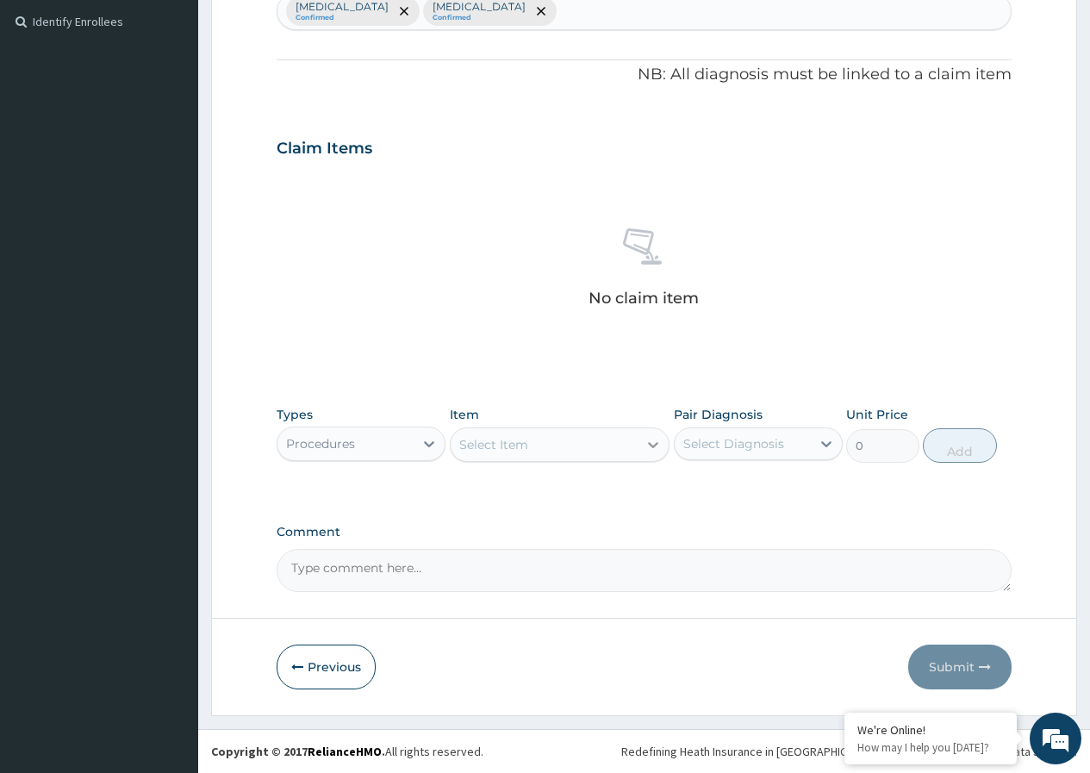
click at [658, 446] on icon at bounding box center [653, 444] width 17 height 17
type input "CONSUL"
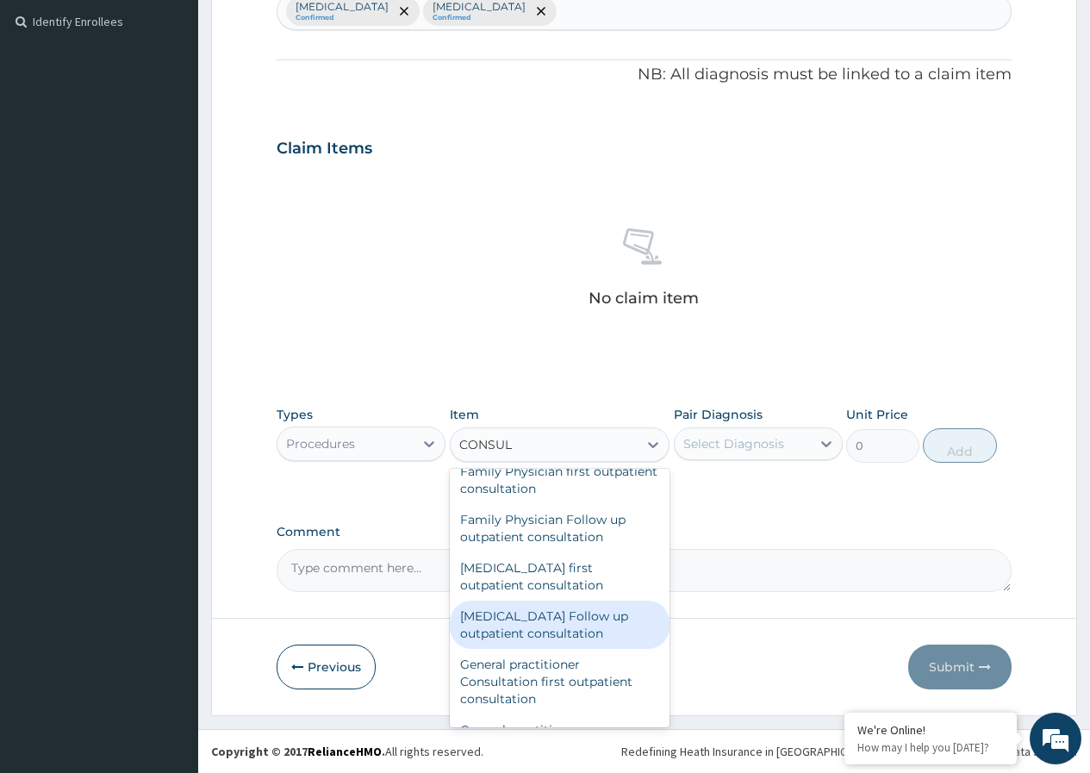
scroll to position [862, 0]
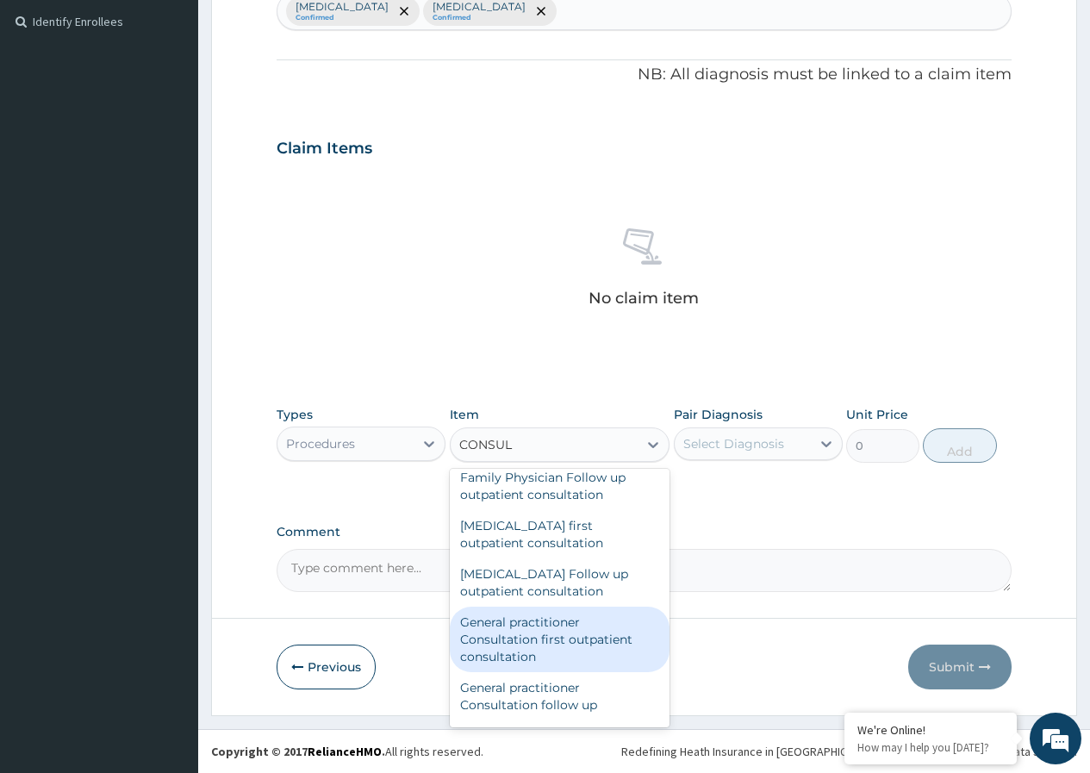
drag, startPoint x: 607, startPoint y: 651, endPoint x: 627, endPoint y: 617, distance: 39.5
click at [606, 652] on div "General practitioner Consultation first outpatient consultation" at bounding box center [560, 640] width 221 height 66
type input "3000"
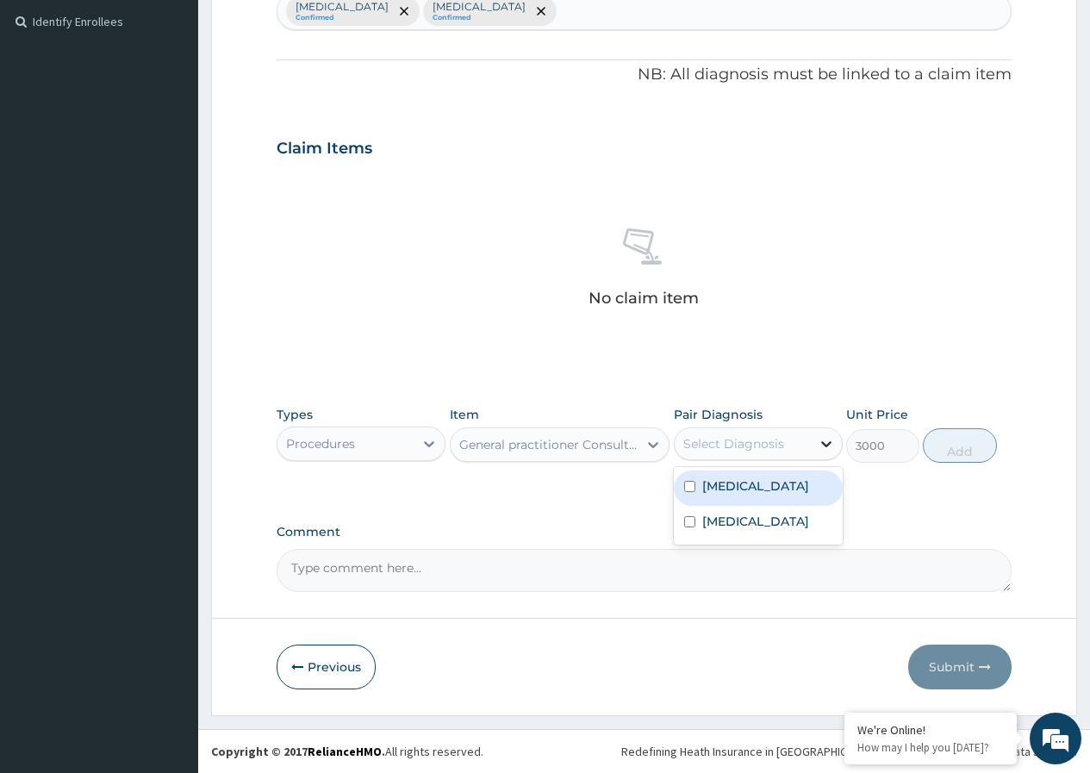
click at [823, 442] on icon at bounding box center [826, 444] width 10 height 6
drag, startPoint x: 684, startPoint y: 489, endPoint x: 685, endPoint y: 515, distance: 25.9
click at [685, 500] on div "Malaria" at bounding box center [758, 488] width 169 height 35
checkbox input "true"
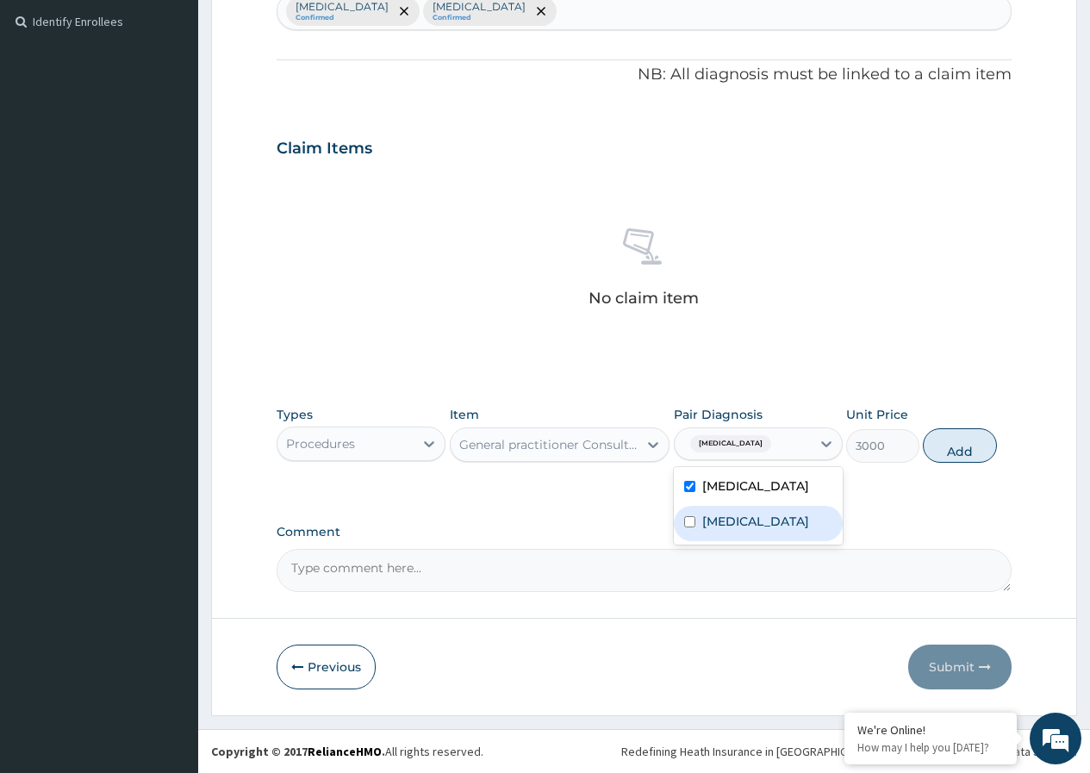
drag, startPoint x: 686, startPoint y: 515, endPoint x: 715, endPoint y: 519, distance: 28.7
click at [687, 515] on div "Sepsis" at bounding box center [758, 523] width 169 height 35
checkbox input "true"
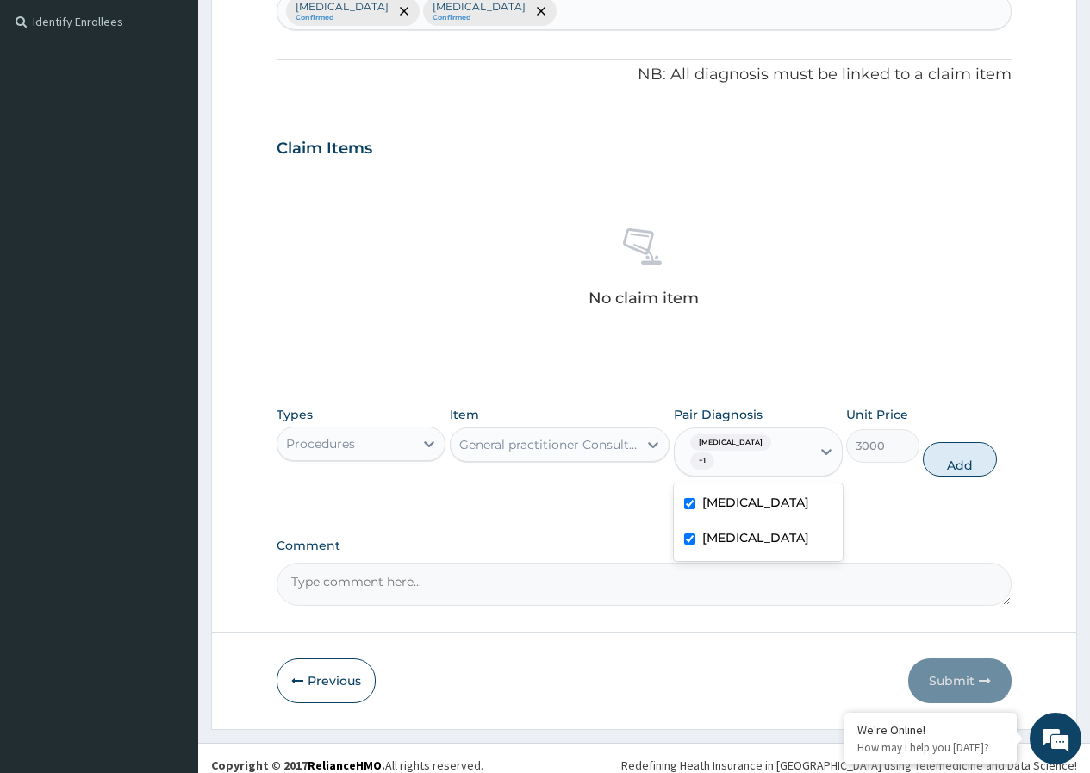
click at [950, 455] on button "Add" at bounding box center [959, 459] width 73 height 34
type input "0"
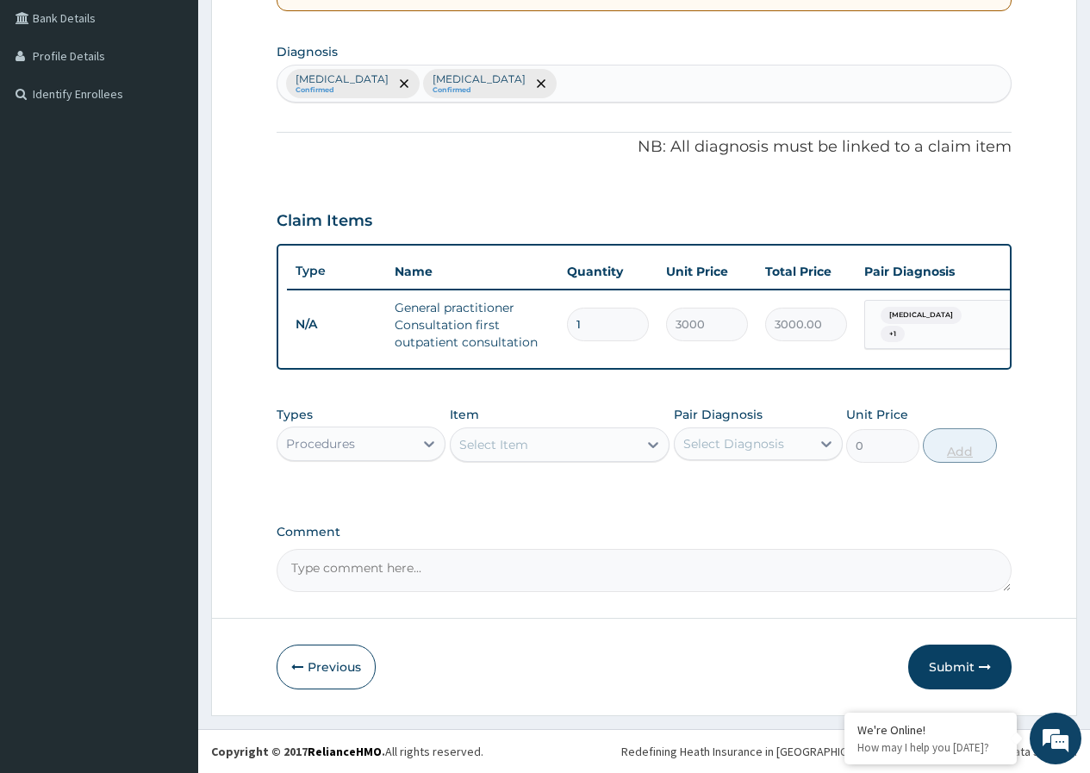
scroll to position [410, 0]
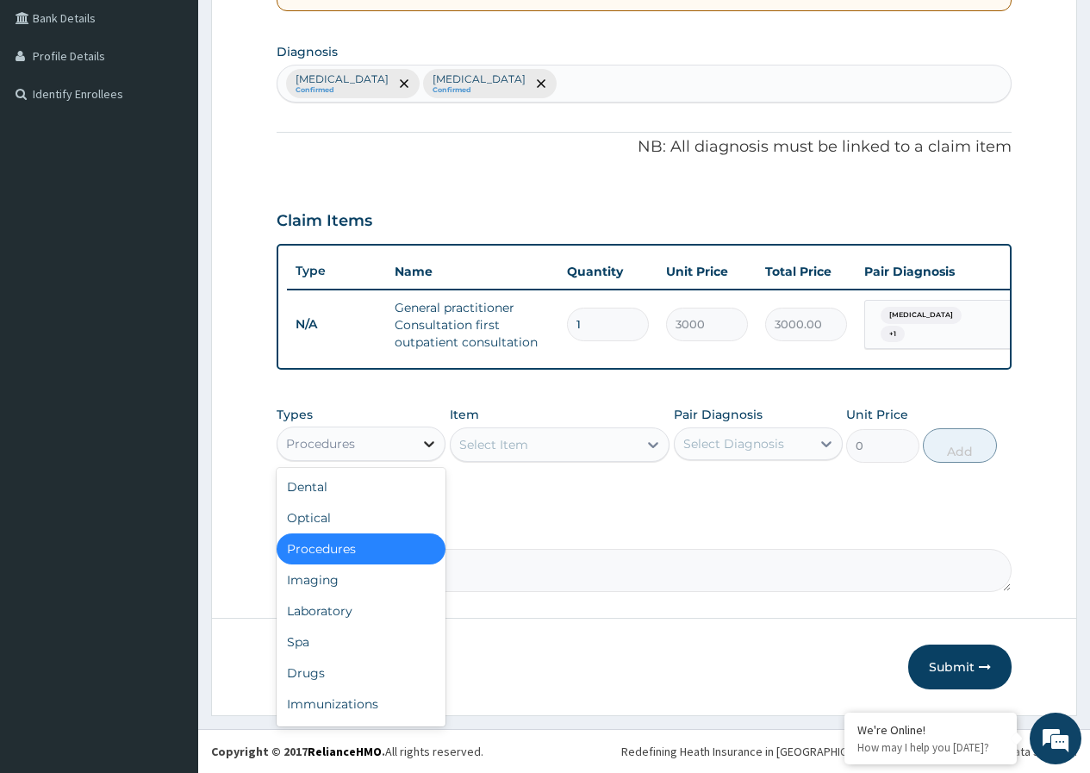
click at [422, 444] on icon at bounding box center [429, 443] width 17 height 17
click at [345, 606] on div "Laboratory" at bounding box center [361, 611] width 169 height 31
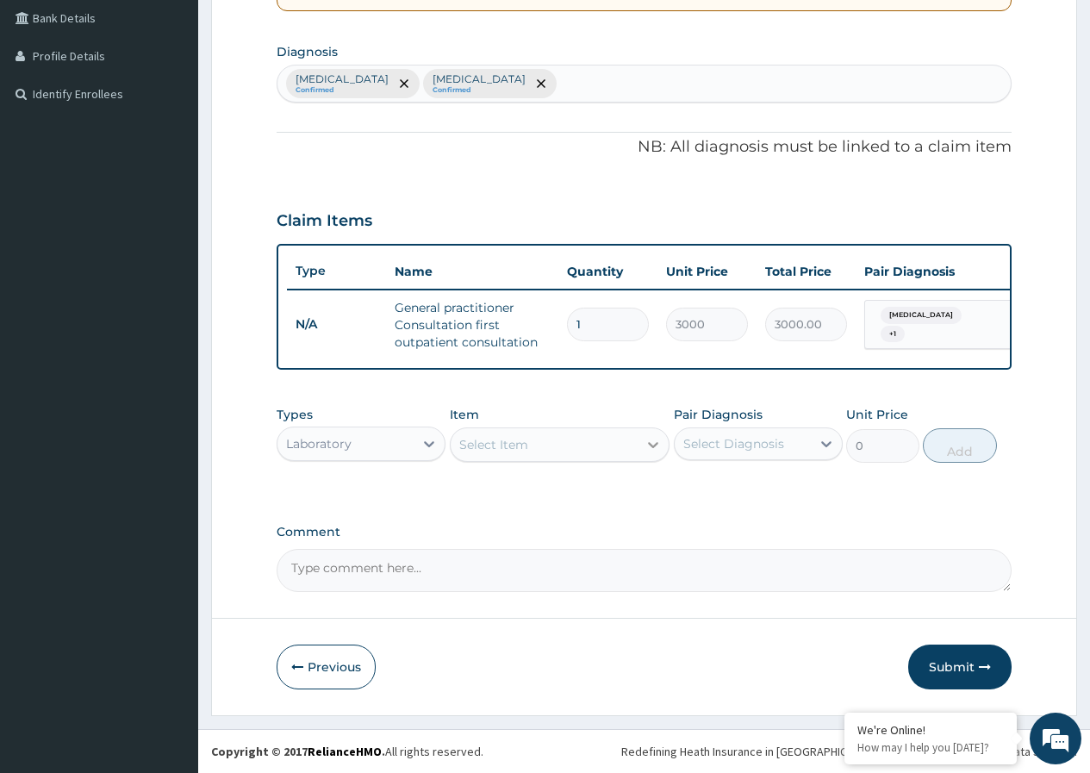
click at [648, 447] on icon at bounding box center [653, 444] width 17 height 17
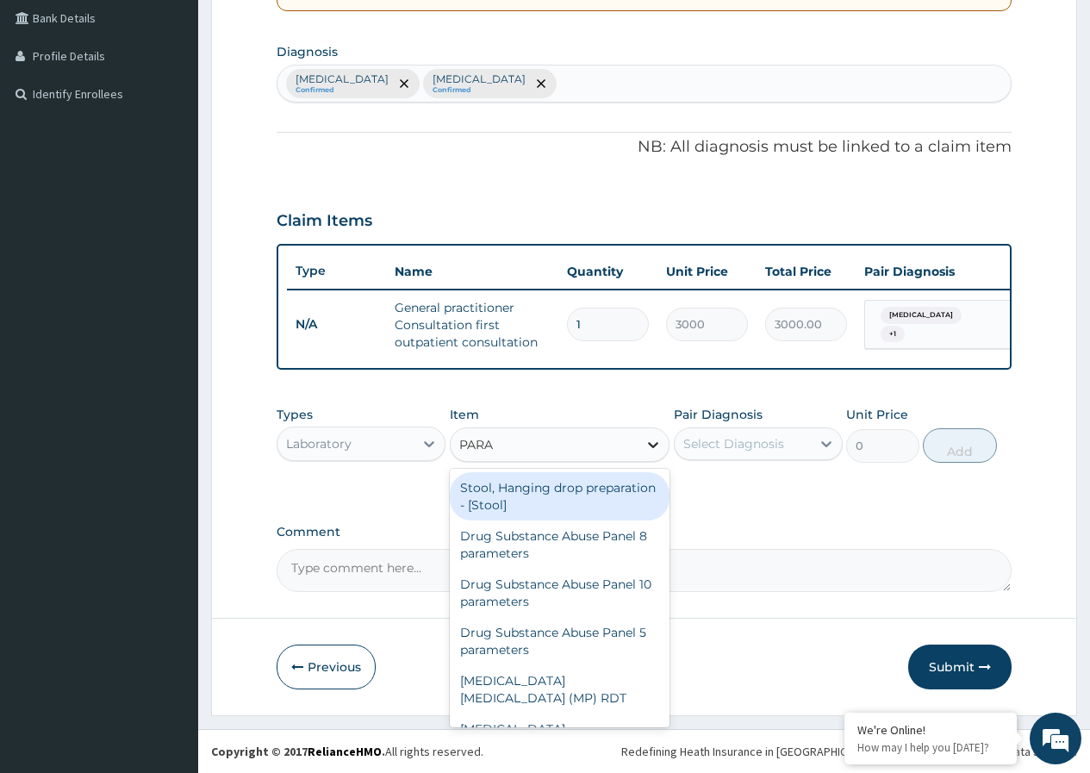
type input "PARAS"
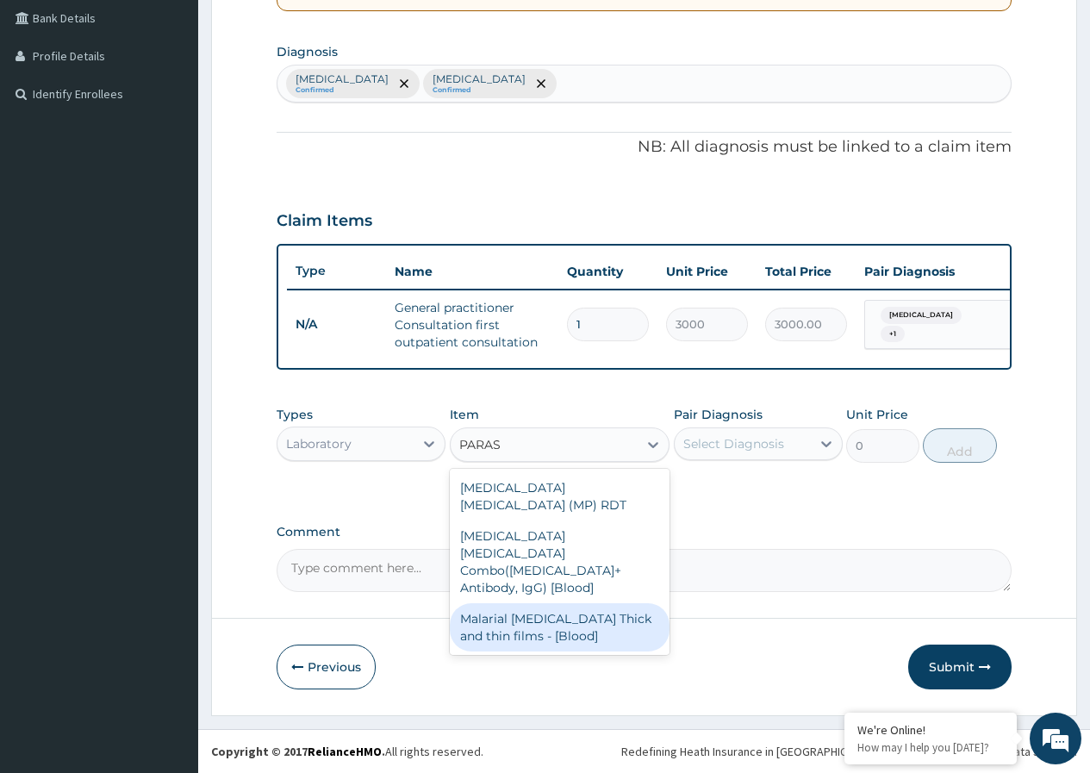
drag, startPoint x: 627, startPoint y: 565, endPoint x: 712, endPoint y: 529, distance: 92.7
click at [629, 603] on div "Malarial Parasite Thick and thin films - [Blood]" at bounding box center [560, 627] width 221 height 48
type input "1500"
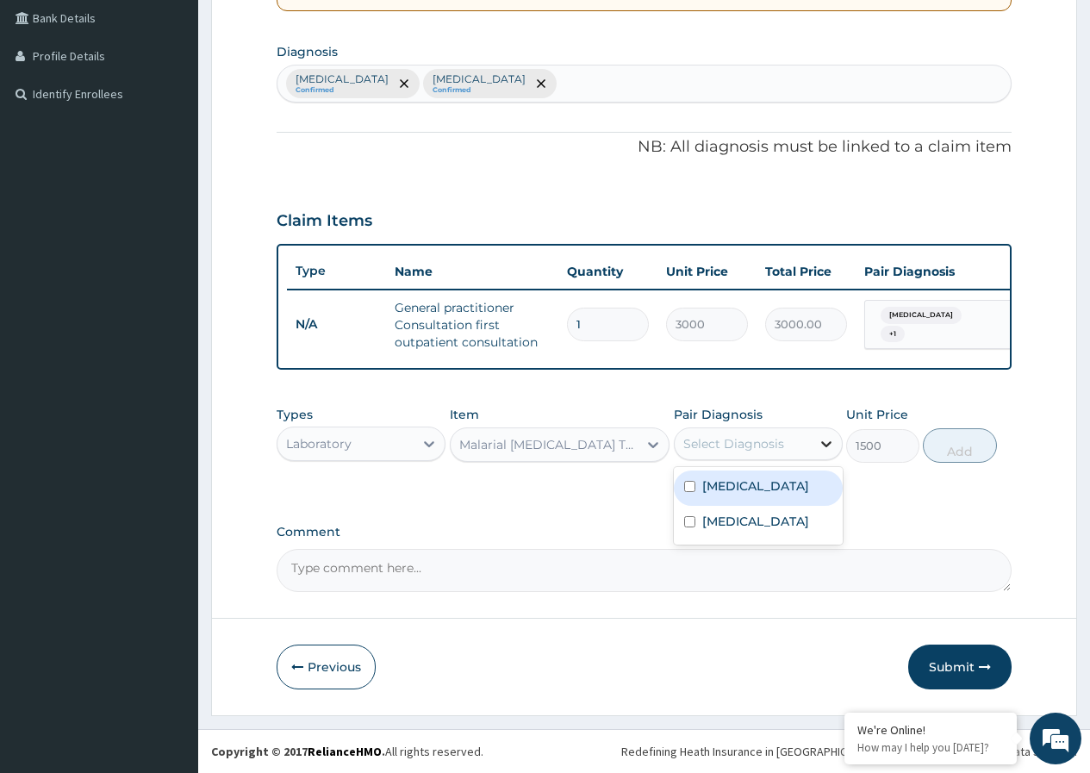
click at [825, 441] on icon at bounding box center [826, 443] width 17 height 17
click at [690, 483] on input "checkbox" at bounding box center [689, 486] width 11 height 11
checkbox input "true"
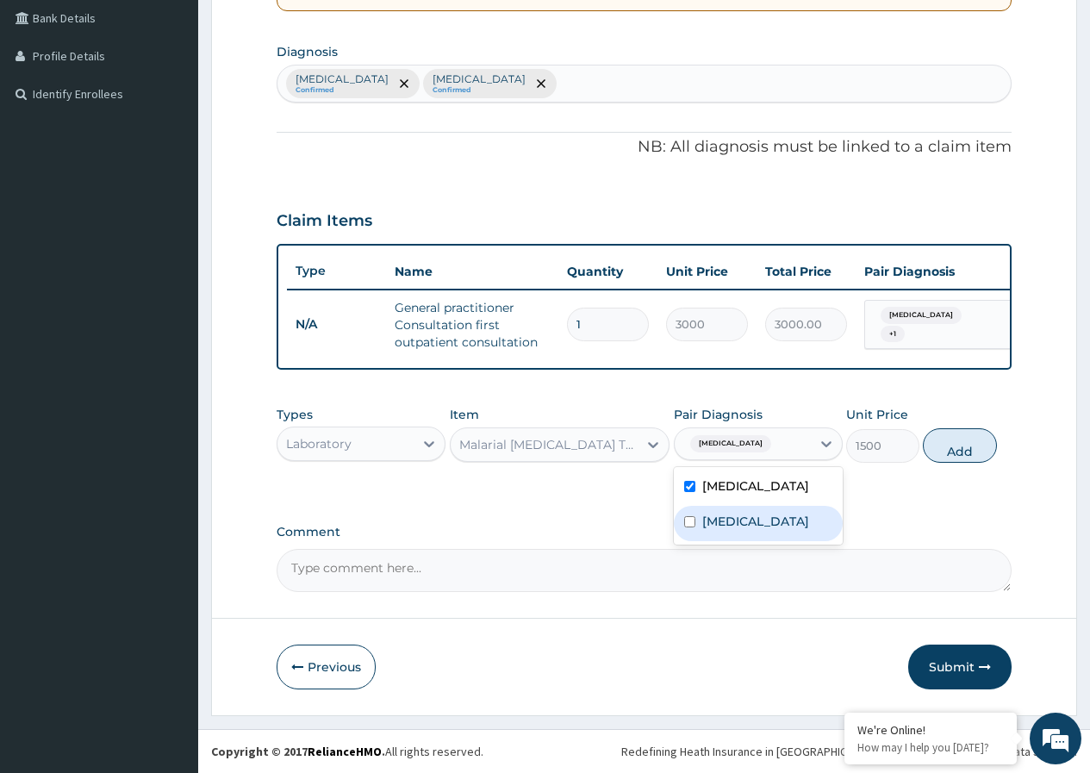
drag, startPoint x: 691, startPoint y: 521, endPoint x: 764, endPoint y: 510, distance: 73.3
click at [708, 521] on div "Sepsis" at bounding box center [758, 523] width 169 height 35
checkbox input "true"
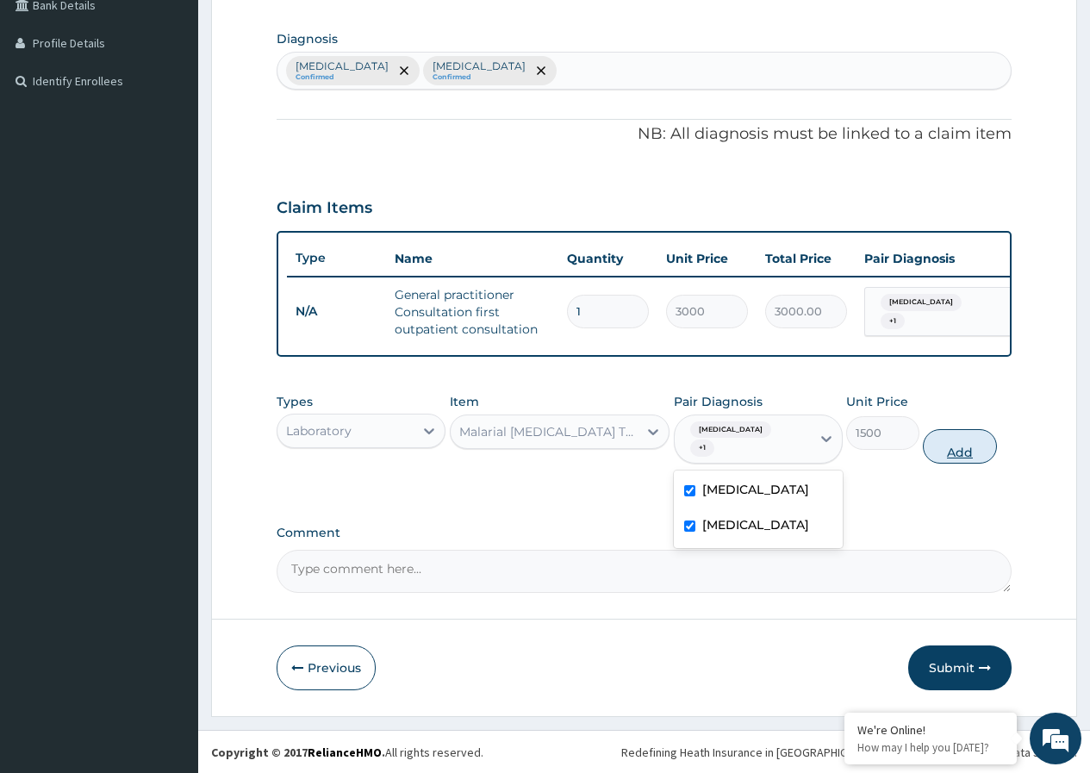
click at [954, 450] on button "Add" at bounding box center [959, 446] width 73 height 34
type input "0"
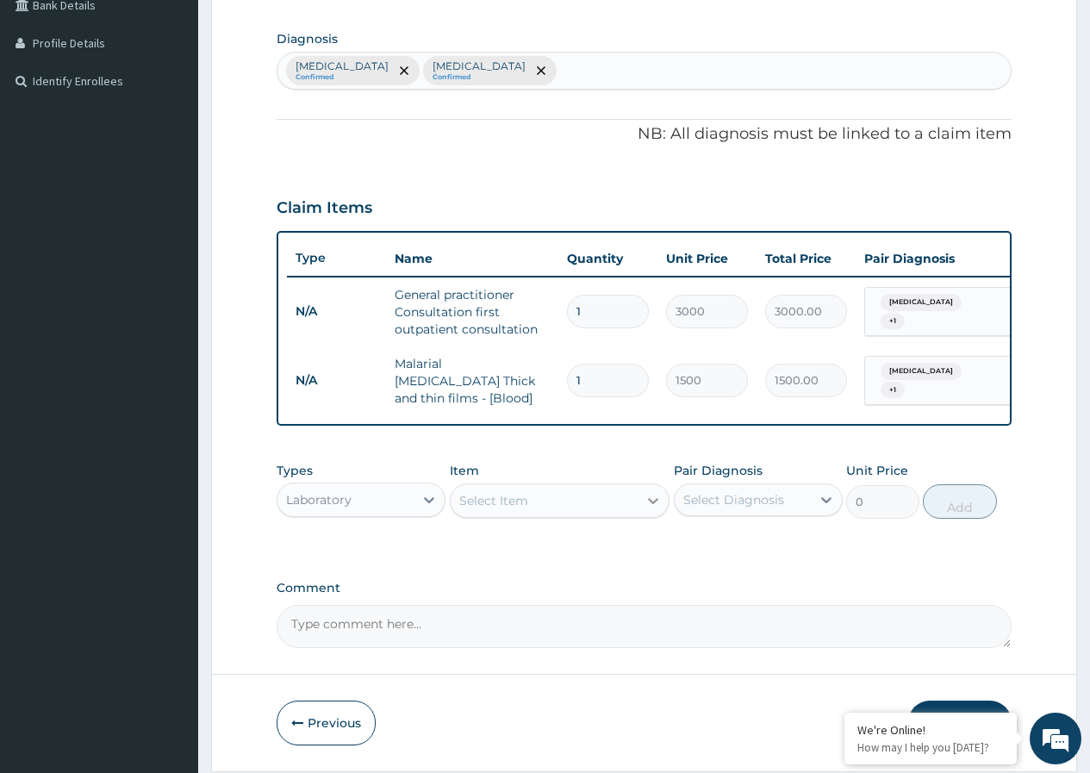
click at [654, 503] on icon at bounding box center [653, 500] width 17 height 17
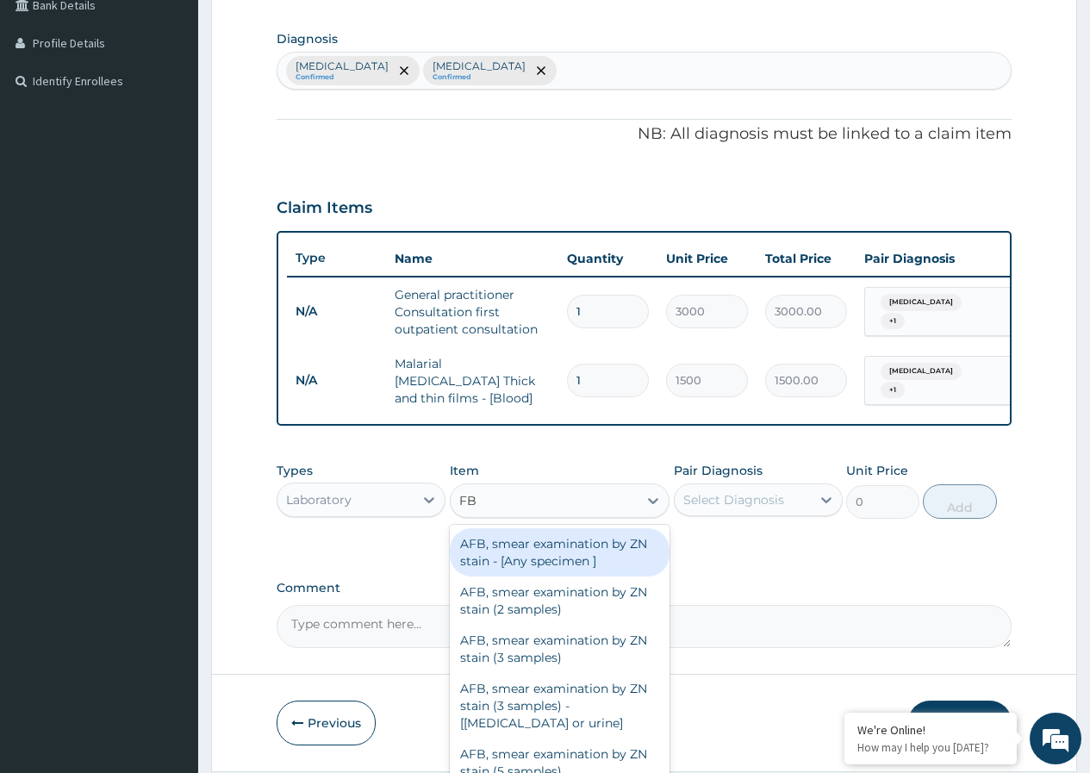
type input "FBC"
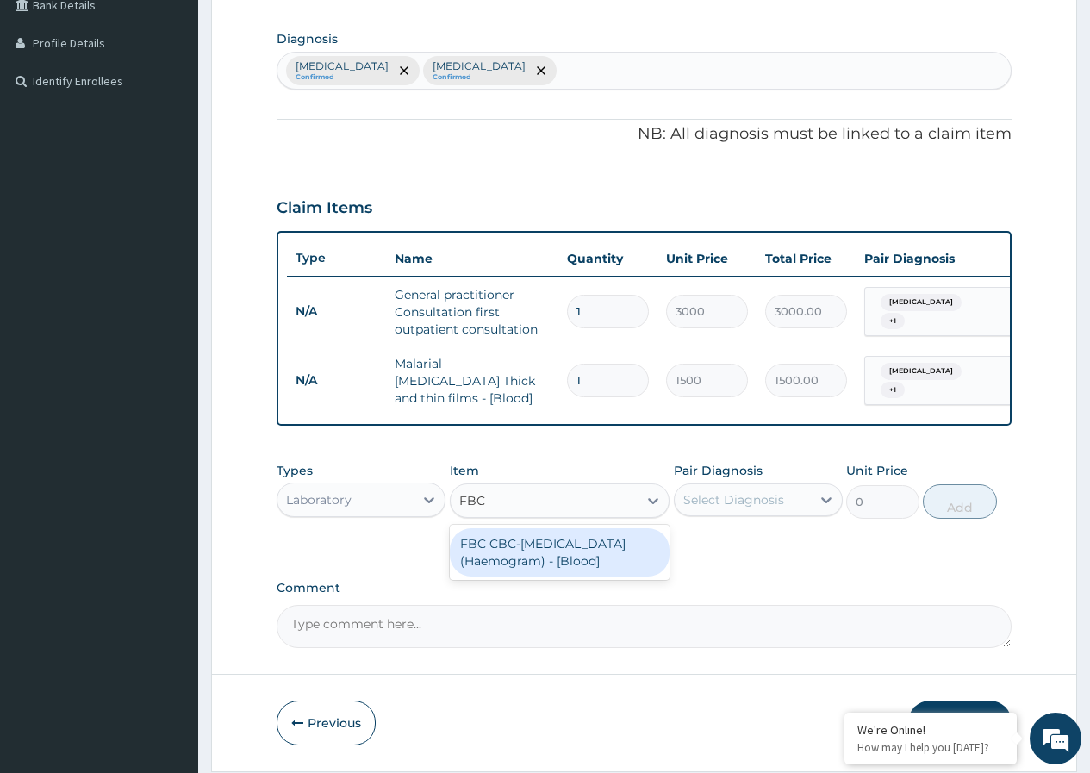
drag, startPoint x: 615, startPoint y: 551, endPoint x: 715, endPoint y: 533, distance: 100.8
click at [621, 546] on div "FBC CBC-Complete Blood Count (Haemogram) - [Blood]" at bounding box center [560, 552] width 221 height 48
type input "3000"
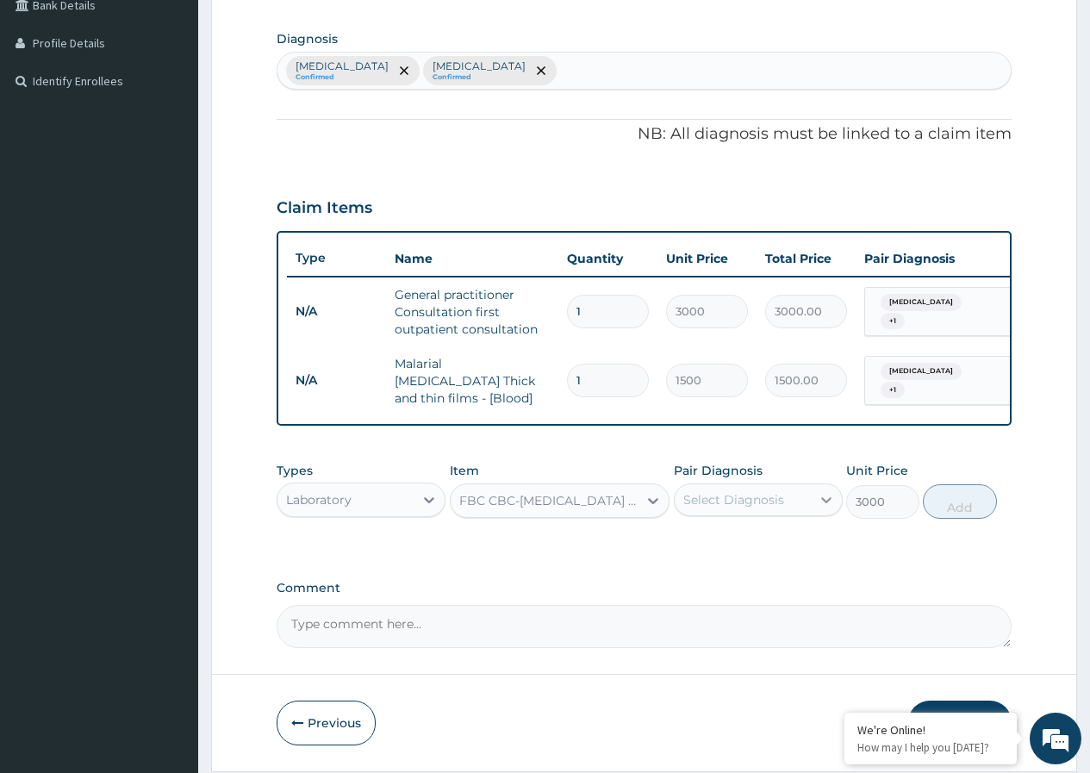
click at [829, 501] on icon at bounding box center [826, 499] width 17 height 17
click at [691, 548] on input "checkbox" at bounding box center [689, 542] width 11 height 11
checkbox input "true"
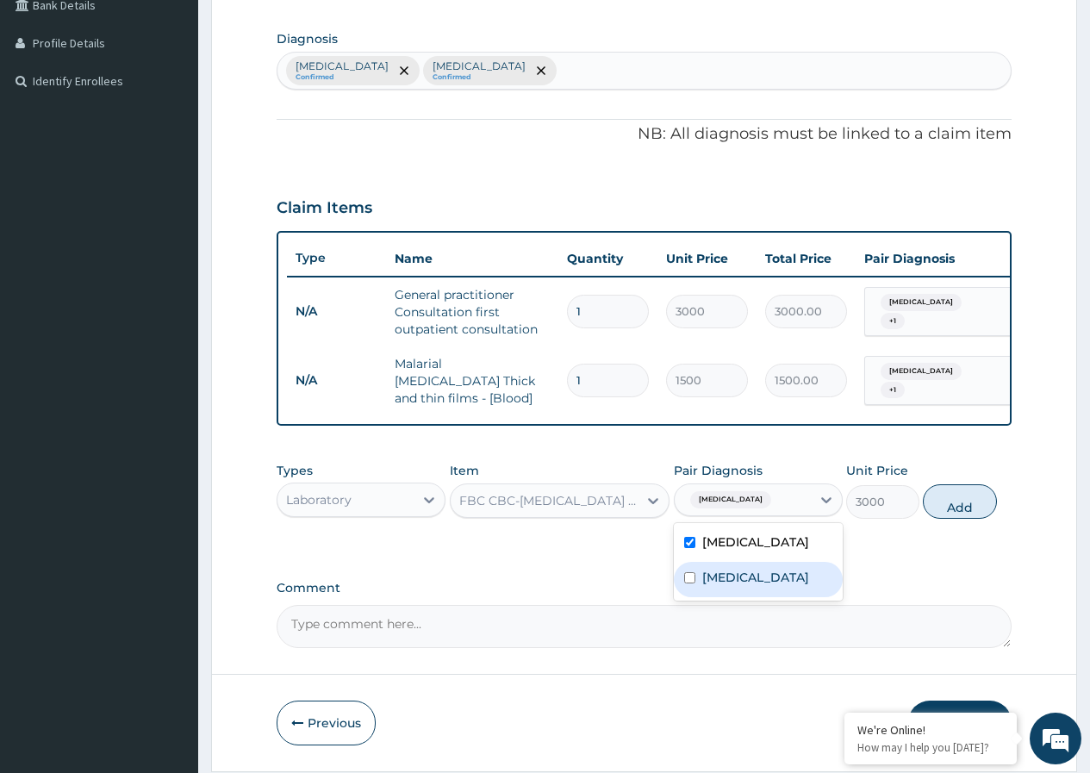
click at [692, 580] on input "checkbox" at bounding box center [689, 577] width 11 height 11
checkbox input "true"
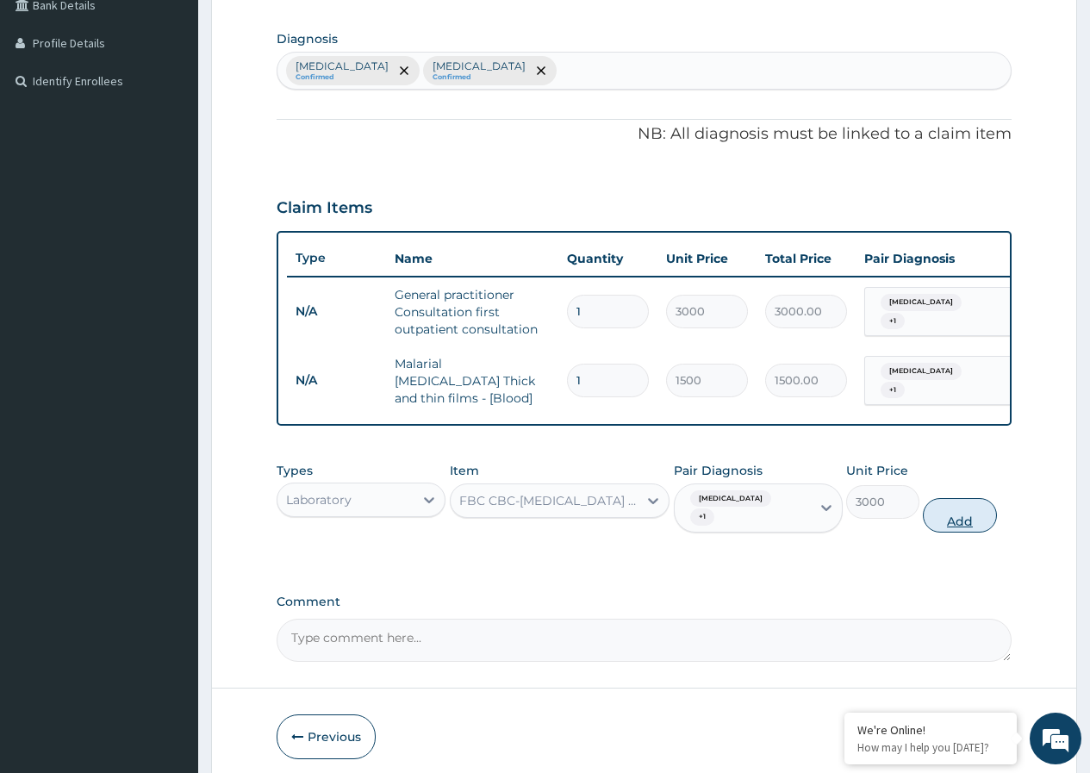
click at [955, 510] on button "Add" at bounding box center [959, 515] width 73 height 34
type input "0"
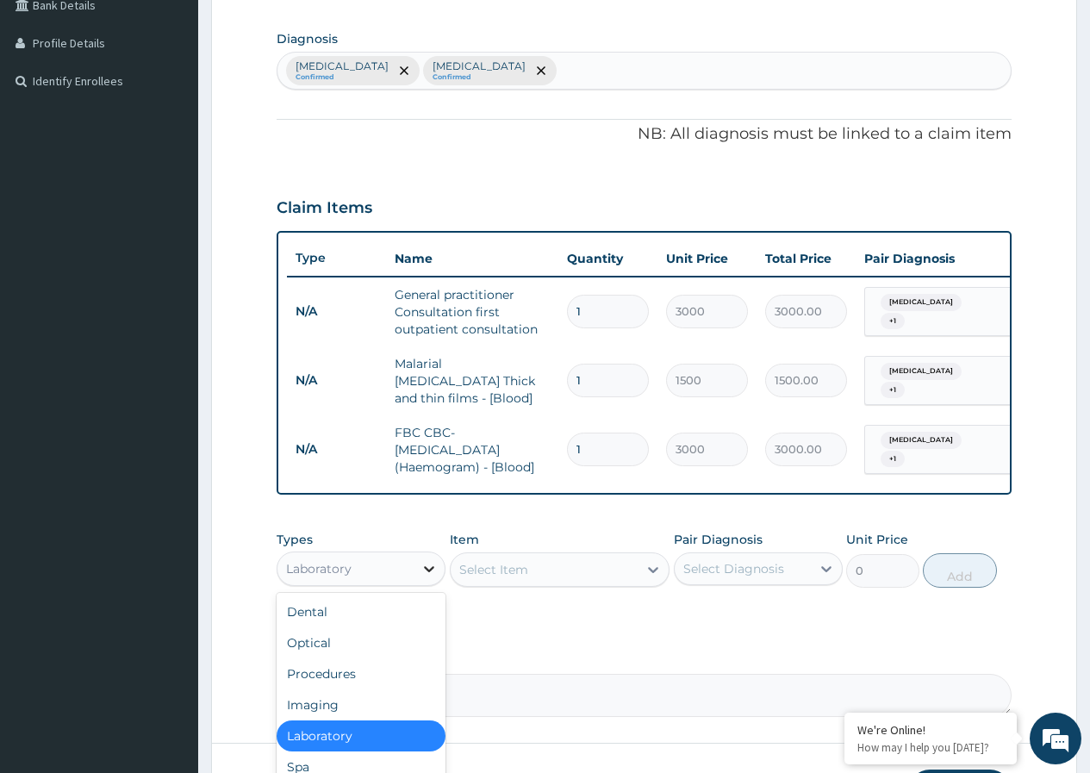
click at [427, 575] on icon at bounding box center [429, 568] width 17 height 17
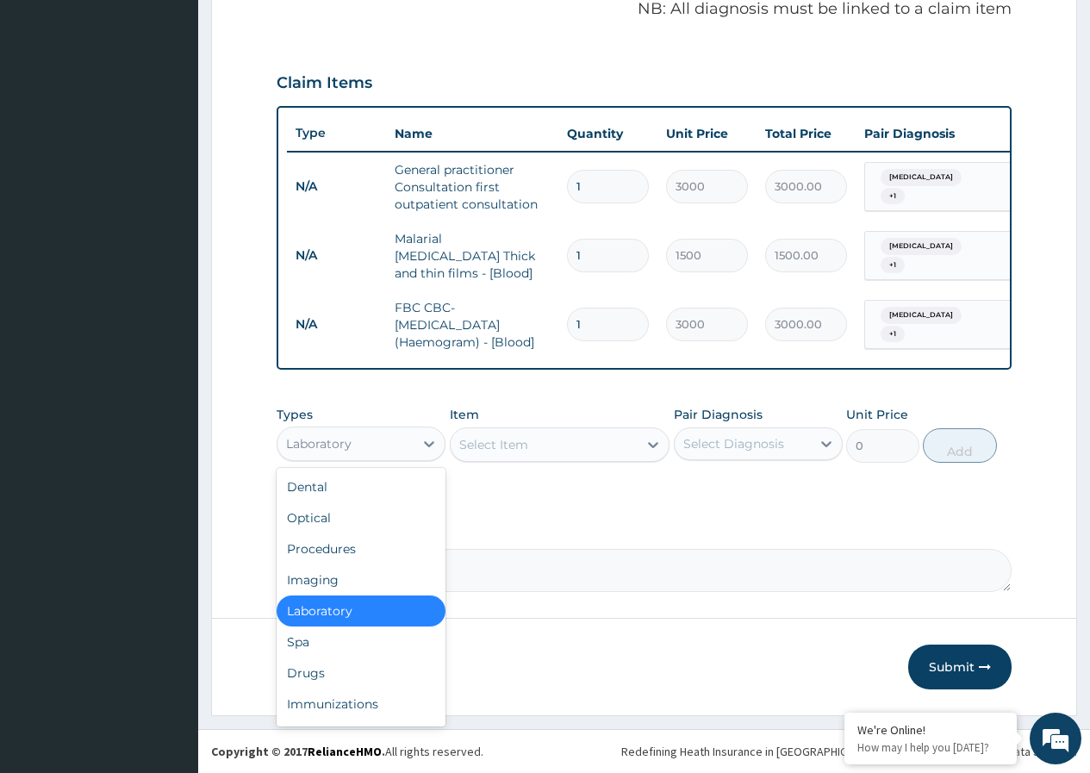
scroll to position [539, 0]
click at [353, 674] on div "Drugs" at bounding box center [361, 673] width 169 height 31
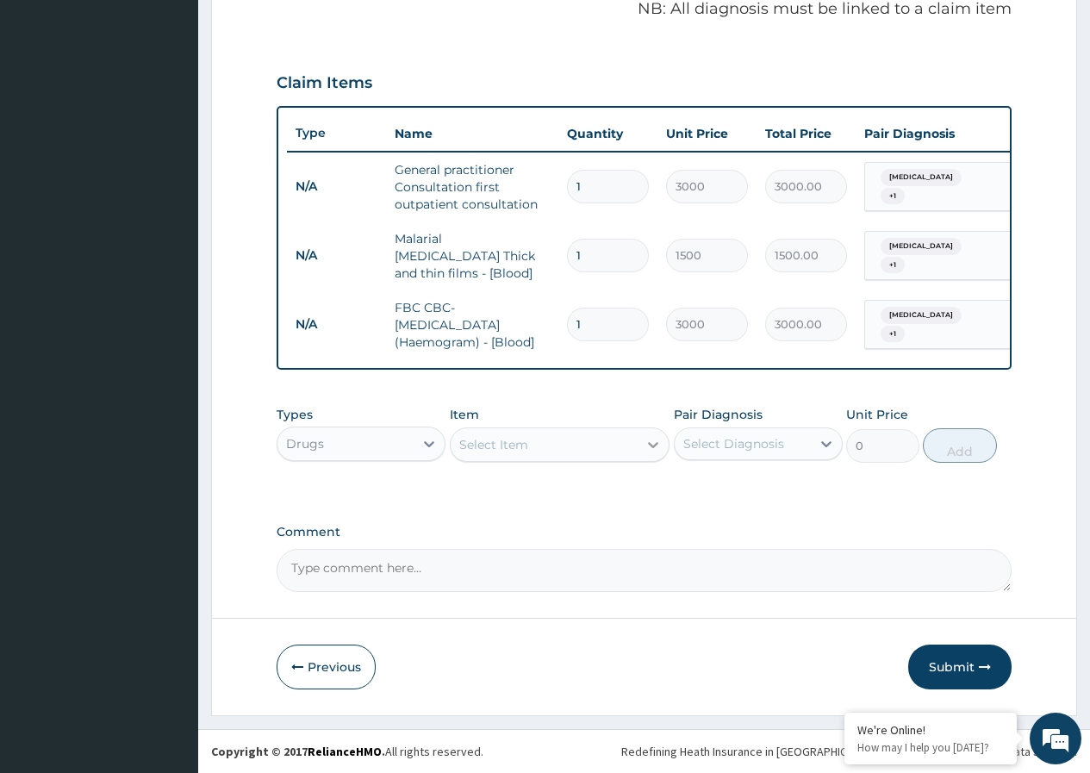
click at [655, 446] on icon at bounding box center [653, 445] width 10 height 6
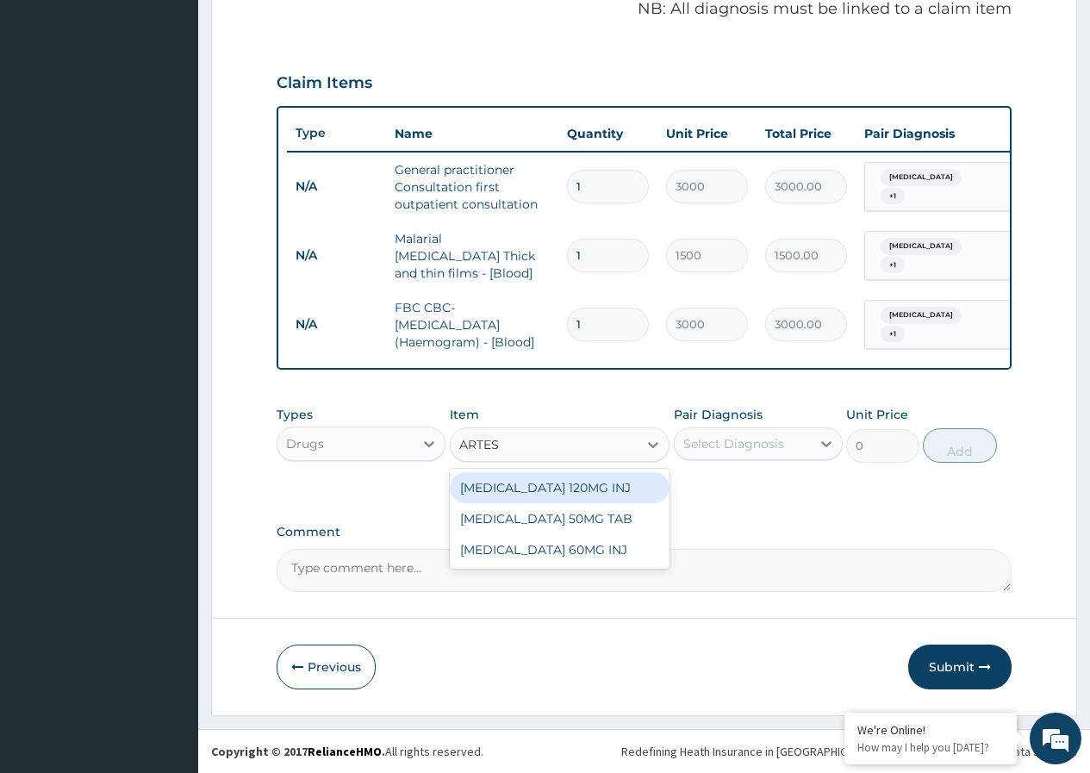
type input "ARTESU"
click at [630, 493] on div "ARTESUNATE 120MG INJ" at bounding box center [560, 487] width 221 height 31
type input "1750"
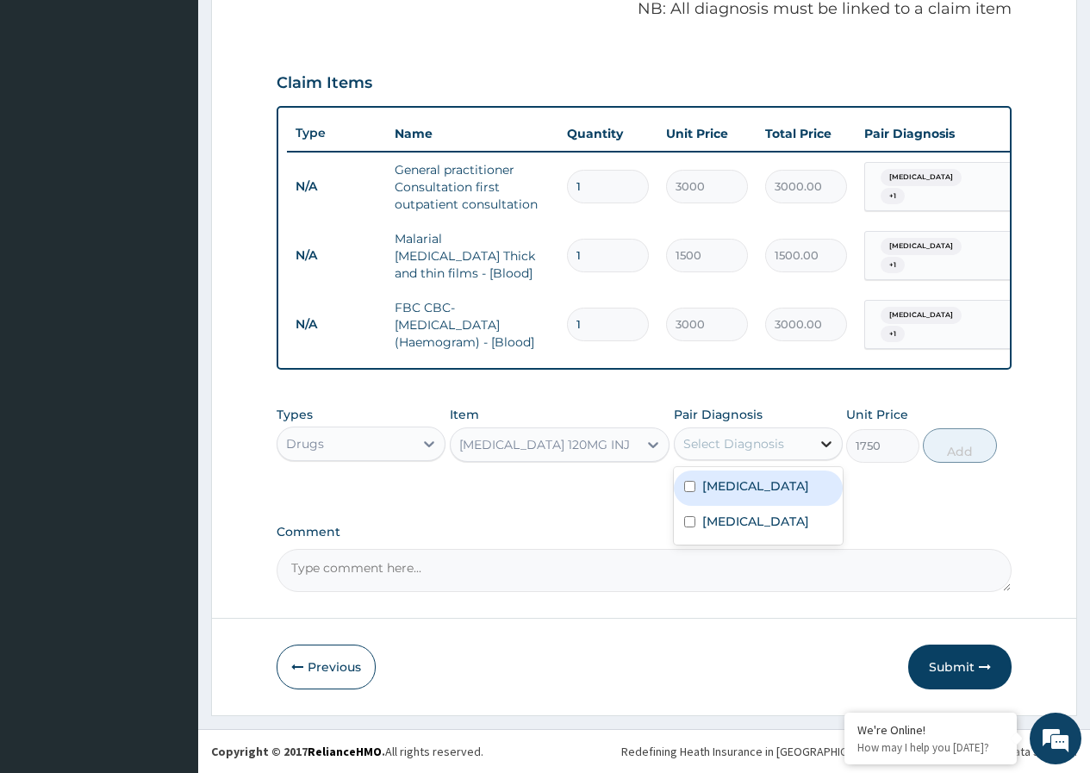
click at [829, 443] on icon at bounding box center [826, 444] width 10 height 6
click at [696, 522] on div "Sepsis" at bounding box center [758, 523] width 169 height 35
checkbox input "true"
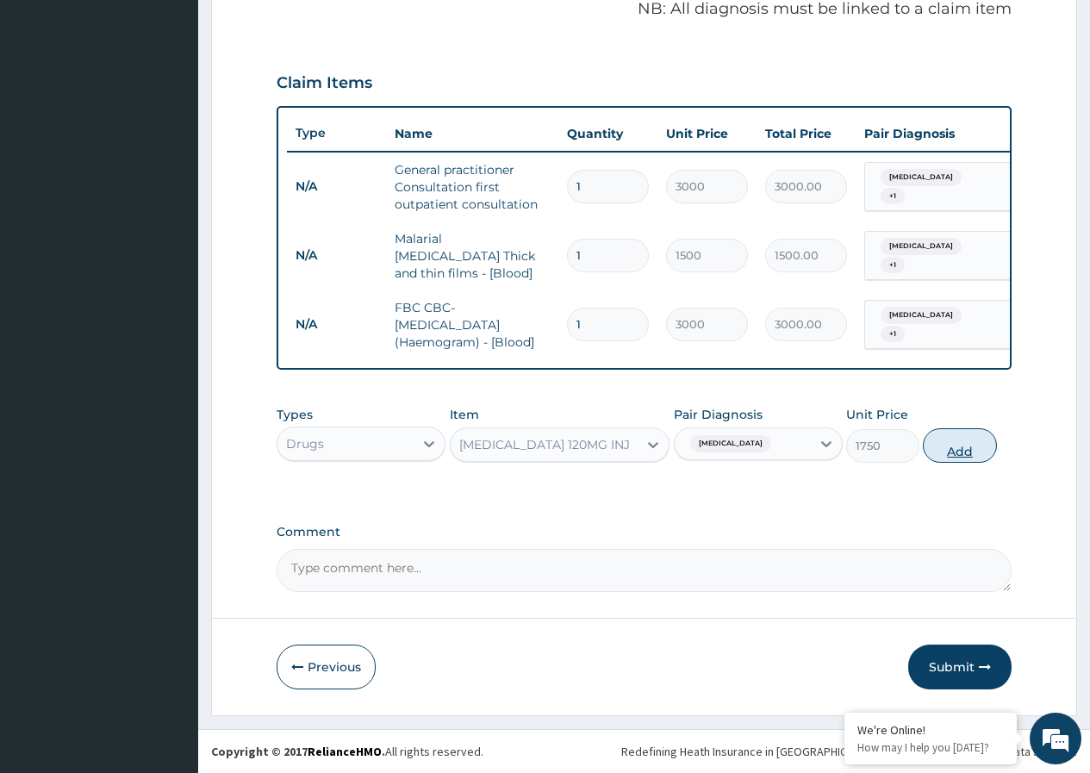
click at [963, 446] on button "Add" at bounding box center [959, 445] width 73 height 34
type input "0"
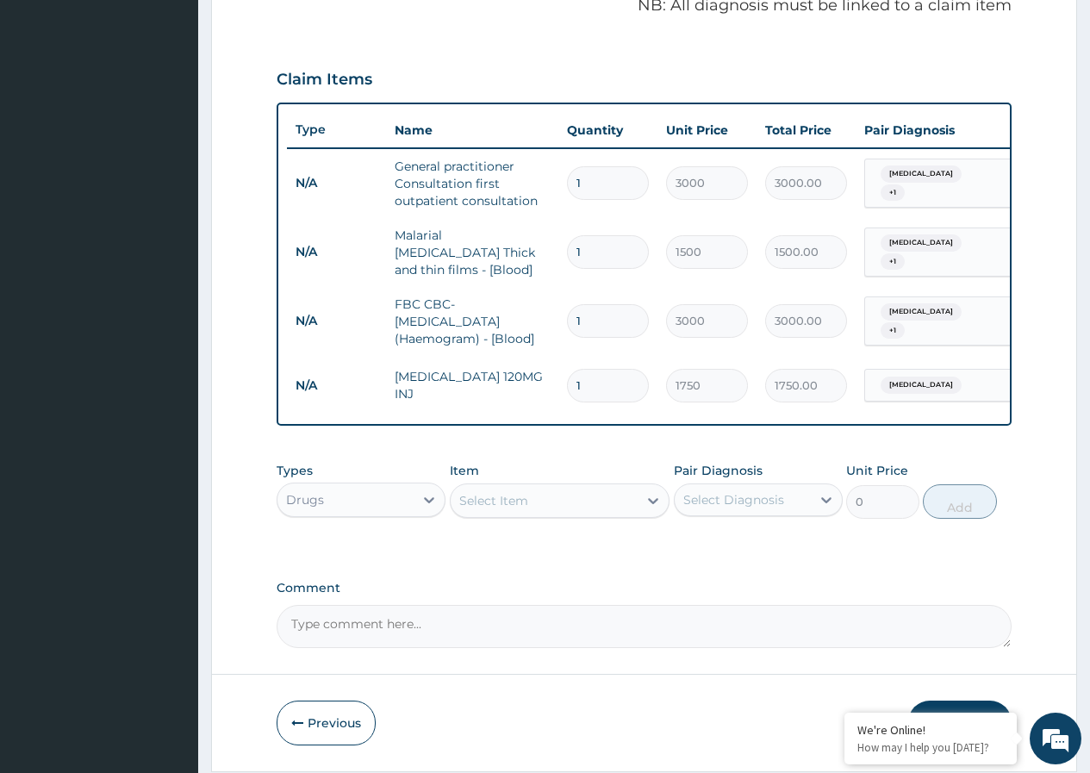
click at [603, 374] on input "1" at bounding box center [608, 386] width 82 height 34
type input "0.00"
type input "3"
type input "5250.00"
type input "3"
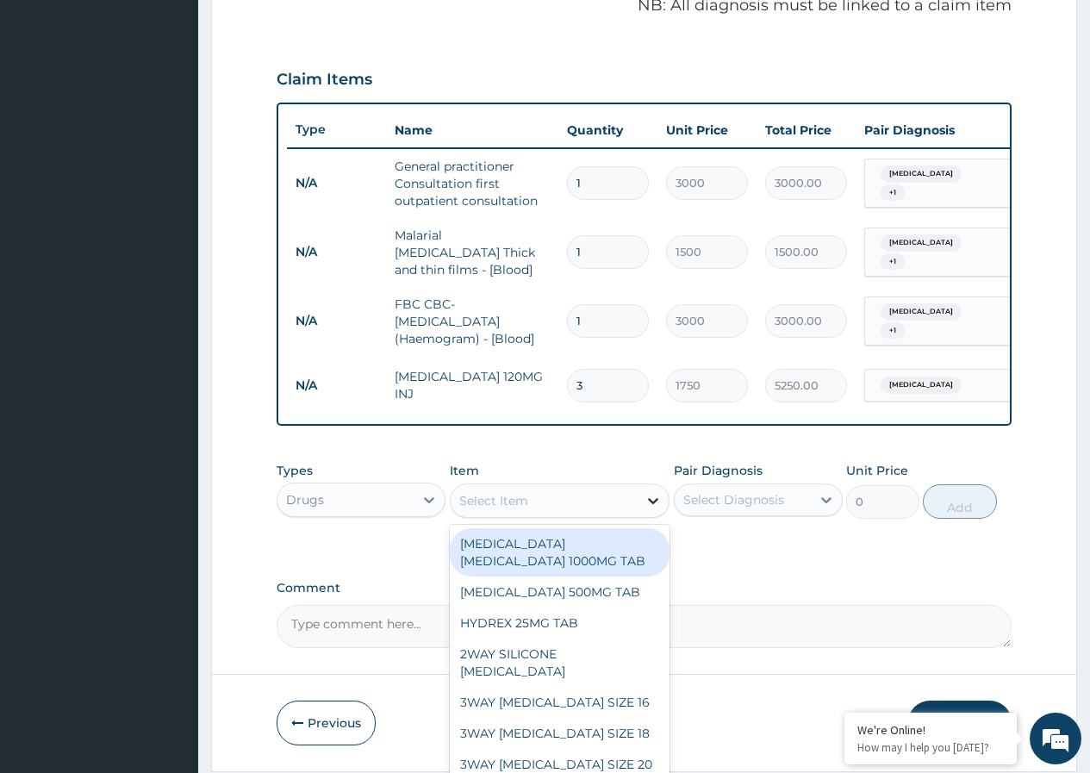
click at [655, 504] on icon at bounding box center [653, 501] width 10 height 6
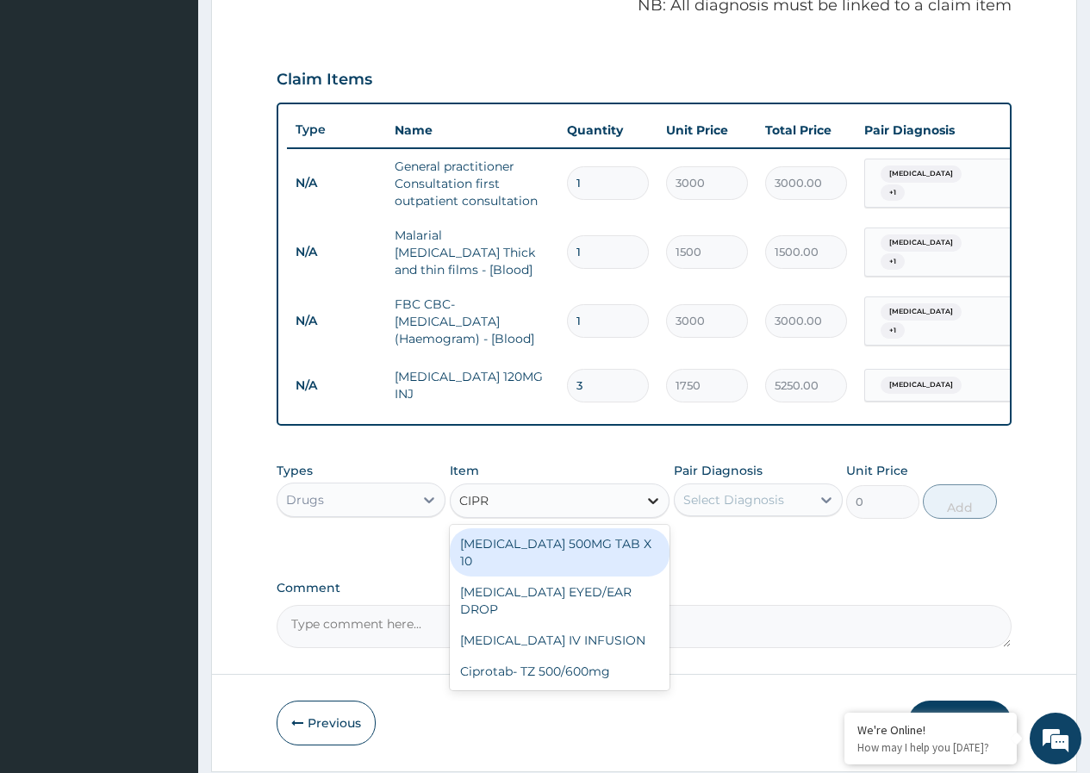
type input "CIPRO"
click at [618, 564] on div "CIPROFLOXACIN 500MG TAB X 10" at bounding box center [560, 552] width 221 height 48
type input "63"
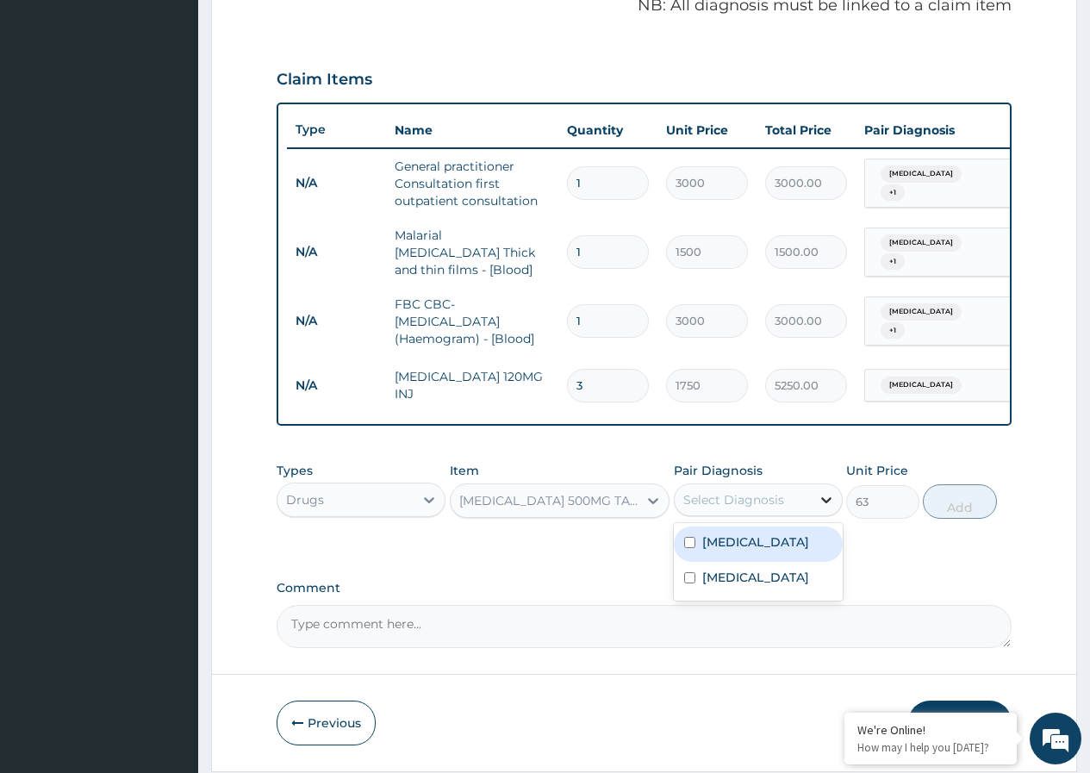
click at [825, 506] on icon at bounding box center [826, 499] width 17 height 17
click at [691, 580] on input "checkbox" at bounding box center [689, 577] width 11 height 11
checkbox input "true"
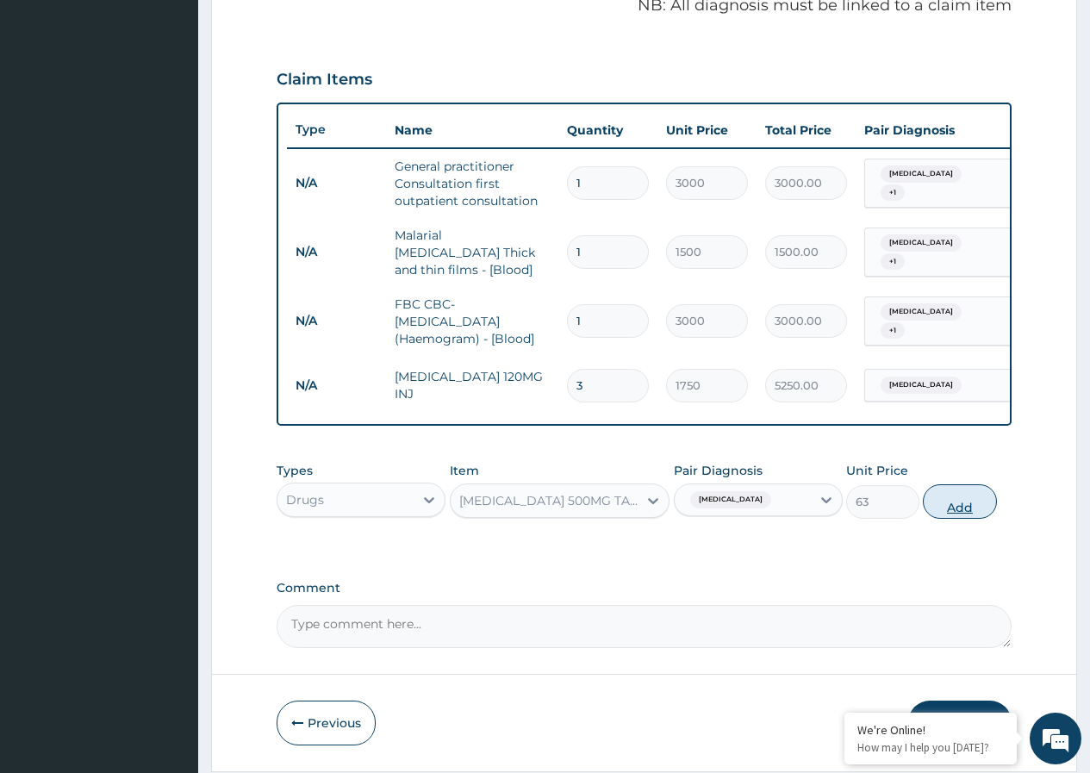
click at [974, 509] on button "Add" at bounding box center [959, 501] width 73 height 34
type input "0"
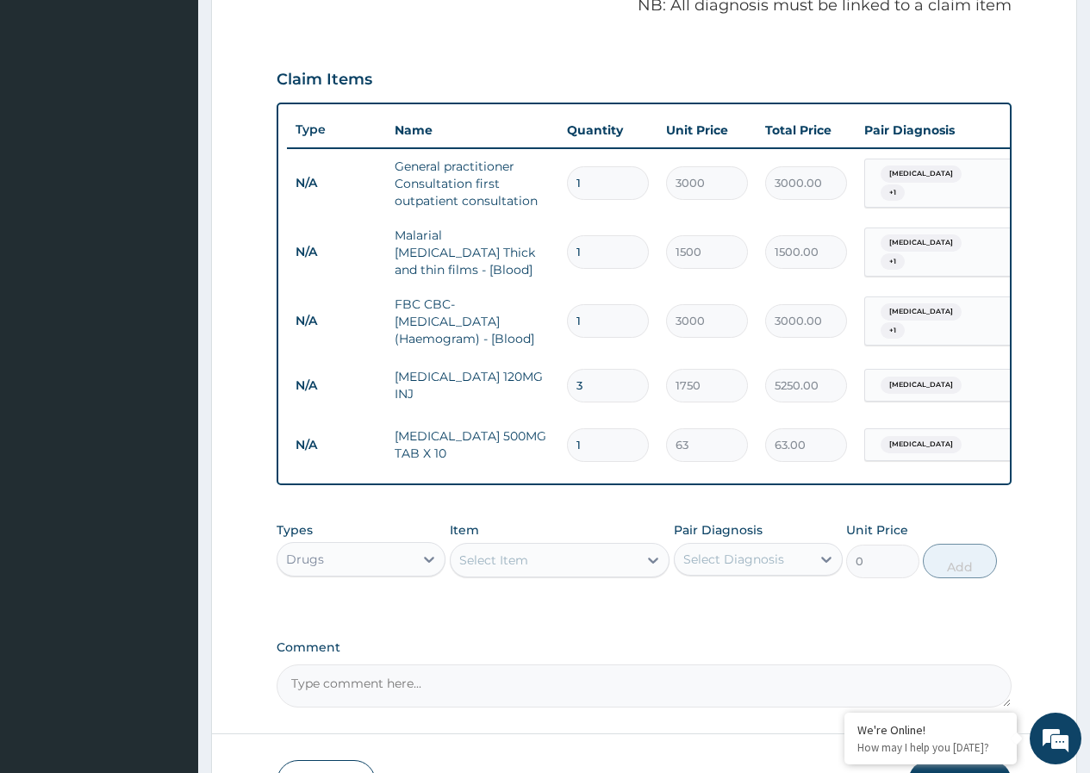
click at [630, 440] on input "1" at bounding box center [608, 445] width 82 height 34
type input "15"
type input "945.00"
type input "15"
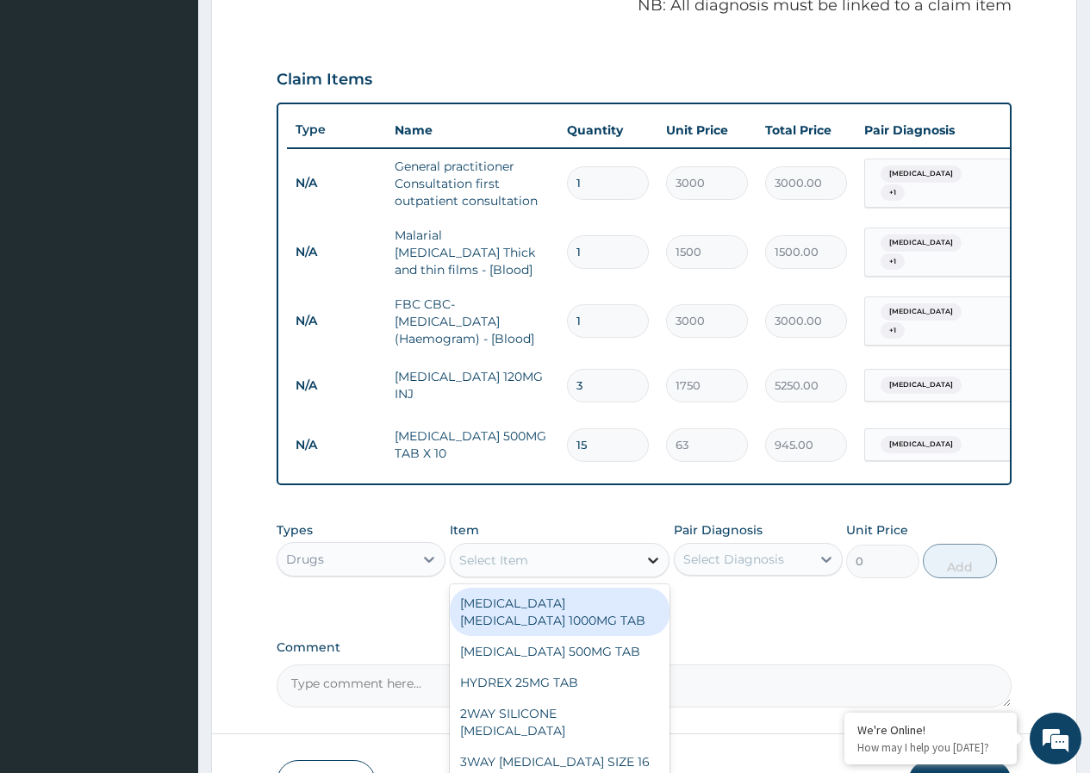
click at [657, 564] on icon at bounding box center [653, 560] width 17 height 17
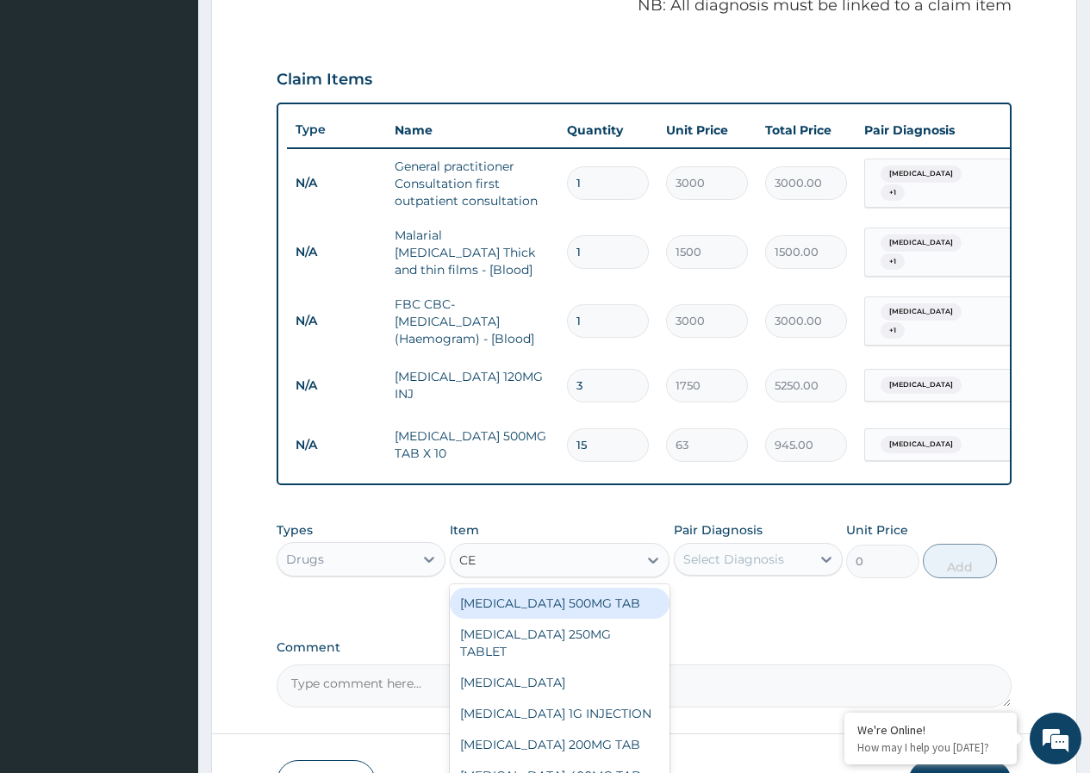
type input "CEL"
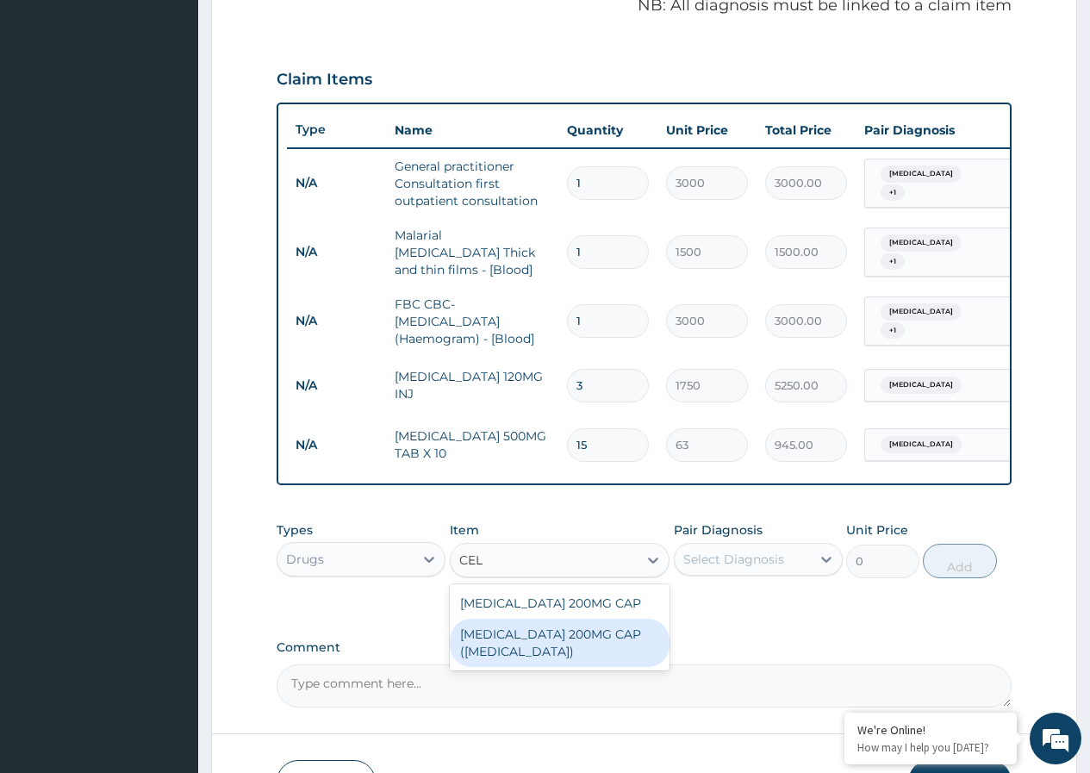
click at [608, 644] on div "CELECOXIB 200MG CAP (CELEBREX)" at bounding box center [560, 643] width 221 height 48
type input "406.35"
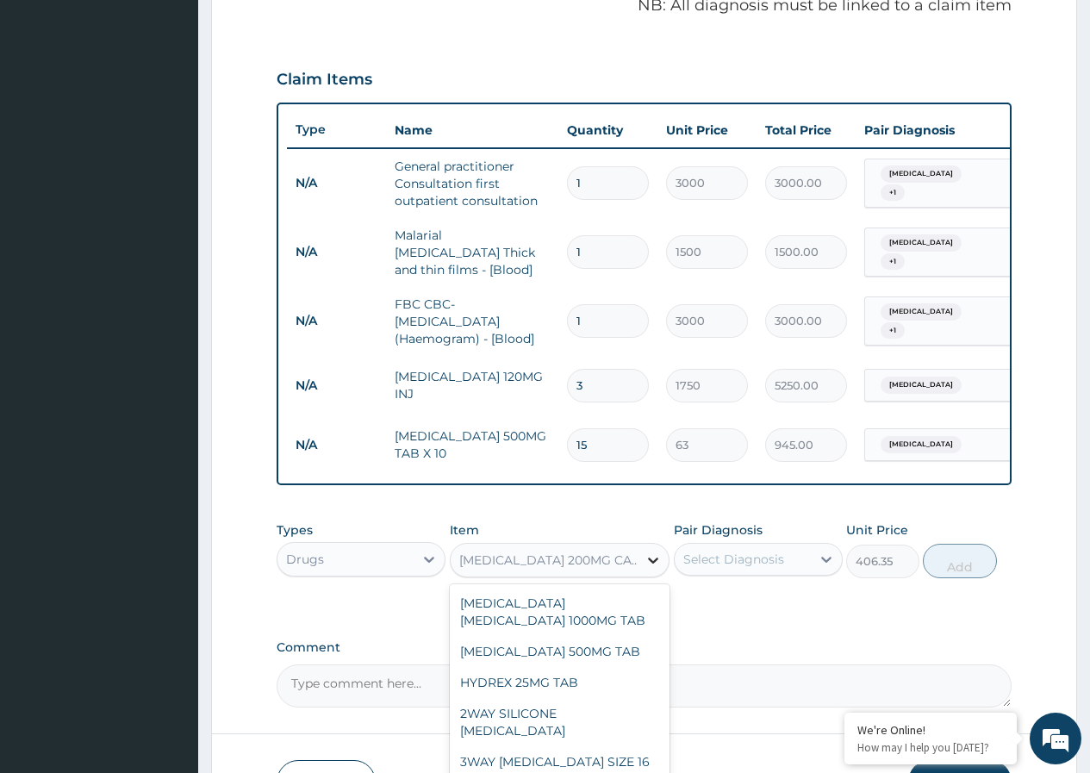
click at [649, 561] on icon at bounding box center [653, 560] width 17 height 17
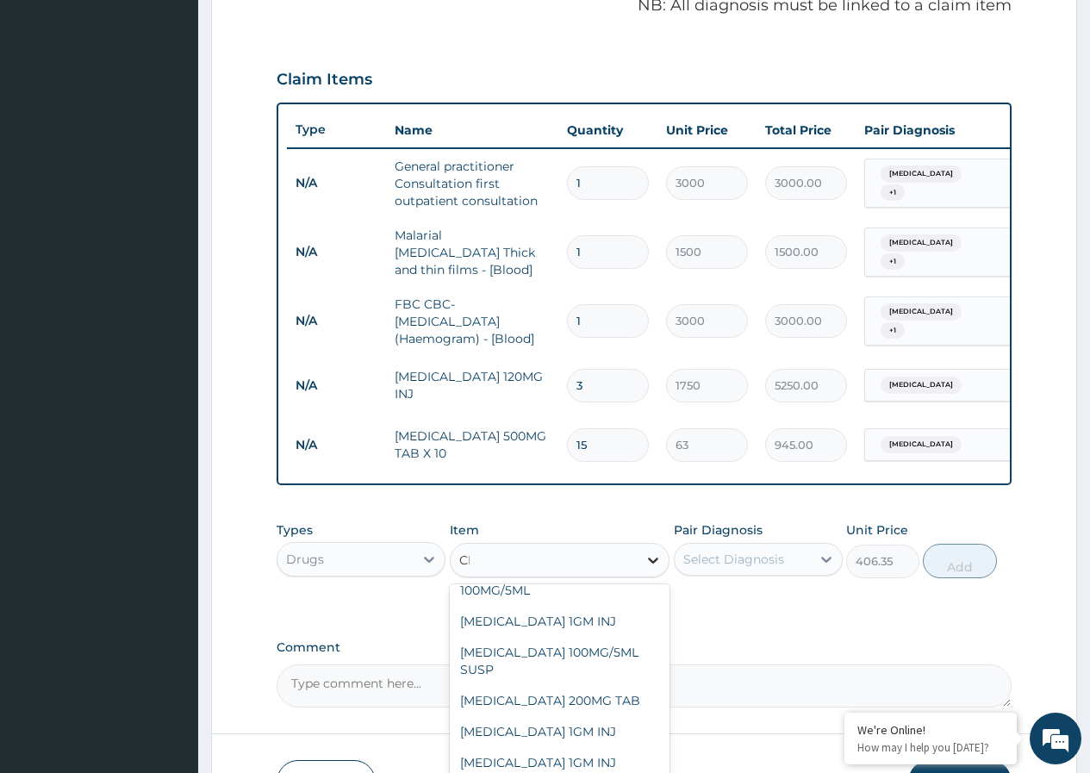
scroll to position [389, 0]
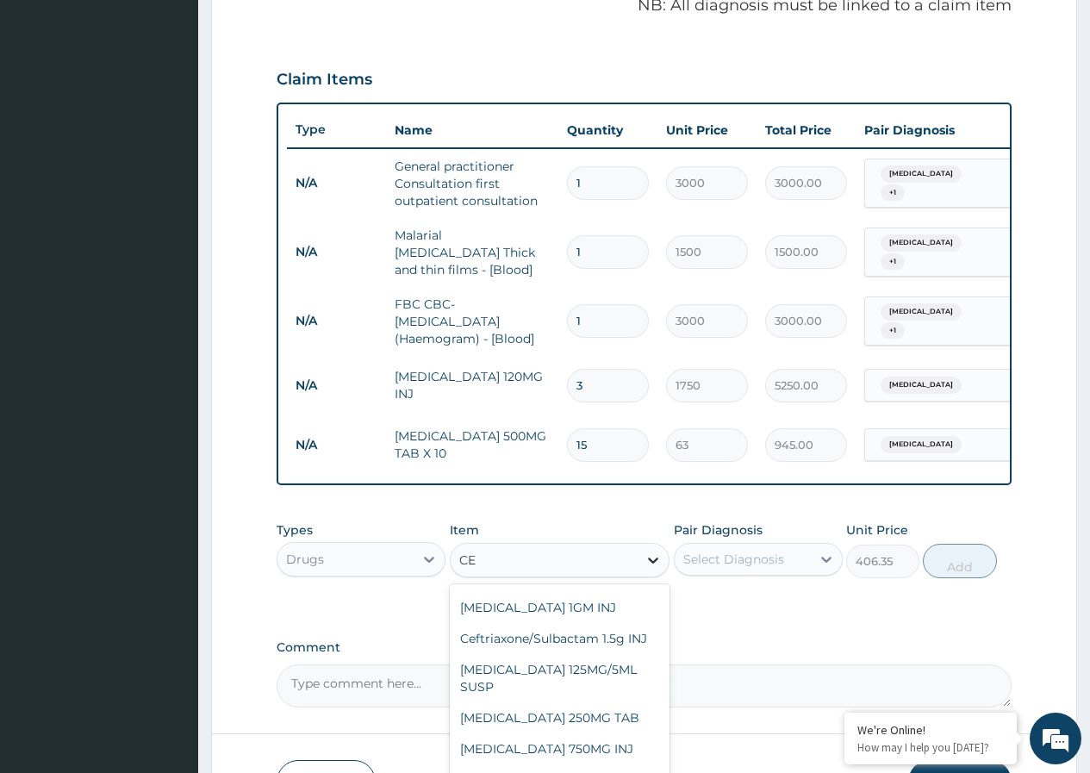
type input "CEL"
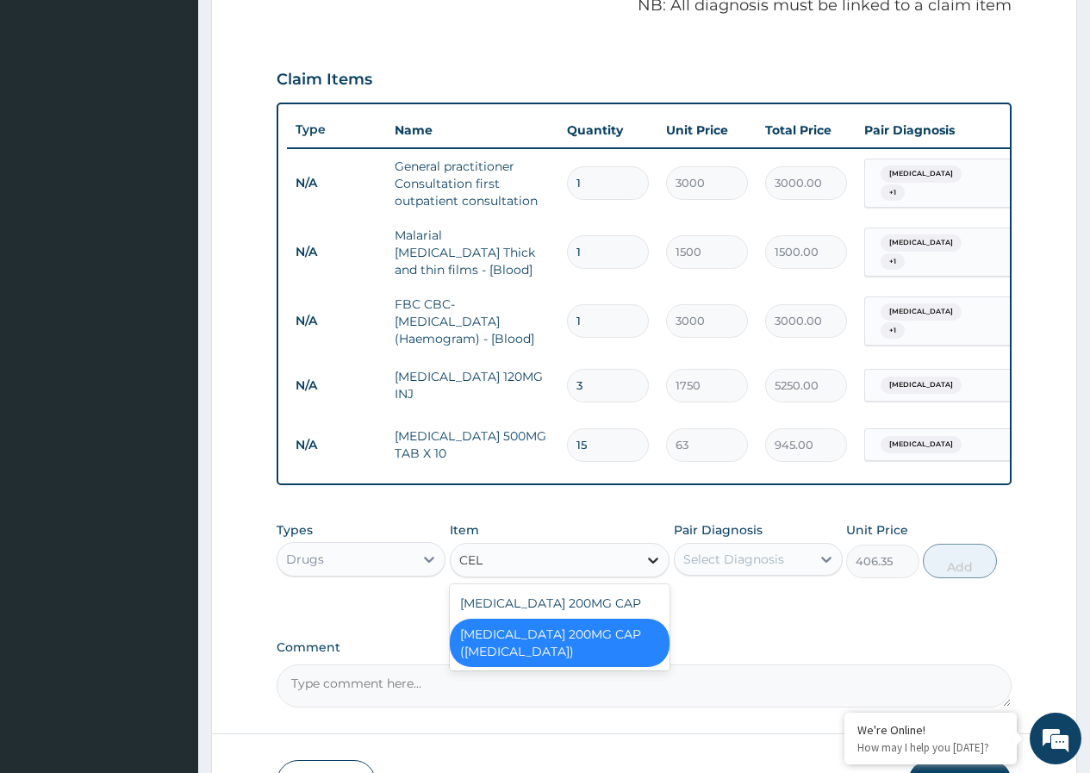
scroll to position [0, 0]
click at [634, 602] on div "CELECOXIB 200MG CAP" at bounding box center [560, 603] width 221 height 31
type input "141.75"
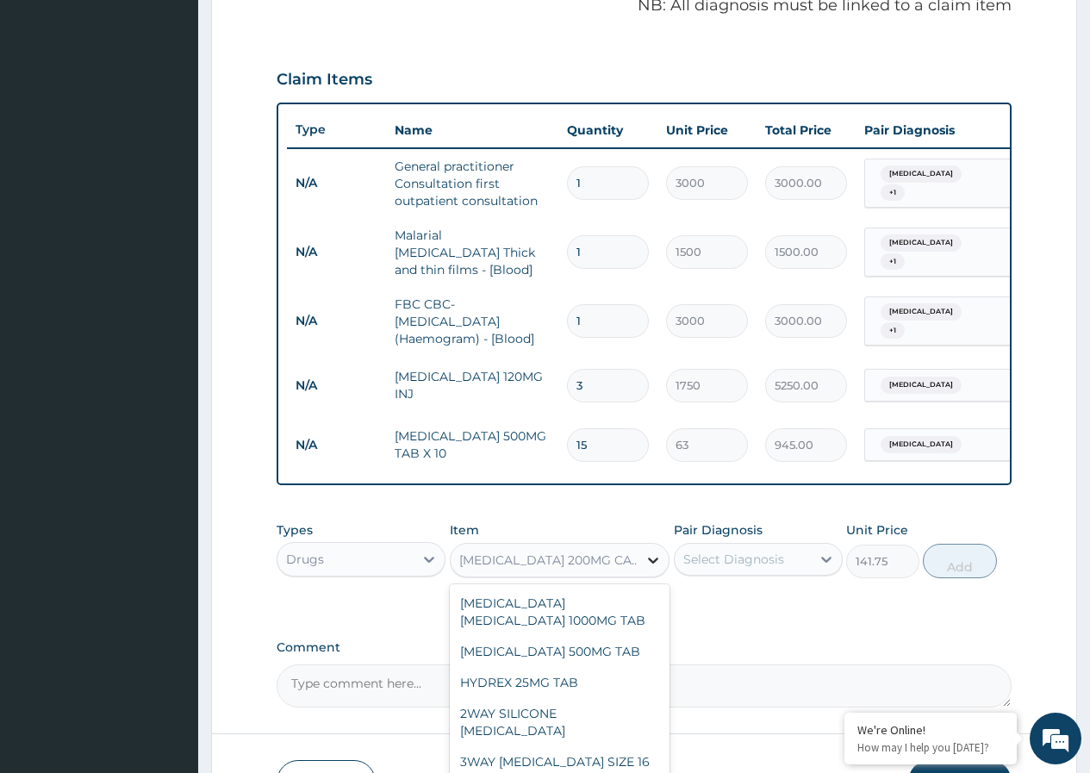
scroll to position [6919, 0]
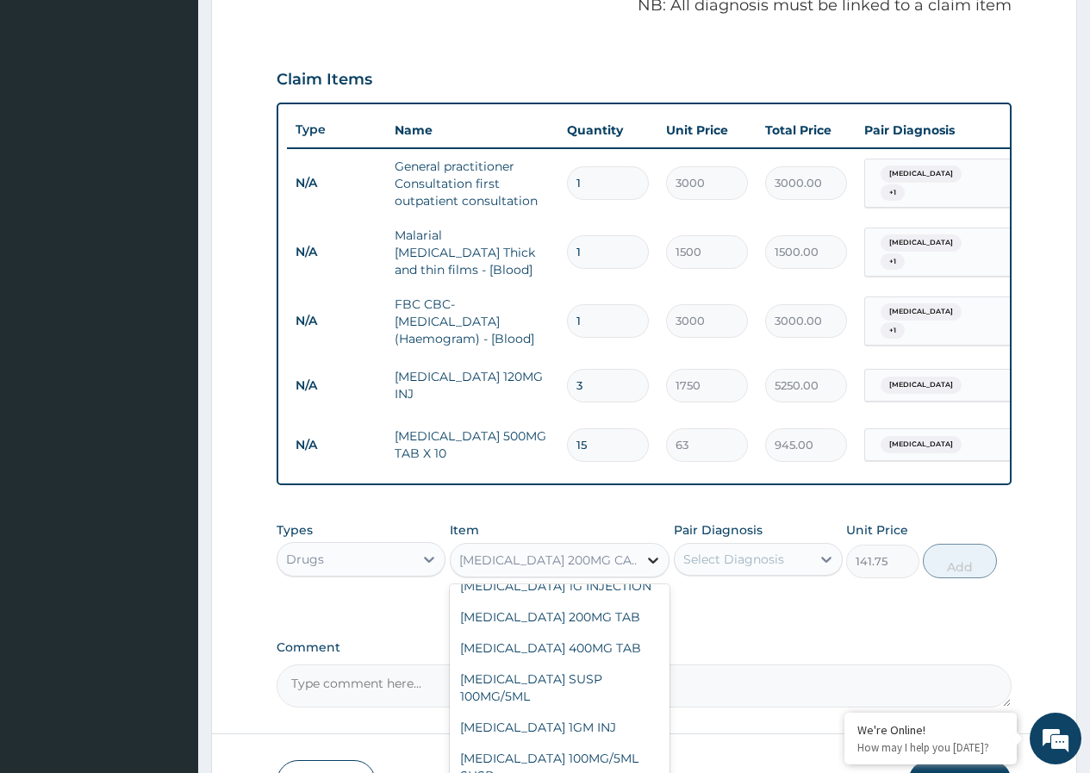
click at [648, 558] on icon at bounding box center [653, 560] width 17 height 17
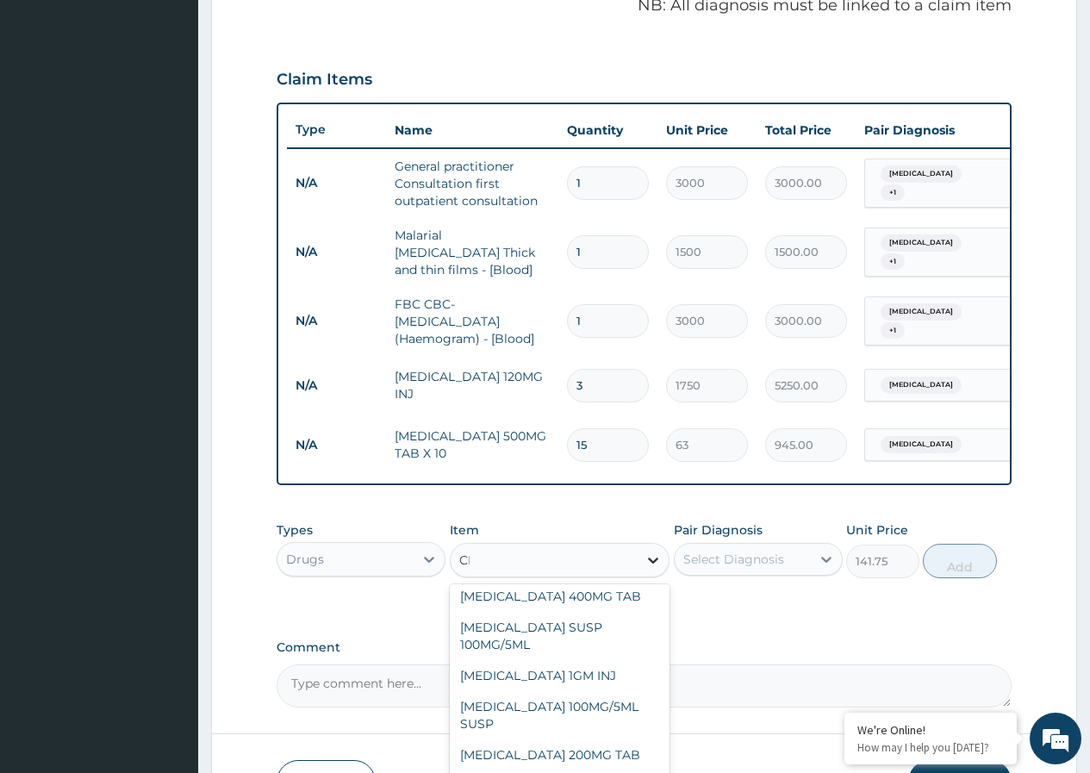
scroll to position [334, 0]
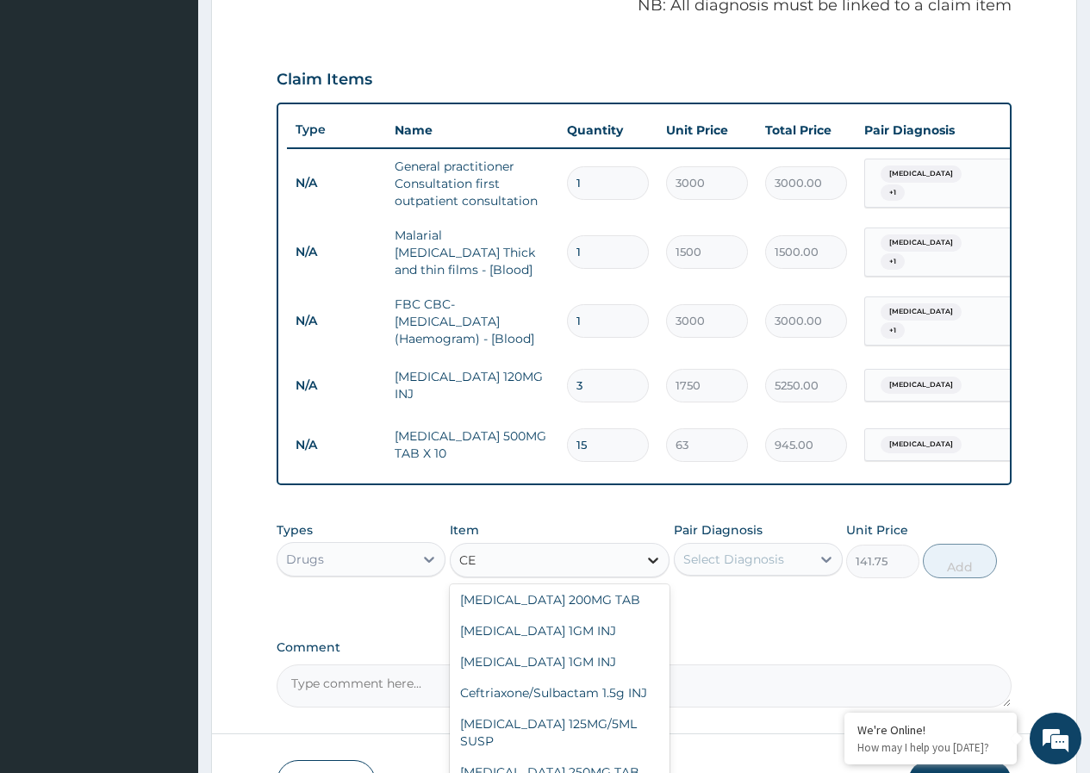
type input "CEL"
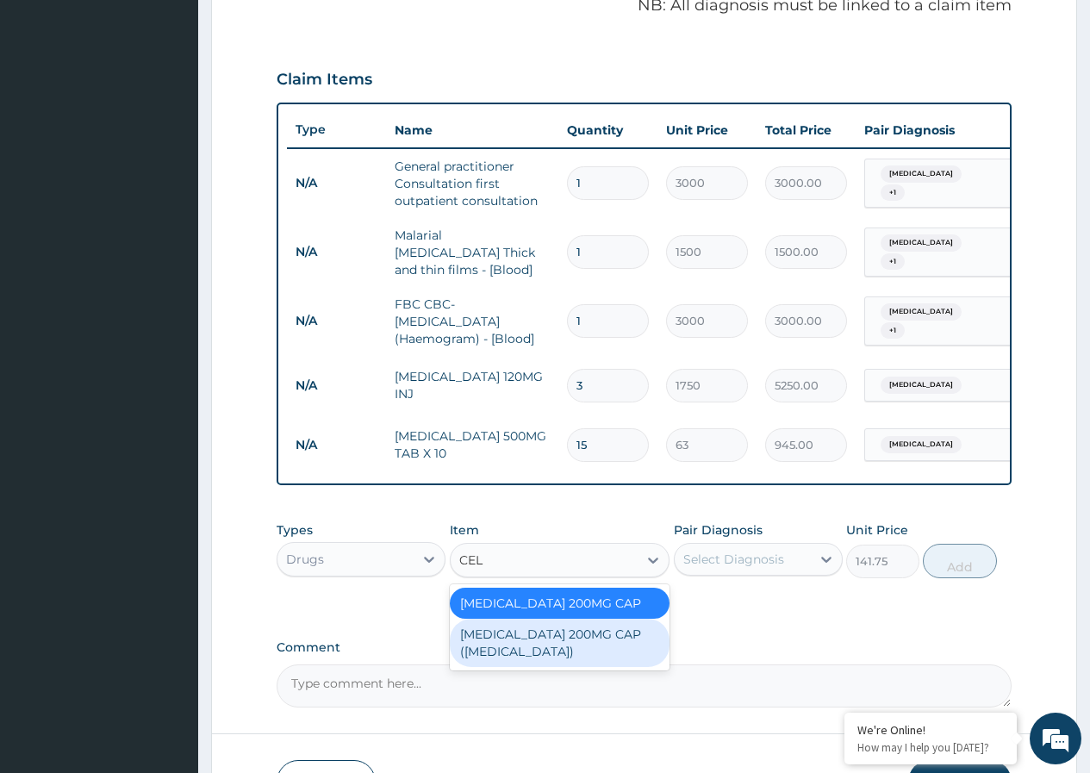
click at [590, 637] on div "CELECOXIB 200MG CAP (CELEBREX)" at bounding box center [560, 643] width 221 height 48
type input "406.35"
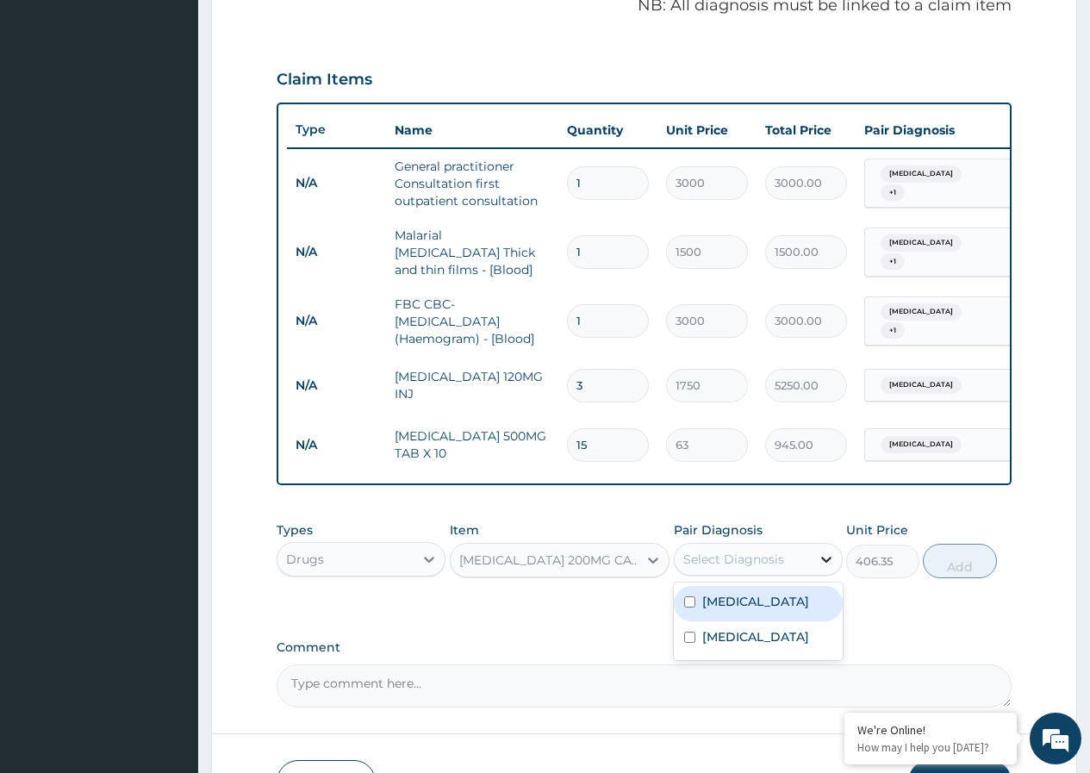
click at [822, 559] on icon at bounding box center [826, 559] width 17 height 17
click at [687, 598] on div "Malaria" at bounding box center [758, 603] width 169 height 35
checkbox input "true"
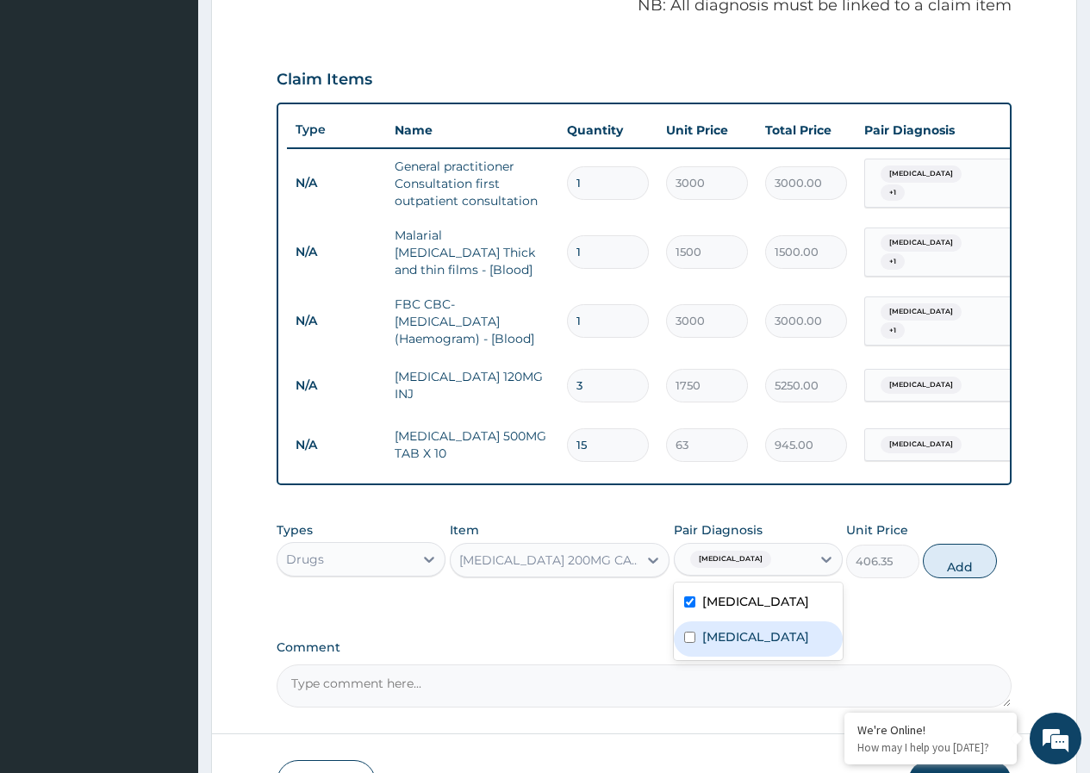
click at [691, 639] on input "checkbox" at bounding box center [689, 637] width 11 height 11
checkbox input "true"
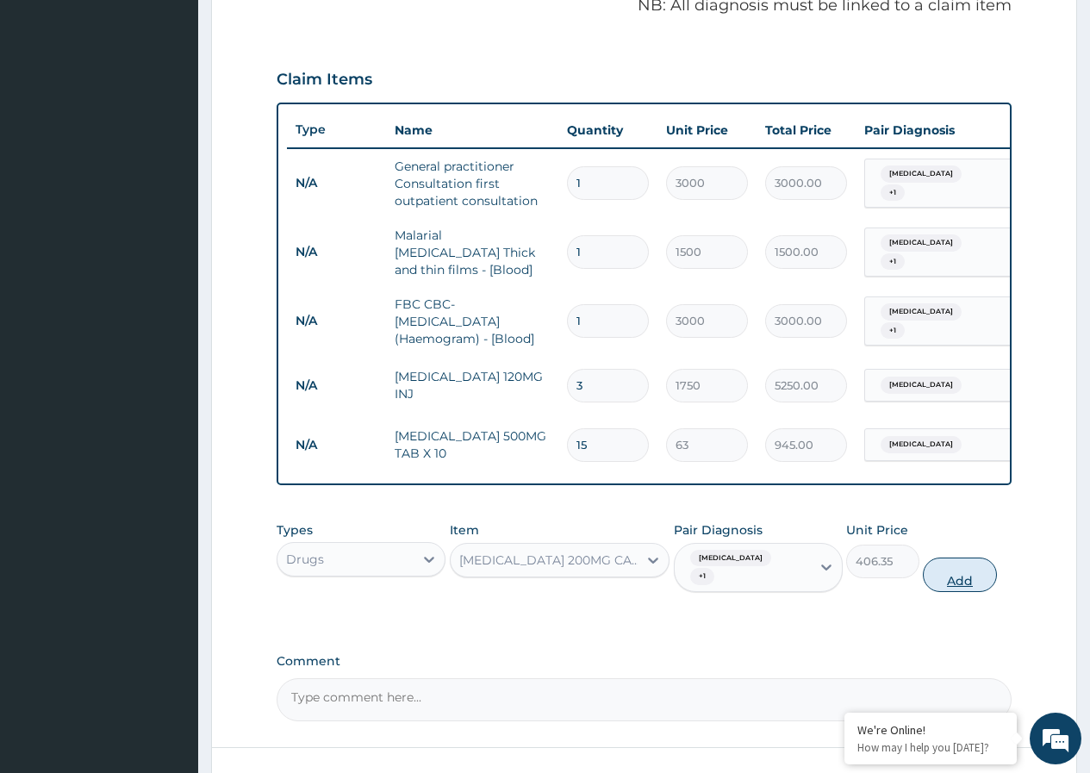
click at [968, 572] on button "Add" at bounding box center [959, 575] width 73 height 34
type input "0"
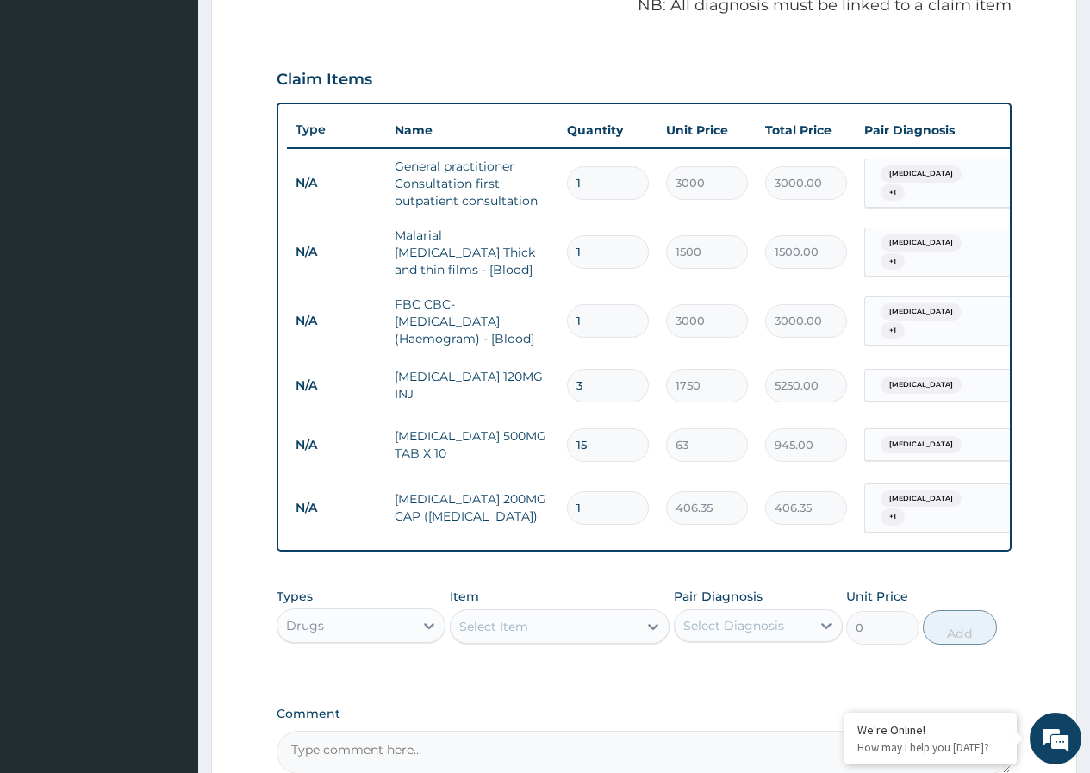
click at [603, 500] on input "1" at bounding box center [608, 508] width 82 height 34
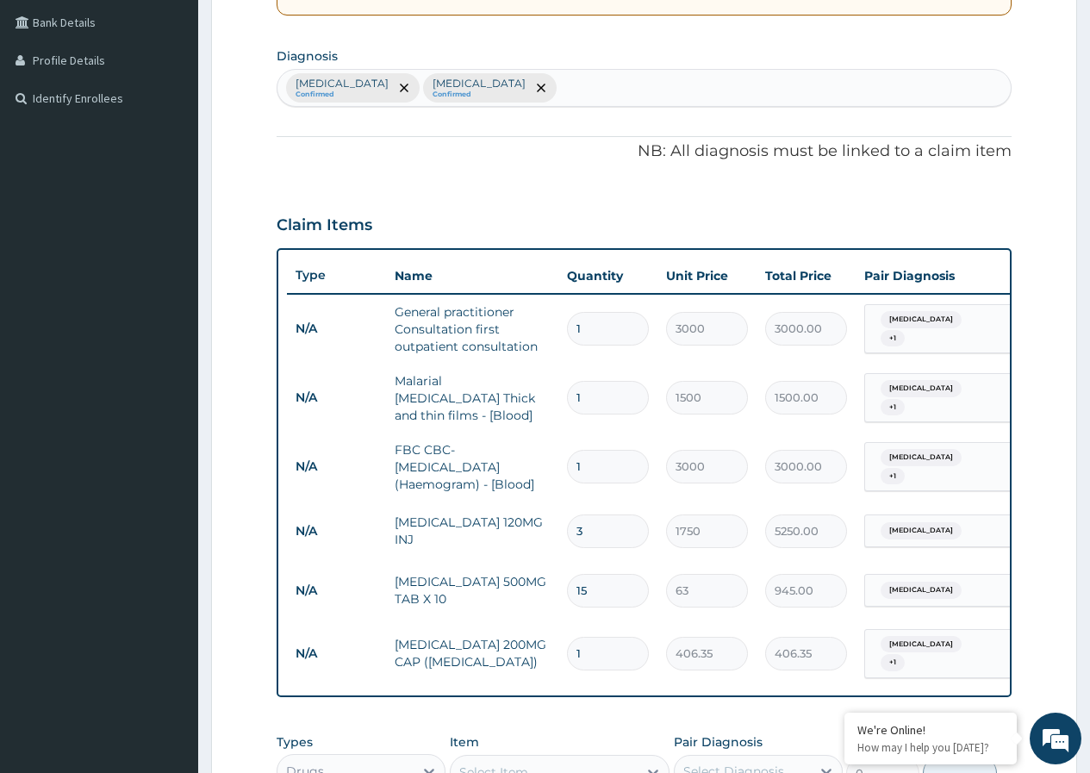
scroll to position [280, 0]
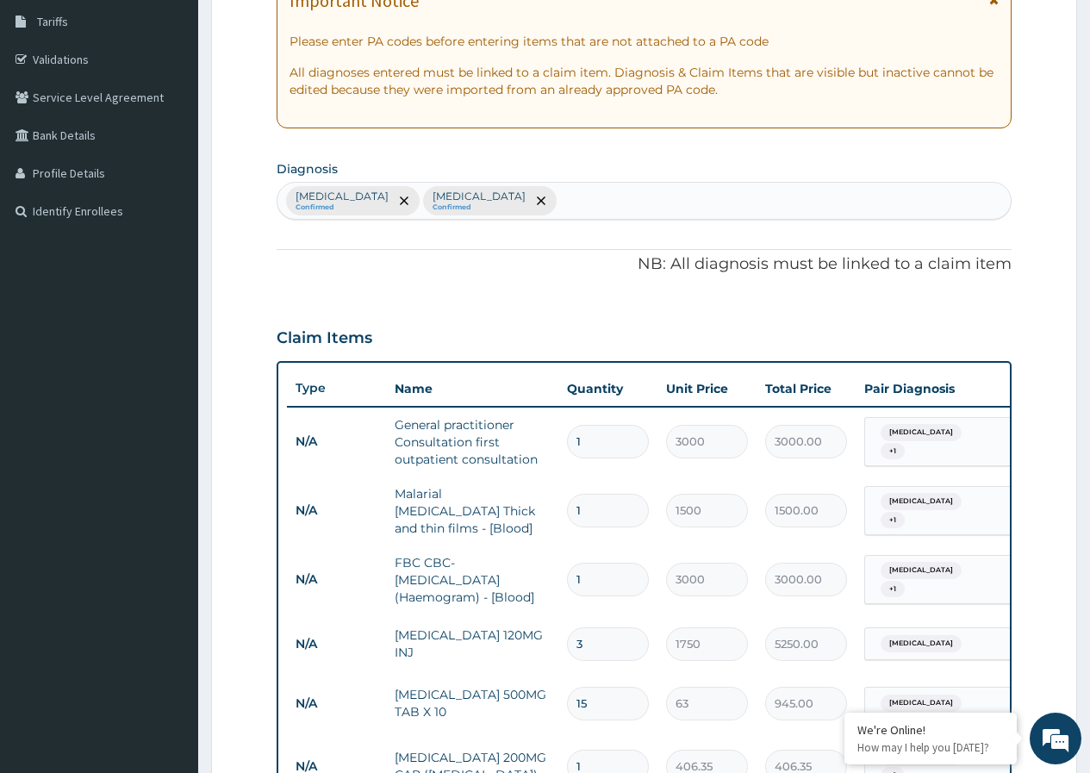
click at [484, 200] on div "Malaria Confirmed Sepsis Confirmed" at bounding box center [644, 201] width 733 height 36
type input "MYALGIA"
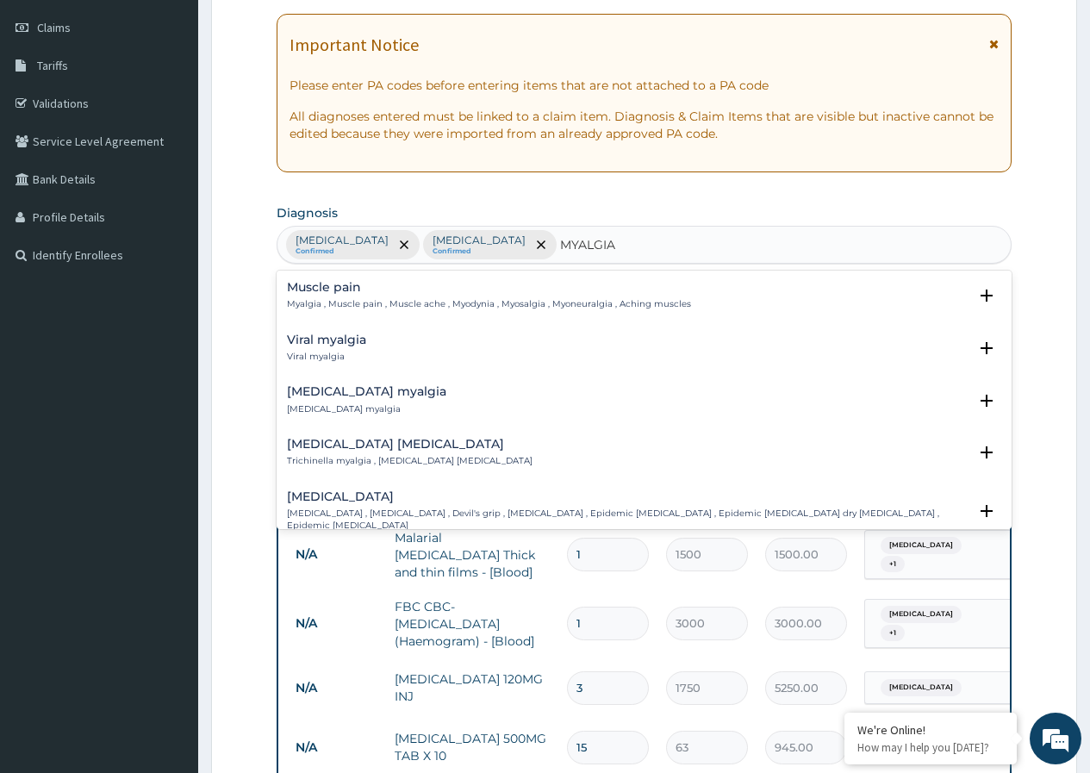
scroll to position [259, 0]
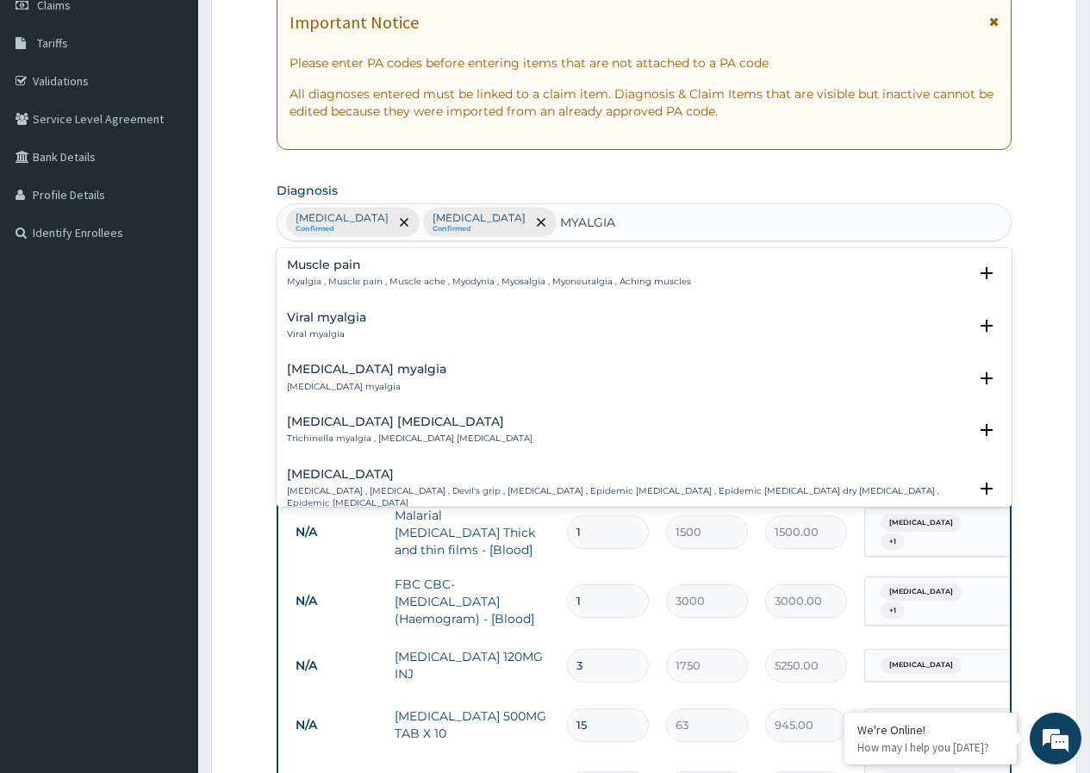
click at [313, 275] on div "Muscle pain Myalgia , Muscle pain , Muscle ache , Myodynia , Myosalgia , Myoneu…" at bounding box center [489, 274] width 404 height 30
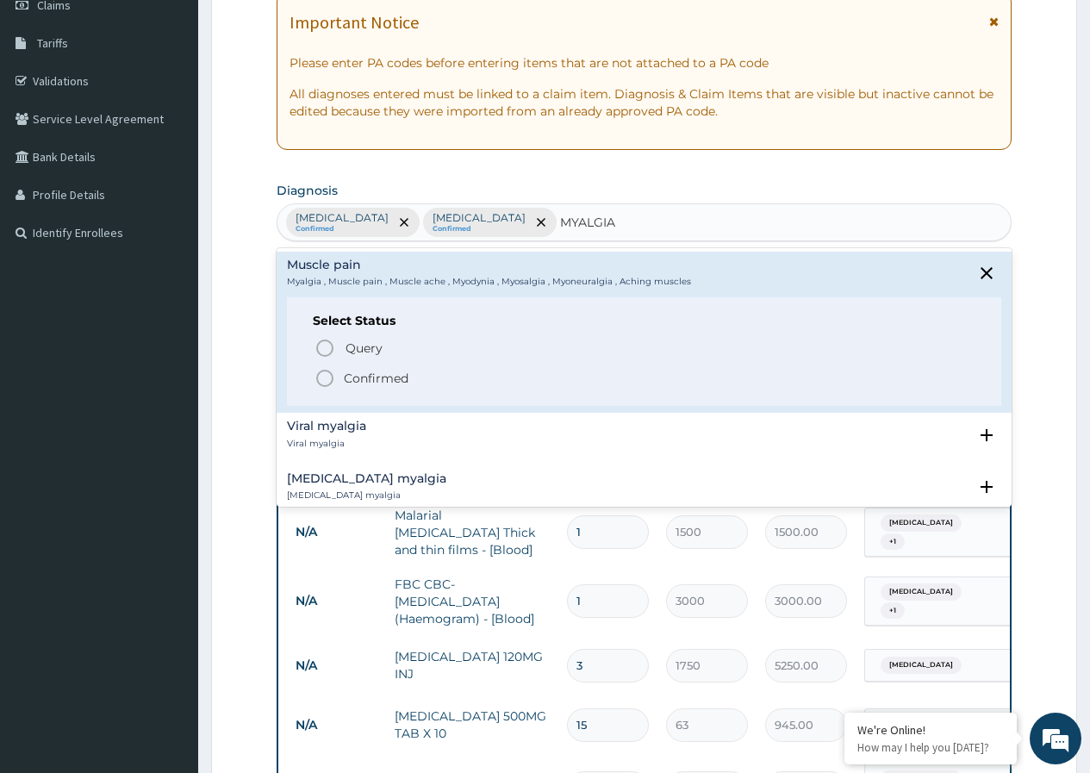
click at [328, 380] on icon "status option filled" at bounding box center [325, 378] width 21 height 21
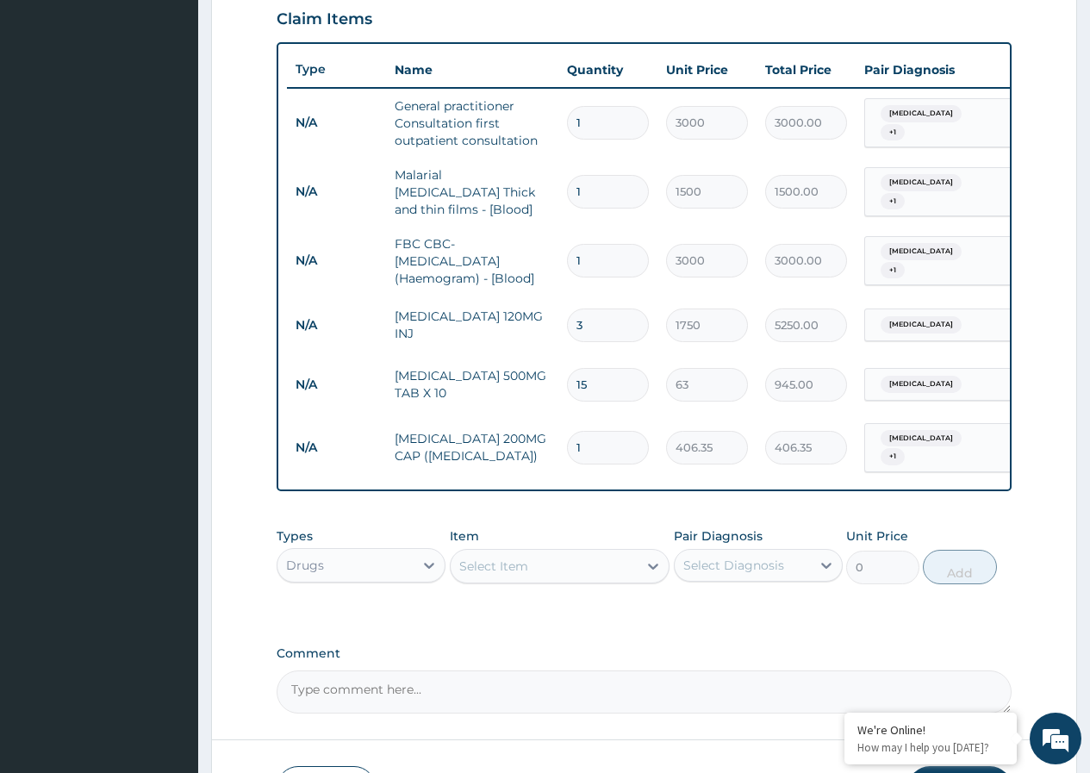
scroll to position [603, 0]
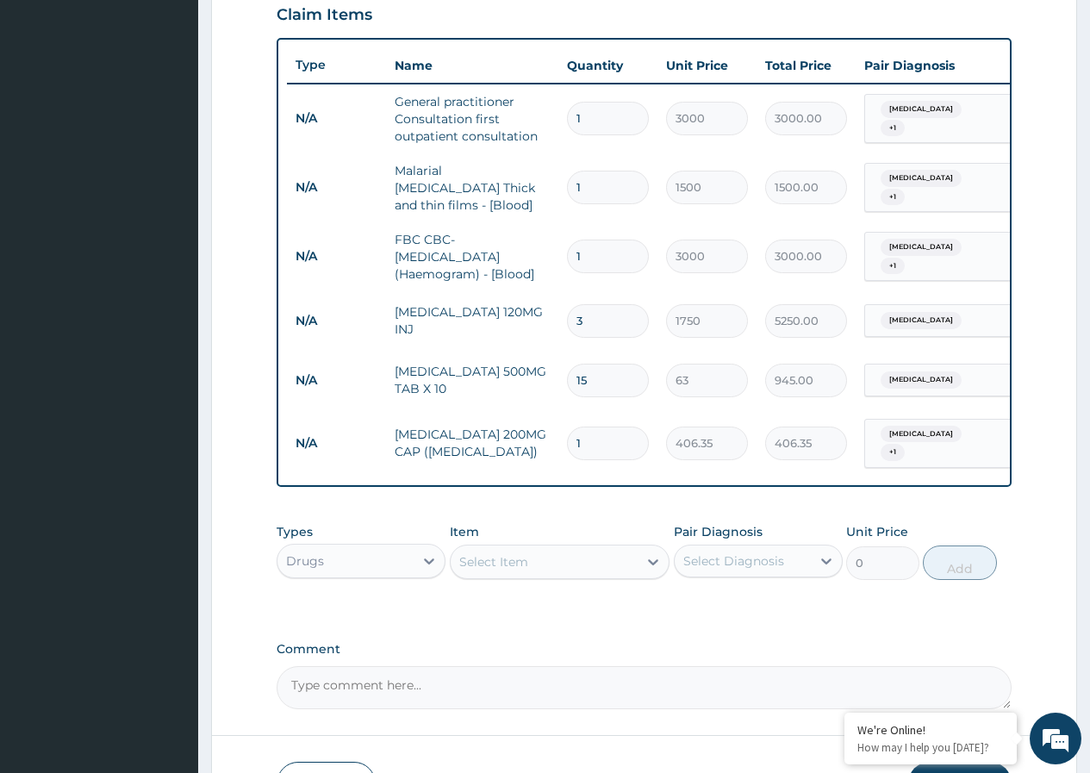
click at [613, 433] on input "1" at bounding box center [608, 444] width 82 height 34
type input "10"
type input "4063.50"
type input "10"
click at [824, 565] on icon at bounding box center [826, 560] width 17 height 17
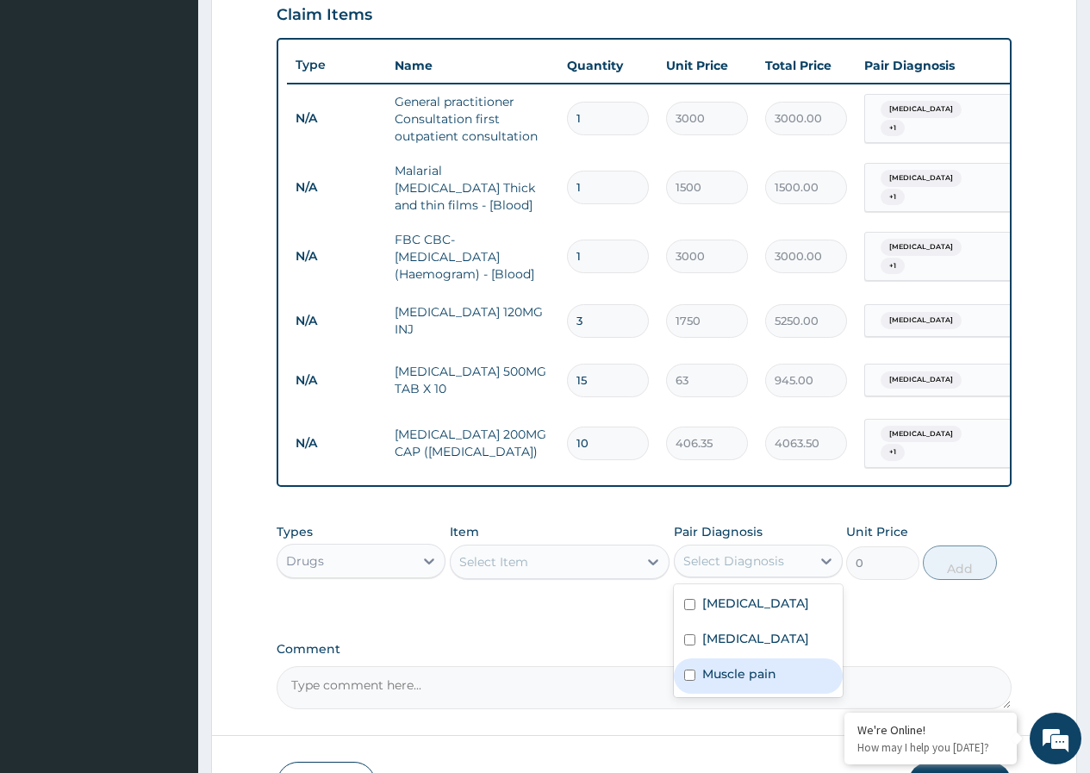
click at [693, 671] on input "checkbox" at bounding box center [689, 675] width 11 height 11
checkbox input "true"
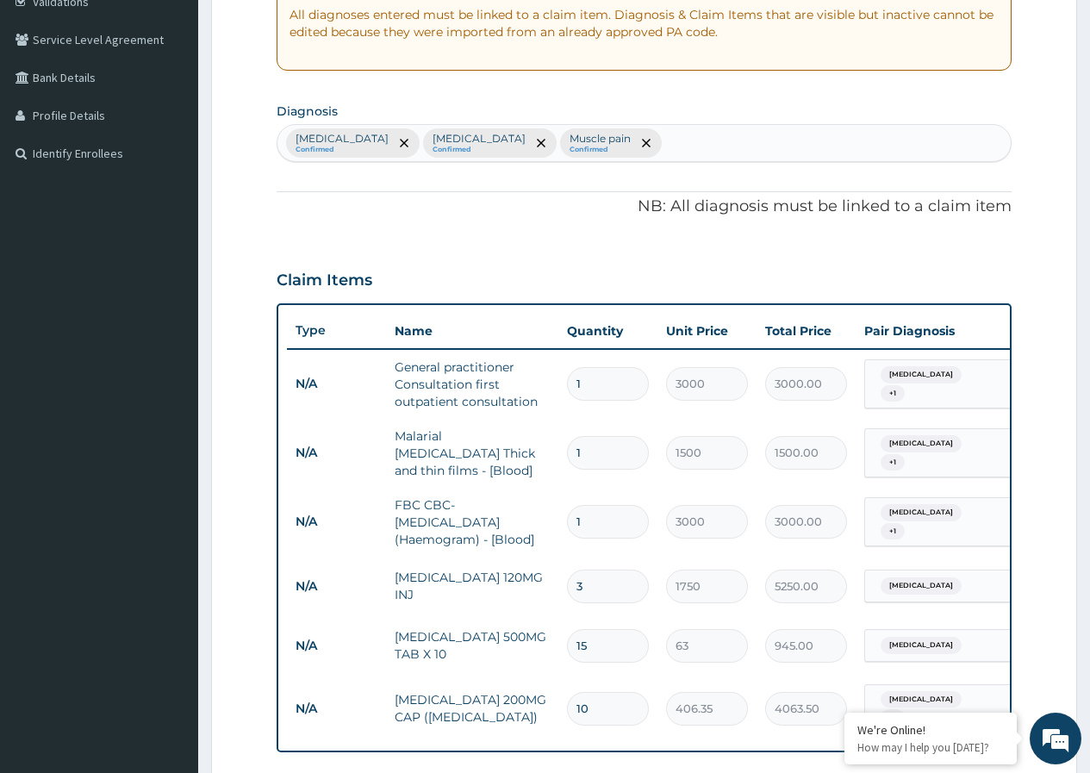
scroll to position [345, 0]
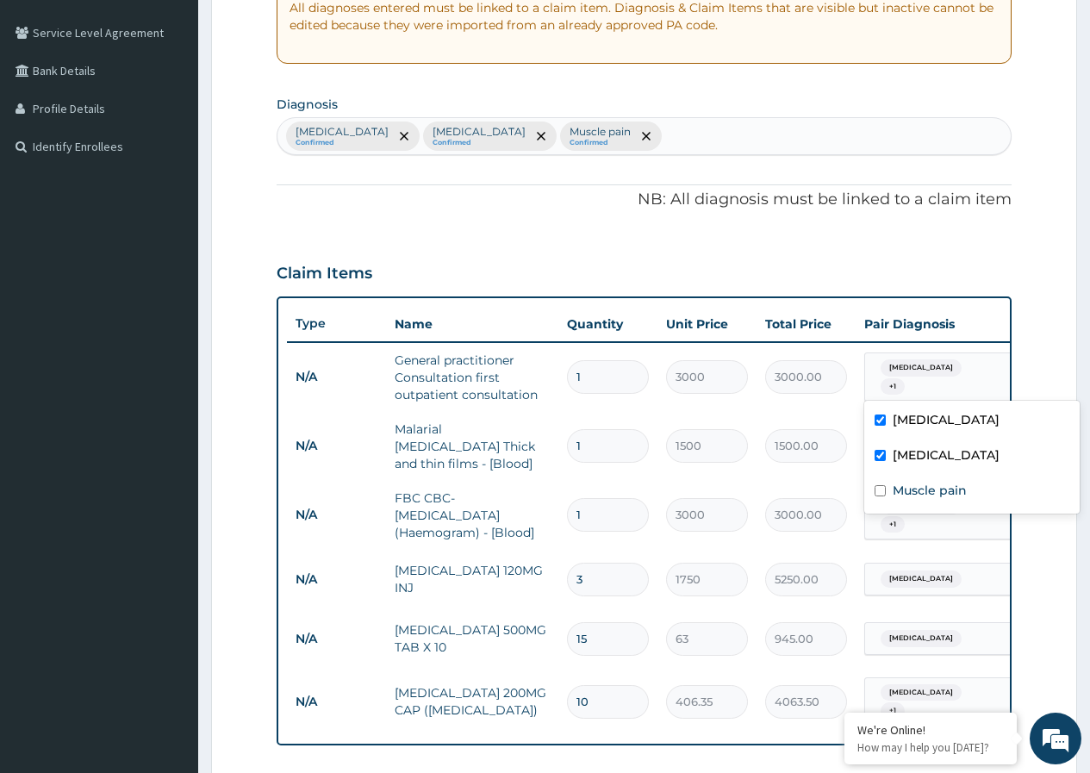
click at [905, 378] on span "+ 1" at bounding box center [893, 386] width 24 height 17
click at [879, 496] on input "checkbox" at bounding box center [880, 490] width 11 height 11
checkbox input "true"
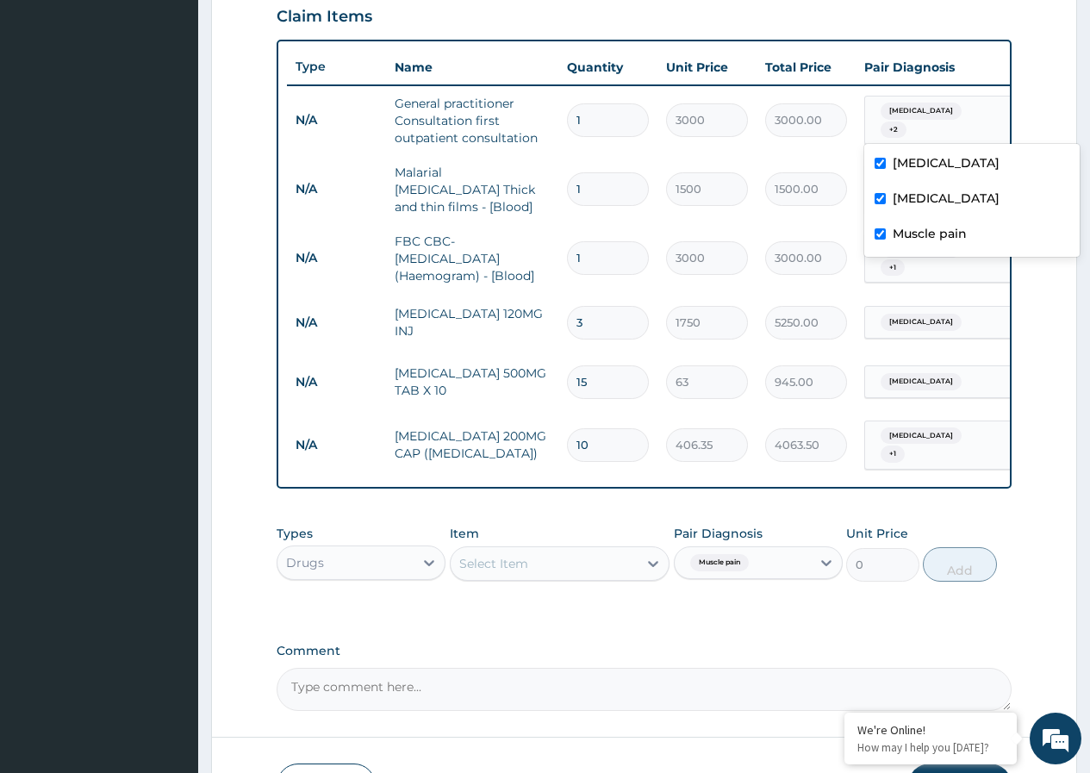
scroll to position [603, 0]
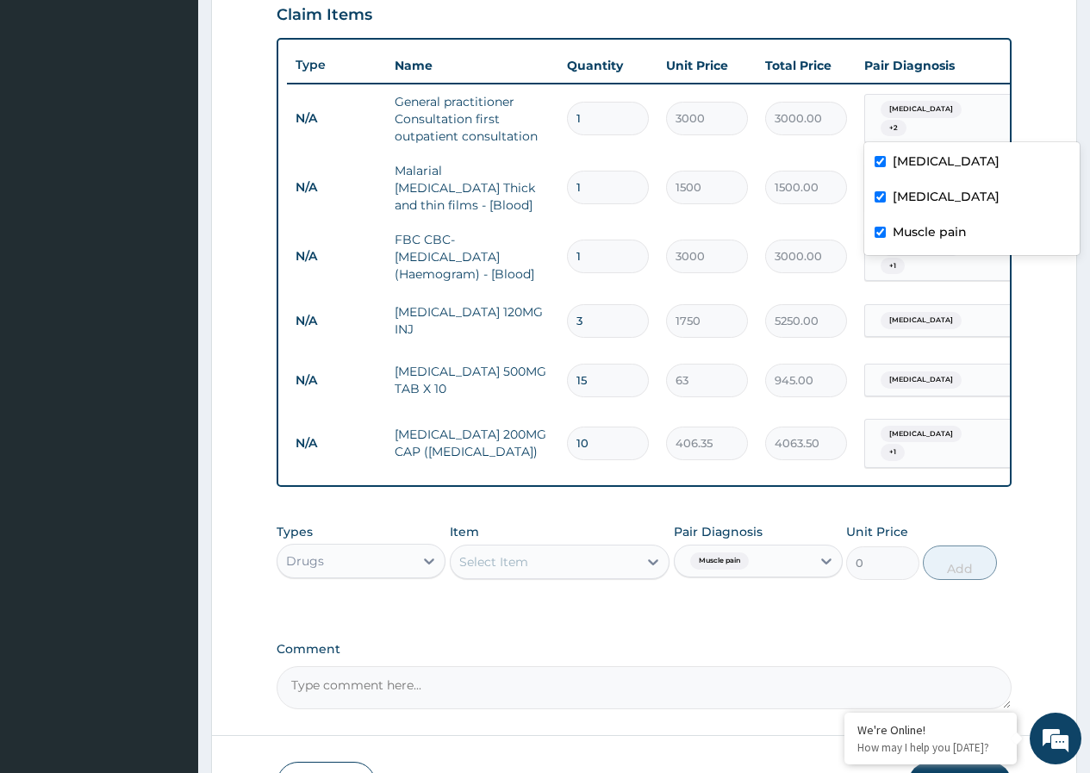
click at [1037, 472] on form "Step 2 of 2 PA Code / Prescription Code Enter Code(Secondary Care Only) Encount…" at bounding box center [644, 160] width 866 height 1345
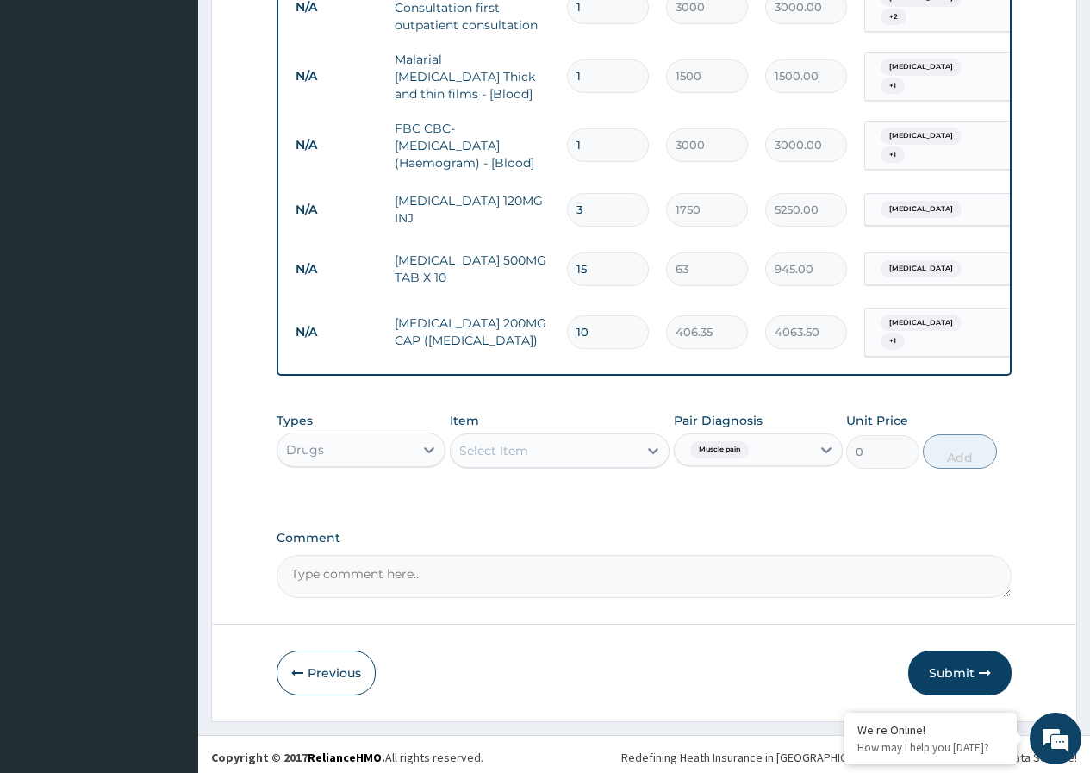
scroll to position [717, 0]
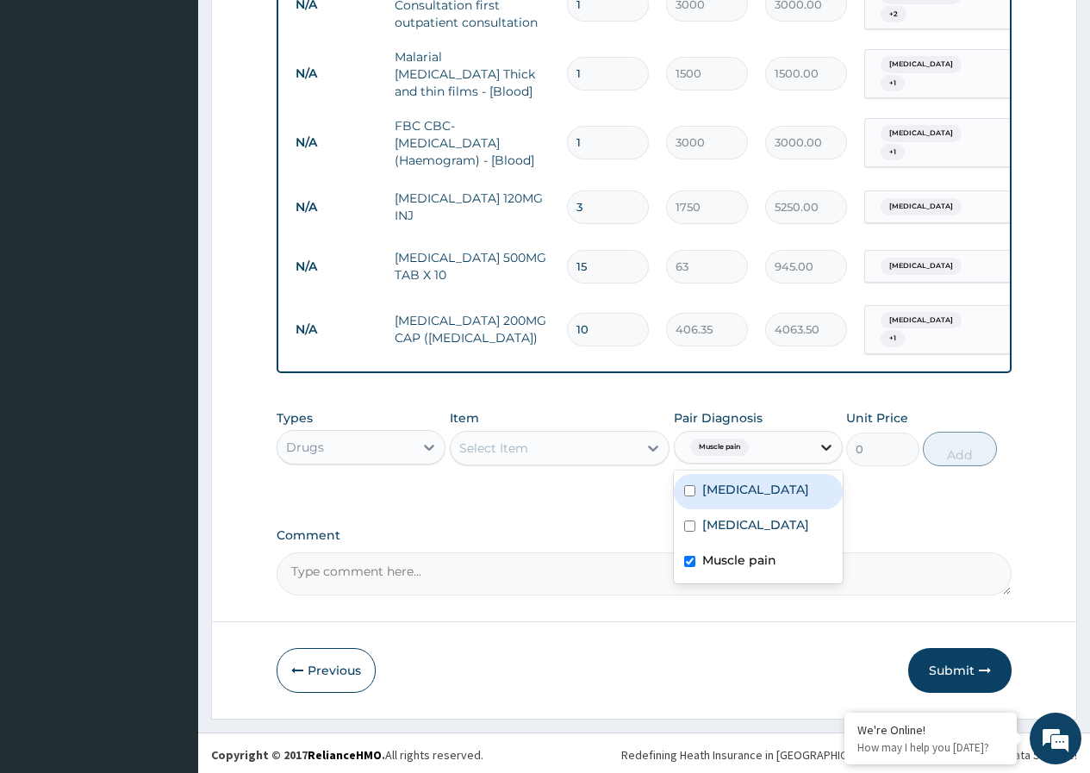
click at [833, 441] on icon at bounding box center [826, 447] width 17 height 17
click at [933, 504] on div "PA Code / Prescription Code Enter Code(Secondary Care Only) Encounter Date 14-0…" at bounding box center [644, 22] width 735 height 1148
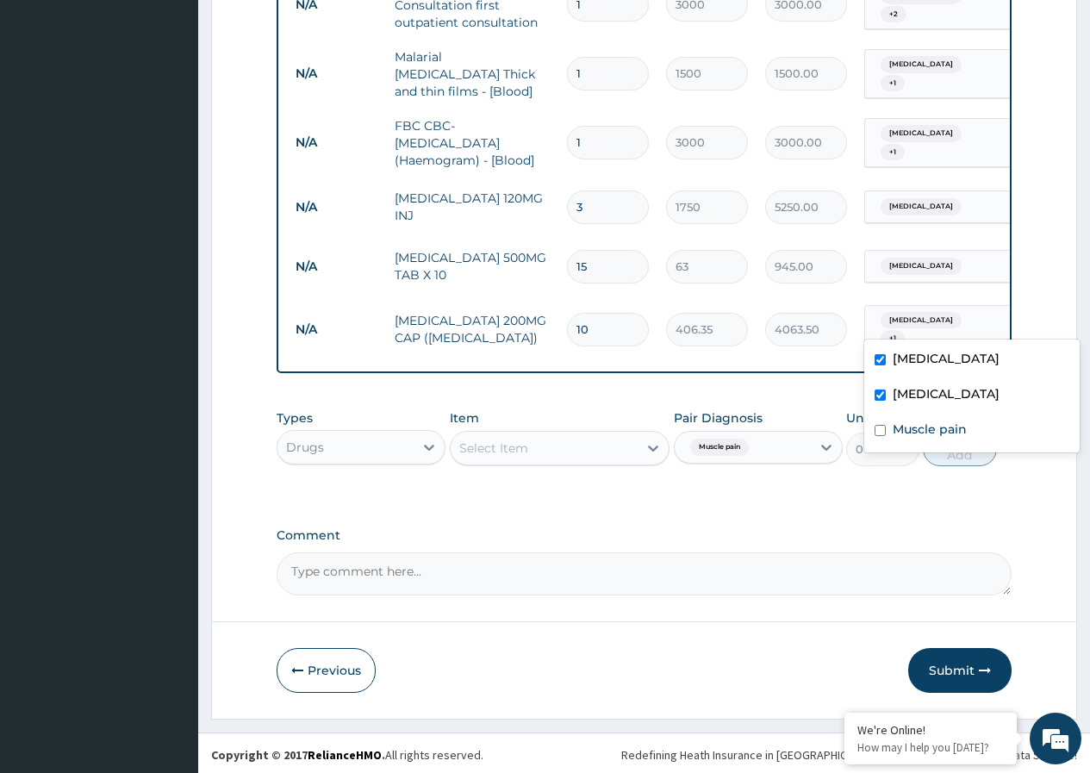
click at [964, 311] on div "Malaria + 1" at bounding box center [935, 330] width 140 height 48
click at [978, 315] on div "Malaria + 1" at bounding box center [935, 330] width 140 height 48
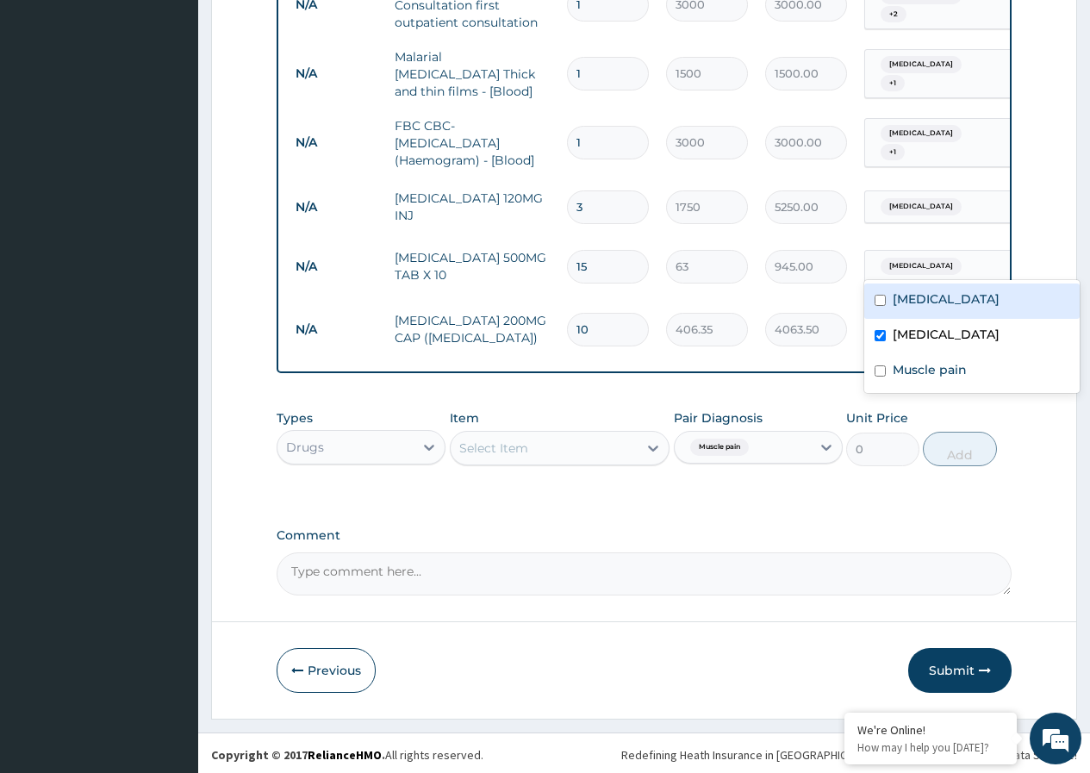
click at [978, 266] on div "Sepsis" at bounding box center [935, 266] width 140 height 29
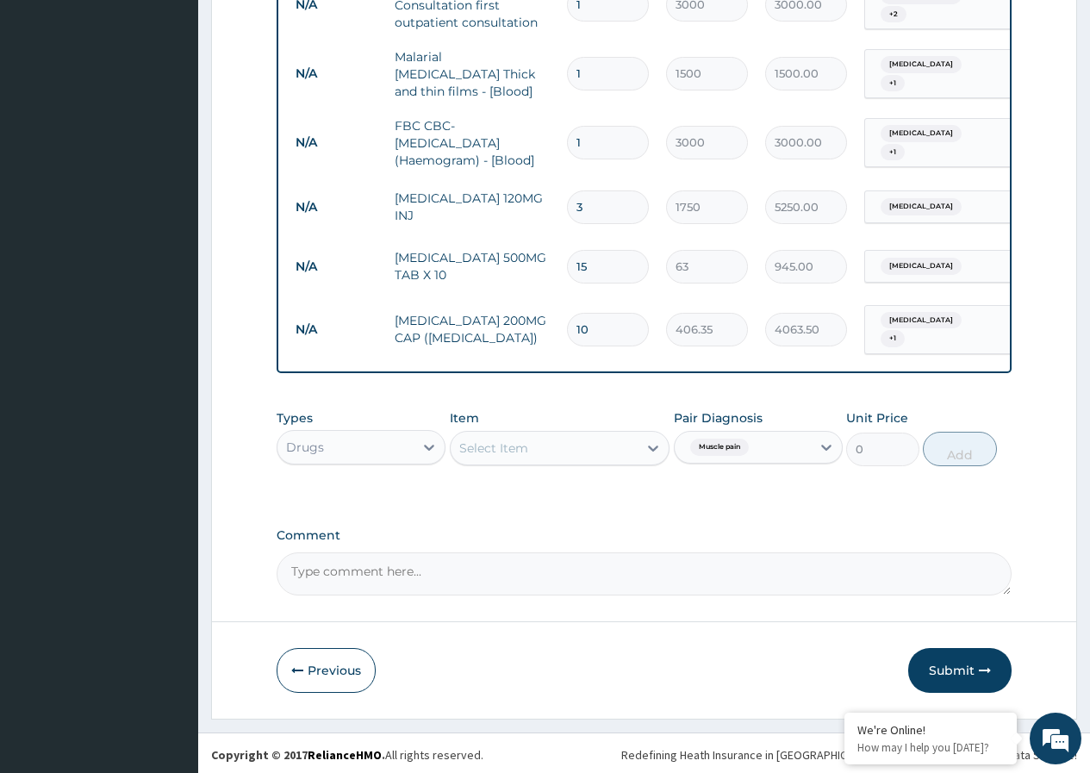
click at [978, 266] on div "Sepsis" at bounding box center [935, 266] width 140 height 29
click at [966, 310] on div "Malaria + 1" at bounding box center [935, 330] width 140 height 48
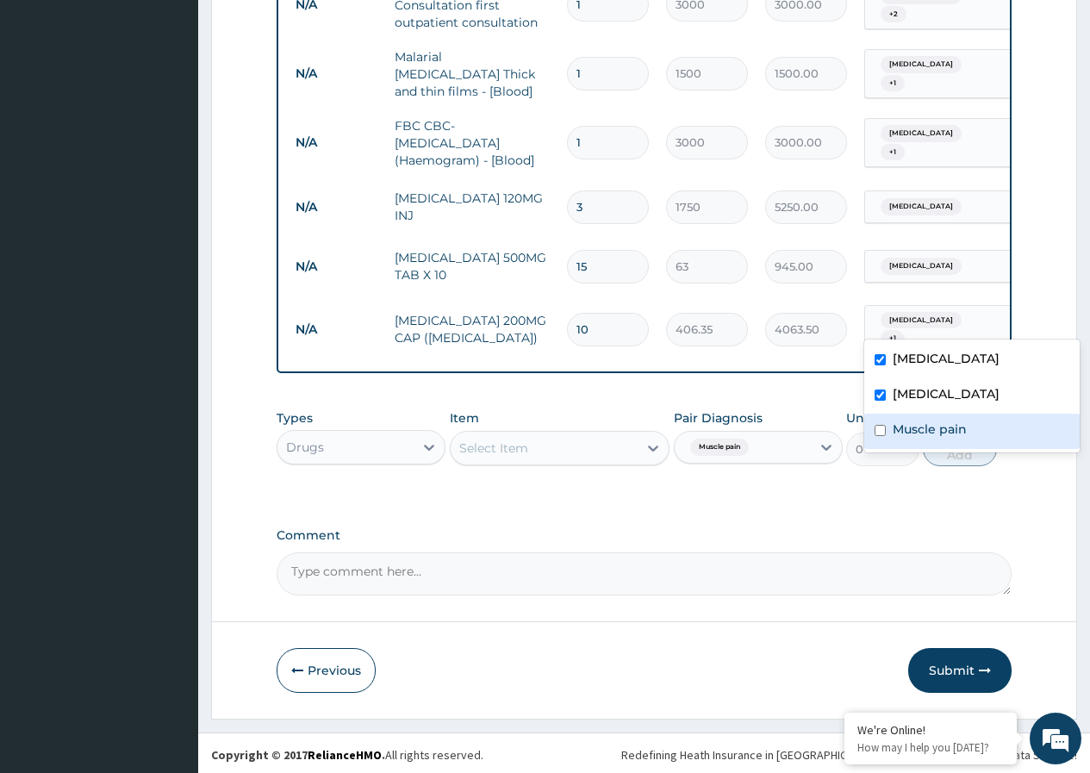
click at [883, 427] on input "checkbox" at bounding box center [880, 430] width 11 height 11
checkbox input "true"
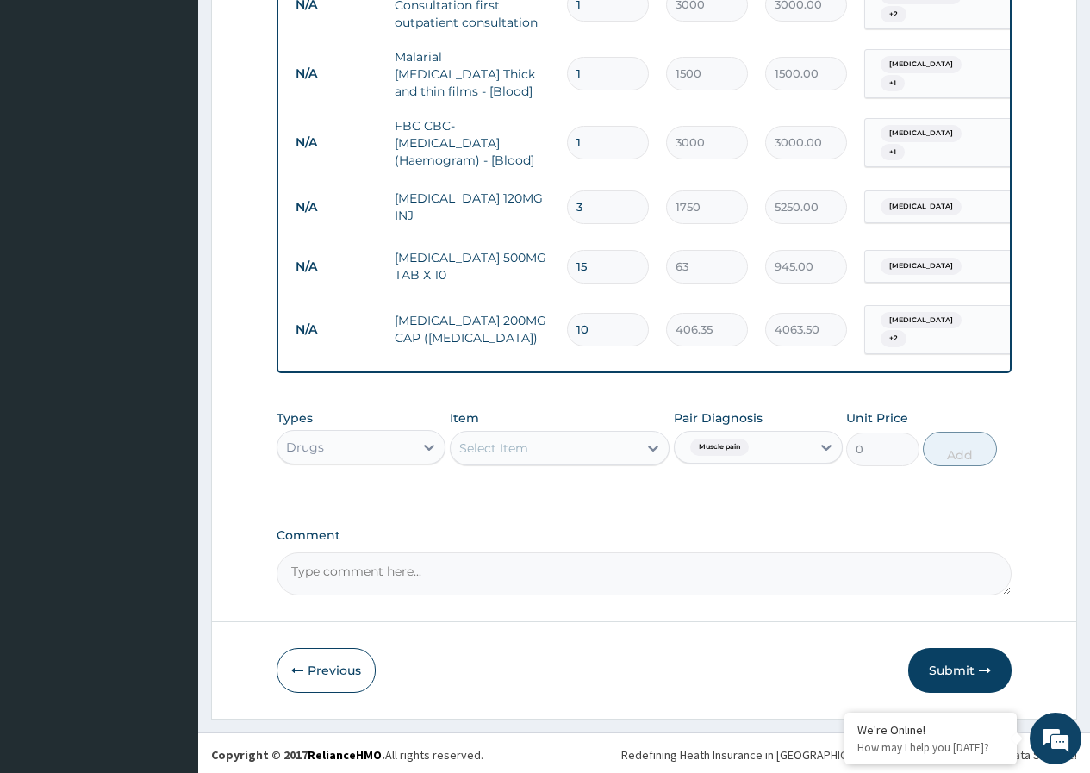
click at [894, 528] on label "Comment" at bounding box center [644, 535] width 735 height 15
click at [894, 552] on textarea "Comment" at bounding box center [644, 573] width 735 height 43
click at [952, 671] on button "Submit" at bounding box center [959, 670] width 103 height 45
